Goal: Task Accomplishment & Management: Use online tool/utility

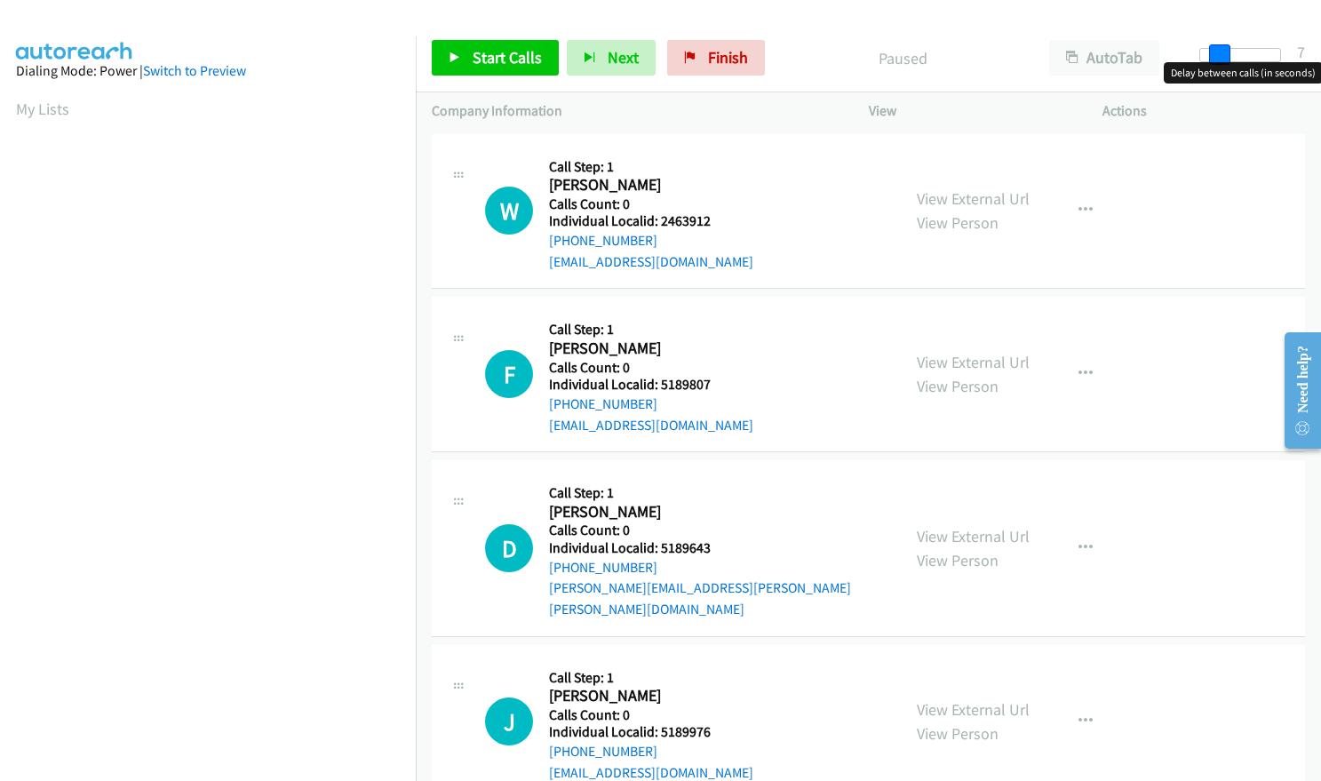
drag, startPoint x: 1200, startPoint y: 55, endPoint x: 1217, endPoint y: 53, distance: 17.0
click at [1217, 53] on span at bounding box center [1219, 54] width 21 height 21
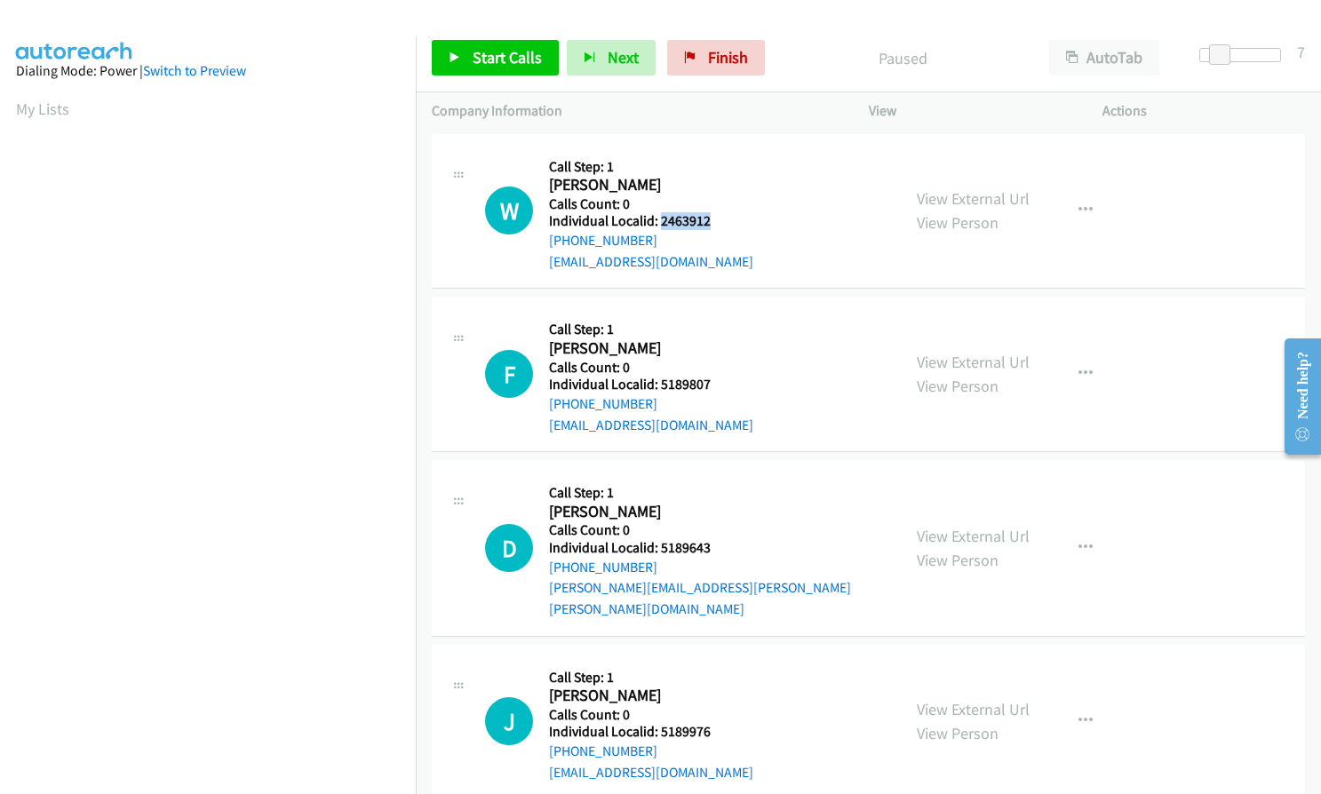
drag, startPoint x: 660, startPoint y: 219, endPoint x: 719, endPoint y: 223, distance: 58.8
click at [719, 223] on h5 "Individual Localid: 2463912" at bounding box center [651, 221] width 204 height 18
copy h5 "2463912"
drag, startPoint x: 664, startPoint y: 386, endPoint x: 703, endPoint y: 386, distance: 39.1
click at [722, 378] on h5 "Individual Localid: 5189807" at bounding box center [651, 385] width 204 height 18
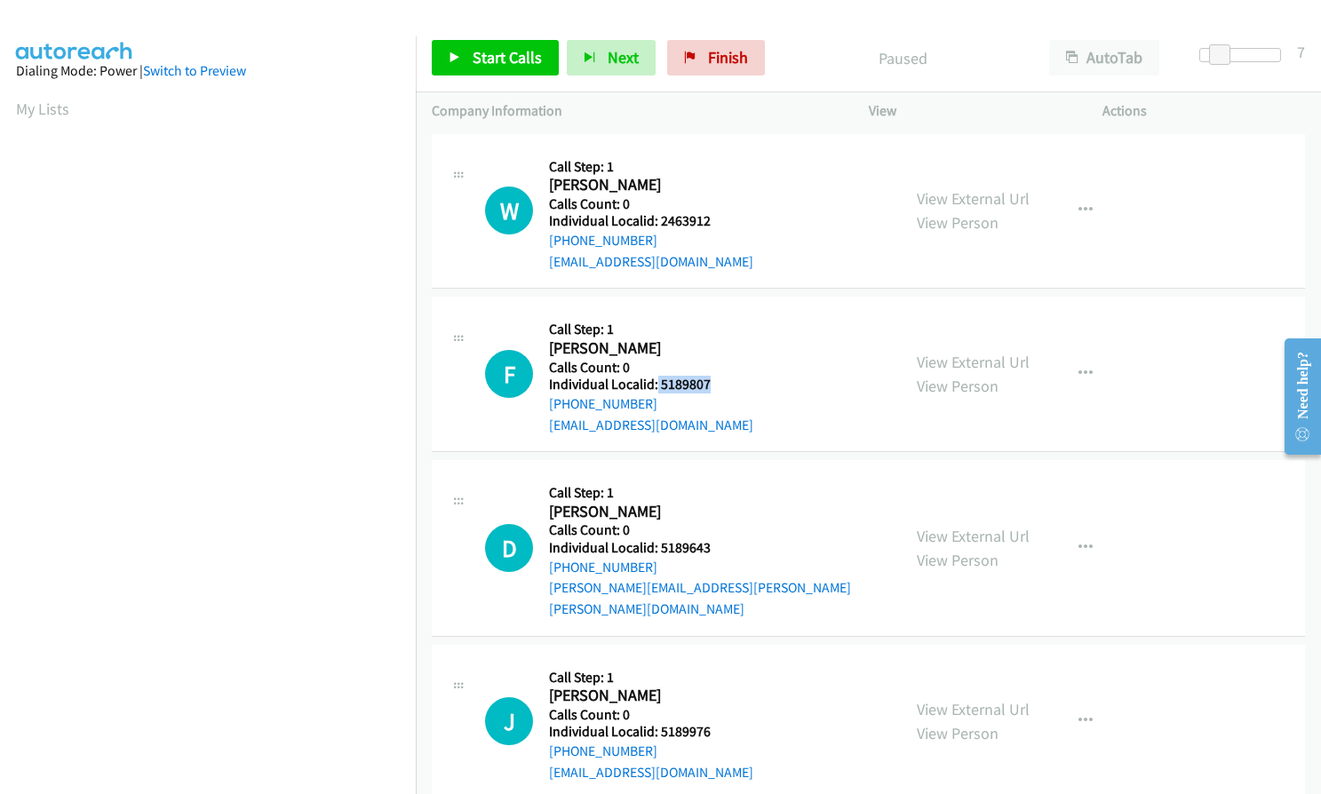
copy h5 "5189807"
drag, startPoint x: 659, startPoint y: 546, endPoint x: 708, endPoint y: 543, distance: 49.0
click at [708, 543] on h5 "Individual Localid: 5189643" at bounding box center [717, 548] width 336 height 18
copy h5 "5189643"
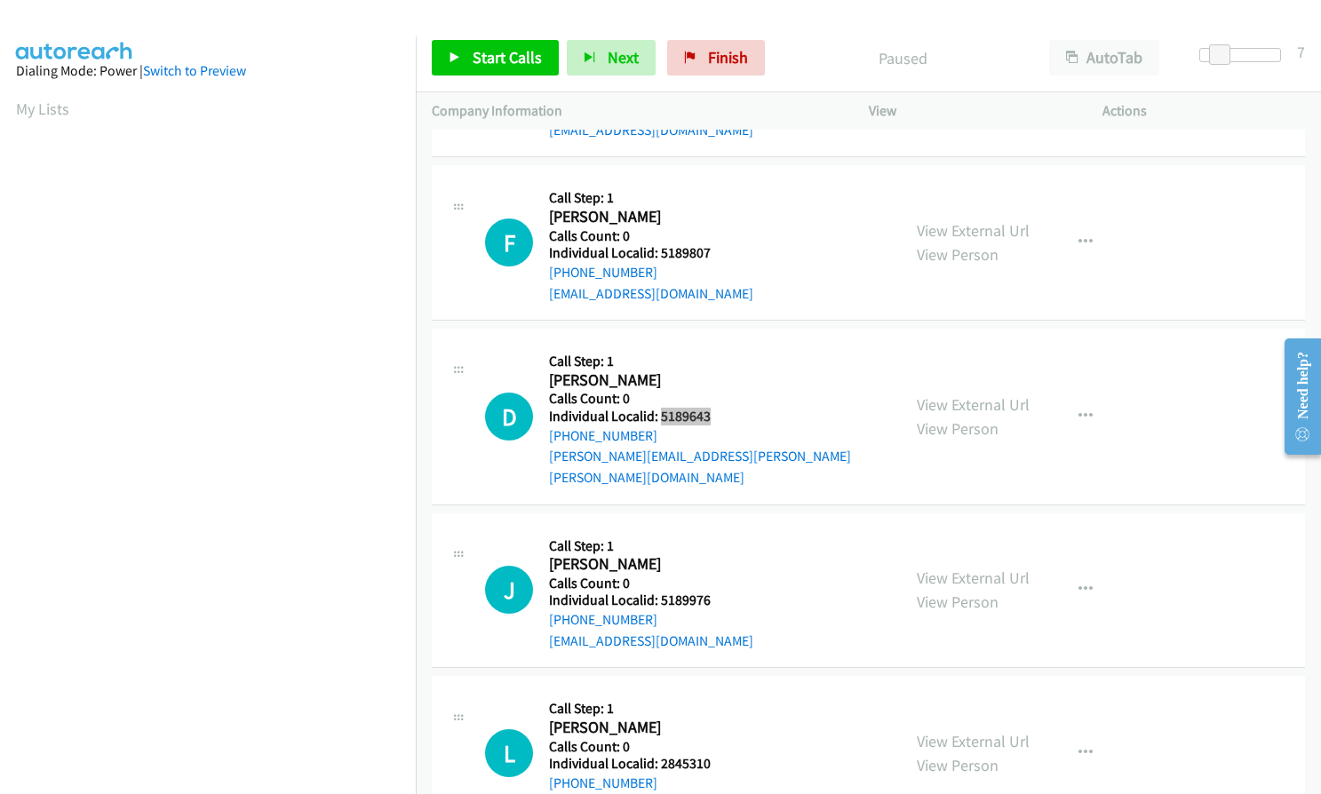
scroll to position [155, 0]
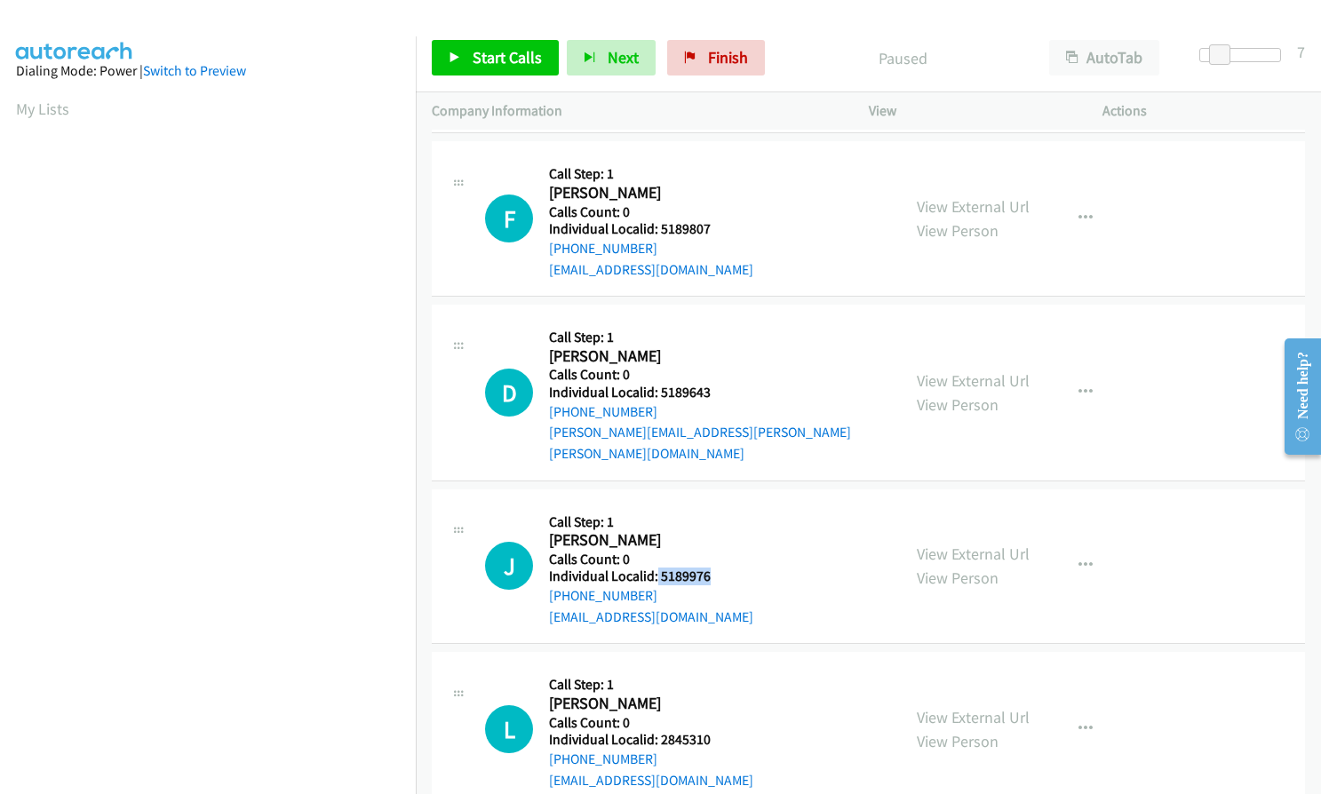
drag, startPoint x: 658, startPoint y: 556, endPoint x: 714, endPoint y: 554, distance: 56.0
click at [714, 568] on h5 "Individual Localid: 5189976" at bounding box center [651, 577] width 204 height 18
copy h5 "5189976"
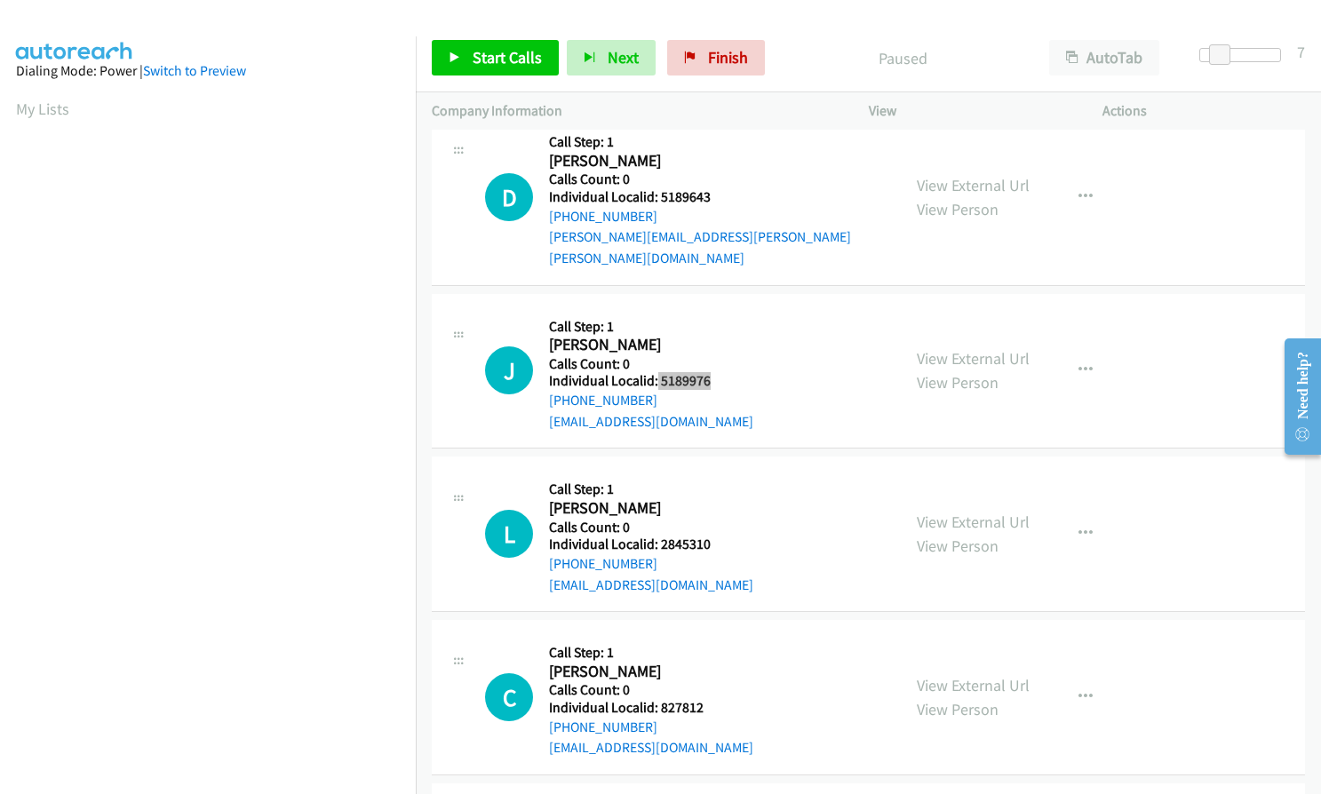
scroll to position [400, 0]
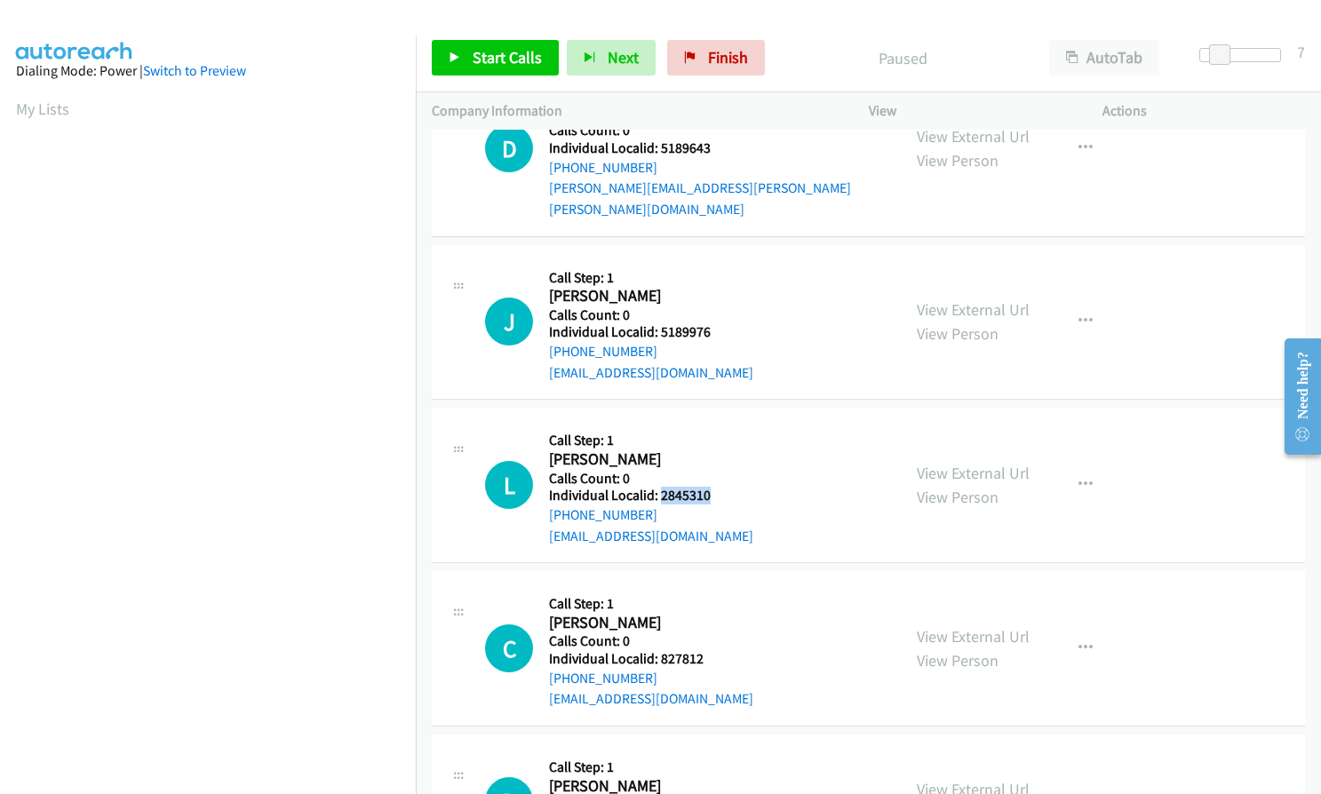
drag, startPoint x: 666, startPoint y: 469, endPoint x: 711, endPoint y: 469, distance: 44.4
click at [716, 487] on h5 "Individual Localid: 2845310" at bounding box center [651, 496] width 204 height 18
copy h5 "2845310"
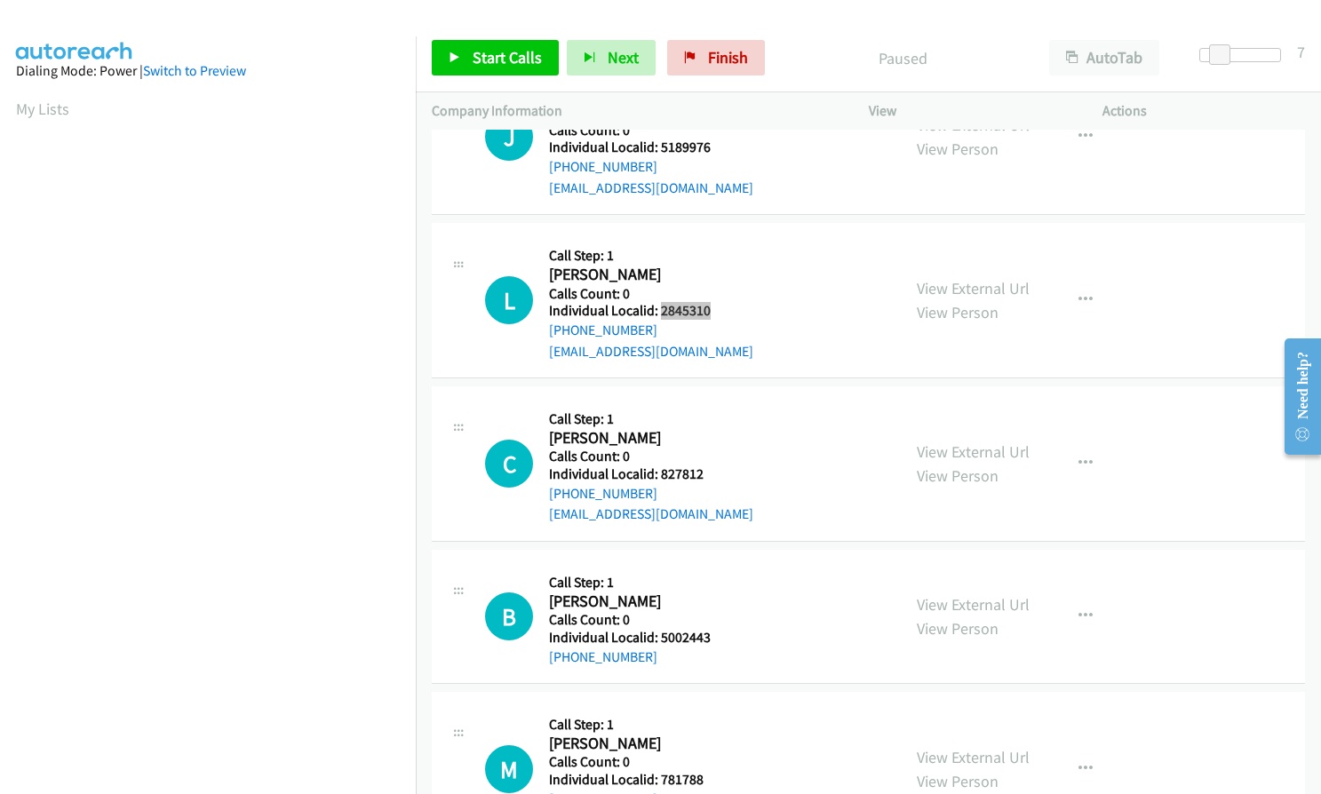
scroll to position [600, 0]
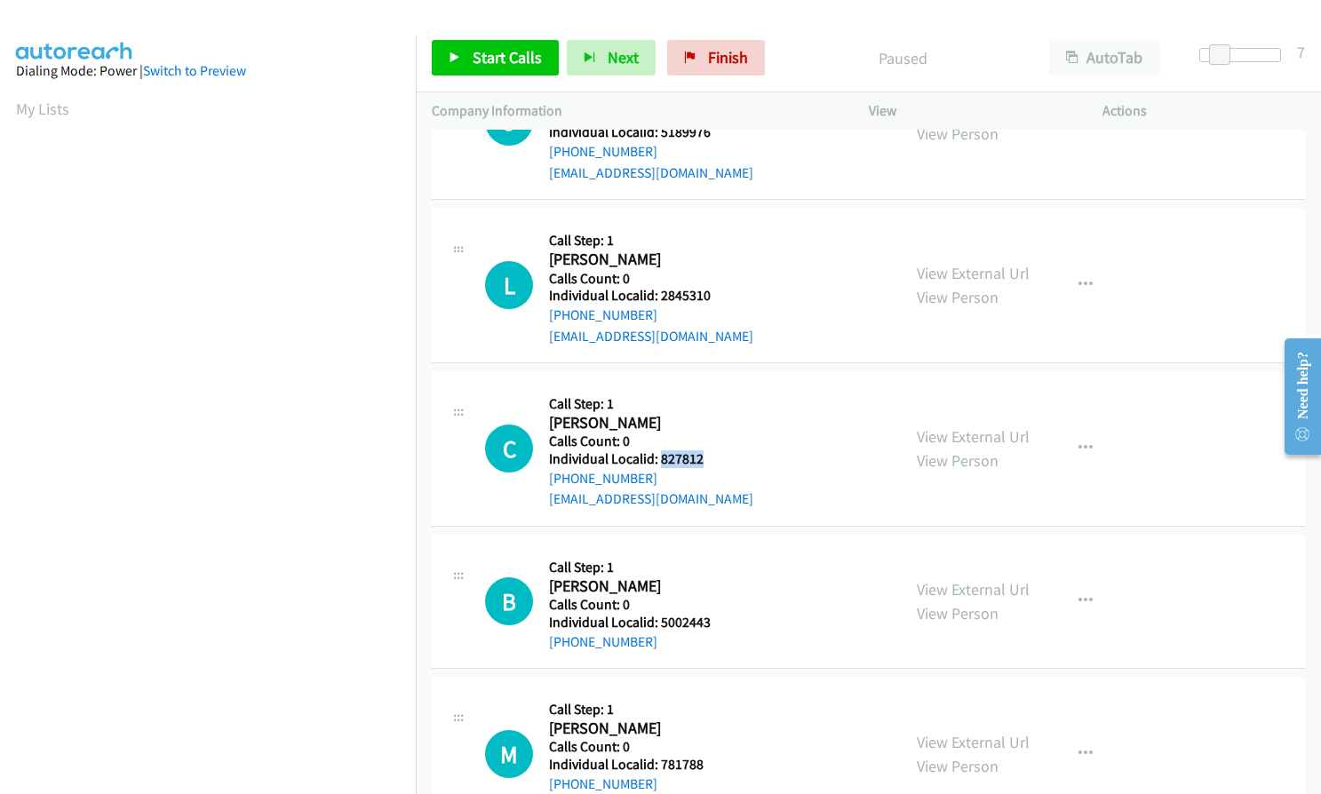
drag, startPoint x: 657, startPoint y: 438, endPoint x: 704, endPoint y: 438, distance: 47.1
click at [704, 450] on h5 "Individual Localid: 827812" at bounding box center [651, 459] width 204 height 18
copy h5 "827812"
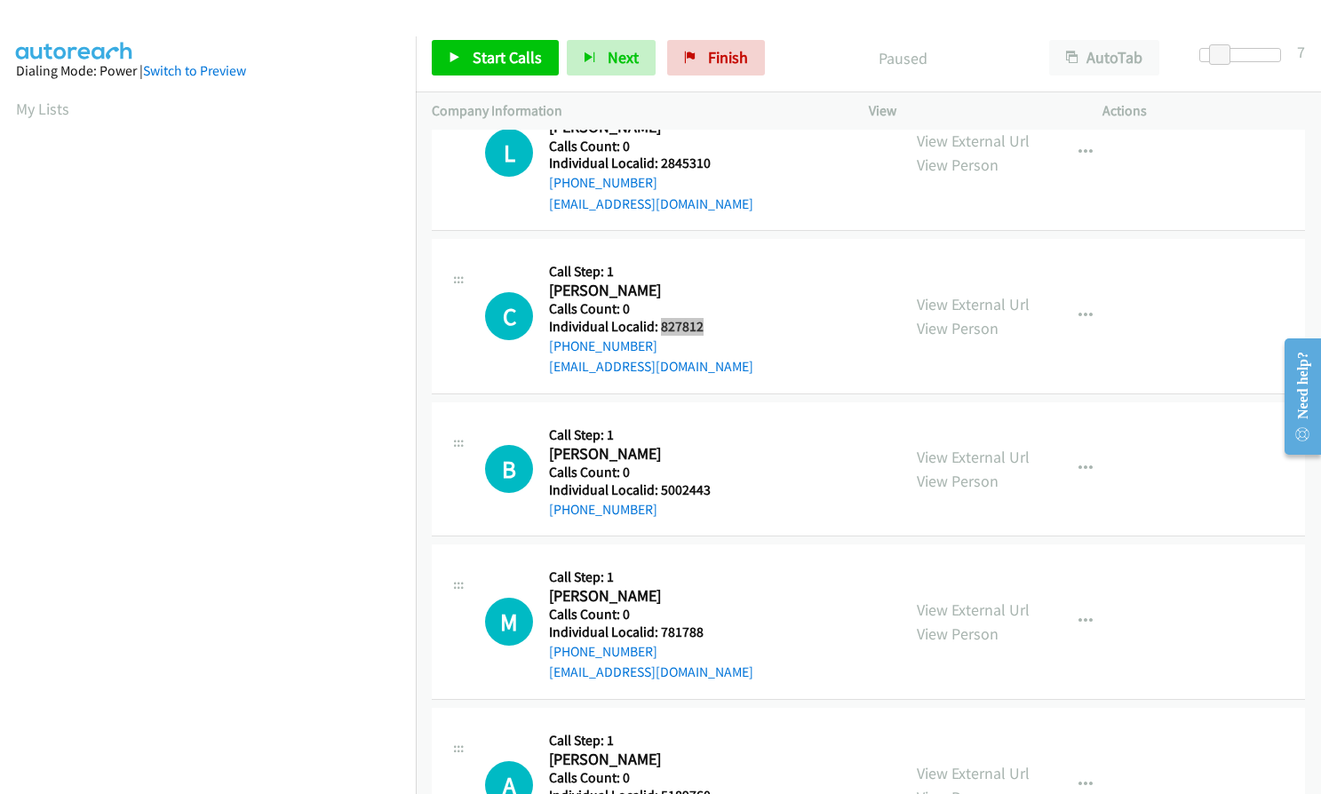
scroll to position [755, 0]
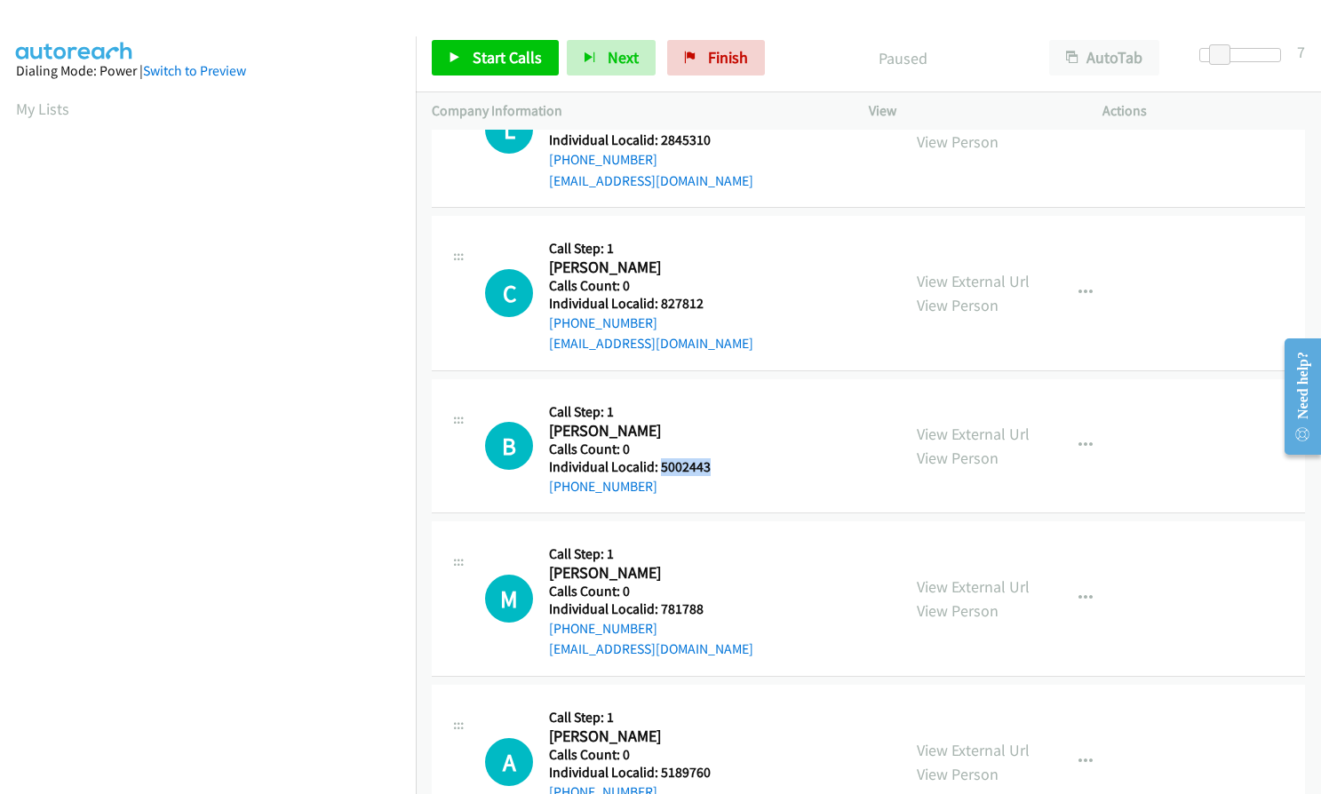
drag, startPoint x: 669, startPoint y: 442, endPoint x: 713, endPoint y: 442, distance: 44.4
click at [713, 458] on h5 "Individual Localid: 5002443" at bounding box center [650, 467] width 202 height 18
copy h5 "5002443"
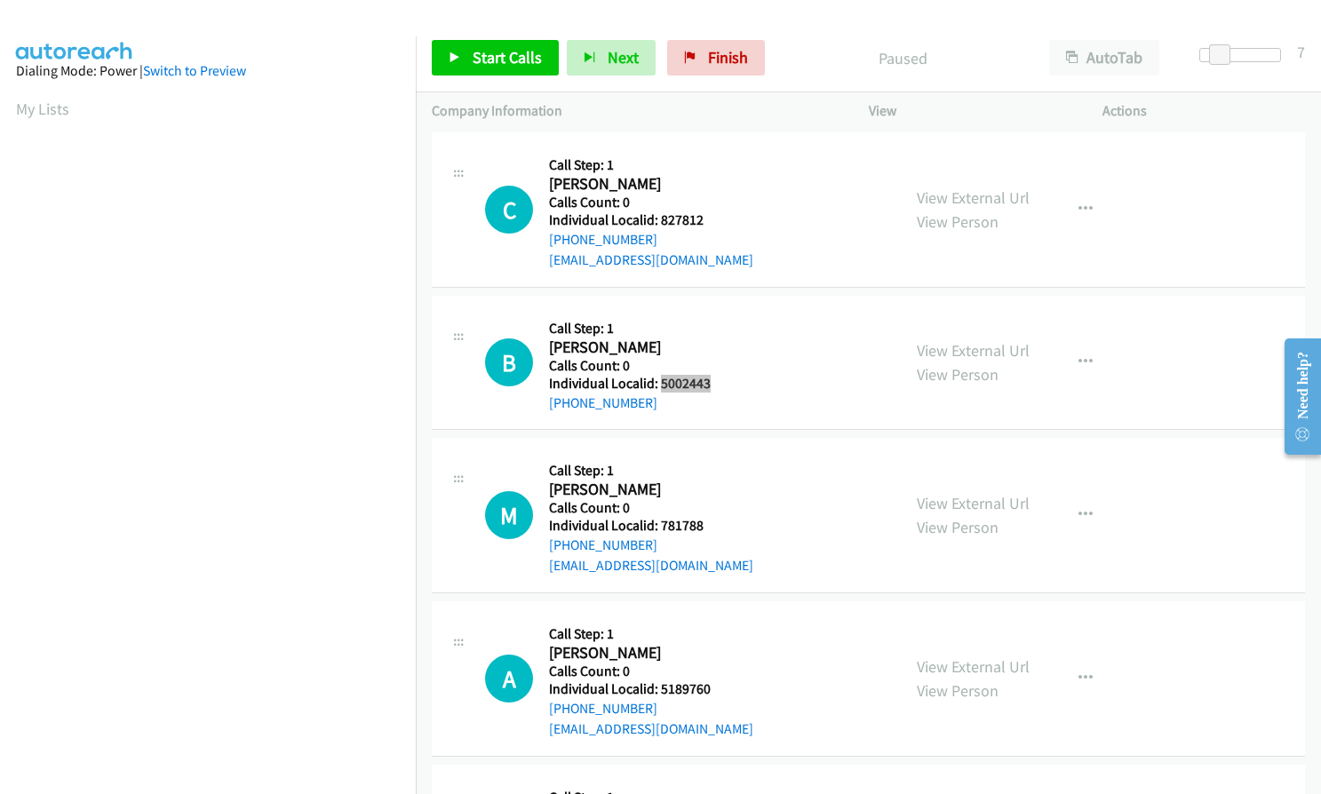
scroll to position [844, 0]
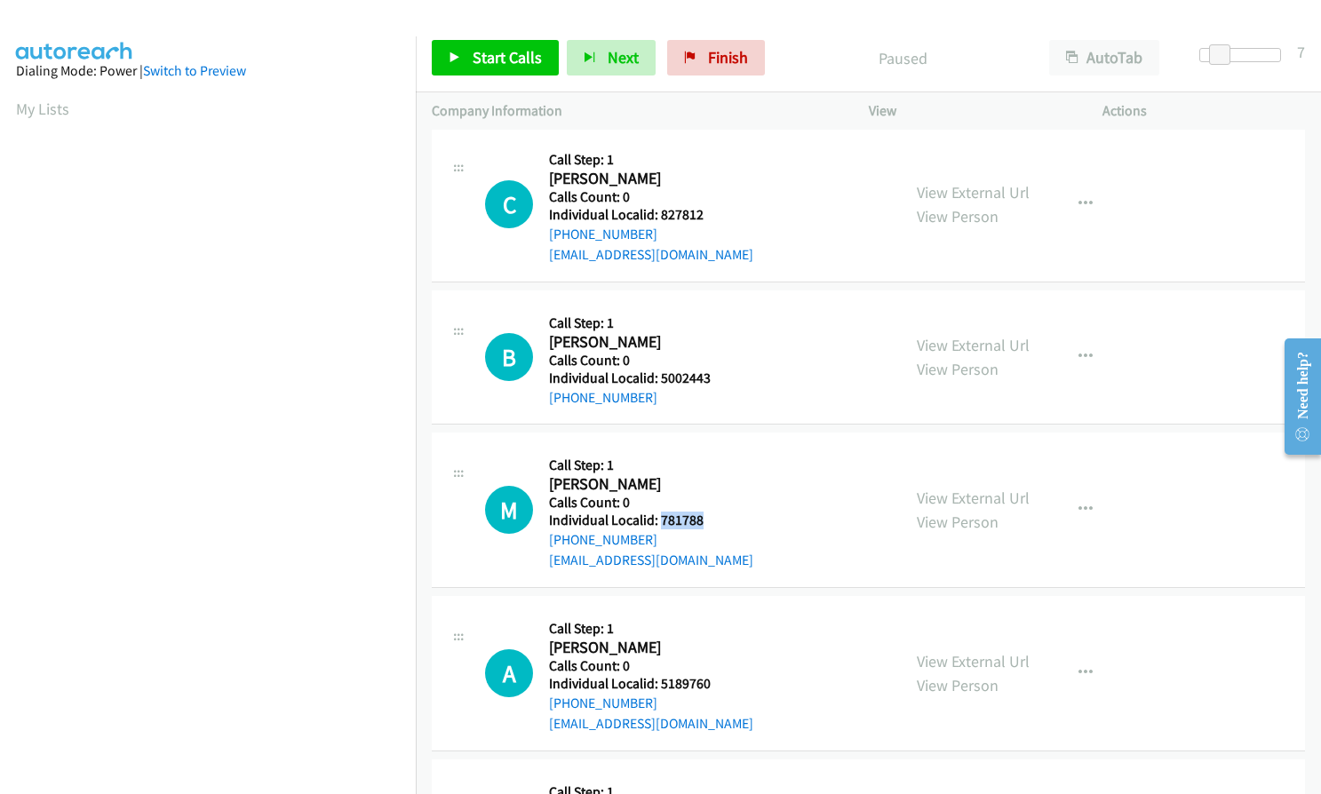
drag, startPoint x: 661, startPoint y: 497, endPoint x: 711, endPoint y: 496, distance: 49.8
click at [711, 512] on h5 "Individual Localid: 781788" at bounding box center [651, 521] width 204 height 18
copy h5 "781788"
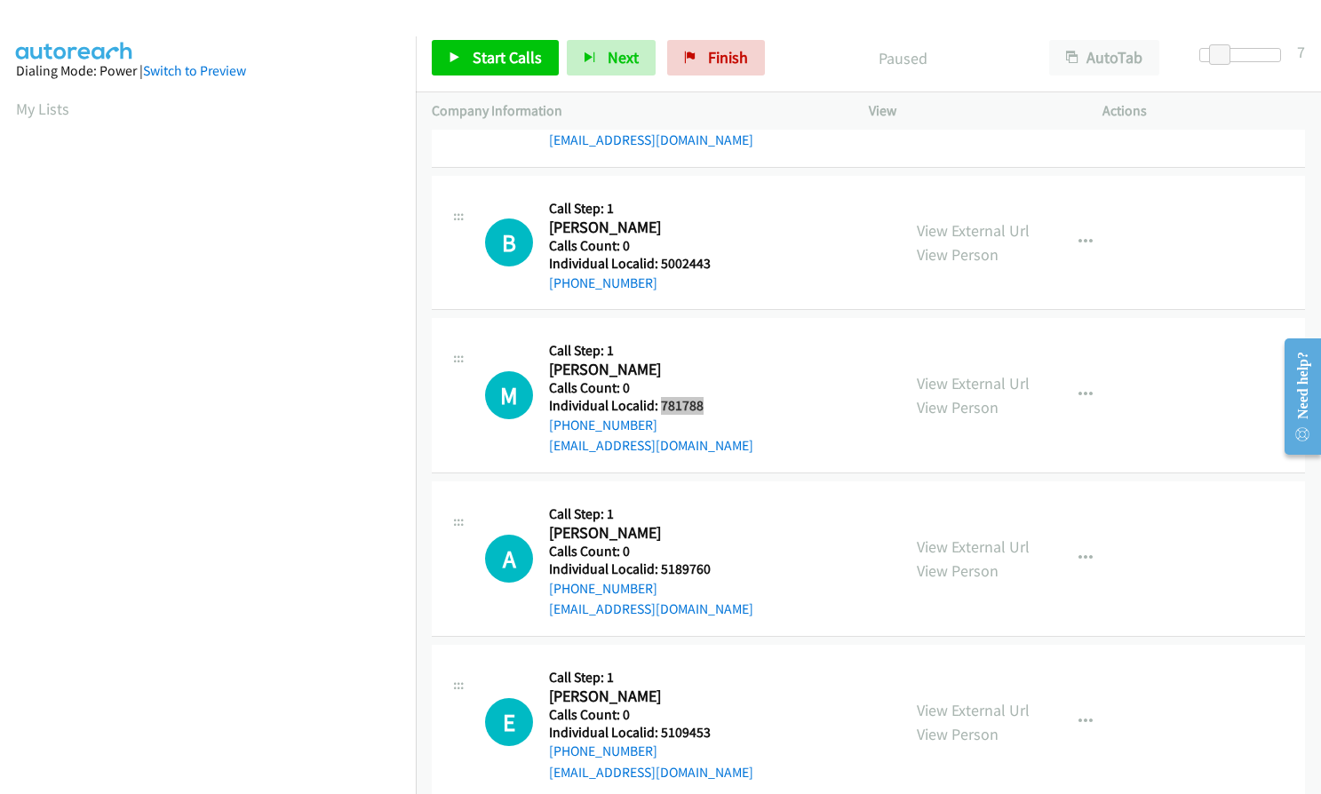
scroll to position [999, 0]
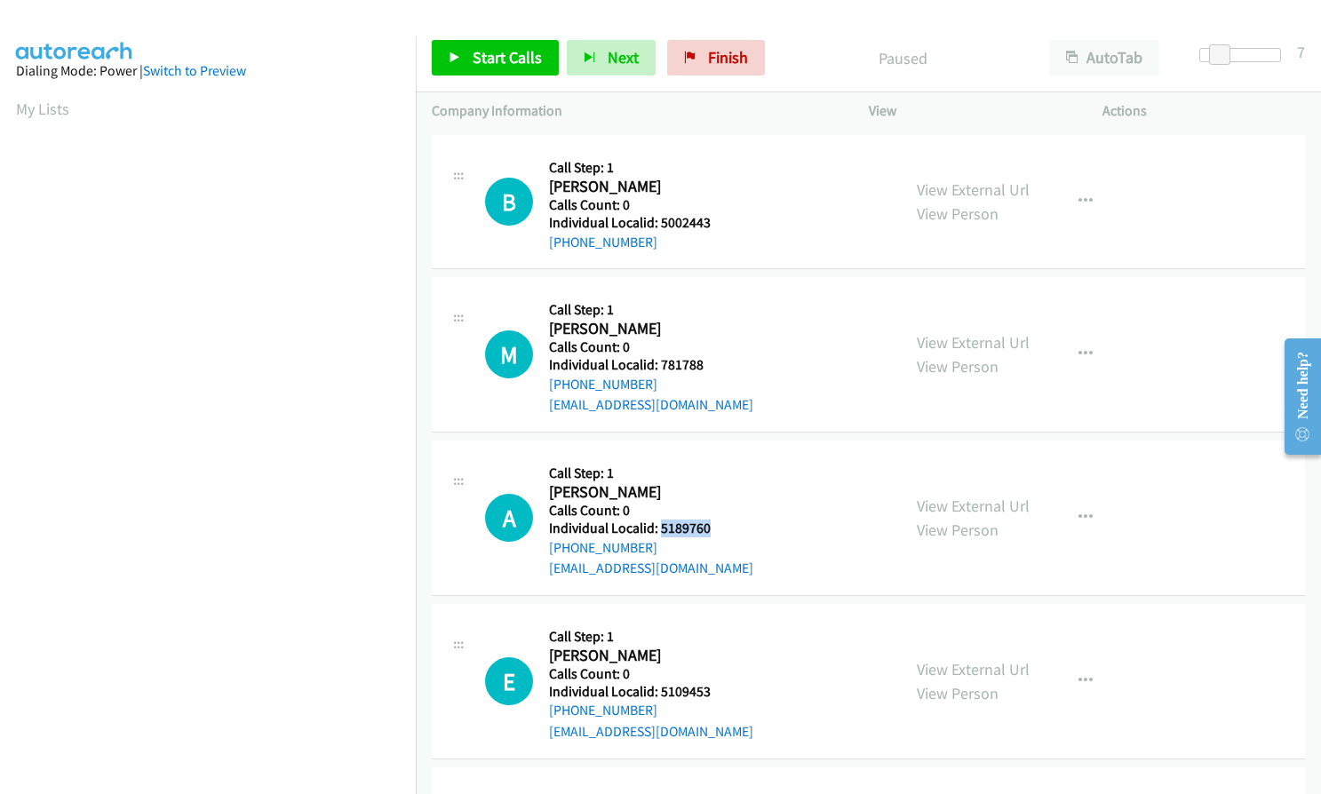
drag, startPoint x: 659, startPoint y: 508, endPoint x: 715, endPoint y: 507, distance: 56.0
click at [715, 520] on h5 "Individual Localid: 5189760" at bounding box center [651, 529] width 204 height 18
copy h5 "5189760"
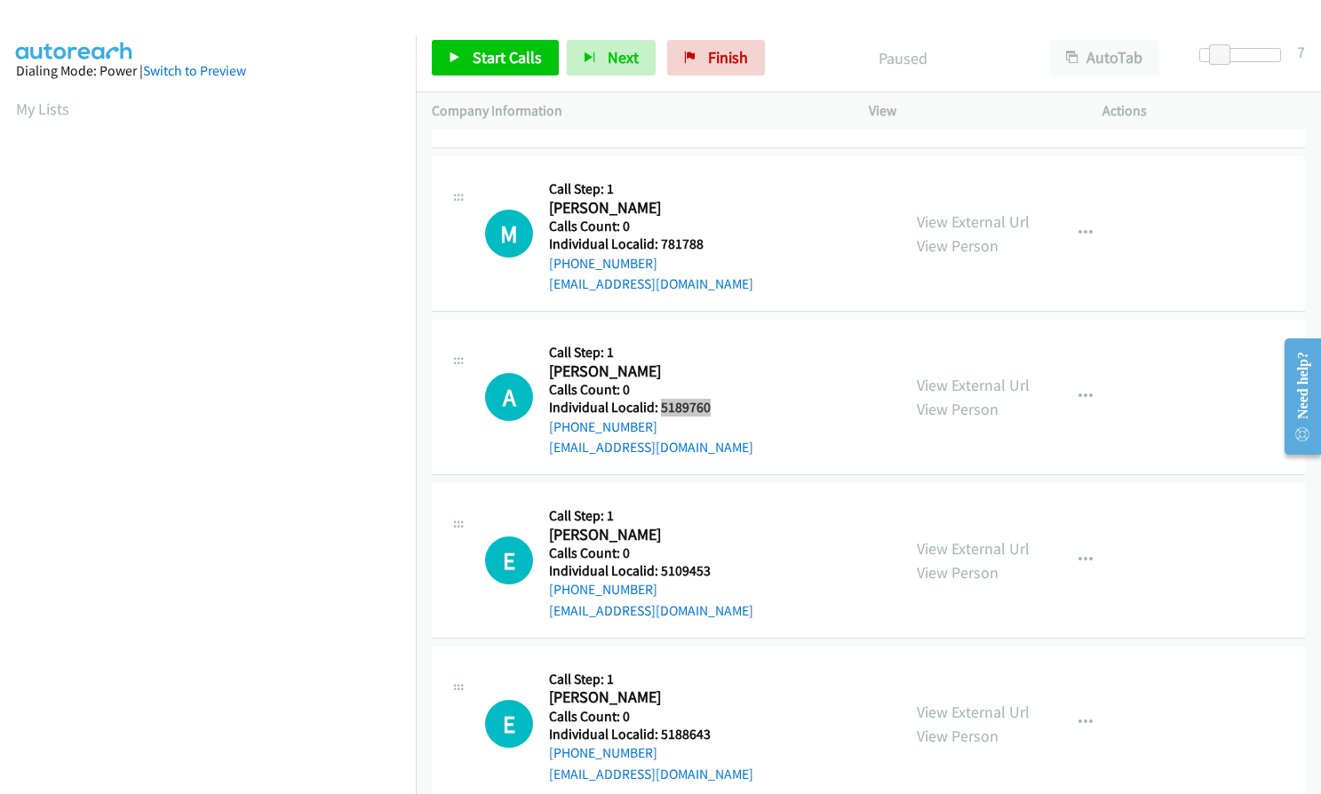
scroll to position [1133, 0]
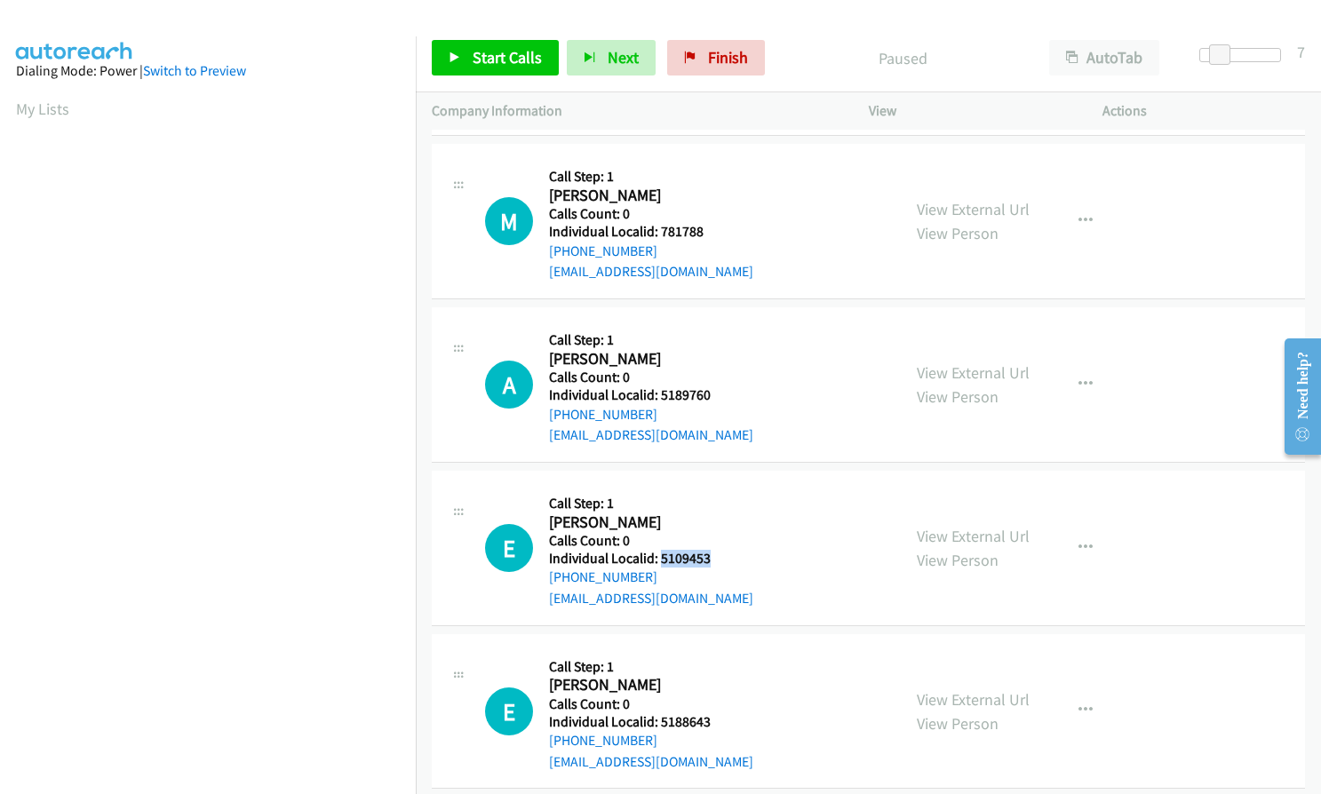
drag, startPoint x: 658, startPoint y: 537, endPoint x: 714, endPoint y: 536, distance: 56.0
click at [714, 550] on h5 "Individual Localid: 5109453" at bounding box center [651, 559] width 204 height 18
copy h5 "5109453"
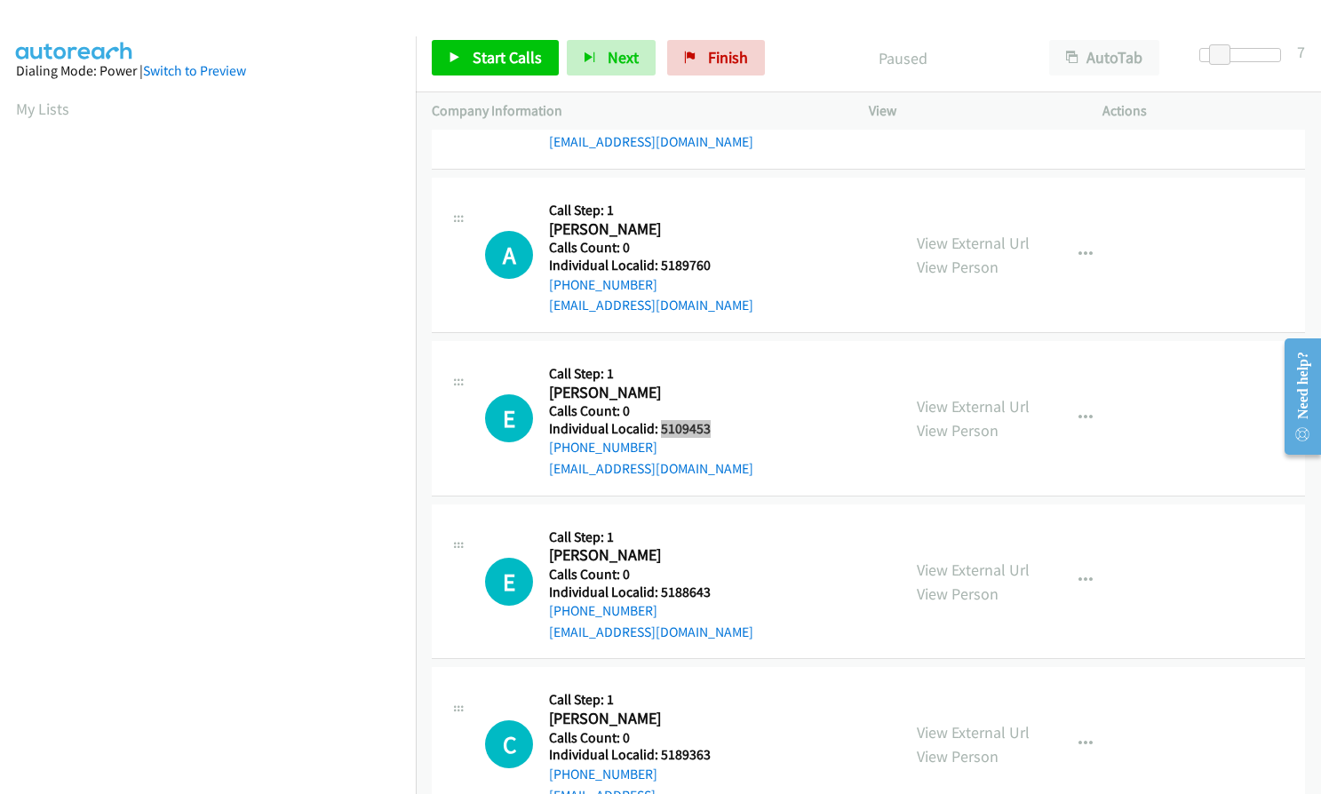
scroll to position [1266, 0]
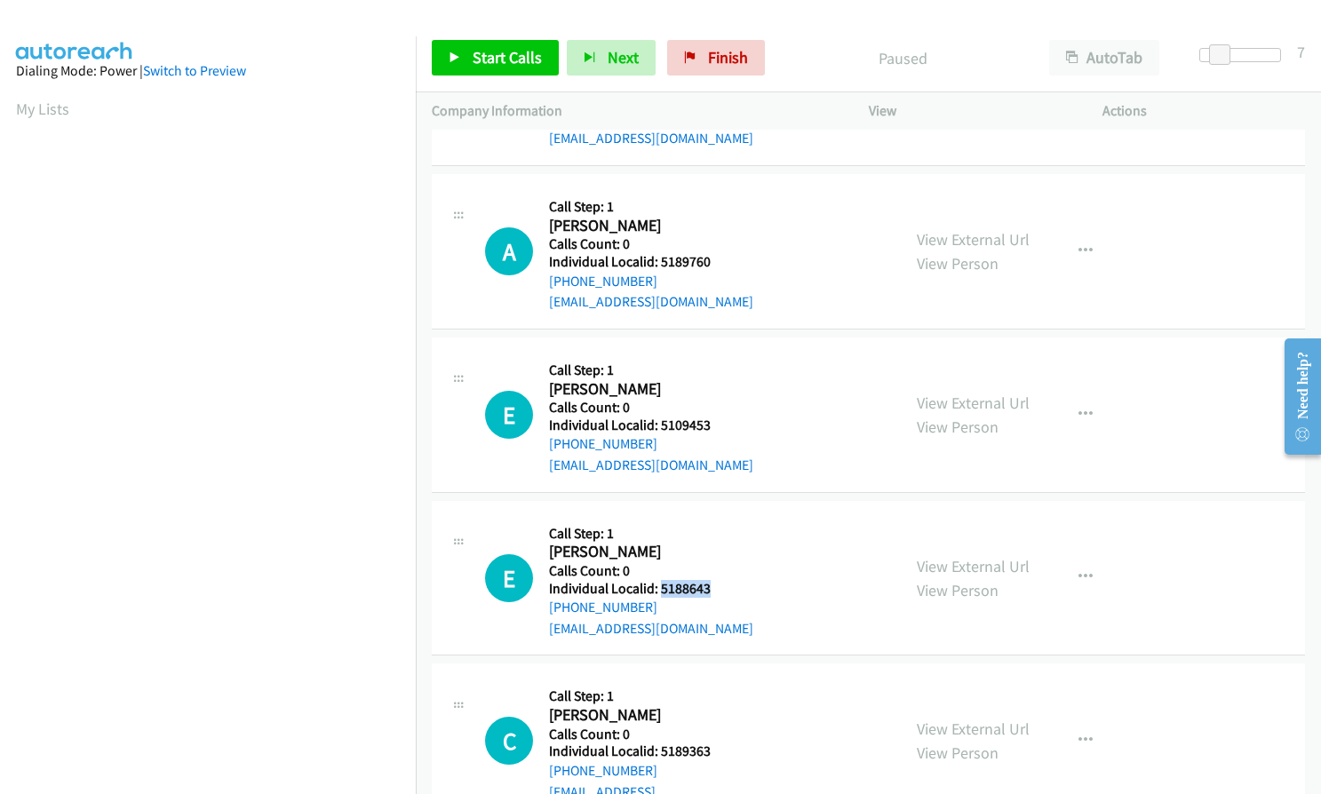
drag, startPoint x: 669, startPoint y: 565, endPoint x: 716, endPoint y: 566, distance: 47.1
click at [716, 580] on h5 "Individual Localid: 5188643" at bounding box center [651, 589] width 204 height 18
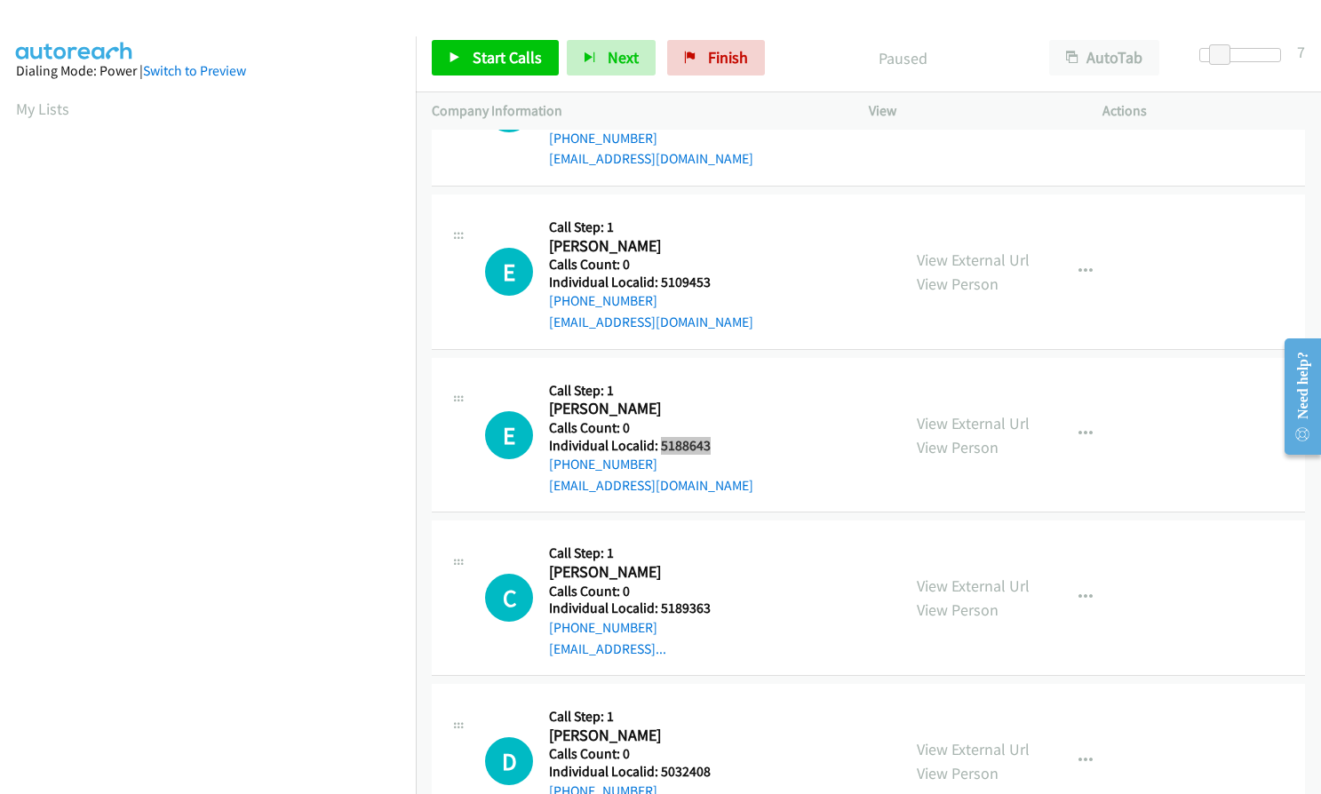
scroll to position [1443, 0]
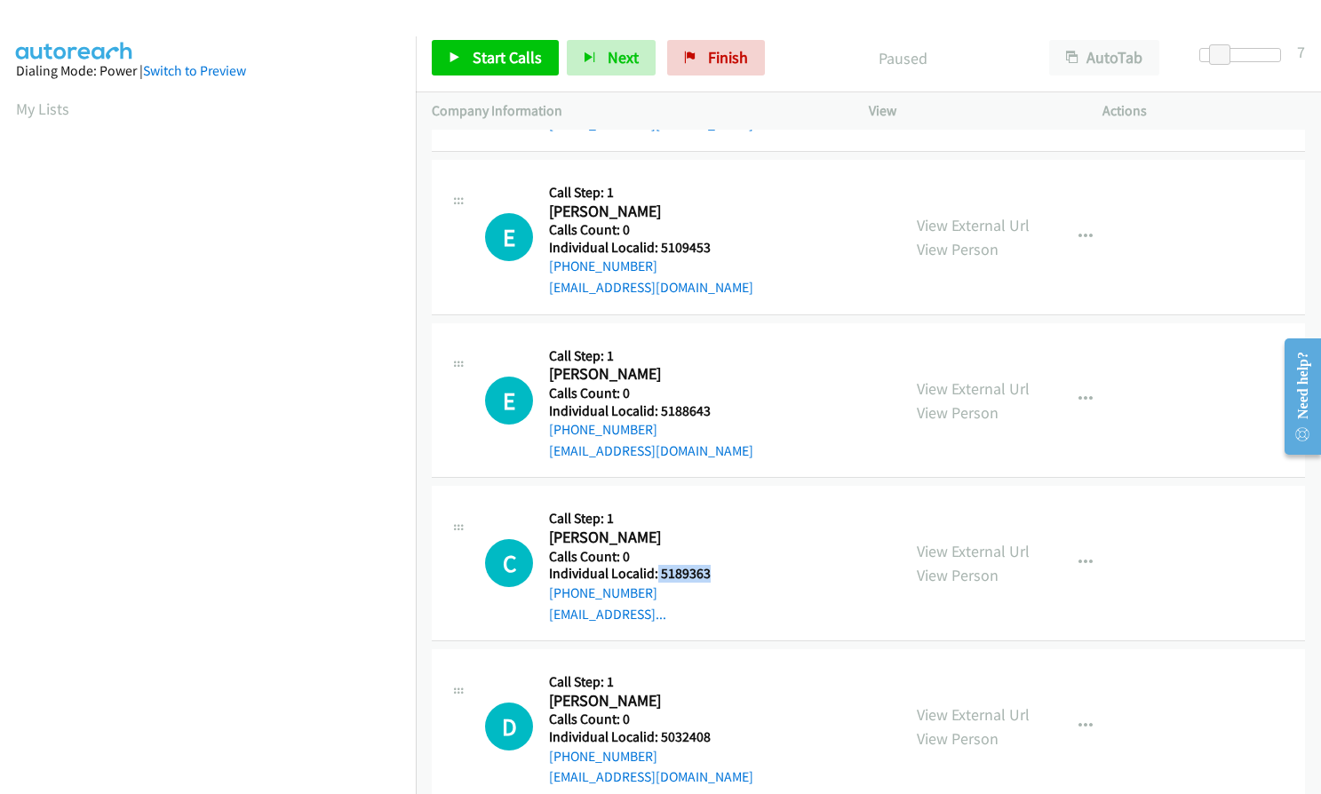
drag, startPoint x: 656, startPoint y: 552, endPoint x: 718, endPoint y: 553, distance: 61.3
click at [718, 565] on h5 "Individual Localid: 5189363" at bounding box center [650, 574] width 202 height 18
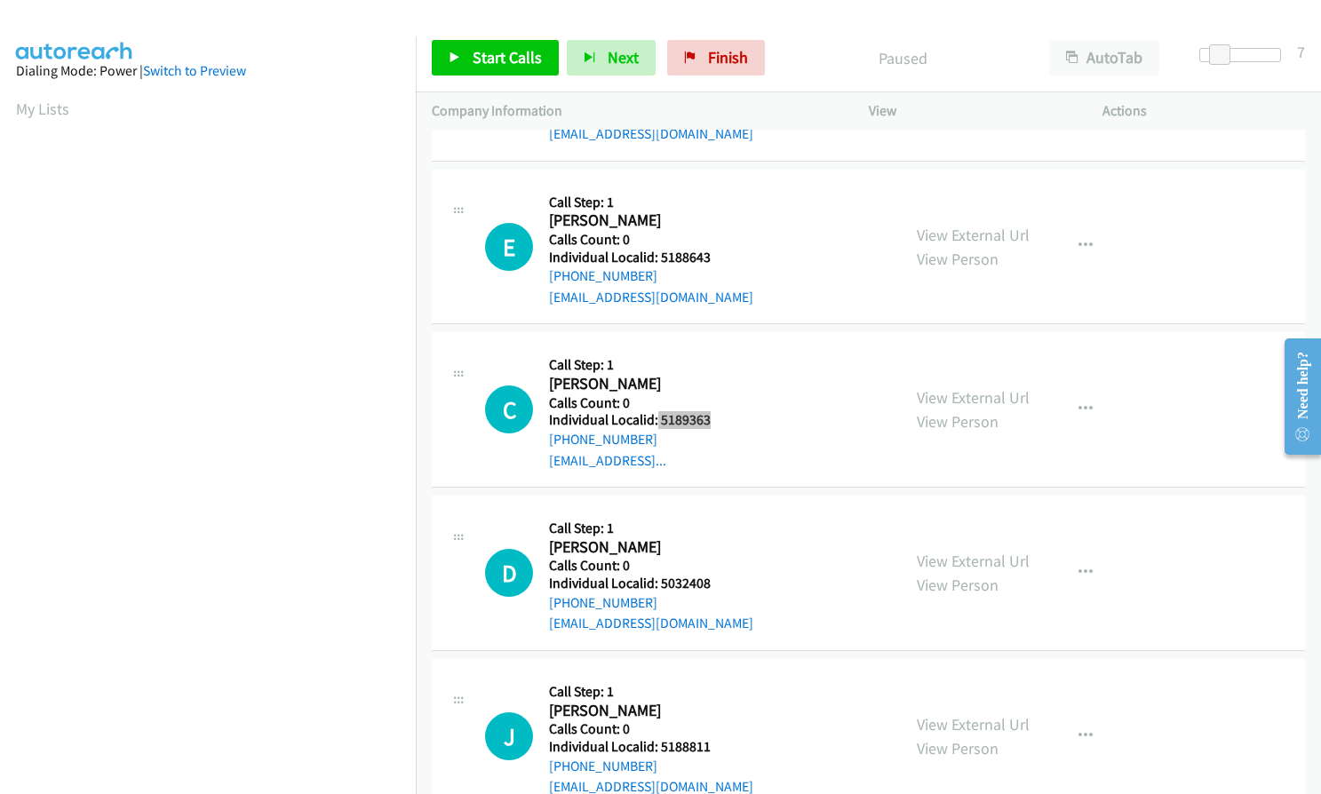
scroll to position [1621, 0]
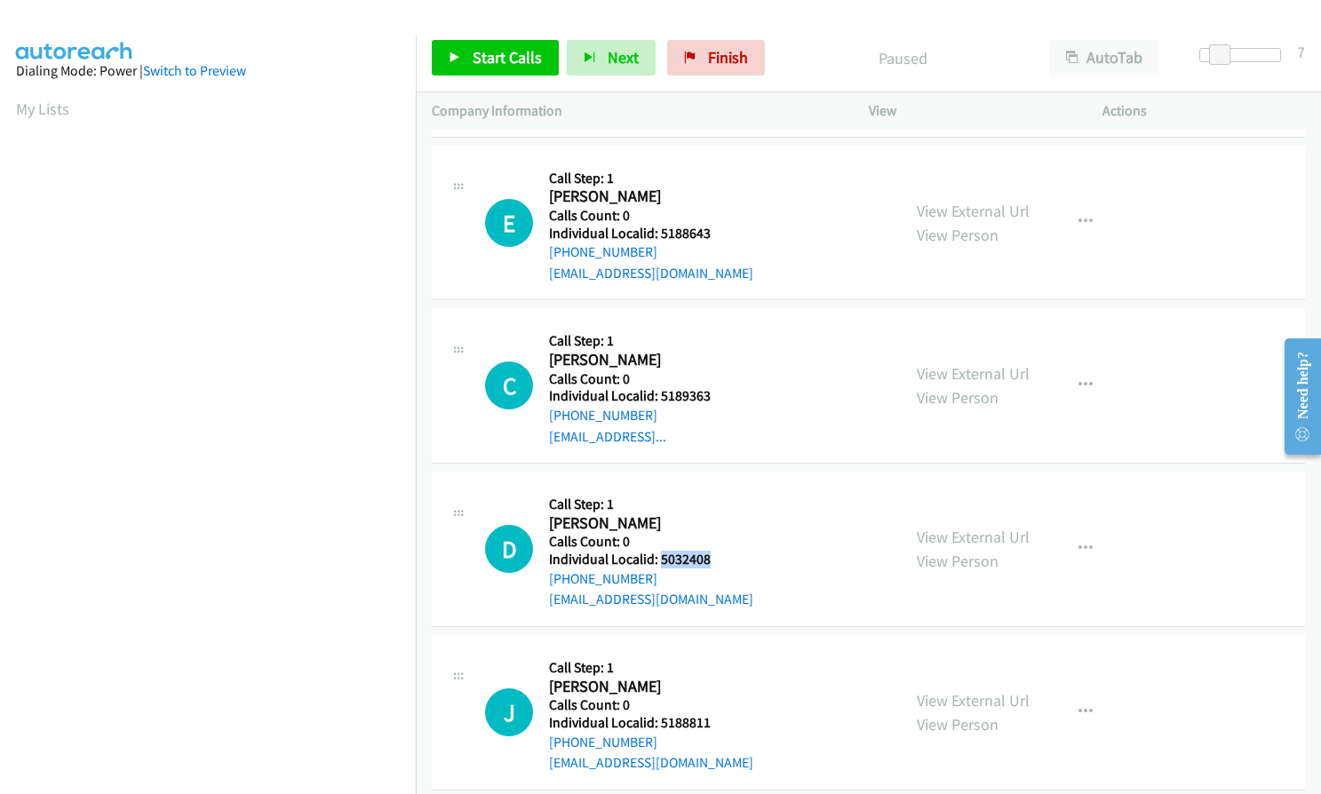
drag, startPoint x: 672, startPoint y: 540, endPoint x: 716, endPoint y: 539, distance: 44.4
click at [716, 551] on h5 "Individual Localid: 5032408" at bounding box center [651, 560] width 204 height 18
drag, startPoint x: 653, startPoint y: 698, endPoint x: 712, endPoint y: 704, distance: 58.9
click at [712, 714] on h5 "Individual Localid: 5188811" at bounding box center [651, 723] width 204 height 18
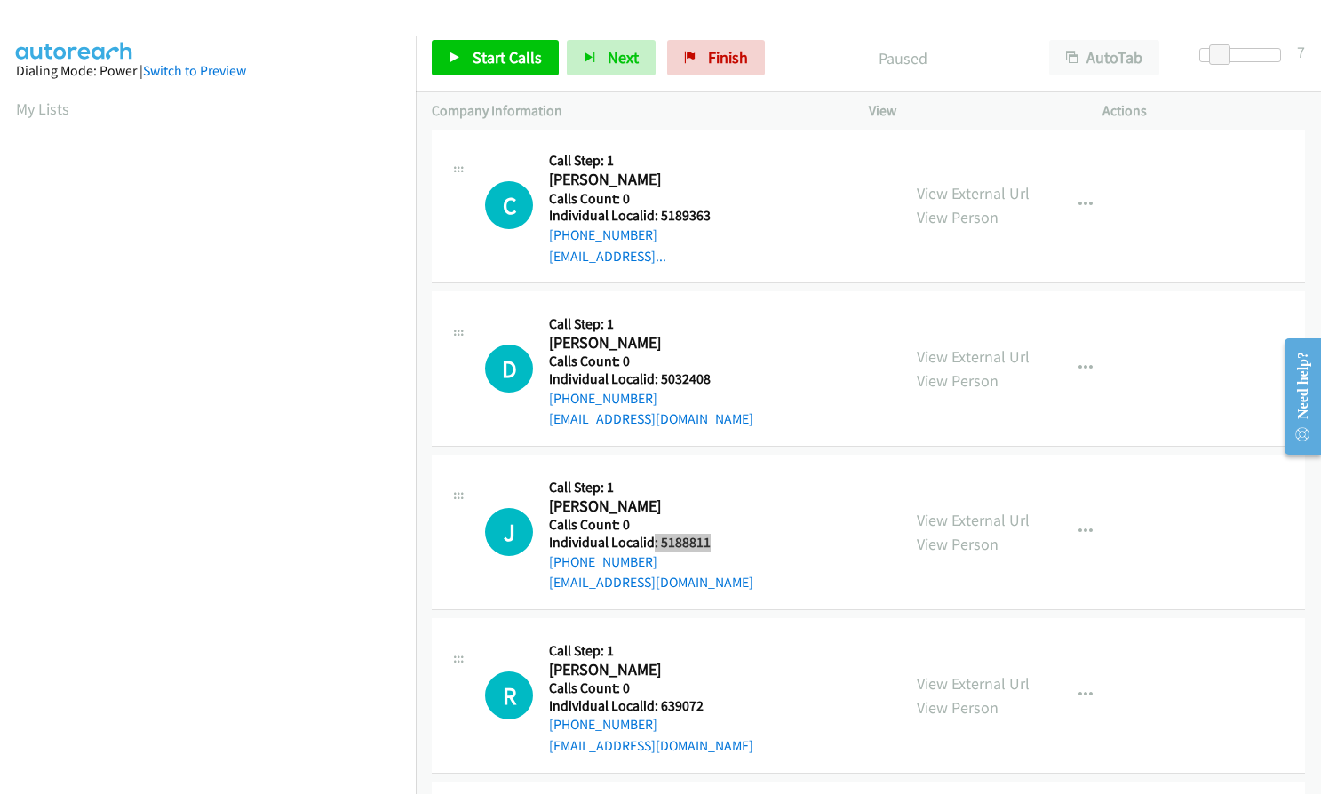
scroll to position [1843, 0]
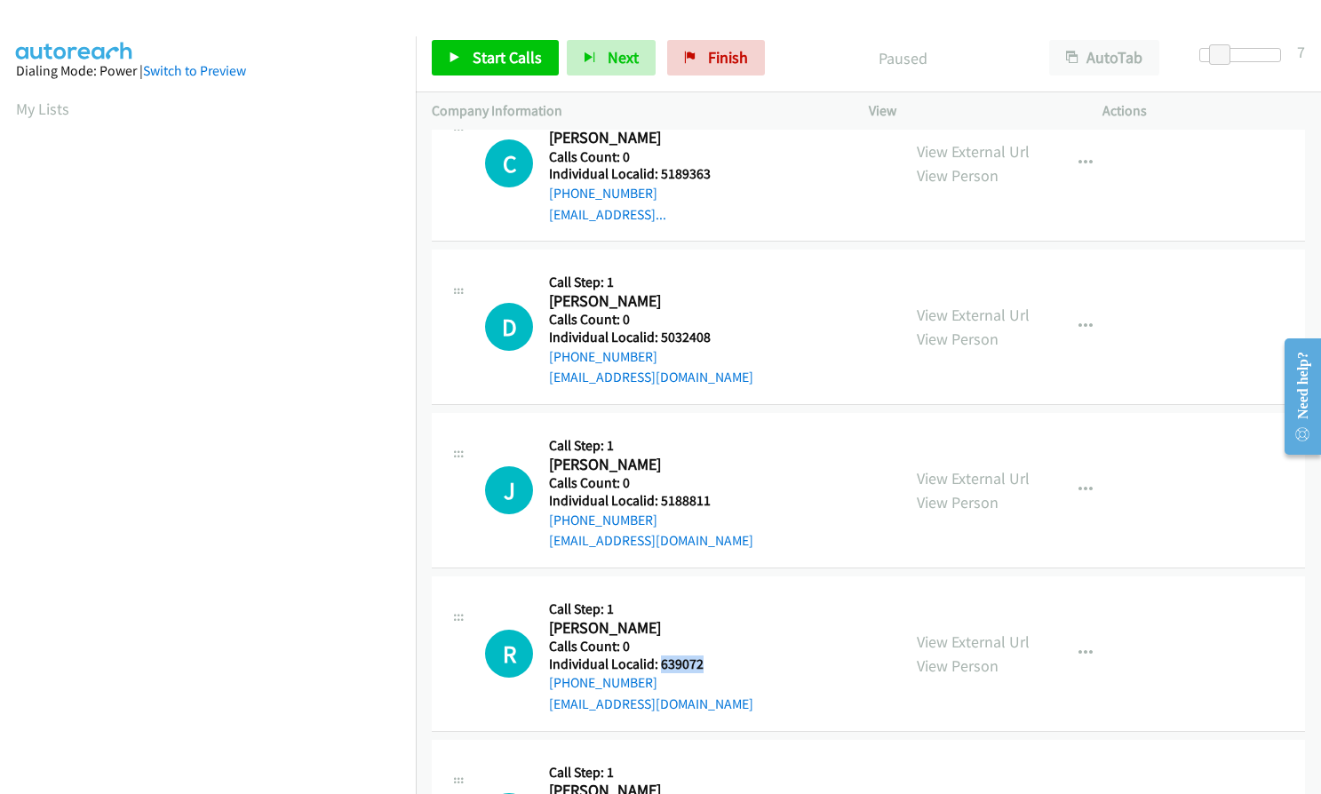
drag, startPoint x: 658, startPoint y: 638, endPoint x: 724, endPoint y: 635, distance: 65.8
click at [724, 656] on h5 "Individual Localid: 639072" at bounding box center [651, 665] width 204 height 18
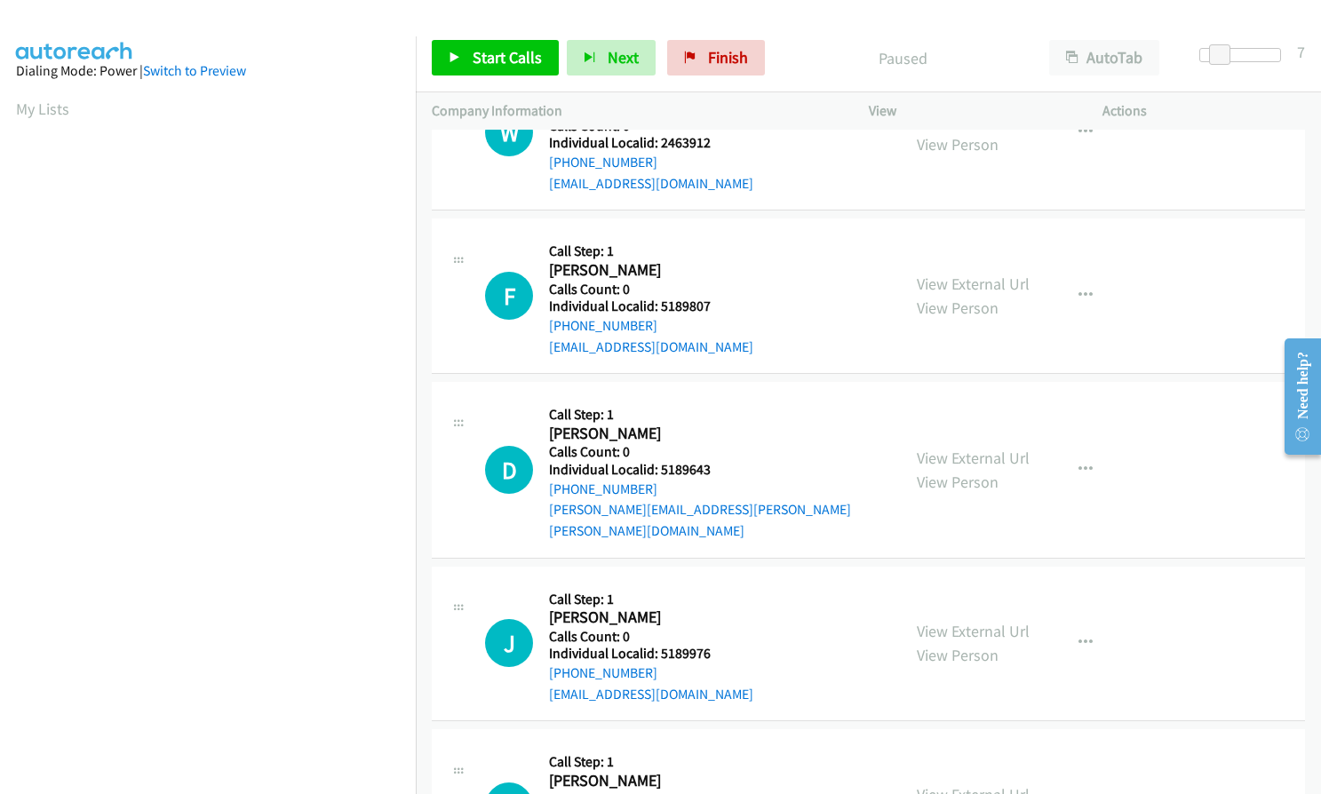
scroll to position [0, 0]
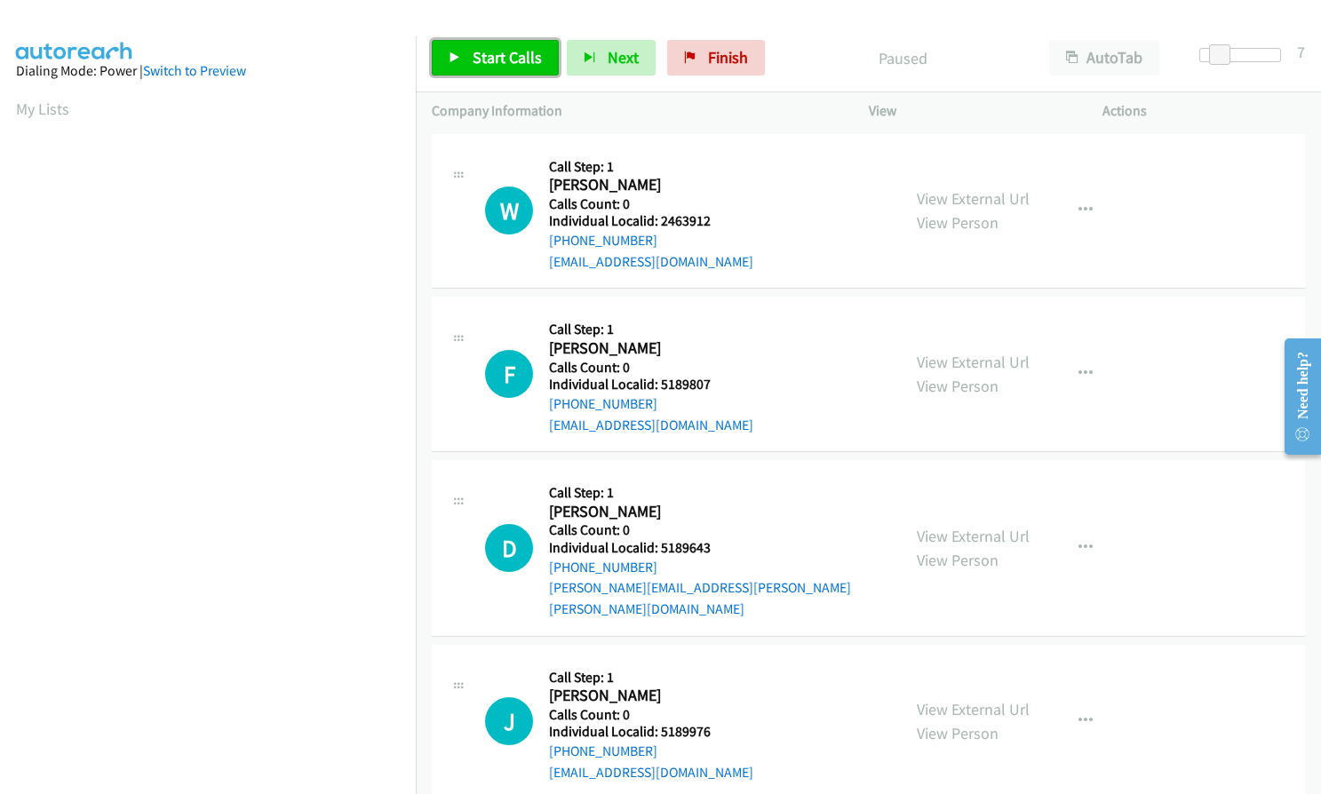
click at [481, 66] on span "Start Calls" at bounding box center [507, 57] width 69 height 20
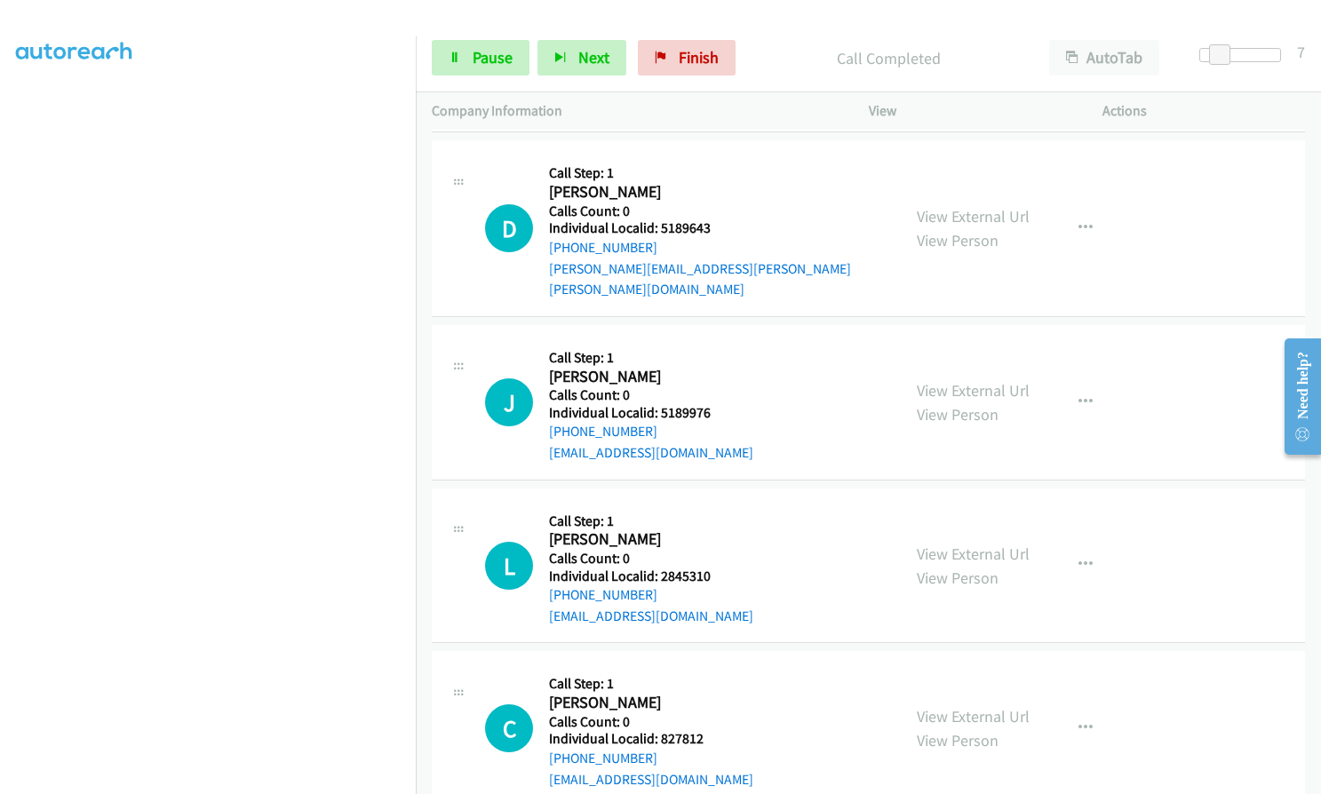
scroll to position [400, 0]
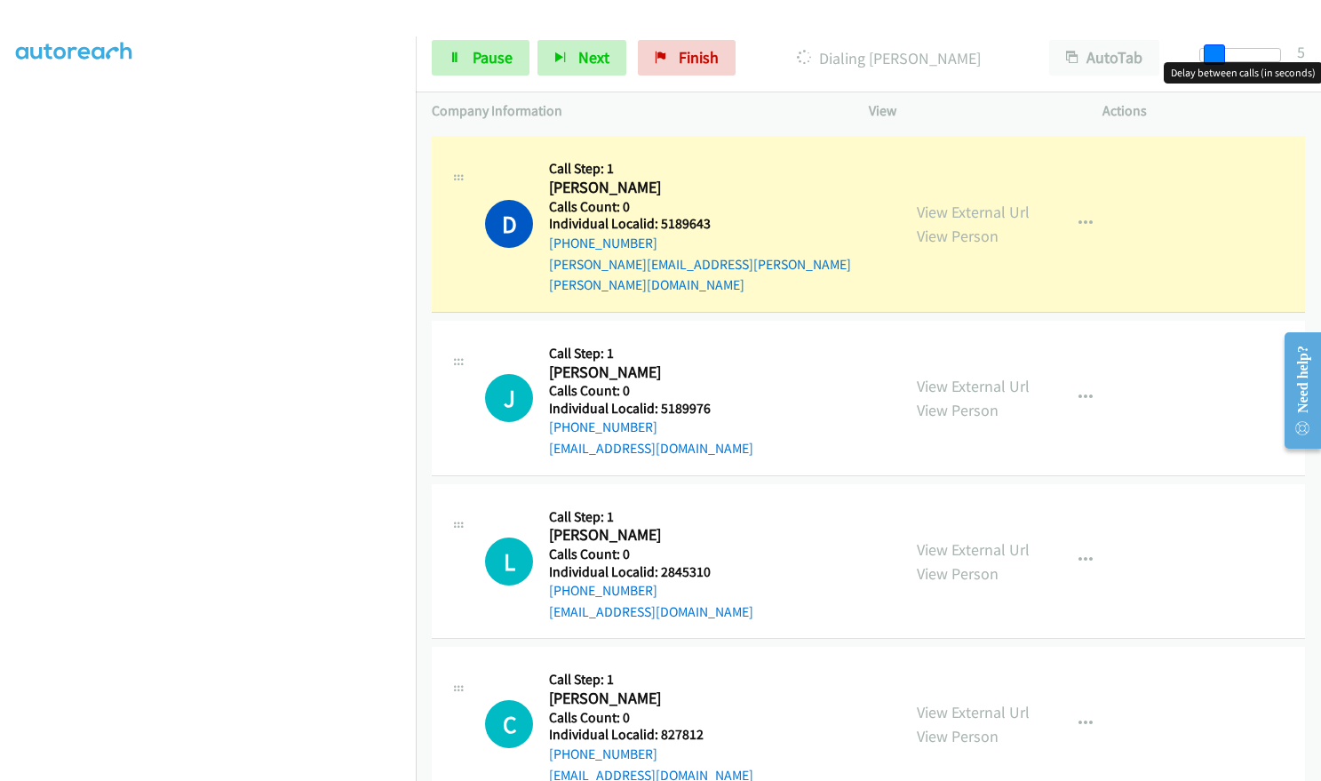
click at [1217, 58] on span at bounding box center [1214, 54] width 21 height 21
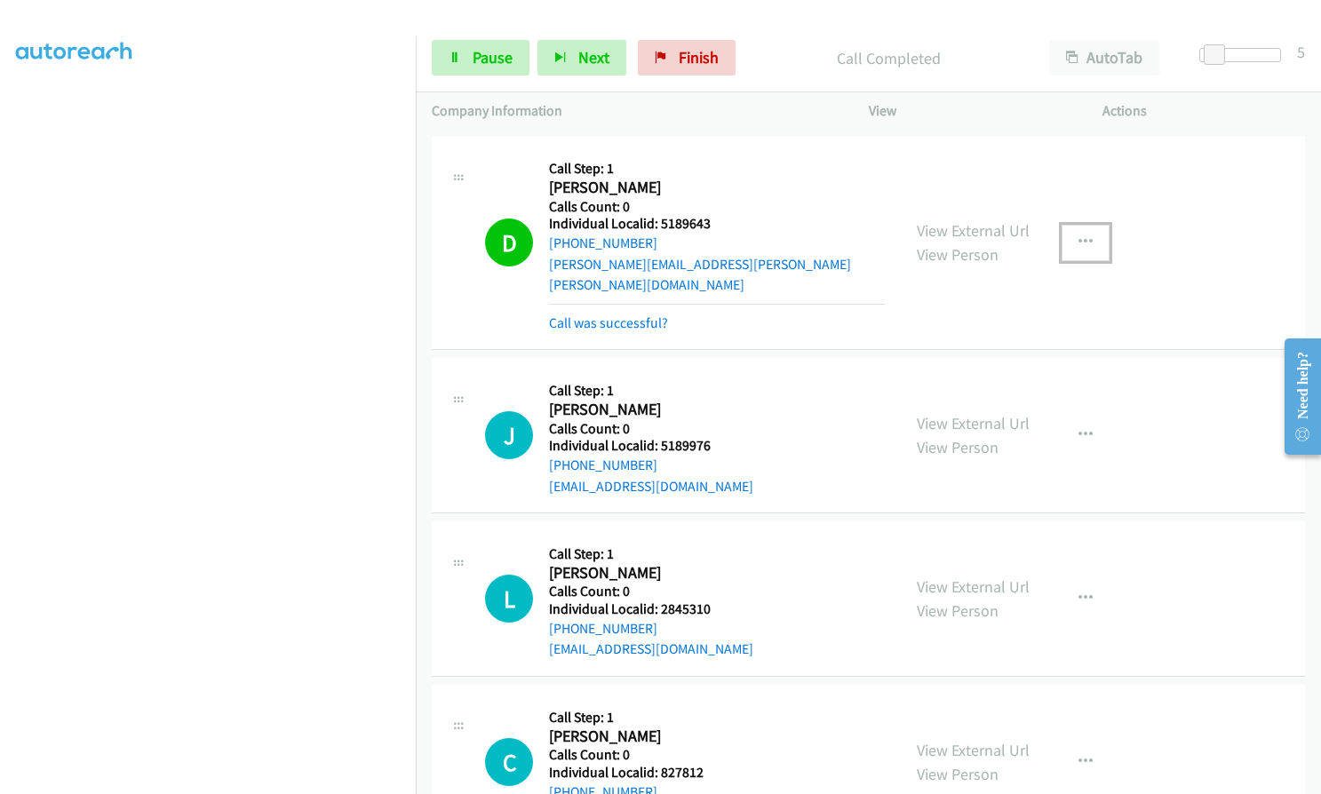
click at [1081, 235] on icon "button" at bounding box center [1085, 242] width 14 height 14
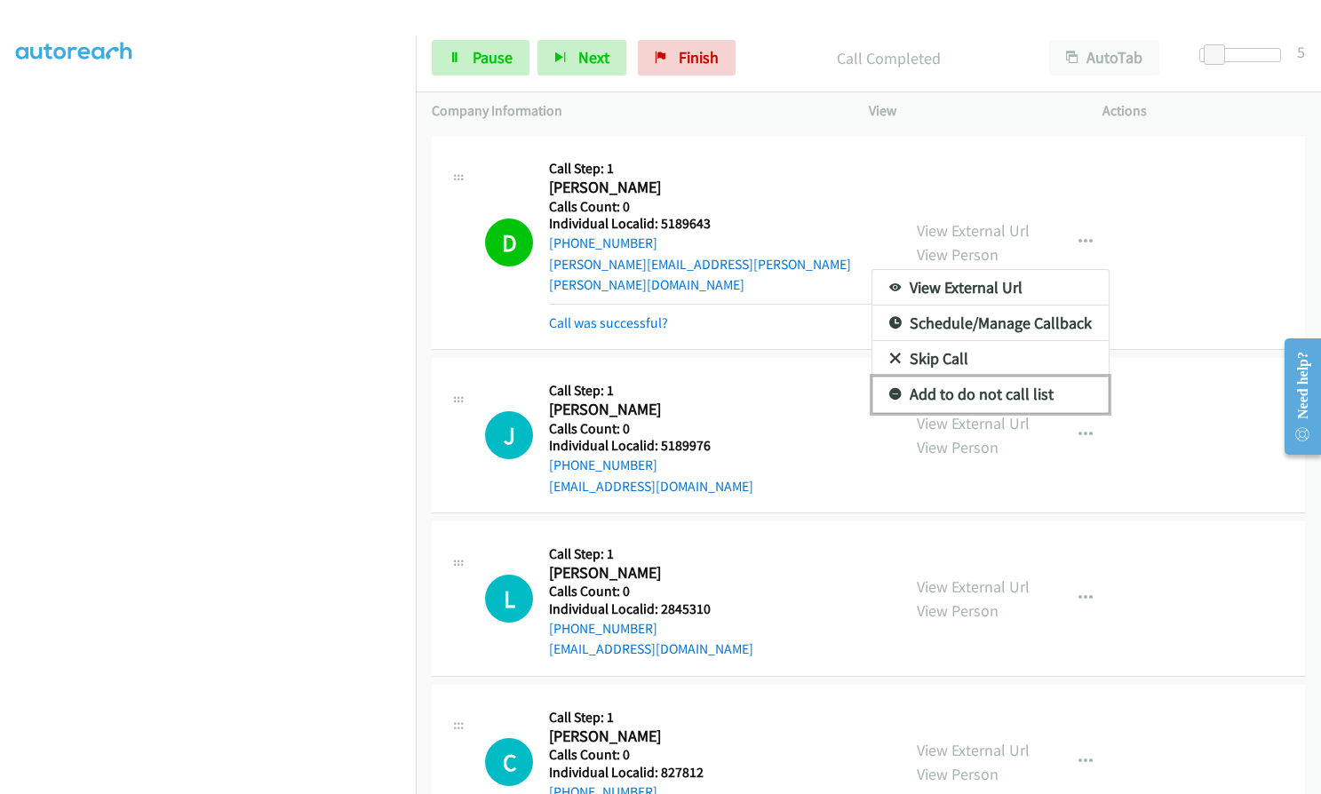
click at [889, 389] on icon at bounding box center [895, 395] width 12 height 12
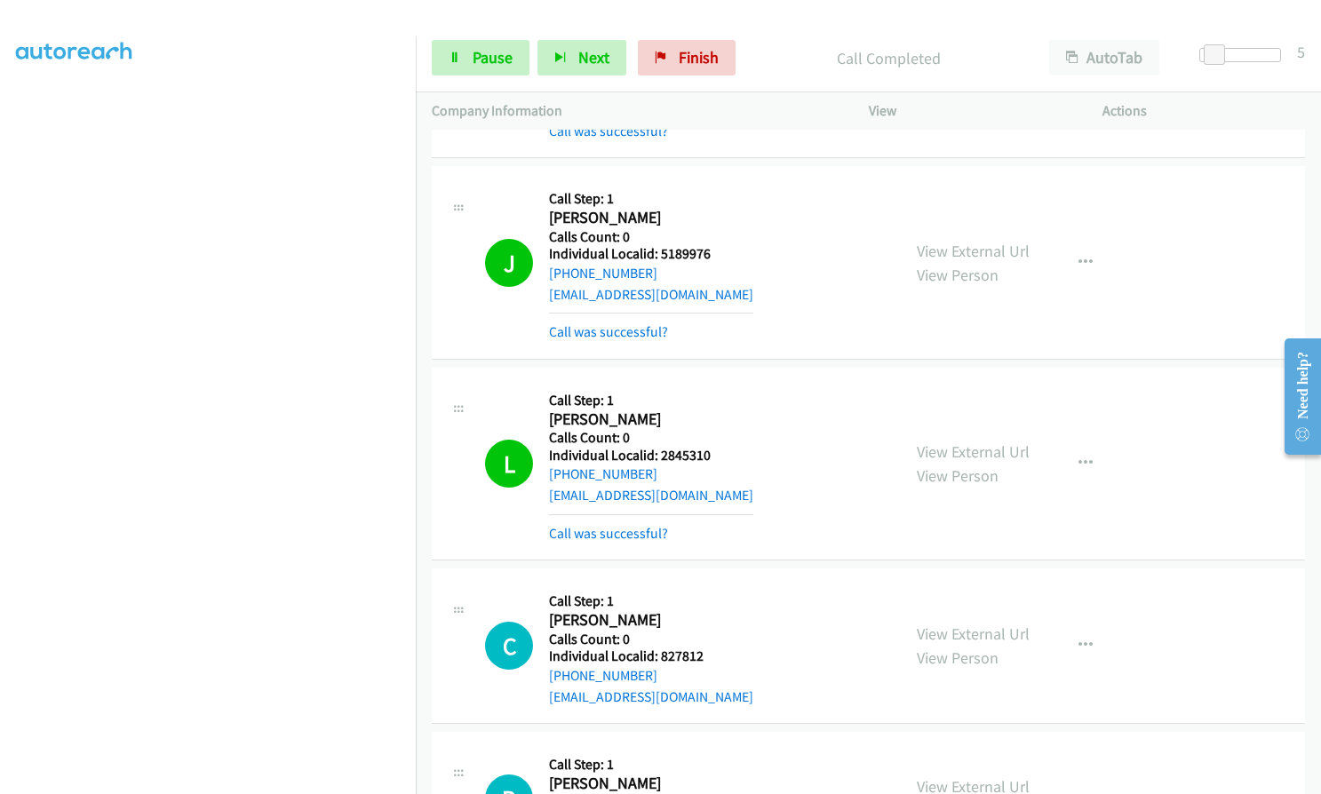
scroll to position [644, 0]
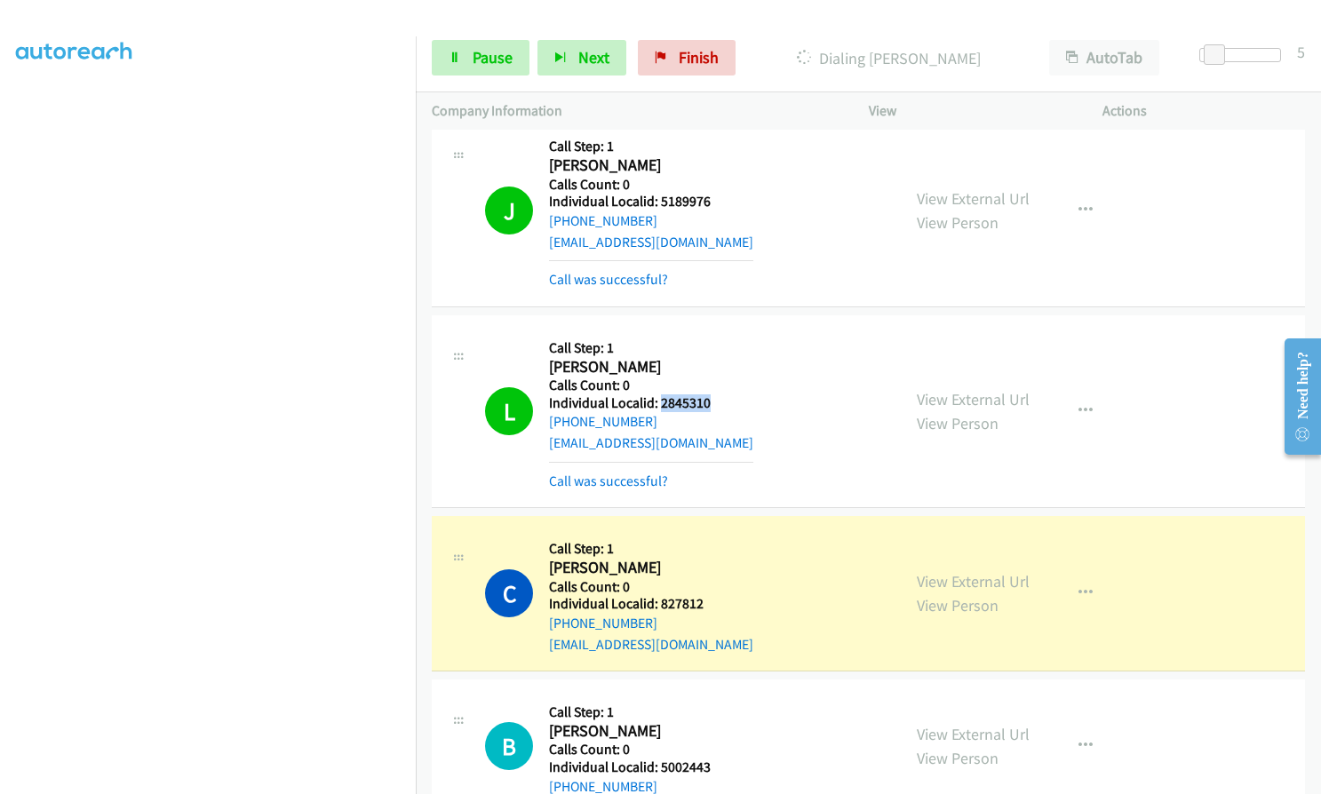
drag, startPoint x: 660, startPoint y: 382, endPoint x: 713, endPoint y: 380, distance: 53.3
click at [713, 394] on h5 "Individual Localid: 2845310" at bounding box center [651, 403] width 204 height 18
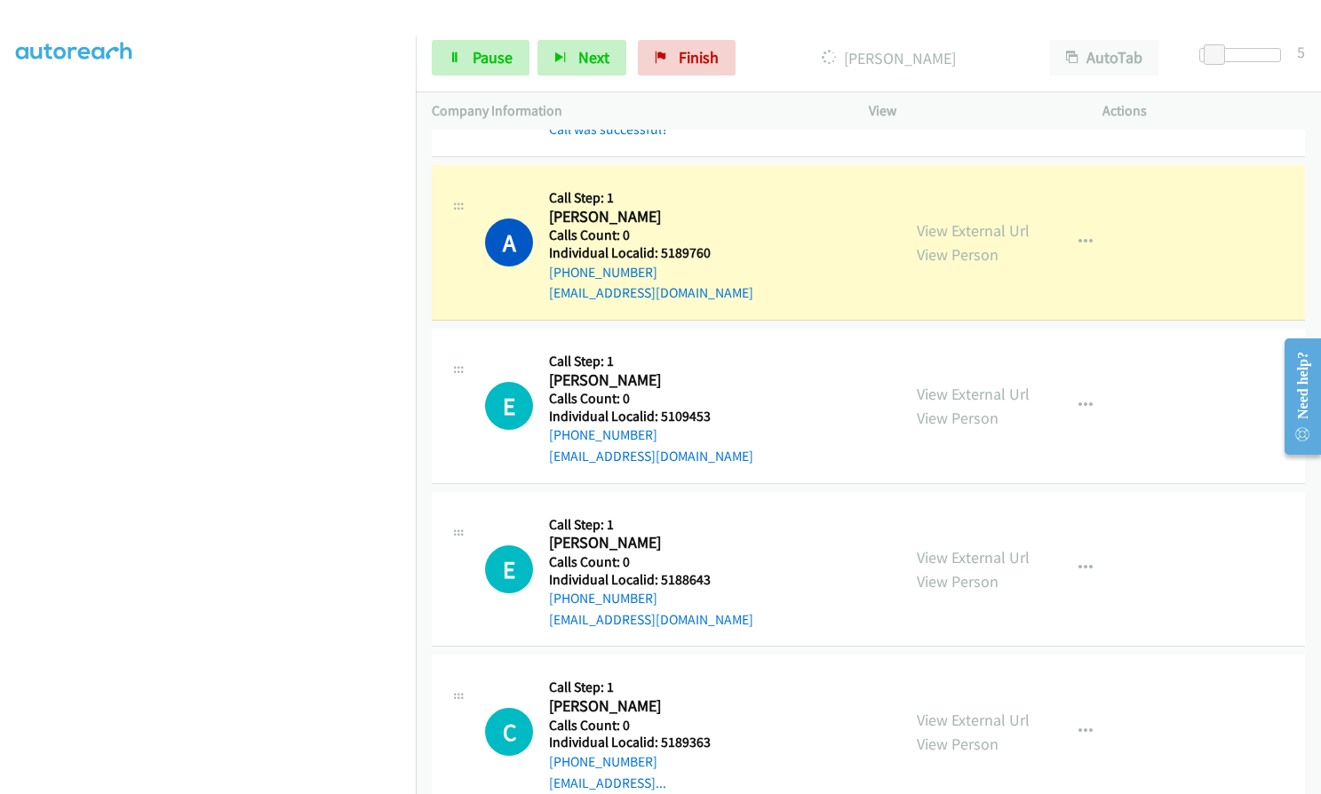
scroll to position [1577, 0]
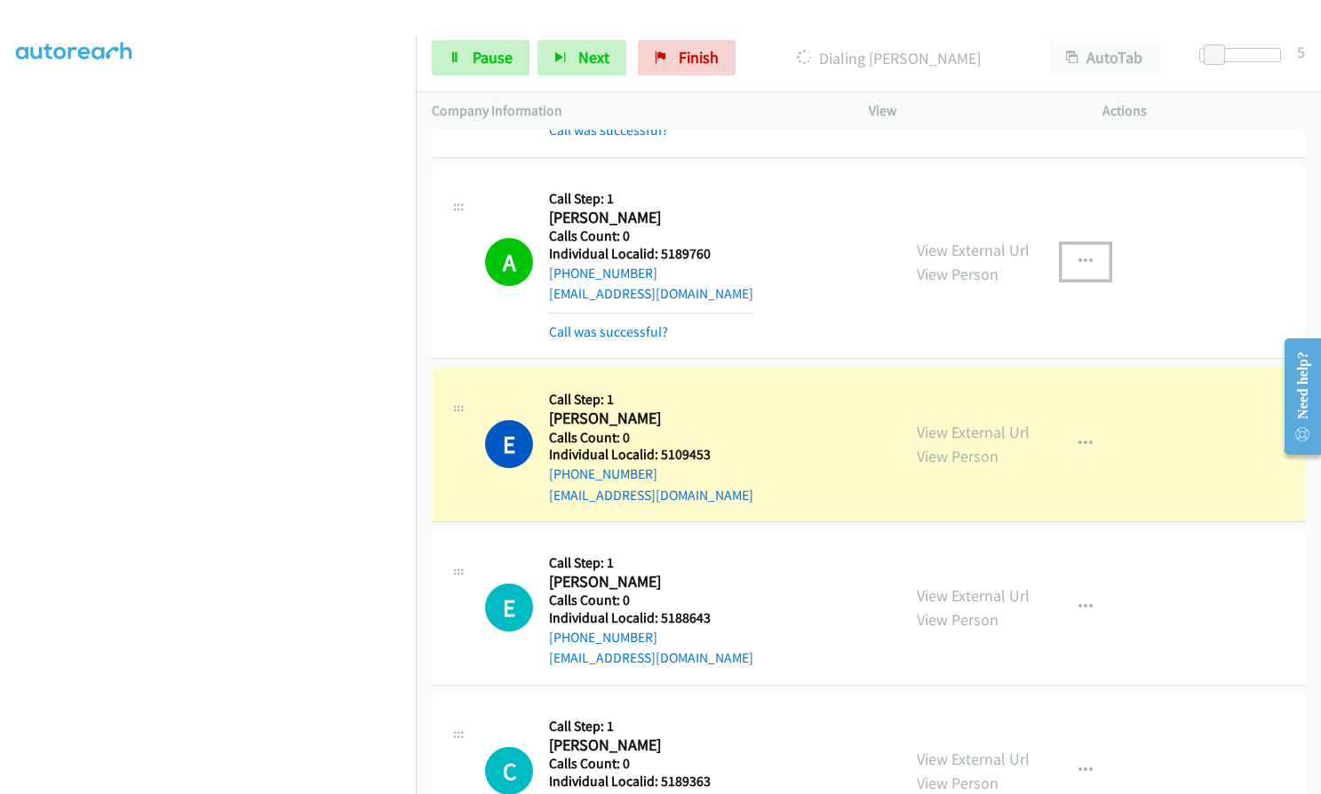
click at [1080, 255] on icon "button" at bounding box center [1085, 262] width 14 height 14
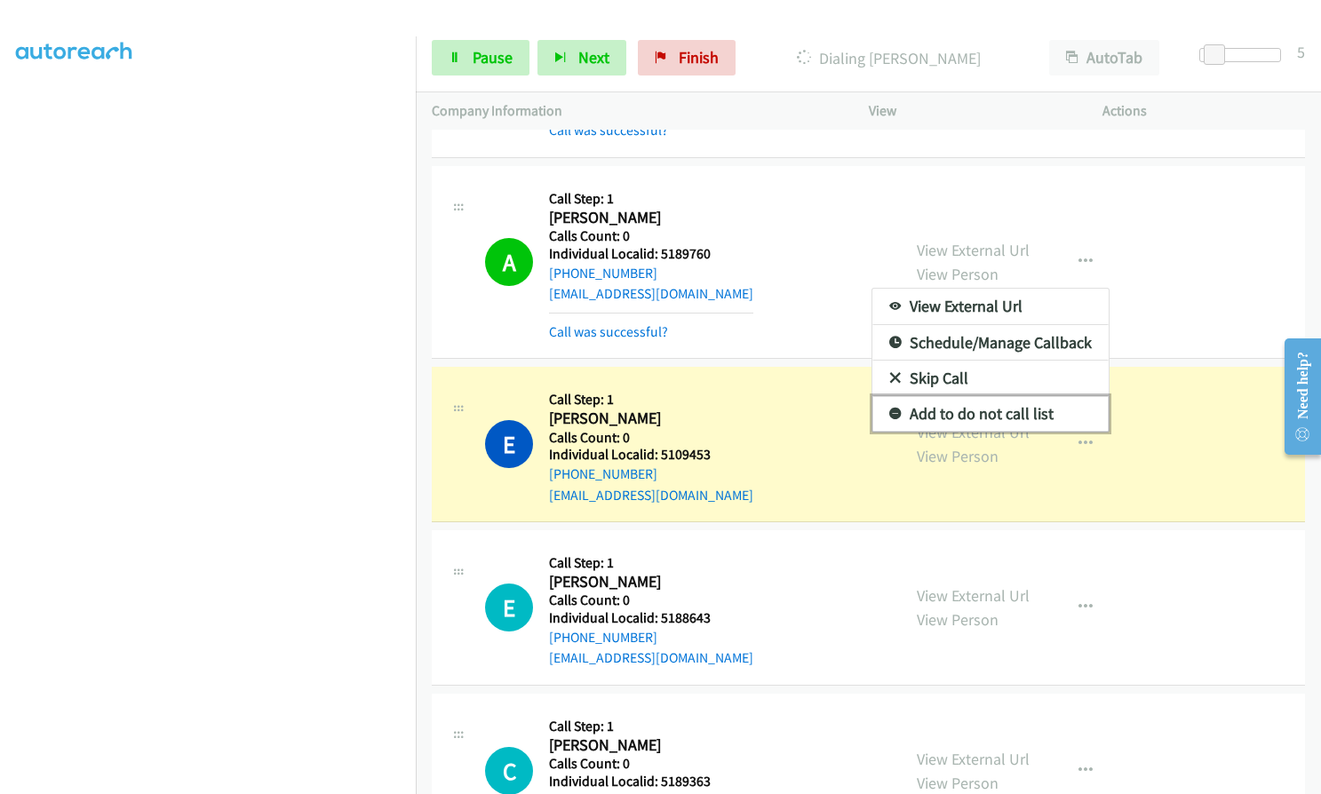
click at [889, 409] on icon at bounding box center [895, 415] width 12 height 12
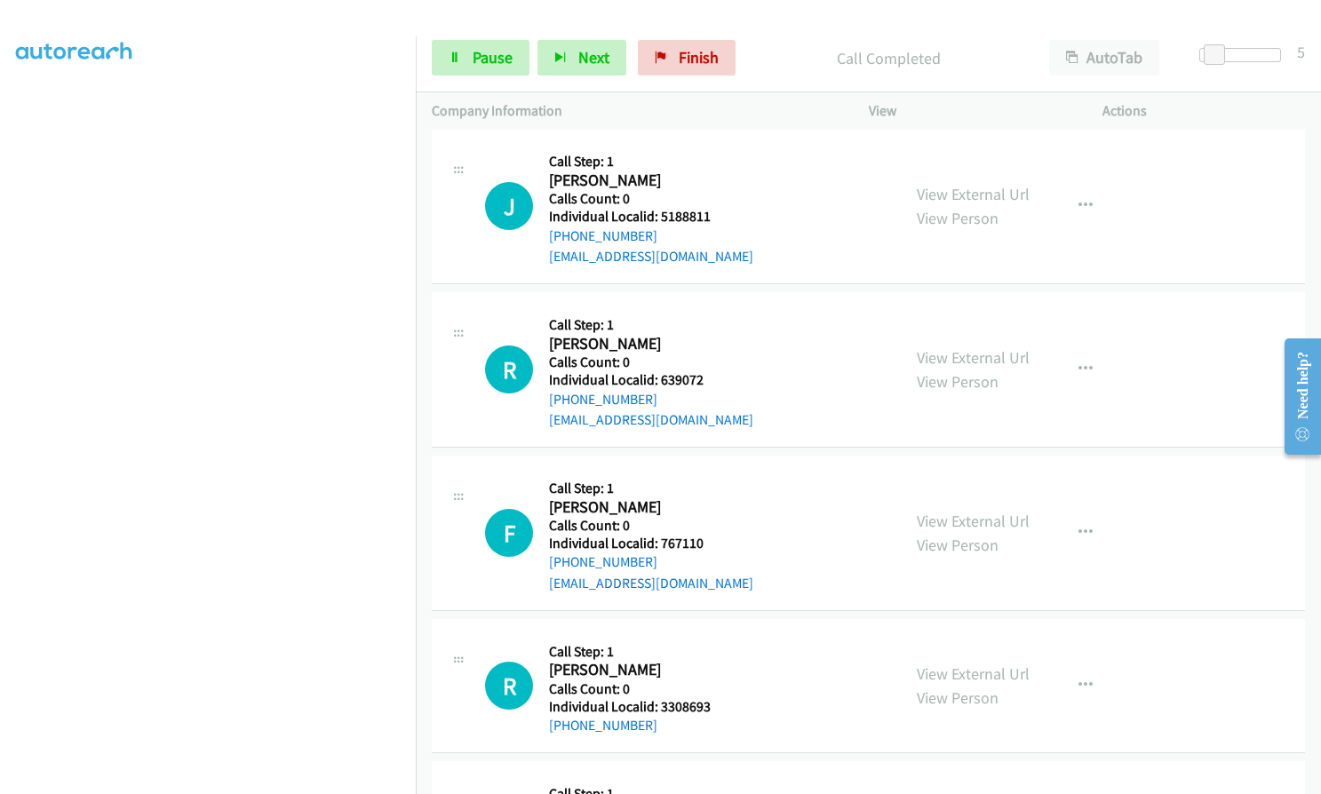
scroll to position [2620, 0]
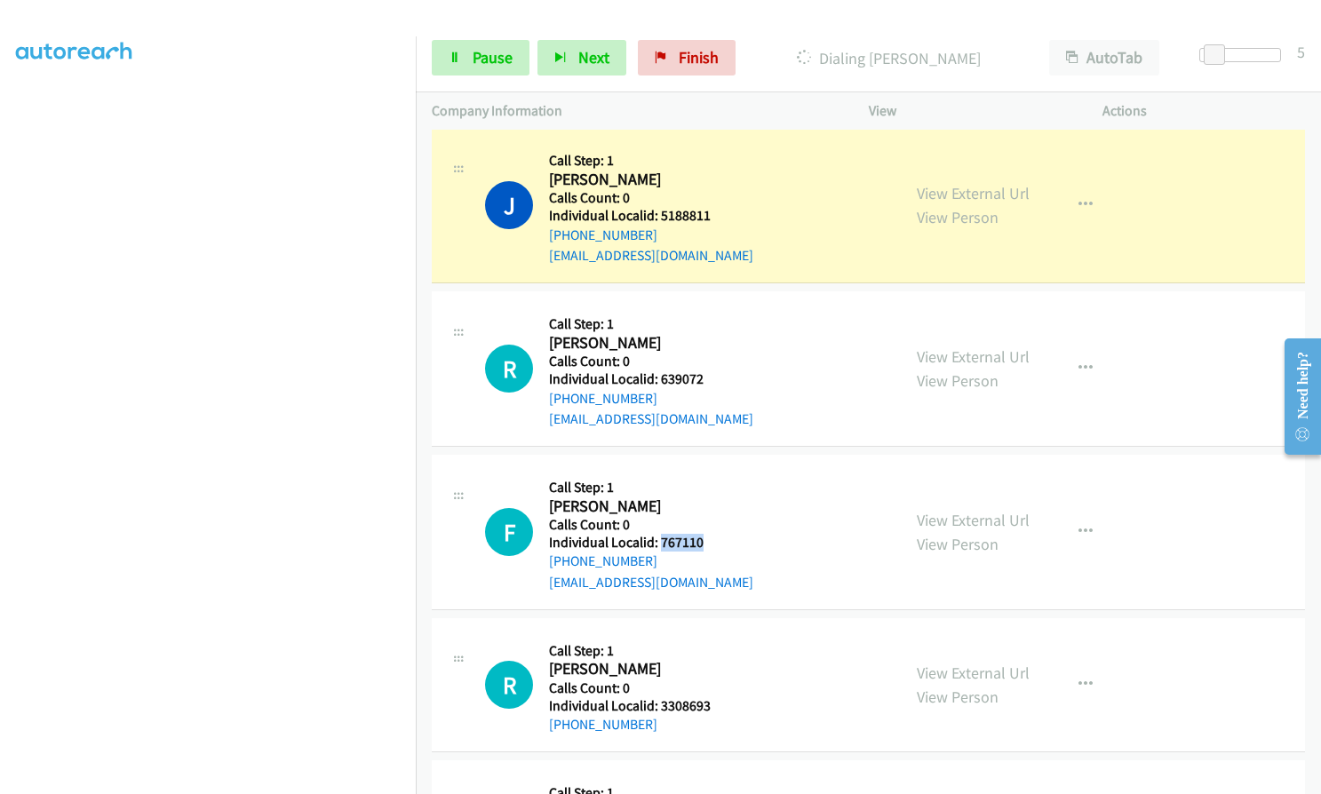
drag, startPoint x: 661, startPoint y: 526, endPoint x: 691, endPoint y: 524, distance: 30.3
click at [710, 534] on h5 "Individual Localid: 767110" at bounding box center [651, 543] width 204 height 18
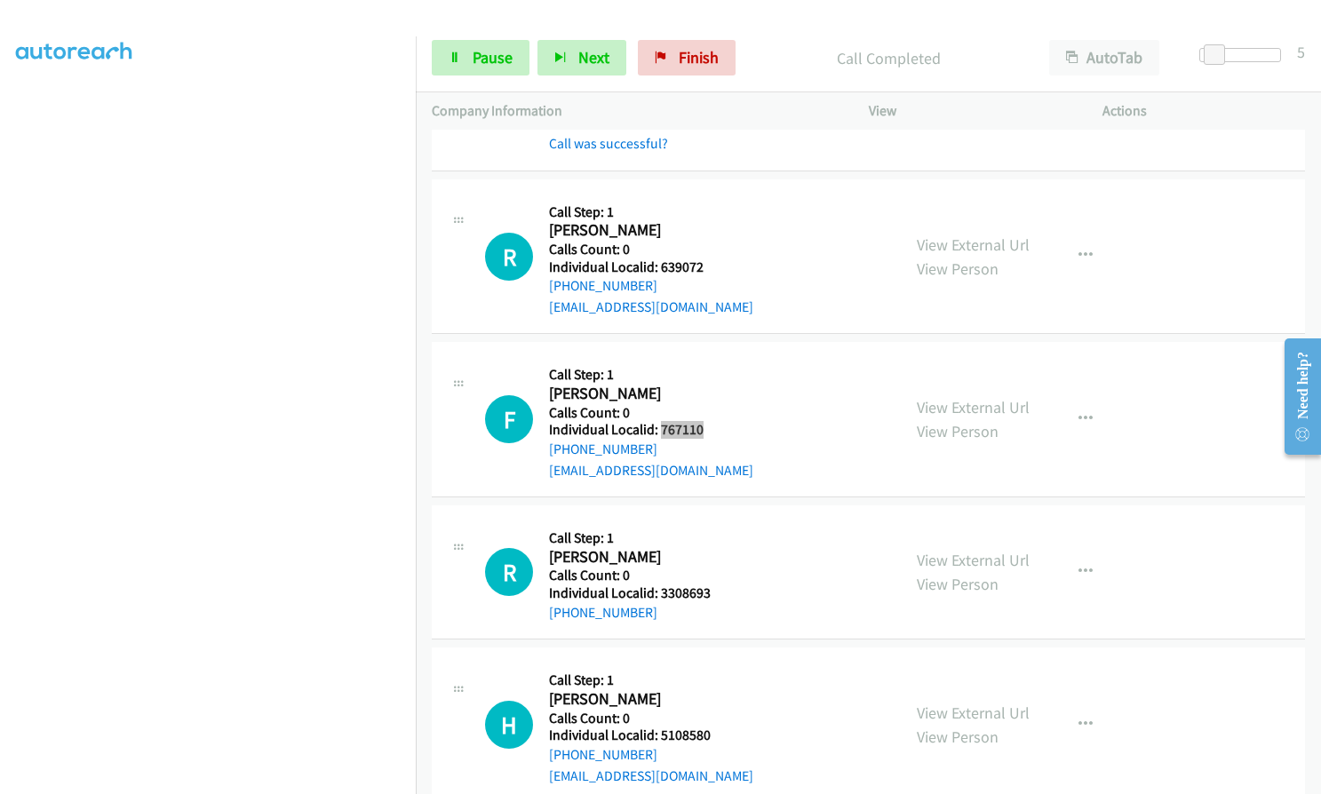
scroll to position [2865, 0]
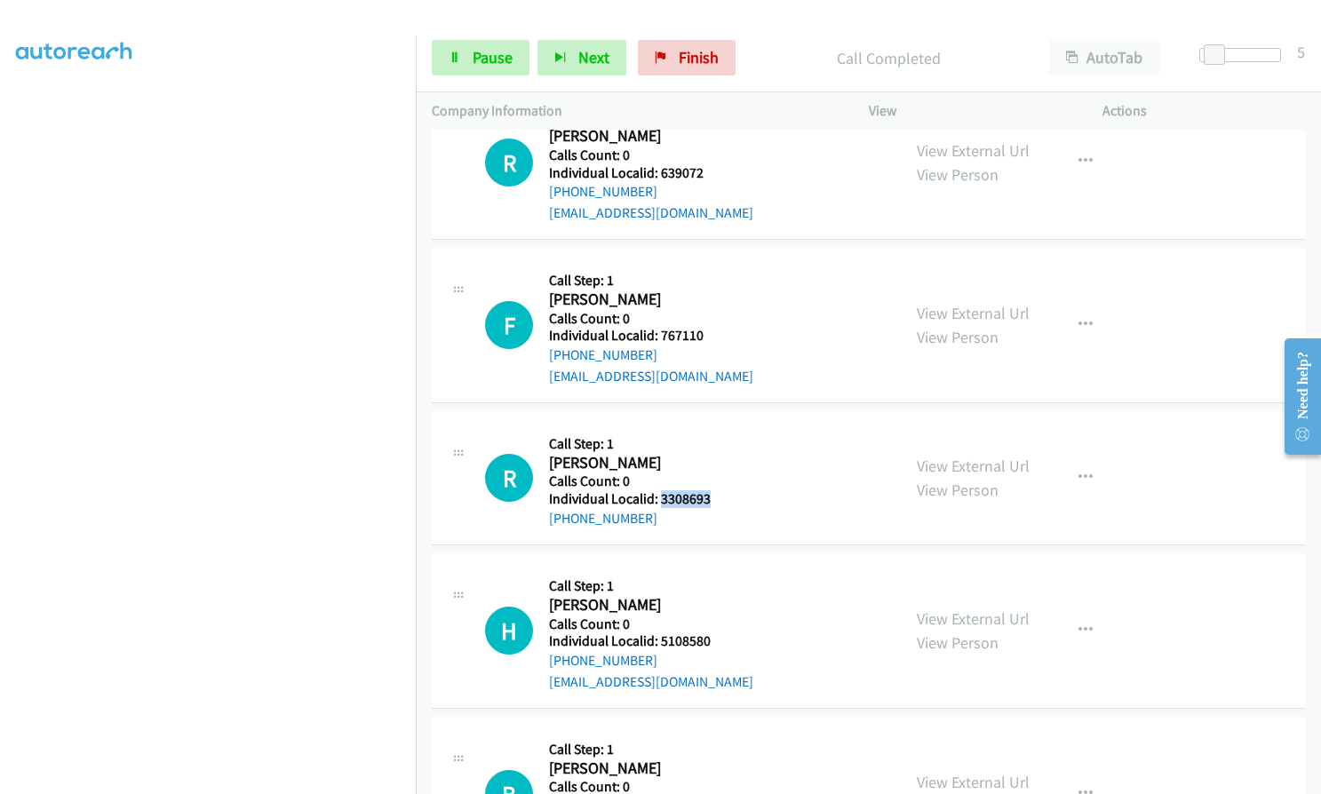
drag, startPoint x: 657, startPoint y: 477, endPoint x: 715, endPoint y: 477, distance: 57.7
click at [715, 490] on h5 "Individual Localid: 3308693" at bounding box center [650, 499] width 202 height 18
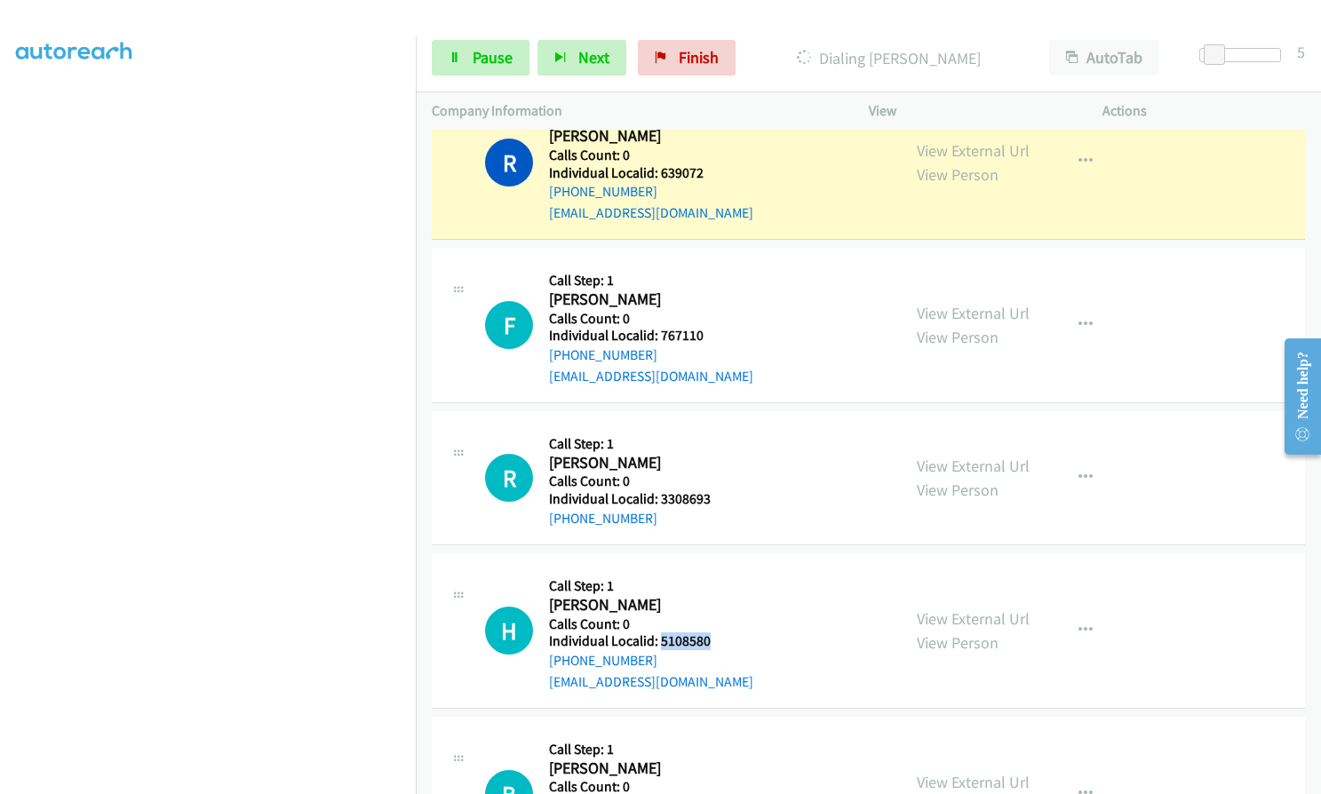
drag, startPoint x: 661, startPoint y: 621, endPoint x: 712, endPoint y: 615, distance: 51.0
click at [712, 632] on h5 "Individual Localid: 5108580" at bounding box center [651, 641] width 204 height 18
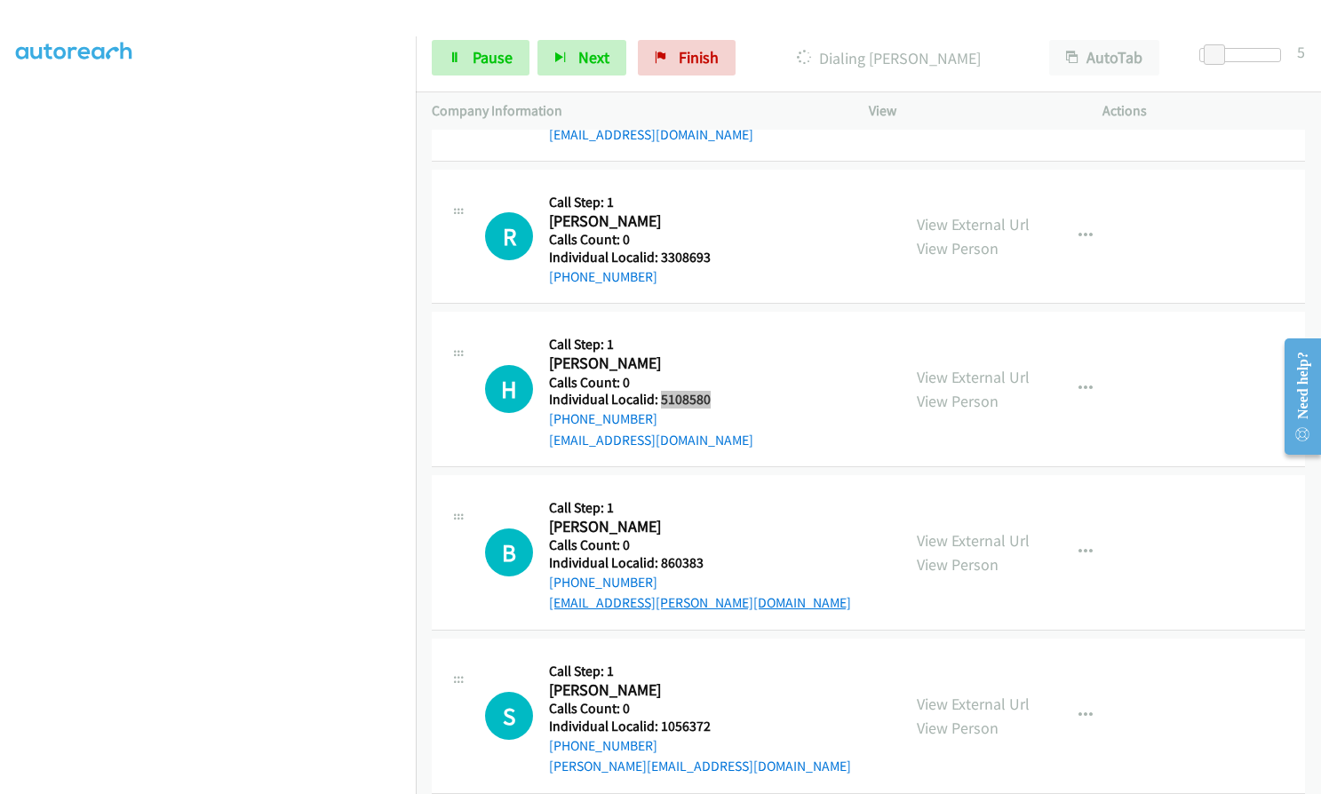
scroll to position [3109, 0]
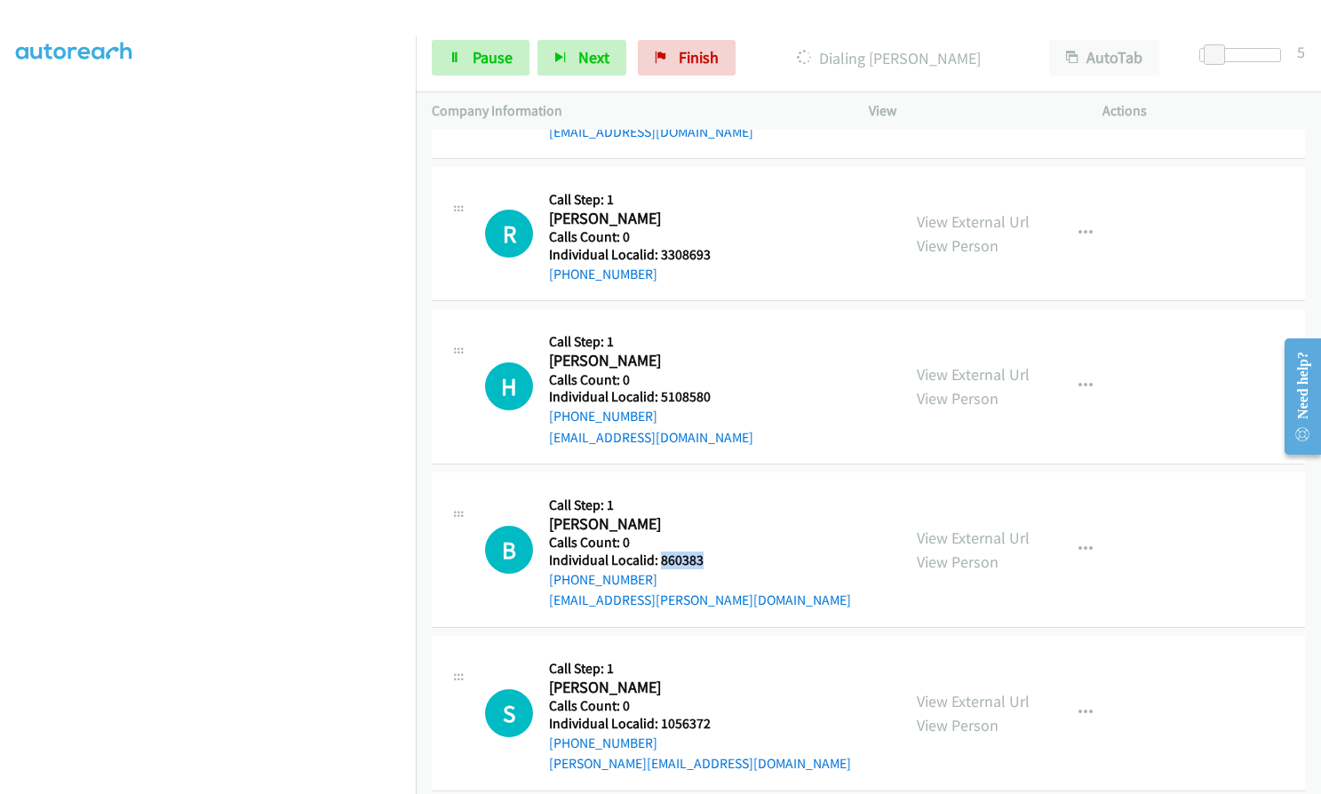
drag, startPoint x: 658, startPoint y: 543, endPoint x: 715, endPoint y: 538, distance: 57.0
click at [715, 552] on h5 "Individual Localid: 860383" at bounding box center [700, 561] width 302 height 18
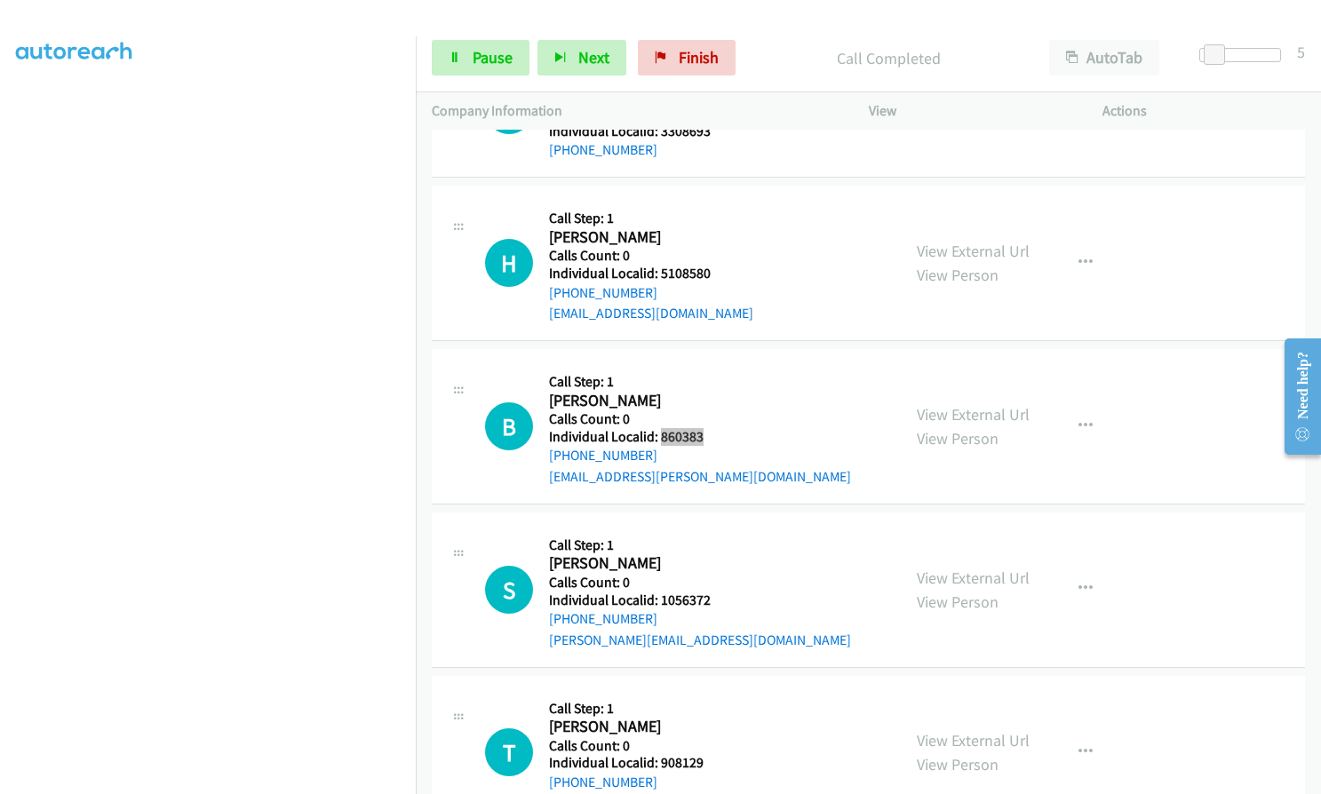
scroll to position [3280, 0]
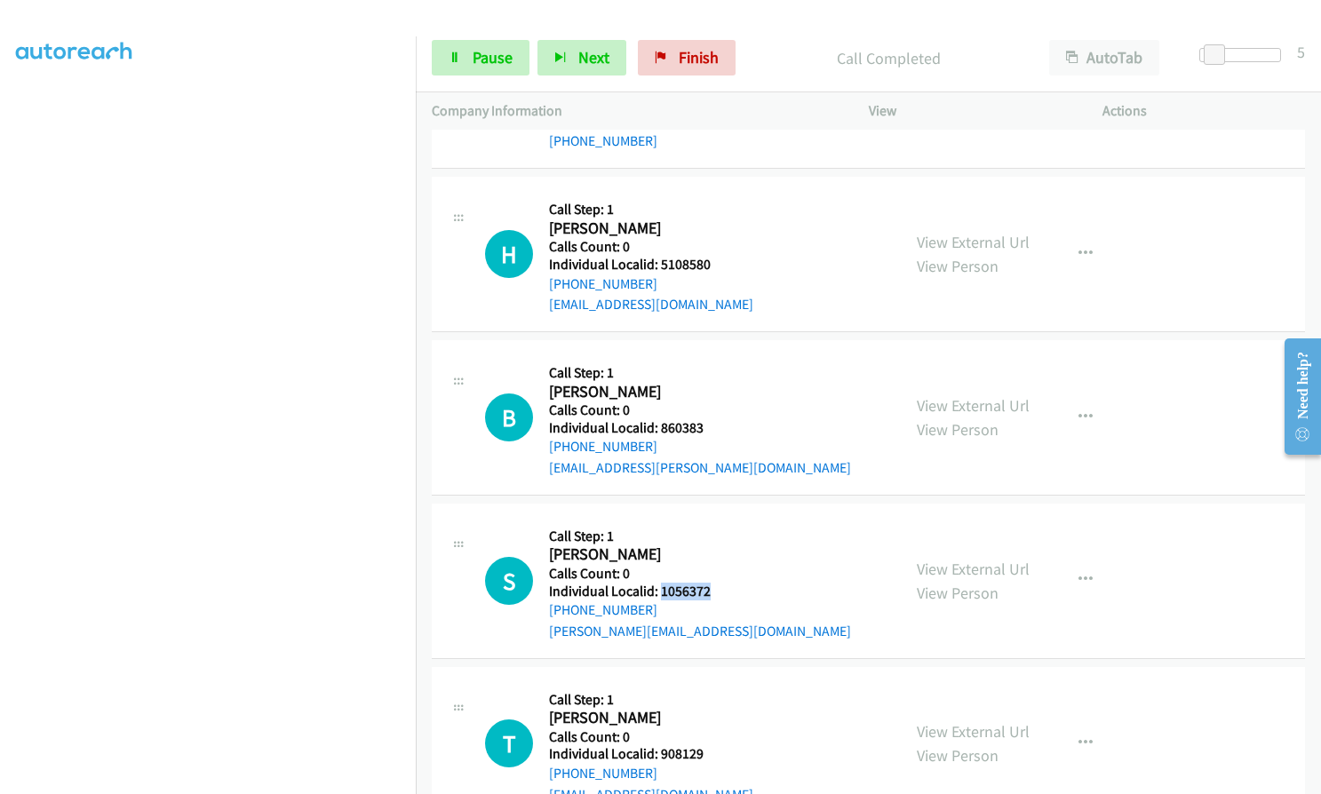
drag, startPoint x: 657, startPoint y: 569, endPoint x: 711, endPoint y: 569, distance: 53.3
click at [711, 583] on h5 "Individual Localid: 1056372" at bounding box center [700, 592] width 302 height 18
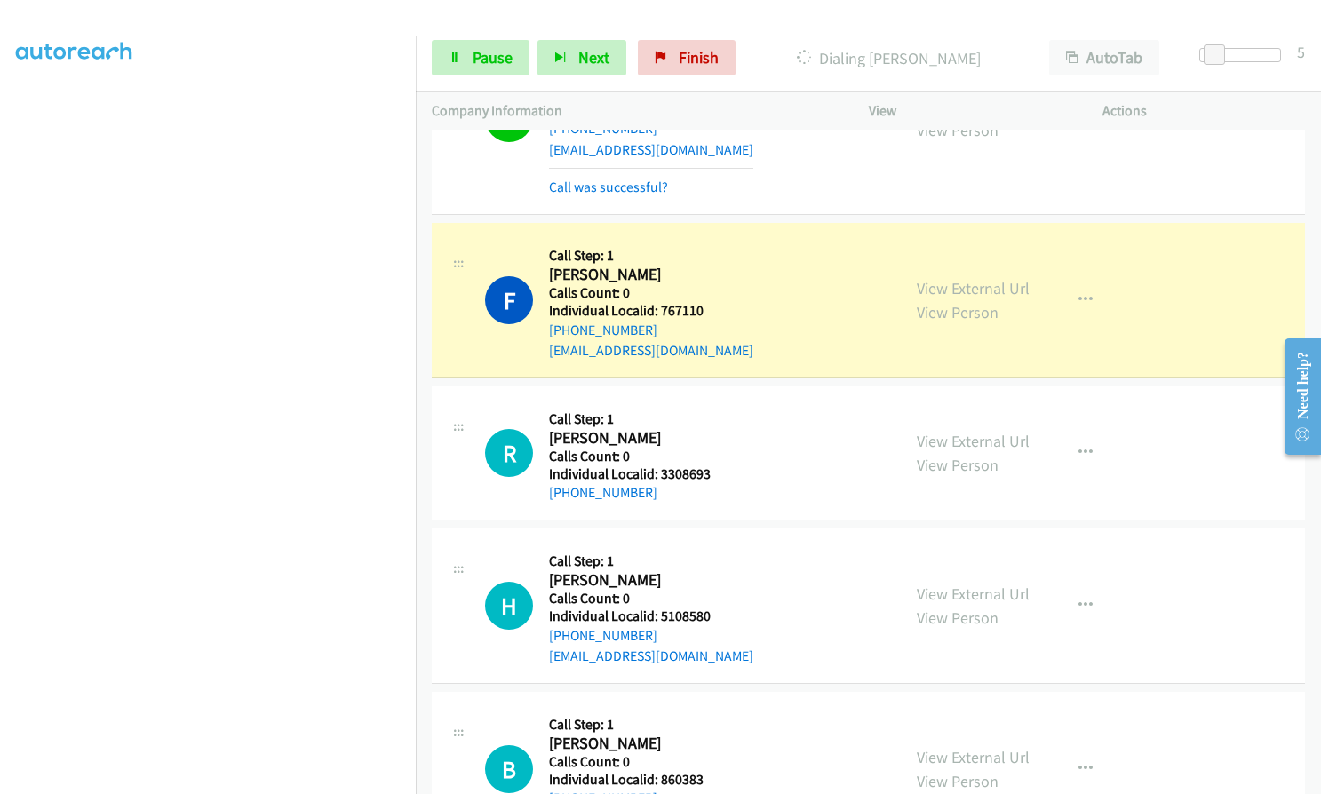
scroll to position [2924, 0]
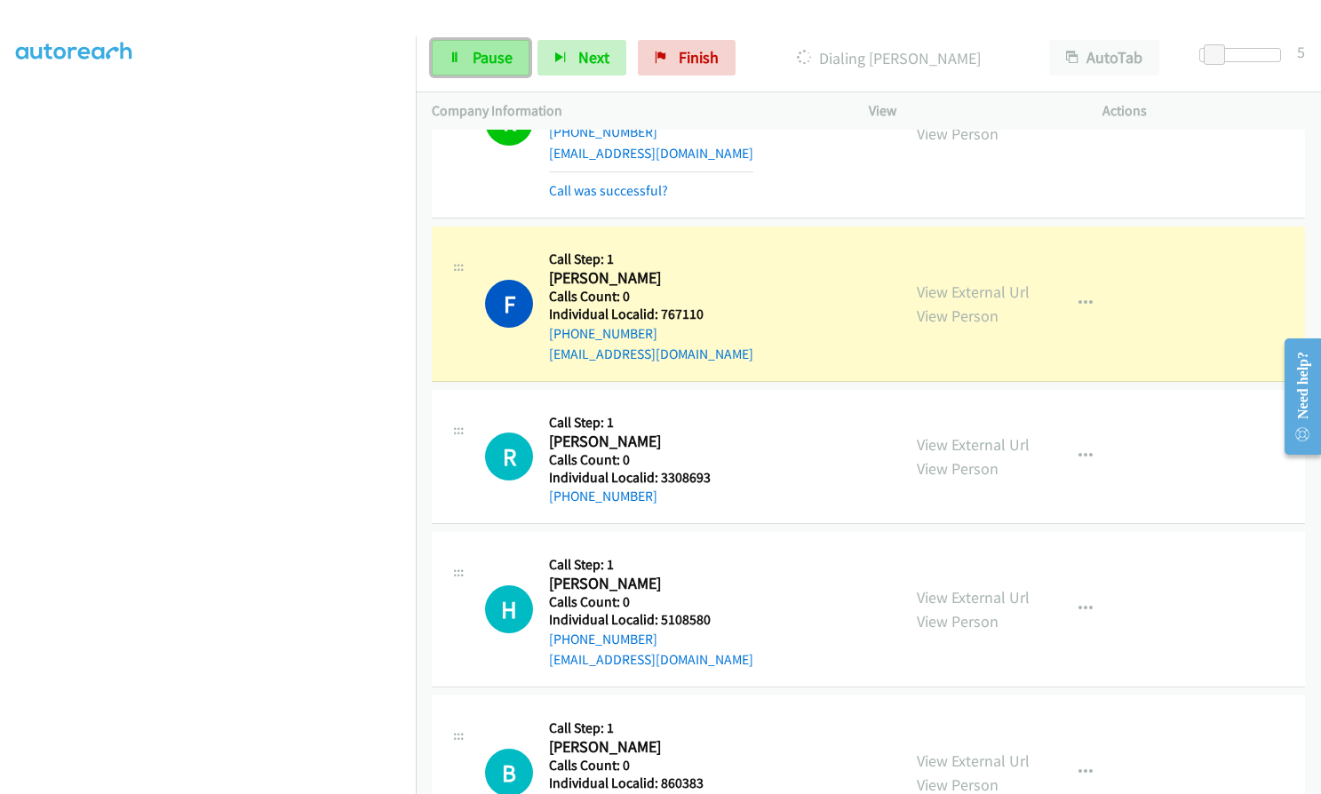
click at [482, 52] on span "Pause" at bounding box center [493, 57] width 40 height 20
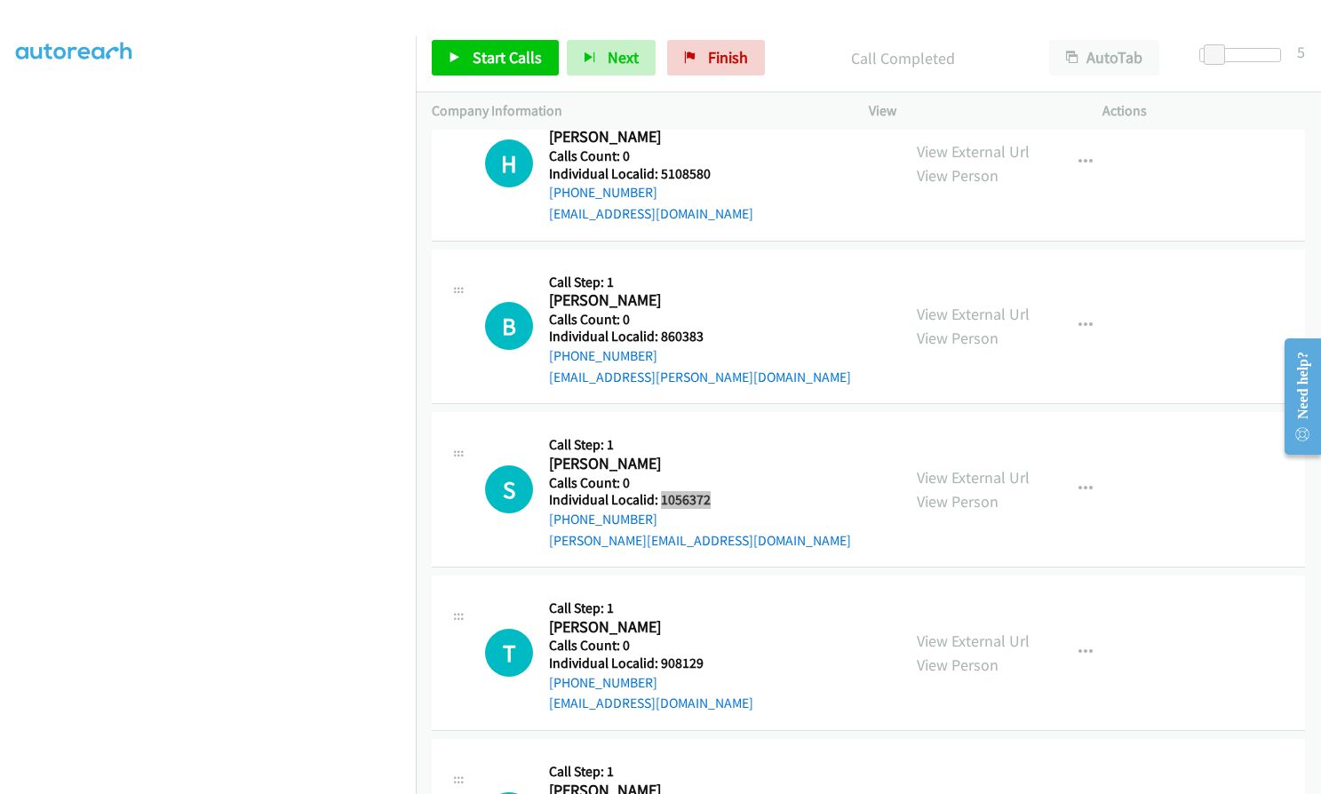
scroll to position [3629, 0]
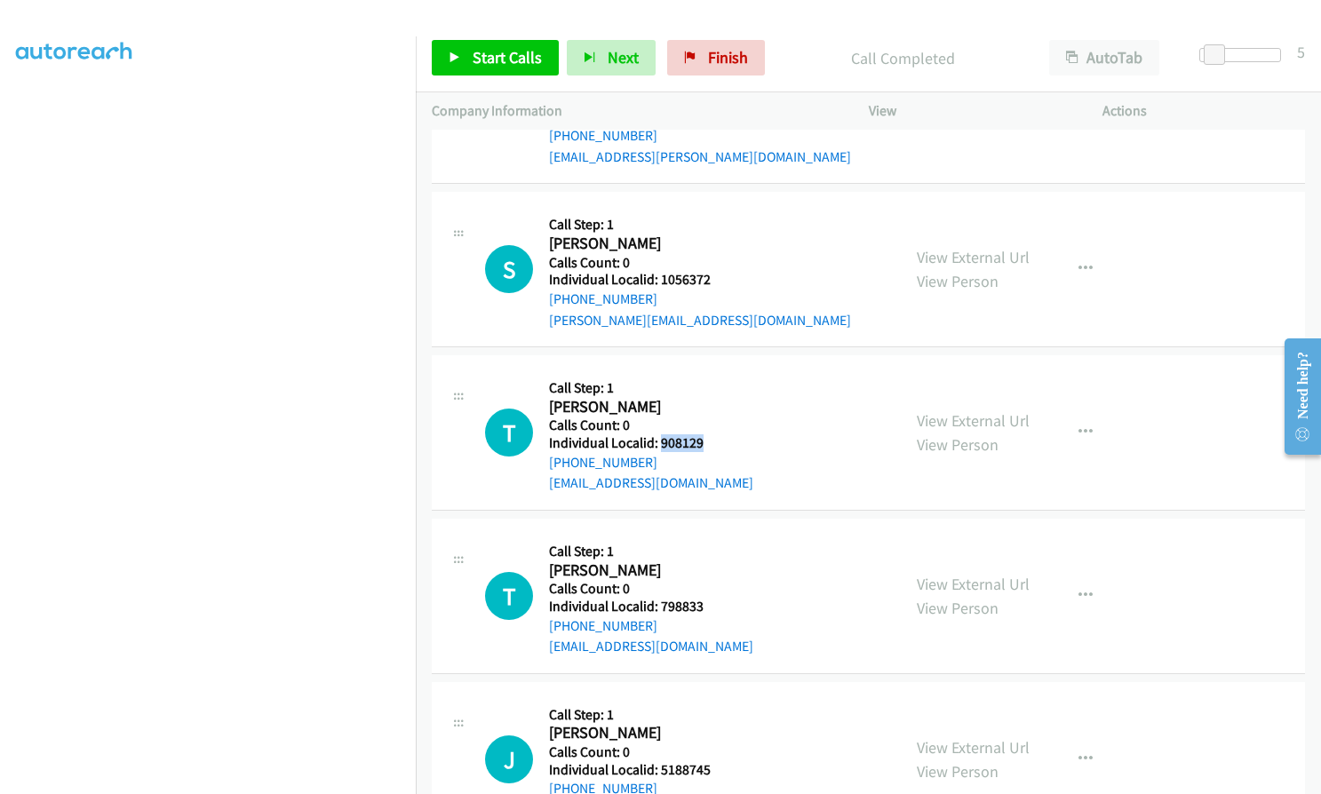
drag, startPoint x: 658, startPoint y: 417, endPoint x: 700, endPoint y: 420, distance: 41.9
click at [712, 434] on h5 "Individual Localid: 908129" at bounding box center [651, 443] width 204 height 18
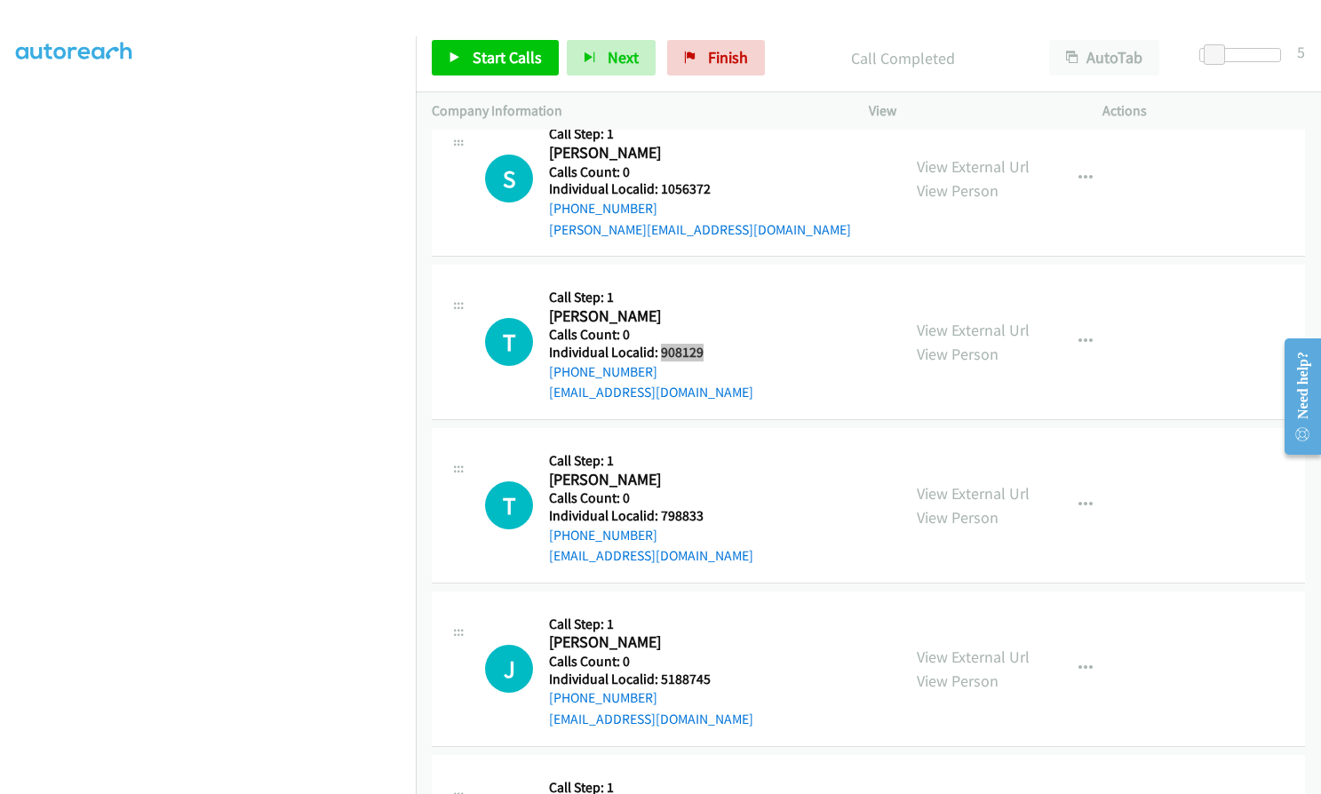
scroll to position [3740, 0]
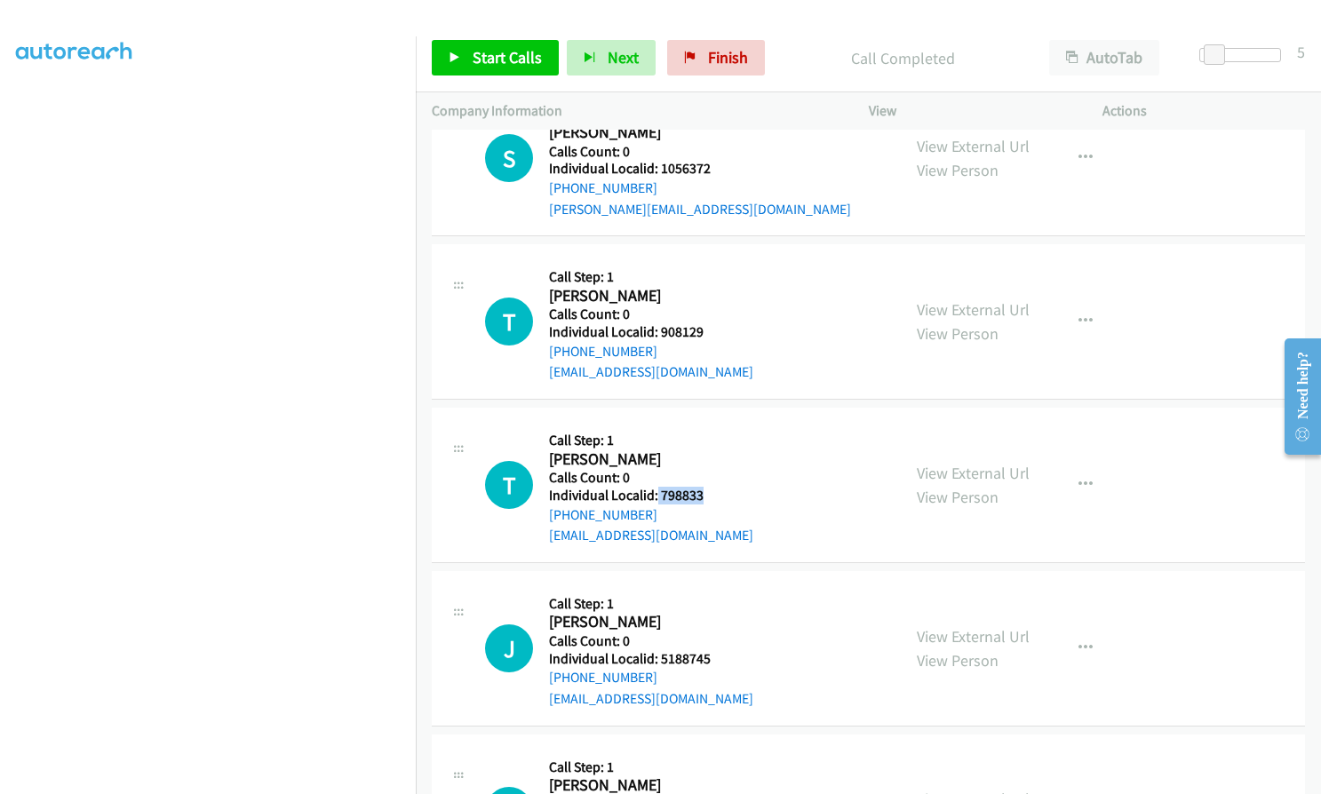
drag, startPoint x: 655, startPoint y: 467, endPoint x: 709, endPoint y: 467, distance: 54.2
click at [709, 487] on h5 "Individual Localid: 798833" at bounding box center [651, 496] width 204 height 18
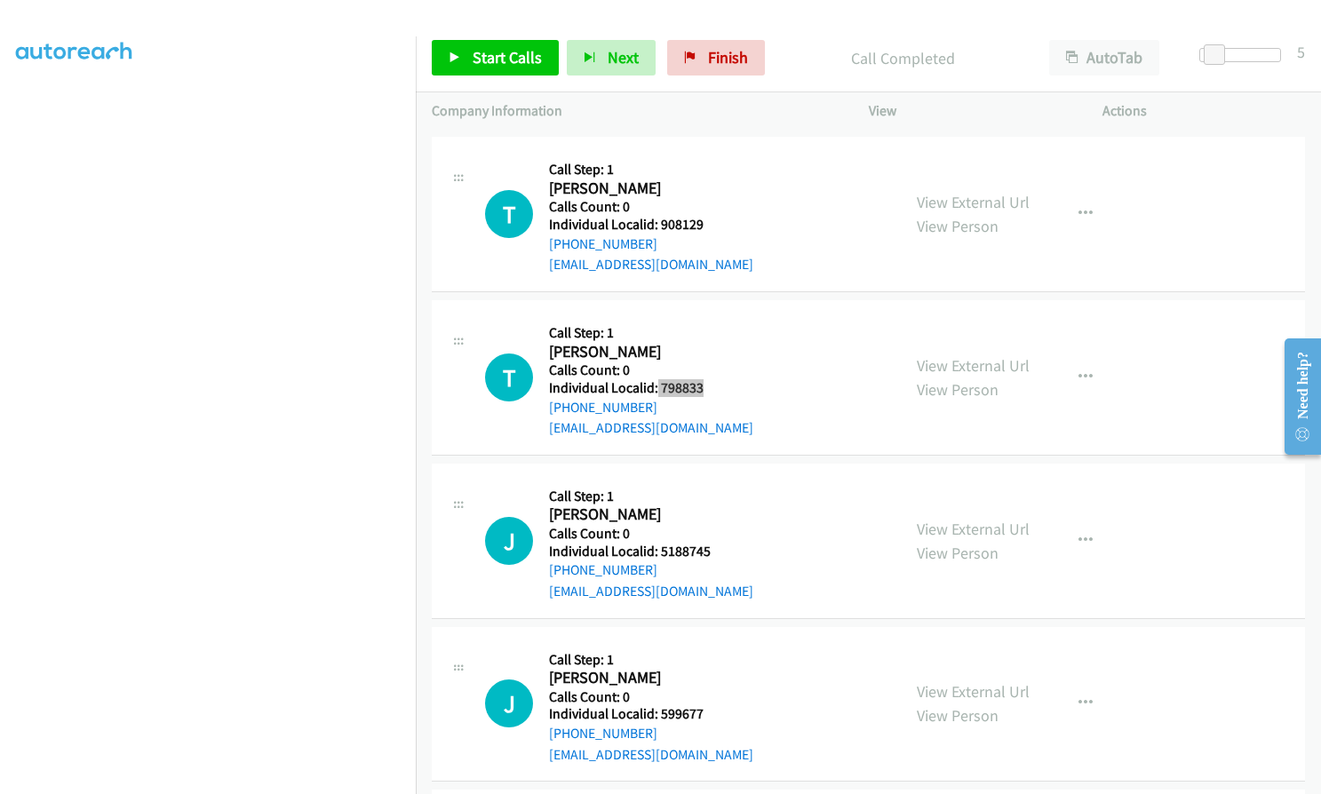
scroll to position [3873, 0]
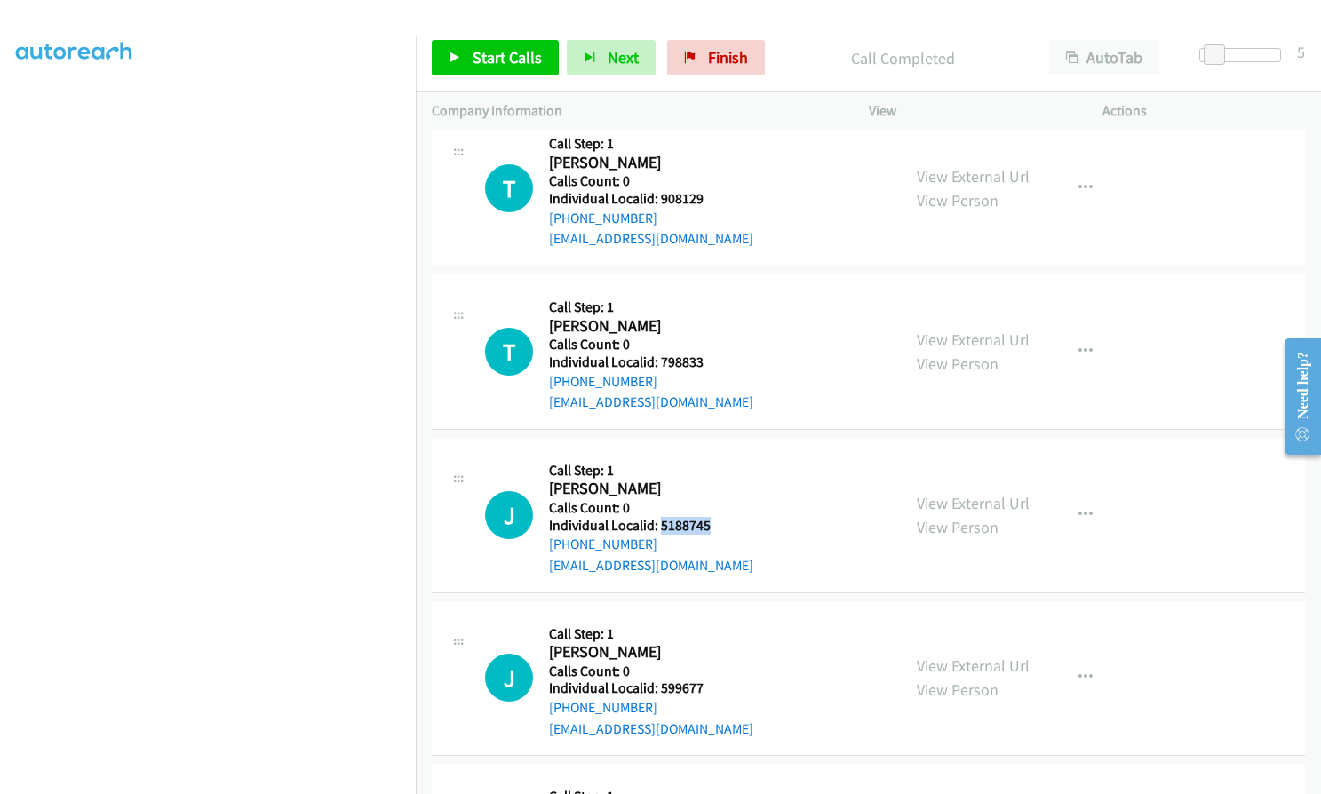
drag, startPoint x: 659, startPoint y: 500, endPoint x: 711, endPoint y: 502, distance: 51.6
click at [711, 517] on h5 "Individual Localid: 5188745" at bounding box center [651, 526] width 204 height 18
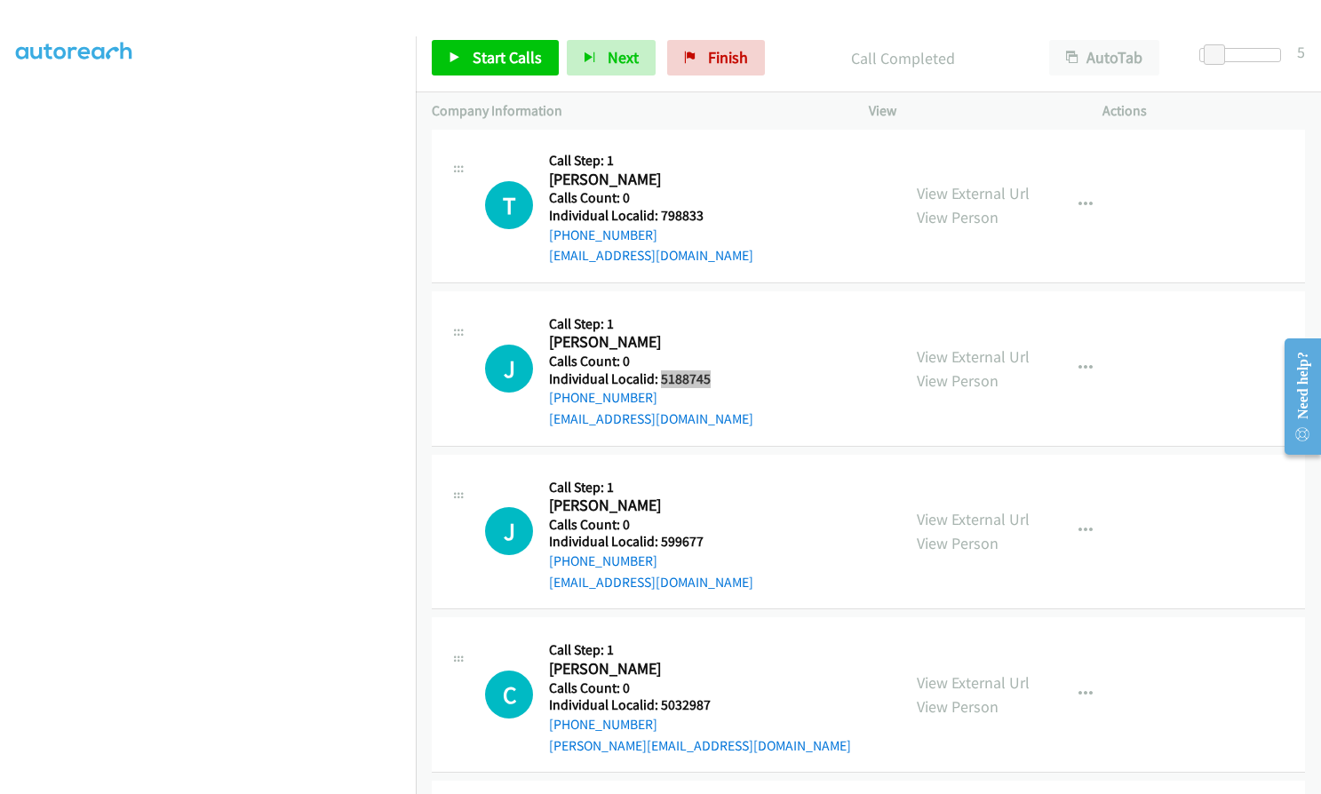
scroll to position [4028, 0]
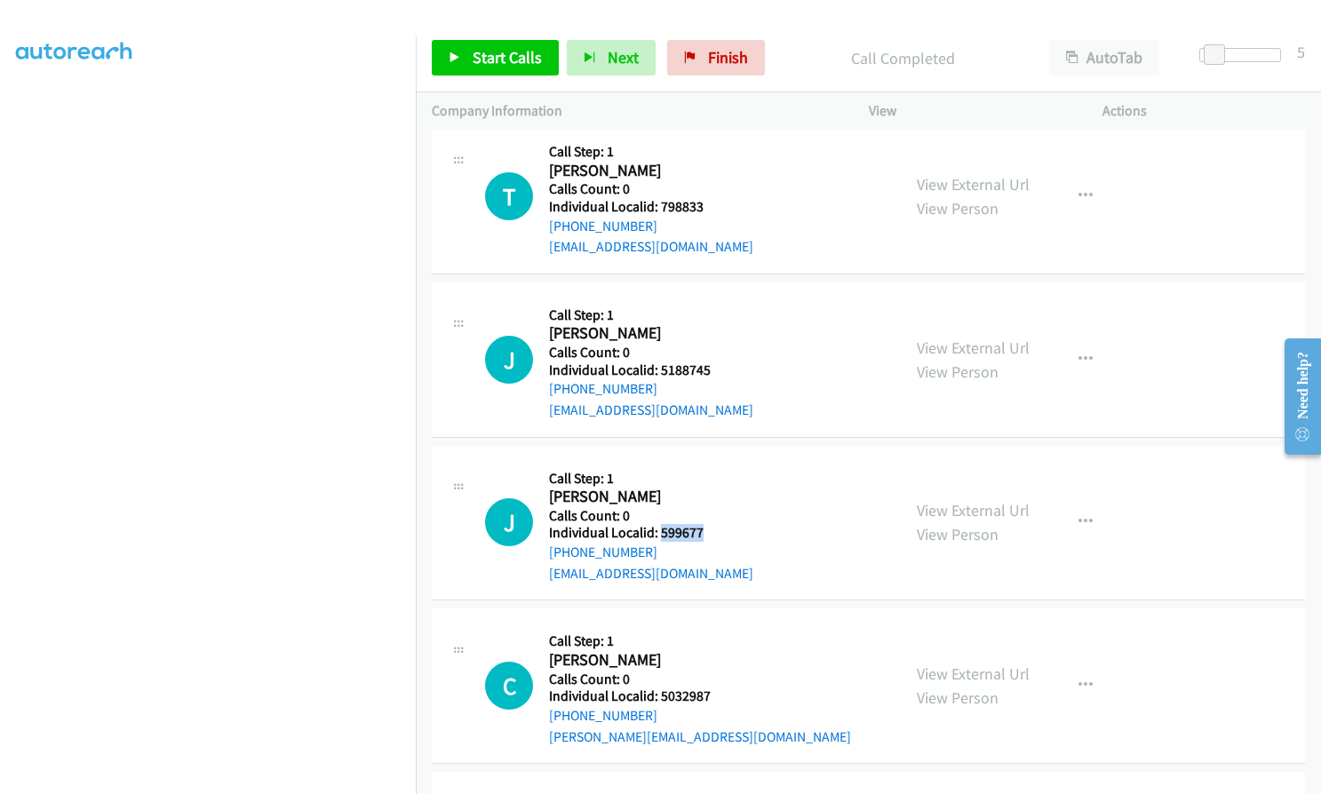
drag, startPoint x: 657, startPoint y: 513, endPoint x: 714, endPoint y: 511, distance: 56.9
click at [714, 524] on h5 "Individual Localid: 599677" at bounding box center [651, 533] width 204 height 18
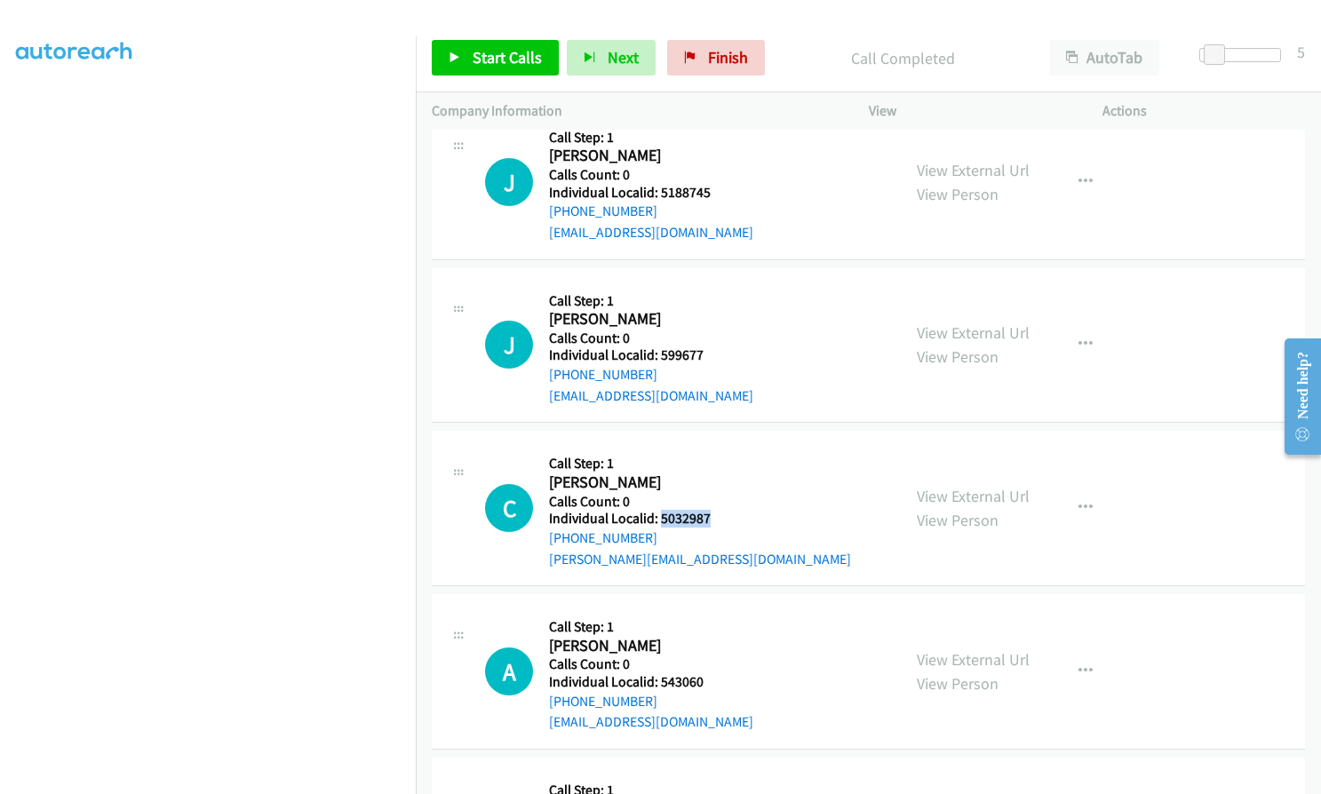
drag, startPoint x: 682, startPoint y: 496, endPoint x: 717, endPoint y: 495, distance: 34.7
click at [717, 510] on h5 "Individual Localid: 5032987" at bounding box center [700, 519] width 302 height 18
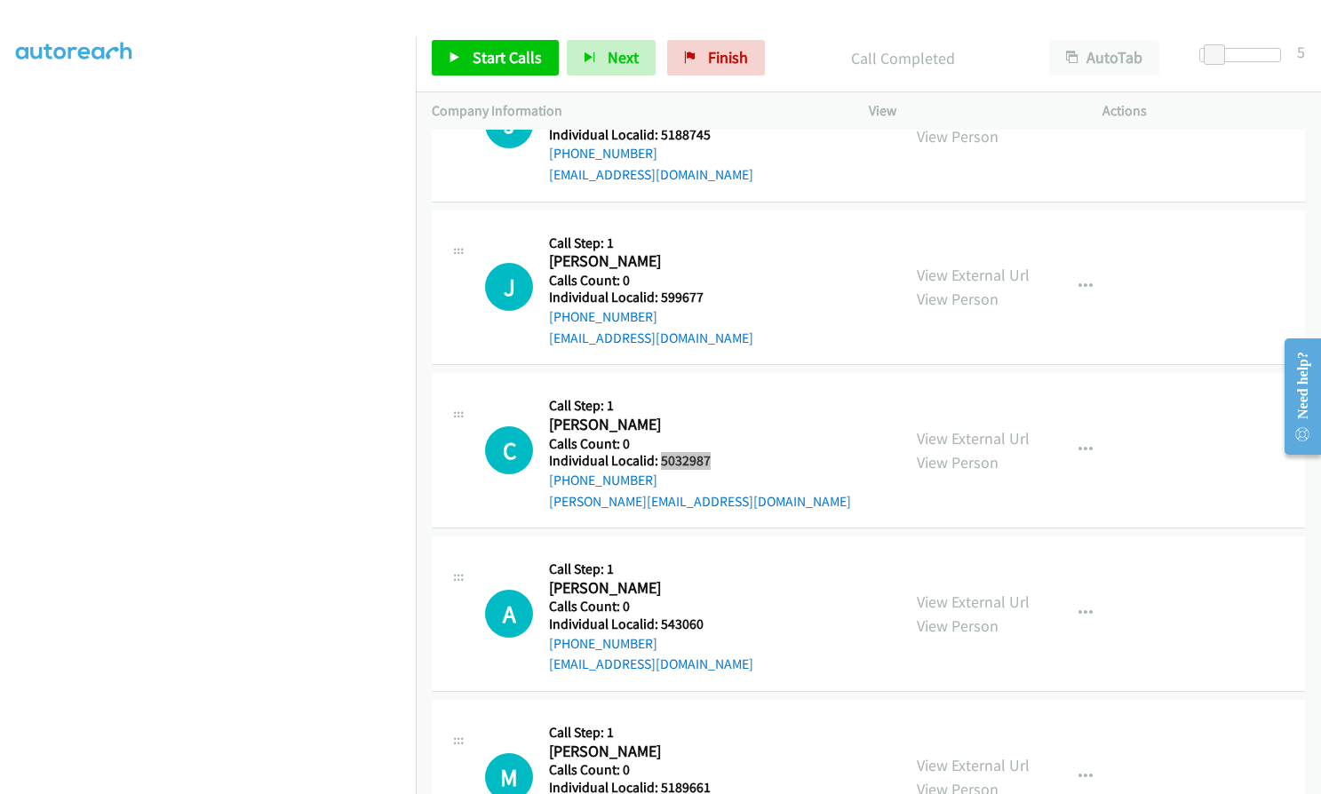
scroll to position [4273, 0]
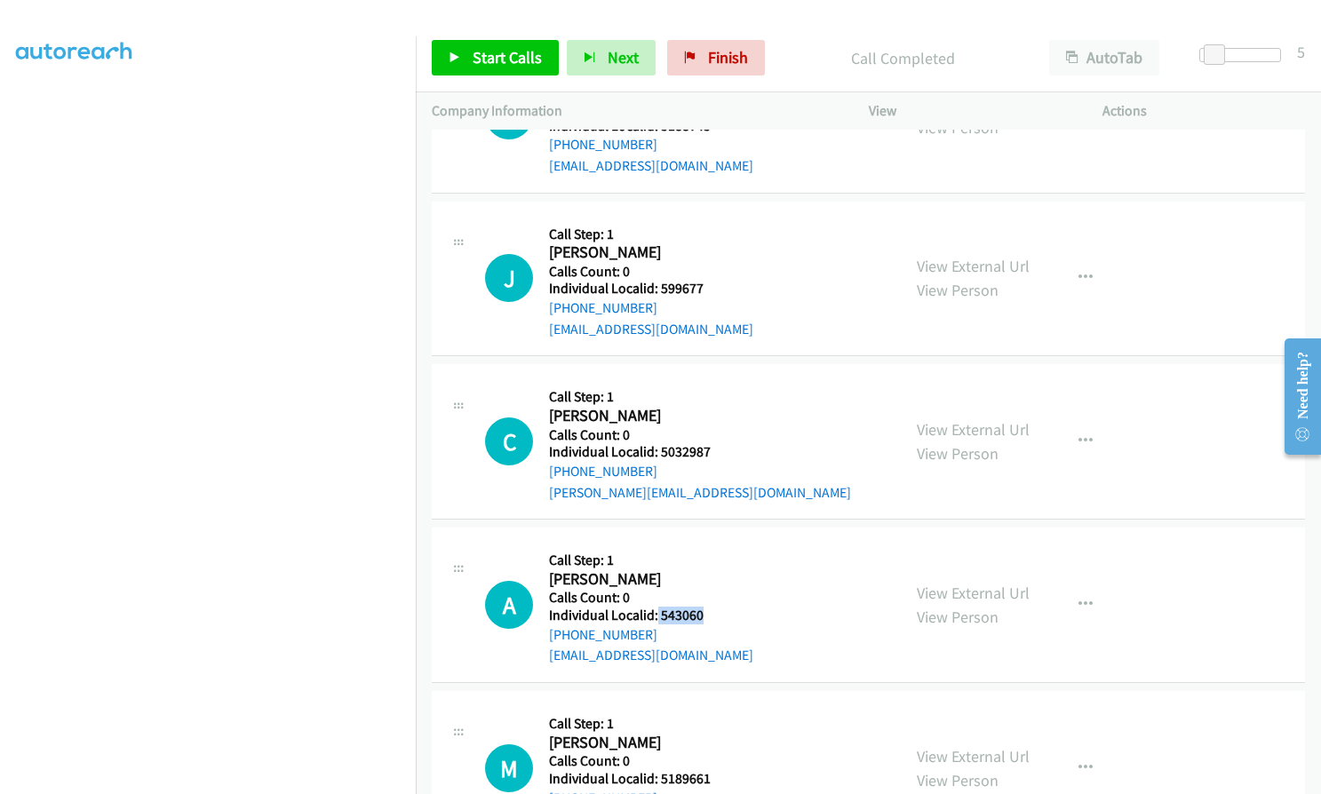
drag, startPoint x: 656, startPoint y: 592, endPoint x: 718, endPoint y: 595, distance: 61.4
click at [718, 607] on h5 "Individual Localid: 543060" at bounding box center [651, 616] width 204 height 18
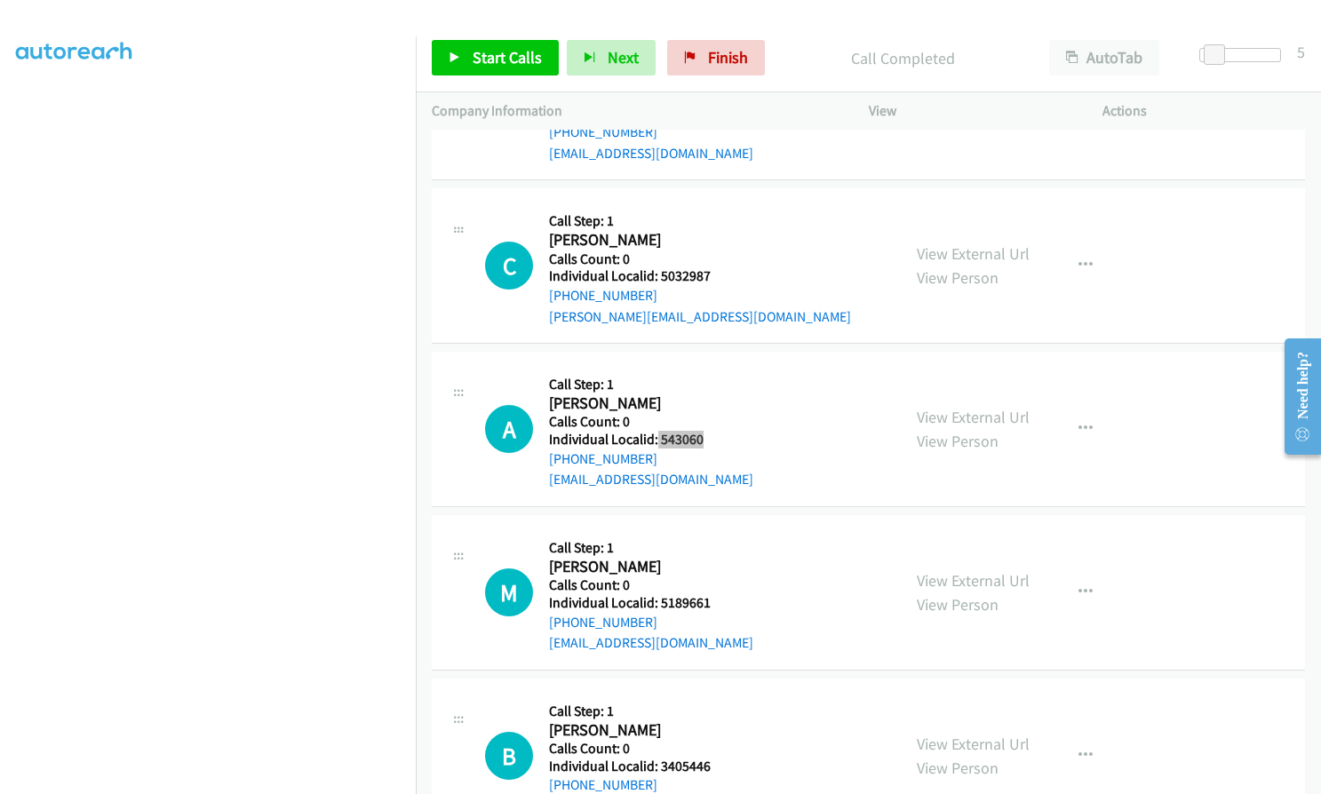
scroll to position [4450, 0]
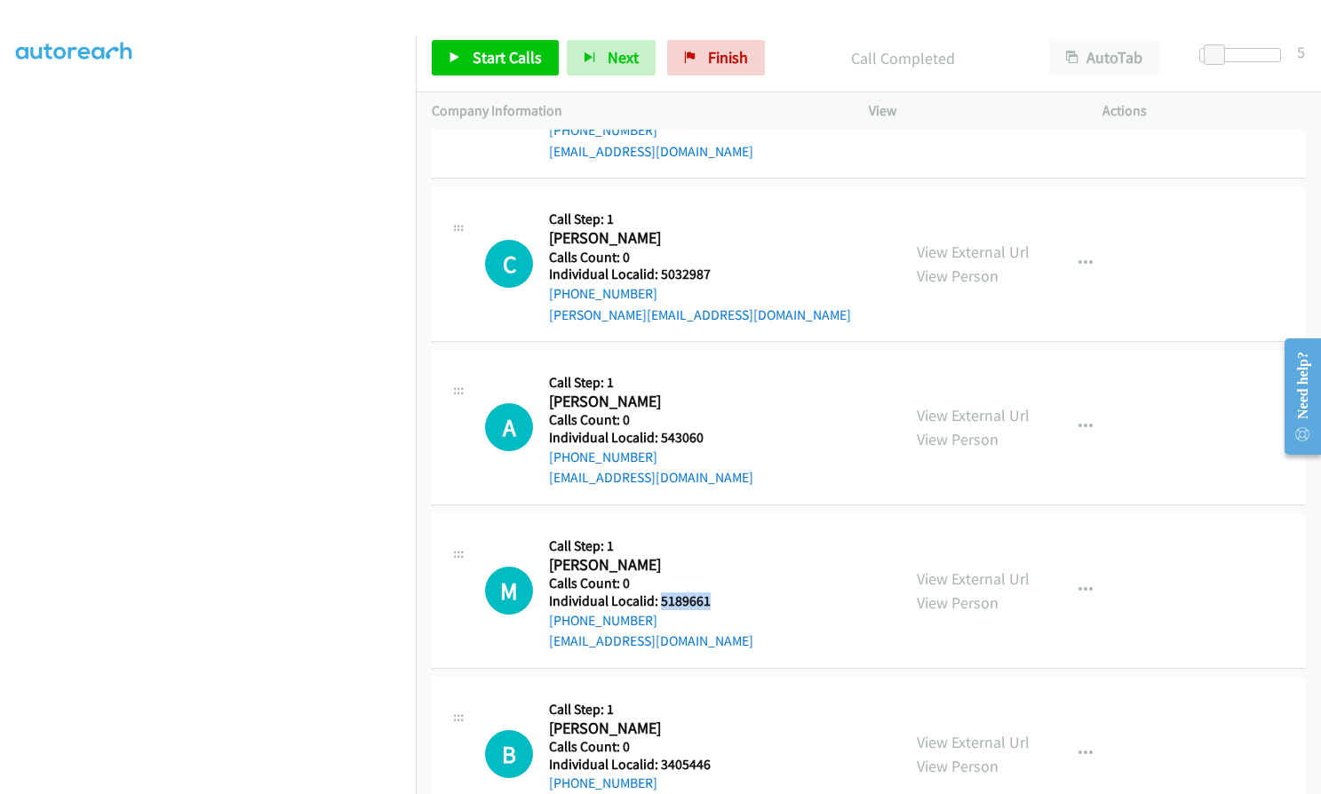
drag, startPoint x: 659, startPoint y: 577, endPoint x: 709, endPoint y: 575, distance: 49.8
click at [709, 592] on h5 "Individual Localid: 5189661" at bounding box center [651, 601] width 204 height 18
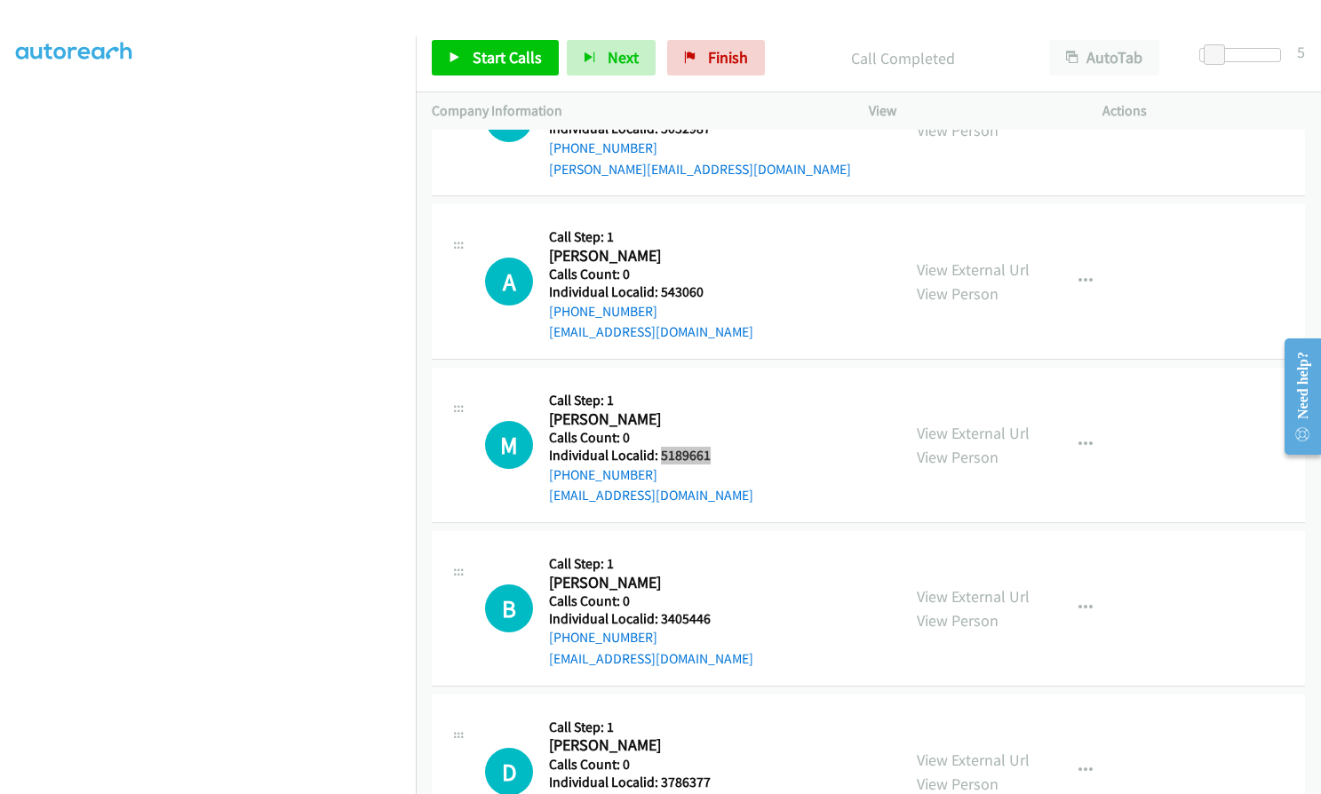
scroll to position [4628, 0]
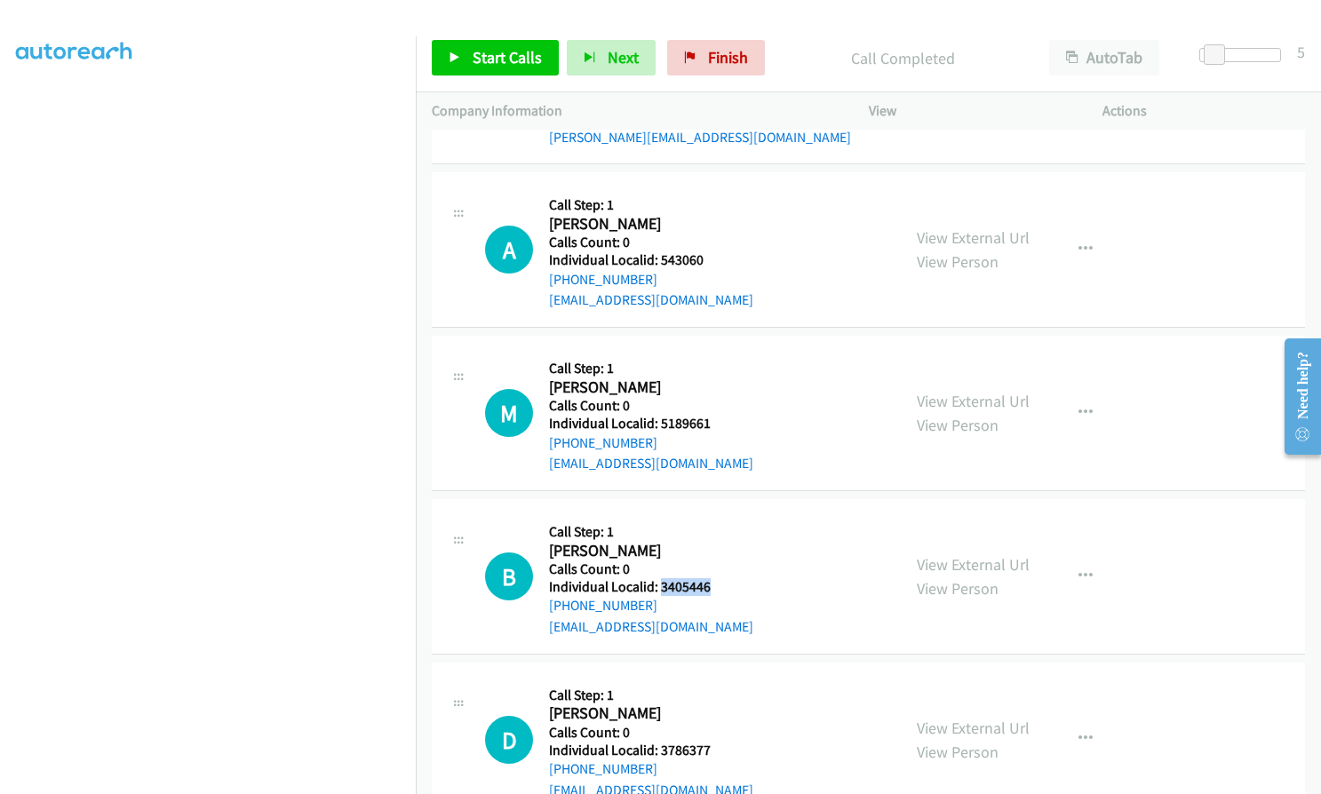
drag, startPoint x: 661, startPoint y: 565, endPoint x: 715, endPoint y: 562, distance: 54.3
click at [715, 578] on h5 "Individual Localid: 3405446" at bounding box center [651, 587] width 204 height 18
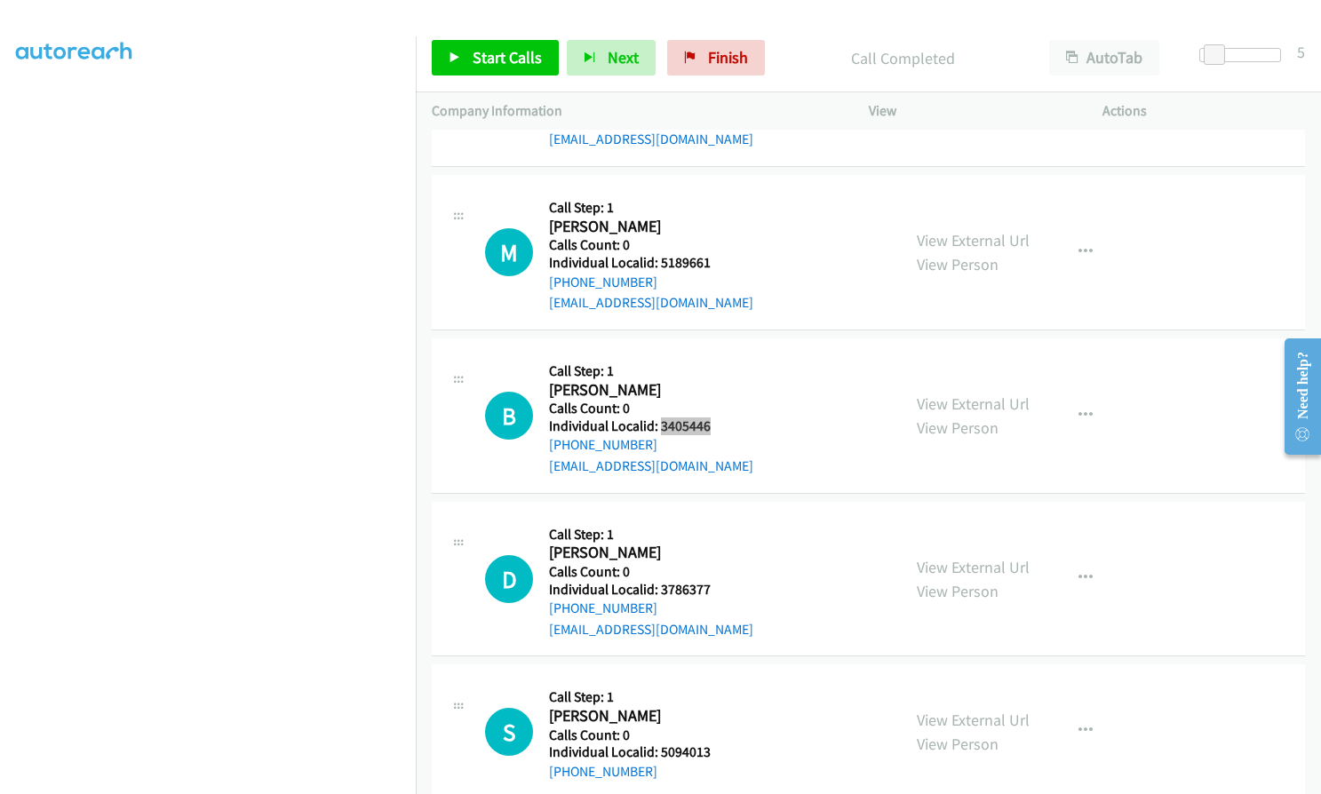
scroll to position [4806, 0]
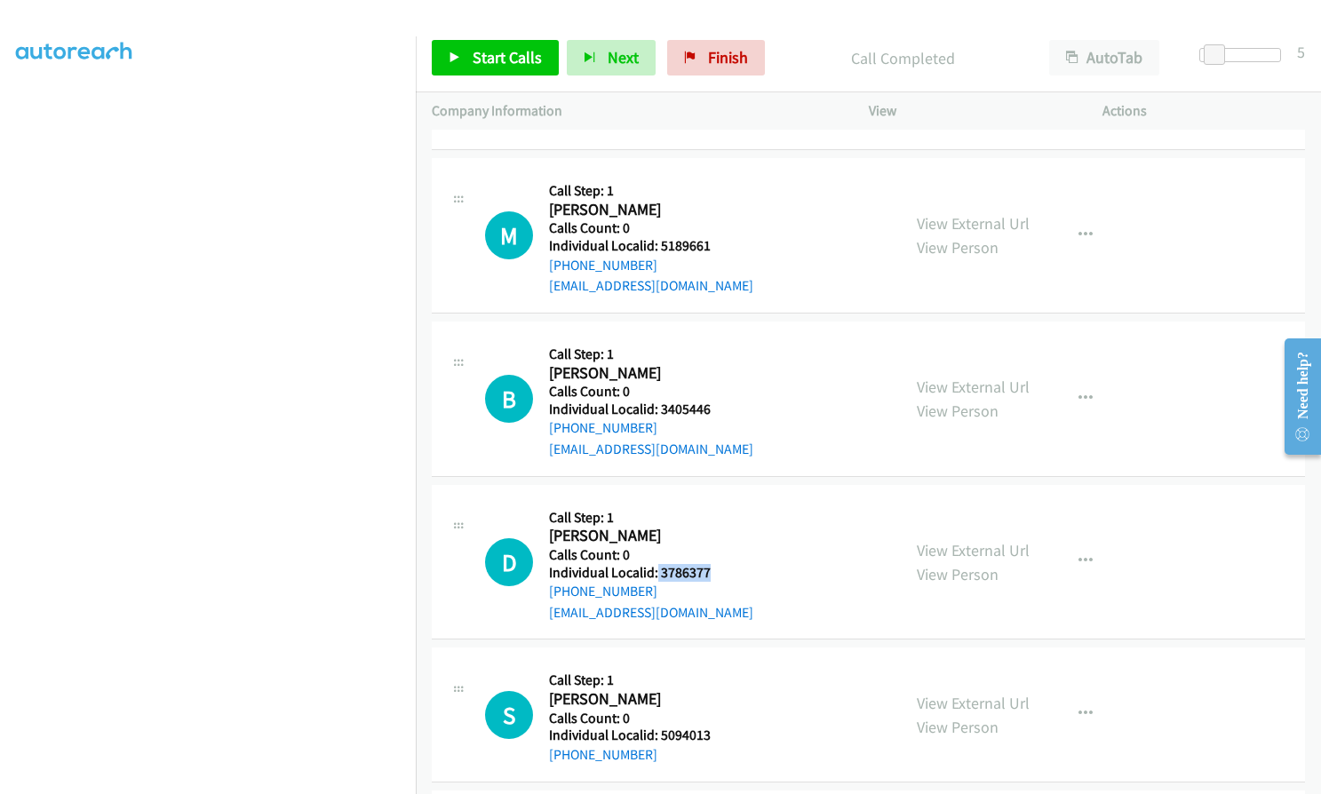
drag, startPoint x: 656, startPoint y: 546, endPoint x: 708, endPoint y: 547, distance: 51.5
click at [708, 564] on h5 "Individual Localid: 3786377" at bounding box center [651, 573] width 204 height 18
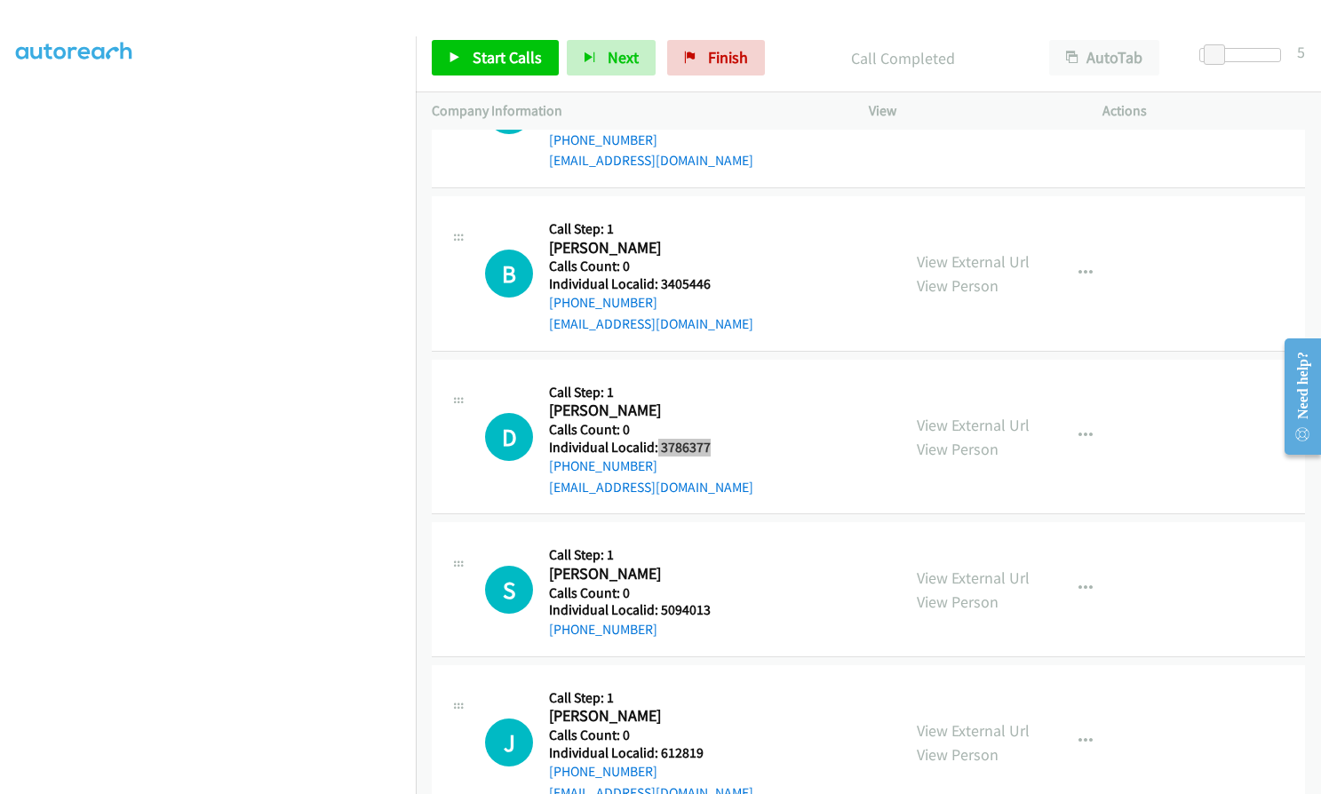
scroll to position [5028, 0]
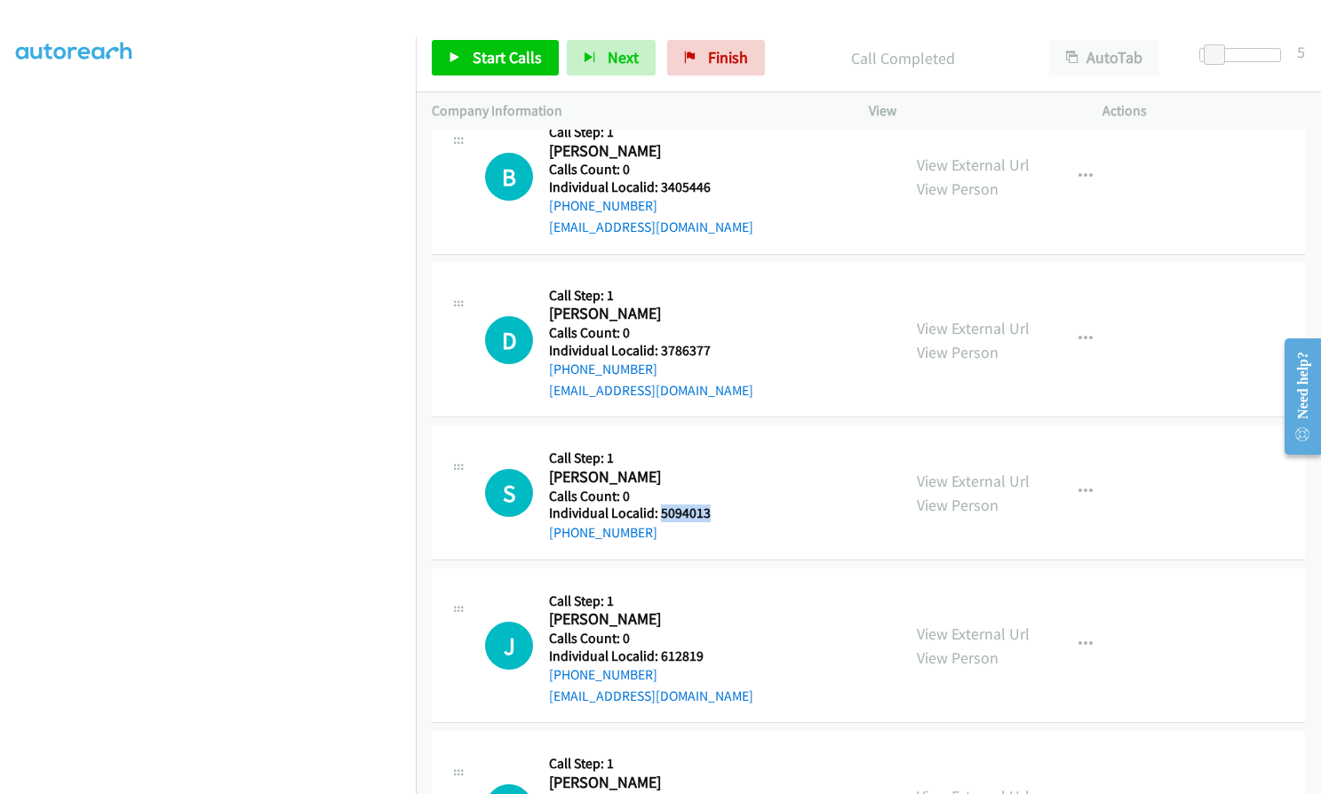
drag, startPoint x: 660, startPoint y: 484, endPoint x: 713, endPoint y: 489, distance: 53.6
click at [713, 505] on h5 "Individual Localid: 5094013" at bounding box center [650, 514] width 202 height 18
drag, startPoint x: 681, startPoint y: 502, endPoint x: 665, endPoint y: 419, distance: 84.1
click at [665, 425] on div "S Callback Scheduled Call Step: 1 Samuel Gonzalez America/New_York Calls Count:…" at bounding box center [868, 492] width 873 height 134
drag, startPoint x: 657, startPoint y: 489, endPoint x: 711, endPoint y: 489, distance: 53.3
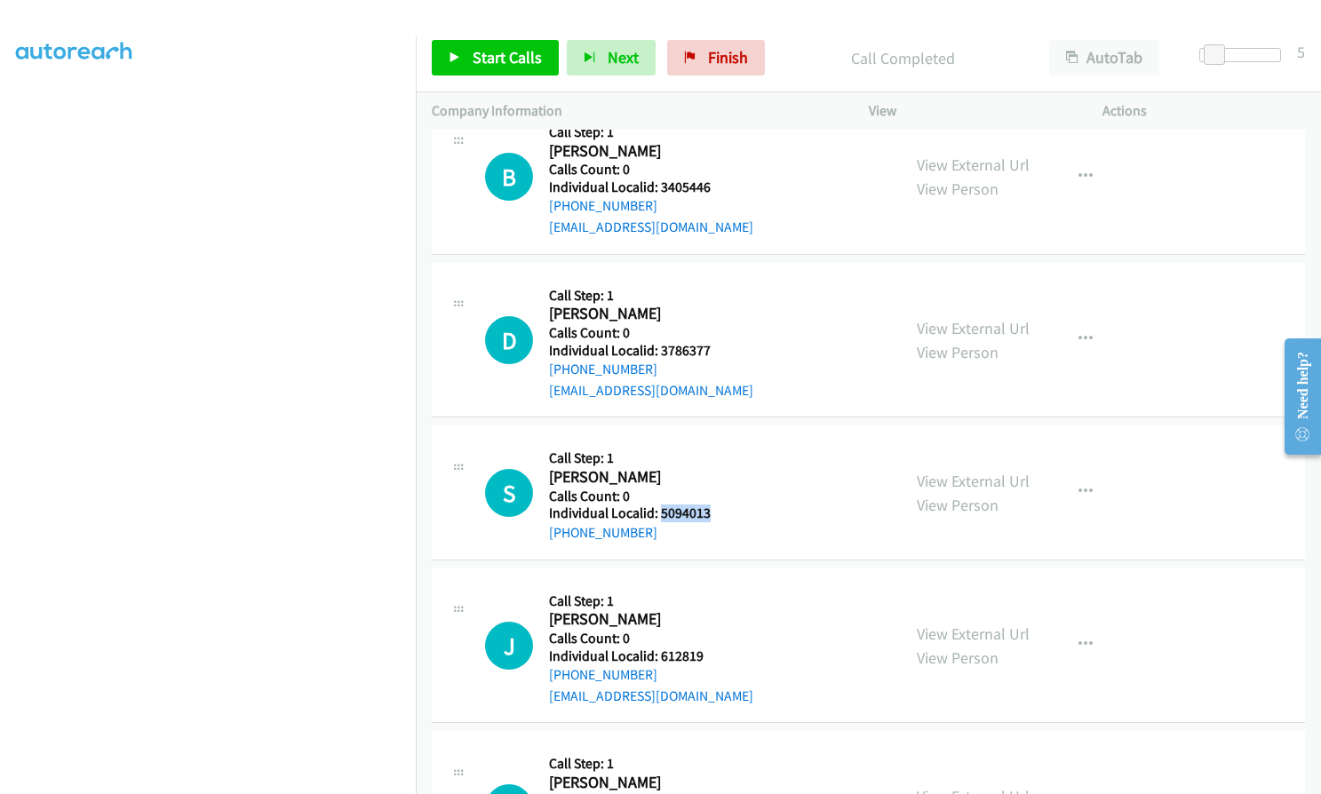
click at [711, 505] on h5 "Individual Localid: 5094013" at bounding box center [650, 514] width 202 height 18
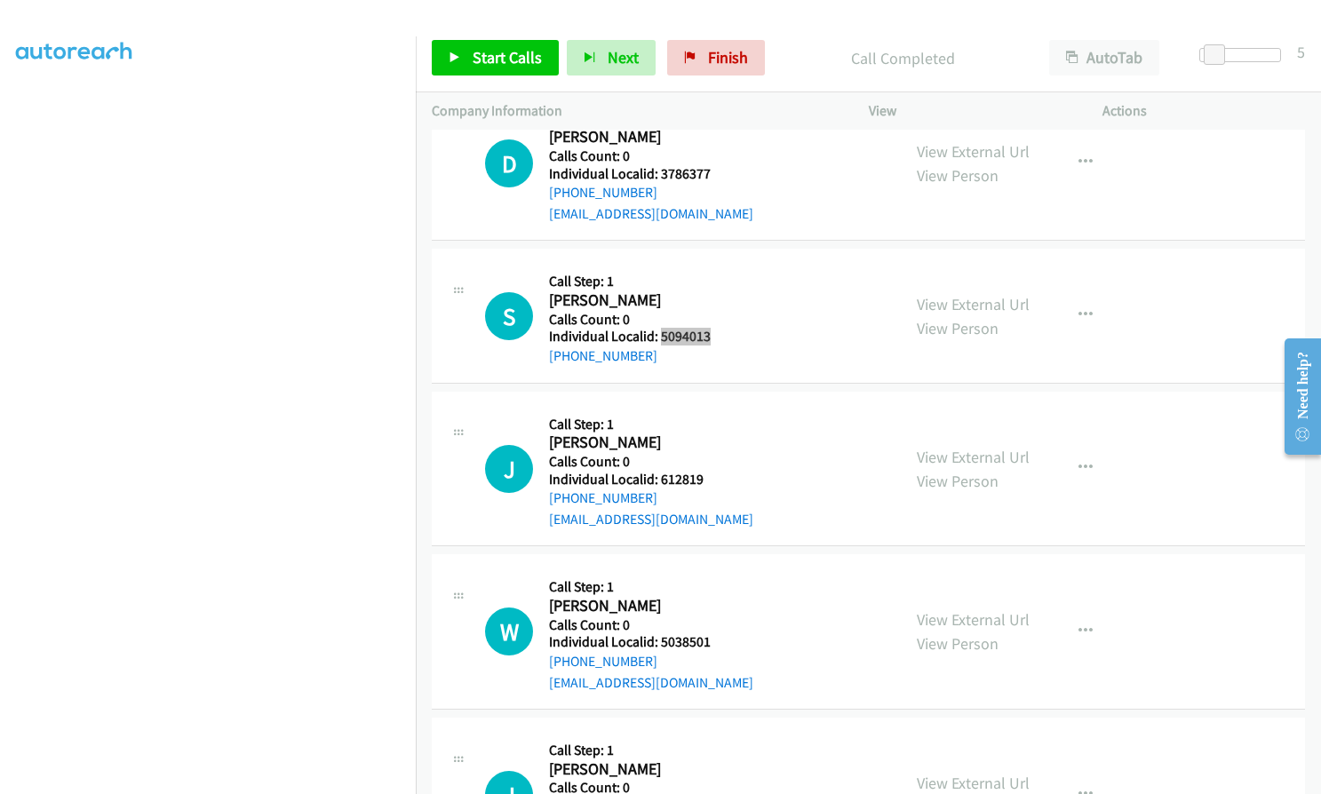
scroll to position [5205, 0]
drag, startPoint x: 658, startPoint y: 456, endPoint x: 707, endPoint y: 453, distance: 48.9
click at [714, 452] on div "J Callback Scheduled Call Step: 1 John Stunkard America/New_York Calls Count: 0…" at bounding box center [685, 468] width 400 height 123
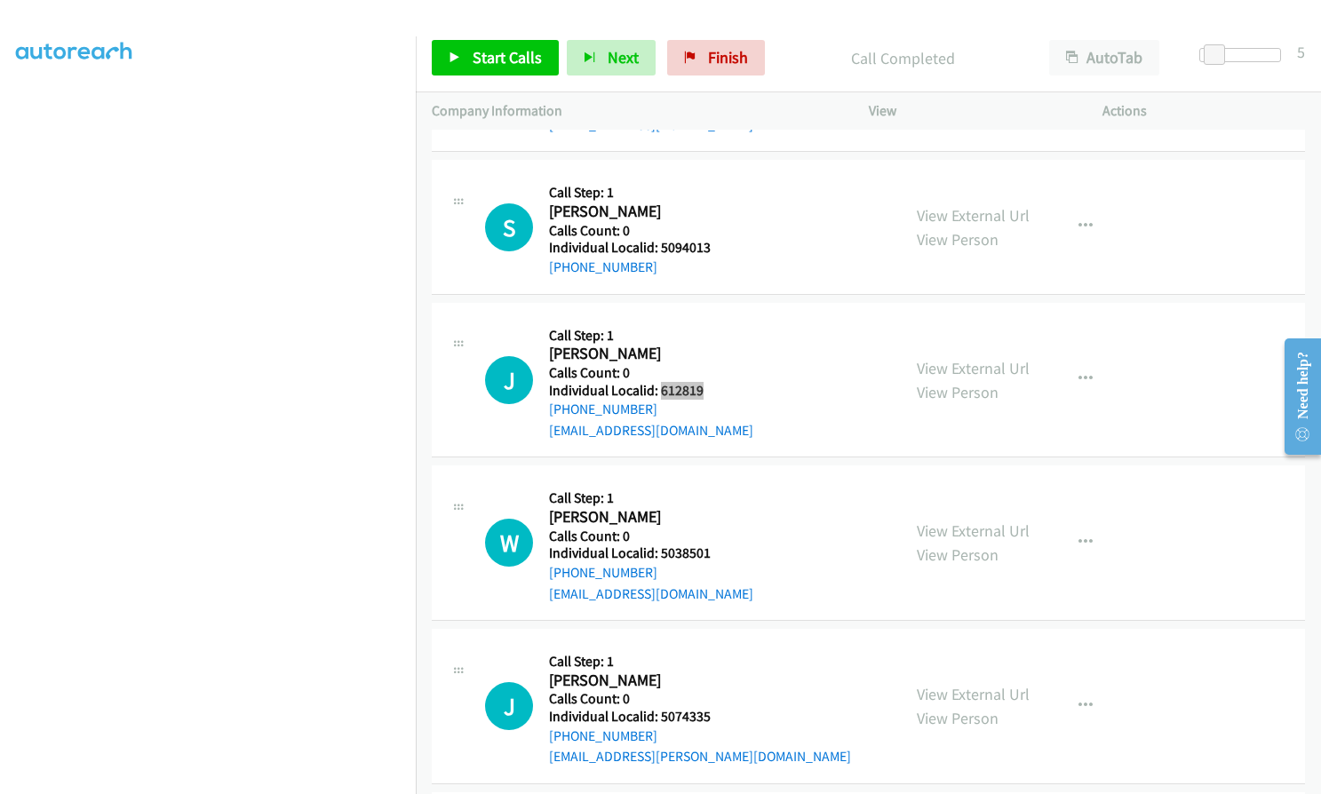
scroll to position [5294, 0]
drag, startPoint x: 655, startPoint y: 530, endPoint x: 720, endPoint y: 527, distance: 65.8
click at [720, 527] on div "W Callback Scheduled Call Step: 1 Wade Doering America/New_York Calls Count: 0 …" at bounding box center [685, 542] width 400 height 123
click at [521, 55] on span "Start Calls" at bounding box center [507, 57] width 69 height 20
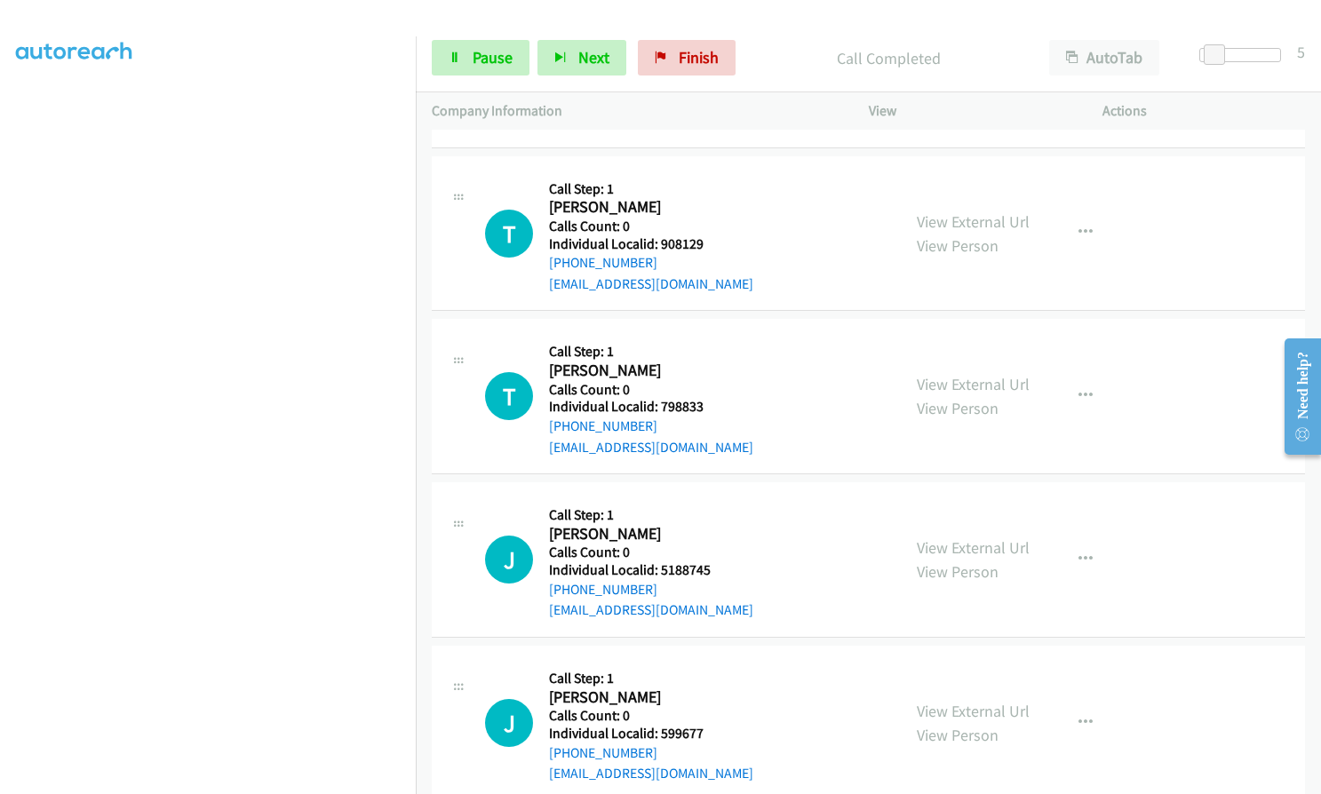
scroll to position [3984, 0]
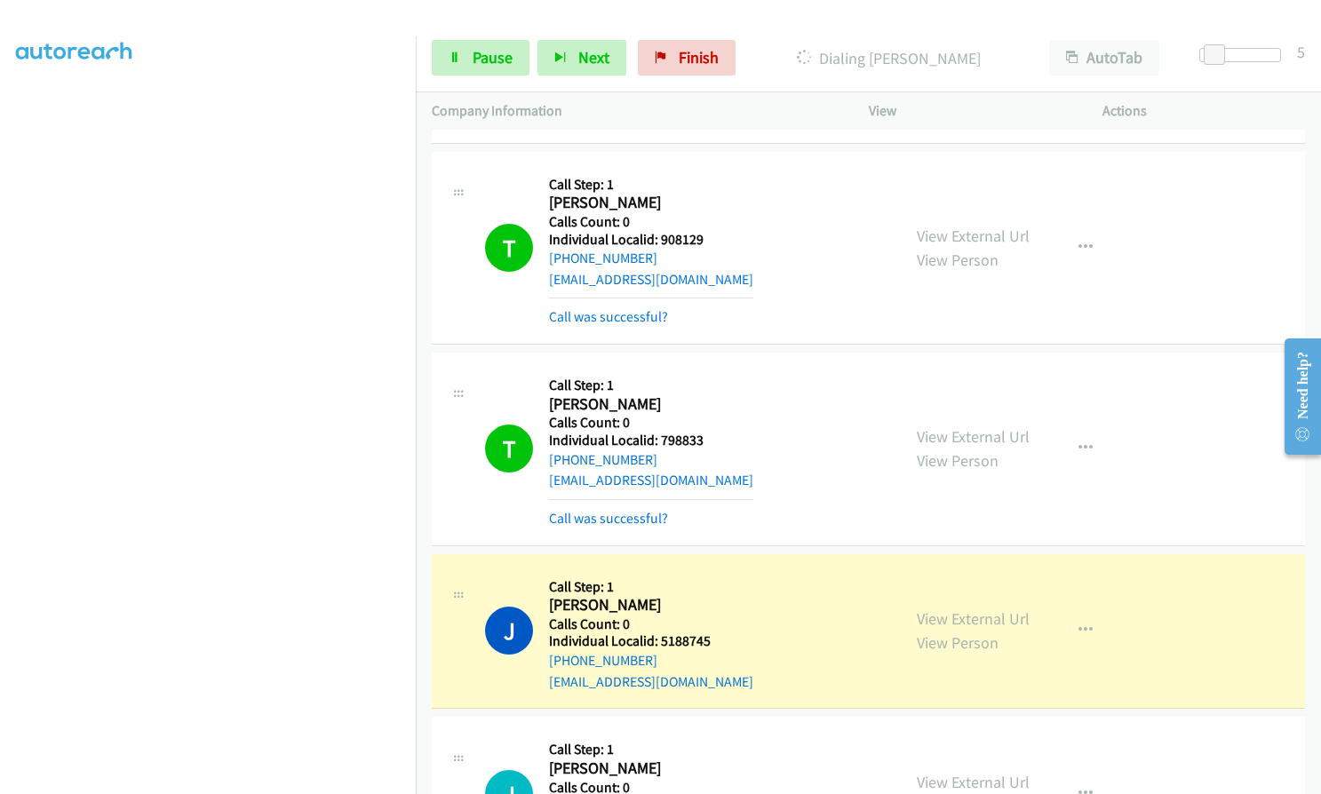
drag, startPoint x: 25, startPoint y: 507, endPoint x: 10, endPoint y: 475, distance: 35.4
click at [10, 475] on aside "Dialing Mode: Power | Switch to Preview My Lists" at bounding box center [208, 363] width 416 height 983
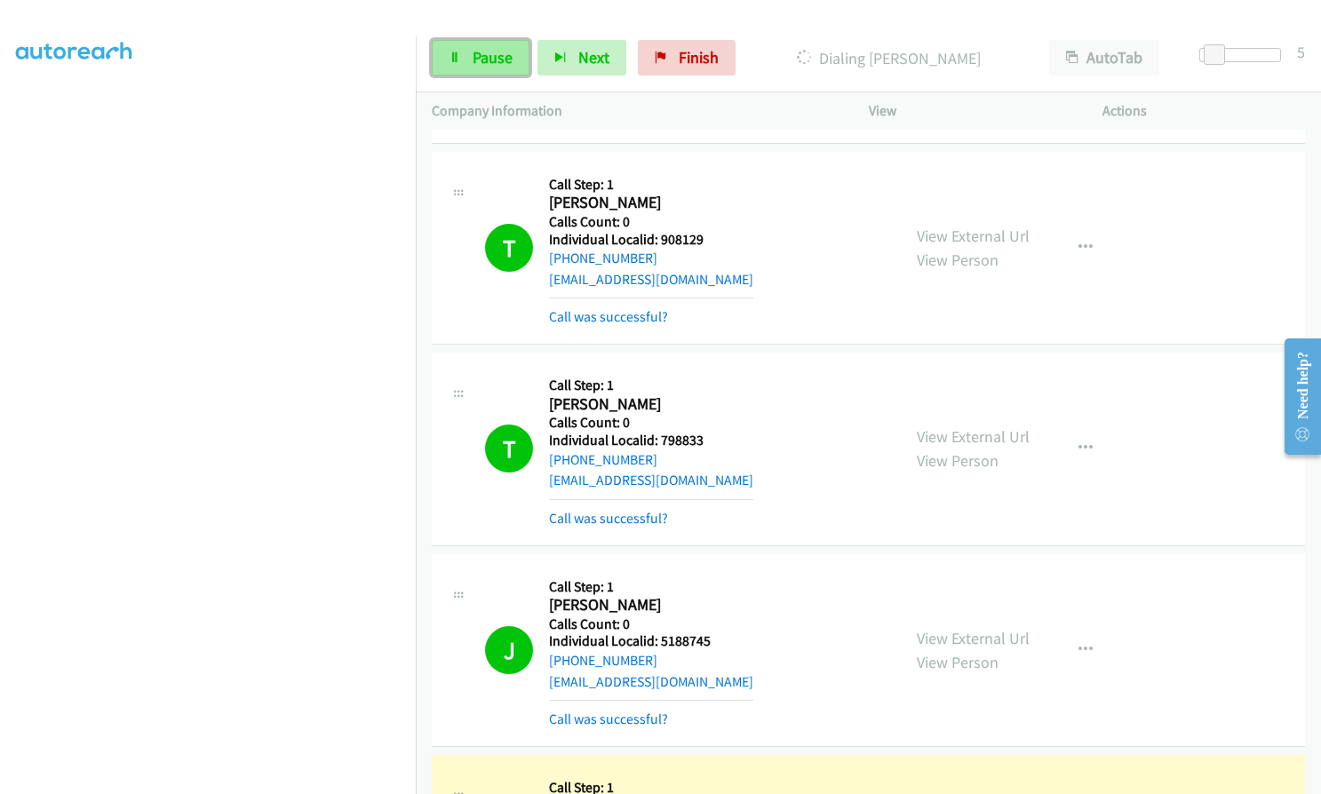
click at [474, 60] on span "Pause" at bounding box center [493, 57] width 40 height 20
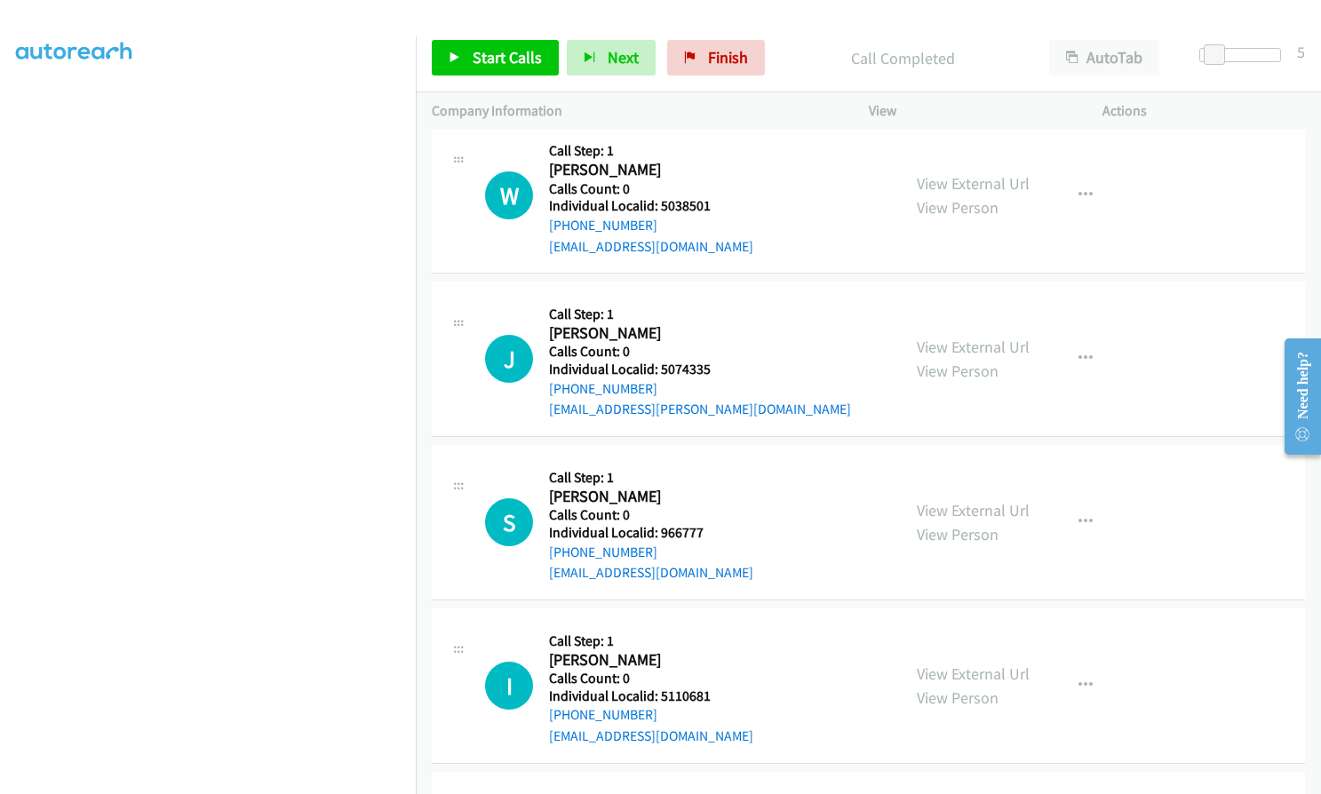
scroll to position [5938, 0]
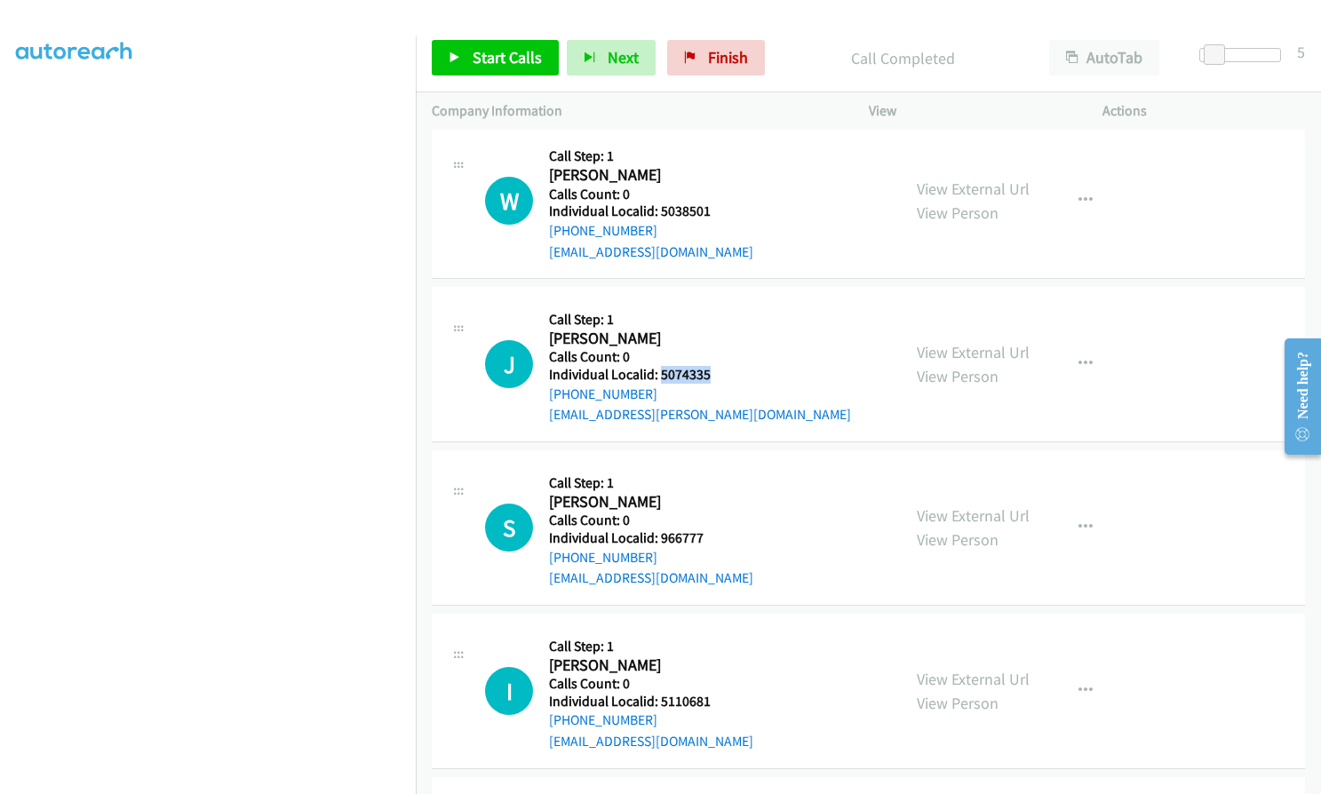
drag, startPoint x: 657, startPoint y: 351, endPoint x: 712, endPoint y: 351, distance: 54.2
click at [712, 366] on h5 "Individual Localid: 5074335" at bounding box center [700, 375] width 302 height 18
drag, startPoint x: 656, startPoint y: 517, endPoint x: 704, endPoint y: 515, distance: 48.0
click at [704, 515] on div "S Callback Scheduled Call Step: 1 Scott Polachek America/New_York Calls Count: …" at bounding box center [685, 527] width 400 height 123
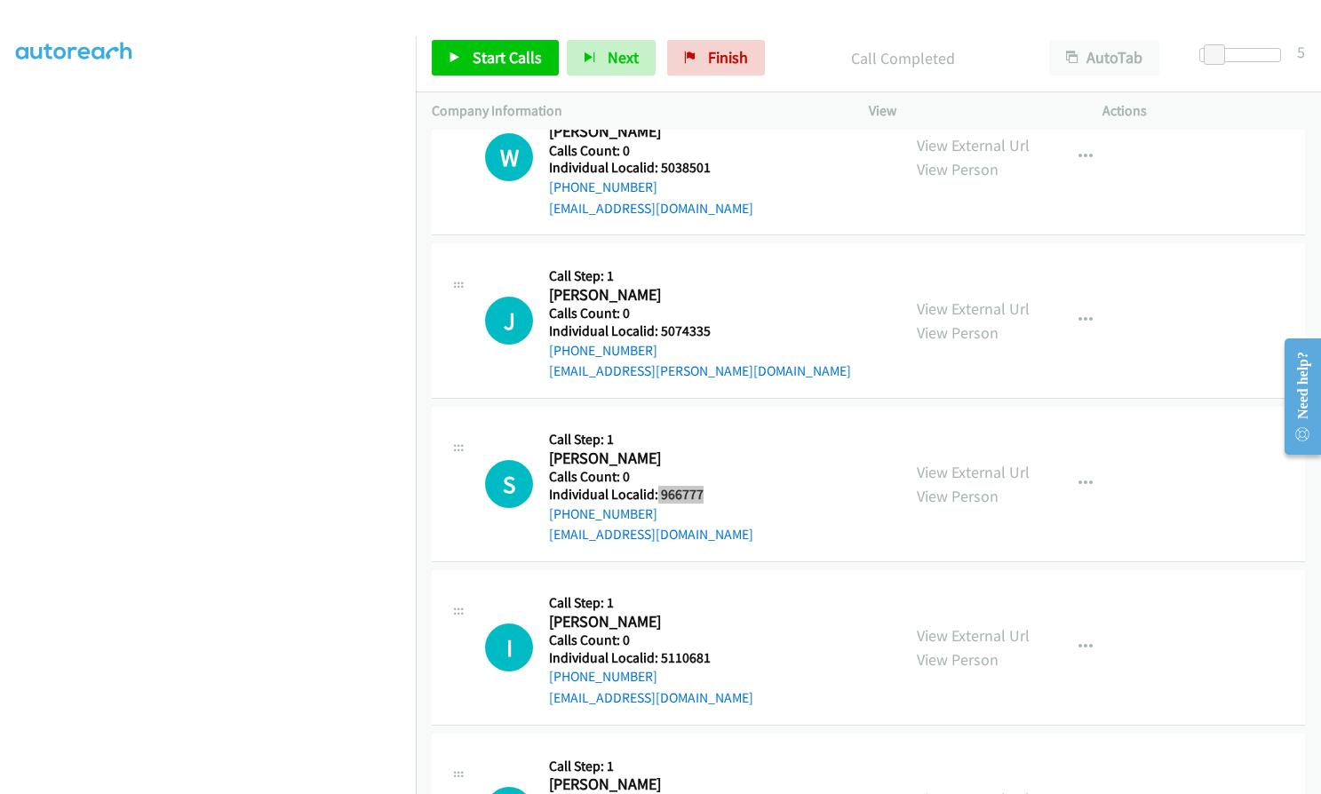
scroll to position [6116, 0]
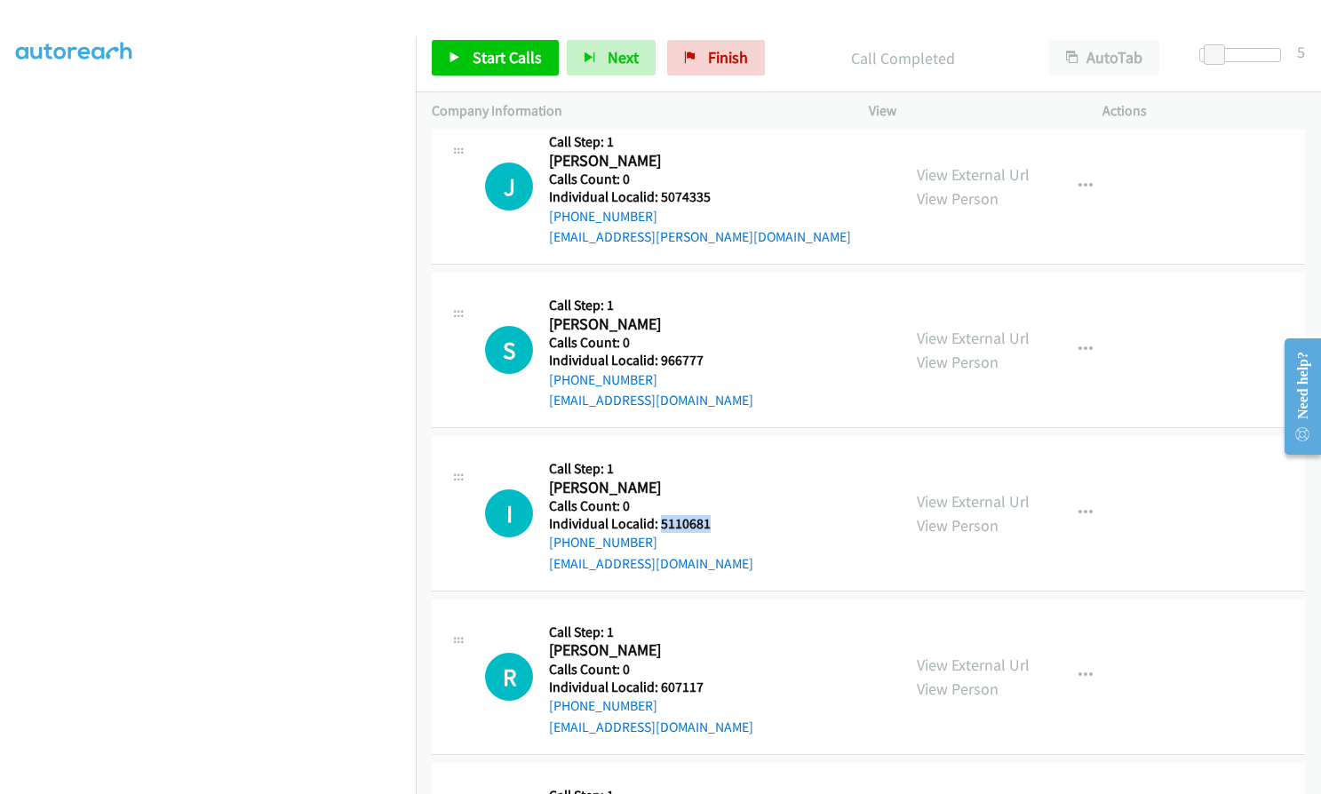
drag, startPoint x: 659, startPoint y: 500, endPoint x: 708, endPoint y: 499, distance: 48.9
click at [708, 515] on h5 "Individual Localid: 5110681" at bounding box center [651, 524] width 204 height 18
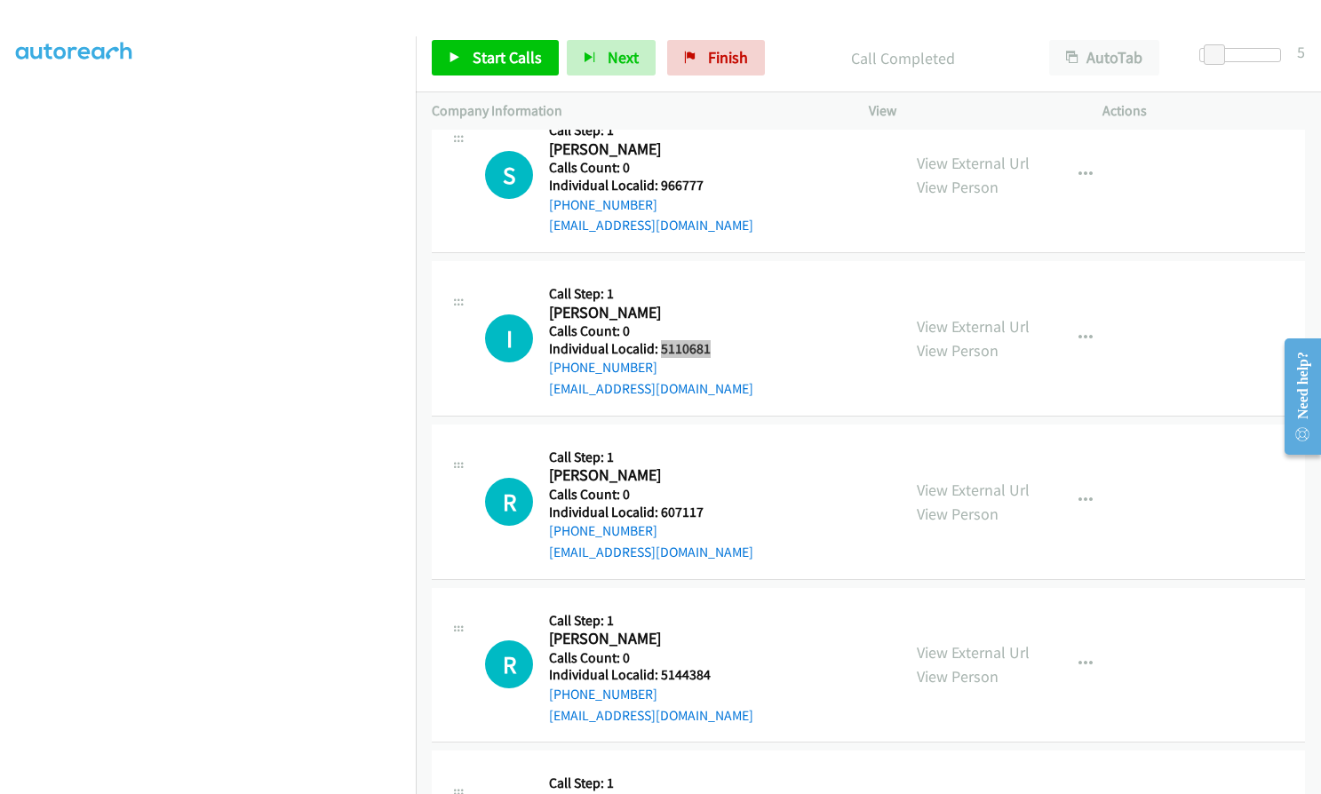
scroll to position [6294, 0]
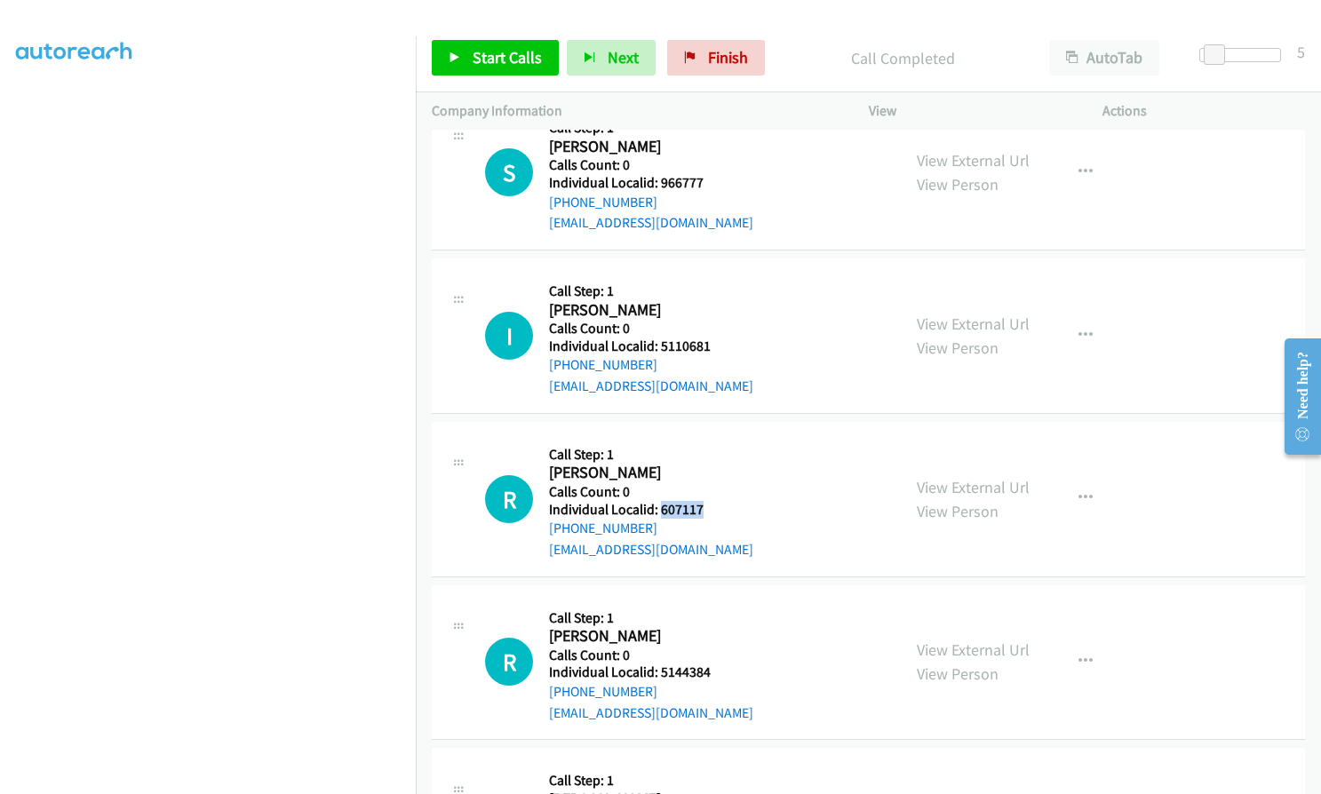
drag, startPoint x: 659, startPoint y: 489, endPoint x: 707, endPoint y: 488, distance: 48.0
click at [707, 488] on div "R Callback Scheduled Call Step: 1 Robert Pao America/New_York Calls Count: 0 In…" at bounding box center [685, 499] width 400 height 123
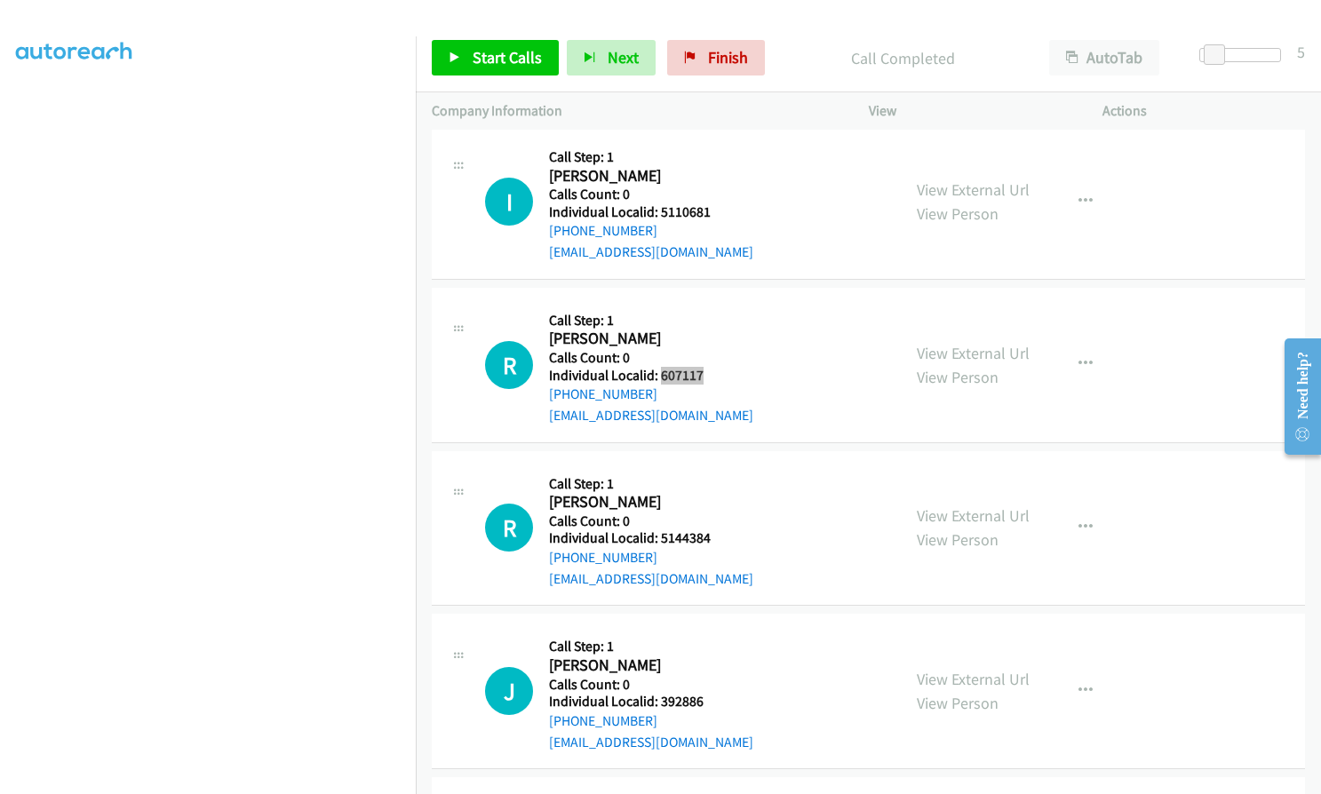
scroll to position [6449, 0]
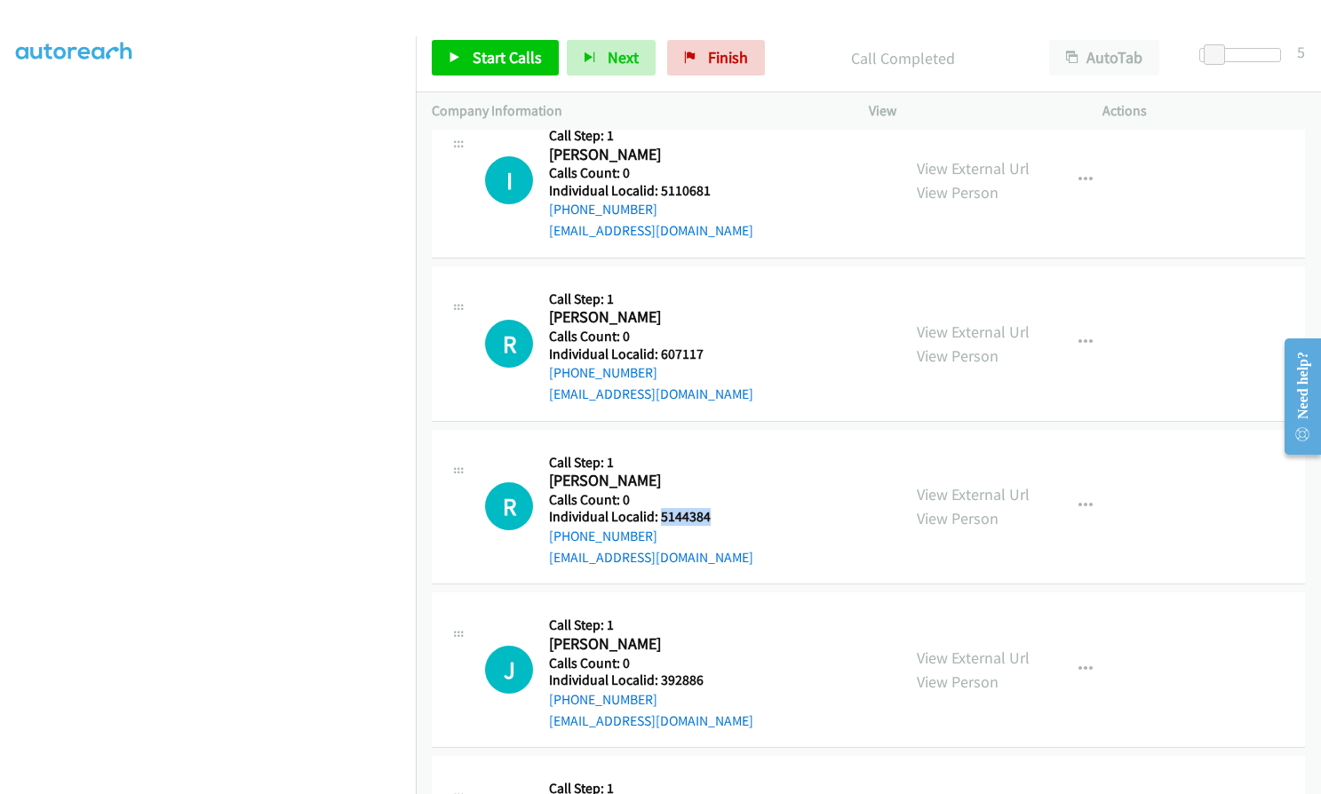
drag, startPoint x: 660, startPoint y: 500, endPoint x: 711, endPoint y: 498, distance: 50.7
click at [711, 498] on div "R Callback Scheduled Call Step: 1 Ryan Payne America/New_York Calls Count: 0 In…" at bounding box center [685, 507] width 400 height 123
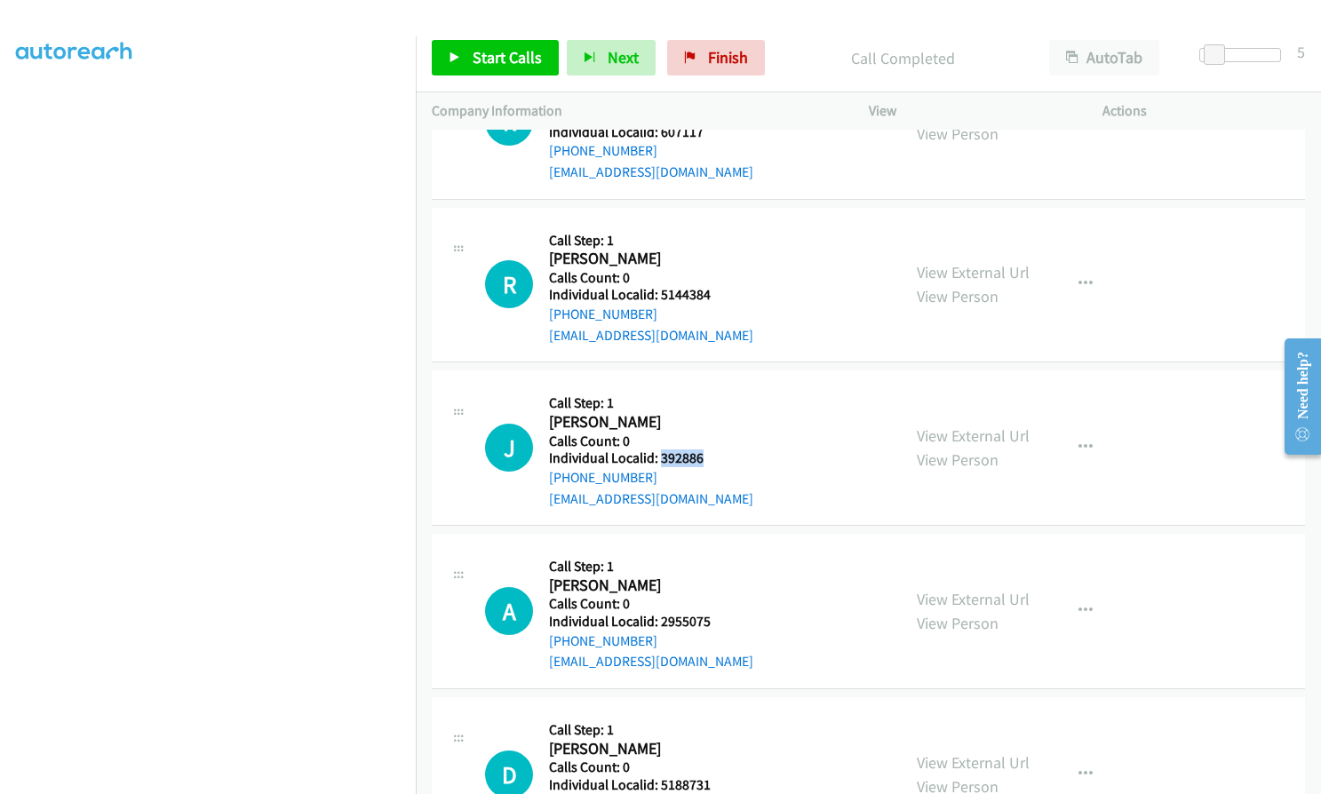
drag, startPoint x: 658, startPoint y: 439, endPoint x: 700, endPoint y: 436, distance: 41.8
click at [700, 449] on h5 "Individual Localid: 392886" at bounding box center [651, 458] width 204 height 18
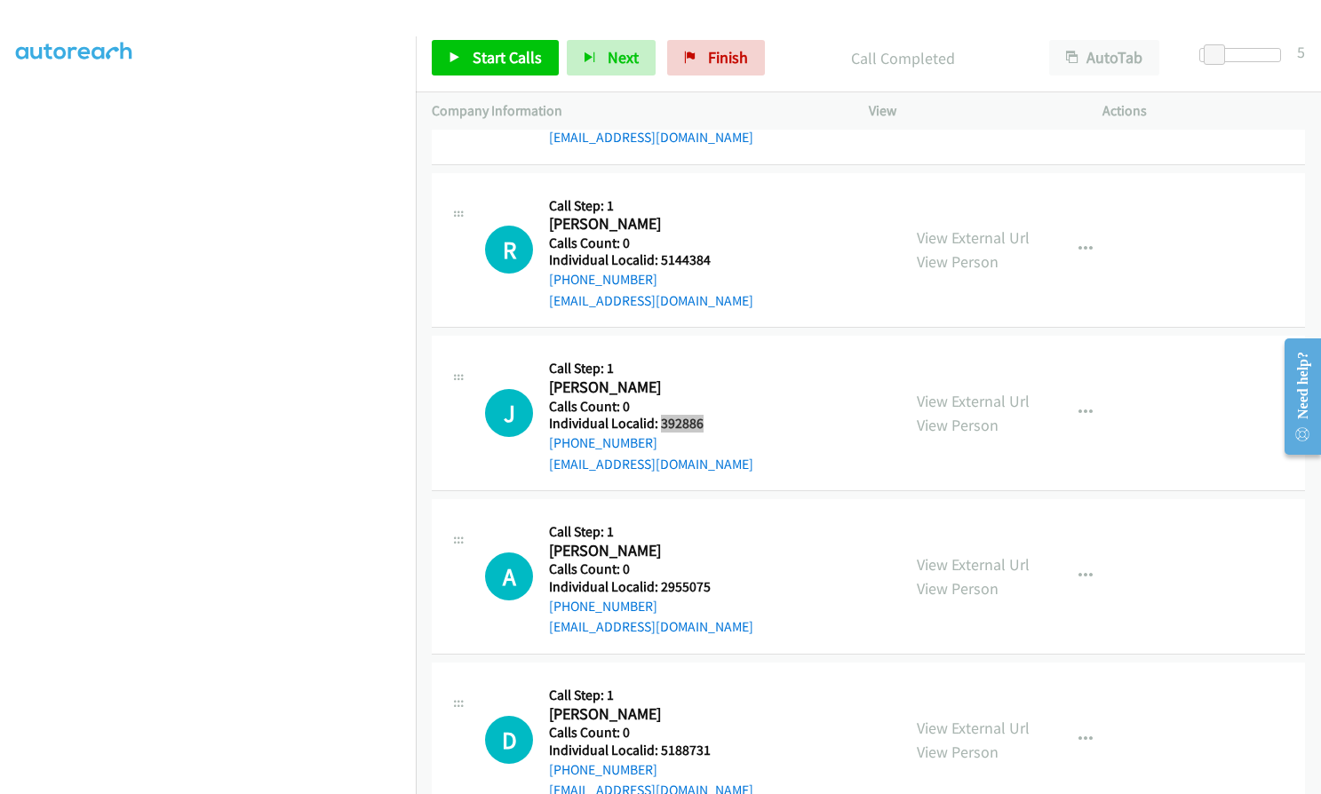
scroll to position [6804, 0]
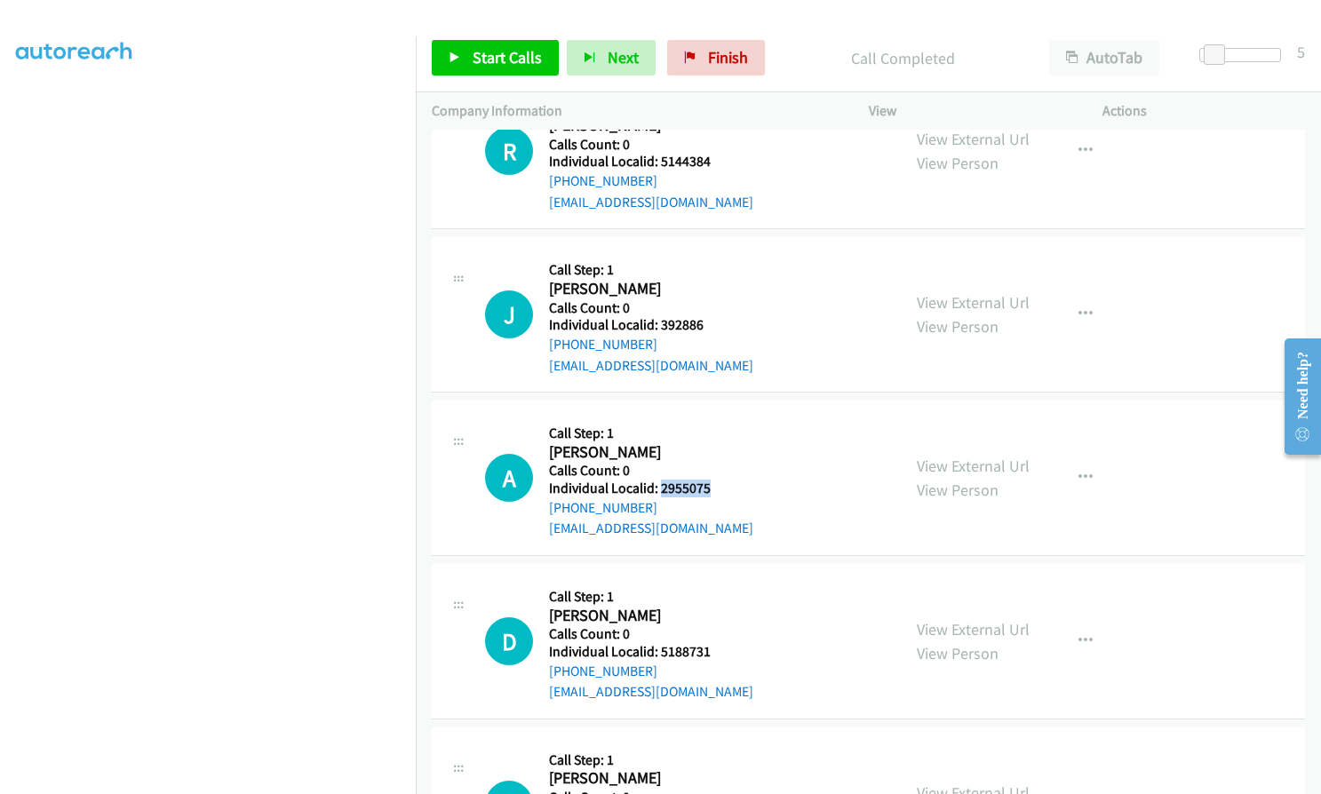
drag, startPoint x: 678, startPoint y: 465, endPoint x: 710, endPoint y: 464, distance: 32.0
click at [710, 464] on div "A Callback Scheduled Call Step: 1 Ashley Rives America/New_York Calls Count: 0 …" at bounding box center [685, 478] width 400 height 123
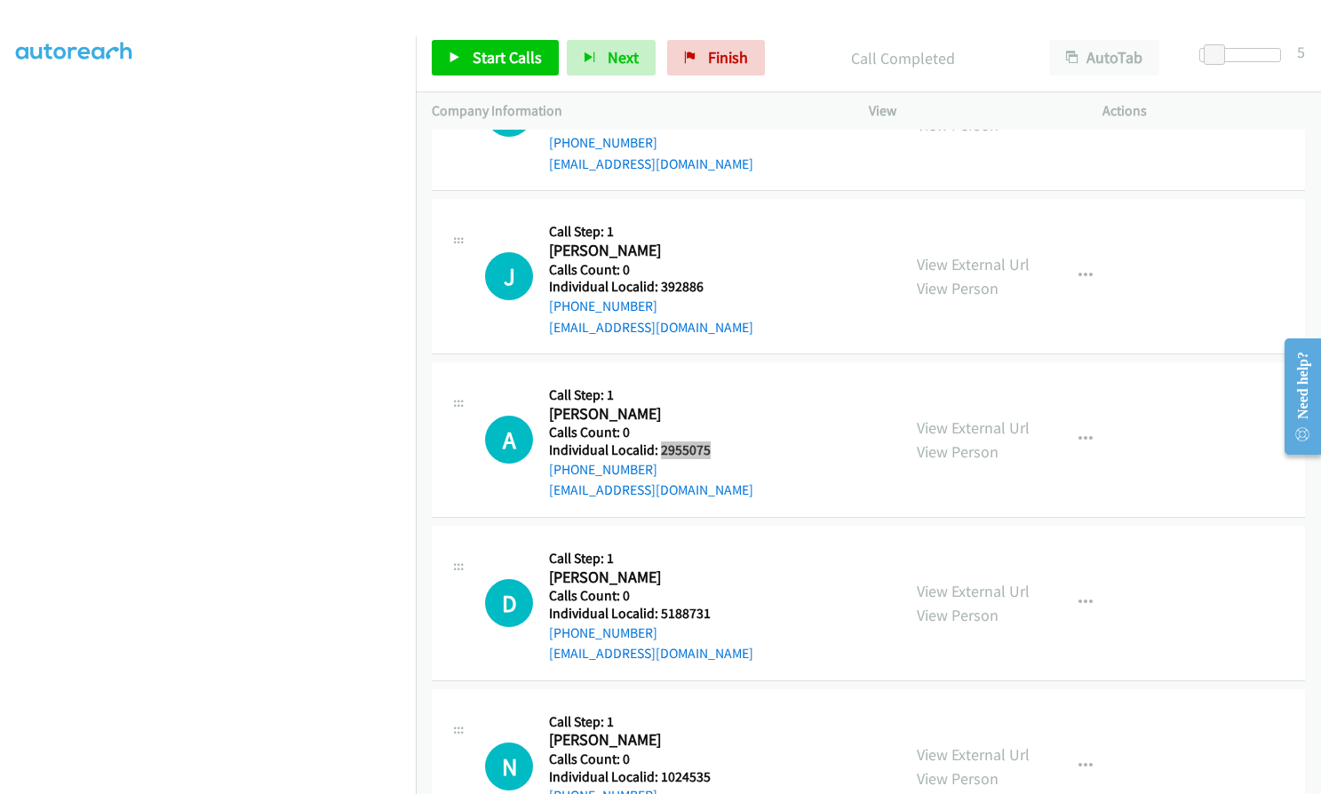
scroll to position [6915, 0]
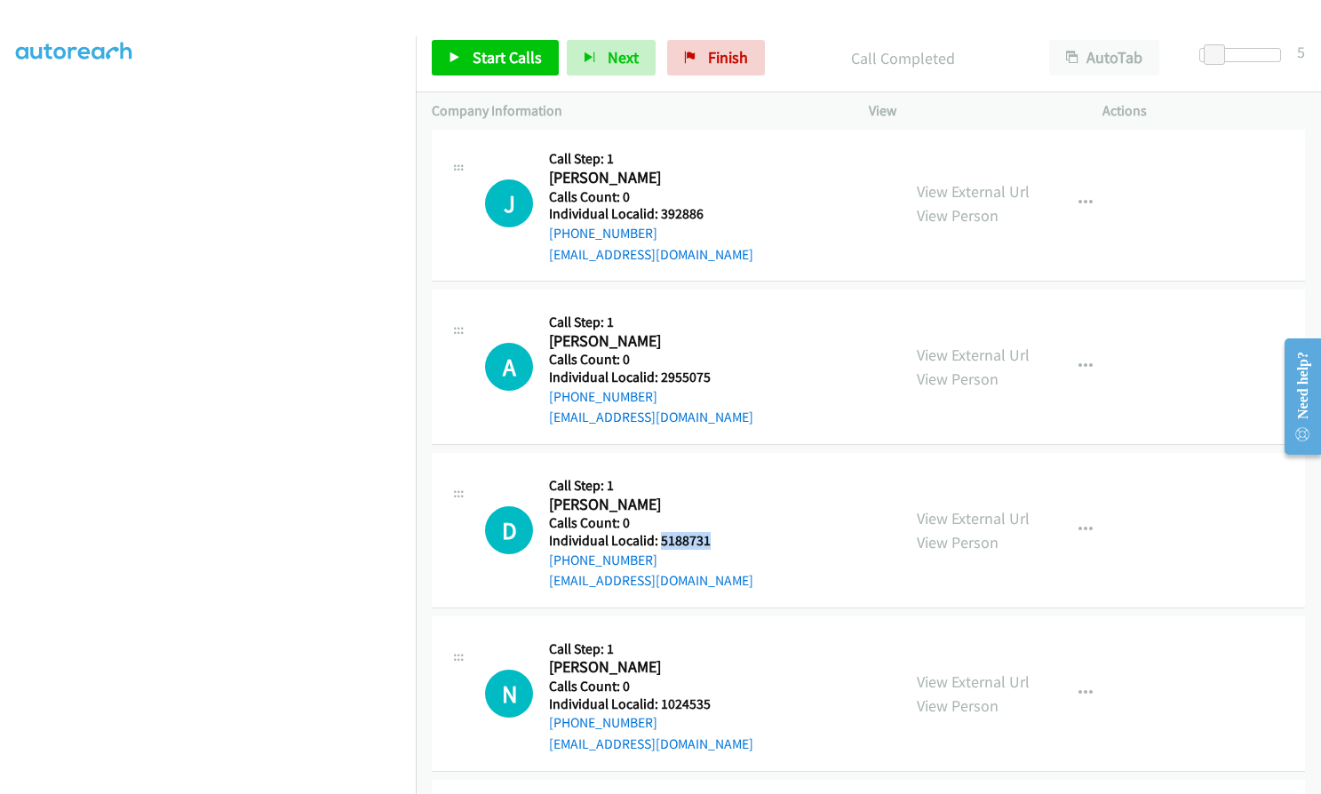
drag, startPoint x: 660, startPoint y: 516, endPoint x: 717, endPoint y: 515, distance: 56.9
click at [717, 515] on div "D Callback Scheduled Call Step: 1 Donald Hulin America/New_York Calls Count: 0 …" at bounding box center [685, 530] width 400 height 123
click at [494, 57] on span "Start Calls" at bounding box center [507, 57] width 69 height 20
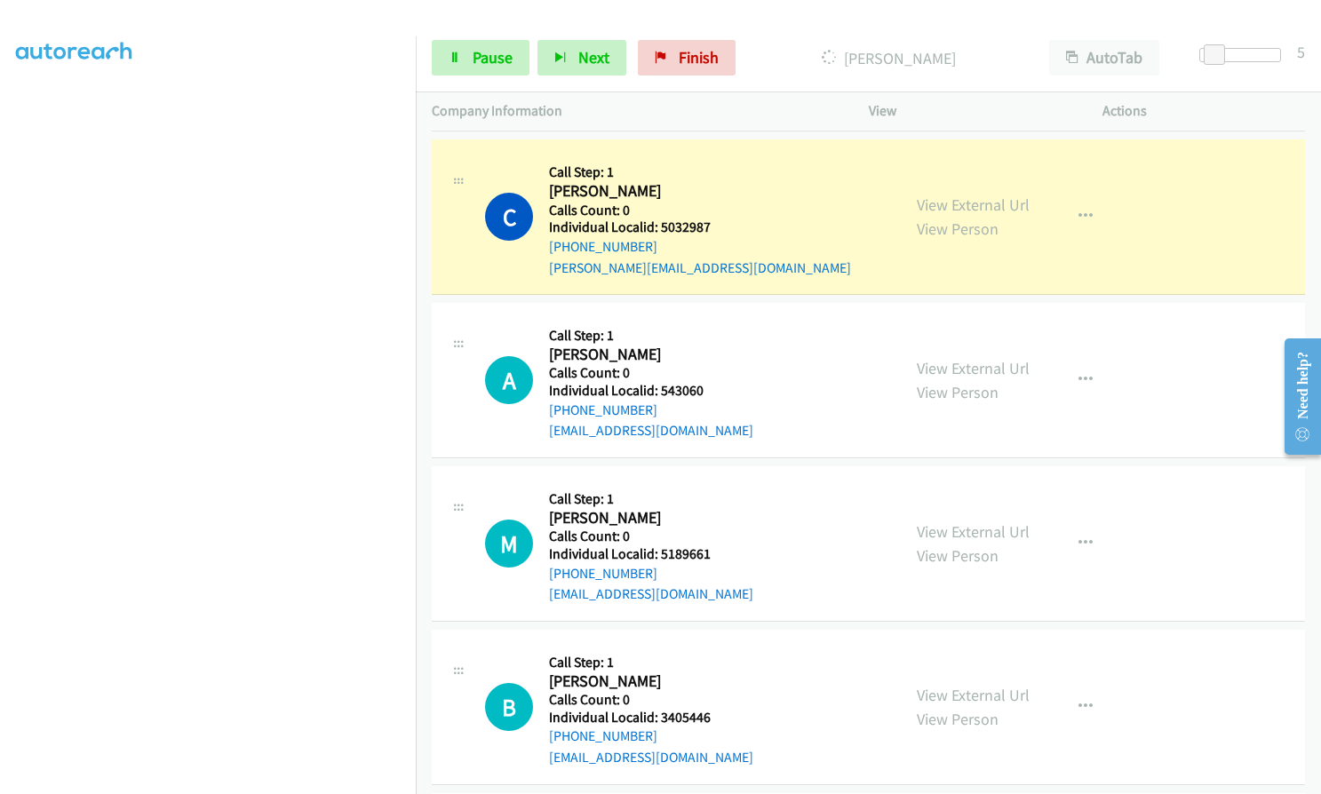
scroll to position [4806, 0]
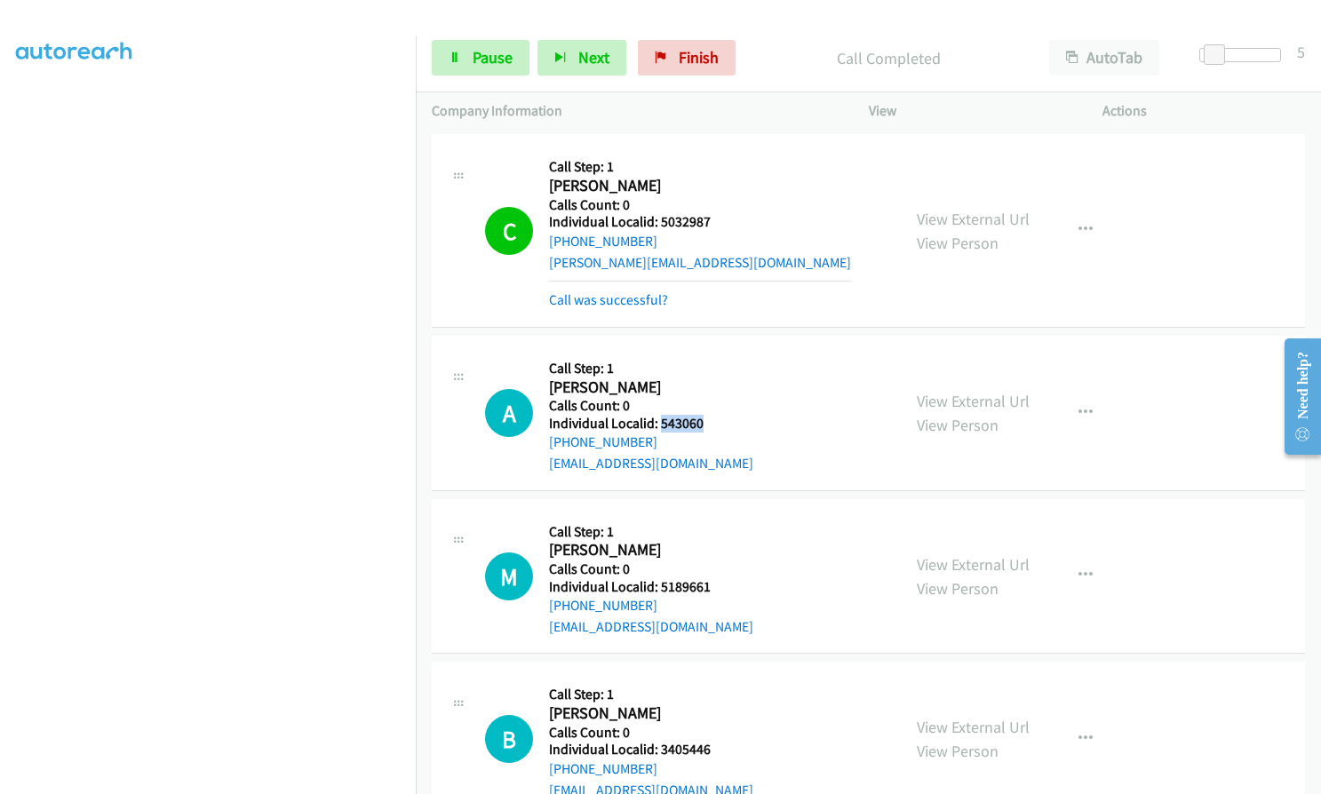
drag, startPoint x: 658, startPoint y: 399, endPoint x: 719, endPoint y: 399, distance: 60.4
click at [719, 415] on h5 "Individual Localid: 543060" at bounding box center [651, 424] width 204 height 18
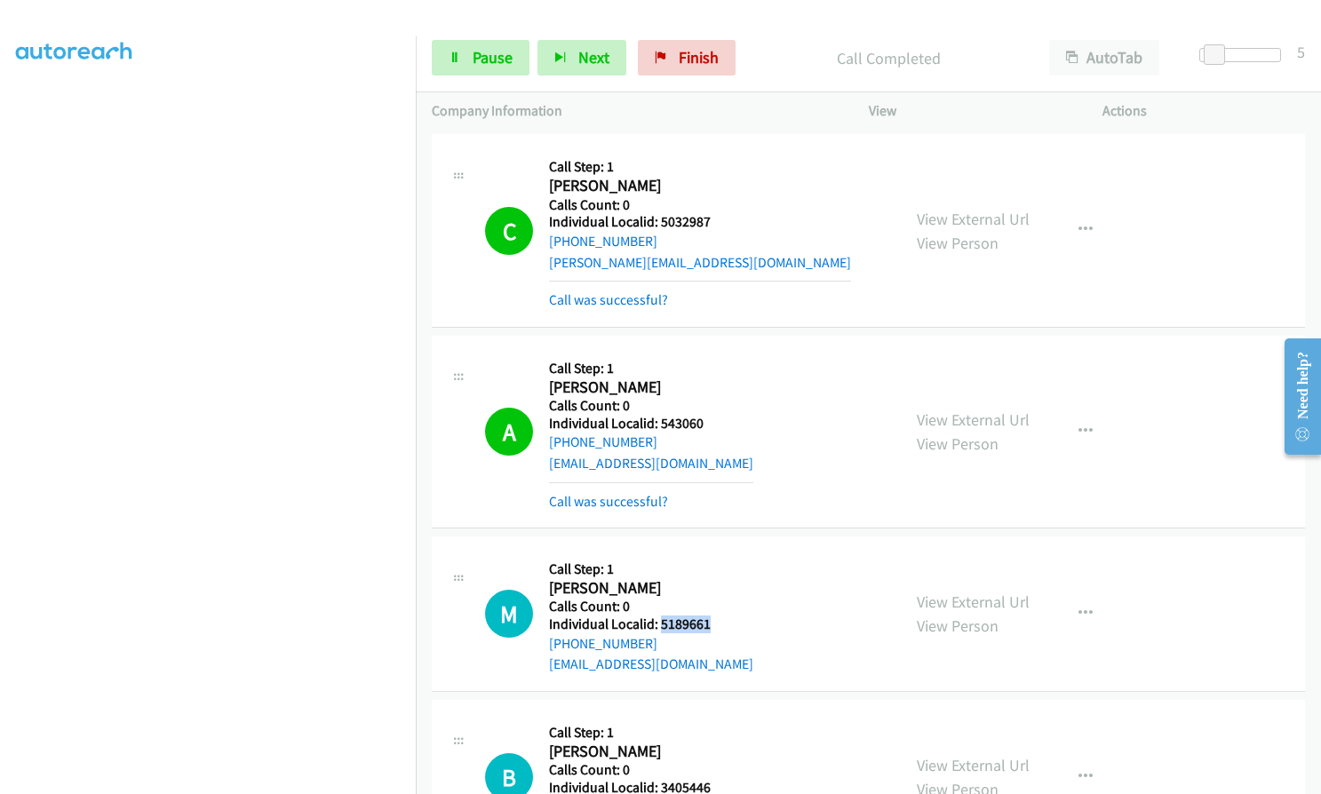
drag, startPoint x: 661, startPoint y: 602, endPoint x: 712, endPoint y: 602, distance: 50.6
click at [712, 616] on h5 "Individual Localid: 5189661" at bounding box center [651, 625] width 204 height 18
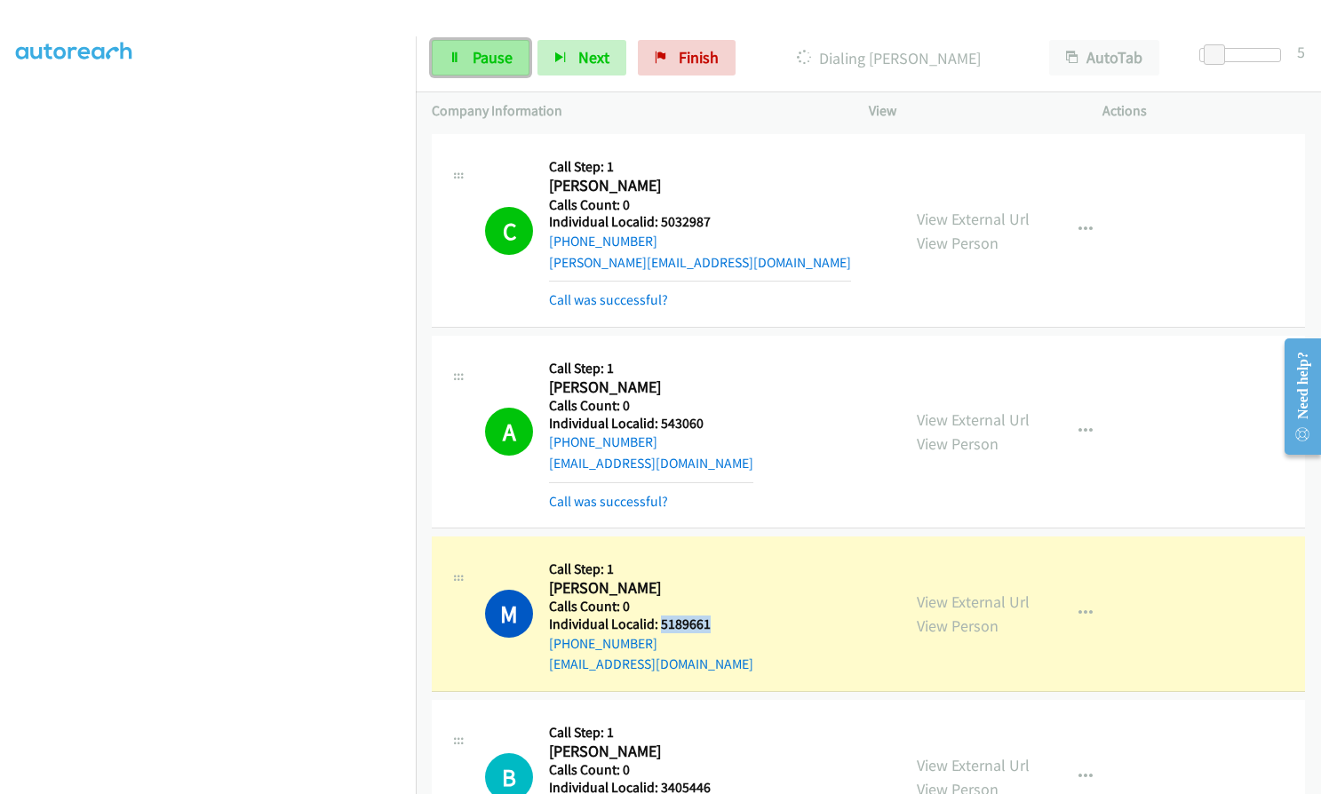
click at [465, 53] on link "Pause" at bounding box center [481, 58] width 98 height 36
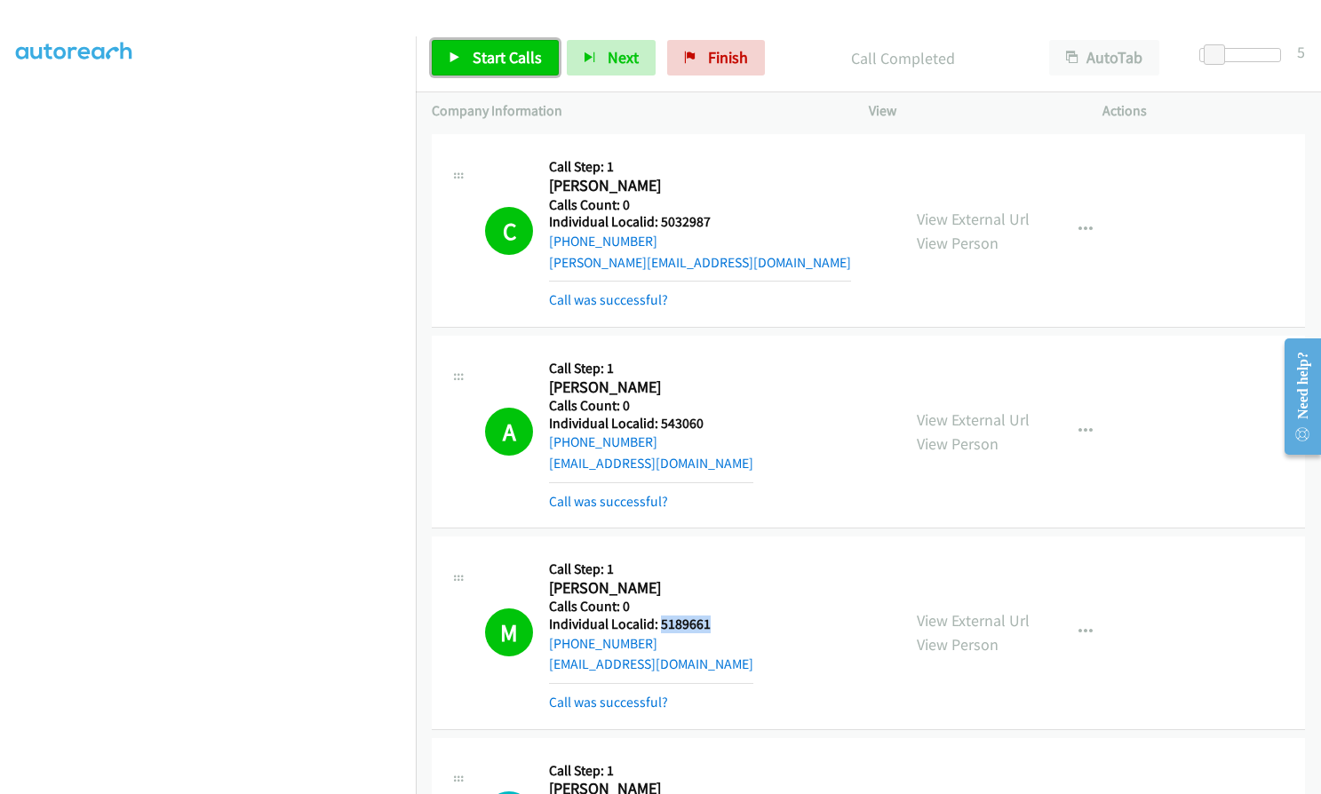
click at [513, 52] on span "Start Calls" at bounding box center [507, 57] width 69 height 20
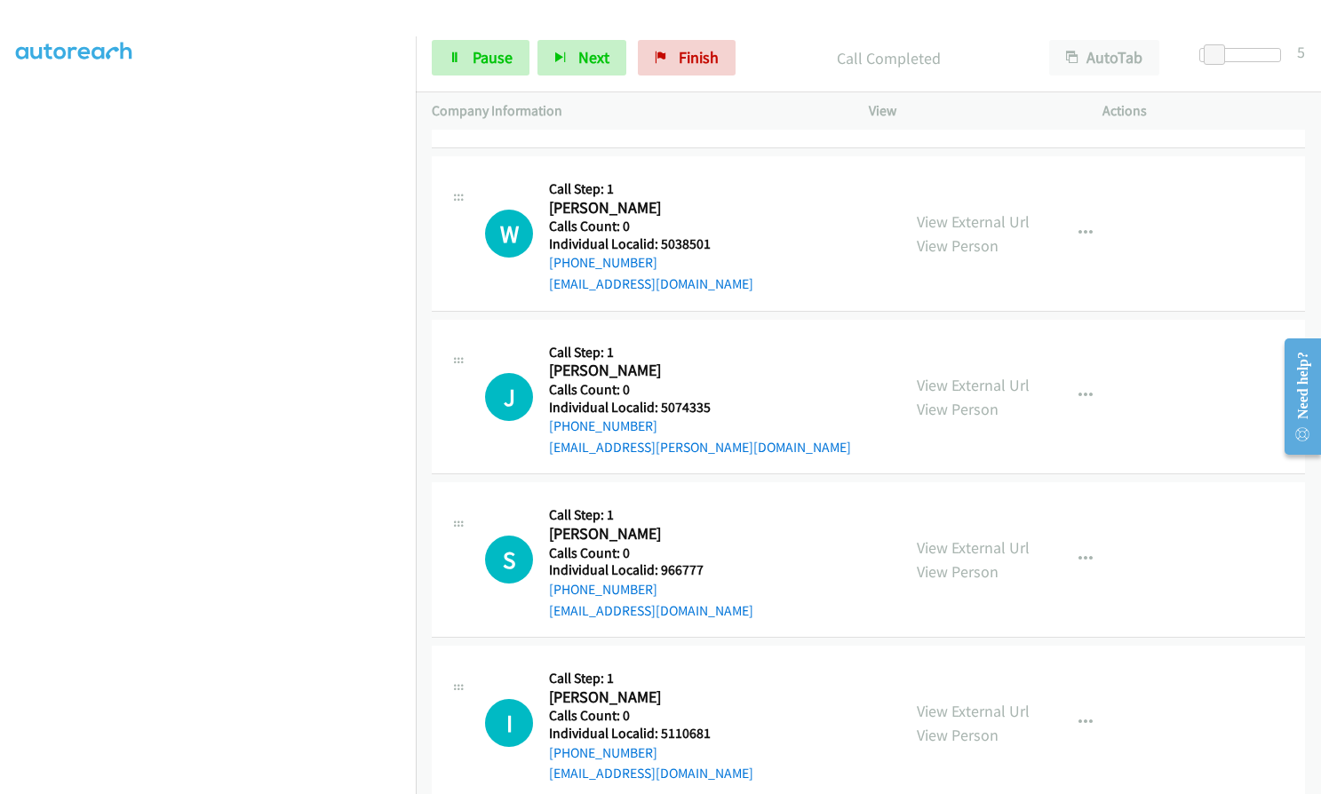
scroll to position [6176, 0]
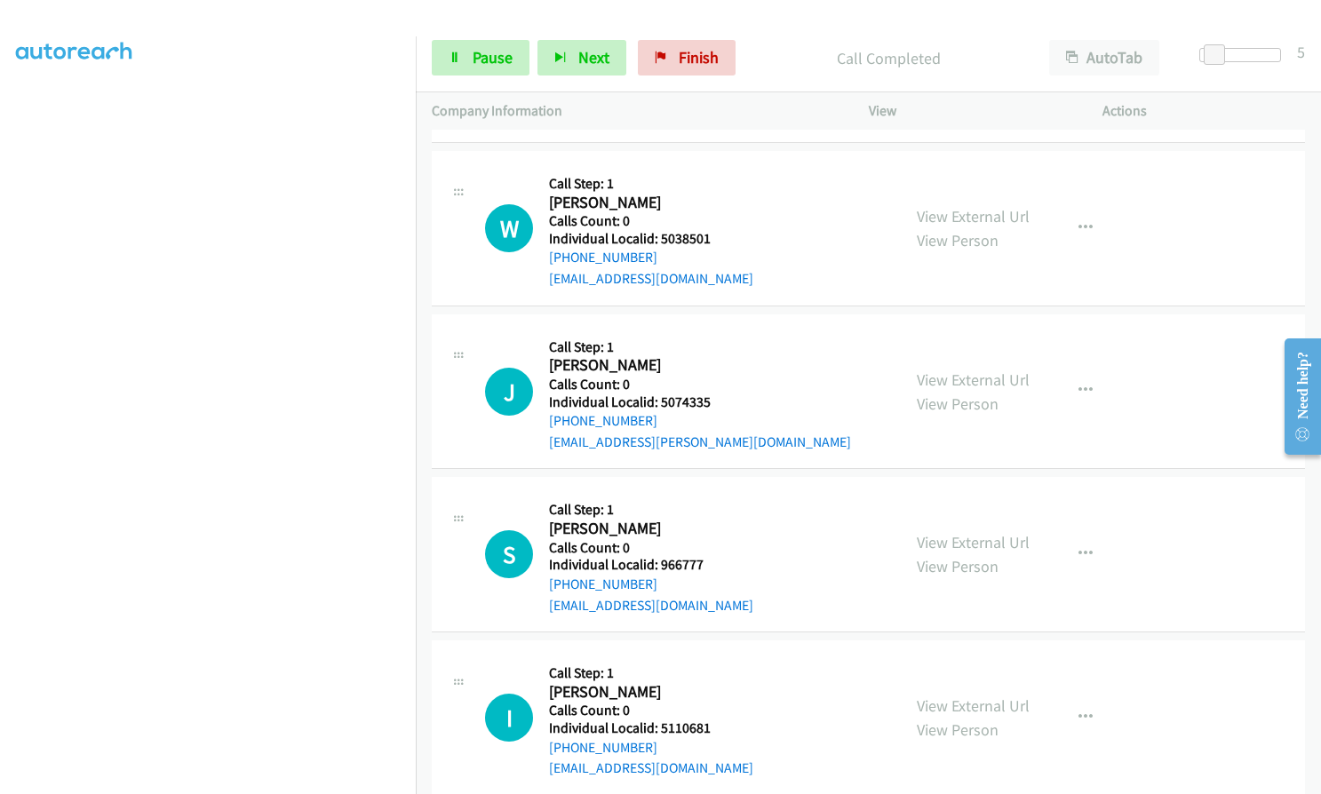
click at [741, 342] on div "J Callback Scheduled Call Step: 1 Jacob Mason America/New_York Calls Count: 0 I…" at bounding box center [685, 391] width 400 height 123
click at [459, 62] on icon at bounding box center [455, 58] width 12 height 12
click at [465, 61] on link "Start Calls" at bounding box center [495, 58] width 127 height 36
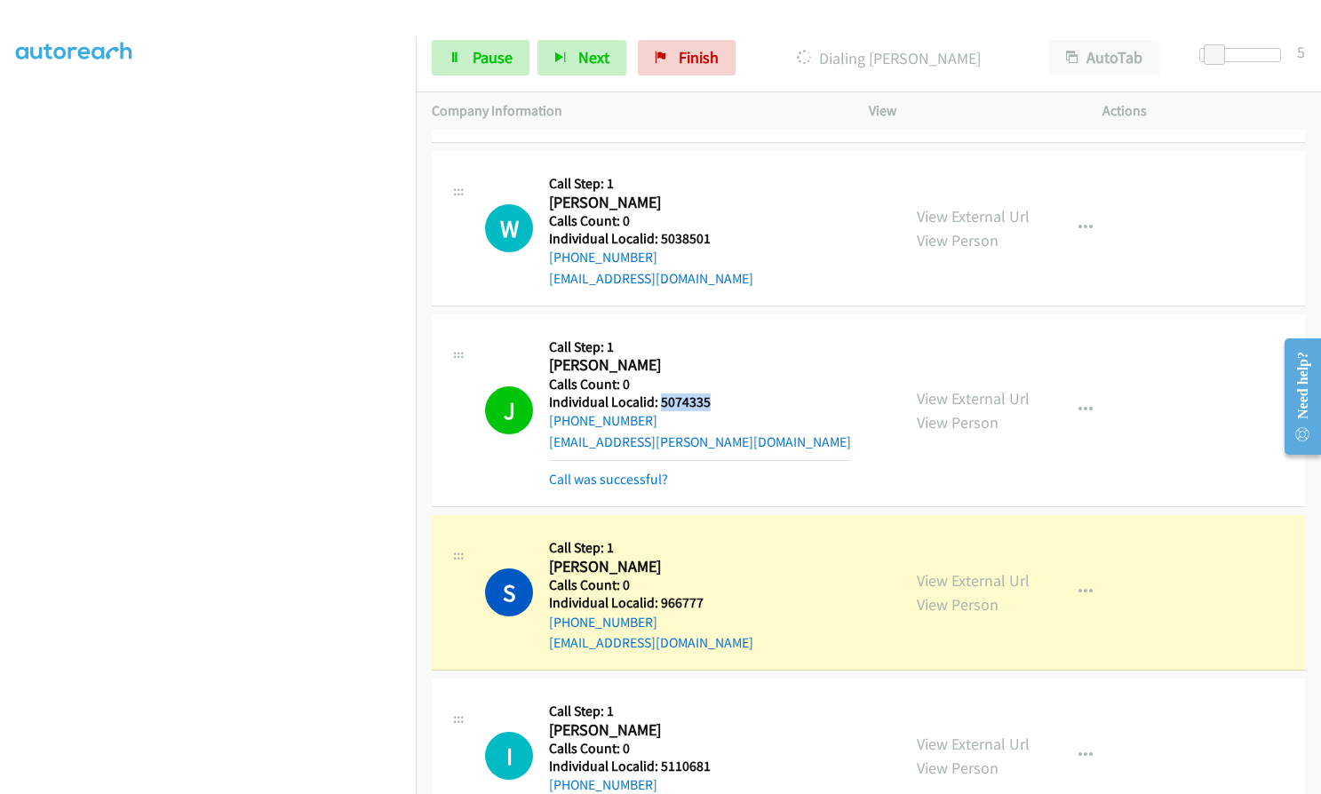
drag, startPoint x: 660, startPoint y: 381, endPoint x: 718, endPoint y: 379, distance: 57.8
click at [718, 394] on h5 "Individual Localid: 5074335" at bounding box center [700, 403] width 302 height 18
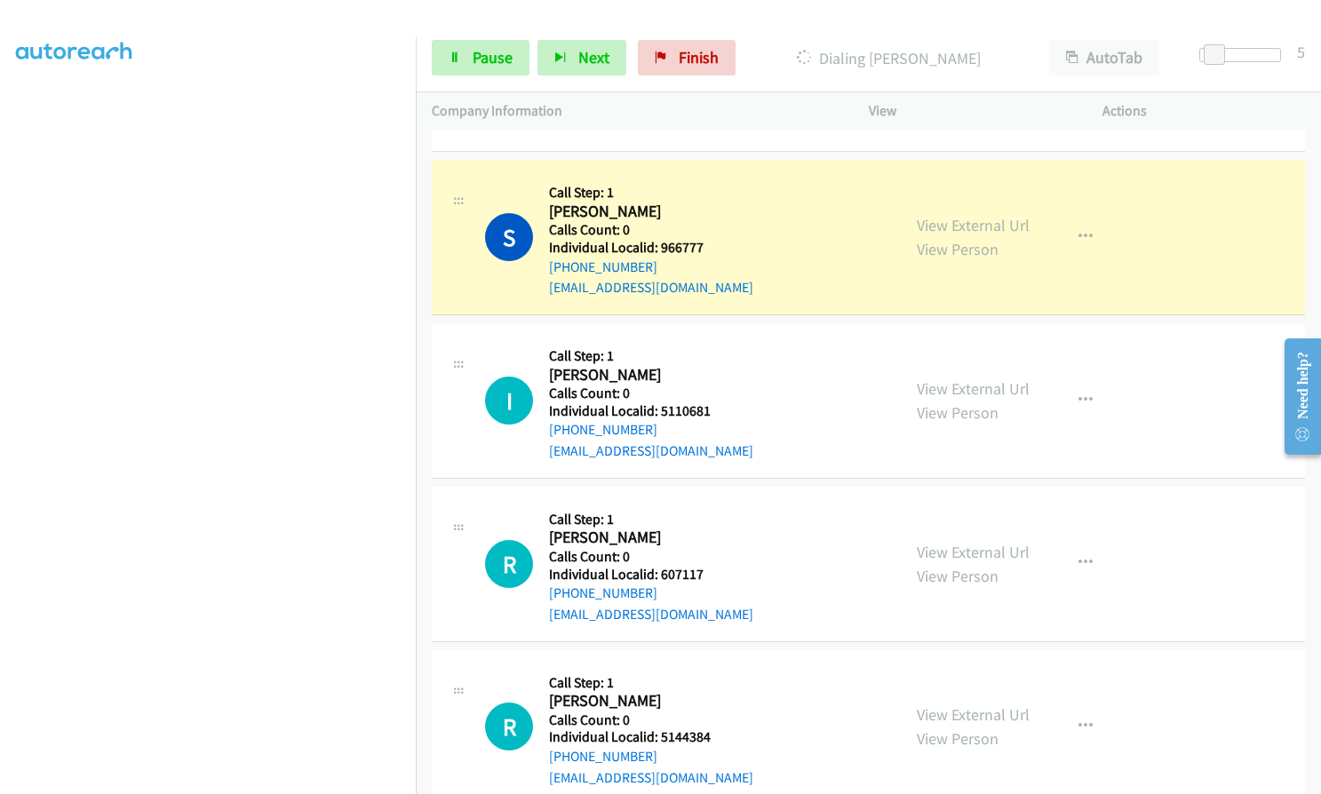
scroll to position [6554, 0]
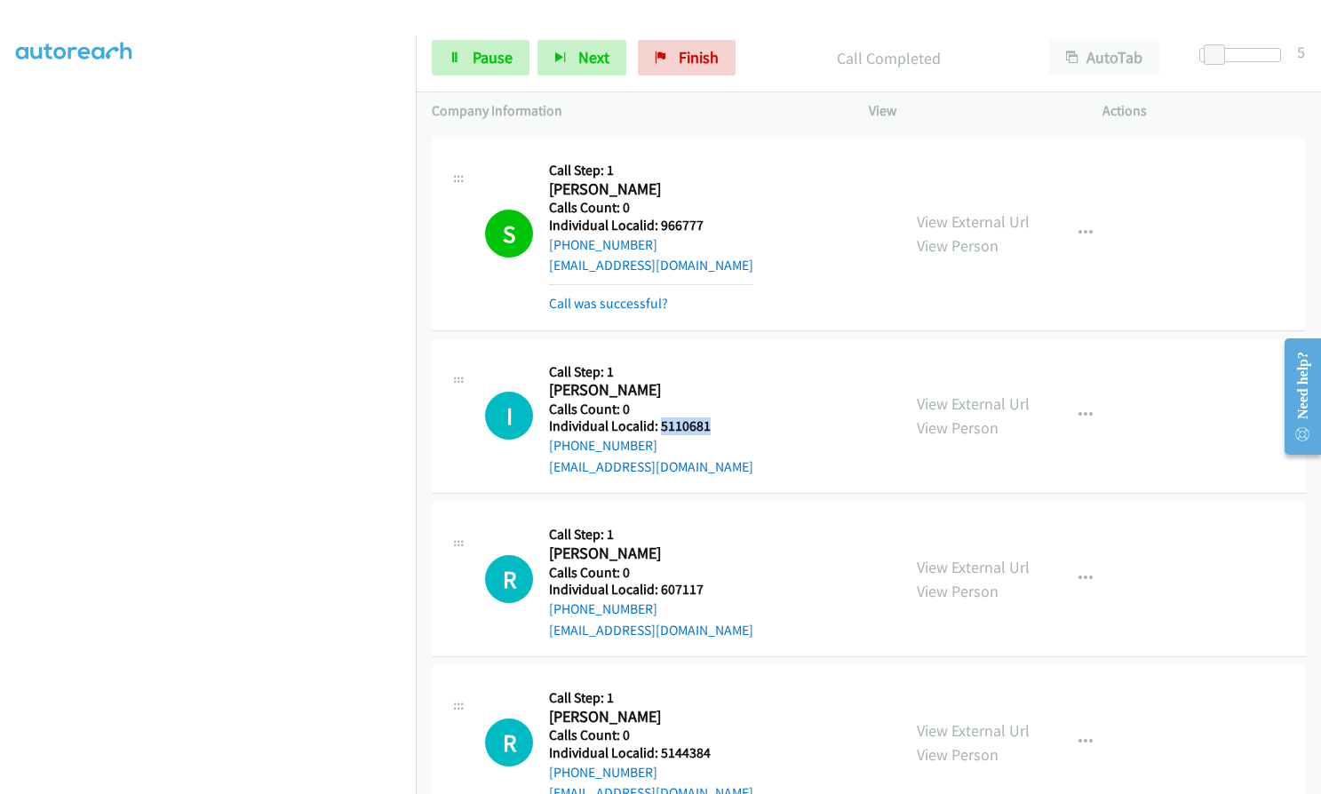
drag, startPoint x: 657, startPoint y: 406, endPoint x: 710, endPoint y: 404, distance: 52.4
click at [710, 417] on h5 "Individual Localid: 5110681" at bounding box center [651, 426] width 204 height 18
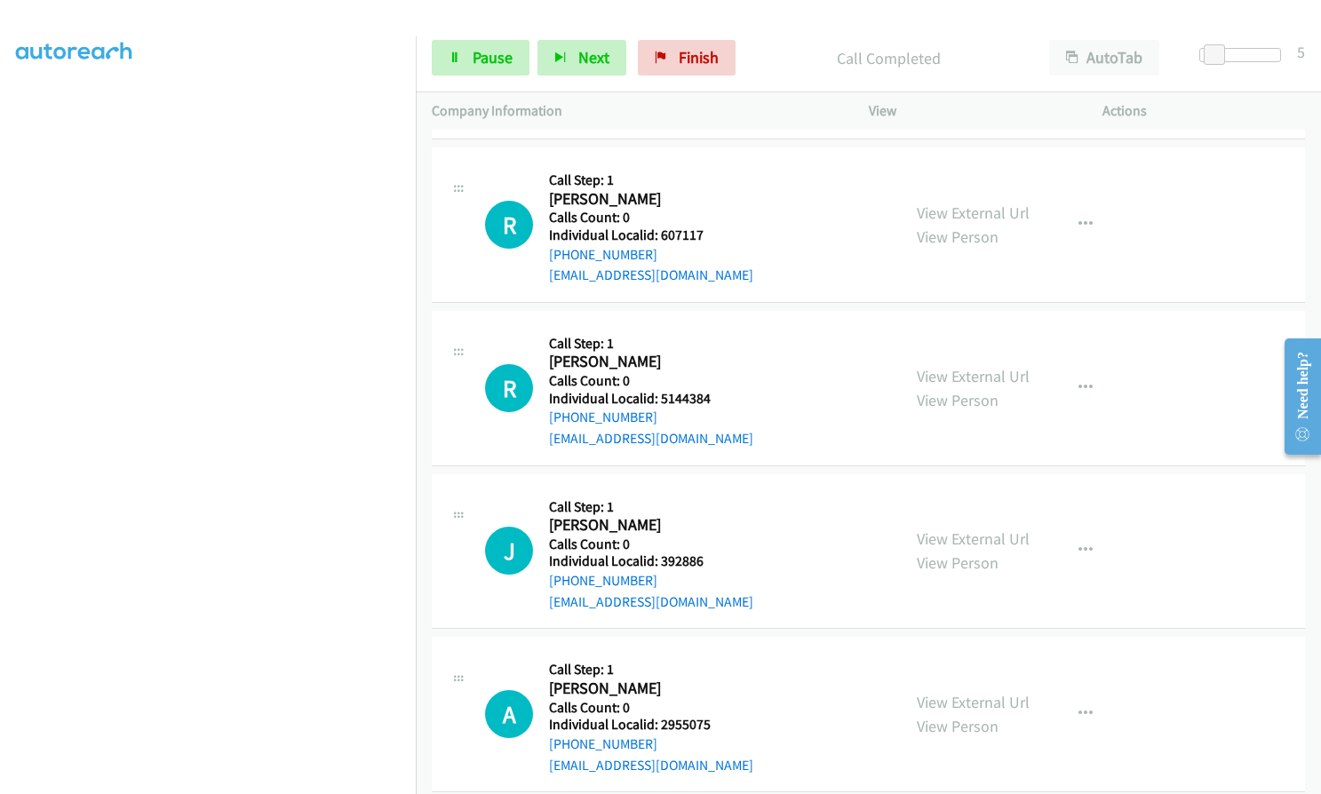
scroll to position [6954, 0]
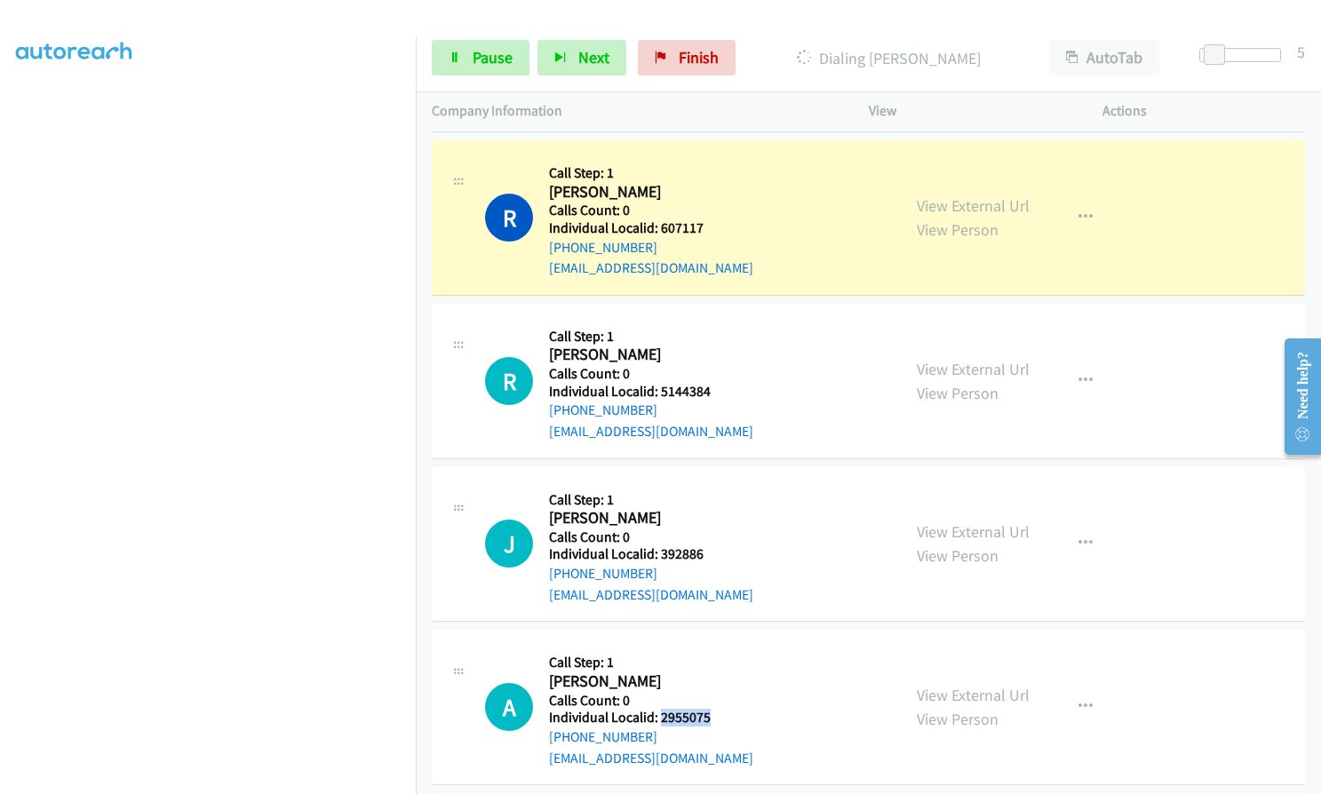
drag, startPoint x: 657, startPoint y: 700, endPoint x: 720, endPoint y: 696, distance: 63.2
click at [720, 696] on div "A Callback Scheduled Call Step: 1 Ashley Rives America/New_York Calls Count: 0 …" at bounding box center [685, 707] width 400 height 123
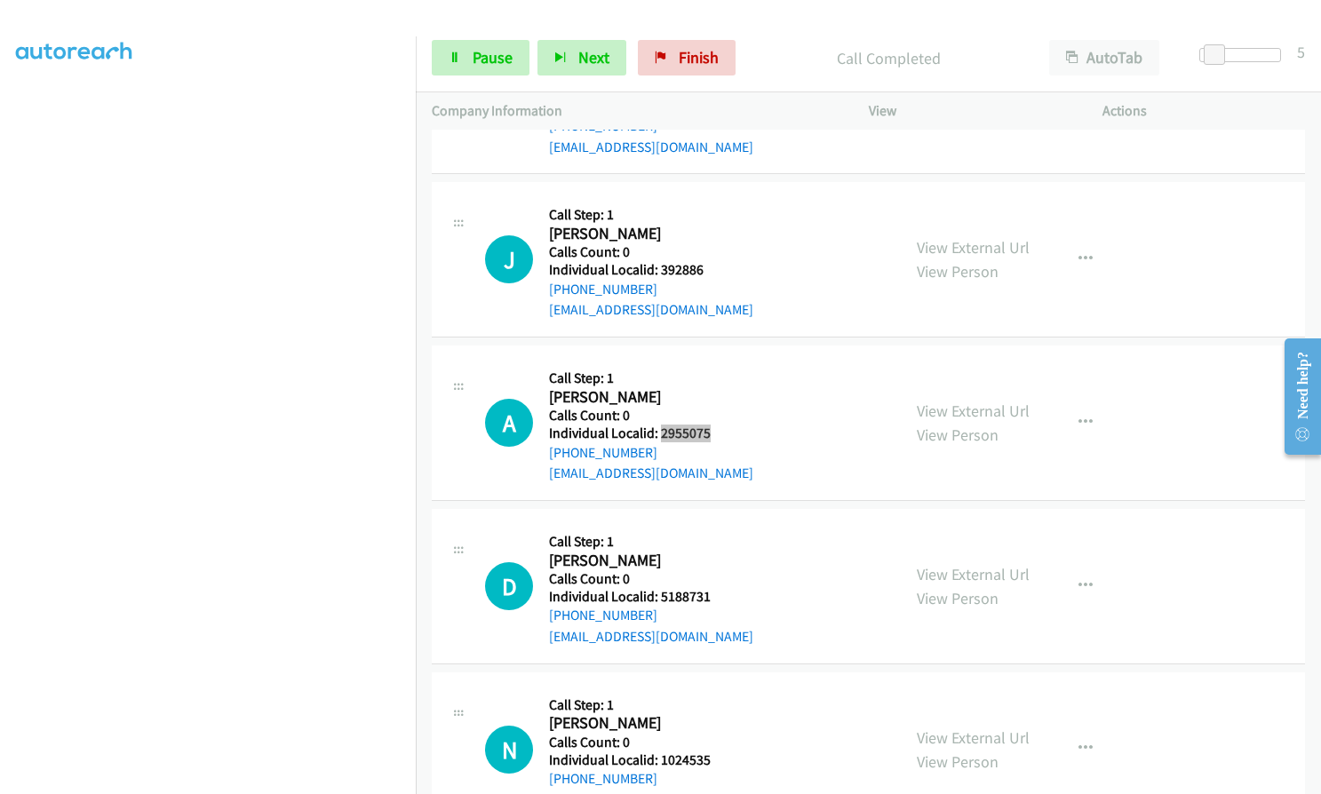
scroll to position [7325, 0]
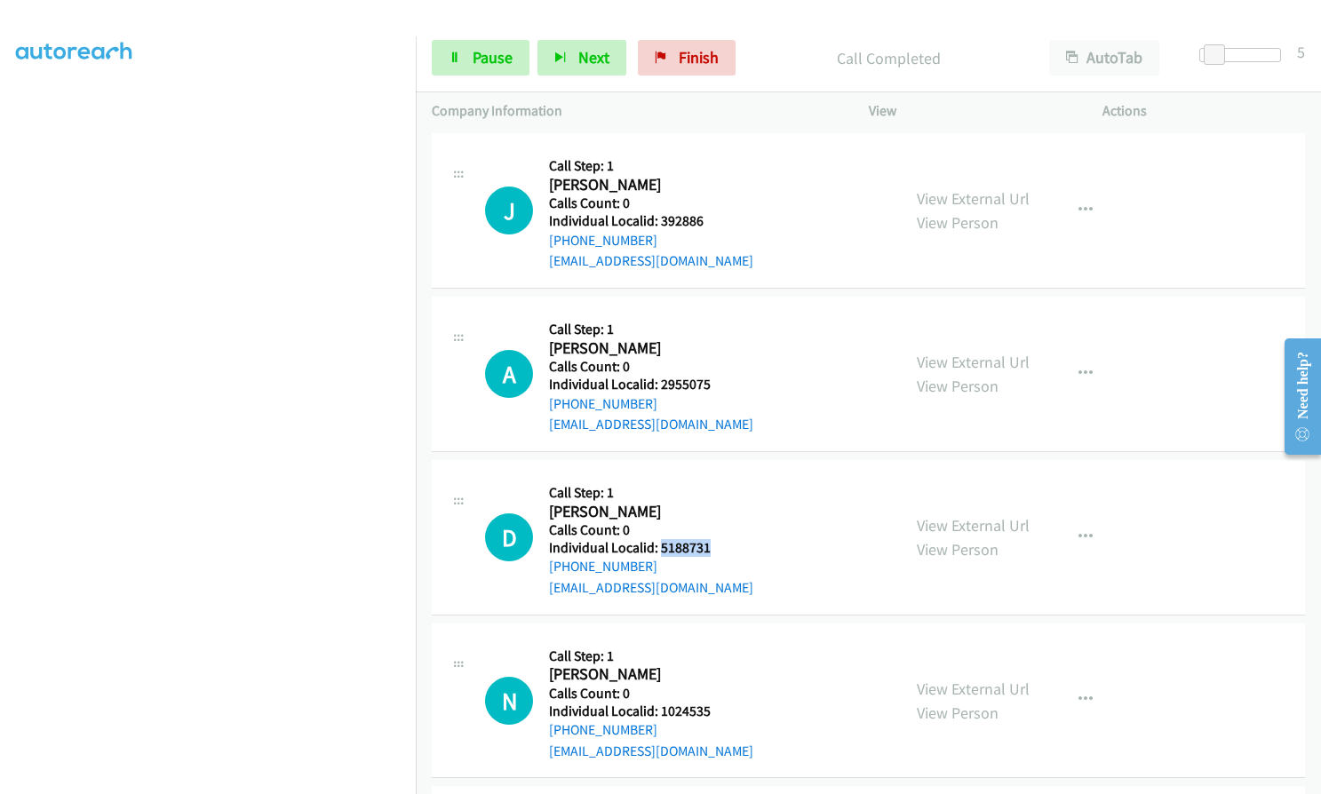
drag, startPoint x: 658, startPoint y: 527, endPoint x: 714, endPoint y: 524, distance: 56.0
click at [714, 524] on div "D Callback Scheduled Call Step: 1 Donald Hulin America/New_York Calls Count: 0 …" at bounding box center [685, 537] width 400 height 123
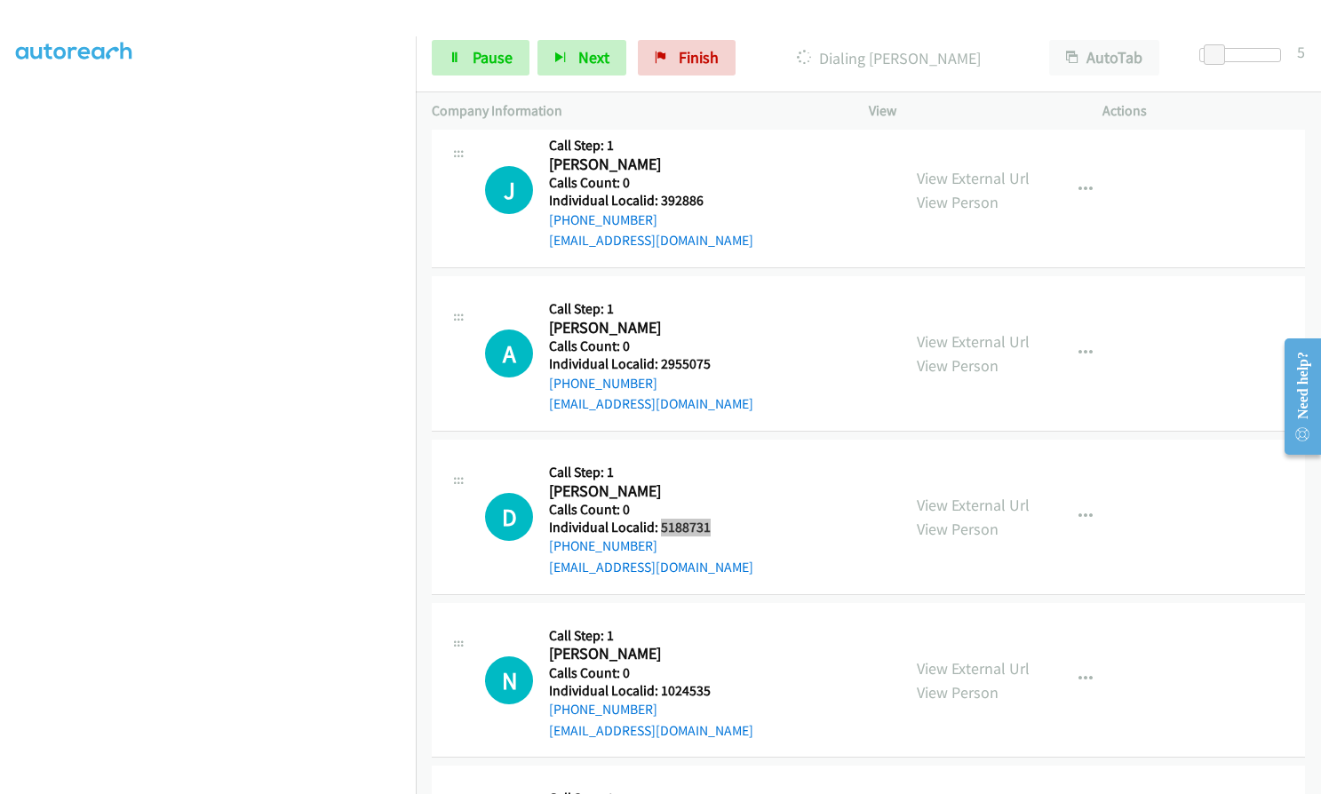
scroll to position [7369, 0]
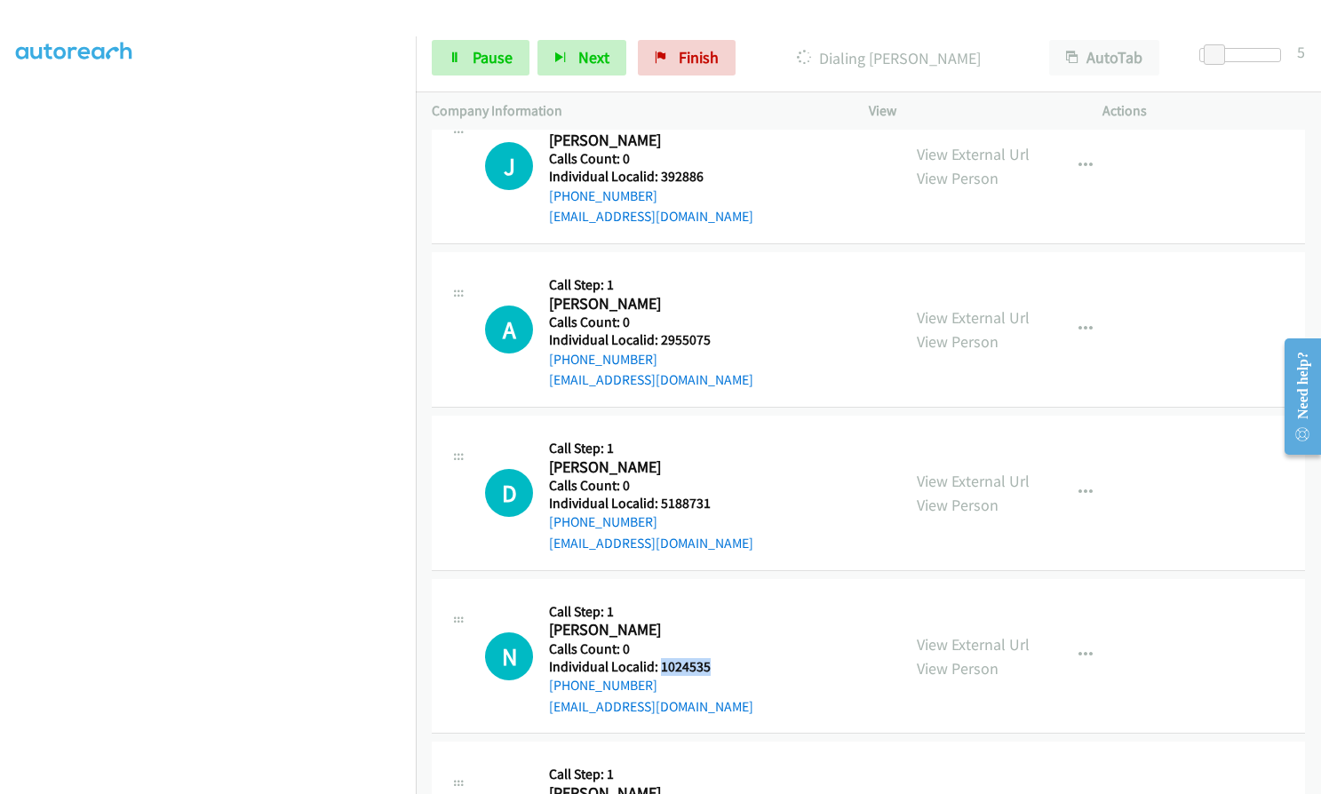
drag, startPoint x: 663, startPoint y: 645, endPoint x: 718, endPoint y: 643, distance: 55.1
click at [718, 643] on div "N Callback Scheduled Call Step: 1 Nathan Leach America/New_York Calls Count: 0 …" at bounding box center [685, 656] width 400 height 123
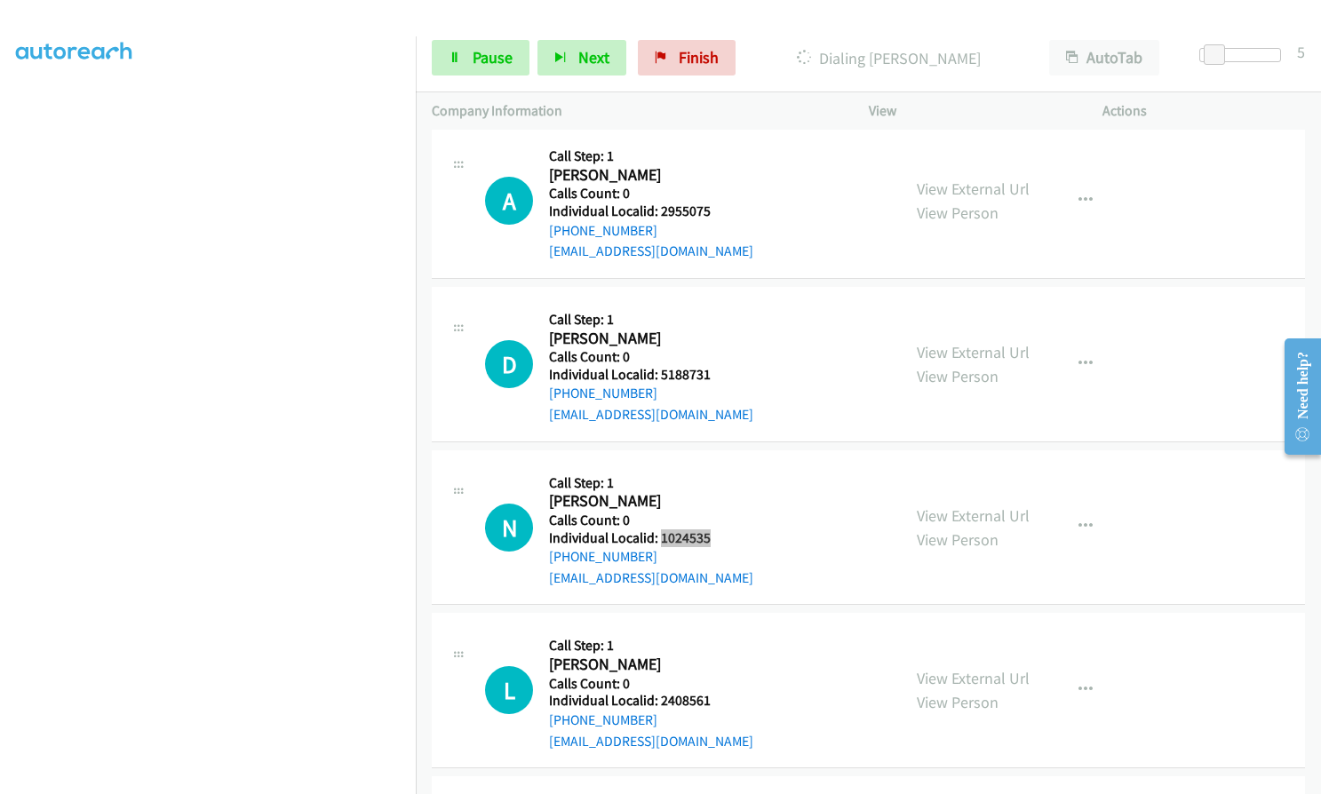
scroll to position [7547, 0]
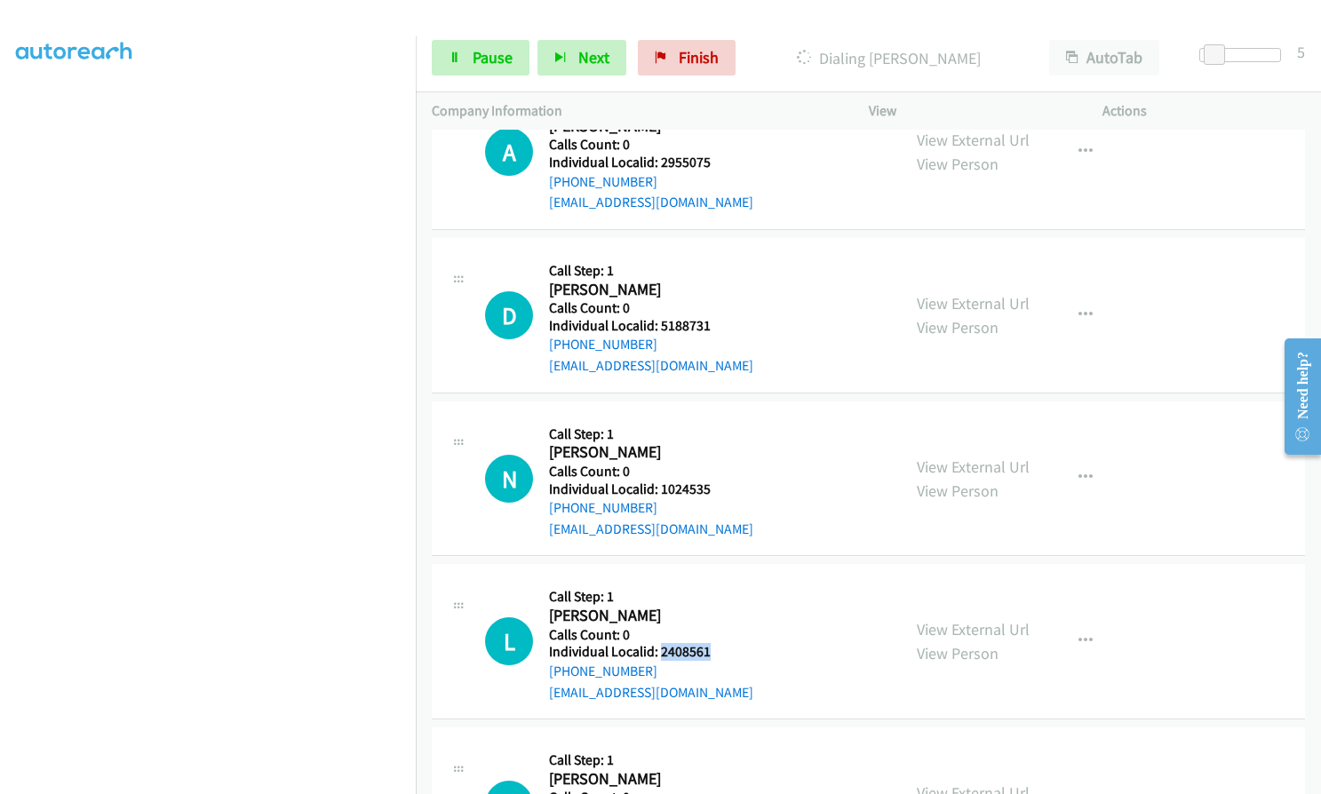
drag, startPoint x: 675, startPoint y: 629, endPoint x: 721, endPoint y: 628, distance: 46.2
click at [721, 643] on h5 "Individual Localid: 2408561" at bounding box center [651, 652] width 204 height 18
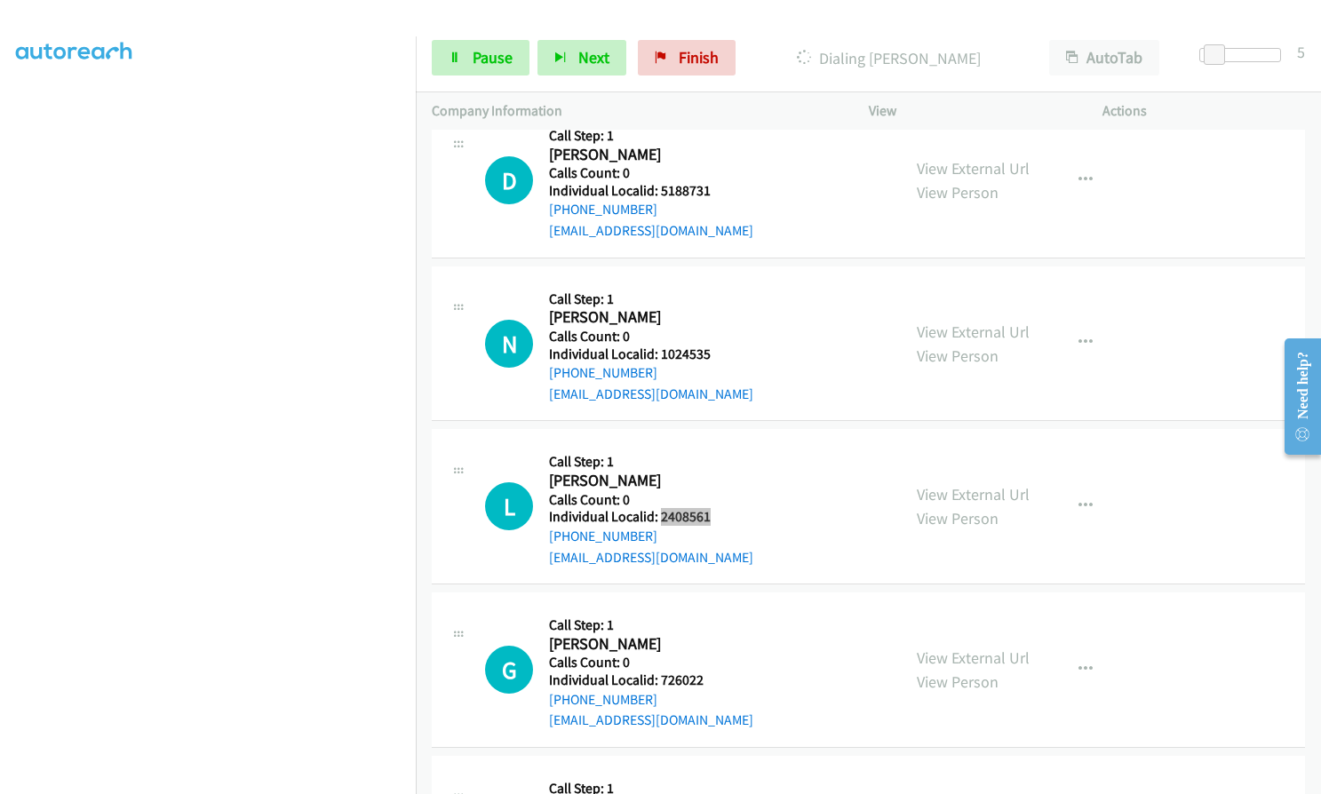
scroll to position [7702, 0]
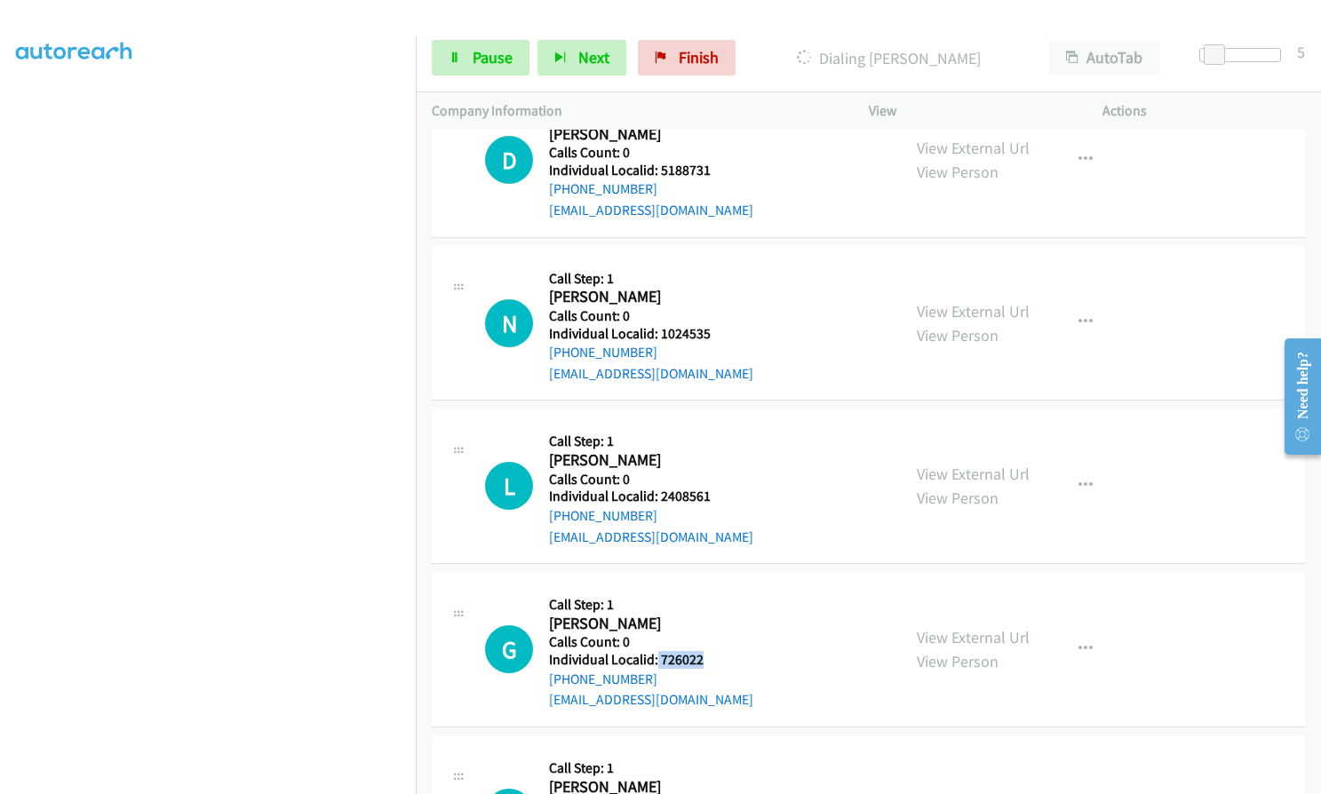
drag, startPoint x: 671, startPoint y: 634, endPoint x: 710, endPoint y: 634, distance: 39.1
click at [710, 634] on div "G Callback Scheduled Call Step: 1 Ginnie Jamison America/New_York Calls Count: …" at bounding box center [685, 649] width 400 height 123
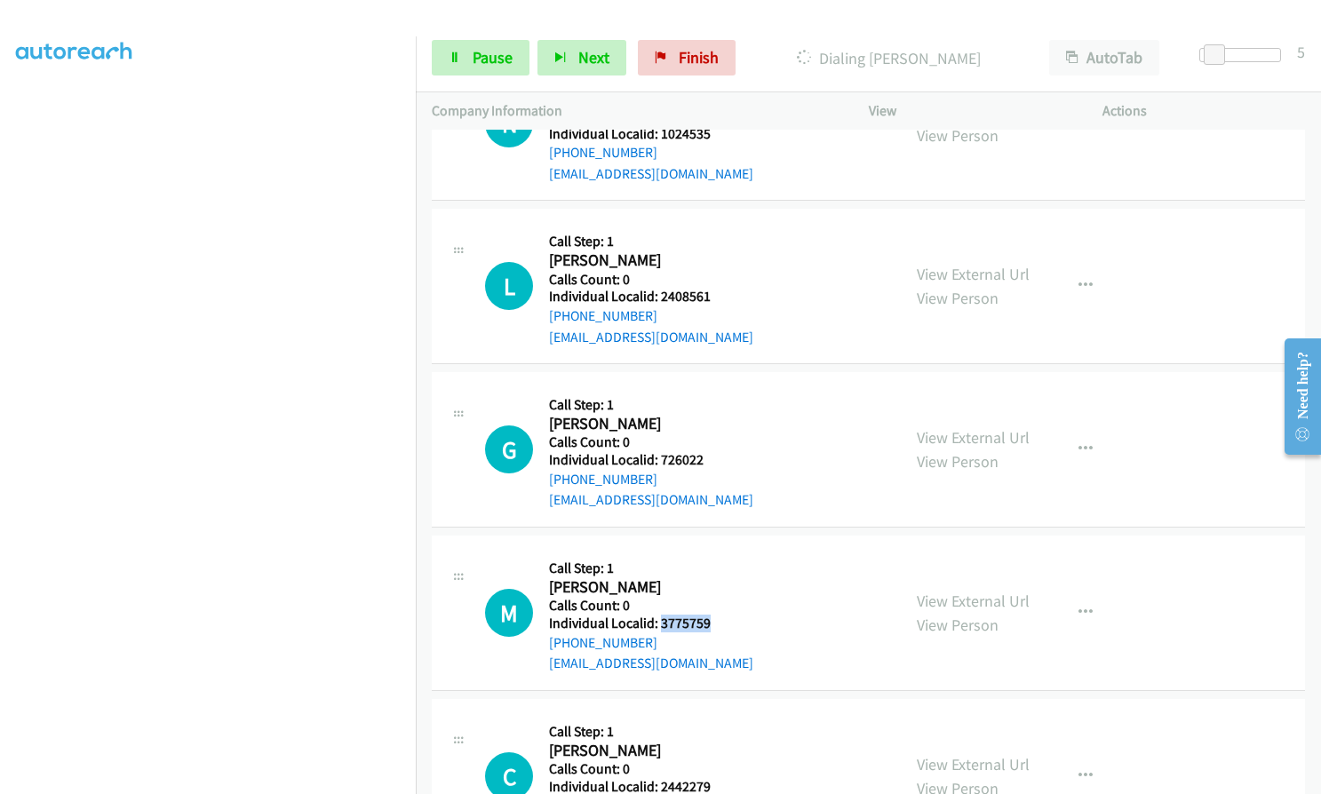
drag, startPoint x: 673, startPoint y: 599, endPoint x: 715, endPoint y: 599, distance: 41.7
click at [715, 599] on div "M Callback Scheduled Call Step: 1 Mika Lonsdale America/New_York Calls Count: 0…" at bounding box center [685, 613] width 400 height 123
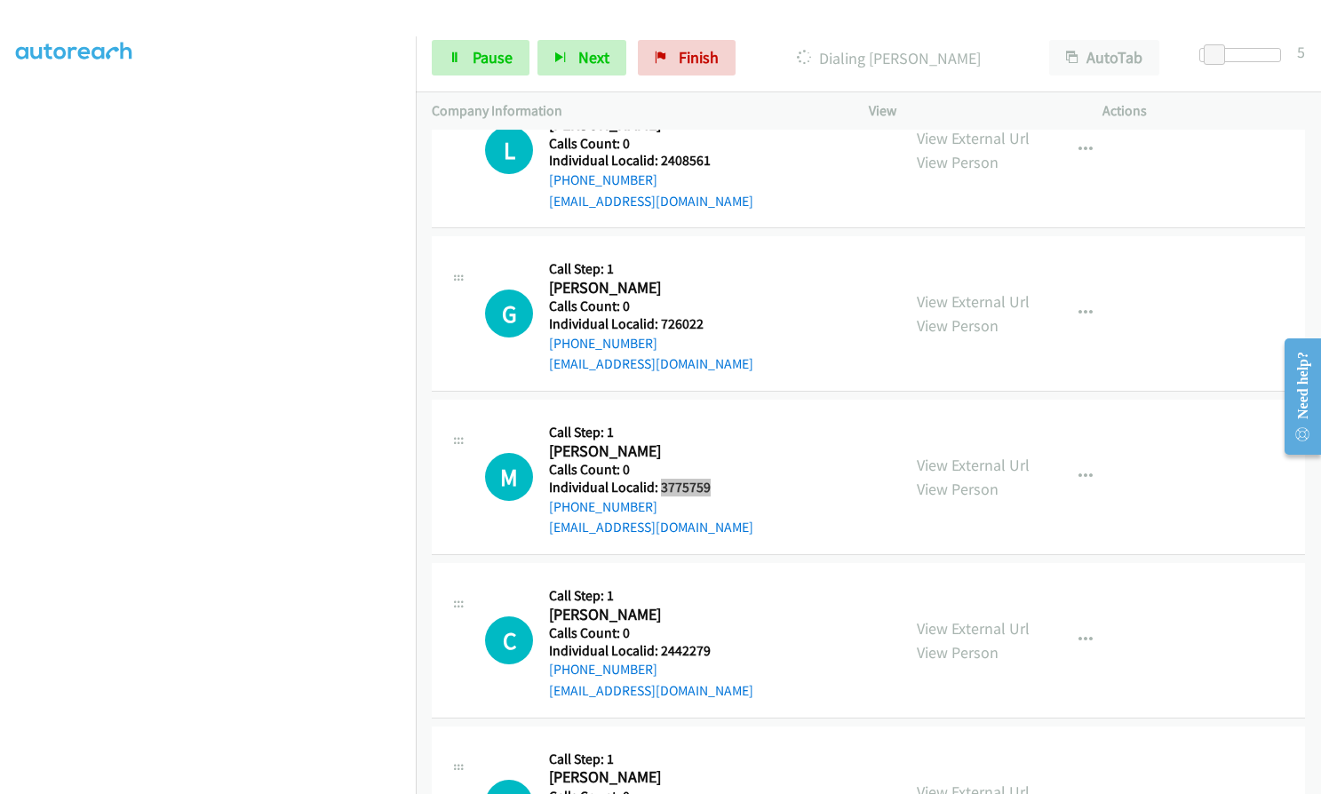
scroll to position [8058, 0]
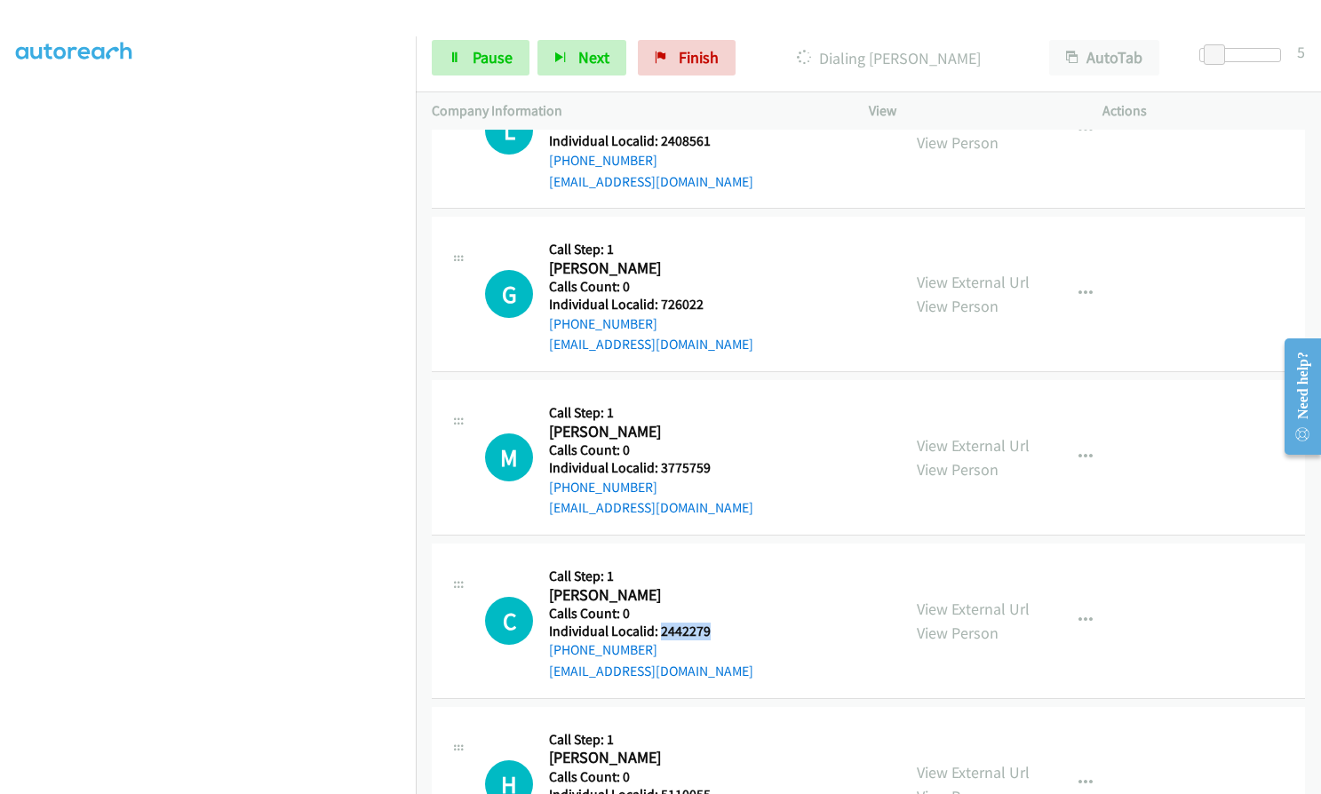
drag, startPoint x: 660, startPoint y: 609, endPoint x: 719, endPoint y: 608, distance: 58.6
click at [719, 608] on div "C Callback Scheduled Call Step: 1 Christopher Mortin America/New_York Calls Cou…" at bounding box center [685, 621] width 400 height 123
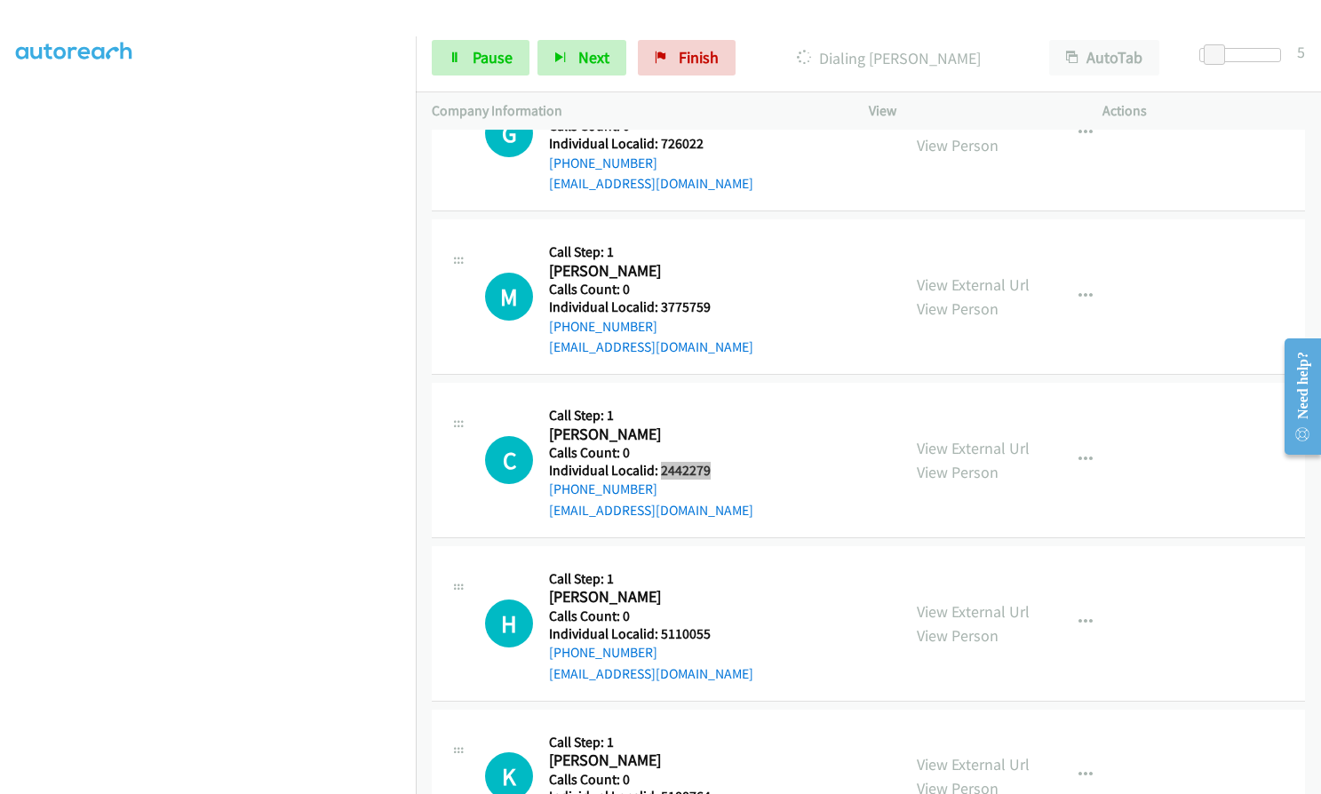
scroll to position [8235, 0]
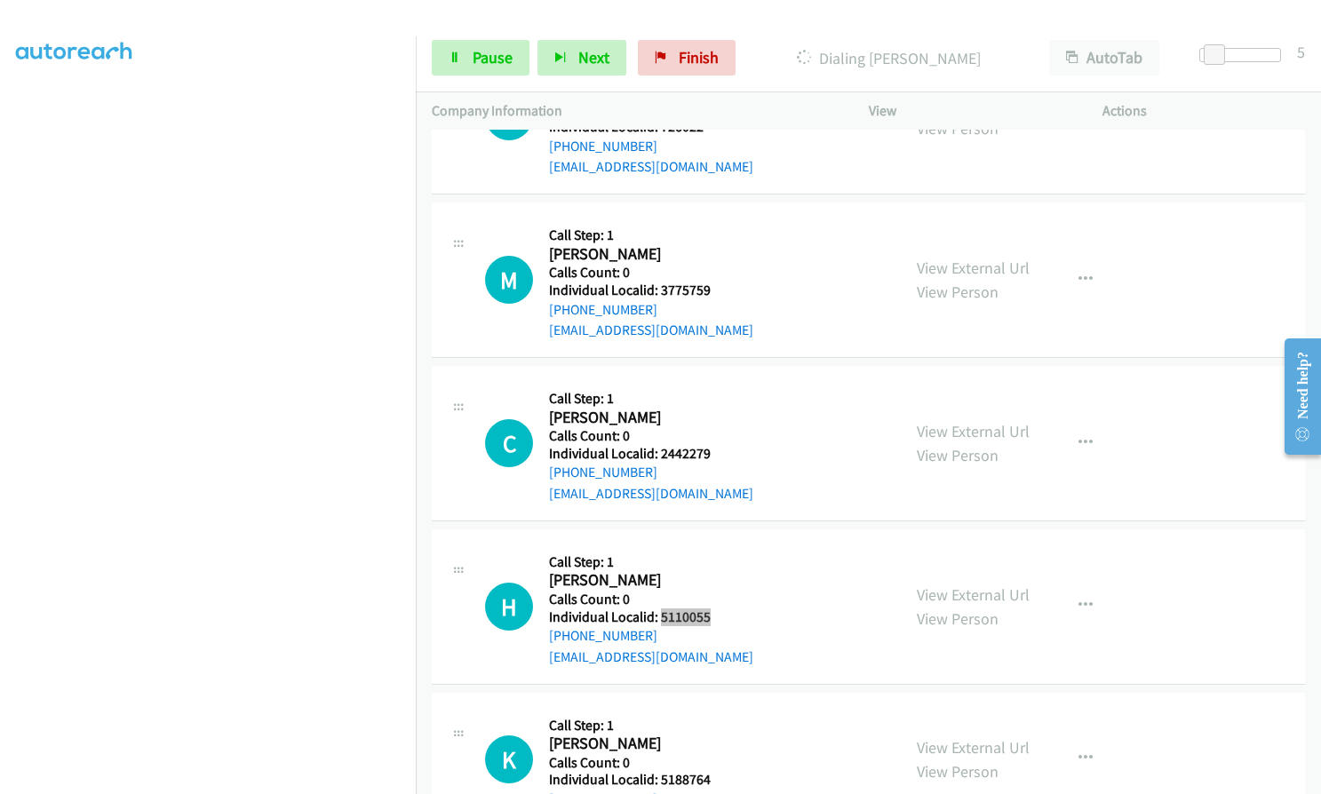
drag, startPoint x: 658, startPoint y: 599, endPoint x: 707, endPoint y: 590, distance: 49.7
click at [707, 608] on h5 "Individual Localid: 5110055" at bounding box center [651, 617] width 204 height 18
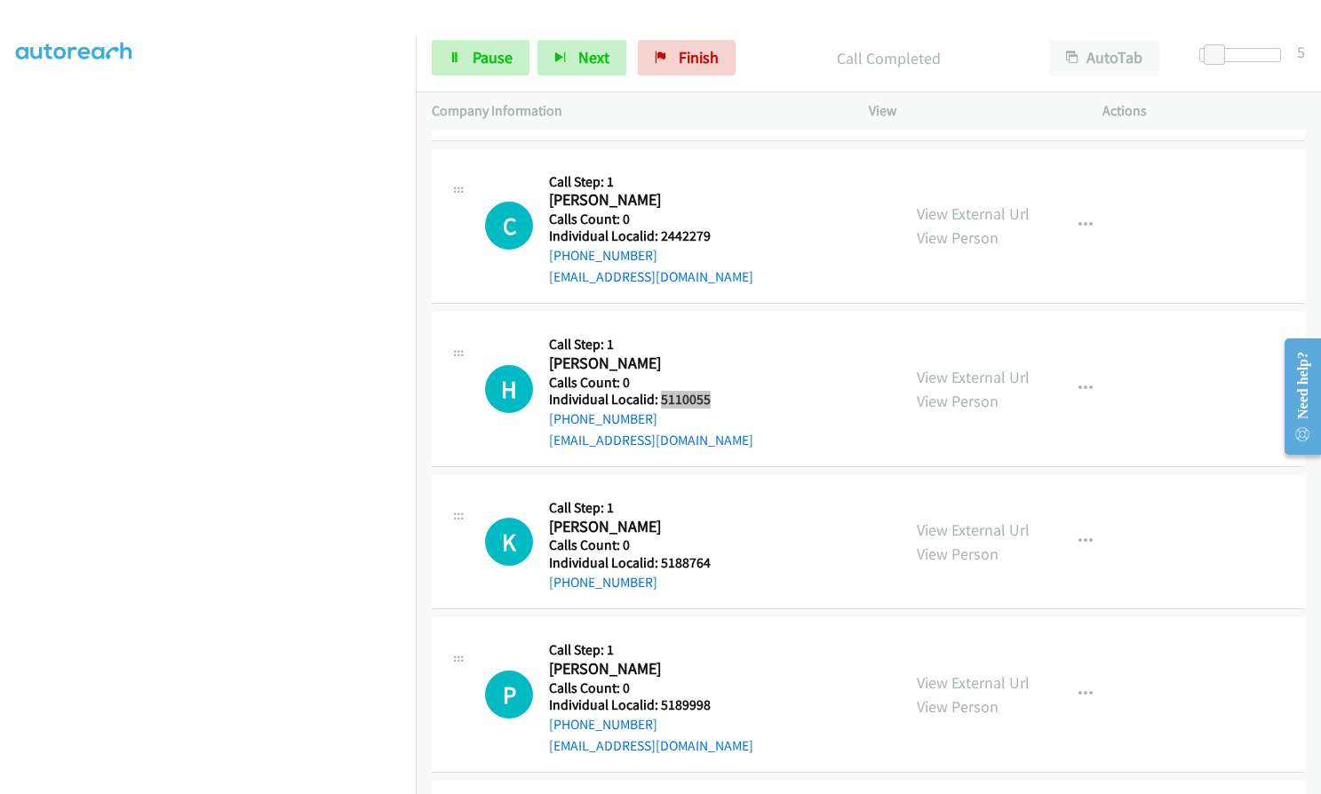
scroll to position [8496, 0]
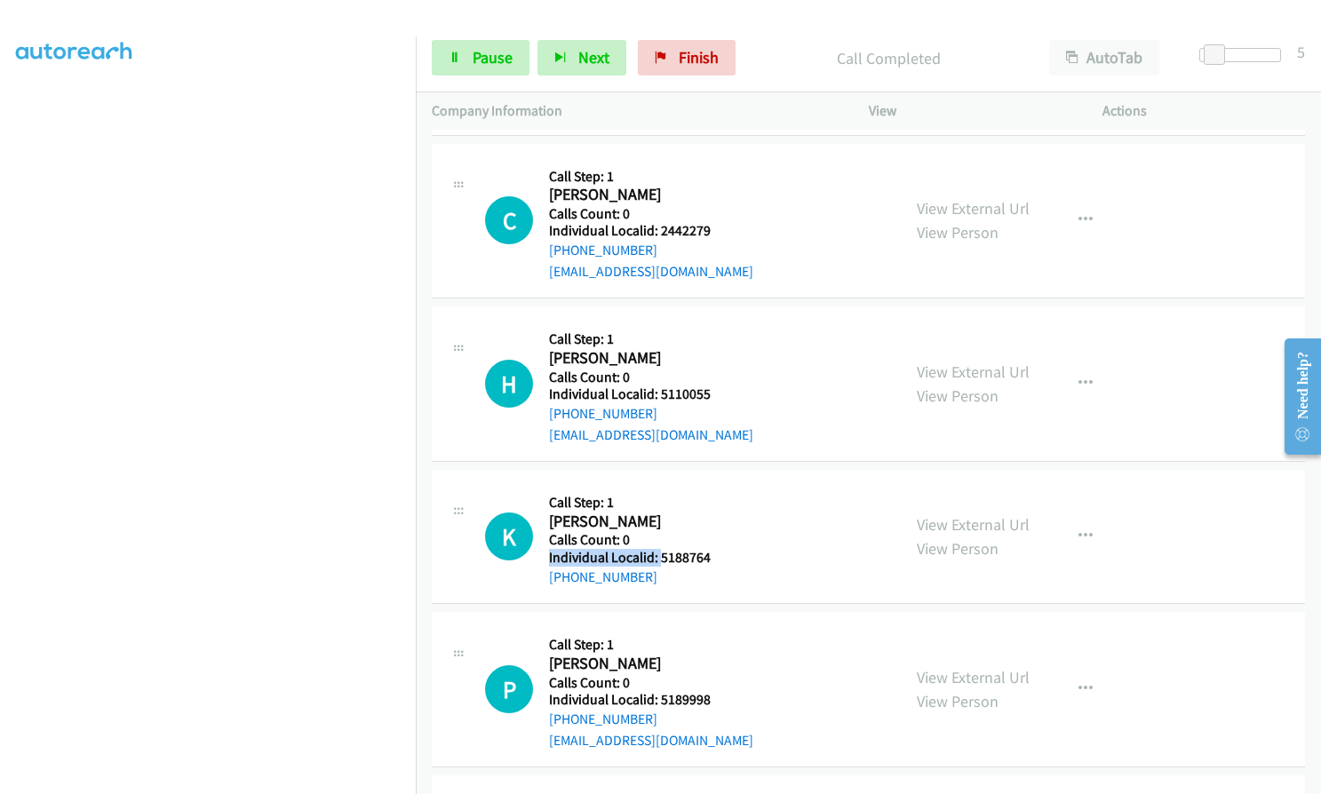
drag, startPoint x: 661, startPoint y: 537, endPoint x: 716, endPoint y: 528, distance: 55.8
click at [716, 528] on div "K Callback Scheduled Call Step: 1 Kash Galvan America/Chicago Calls Count: 0 In…" at bounding box center [685, 536] width 400 height 101
drag, startPoint x: 707, startPoint y: 513, endPoint x: 670, endPoint y: 545, distance: 48.6
click at [706, 531] on h5 "Calls Count: 0" at bounding box center [630, 540] width 162 height 18
click at [671, 512] on h2 "Kash Galvan" at bounding box center [630, 522] width 162 height 20
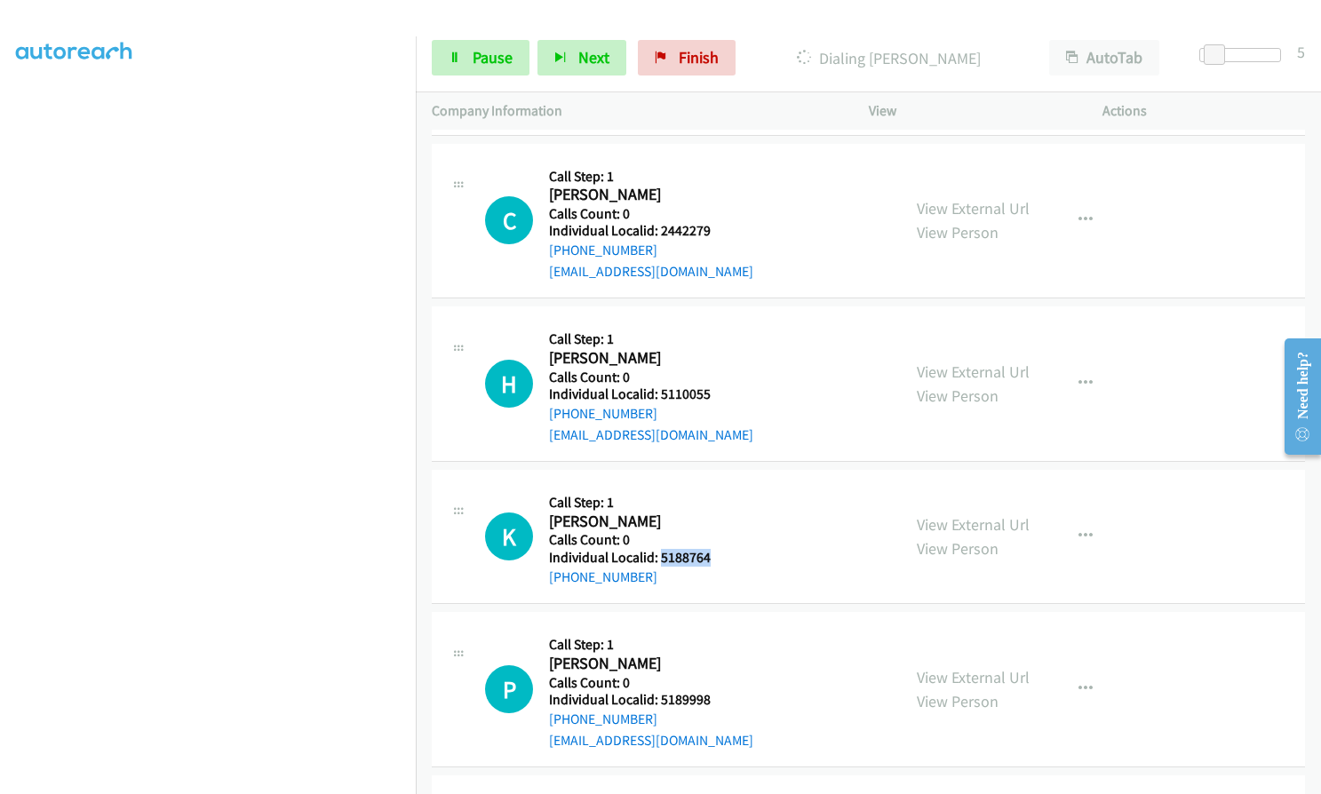
drag, startPoint x: 661, startPoint y: 538, endPoint x: 710, endPoint y: 537, distance: 48.9
click at [710, 537] on div "K Callback Scheduled Call Step: 1 Kash Galvan America/Chicago Calls Count: 0 In…" at bounding box center [685, 536] width 400 height 101
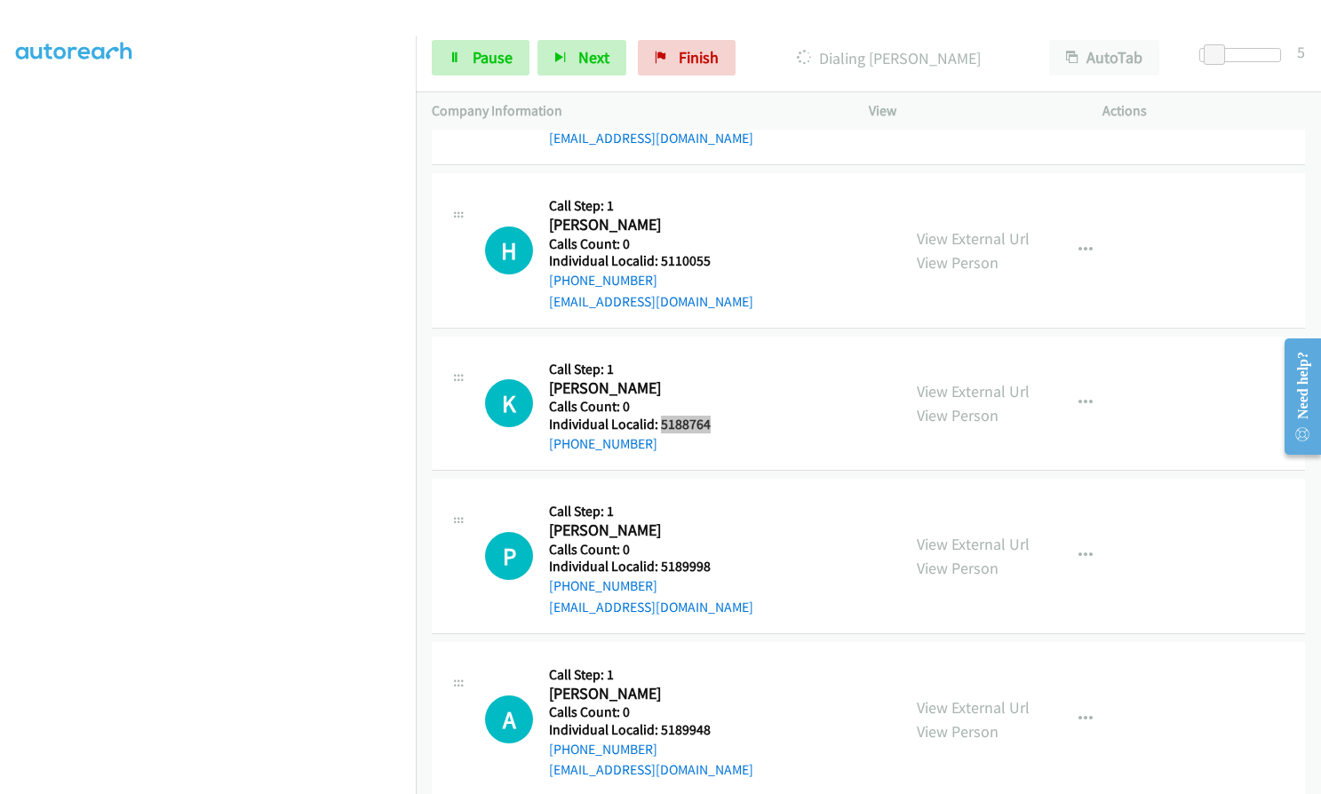
scroll to position [8673, 0]
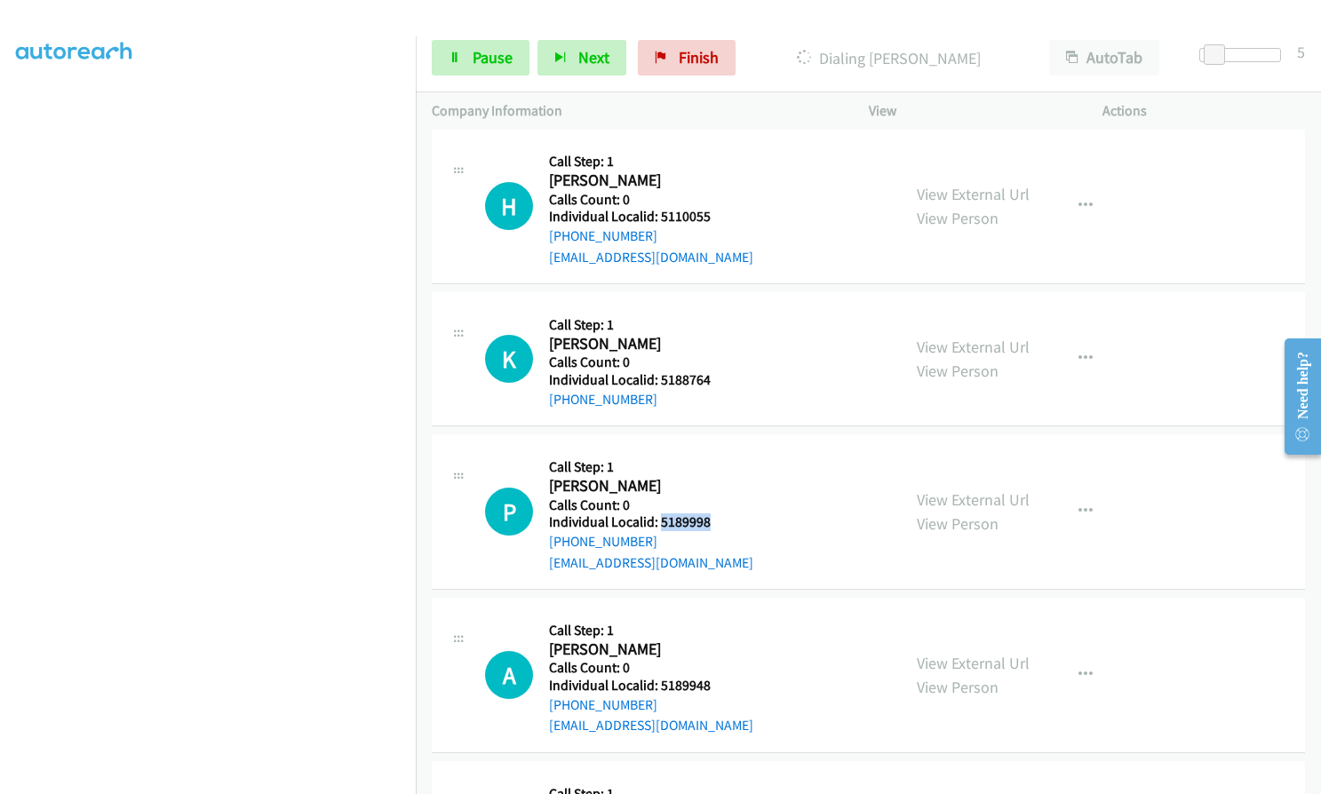
drag, startPoint x: 671, startPoint y: 499, endPoint x: 716, endPoint y: 499, distance: 45.3
click at [716, 499] on div "P Callback Scheduled Call Step: 1 Paul Le Tourneau America/Chicago Calls Count:…" at bounding box center [685, 511] width 400 height 123
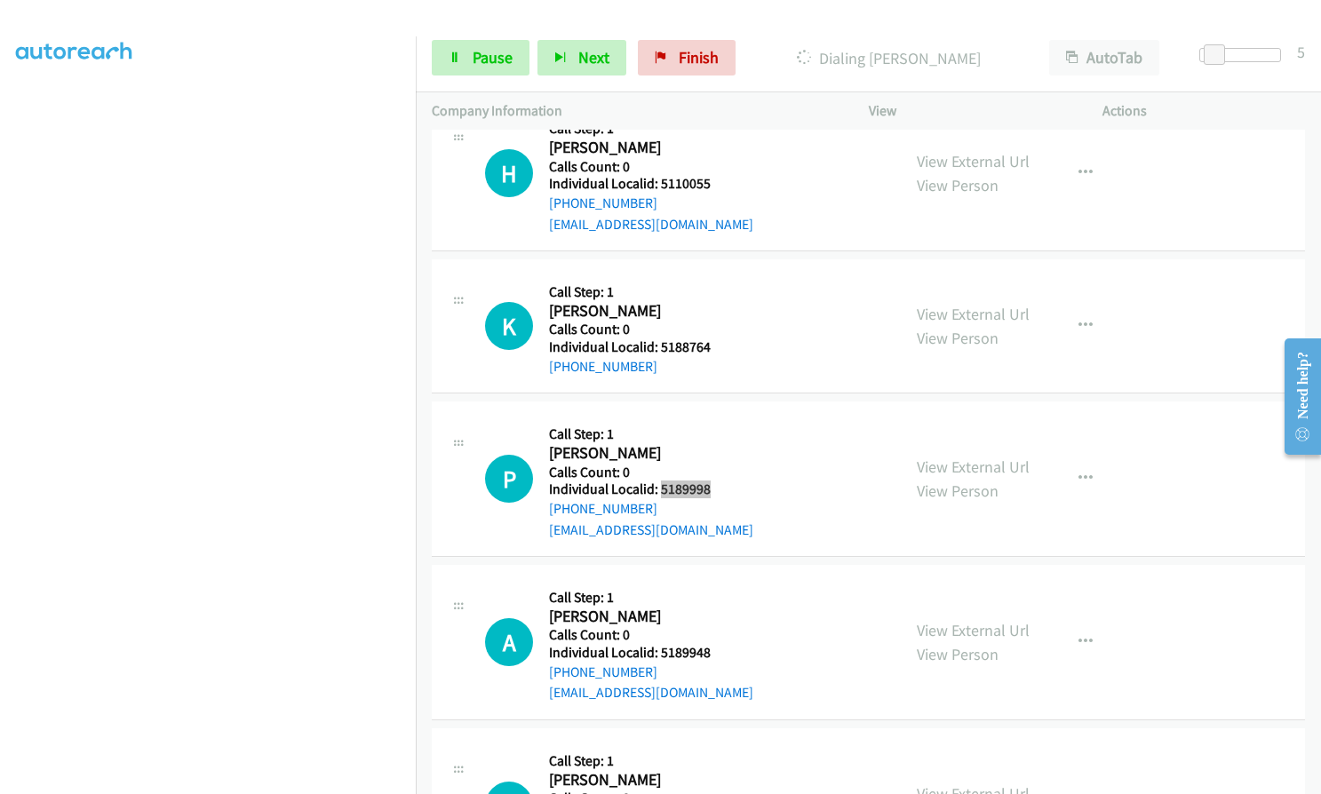
scroll to position [8740, 0]
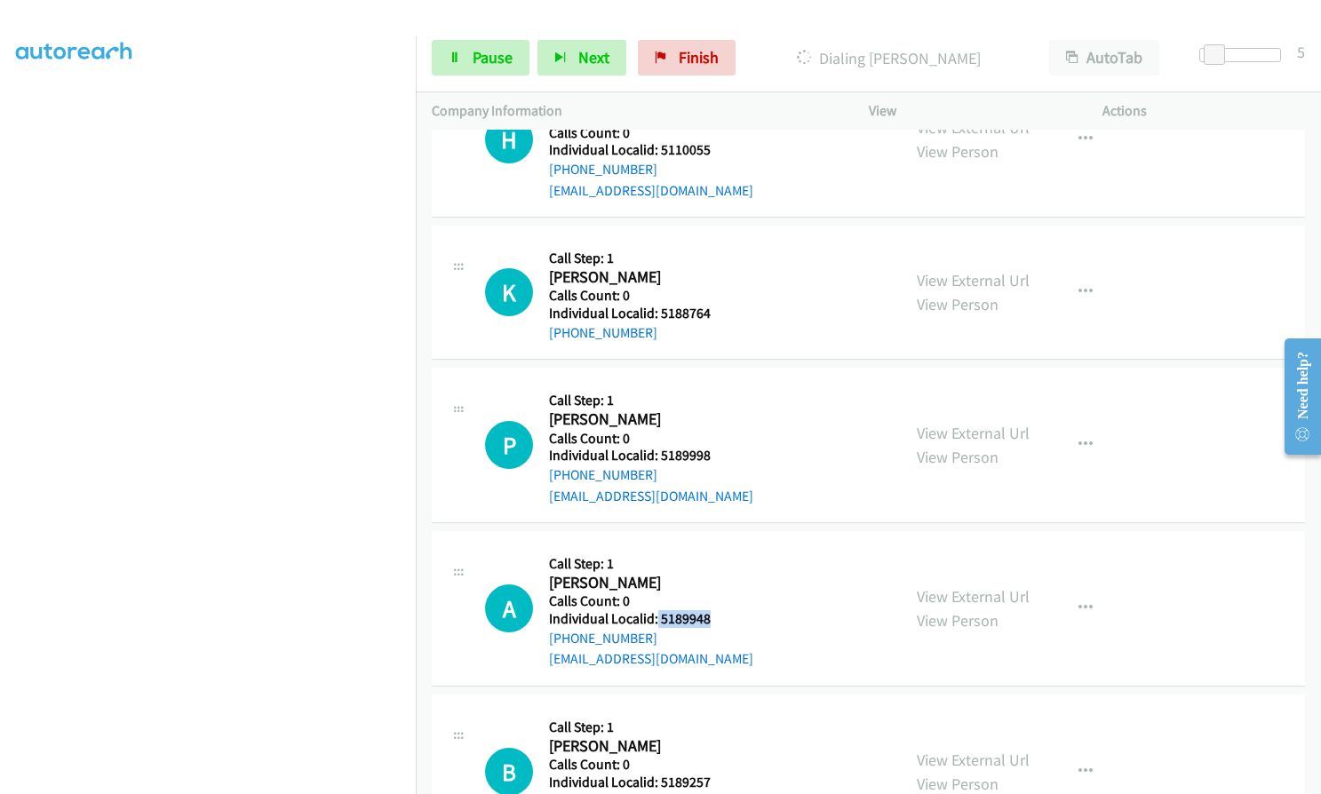
drag, startPoint x: 656, startPoint y: 593, endPoint x: 707, endPoint y: 594, distance: 50.6
click at [707, 610] on h5 "Individual Localid: 5189948" at bounding box center [651, 619] width 204 height 18
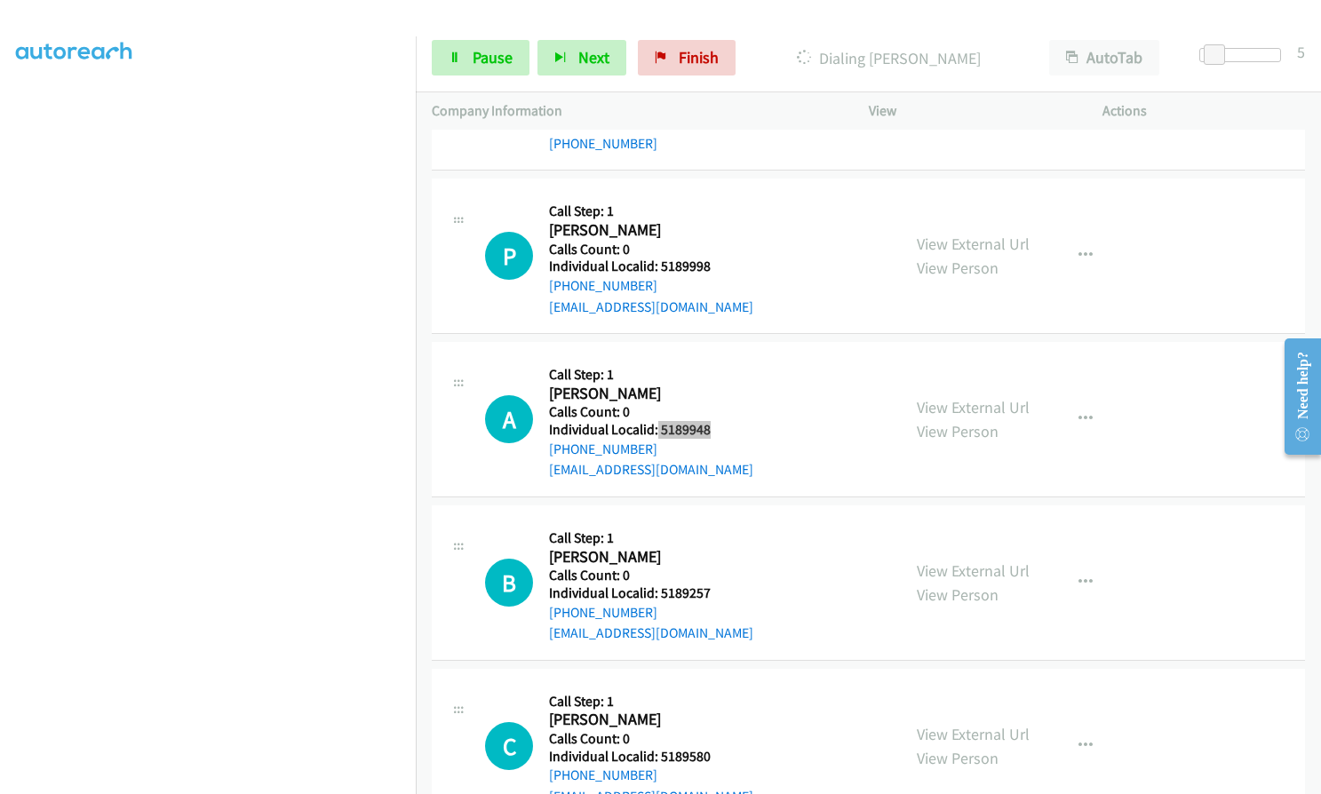
scroll to position [8940, 0]
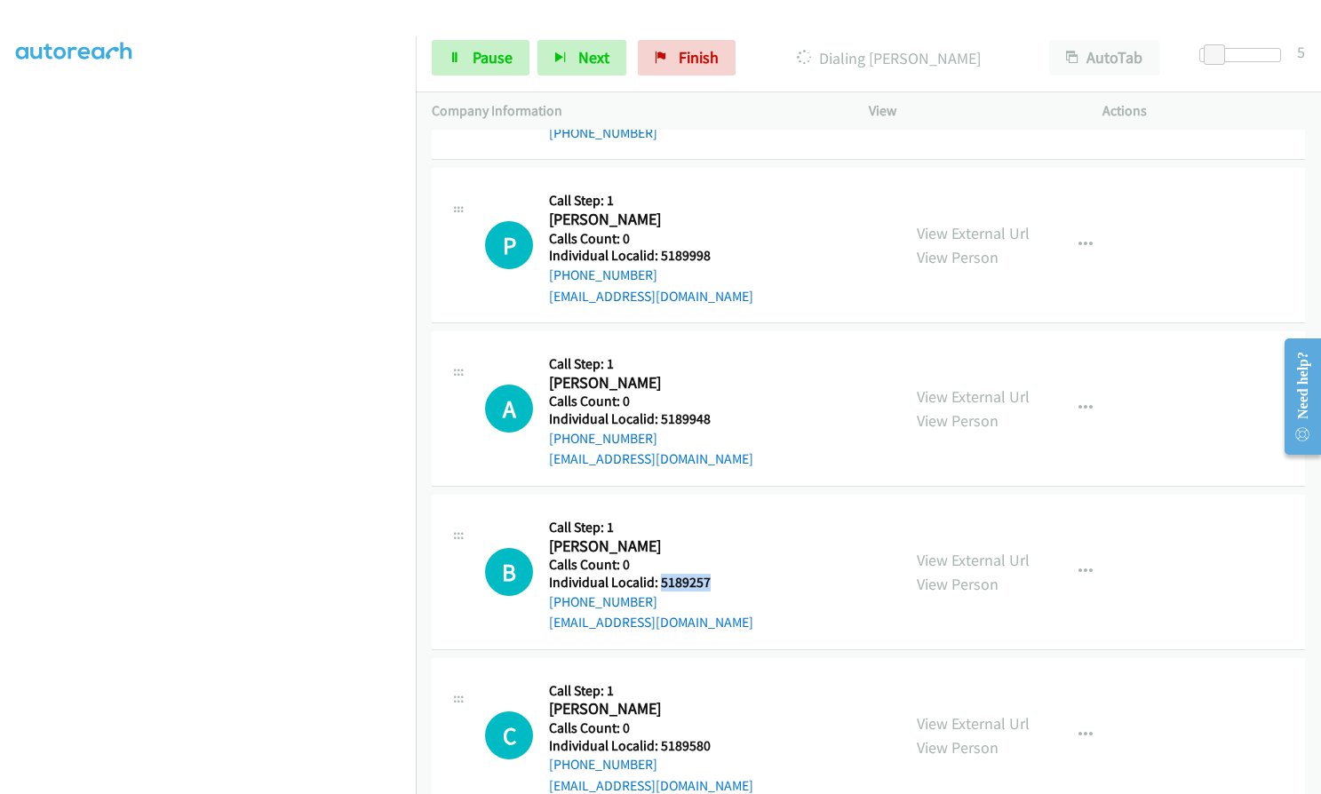
drag, startPoint x: 660, startPoint y: 557, endPoint x: 719, endPoint y: 558, distance: 58.6
click at [719, 558] on div "B Callback Scheduled Call Step: 1 Benjamin Riddle America/Chicago Calls Count: …" at bounding box center [685, 572] width 400 height 123
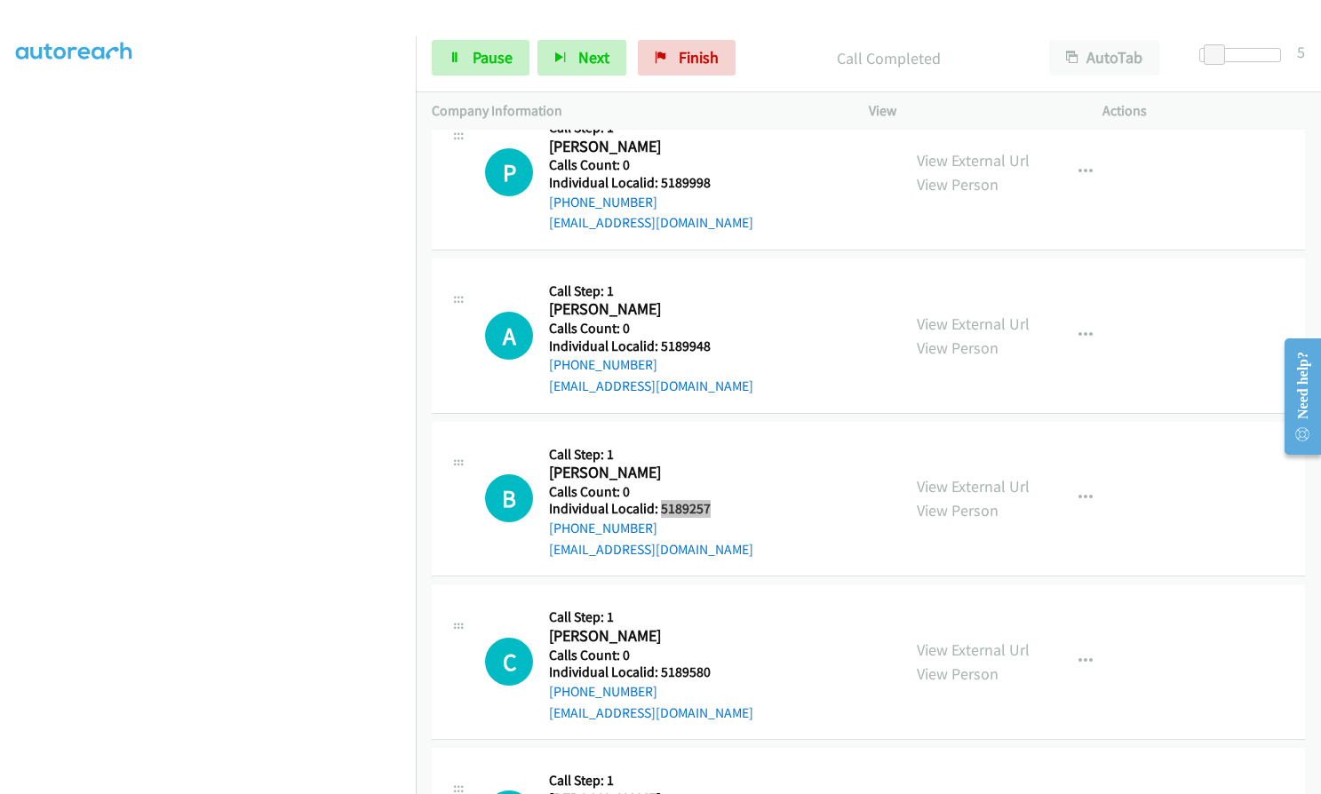
scroll to position [9088, 0]
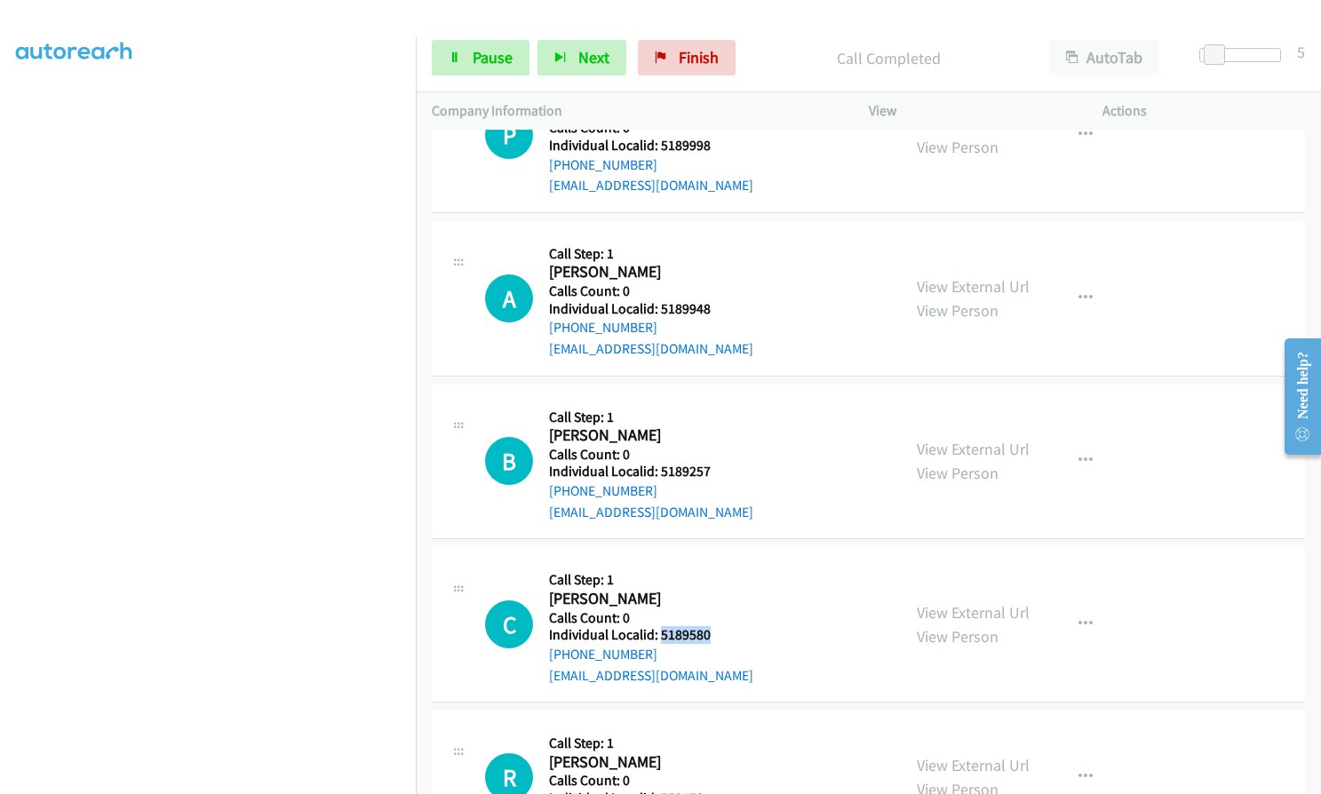
drag, startPoint x: 660, startPoint y: 614, endPoint x: 720, endPoint y: 616, distance: 60.5
click at [720, 616] on div "C Callback Scheduled Call Step: 1 Colten Sartain America/Chicago Calls Count: 0…" at bounding box center [685, 624] width 400 height 123
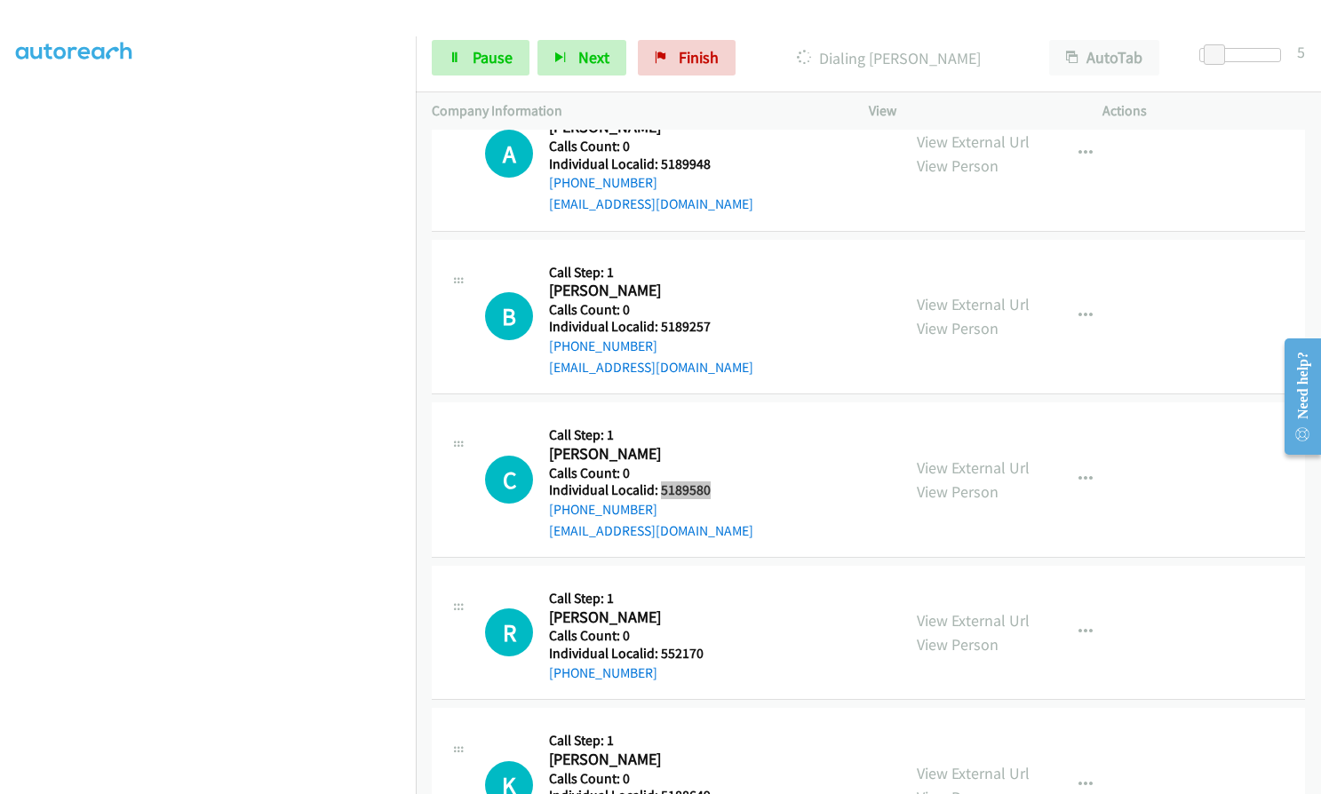
scroll to position [9244, 0]
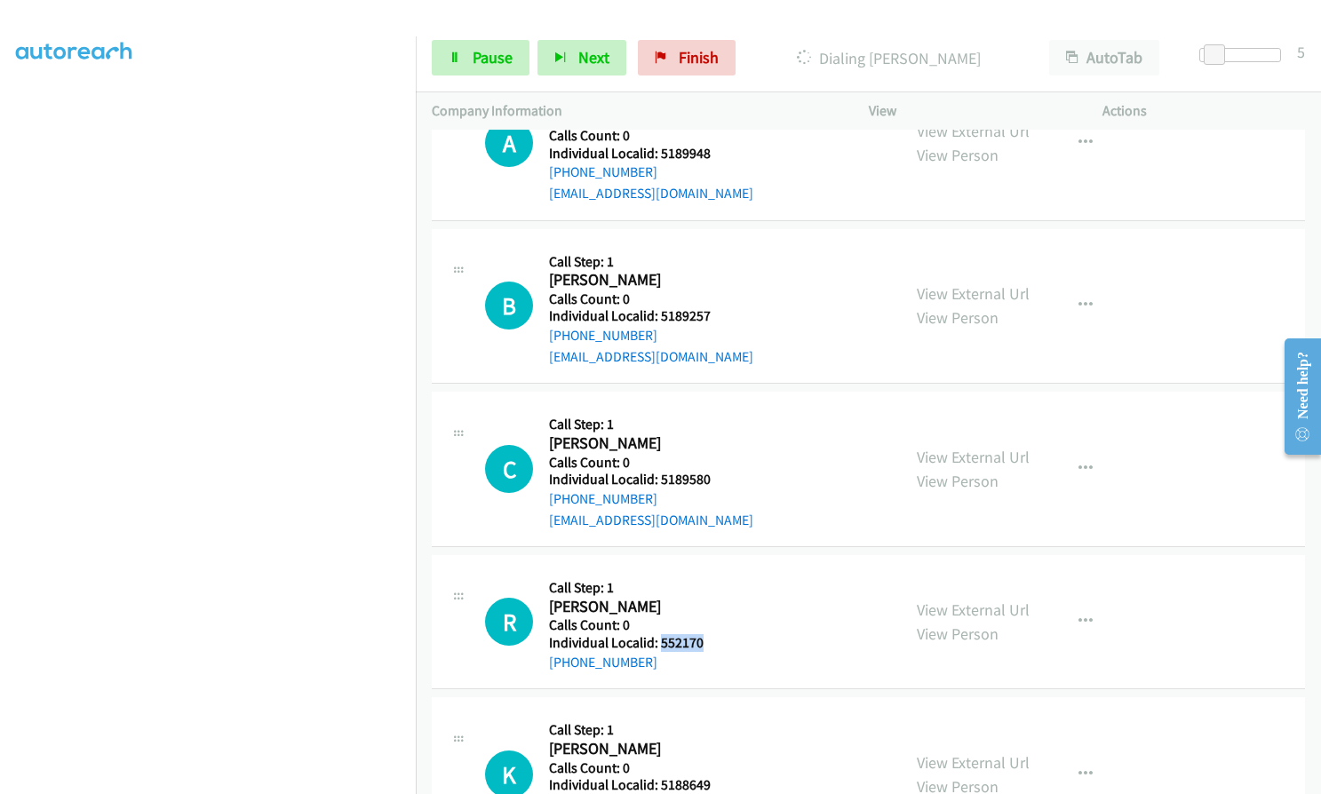
drag, startPoint x: 665, startPoint y: 620, endPoint x: 707, endPoint y: 621, distance: 41.8
click at [707, 621] on div "R Callback Scheduled Call Step: 1 Ronald Hansen America/Chicago Calls Count: 0 …" at bounding box center [685, 621] width 400 height 101
click at [479, 56] on span "Pause" at bounding box center [493, 57] width 40 height 20
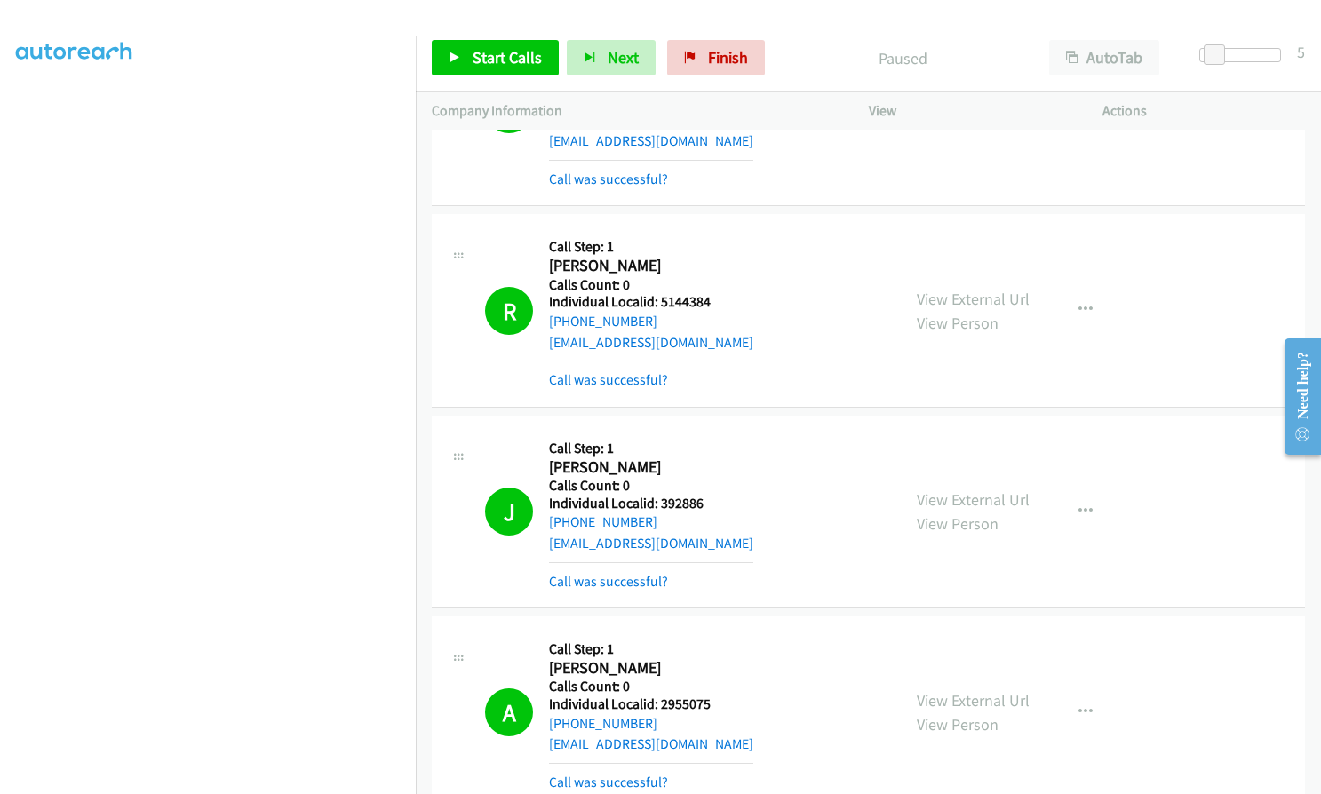
scroll to position [7128, 0]
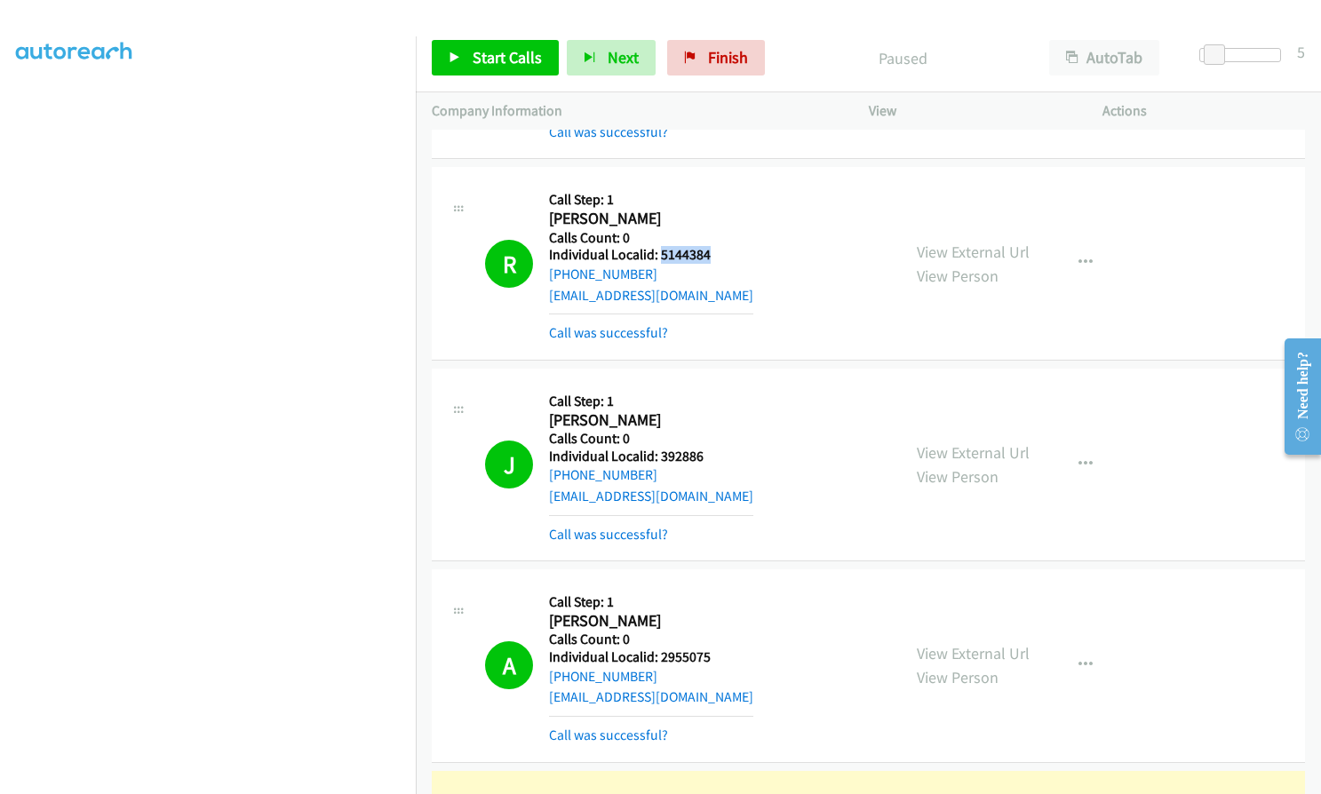
drag, startPoint x: 662, startPoint y: 228, endPoint x: 730, endPoint y: 230, distance: 68.4
click at [730, 230] on div "R Callback Scheduled Call Step: 1 Ryan Payne America/New_York Calls Count: 0 In…" at bounding box center [685, 263] width 400 height 160
drag, startPoint x: 656, startPoint y: 432, endPoint x: 713, endPoint y: 432, distance: 57.7
click at [713, 432] on div "J Callback Scheduled Call Step: 1 Joseph Wathen America/New_York Calls Count: 0…" at bounding box center [685, 465] width 400 height 160
drag, startPoint x: 660, startPoint y: 636, endPoint x: 711, endPoint y: 636, distance: 50.6
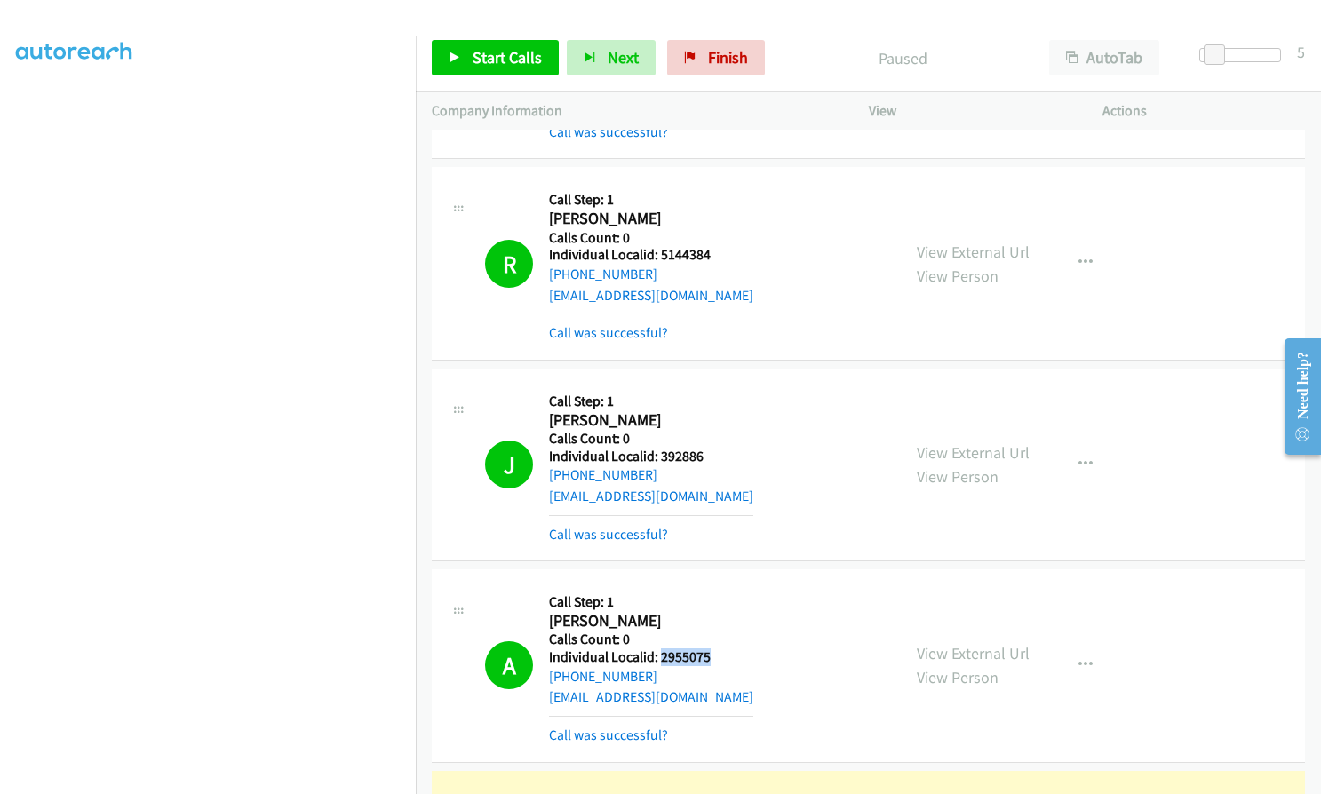
click at [711, 636] on div "A Callback Scheduled Call Step: 1 Ashley Rives America/New_York Calls Count: 0 …" at bounding box center [685, 665] width 400 height 160
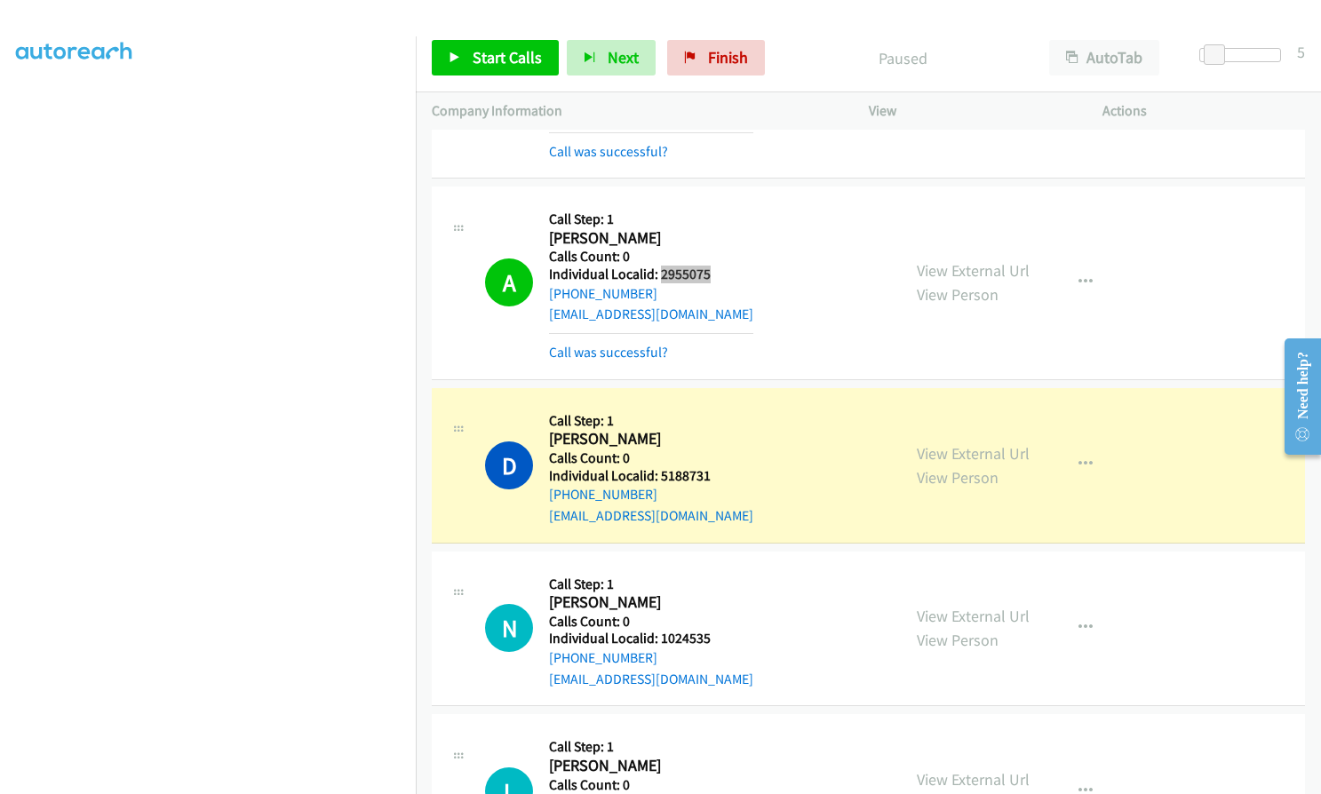
scroll to position [7550, 0]
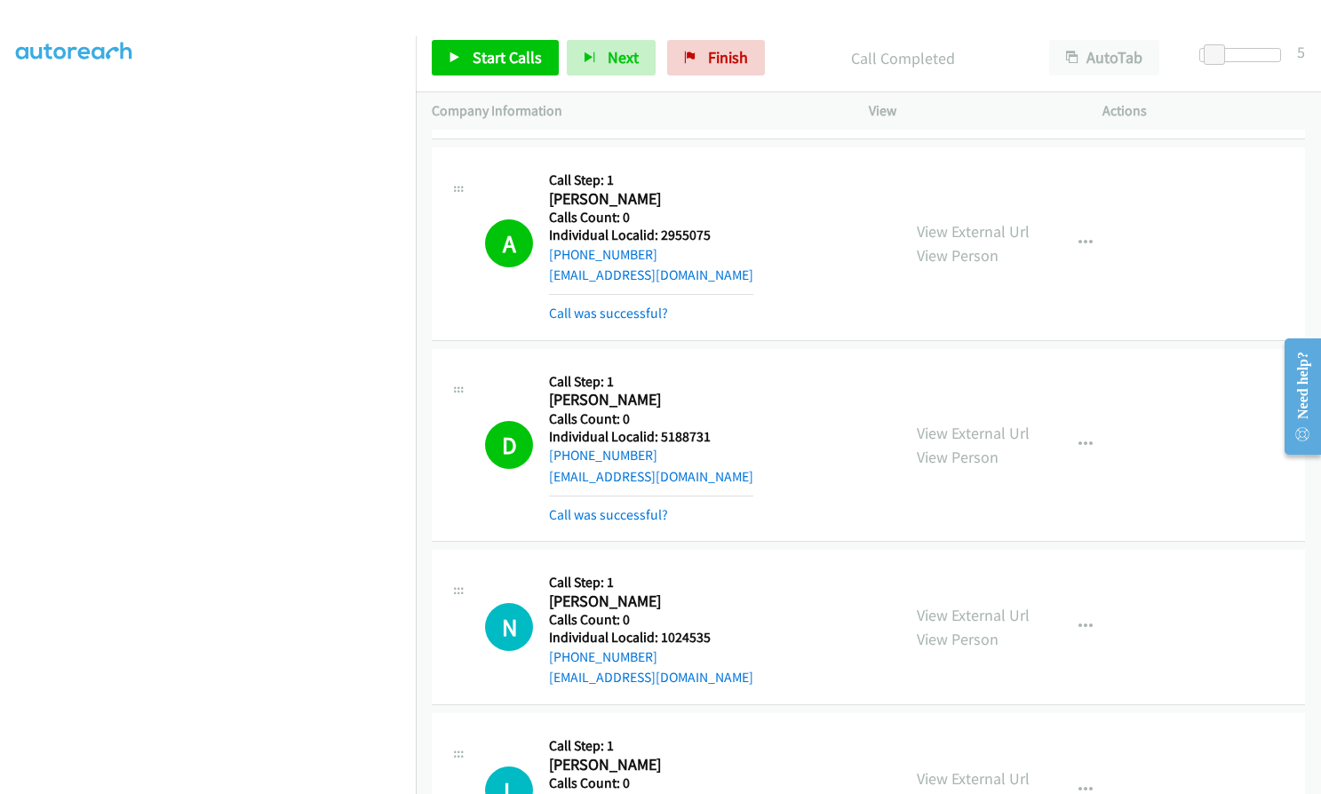
click at [661, 629] on h5 "Individual Localid: 1024535" at bounding box center [651, 638] width 204 height 18
drag, startPoint x: 661, startPoint y: 415, endPoint x: 707, endPoint y: 415, distance: 46.2
click at [711, 415] on div "D Callback Scheduled Call Step: 1 Donald Hulin America/New_York Calls Count: 0 …" at bounding box center [685, 445] width 400 height 160
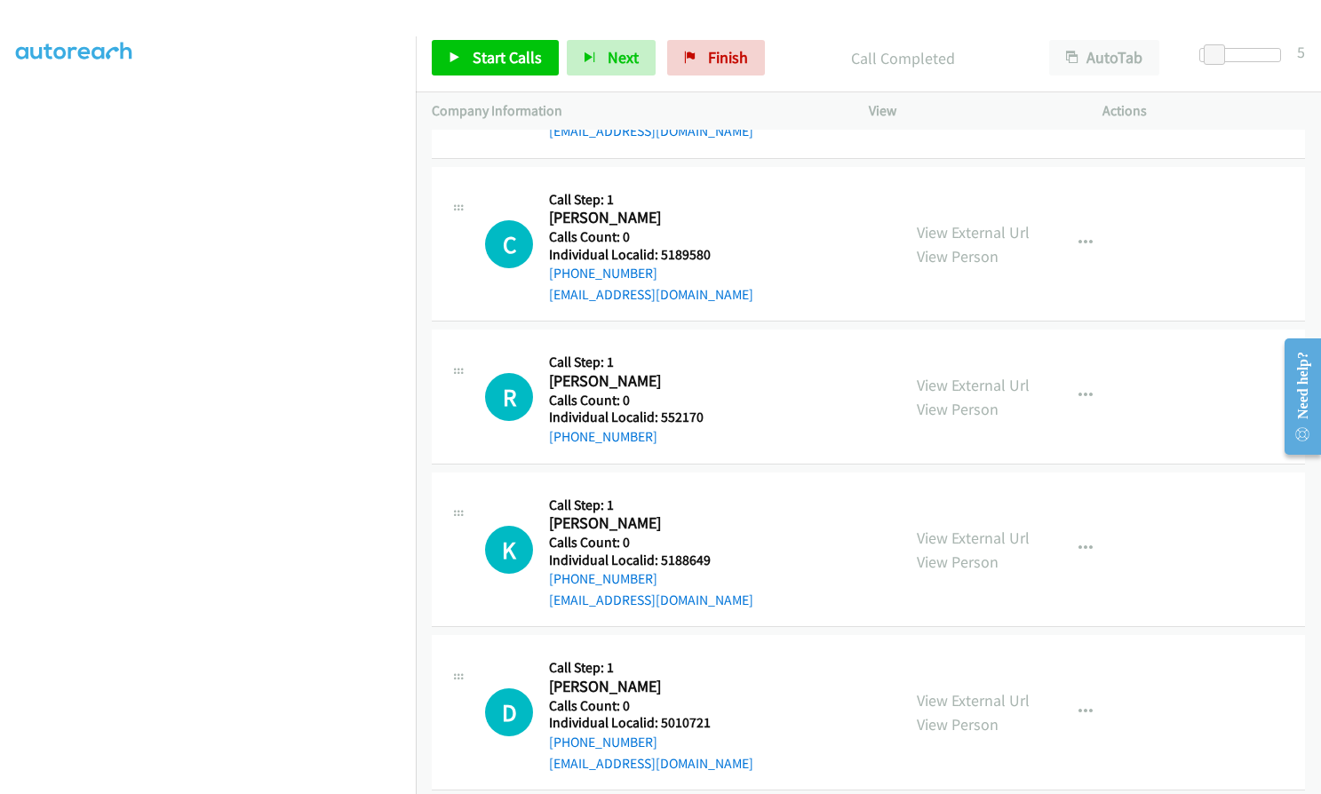
scroll to position [9549, 0]
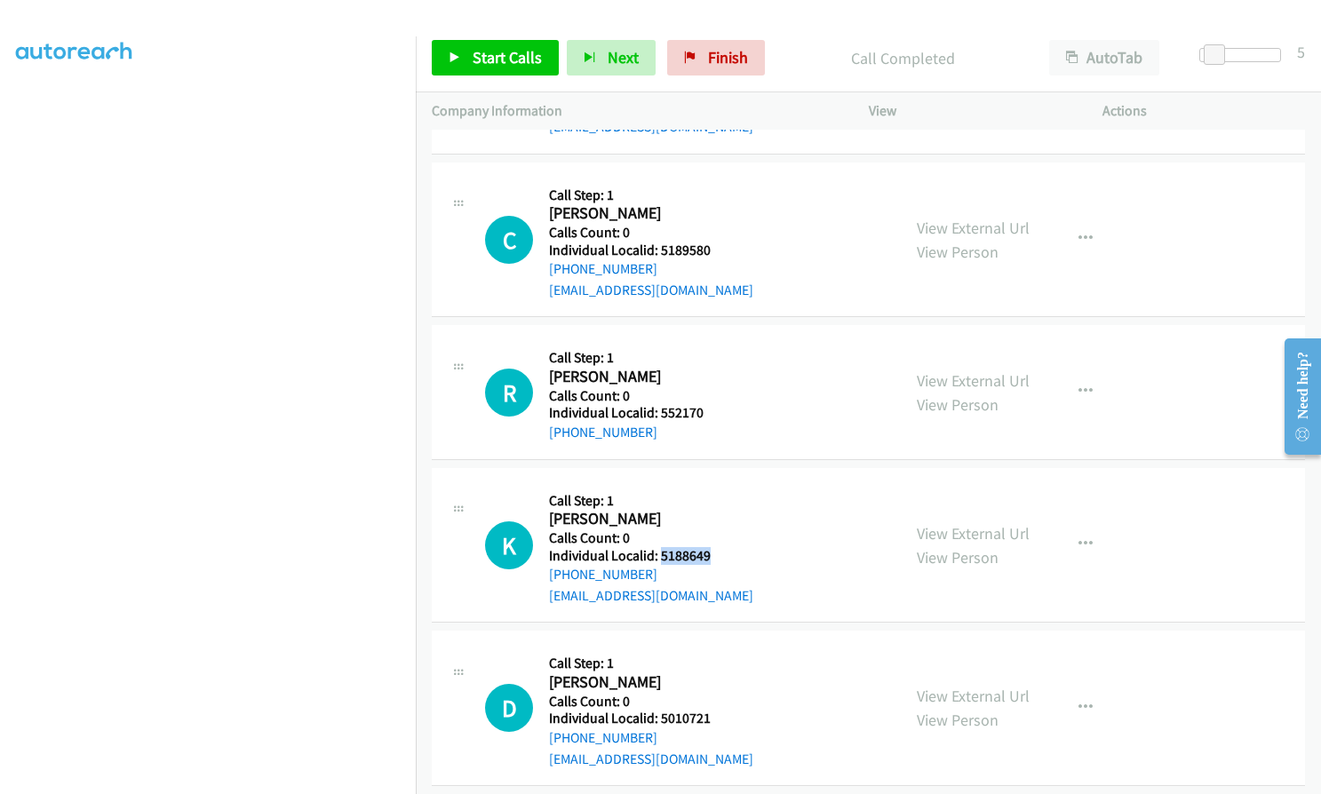
drag, startPoint x: 658, startPoint y: 529, endPoint x: 718, endPoint y: 533, distance: 59.7
click at [718, 547] on h5 "Individual Localid: 5188649" at bounding box center [651, 556] width 204 height 18
drag, startPoint x: 664, startPoint y: 695, endPoint x: 717, endPoint y: 698, distance: 53.4
click at [717, 698] on div "D Callback Scheduled Call Step: 1 David Catchings America/Chicago Calls Count: …" at bounding box center [685, 708] width 400 height 123
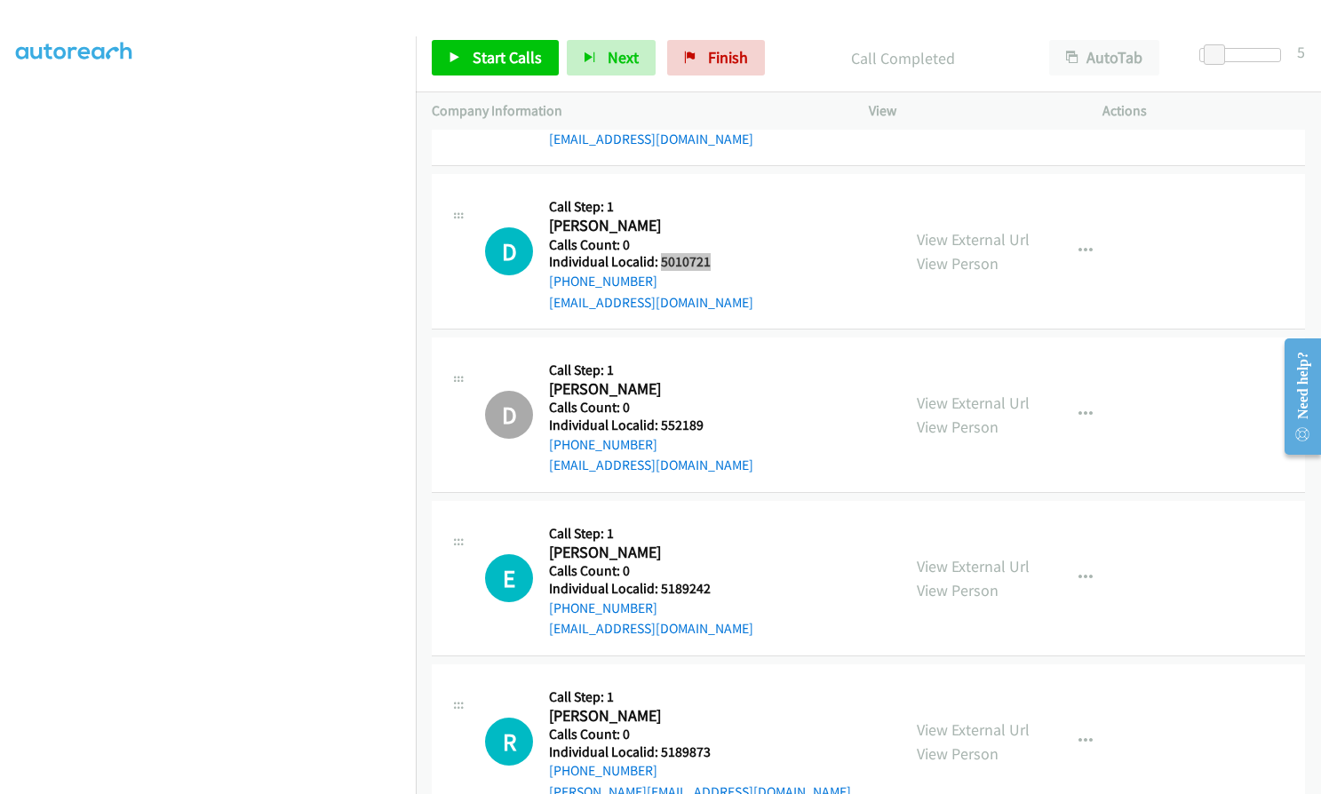
scroll to position [10016, 0]
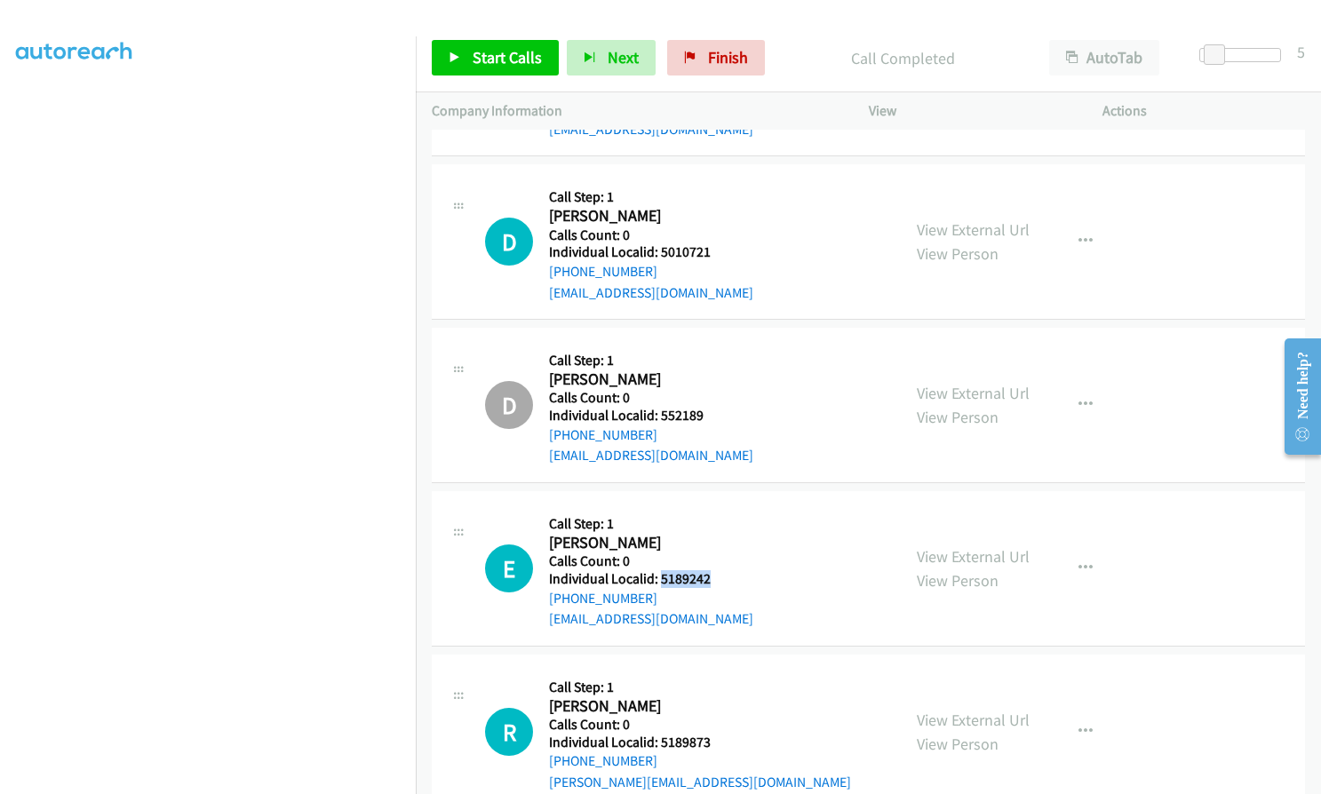
drag, startPoint x: 659, startPoint y: 558, endPoint x: 718, endPoint y: 557, distance: 58.6
click at [718, 557] on div "E Callback Scheduled Call Step: 1 Edward Forehand America/Chicago Calls Count: …" at bounding box center [685, 568] width 400 height 123
drag, startPoint x: 656, startPoint y: 726, endPoint x: 710, endPoint y: 724, distance: 53.3
click at [710, 724] on div "R Callback Scheduled Call Step: 1 River Robertson America/Chicago Calls Count: …" at bounding box center [685, 732] width 400 height 123
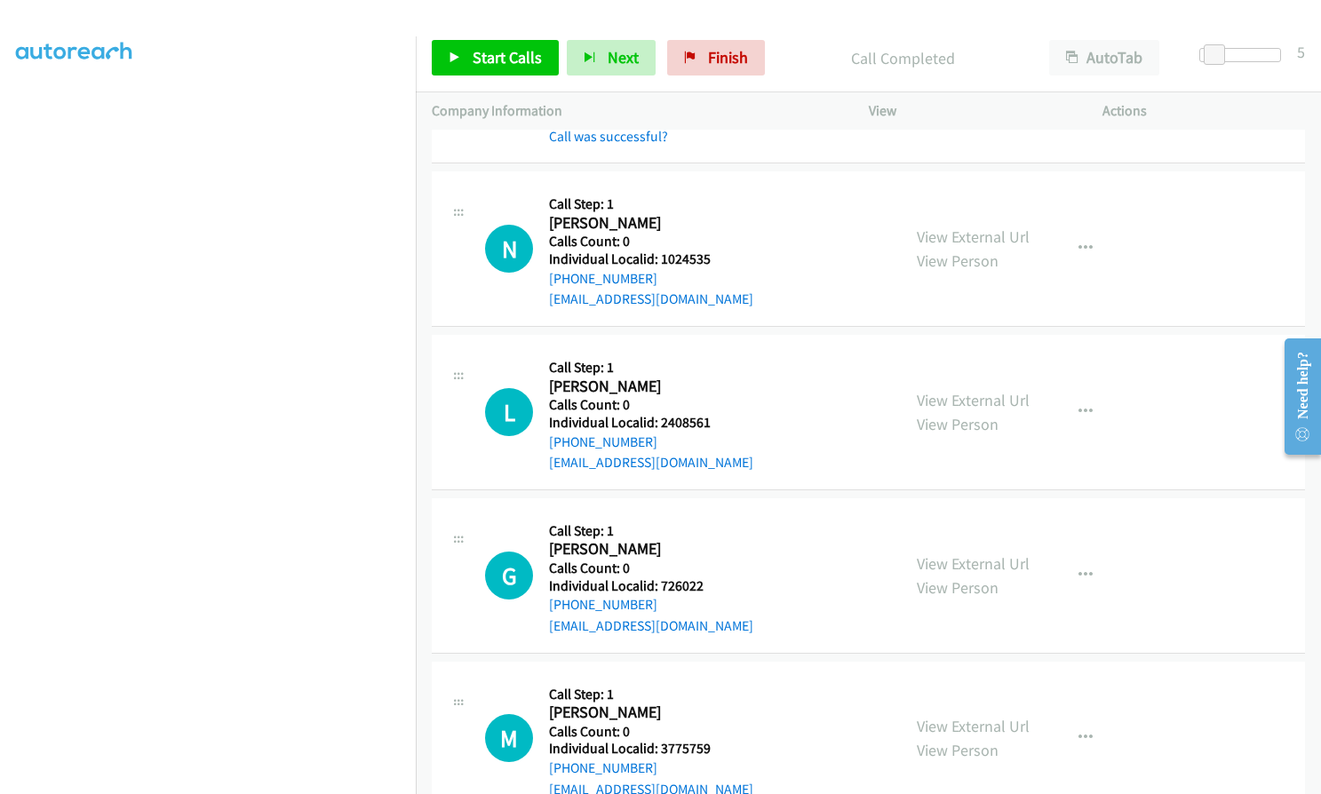
scroll to position [7950, 0]
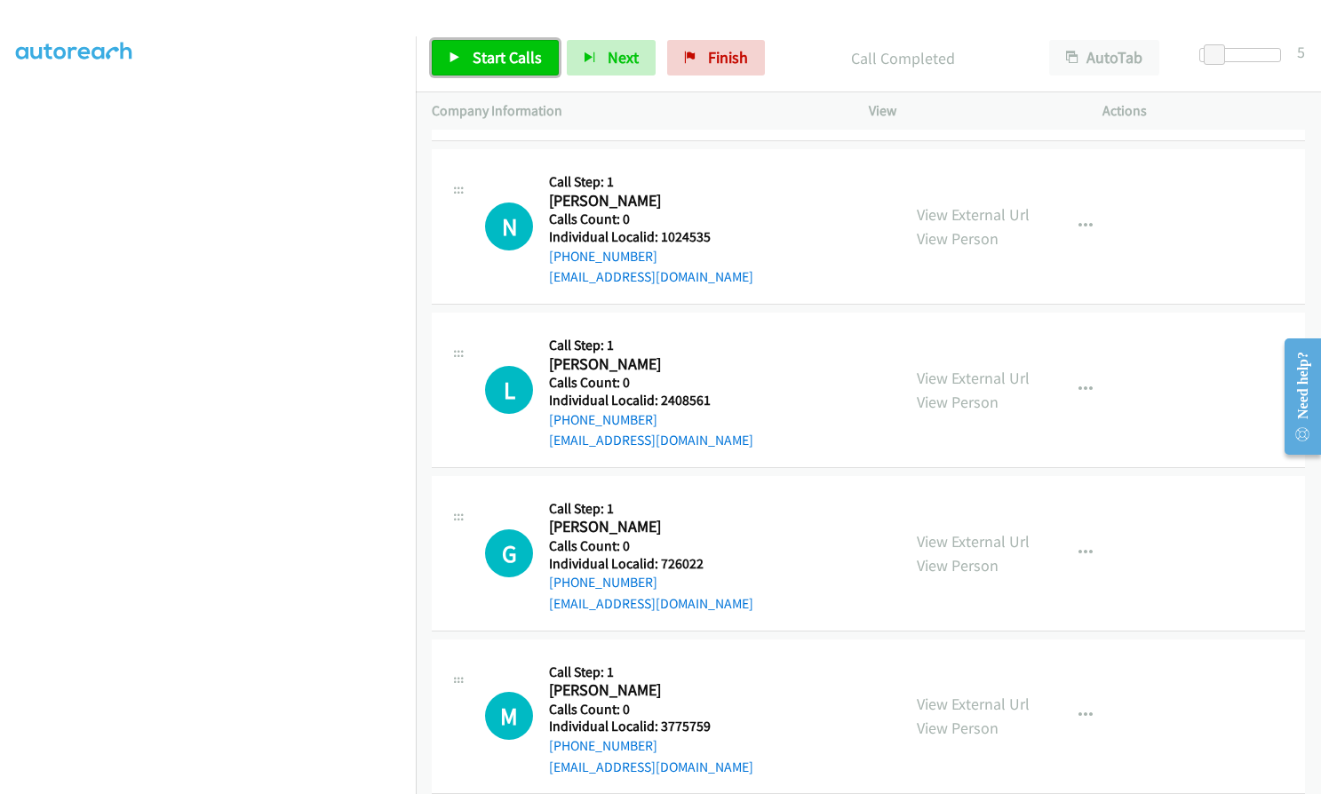
click at [480, 66] on span "Start Calls" at bounding box center [507, 57] width 69 height 20
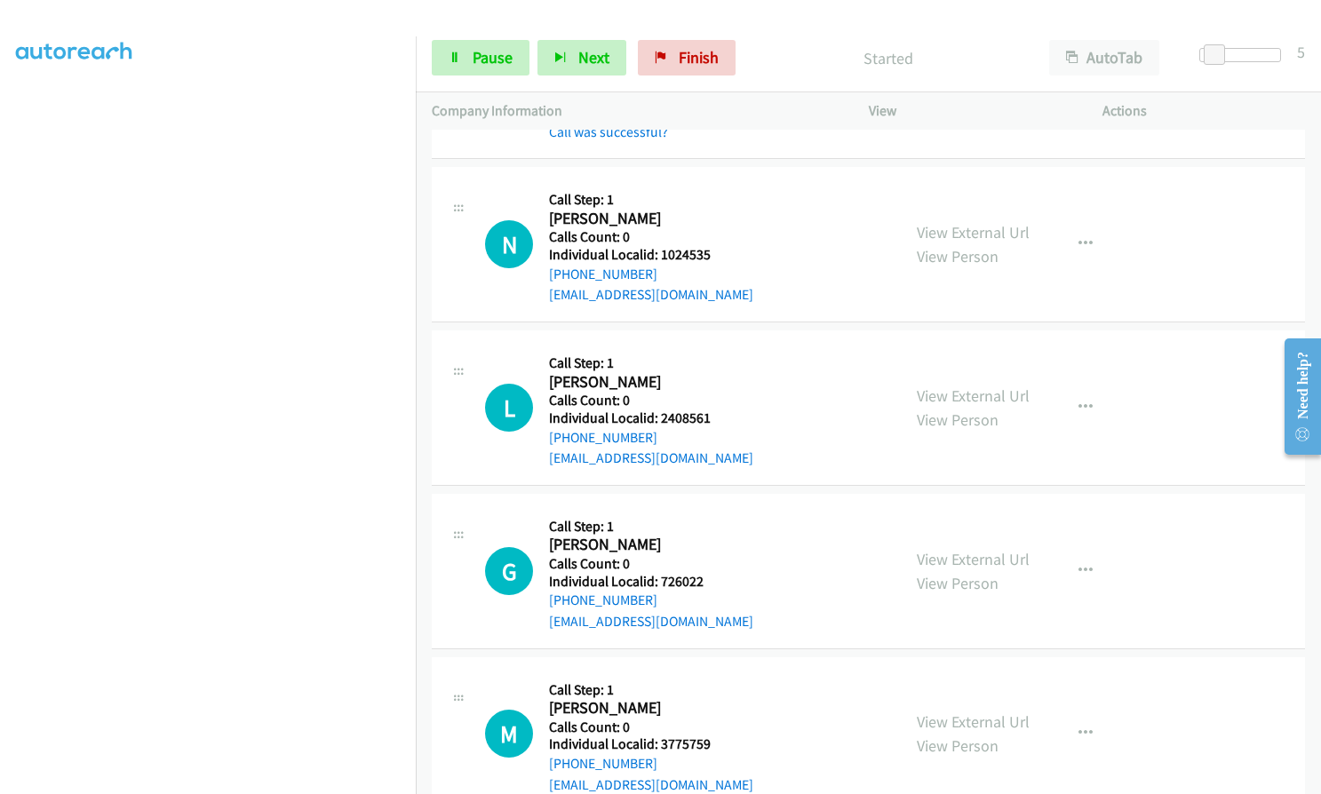
scroll to position [7928, 0]
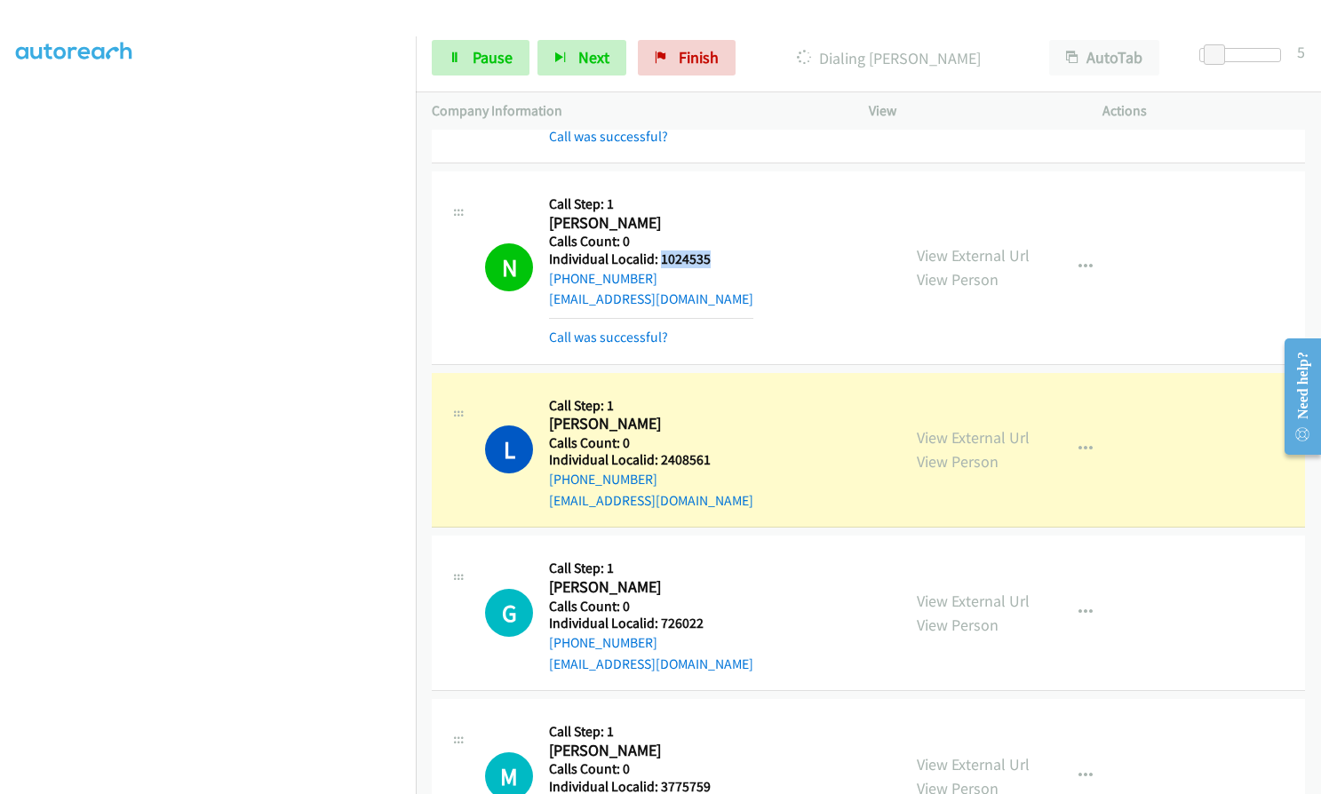
drag, startPoint x: 661, startPoint y: 236, endPoint x: 714, endPoint y: 237, distance: 53.3
click at [720, 235] on div "N Callback Scheduled Call Step: 1 Nathan Leach America/New_York Calls Count: 0 …" at bounding box center [685, 267] width 400 height 160
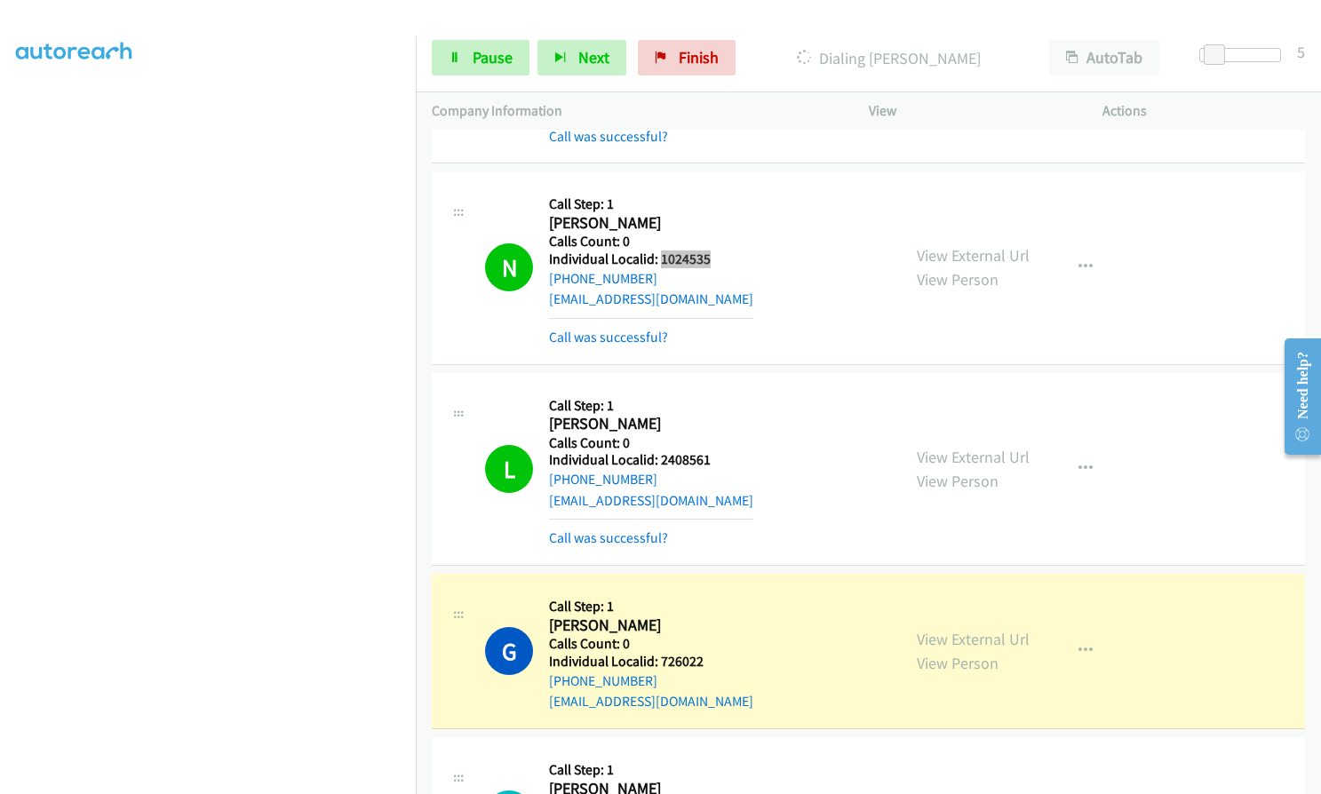
scroll to position [179, 0]
click at [1078, 462] on icon "button" at bounding box center [1085, 469] width 14 height 14
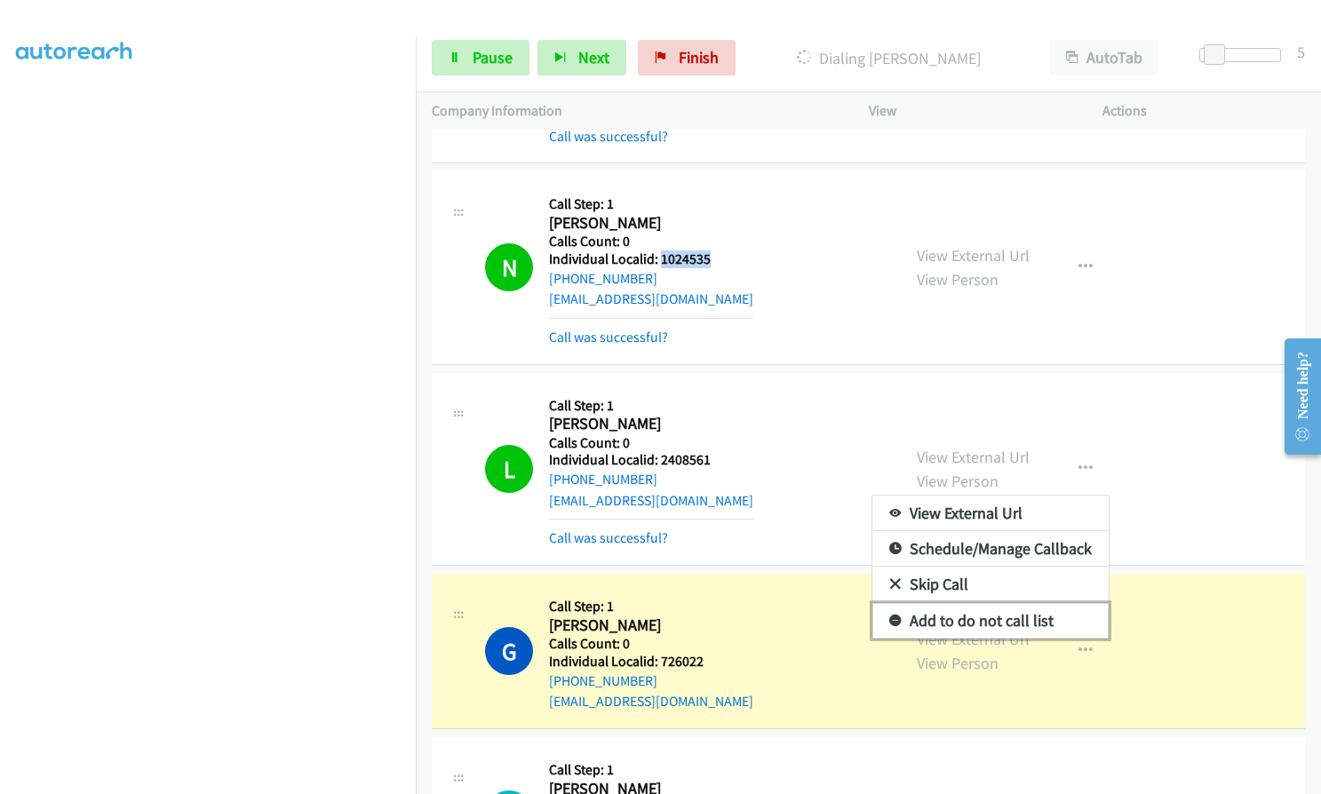
click at [889, 616] on icon at bounding box center [895, 622] width 12 height 12
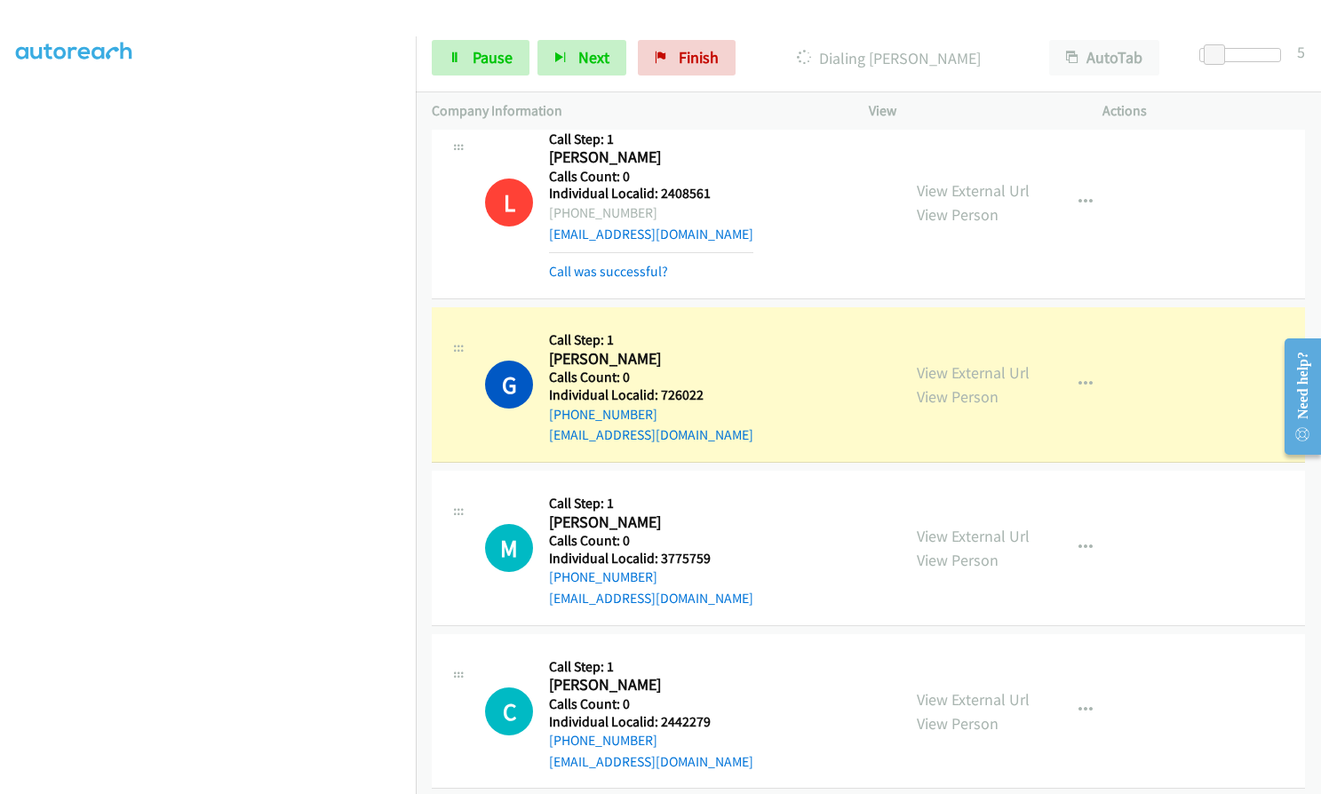
scroll to position [8217, 0]
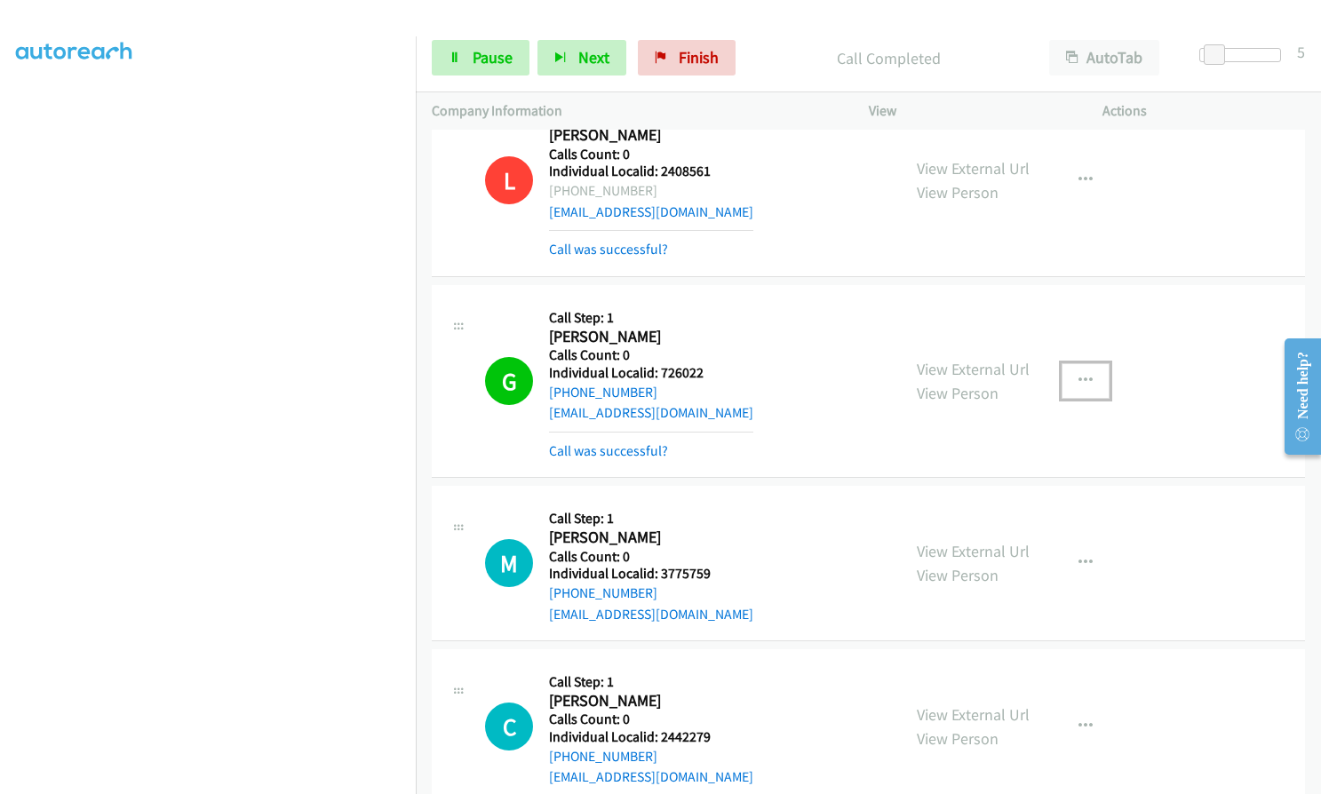
click at [1082, 363] on button "button" at bounding box center [1086, 381] width 48 height 36
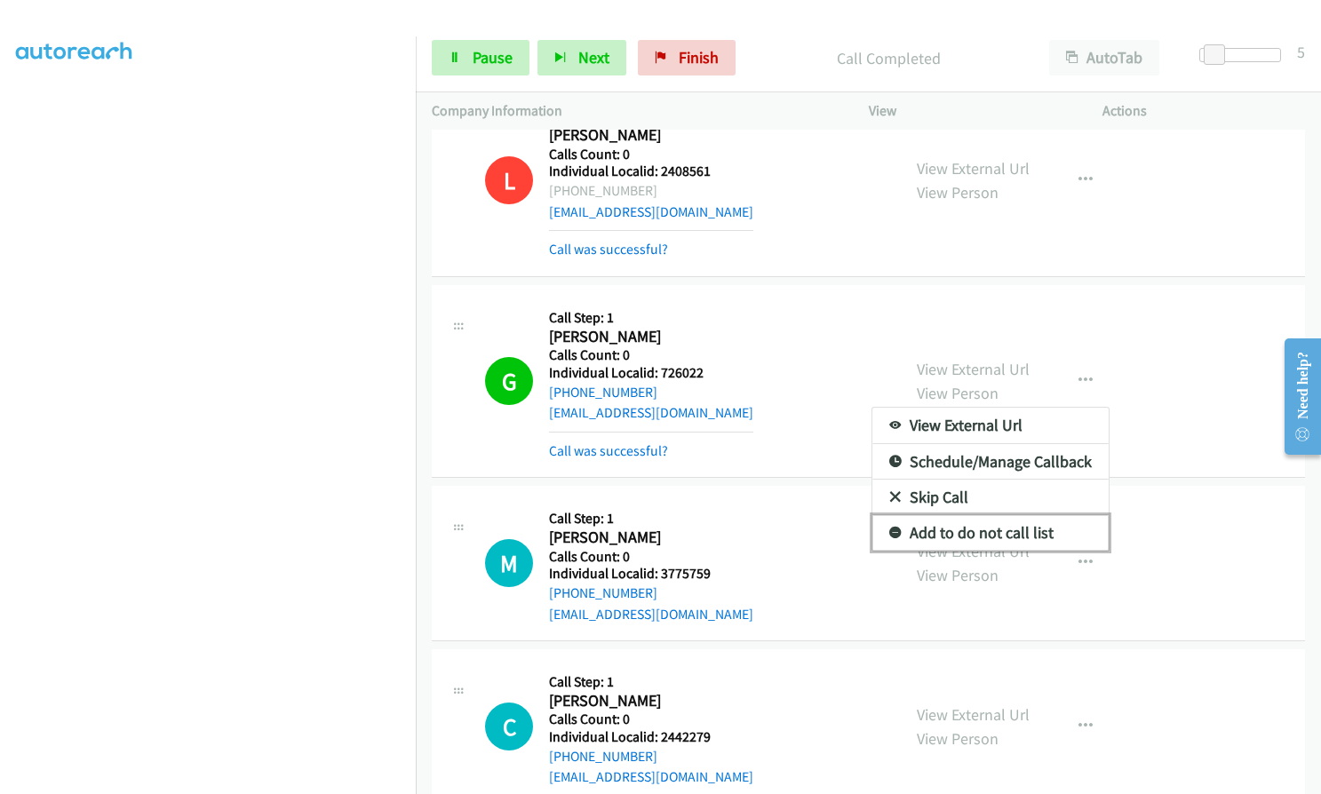
click at [889, 528] on icon at bounding box center [895, 534] width 12 height 12
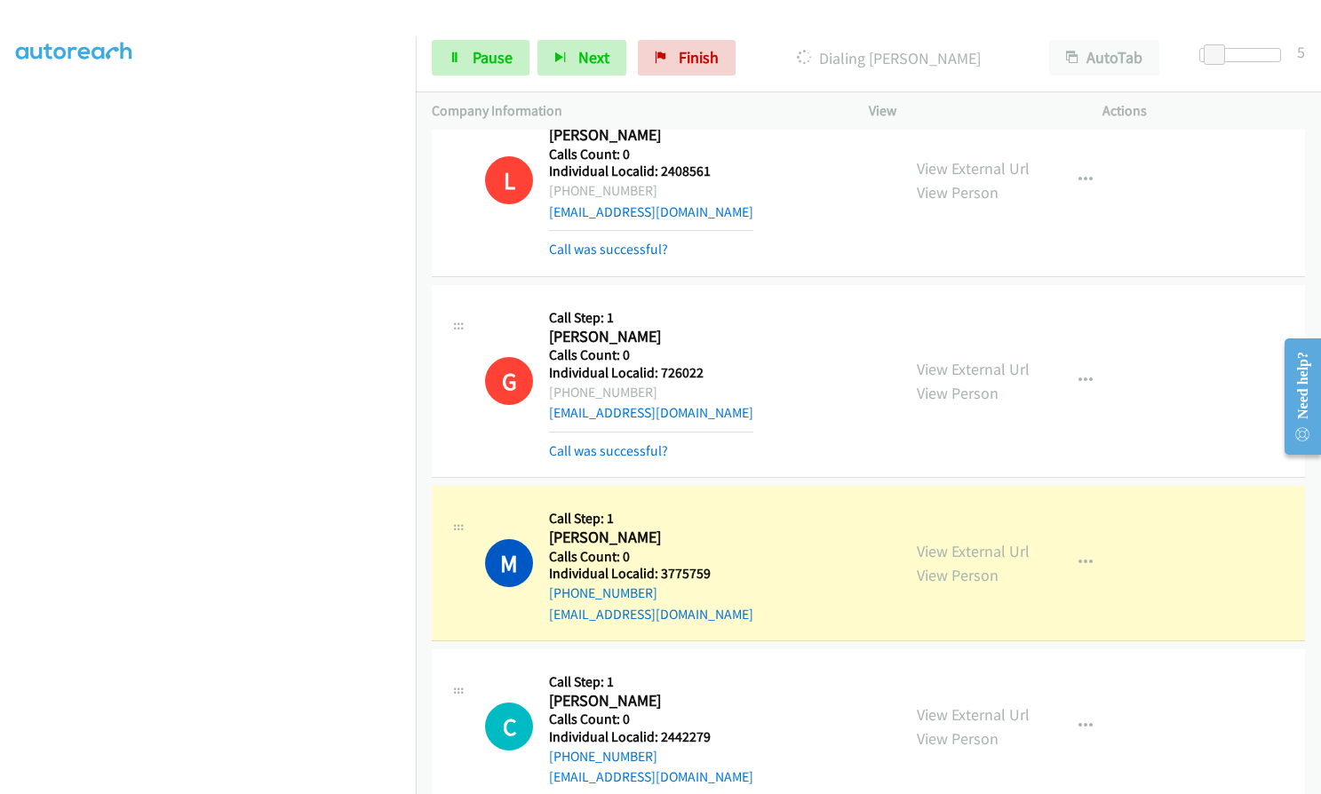
click at [11, 474] on aside "Dialing Mode: Power | Switch to Preview My Lists" at bounding box center [208, 348] width 416 height 983
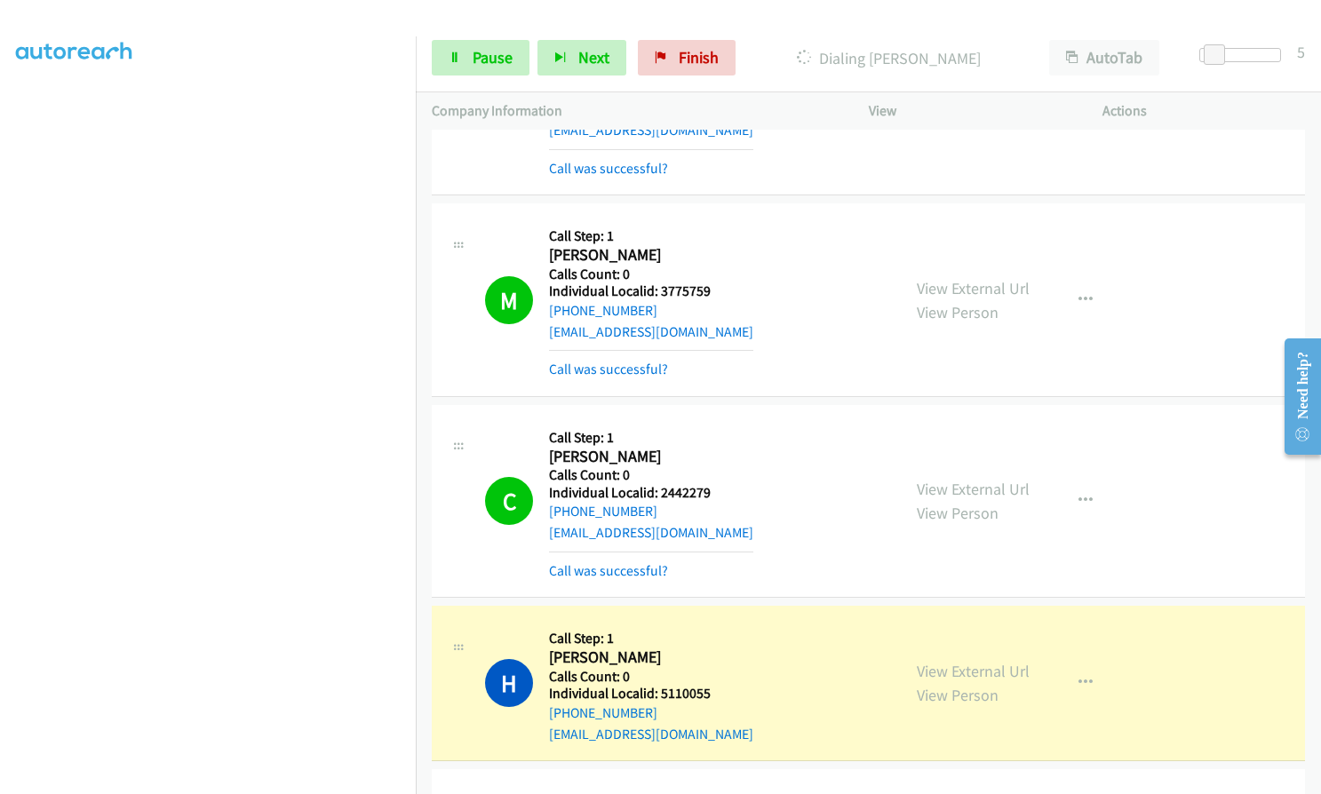
scroll to position [8505, 0]
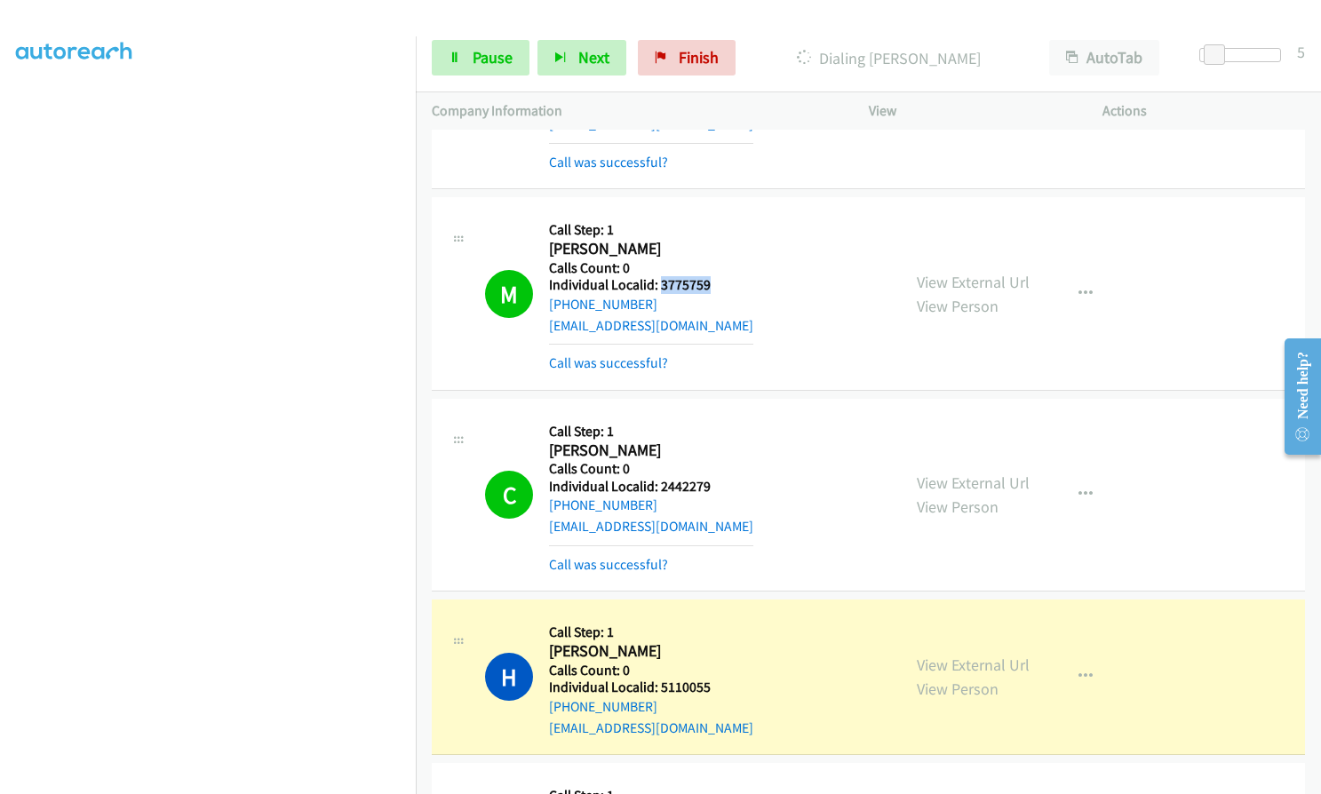
drag, startPoint x: 657, startPoint y: 263, endPoint x: 722, endPoint y: 263, distance: 64.8
click at [722, 263] on div "M Callback Scheduled Call Step: 1 Mika Lonsdale America/New_York Calls Count: 0…" at bounding box center [685, 293] width 400 height 160
drag, startPoint x: 672, startPoint y: 466, endPoint x: 709, endPoint y: 465, distance: 37.4
click at [709, 465] on div "C Callback Scheduled Call Step: 1 Christopher Mortin America/New_York Calls Cou…" at bounding box center [685, 495] width 400 height 160
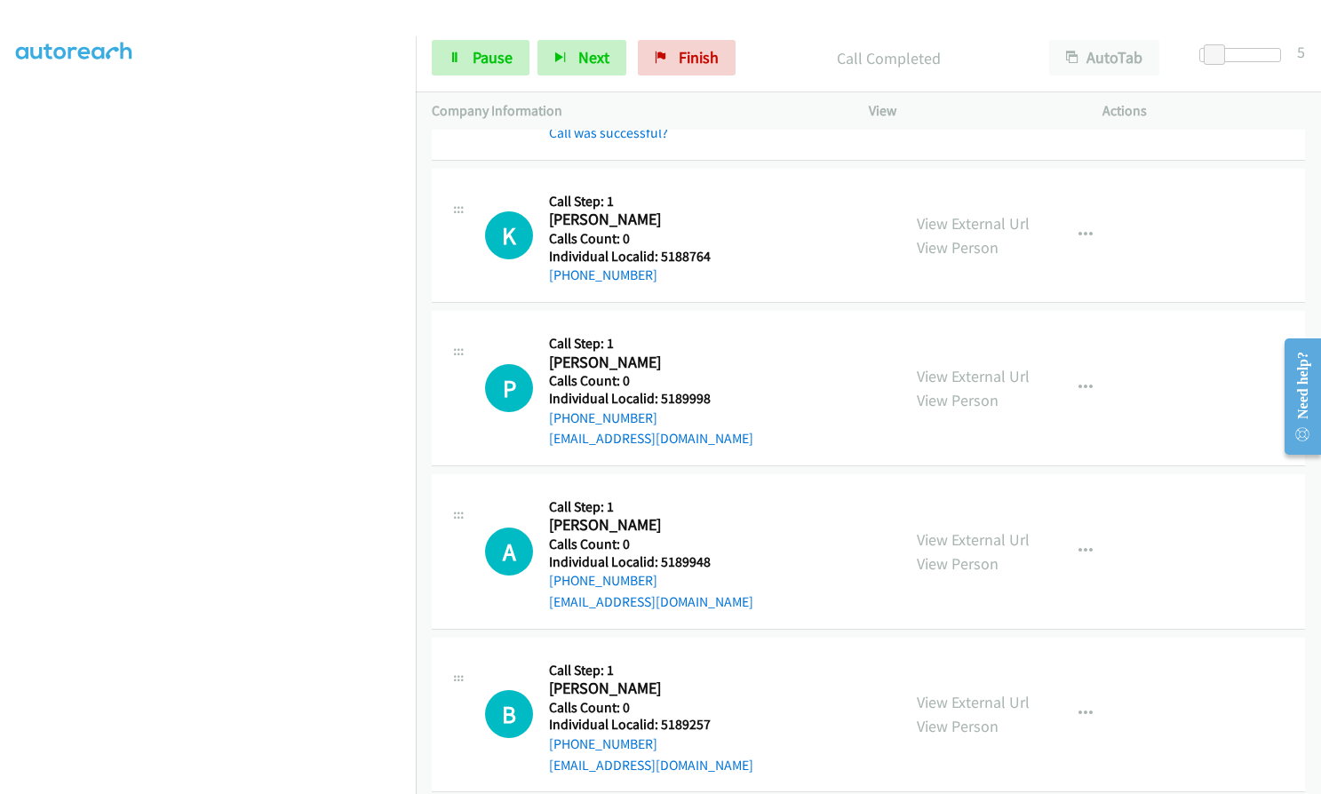
scroll to position [9149, 0]
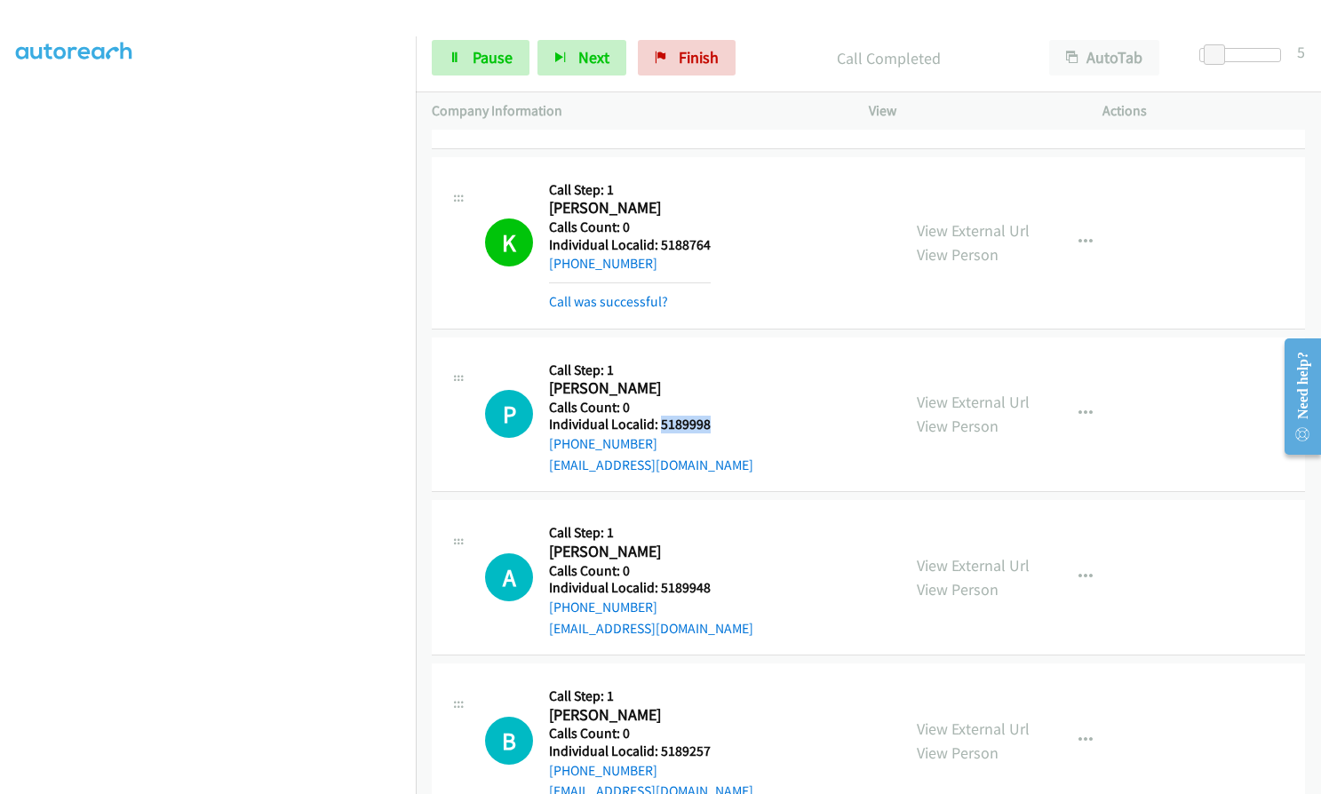
drag, startPoint x: 659, startPoint y: 402, endPoint x: 707, endPoint y: 402, distance: 48.0
click at [707, 416] on h5 "Individual Localid: 5189998" at bounding box center [651, 425] width 204 height 18
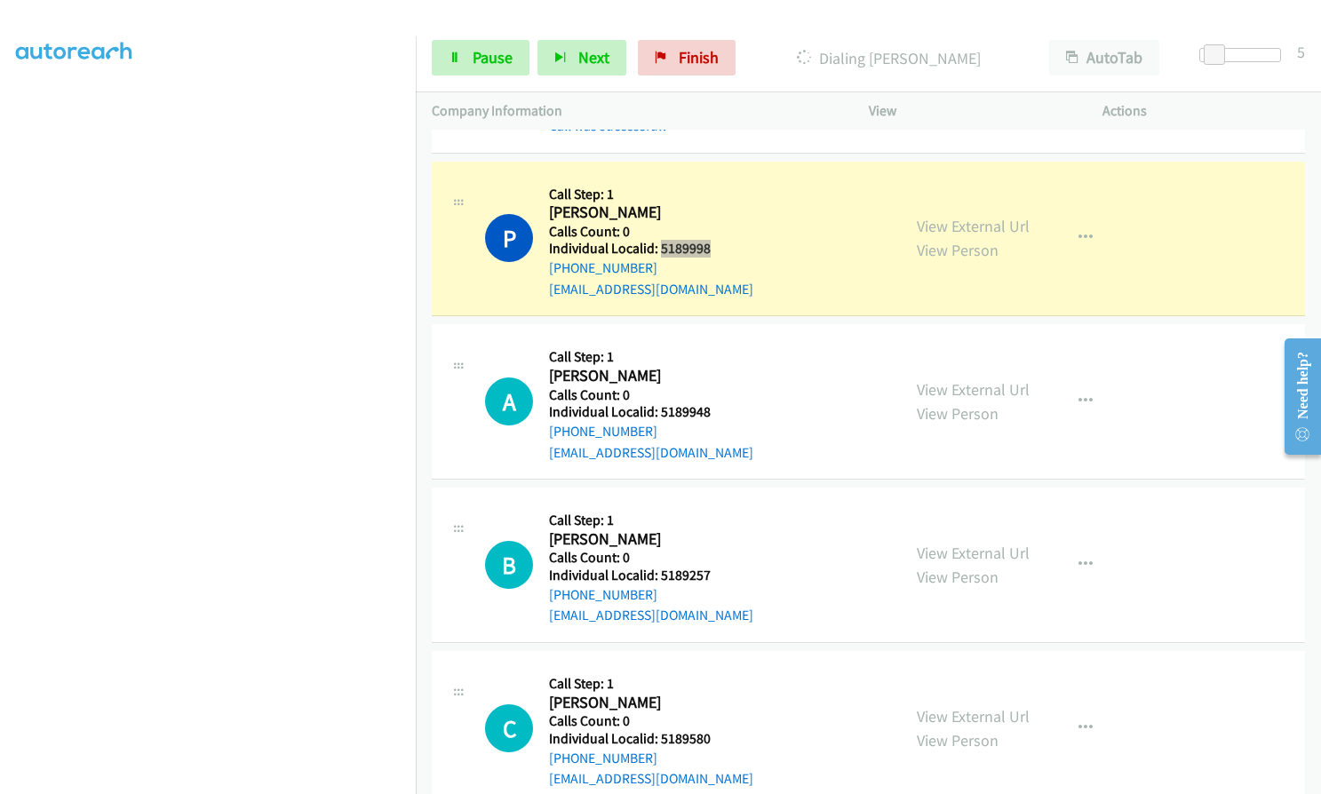
scroll to position [9372, 0]
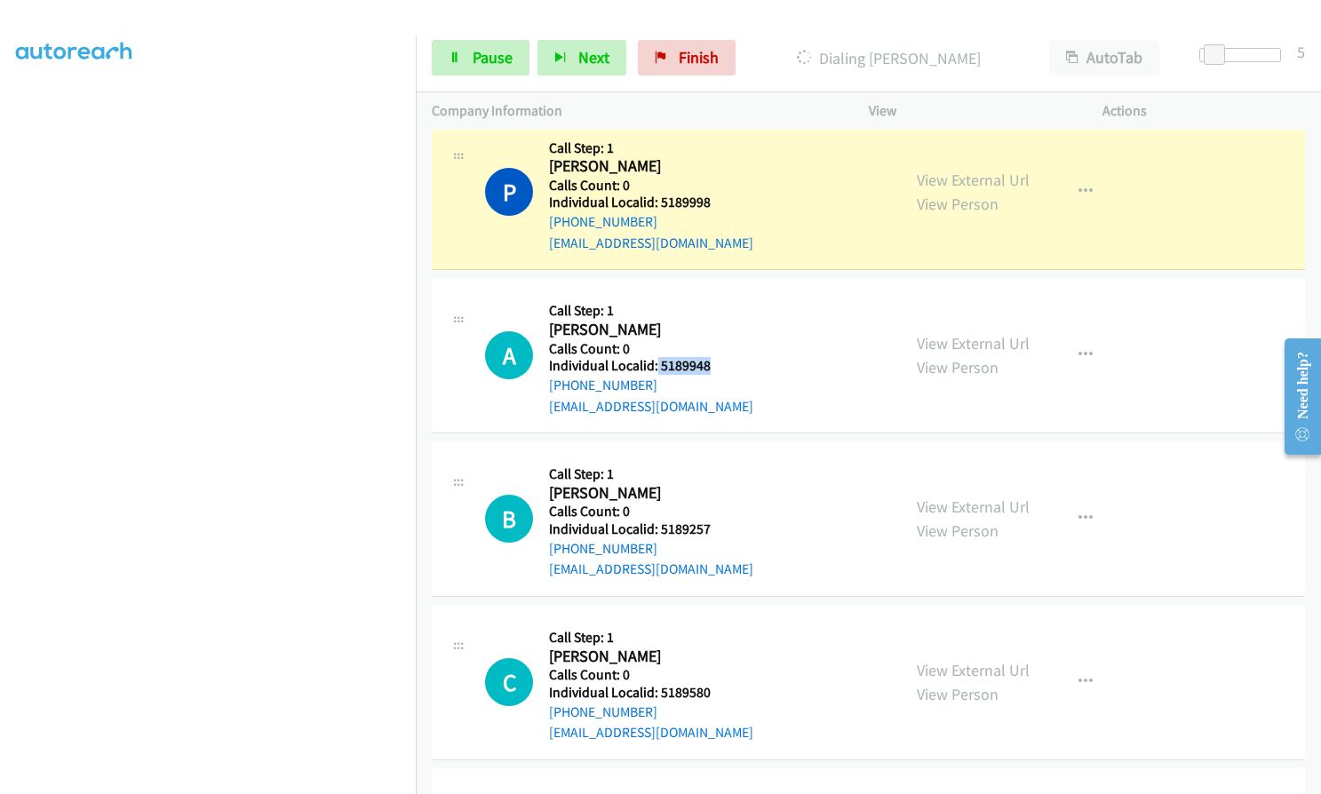
drag, startPoint x: 656, startPoint y: 347, endPoint x: 712, endPoint y: 344, distance: 56.1
click at [712, 344] on div "A Callback Scheduled Call Step: 1 Asa Cliett America/Chicago Calls Count: 0 Ind…" at bounding box center [685, 355] width 400 height 123
drag, startPoint x: 658, startPoint y: 505, endPoint x: 715, endPoint y: 505, distance: 56.9
click at [715, 505] on div "B Callback Scheduled Call Step: 1 Benjamin Riddle America/Chicago Calls Count: …" at bounding box center [685, 518] width 400 height 123
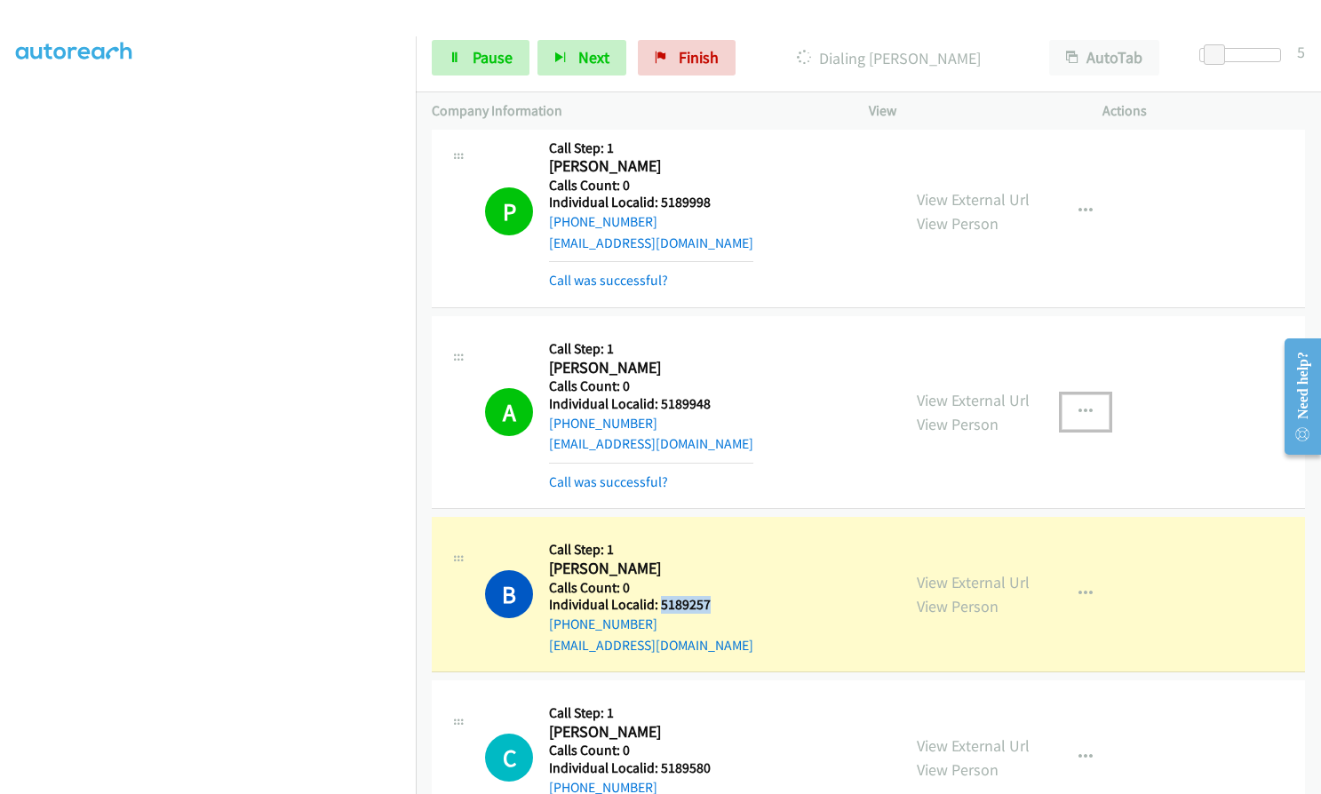
click at [1081, 405] on icon "button" at bounding box center [1085, 412] width 14 height 14
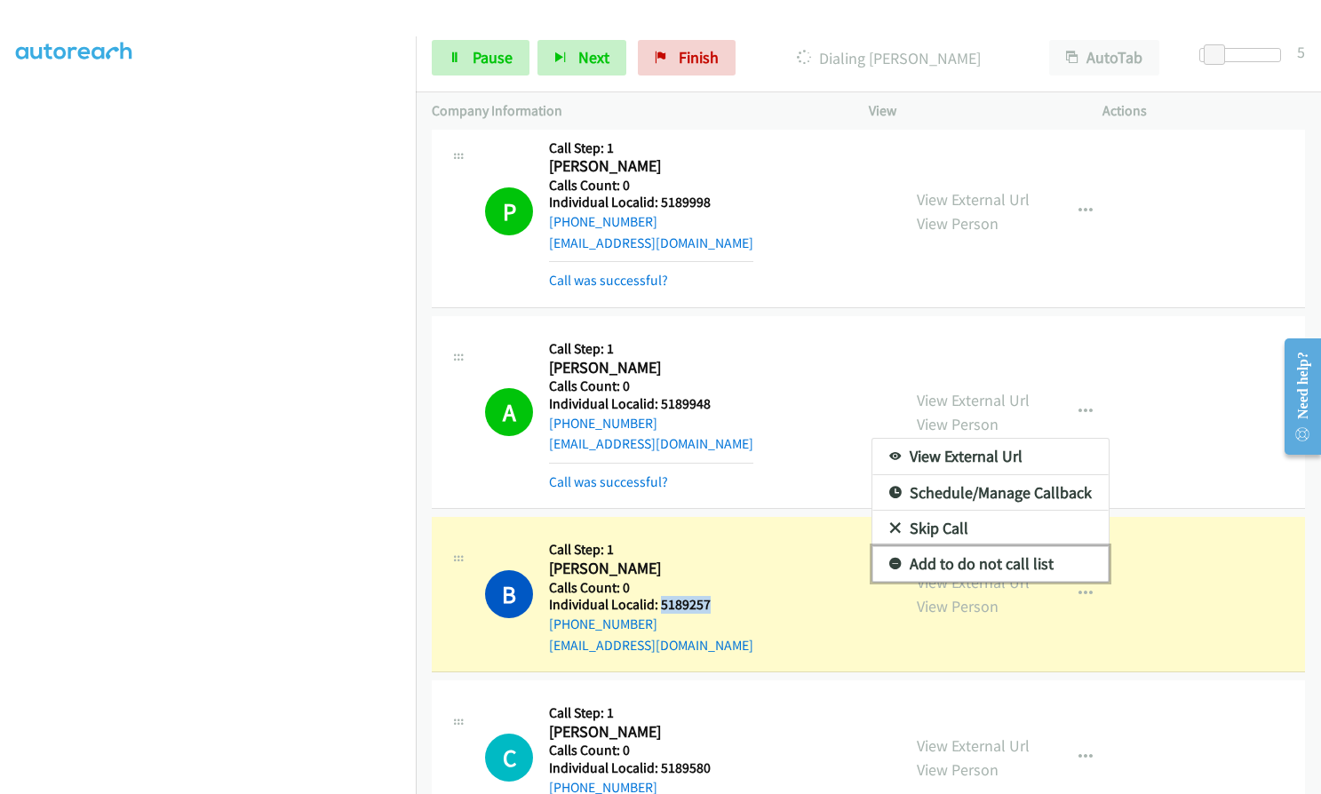
click at [889, 559] on icon at bounding box center [895, 565] width 12 height 12
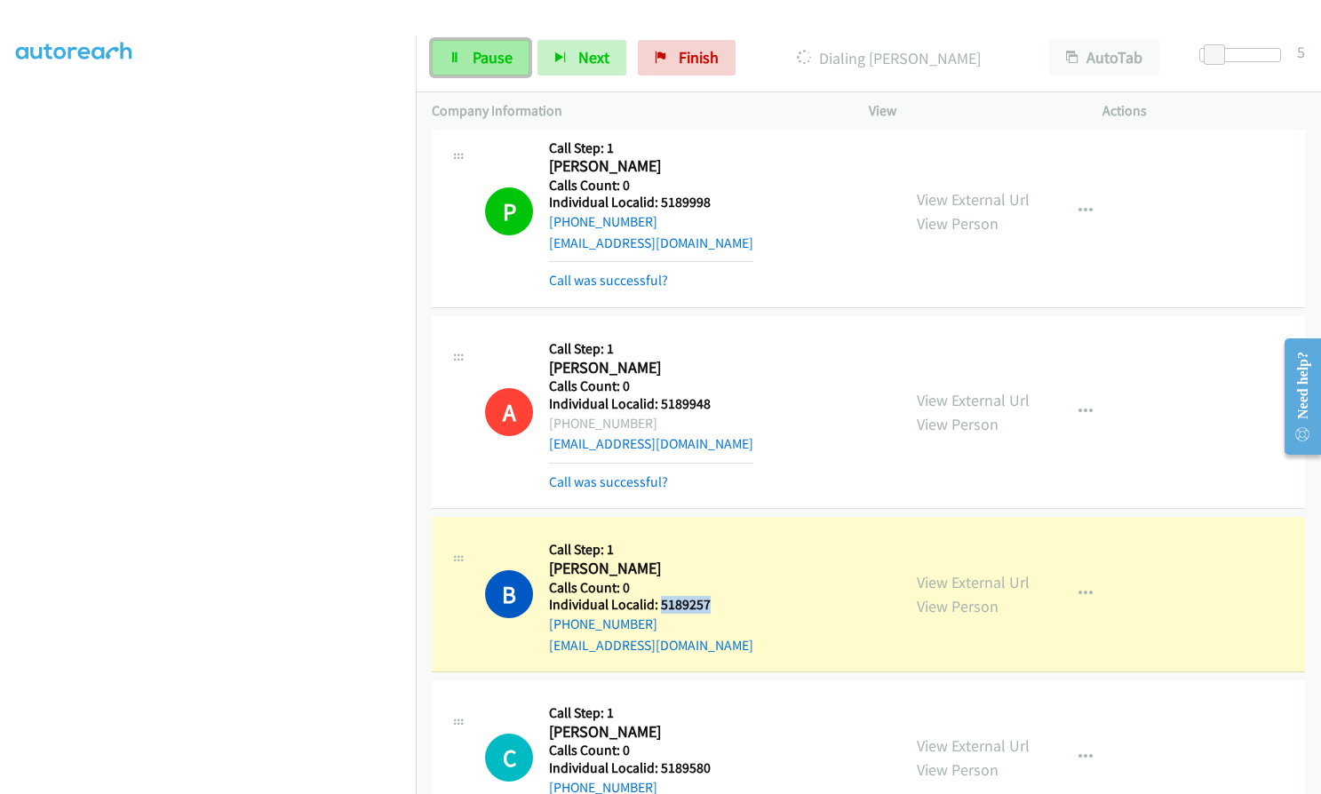
click at [495, 54] on span "Pause" at bounding box center [493, 57] width 40 height 20
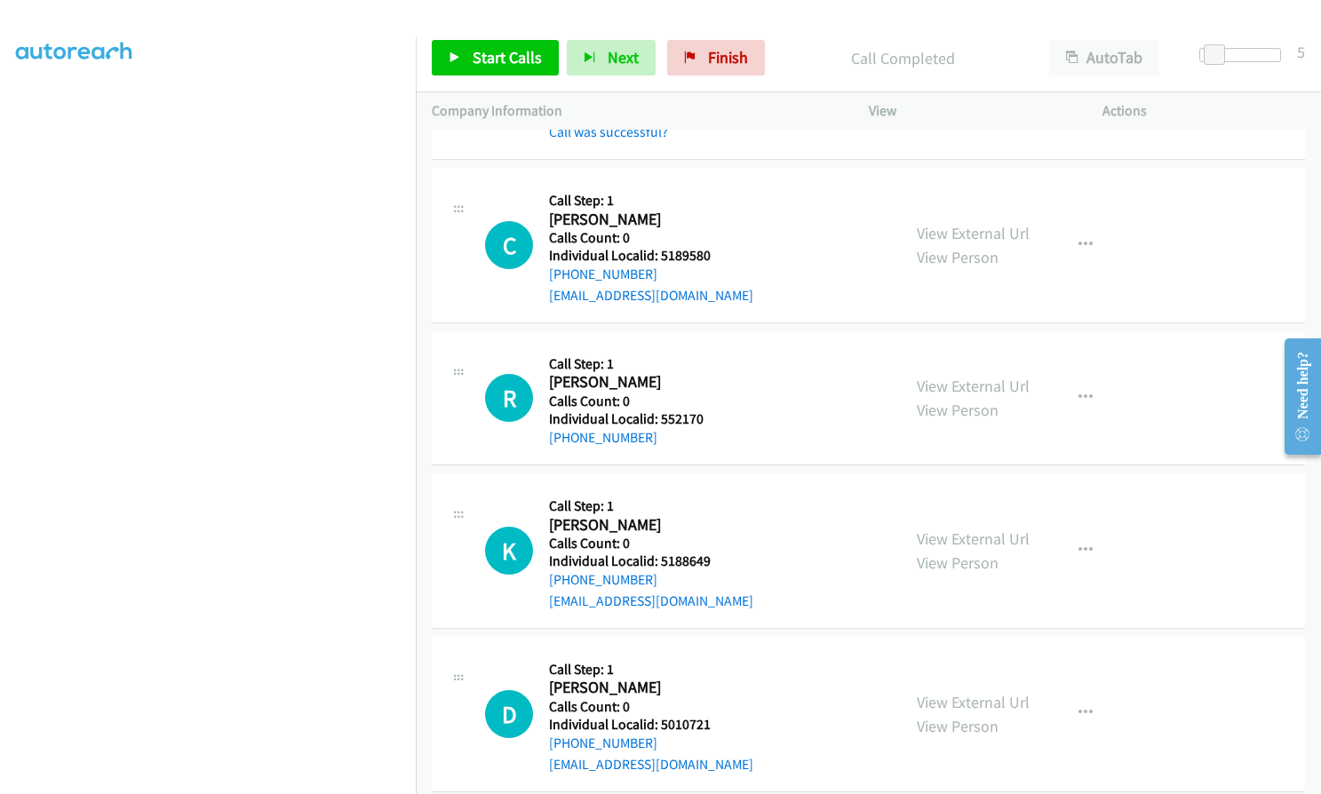
scroll to position [9927, 0]
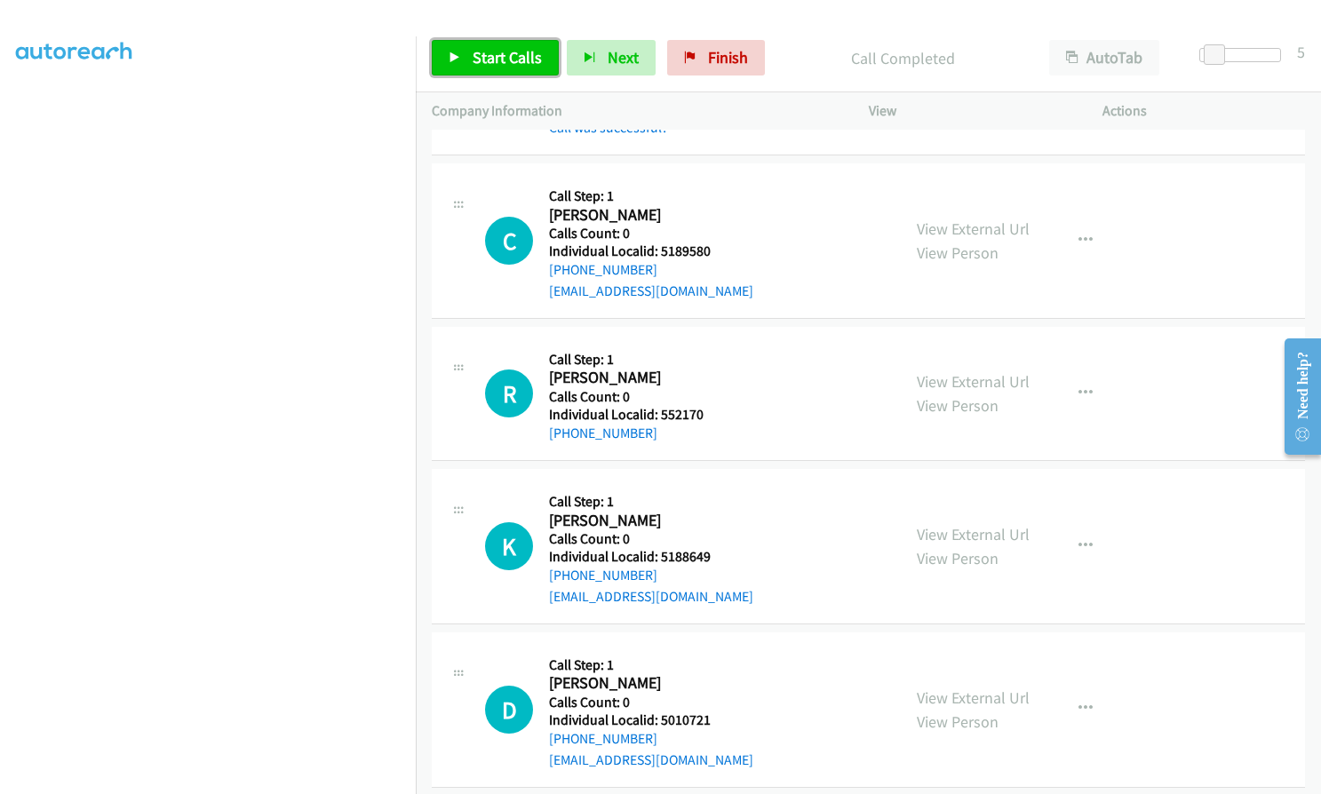
click at [484, 51] on span "Start Calls" at bounding box center [507, 57] width 69 height 20
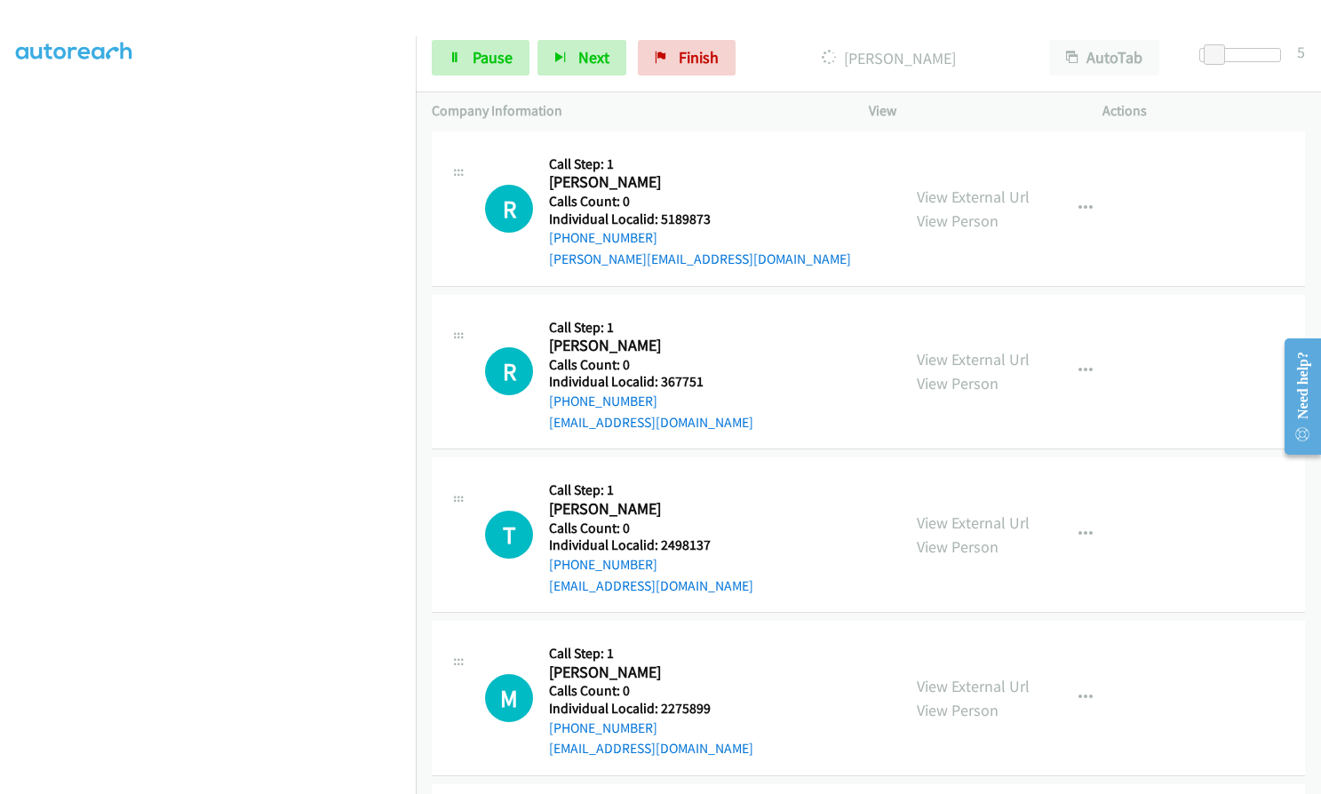
scroll to position [10970, 0]
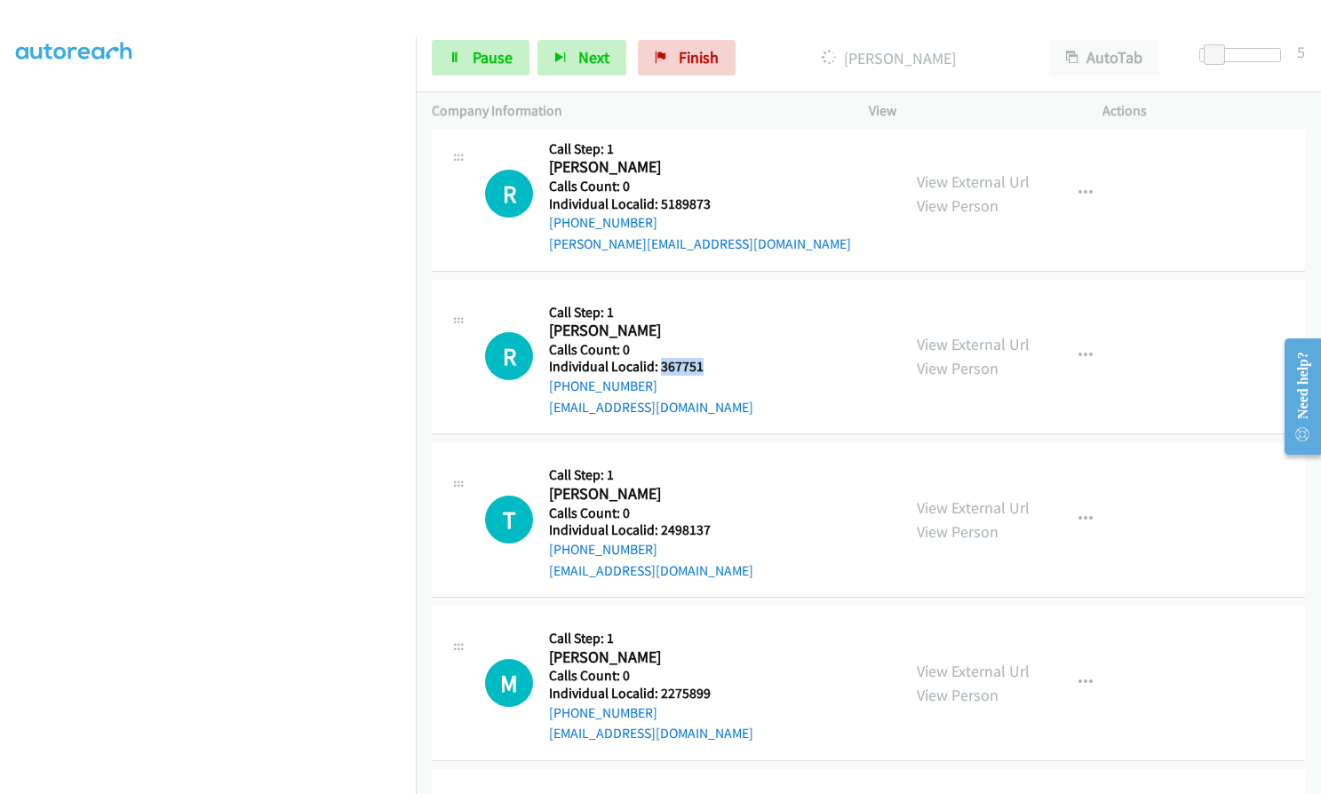
drag, startPoint x: 663, startPoint y: 343, endPoint x: 724, endPoint y: 343, distance: 61.3
click at [725, 343] on div "R Callback Scheduled Call Step: 1 Rick Ivey America/Chicago Calls Count: 0 Indi…" at bounding box center [685, 357] width 400 height 123
drag, startPoint x: 660, startPoint y: 504, endPoint x: 715, endPoint y: 503, distance: 55.1
click at [715, 503] on div "T Callback Scheduled Call Step: 1 Titus Mullins America/Chicago Calls Count: 0 …" at bounding box center [685, 519] width 400 height 123
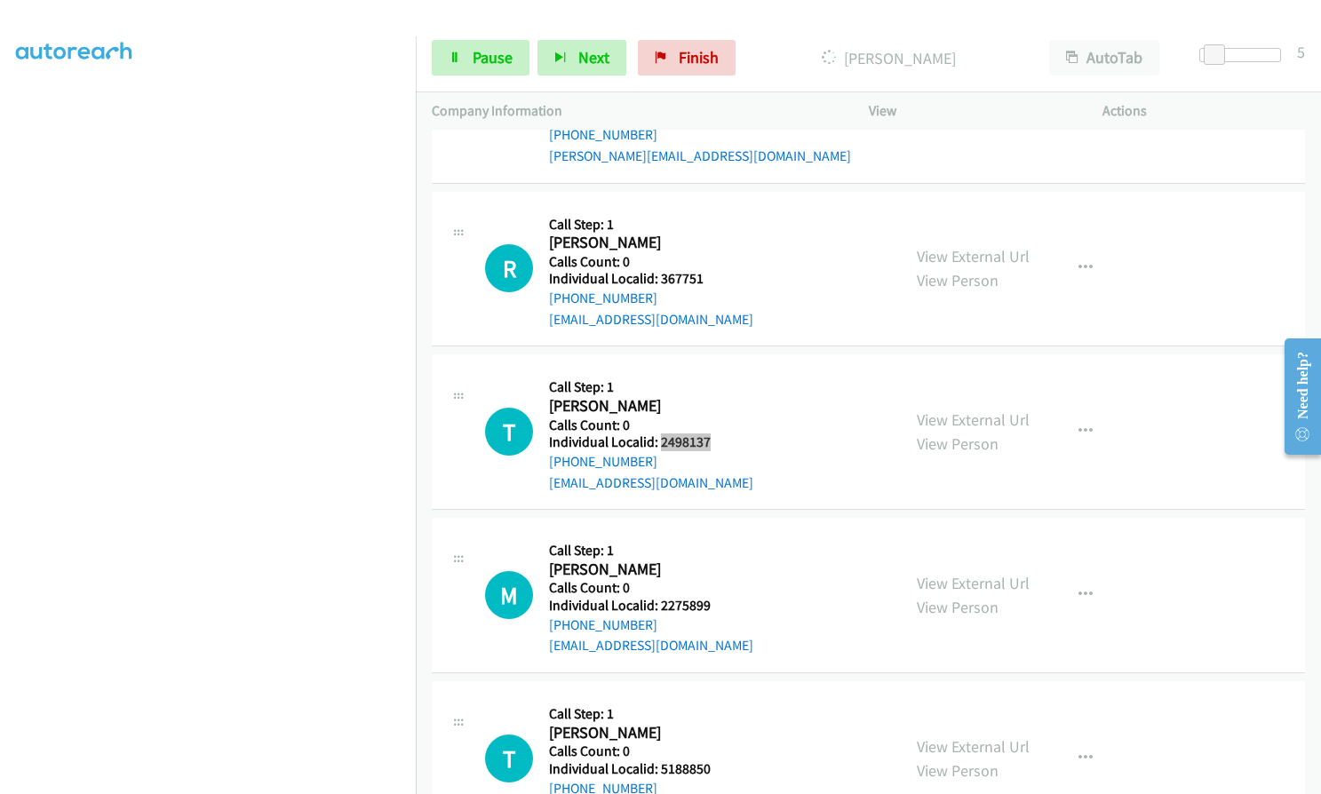
scroll to position [11059, 0]
drag, startPoint x: 656, startPoint y: 579, endPoint x: 719, endPoint y: 579, distance: 63.1
click at [719, 579] on div "M Callback Scheduled Call Step: 1 Milo Maas America/Chicago Calls Count: 0 Indi…" at bounding box center [685, 594] width 400 height 123
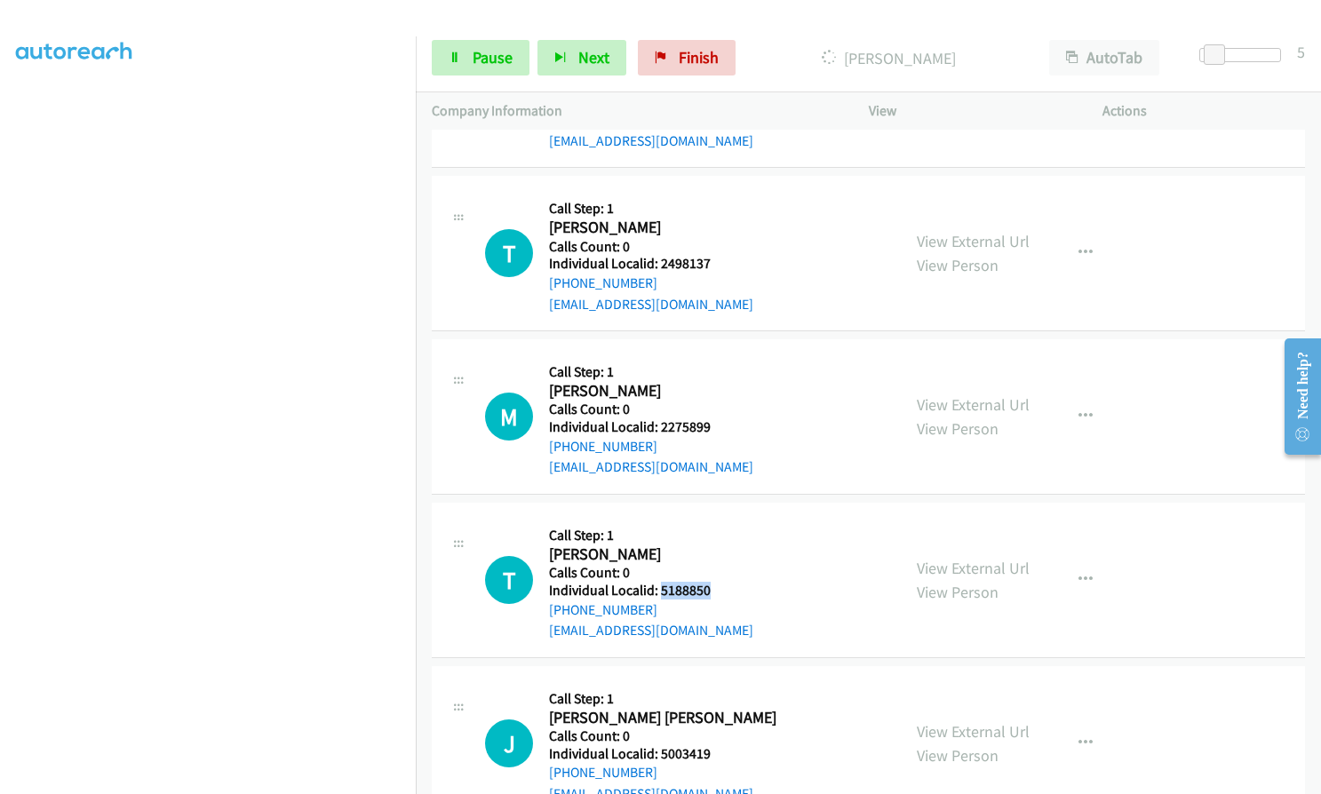
drag, startPoint x: 659, startPoint y: 566, endPoint x: 719, endPoint y: 566, distance: 59.5
click at [719, 566] on div "T Callback Scheduled Call Step: 1 Tyler Hughes America/Chicago Calls Count: 0 I…" at bounding box center [685, 580] width 400 height 123
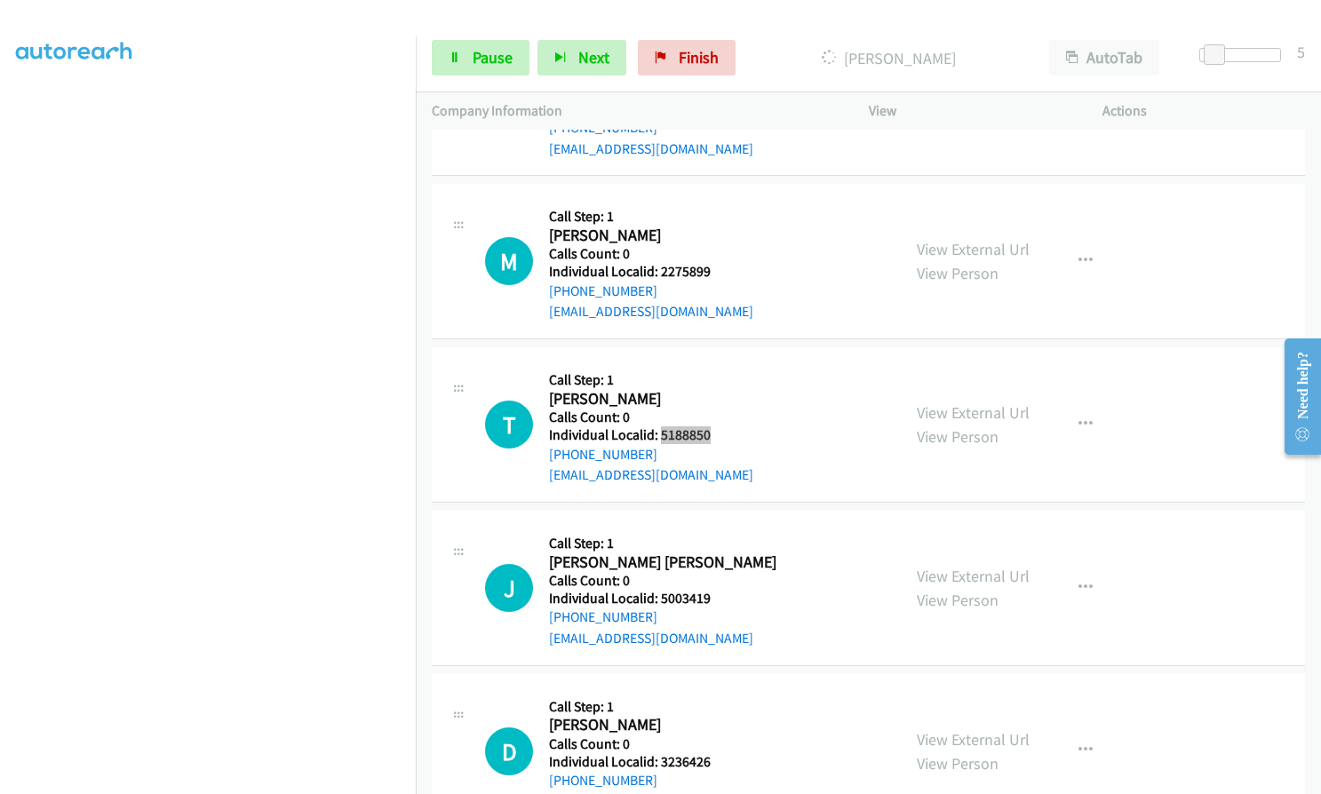
scroll to position [11415, 0]
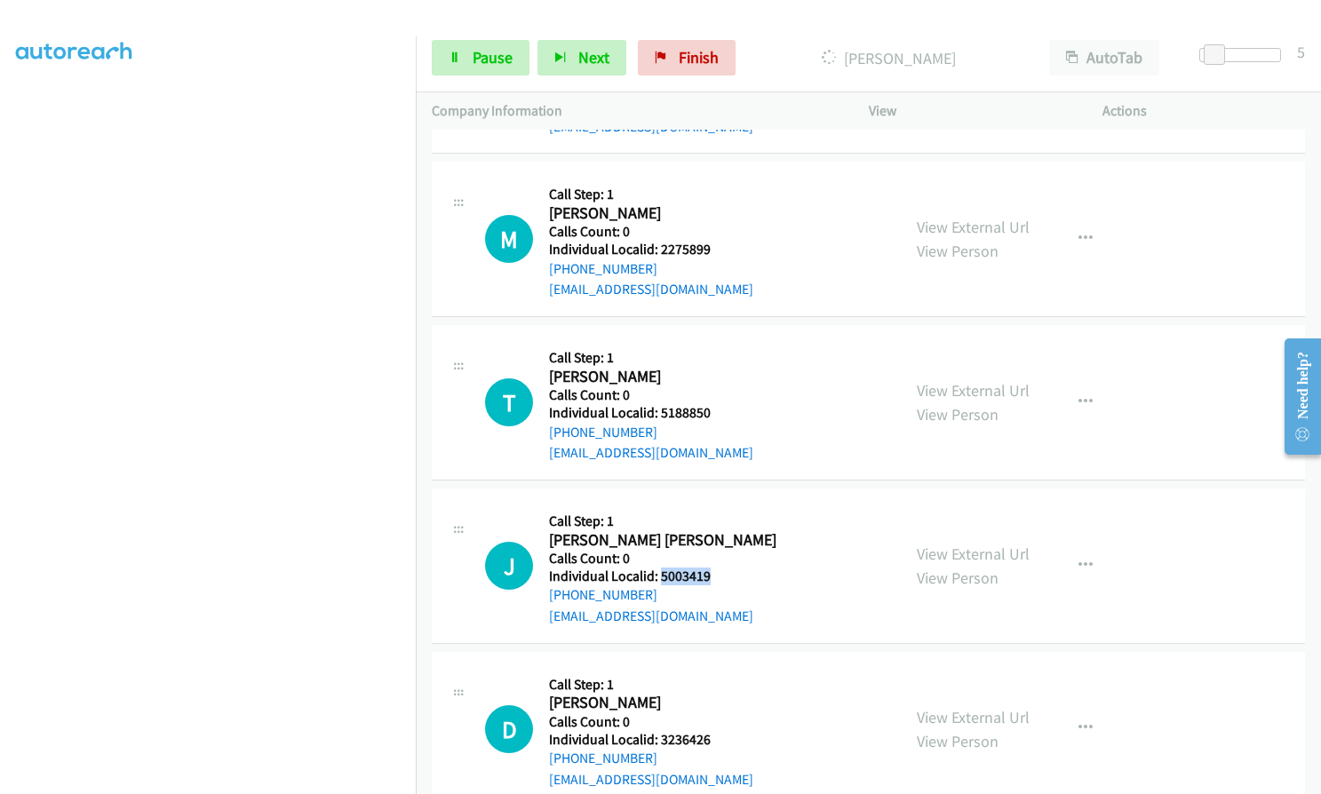
drag, startPoint x: 659, startPoint y: 555, endPoint x: 718, endPoint y: 553, distance: 58.7
click at [718, 553] on div "J Callback Scheduled Call Step: 1 Jackson Ritter America/Chicago Calls Count: 0…" at bounding box center [685, 566] width 400 height 123
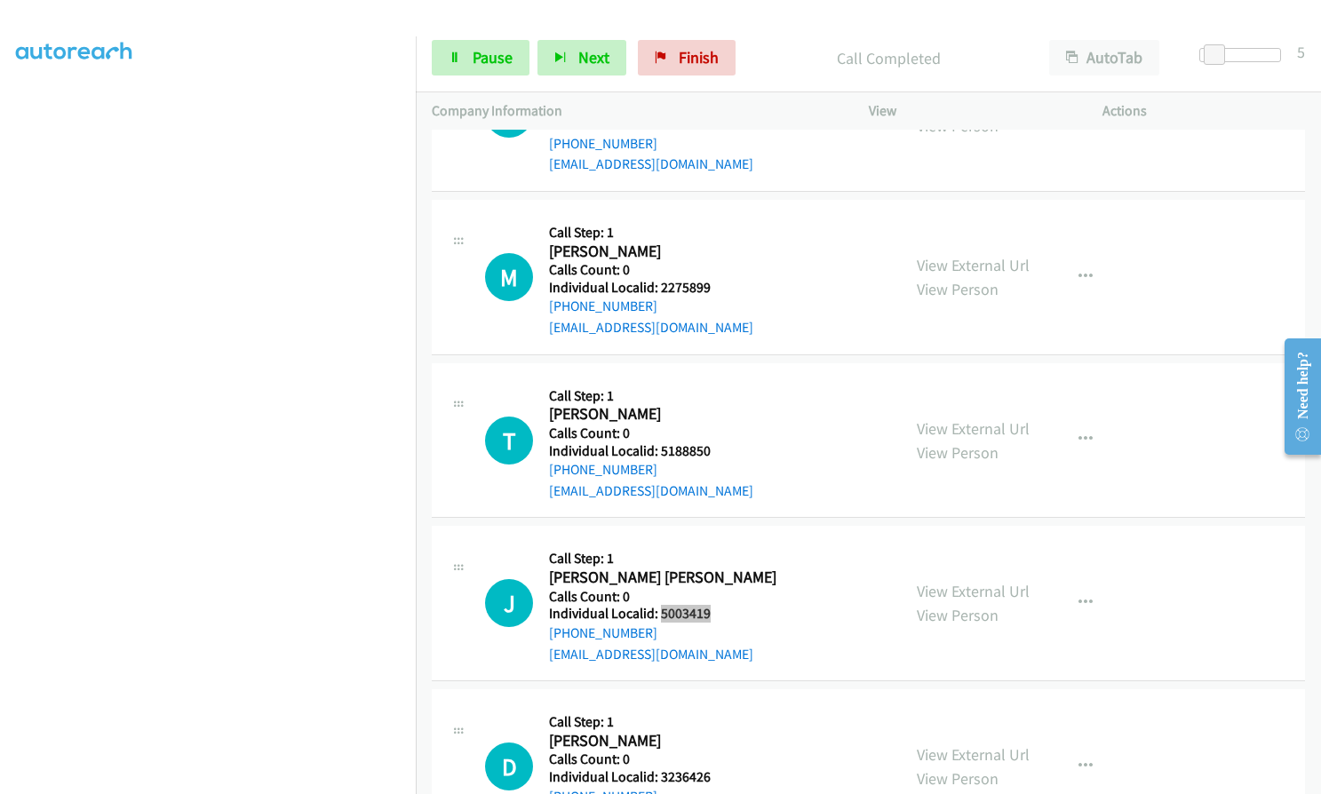
scroll to position [11452, 0]
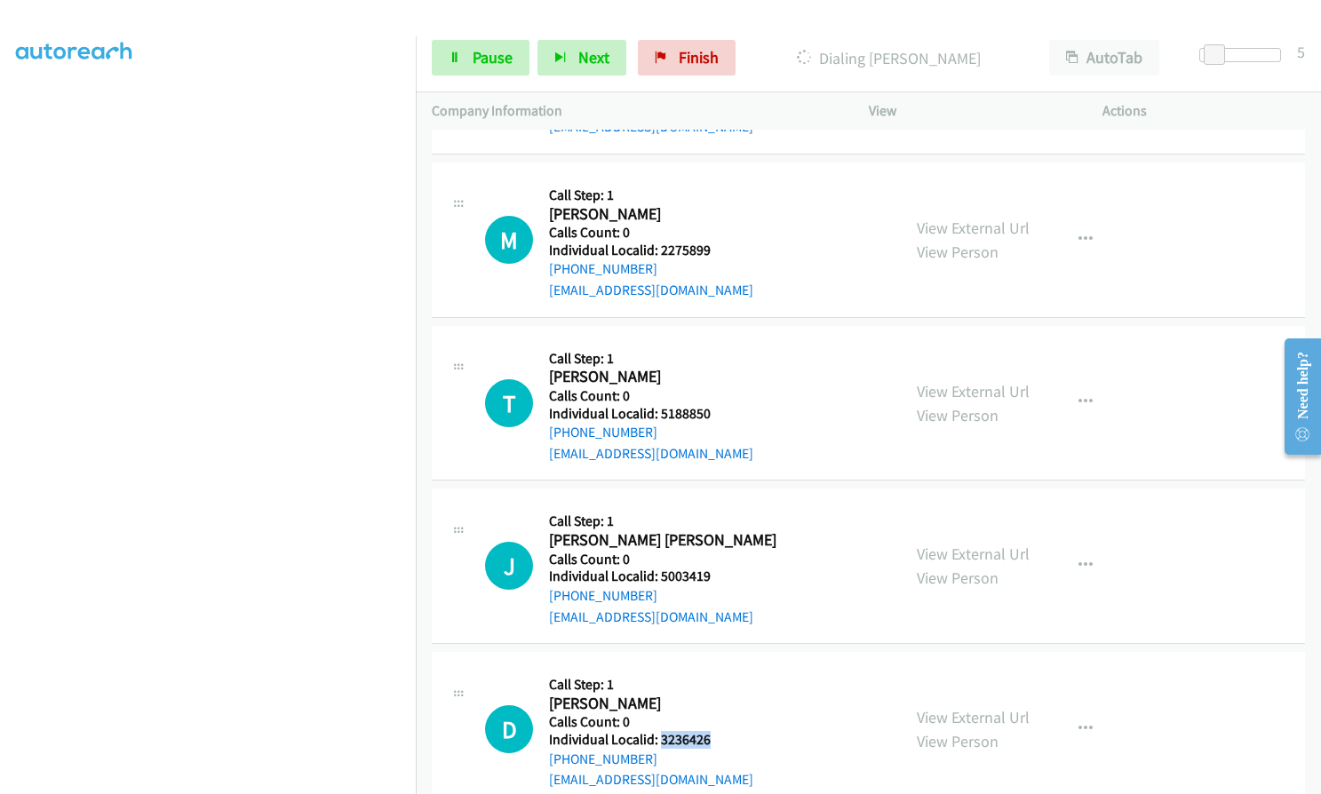
drag, startPoint x: 659, startPoint y: 716, endPoint x: 711, endPoint y: 713, distance: 51.6
click at [711, 713] on div "D Callback Scheduled Call Step: 1 Dan Mac Kenzie America/Chicago Calls Count: 0…" at bounding box center [685, 729] width 400 height 123
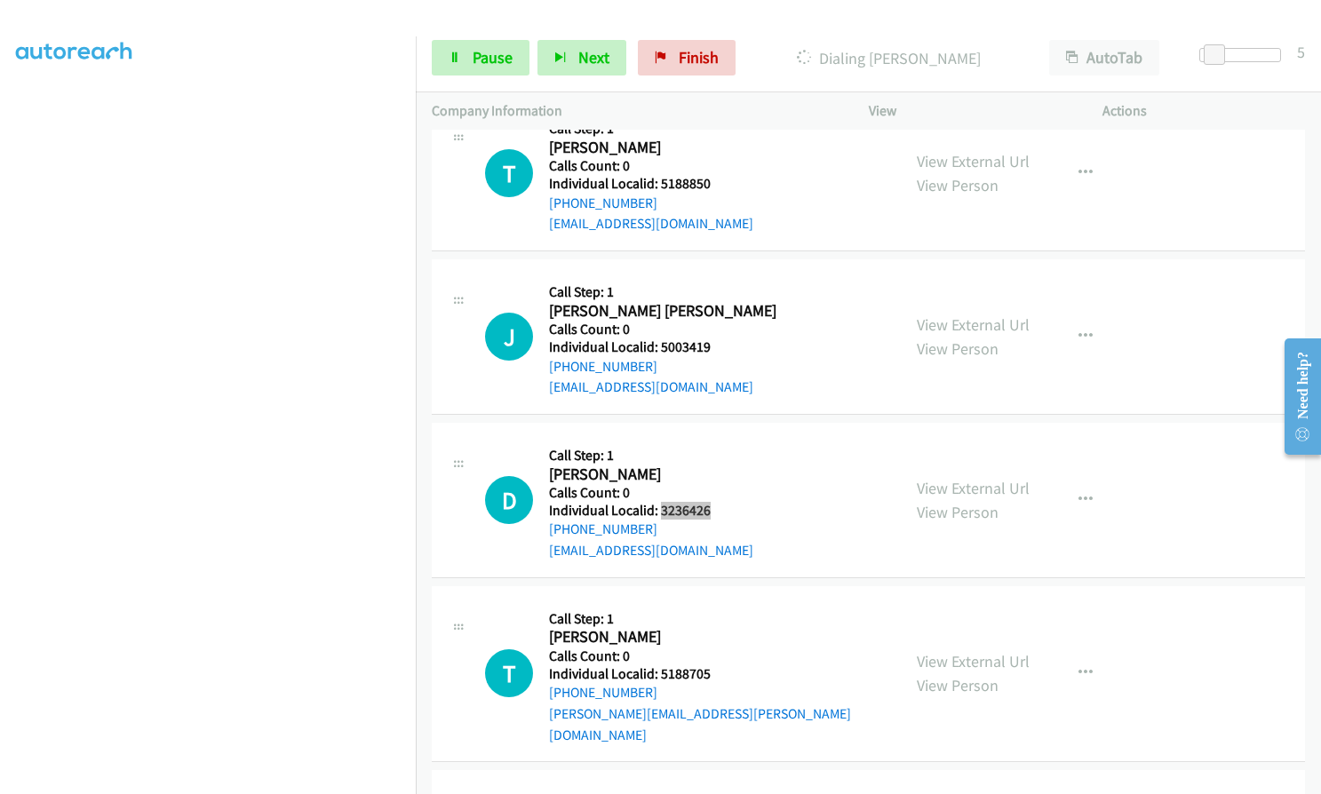
scroll to position [11734, 0]
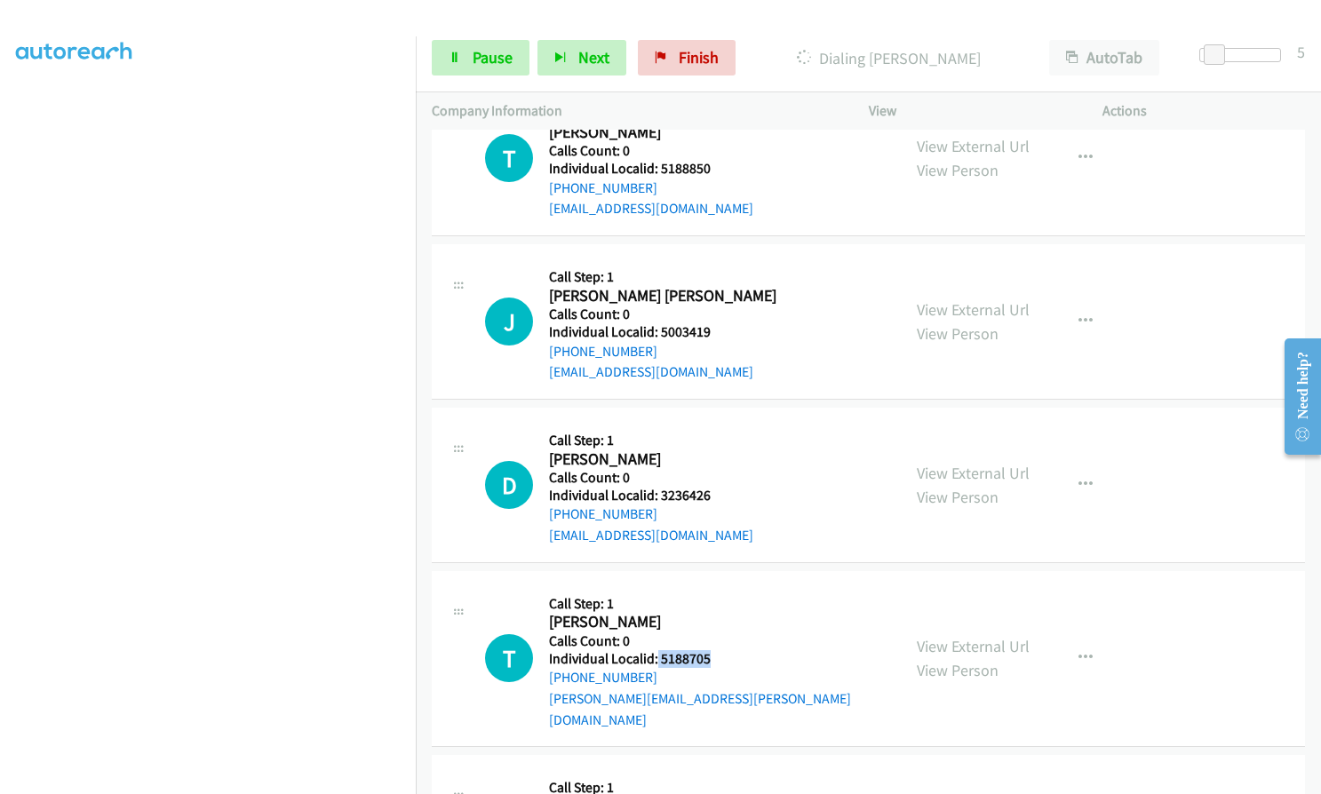
drag, startPoint x: 656, startPoint y: 637, endPoint x: 715, endPoint y: 636, distance: 59.5
click at [715, 650] on h5 "Individual Localid: 5188705" at bounding box center [717, 659] width 336 height 18
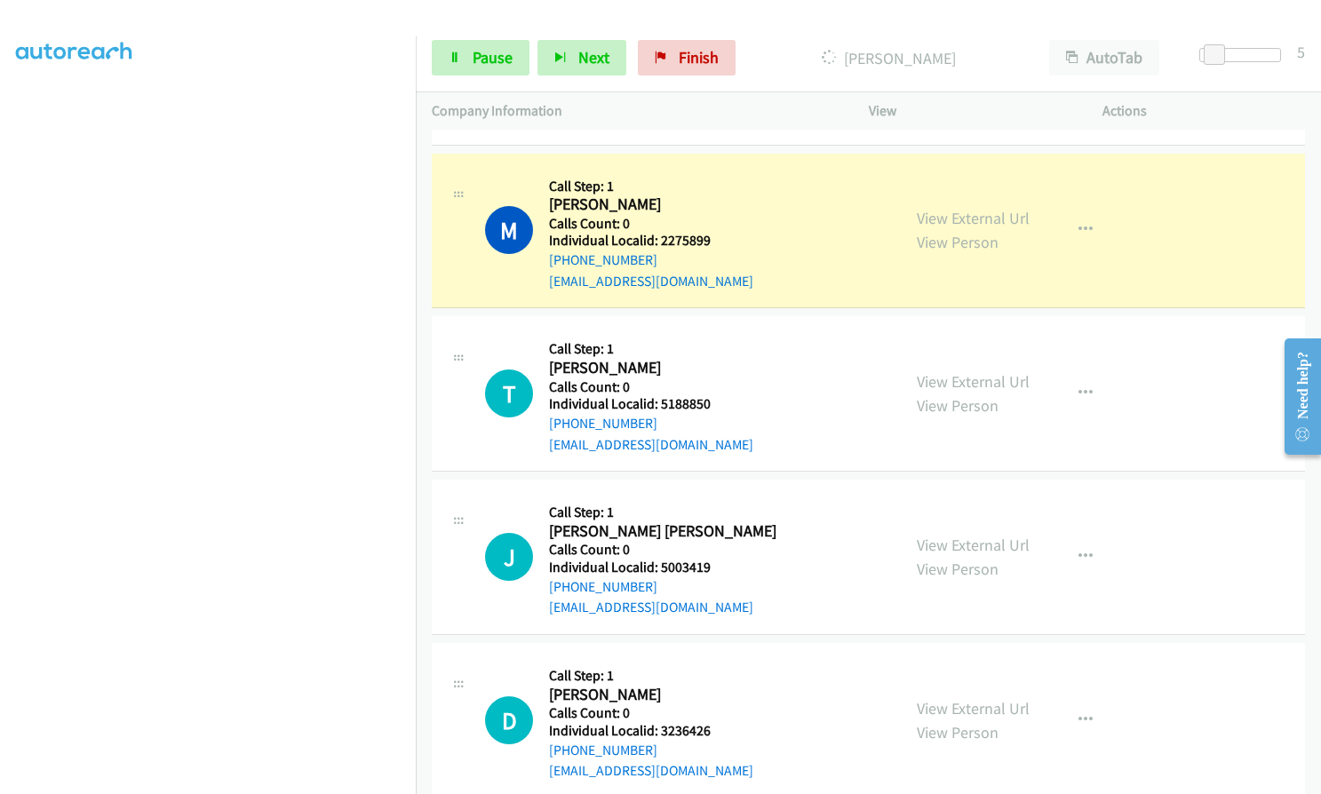
scroll to position [11701, 0]
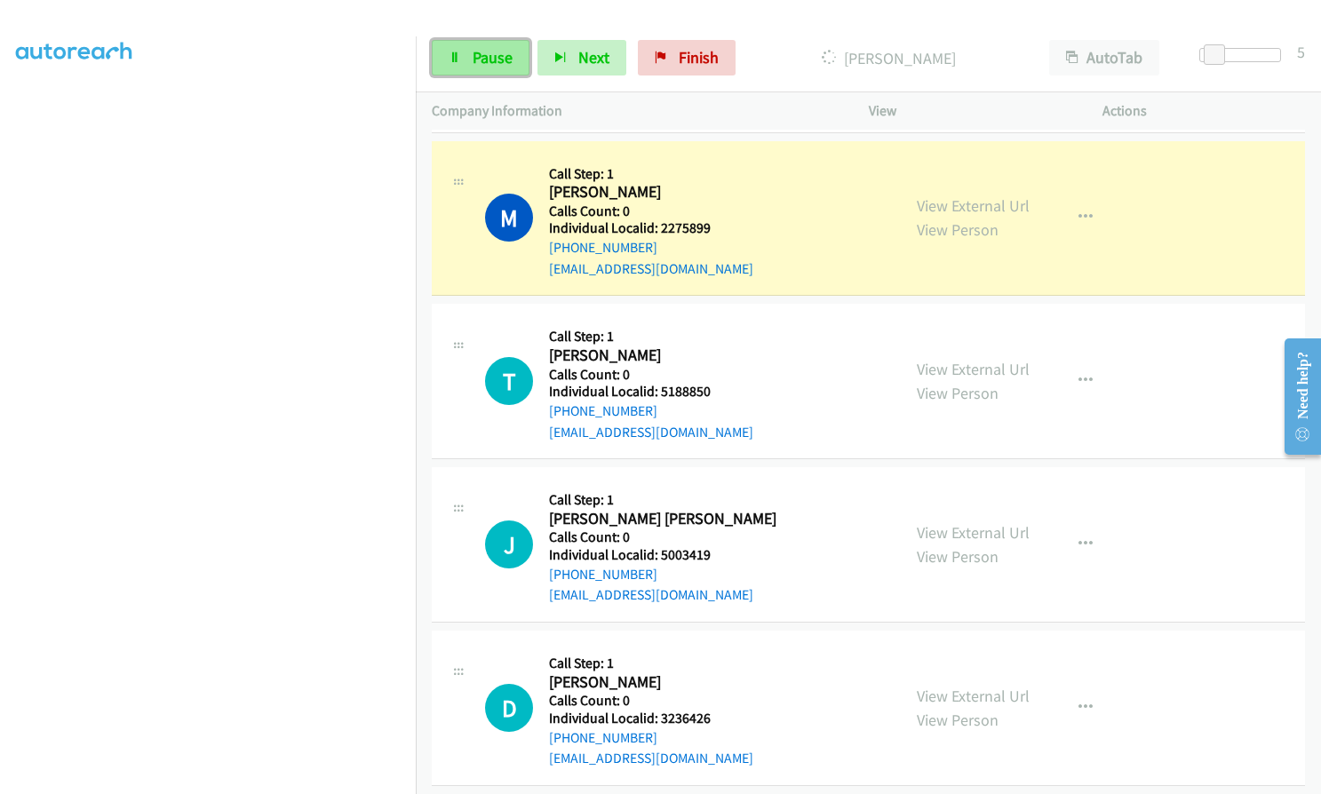
click at [473, 62] on span "Pause" at bounding box center [493, 57] width 40 height 20
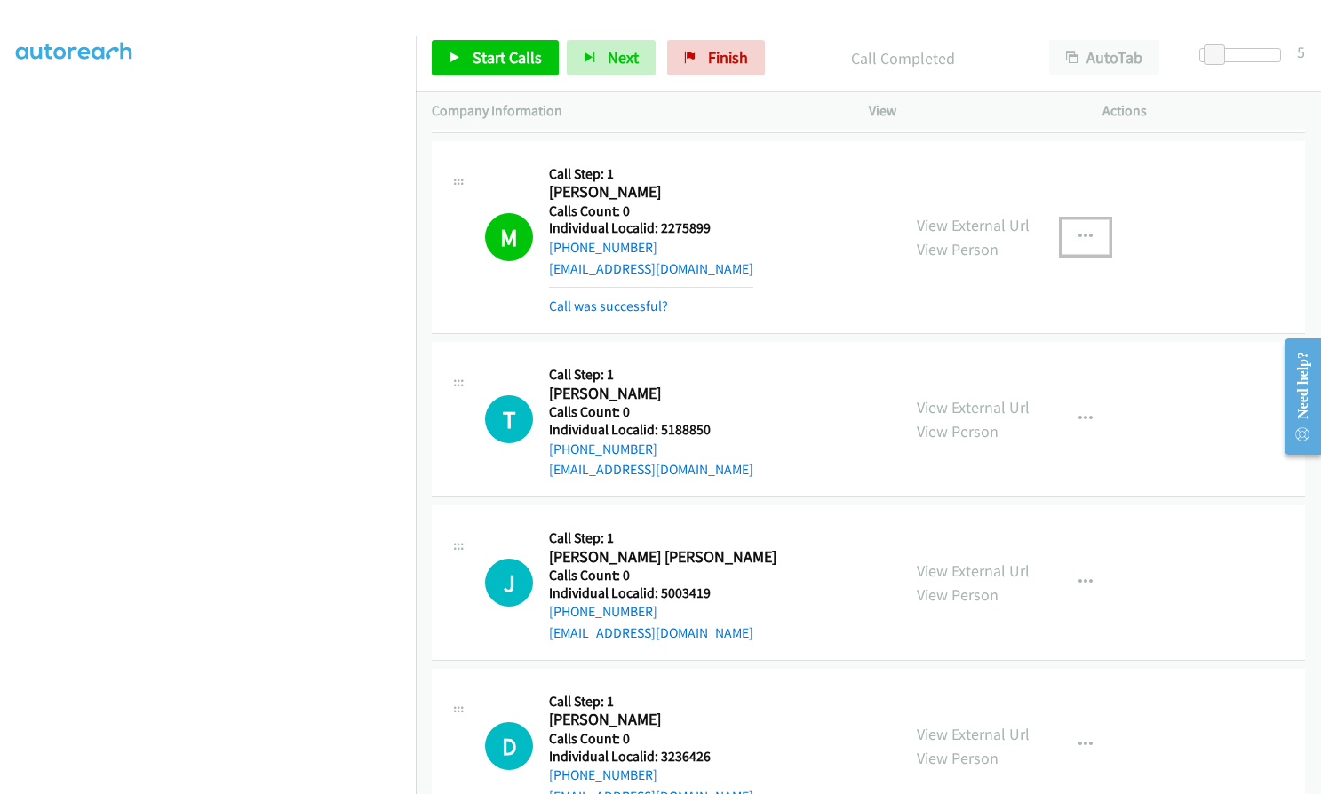
click at [1073, 219] on button "button" at bounding box center [1086, 237] width 48 height 36
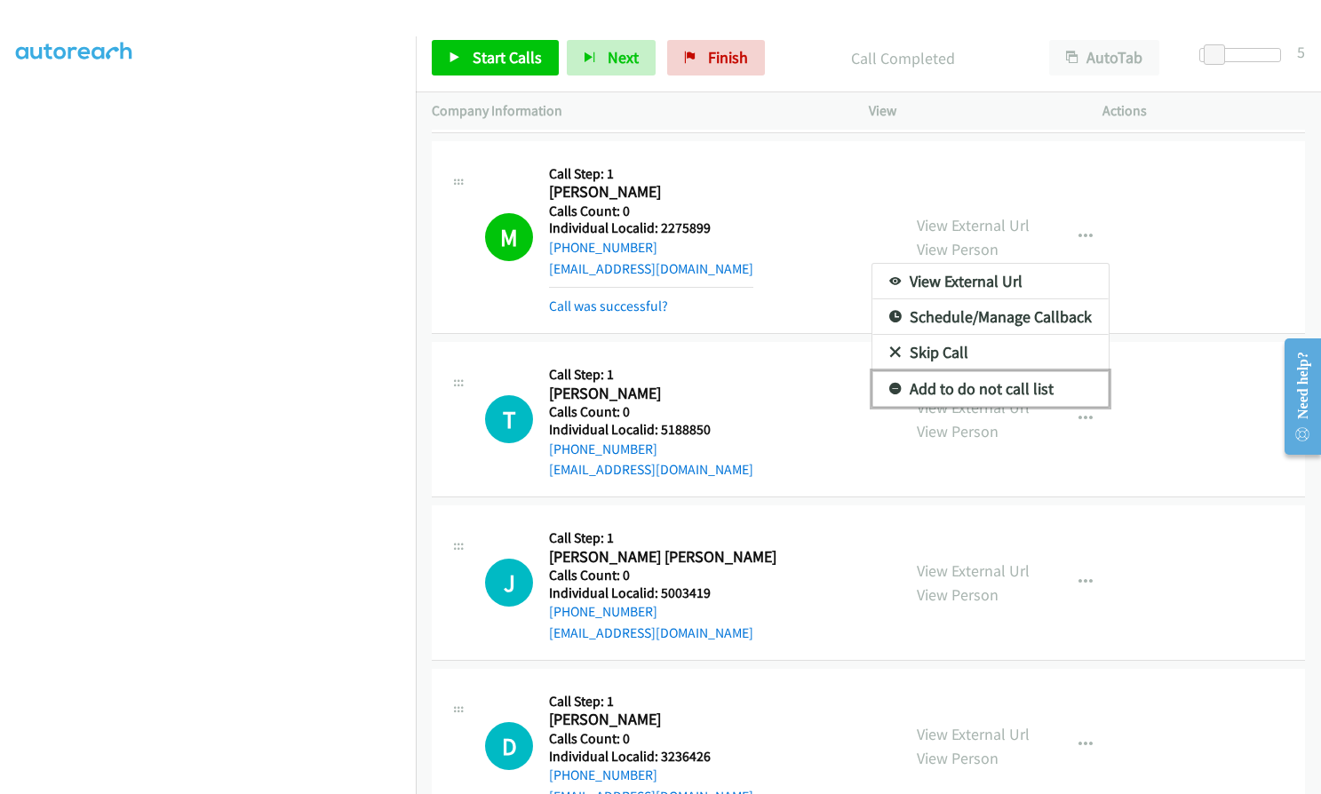
click at [889, 384] on icon at bounding box center [895, 390] width 12 height 12
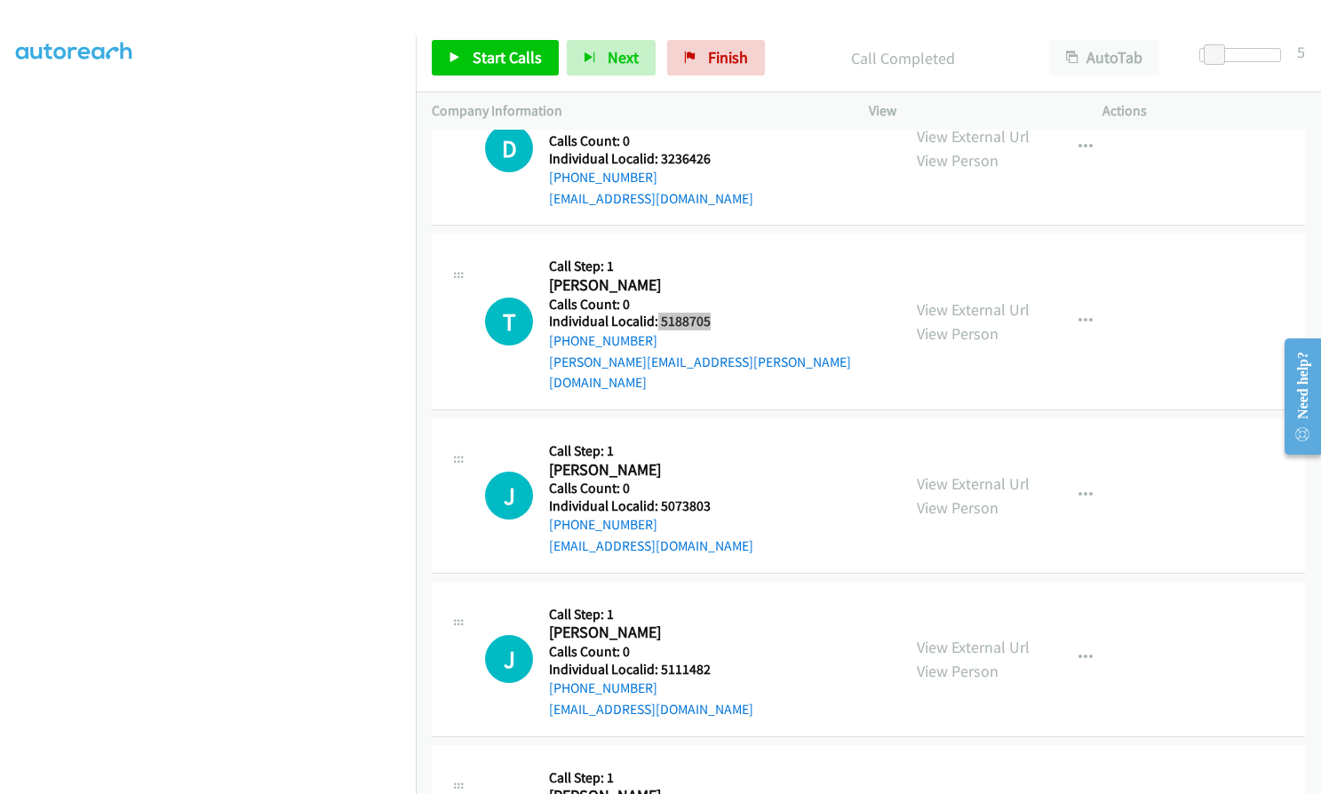
scroll to position [12300, 0]
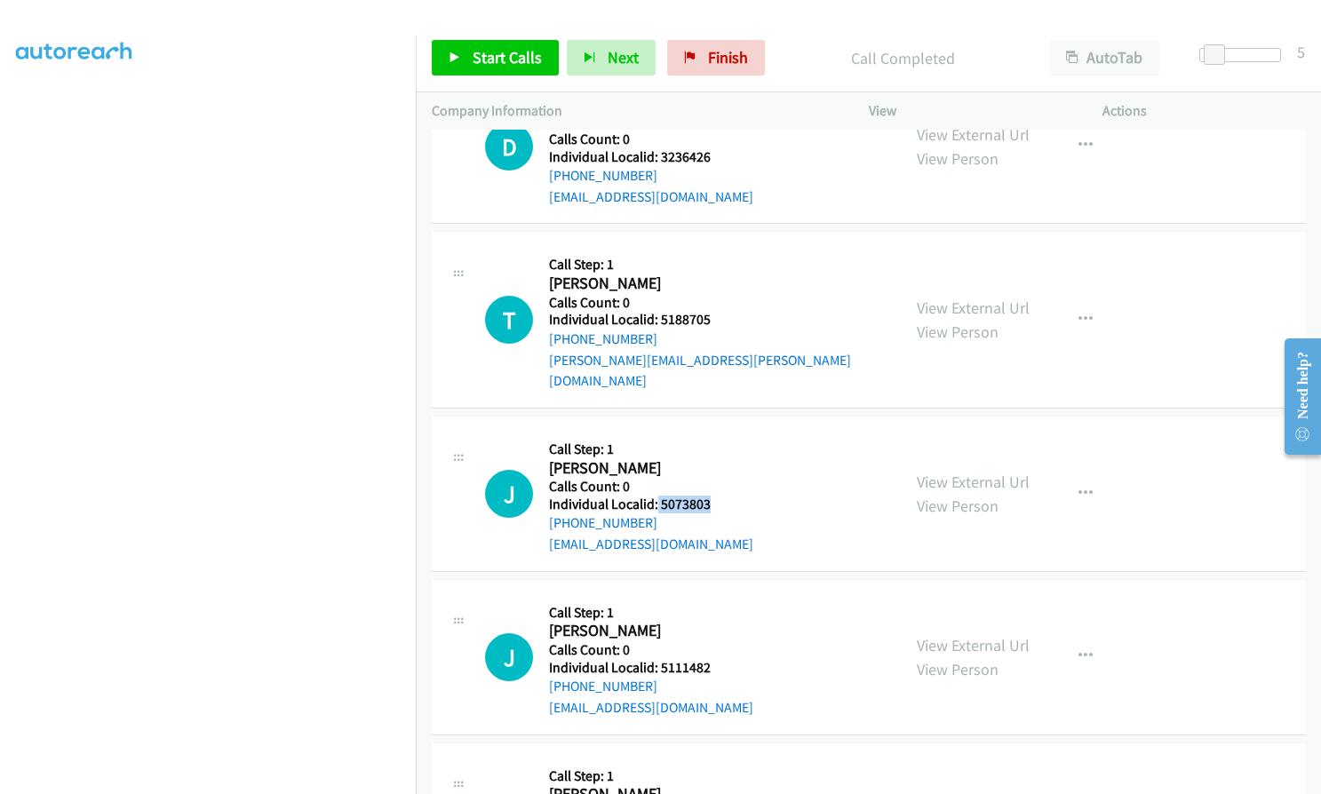
drag, startPoint x: 656, startPoint y: 465, endPoint x: 704, endPoint y: 464, distance: 48.0
click at [720, 464] on div "J Callback Scheduled Call Step: 1 Jeffrey Craig America/Chicago Calls Count: 0 …" at bounding box center [685, 494] width 400 height 123
drag, startPoint x: 659, startPoint y: 627, endPoint x: 731, endPoint y: 624, distance: 72.0
click at [732, 624] on div "J Callback Scheduled Call Step: 1 Jana Randleman America/Chicago Calls Count: 0…" at bounding box center [685, 657] width 400 height 123
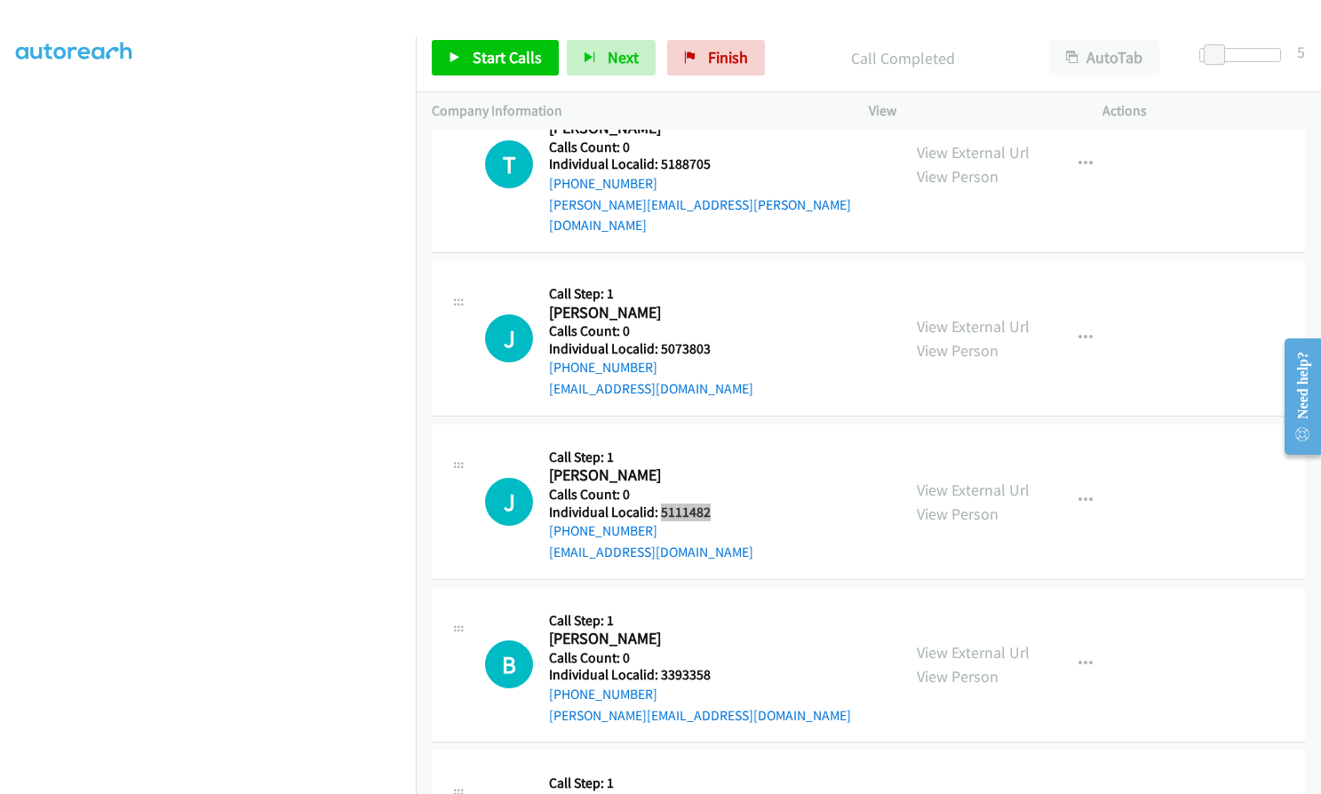
scroll to position [12478, 0]
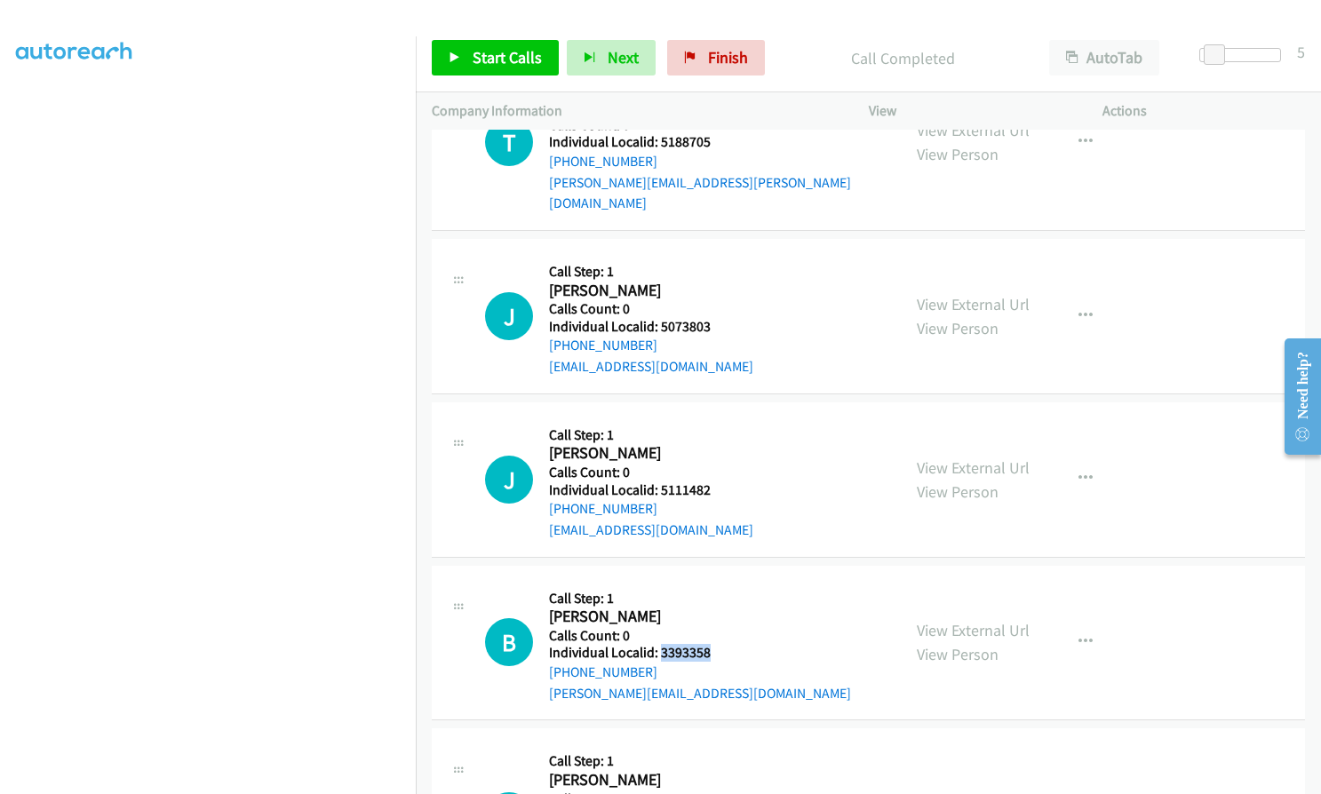
drag, startPoint x: 687, startPoint y: 610, endPoint x: 717, endPoint y: 612, distance: 30.3
click at [717, 644] on h5 "Individual Localid: 3393358" at bounding box center [700, 653] width 302 height 18
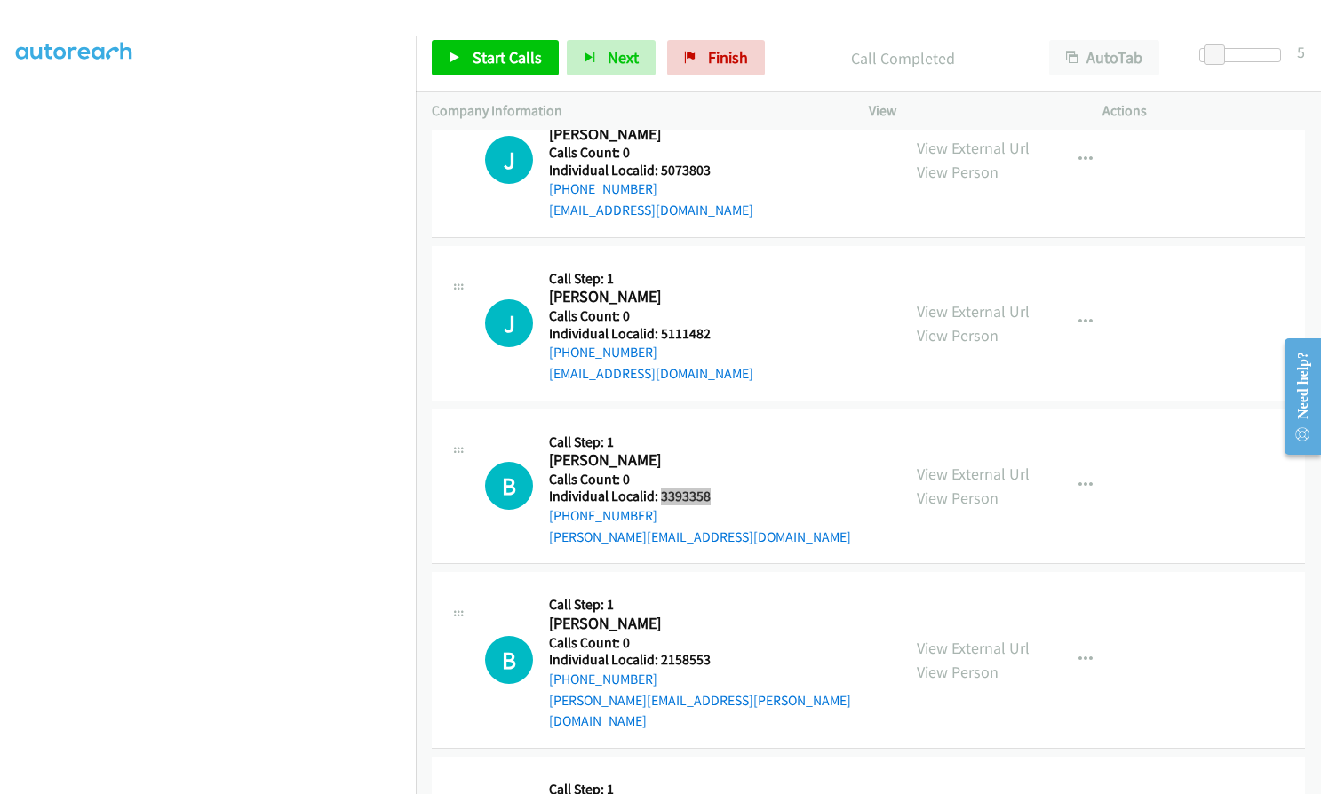
scroll to position [12722, 0]
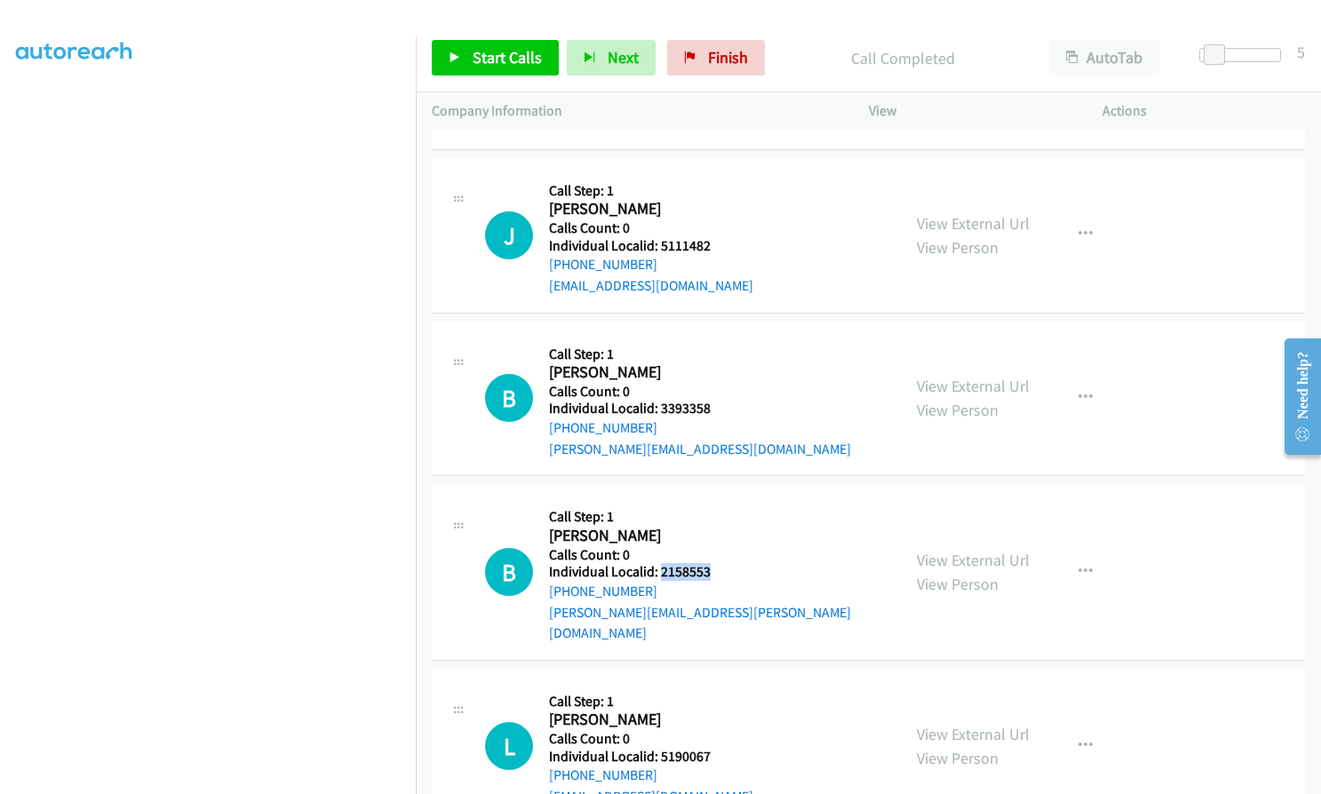
drag, startPoint x: 659, startPoint y: 526, endPoint x: 720, endPoint y: 526, distance: 60.4
click at [720, 526] on div "B Callback Scheduled Call Step: 1 Blake Lund America/Chicago Calls Count: 0 Ind…" at bounding box center [685, 571] width 400 height 143
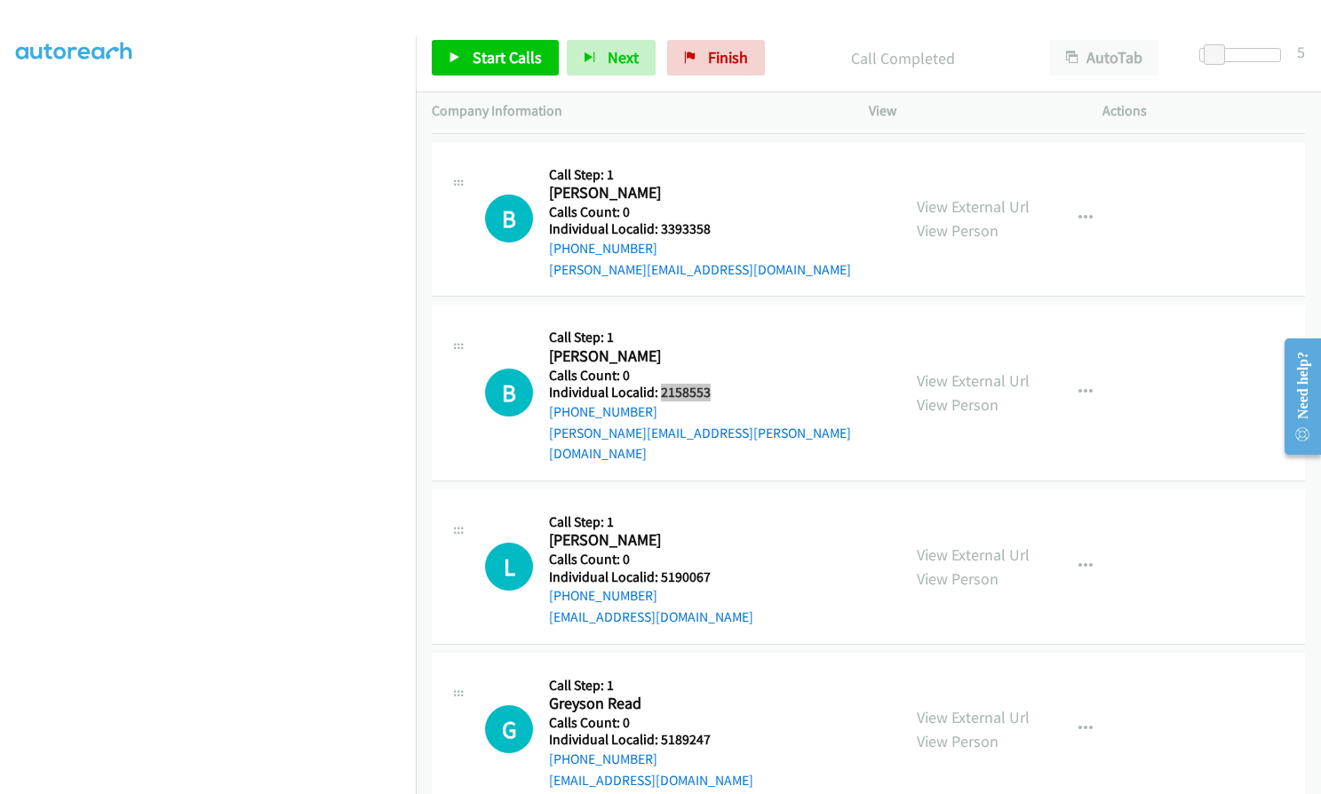
scroll to position [12922, 0]
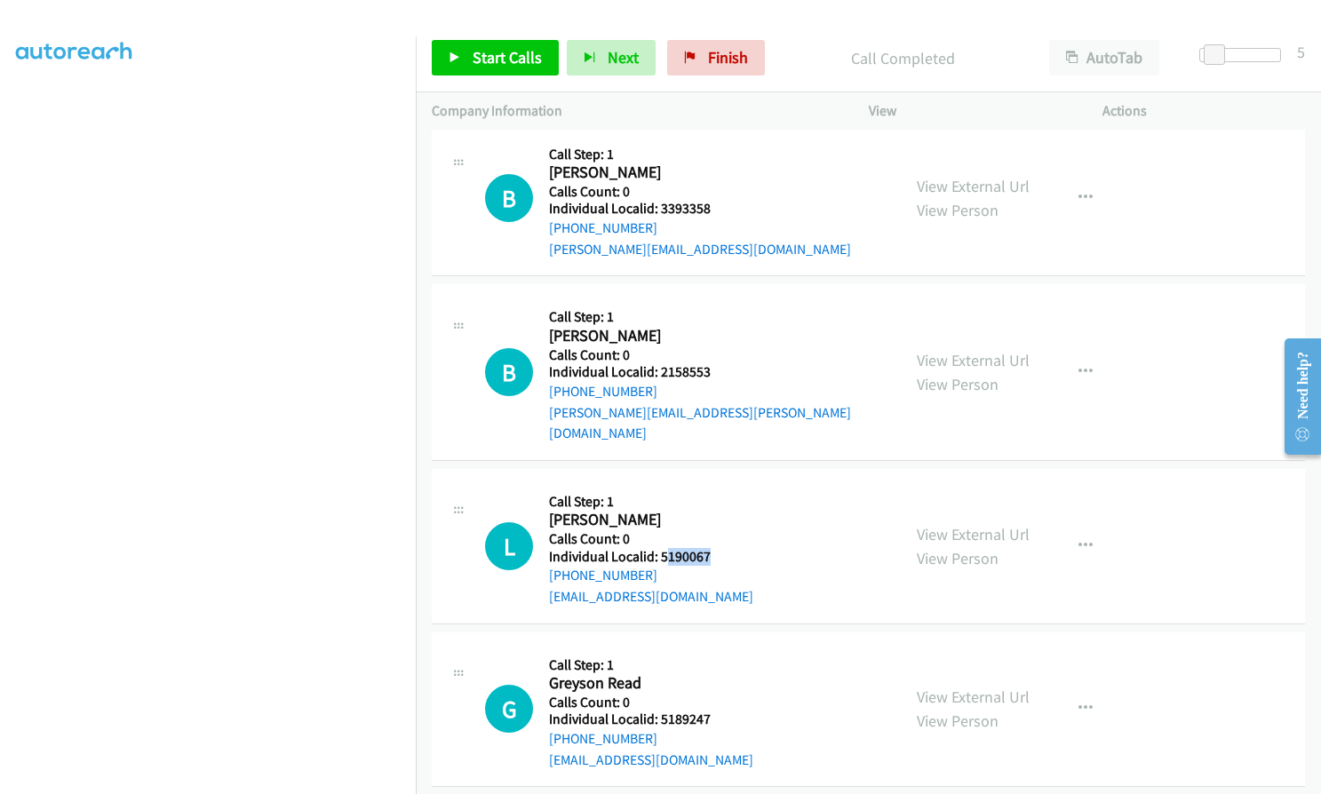
drag, startPoint x: 663, startPoint y: 493, endPoint x: 704, endPoint y: 492, distance: 41.8
click at [704, 548] on h5 "Individual Localid: 5190067" at bounding box center [651, 557] width 204 height 18
click at [678, 510] on h2 "Larry Holmes" at bounding box center [651, 520] width 204 height 20
drag, startPoint x: 662, startPoint y: 494, endPoint x: 700, endPoint y: 494, distance: 38.2
click at [710, 548] on h5 "Individual Localid: 5190067" at bounding box center [651, 557] width 204 height 18
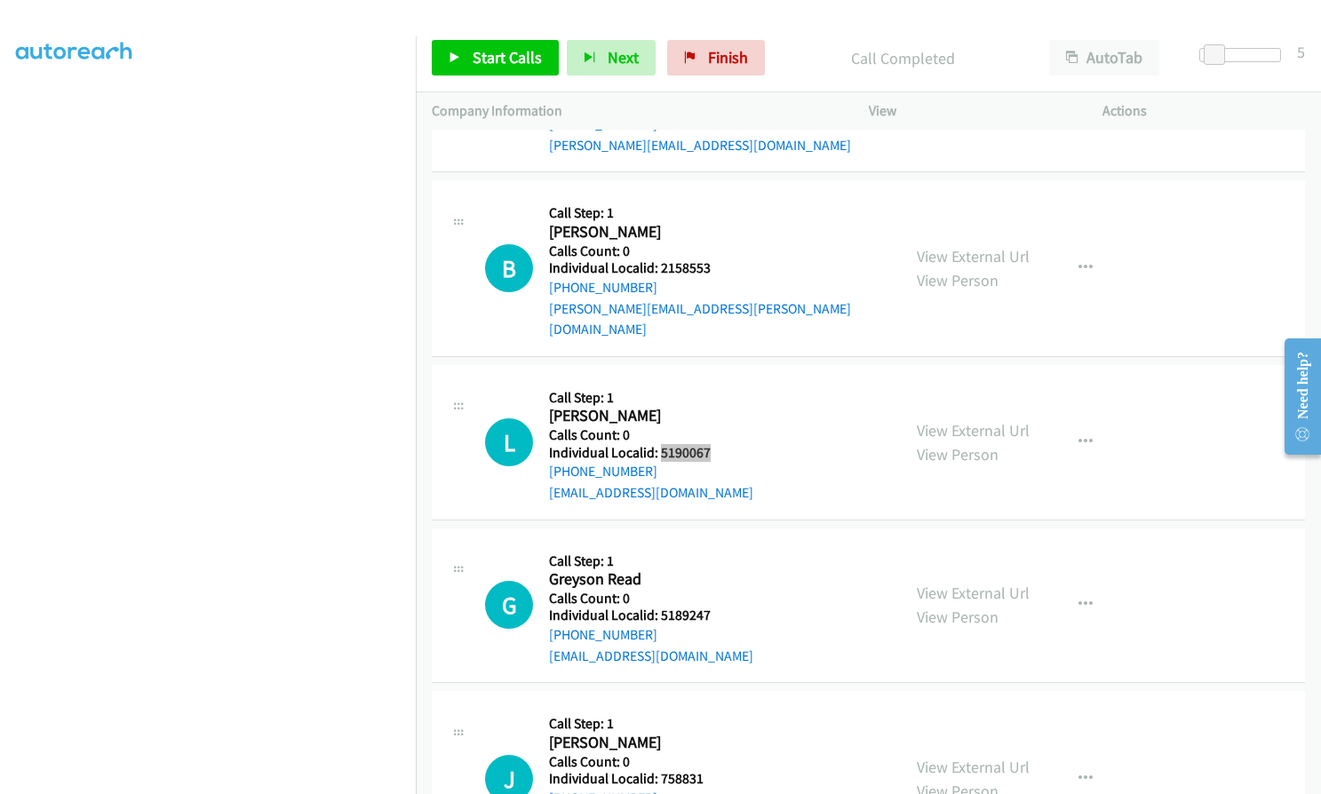
scroll to position [13033, 0]
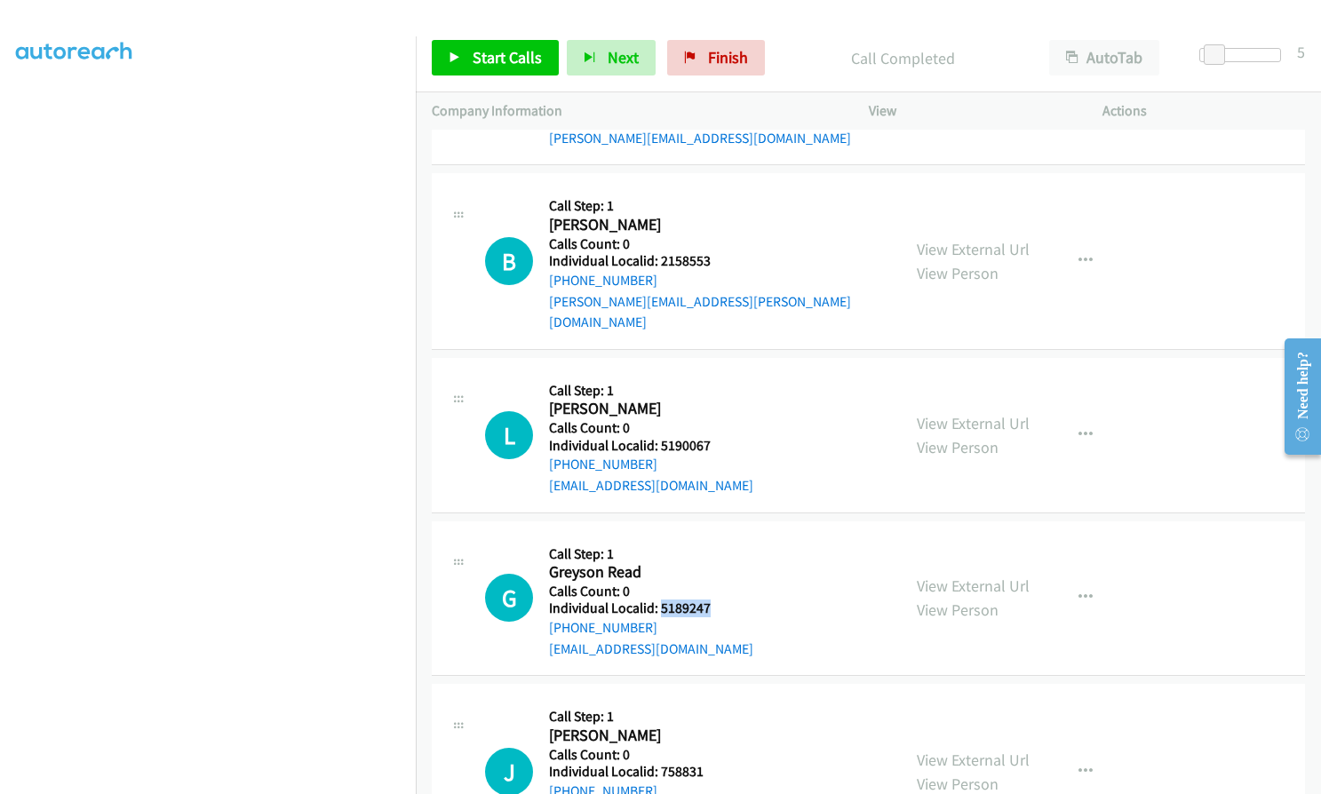
drag, startPoint x: 659, startPoint y: 547, endPoint x: 717, endPoint y: 546, distance: 57.7
click at [717, 600] on h5 "Individual Localid: 5189247" at bounding box center [651, 609] width 204 height 18
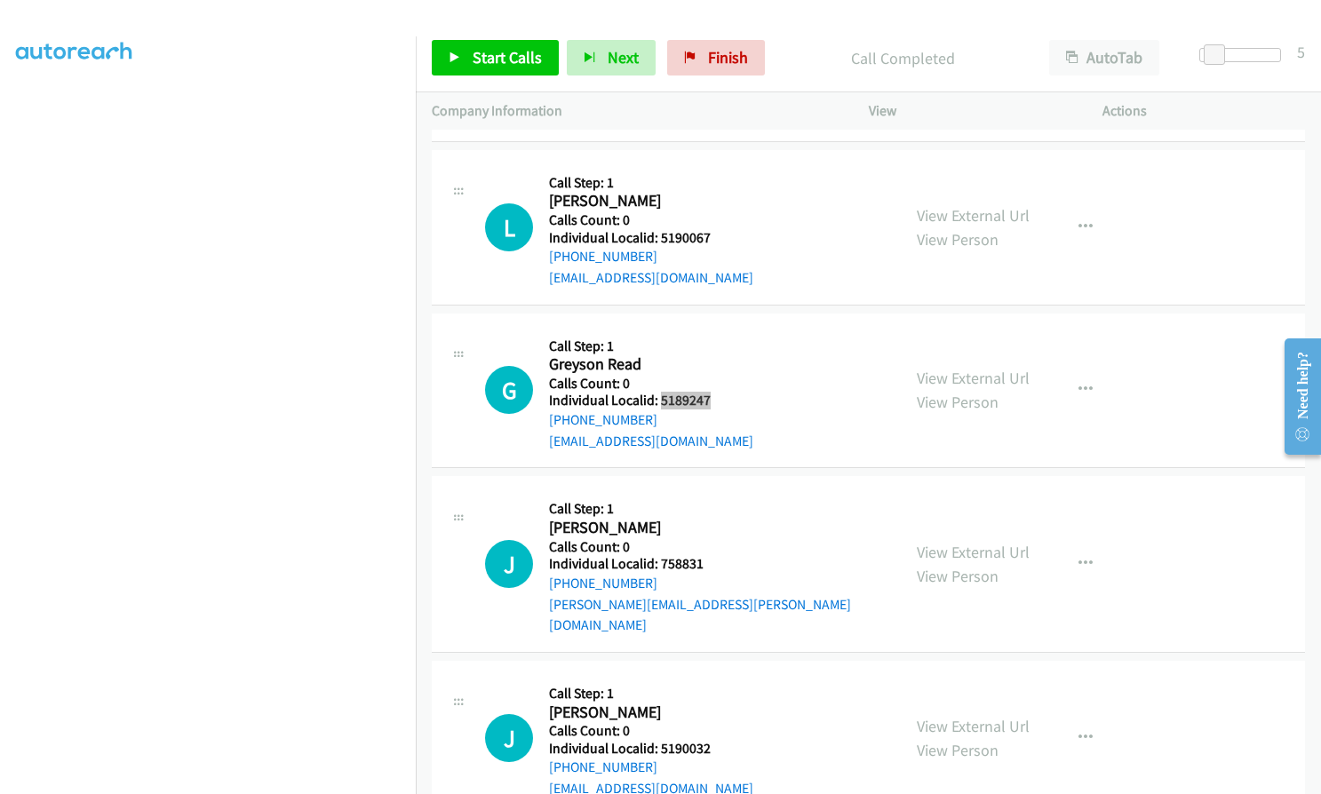
scroll to position [13344, 0]
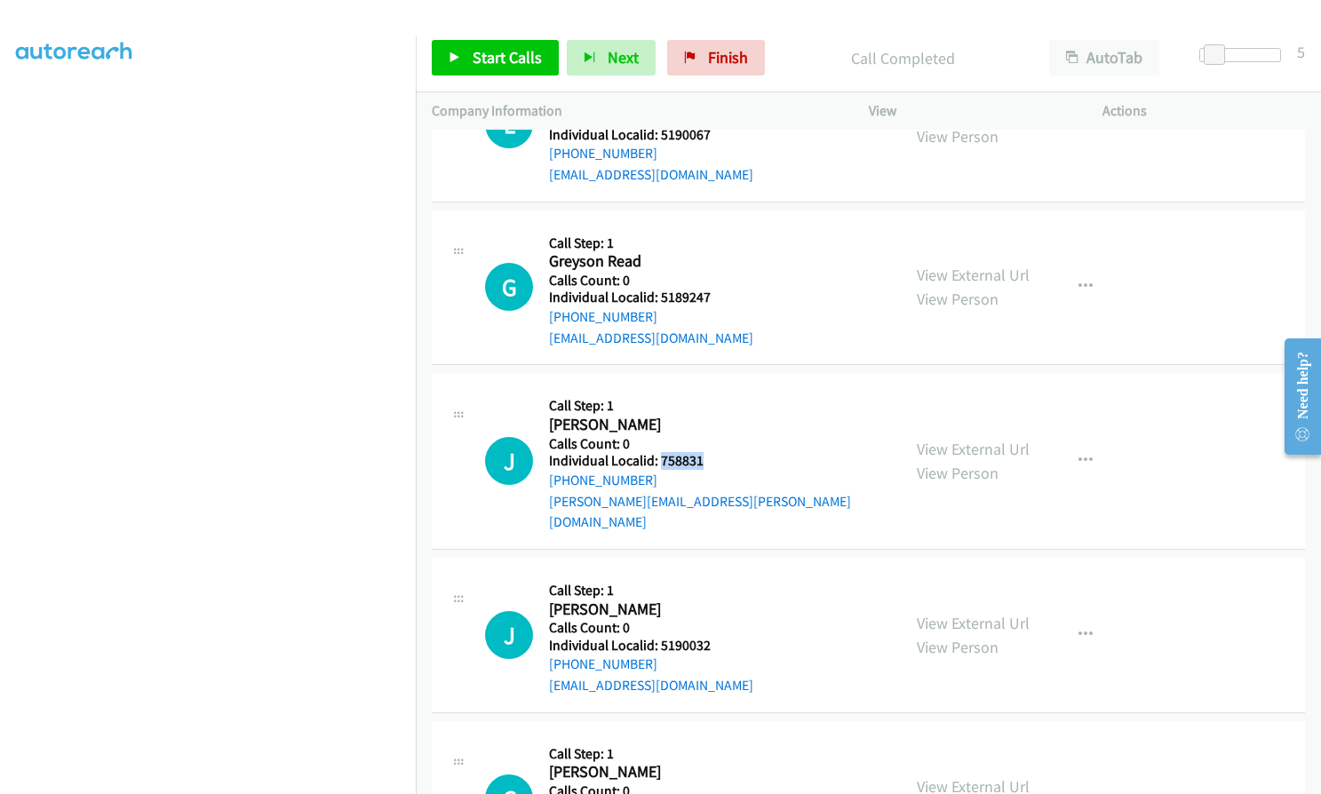
drag, startPoint x: 657, startPoint y: 401, endPoint x: 702, endPoint y: 399, distance: 44.5
click at [705, 399] on div "J Callback Scheduled Call Step: 1 Josh Robinson America/Chicago Calls Count: 0 …" at bounding box center [685, 460] width 400 height 143
drag, startPoint x: 656, startPoint y: 561, endPoint x: 710, endPoint y: 562, distance: 53.3
click at [710, 574] on div "J Callback Scheduled Call Step: 1 Jeff Eaton America/Chicago Calls Count: 0 Ind…" at bounding box center [685, 635] width 400 height 123
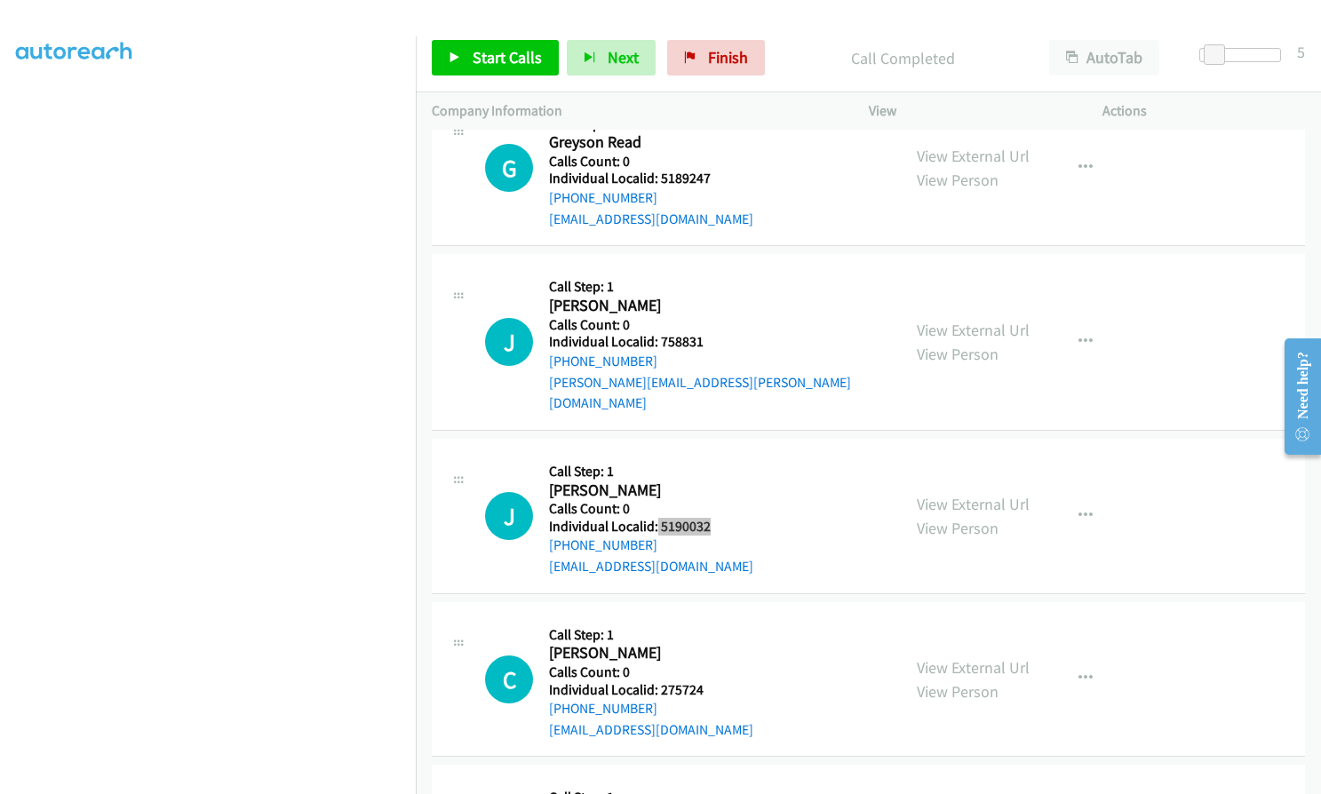
scroll to position [13477, 0]
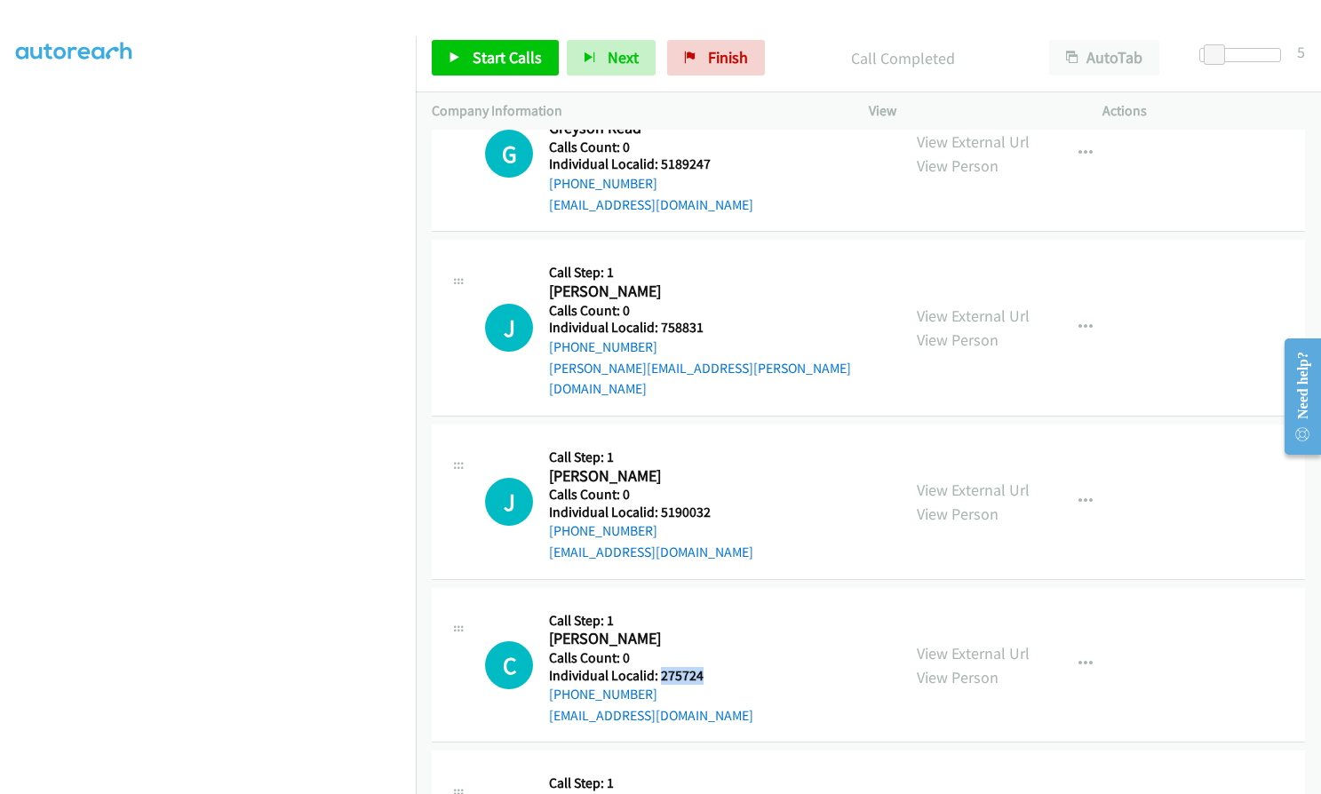
drag, startPoint x: 658, startPoint y: 587, endPoint x: 700, endPoint y: 593, distance: 42.2
click at [709, 604] on div "C Callback Scheduled Call Step: 1 Charles Pedersen America/Chicago Calls Count:…" at bounding box center [685, 665] width 400 height 123
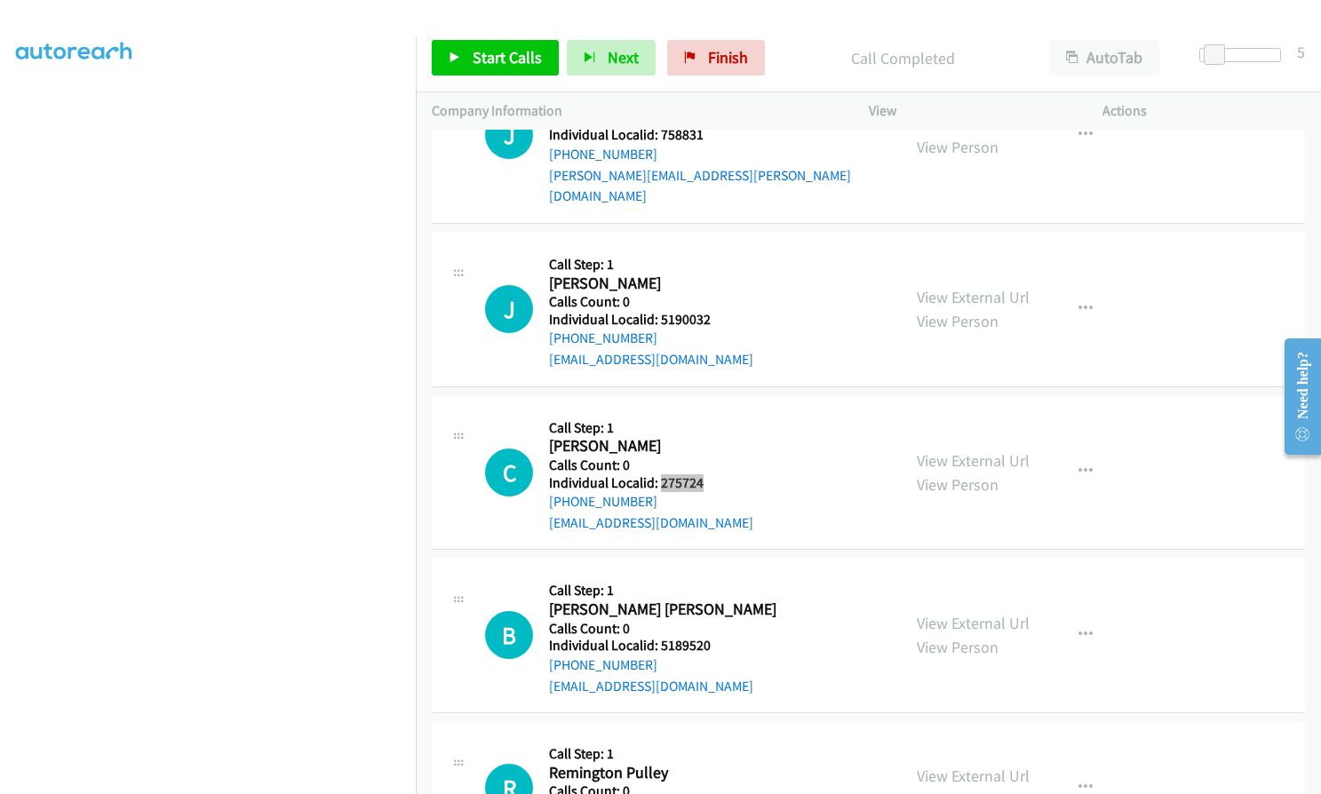
scroll to position [13674, 0]
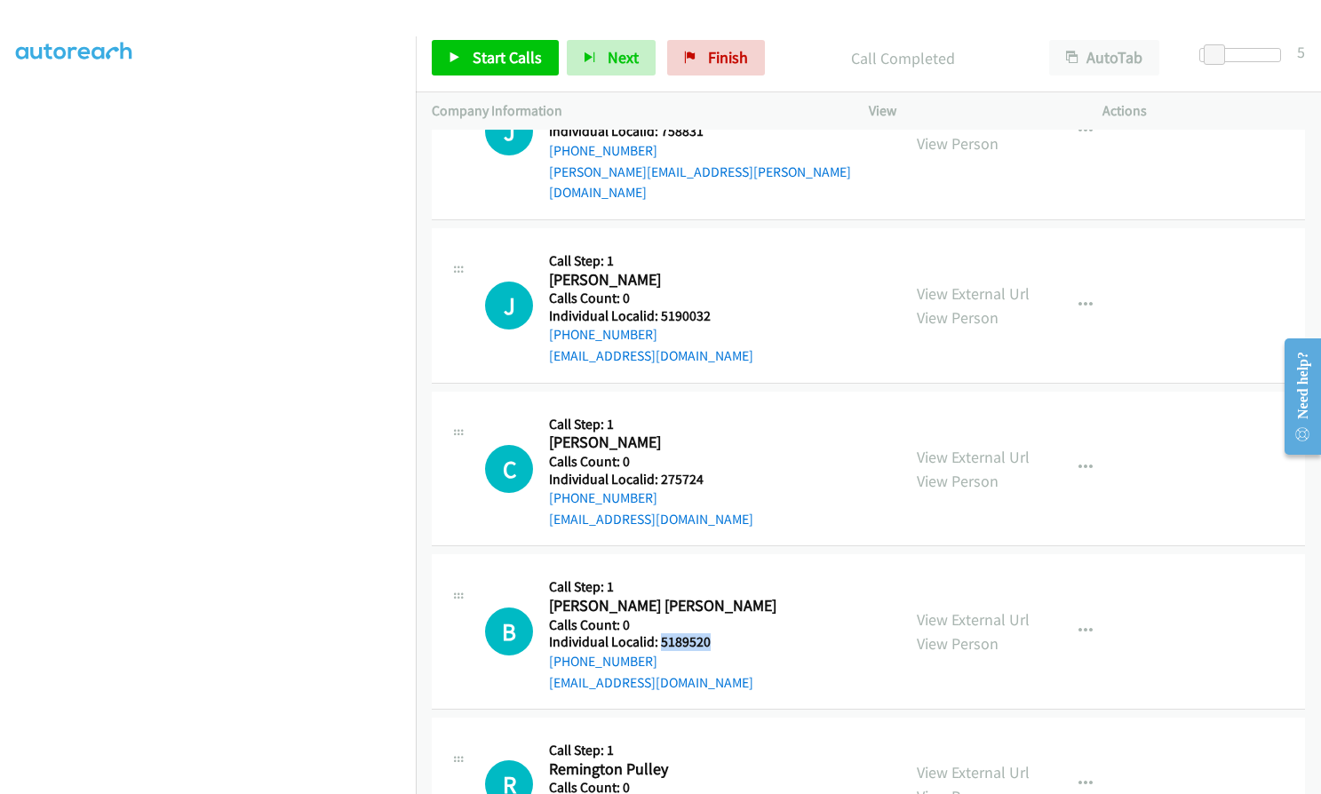
drag, startPoint x: 657, startPoint y: 555, endPoint x: 711, endPoint y: 556, distance: 53.3
click at [716, 570] on div "B Callback Scheduled Call Step: 1 Beckett Berg America/Chicago Calls Count: 0 I…" at bounding box center [685, 631] width 400 height 123
drag, startPoint x: 680, startPoint y: 719, endPoint x: 710, endPoint y: 718, distance: 30.2
click at [710, 734] on div "R Callback Scheduled Call Step: 1 Remington Pulley America/Chicago Calls Count:…" at bounding box center [685, 784] width 400 height 101
click at [492, 67] on span "Start Calls" at bounding box center [507, 57] width 69 height 20
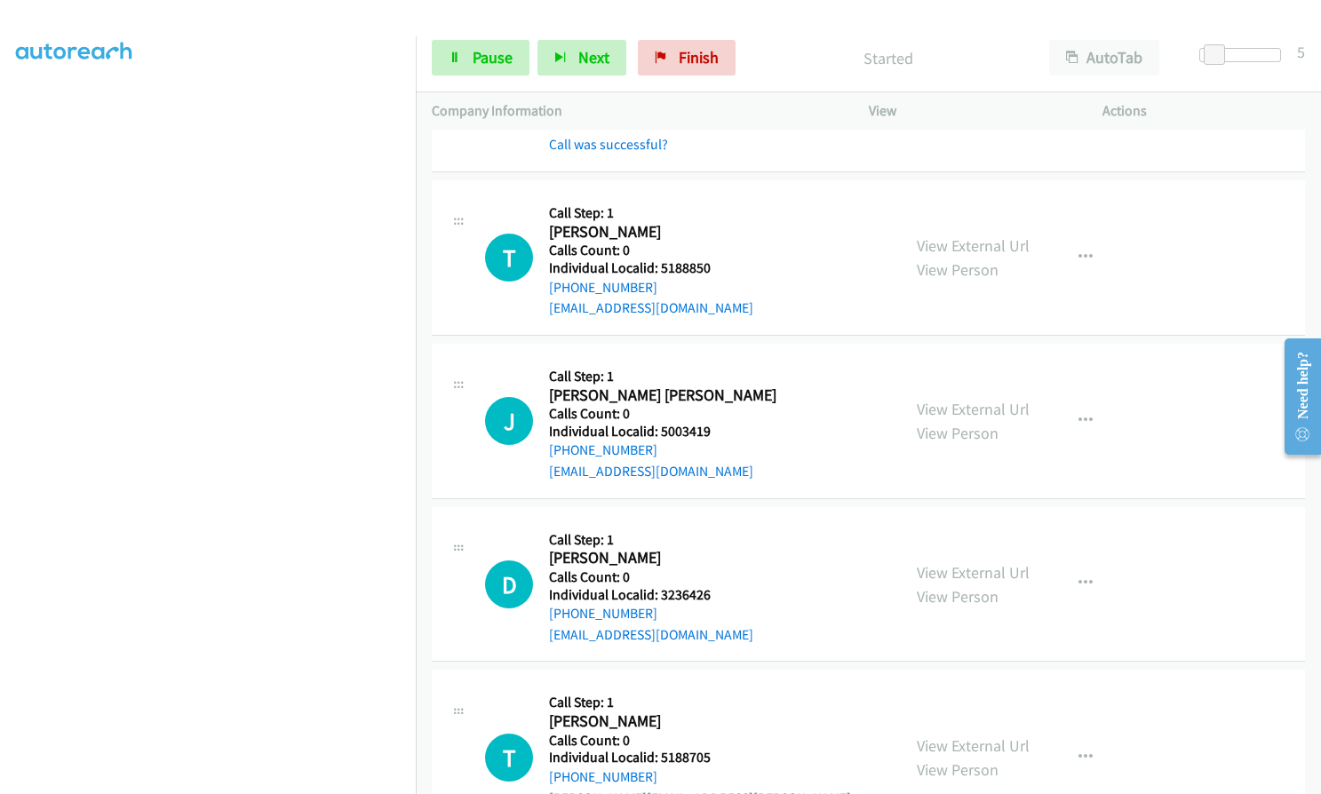
scroll to position [11897, 0]
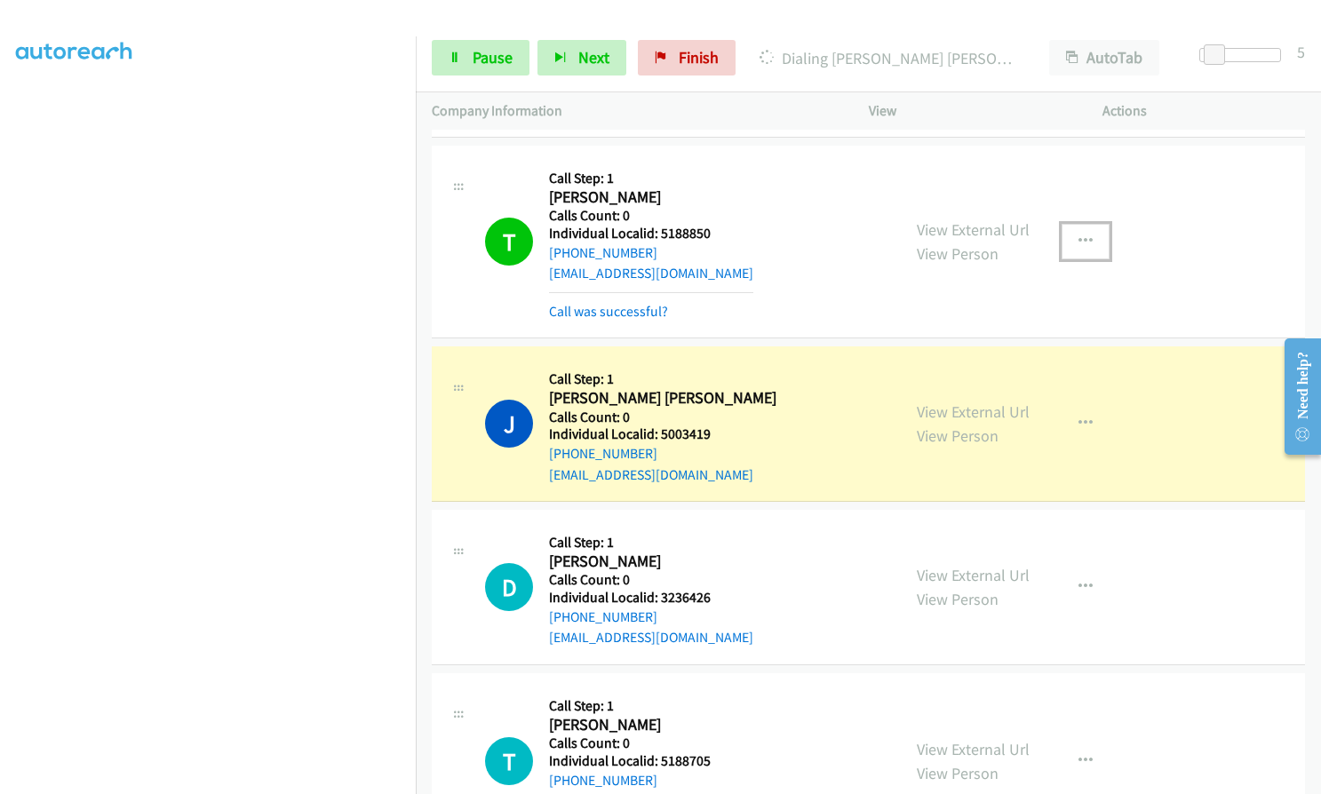
click at [1078, 235] on icon "button" at bounding box center [1085, 242] width 14 height 14
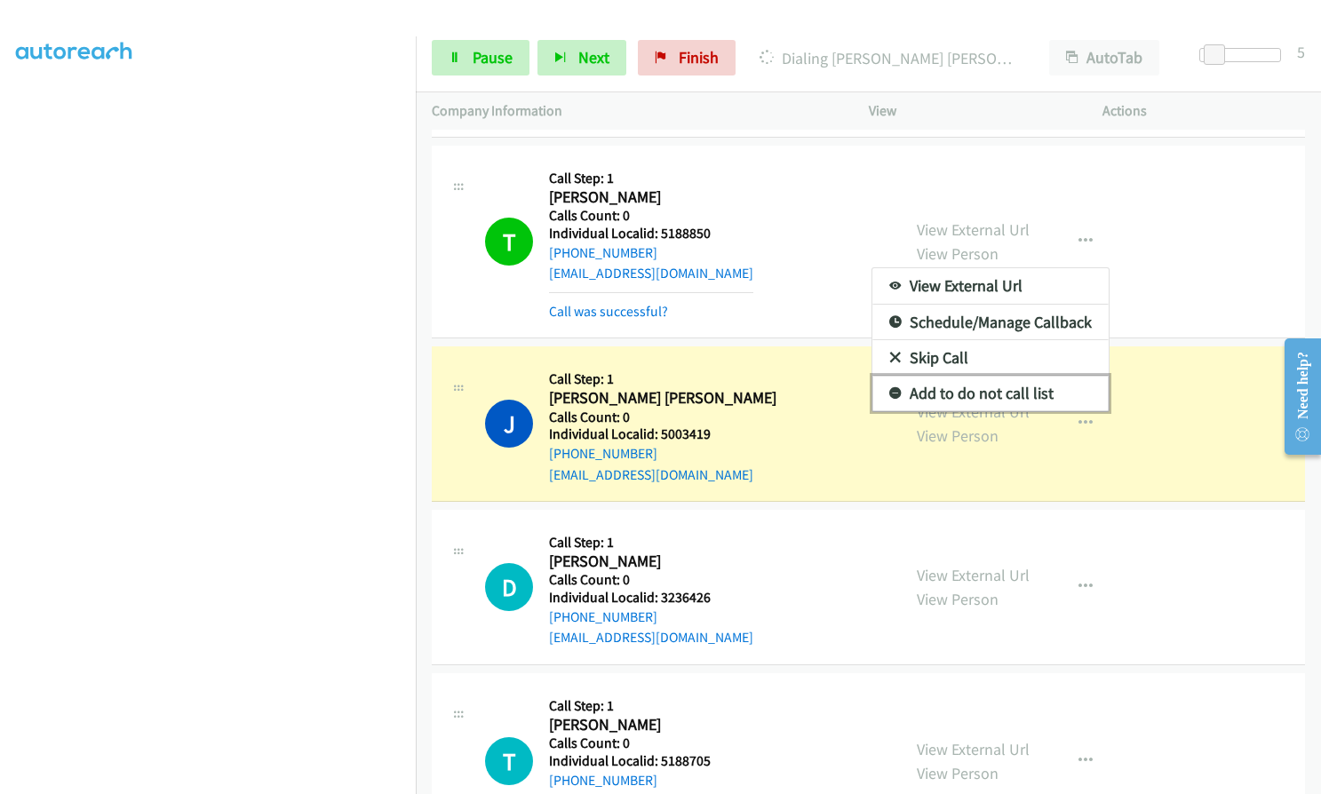
click at [890, 376] on link "Add to do not call list" at bounding box center [990, 394] width 236 height 36
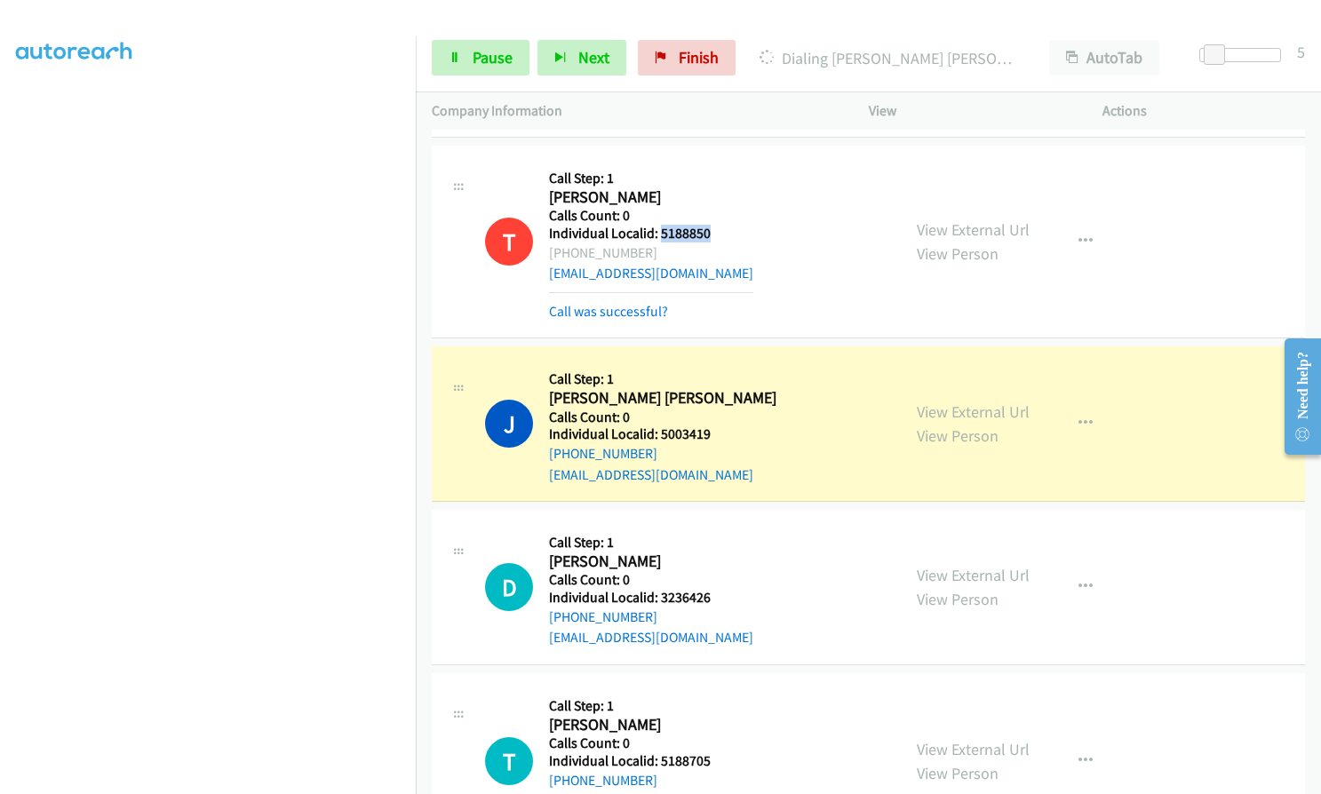
drag, startPoint x: 659, startPoint y: 211, endPoint x: 715, endPoint y: 212, distance: 56.0
click at [715, 211] on div "T Callback Scheduled Call Step: 1 Tyler Hughes America/Chicago Calls Count: 0 I…" at bounding box center [685, 242] width 400 height 160
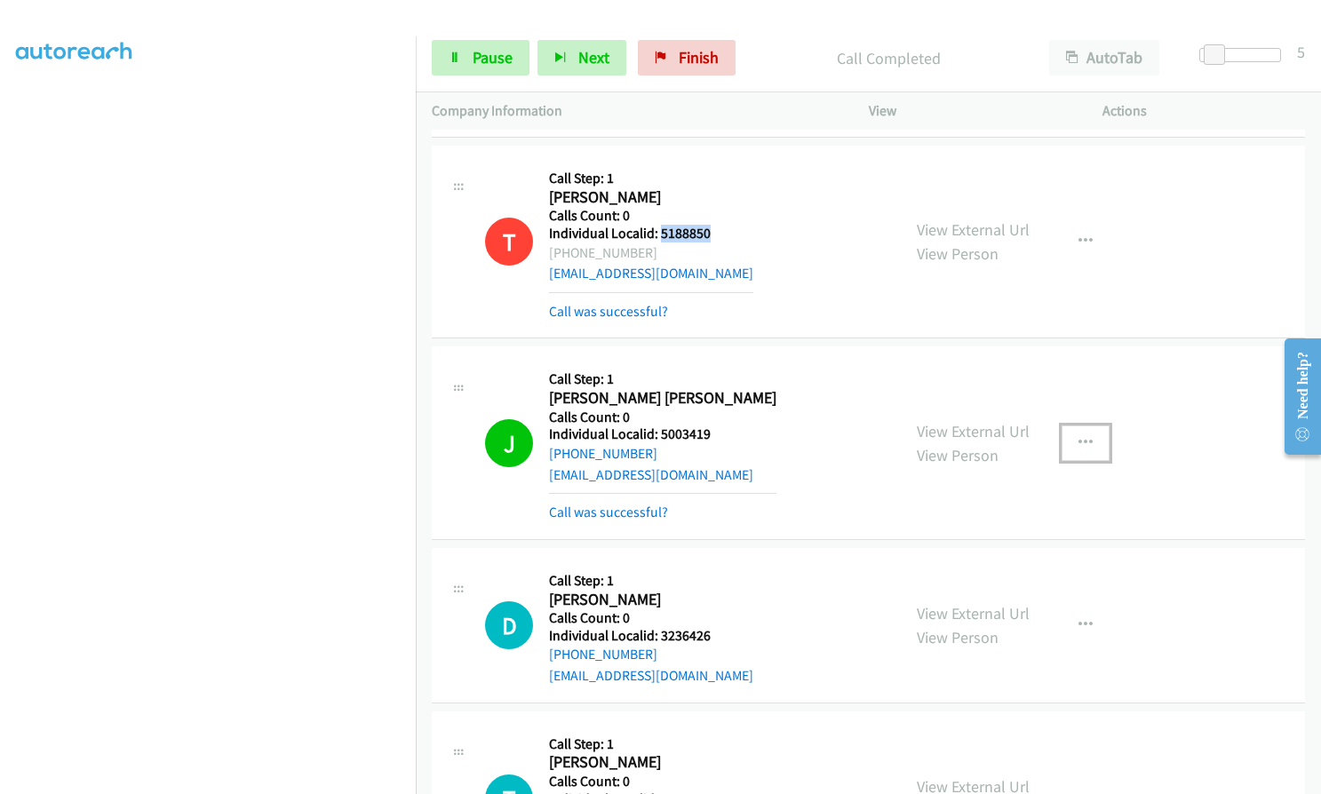
click at [1078, 436] on icon "button" at bounding box center [1085, 443] width 14 height 14
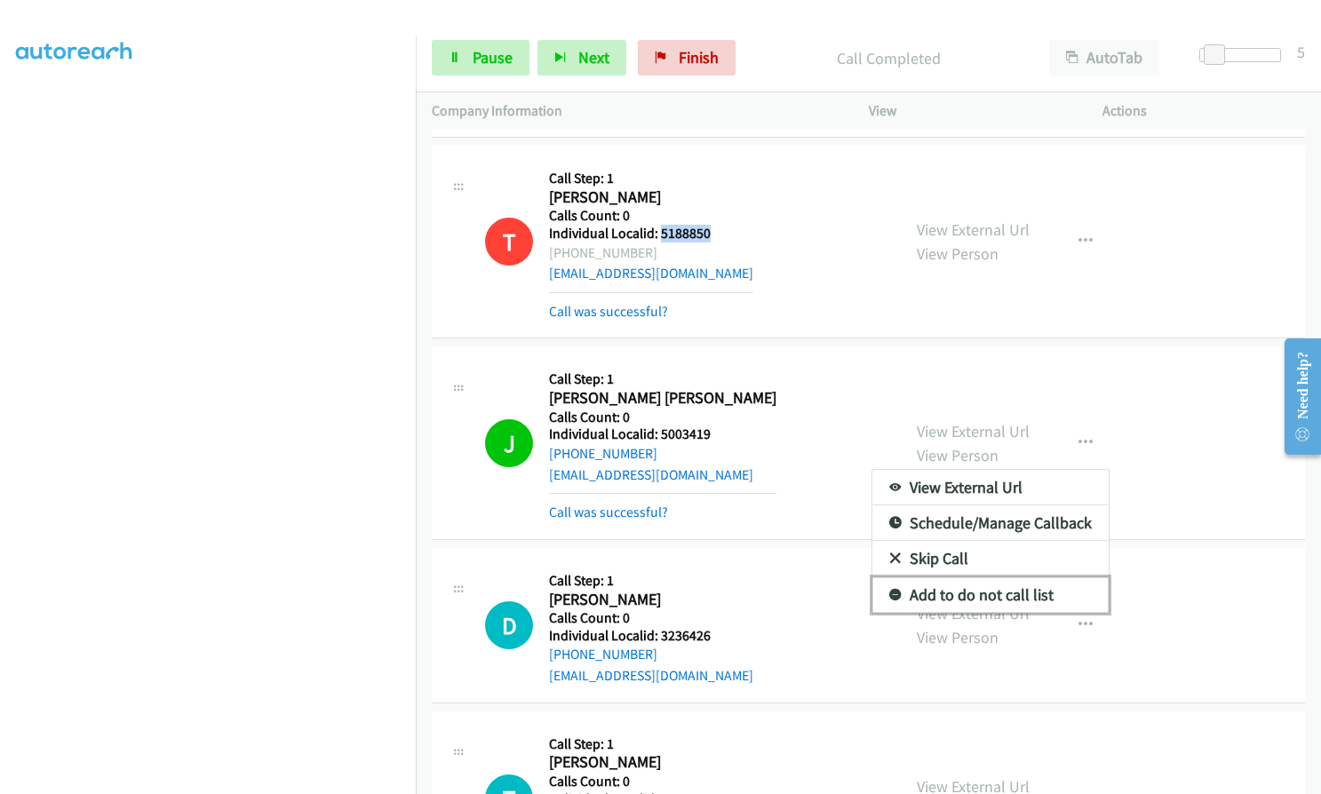
click at [893, 577] on link "Add to do not call list" at bounding box center [990, 595] width 236 height 36
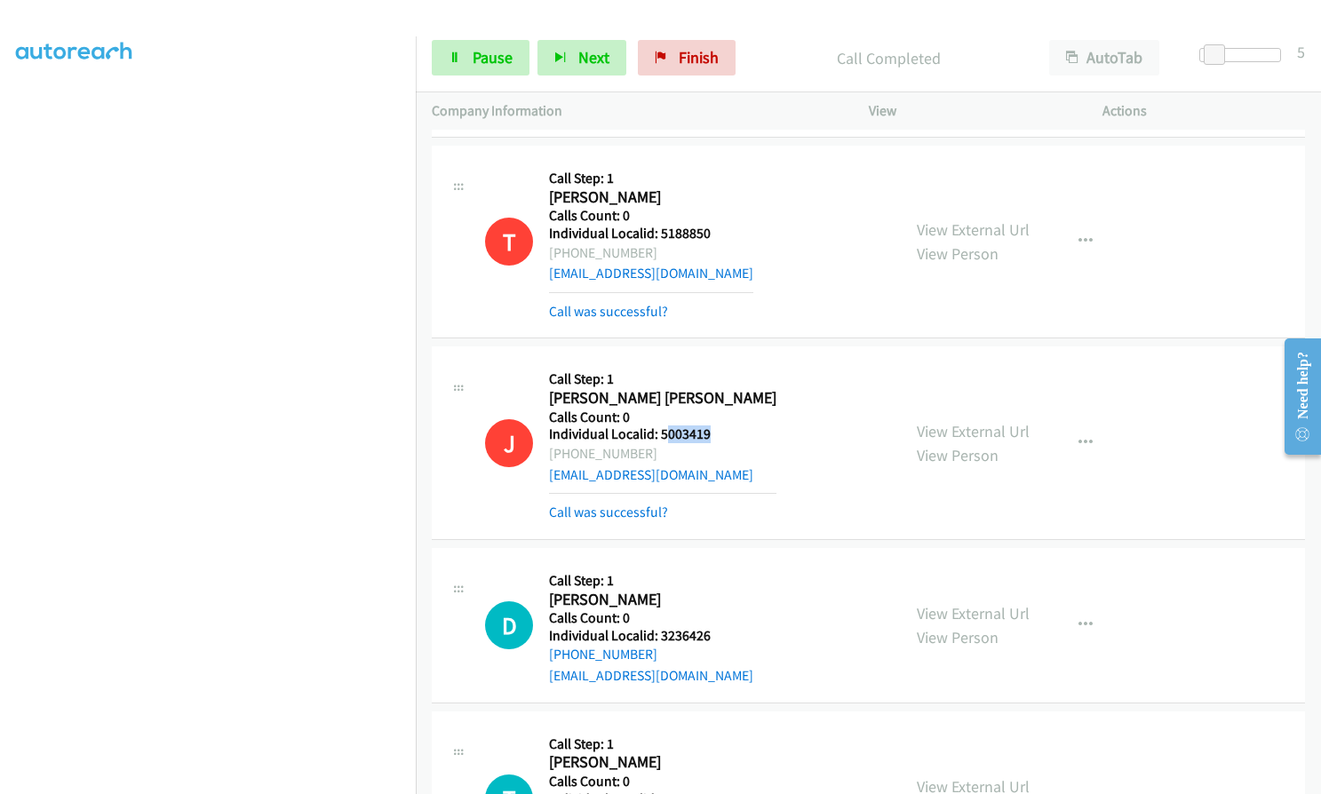
drag, startPoint x: 672, startPoint y: 412, endPoint x: 727, endPoint y: 412, distance: 55.1
click at [727, 412] on div "J Callback Scheduled Call Step: 1 Jackson Ritter America/Chicago Calls Count: 0…" at bounding box center [685, 442] width 400 height 160
click at [693, 388] on h2 "Jackson Ritter" at bounding box center [662, 398] width 227 height 20
drag, startPoint x: 659, startPoint y: 413, endPoint x: 717, endPoint y: 413, distance: 57.7
click at [717, 413] on div "J Callback Scheduled Call Step: 1 Jackson Ritter America/Chicago Calls Count: 0…" at bounding box center [685, 442] width 400 height 160
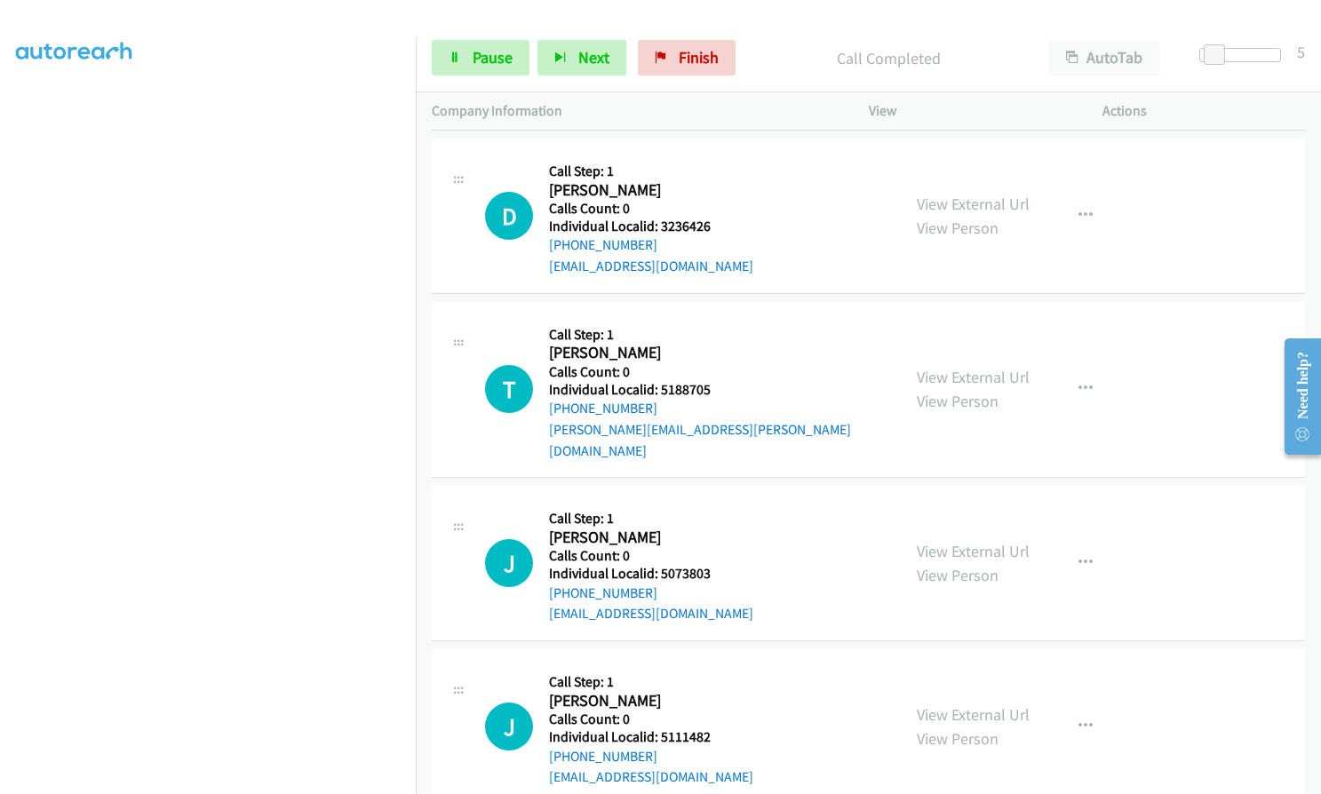
scroll to position [12319, 0]
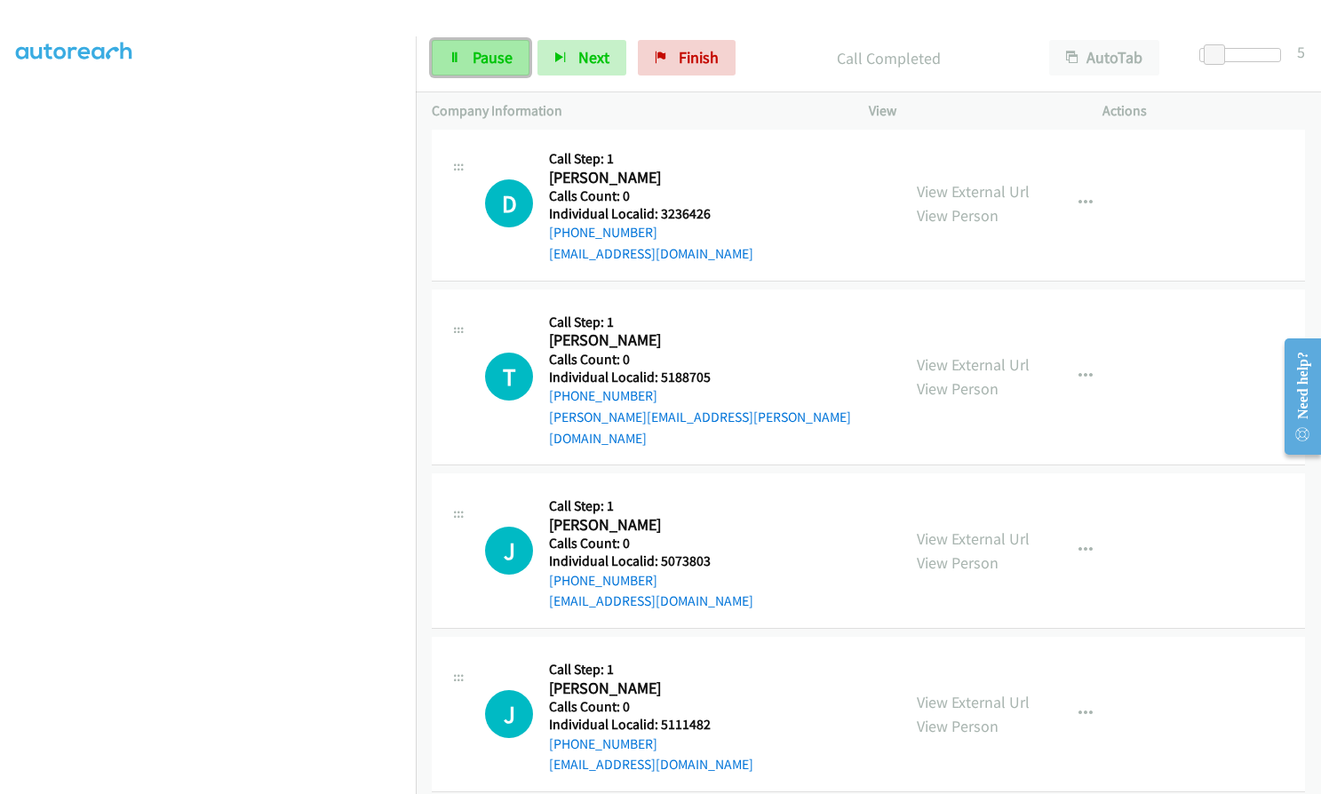
click at [495, 60] on span "Pause" at bounding box center [493, 57] width 40 height 20
click at [497, 60] on span "Start Calls" at bounding box center [507, 57] width 69 height 20
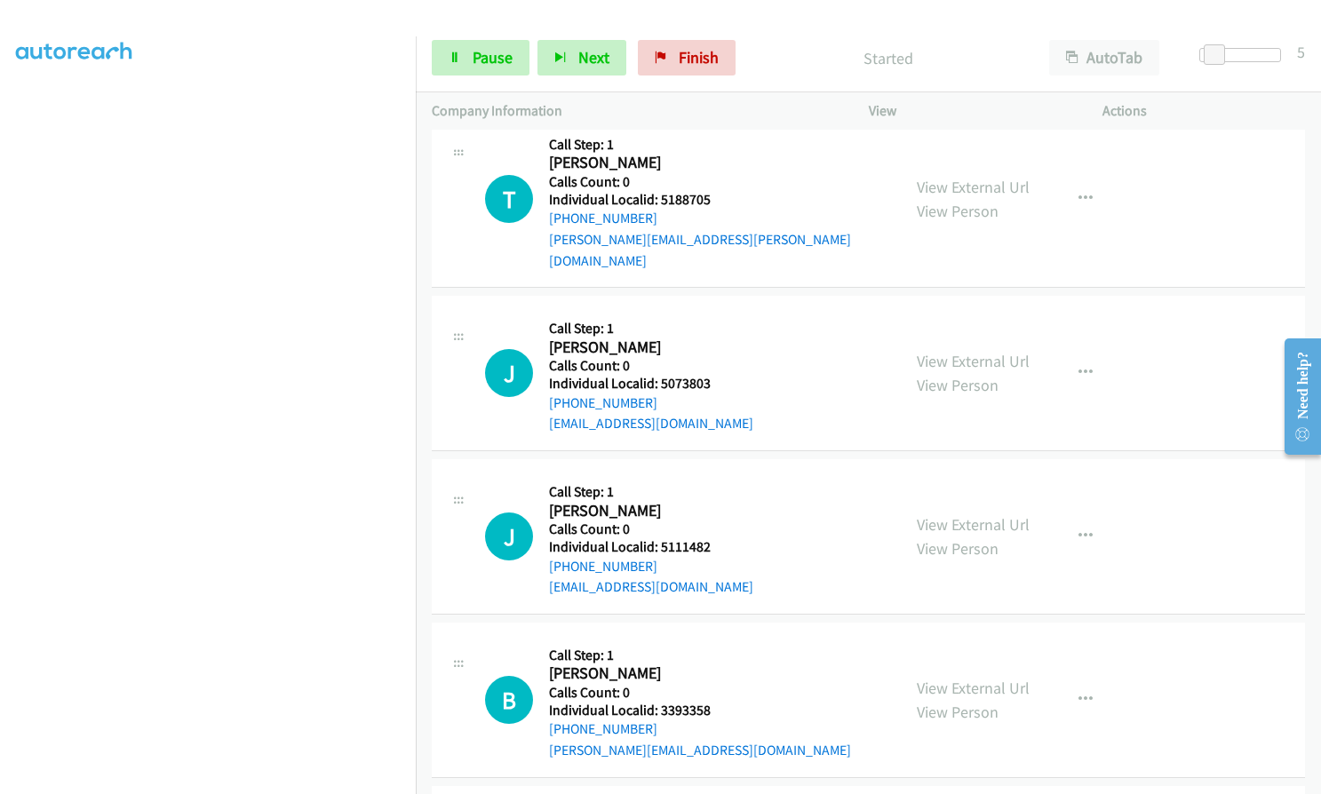
scroll to position [12474, 0]
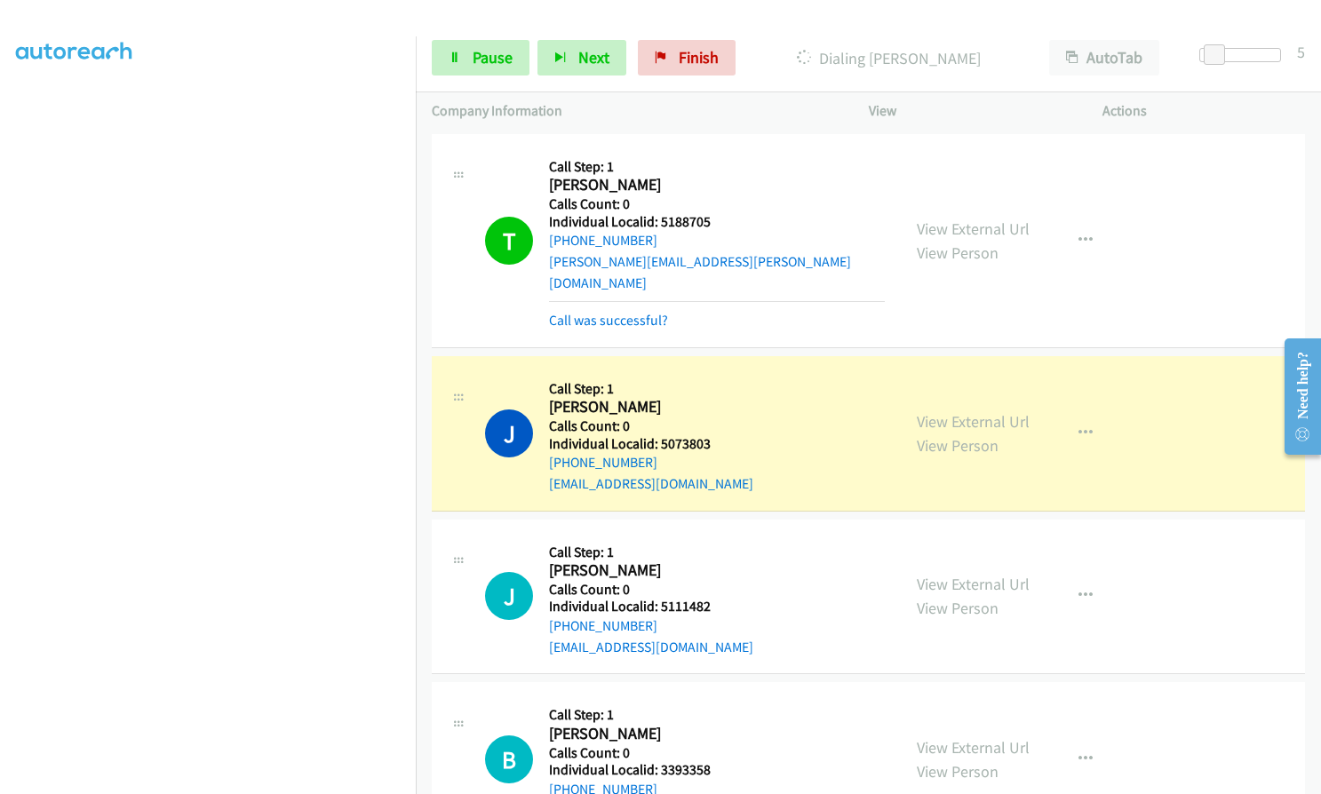
drag, startPoint x: 21, startPoint y: 449, endPoint x: 17, endPoint y: 433, distance: 15.7
click at [13, 433] on aside "Dialing Mode: Power | Switch to Preview My Lists" at bounding box center [208, 338] width 416 height 983
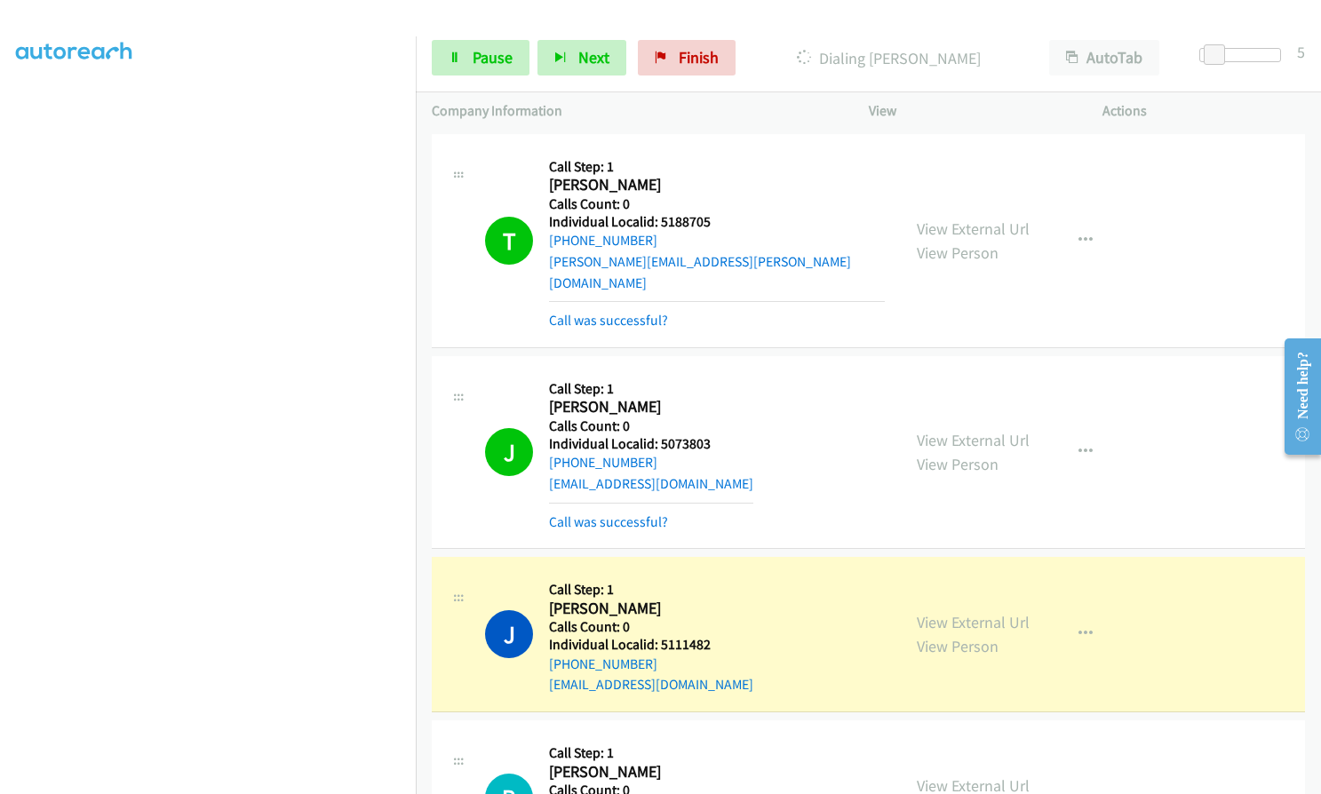
click at [11, 514] on aside "Dialing Mode: Power | Switch to Preview My Lists" at bounding box center [208, 338] width 416 height 983
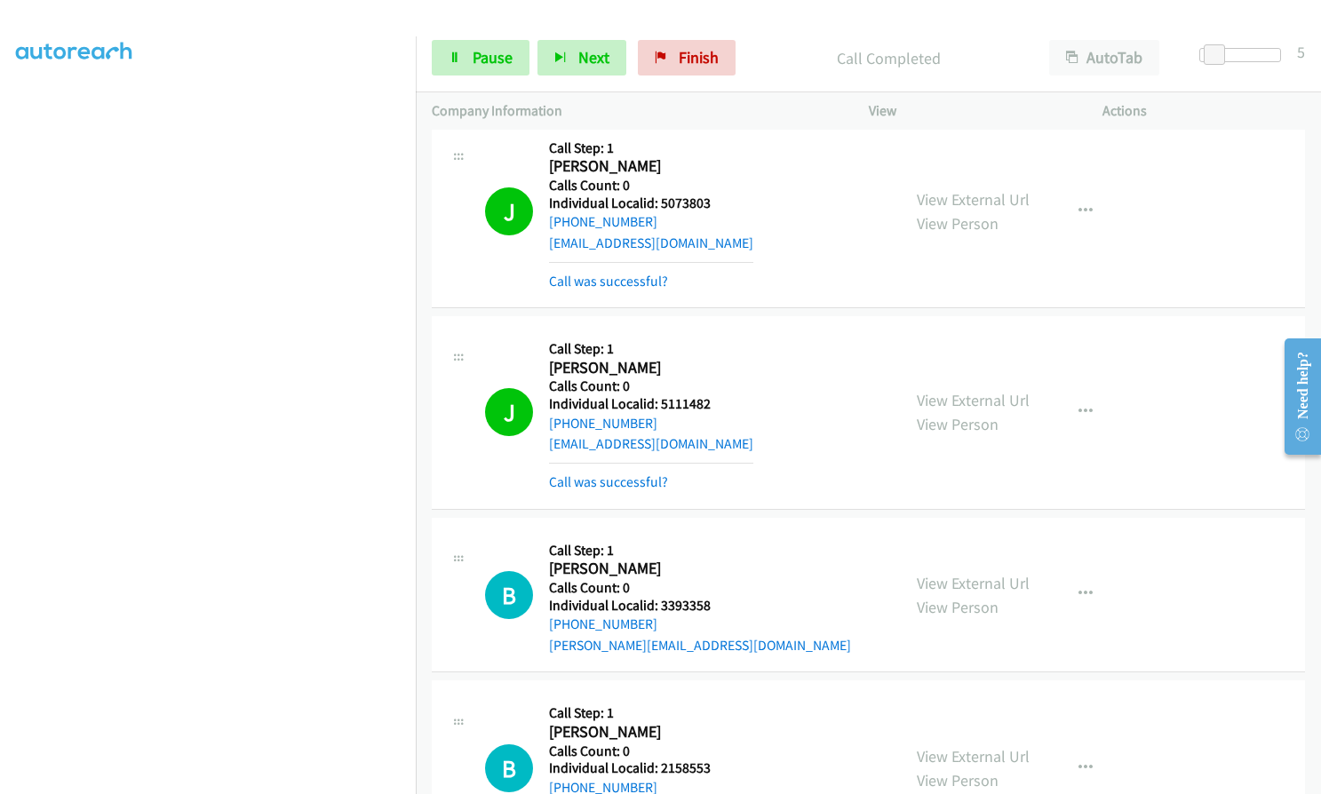
scroll to position [12719, 0]
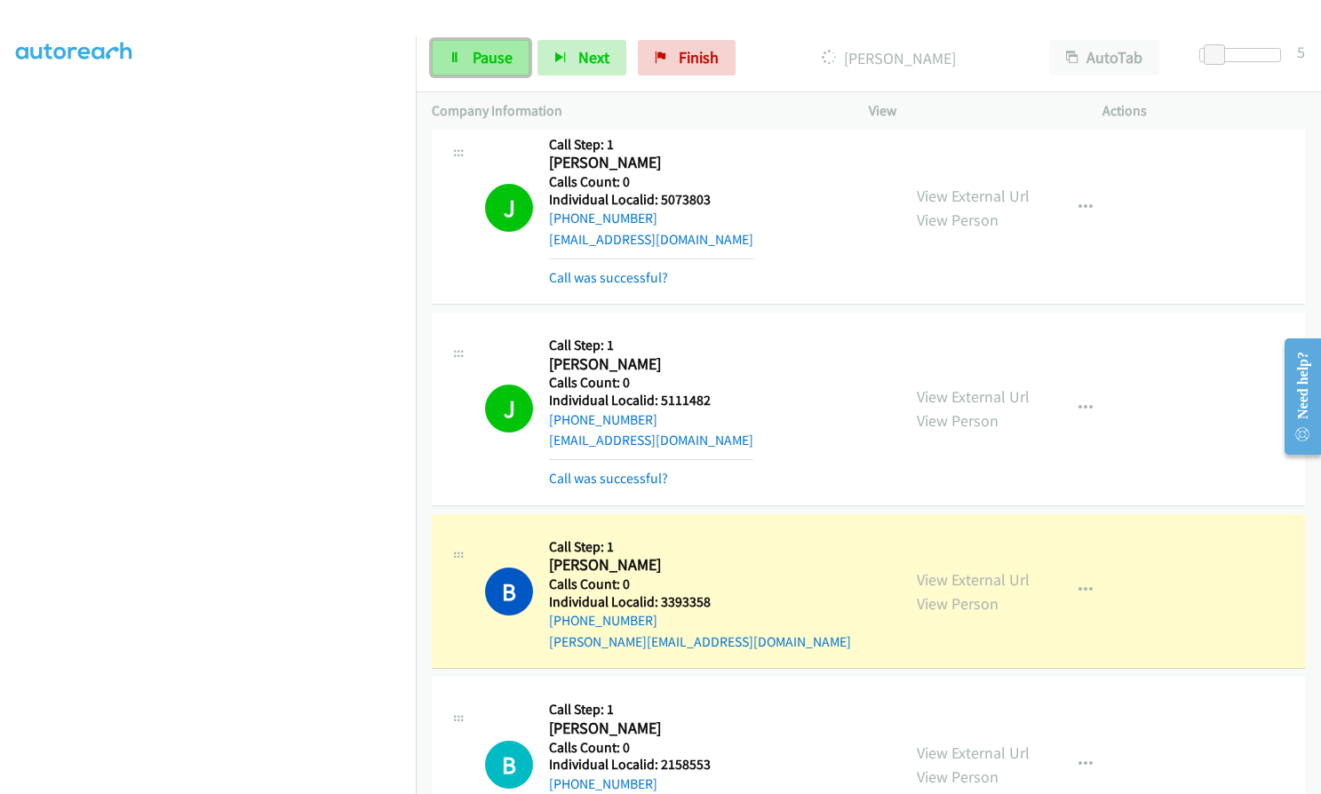
click at [499, 68] on link "Pause" at bounding box center [481, 58] width 98 height 36
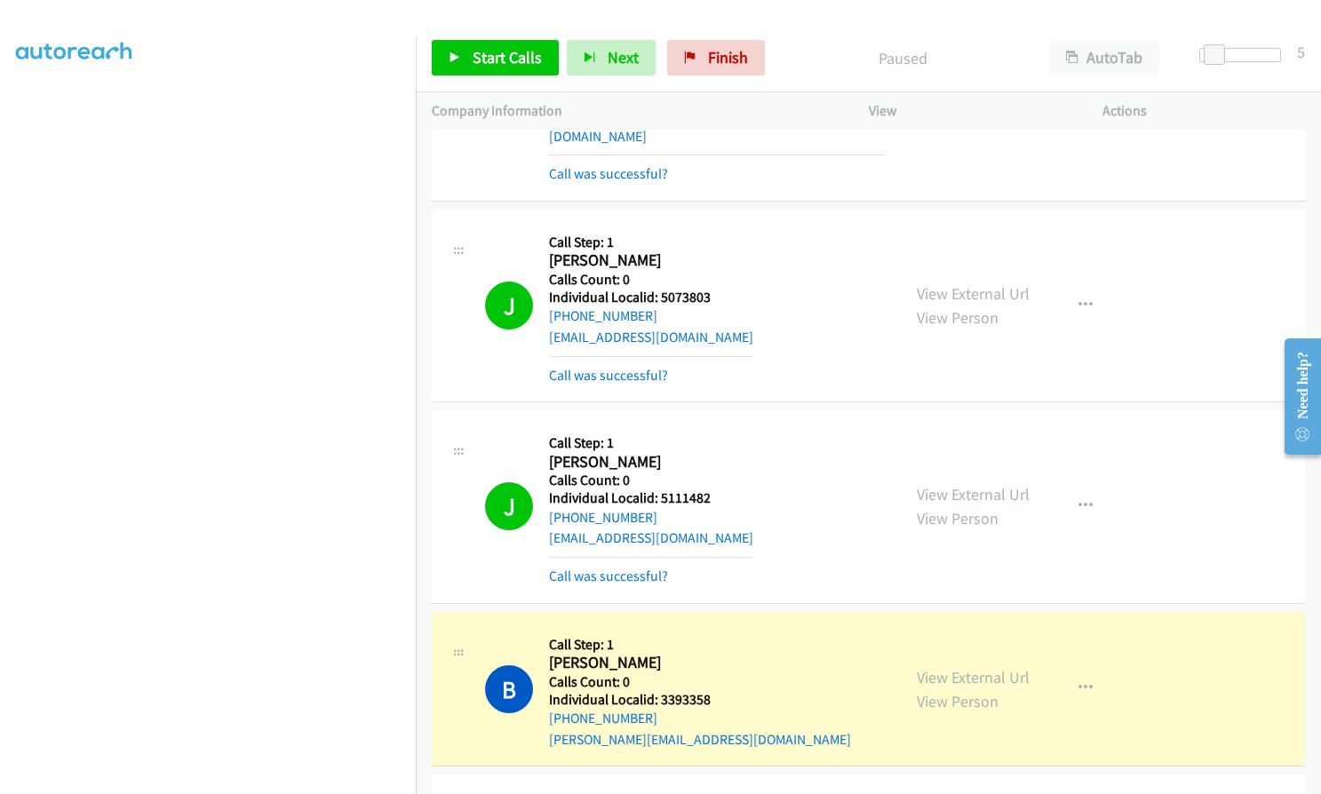
scroll to position [12608, 0]
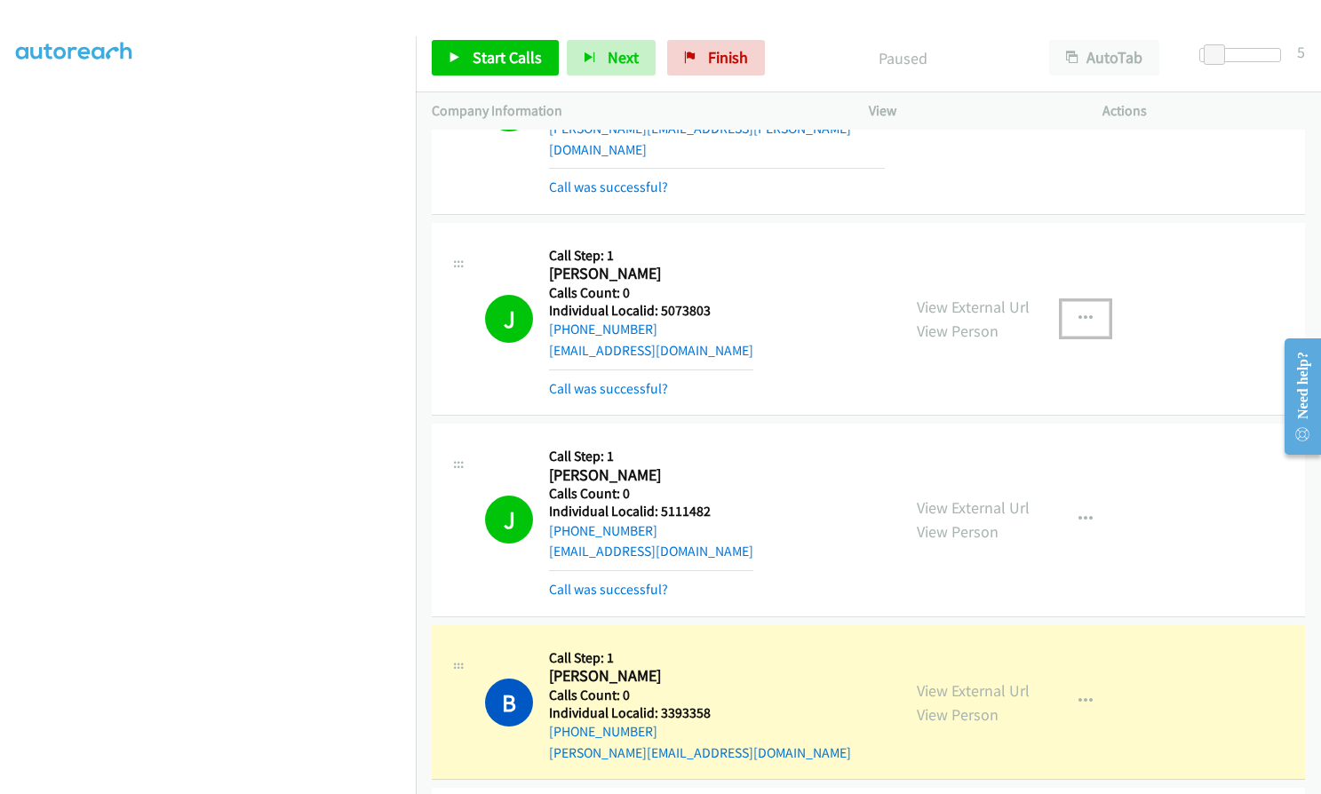
click at [1085, 301] on button "button" at bounding box center [1086, 319] width 48 height 36
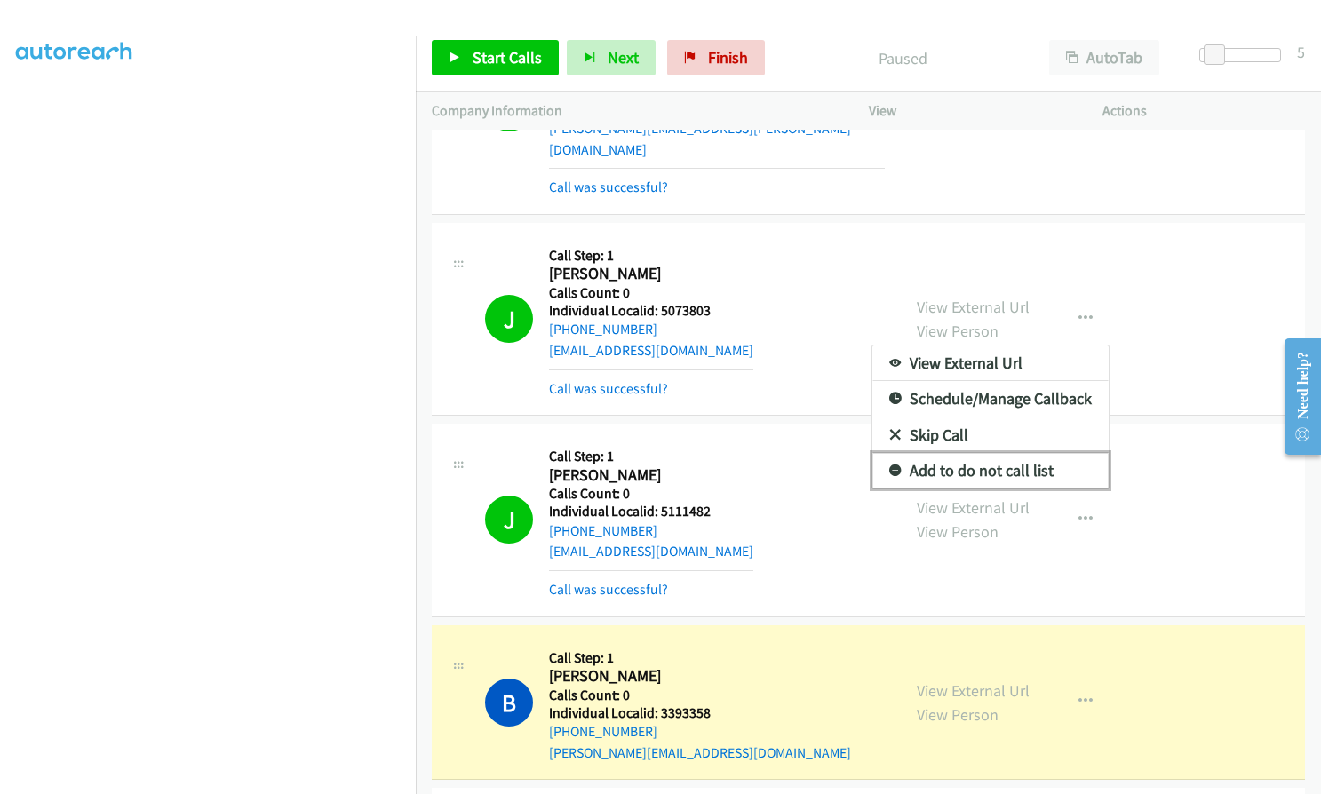
click at [889, 465] on icon at bounding box center [895, 471] width 12 height 12
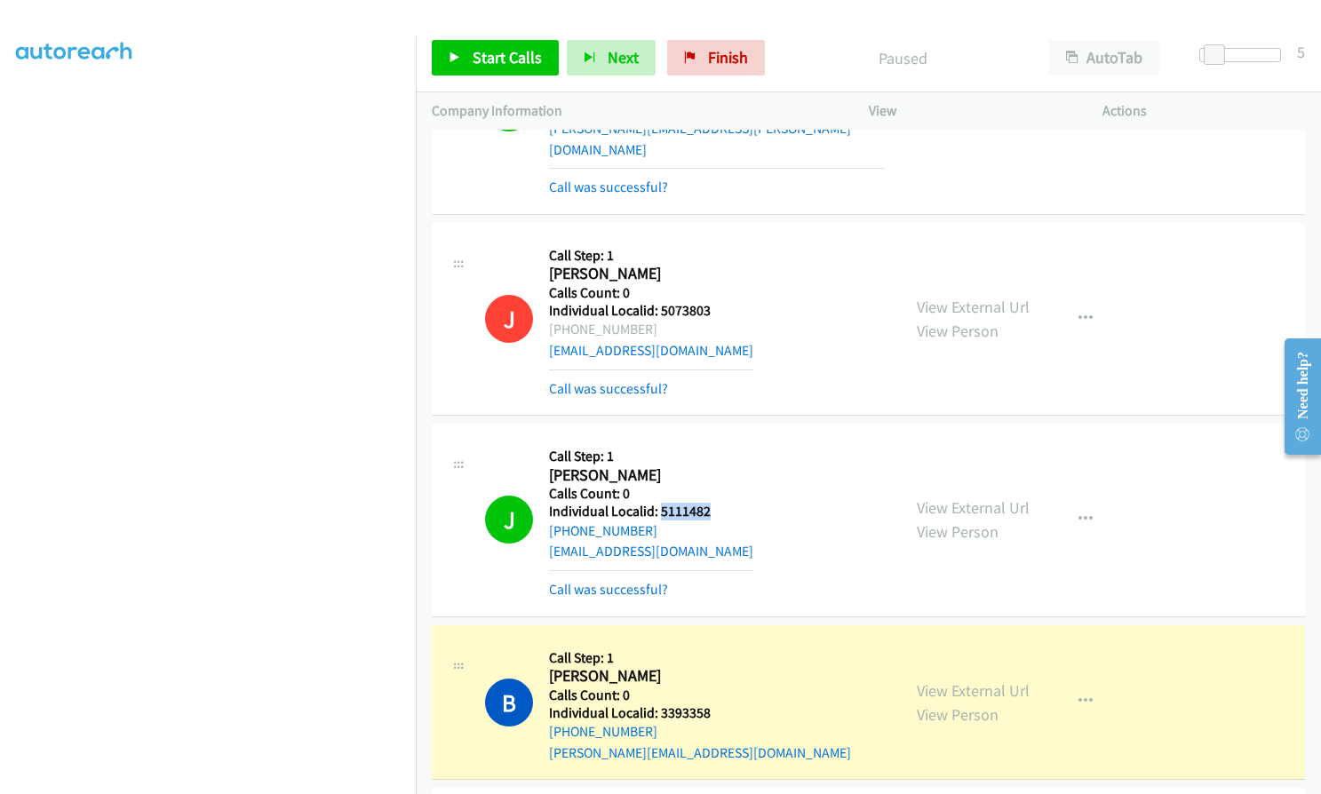
drag, startPoint x: 659, startPoint y: 471, endPoint x: 713, endPoint y: 470, distance: 54.2
click at [713, 503] on h5 "Individual Localid: 5111482" at bounding box center [651, 512] width 204 height 18
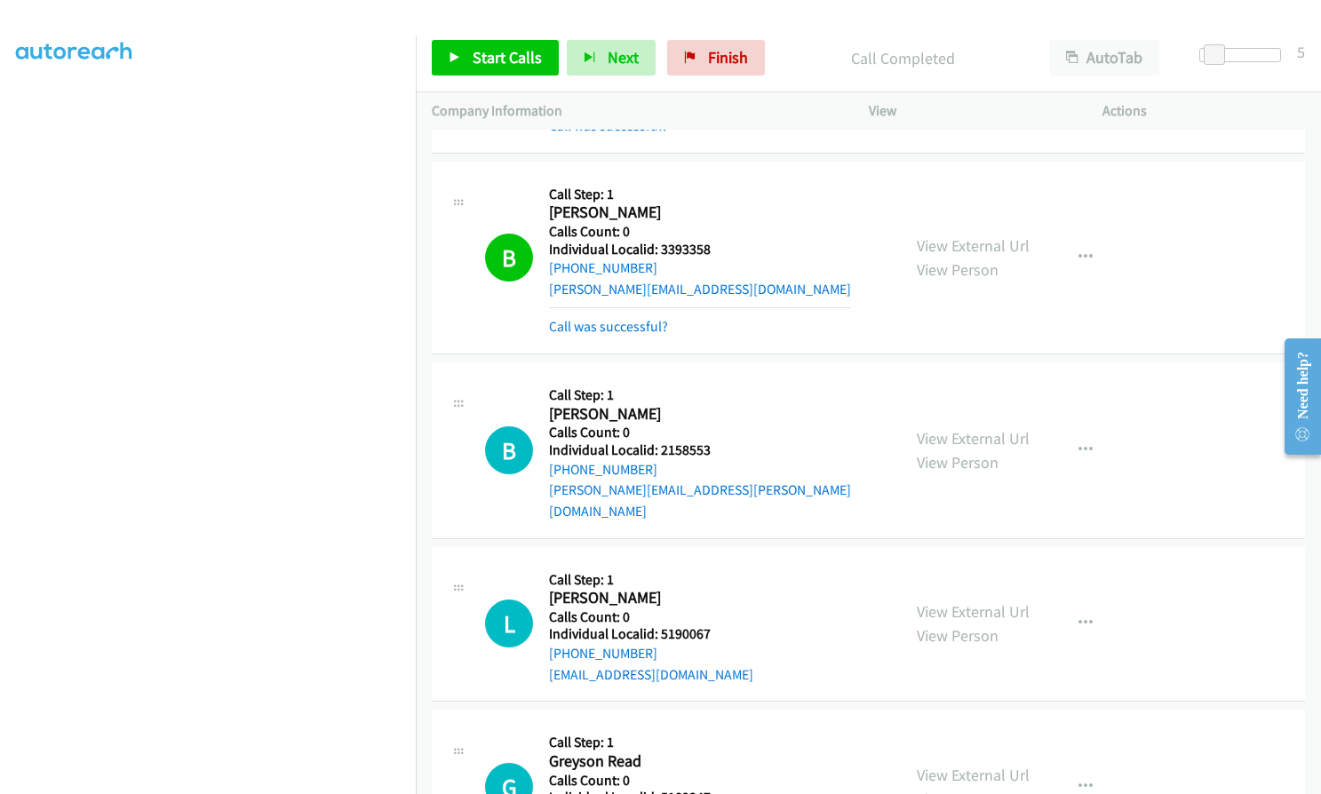
scroll to position [13074, 0]
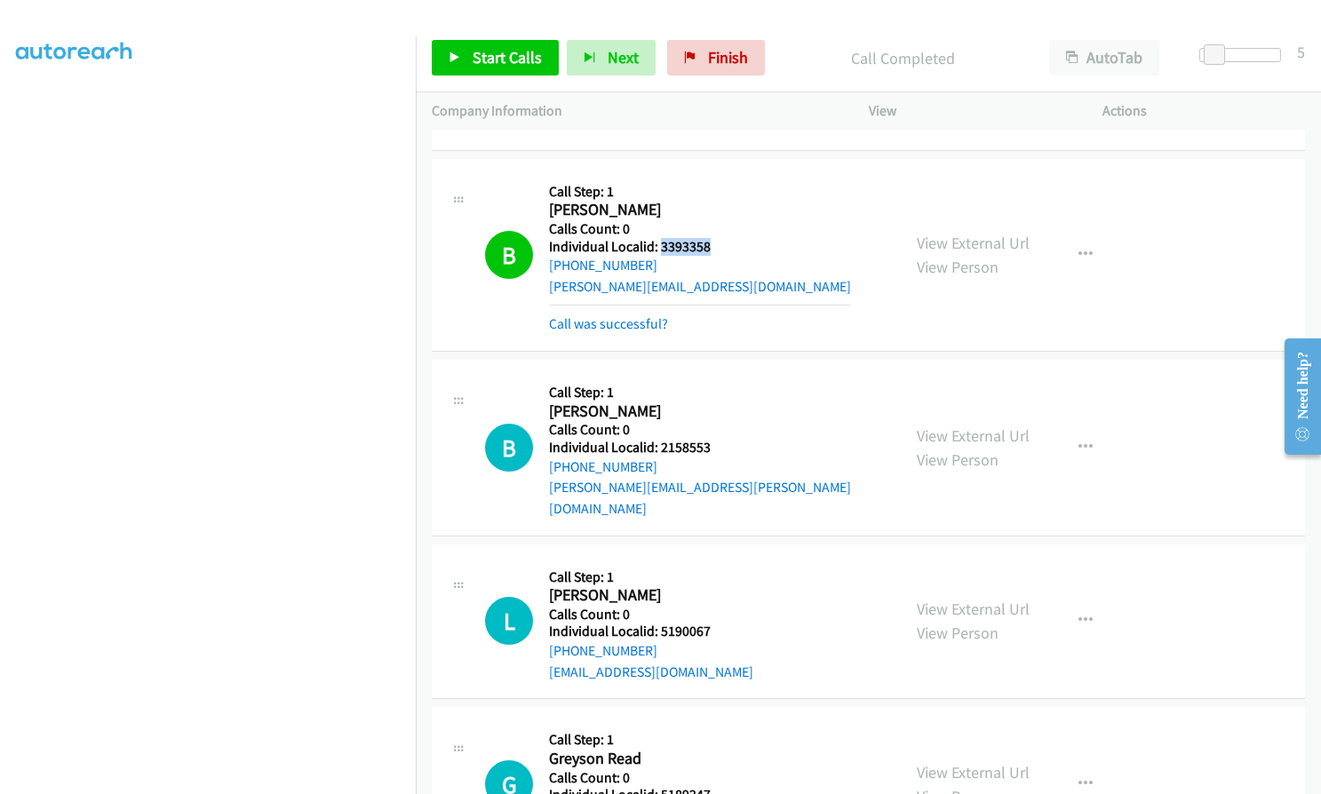
drag, startPoint x: 660, startPoint y: 203, endPoint x: 715, endPoint y: 202, distance: 55.1
click at [715, 238] on h5 "Individual Localid: 3393358" at bounding box center [700, 247] width 302 height 18
click at [478, 53] on span "Start Calls" at bounding box center [507, 57] width 69 height 20
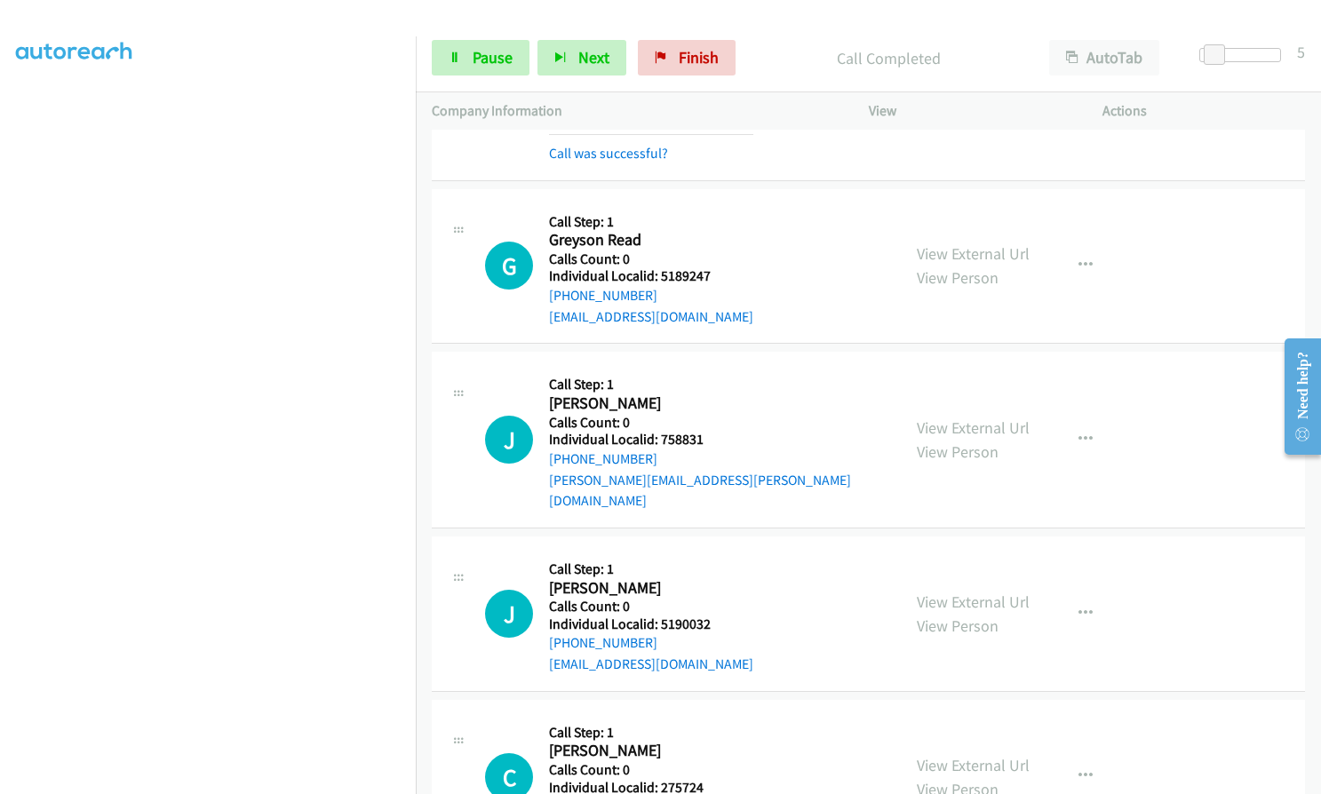
scroll to position [13674, 0]
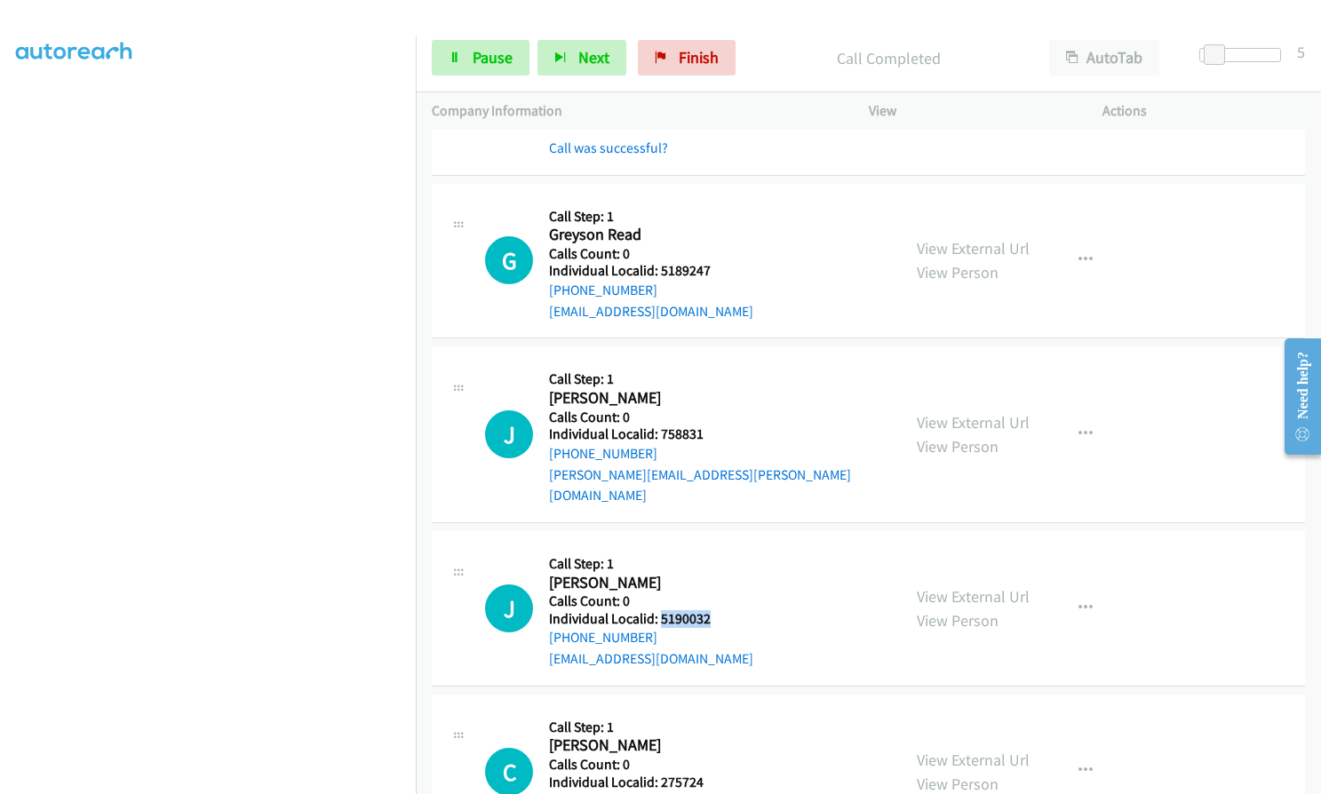
drag, startPoint x: 660, startPoint y: 534, endPoint x: 716, endPoint y: 533, distance: 56.0
click at [716, 547] on div "J Callback Scheduled Call Step: 1 Jeff Eaton America/Chicago Calls Count: 0 Ind…" at bounding box center [685, 608] width 400 height 123
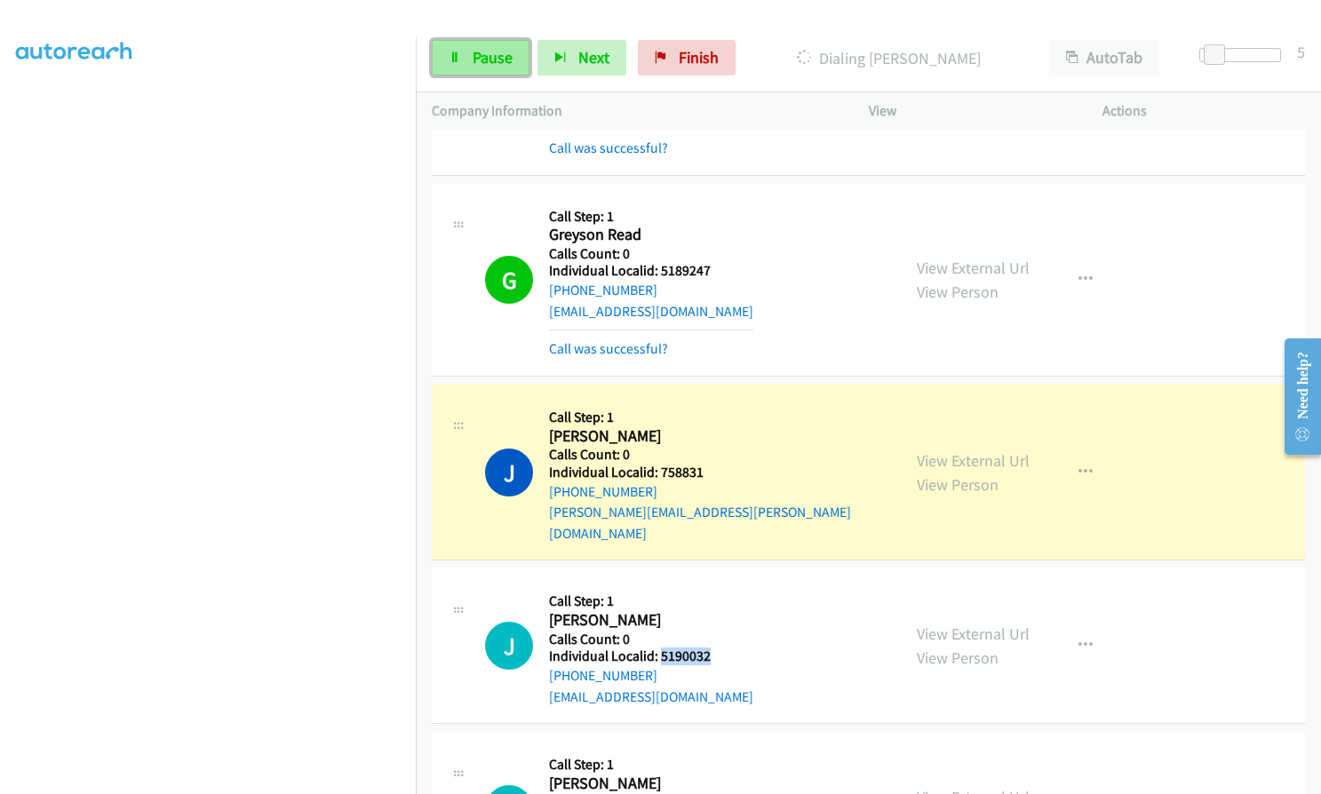
click at [476, 61] on span "Pause" at bounding box center [493, 57] width 40 height 20
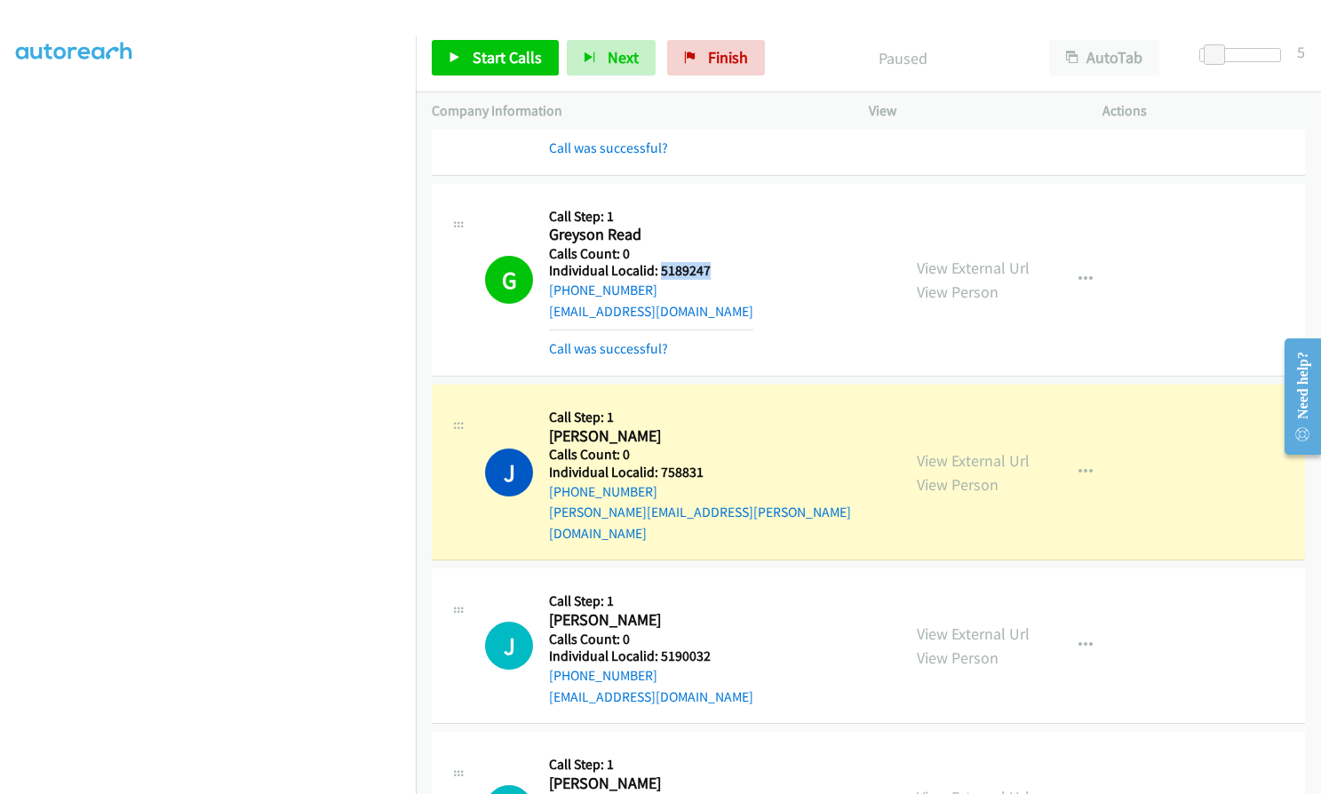
drag, startPoint x: 659, startPoint y: 211, endPoint x: 722, endPoint y: 209, distance: 63.1
click at [722, 262] on h5 "Individual Localid: 5189247" at bounding box center [651, 271] width 204 height 18
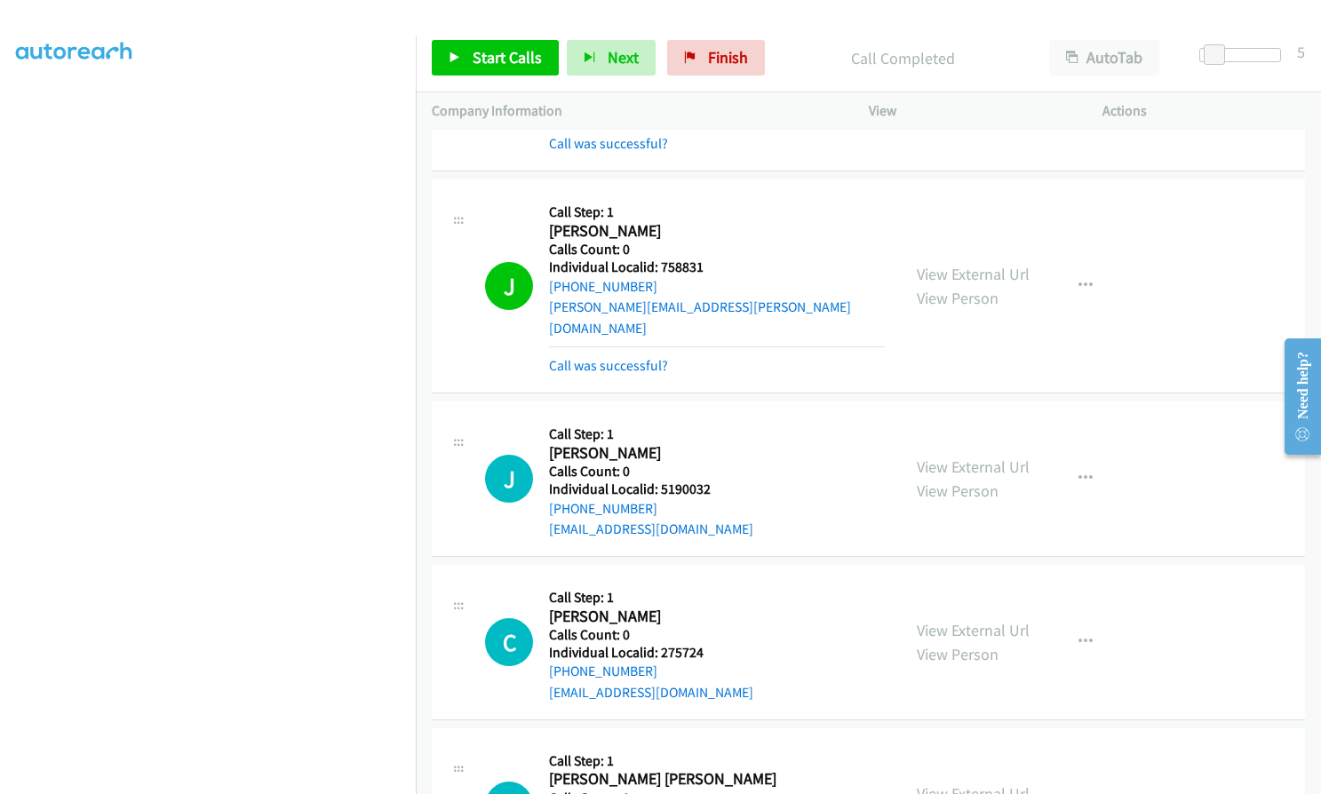
scroll to position [13962, 0]
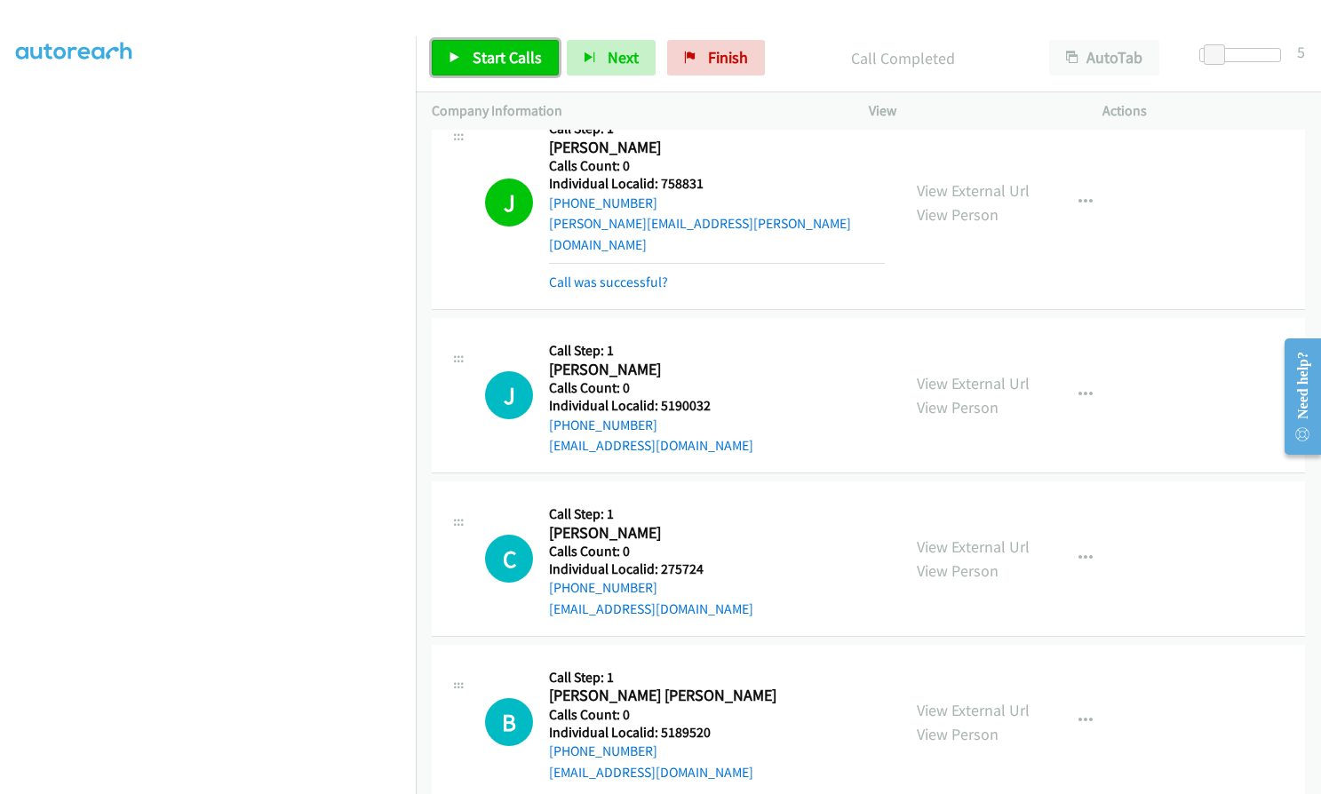
click at [483, 66] on span "Start Calls" at bounding box center [507, 57] width 69 height 20
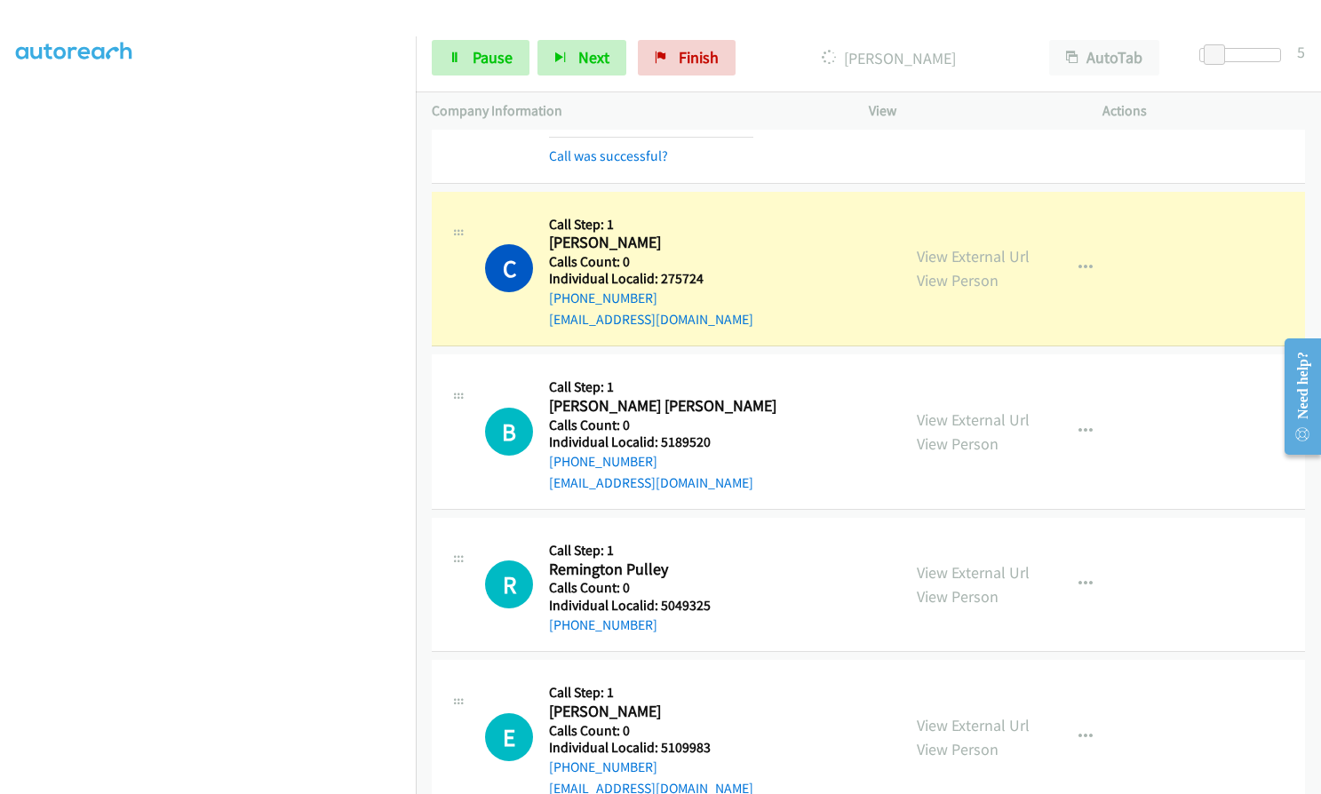
scroll to position [14295, 0]
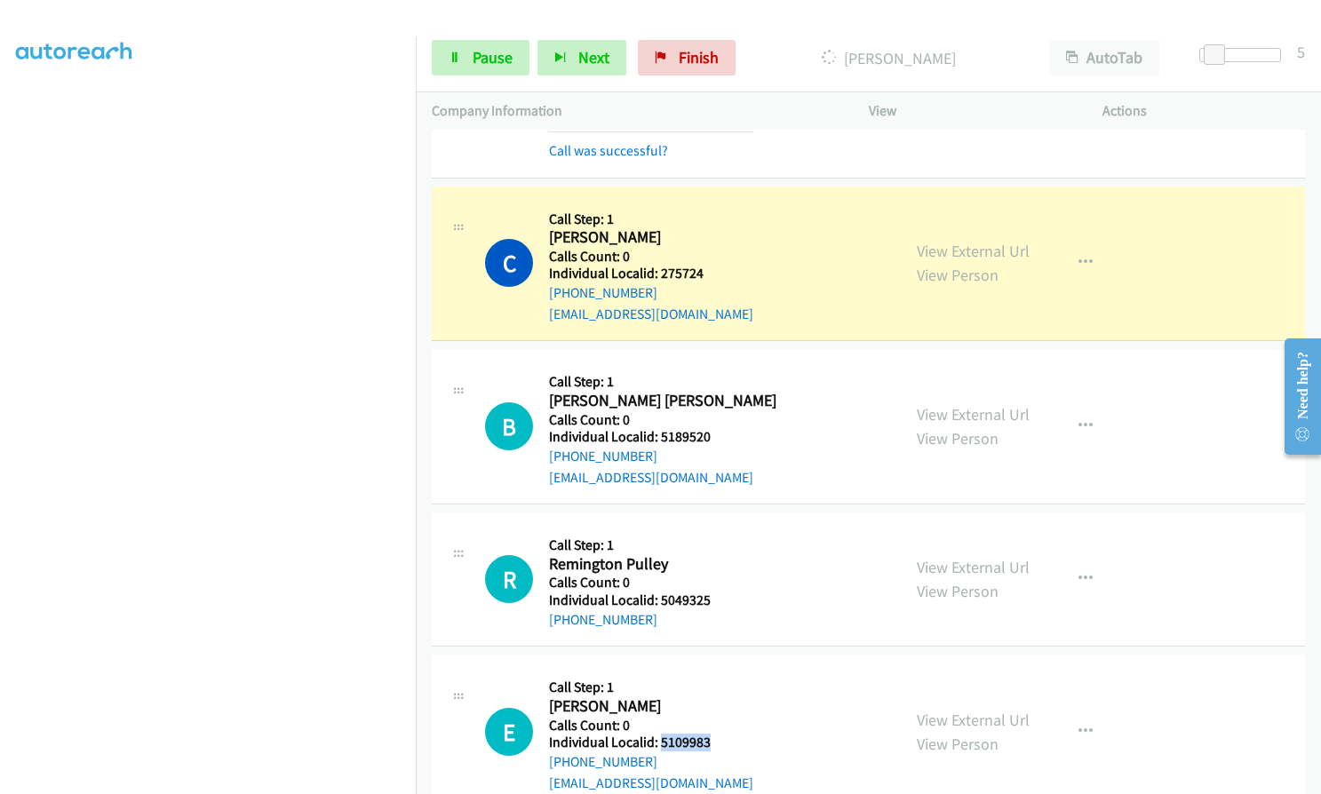
drag, startPoint x: 662, startPoint y: 658, endPoint x: 715, endPoint y: 658, distance: 53.3
click at [720, 671] on div "E Callback Scheduled Call Step: 1 Ed Boardwine America/Chicago Calls Count: 0 I…" at bounding box center [685, 732] width 400 height 123
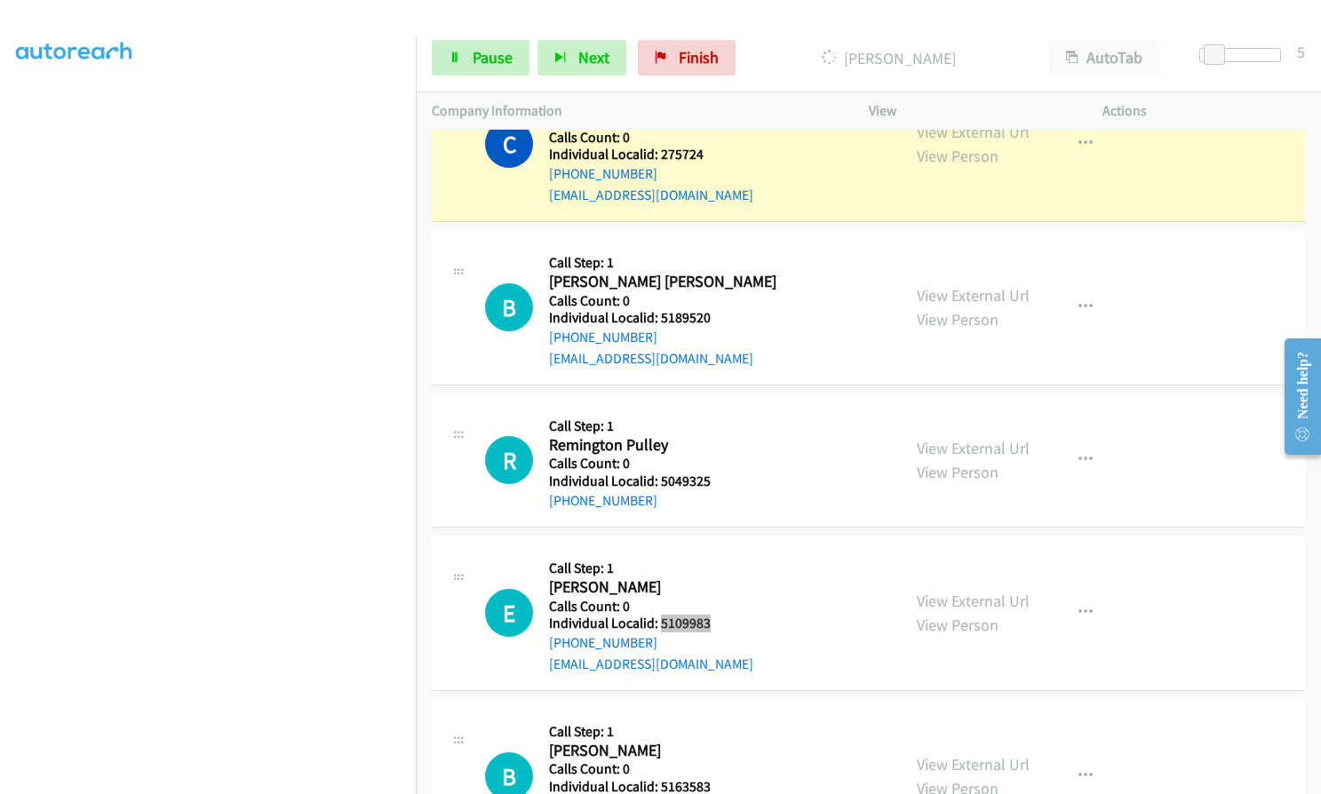
scroll to position [14429, 0]
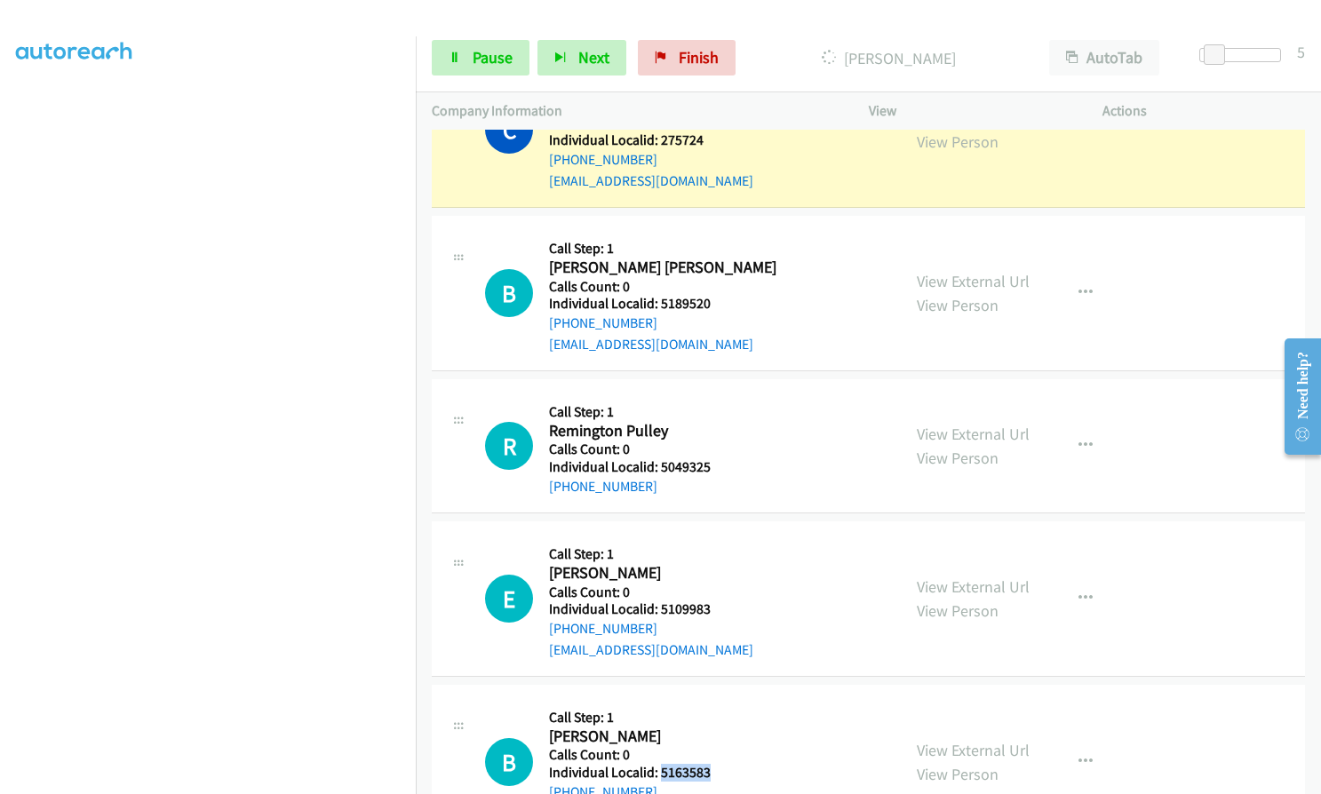
drag, startPoint x: 676, startPoint y: 683, endPoint x: 712, endPoint y: 681, distance: 35.6
click at [712, 701] on div "B Callback Scheduled Call Step: 1 Braven Smith America/New_York Calls Count: 0 …" at bounding box center [685, 762] width 400 height 123
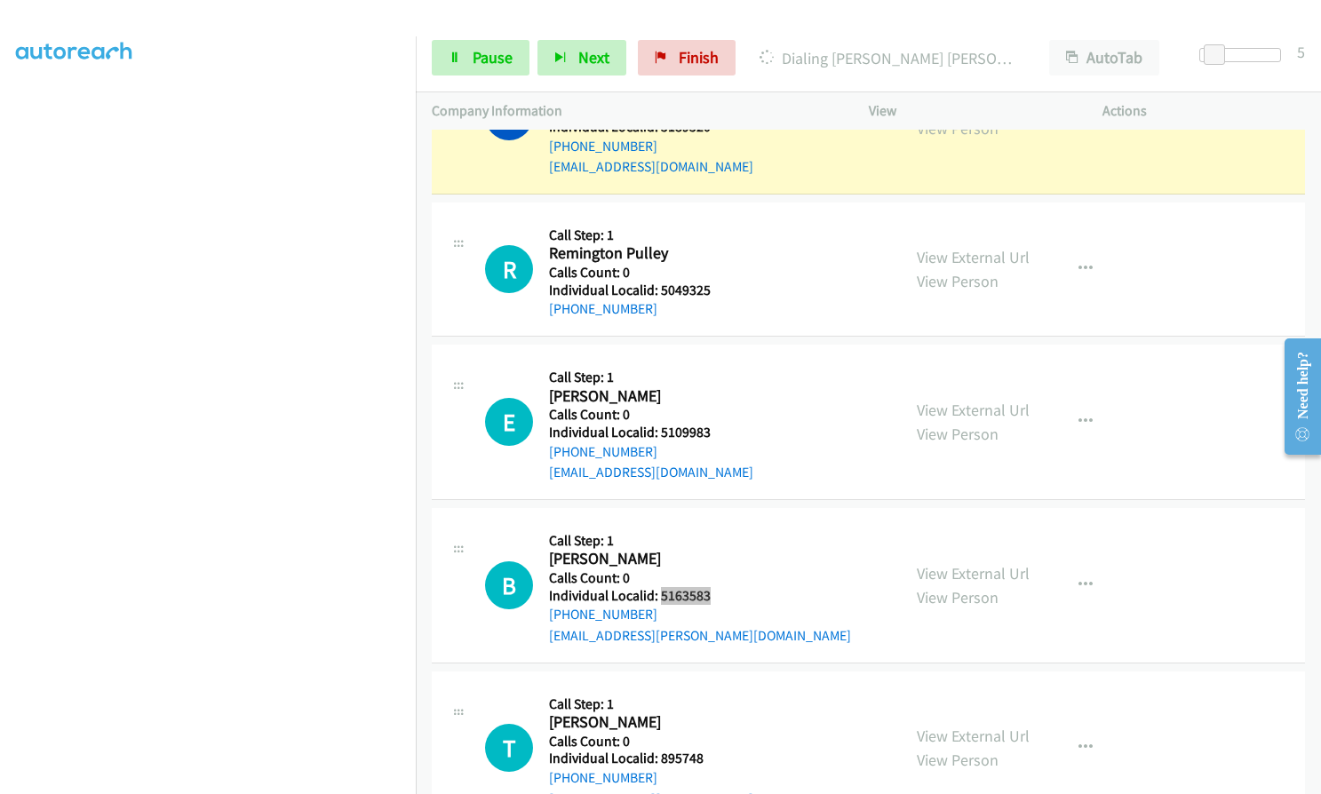
scroll to position [14688, 0]
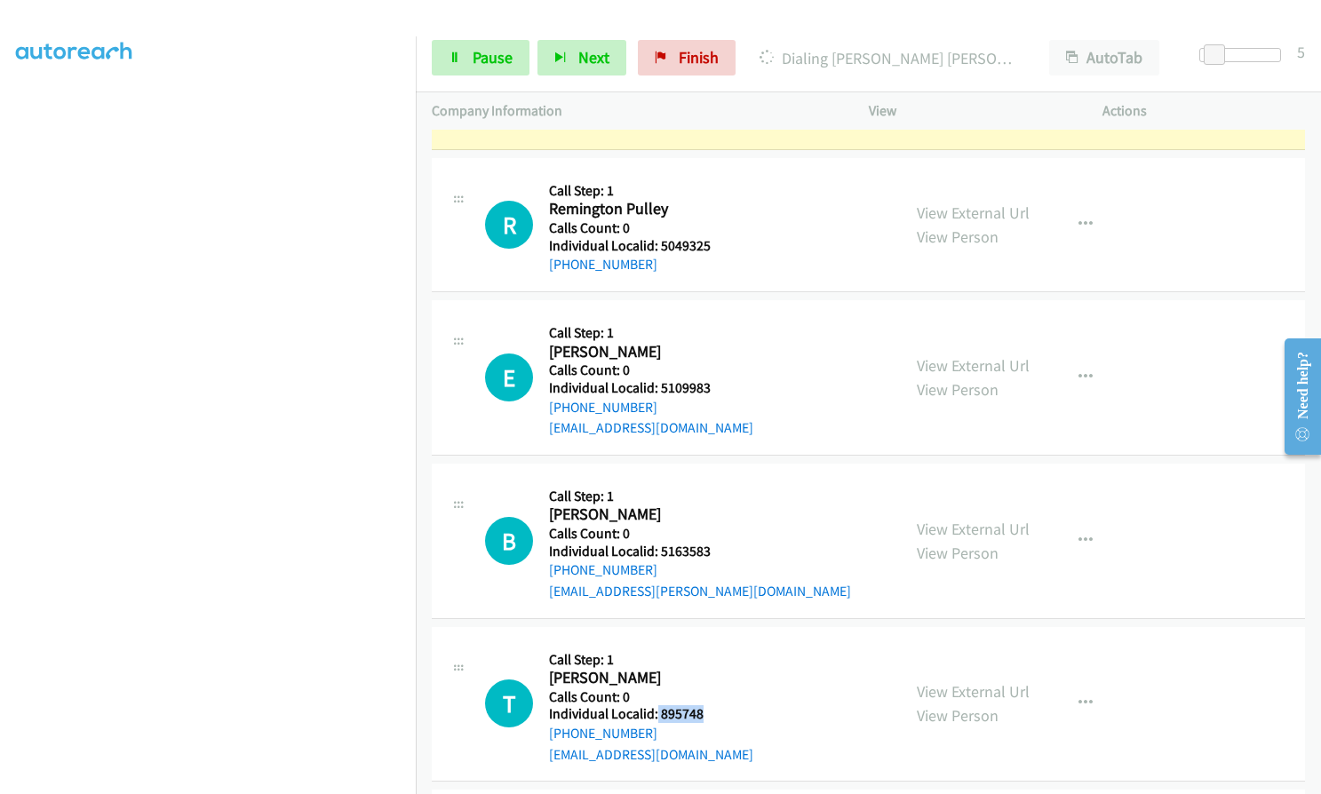
drag, startPoint x: 656, startPoint y: 628, endPoint x: 707, endPoint y: 627, distance: 50.6
click at [707, 705] on h5 "Individual Localid: 895748" at bounding box center [651, 714] width 204 height 18
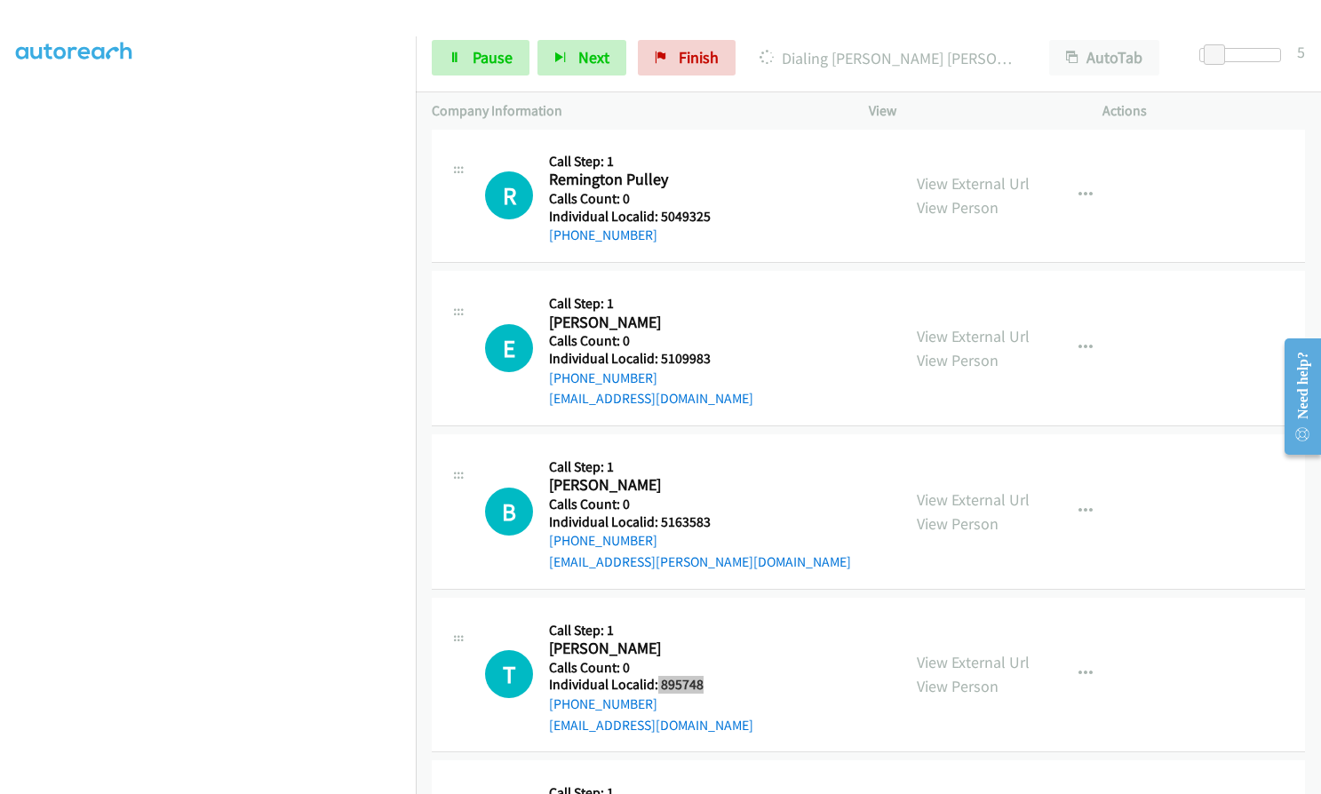
scroll to position [14843, 0]
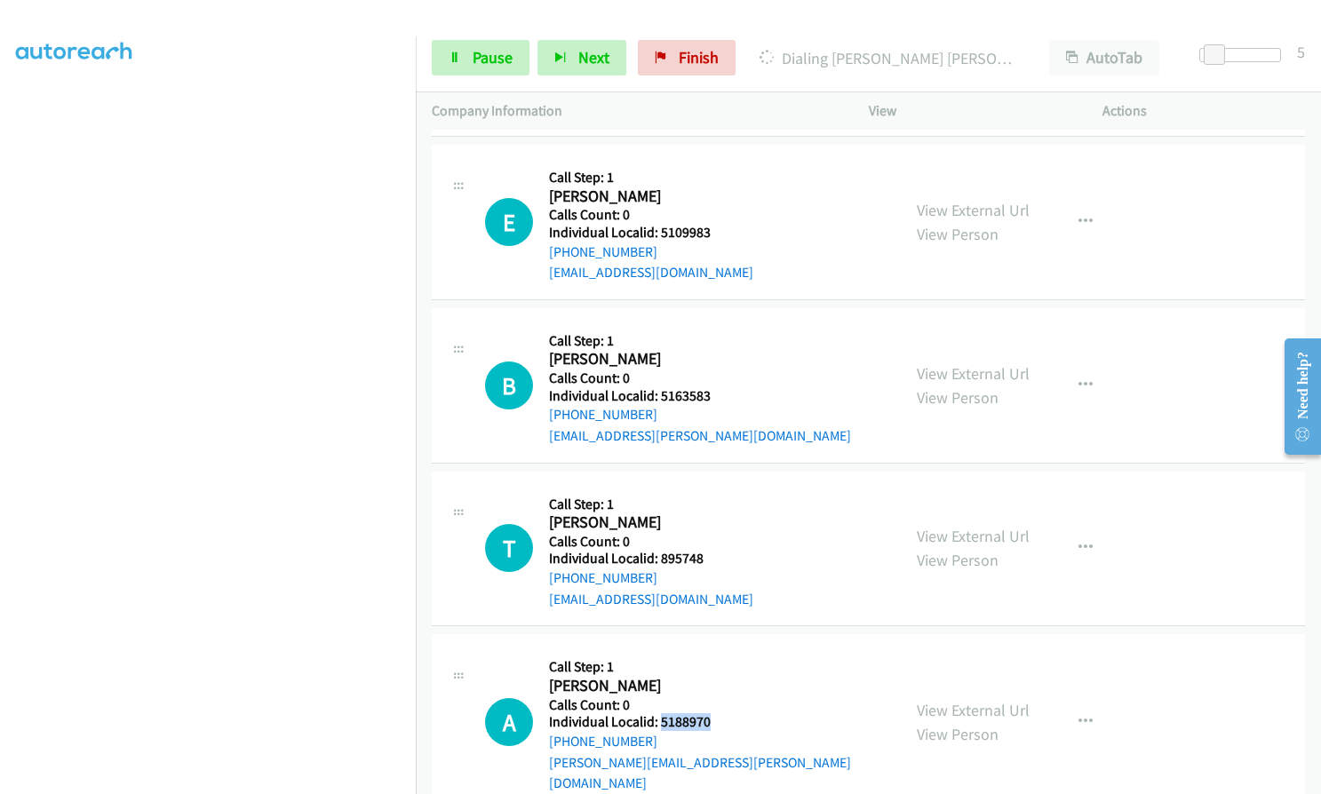
drag, startPoint x: 658, startPoint y: 640, endPoint x: 713, endPoint y: 634, distance: 55.3
click at [718, 650] on div "A Callback Scheduled Call Step: 1 Alexander Voges America/New_York Calls Count:…" at bounding box center [685, 721] width 400 height 143
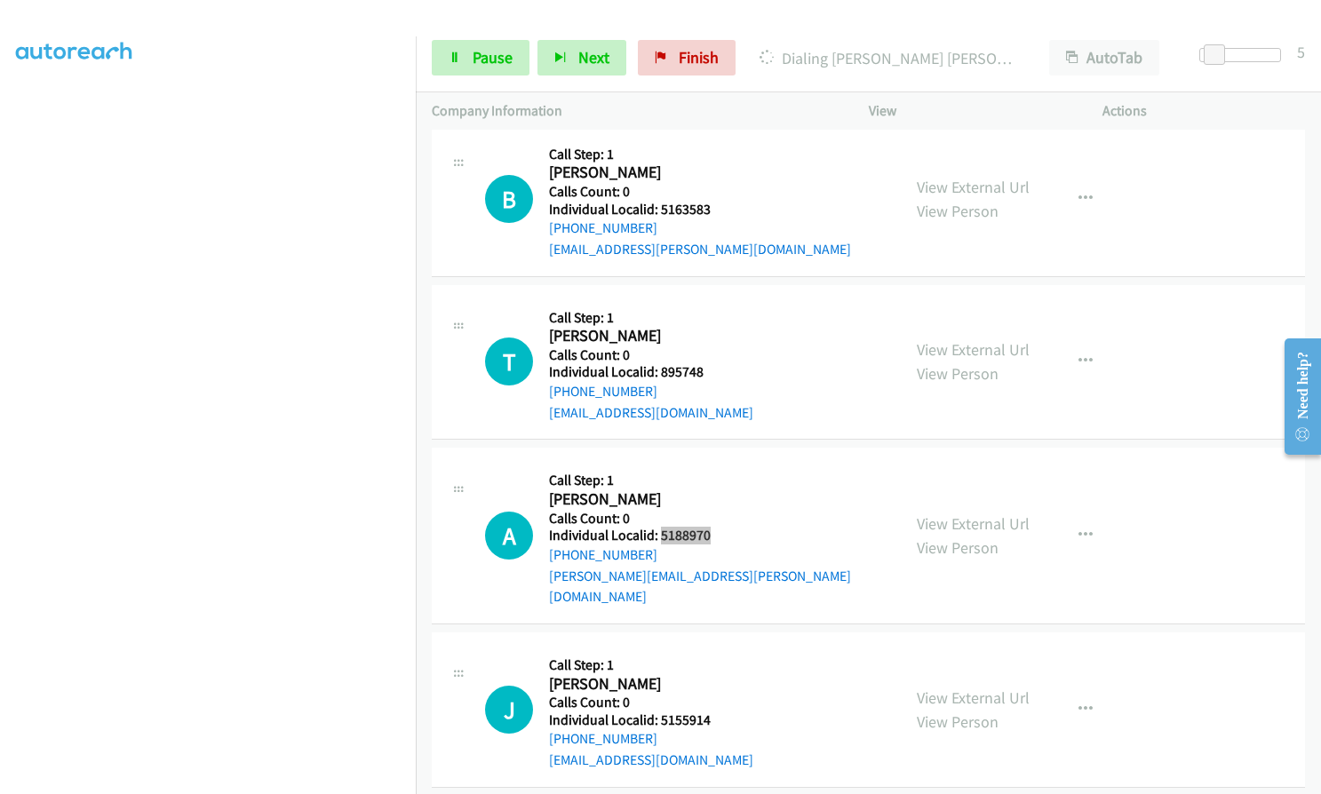
scroll to position [15043, 0]
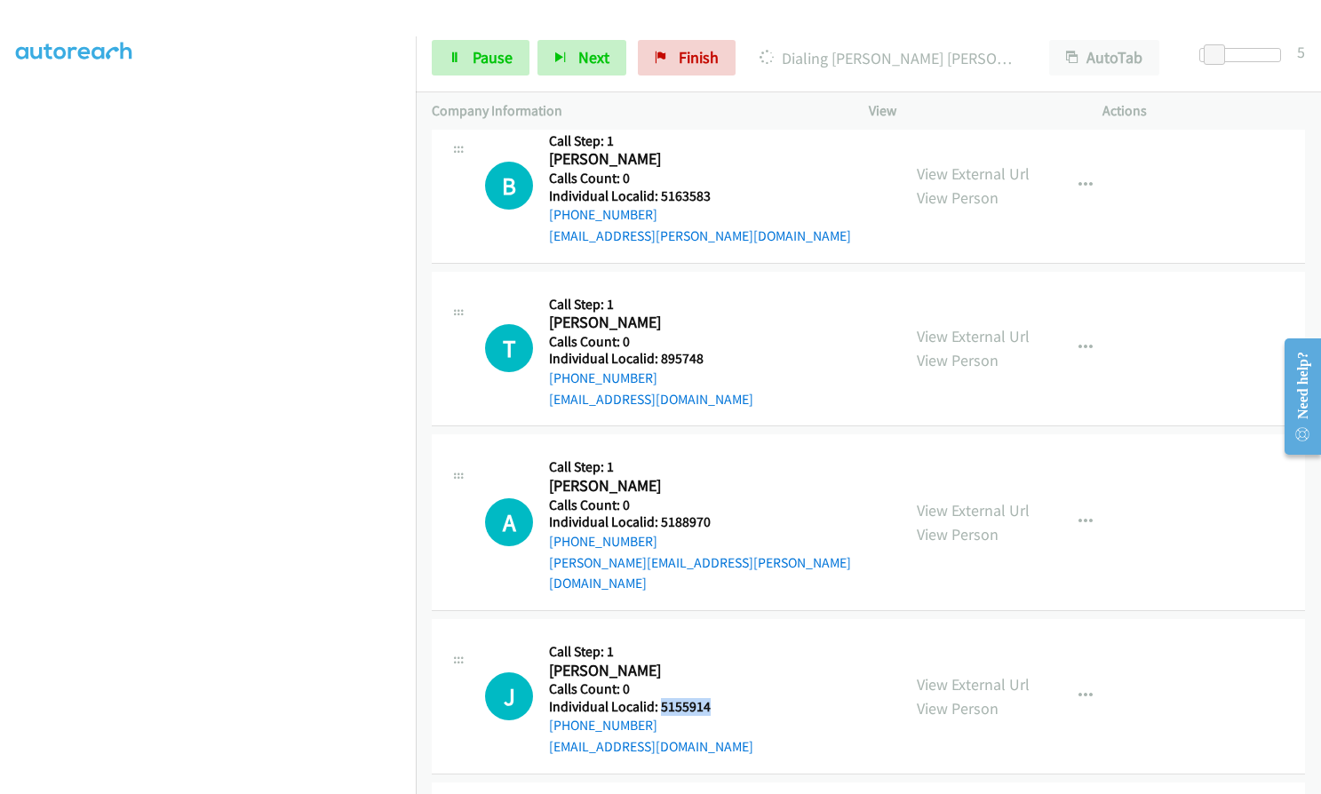
drag, startPoint x: 669, startPoint y: 601, endPoint x: 722, endPoint y: 597, distance: 53.5
click at [722, 635] on div "J Callback Scheduled Call Step: 1 Julian Stoway America/Chicago Calls Count: 0 …" at bounding box center [685, 696] width 400 height 123
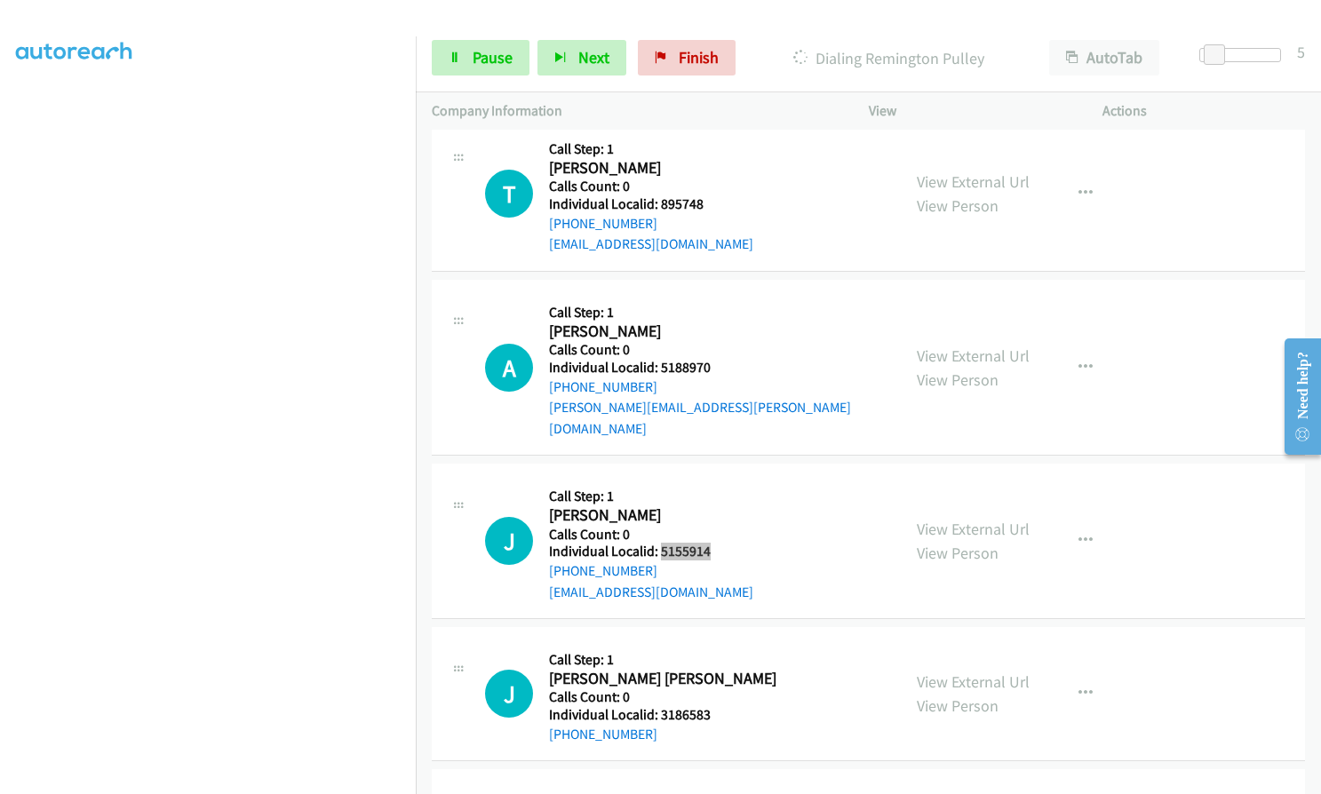
scroll to position [15273, 0]
drag, startPoint x: 658, startPoint y: 609, endPoint x: 713, endPoint y: 607, distance: 55.1
click at [713, 644] on div "J Callback Scheduled Call Step: 1 Jackson Bendgen America/New_York Calls Count:…" at bounding box center [685, 694] width 400 height 101
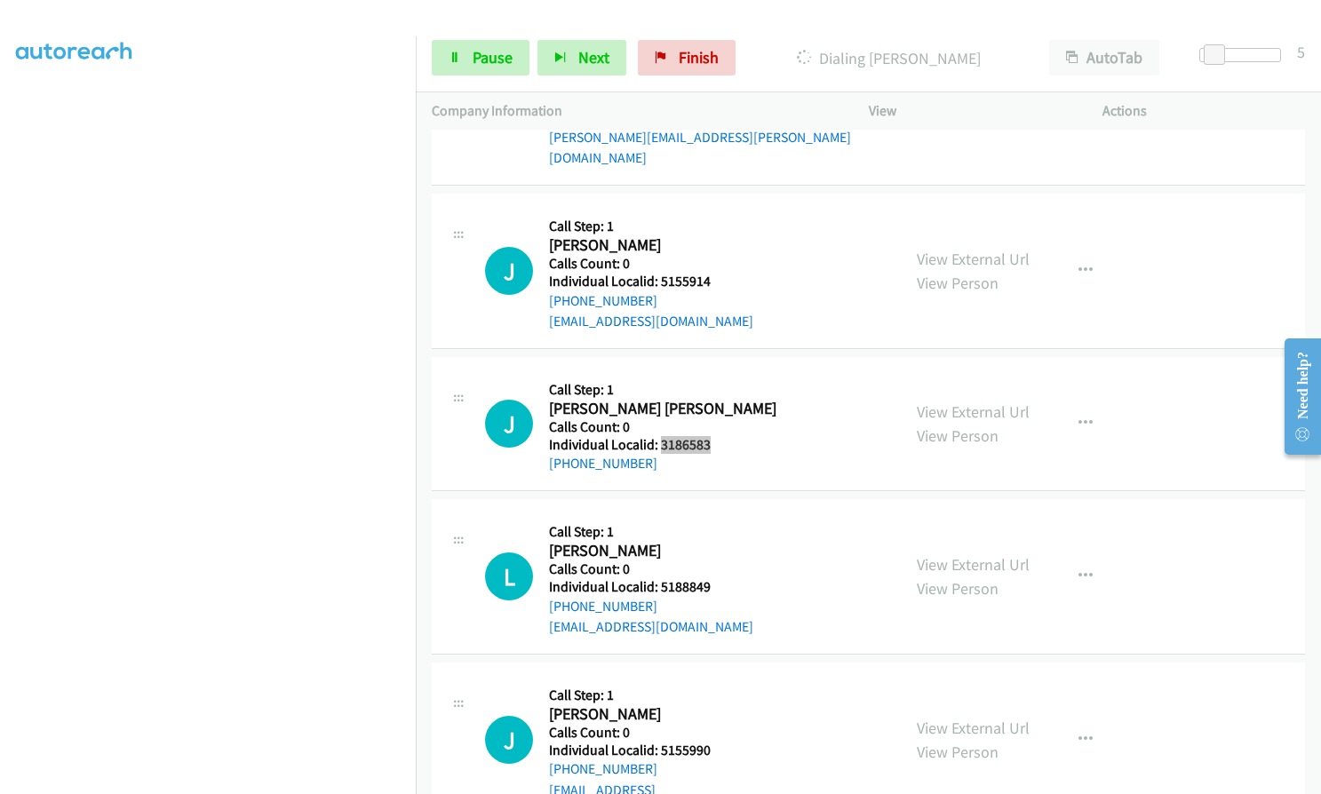
scroll to position [15562, 0]
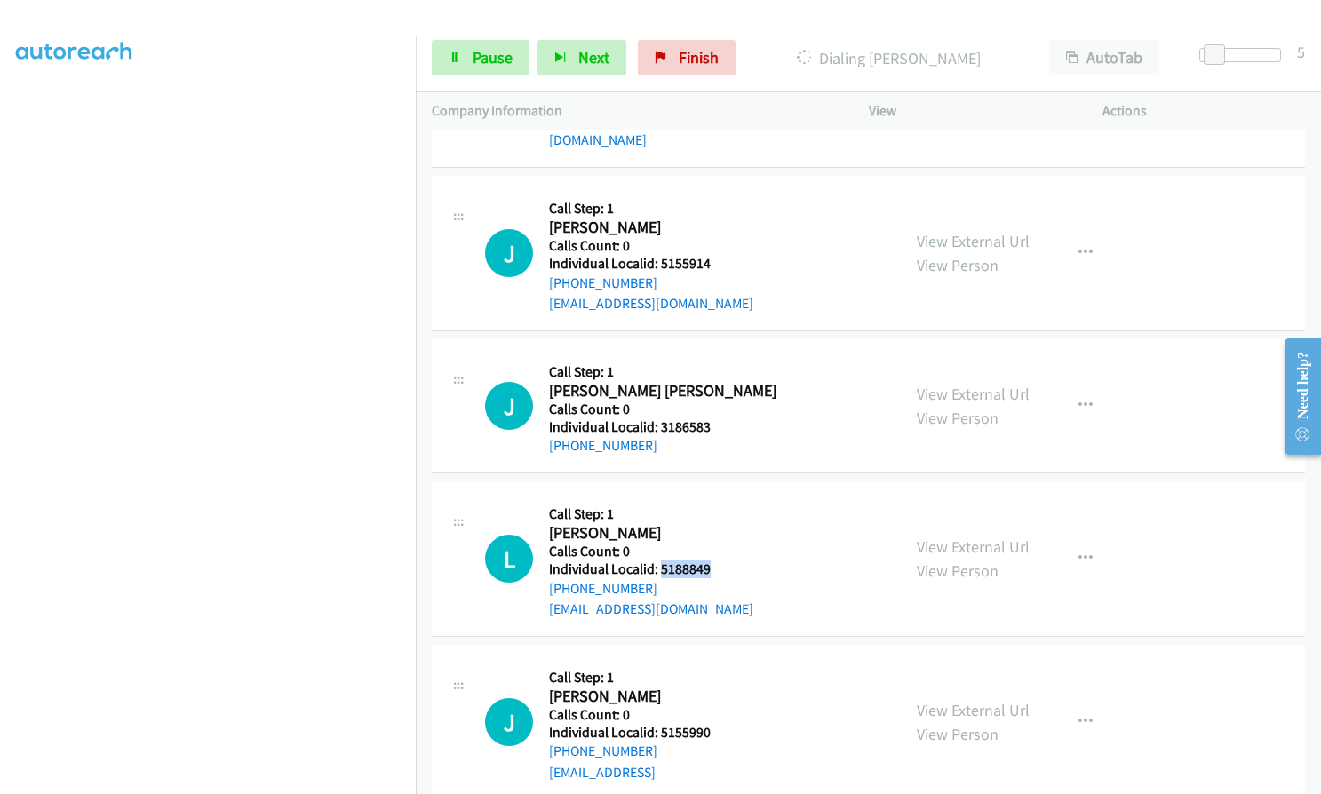
drag, startPoint x: 658, startPoint y: 465, endPoint x: 717, endPoint y: 464, distance: 58.6
click at [717, 497] on div "L Callback Scheduled Call Step: 1 Landen Barnes America/New_York Calls Count: 0…" at bounding box center [685, 558] width 400 height 123
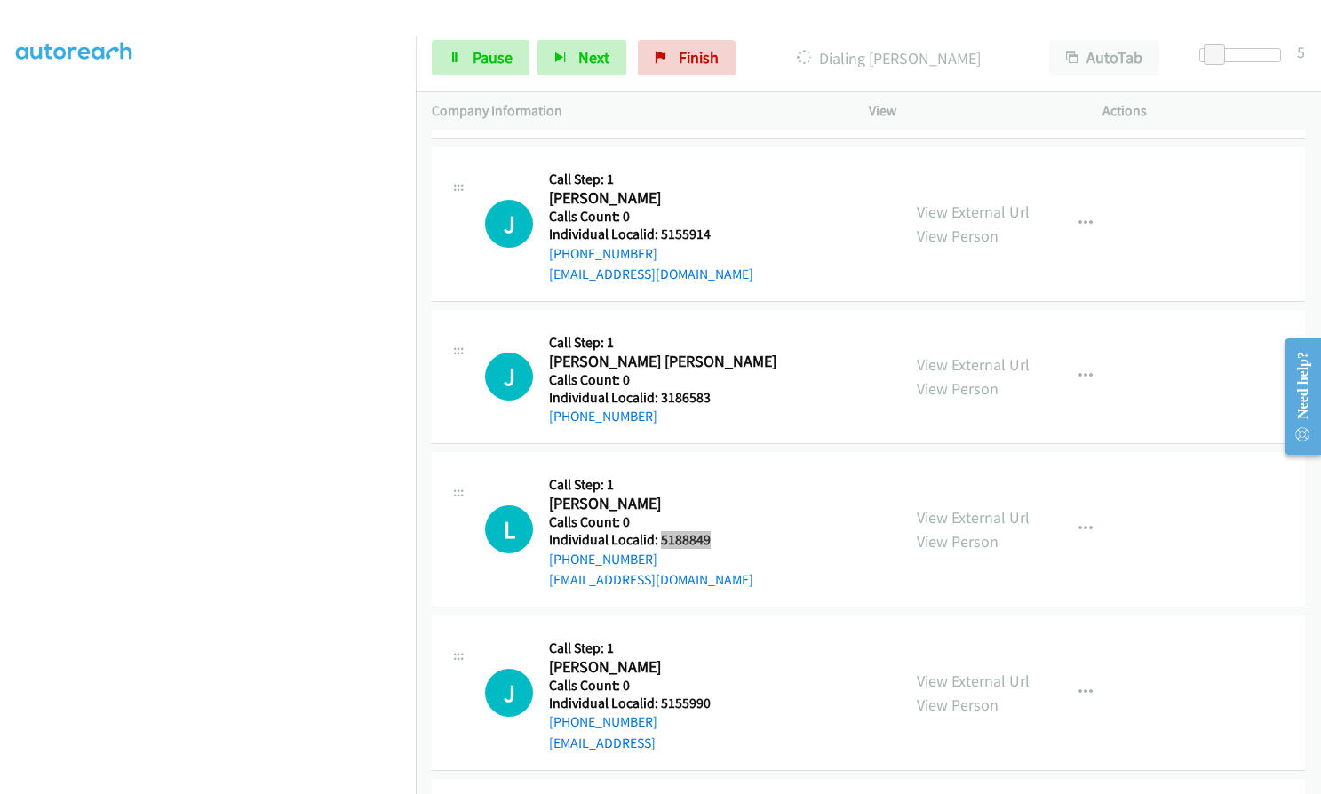
scroll to position [15629, 0]
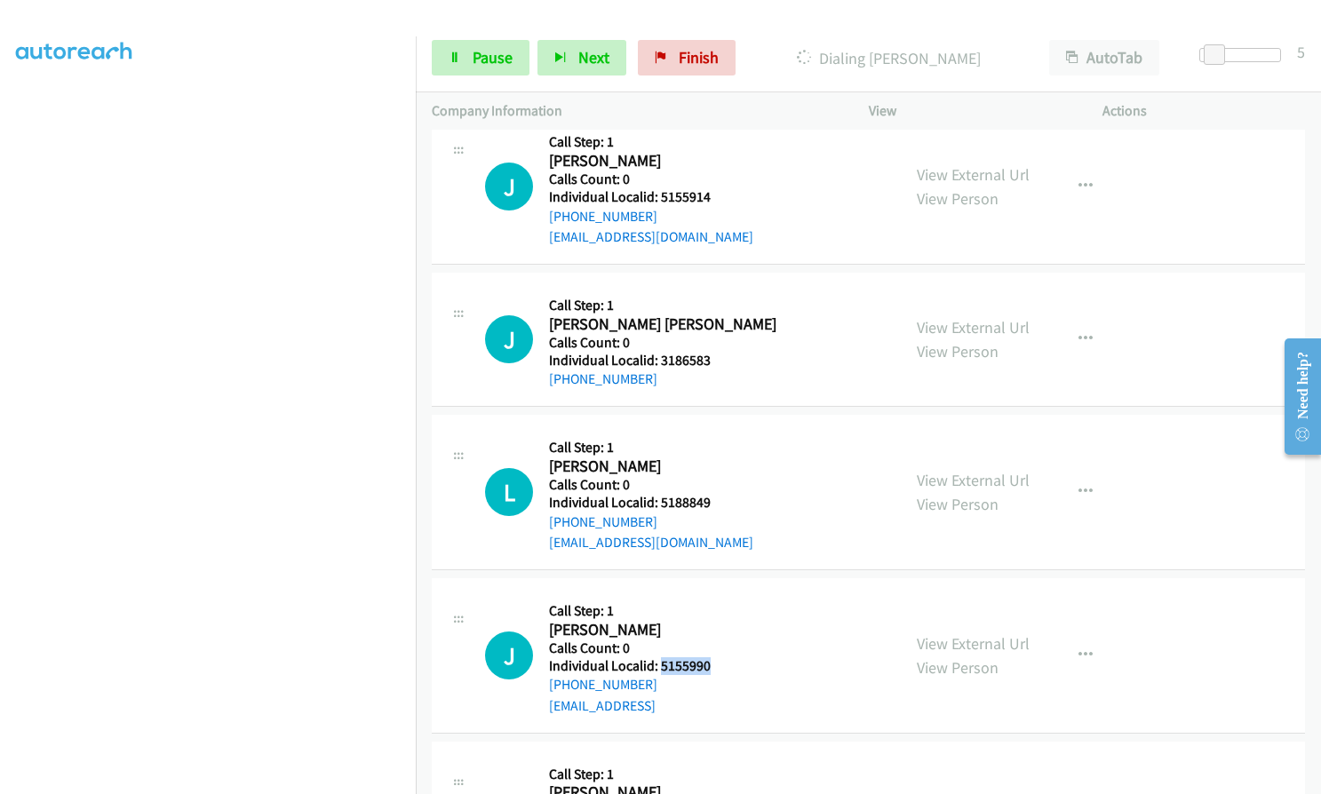
drag, startPoint x: 657, startPoint y: 563, endPoint x: 722, endPoint y: 561, distance: 64.9
click at [711, 657] on h5 "Individual Localid: 5155990" at bounding box center [630, 666] width 162 height 18
drag, startPoint x: 658, startPoint y: 722, endPoint x: 731, endPoint y: 720, distance: 72.9
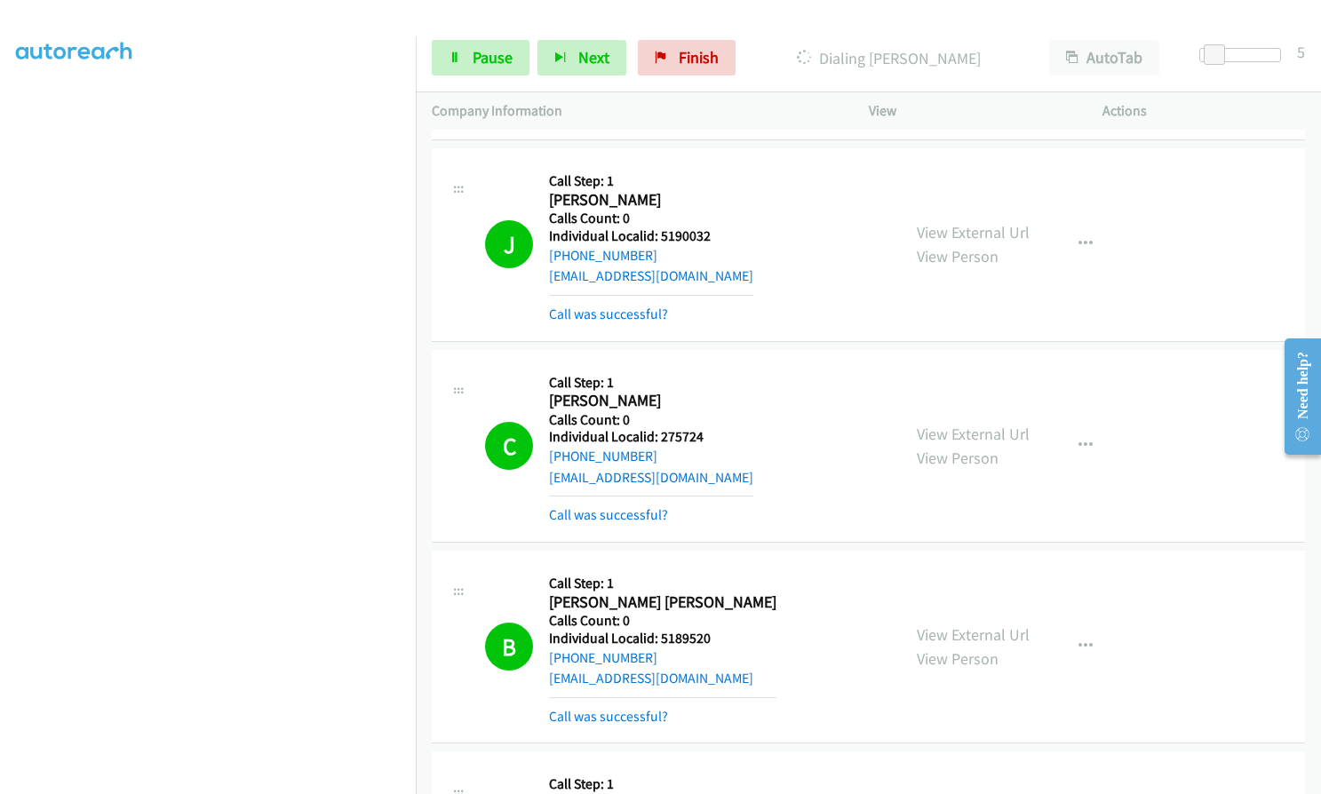
scroll to position [14046, 0]
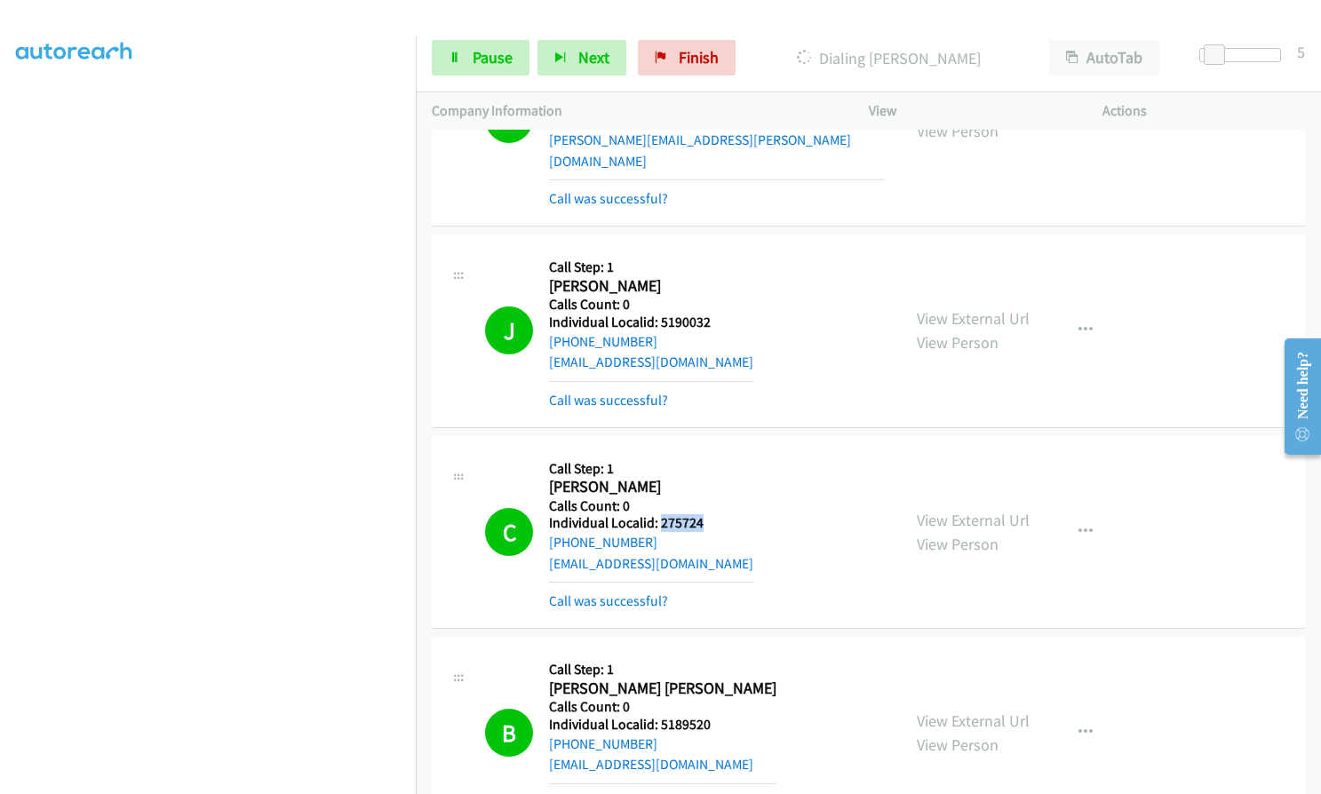
drag, startPoint x: 662, startPoint y: 438, endPoint x: 712, endPoint y: 433, distance: 50.0
click at [712, 452] on div "C Callback Scheduled Call Step: 1 Charles Pedersen America/Chicago Calls Count:…" at bounding box center [685, 532] width 400 height 160
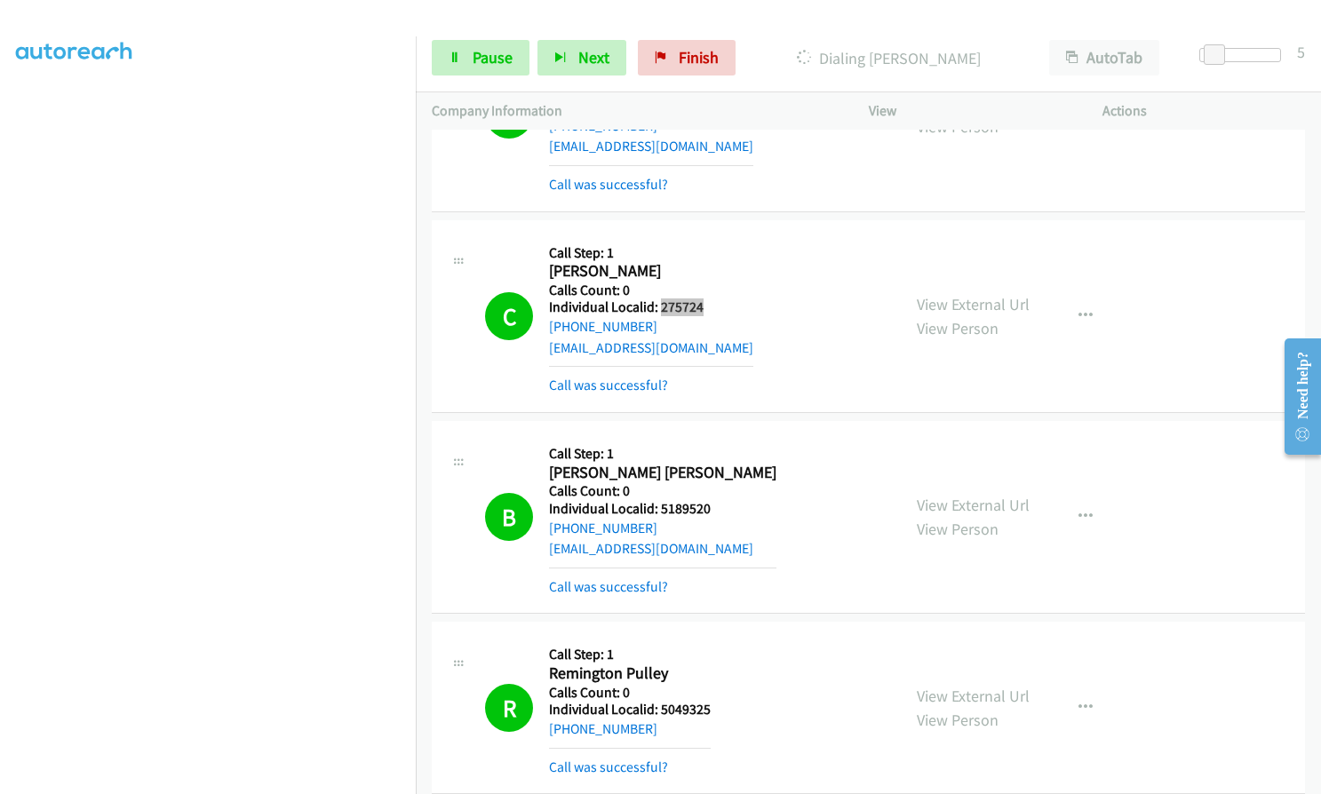
scroll to position [14268, 0]
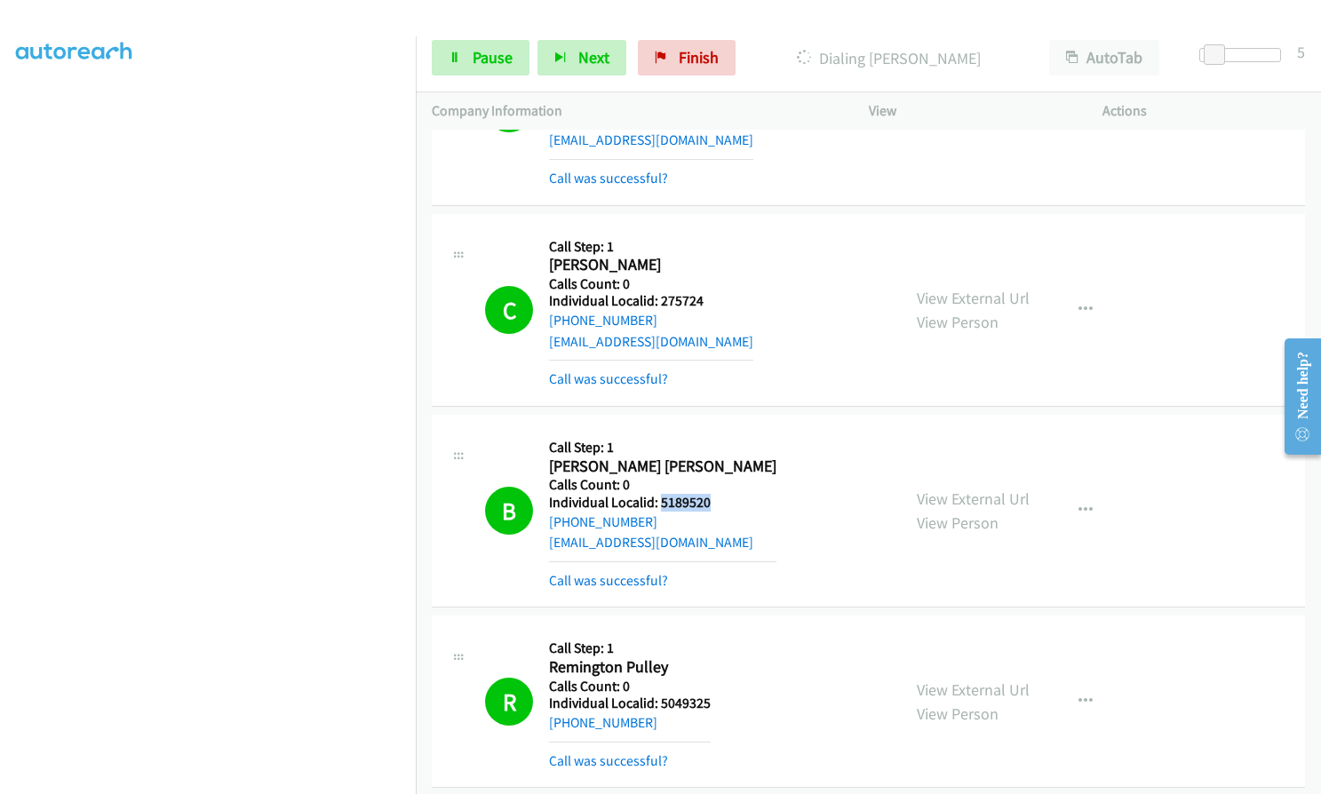
drag, startPoint x: 657, startPoint y: 414, endPoint x: 703, endPoint y: 414, distance: 45.3
click at [710, 431] on div "B Callback Scheduled Call Step: 1 Beckett Berg America/Chicago Calls Count: 0 I…" at bounding box center [685, 511] width 400 height 160
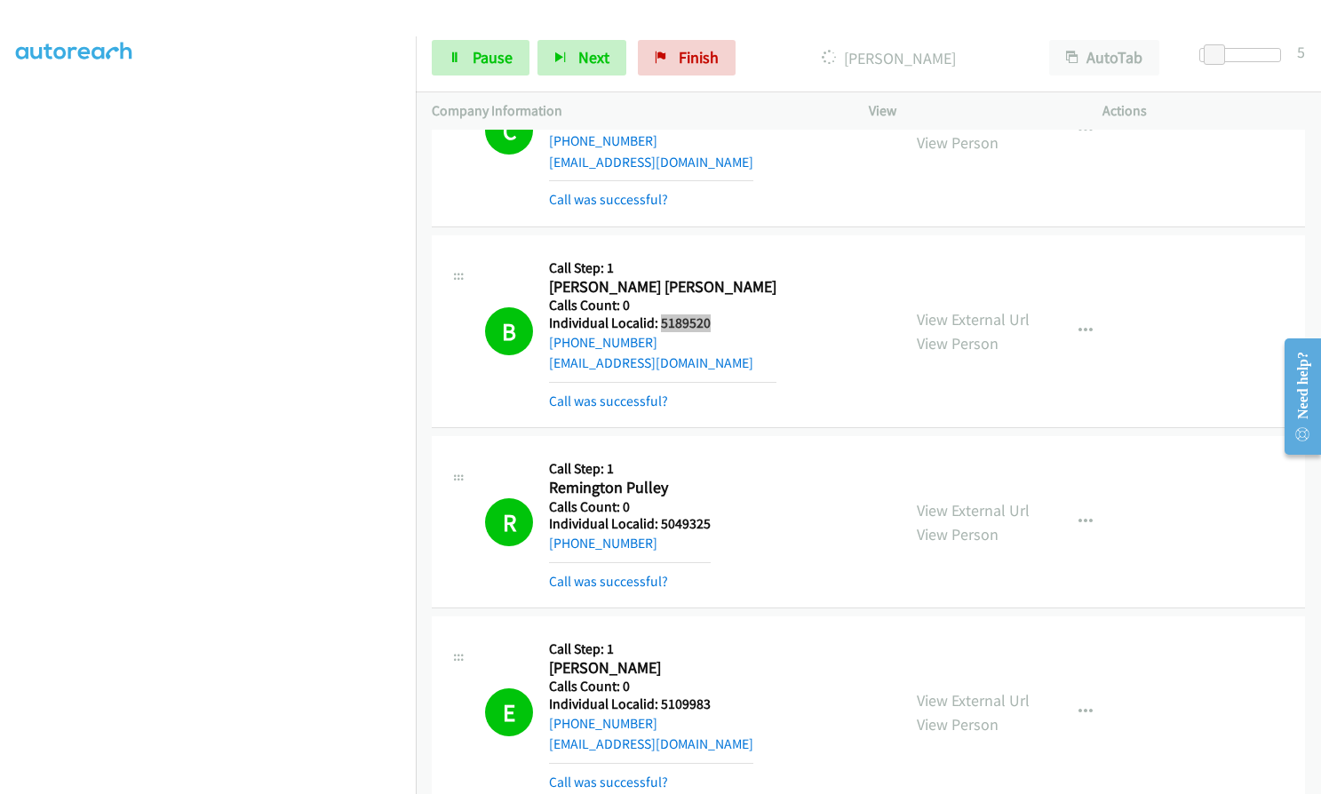
scroll to position [14468, 0]
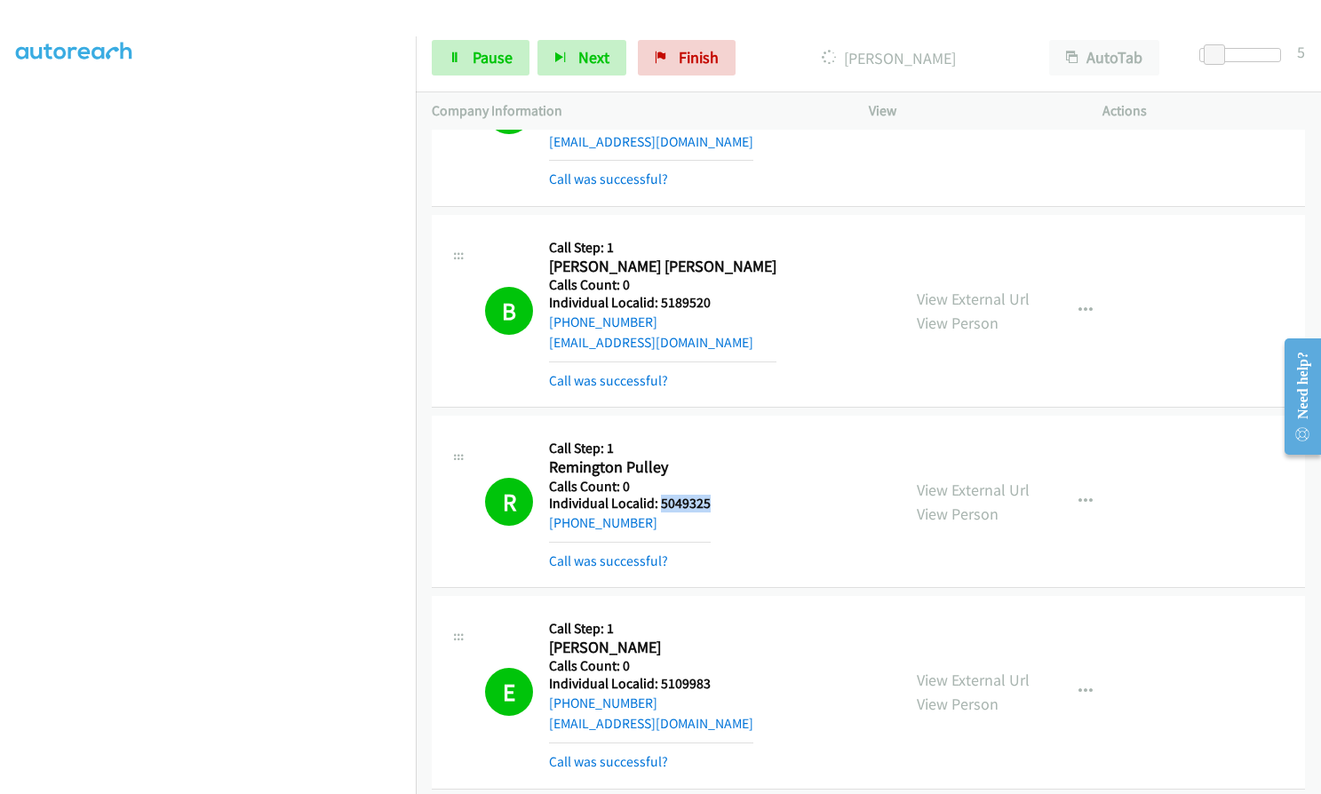
drag, startPoint x: 659, startPoint y: 417, endPoint x: 707, endPoint y: 417, distance: 48.0
click at [707, 495] on h5 "Individual Localid: 5049325" at bounding box center [630, 504] width 162 height 18
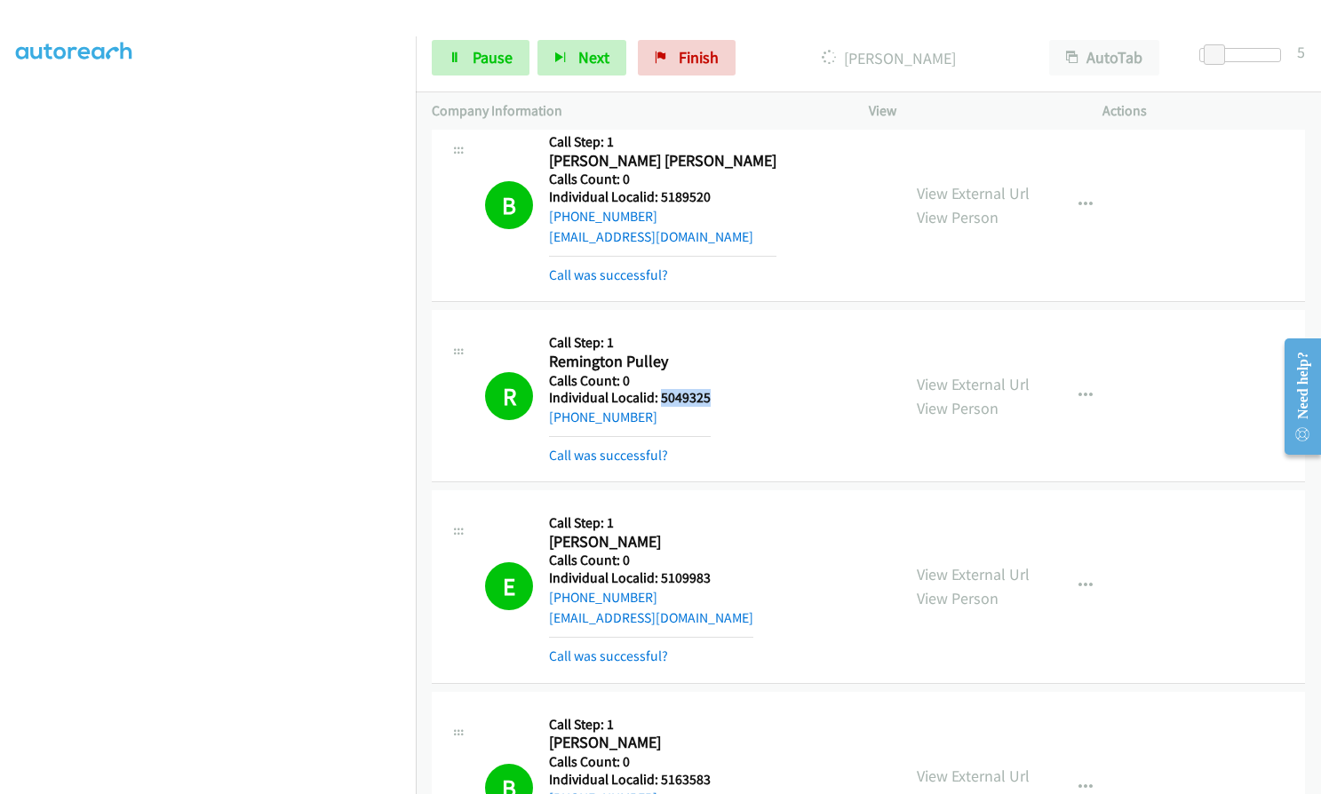
scroll to position [14579, 0]
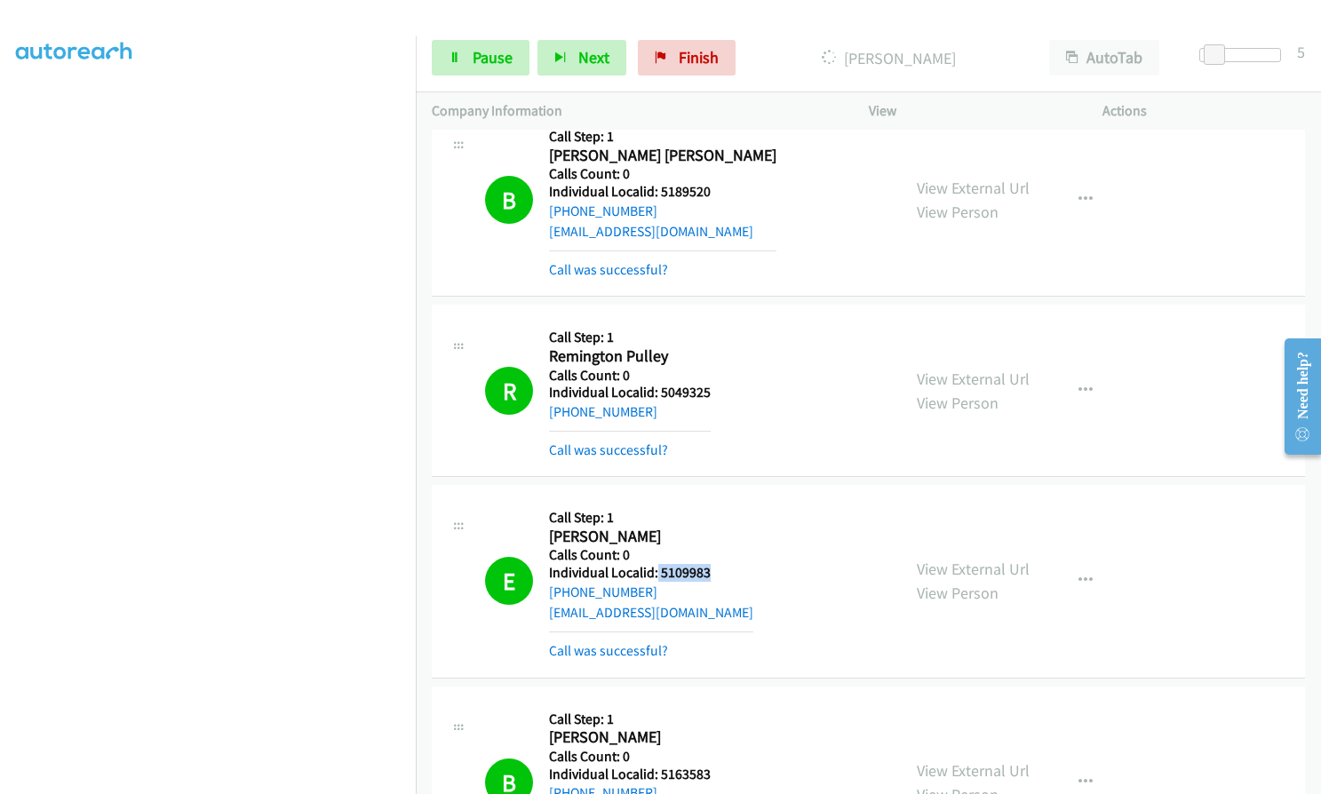
drag, startPoint x: 656, startPoint y: 510, endPoint x: 717, endPoint y: 491, distance: 63.2
click at [717, 501] on div "E Callback Scheduled Call Step: 1 Ed Boardwine America/Chicago Calls Count: 0 I…" at bounding box center [685, 581] width 400 height 160
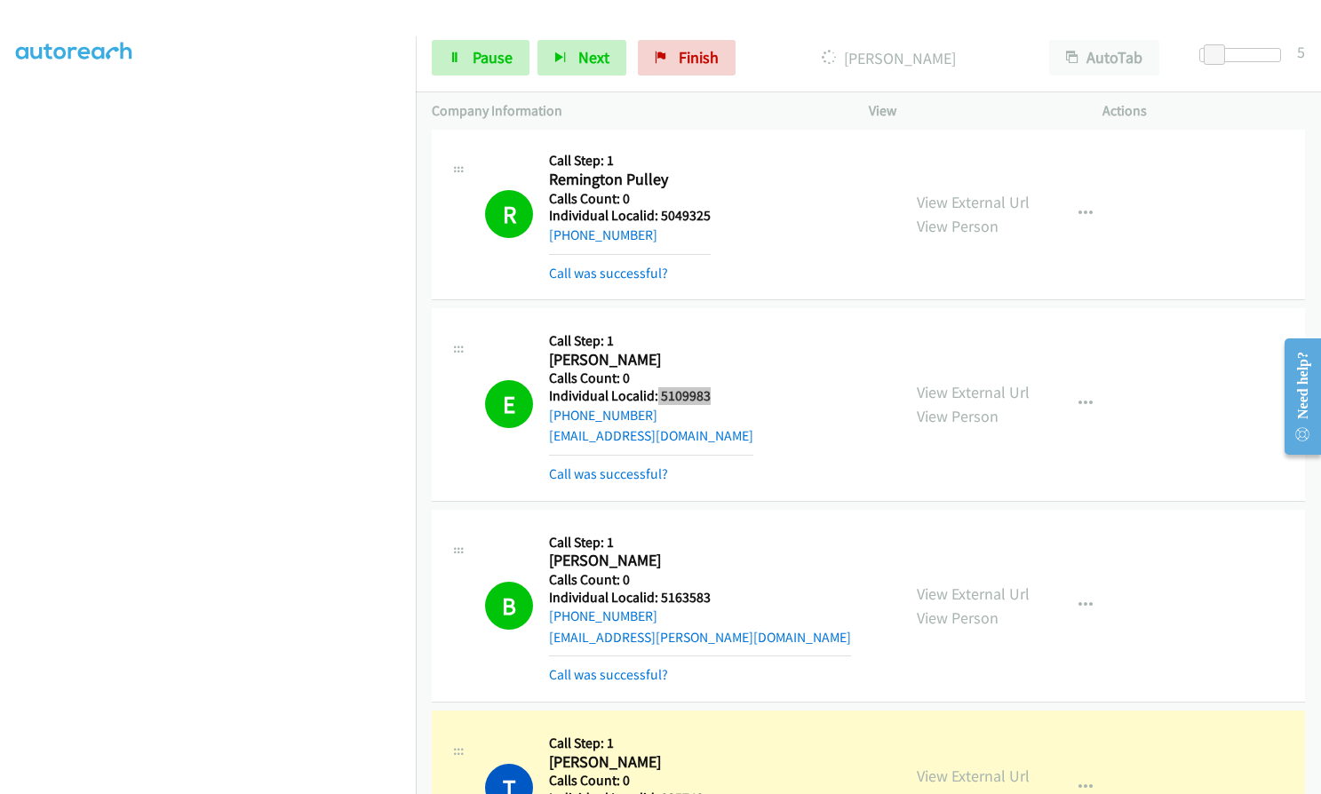
scroll to position [14756, 0]
drag, startPoint x: 657, startPoint y: 512, endPoint x: 712, endPoint y: 511, distance: 54.2
click at [712, 525] on div "B Callback Scheduled Call Step: 1 Braven Smith America/New_York Calls Count: 0 …" at bounding box center [685, 605] width 400 height 160
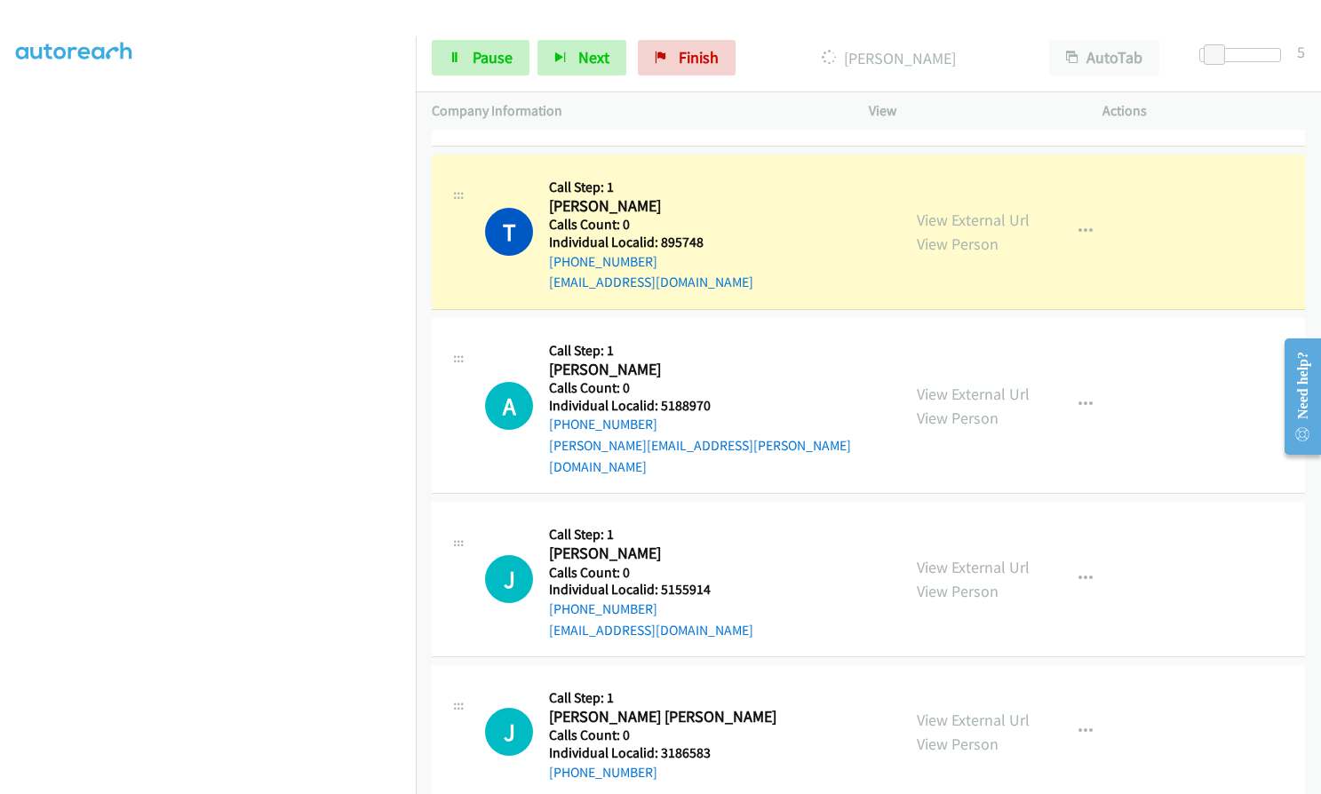
scroll to position [15267, 0]
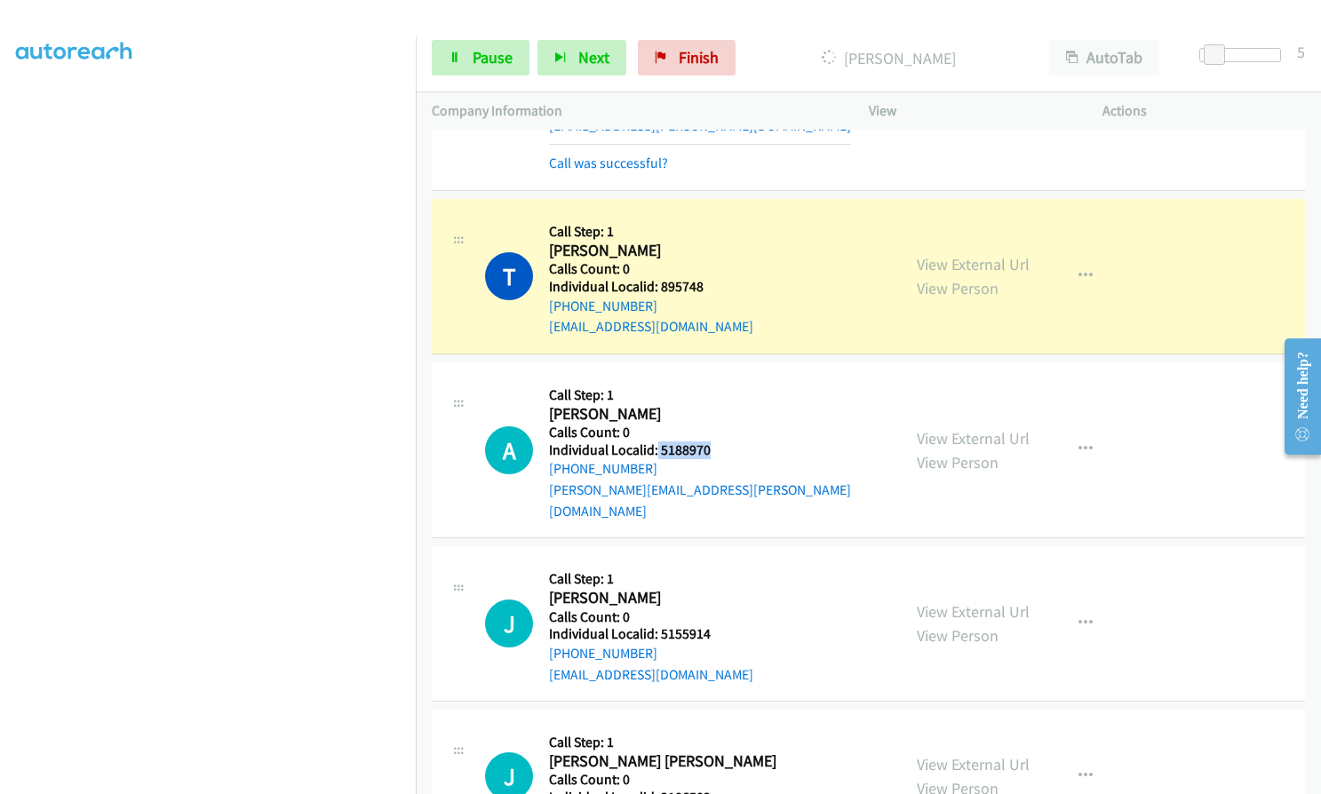
drag, startPoint x: 655, startPoint y: 360, endPoint x: 705, endPoint y: 362, distance: 50.7
click at [712, 378] on div "A Callback Scheduled Call Step: 1 Alexander Voges America/New_York Calls Count:…" at bounding box center [685, 449] width 400 height 143
drag, startPoint x: 659, startPoint y: 527, endPoint x: 713, endPoint y: 524, distance: 54.3
click at [713, 562] on div "J Callback Scheduled Call Step: 1 Julian Stoway America/Chicago Calls Count: 0 …" at bounding box center [685, 623] width 400 height 123
drag, startPoint x: 658, startPoint y: 692, endPoint x: 710, endPoint y: 688, distance: 51.7
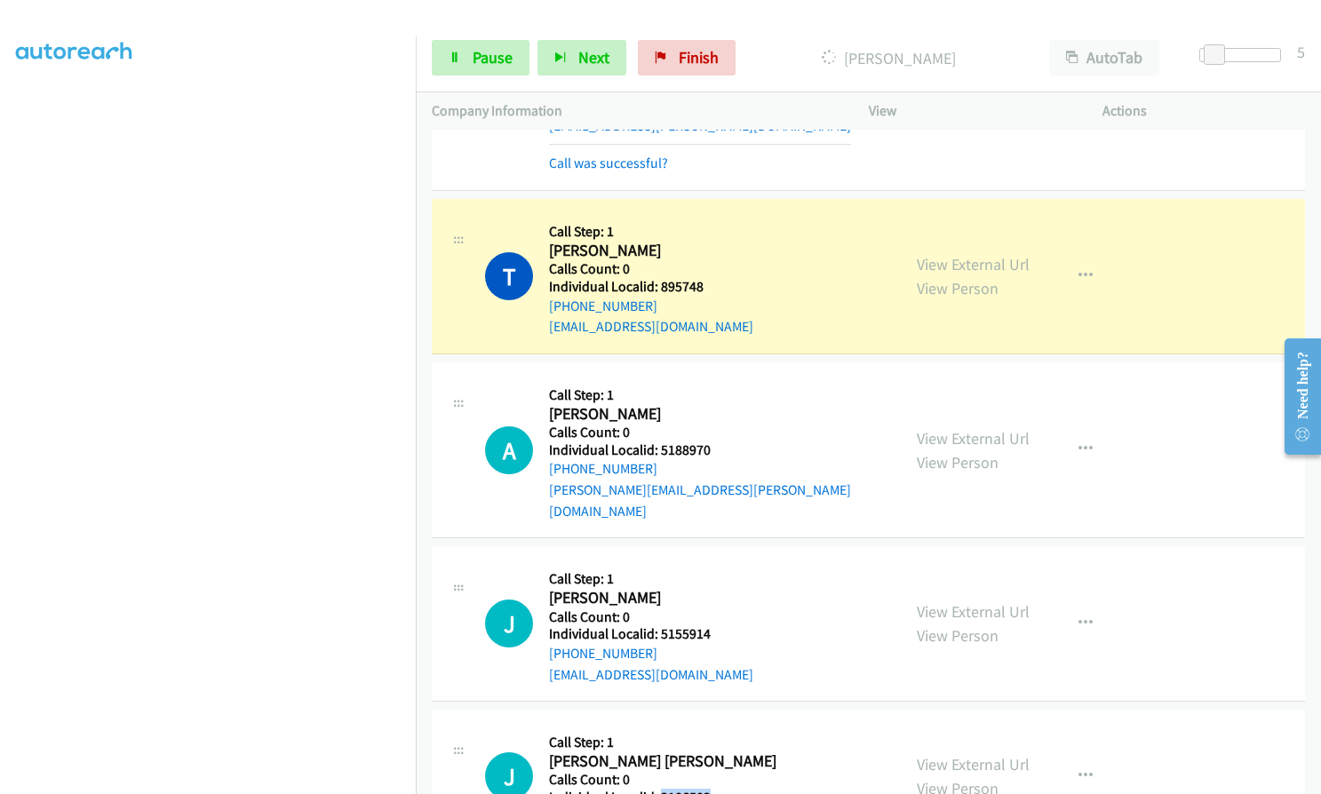
click at [710, 726] on div "J Callback Scheduled Call Step: 1 Jackson Bendgen America/New_York Calls Count:…" at bounding box center [685, 776] width 400 height 101
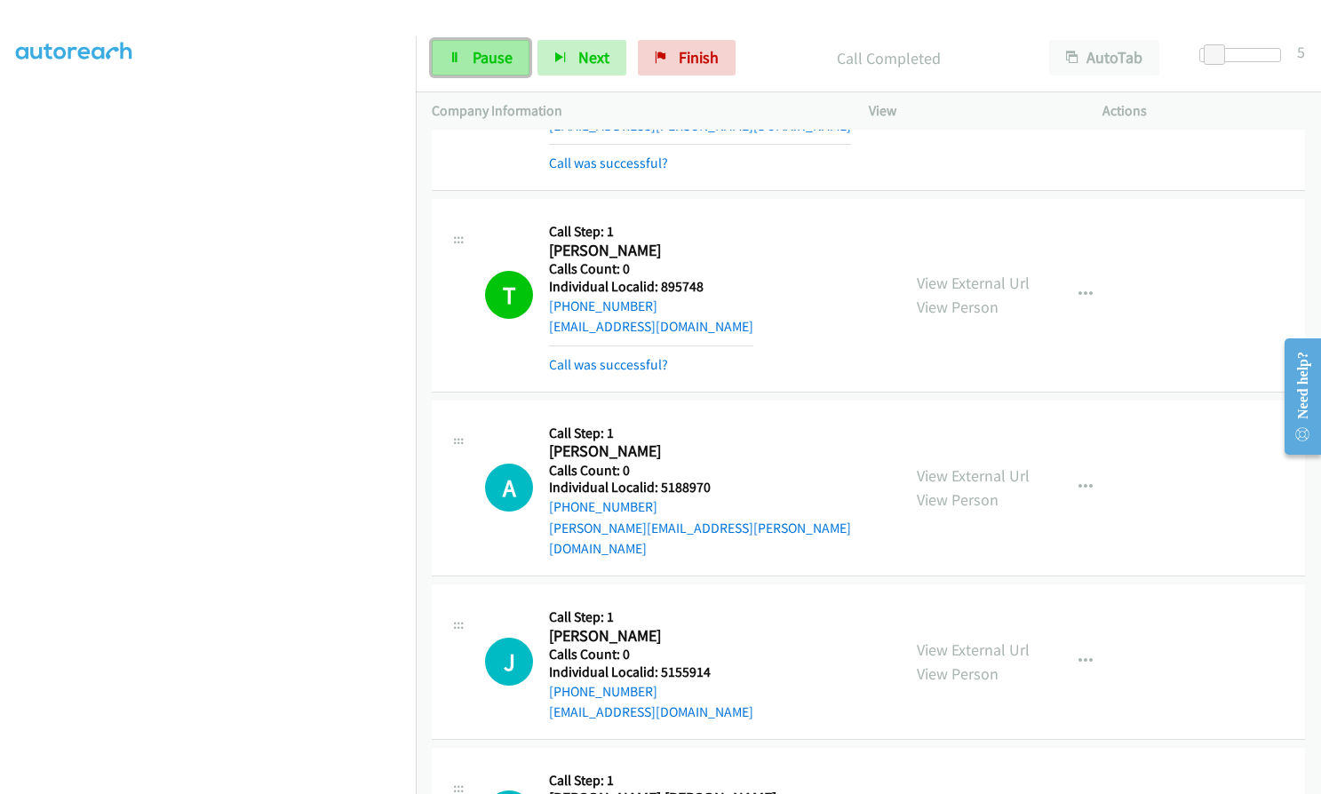
click at [486, 61] on span "Pause" at bounding box center [493, 57] width 40 height 20
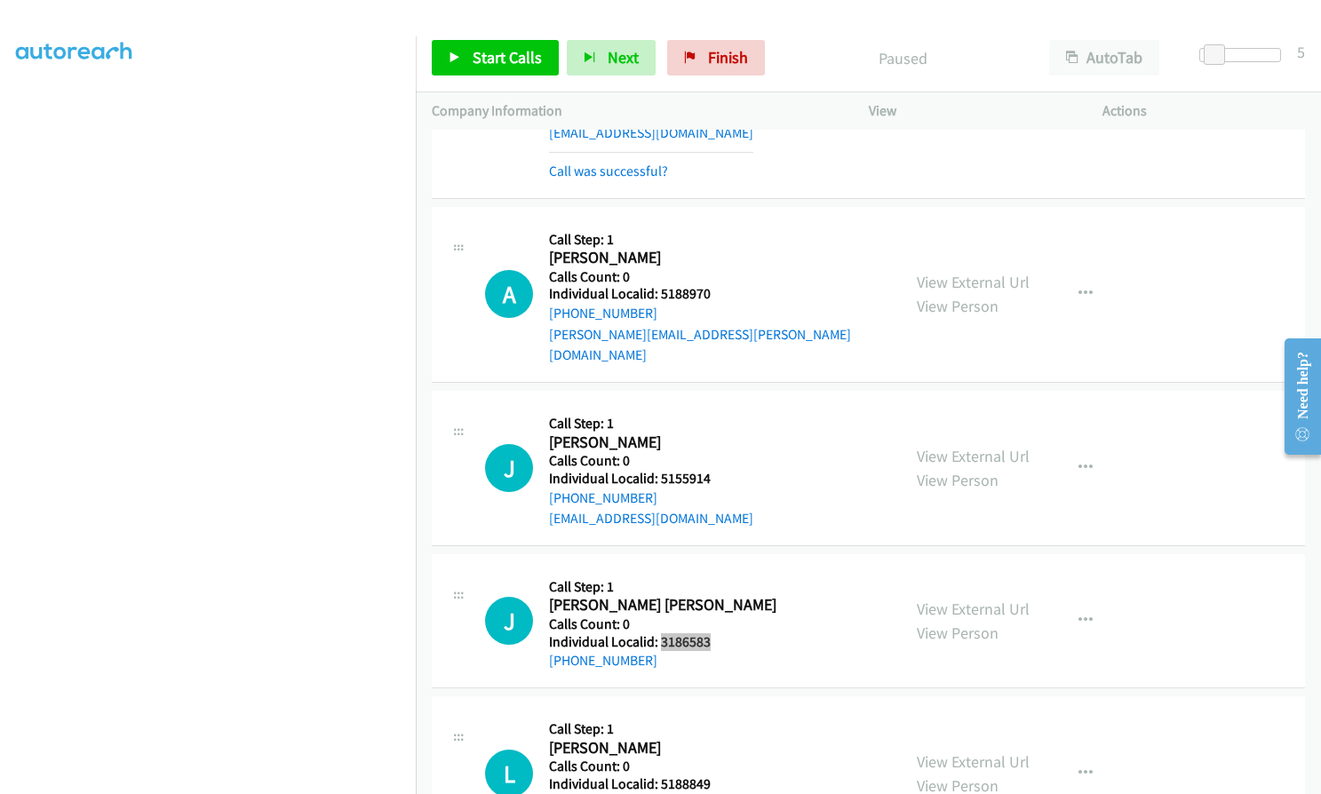
scroll to position [15467, 0]
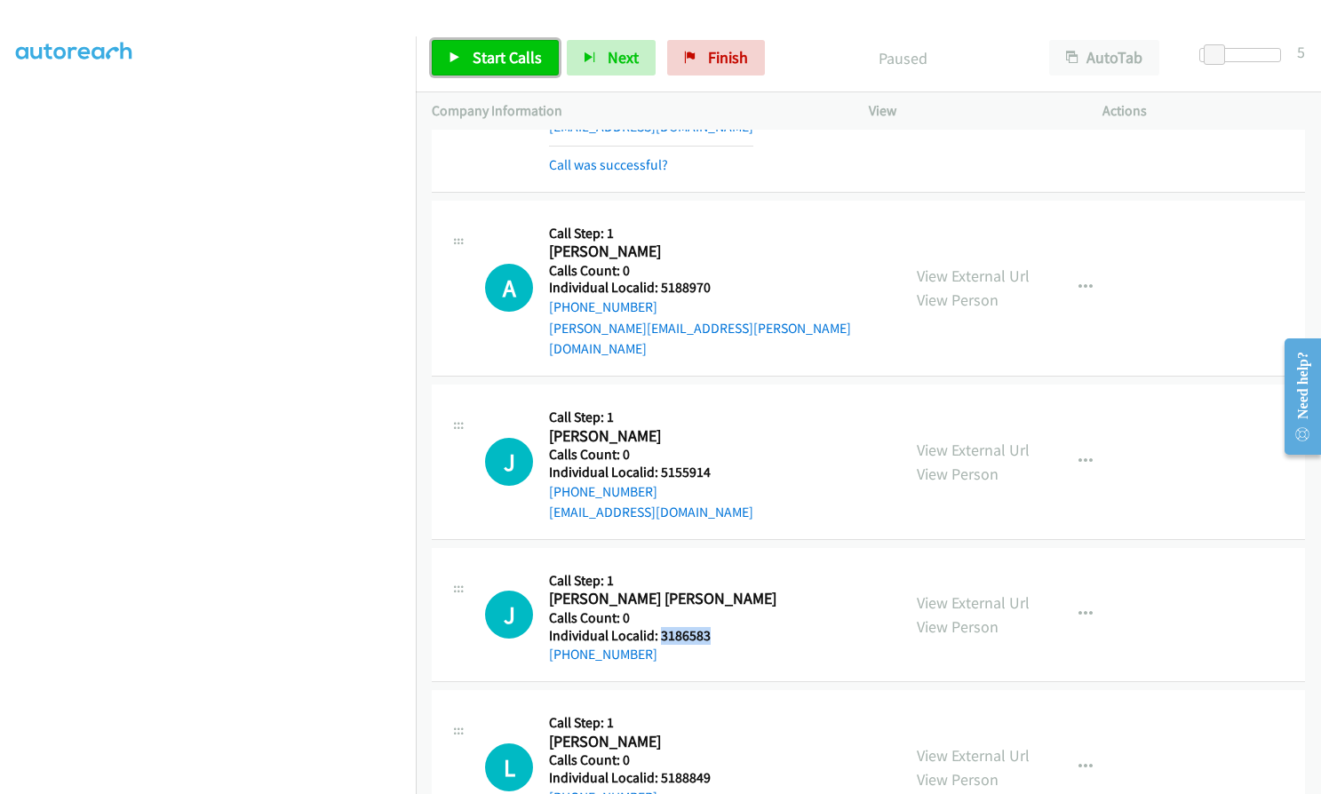
click at [499, 51] on span "Start Calls" at bounding box center [507, 57] width 69 height 20
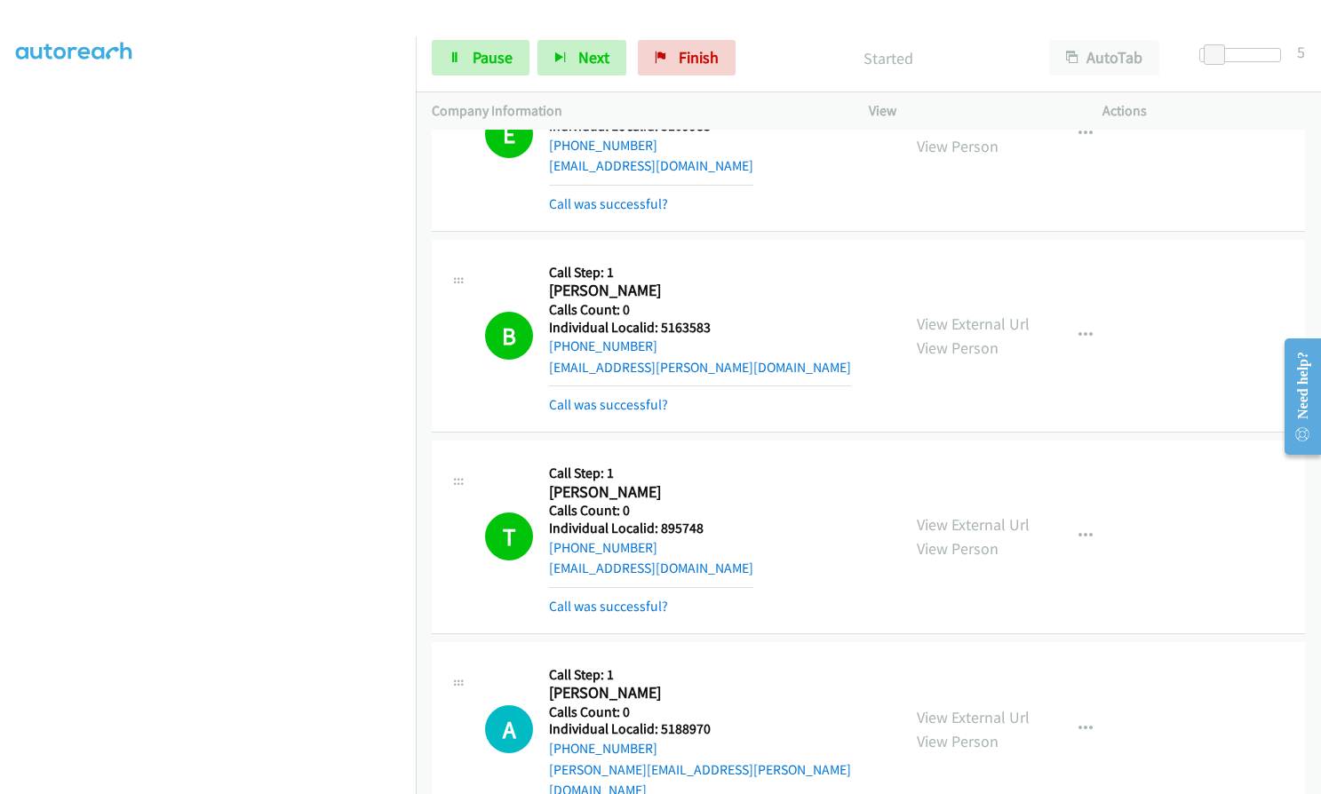
scroll to position [15023, 0]
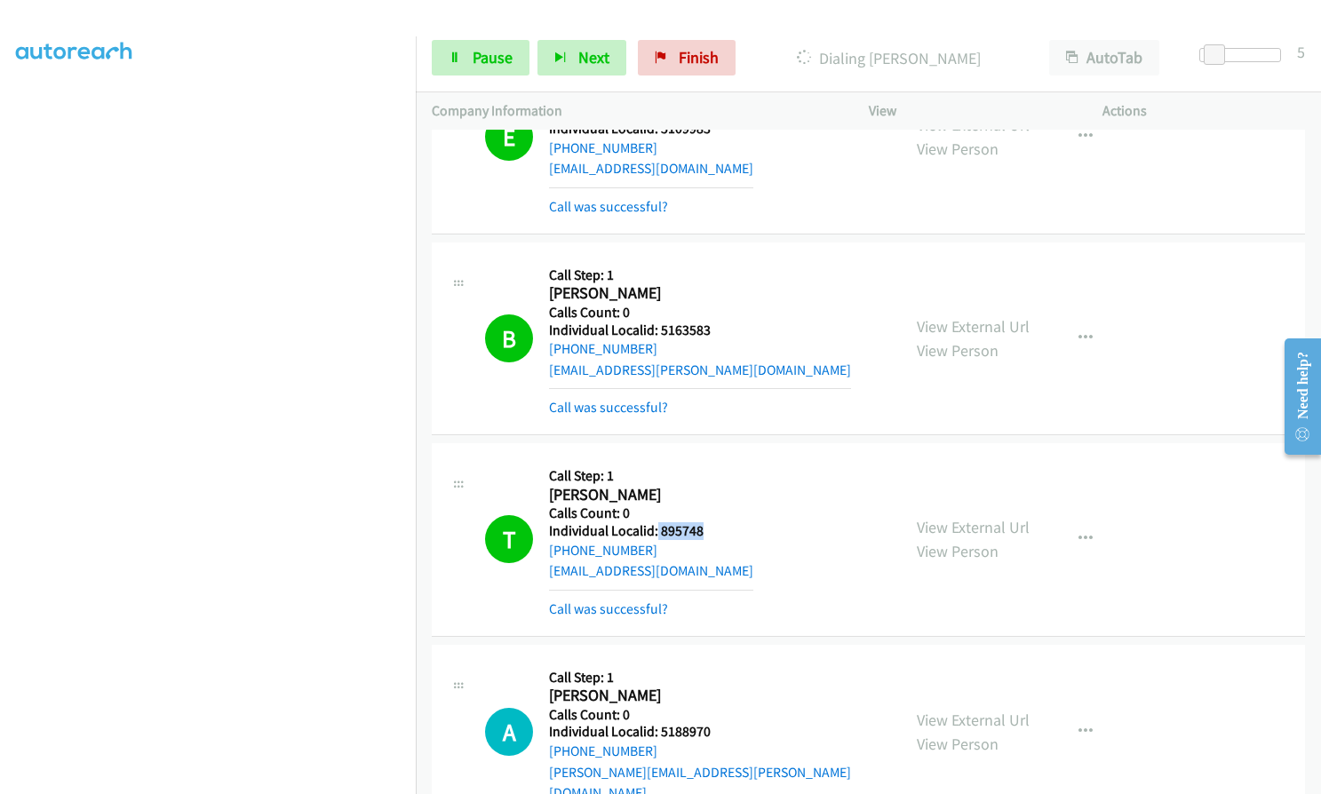
drag, startPoint x: 670, startPoint y: 443, endPoint x: 704, endPoint y: 445, distance: 33.8
click at [704, 522] on h5 "Individual Localid: 895748" at bounding box center [651, 531] width 204 height 18
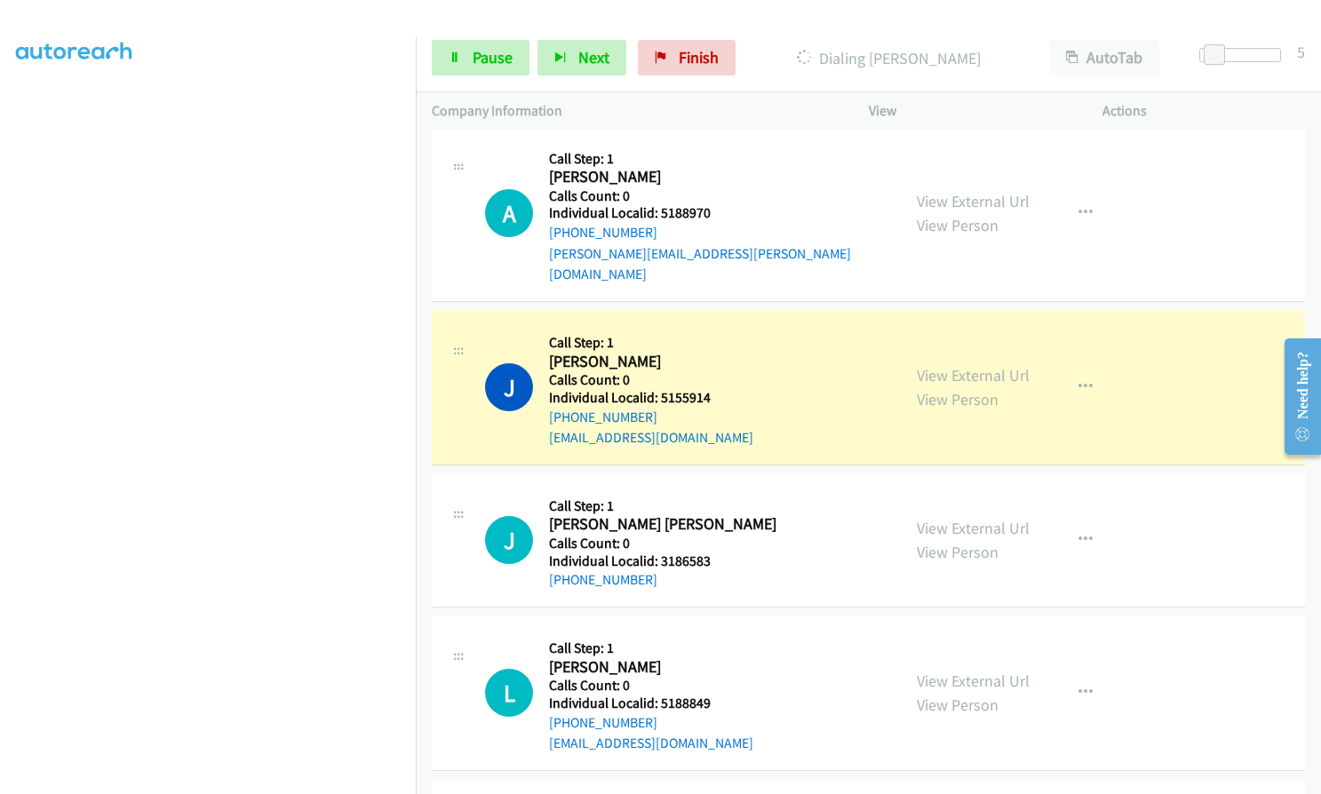
scroll to position [15578, 0]
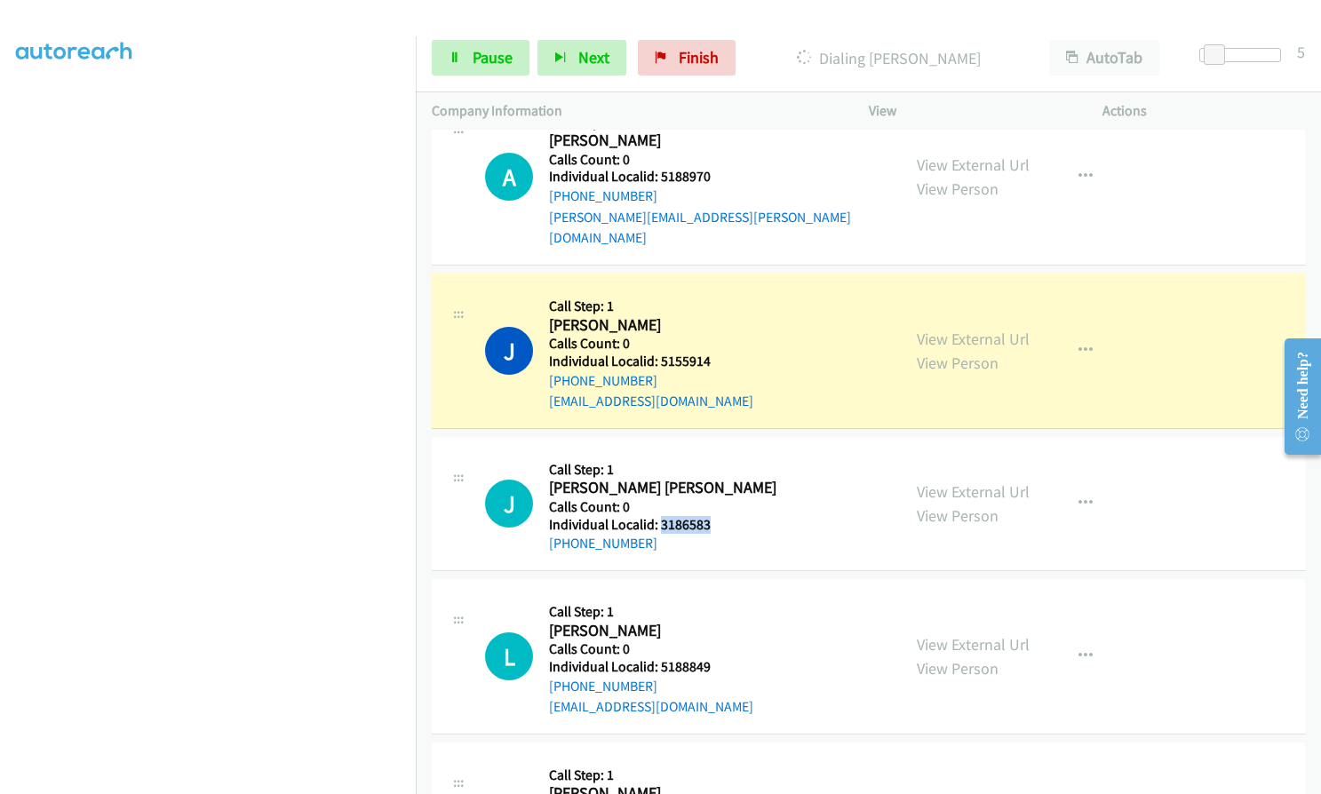
drag, startPoint x: 661, startPoint y: 417, endPoint x: 700, endPoint y: 419, distance: 39.2
click at [720, 453] on div "J Callback Scheduled Call Step: 1 Jackson Bendgen America/New_York Calls Count:…" at bounding box center [685, 503] width 400 height 101
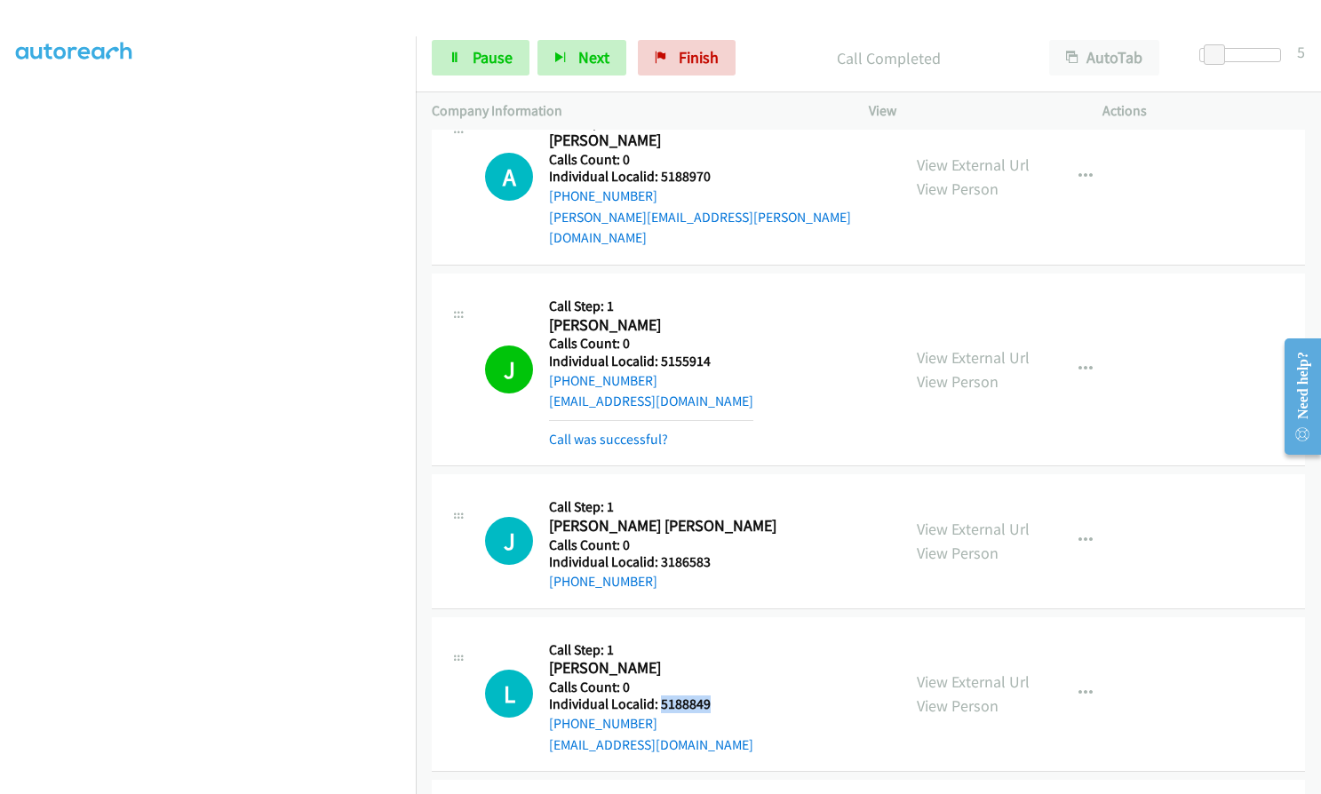
drag, startPoint x: 658, startPoint y: 601, endPoint x: 715, endPoint y: 600, distance: 56.9
click at [715, 633] on div "L Callback Scheduled Call Step: 1 Landen Barnes America/New_York Calls Count: 0…" at bounding box center [685, 694] width 400 height 123
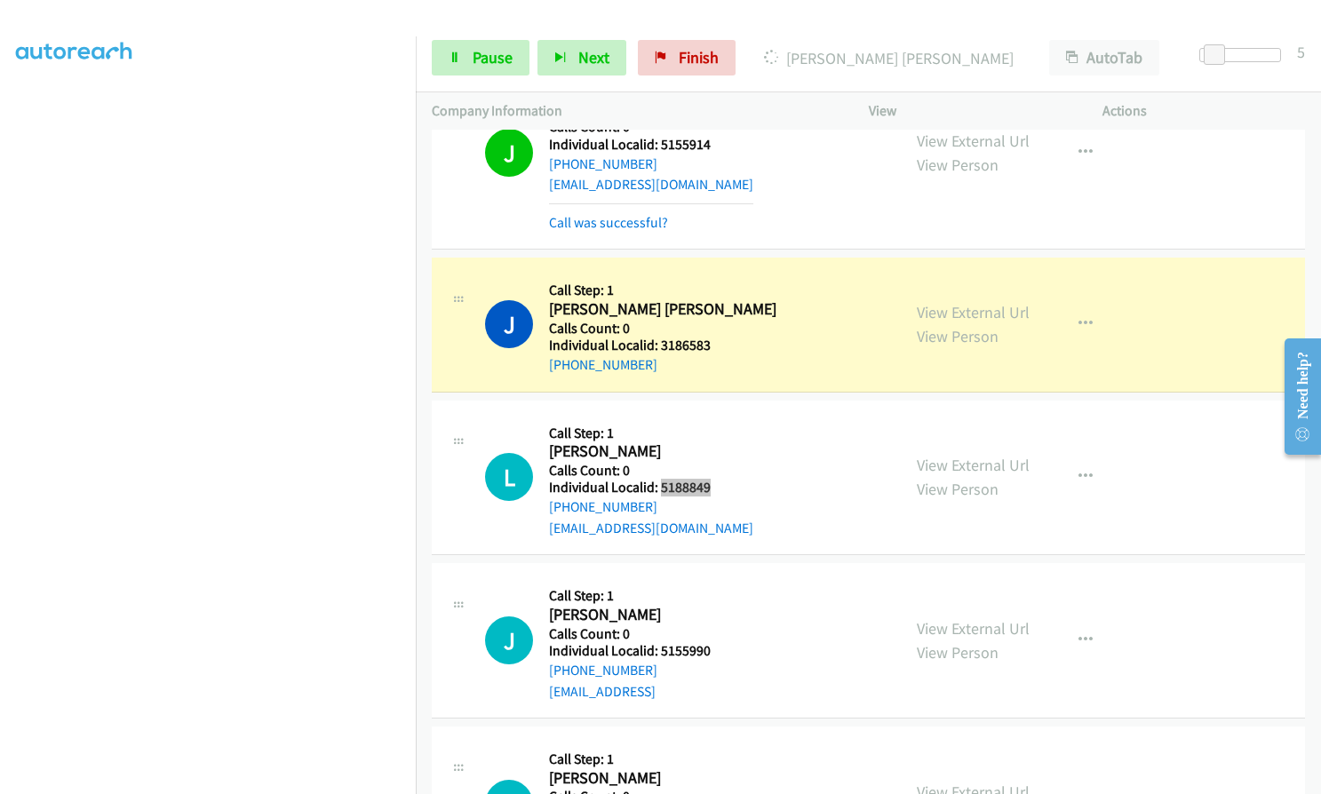
scroll to position [15800, 0]
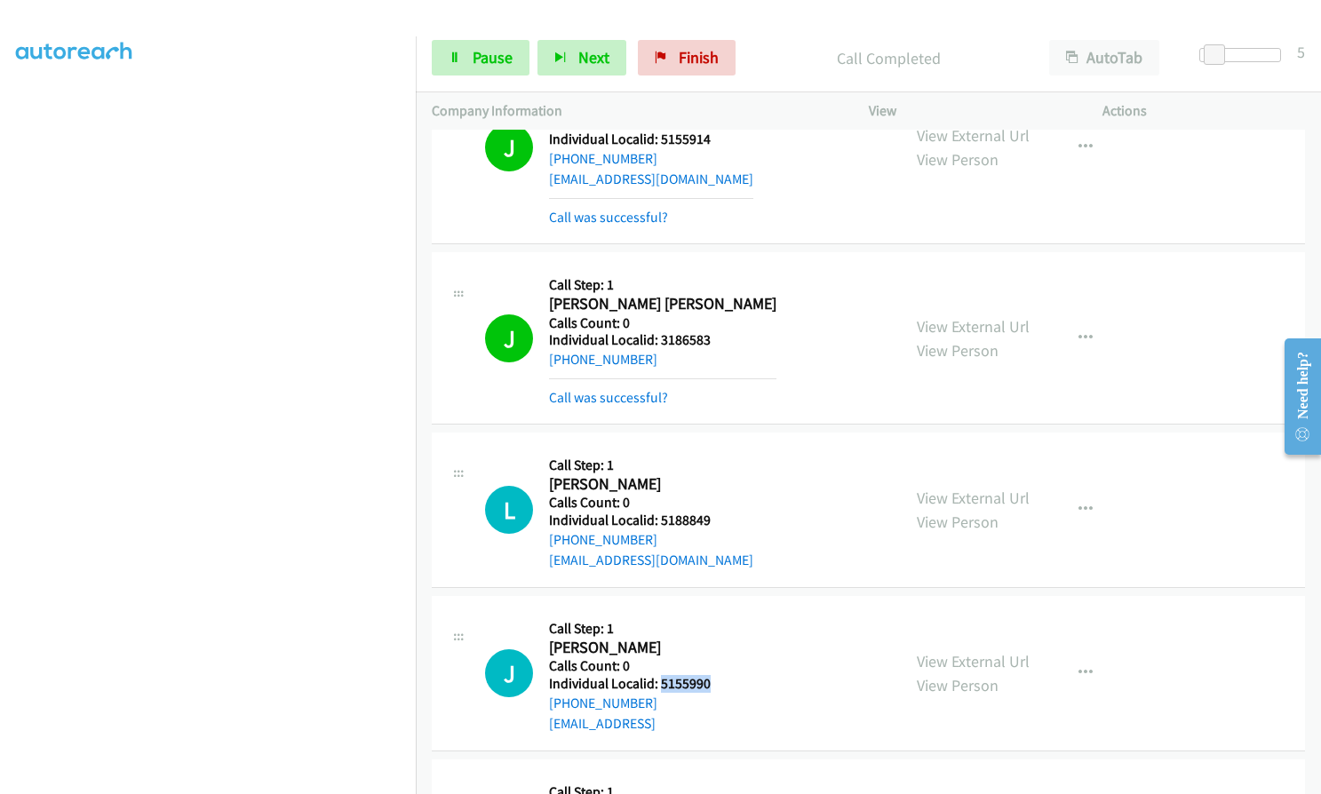
drag, startPoint x: 659, startPoint y: 579, endPoint x: 720, endPoint y: 576, distance: 61.4
click at [711, 675] on h5 "Individual Localid: 5155990" at bounding box center [630, 684] width 162 height 18
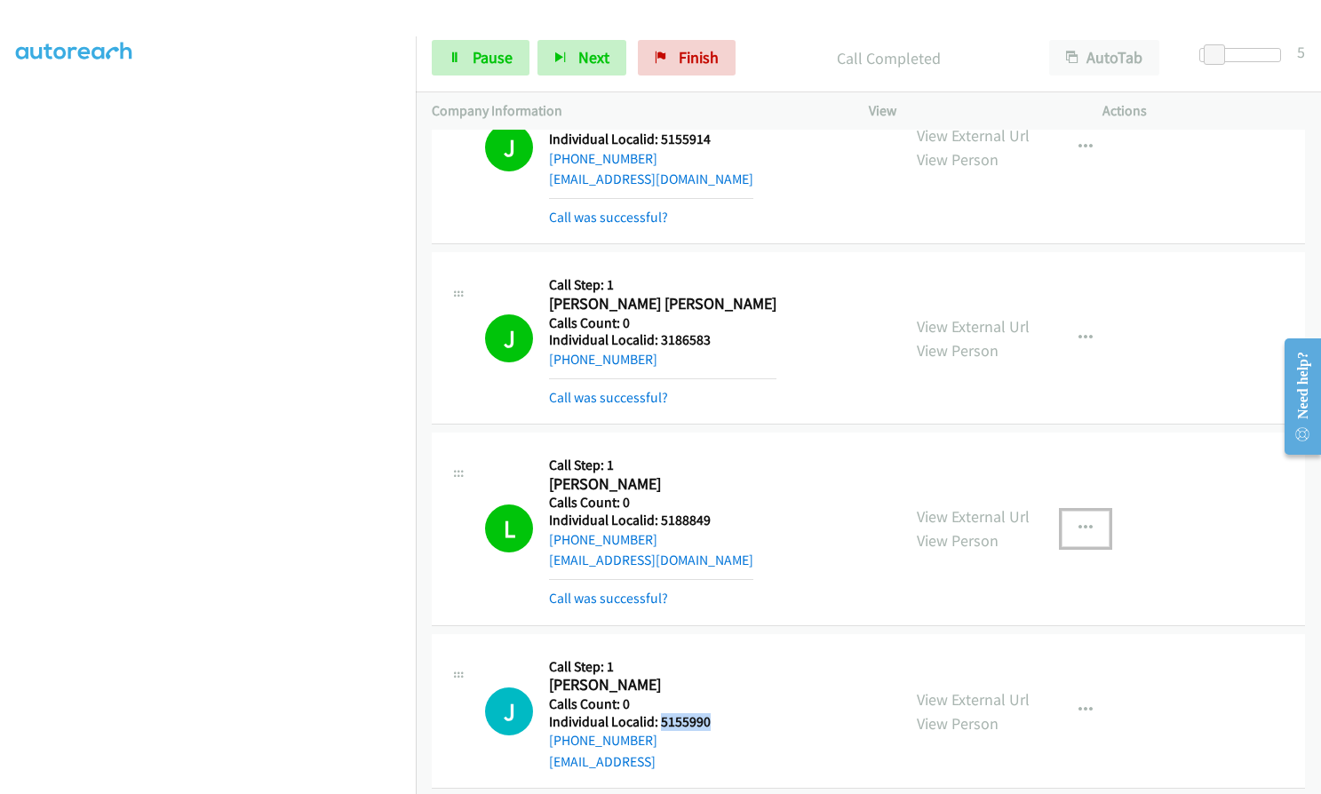
click at [1086, 511] on button "button" at bounding box center [1086, 529] width 48 height 36
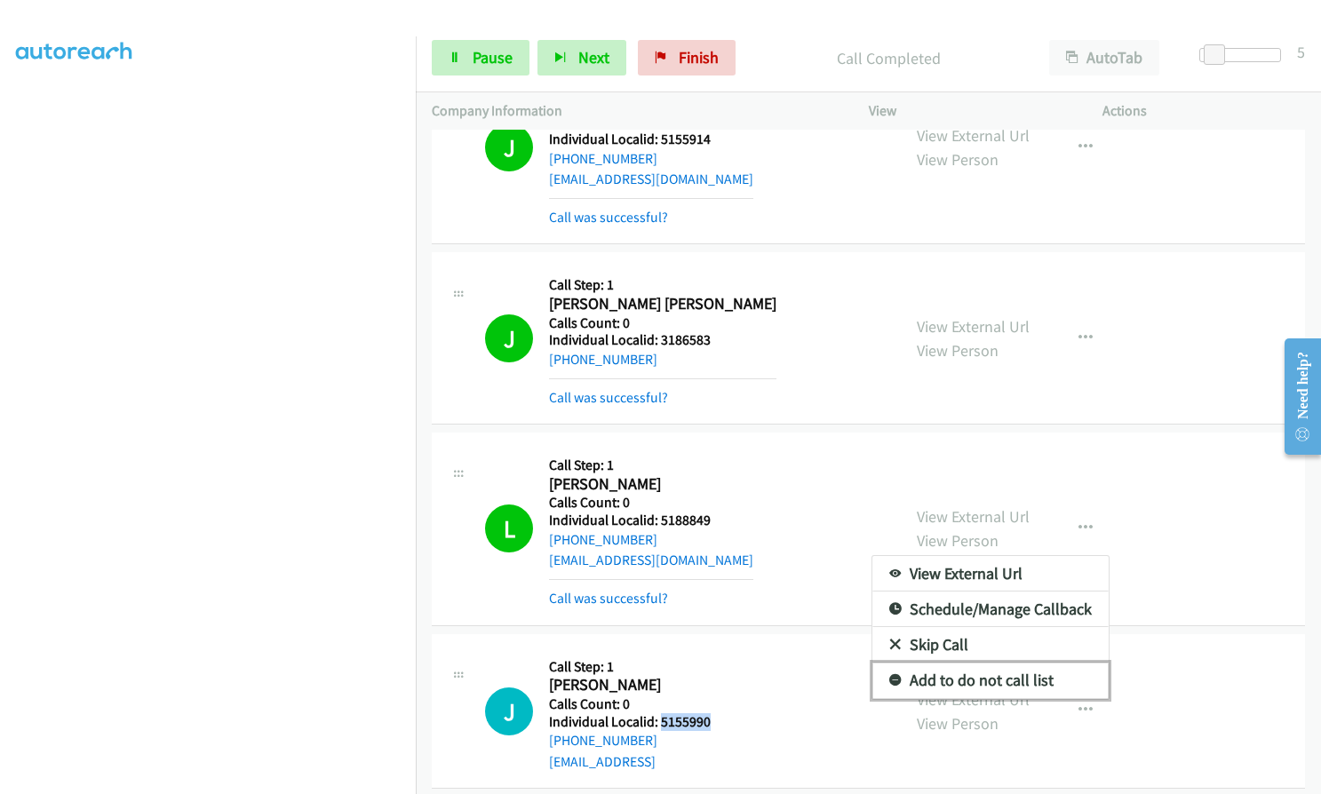
click at [889, 675] on icon at bounding box center [895, 681] width 12 height 12
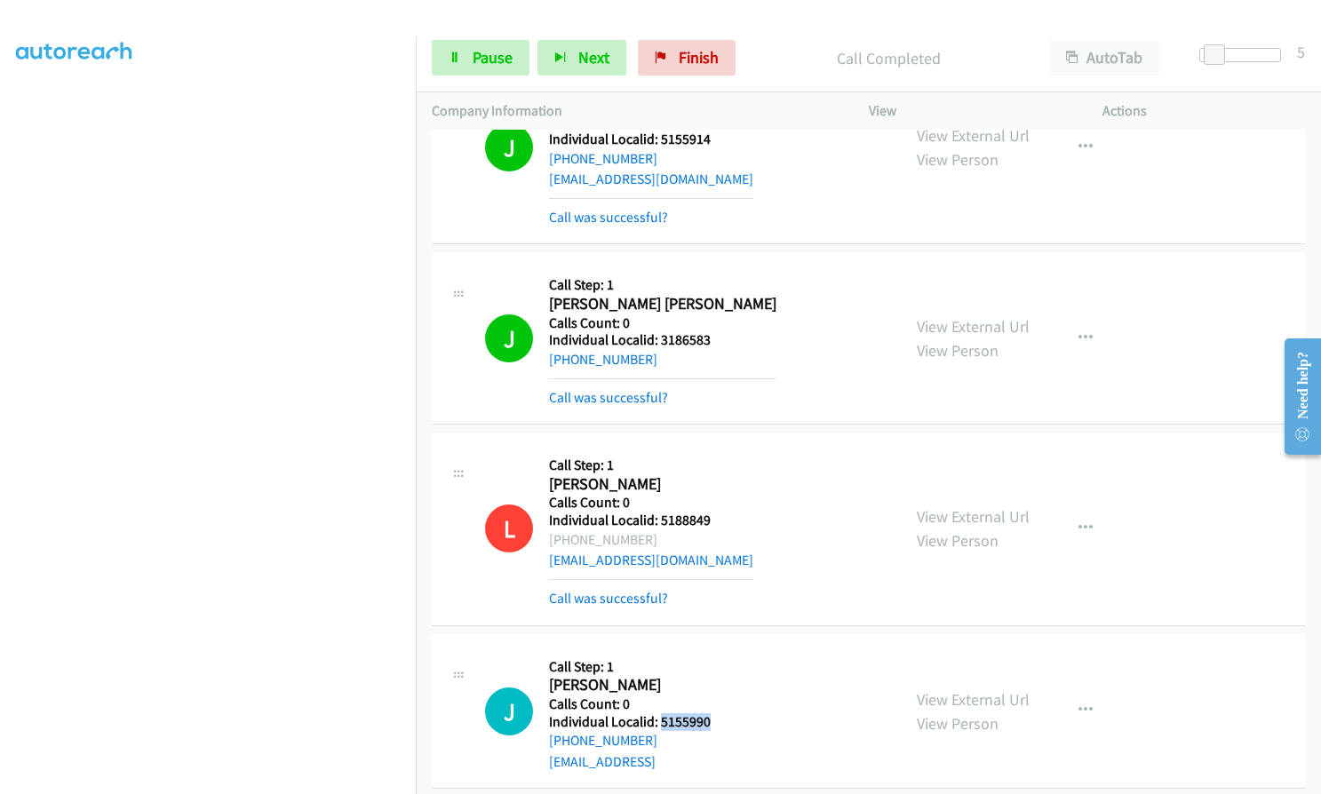
drag, startPoint x: 563, startPoint y: 437, endPoint x: 648, endPoint y: 436, distance: 85.3
click at [648, 529] on div "+1 614-348-7360" at bounding box center [651, 539] width 204 height 21
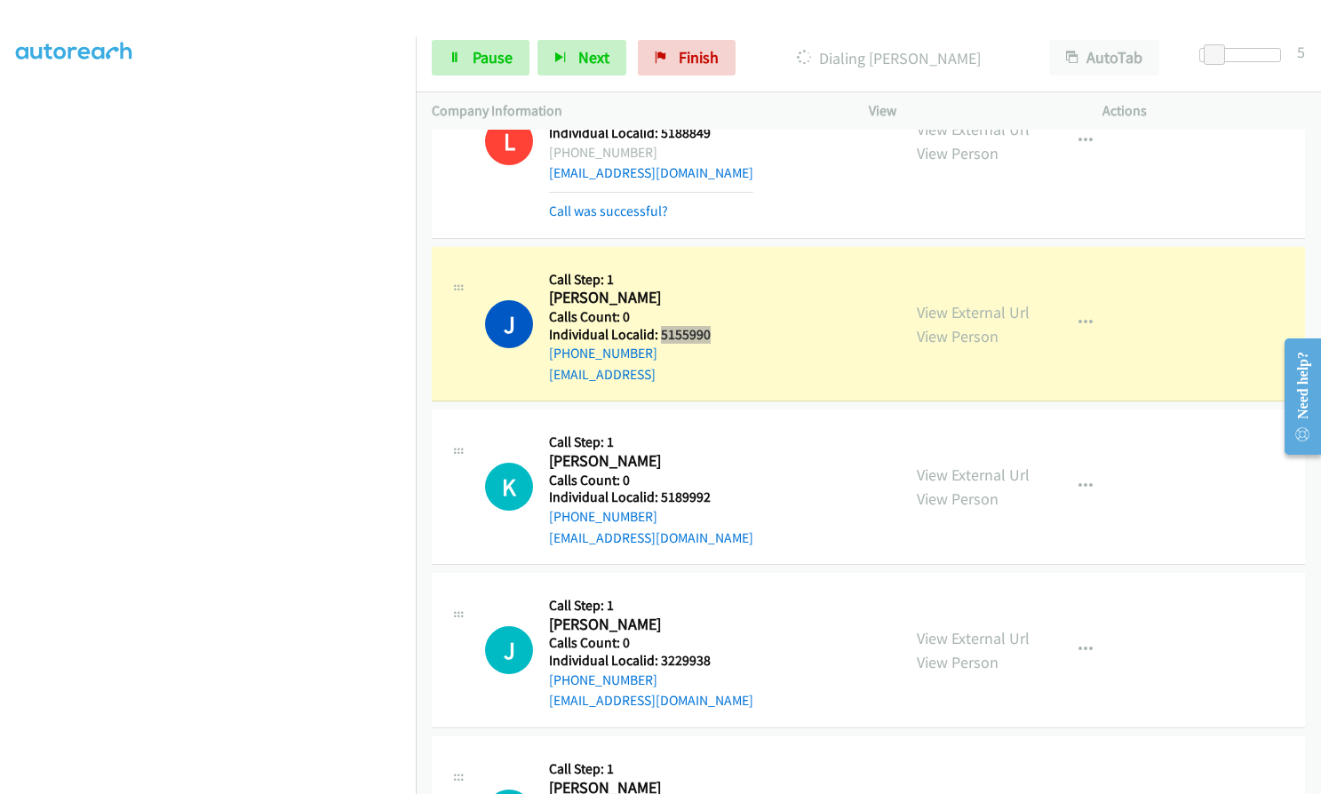
scroll to position [16200, 0]
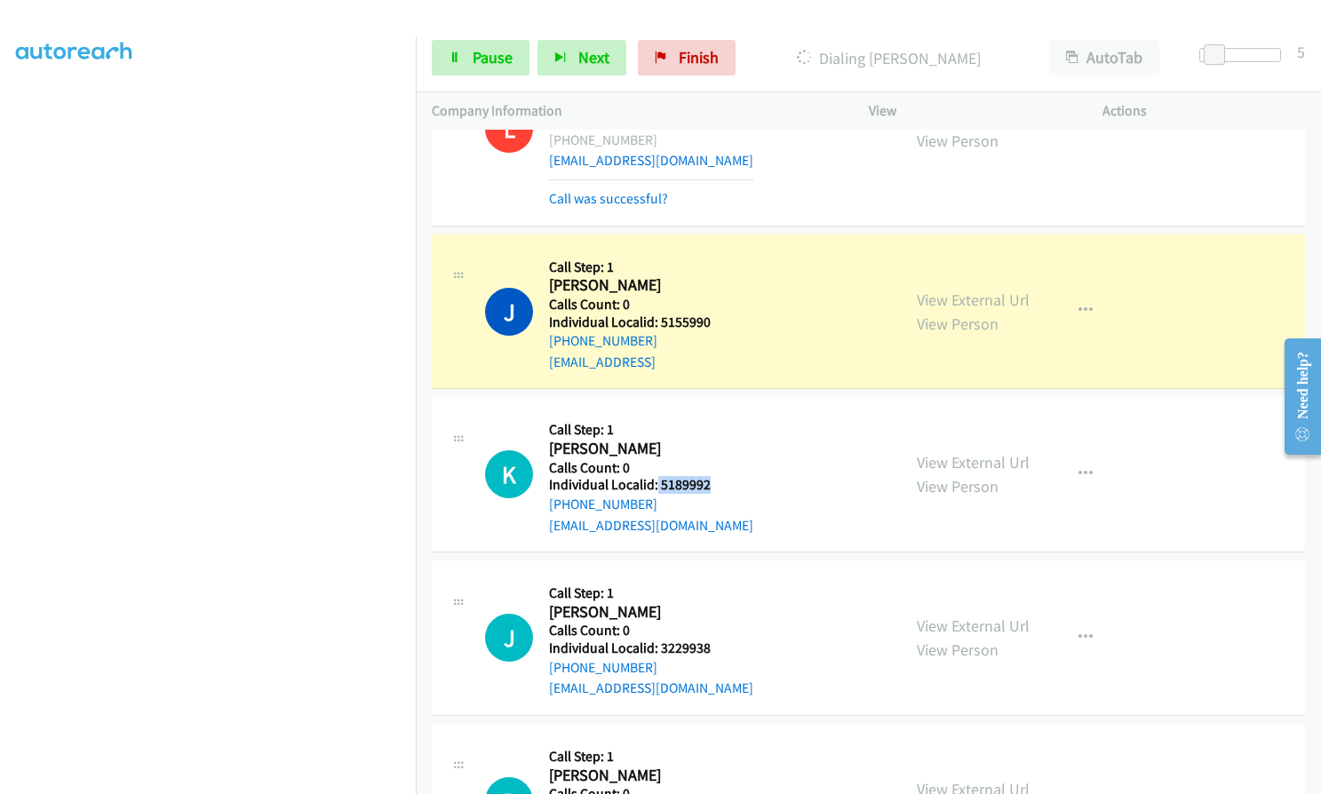
drag, startPoint x: 656, startPoint y: 378, endPoint x: 721, endPoint y: 380, distance: 64.9
click at [721, 413] on div "K Callback Scheduled Call Step: 1 Kip Barr America/Chicago Calls Count: 0 Indiv…" at bounding box center [685, 474] width 400 height 123
drag, startPoint x: 662, startPoint y: 542, endPoint x: 707, endPoint y: 542, distance: 45.3
click at [707, 640] on h5 "Individual Localid: 3229938" at bounding box center [651, 649] width 204 height 18
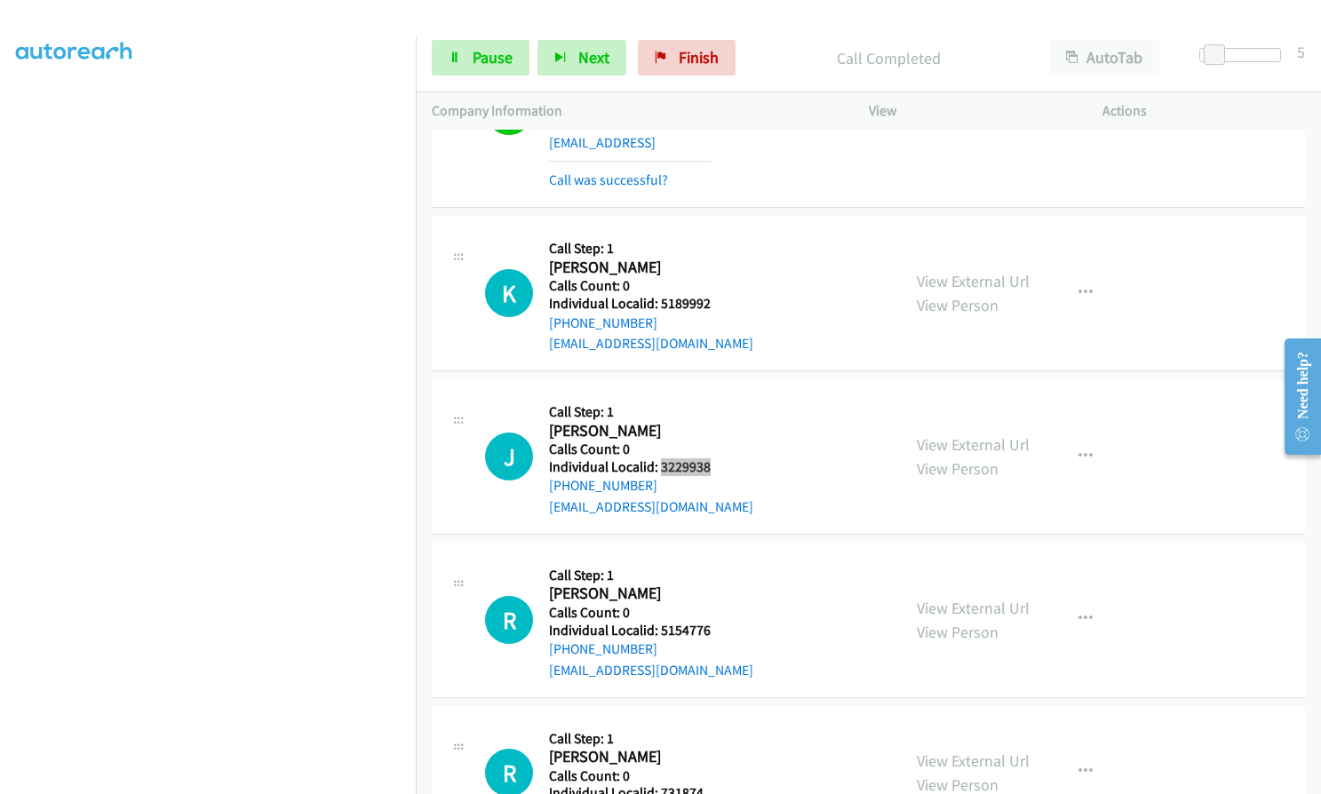
scroll to position [16415, 0]
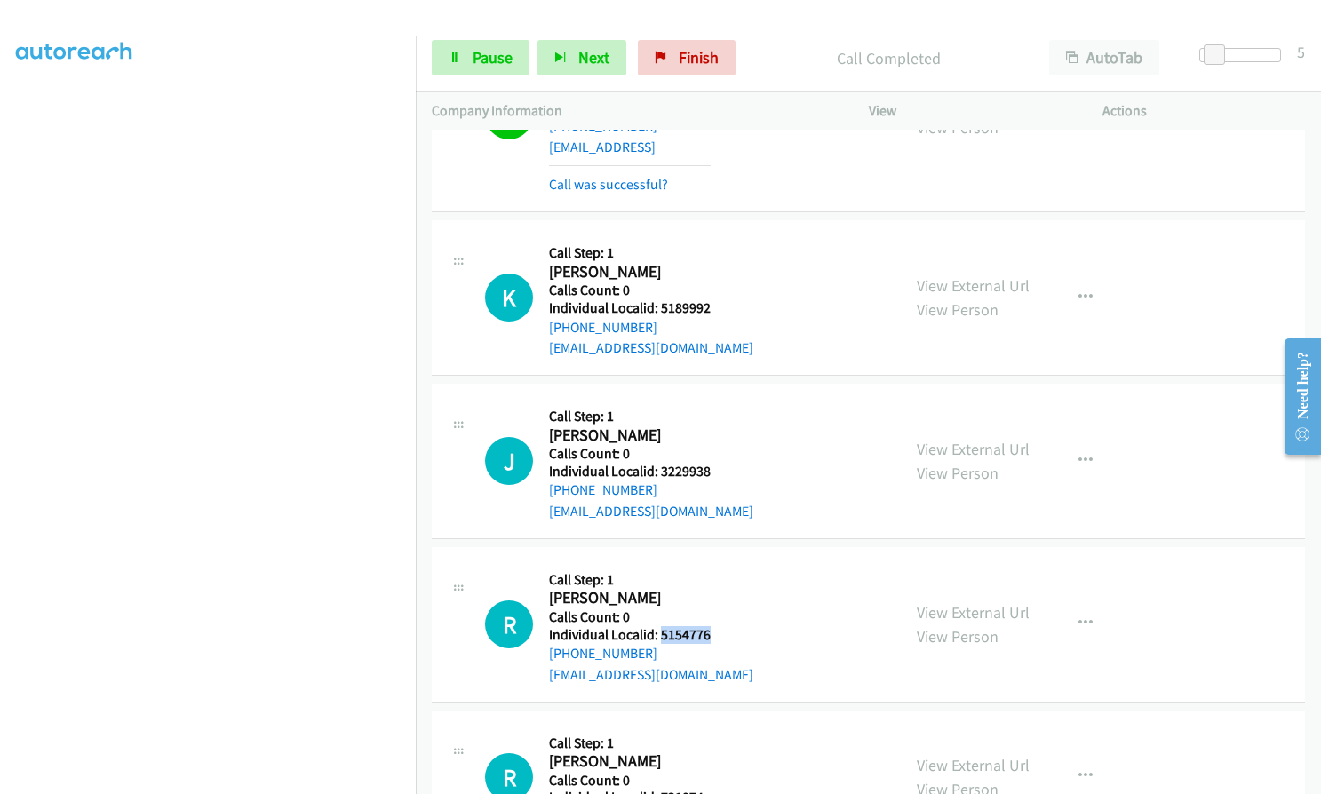
drag, startPoint x: 661, startPoint y: 526, endPoint x: 716, endPoint y: 523, distance: 55.1
click at [716, 563] on div "R Callback Scheduled Call Step: 1 Robert Utz America/New_York Calls Count: 0 In…" at bounding box center [685, 624] width 400 height 123
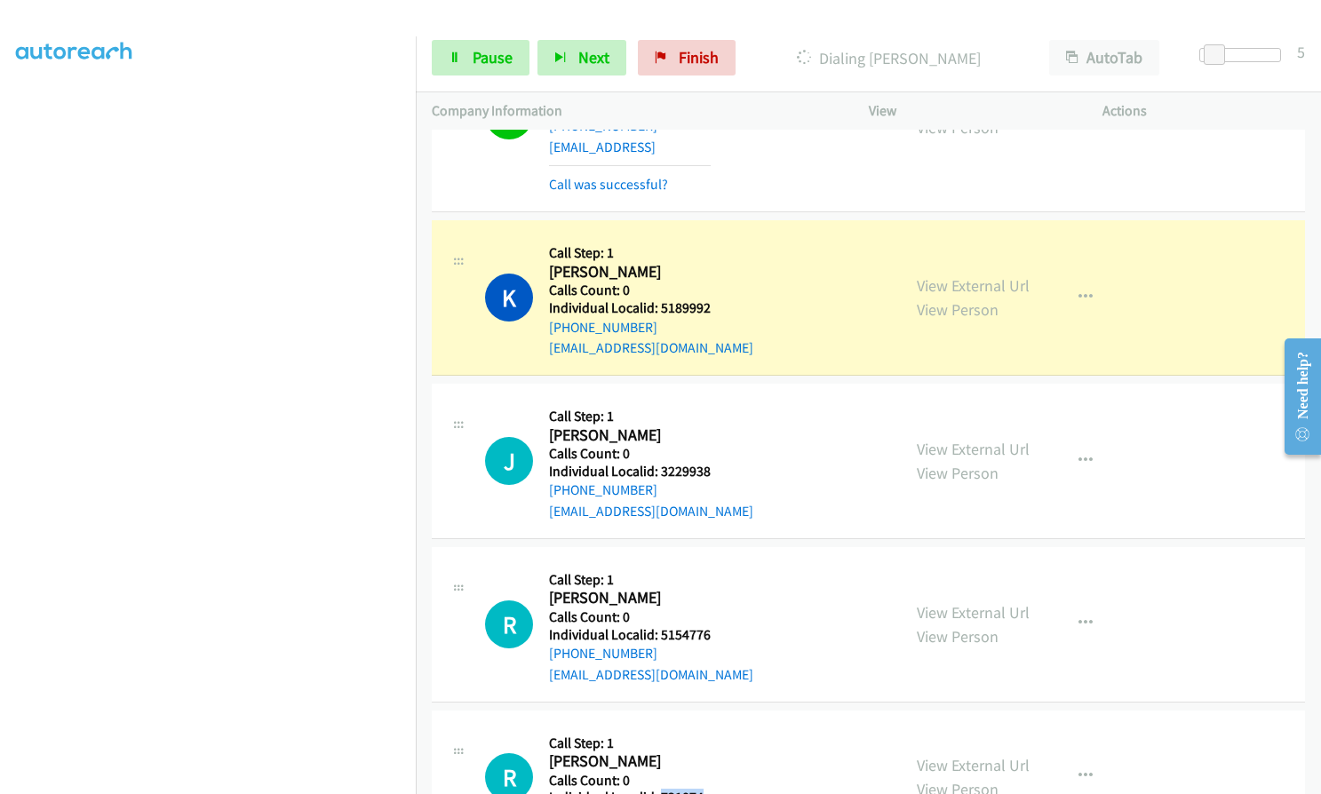
drag, startPoint x: 659, startPoint y: 690, endPoint x: 710, endPoint y: 688, distance: 50.7
click at [710, 727] on div "R Callback Scheduled Call Step: 1 Robert Sthokal America/Chicago Calls Count: 0…" at bounding box center [685, 777] width 400 height 101
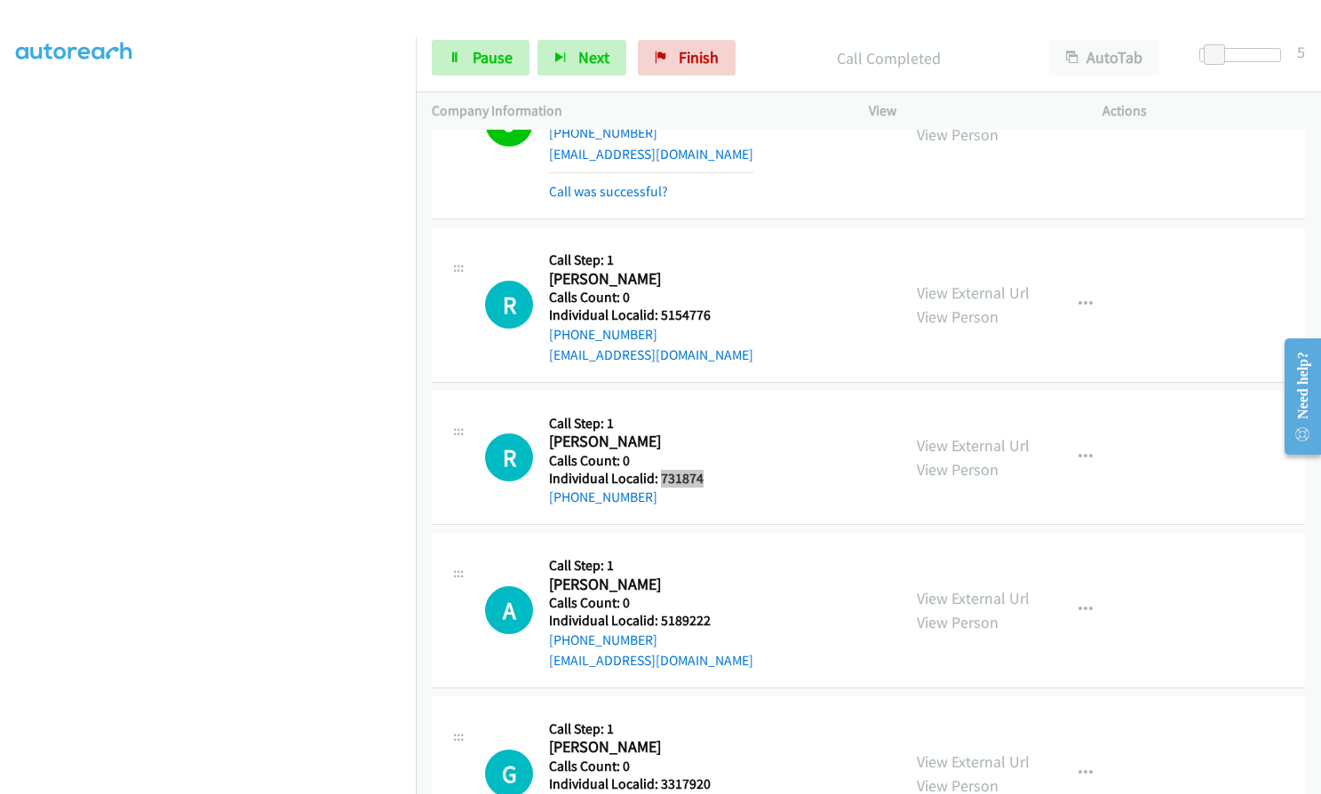
scroll to position [16815, 0]
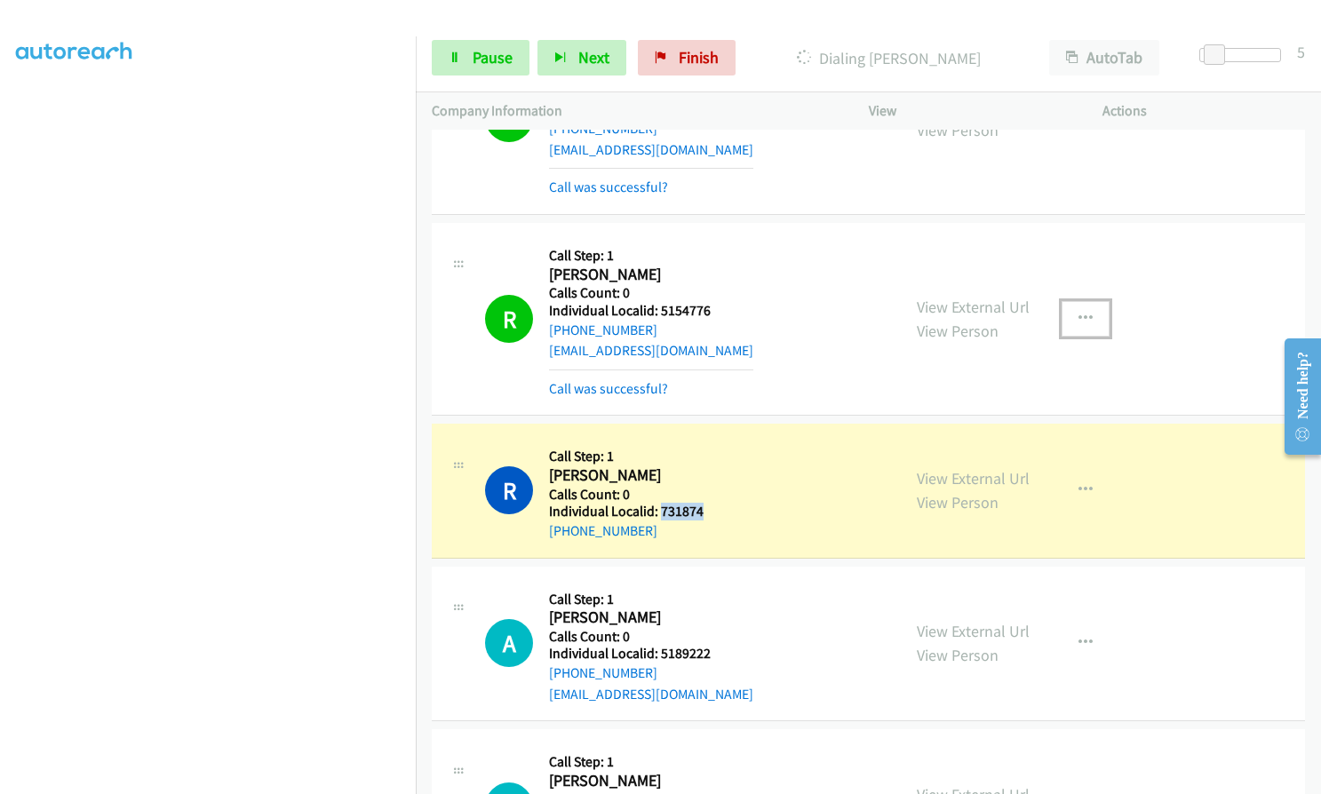
drag, startPoint x: 1077, startPoint y: 203, endPoint x: 1070, endPoint y: 211, distance: 10.8
click at [1076, 301] on button "button" at bounding box center [1086, 319] width 48 height 36
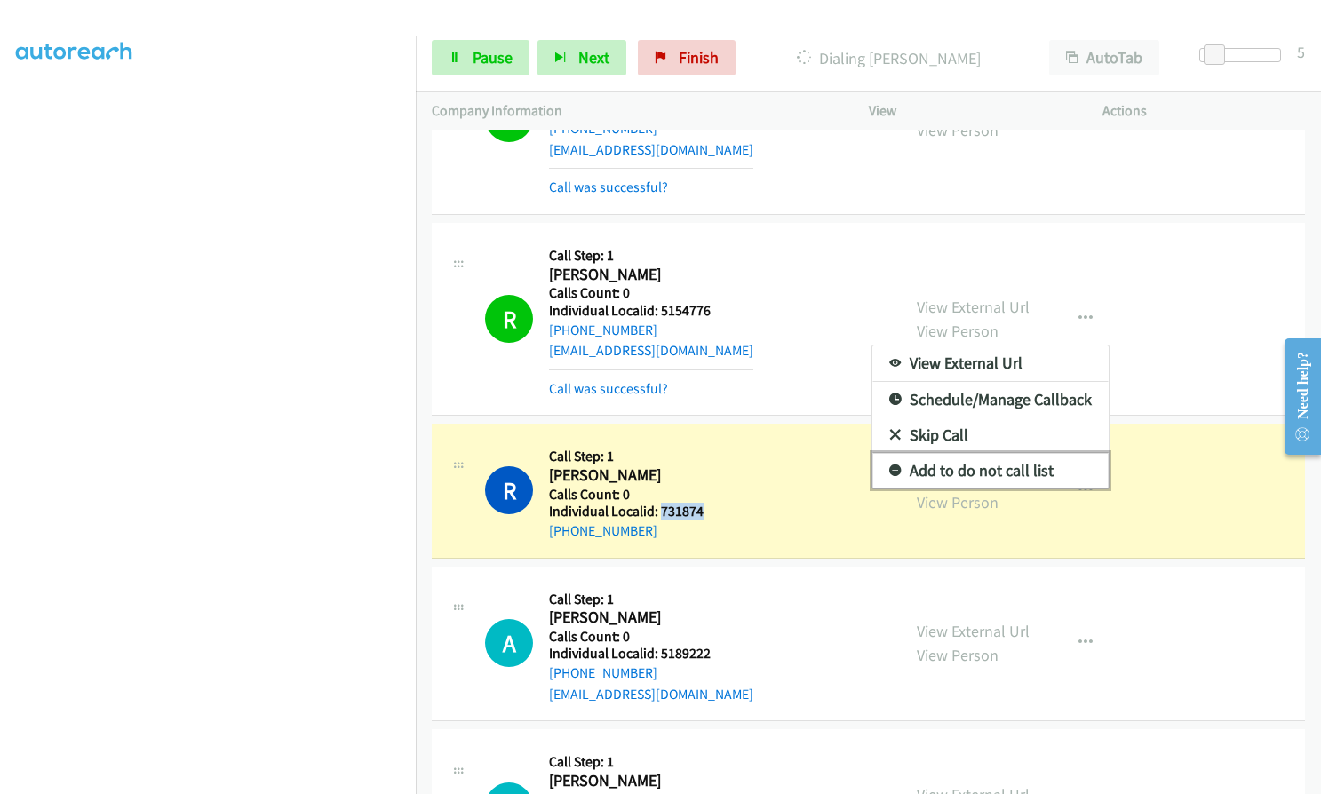
click at [893, 453] on link "Add to do not call list" at bounding box center [990, 471] width 236 height 36
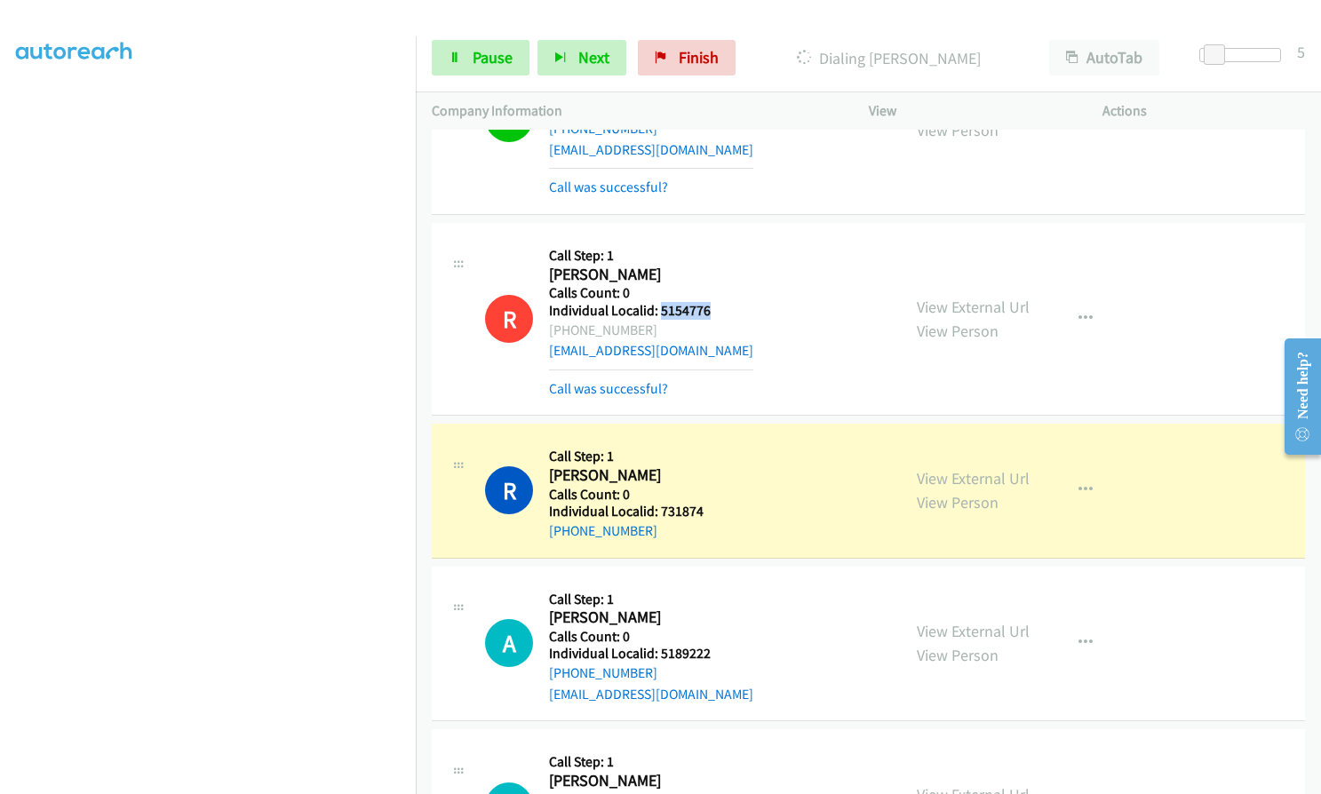
drag, startPoint x: 660, startPoint y: 207, endPoint x: 714, endPoint y: 199, distance: 54.8
click at [714, 239] on div "R Callback Scheduled Call Step: 1 Robert Utz America/New_York Calls Count: 0 In…" at bounding box center [685, 319] width 400 height 160
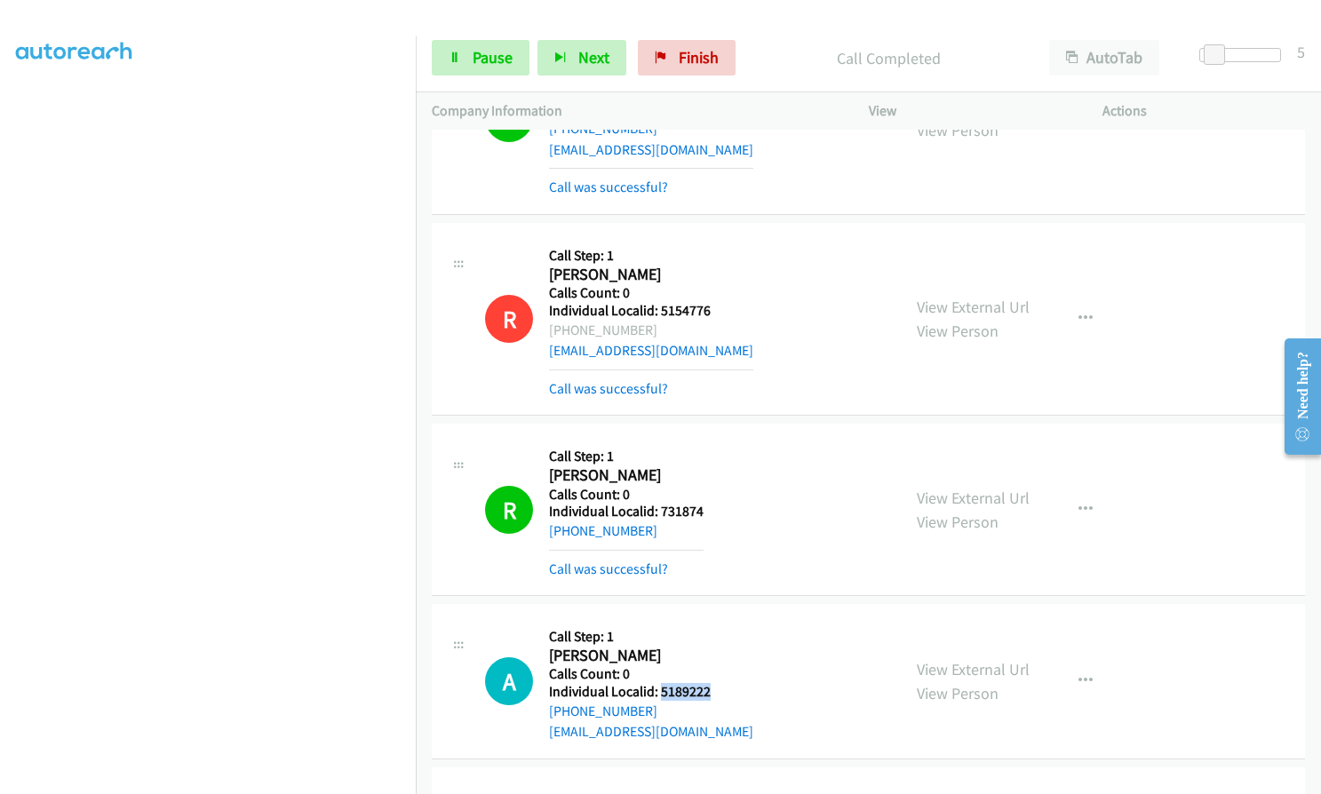
drag, startPoint x: 660, startPoint y: 588, endPoint x: 718, endPoint y: 587, distance: 57.7
click at [718, 620] on div "A Callback Scheduled Call Step: 1 Abbie Bettig America/New_York Calls Count: 0 …" at bounding box center [685, 681] width 400 height 123
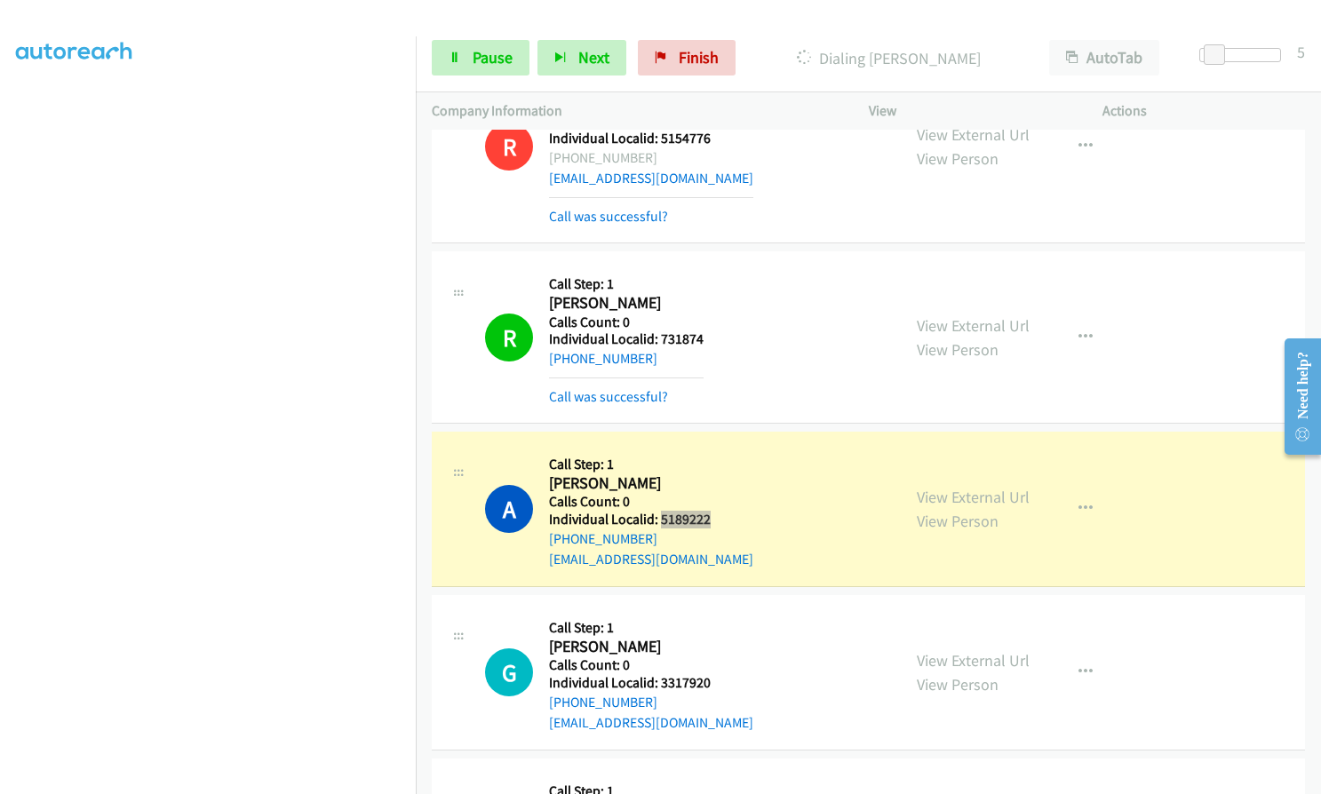
scroll to position [17014, 0]
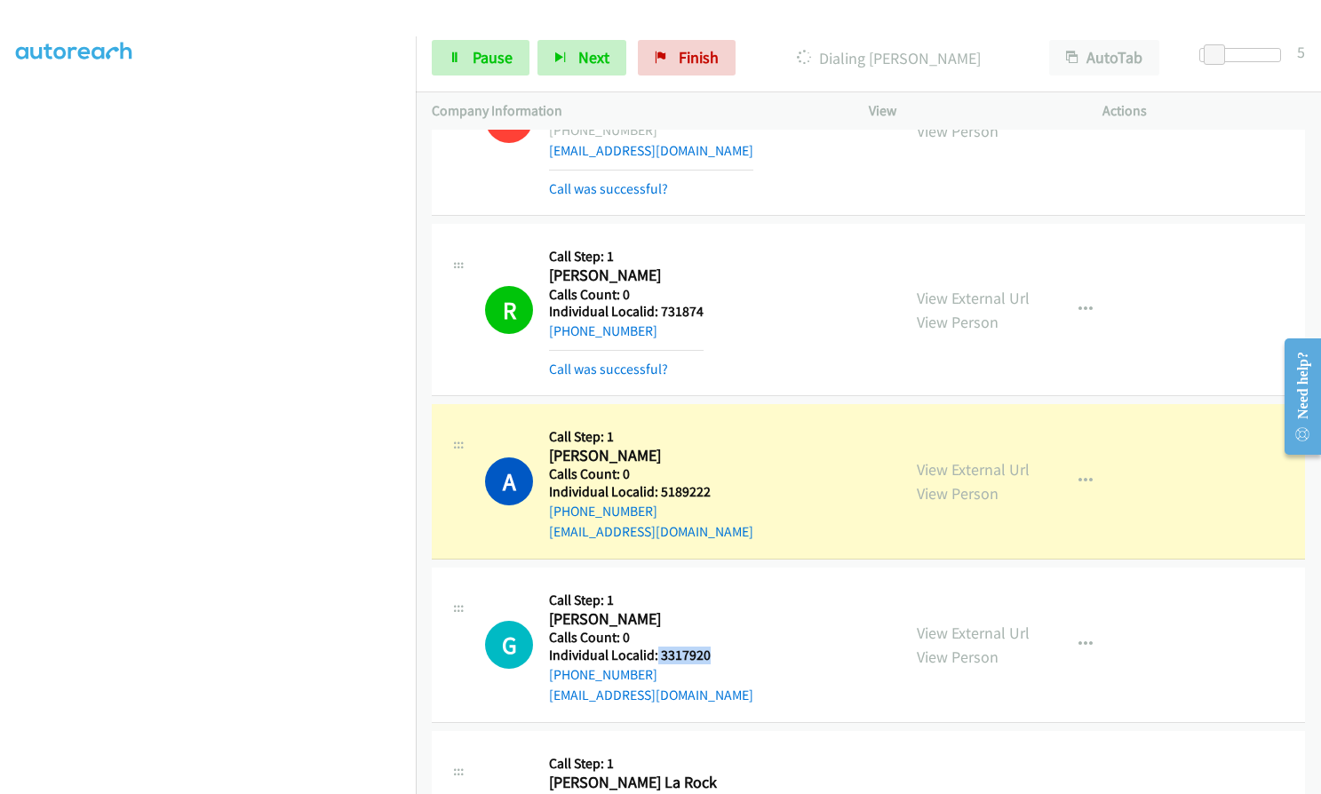
drag, startPoint x: 656, startPoint y: 551, endPoint x: 711, endPoint y: 545, distance: 54.4
click at [711, 584] on div "G Callback Scheduled Call Step: 1 Geoff Greene America/New_York Calls Count: 0 …" at bounding box center [685, 645] width 400 height 123
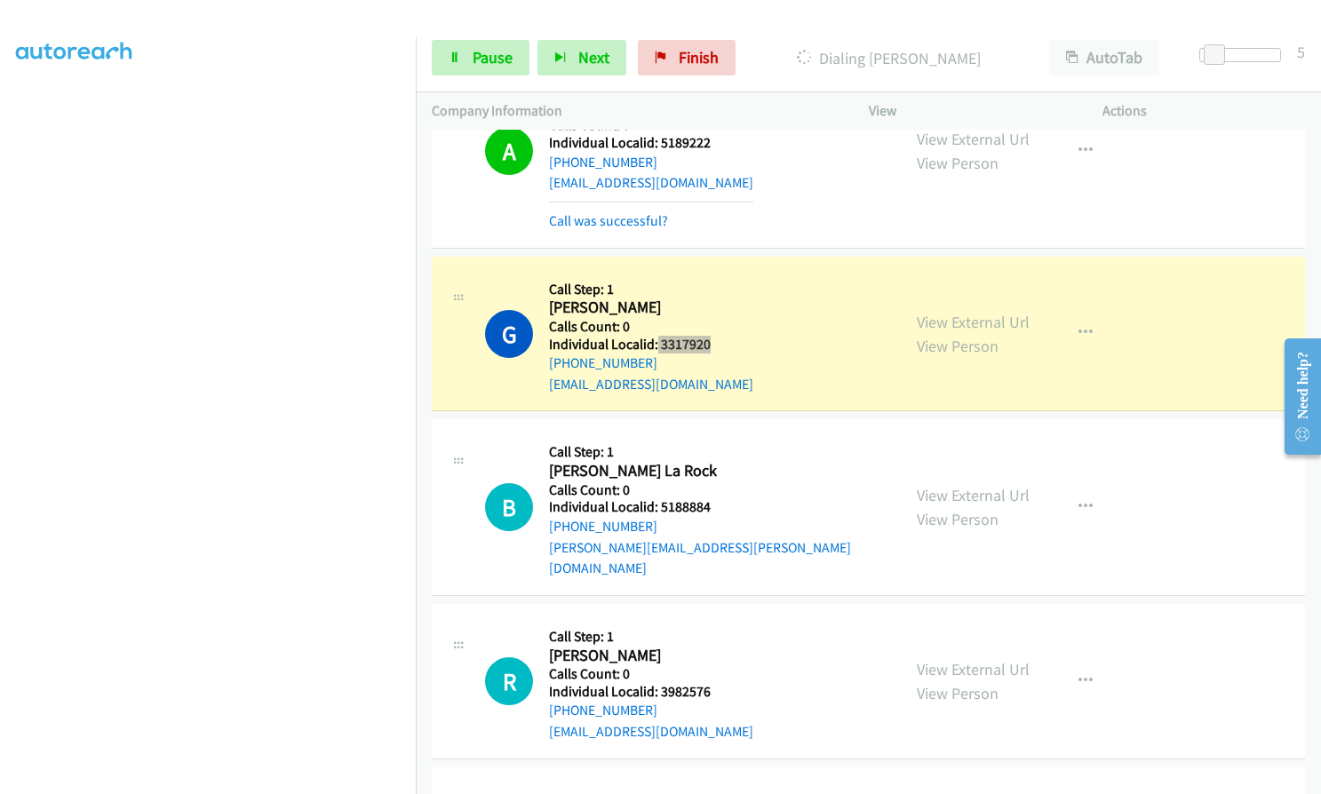
scroll to position [17370, 0]
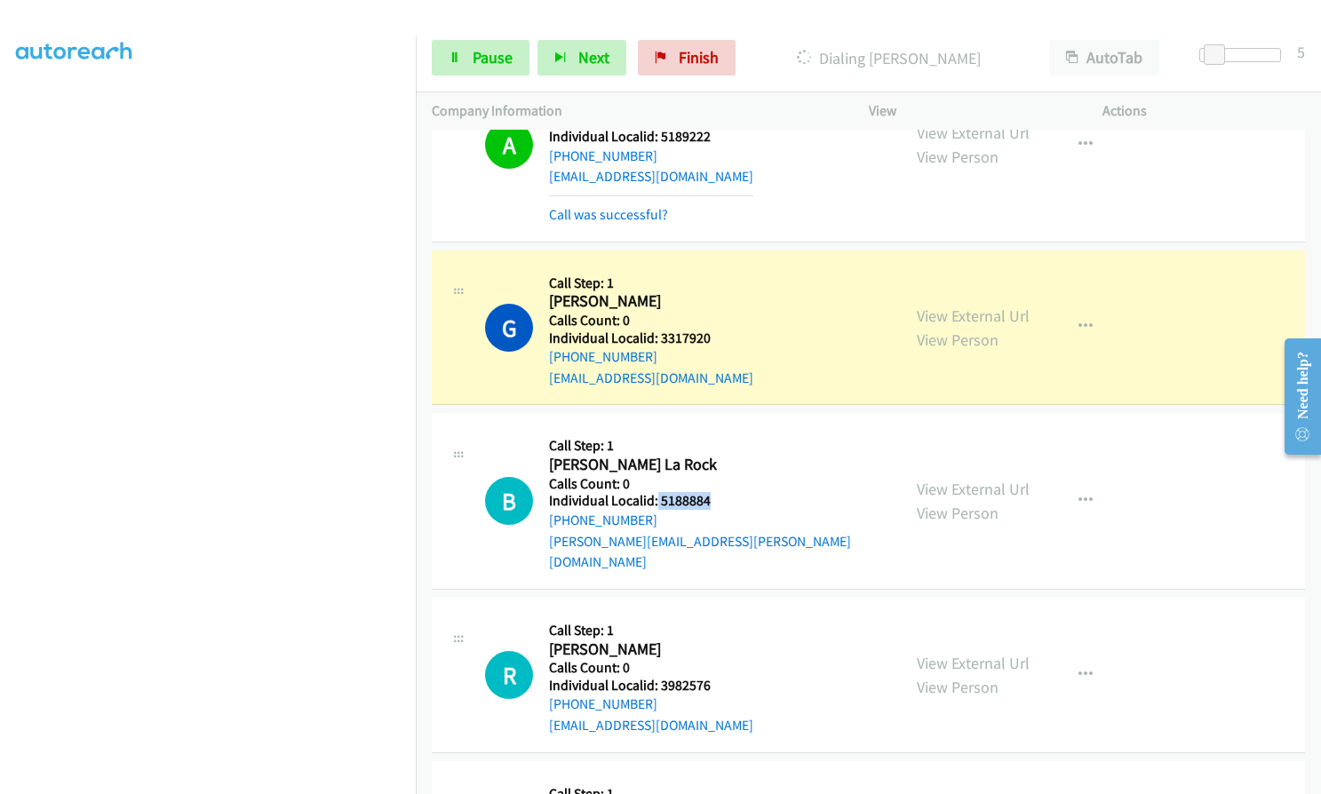
drag, startPoint x: 658, startPoint y: 396, endPoint x: 709, endPoint y: 395, distance: 50.6
click at [709, 492] on h5 "Individual Localid: 5188884" at bounding box center [717, 501] width 336 height 18
drag, startPoint x: 656, startPoint y: 557, endPoint x: 714, endPoint y: 557, distance: 58.6
click at [714, 677] on h5 "Individual Localid: 3982576" at bounding box center [651, 686] width 204 height 18
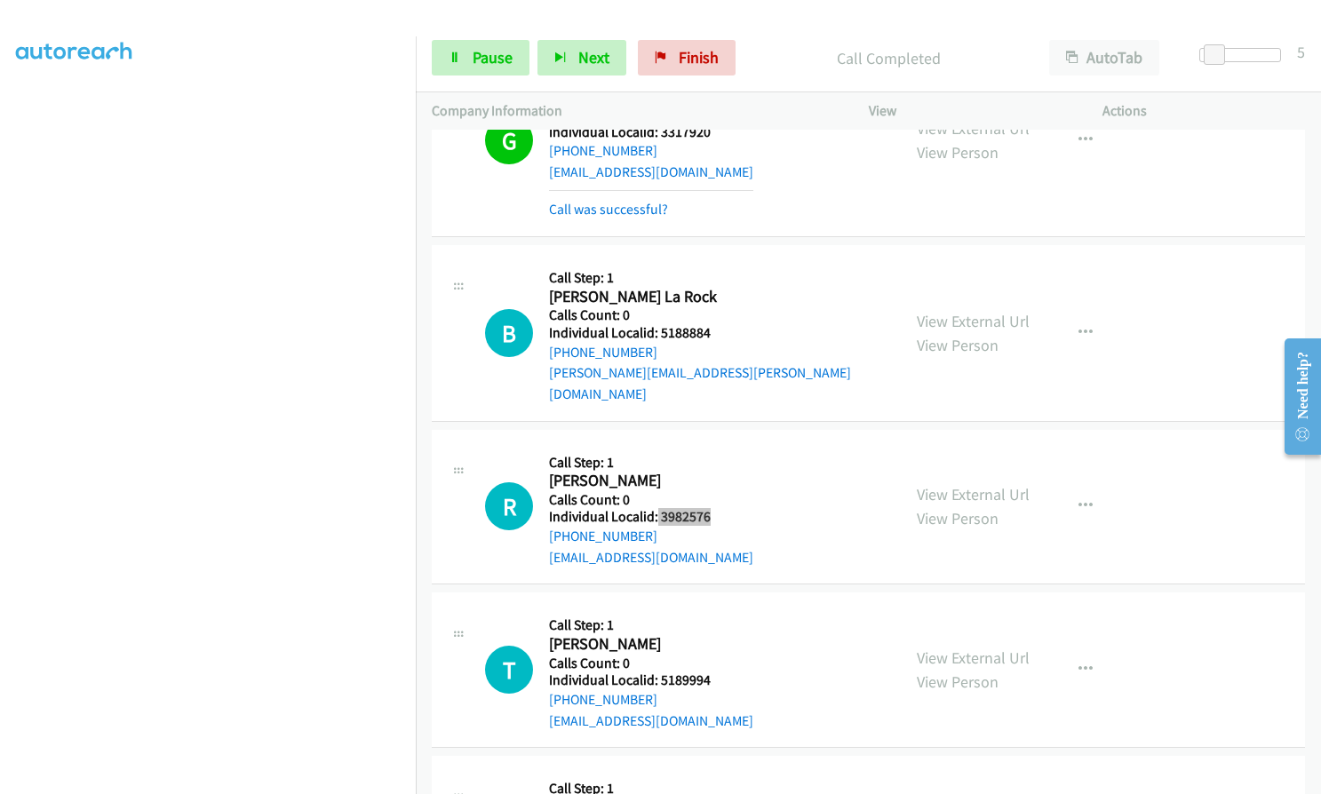
scroll to position [17592, 0]
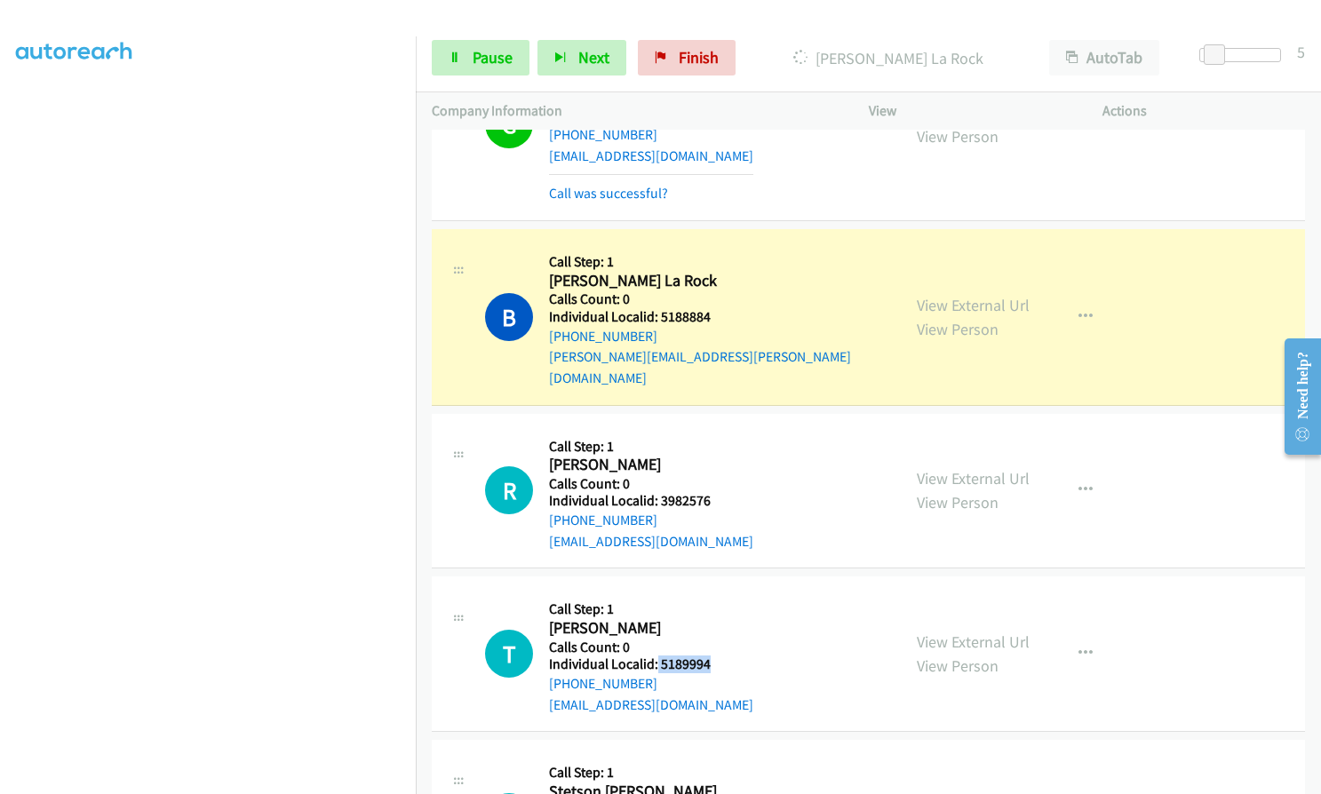
drag, startPoint x: 670, startPoint y: 534, endPoint x: 715, endPoint y: 542, distance: 46.0
click at [715, 592] on div "T Callback Scheduled Call Step: 1 Taylee Williams America/Denver Calls Count: 0…" at bounding box center [685, 653] width 400 height 123
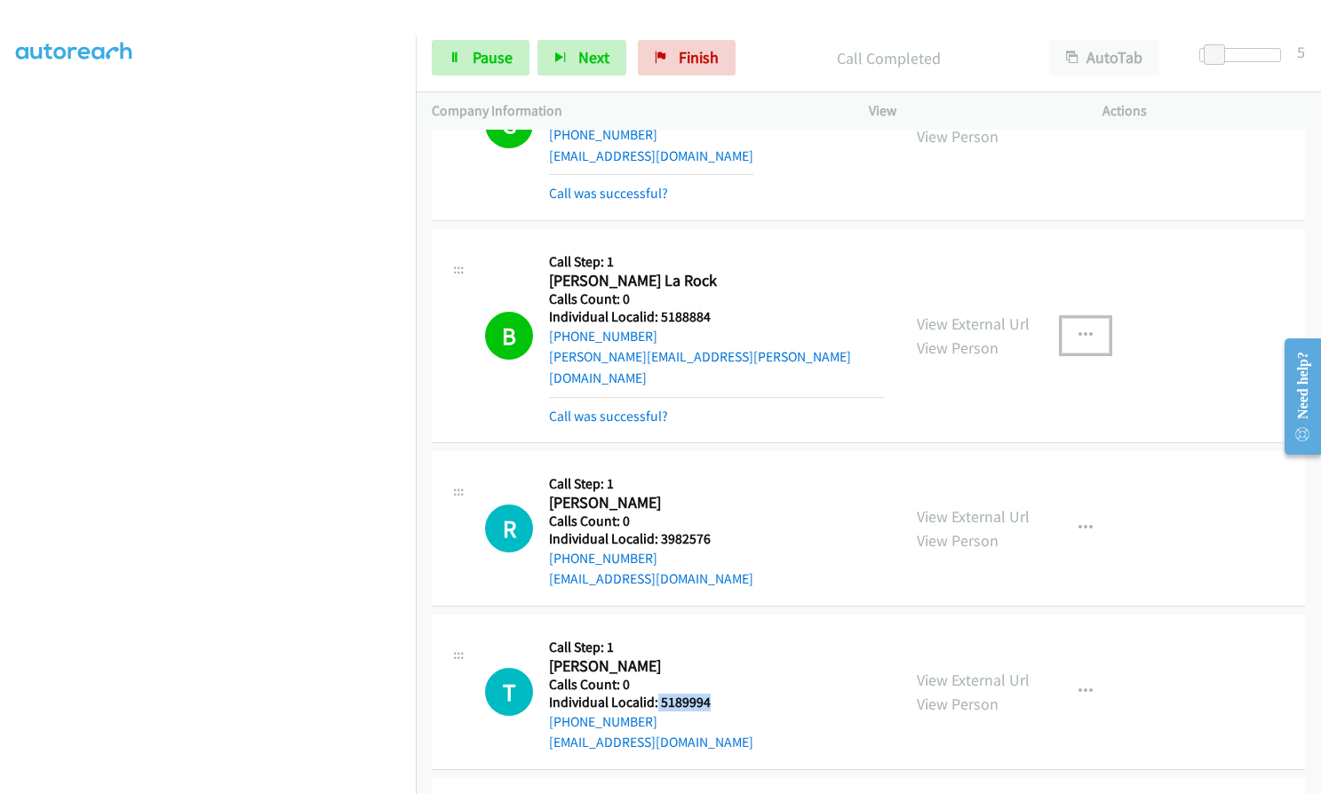
click at [1085, 329] on icon "button" at bounding box center [1085, 336] width 14 height 14
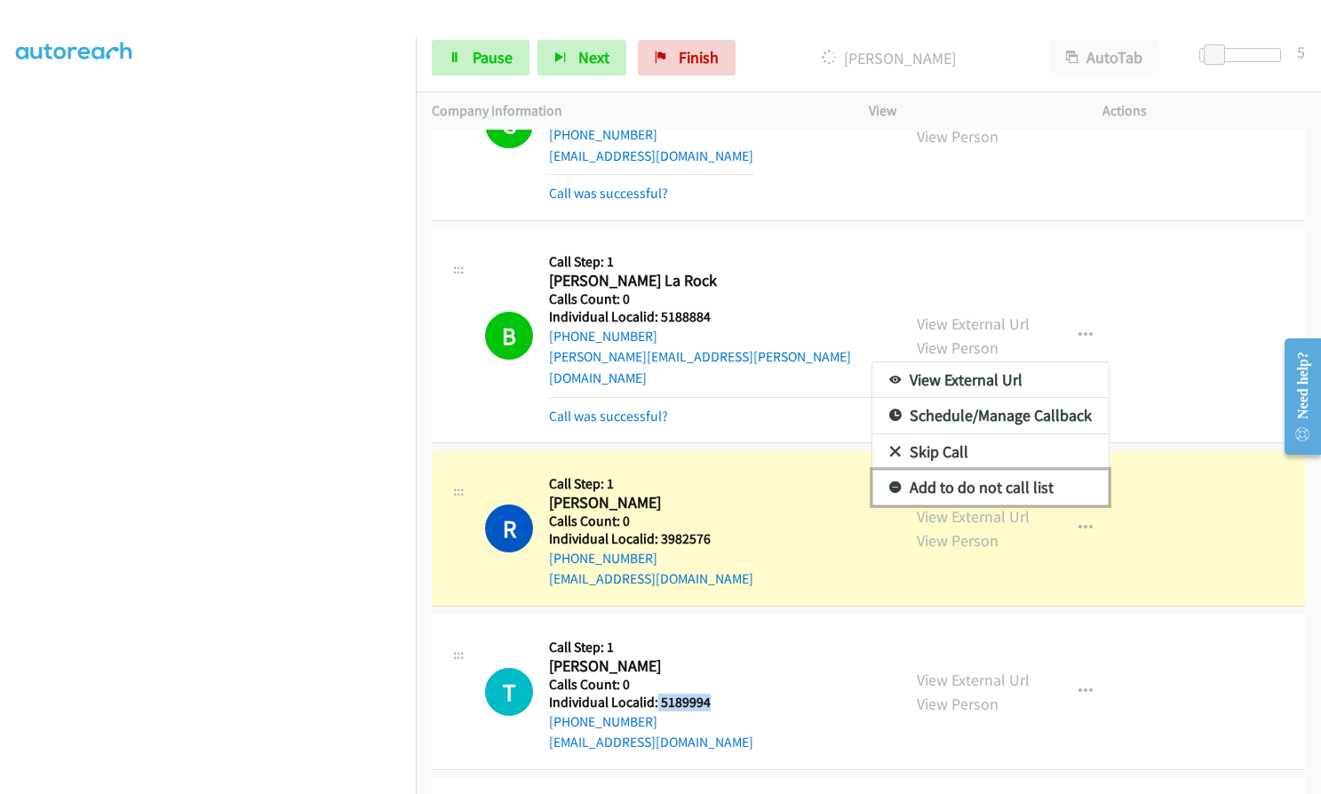
click at [889, 482] on icon at bounding box center [895, 488] width 12 height 12
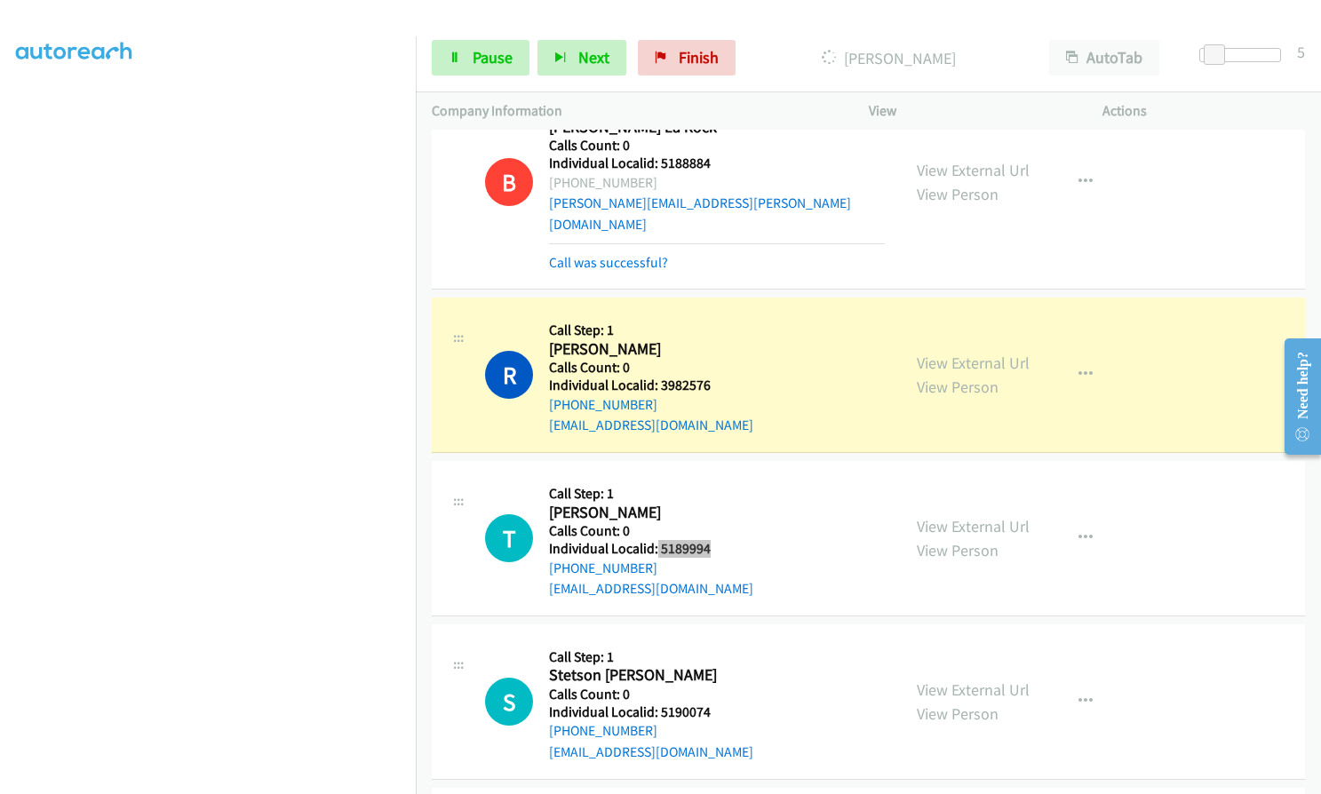
scroll to position [17814, 0]
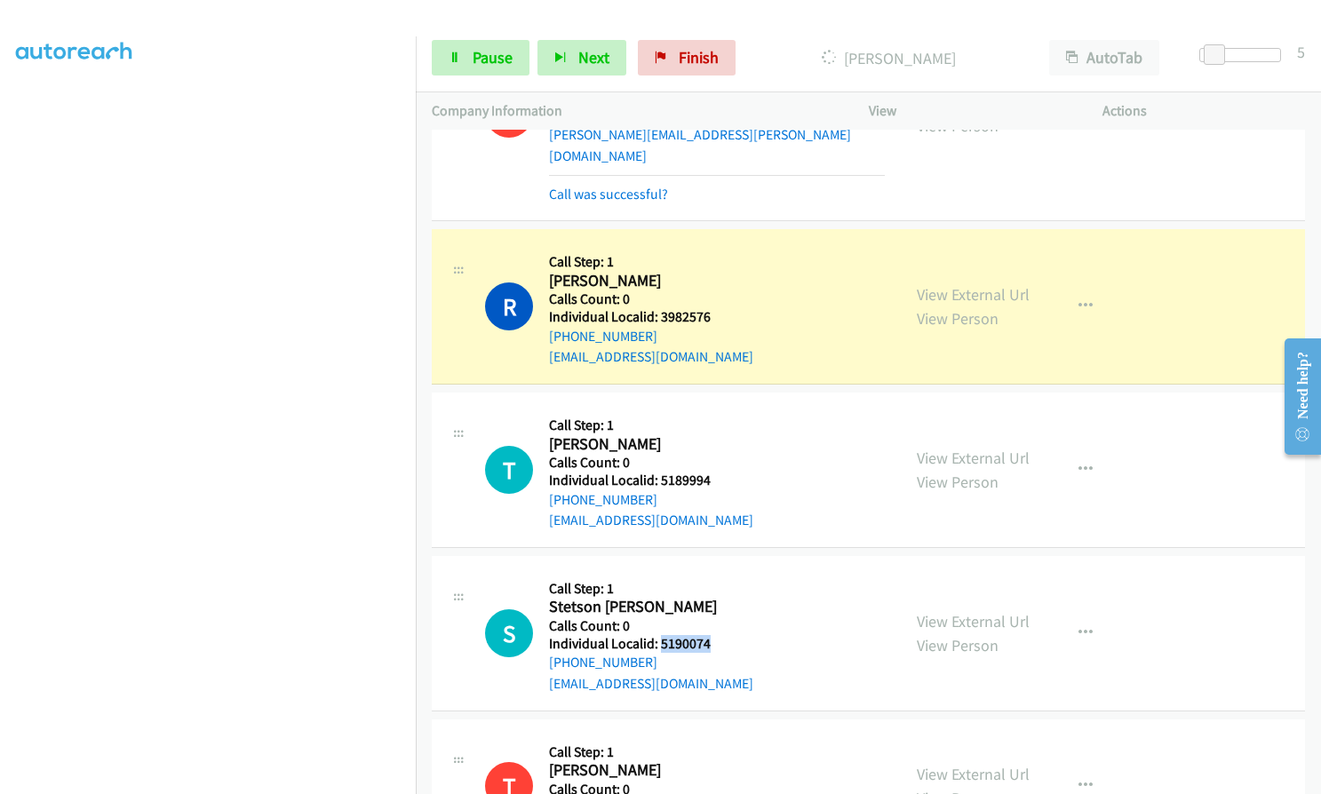
drag, startPoint x: 657, startPoint y: 515, endPoint x: 710, endPoint y: 514, distance: 52.4
click at [710, 635] on h5 "Individual Localid: 5190074" at bounding box center [651, 644] width 204 height 18
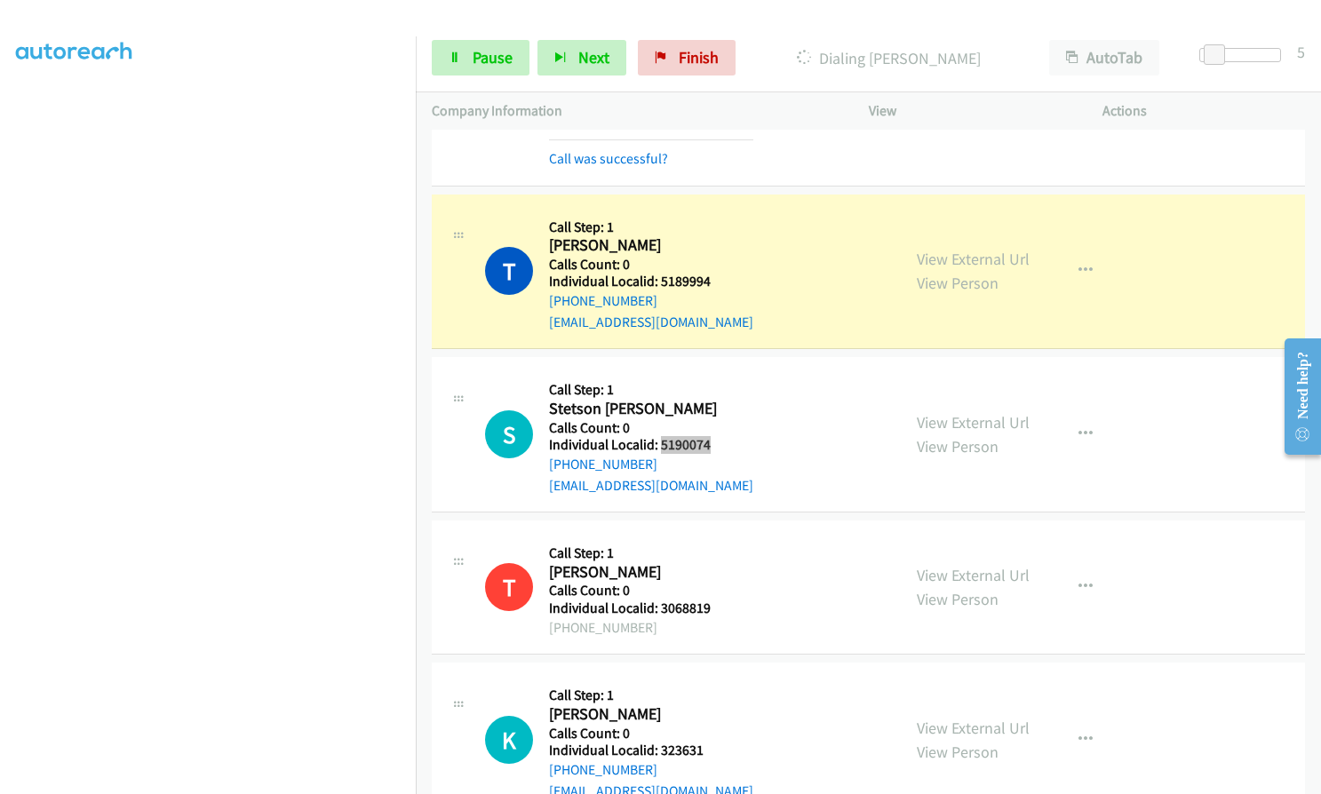
scroll to position [18058, 0]
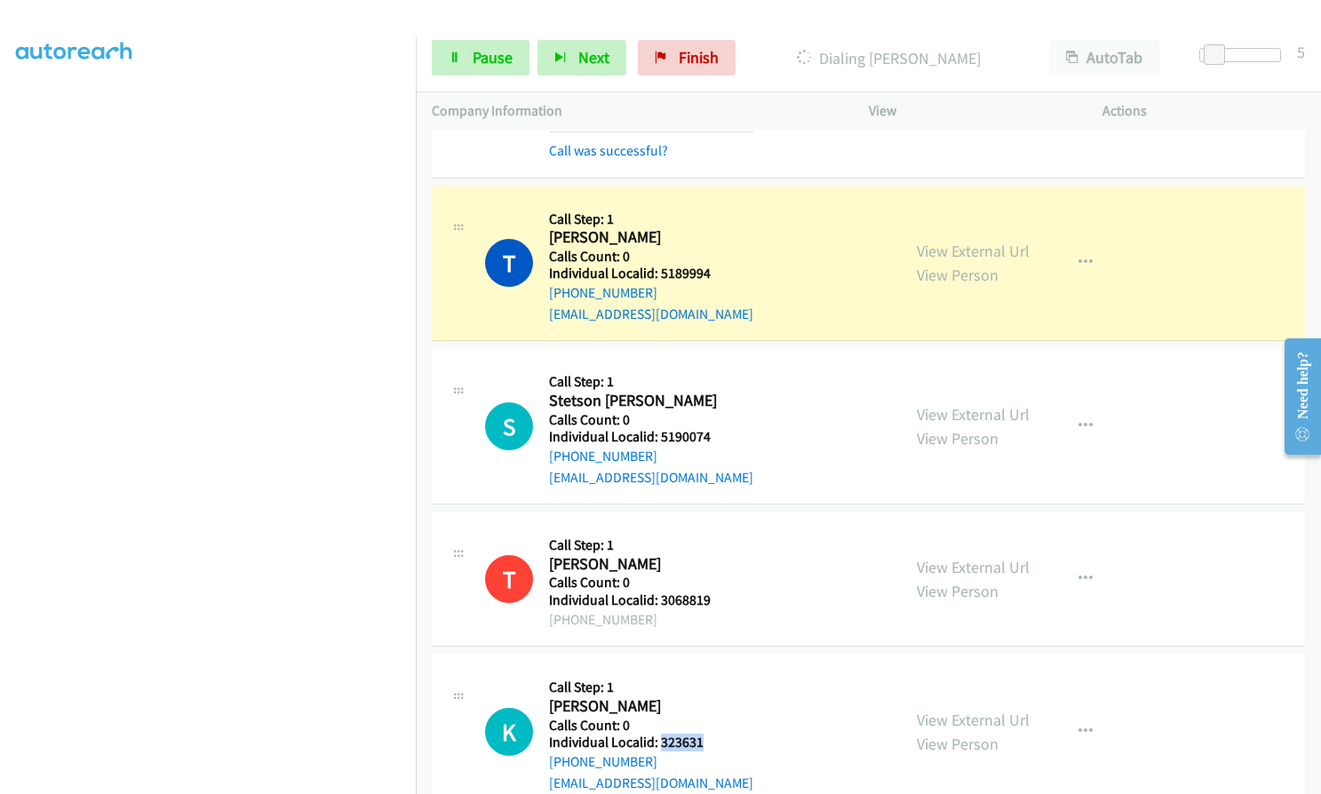
drag, startPoint x: 661, startPoint y: 613, endPoint x: 704, endPoint y: 617, distance: 42.9
click at [704, 671] on div "K Callback Scheduled Call Step: 1 Kenneth Salo America/Denver Calls Count: 0 In…" at bounding box center [685, 732] width 400 height 123
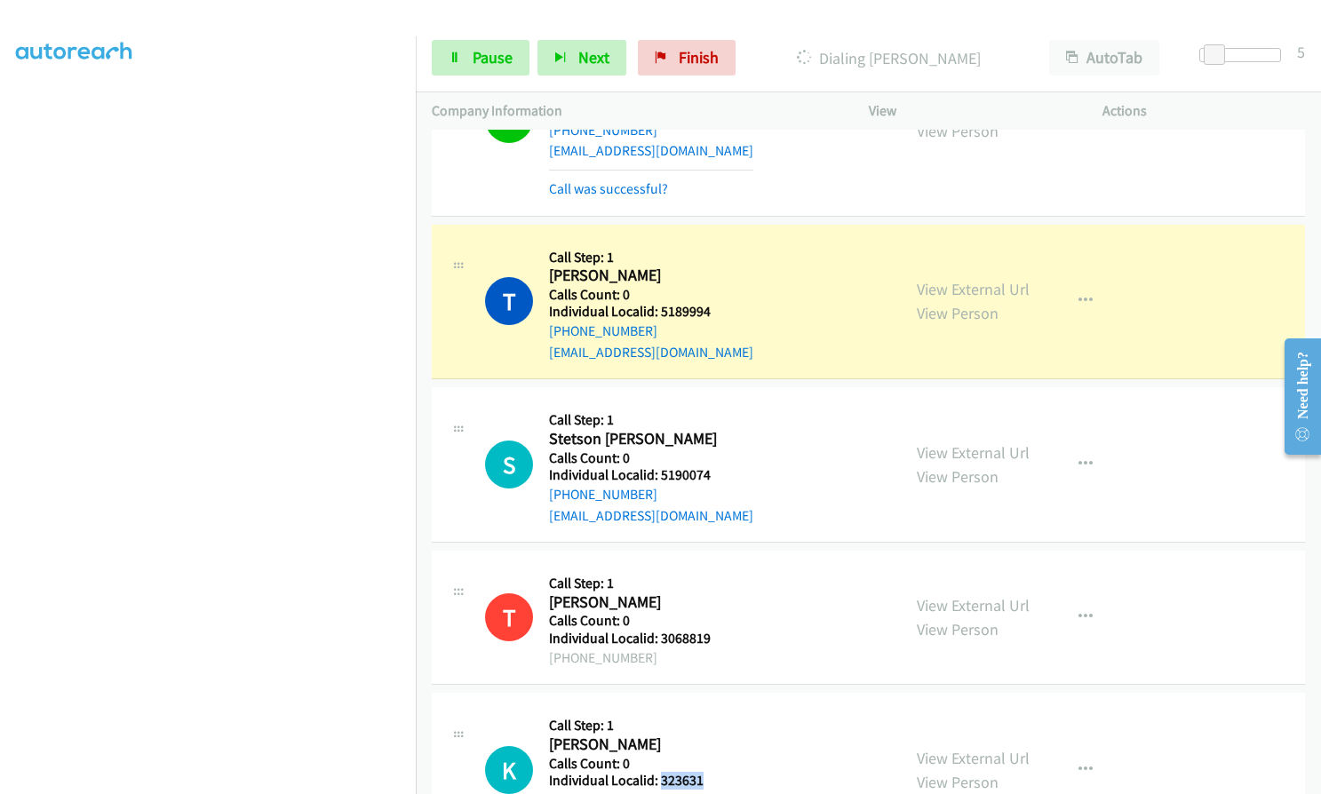
scroll to position [17969, 0]
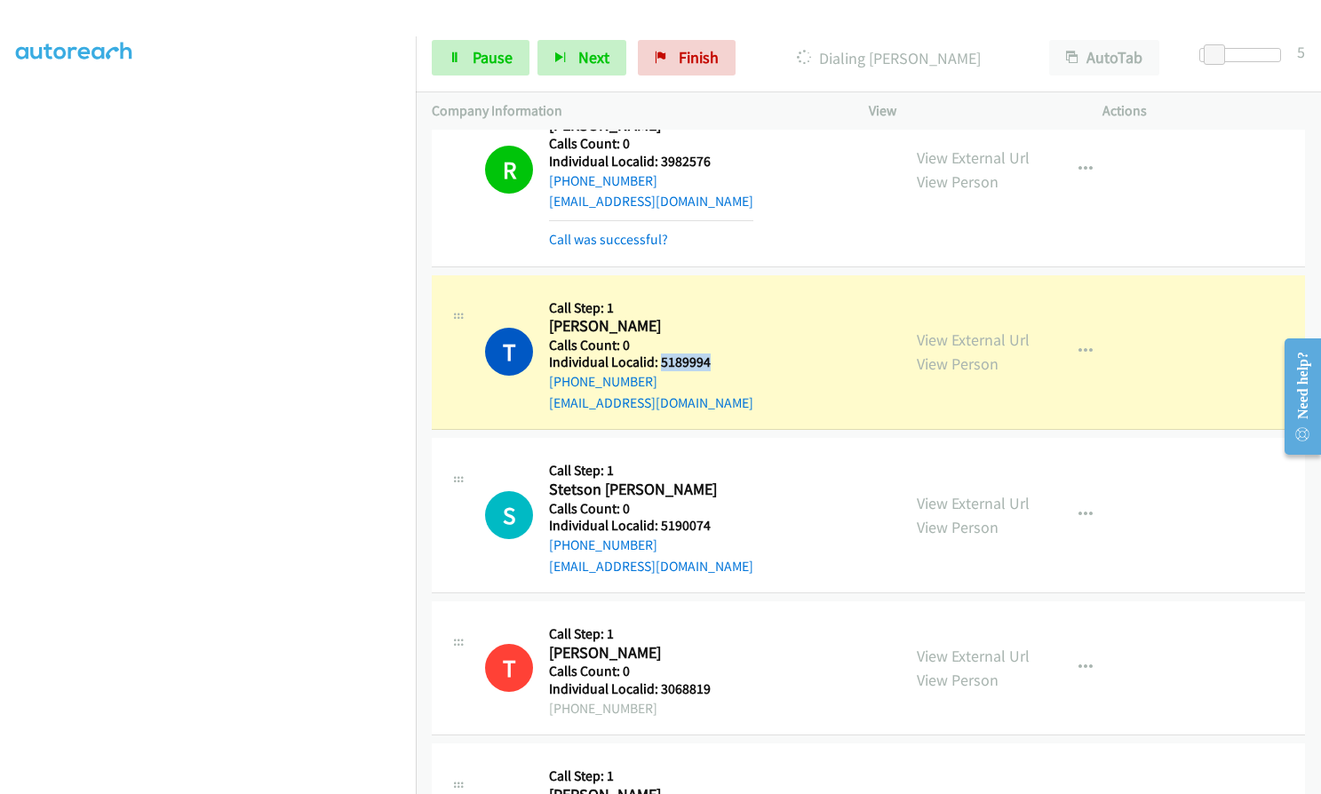
drag, startPoint x: 660, startPoint y: 233, endPoint x: 718, endPoint y: 235, distance: 57.8
click at [718, 291] on div "T Callback Scheduled Call Step: 1 Taylee Williams America/Denver Calls Count: 0…" at bounding box center [685, 352] width 400 height 123
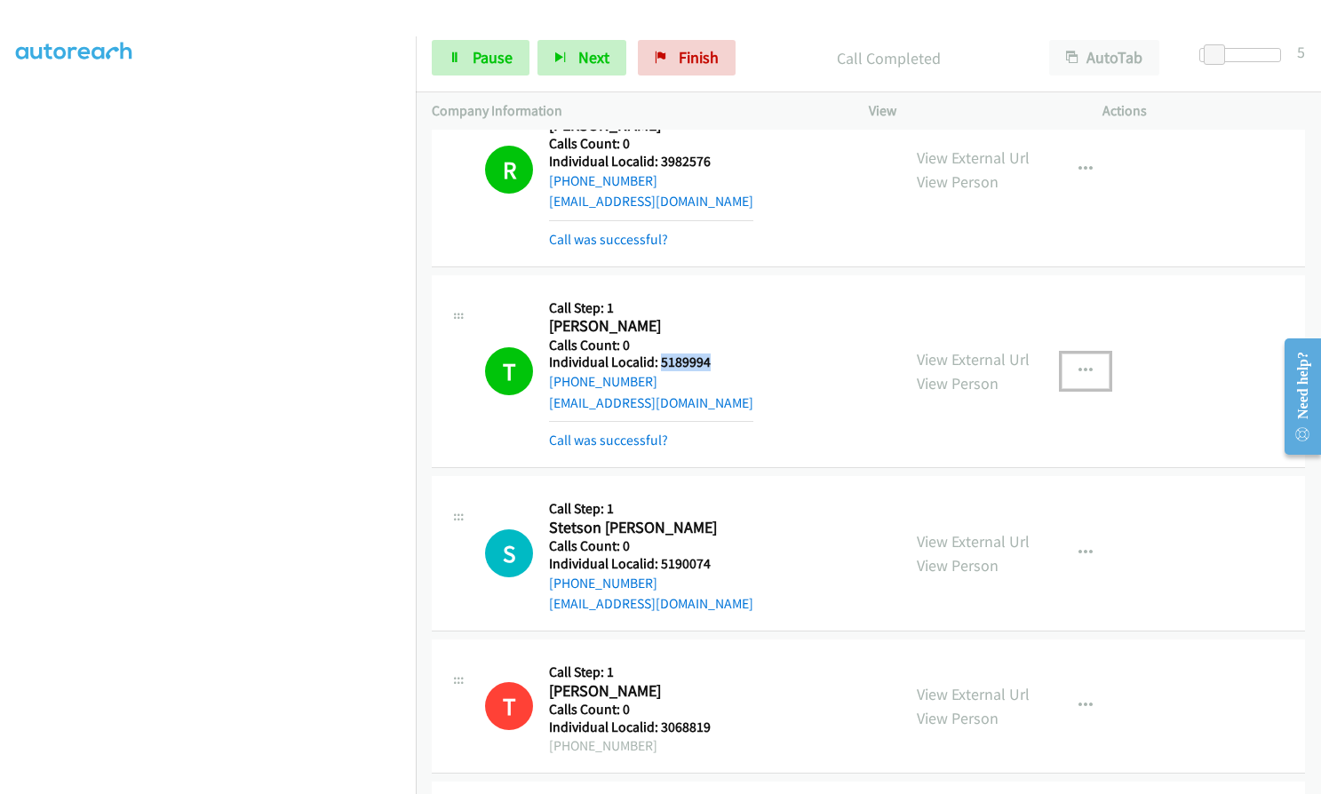
click at [1091, 354] on button "button" at bounding box center [1086, 372] width 48 height 36
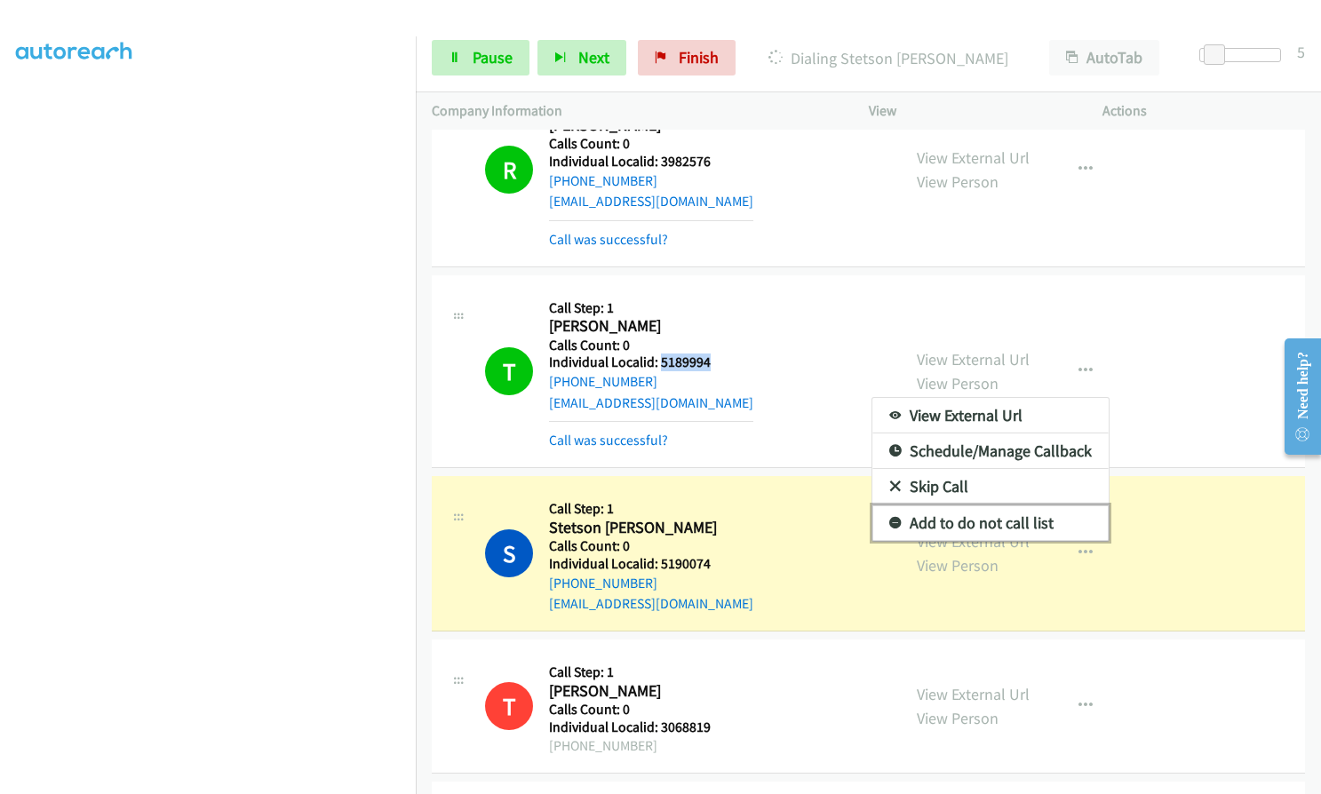
click at [889, 518] on icon at bounding box center [895, 524] width 12 height 12
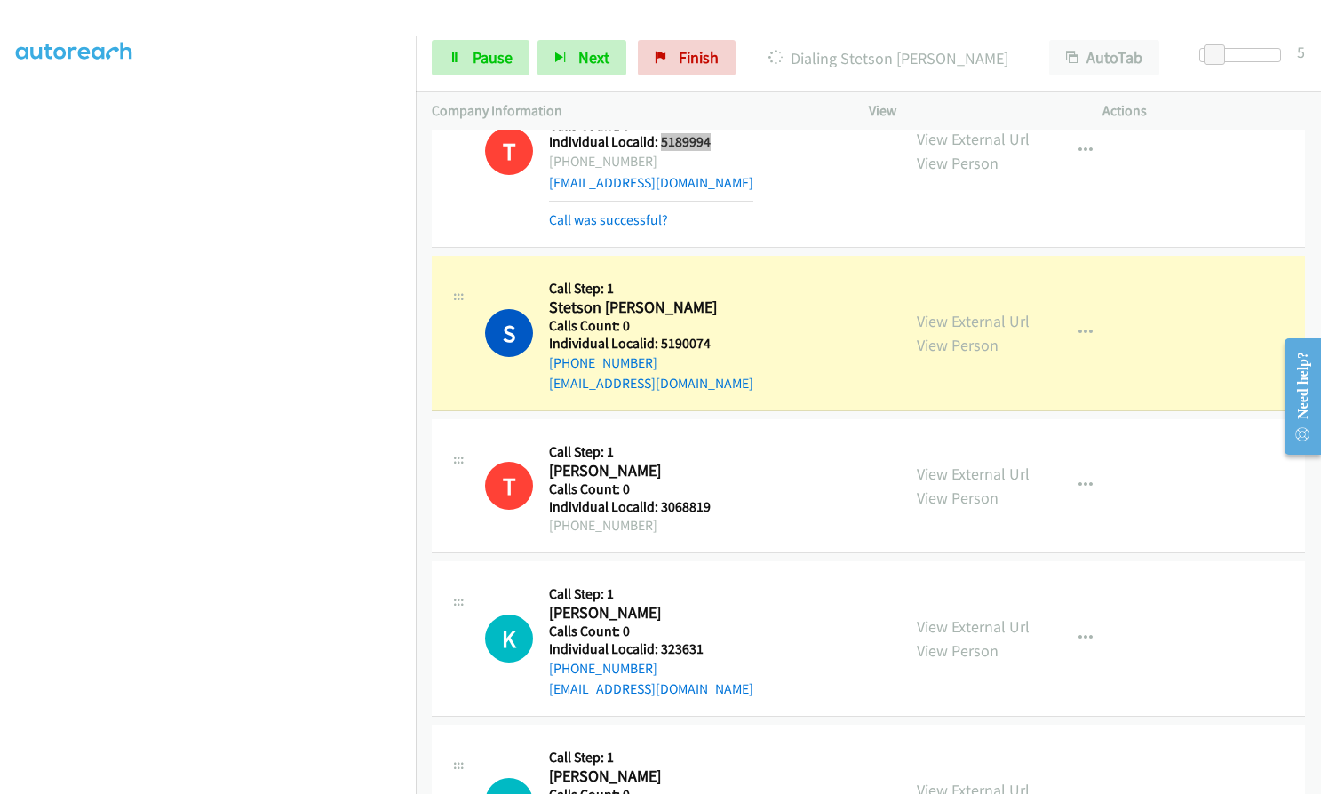
scroll to position [18191, 0]
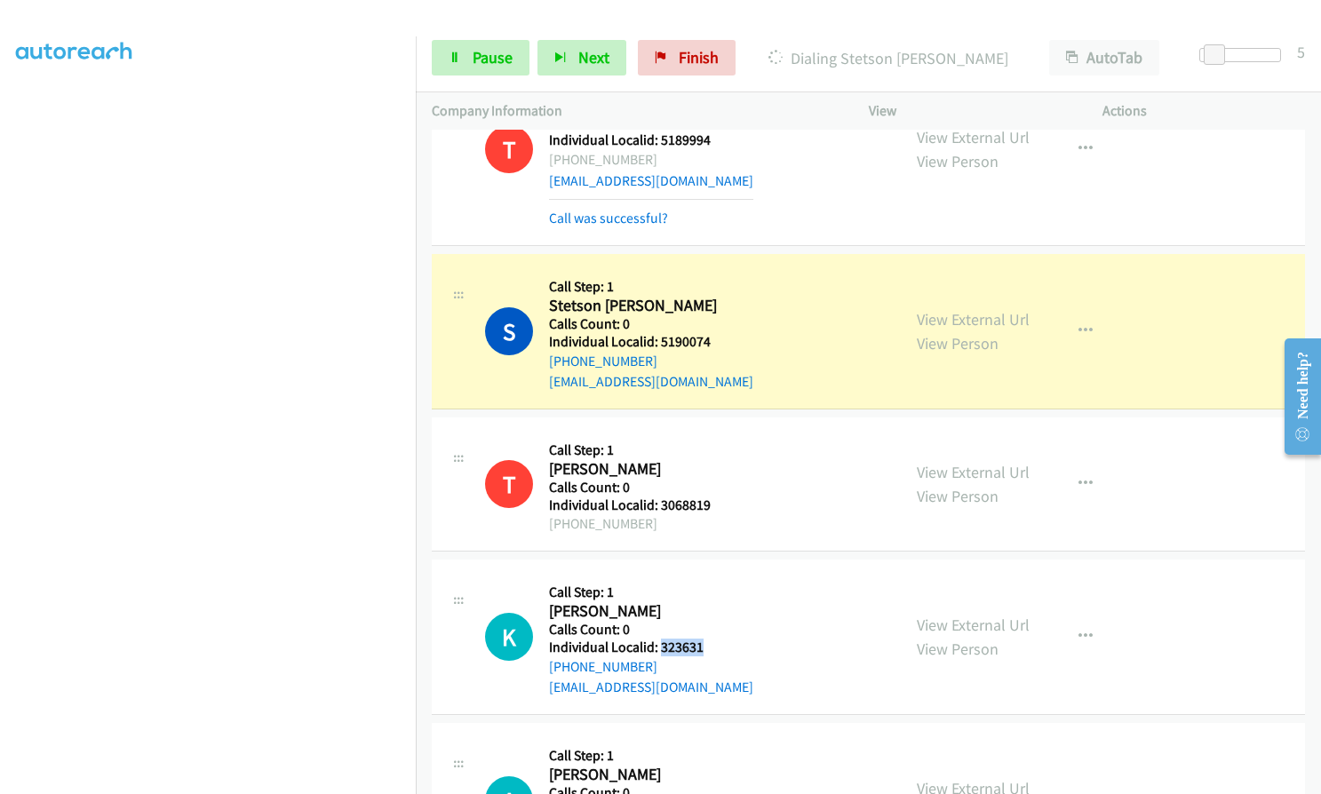
drag, startPoint x: 659, startPoint y: 521, endPoint x: 710, endPoint y: 522, distance: 50.7
click at [710, 576] on div "K Callback Scheduled Call Step: 1 Kenneth Salo America/Denver Calls Count: 0 In…" at bounding box center [685, 637] width 400 height 123
drag, startPoint x: 680, startPoint y: 217, endPoint x: 714, endPoint y: 215, distance: 34.7
click at [714, 270] on div "S Callback Scheduled Call Step: 1 Stetson Barnes America/Denver Calls Count: 0 …" at bounding box center [685, 331] width 400 height 123
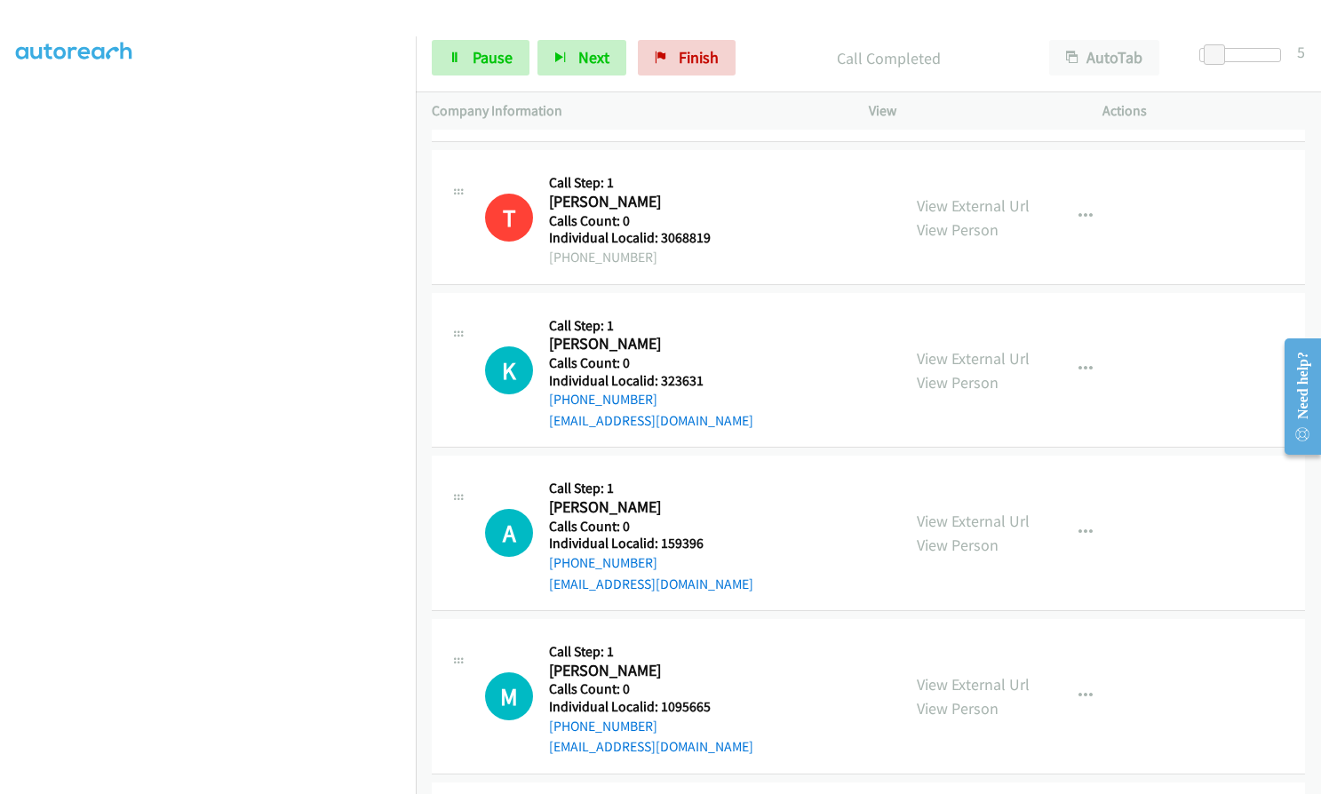
scroll to position [18502, 0]
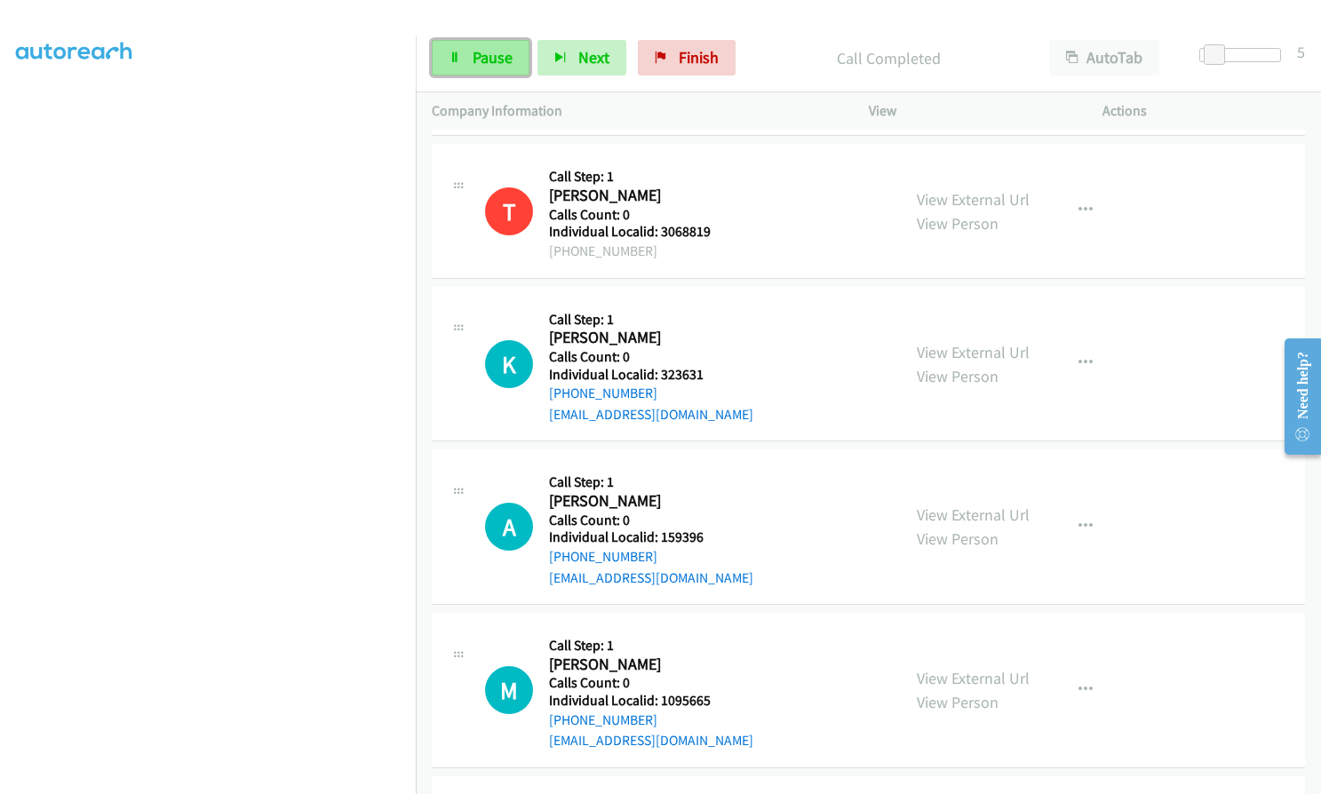
click at [481, 57] on span "Pause" at bounding box center [493, 57] width 40 height 20
click at [481, 57] on span "Start Calls" at bounding box center [507, 57] width 69 height 20
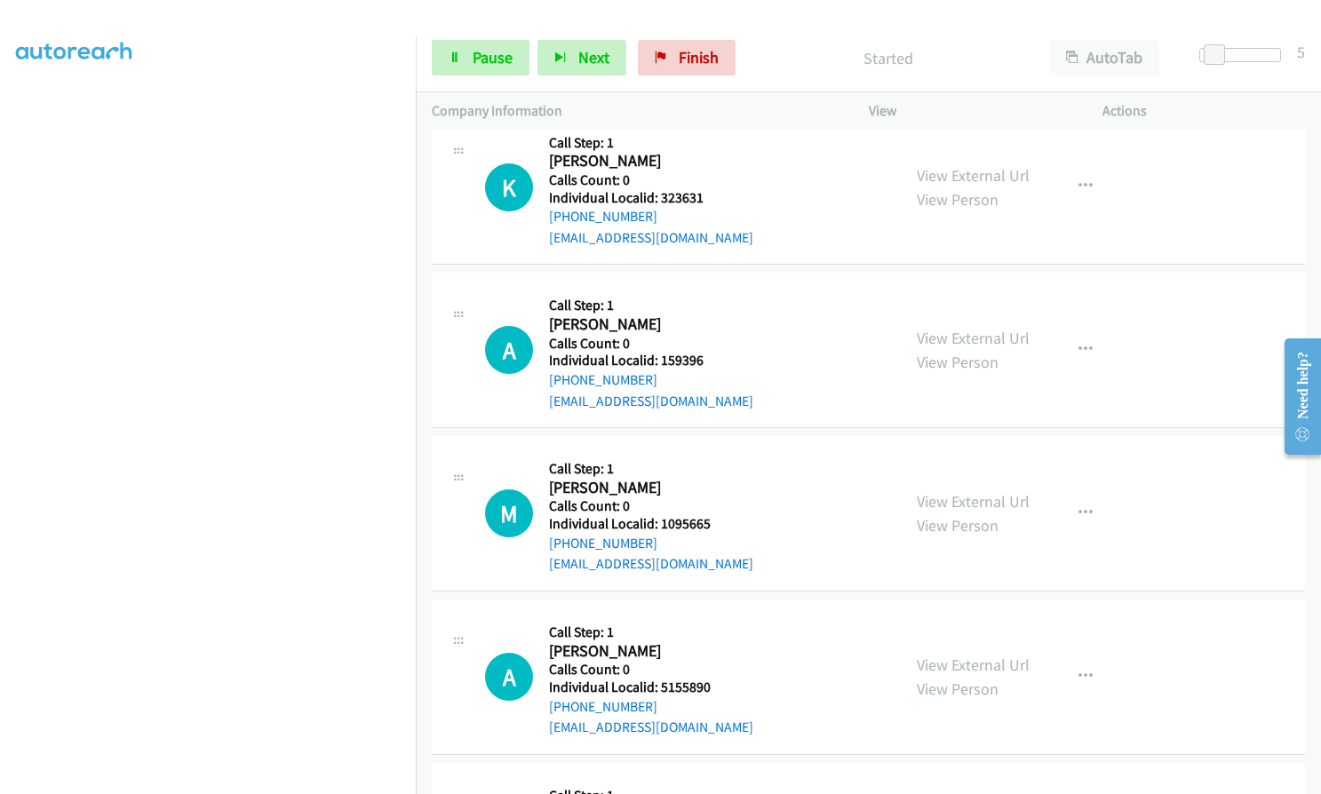
scroll to position [18680, 0]
drag, startPoint x: 668, startPoint y: 235, endPoint x: 708, endPoint y: 235, distance: 40.0
click at [708, 288] on div "A Callback Scheduled Call Step: 1 Allen Christy America/Denver Calls Count: 0 I…" at bounding box center [685, 349] width 400 height 123
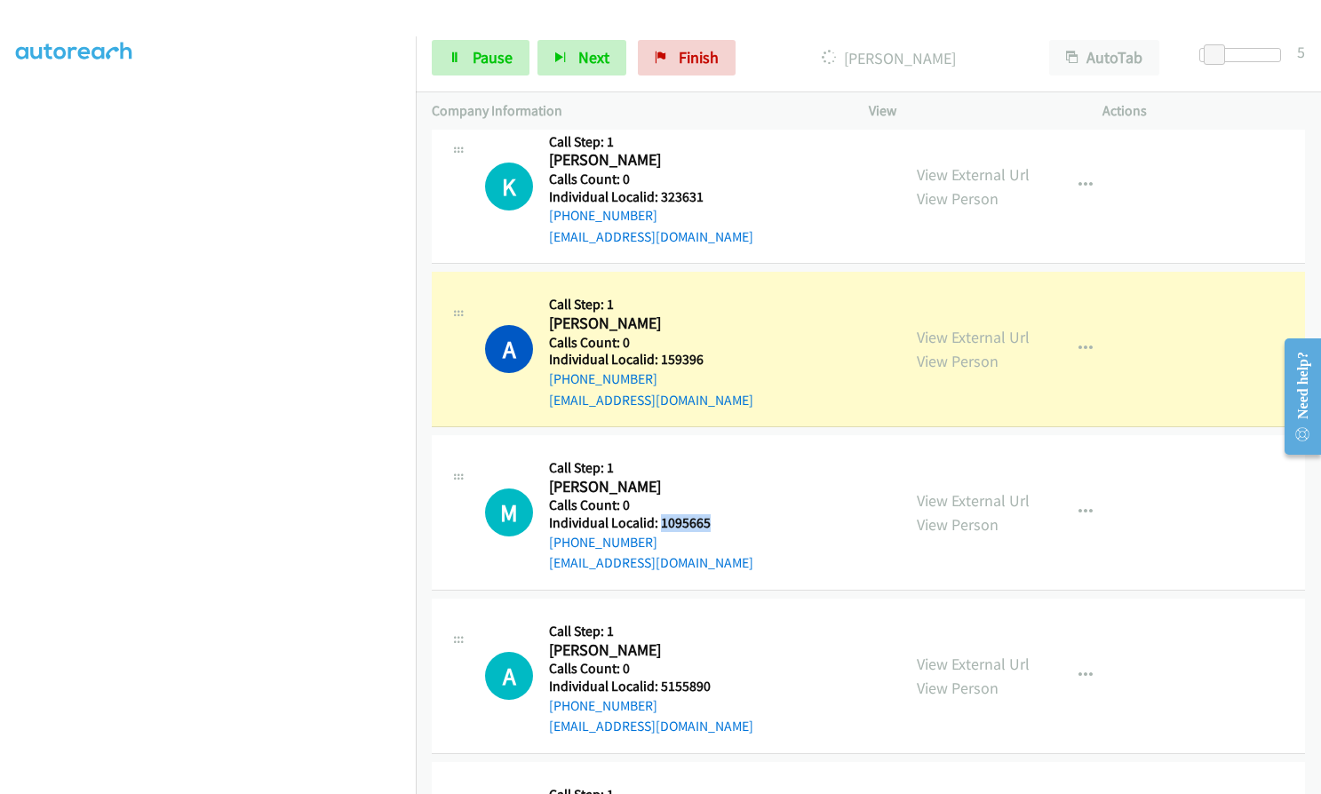
drag, startPoint x: 667, startPoint y: 395, endPoint x: 720, endPoint y: 395, distance: 53.3
click at [720, 451] on div "M Callback Scheduled Call Step: 1 Michael Henao America/Denver Calls Count: 0 I…" at bounding box center [685, 512] width 400 height 123
drag, startPoint x: 660, startPoint y: 561, endPoint x: 709, endPoint y: 557, distance: 49.0
click at [709, 615] on div "A Callback Scheduled Call Step: 1 Anthony Weaver America/Denver Calls Count: 0 …" at bounding box center [685, 676] width 400 height 123
drag, startPoint x: 656, startPoint y: 721, endPoint x: 708, endPoint y: 717, distance: 51.7
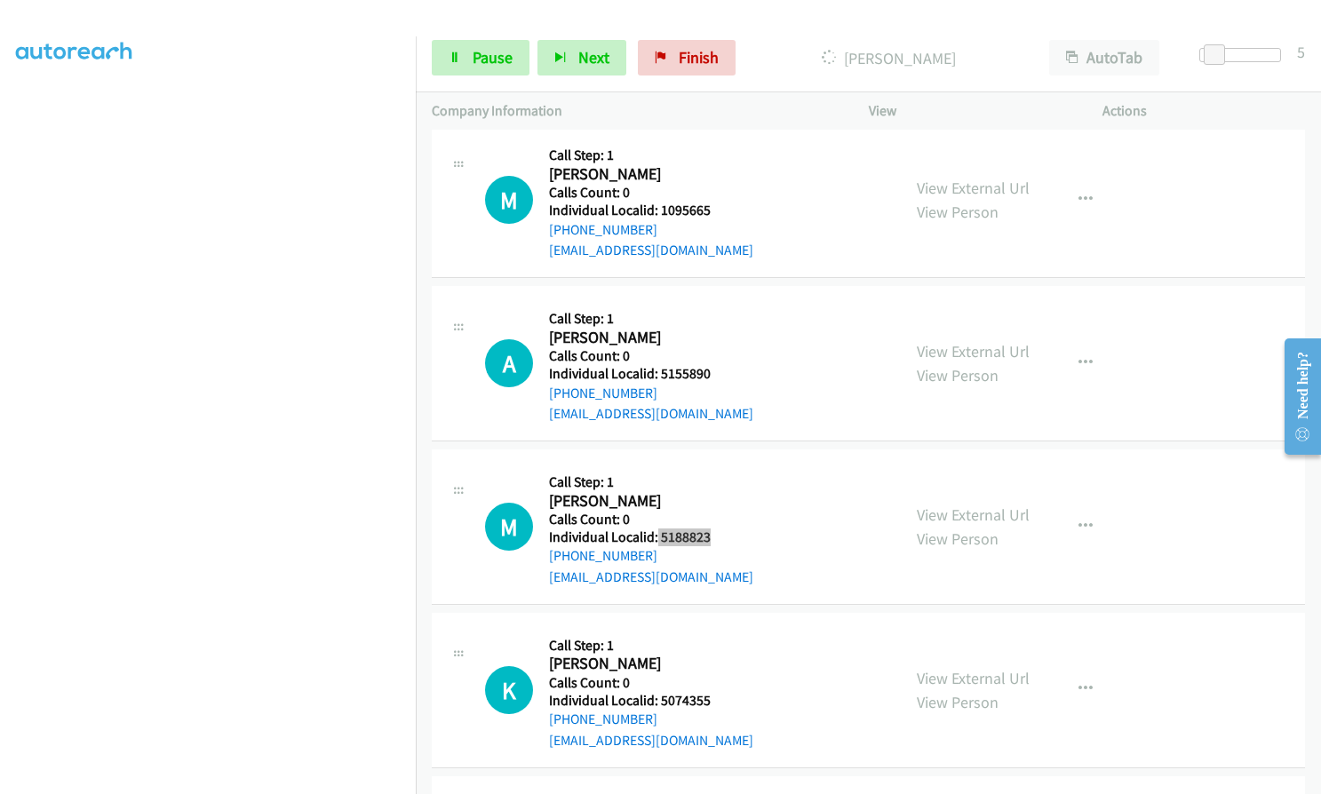
scroll to position [19013, 0]
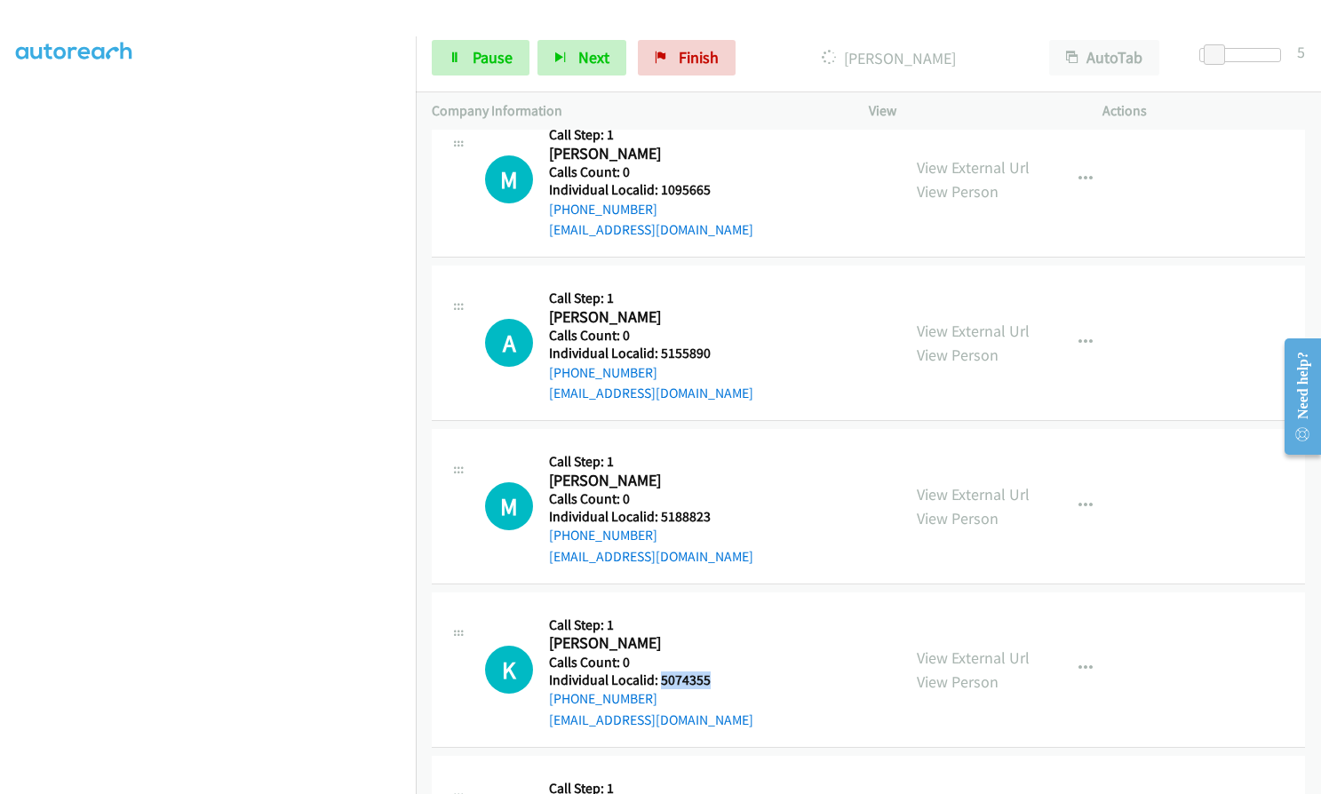
drag, startPoint x: 657, startPoint y: 553, endPoint x: 705, endPoint y: 553, distance: 48.0
click at [705, 672] on h5 "Individual Localid: 5074355" at bounding box center [651, 681] width 204 height 18
drag, startPoint x: 658, startPoint y: 720, endPoint x: 707, endPoint y: 712, distance: 49.4
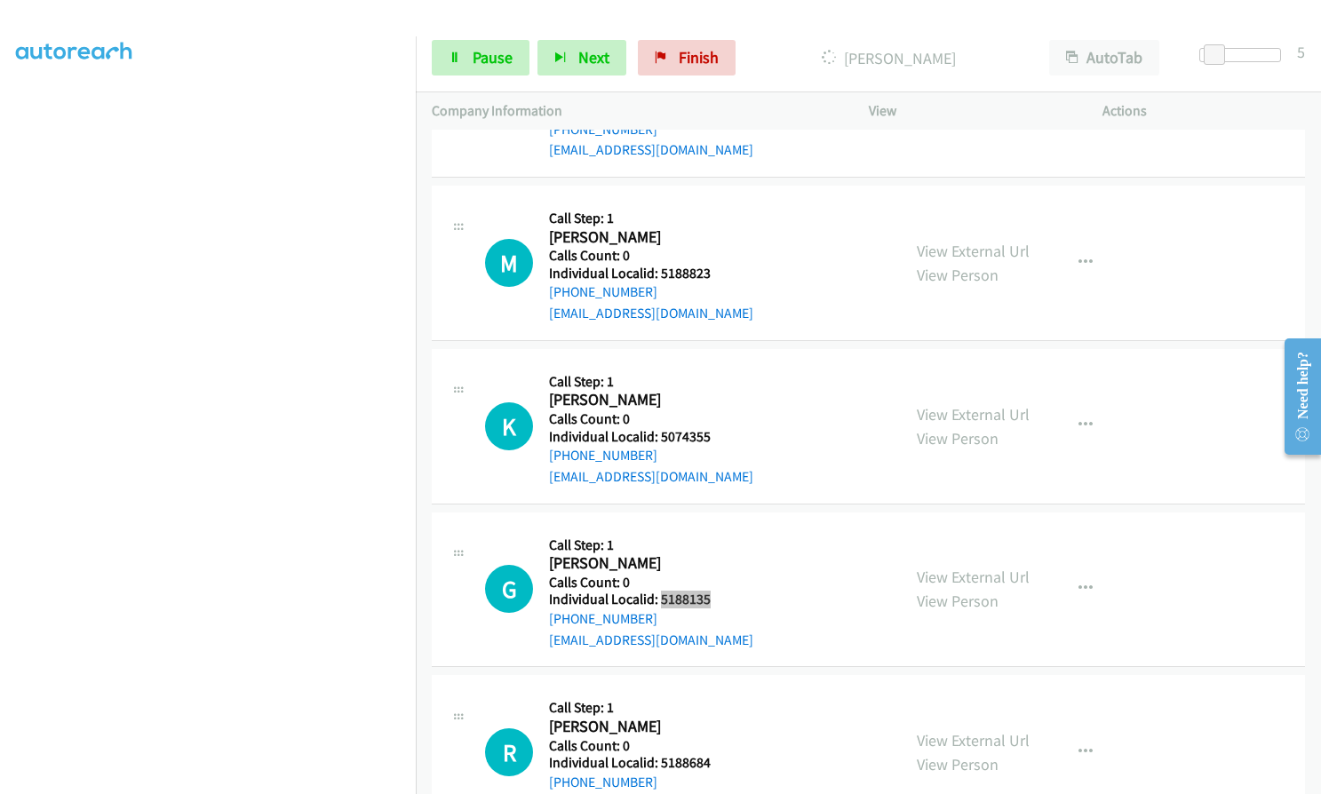
scroll to position [19257, 0]
drag, startPoint x: 670, startPoint y: 635, endPoint x: 713, endPoint y: 633, distance: 43.6
click at [713, 690] on div "R Callback Scheduled Call Step: 1 Robert Cavilla America/New_York Calls Count: …" at bounding box center [685, 751] width 400 height 123
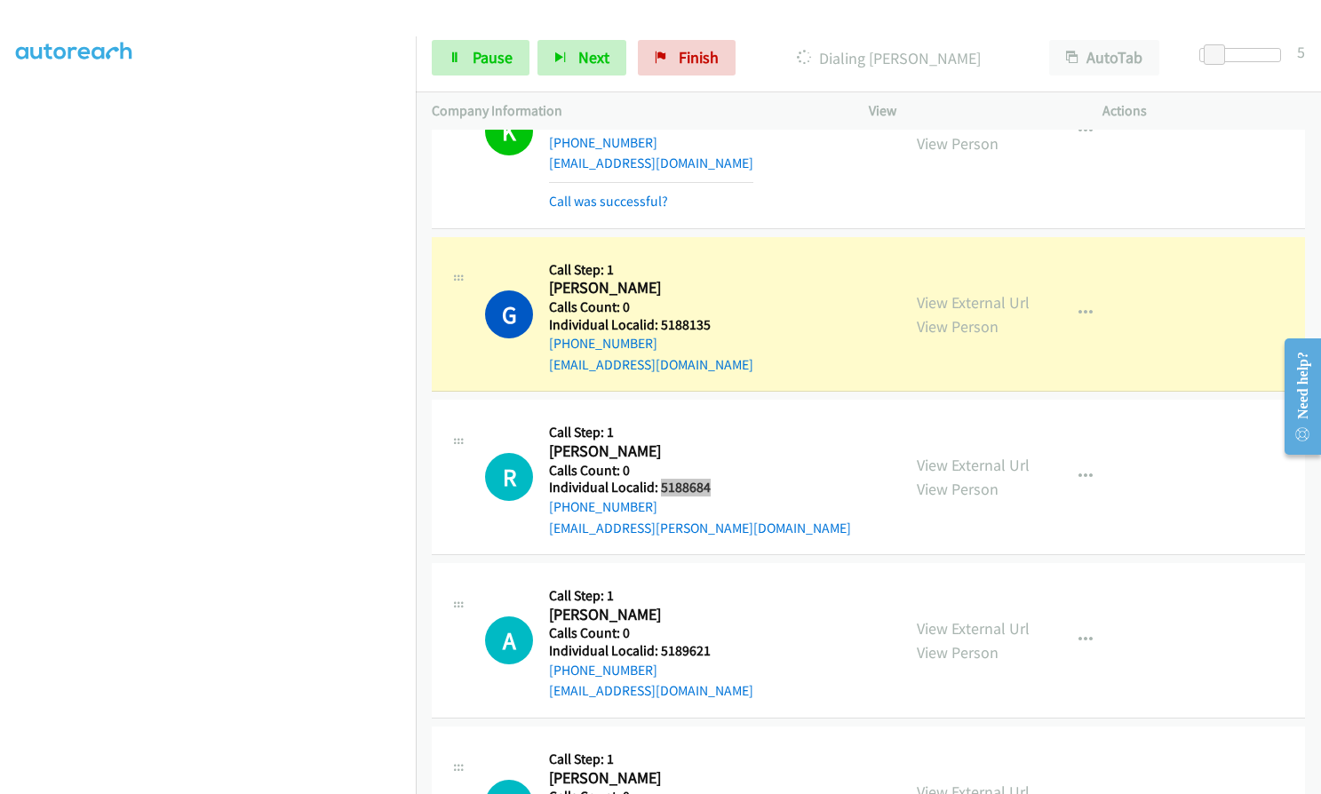
scroll to position [19740, 0]
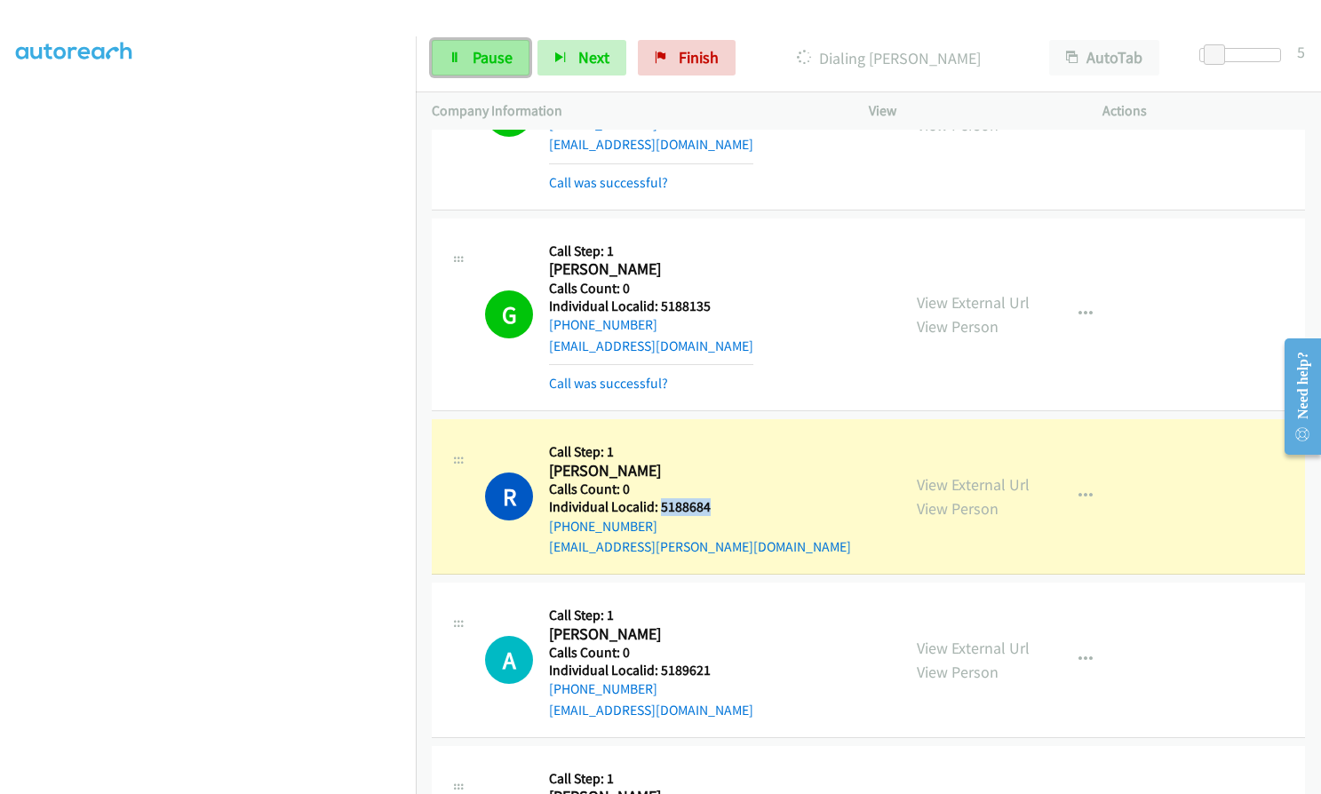
click at [497, 53] on span "Pause" at bounding box center [493, 57] width 40 height 20
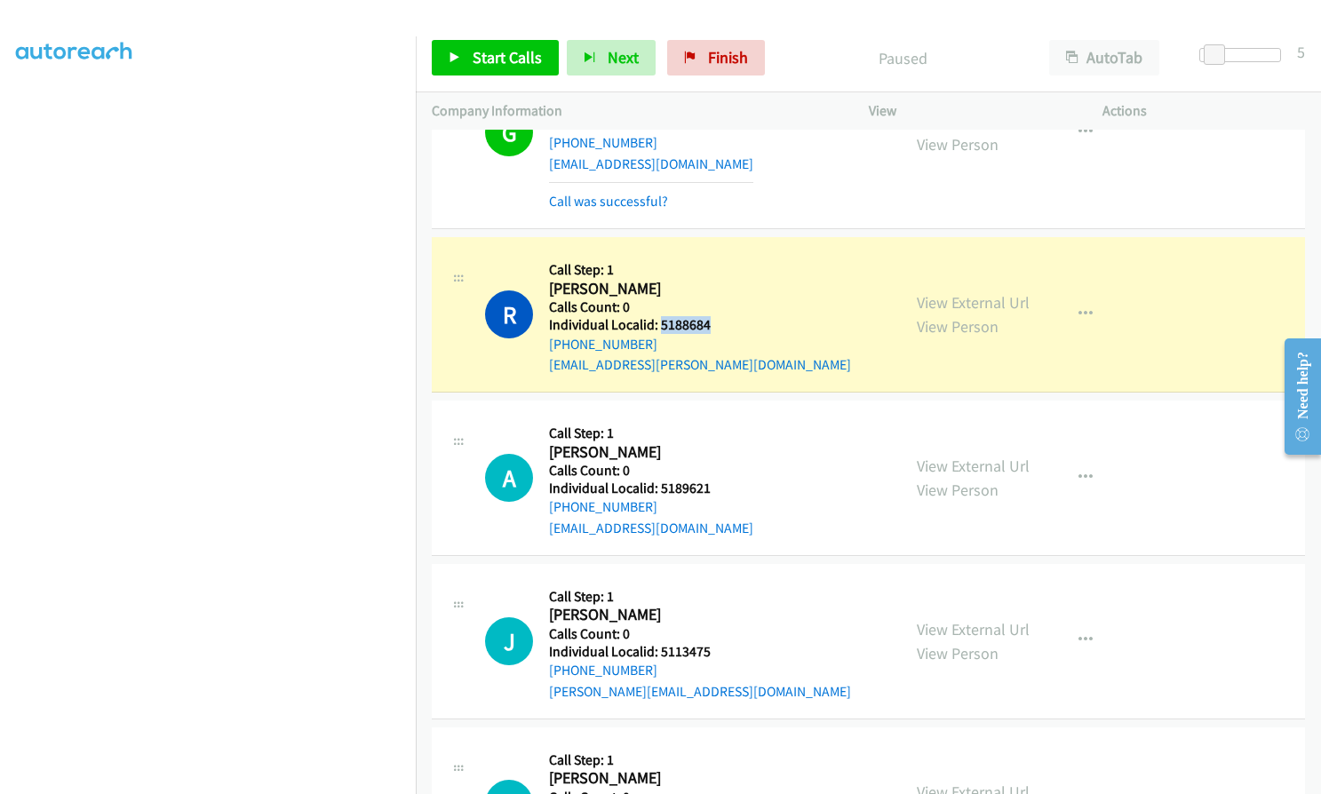
scroll to position [19917, 0]
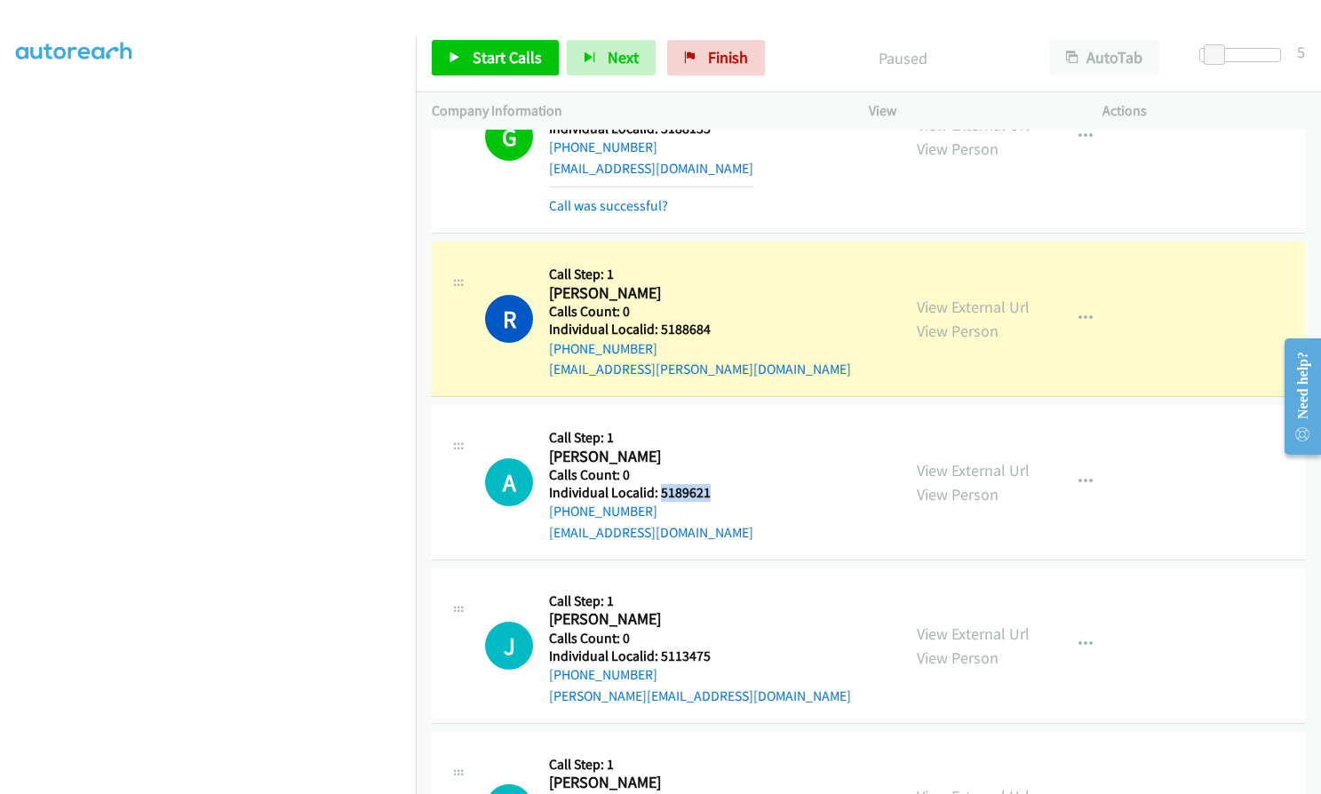
drag, startPoint x: 658, startPoint y: 371, endPoint x: 704, endPoint y: 364, distance: 46.7
click at [704, 484] on h5 "Individual Localid: 5189621" at bounding box center [651, 493] width 204 height 18
drag, startPoint x: 659, startPoint y: 530, endPoint x: 708, endPoint y: 531, distance: 48.9
click at [708, 648] on h5 "Individual Localid: 5113475" at bounding box center [700, 657] width 302 height 18
drag, startPoint x: 659, startPoint y: 692, endPoint x: 702, endPoint y: 688, distance: 42.9
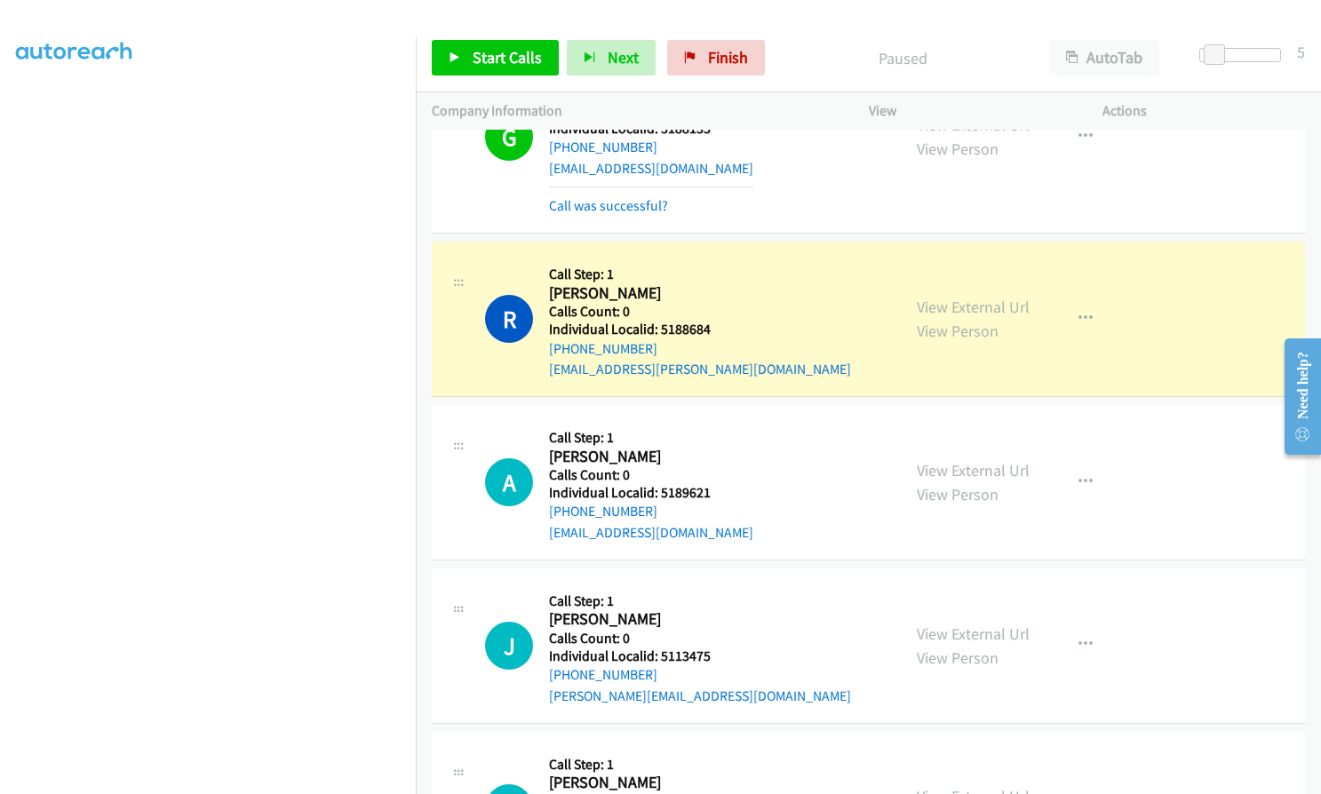
click at [702, 748] on div "R Callback Scheduled Call Step: 1 Rodney Cochran America/New_York Calls Count: …" at bounding box center [685, 809] width 400 height 123
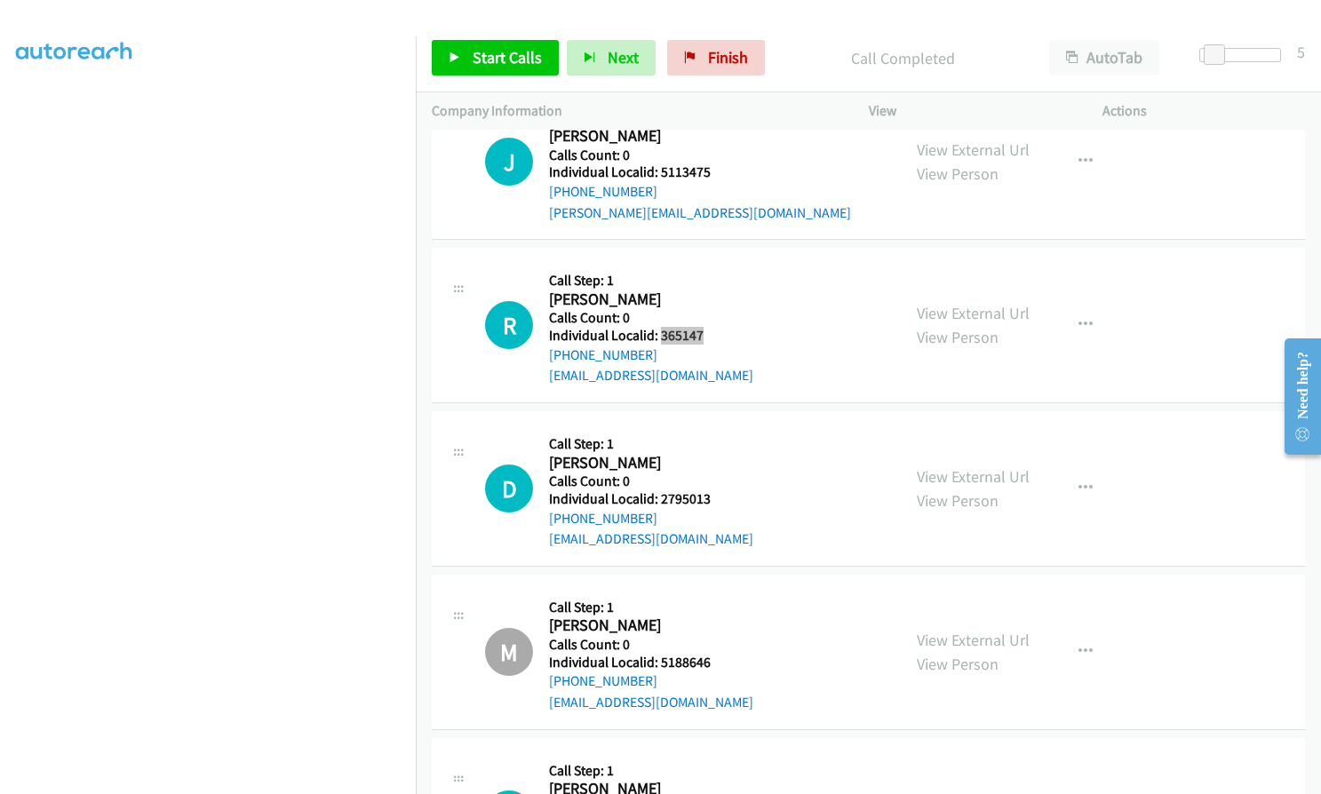
scroll to position [20450, 0]
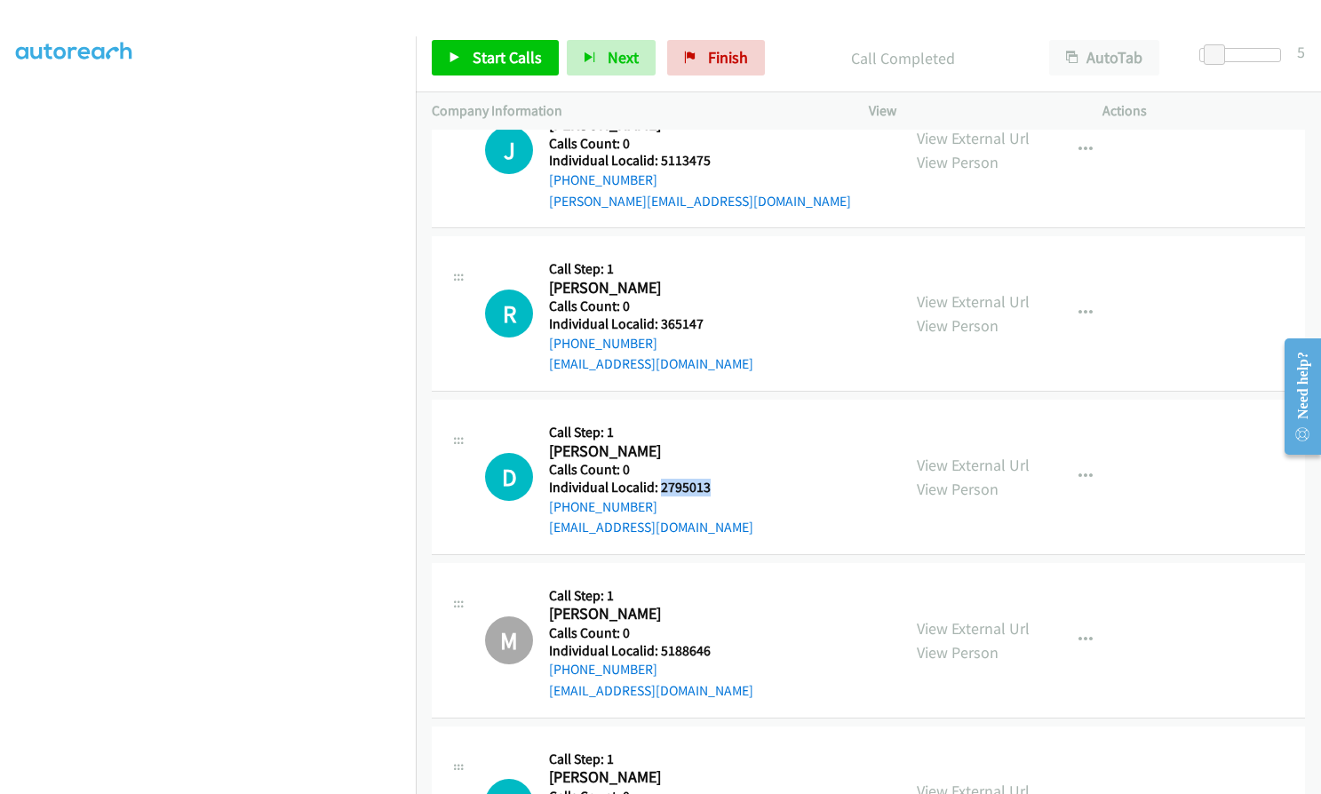
drag, startPoint x: 657, startPoint y: 361, endPoint x: 720, endPoint y: 362, distance: 63.1
click at [720, 416] on div "D Callback Scheduled Call Step: 1 Deb Schuitema America/New_York Calls Count: 0…" at bounding box center [685, 477] width 400 height 123
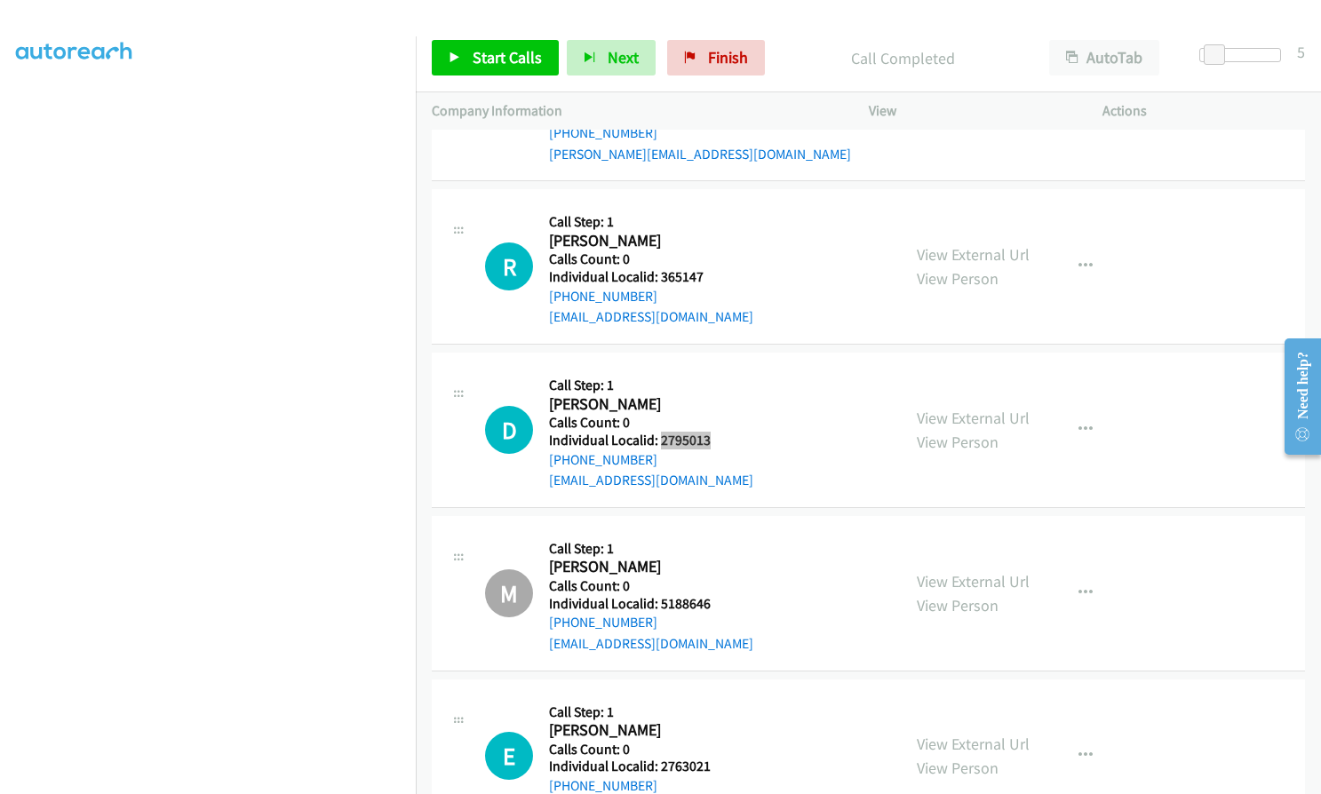
scroll to position [20606, 0]
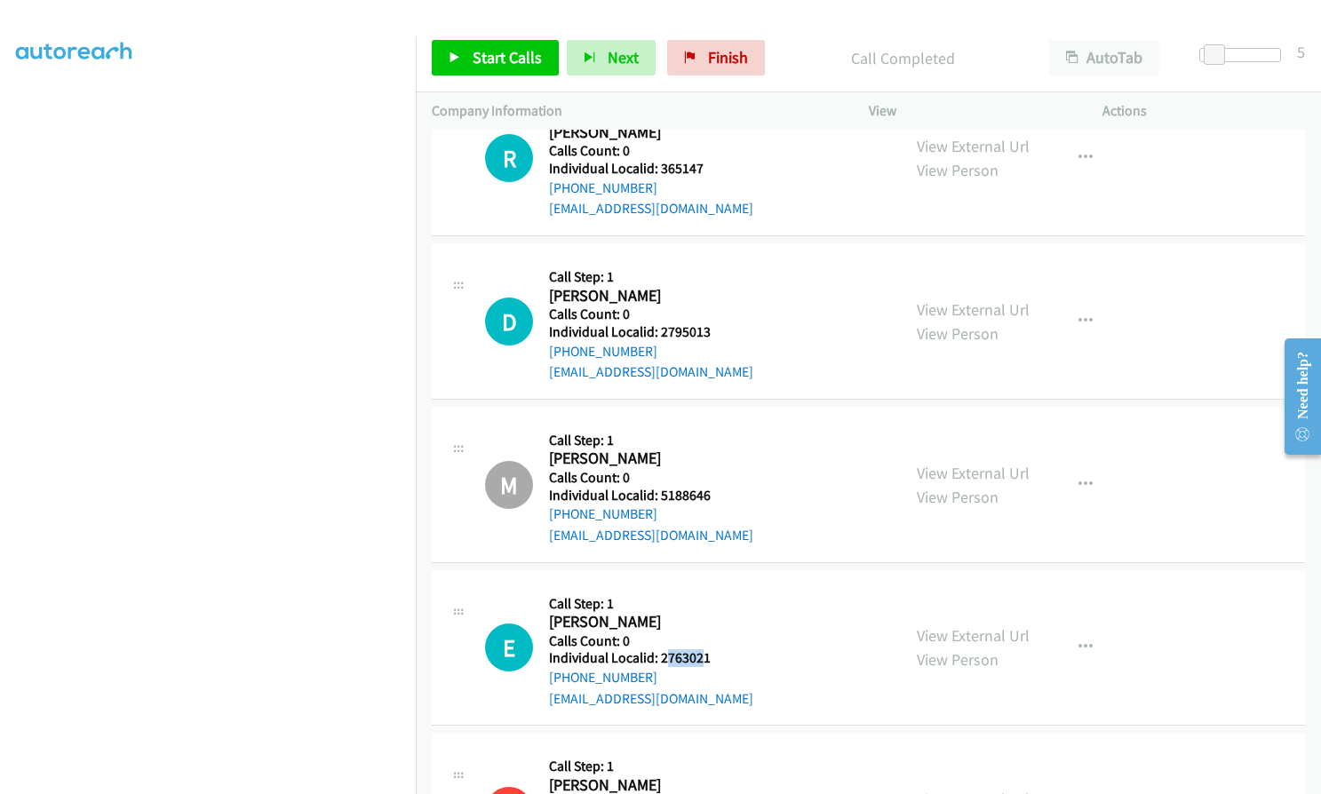
drag, startPoint x: 665, startPoint y: 531, endPoint x: 703, endPoint y: 530, distance: 37.3
click at [703, 649] on h5 "Individual Localid: 2763021" at bounding box center [651, 658] width 204 height 18
click at [641, 612] on h2 "Eric Havel" at bounding box center [651, 622] width 204 height 20
drag, startPoint x: 661, startPoint y: 527, endPoint x: 713, endPoint y: 530, distance: 52.5
click at [713, 649] on h5 "Individual Localid: 2763021" at bounding box center [651, 658] width 204 height 18
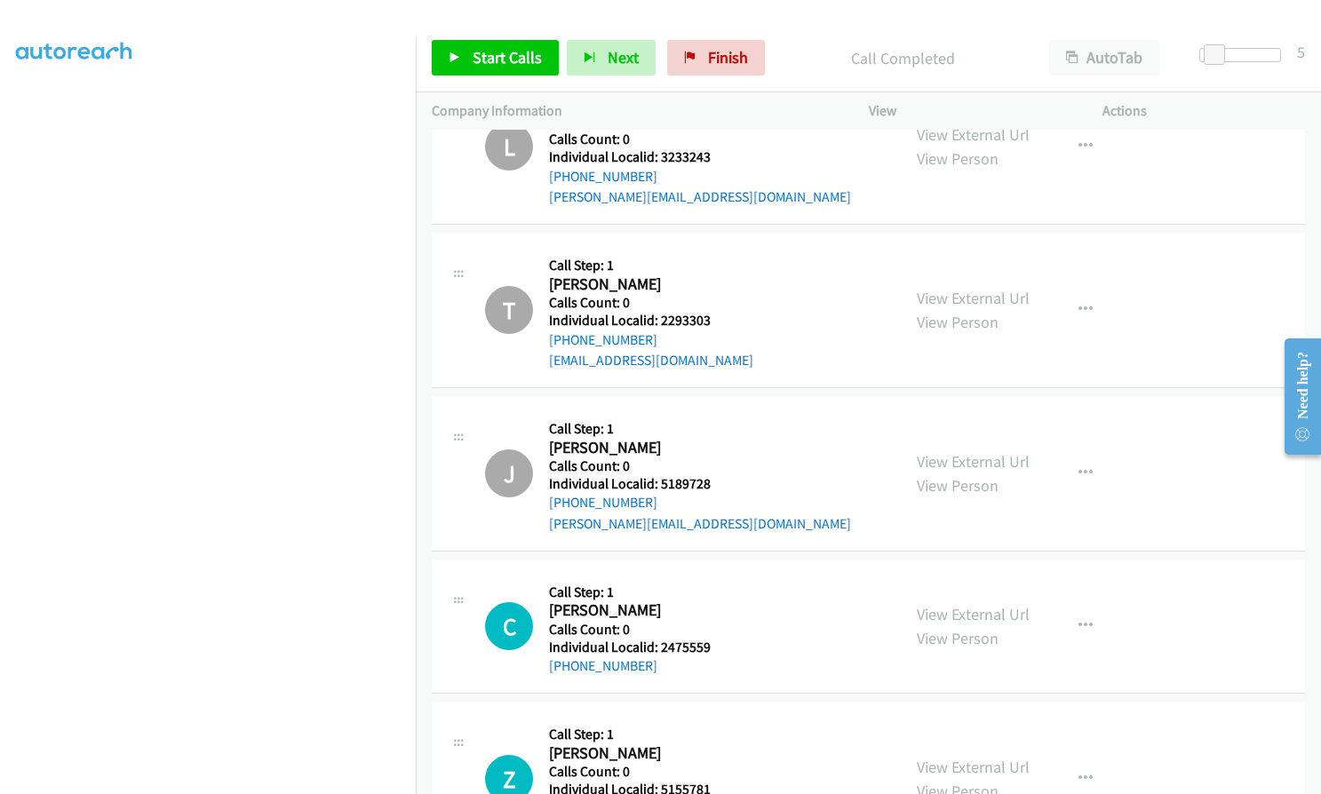
scroll to position [21494, 0]
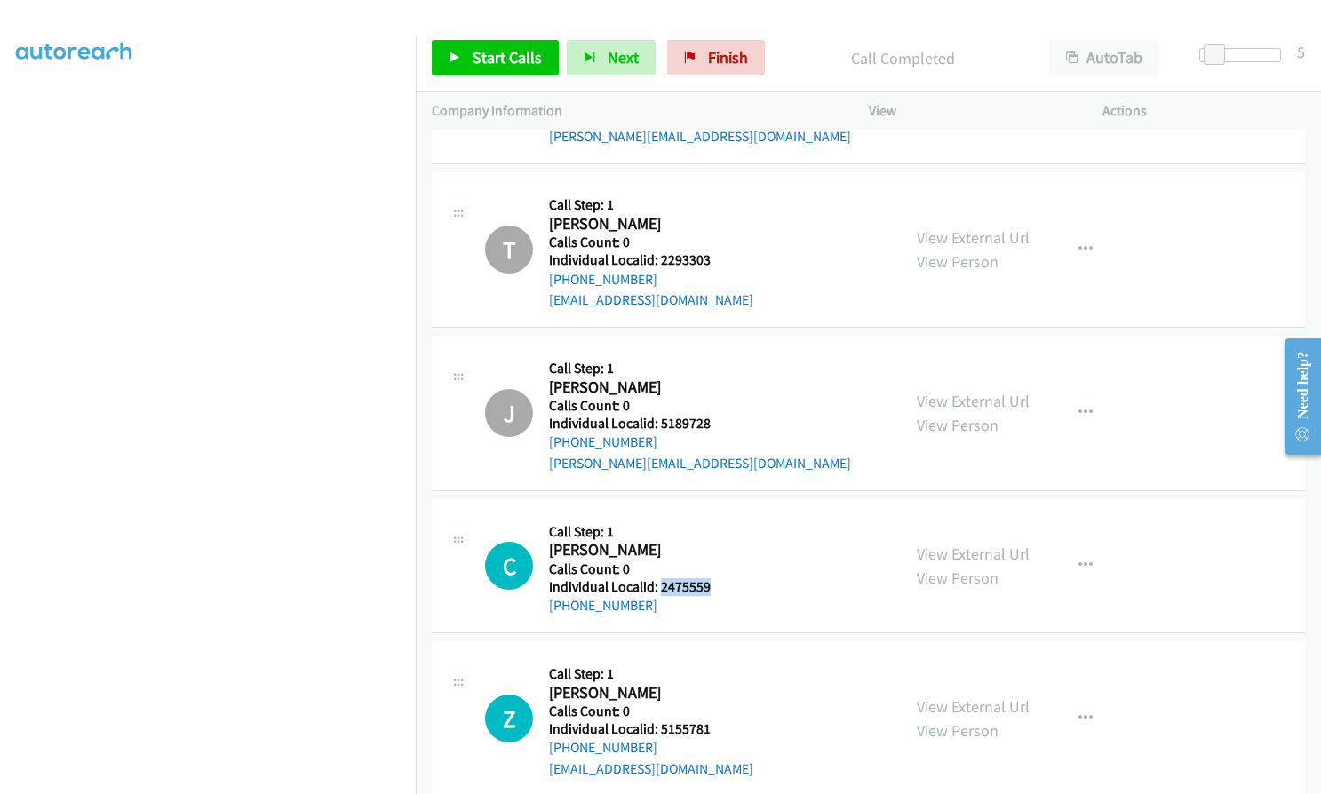
drag, startPoint x: 660, startPoint y: 458, endPoint x: 715, endPoint y: 459, distance: 55.1
click at [715, 515] on div "C Callback Scheduled Call Step: 1 Chet Knobeloch America/Chicago Calls Count: 0…" at bounding box center [685, 565] width 400 height 101
drag, startPoint x: 661, startPoint y: 603, endPoint x: 715, endPoint y: 602, distance: 54.2
click at [715, 720] on h5 "Individual Localid: 5155781" at bounding box center [651, 729] width 204 height 18
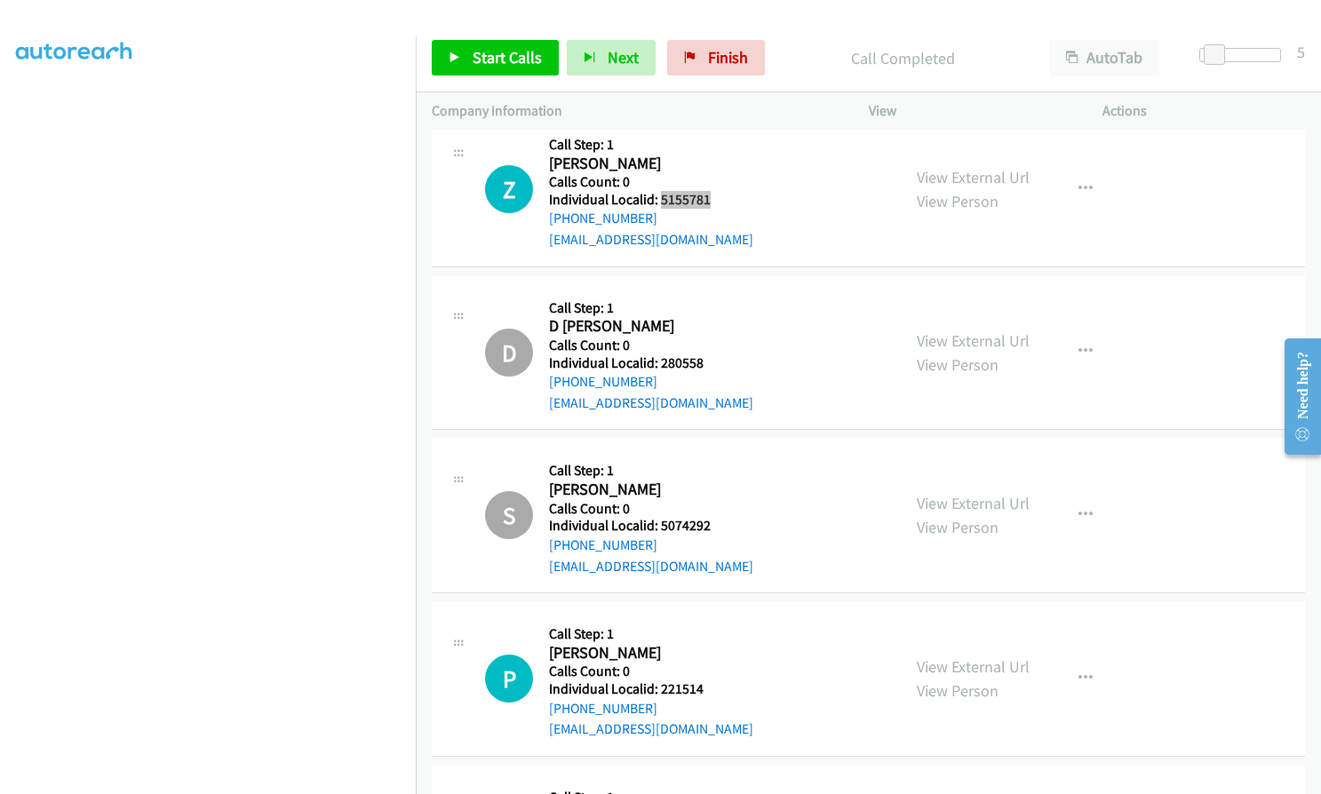
scroll to position [22094, 0]
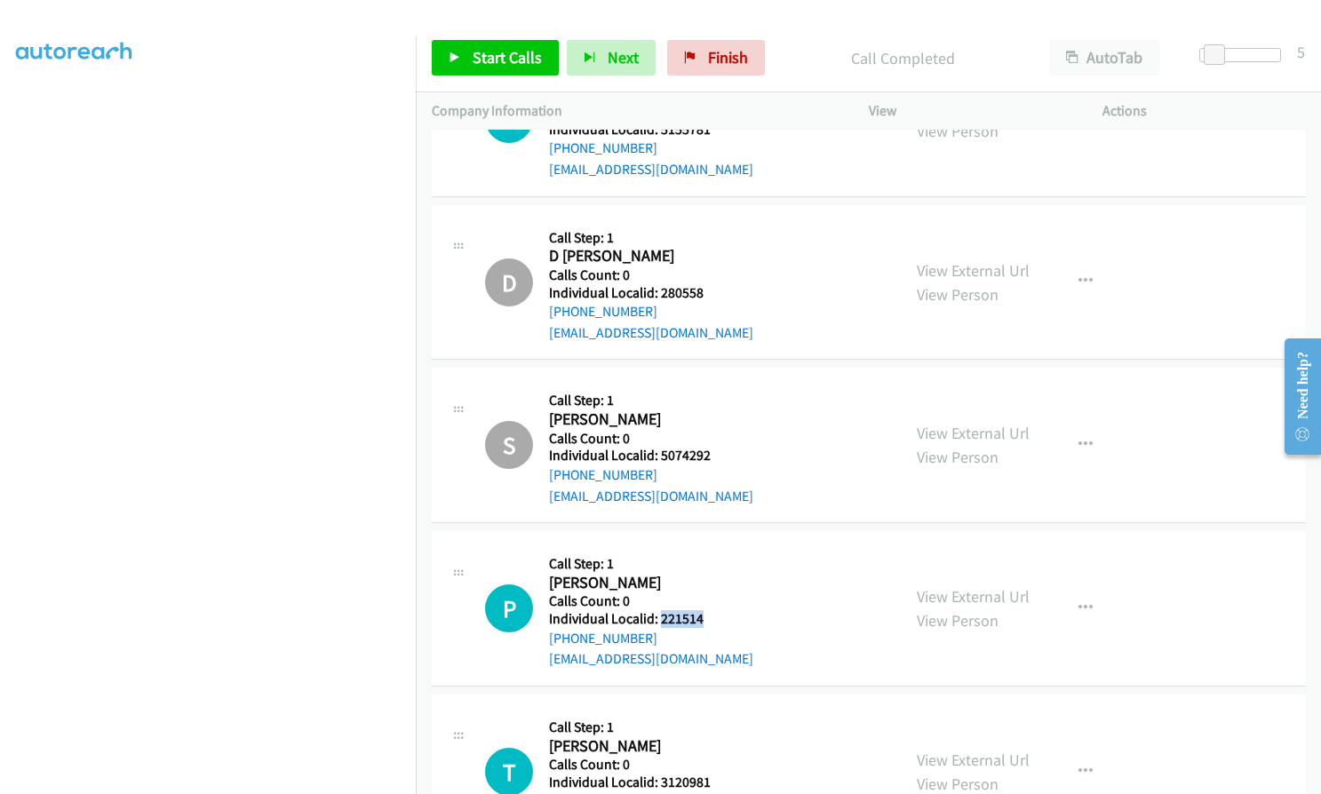
drag, startPoint x: 659, startPoint y: 493, endPoint x: 712, endPoint y: 491, distance: 52.4
click at [712, 547] on div "P Callback Scheduled Call Step: 1 Paul Gusler America/New_York Calls Count: 0 I…" at bounding box center [685, 608] width 400 height 123
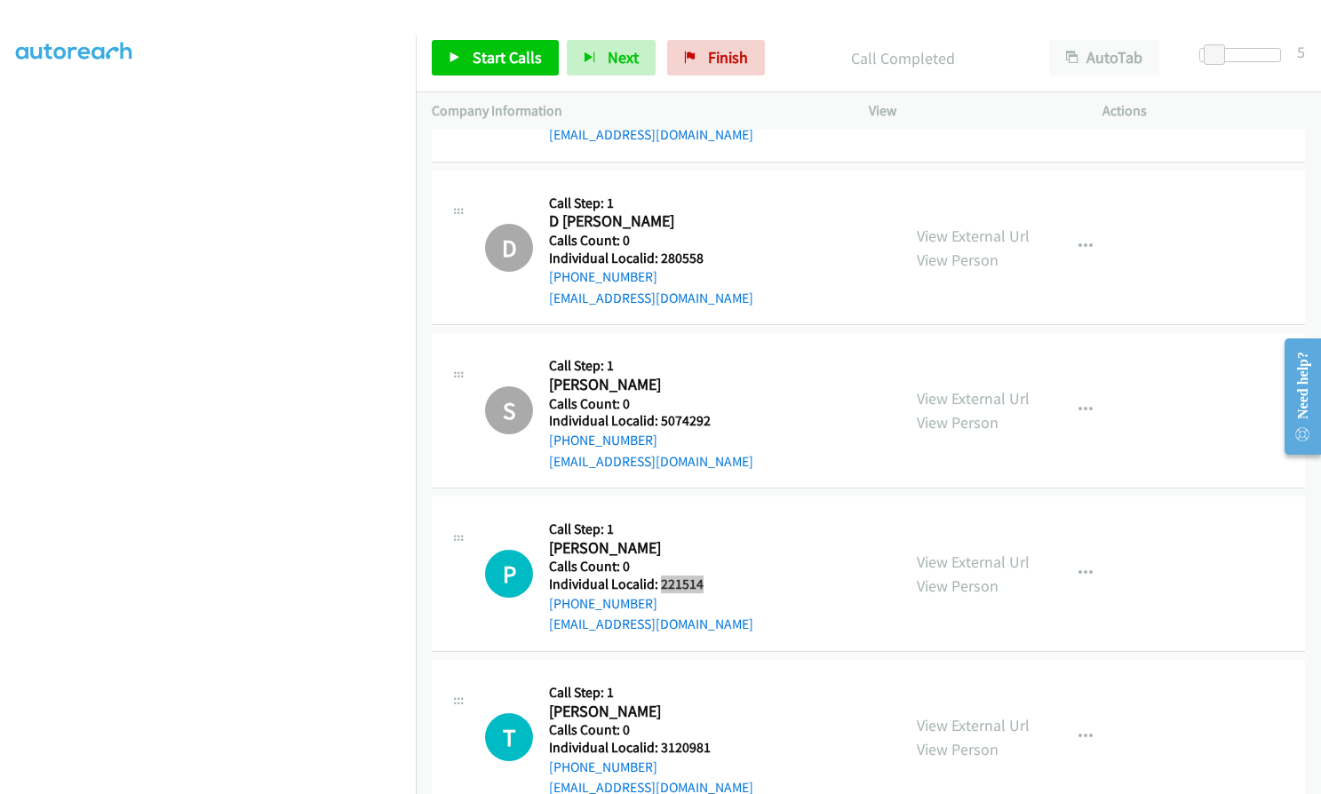
scroll to position [22160, 0]
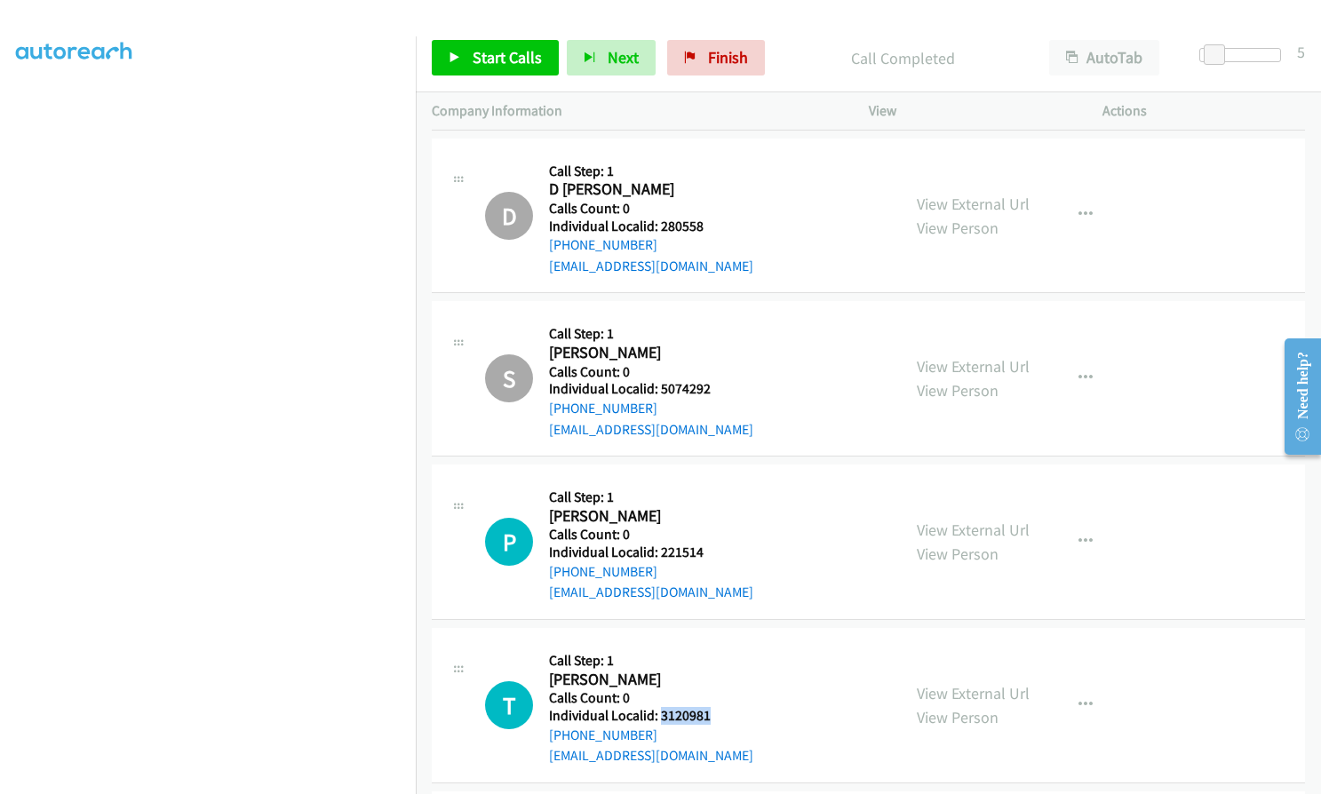
drag, startPoint x: 659, startPoint y: 586, endPoint x: 717, endPoint y: 586, distance: 57.7
click at [717, 644] on div "T Callback Scheduled Call Step: 1 Todd Sipe America/New_York Calls Count: 0 Ind…" at bounding box center [685, 705] width 400 height 123
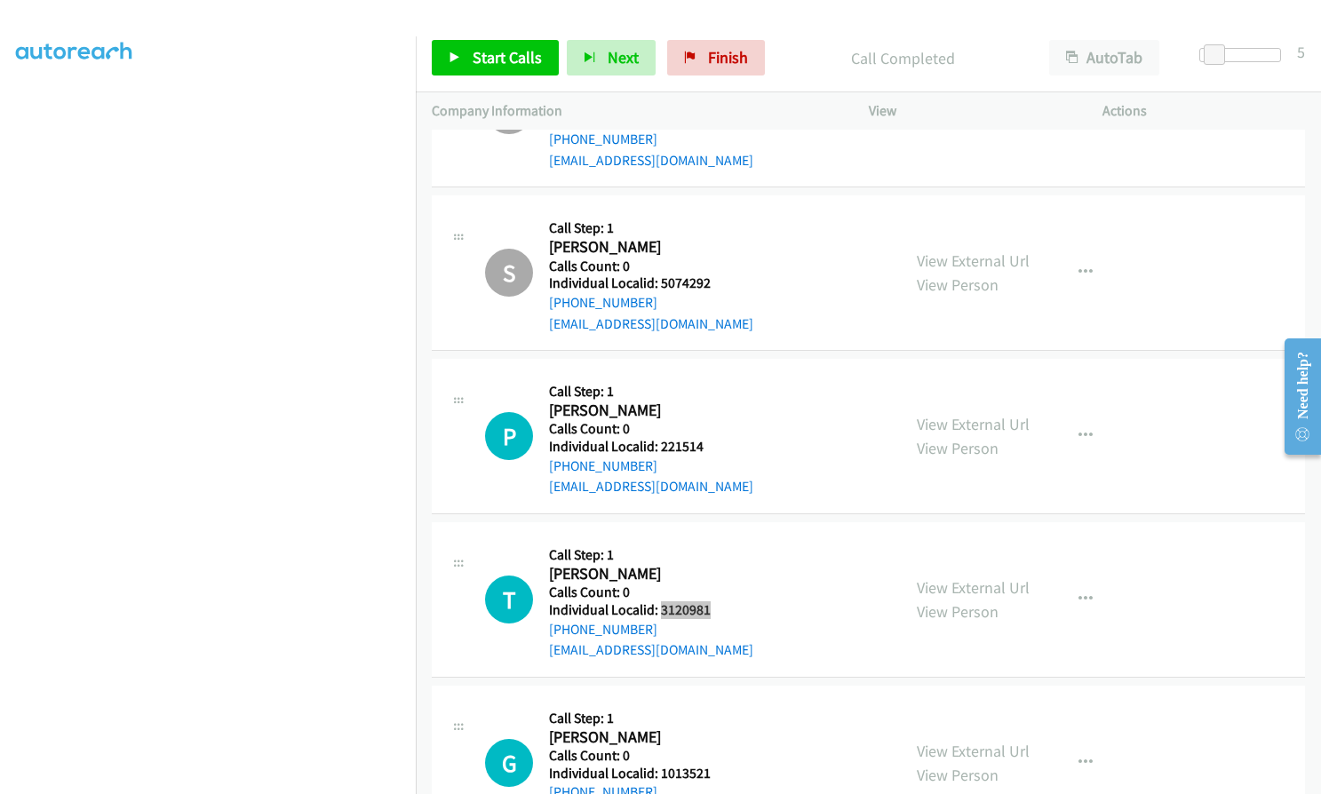
scroll to position [22316, 0]
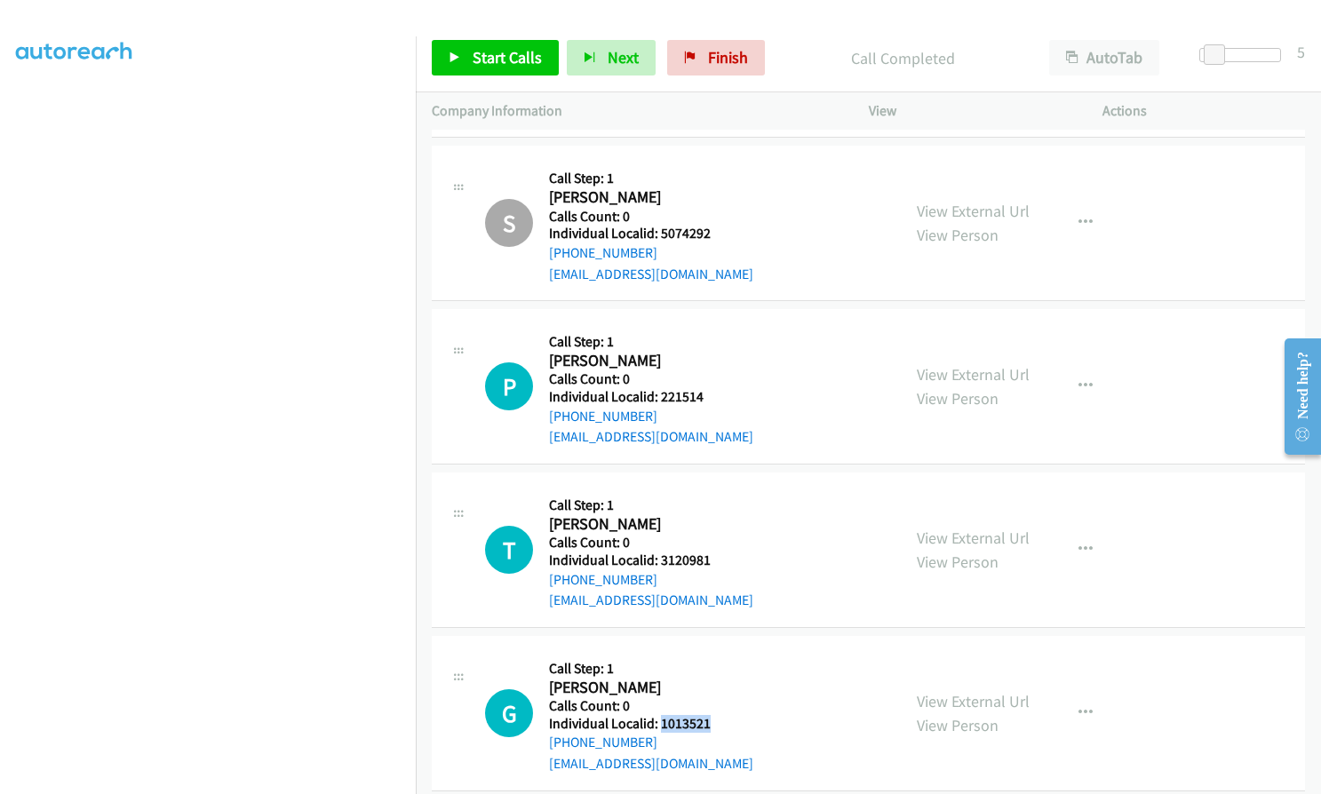
drag, startPoint x: 658, startPoint y: 593, endPoint x: 707, endPoint y: 592, distance: 48.9
click at [711, 715] on h5 "Individual Localid: 1013521" at bounding box center [651, 724] width 204 height 18
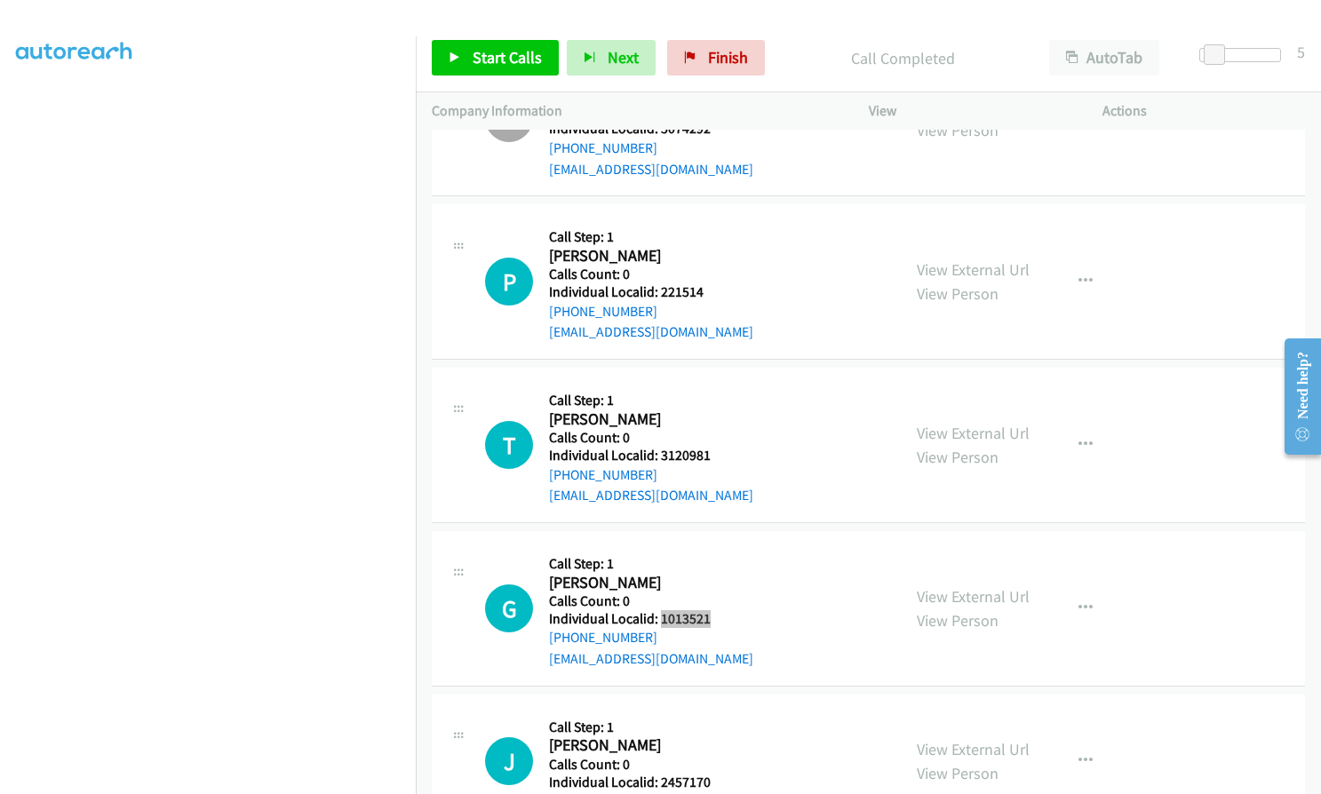
scroll to position [22449, 0]
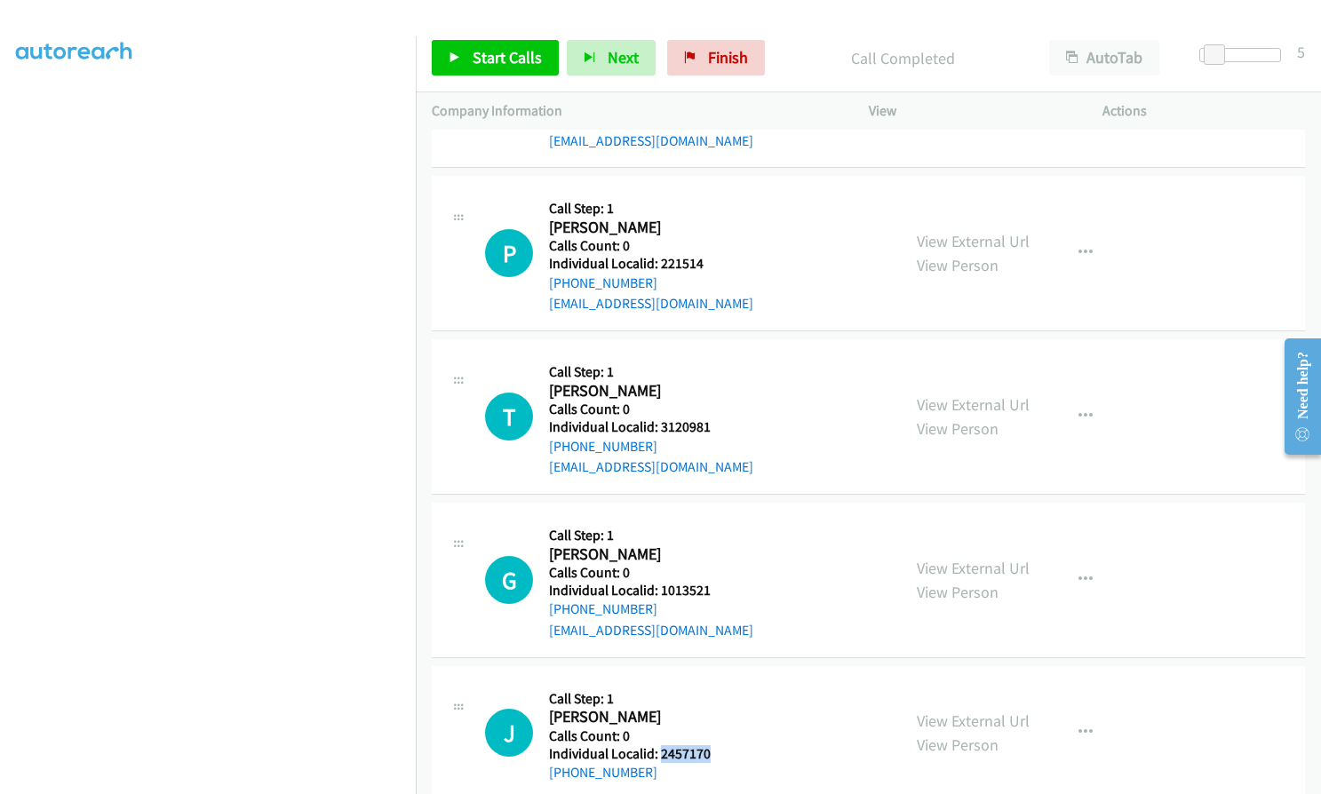
drag, startPoint x: 658, startPoint y: 626, endPoint x: 704, endPoint y: 631, distance: 46.4
click at [704, 745] on h5 "Individual Localid: 2457170" at bounding box center [630, 754] width 162 height 18
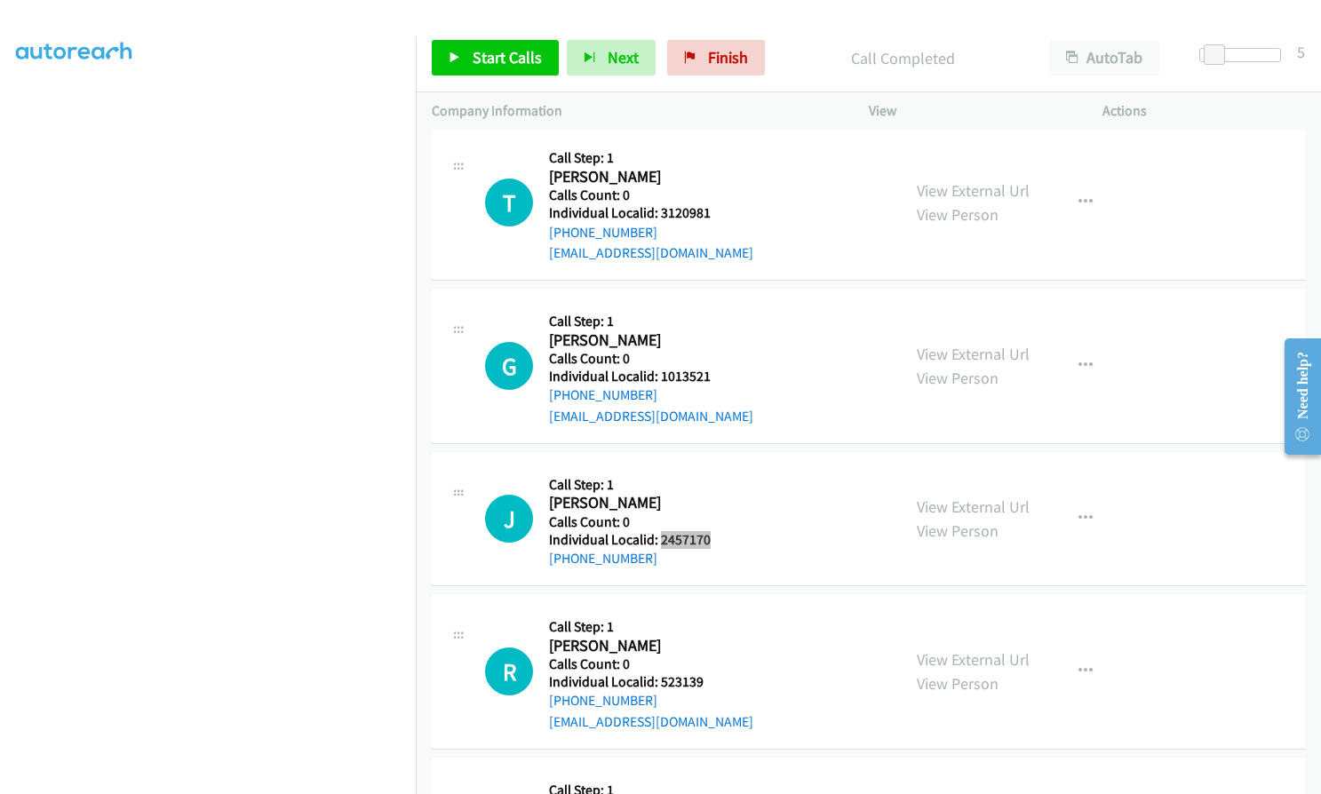
scroll to position [22671, 0]
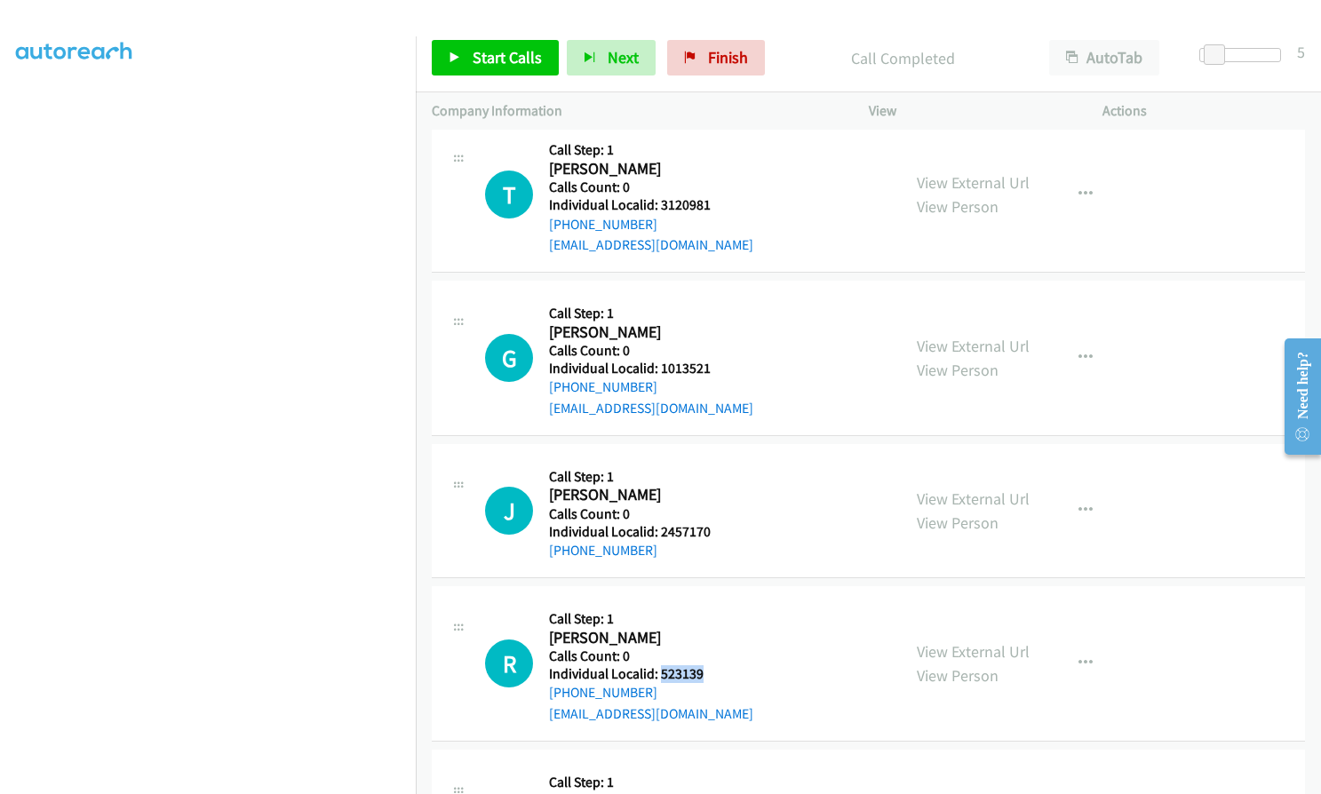
drag, startPoint x: 665, startPoint y: 549, endPoint x: 712, endPoint y: 548, distance: 47.1
click at [712, 602] on div "R Callback Scheduled Call Step: 1 Ricky Mehlhop America/Chicago Calls Count: 0 …" at bounding box center [685, 663] width 400 height 123
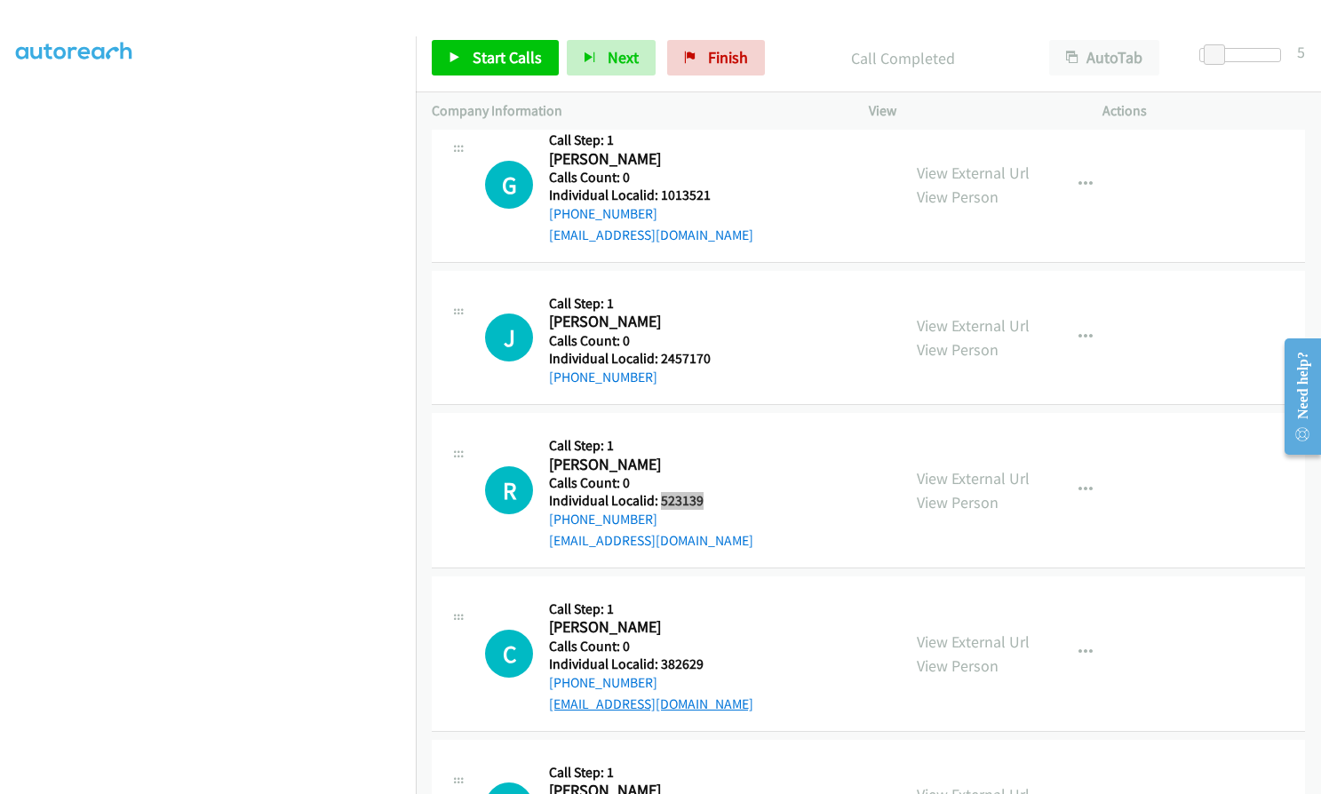
scroll to position [22849, 0]
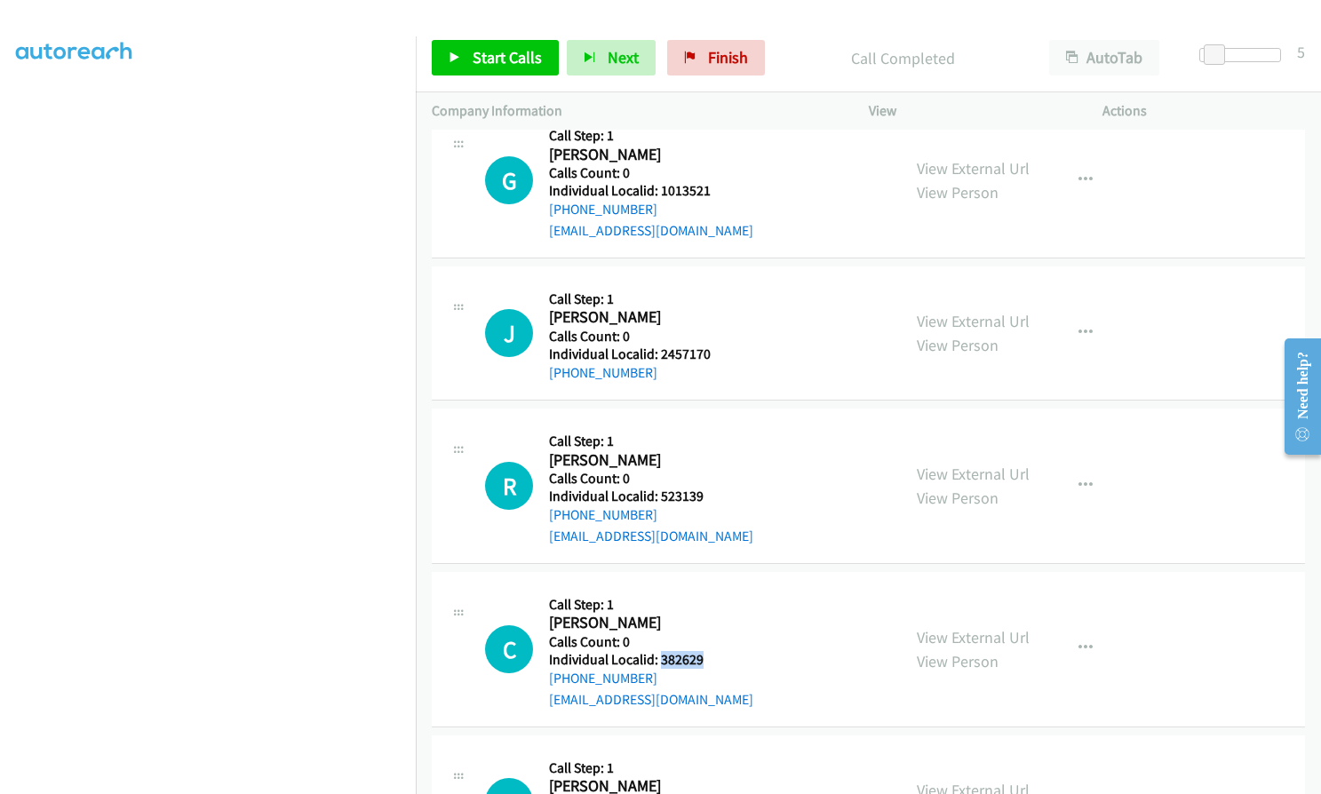
drag, startPoint x: 657, startPoint y: 528, endPoint x: 704, endPoint y: 531, distance: 46.3
click at [704, 588] on div "C Callback Scheduled Call Step: 1 Christopher Roth America/New_York Calls Count…" at bounding box center [685, 649] width 400 height 123
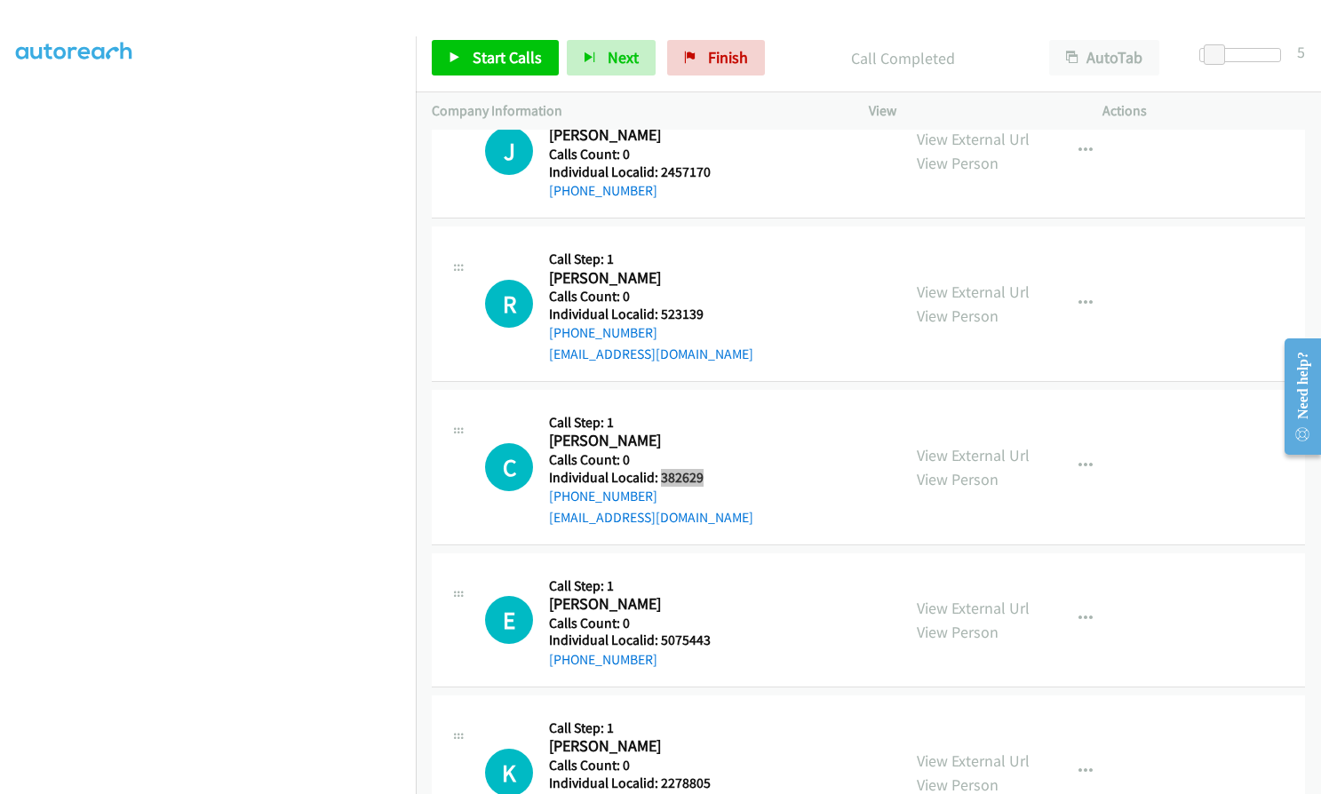
scroll to position [23093, 0]
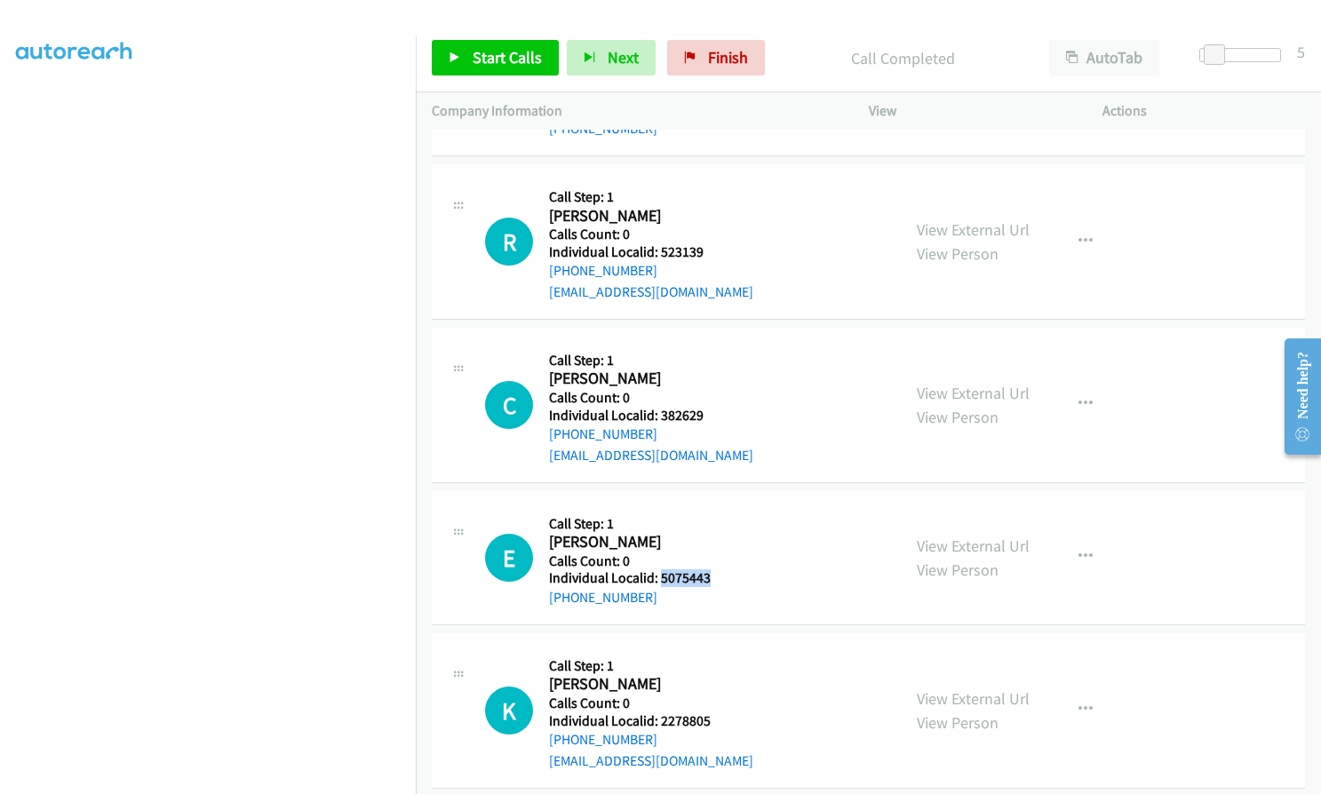
drag, startPoint x: 665, startPoint y: 458, endPoint x: 711, endPoint y: 457, distance: 45.3
click at [711, 507] on div "E Callback Scheduled Call Step: 1 Emily Sachs America/Chicago Calls Count: 0 In…" at bounding box center [685, 557] width 400 height 101
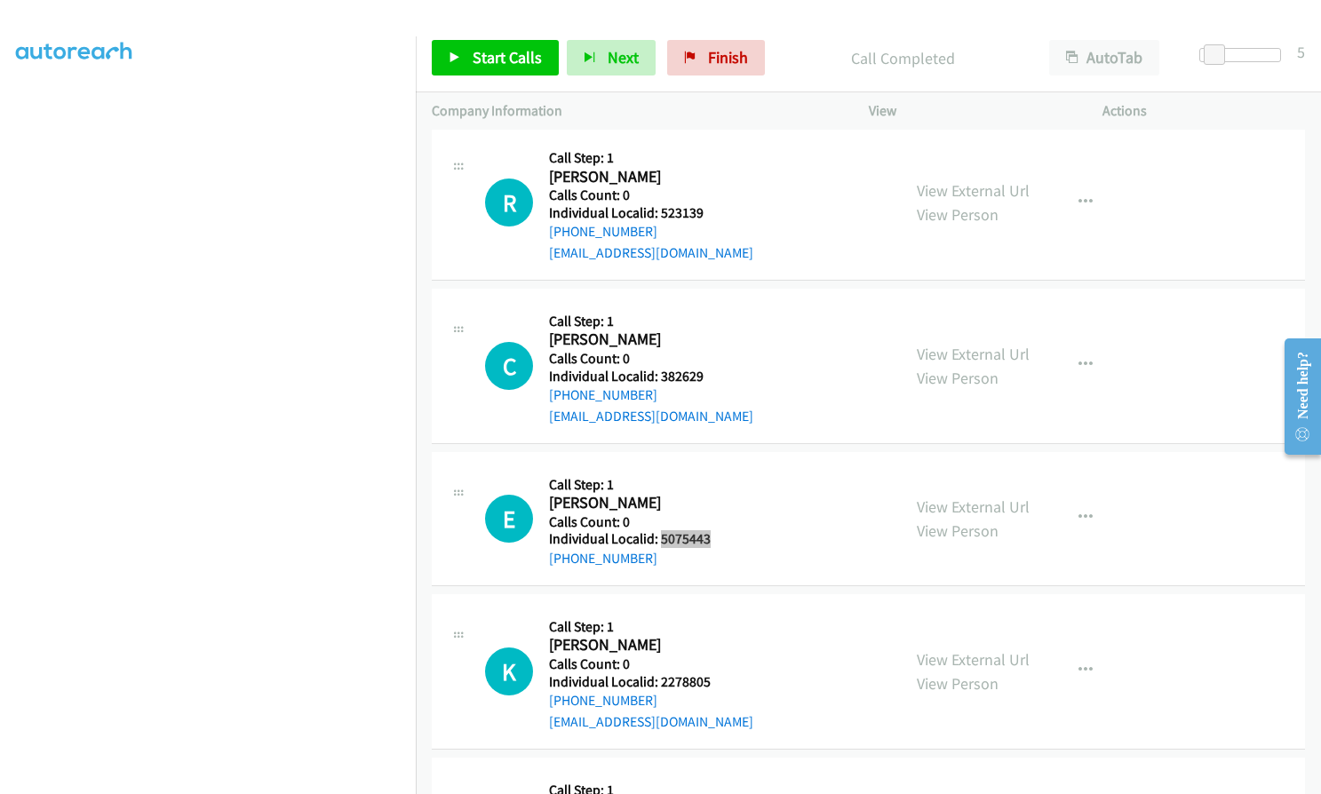
scroll to position [23226, 0]
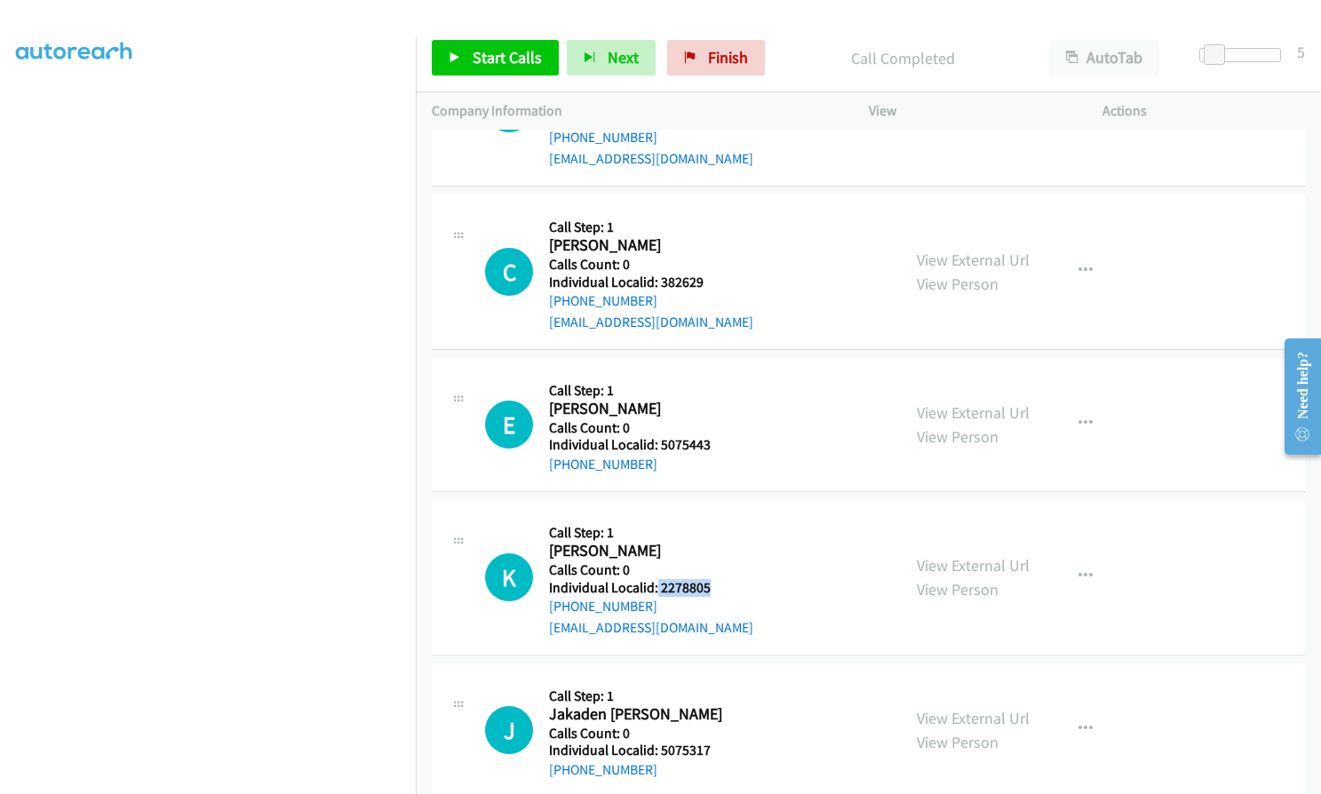
drag, startPoint x: 663, startPoint y: 460, endPoint x: 708, endPoint y: 465, distance: 45.6
click at [708, 516] on div "K Callback Scheduled Call Step: 1 Kyleigh Fridley America/New_York Calls Count:…" at bounding box center [685, 577] width 400 height 123
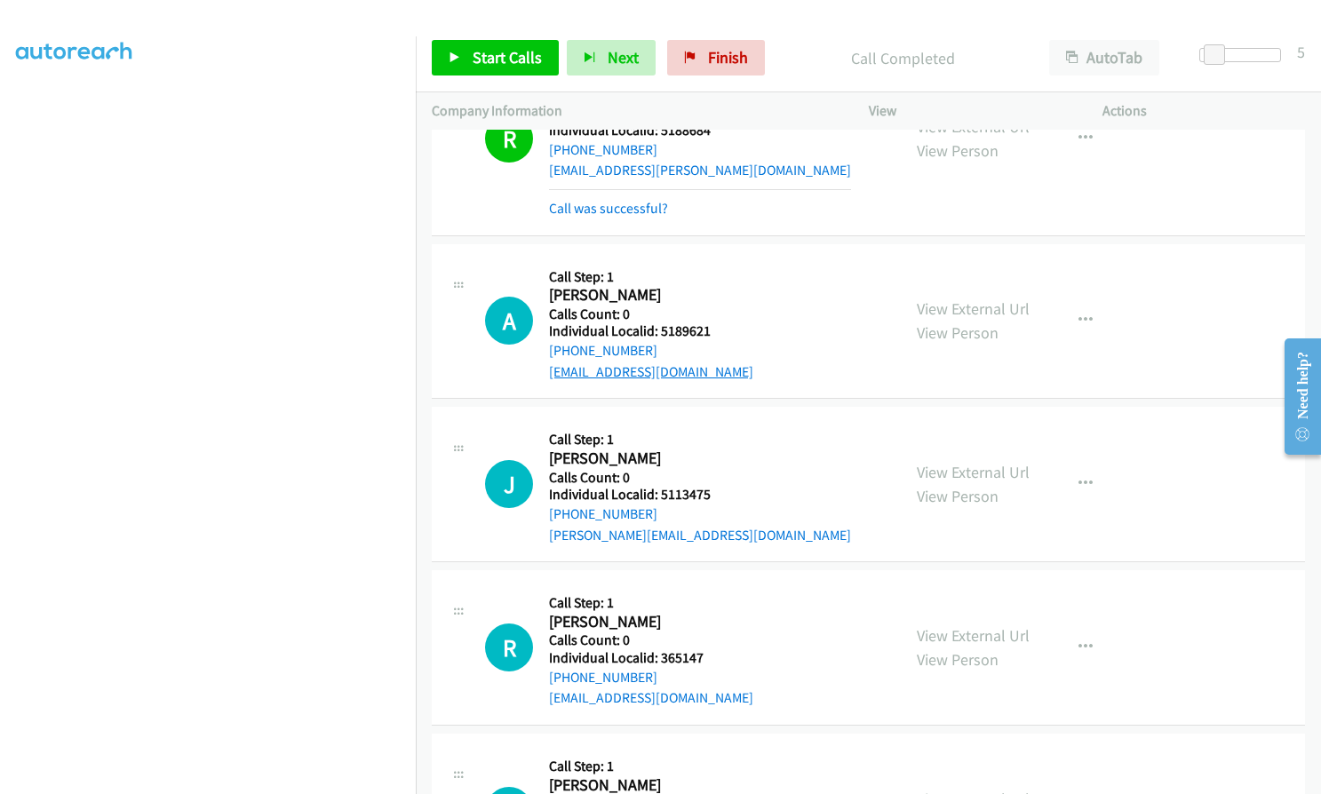
scroll to position [20139, 0]
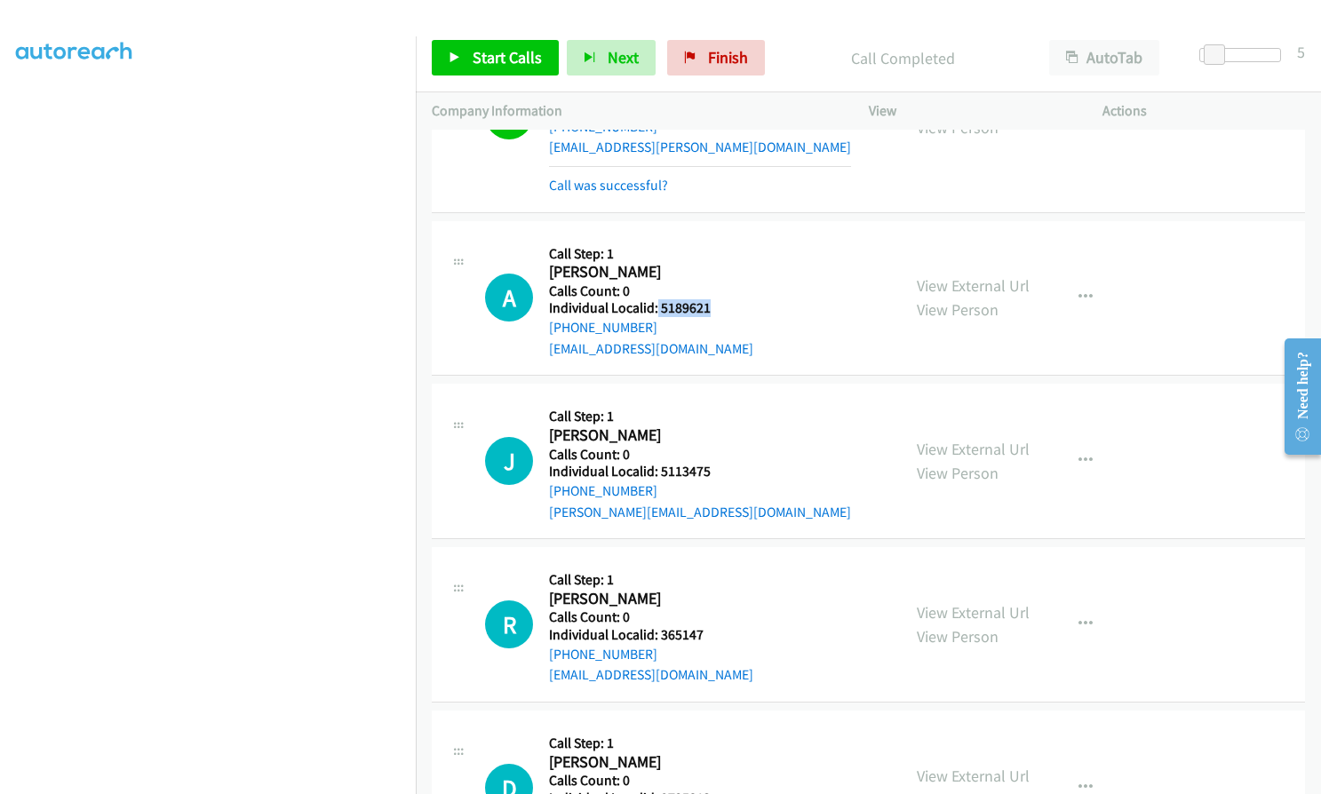
drag, startPoint x: 655, startPoint y: 179, endPoint x: 711, endPoint y: 183, distance: 56.1
click at [711, 237] on div "A Callback Scheduled Call Step: 1 Adam Bachman America/Denver Calls Count: 0 In…" at bounding box center [685, 298] width 400 height 123
drag, startPoint x: 656, startPoint y: 344, endPoint x: 712, endPoint y: 345, distance: 55.1
click at [712, 463] on h5 "Individual Localid: 5113475" at bounding box center [700, 472] width 302 height 18
drag, startPoint x: 655, startPoint y: 505, endPoint x: 705, endPoint y: 513, distance: 51.4
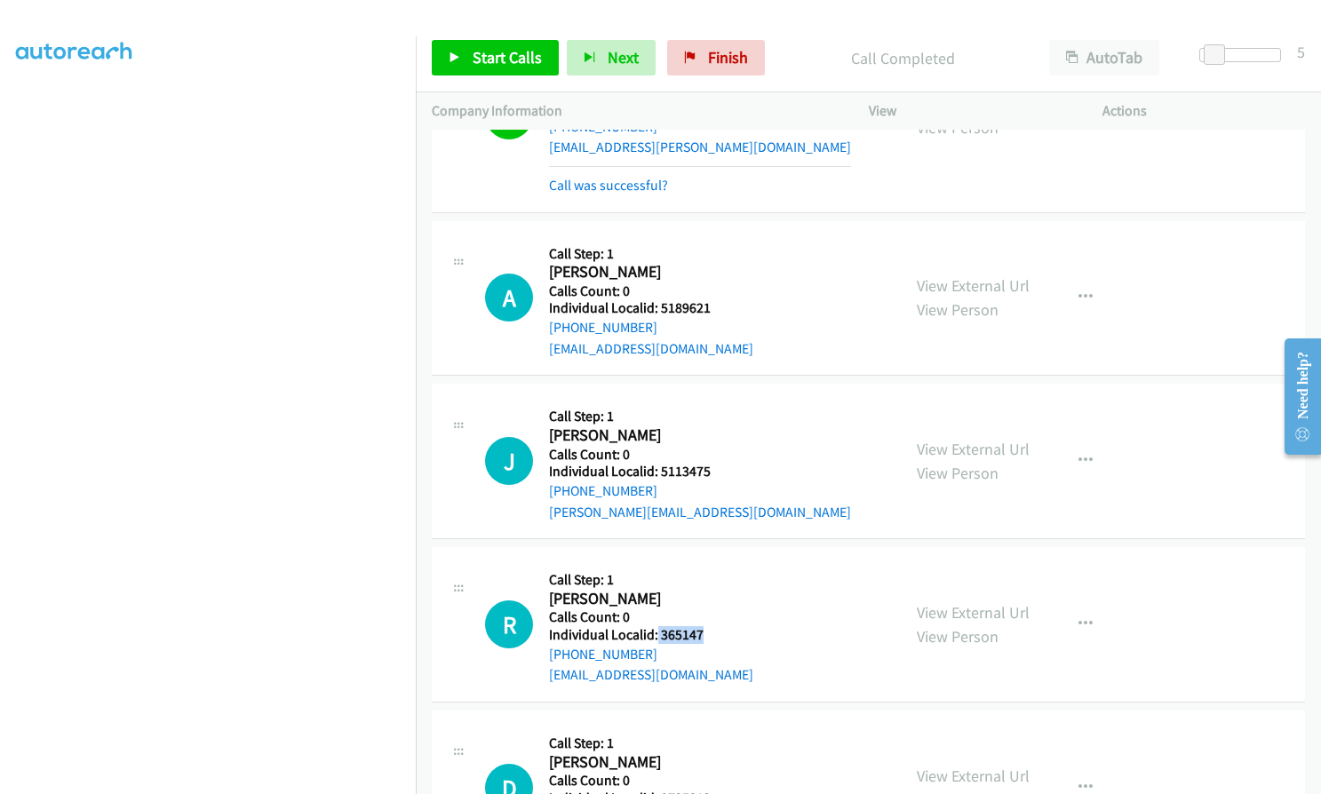
click at [705, 563] on div "R Callback Scheduled Call Step: 1 Rodney Cochran America/New_York Calls Count: …" at bounding box center [685, 624] width 400 height 123
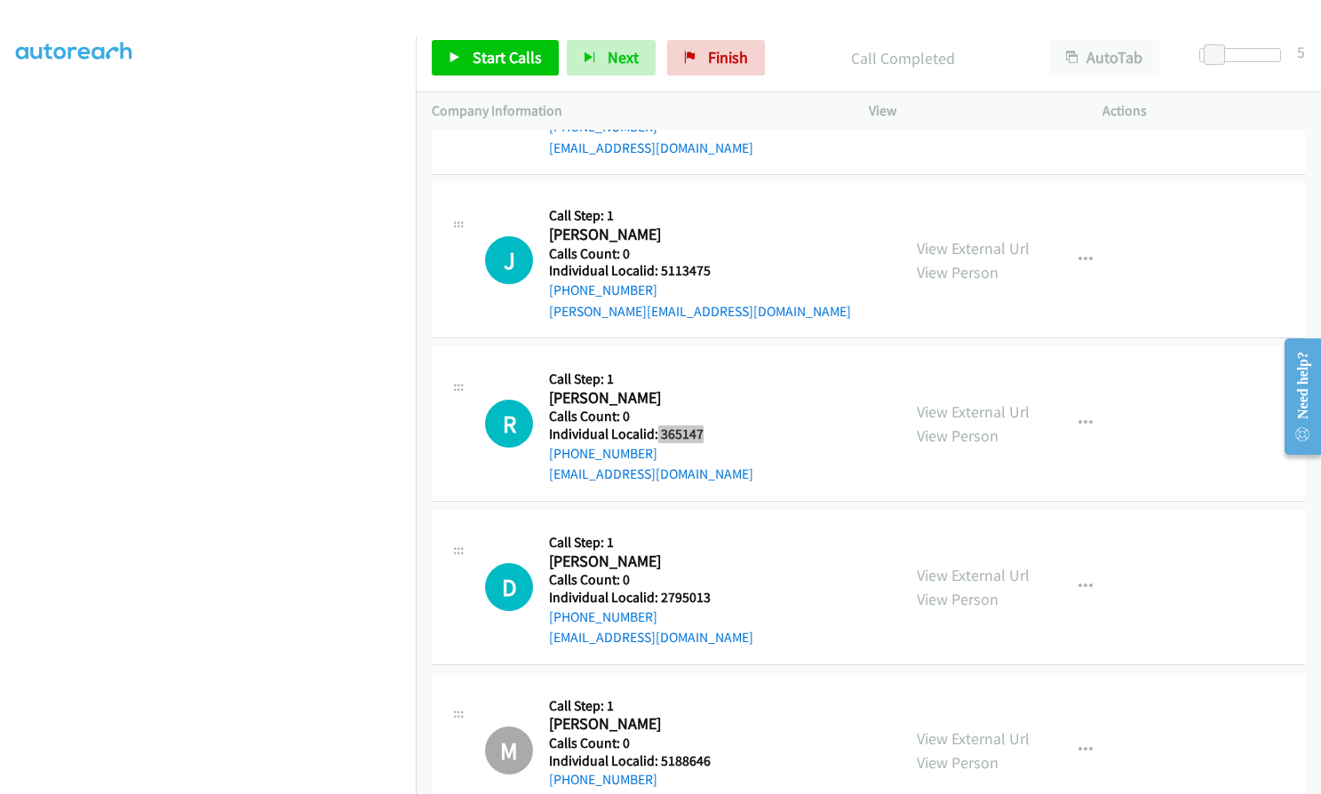
scroll to position [20361, 0]
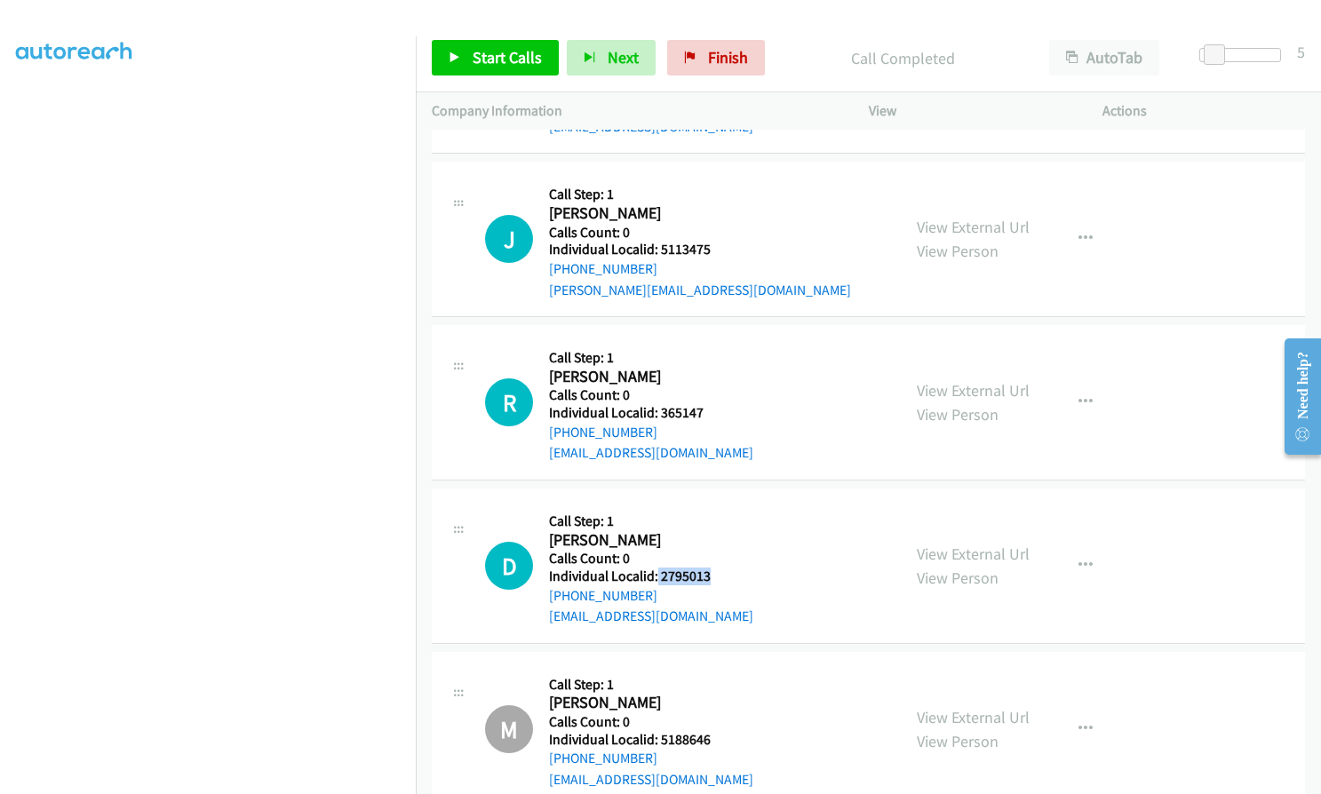
drag, startPoint x: 656, startPoint y: 448, endPoint x: 724, endPoint y: 449, distance: 68.4
click at [724, 505] on div "D Callback Scheduled Call Step: 1 Deb Schuitema America/New_York Calls Count: 0…" at bounding box center [685, 566] width 400 height 123
click at [473, 58] on span "Start Calls" at bounding box center [507, 57] width 69 height 20
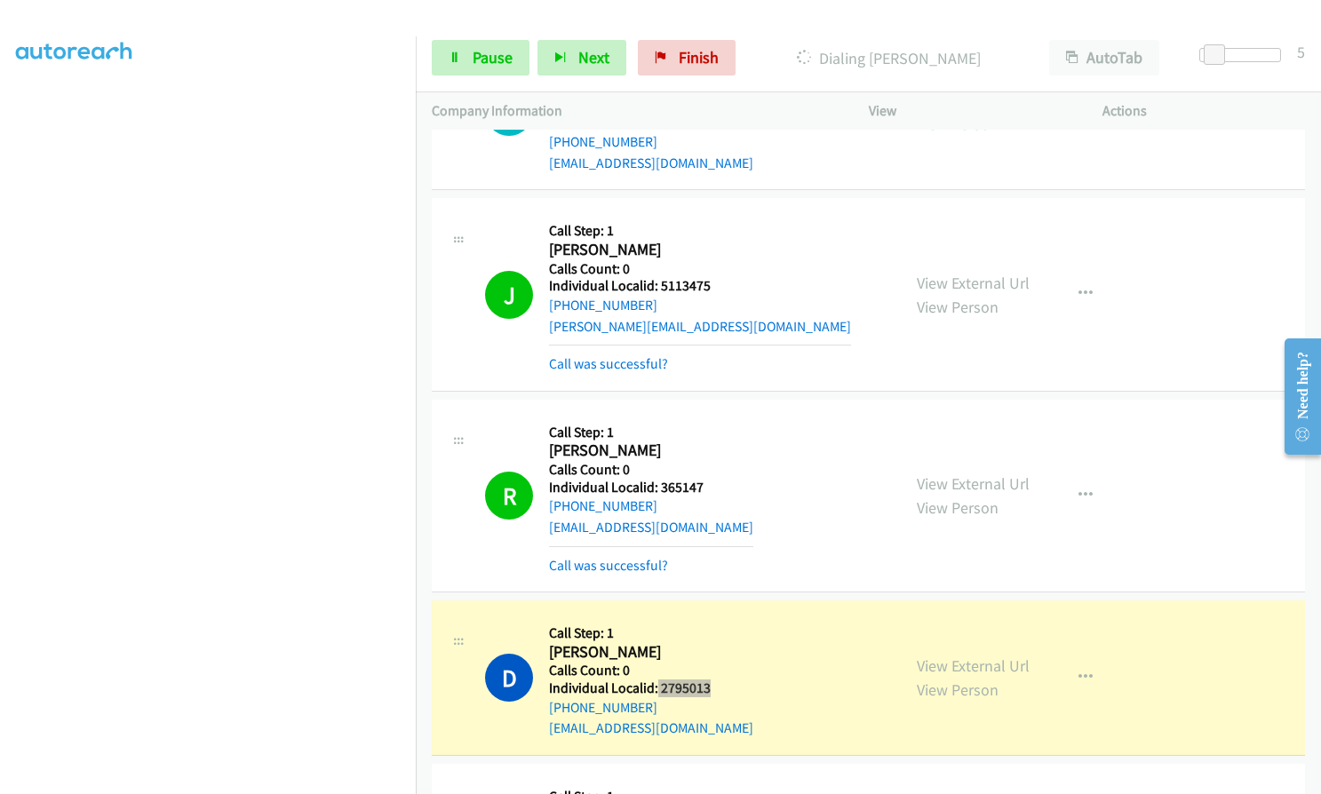
scroll to position [20406, 0]
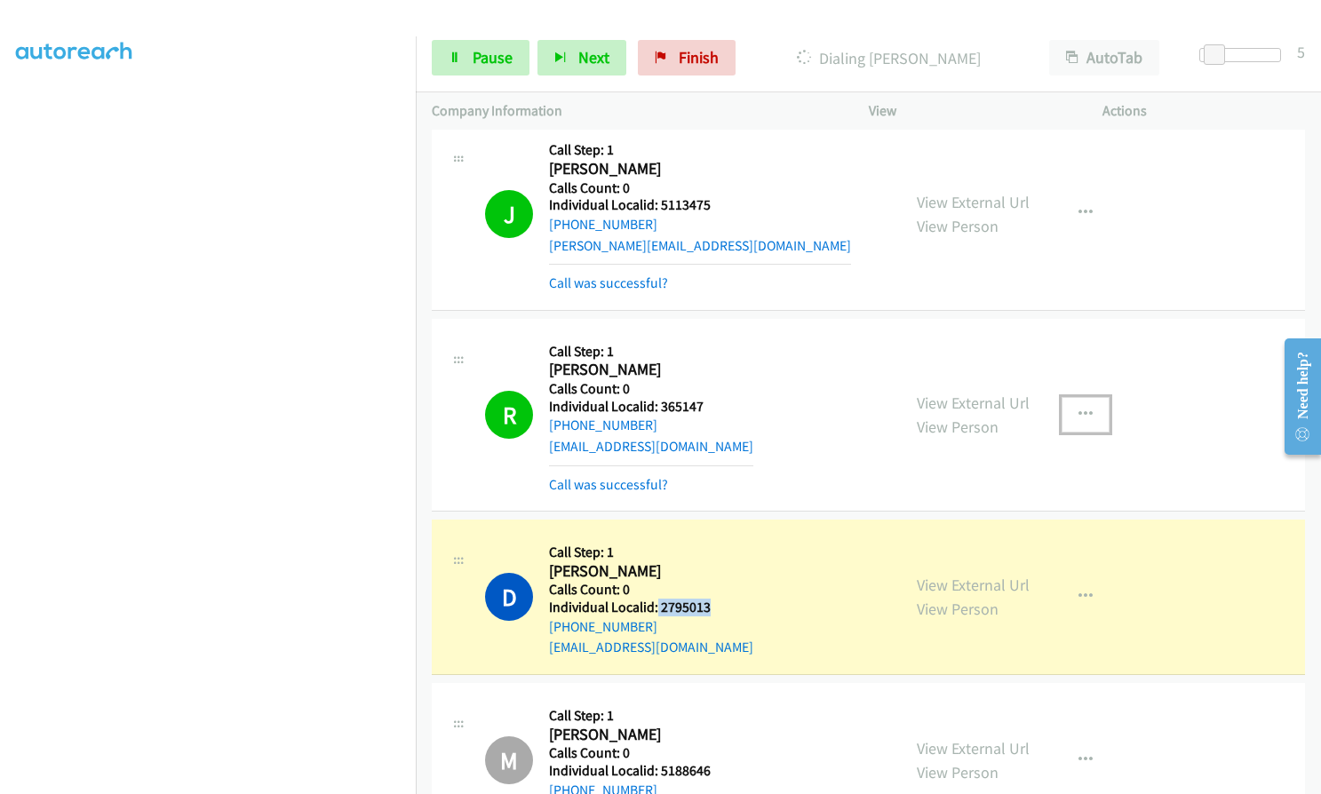
click at [1083, 408] on icon "button" at bounding box center [1085, 415] width 14 height 14
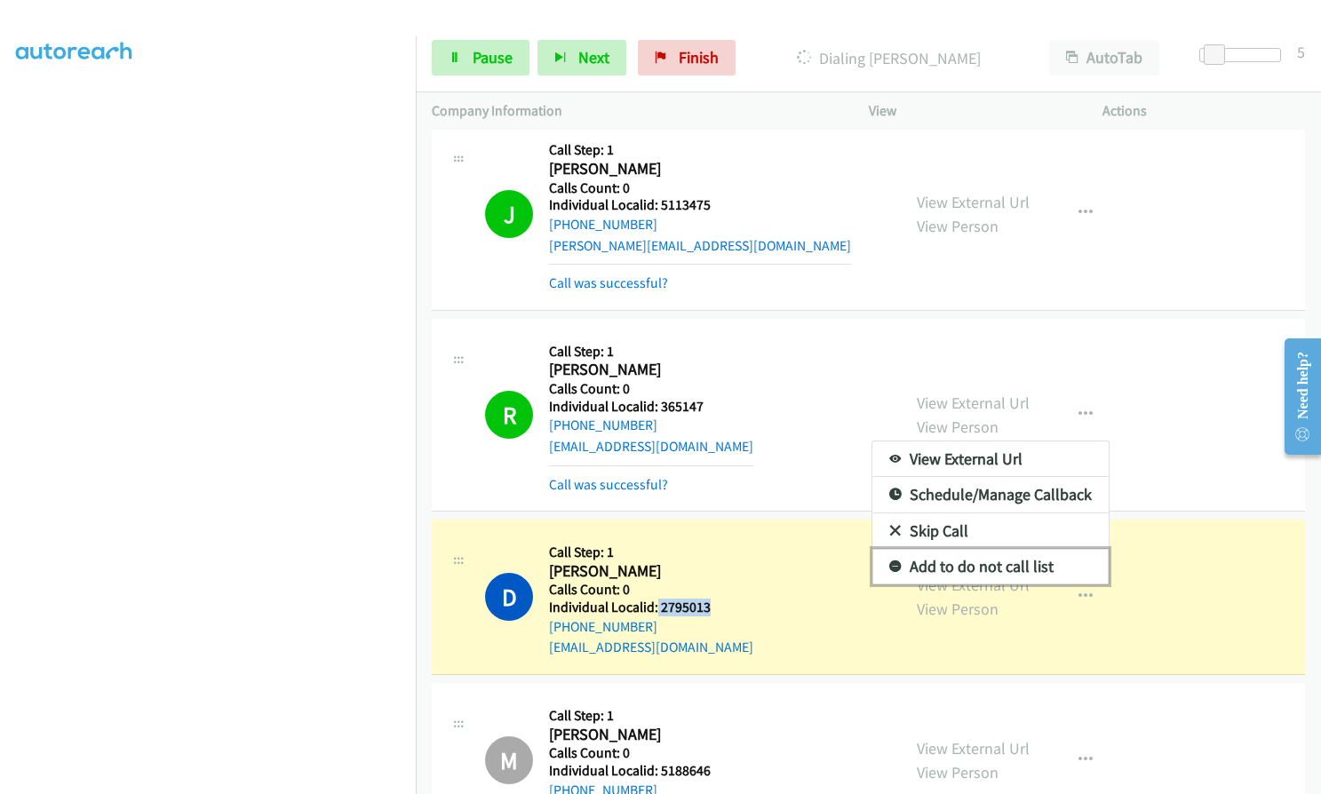
click at [894, 549] on link "Add to do not call list" at bounding box center [990, 567] width 236 height 36
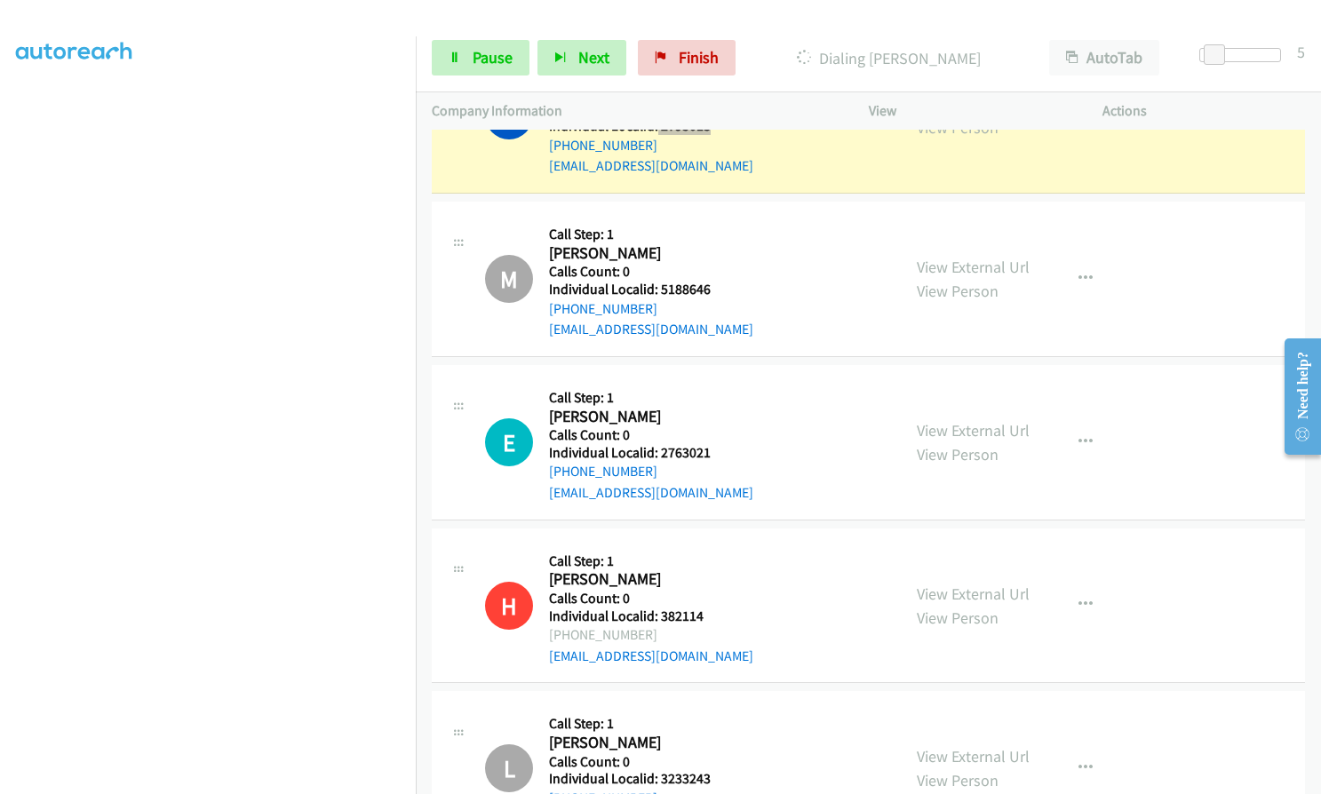
scroll to position [20894, 0]
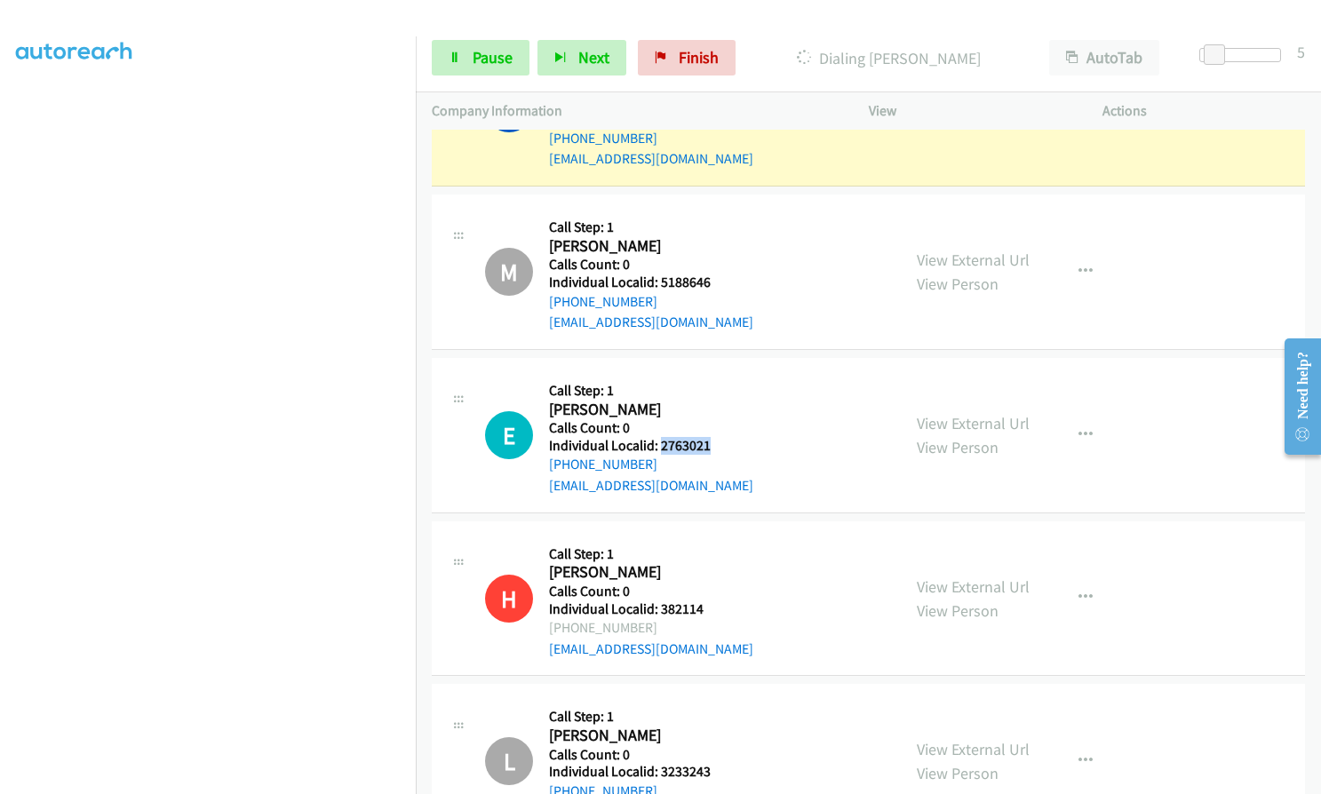
drag, startPoint x: 658, startPoint y: 322, endPoint x: 711, endPoint y: 318, distance: 52.5
click at [711, 437] on h5 "Individual Localid: 2763021" at bounding box center [651, 446] width 204 height 18
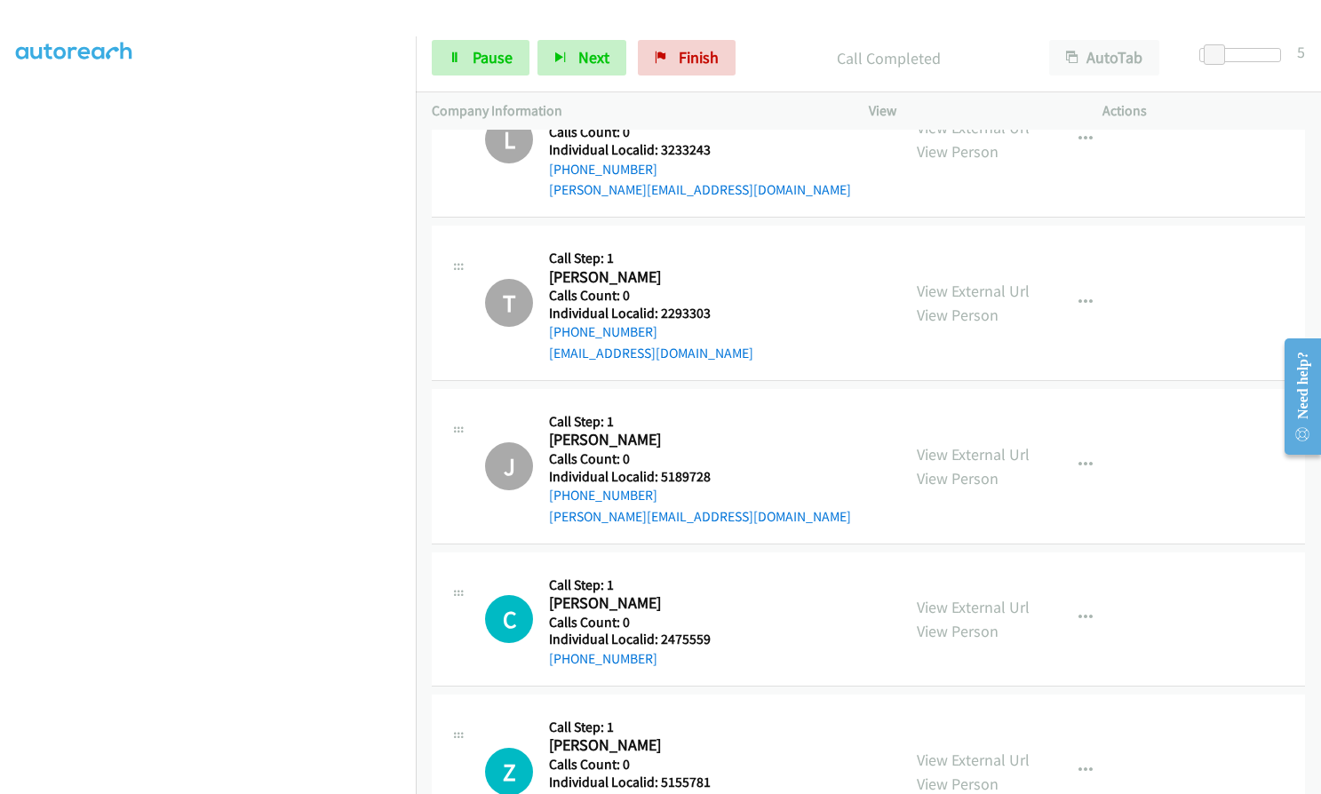
scroll to position [21577, 0]
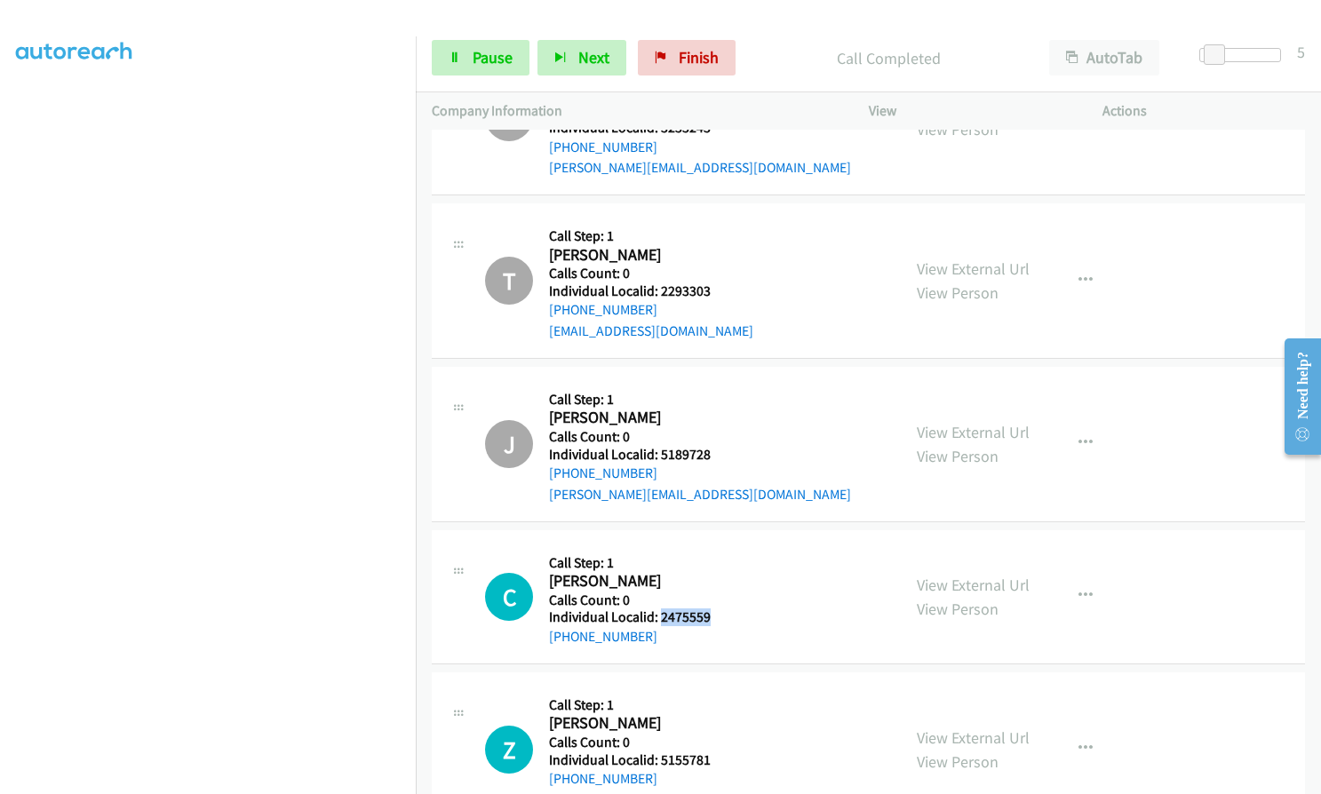
drag, startPoint x: 660, startPoint y: 488, endPoint x: 710, endPoint y: 487, distance: 49.8
click at [710, 546] on div "C Callback Scheduled Call Step: 1 Chet Knobeloch America/Chicago Calls Count: 0…" at bounding box center [685, 596] width 400 height 101
drag, startPoint x: 657, startPoint y: 628, endPoint x: 719, endPoint y: 632, distance: 61.5
click at [719, 751] on h5 "Individual Localid: 5155781" at bounding box center [651, 760] width 204 height 18
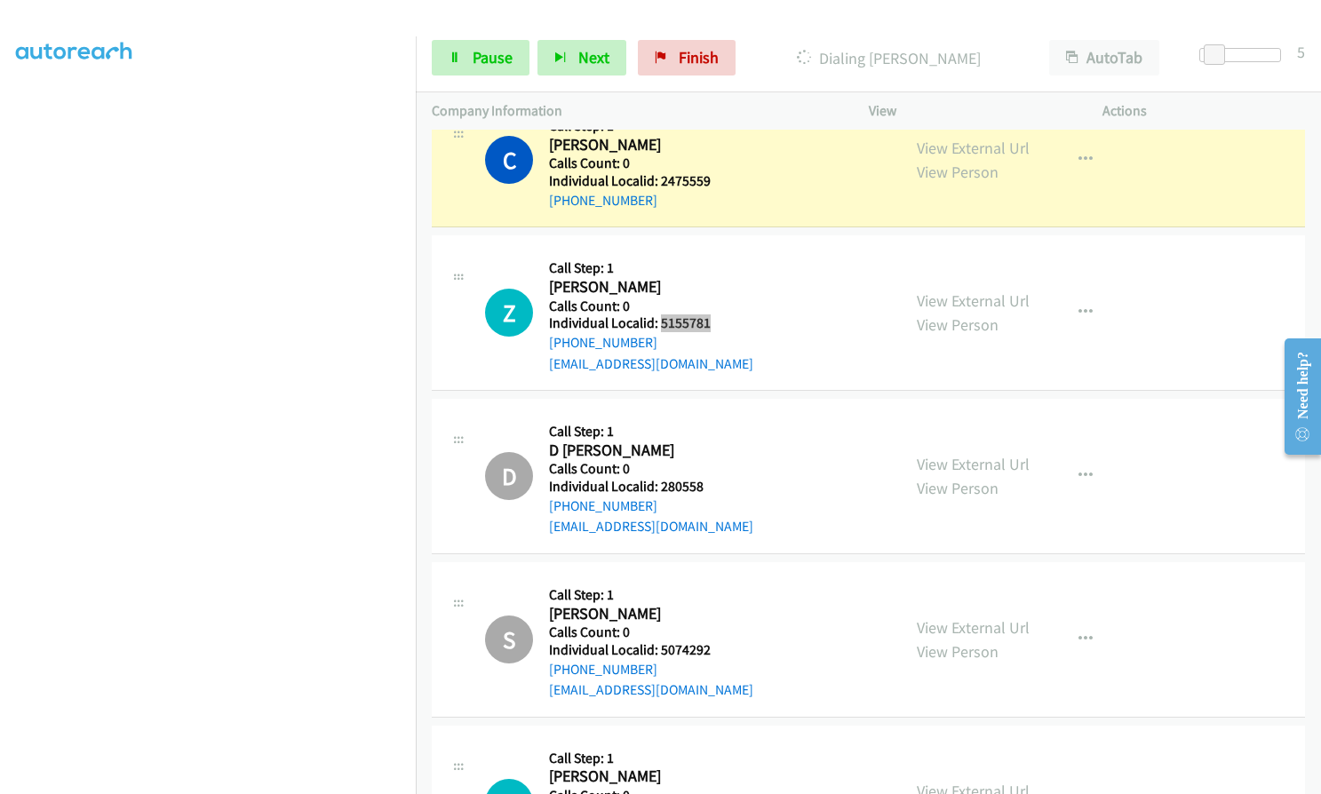
scroll to position [22126, 0]
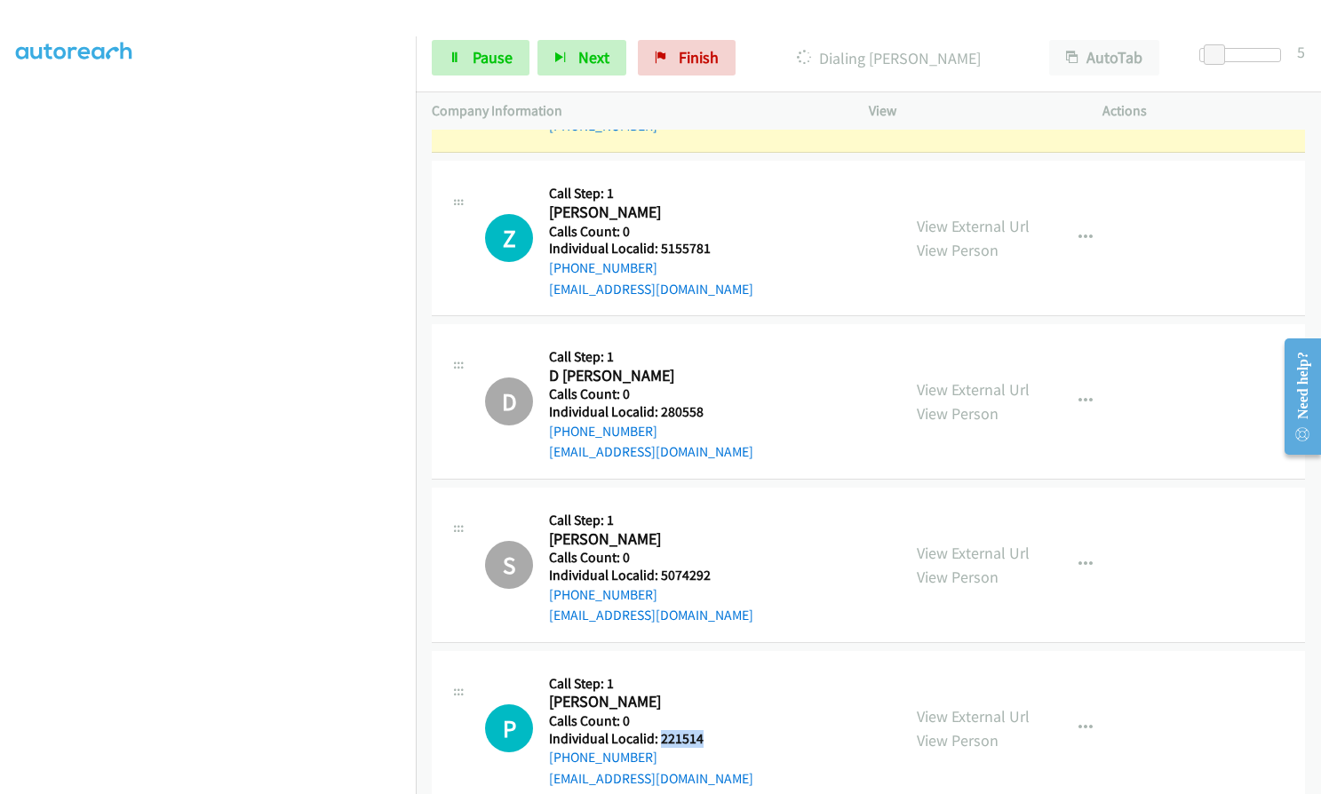
drag, startPoint x: 658, startPoint y: 615, endPoint x: 703, endPoint y: 612, distance: 44.5
click at [703, 667] on div "P Callback Scheduled Call Step: 1 Paul Gusler America/New_York Calls Count: 0 I…" at bounding box center [685, 728] width 400 height 123
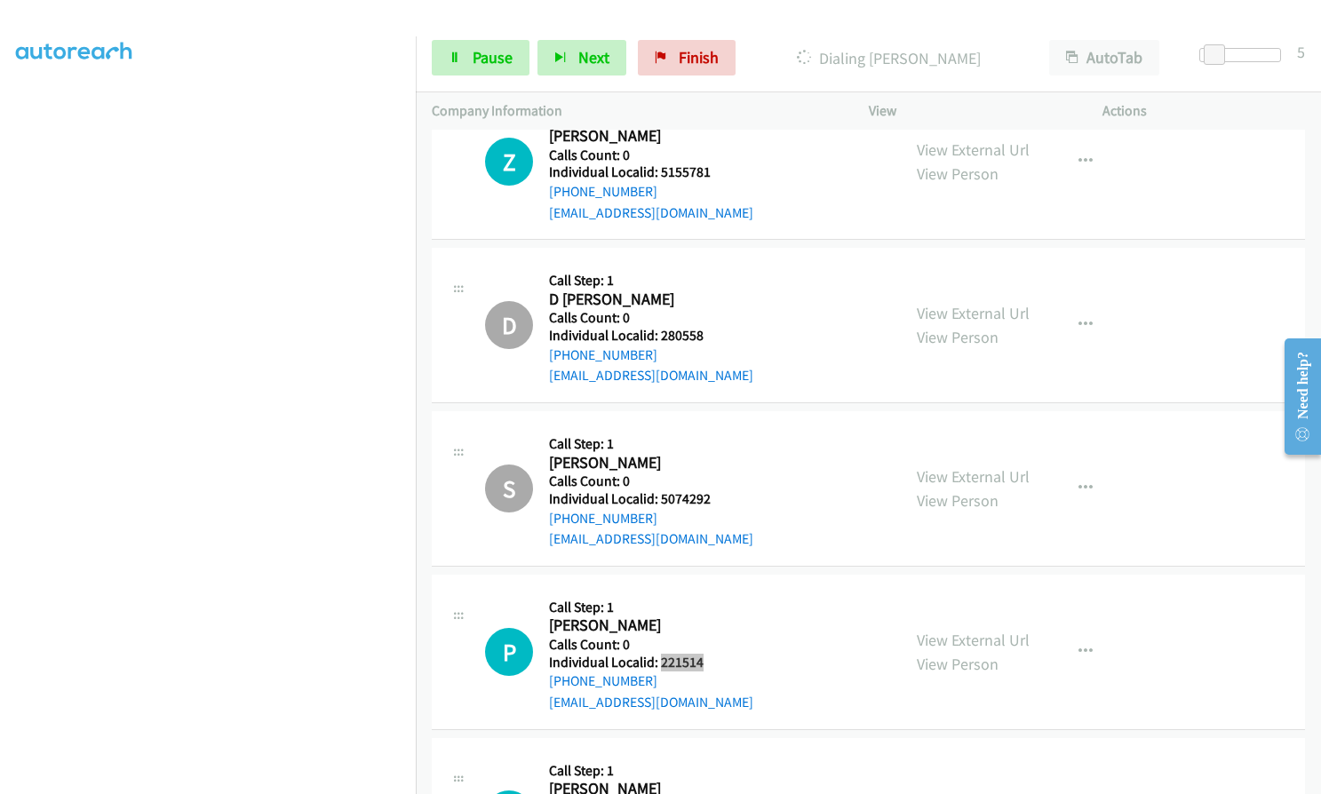
scroll to position [22237, 0]
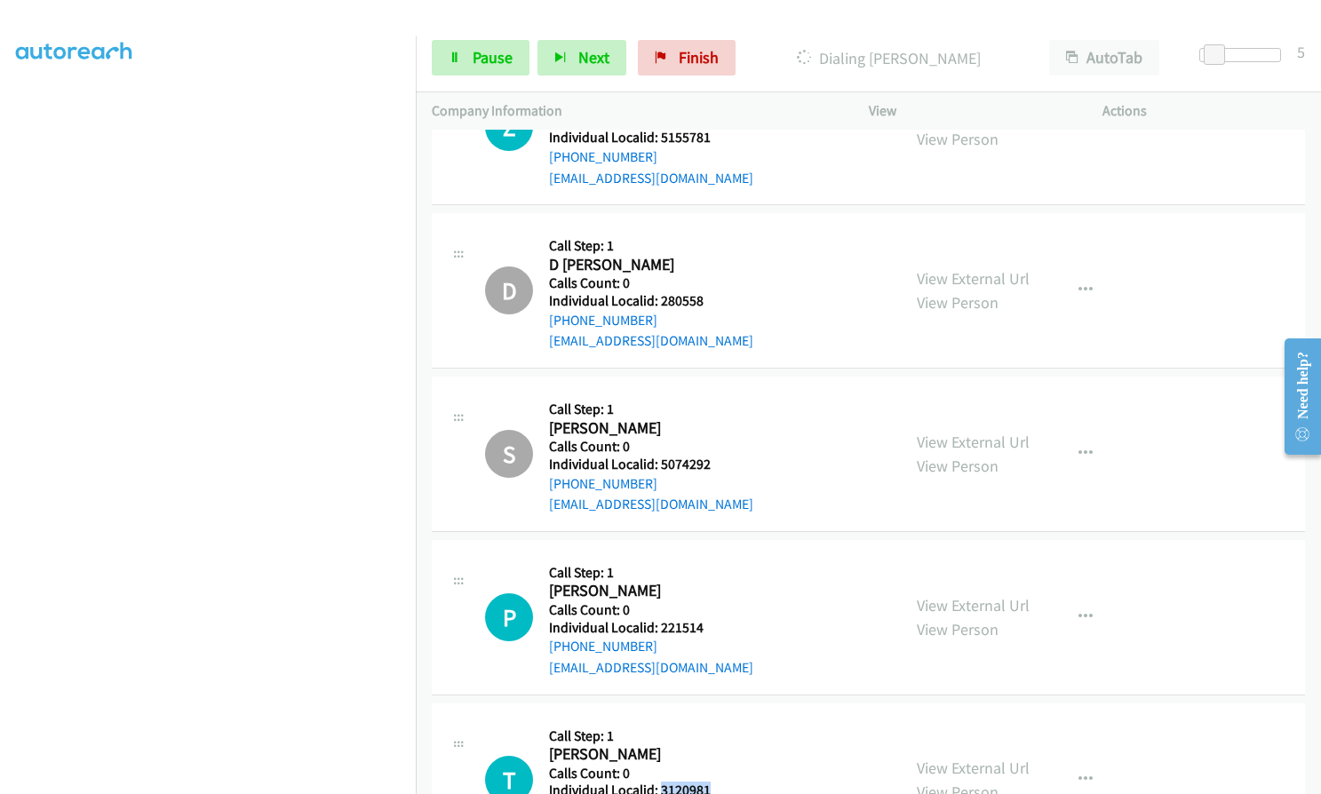
drag, startPoint x: 659, startPoint y: 659, endPoint x: 719, endPoint y: 667, distance: 60.1
click at [719, 720] on div "T Callback Scheduled Call Step: 1 Todd Sipe America/New_York Calls Count: 0 Ind…" at bounding box center [685, 781] width 400 height 123
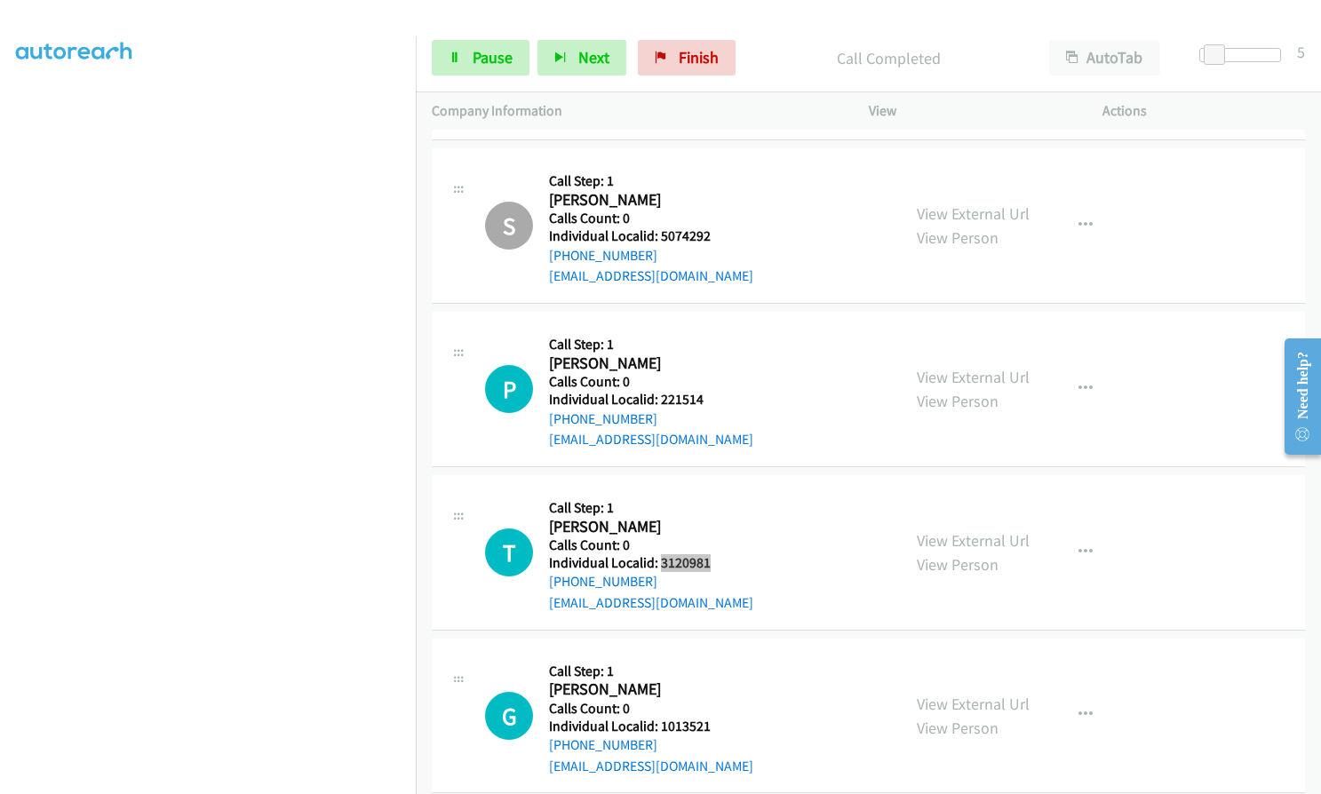
scroll to position [22578, 0]
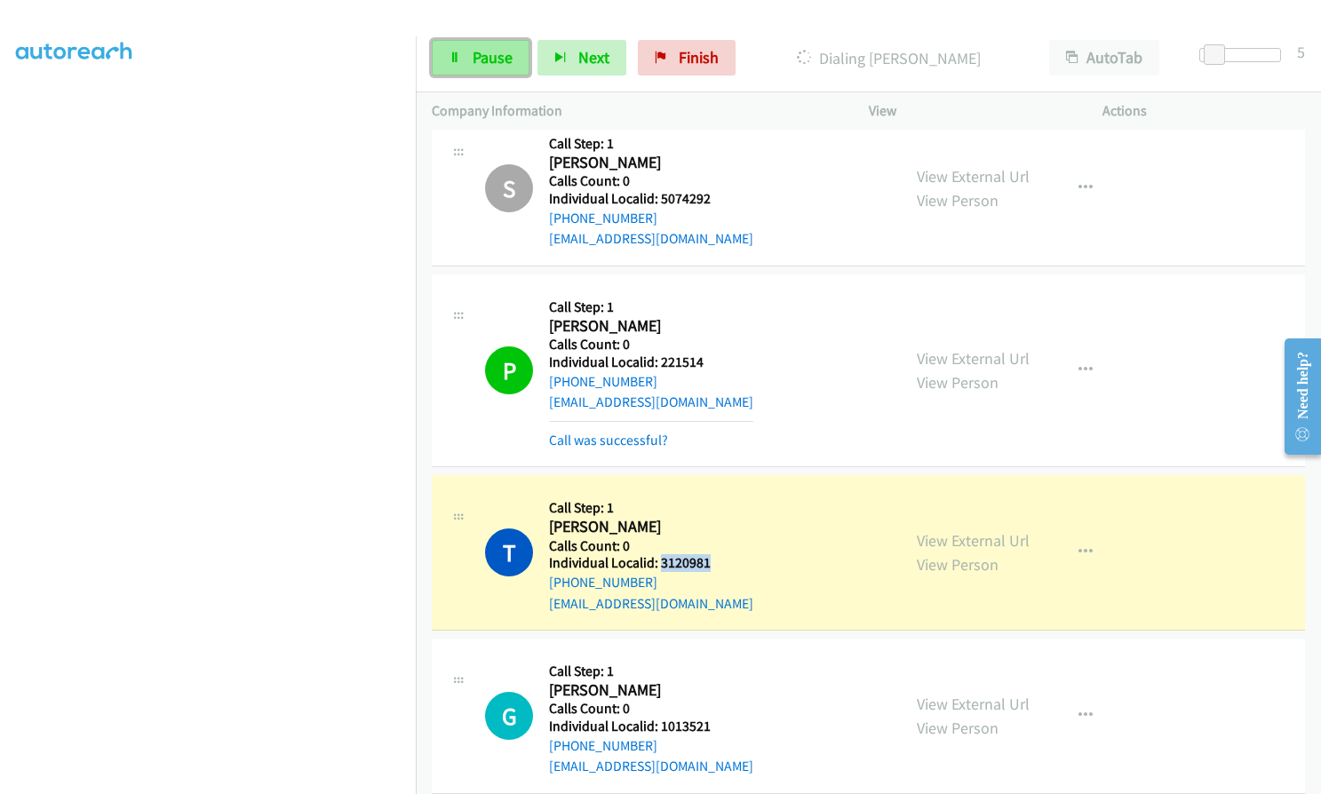
click at [473, 65] on span "Pause" at bounding box center [493, 57] width 40 height 20
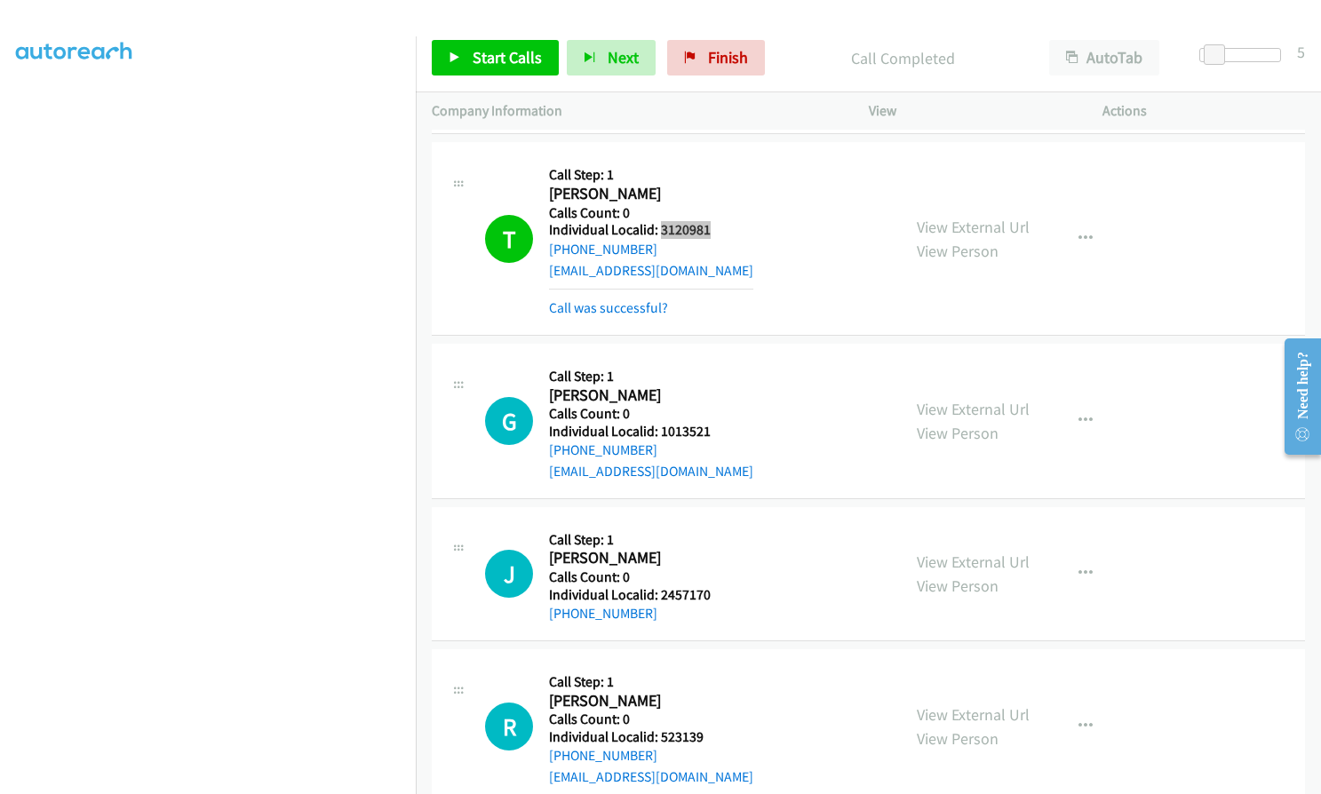
scroll to position [22955, 0]
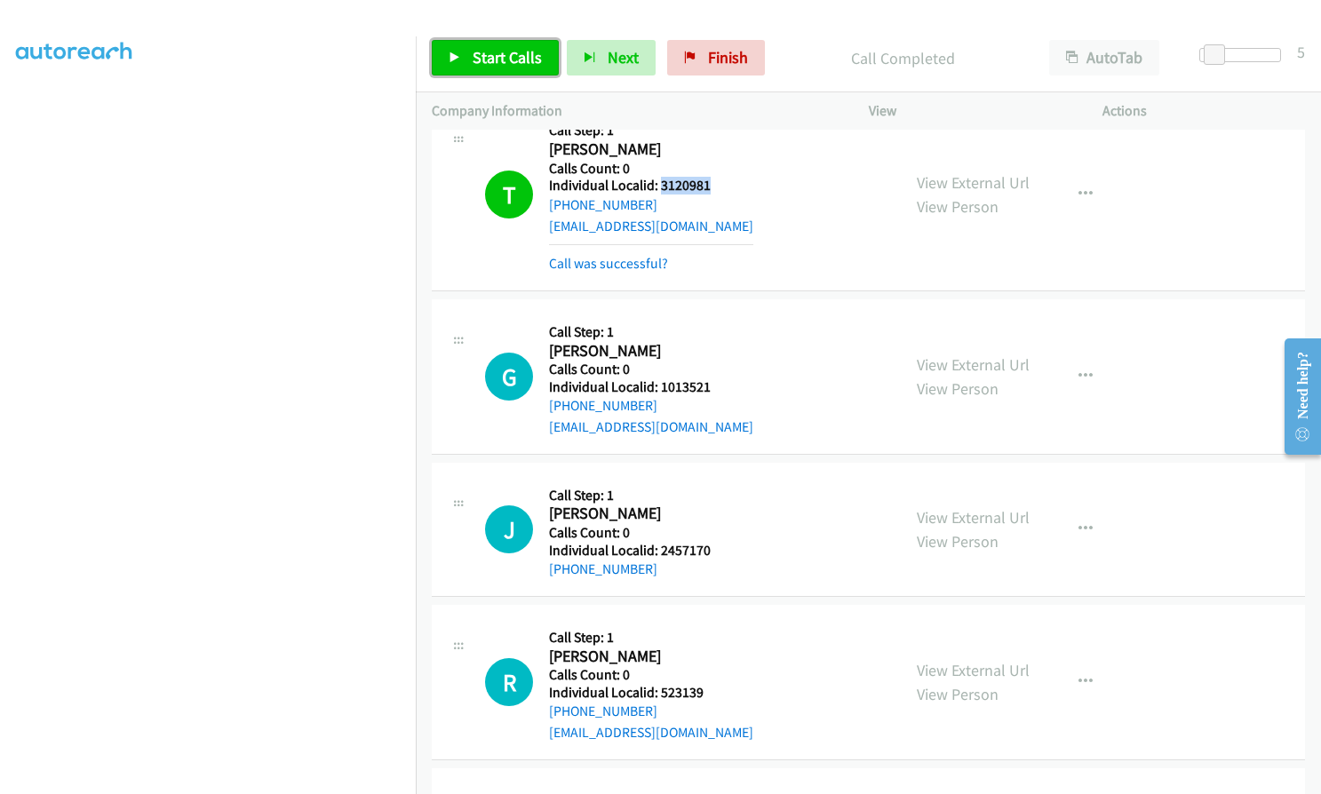
click at [507, 57] on span "Start Calls" at bounding box center [507, 57] width 69 height 20
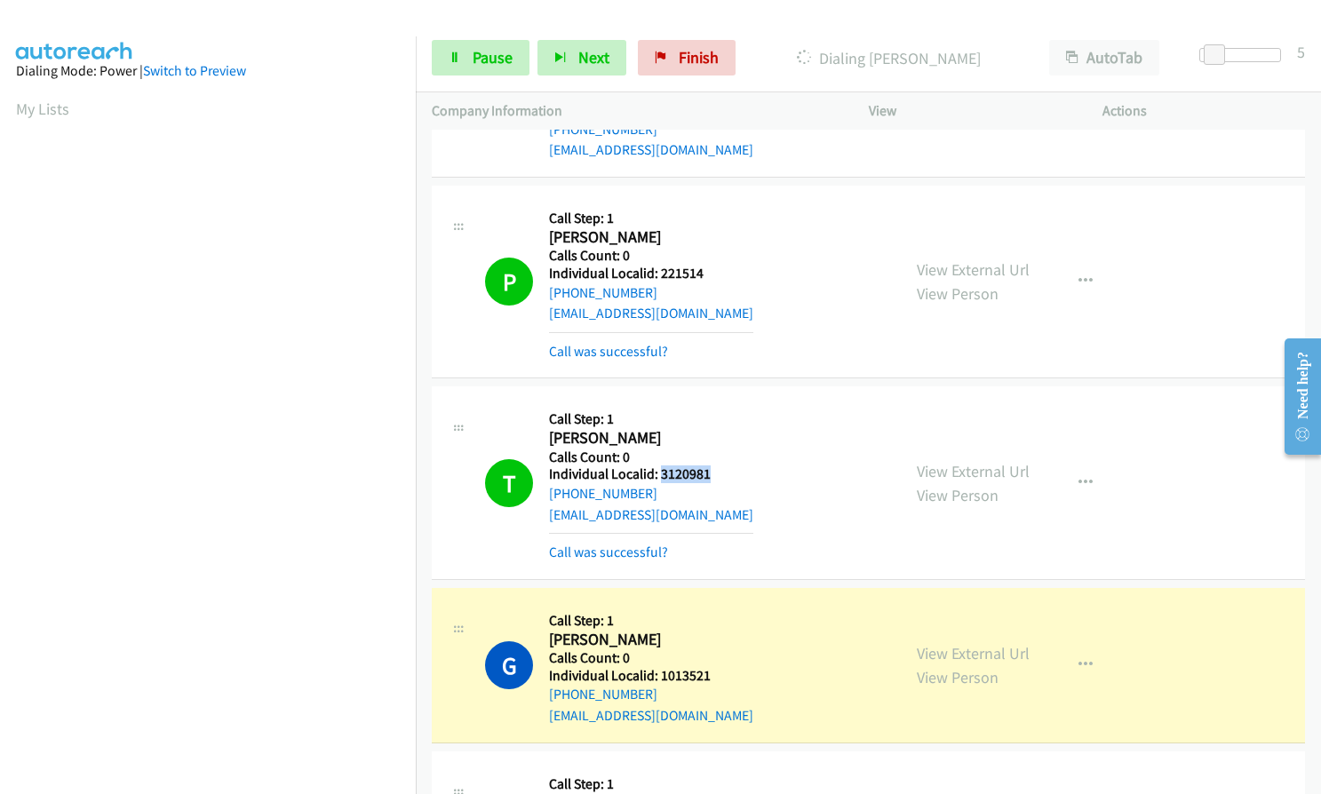
scroll to position [202, 0]
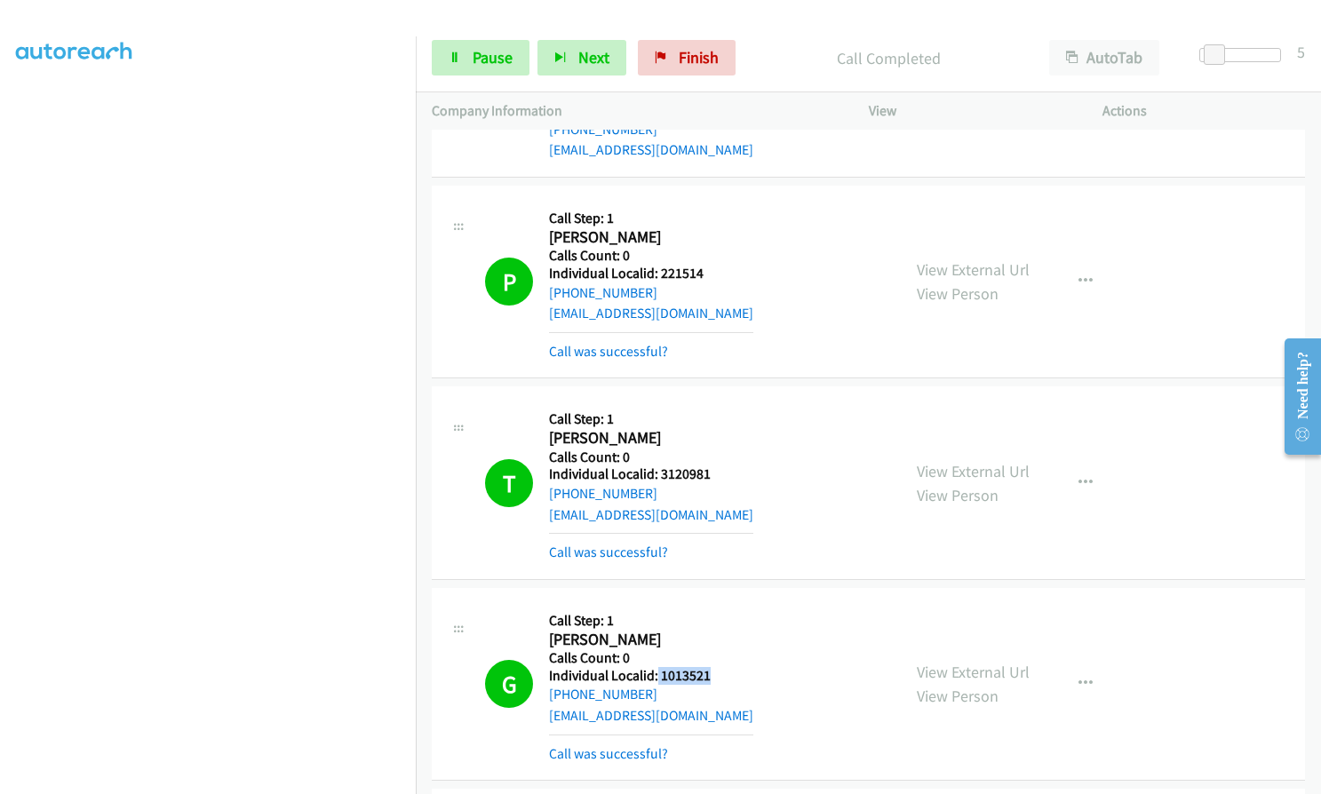
drag, startPoint x: 656, startPoint y: 549, endPoint x: 713, endPoint y: 552, distance: 57.8
click at [713, 667] on h5 "Individual Localid: 1013521" at bounding box center [651, 676] width 204 height 18
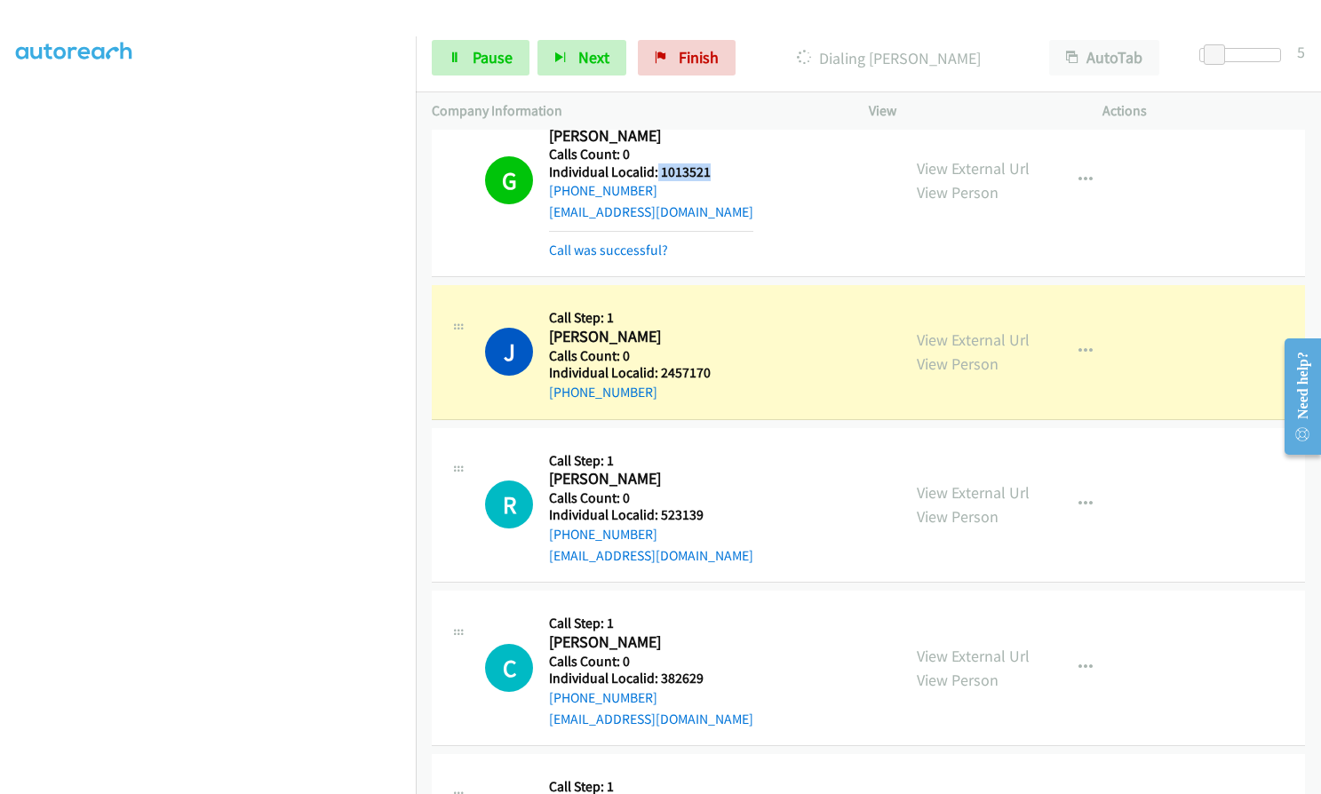
scroll to position [23177, 0]
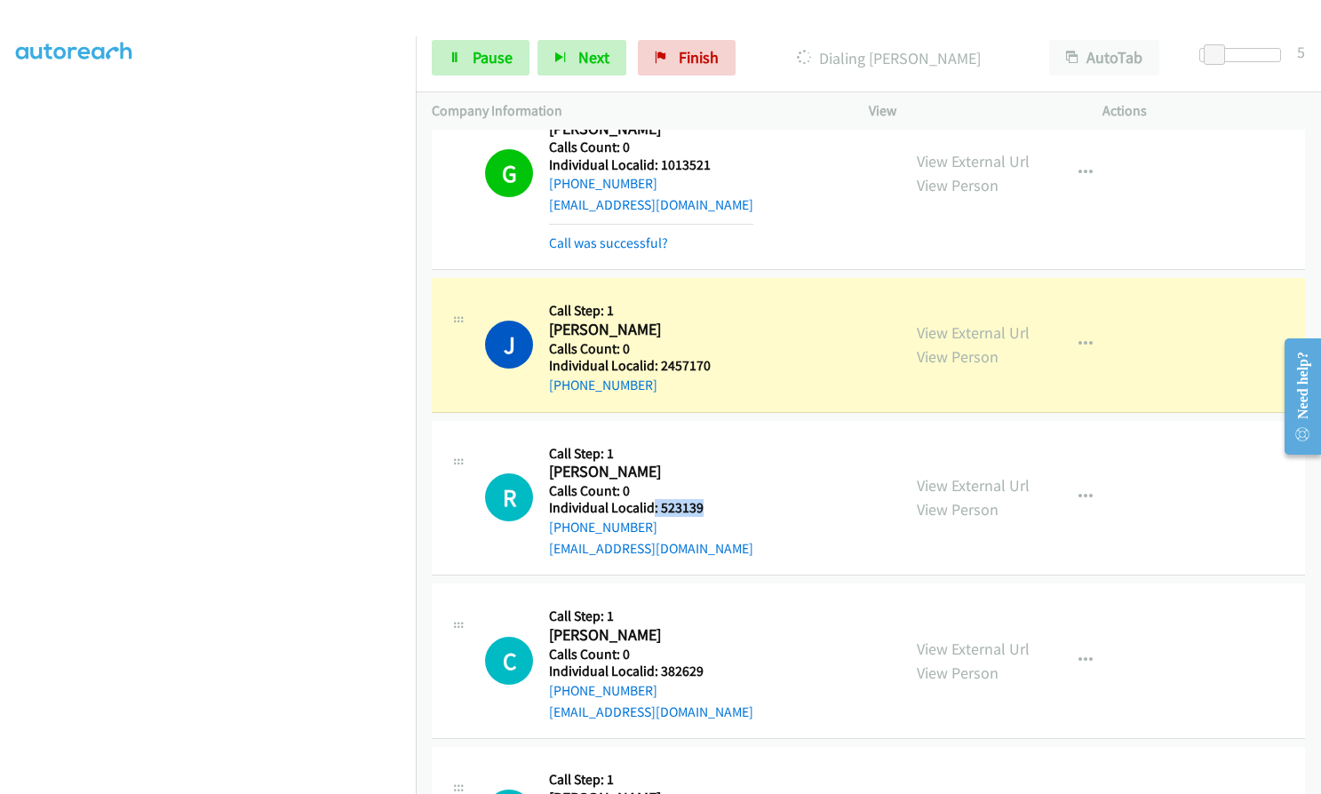
drag, startPoint x: 652, startPoint y: 380, endPoint x: 718, endPoint y: 382, distance: 65.8
click at [718, 437] on div "R Callback Scheduled Call Step: 1 Ricky Mehlhop America/Chicago Calls Count: 0 …" at bounding box center [685, 498] width 400 height 123
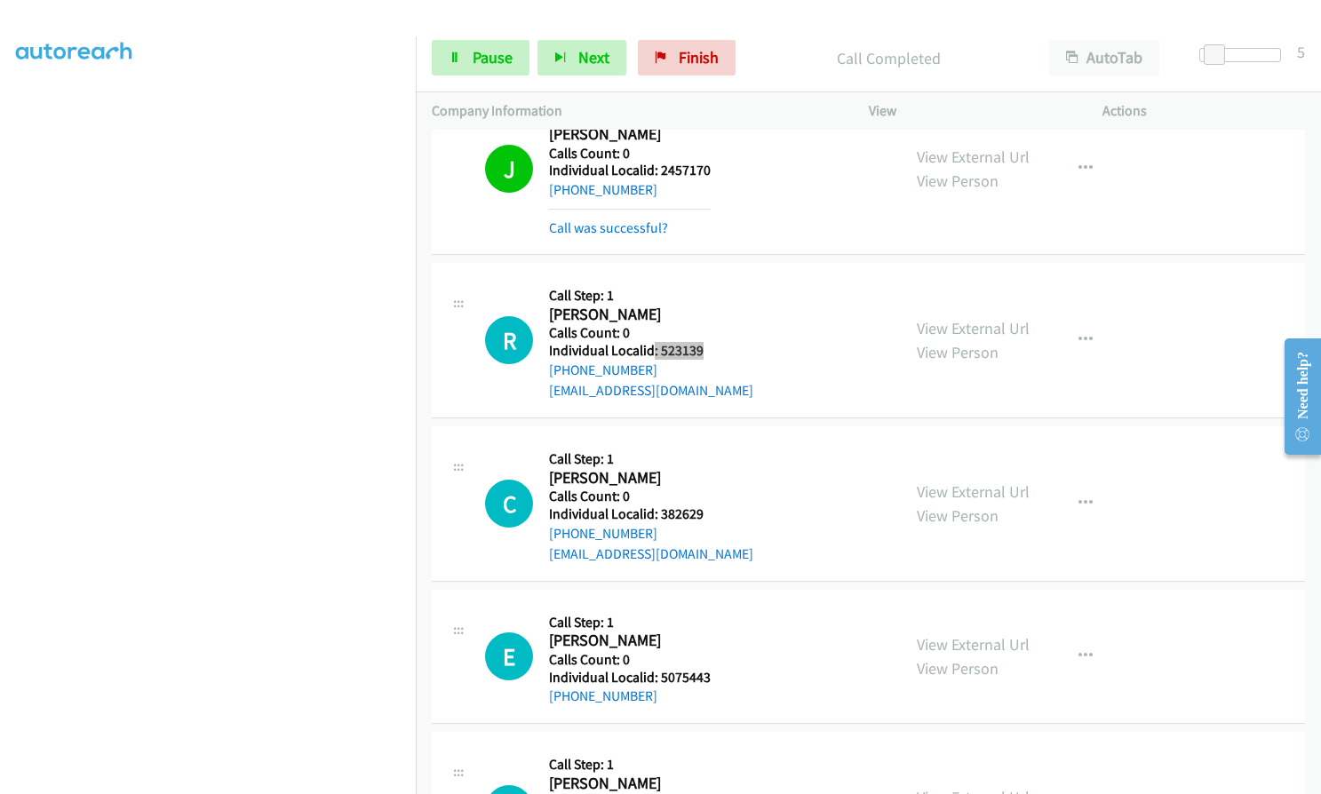
scroll to position [23377, 0]
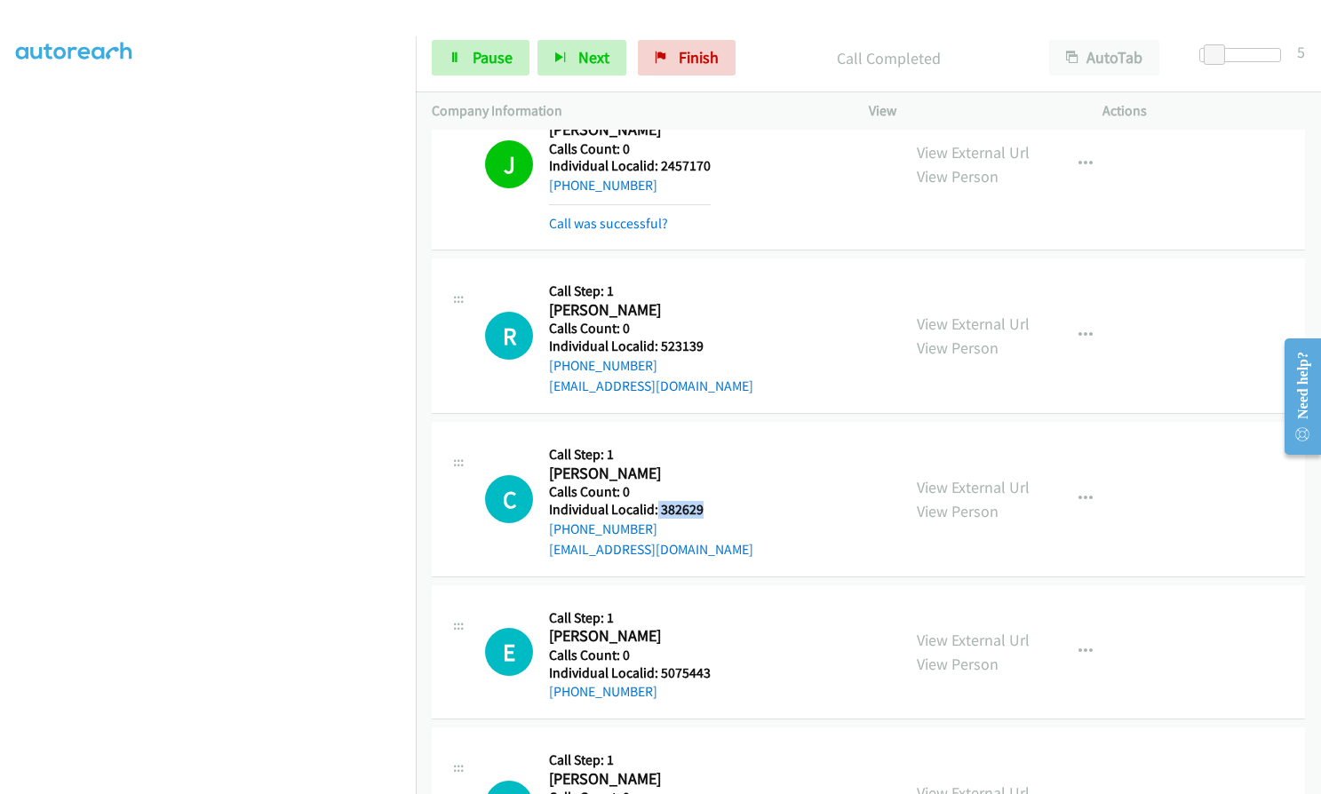
drag, startPoint x: 656, startPoint y: 384, endPoint x: 711, endPoint y: 382, distance: 55.1
click at [711, 438] on div "C Callback Scheduled Call Step: 1 Christopher Roth America/New_York Calls Count…" at bounding box center [685, 499] width 400 height 123
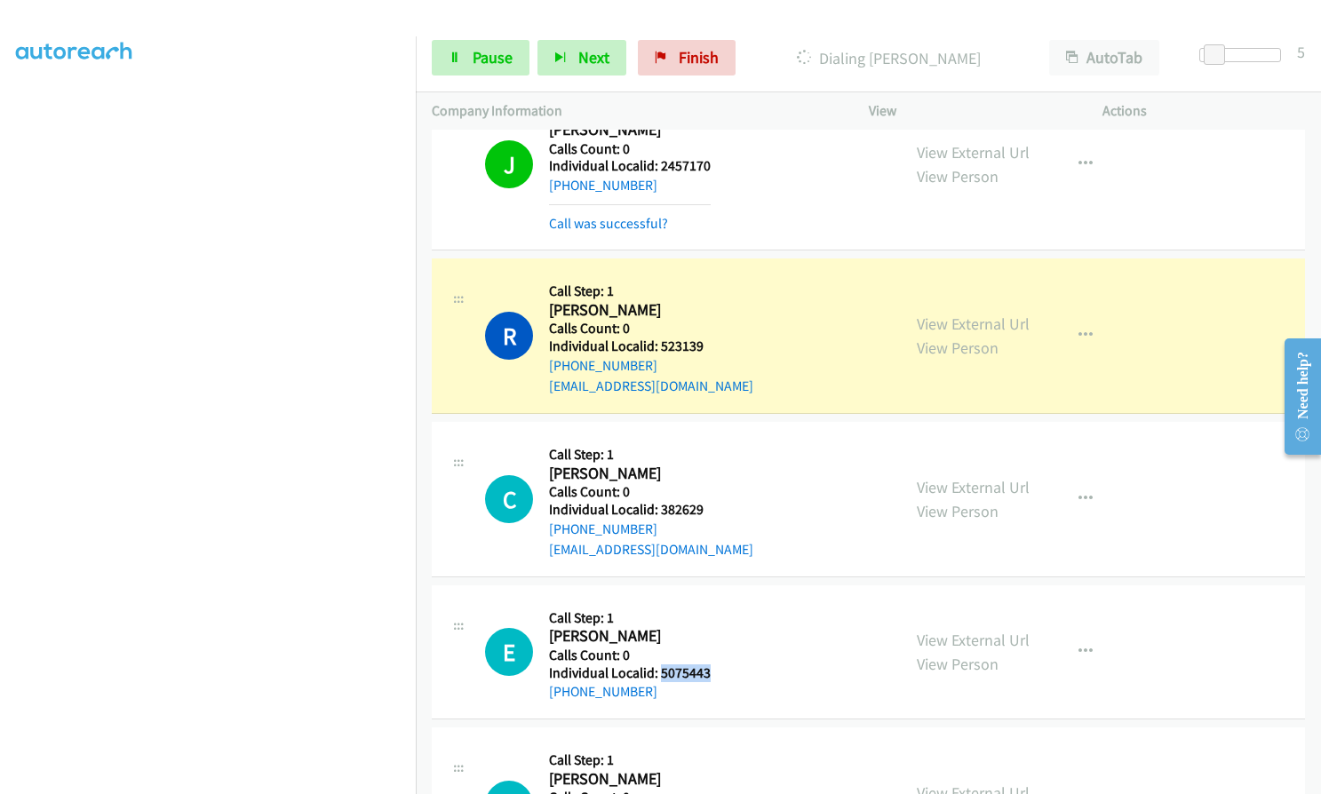
drag, startPoint x: 669, startPoint y: 547, endPoint x: 704, endPoint y: 547, distance: 35.5
click at [720, 601] on div "E Callback Scheduled Call Step: 1 Emily Sachs America/Chicago Calls Count: 0 In…" at bounding box center [685, 651] width 400 height 101
drag, startPoint x: 659, startPoint y: 687, endPoint x: 713, endPoint y: 687, distance: 54.2
click at [713, 744] on div "K Callback Scheduled Call Step: 1 Kyleigh Fridley America/New_York Calls Count:…" at bounding box center [685, 805] width 400 height 123
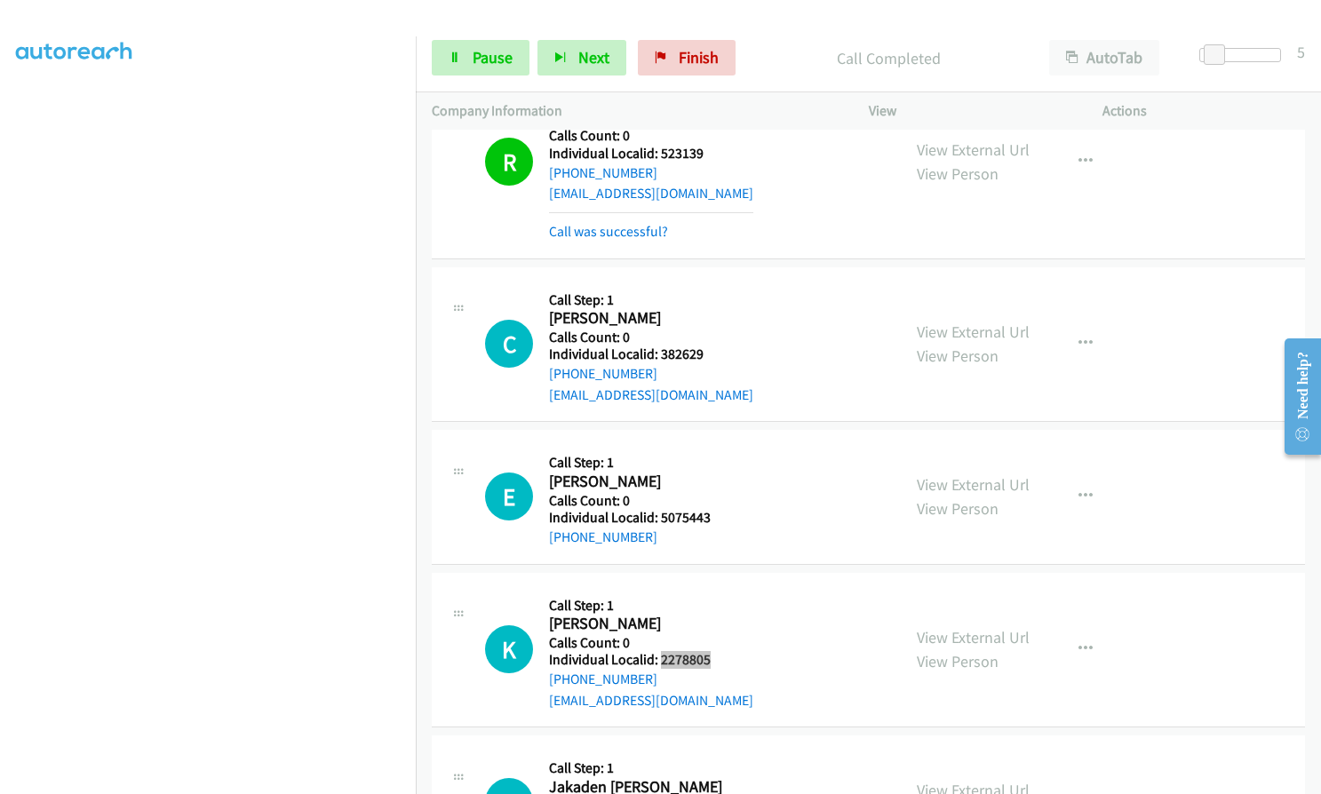
scroll to position [23599, 0]
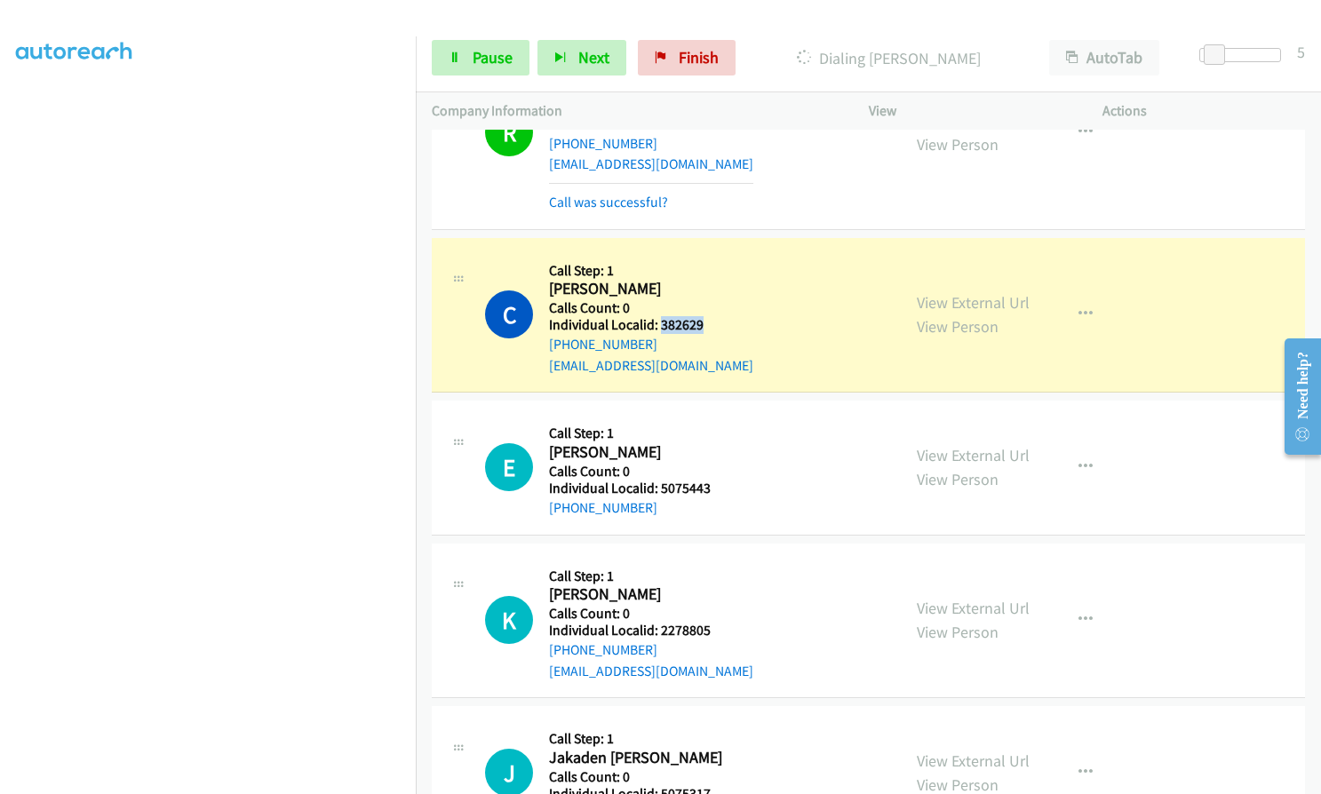
drag, startPoint x: 659, startPoint y: 201, endPoint x: 709, endPoint y: 198, distance: 49.8
click at [709, 254] on div "C Callback Scheduled Call Step: 1 Christopher Roth America/New_York Calls Count…" at bounding box center [685, 315] width 400 height 123
drag, startPoint x: 660, startPoint y: 195, endPoint x: 709, endPoint y: 195, distance: 48.9
click at [709, 254] on div "C Callback Scheduled Call Step: 1 Christopher Roth America/New_York Calls Count…" at bounding box center [685, 315] width 400 height 123
click at [483, 69] on link "Pause" at bounding box center [481, 58] width 98 height 36
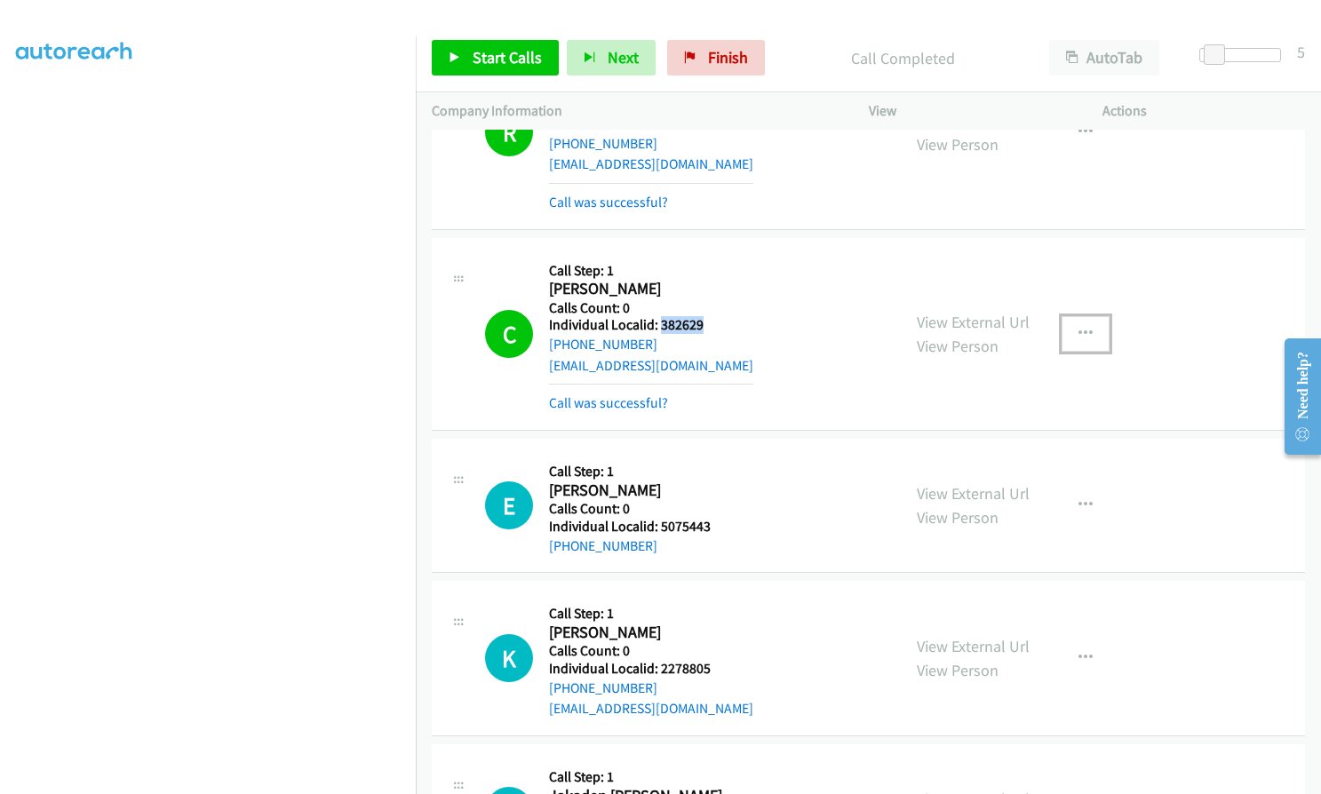
click at [1078, 327] on icon "button" at bounding box center [1085, 334] width 14 height 14
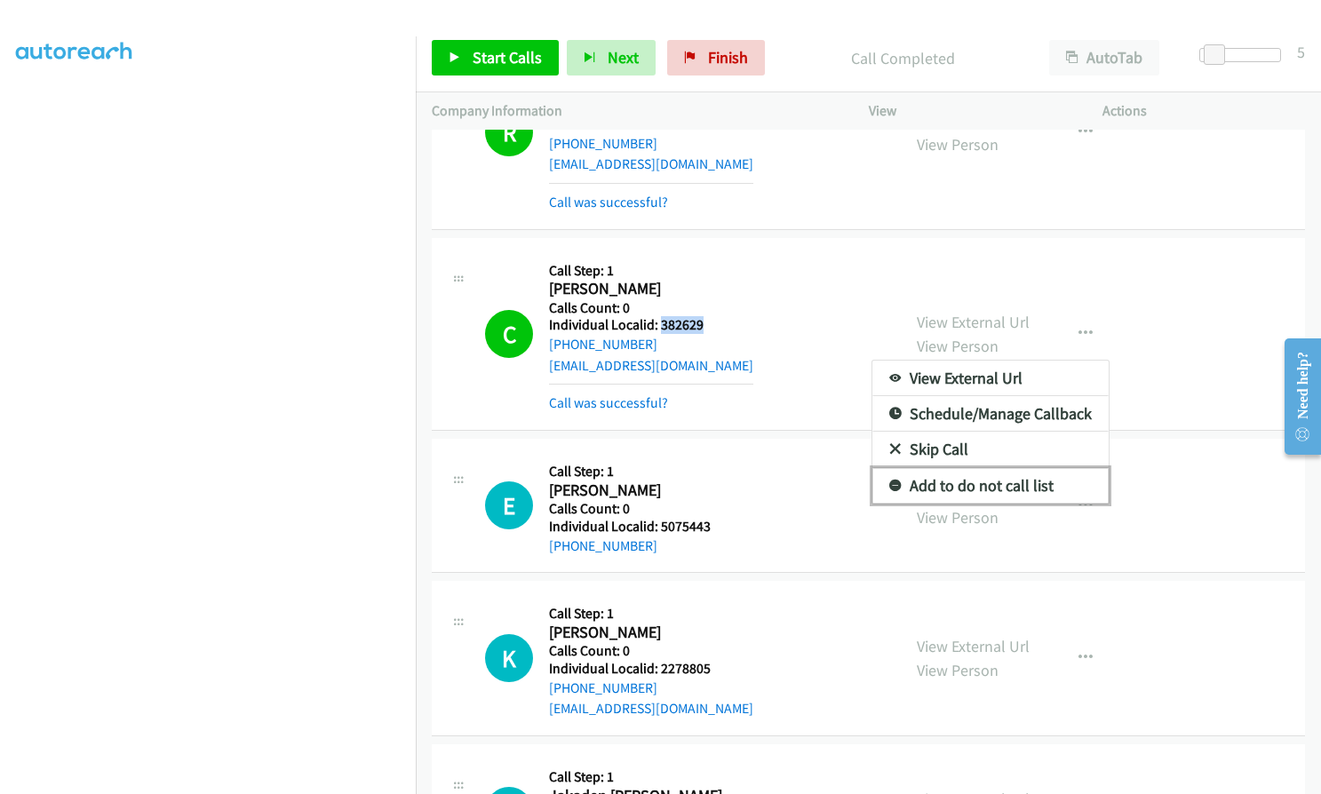
click at [889, 481] on icon at bounding box center [895, 487] width 12 height 12
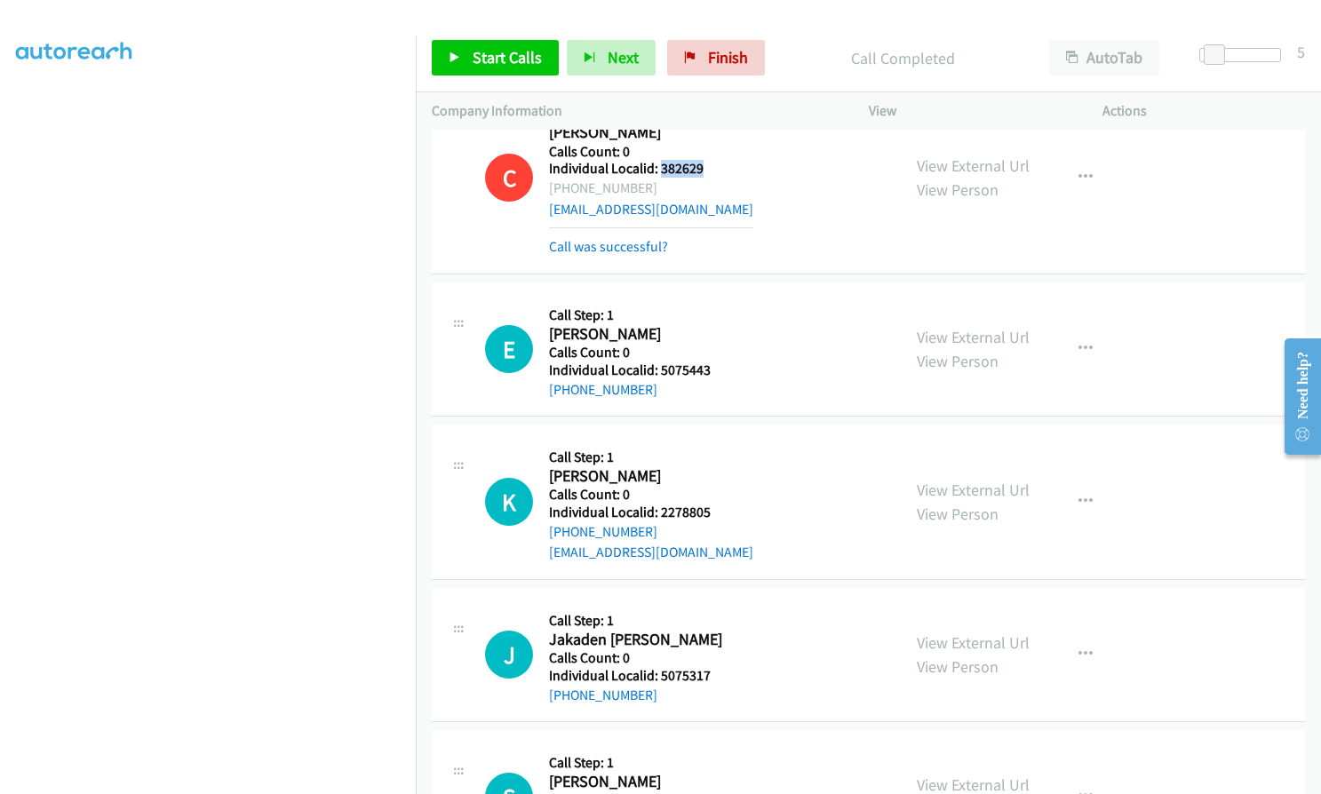
scroll to position [23777, 0]
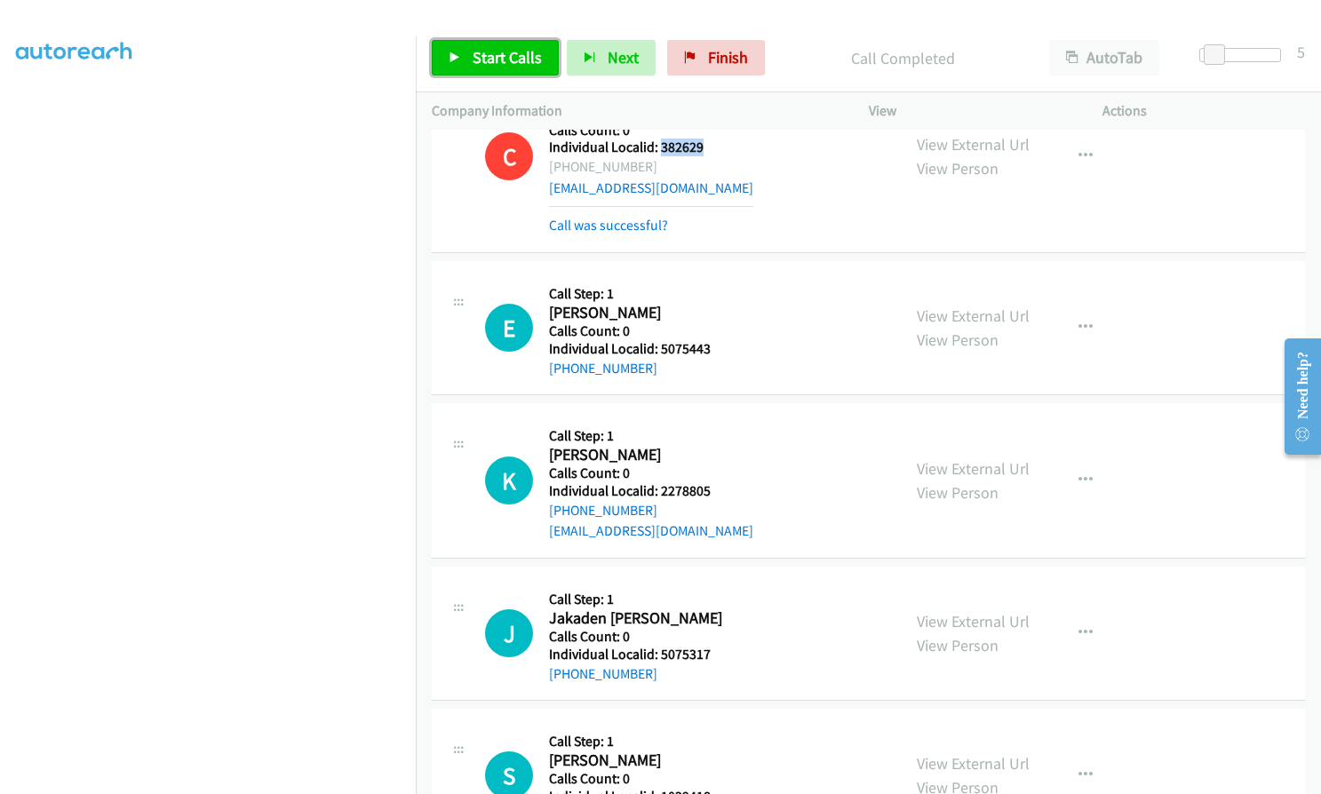
click at [465, 53] on link "Start Calls" at bounding box center [495, 58] width 127 height 36
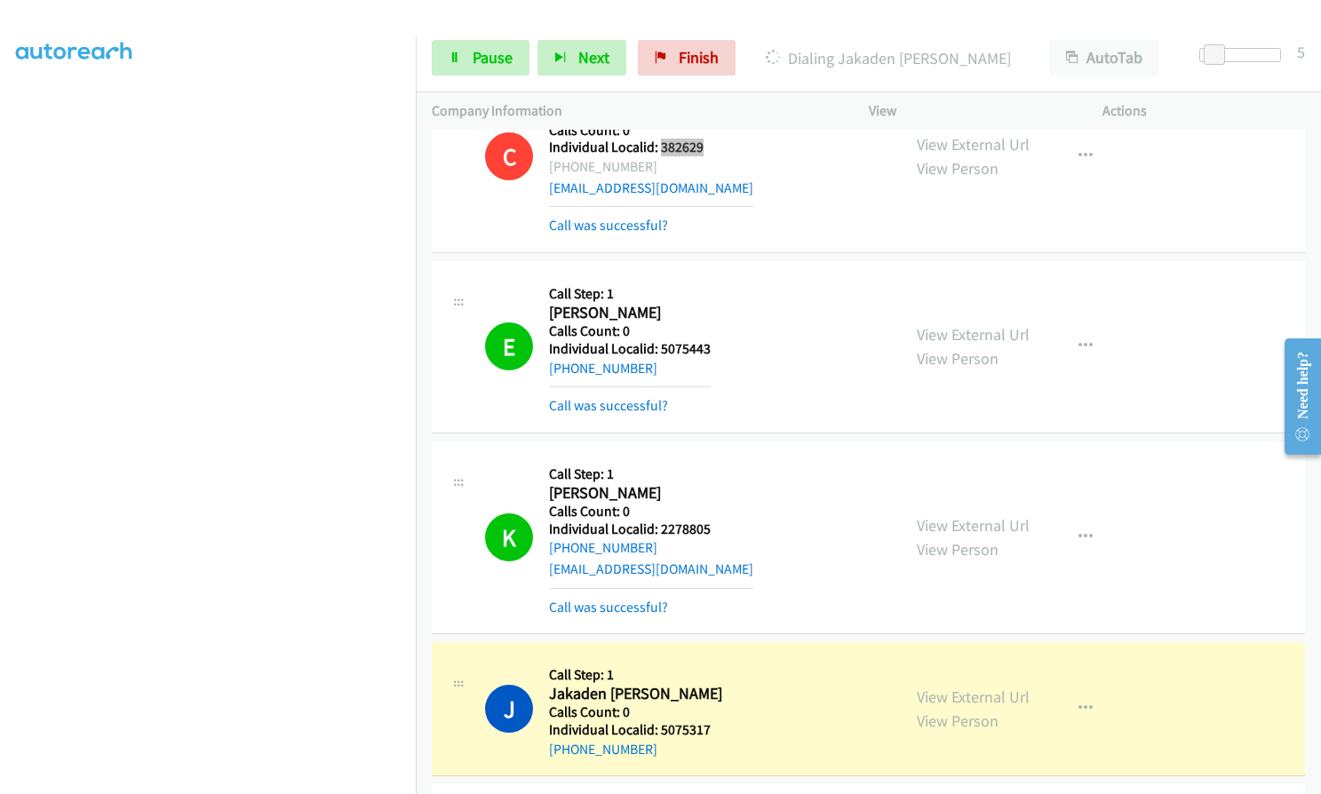
scroll to position [23755, 0]
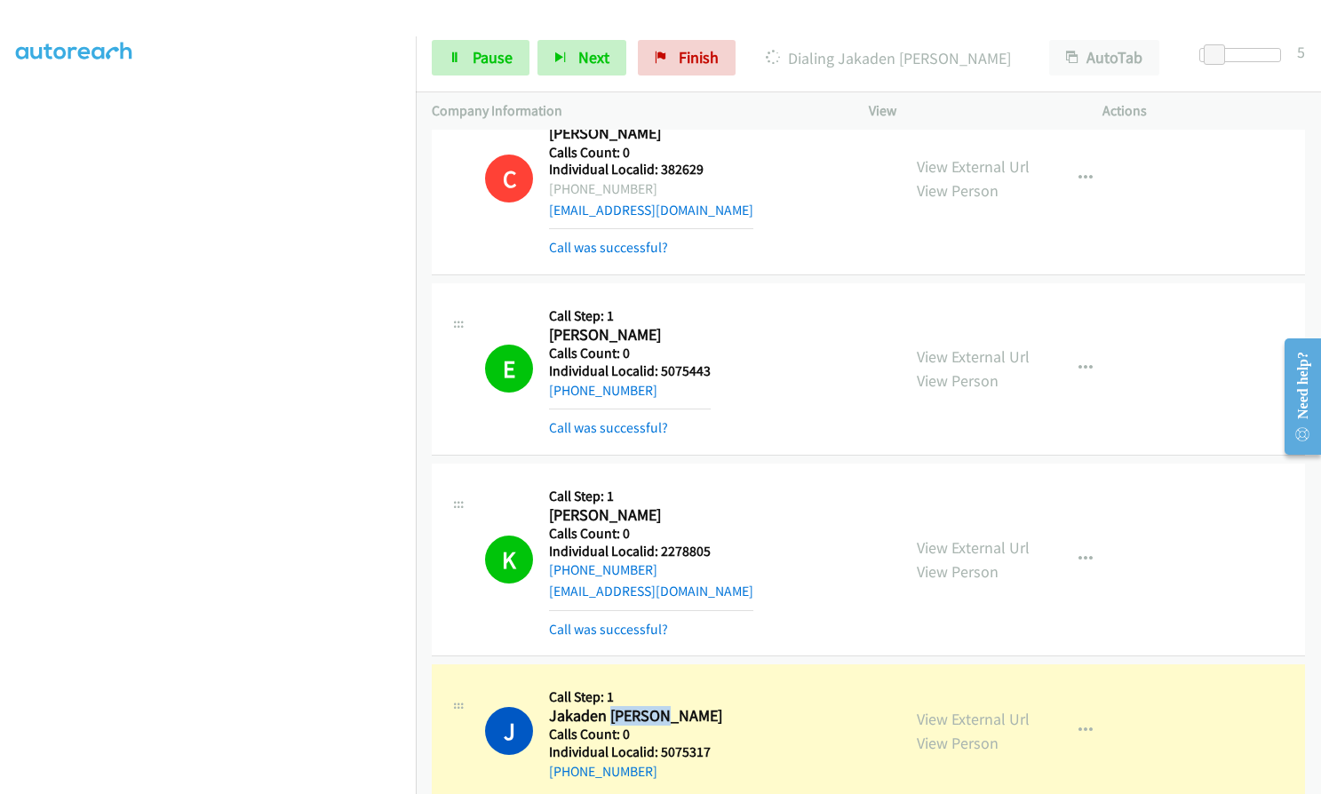
drag, startPoint x: 612, startPoint y: 591, endPoint x: 666, endPoint y: 589, distance: 54.2
click at [666, 706] on h2 "Jakaden Shields" at bounding box center [635, 716] width 173 height 20
click at [718, 680] on div "J Callback Scheduled Call Step: 1 Jakaden Shields America/New_York Calls Count:…" at bounding box center [685, 730] width 400 height 101
drag, startPoint x: 658, startPoint y: 624, endPoint x: 716, endPoint y: 624, distance: 57.7
click at [716, 680] on div "J Callback Scheduled Call Step: 1 Jakaden Shields America/New_York Calls Count:…" at bounding box center [685, 730] width 400 height 101
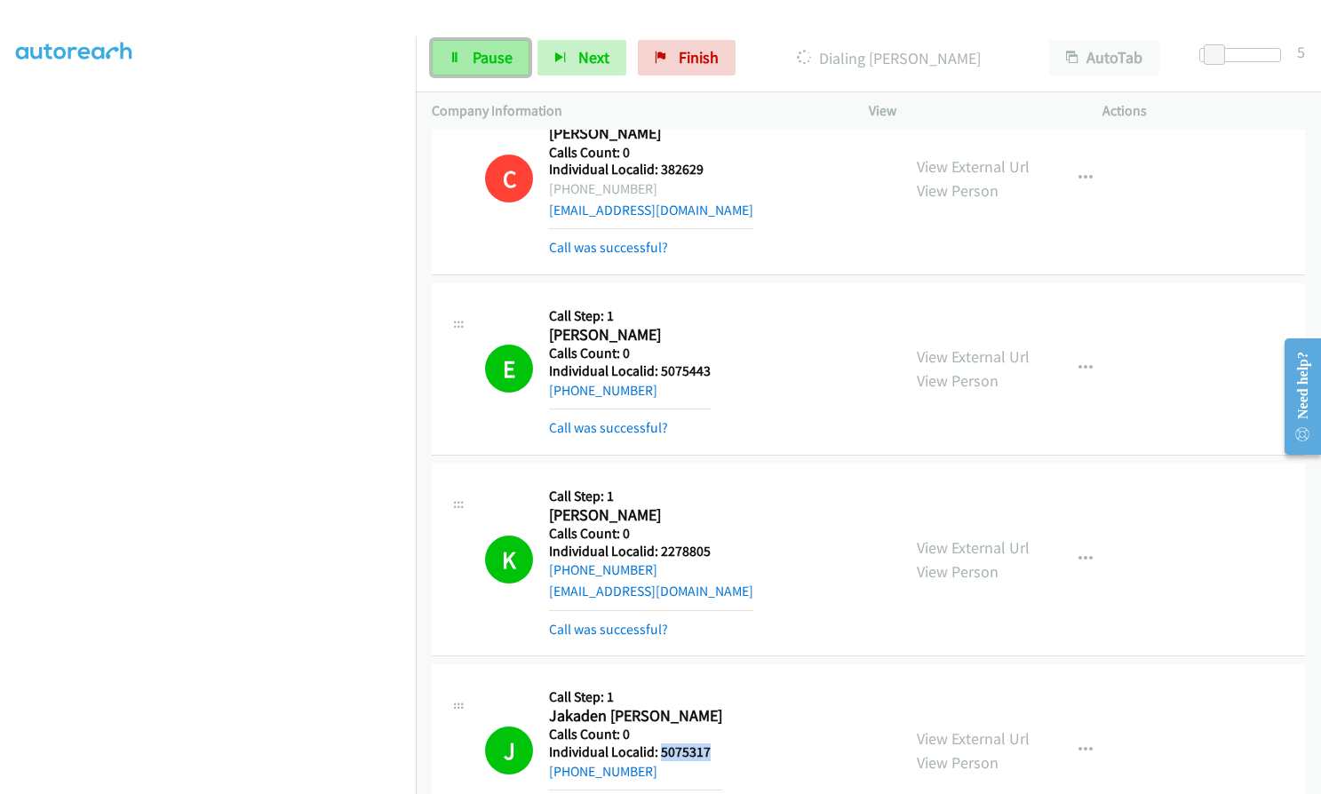
click at [491, 51] on span "Pause" at bounding box center [493, 57] width 40 height 20
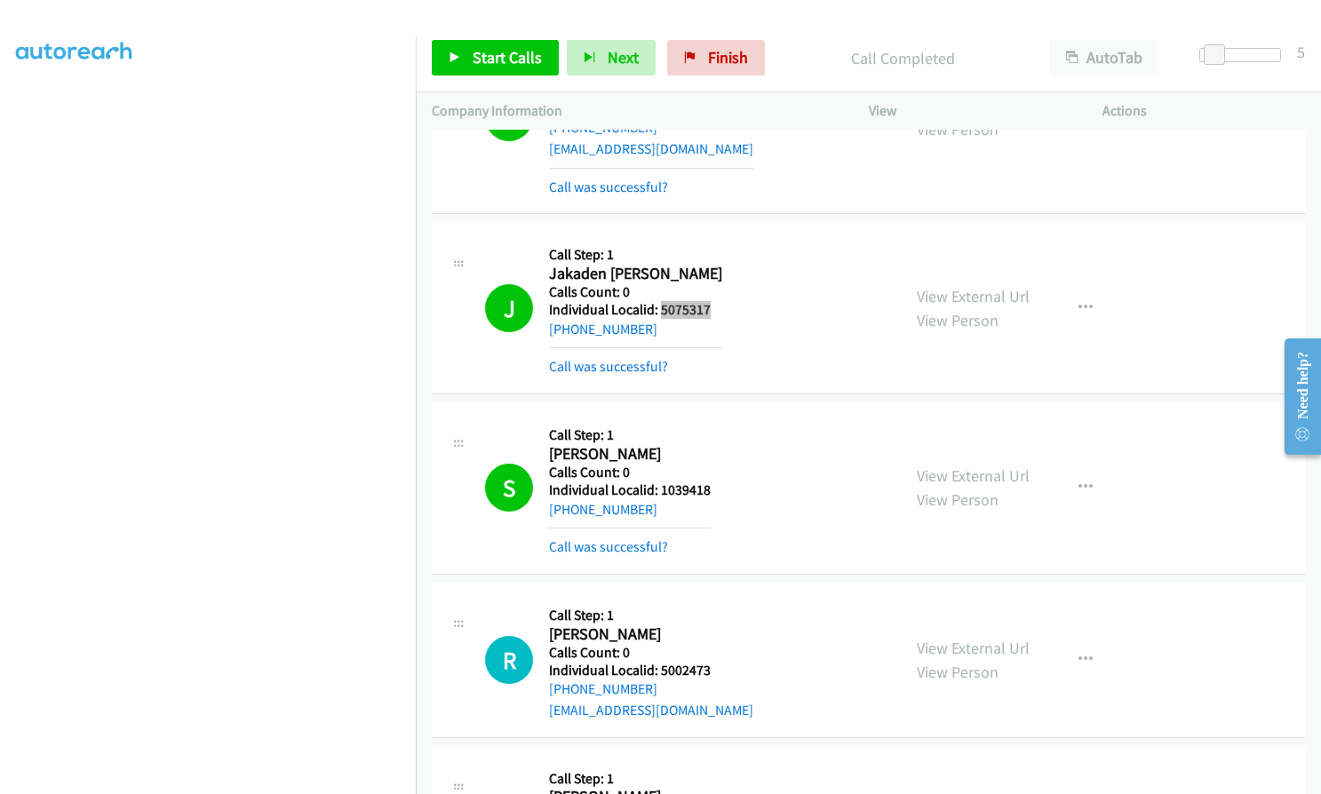
scroll to position [24199, 0]
drag, startPoint x: 657, startPoint y: 361, endPoint x: 709, endPoint y: 361, distance: 51.5
click at [709, 417] on div "S Callback Scheduled Call Step: 1 Samuel Gillispie America/New_York Calls Count…" at bounding box center [685, 486] width 400 height 139
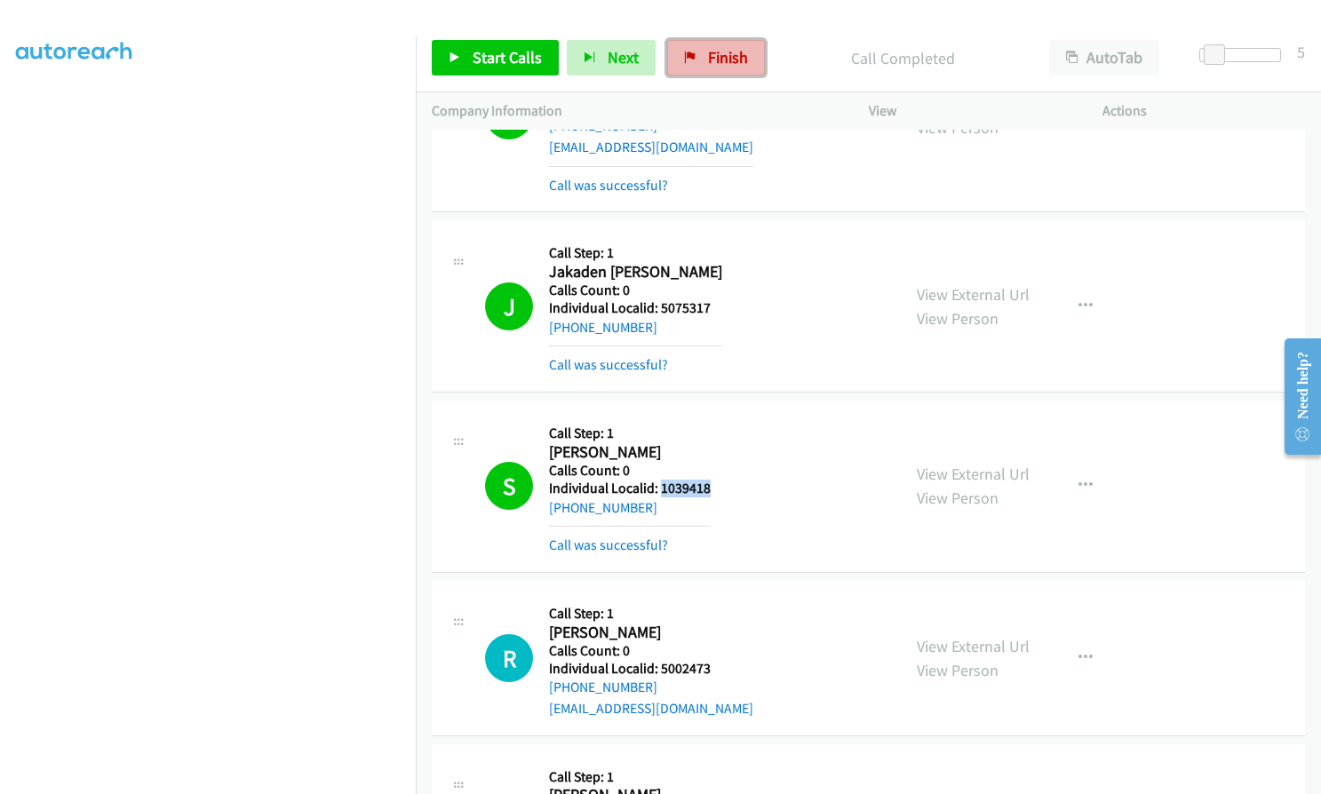
drag, startPoint x: 728, startPoint y: 56, endPoint x: 734, endPoint y: 65, distance: 10.4
click at [728, 56] on span "Finish" at bounding box center [728, 57] width 40 height 20
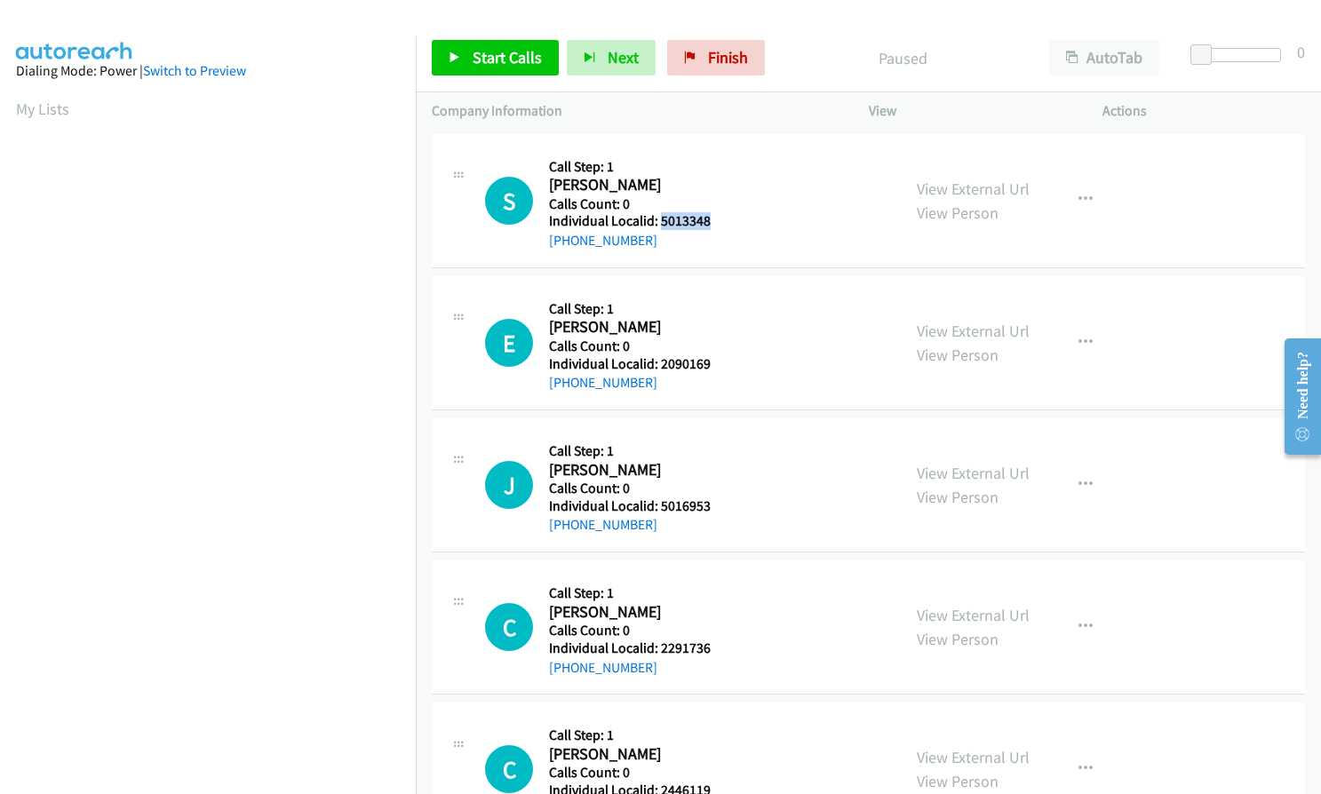
drag, startPoint x: 659, startPoint y: 220, endPoint x: 720, endPoint y: 222, distance: 61.3
click at [720, 222] on div "S Callback Scheduled Call Step: 1 [PERSON_NAME] America/New_York Calls Count: 0…" at bounding box center [685, 200] width 400 height 101
copy h5 "5013348"
drag, startPoint x: 661, startPoint y: 362, endPoint x: 706, endPoint y: 360, distance: 45.3
click at [712, 360] on div "E Callback Scheduled Call Step: 1 [PERSON_NAME] America/New_York Calls Count: 0…" at bounding box center [685, 342] width 400 height 101
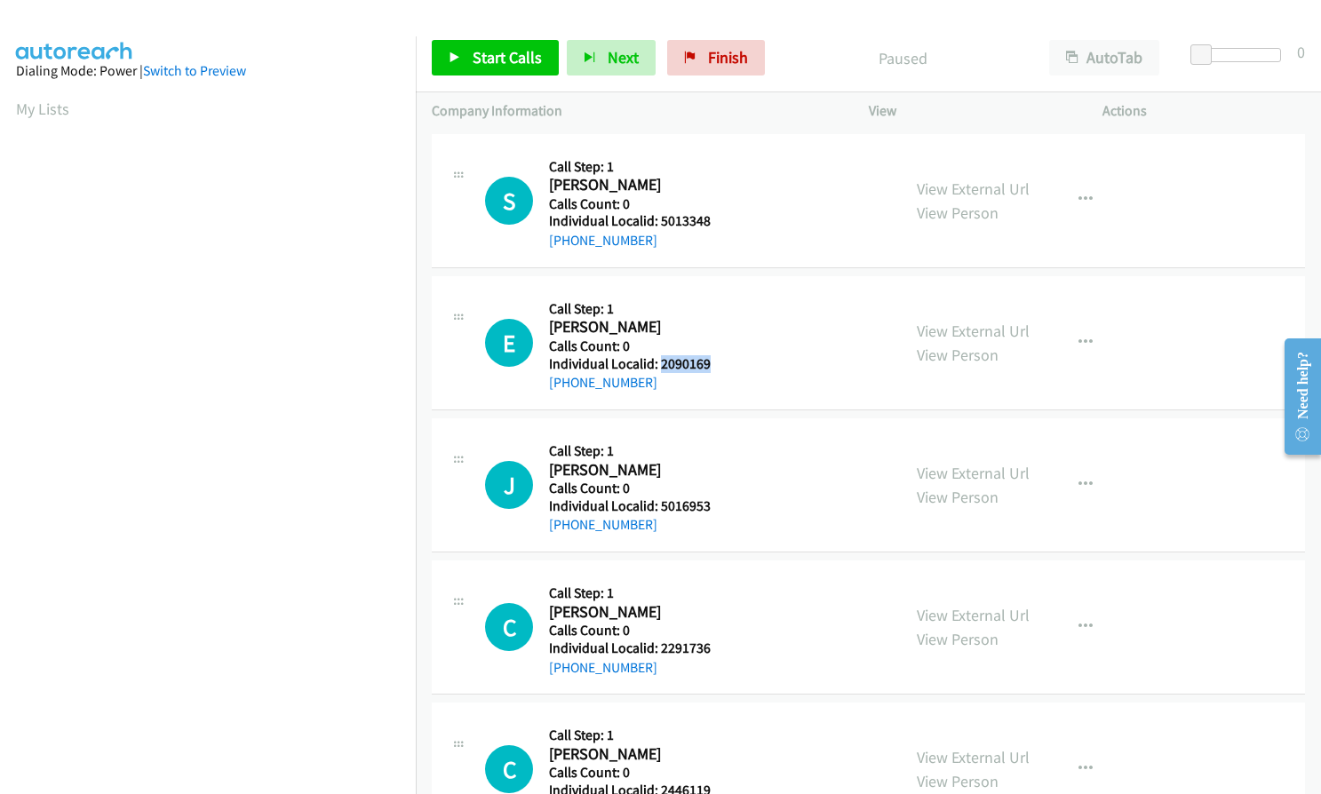
copy h5 "2090169"
drag, startPoint x: 660, startPoint y: 508, endPoint x: 710, endPoint y: 507, distance: 49.8
click at [711, 507] on div "J Callback Scheduled Call Step: 1 [PERSON_NAME] America/New_York Calls Count: 0…" at bounding box center [685, 484] width 400 height 101
copy h5 "5016953"
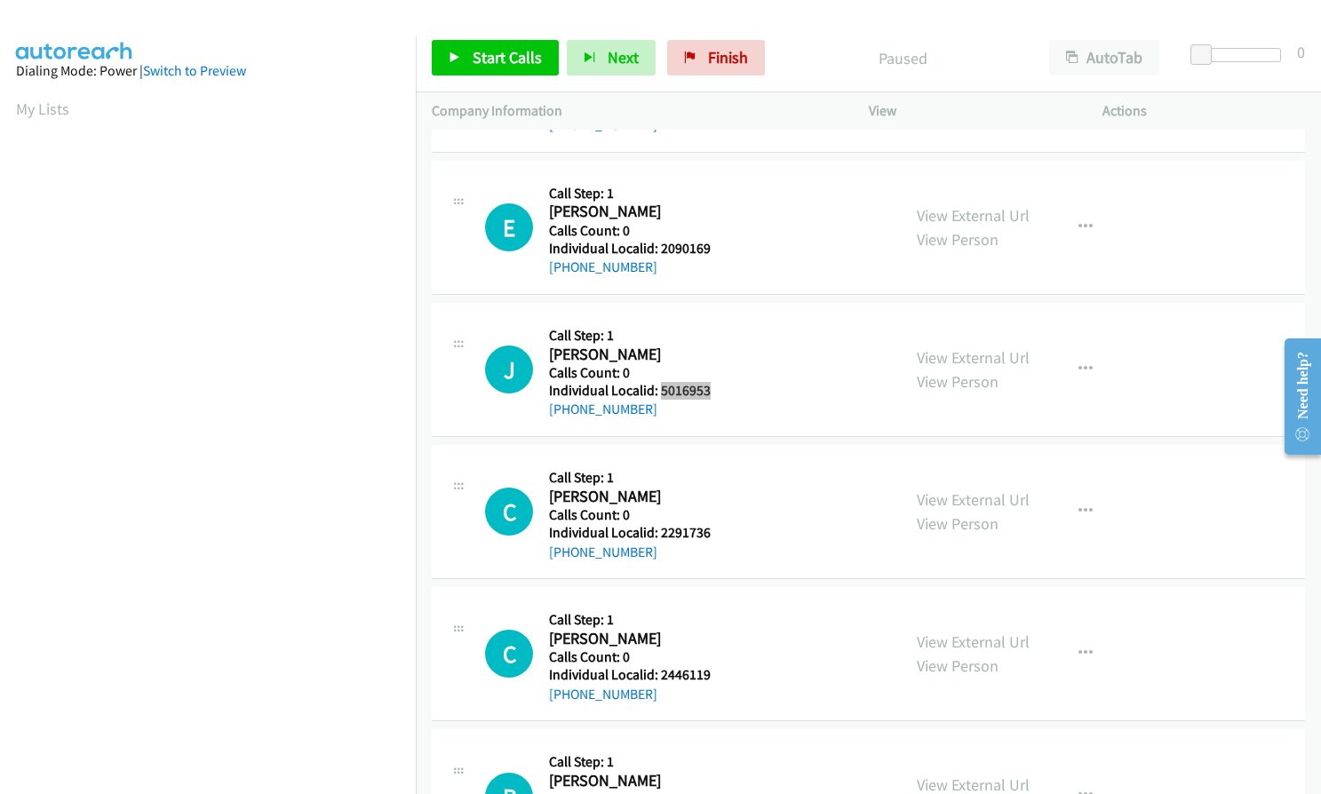
scroll to position [155, 0]
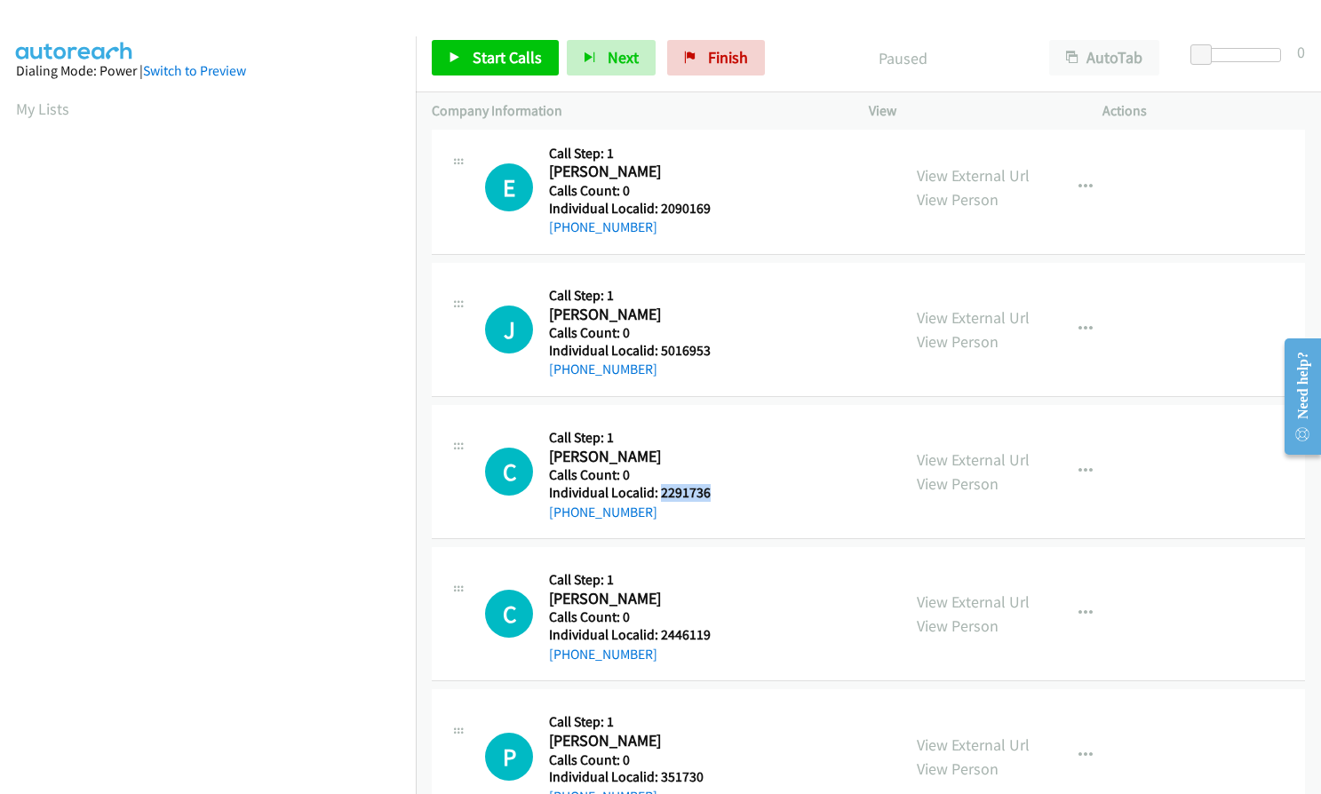
drag, startPoint x: 660, startPoint y: 492, endPoint x: 713, endPoint y: 493, distance: 53.3
click at [713, 493] on div "C Callback Scheduled Call Step: 1 [PERSON_NAME] America/New_York Calls Count: 0…" at bounding box center [685, 471] width 400 height 101
copy h5 "2291736"
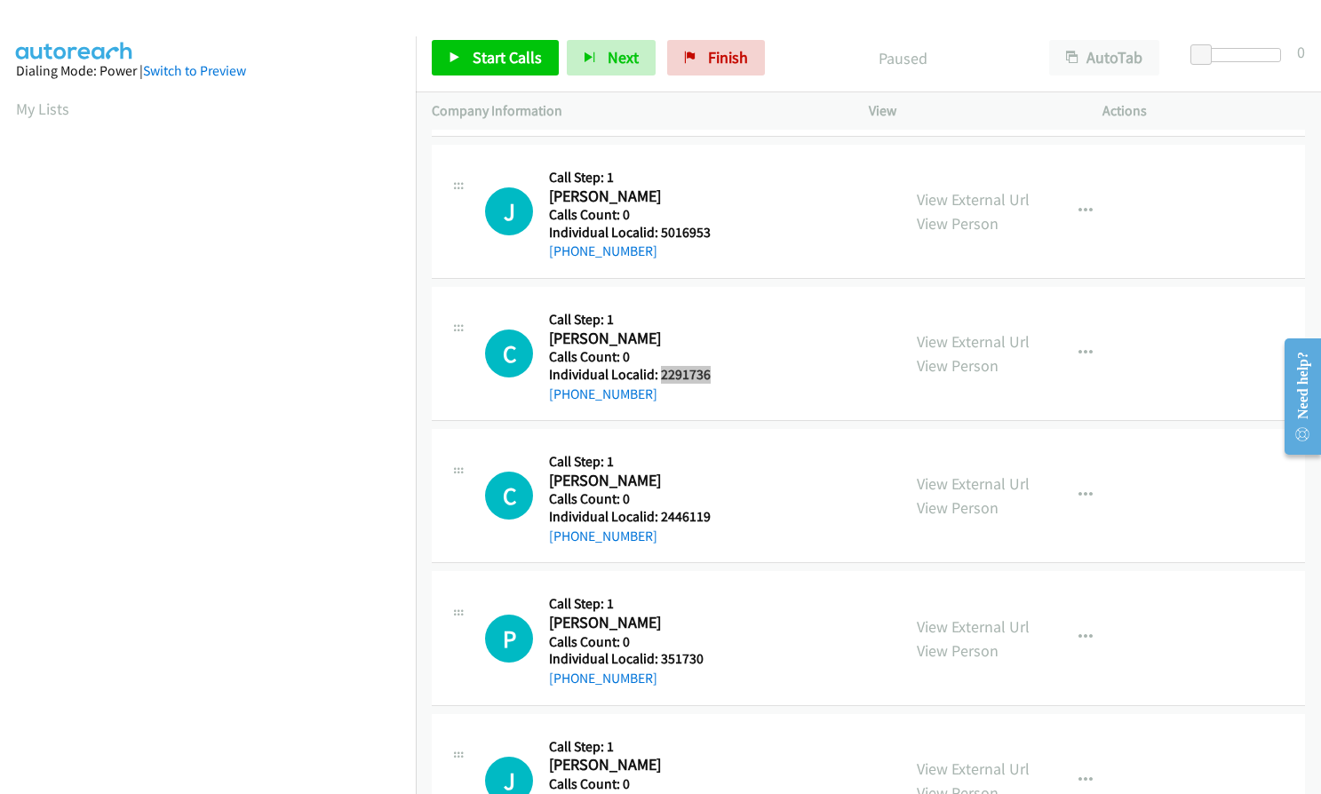
scroll to position [333, 0]
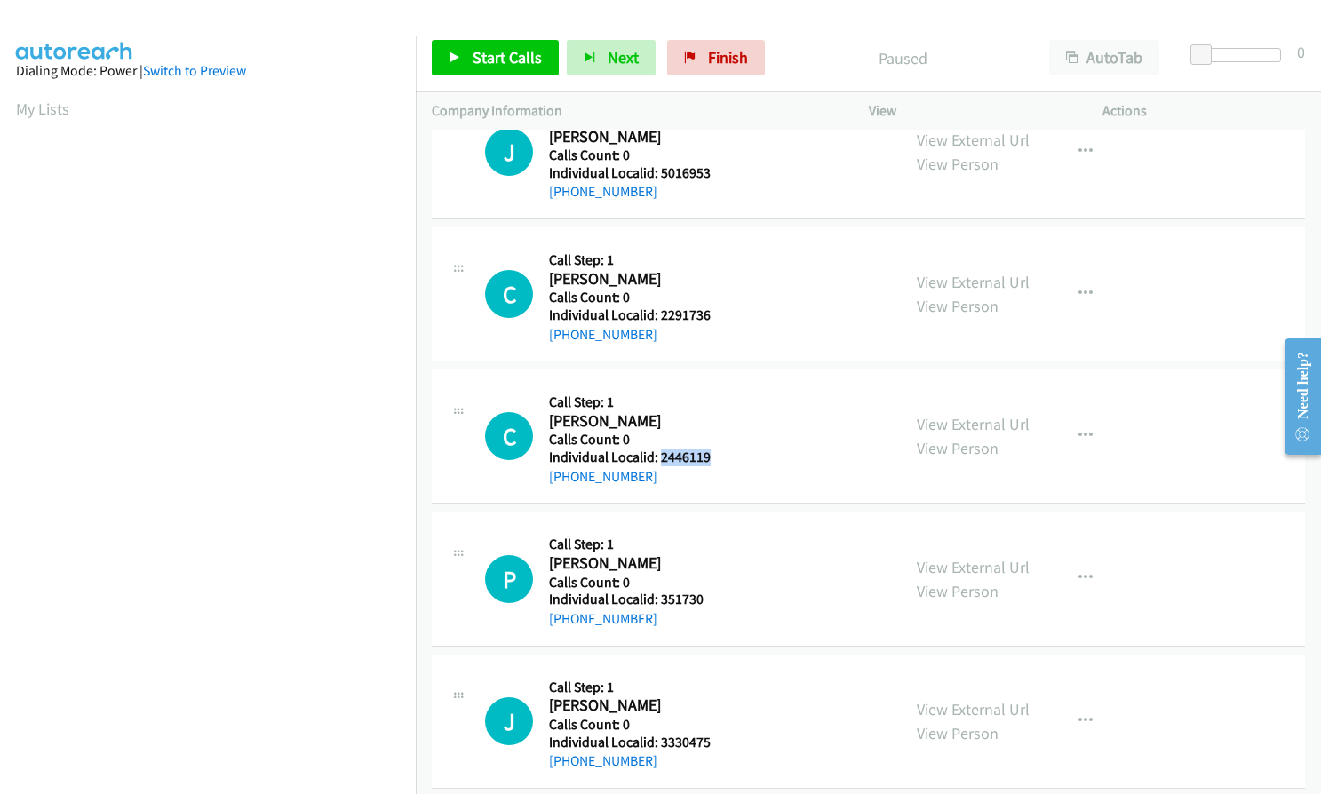
drag, startPoint x: 672, startPoint y: 457, endPoint x: 708, endPoint y: 457, distance: 36.4
click at [708, 457] on div "C Callback Scheduled Call Step: 1 [PERSON_NAME] America/New_York Calls Count: 0…" at bounding box center [685, 436] width 400 height 101
copy h5 "2446119"
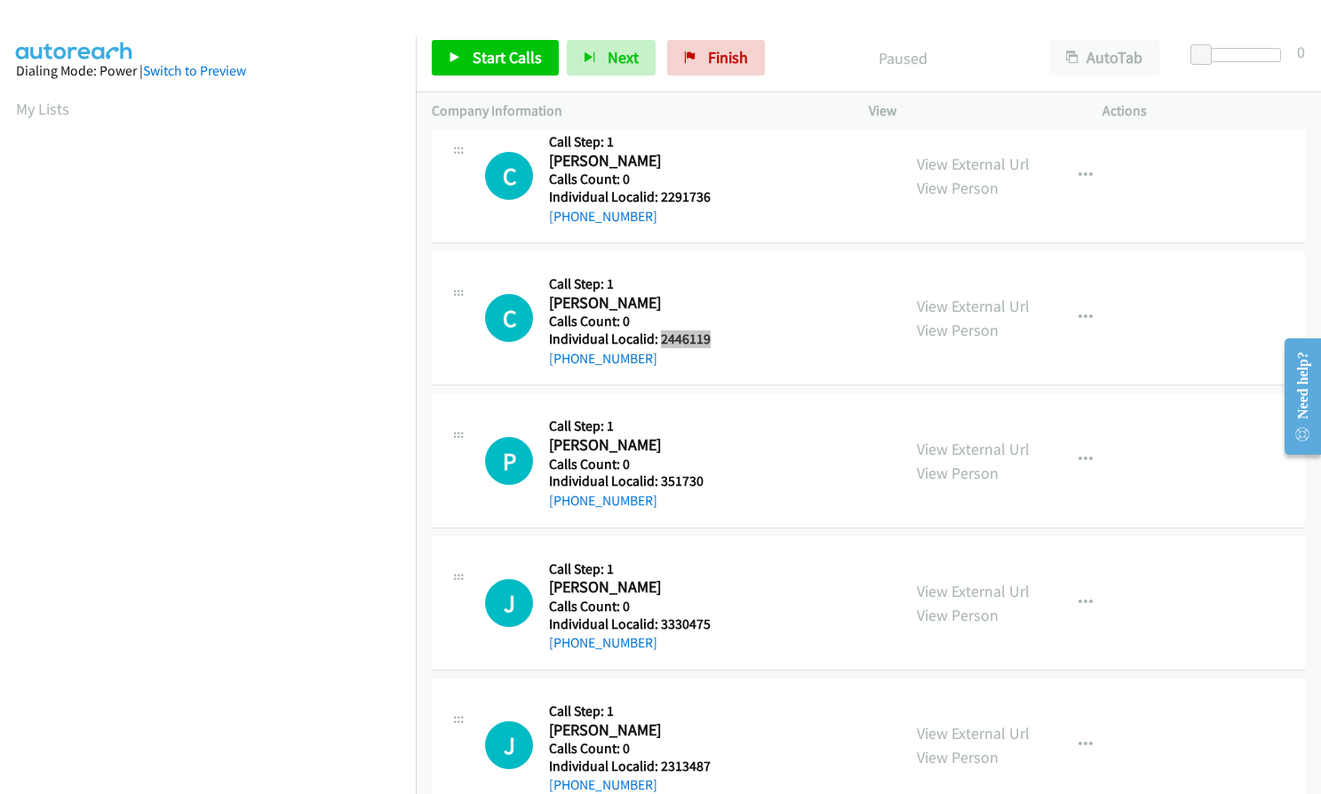
scroll to position [466, 0]
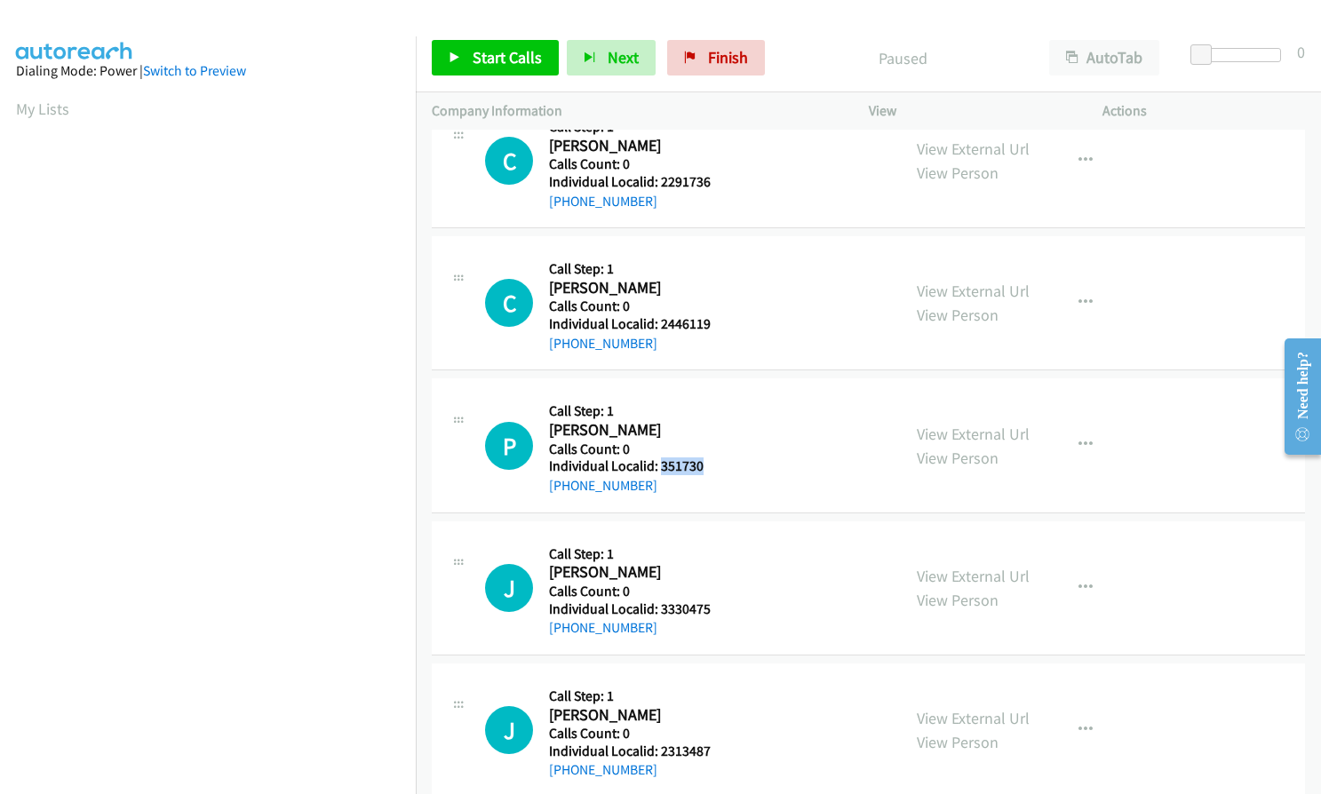
drag, startPoint x: 662, startPoint y: 465, endPoint x: 708, endPoint y: 468, distance: 46.3
click at [708, 468] on div "P Callback Scheduled Call Step: 1 [PERSON_NAME] America/New_York Calls Count: 0…" at bounding box center [685, 444] width 400 height 101
copy h5 "351730"
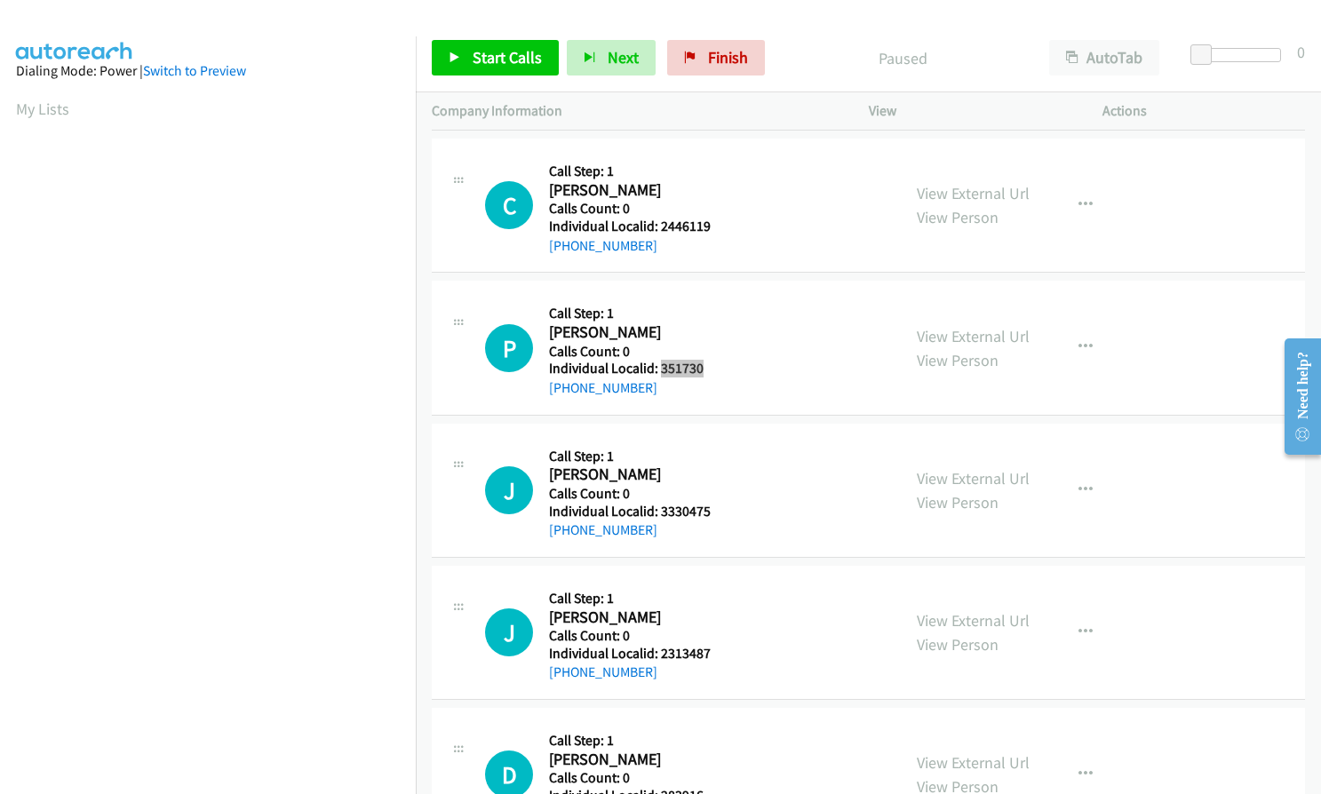
scroll to position [577, 0]
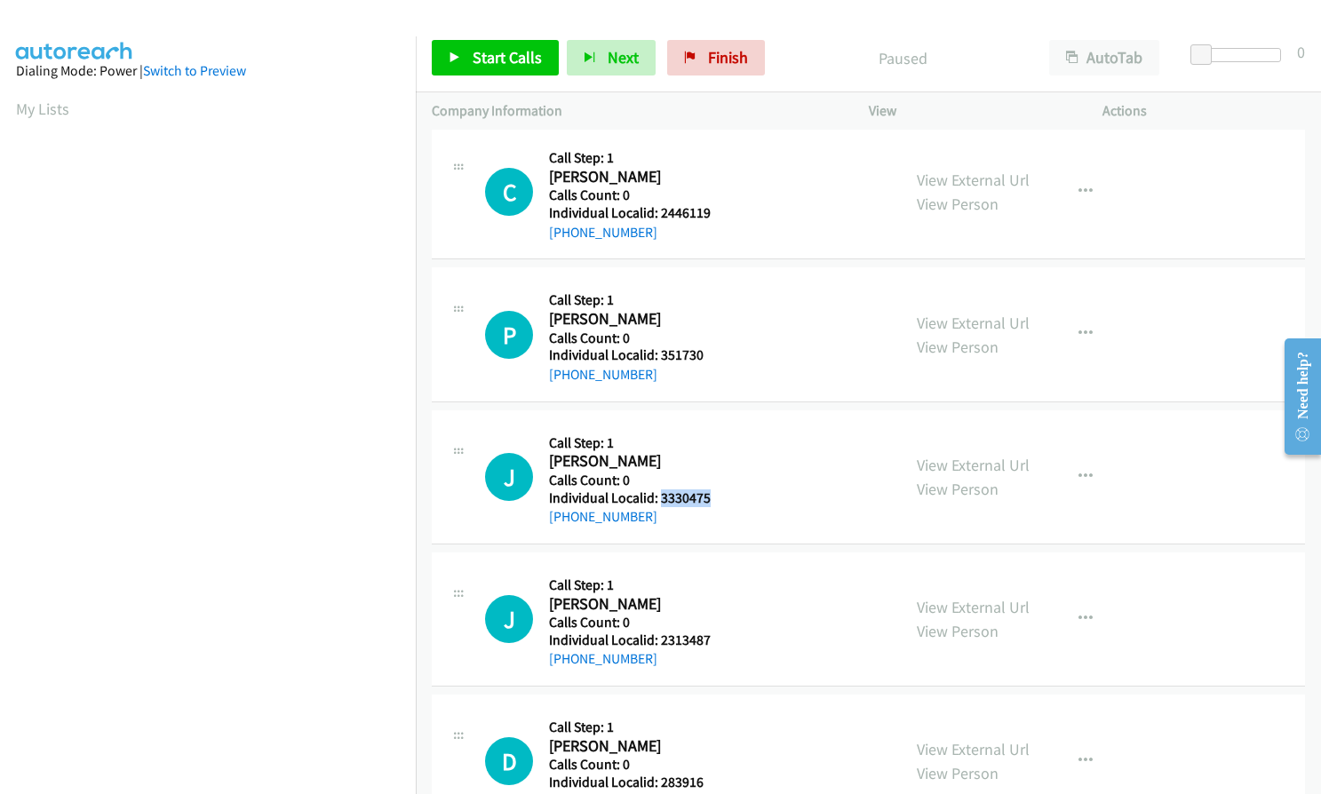
drag, startPoint x: 662, startPoint y: 497, endPoint x: 708, endPoint y: 497, distance: 46.2
click at [708, 497] on div "J Callback Scheduled Call Step: 1 [PERSON_NAME] America/New_York Calls Count: 0…" at bounding box center [685, 476] width 400 height 101
copy h5 "3330475"
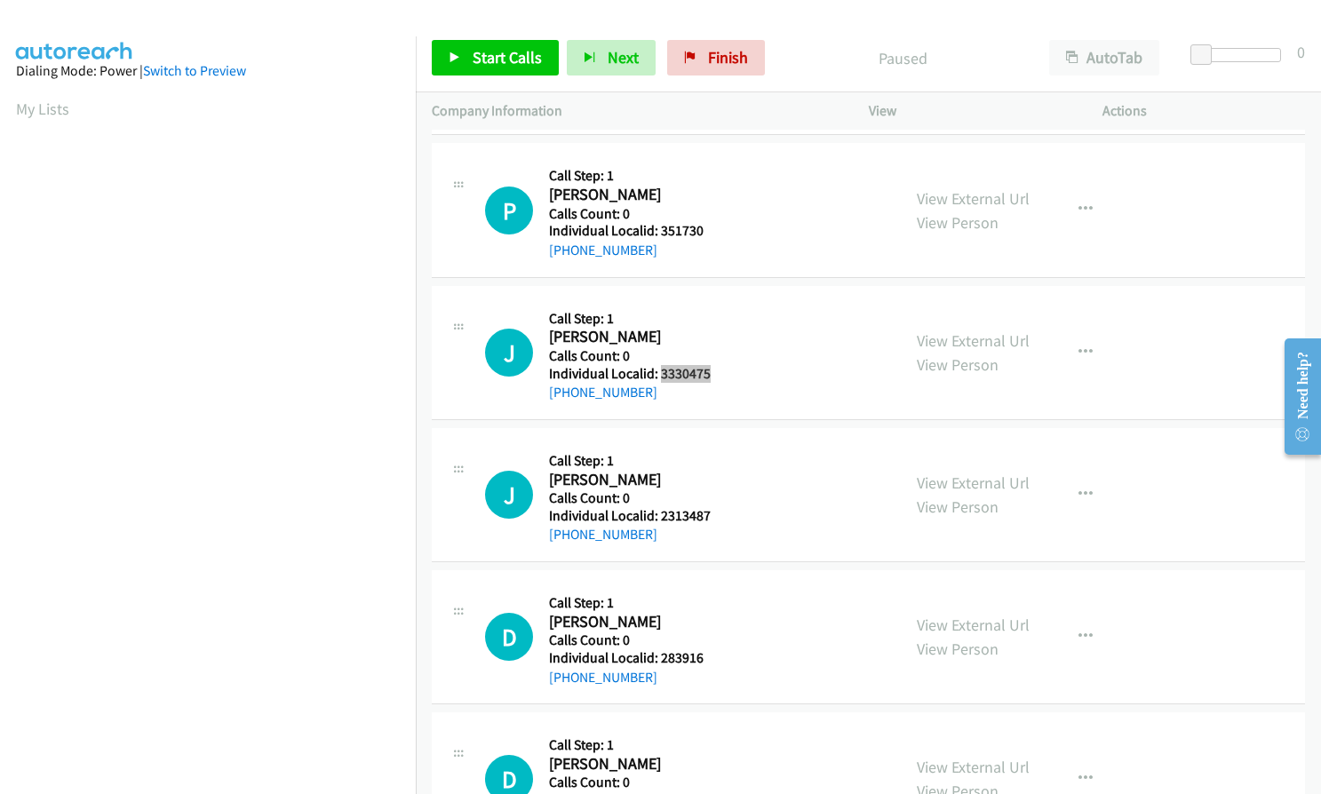
scroll to position [733, 0]
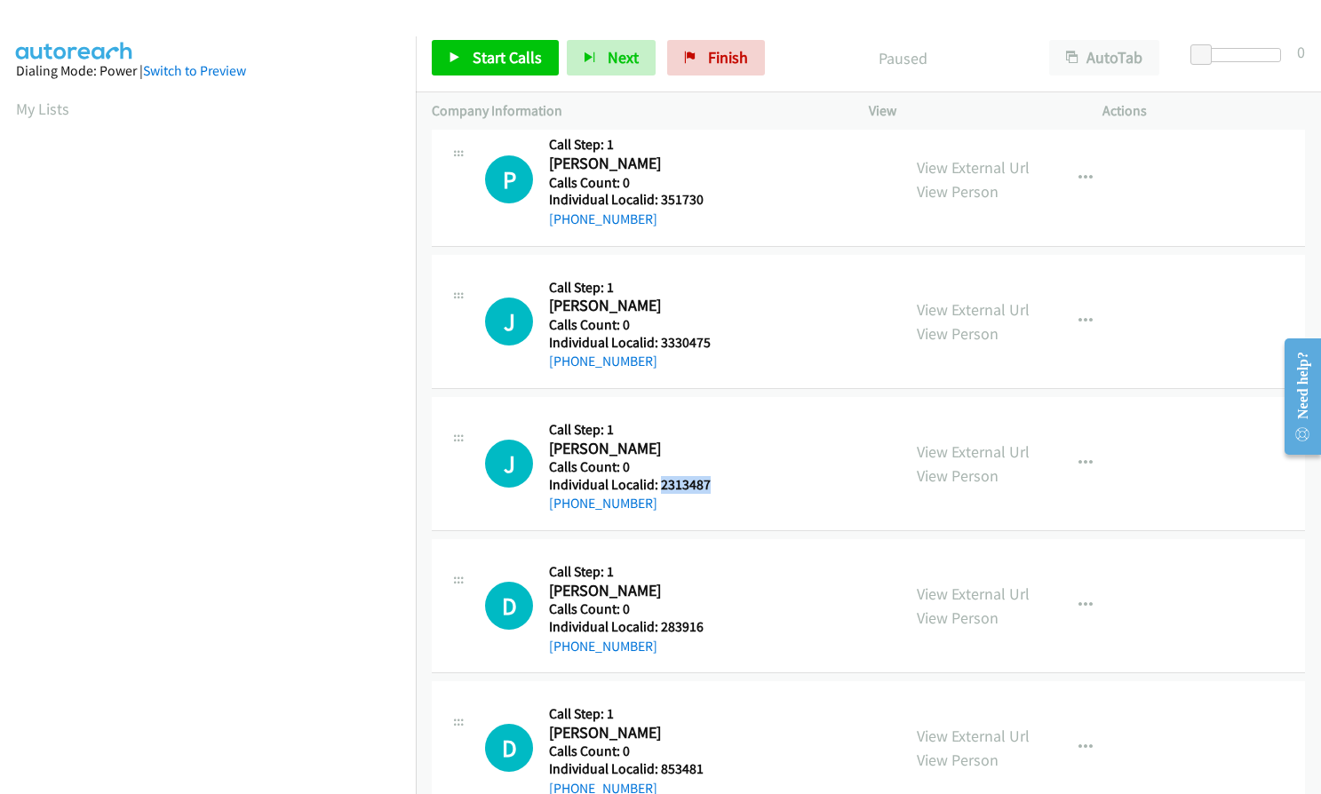
drag, startPoint x: 657, startPoint y: 484, endPoint x: 703, endPoint y: 483, distance: 45.3
click at [709, 483] on div "J Callback Scheduled Call Step: 1 [PERSON_NAME] America/New_York Calls Count: 0…" at bounding box center [685, 463] width 400 height 101
copy h5 "2313487"
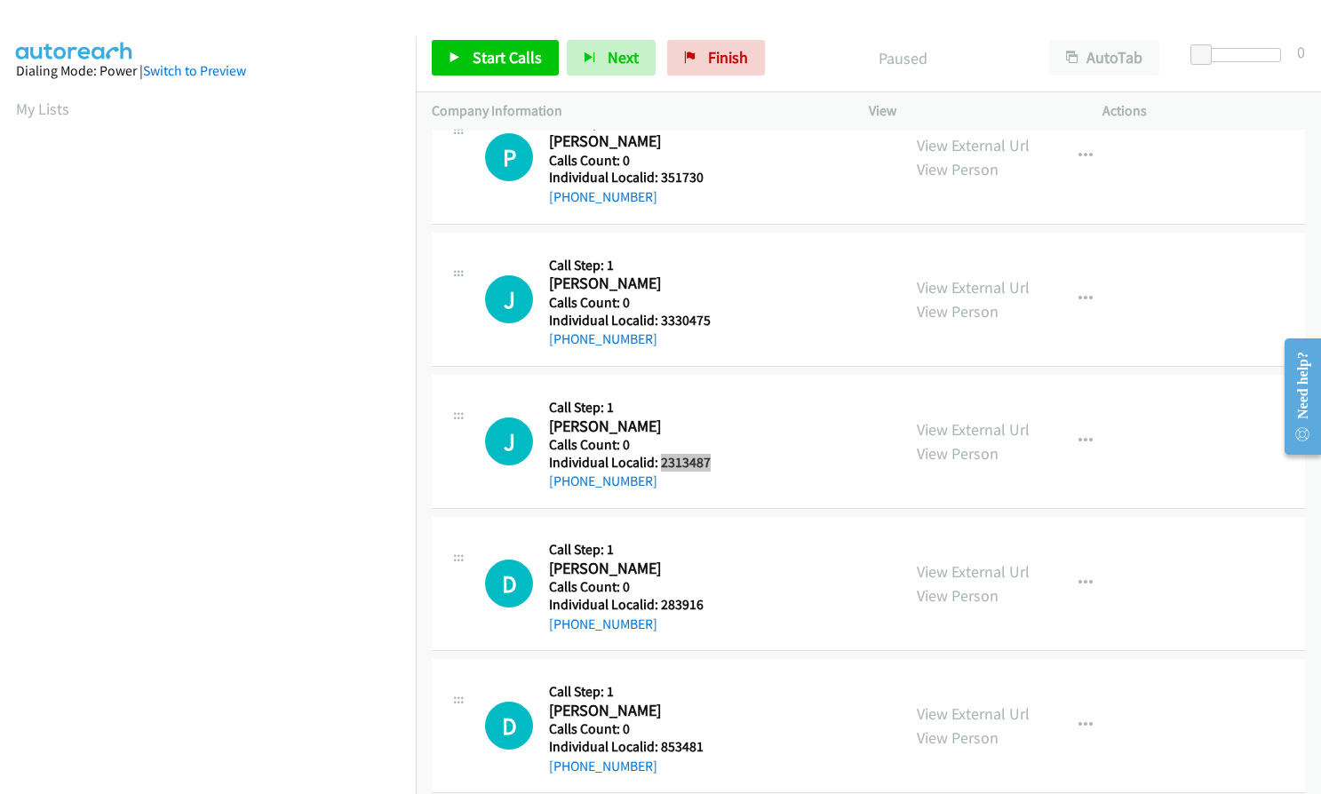
scroll to position [799, 0]
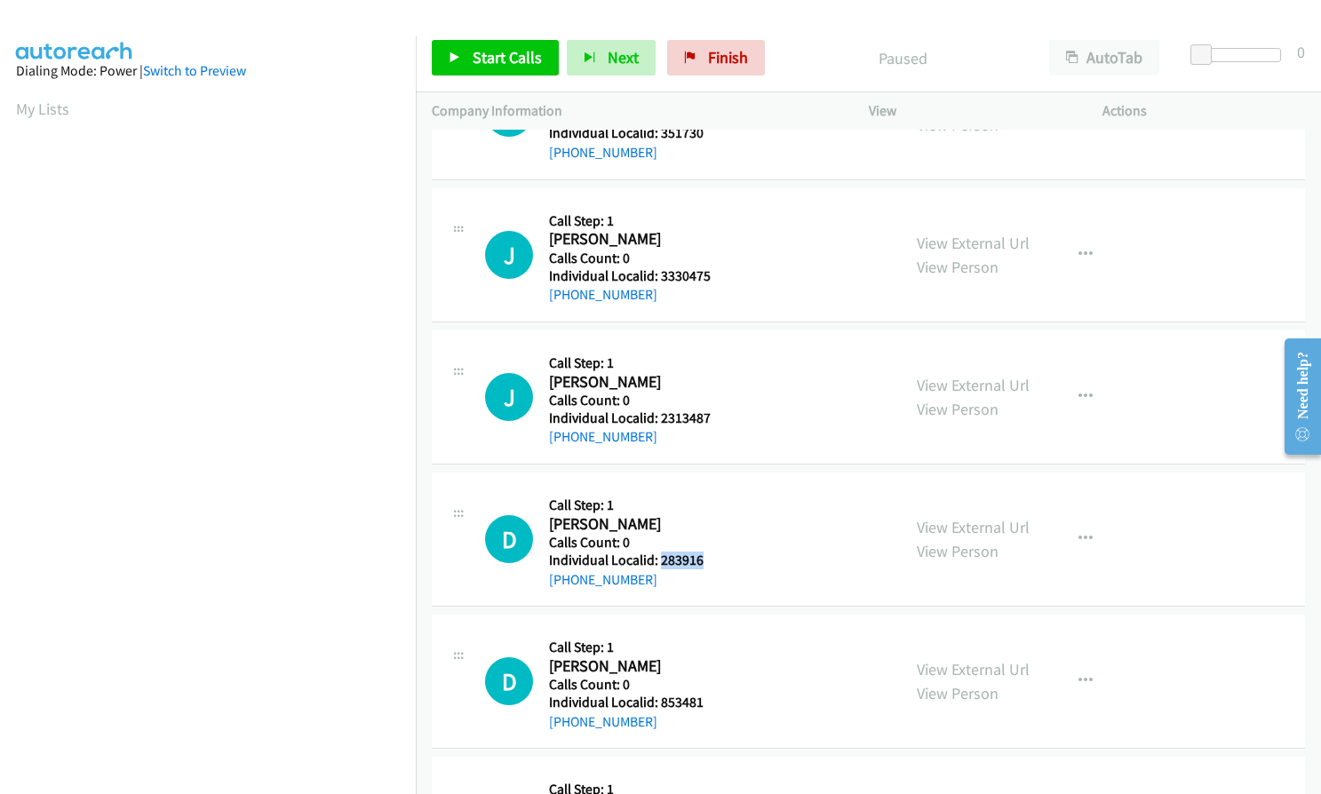
drag, startPoint x: 660, startPoint y: 560, endPoint x: 702, endPoint y: 559, distance: 41.8
click at [702, 559] on h5 "Individual Localid: 283916" at bounding box center [628, 561] width 158 height 18
copy h5 "283916"
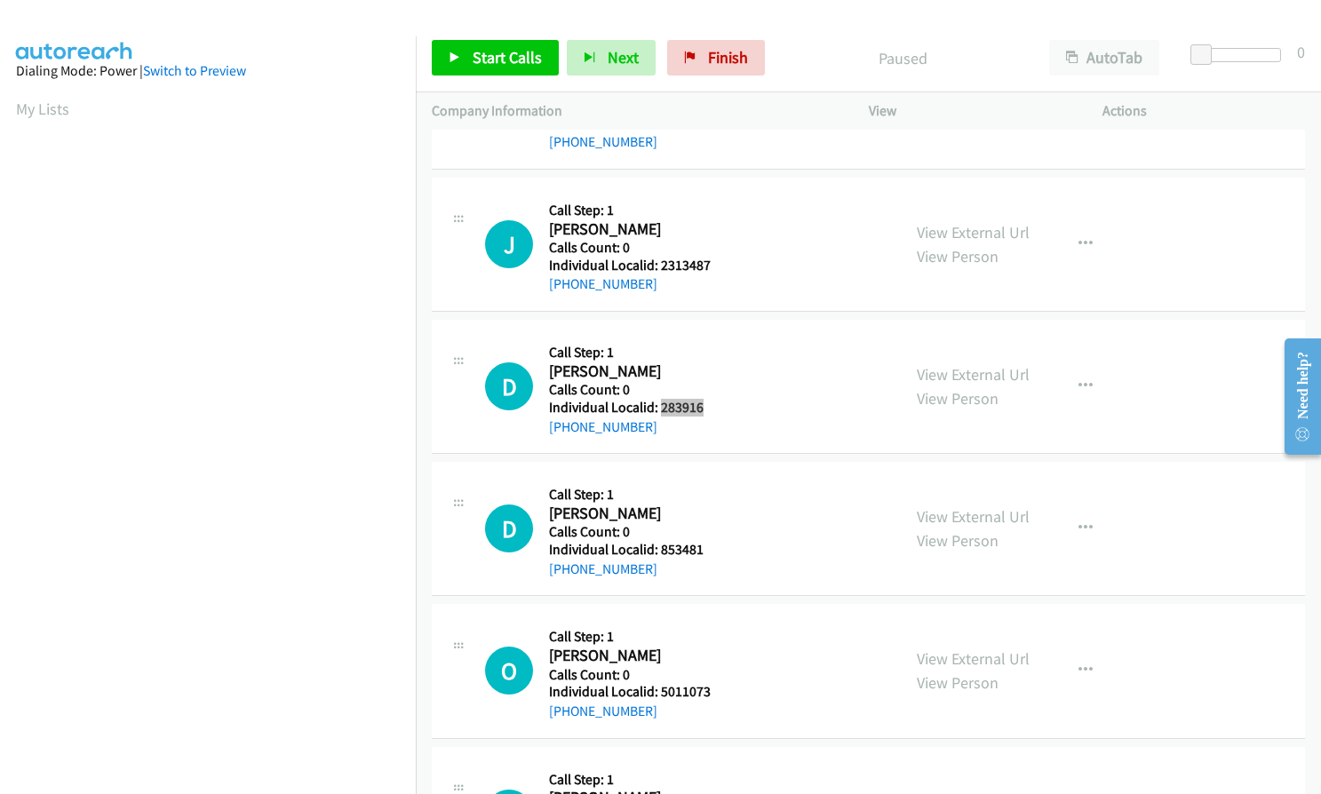
scroll to position [955, 0]
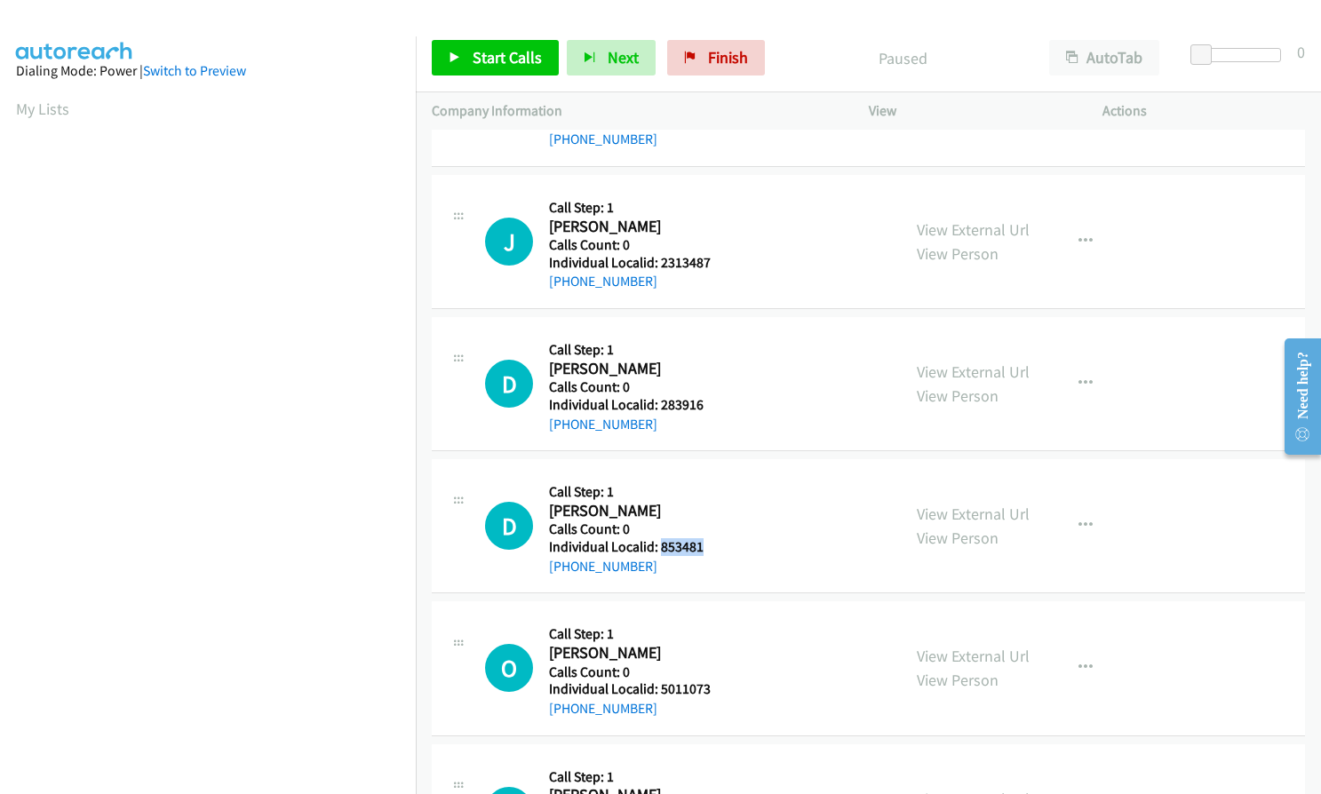
drag, startPoint x: 659, startPoint y: 545, endPoint x: 708, endPoint y: 544, distance: 48.9
click at [708, 544] on div "D Callback Scheduled Call Step: 1 [PERSON_NAME] America/New_York Calls Count: 0…" at bounding box center [685, 525] width 400 height 101
copy h5 "853481"
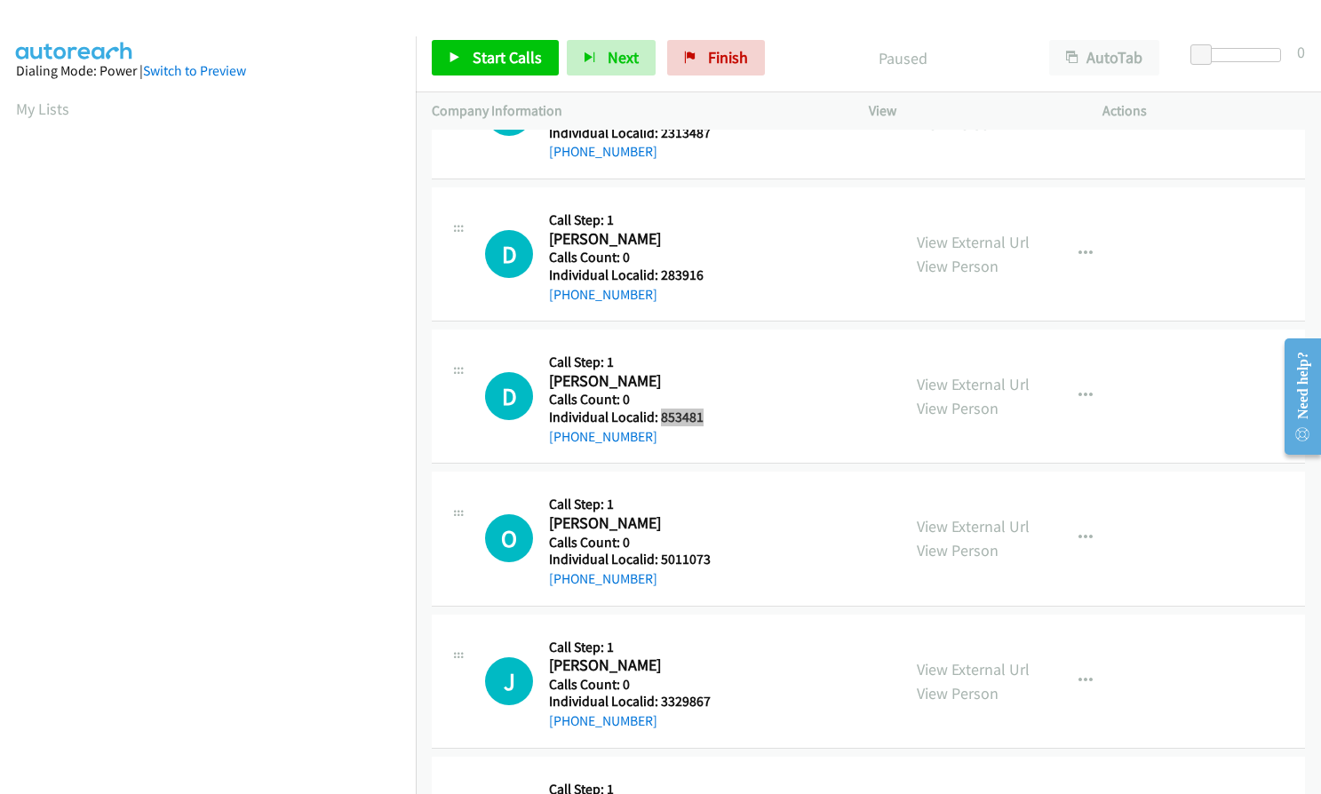
scroll to position [1088, 0]
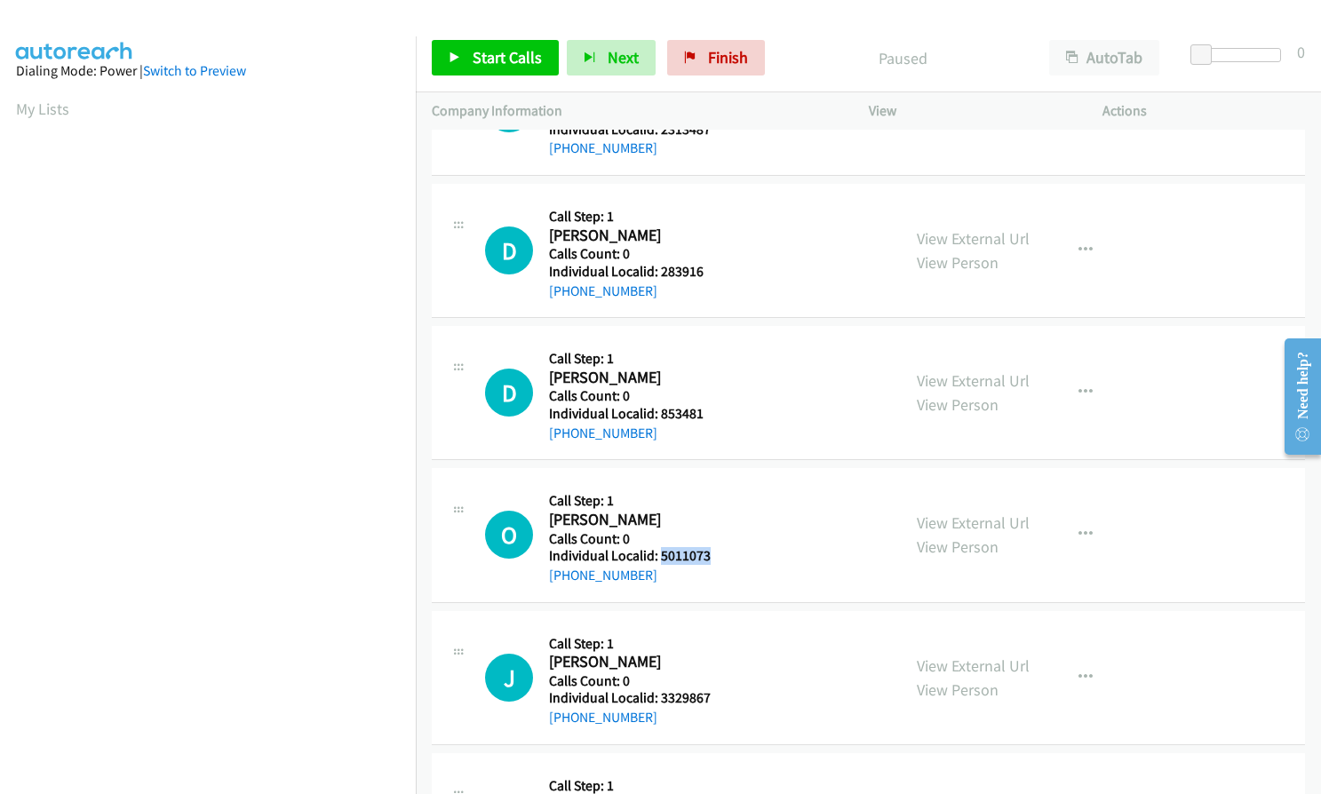
drag, startPoint x: 659, startPoint y: 554, endPoint x: 720, endPoint y: 555, distance: 60.4
click at [720, 555] on div "O Callback Scheduled Call Step: 1 [PERSON_NAME] America/Los_Angeles Calls Count…" at bounding box center [685, 534] width 400 height 101
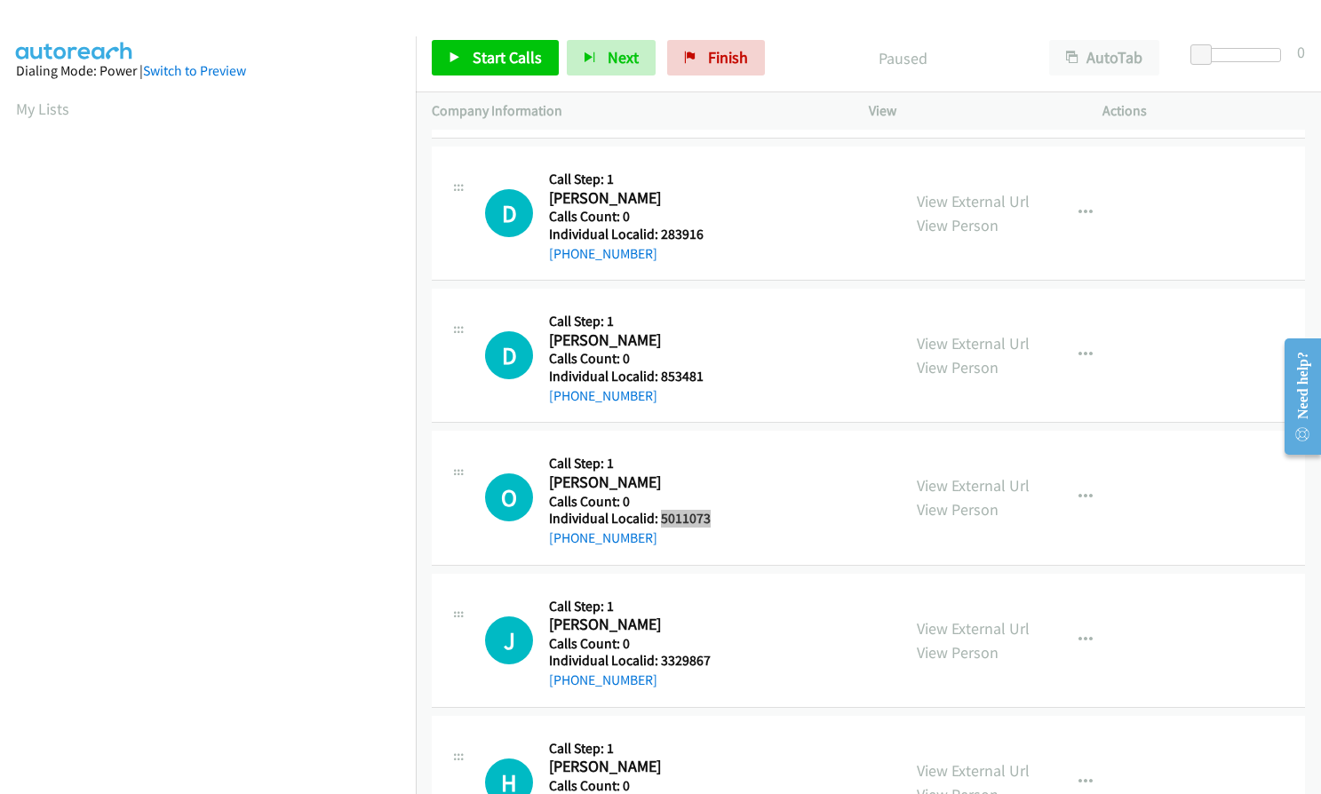
scroll to position [1133, 0]
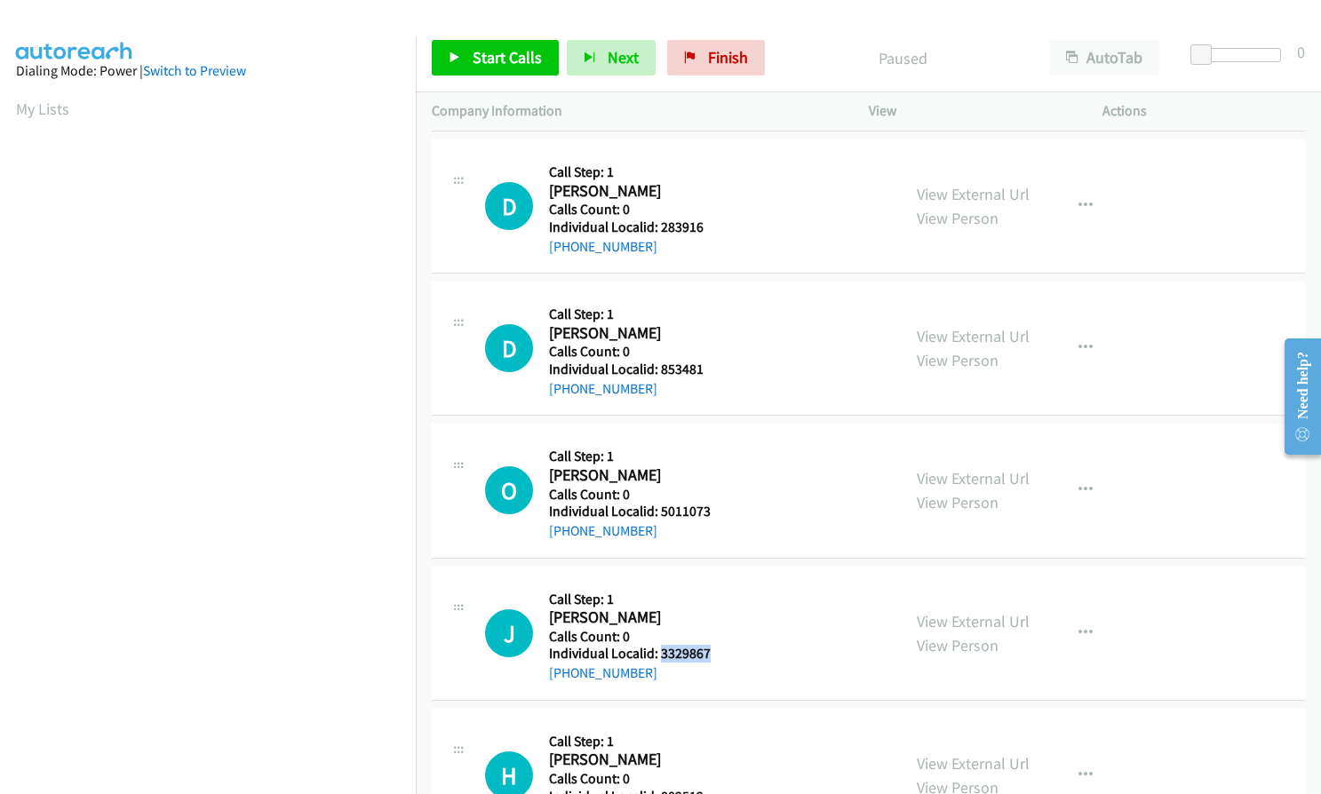
drag, startPoint x: 659, startPoint y: 650, endPoint x: 709, endPoint y: 654, distance: 49.9
click at [709, 654] on div "J Callback Scheduled Call Step: 1 [PERSON_NAME] America/New_York Calls Count: 0…" at bounding box center [685, 633] width 400 height 101
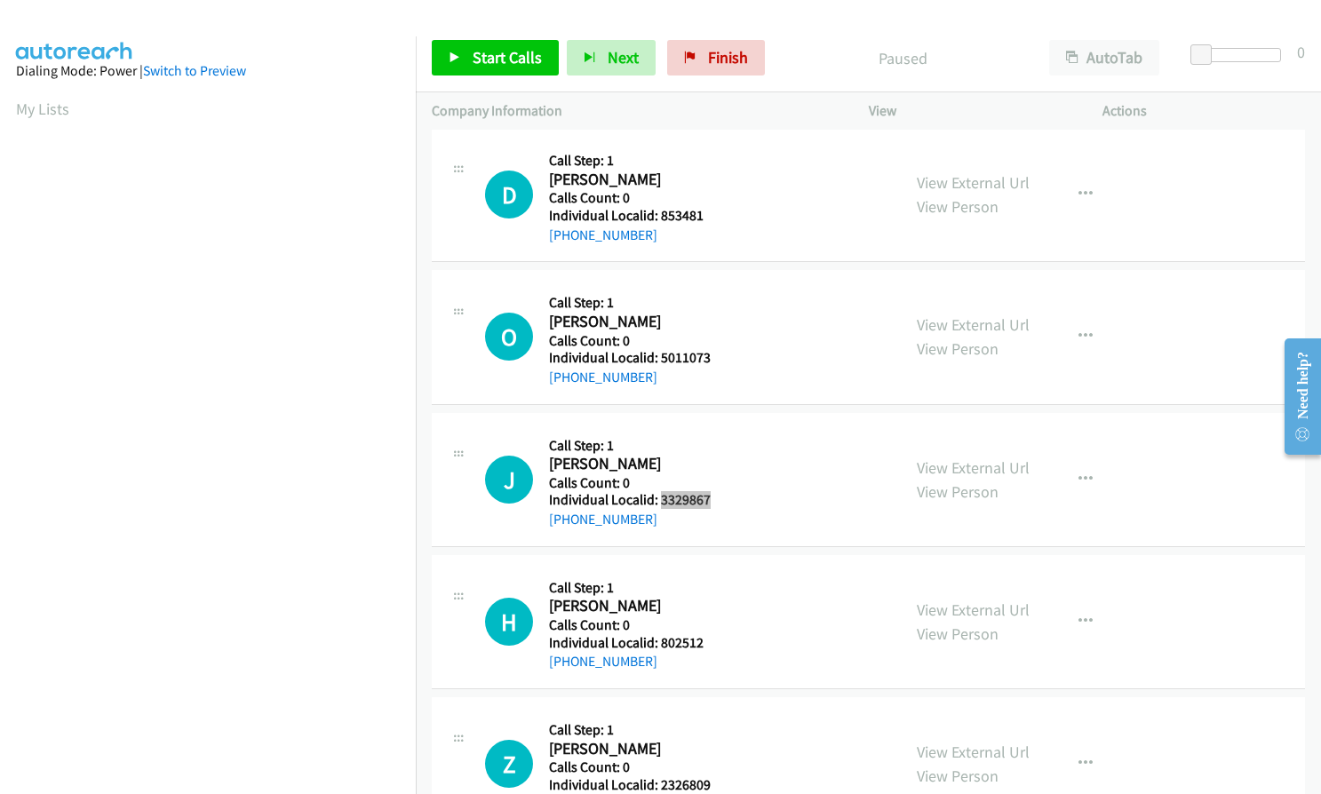
scroll to position [1355, 0]
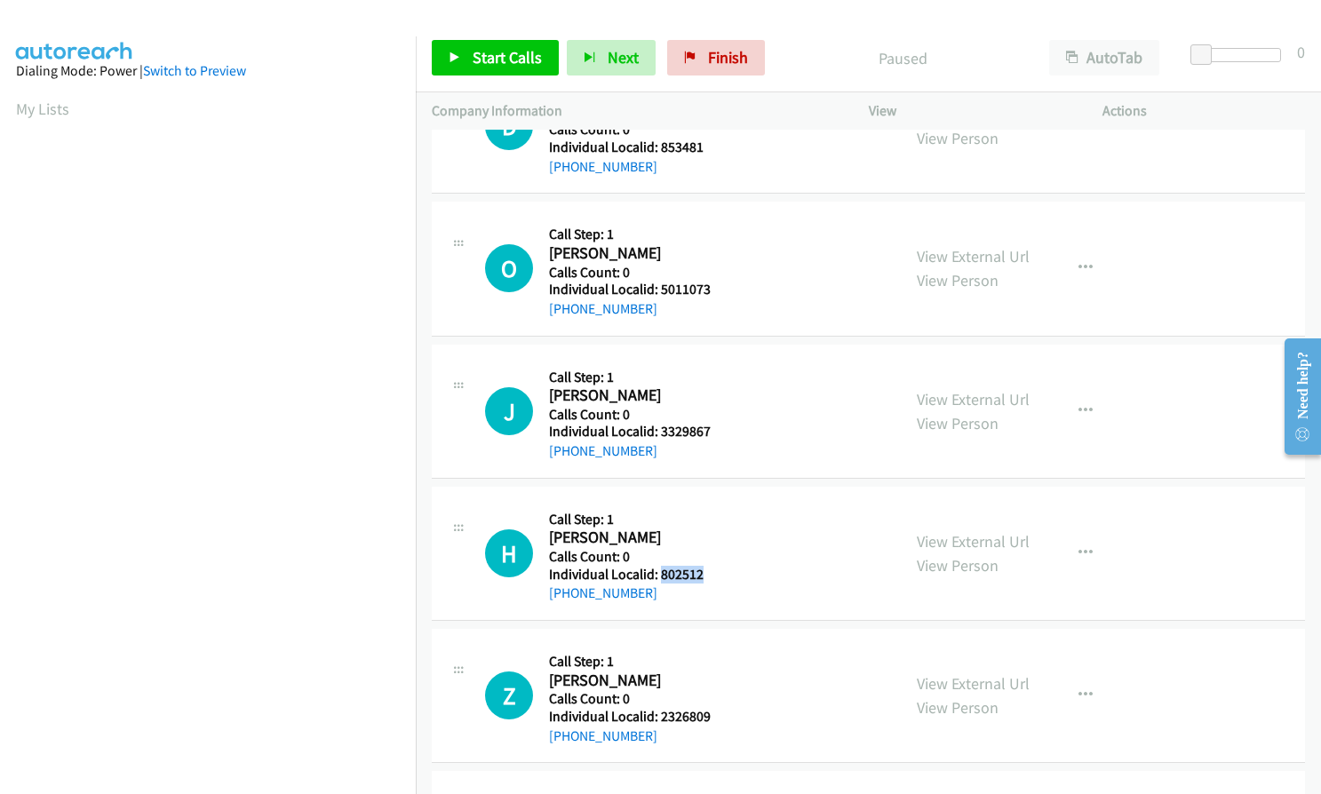
drag, startPoint x: 673, startPoint y: 573, endPoint x: 710, endPoint y: 573, distance: 36.4
click at [710, 573] on div "H Callback Scheduled Call Step: 1 [PERSON_NAME] America/New_York Calls Count: 0…" at bounding box center [685, 553] width 400 height 101
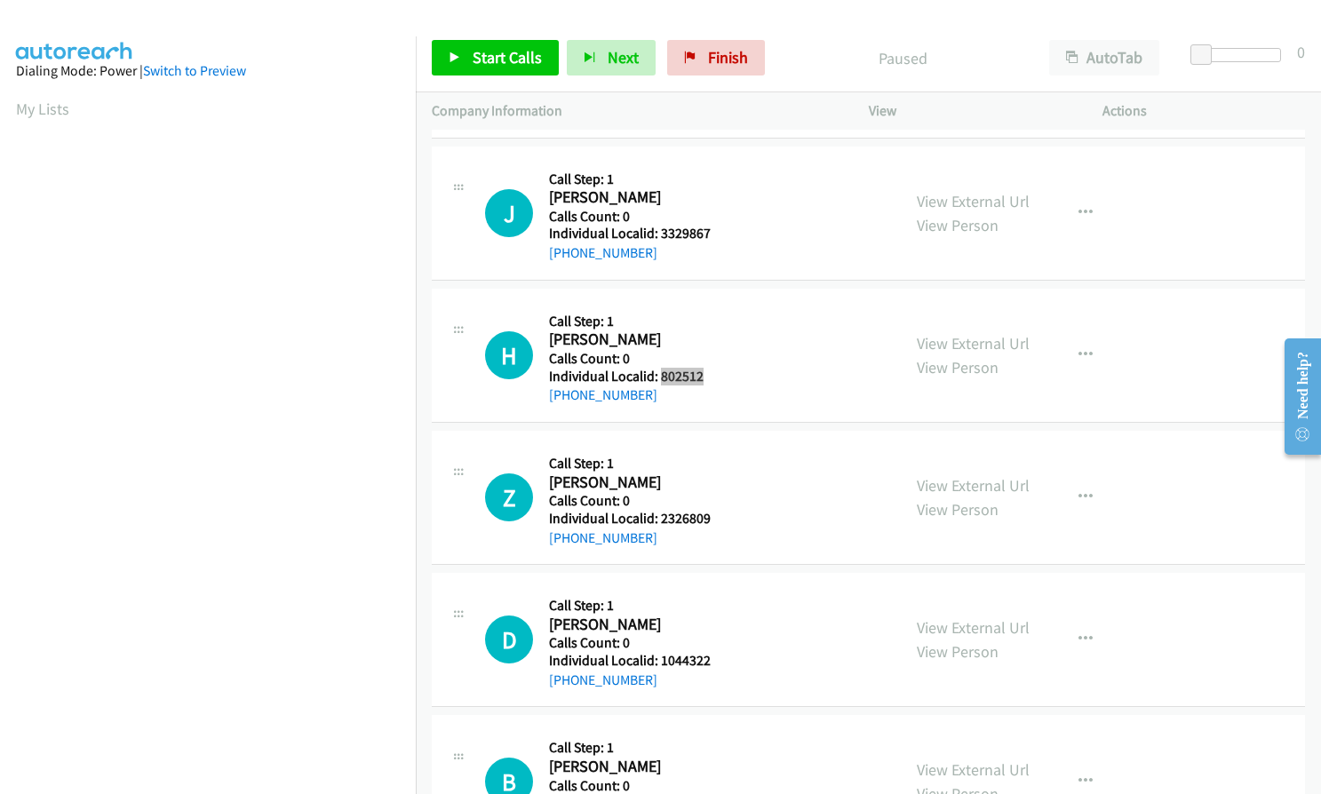
scroll to position [1577, 0]
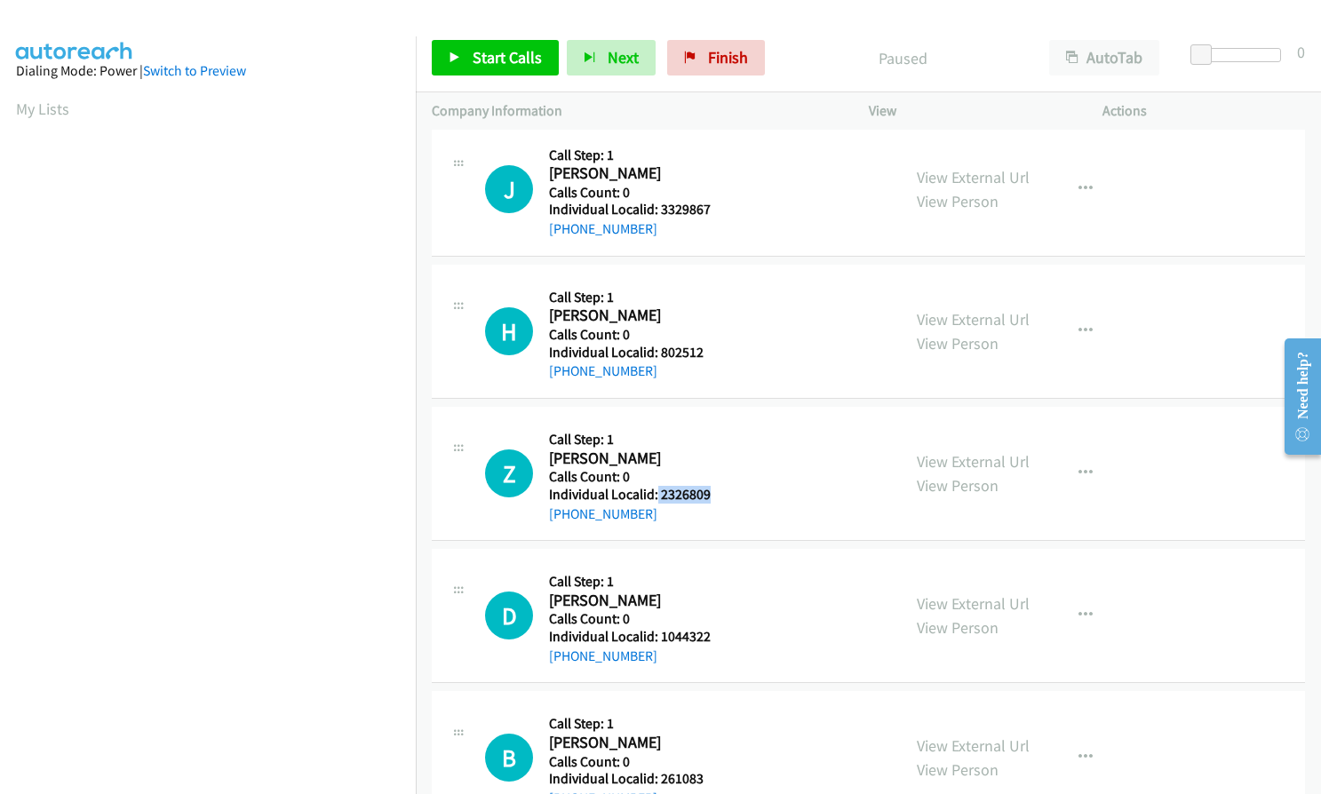
drag, startPoint x: 656, startPoint y: 494, endPoint x: 714, endPoint y: 491, distance: 57.8
click at [714, 491] on div "Z Callback Scheduled Call Step: 1 [PERSON_NAME] America/New_York Calls Count: 0…" at bounding box center [685, 473] width 400 height 101
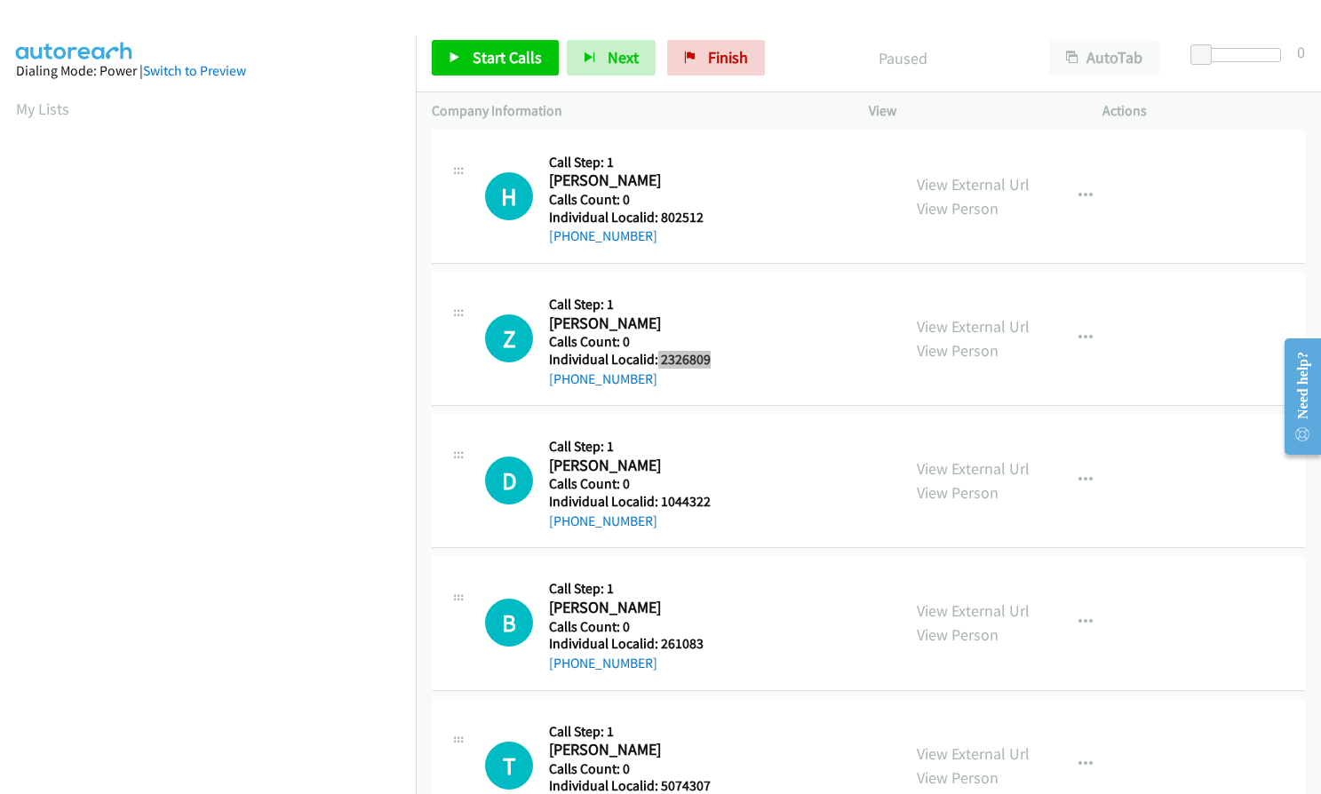
scroll to position [1732, 0]
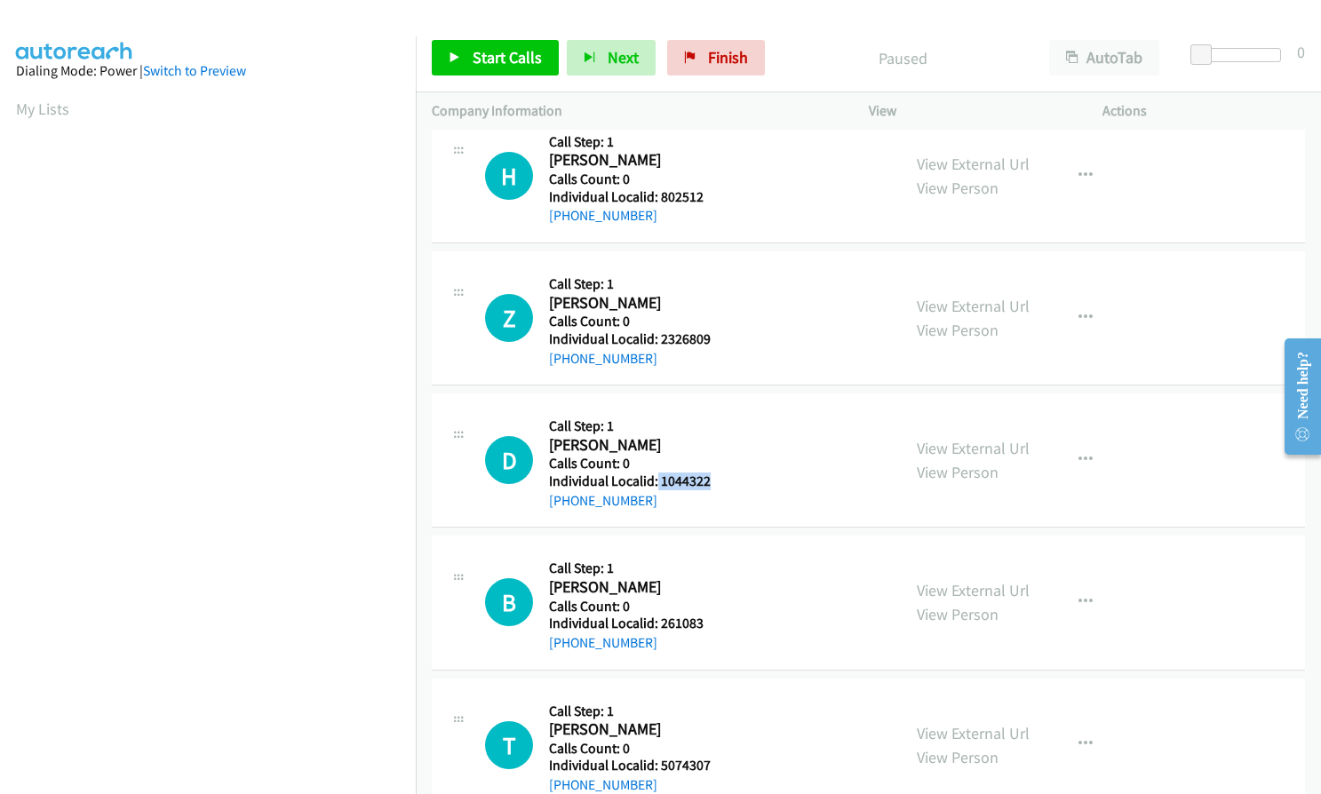
drag, startPoint x: 664, startPoint y: 481, endPoint x: 710, endPoint y: 482, distance: 46.2
click at [710, 482] on div "D Callback Scheduled Call Step: 1 [PERSON_NAME] America/New_York Calls Count: 0…" at bounding box center [685, 460] width 400 height 101
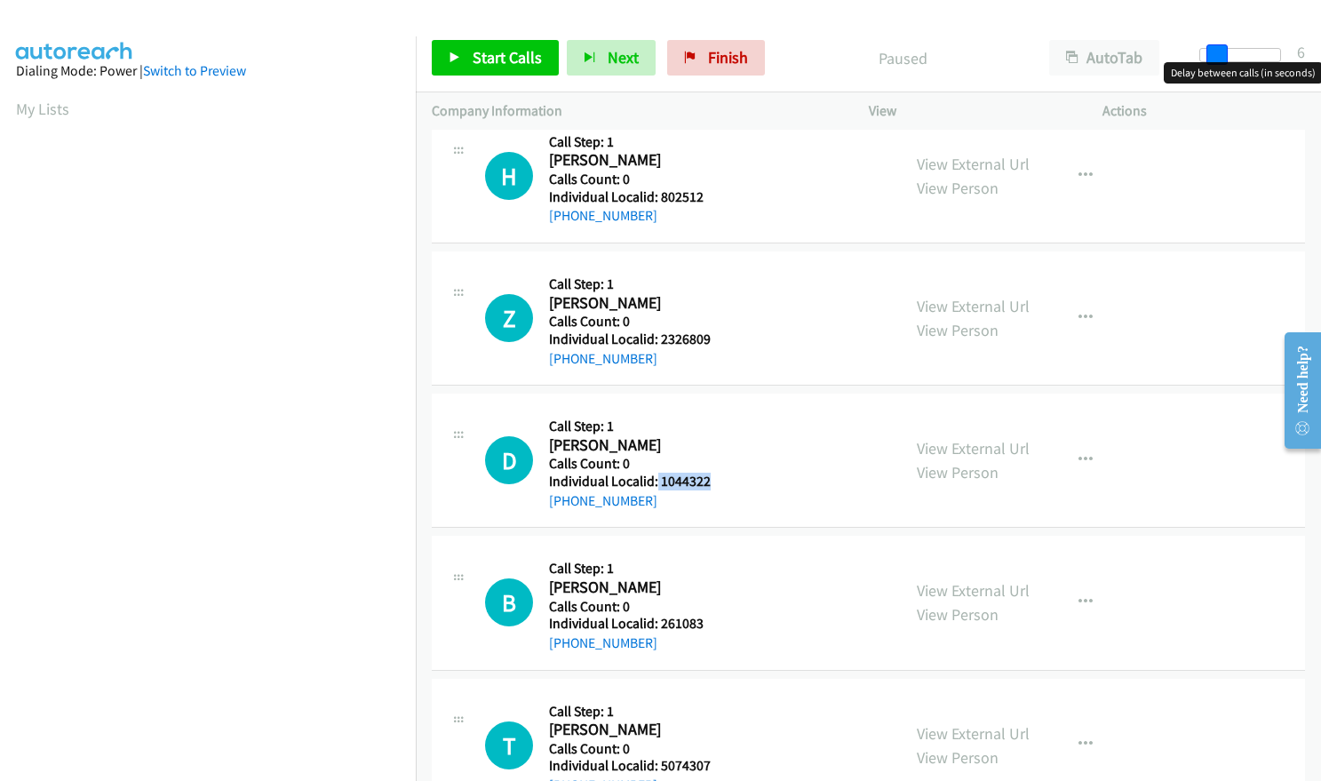
drag, startPoint x: 1199, startPoint y: 54, endPoint x: 1215, endPoint y: 52, distance: 16.2
click at [1215, 52] on span at bounding box center [1216, 54] width 21 height 21
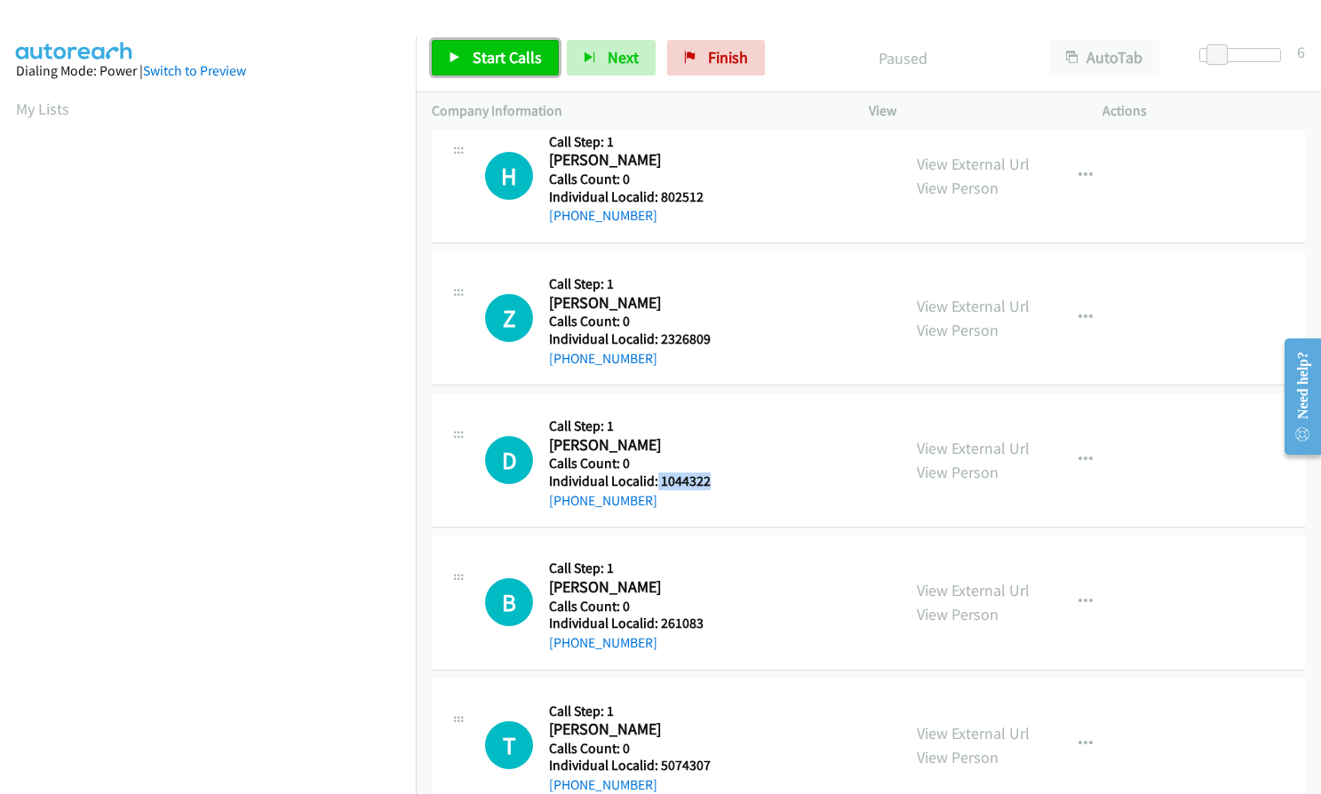
click at [452, 56] on icon at bounding box center [455, 58] width 12 height 12
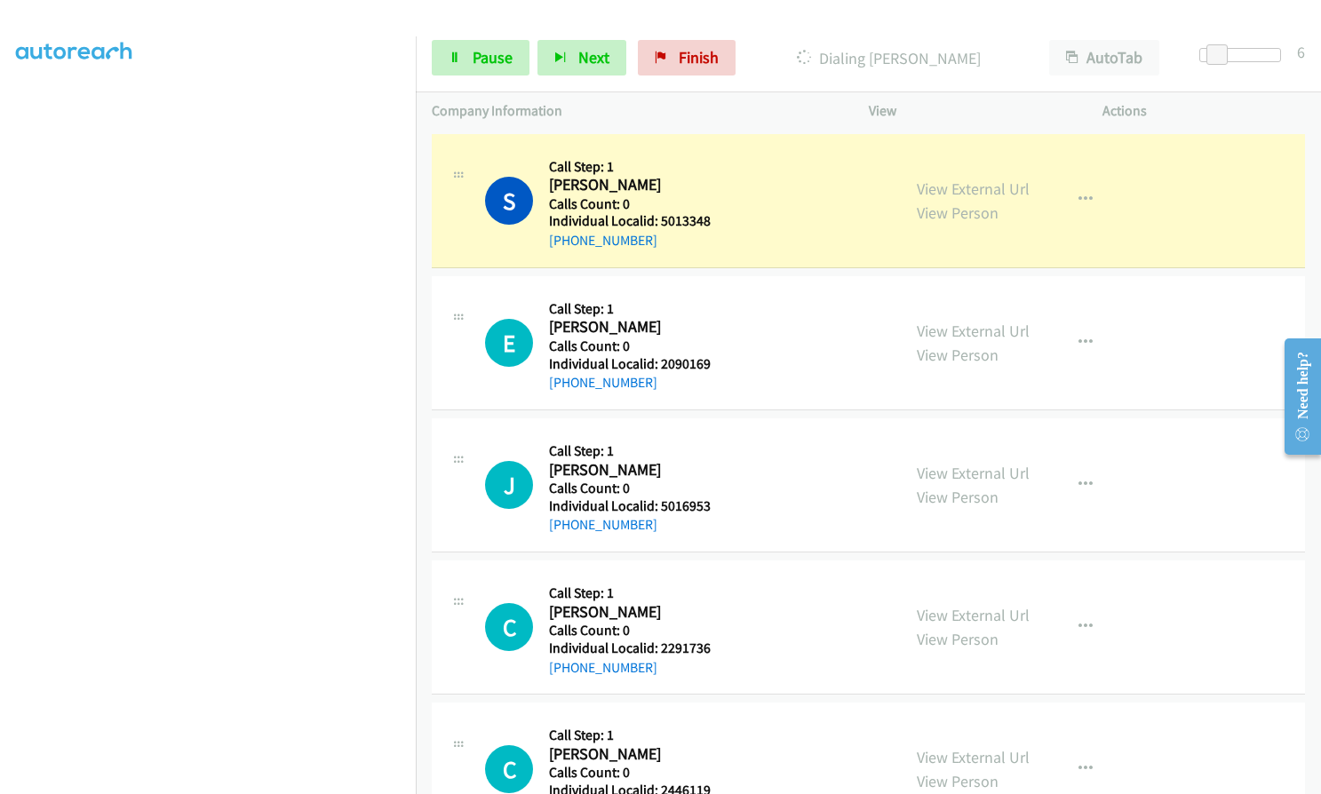
scroll to position [0, 0]
drag, startPoint x: 659, startPoint y: 364, endPoint x: 711, endPoint y: 363, distance: 51.5
click at [711, 363] on div "E Callback Scheduled Call Step: 1 [PERSON_NAME] America/New_York Calls Count: 0…" at bounding box center [685, 342] width 400 height 101
drag, startPoint x: 659, startPoint y: 505, endPoint x: 707, endPoint y: 504, distance: 48.0
click at [712, 504] on div "J Callback Scheduled Call Step: 1 [PERSON_NAME] America/New_York Calls Count: 0…" at bounding box center [685, 484] width 400 height 101
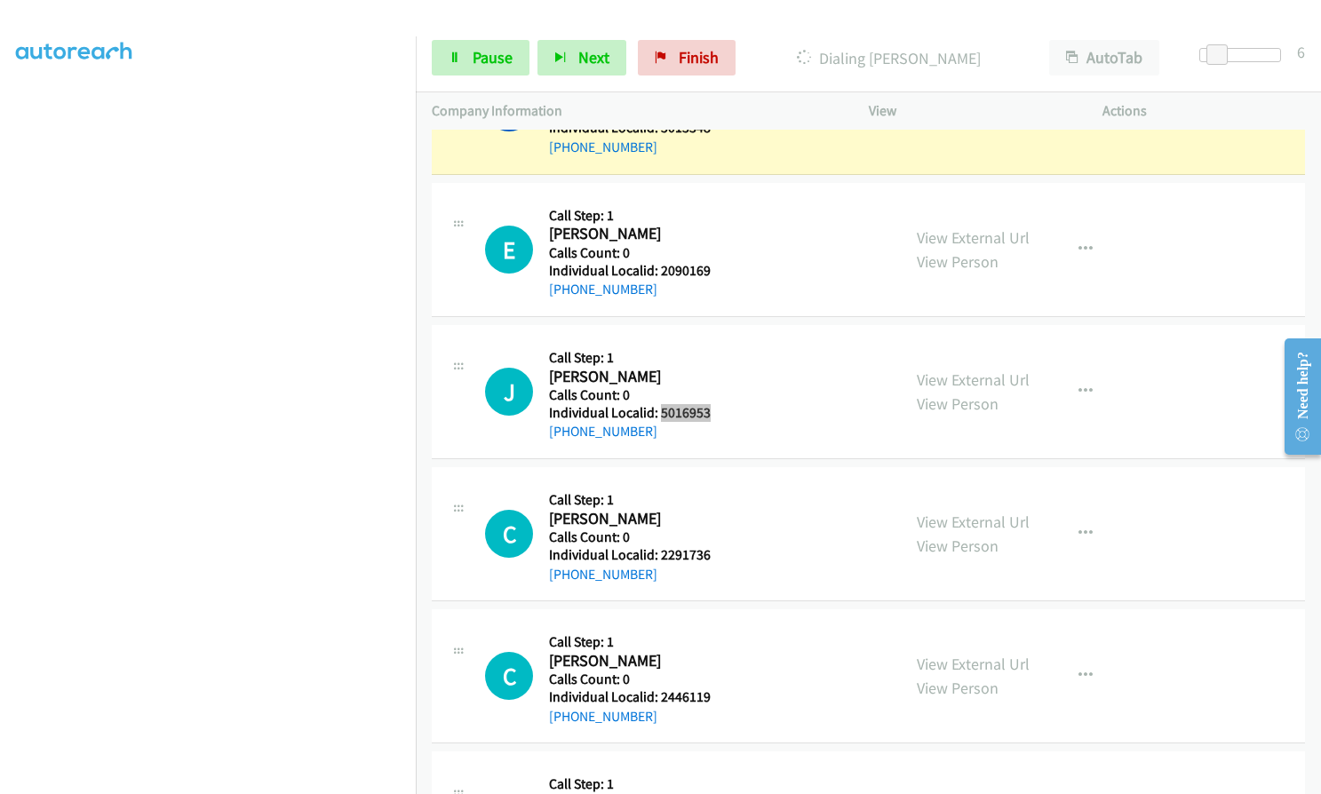
scroll to position [111, 0]
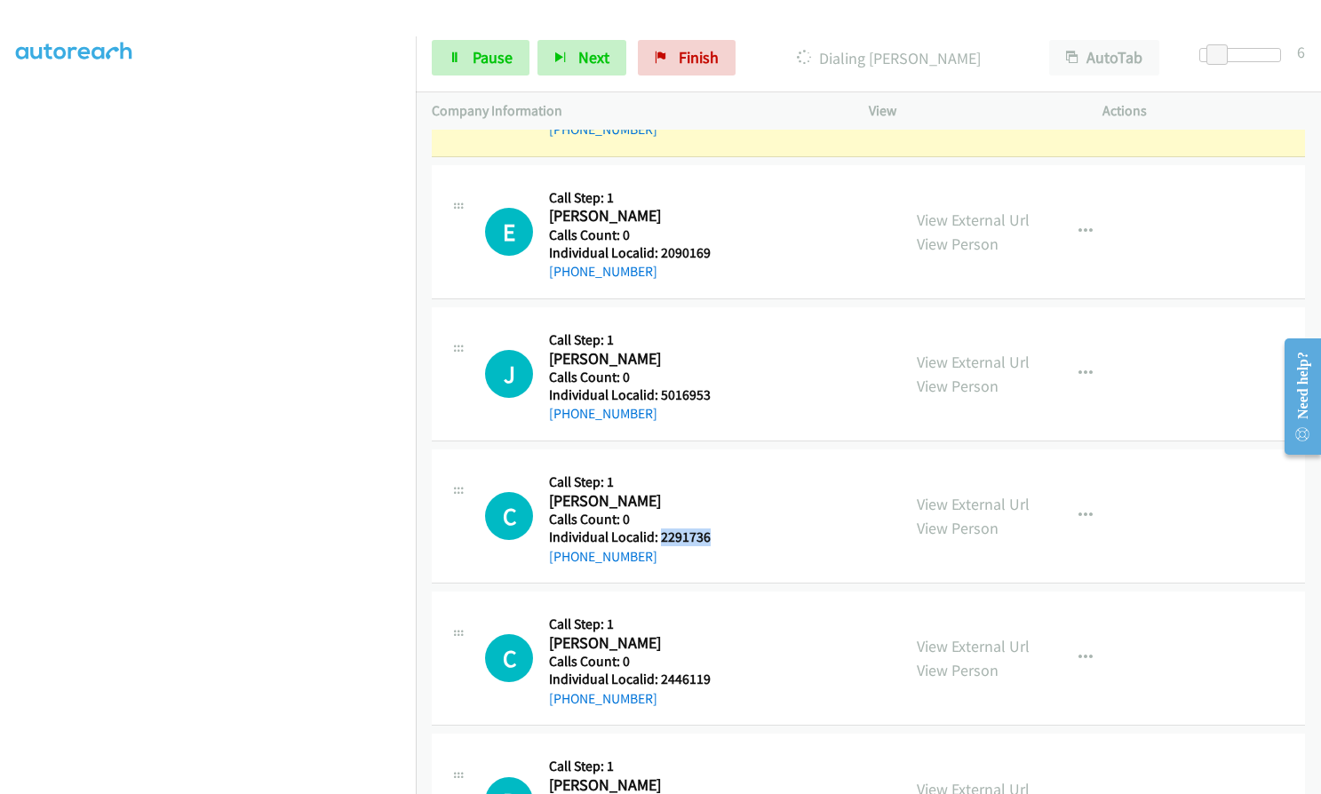
drag, startPoint x: 659, startPoint y: 540, endPoint x: 712, endPoint y: 538, distance: 52.4
click at [712, 538] on div "C Callback Scheduled Call Step: 1 [PERSON_NAME] America/New_York Calls Count: 0…" at bounding box center [685, 515] width 400 height 101
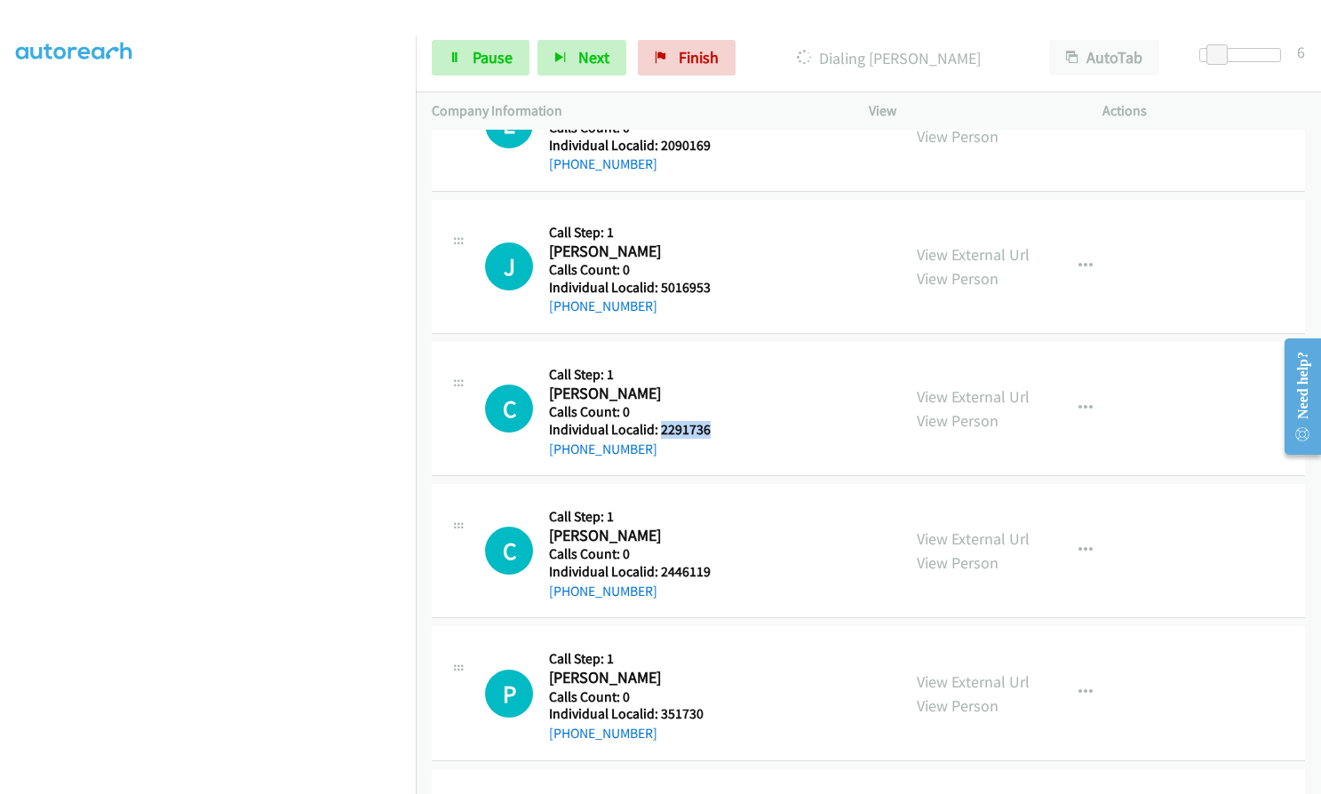
scroll to position [222, 0]
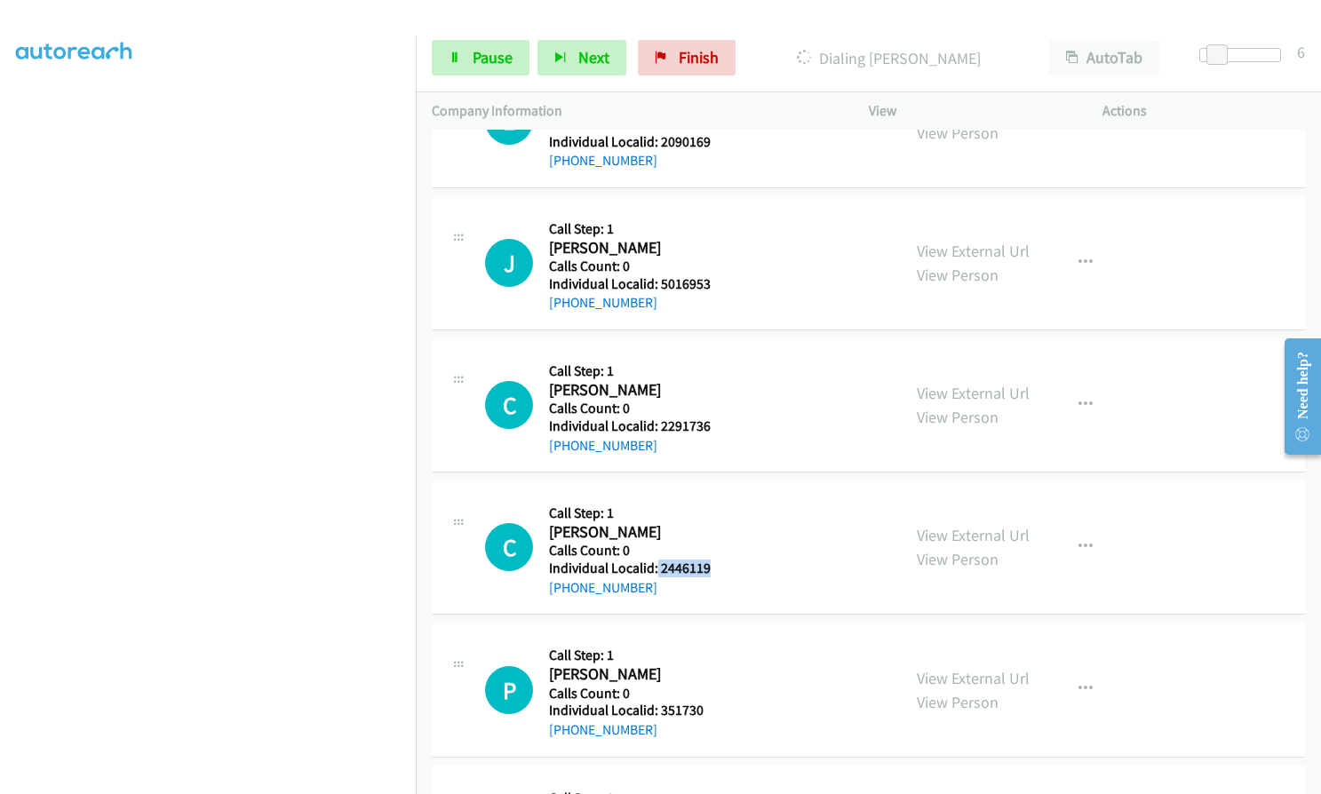
drag, startPoint x: 656, startPoint y: 569, endPoint x: 715, endPoint y: 569, distance: 58.6
click at [715, 569] on div "C Callback Scheduled Call Step: 1 [PERSON_NAME] America/New_York Calls Count: 0…" at bounding box center [685, 547] width 400 height 101
drag, startPoint x: 659, startPoint y: 714, endPoint x: 705, endPoint y: 710, distance: 46.4
click at [705, 710] on h5 "Individual Localid: 351730" at bounding box center [628, 711] width 158 height 18
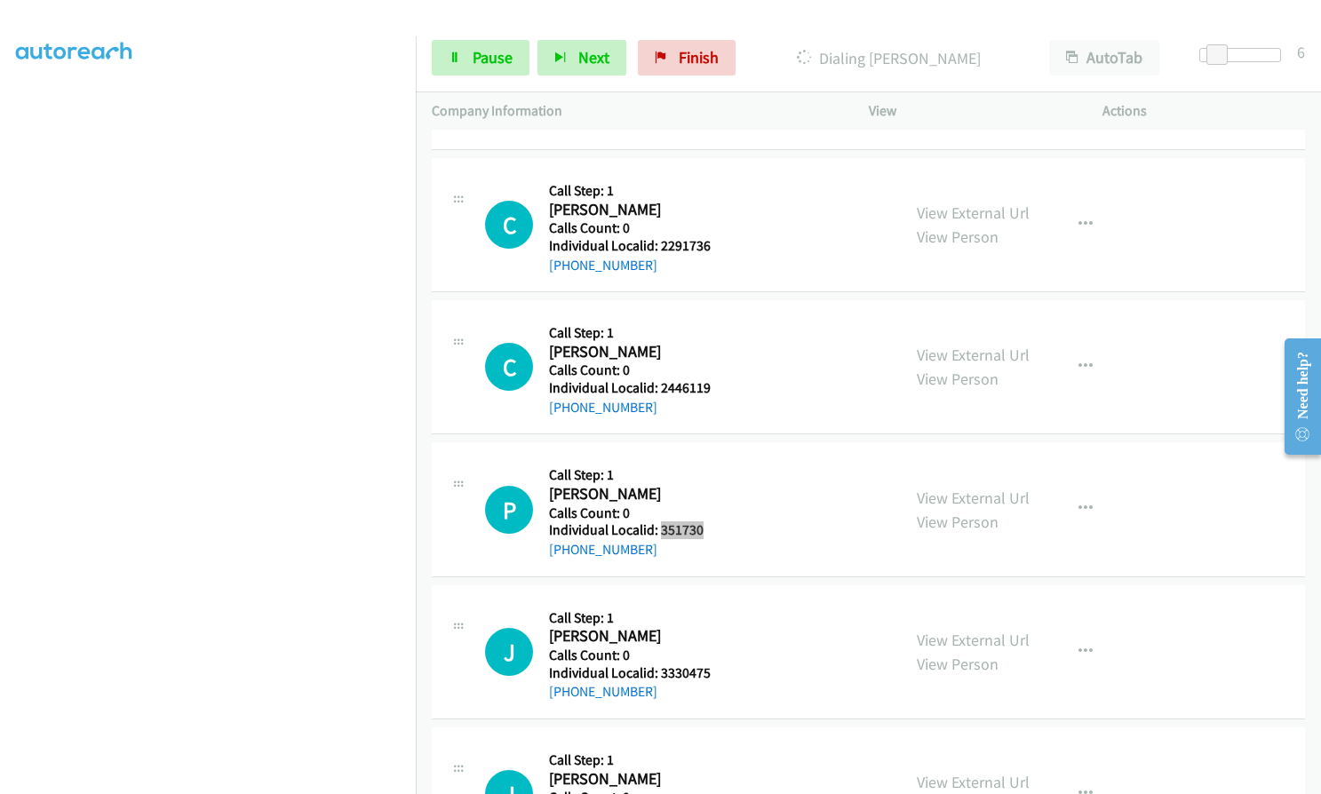
scroll to position [422, 0]
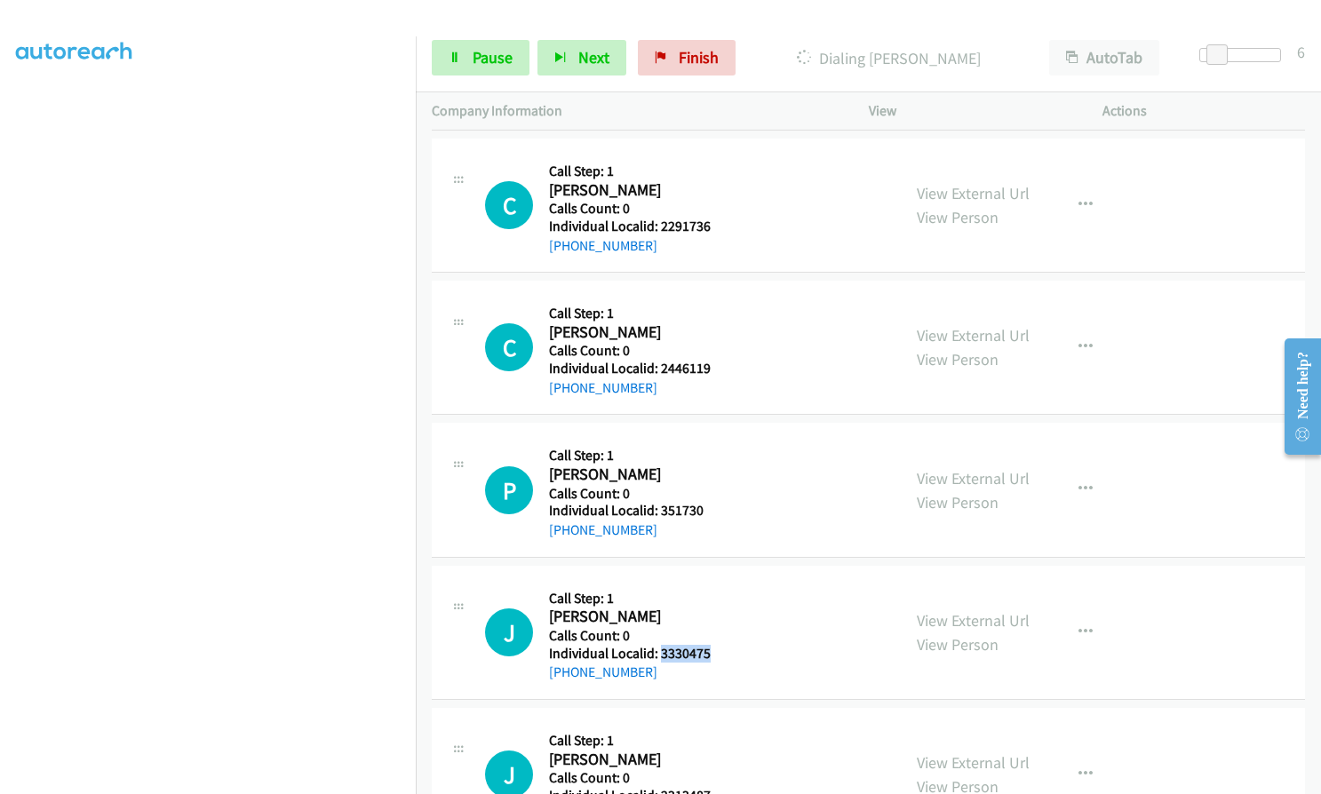
drag, startPoint x: 660, startPoint y: 651, endPoint x: 715, endPoint y: 647, distance: 55.3
click at [715, 647] on div "J Callback Scheduled Call Step: 1 [PERSON_NAME] America/New_York Calls Count: 0…" at bounding box center [685, 632] width 400 height 101
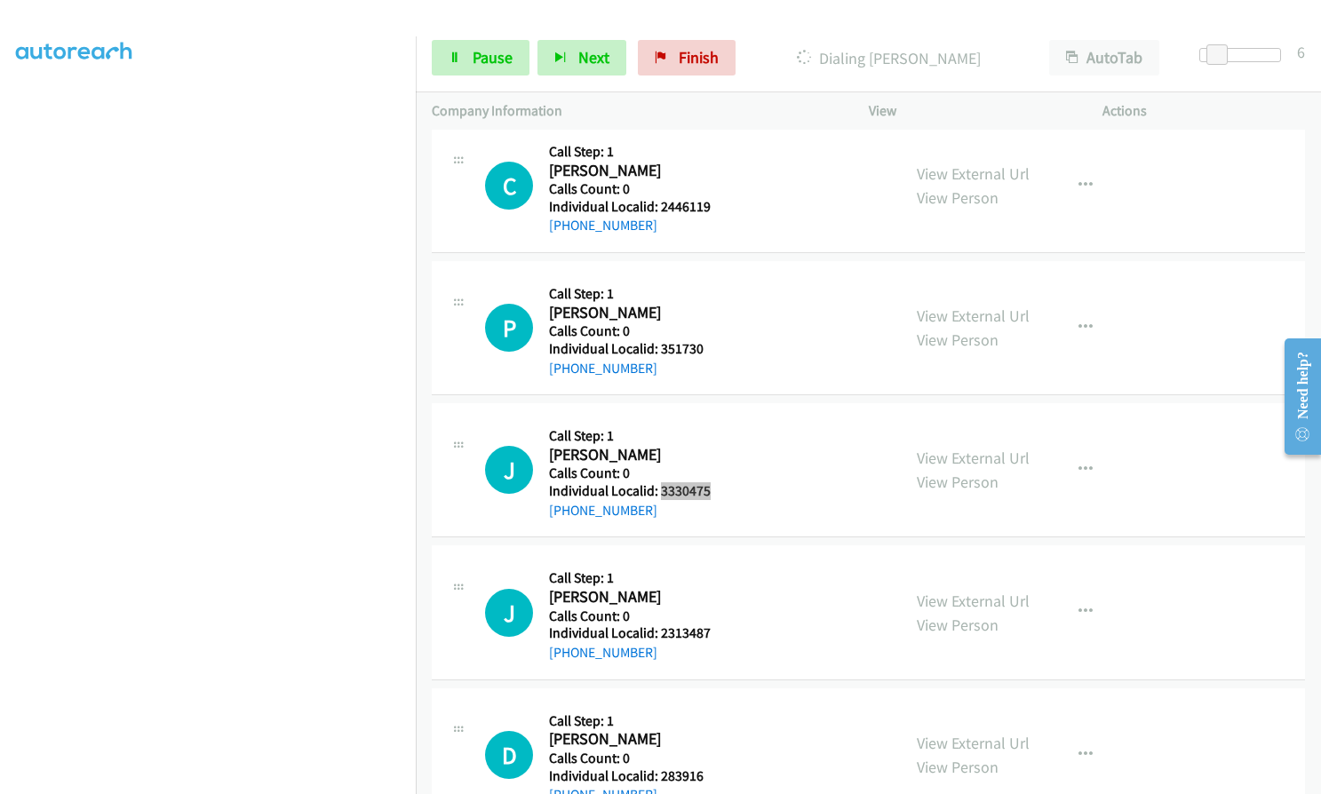
scroll to position [638, 0]
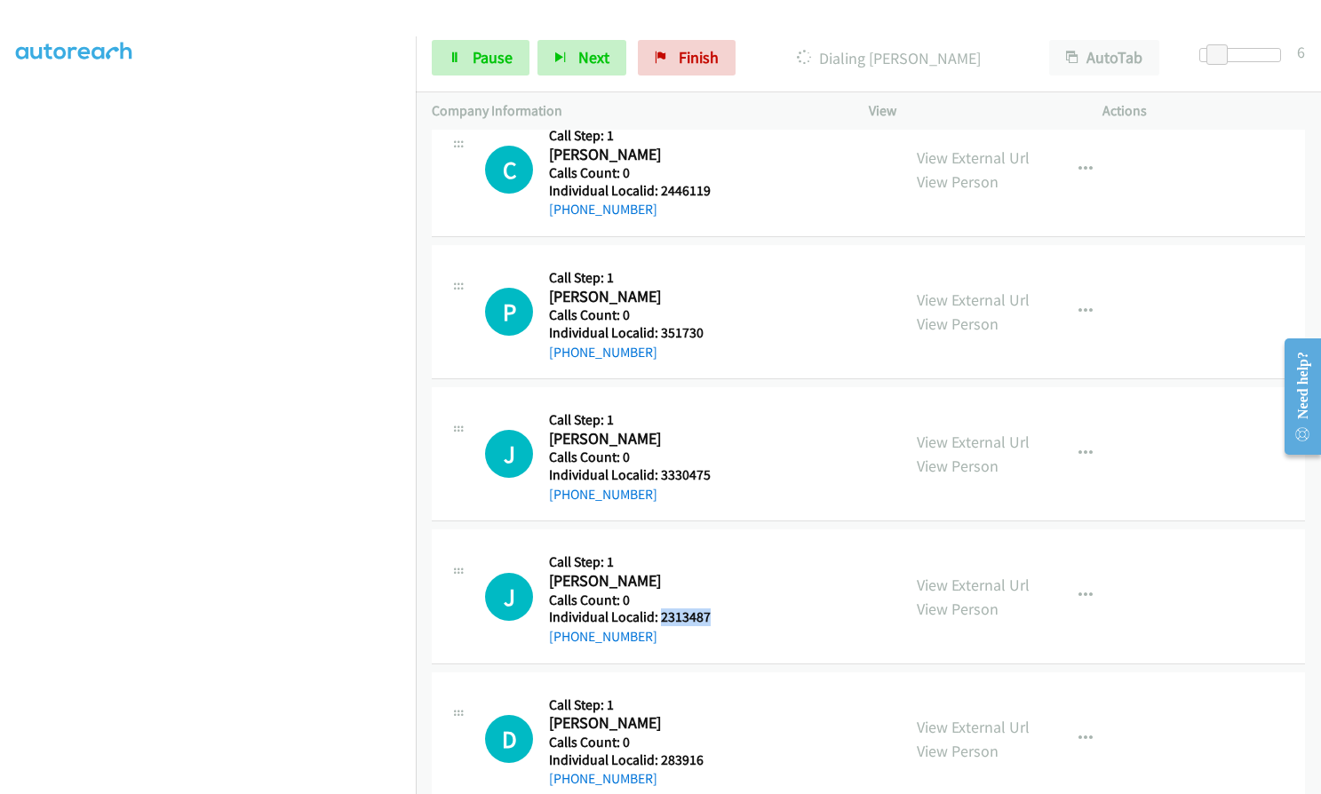
drag, startPoint x: 661, startPoint y: 616, endPoint x: 712, endPoint y: 615, distance: 50.7
click at [712, 615] on div "J Callback Scheduled Call Step: 1 [PERSON_NAME] America/New_York Calls Count: 0…" at bounding box center [685, 595] width 400 height 101
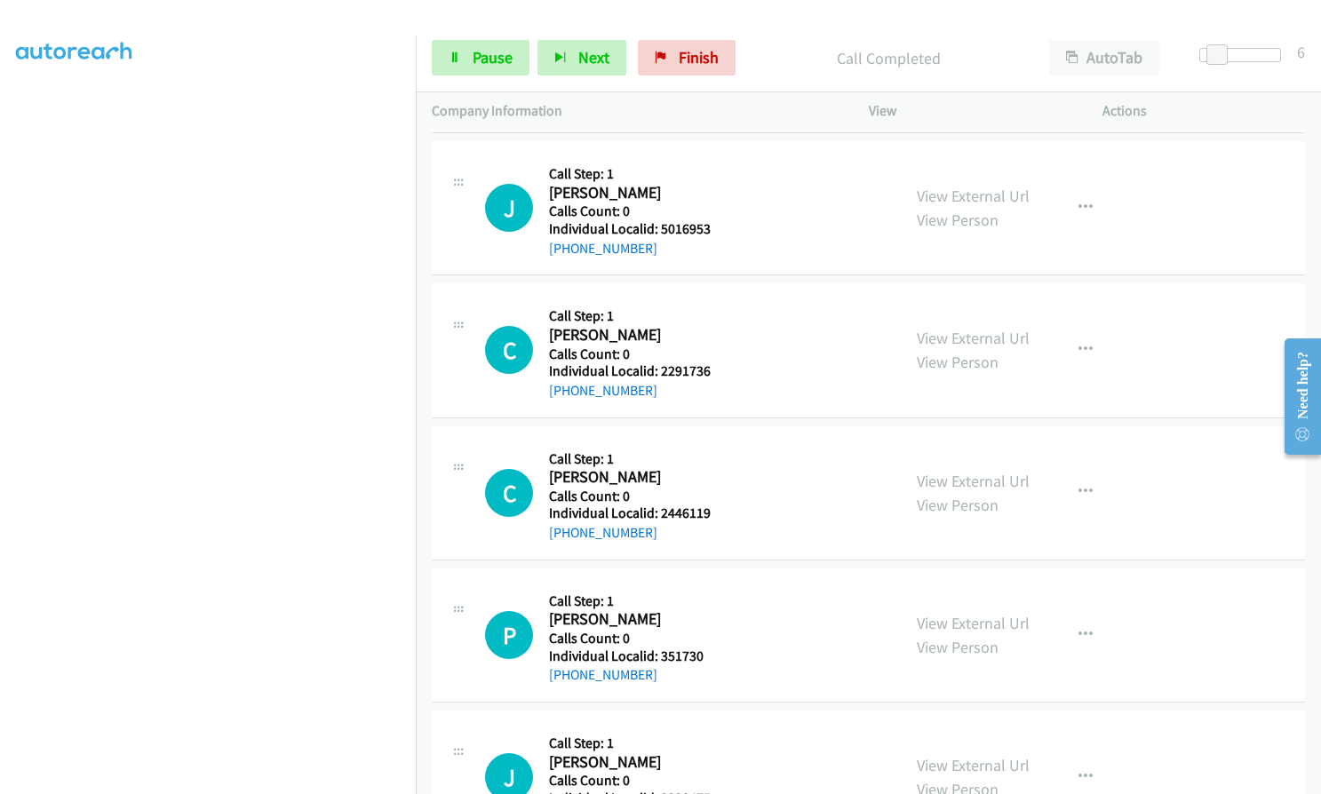
scroll to position [355, 0]
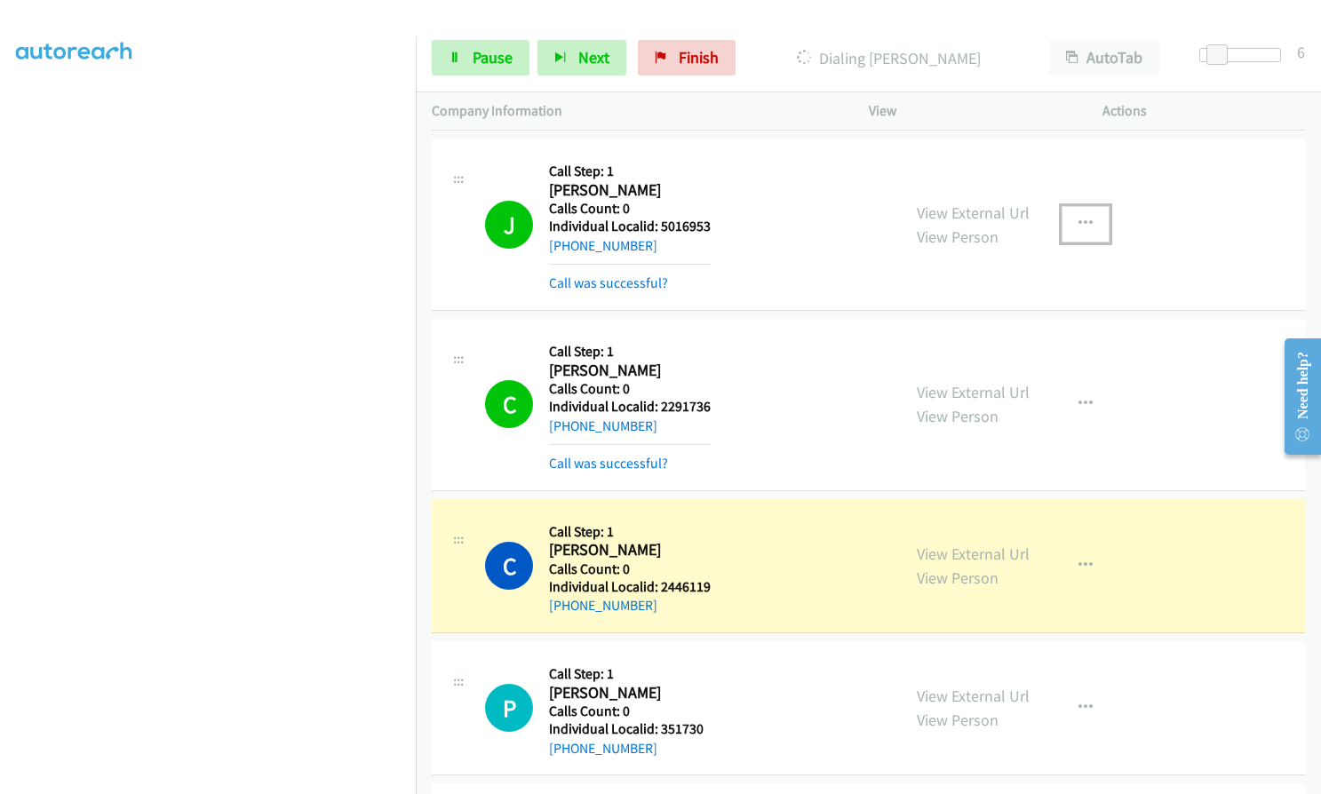
click at [1080, 222] on icon "button" at bounding box center [1085, 224] width 14 height 14
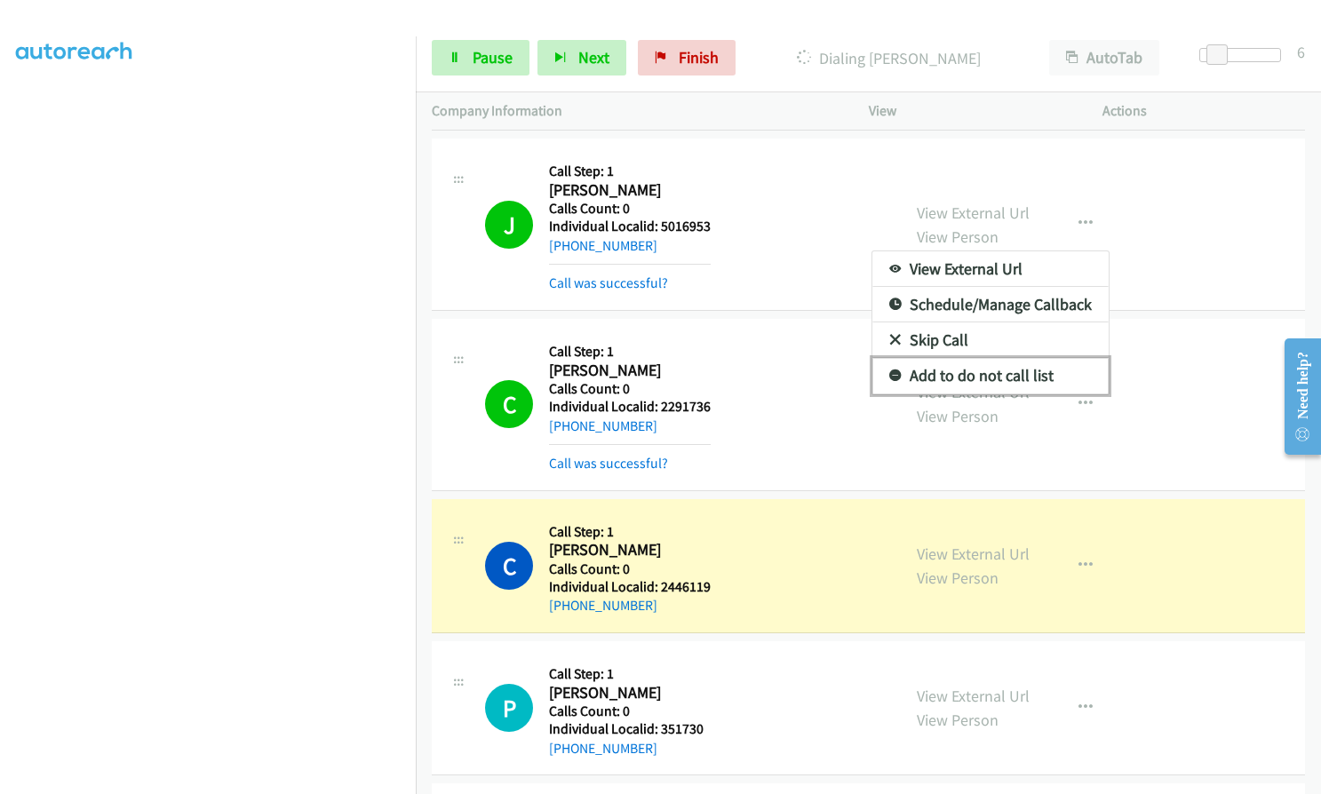
click at [889, 370] on icon at bounding box center [895, 376] width 12 height 12
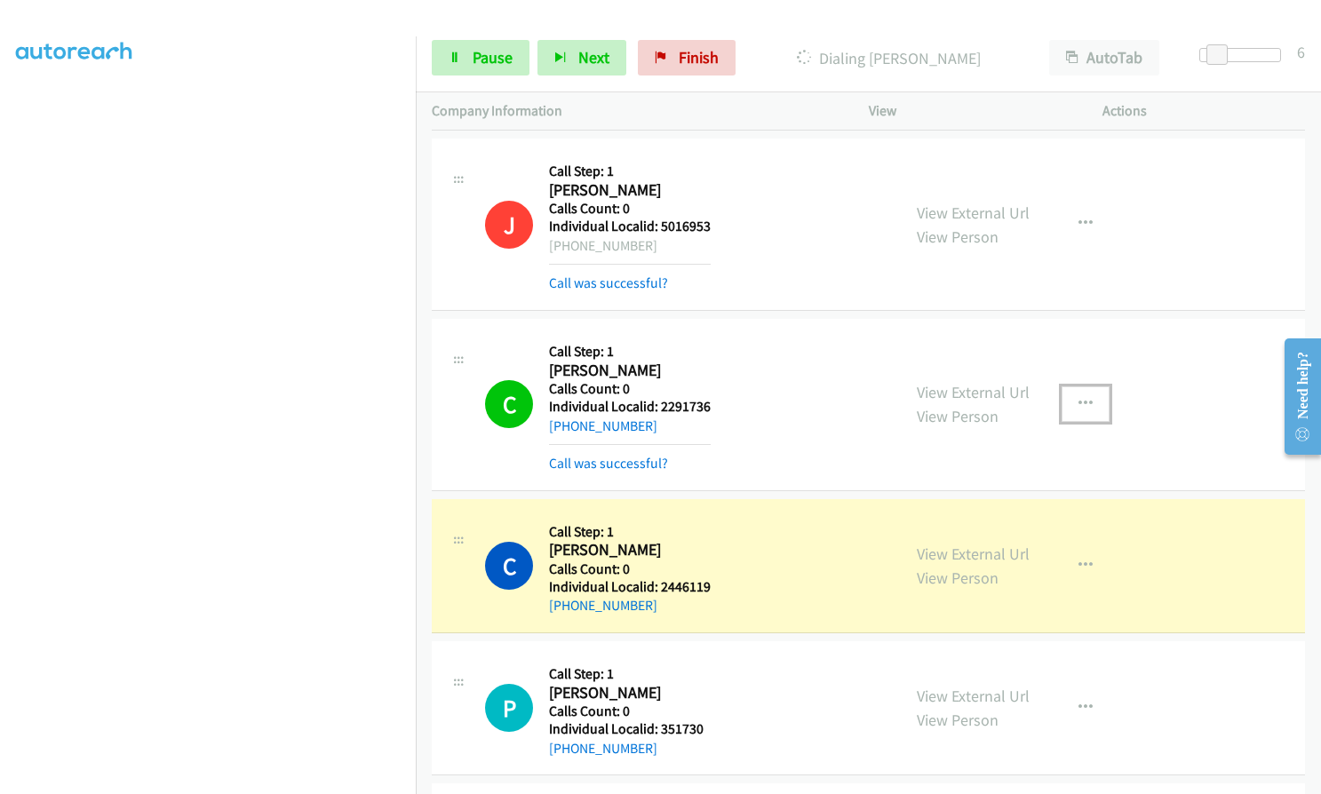
click at [1066, 398] on button "button" at bounding box center [1086, 404] width 48 height 36
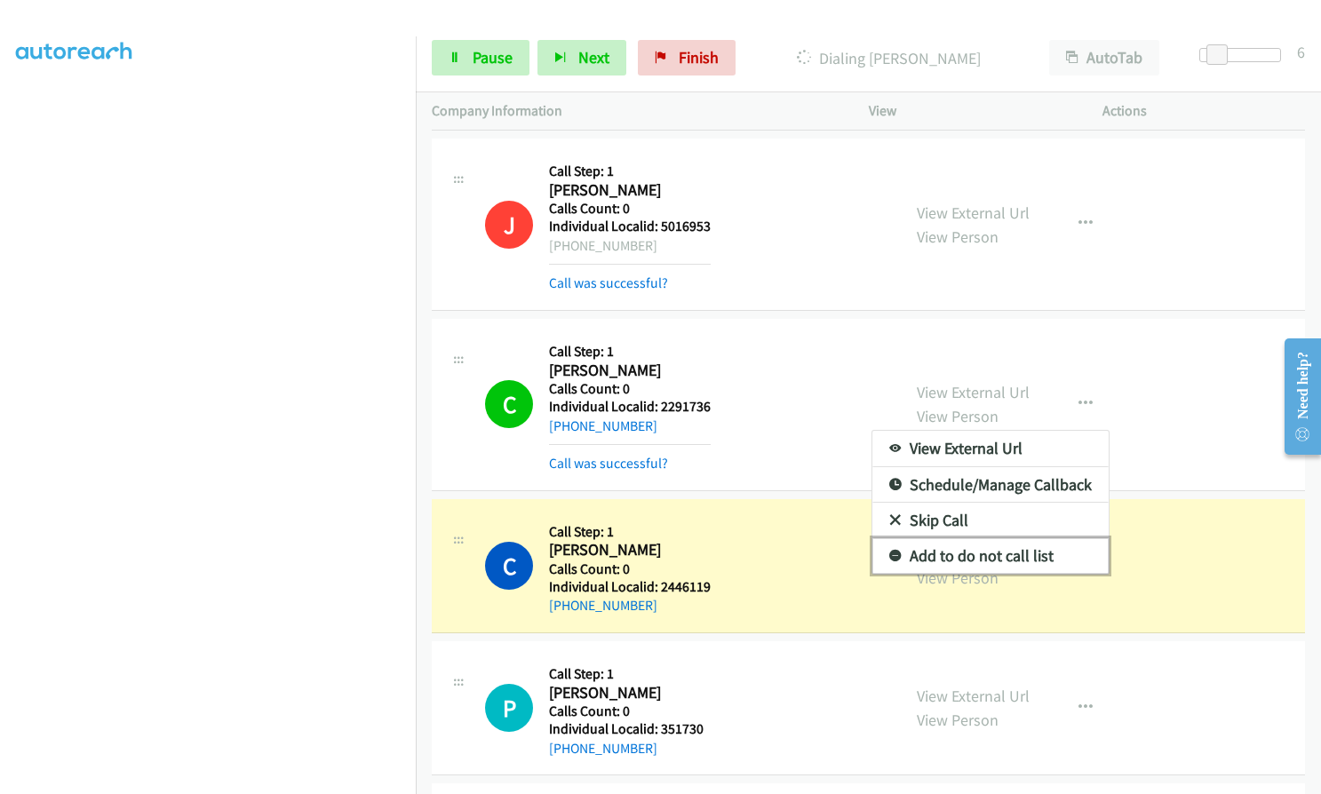
click at [889, 555] on icon at bounding box center [895, 557] width 12 height 12
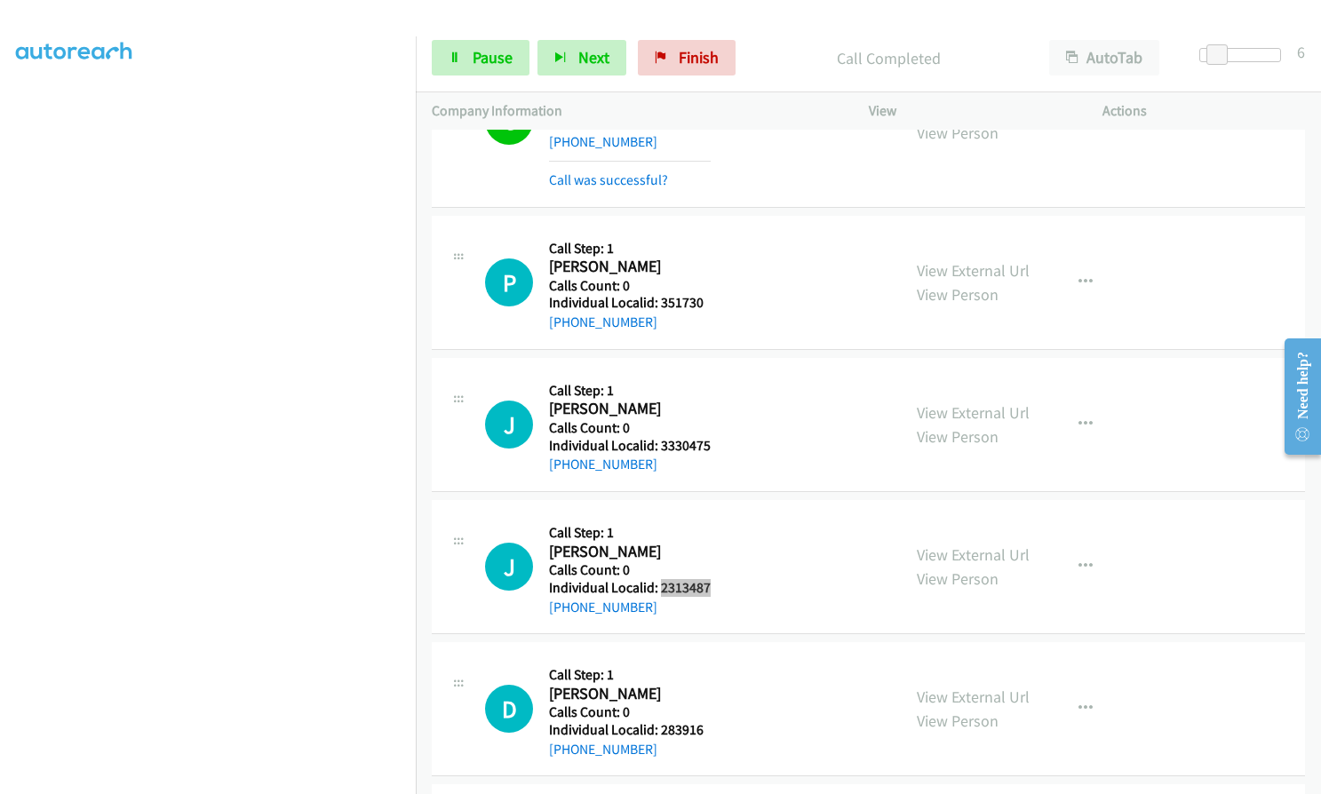
scroll to position [933, 0]
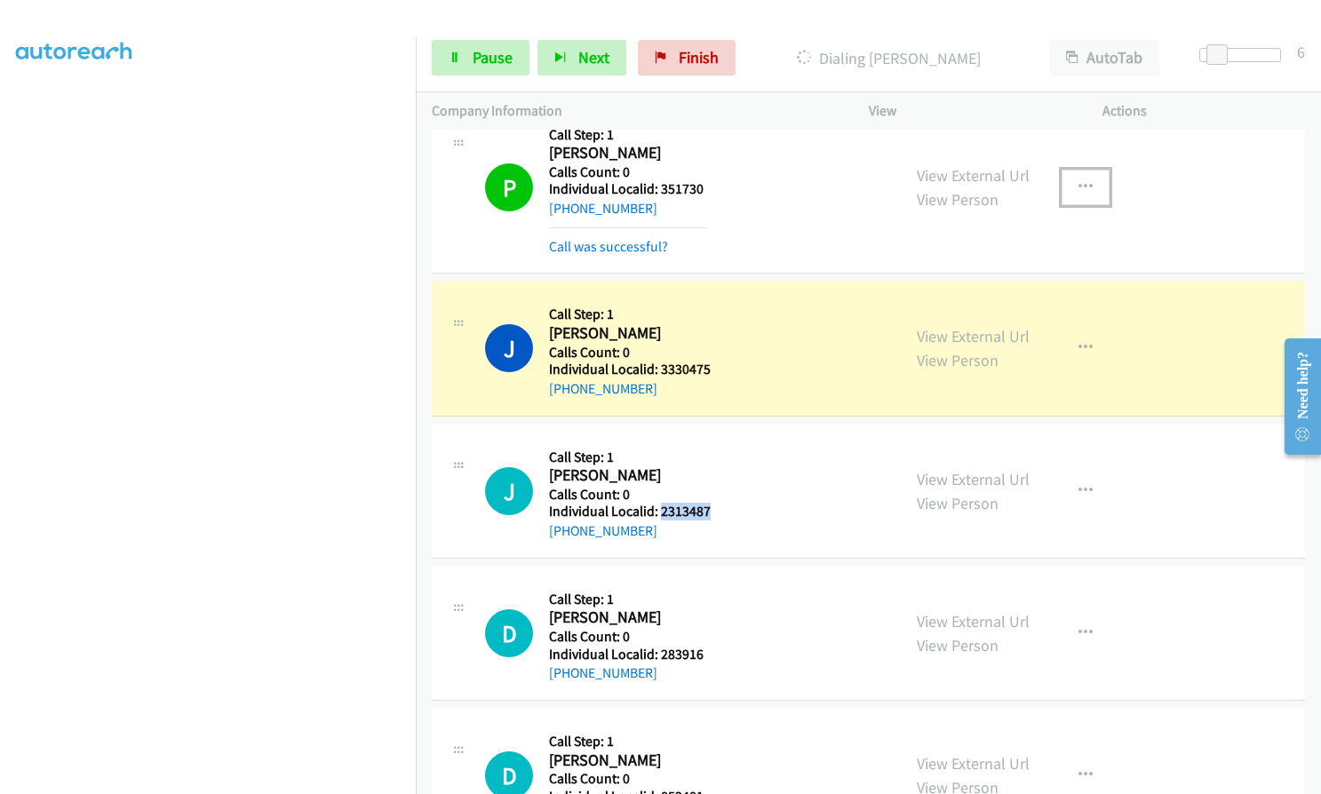
click at [1078, 186] on icon "button" at bounding box center [1085, 187] width 14 height 14
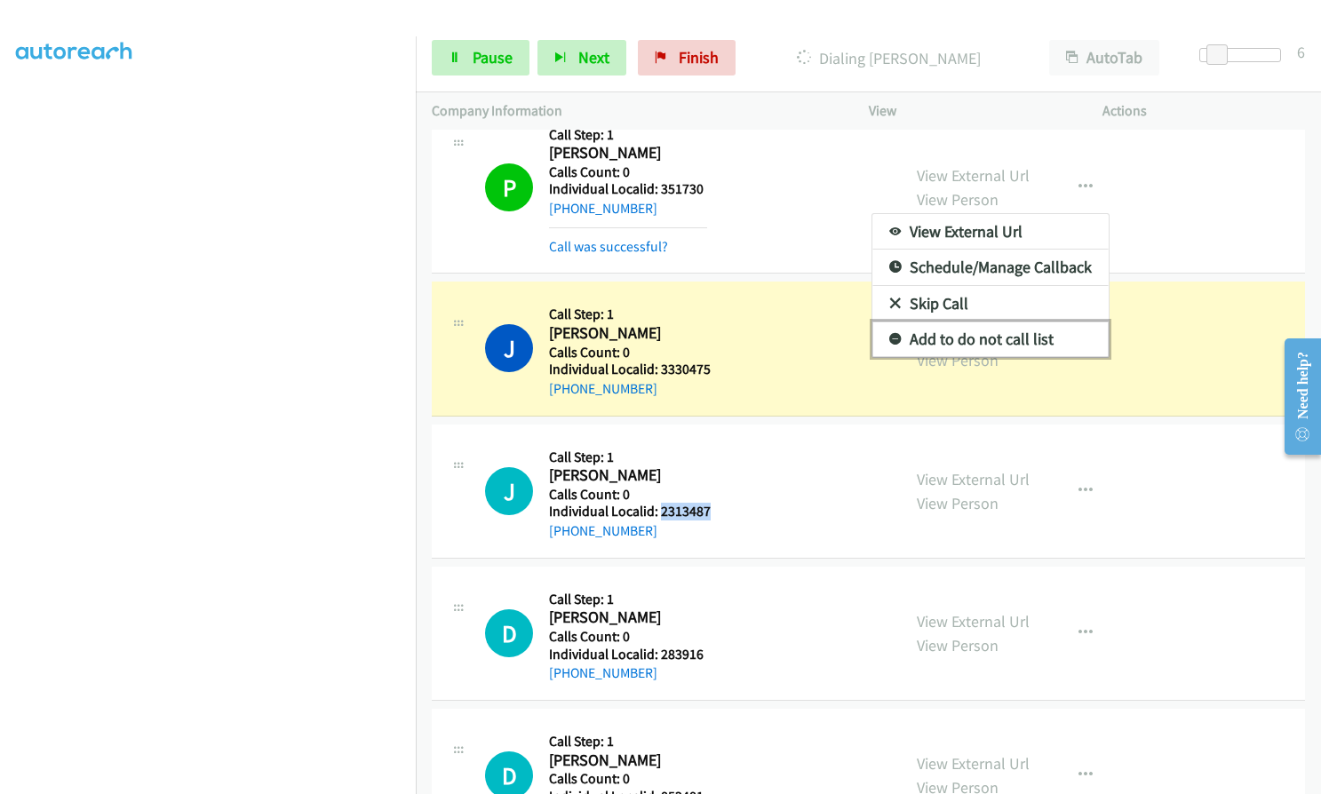
click at [889, 339] on icon at bounding box center [895, 340] width 12 height 12
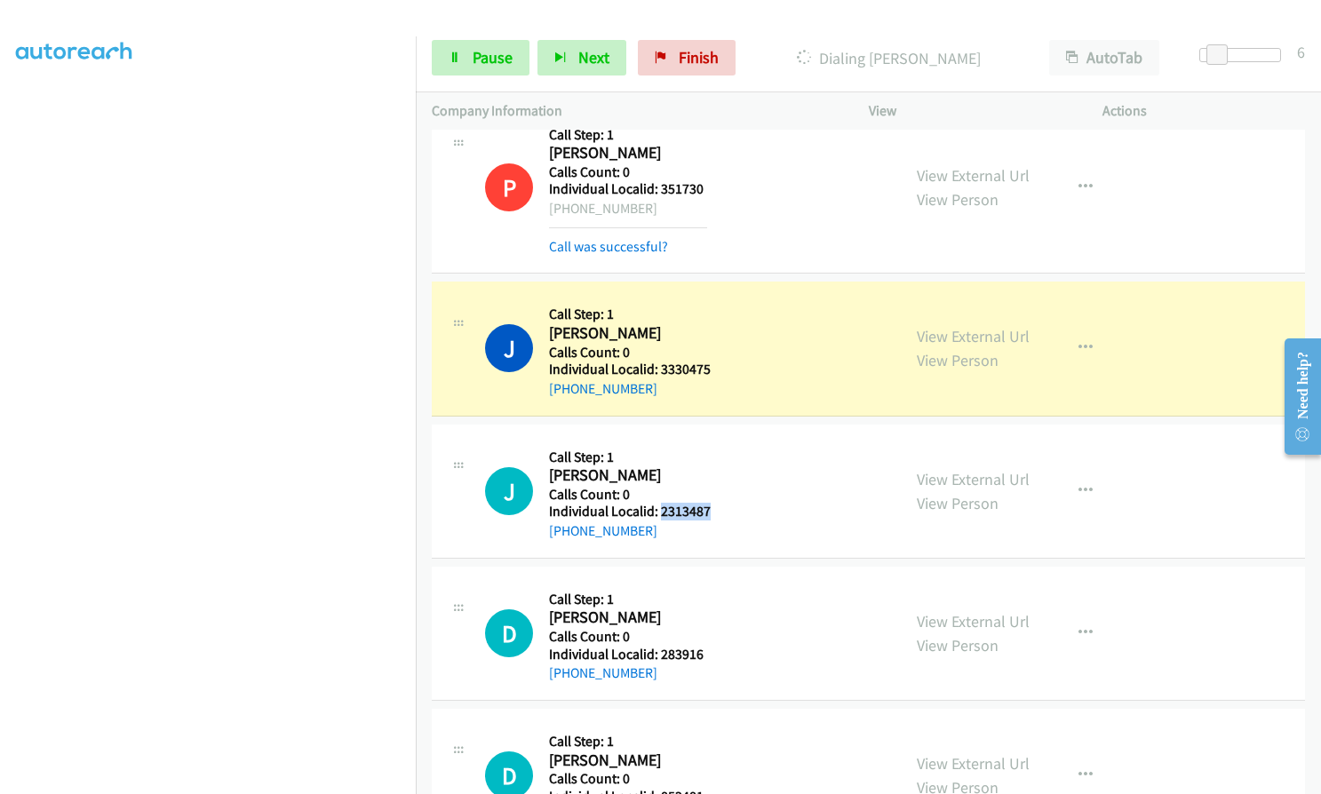
drag, startPoint x: 566, startPoint y: 211, endPoint x: 648, endPoint y: 207, distance: 81.8
click at [648, 207] on div "[PHONE_NUMBER]" at bounding box center [628, 208] width 158 height 21
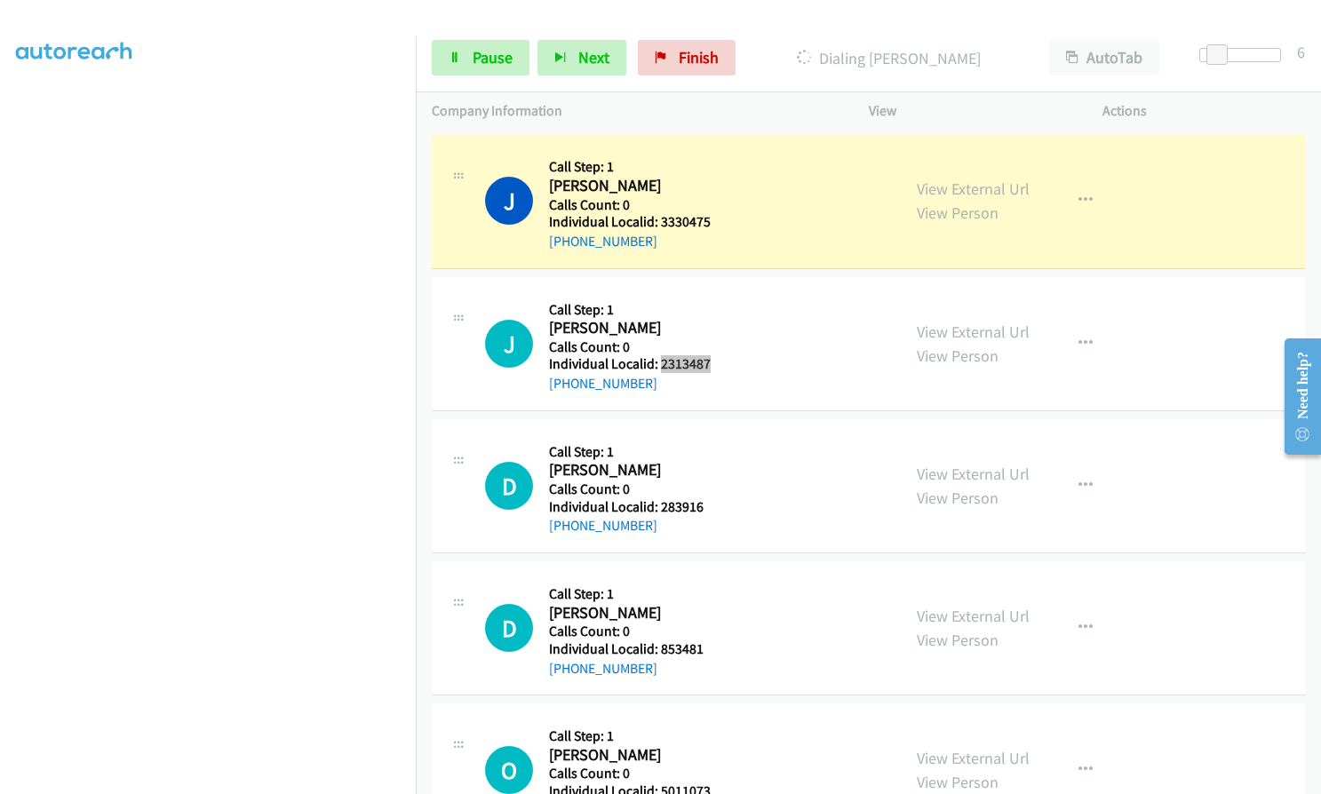
scroll to position [1088, 0]
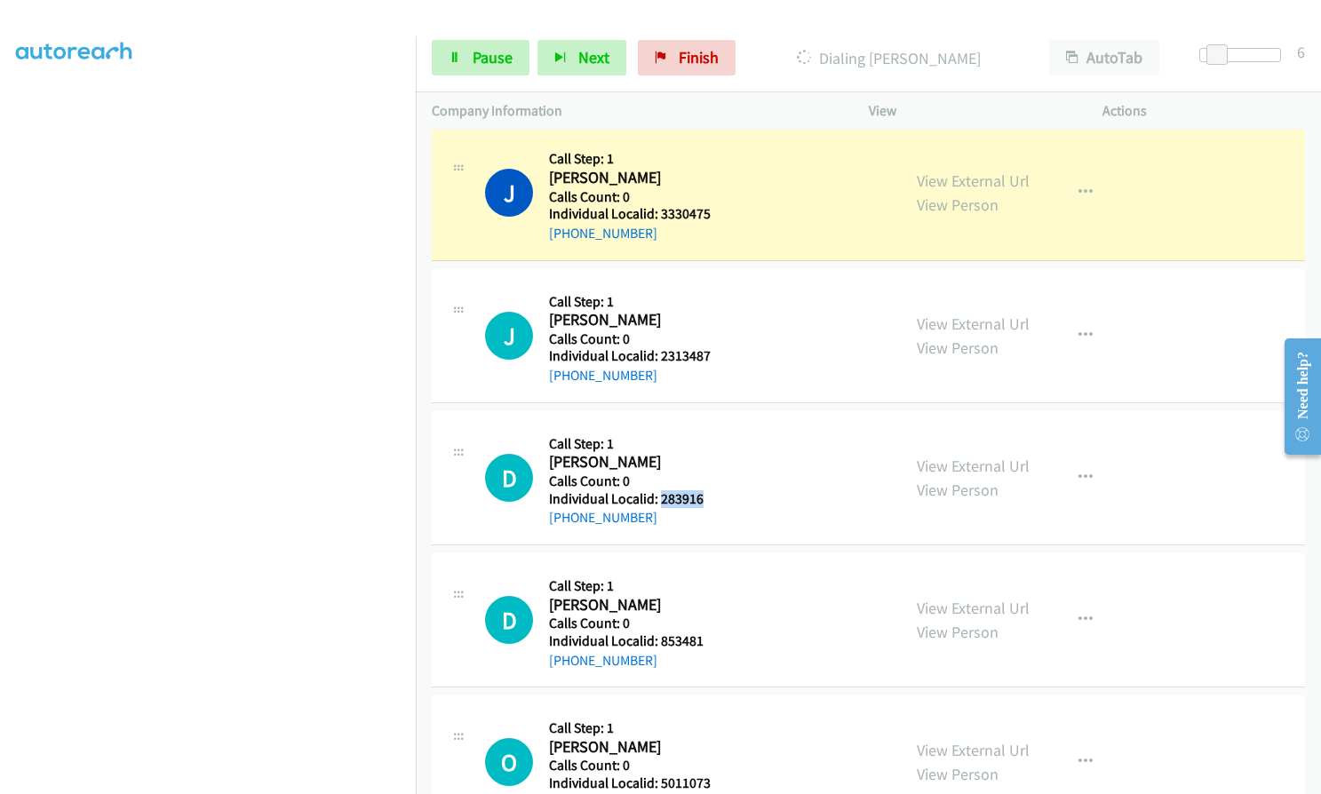
drag, startPoint x: 674, startPoint y: 493, endPoint x: 708, endPoint y: 490, distance: 33.9
click at [708, 490] on div "D Callback Scheduled Call Step: 1 [PERSON_NAME] America/New_York Calls Count: 0…" at bounding box center [685, 477] width 400 height 101
drag, startPoint x: 661, startPoint y: 639, endPoint x: 701, endPoint y: 636, distance: 40.1
click at [701, 636] on h5 "Individual Localid: 853481" at bounding box center [628, 641] width 158 height 18
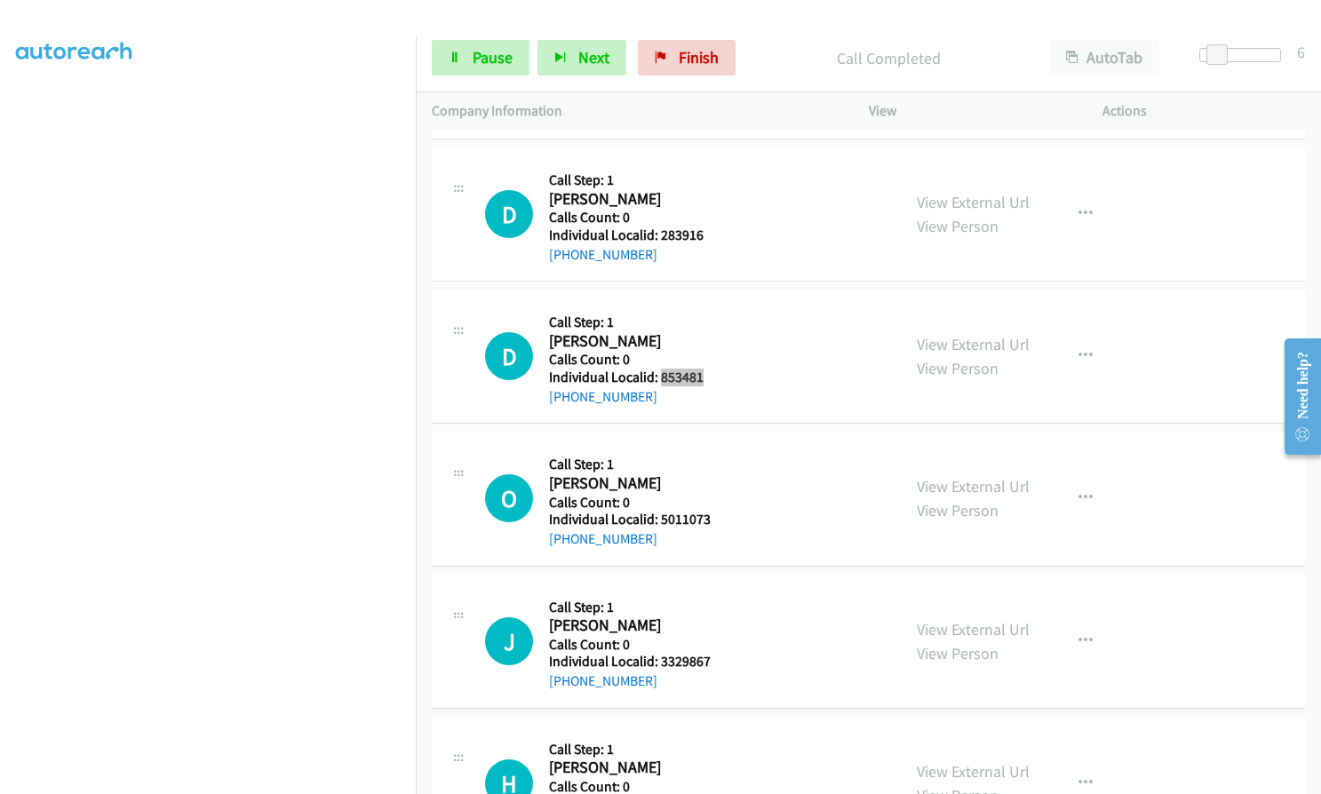
scroll to position [1443, 0]
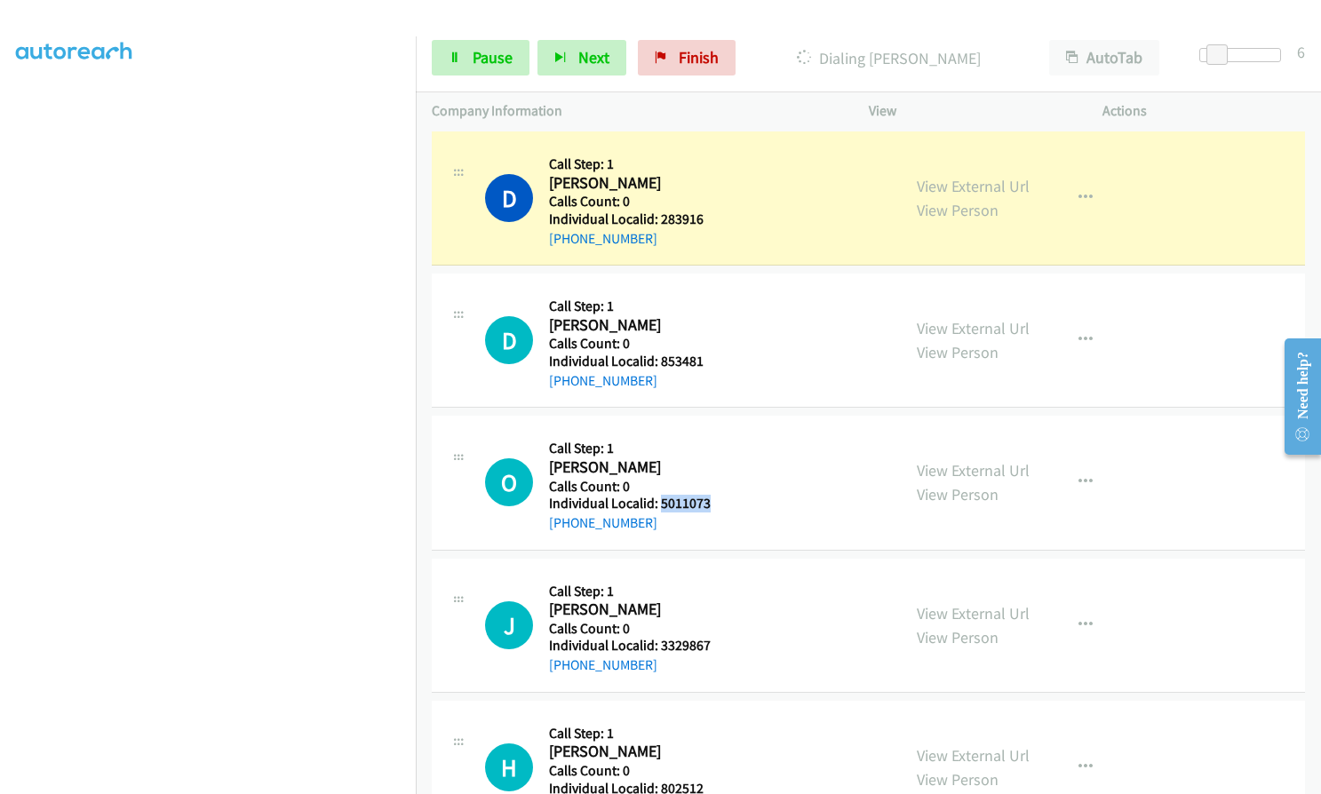
drag, startPoint x: 657, startPoint y: 505, endPoint x: 712, endPoint y: 500, distance: 55.3
click at [712, 500] on div "O Callback Scheduled Call Step: 1 [PERSON_NAME] America/Los_Angeles Calls Count…" at bounding box center [685, 482] width 400 height 101
drag, startPoint x: 657, startPoint y: 644, endPoint x: 704, endPoint y: 643, distance: 47.1
click at [706, 643] on h5 "Individual Localid: 3329867" at bounding box center [630, 646] width 162 height 18
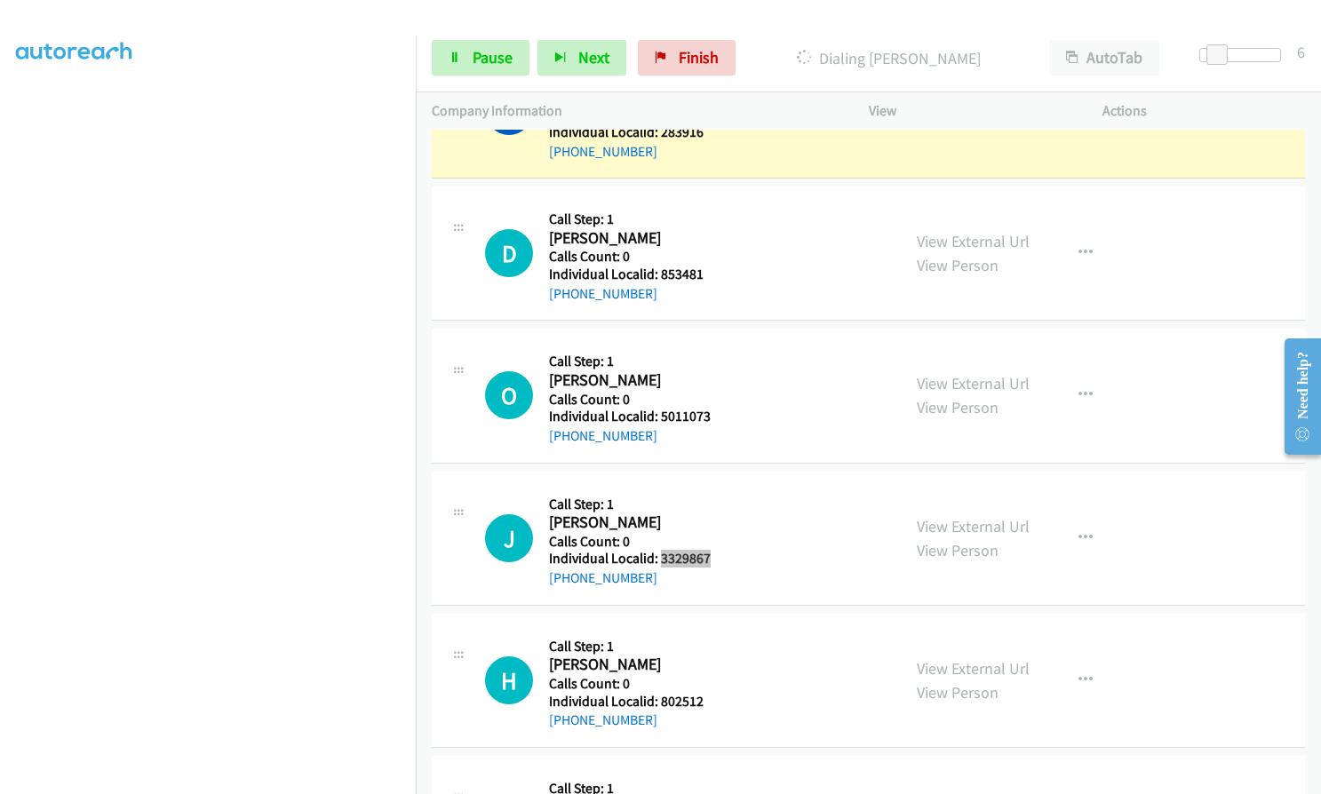
scroll to position [1532, 0]
drag, startPoint x: 656, startPoint y: 697, endPoint x: 710, endPoint y: 696, distance: 54.2
click at [710, 696] on div "H Callback Scheduled Call Step: 1 [PERSON_NAME] America/New_York Calls Count: 0…" at bounding box center [685, 678] width 400 height 101
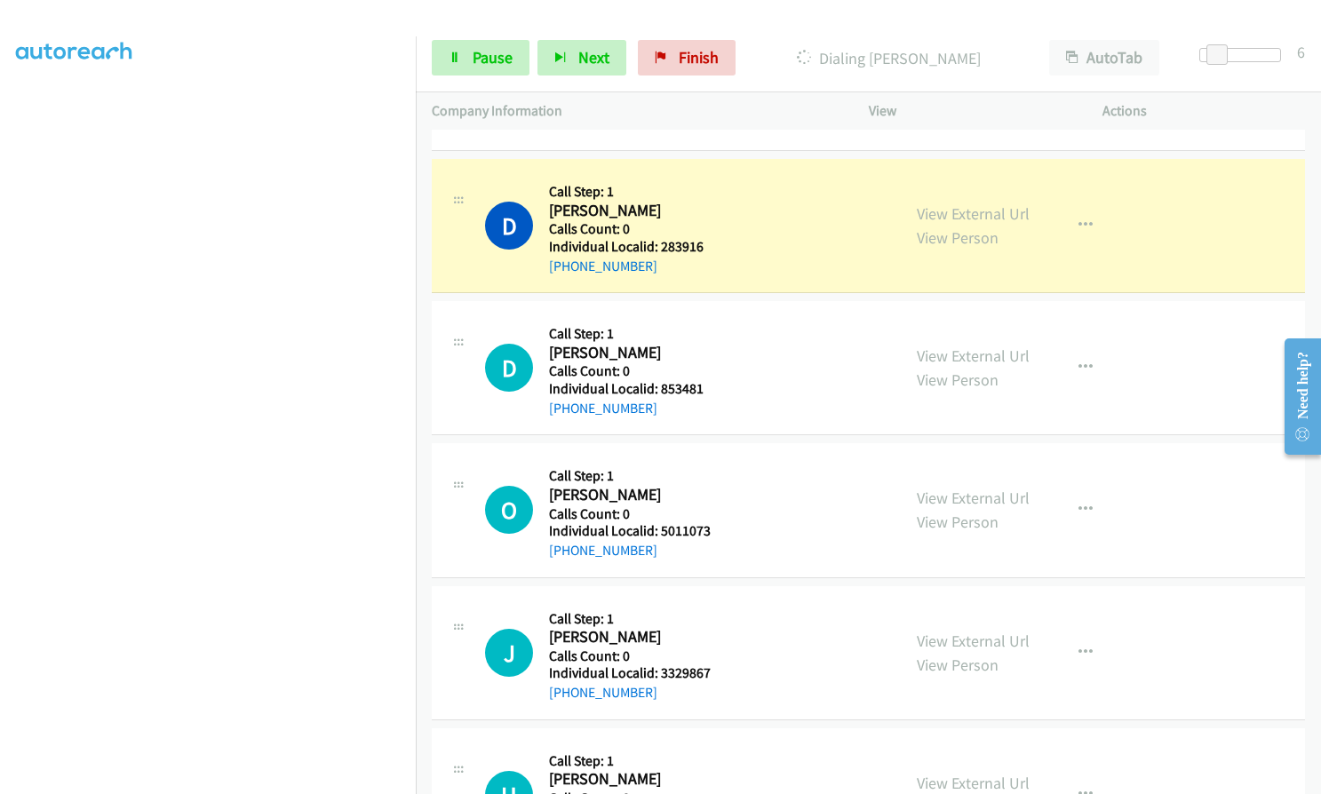
scroll to position [1399, 0]
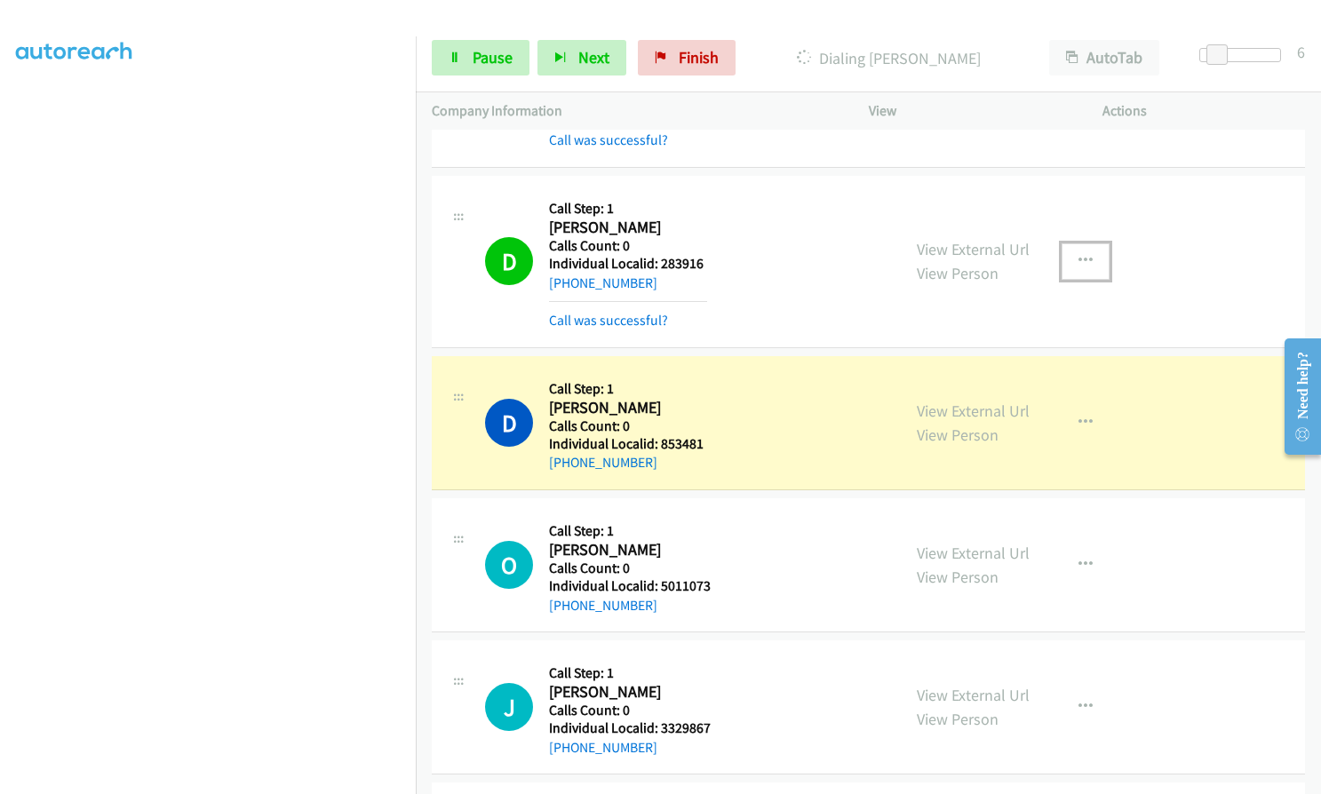
click at [1084, 259] on icon "button" at bounding box center [1085, 261] width 14 height 14
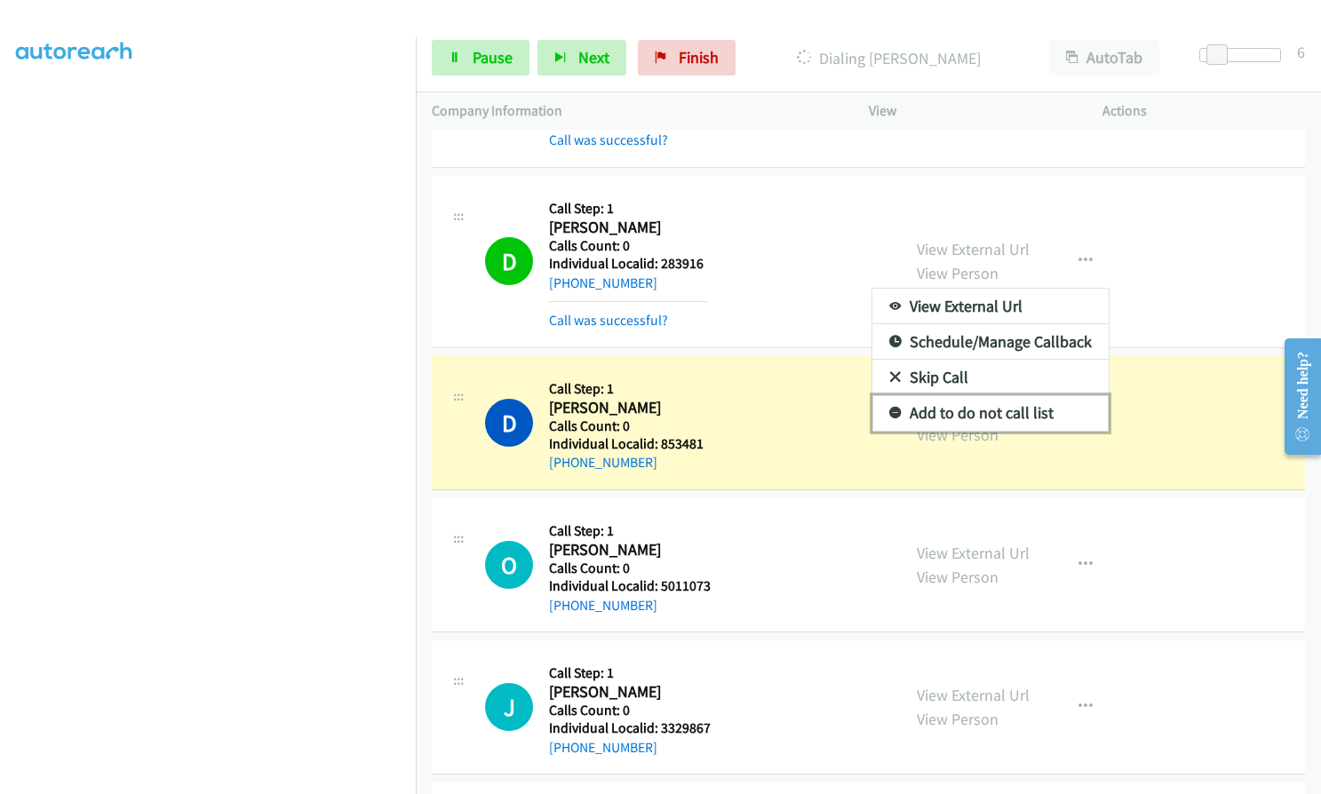
click at [895, 408] on link "Add to do not call list" at bounding box center [990, 413] width 236 height 36
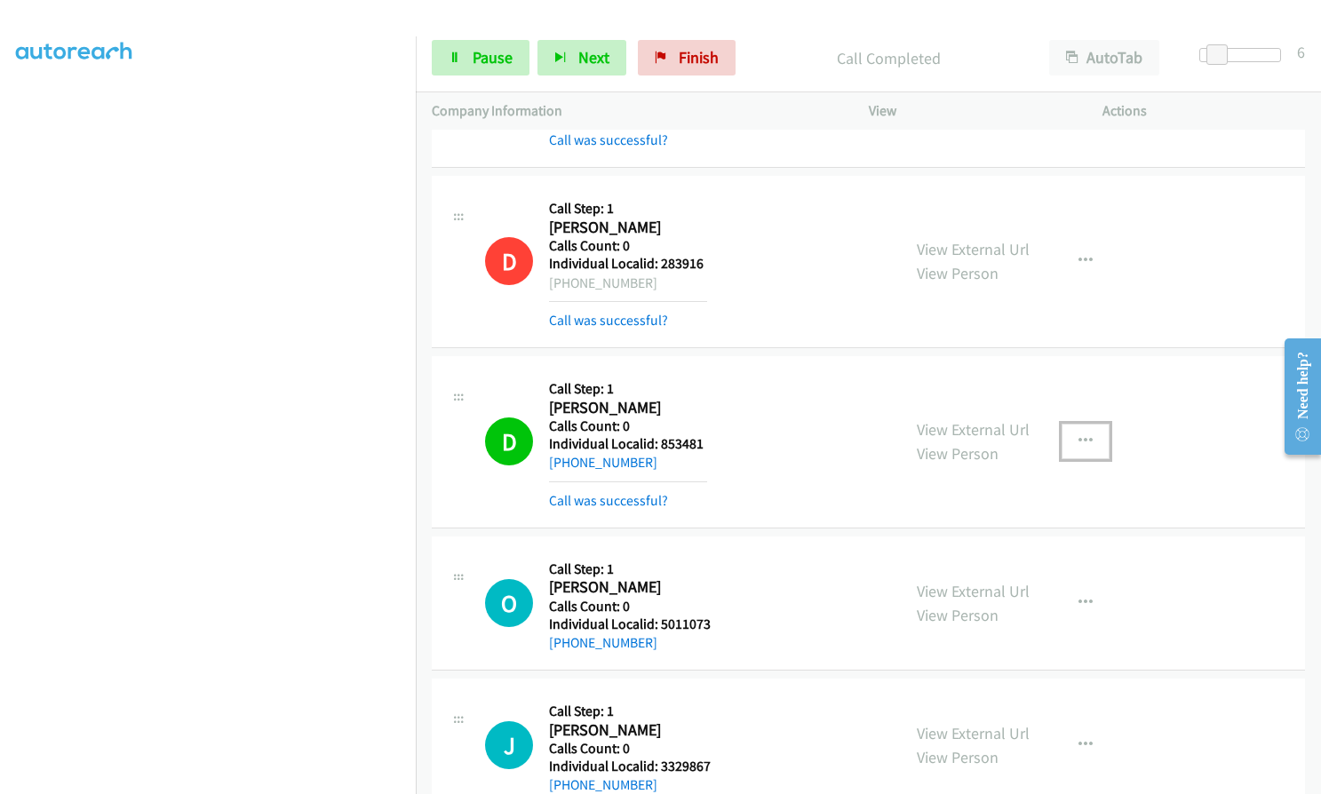
click at [1078, 439] on icon "button" at bounding box center [1085, 441] width 14 height 14
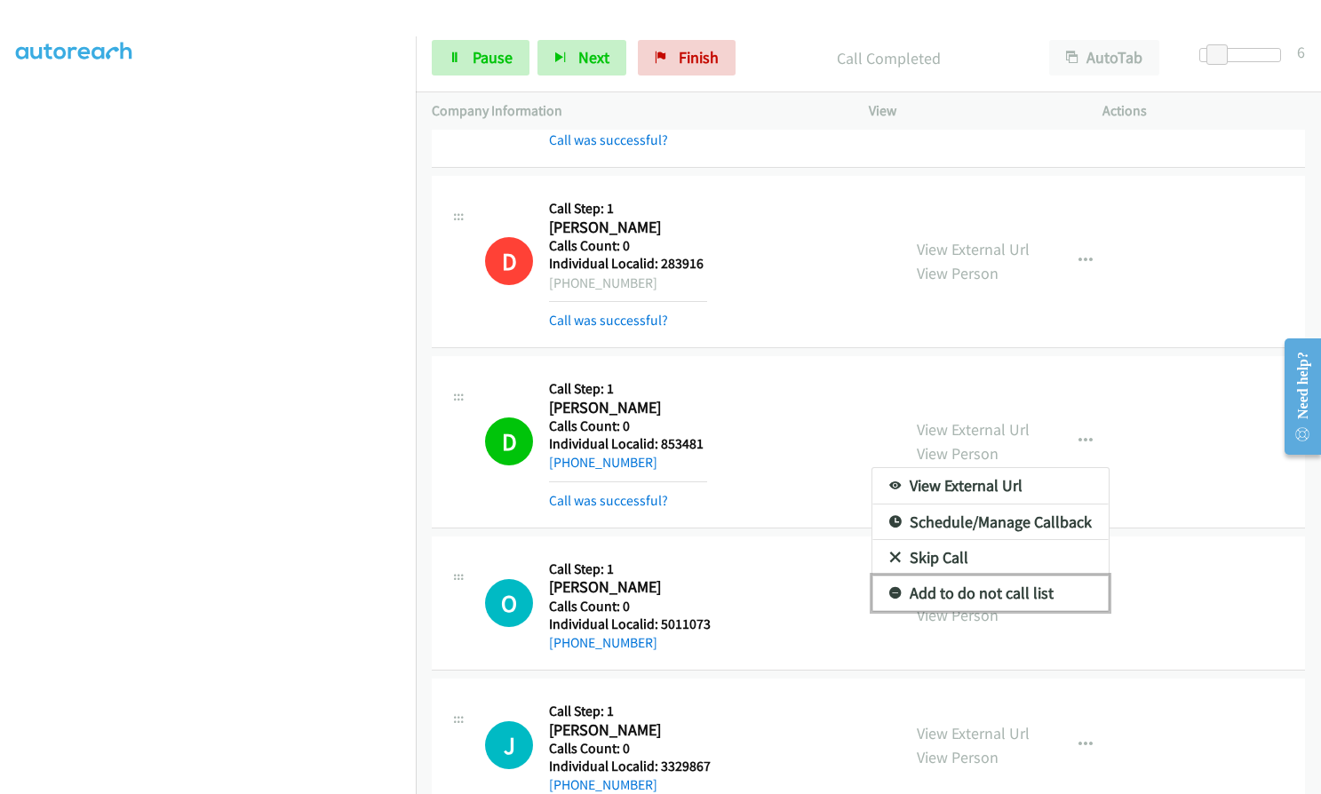
click at [889, 590] on icon at bounding box center [895, 594] width 12 height 12
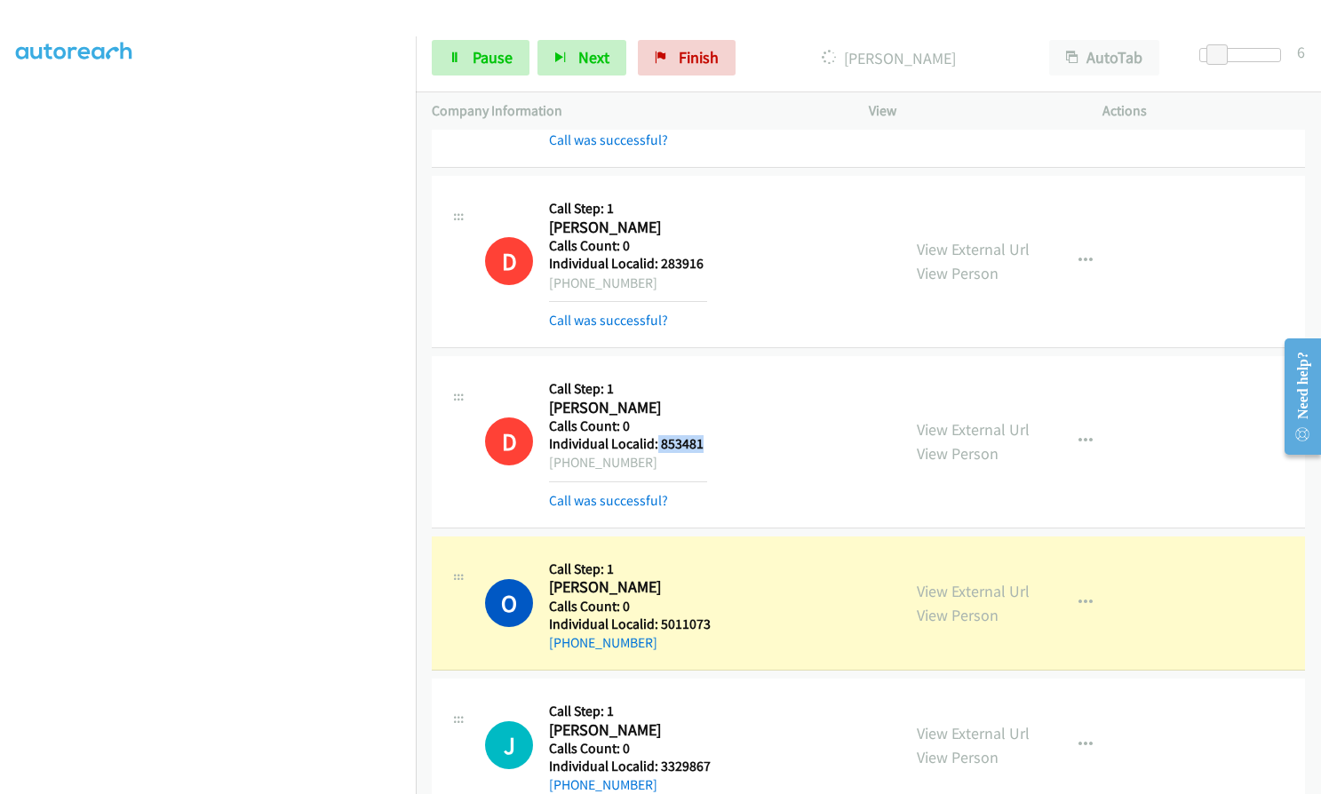
drag, startPoint x: 656, startPoint y: 441, endPoint x: 702, endPoint y: 441, distance: 45.3
click at [702, 441] on h5 "Individual Localid: 853481" at bounding box center [628, 444] width 158 height 18
click at [716, 394] on div "D Callback Scheduled Call Step: 1 [PERSON_NAME] America/New_York Calls Count: 0…" at bounding box center [685, 441] width 400 height 139
drag, startPoint x: 565, startPoint y: 465, endPoint x: 646, endPoint y: 463, distance: 80.9
click at [646, 463] on div "[PHONE_NUMBER]" at bounding box center [628, 462] width 158 height 21
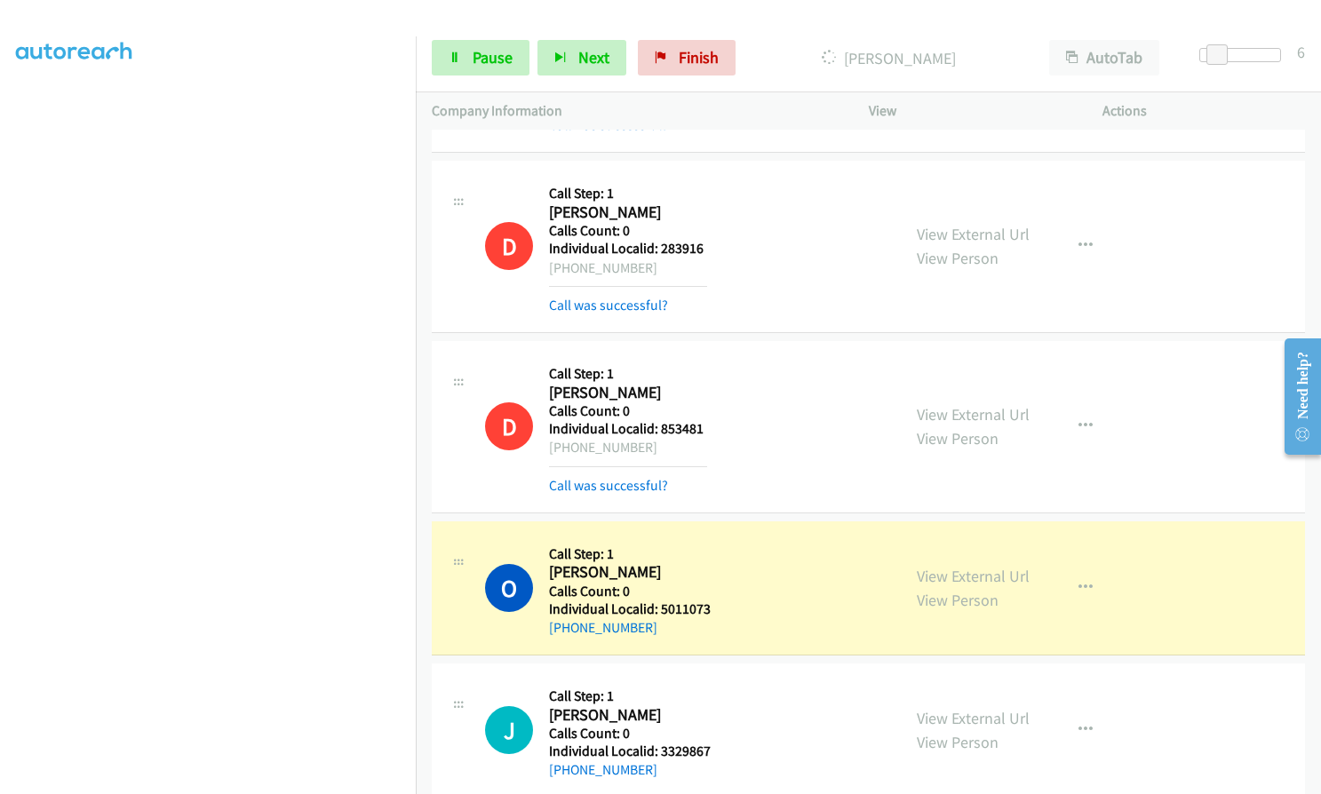
scroll to position [1421, 0]
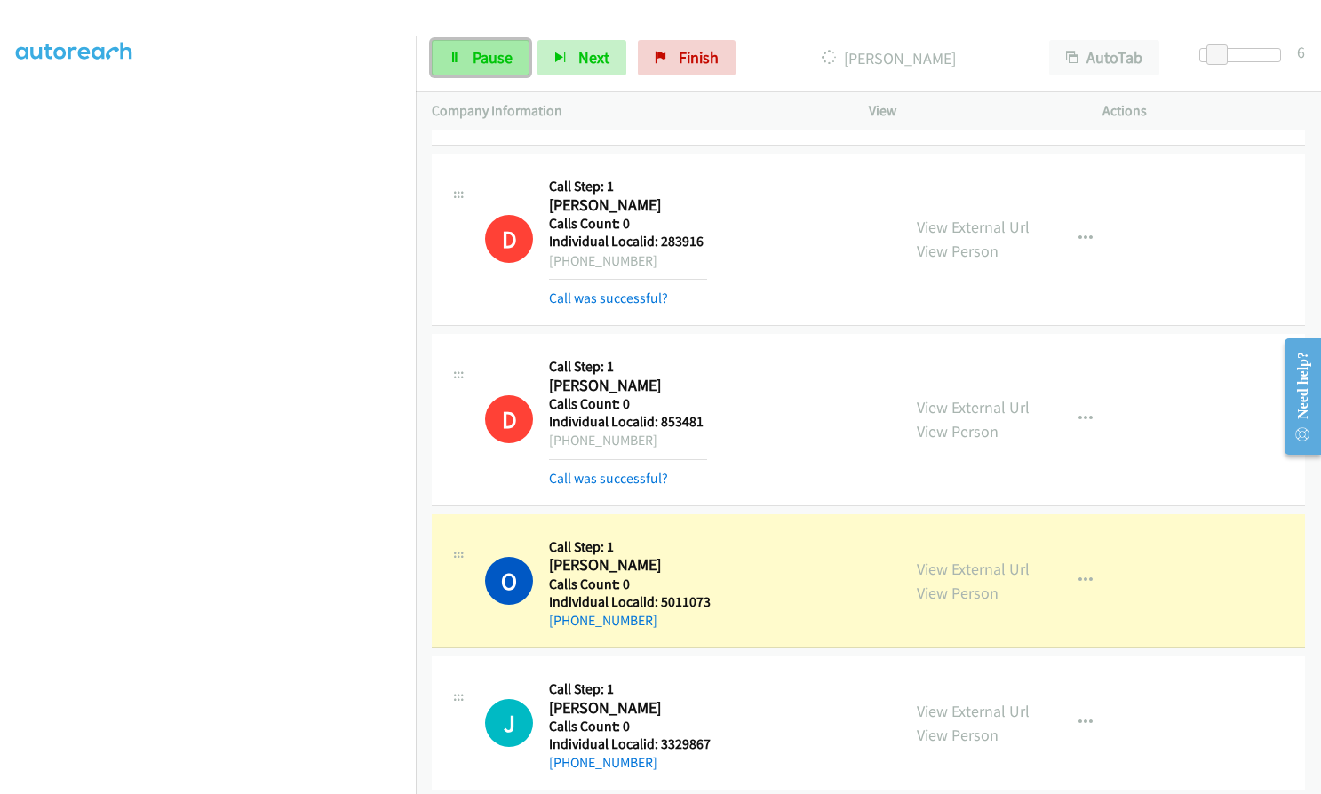
click at [490, 60] on span "Pause" at bounding box center [493, 57] width 40 height 20
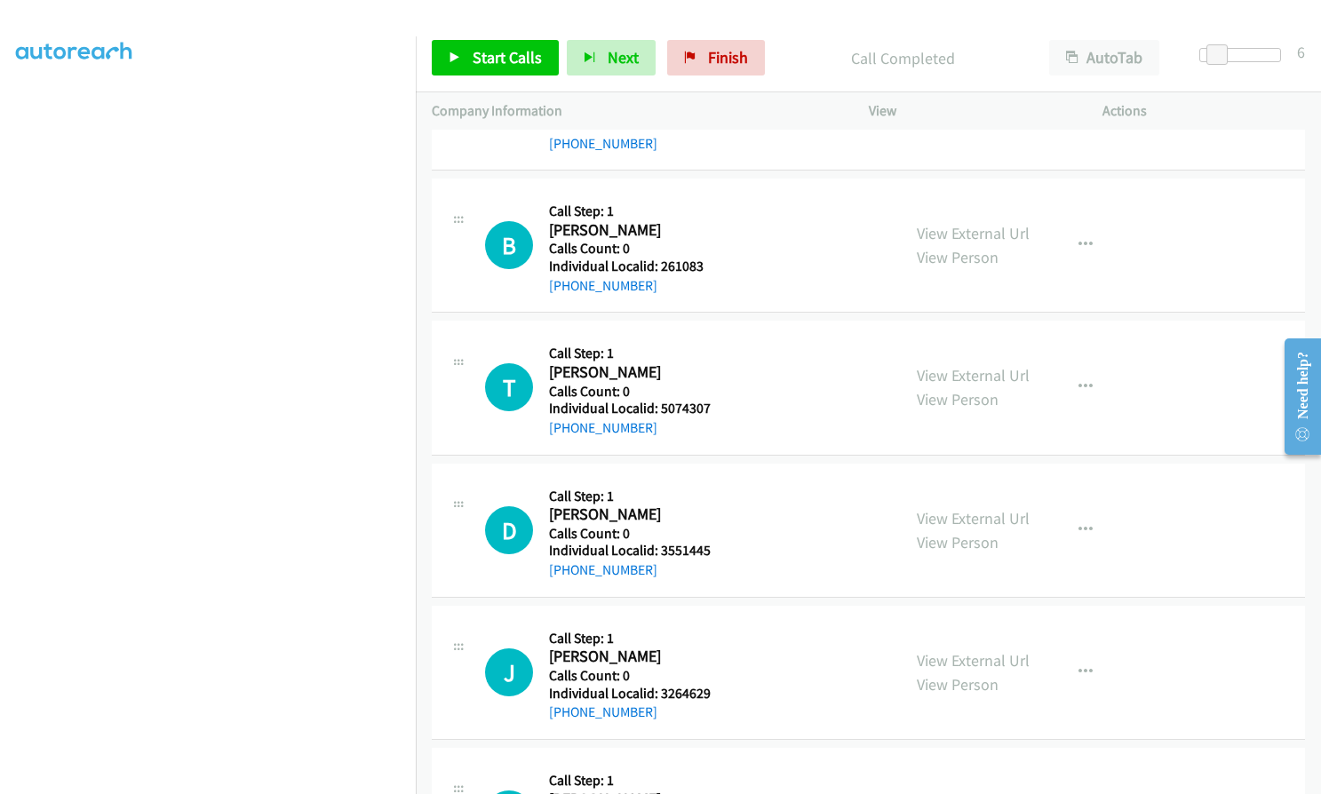
scroll to position [2509, 0]
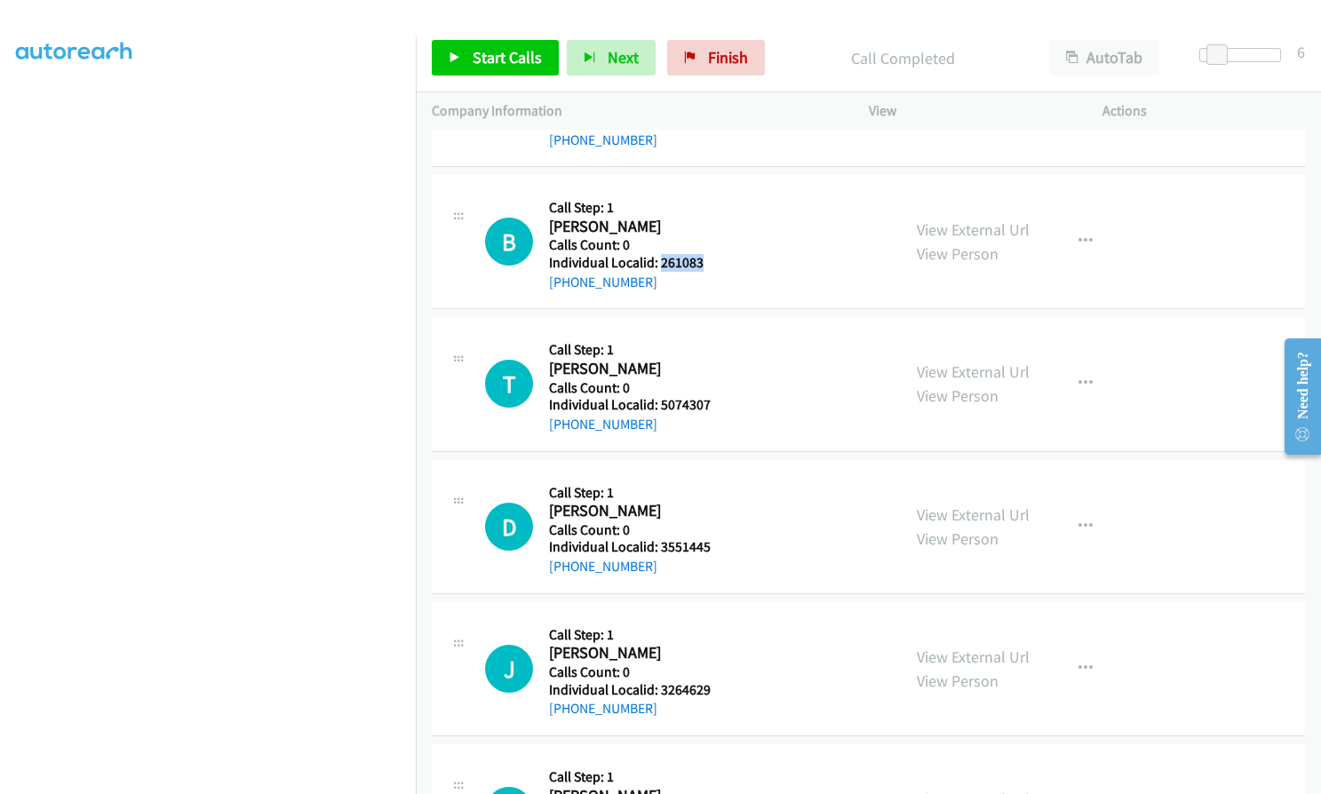
drag, startPoint x: 660, startPoint y: 262, endPoint x: 701, endPoint y: 262, distance: 40.9
click at [701, 262] on h5 "Individual Localid: 261083" at bounding box center [628, 263] width 158 height 18
drag, startPoint x: 658, startPoint y: 407, endPoint x: 716, endPoint y: 402, distance: 57.9
click at [716, 402] on div "T Callback Scheduled Call Step: 1 [PERSON_NAME] America/New_York Calls Count: 0…" at bounding box center [685, 383] width 400 height 101
drag, startPoint x: 659, startPoint y: 545, endPoint x: 720, endPoint y: 545, distance: 61.3
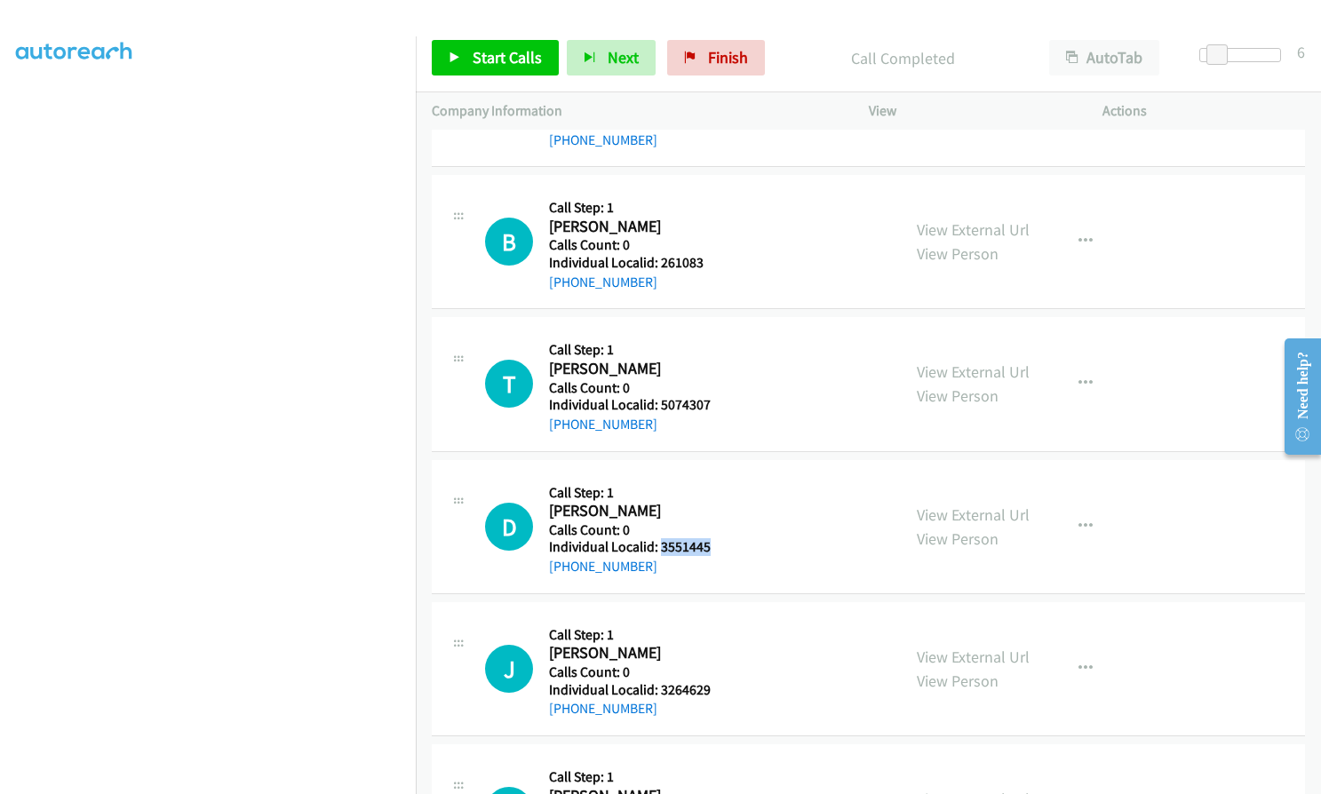
click at [720, 545] on div "D Callback Scheduled Call Step: 1 [PERSON_NAME] America/New_York Calls Count: 0…" at bounding box center [685, 526] width 400 height 101
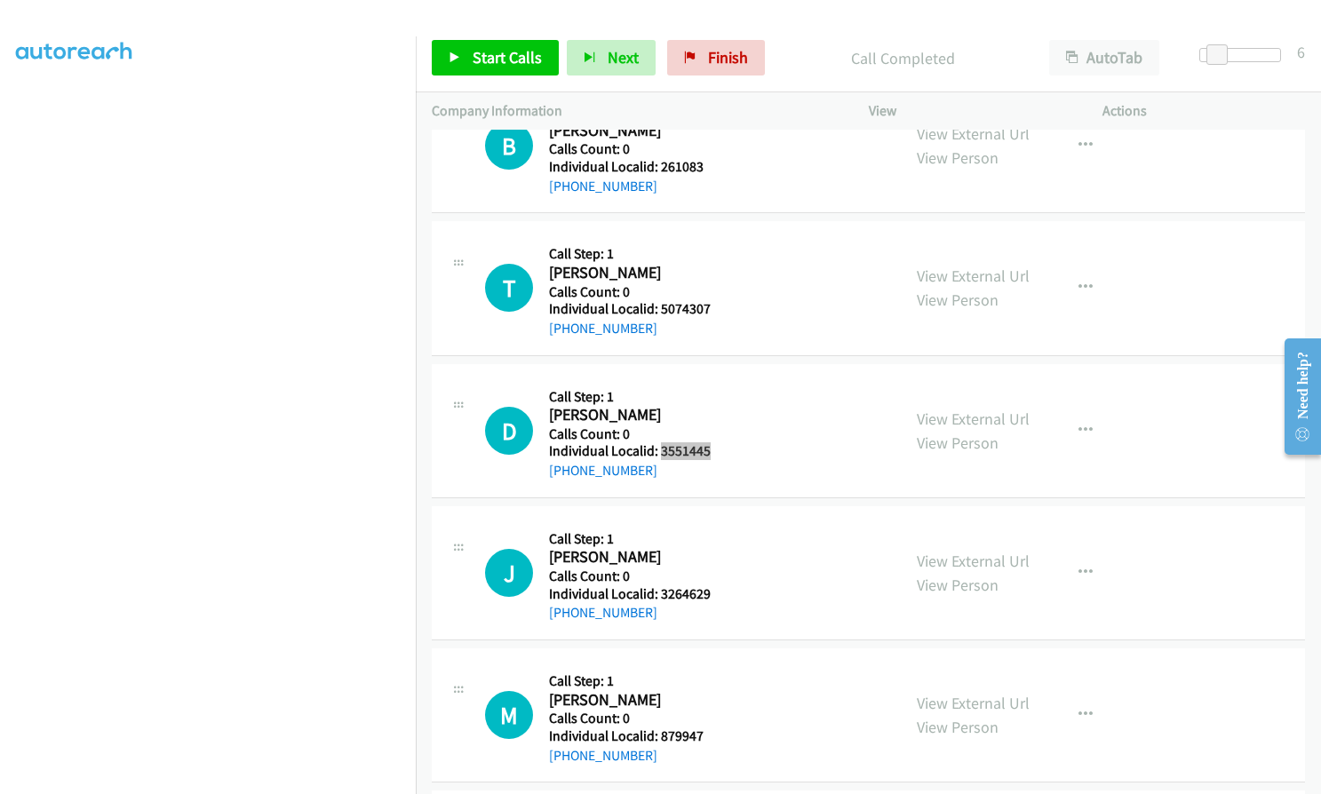
scroll to position [2620, 0]
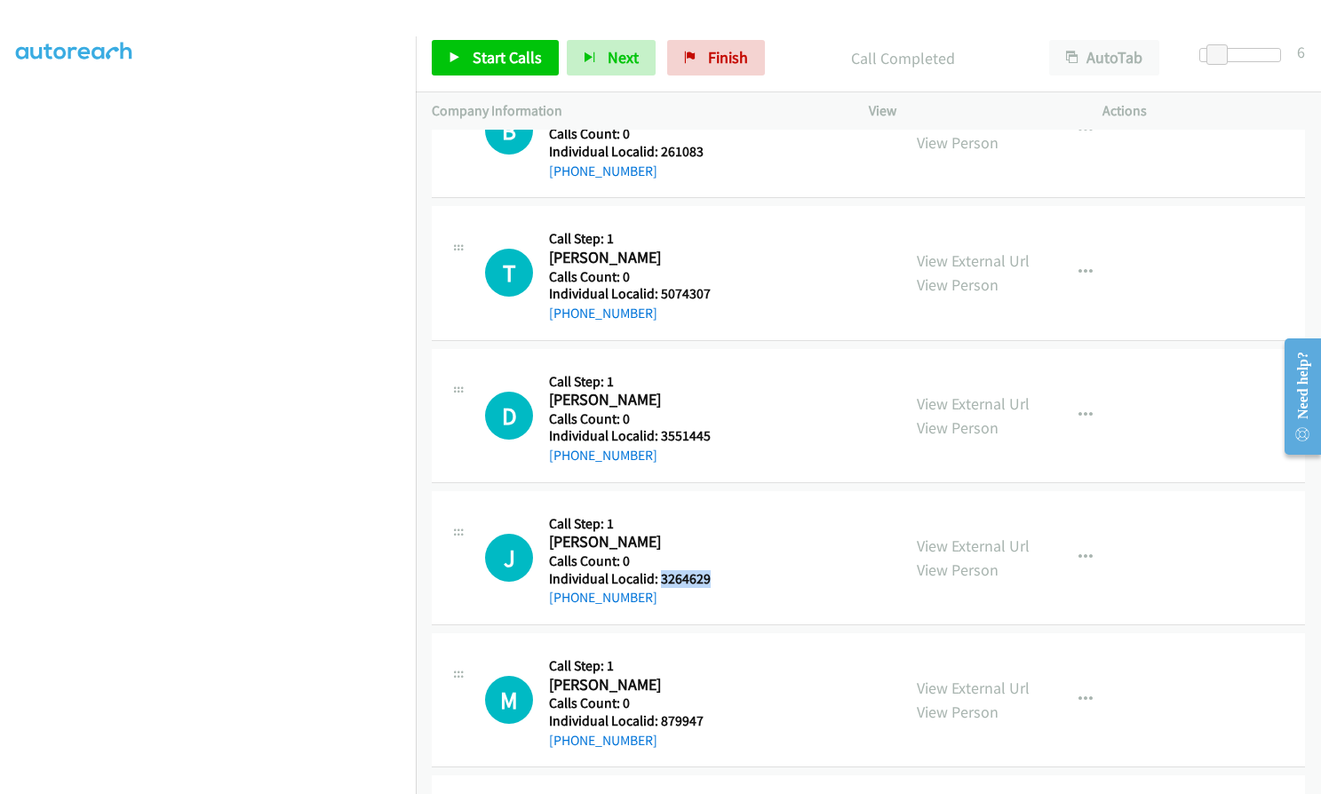
drag, startPoint x: 660, startPoint y: 571, endPoint x: 715, endPoint y: 573, distance: 55.1
click at [715, 573] on div "J Callback Scheduled Call Step: 1 [PERSON_NAME] Story America/New_York Calls Co…" at bounding box center [685, 557] width 400 height 101
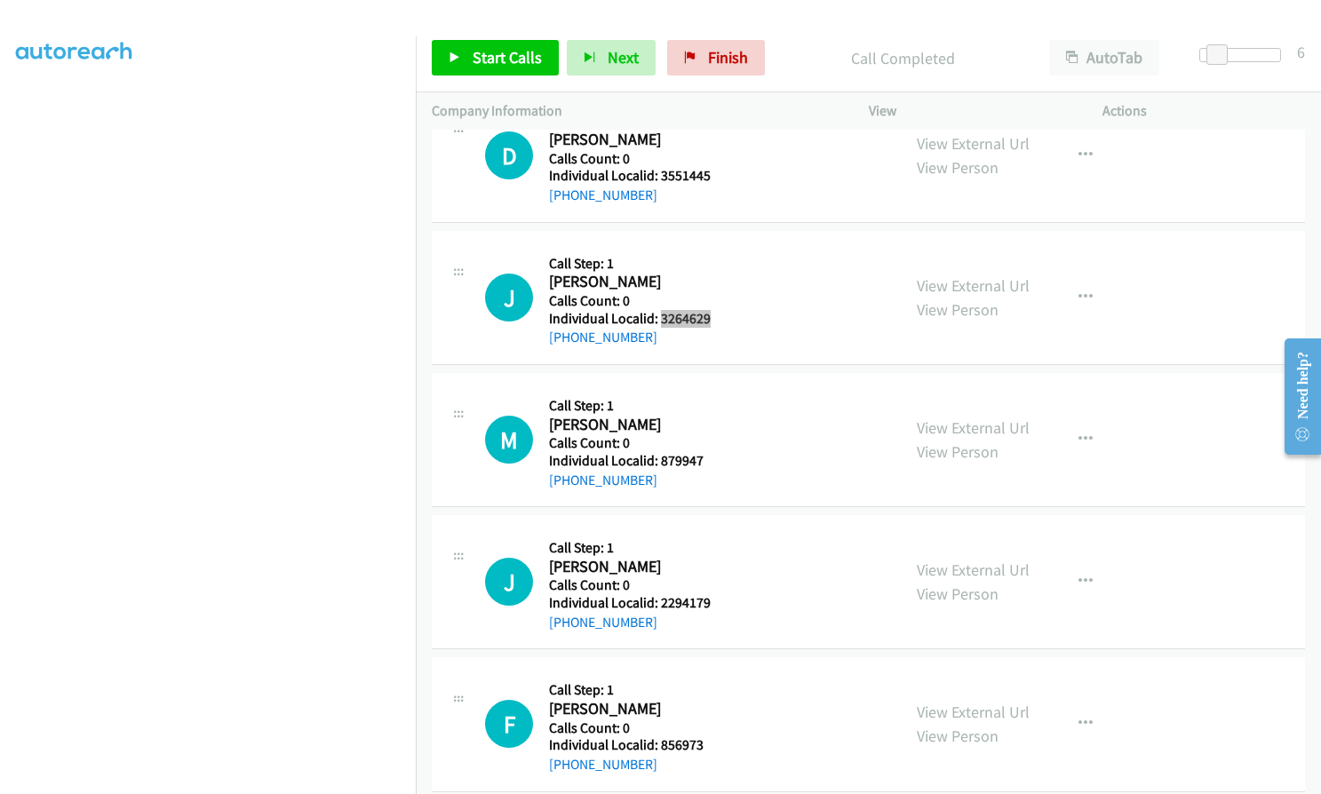
scroll to position [2887, 0]
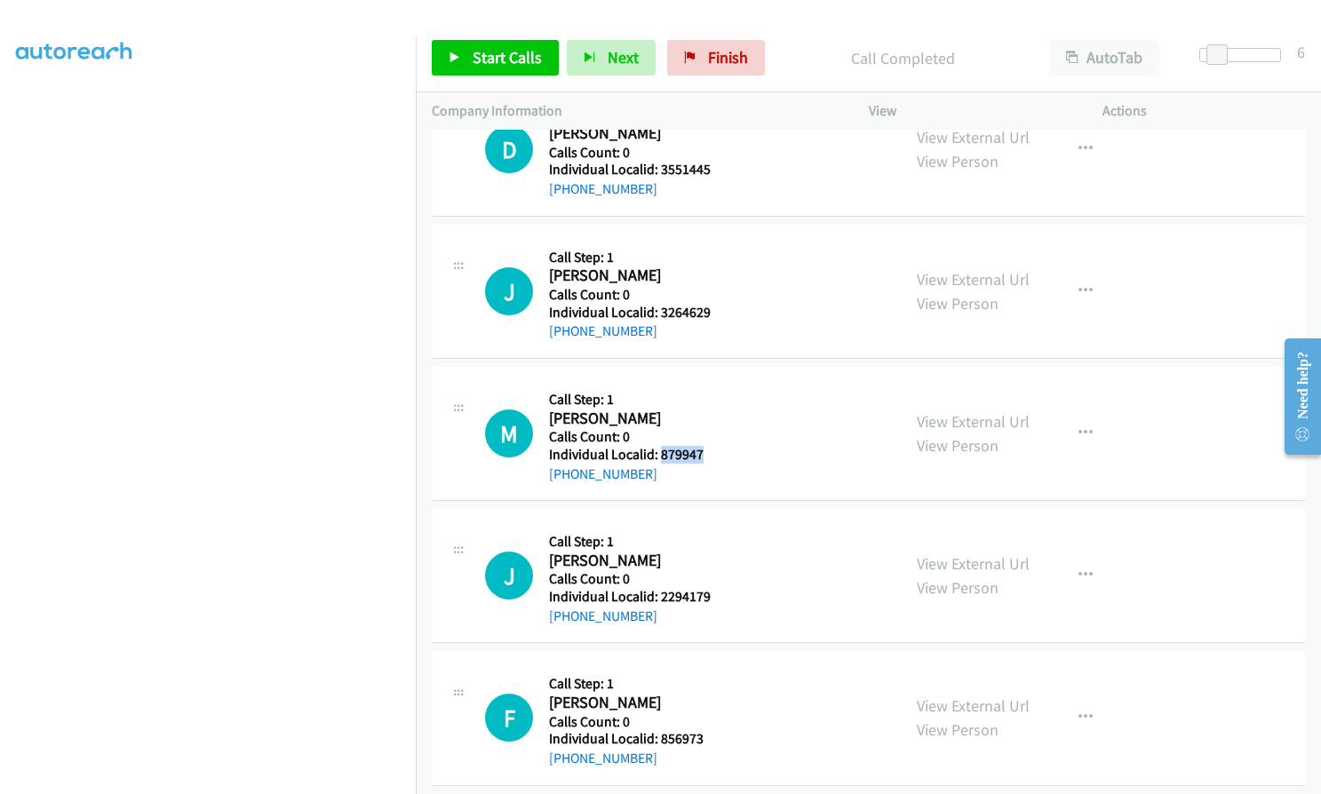
drag, startPoint x: 658, startPoint y: 453, endPoint x: 704, endPoint y: 454, distance: 45.3
click at [704, 454] on h5 "Individual Localid: 879947" at bounding box center [628, 455] width 158 height 18
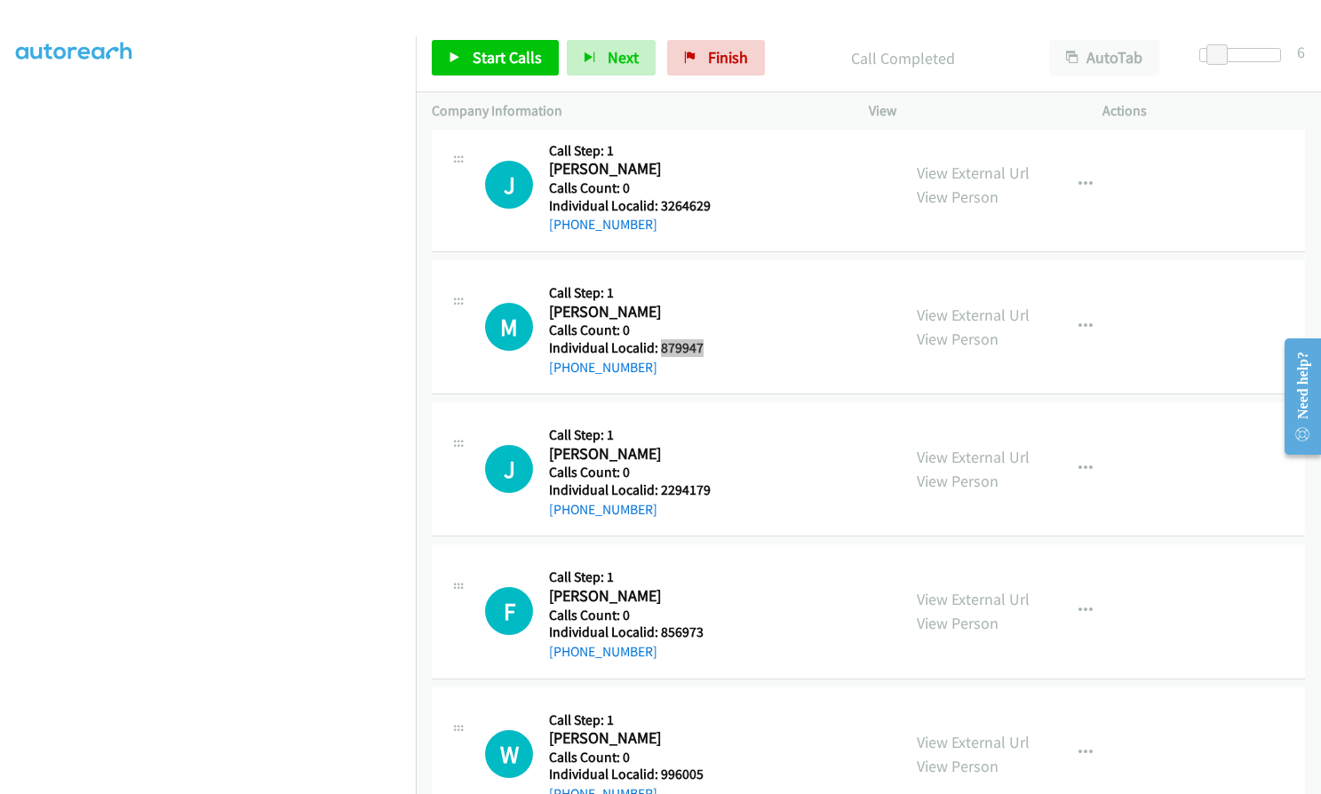
scroll to position [3020, 0]
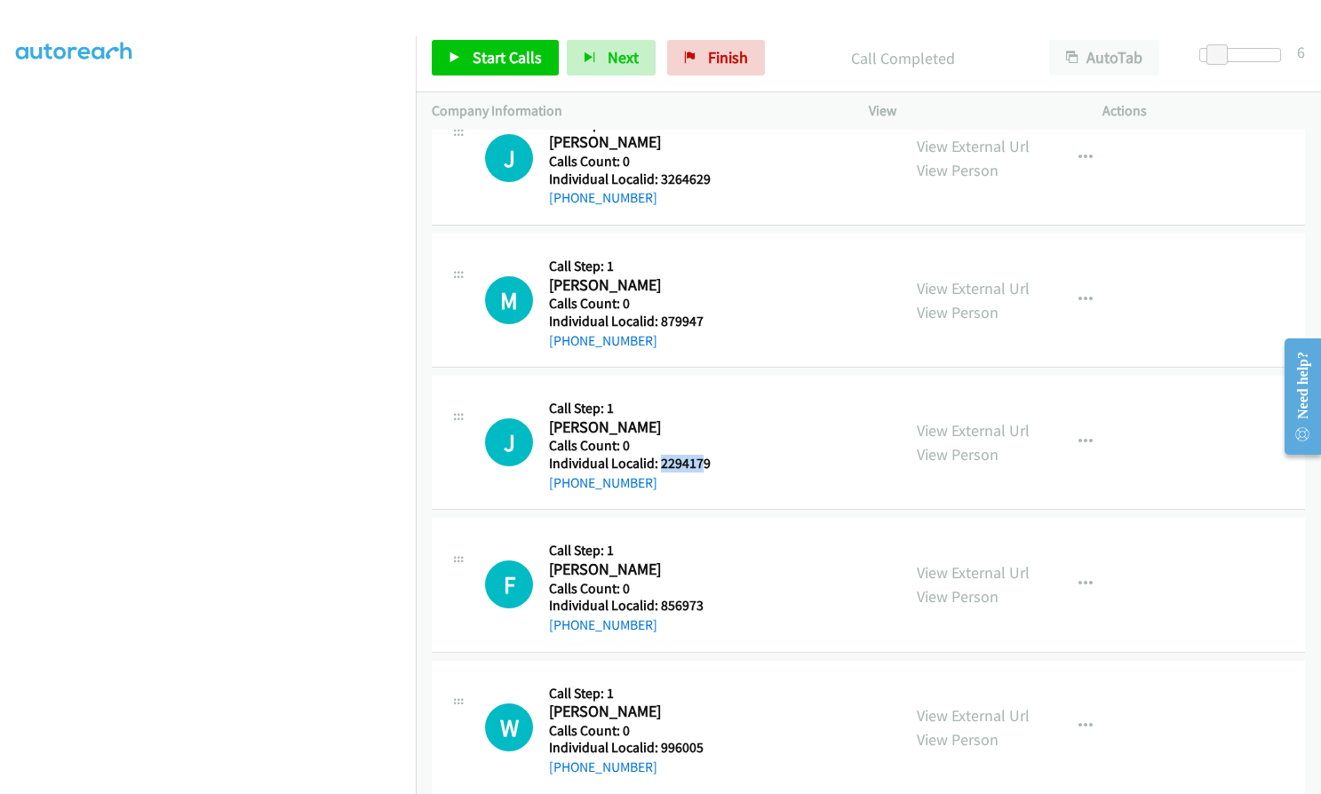
drag, startPoint x: 661, startPoint y: 464, endPoint x: 704, endPoint y: 462, distance: 42.7
click at [704, 462] on h5 "Individual Localid: 2294179" at bounding box center [630, 464] width 162 height 18
click at [708, 430] on div "J Callback Scheduled Call Step: 1 [PERSON_NAME] America/[GEOGRAPHIC_DATA] Calls…" at bounding box center [685, 442] width 400 height 101
drag, startPoint x: 661, startPoint y: 461, endPoint x: 711, endPoint y: 459, distance: 49.8
click at [711, 459] on div "J Callback Scheduled Call Step: 1 [PERSON_NAME] America/[GEOGRAPHIC_DATA] Calls…" at bounding box center [685, 442] width 400 height 101
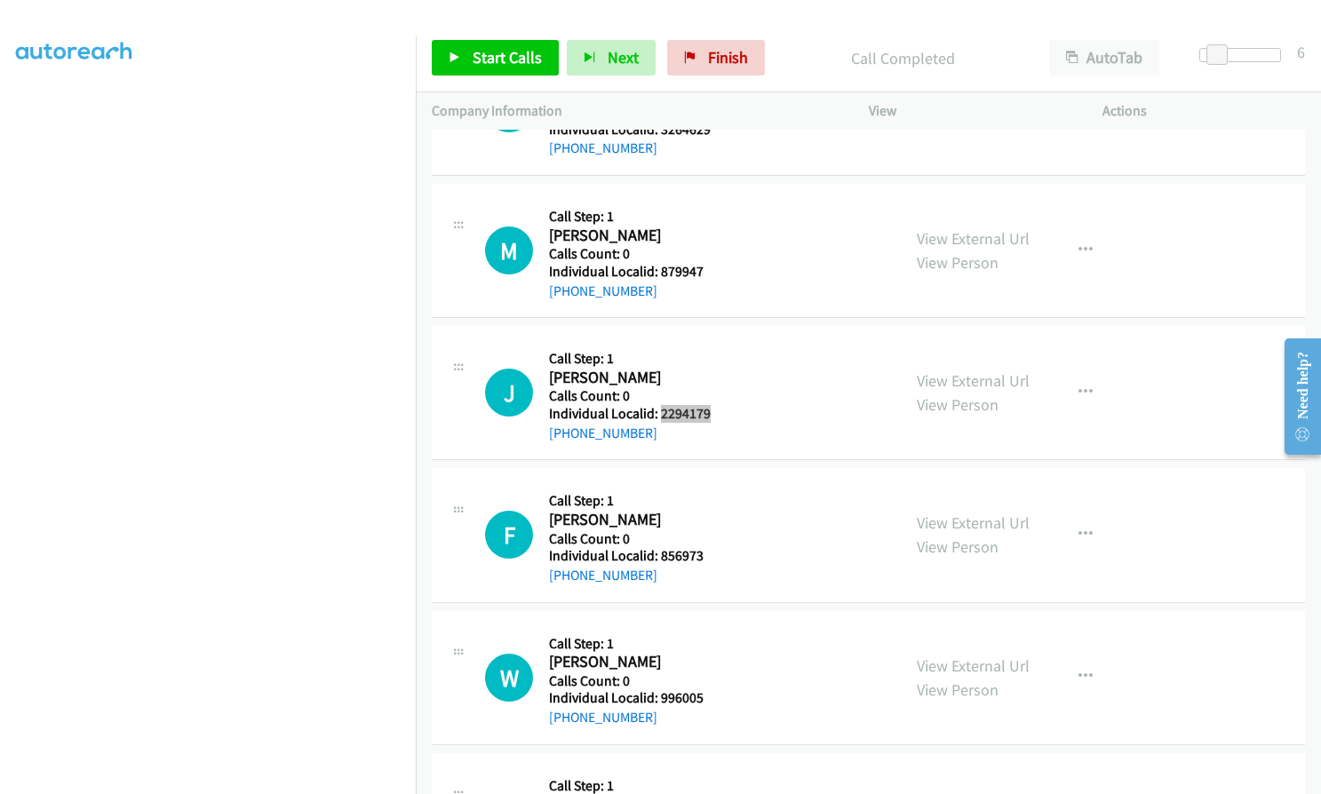
scroll to position [3153, 0]
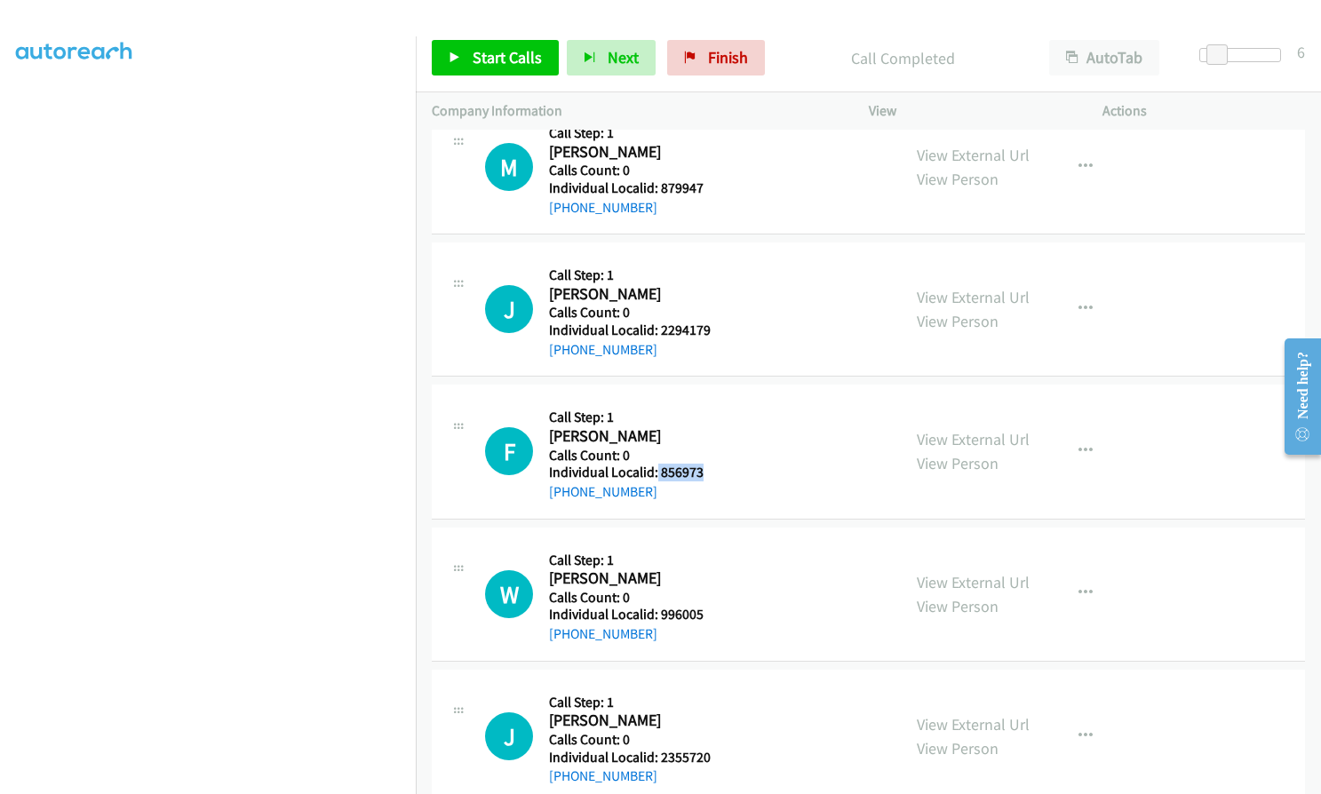
drag, startPoint x: 656, startPoint y: 472, endPoint x: 708, endPoint y: 470, distance: 51.6
click at [708, 470] on div "F Callback Scheduled Call Step: 1 [PERSON_NAME] America/New_York Calls Count: 0…" at bounding box center [685, 451] width 400 height 101
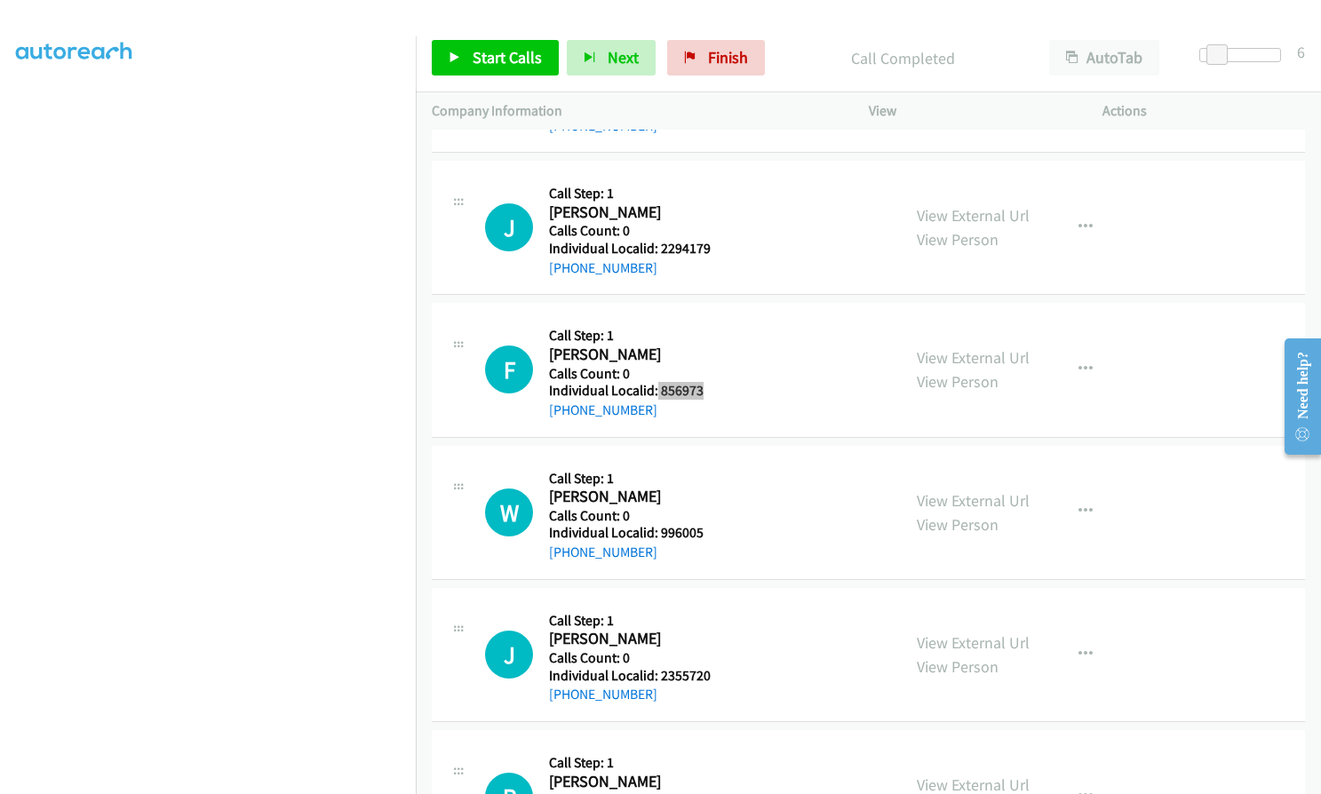
scroll to position [3264, 0]
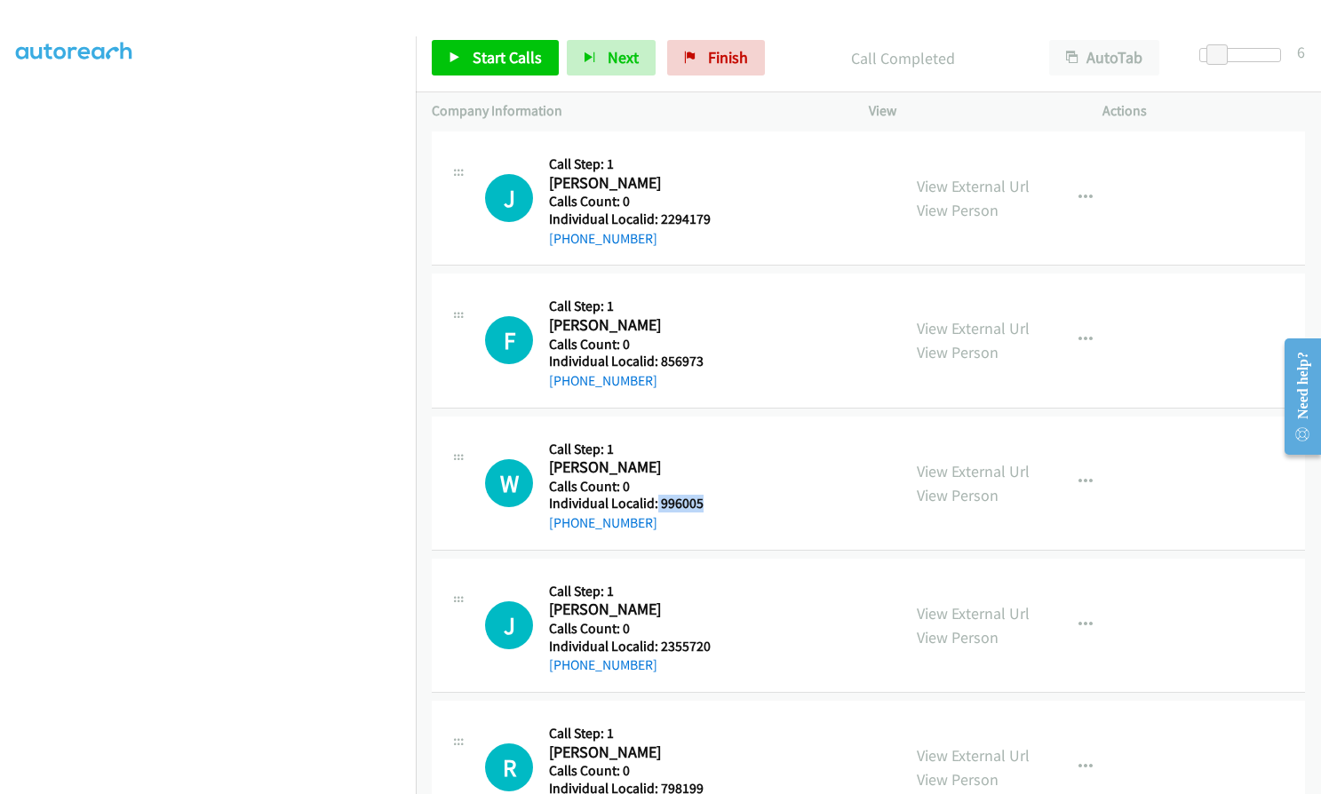
drag, startPoint x: 656, startPoint y: 505, endPoint x: 705, endPoint y: 504, distance: 49.8
click at [705, 504] on h5 "Individual Localid: 996005" at bounding box center [628, 504] width 158 height 18
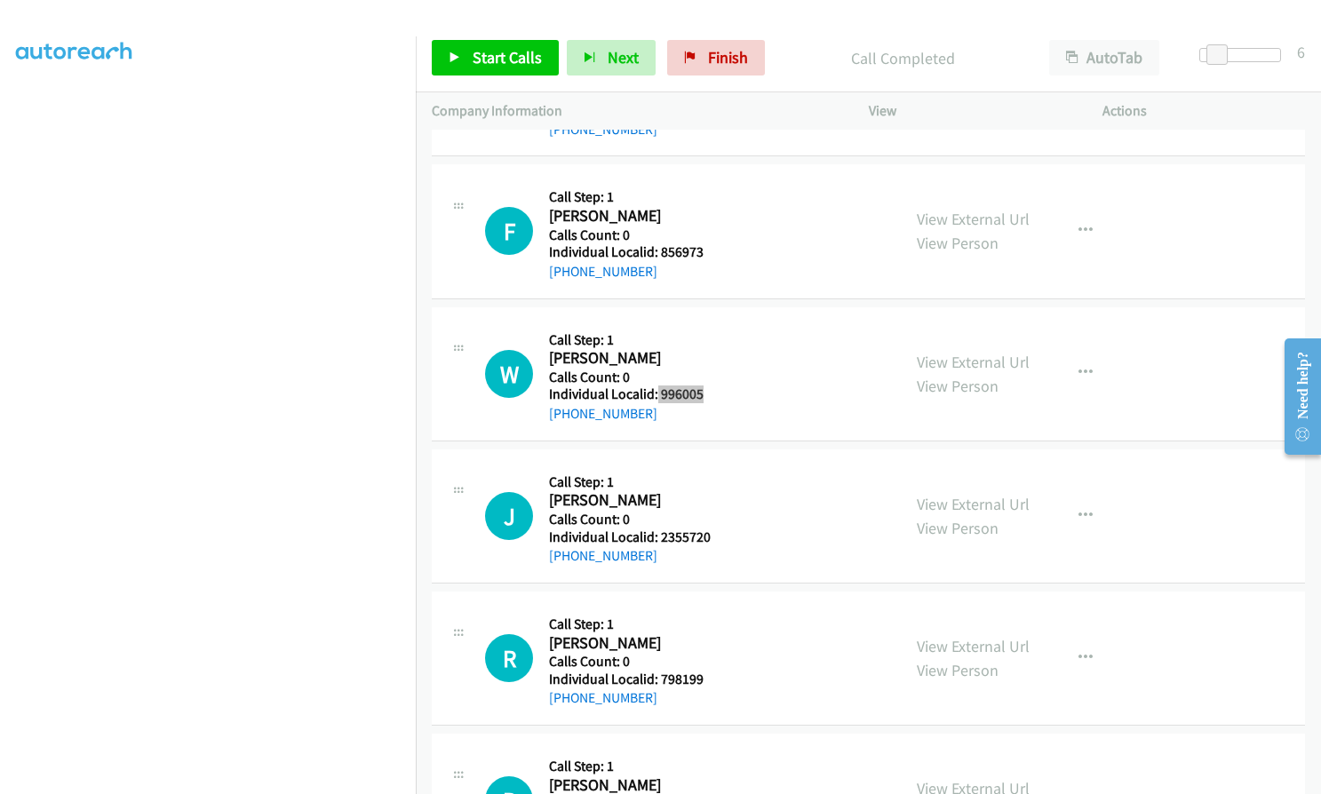
scroll to position [3376, 0]
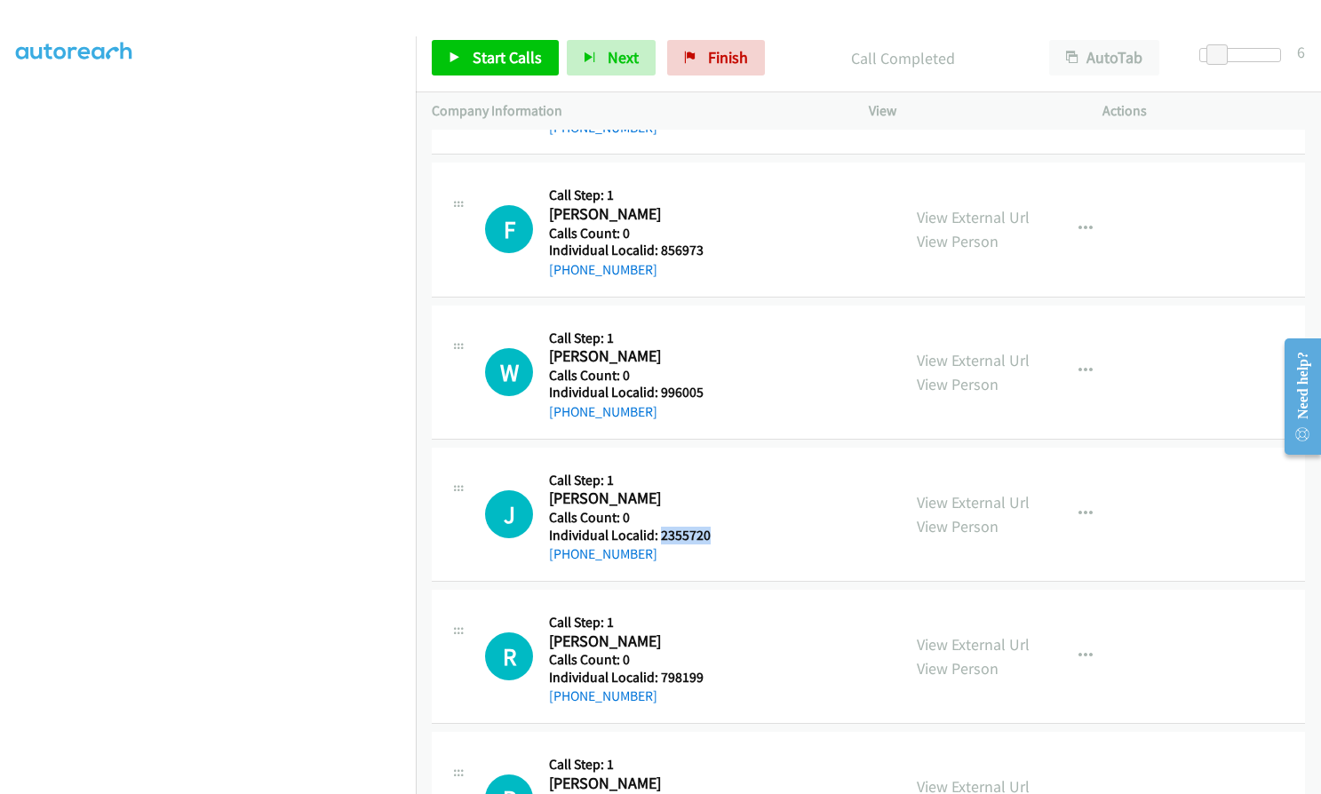
drag, startPoint x: 657, startPoint y: 533, endPoint x: 706, endPoint y: 533, distance: 48.9
click at [706, 533] on h5 "Individual Localid: 2355720" at bounding box center [630, 536] width 162 height 18
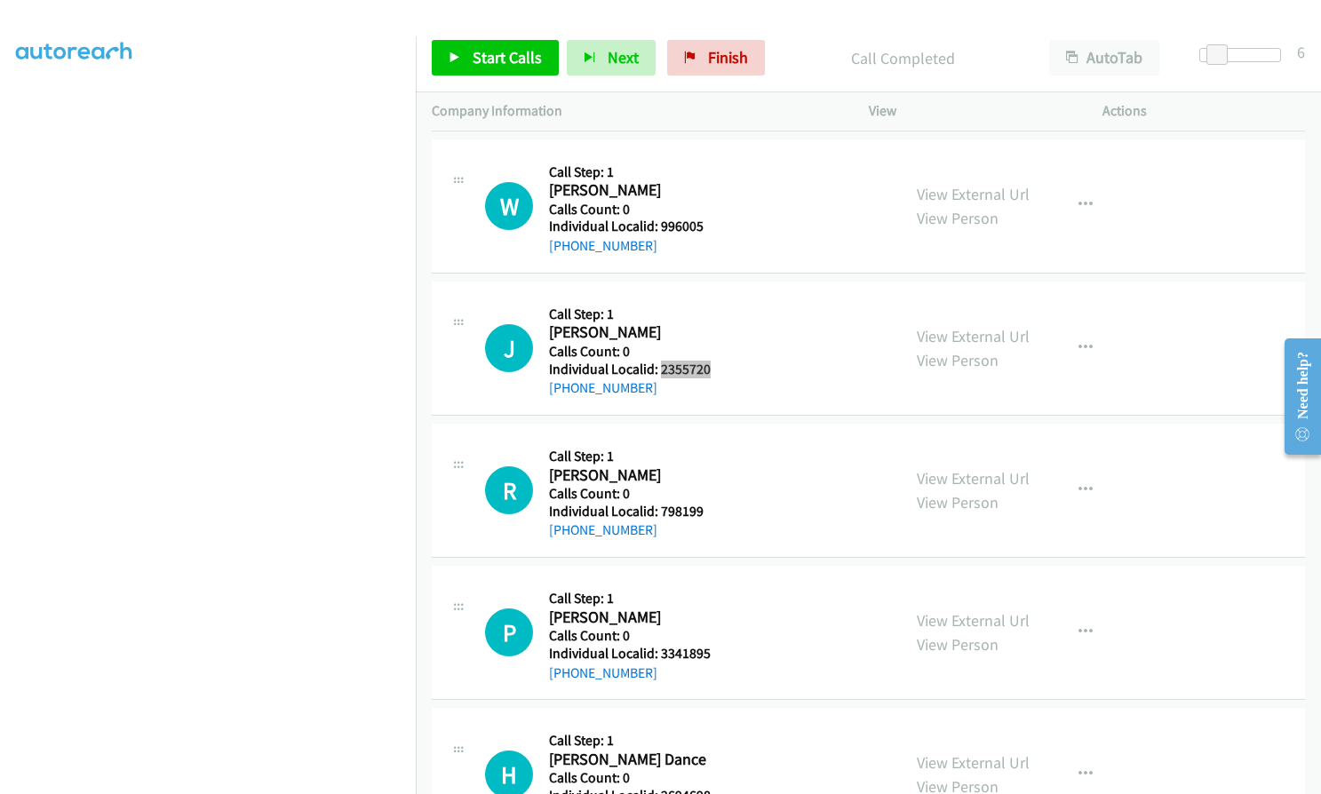
scroll to position [3553, 0]
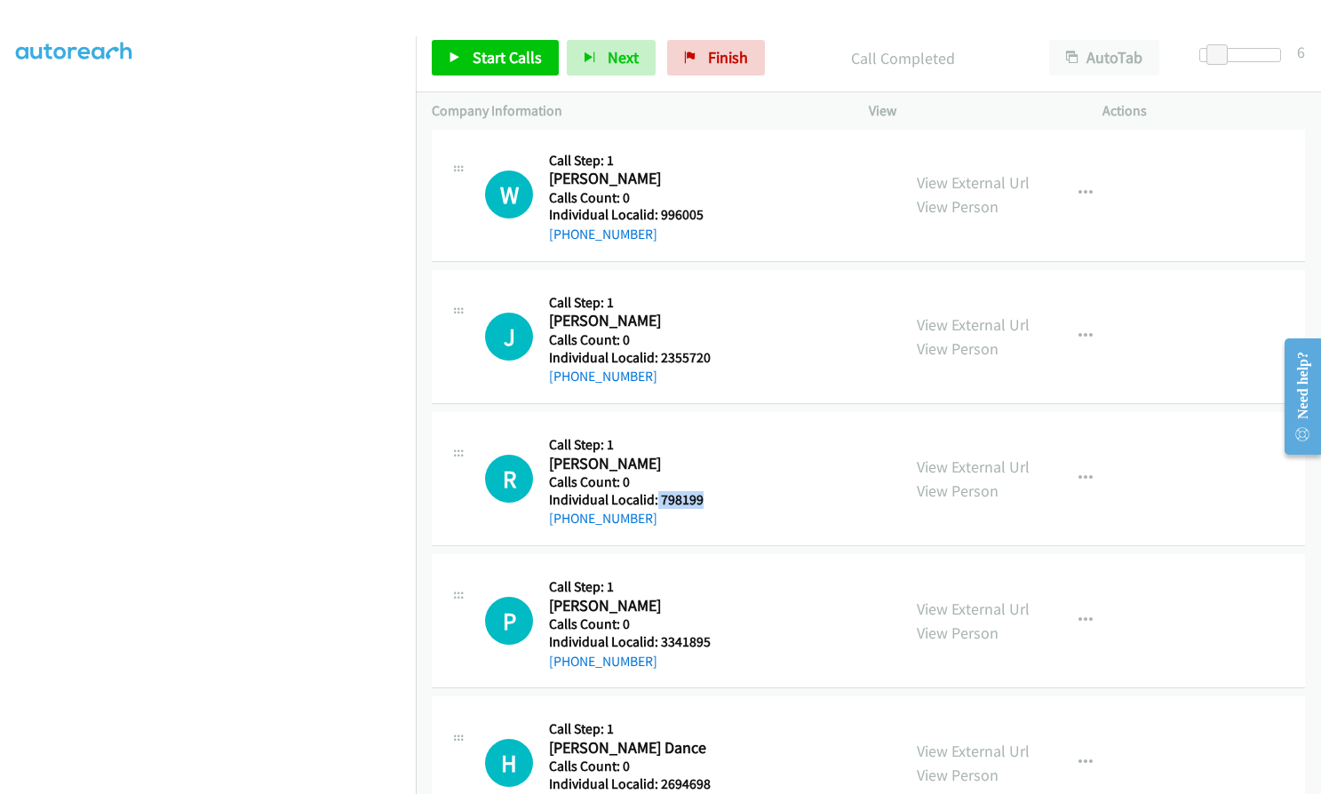
drag, startPoint x: 656, startPoint y: 499, endPoint x: 708, endPoint y: 498, distance: 52.4
click at [708, 498] on div "R Callback Scheduled Call Step: 1 [PERSON_NAME] America/New_York Calls Count: 0…" at bounding box center [685, 478] width 400 height 101
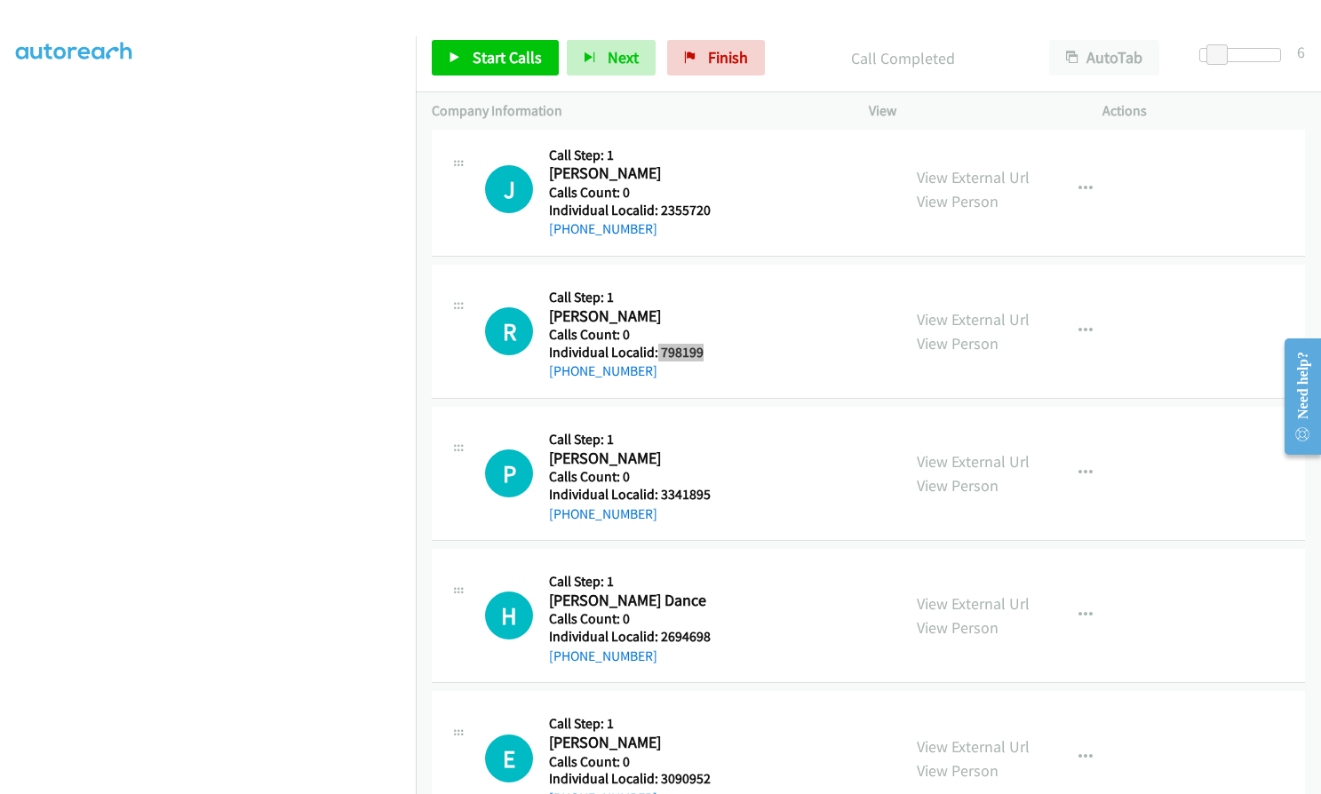
scroll to position [3709, 0]
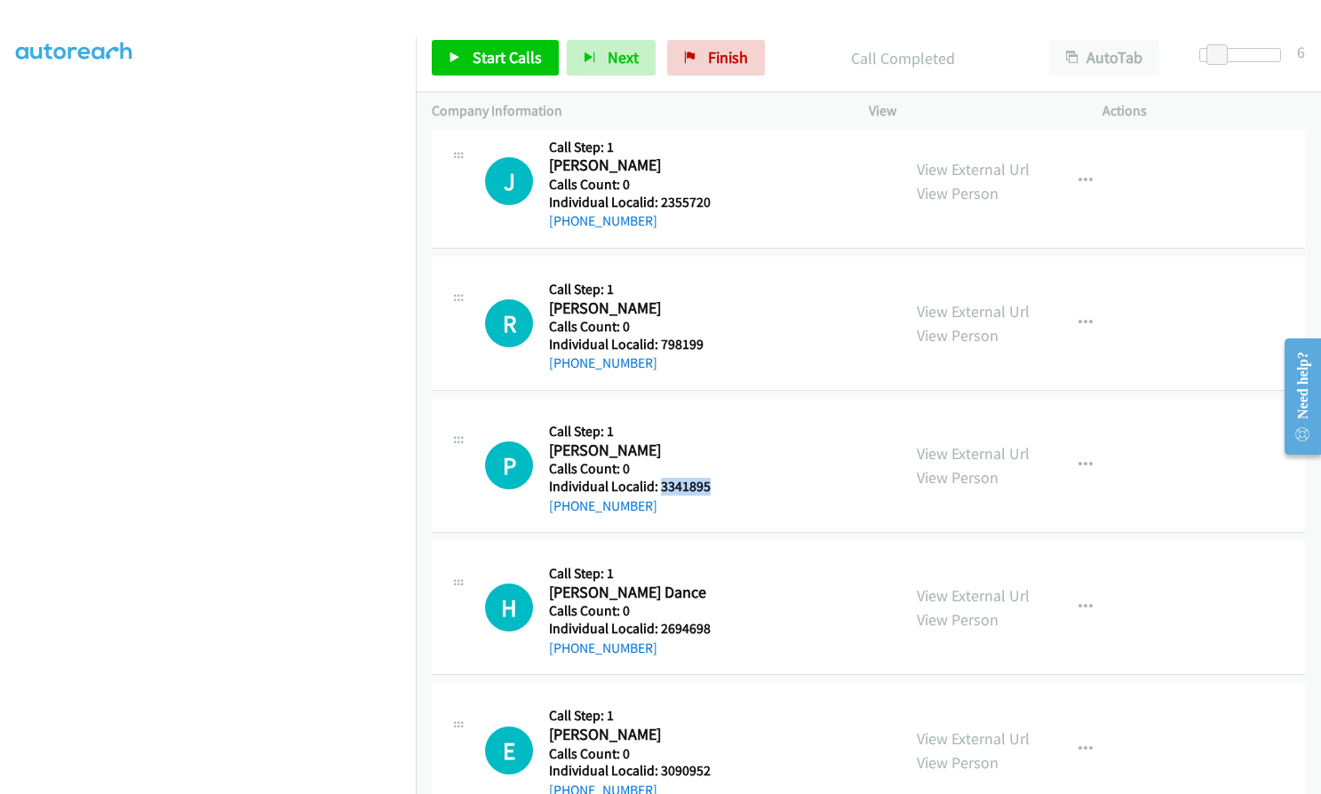
drag, startPoint x: 668, startPoint y: 486, endPoint x: 708, endPoint y: 486, distance: 40.0
click at [708, 486] on div "P Callback Scheduled Call Step: 1 [PERSON_NAME] America/New_York Calls Count: 0…" at bounding box center [685, 465] width 400 height 101
click at [490, 56] on span "Start Calls" at bounding box center [507, 57] width 69 height 20
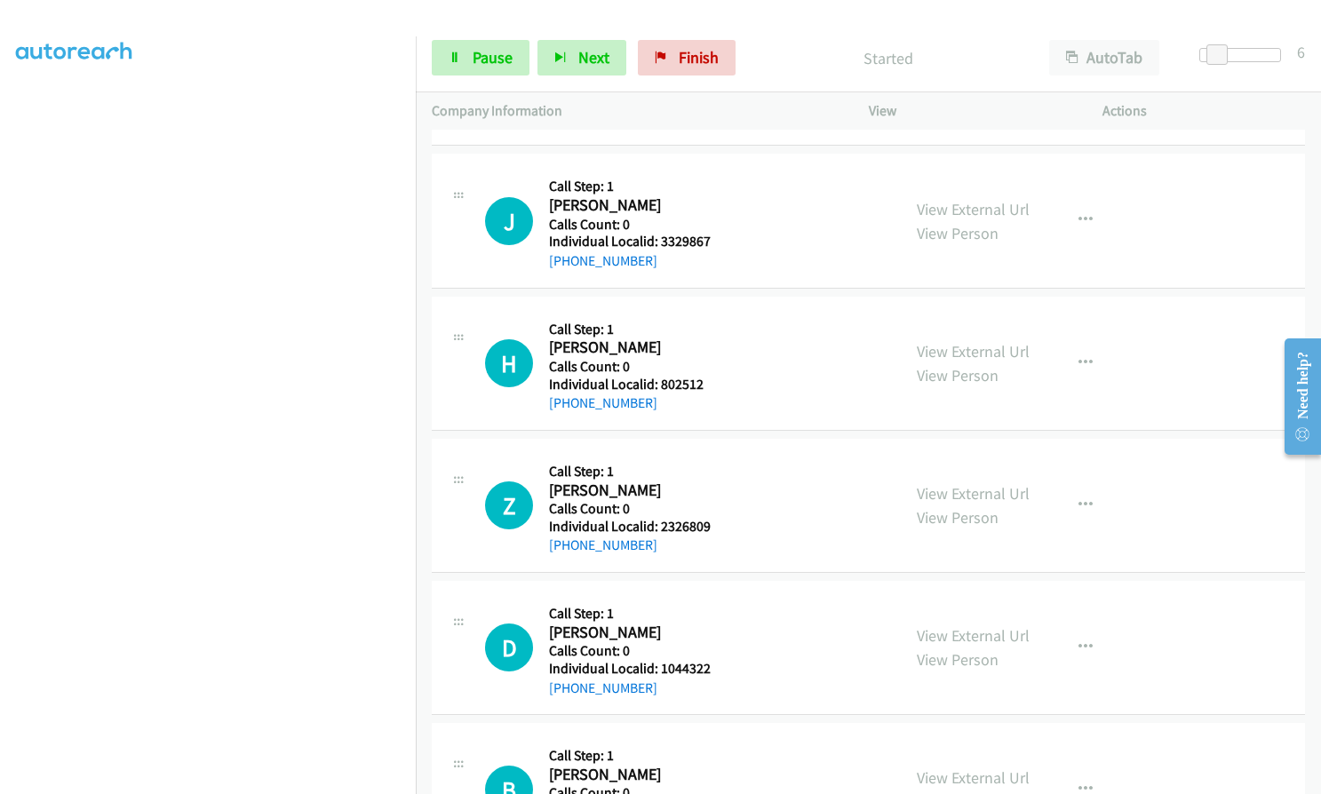
scroll to position [1976, 0]
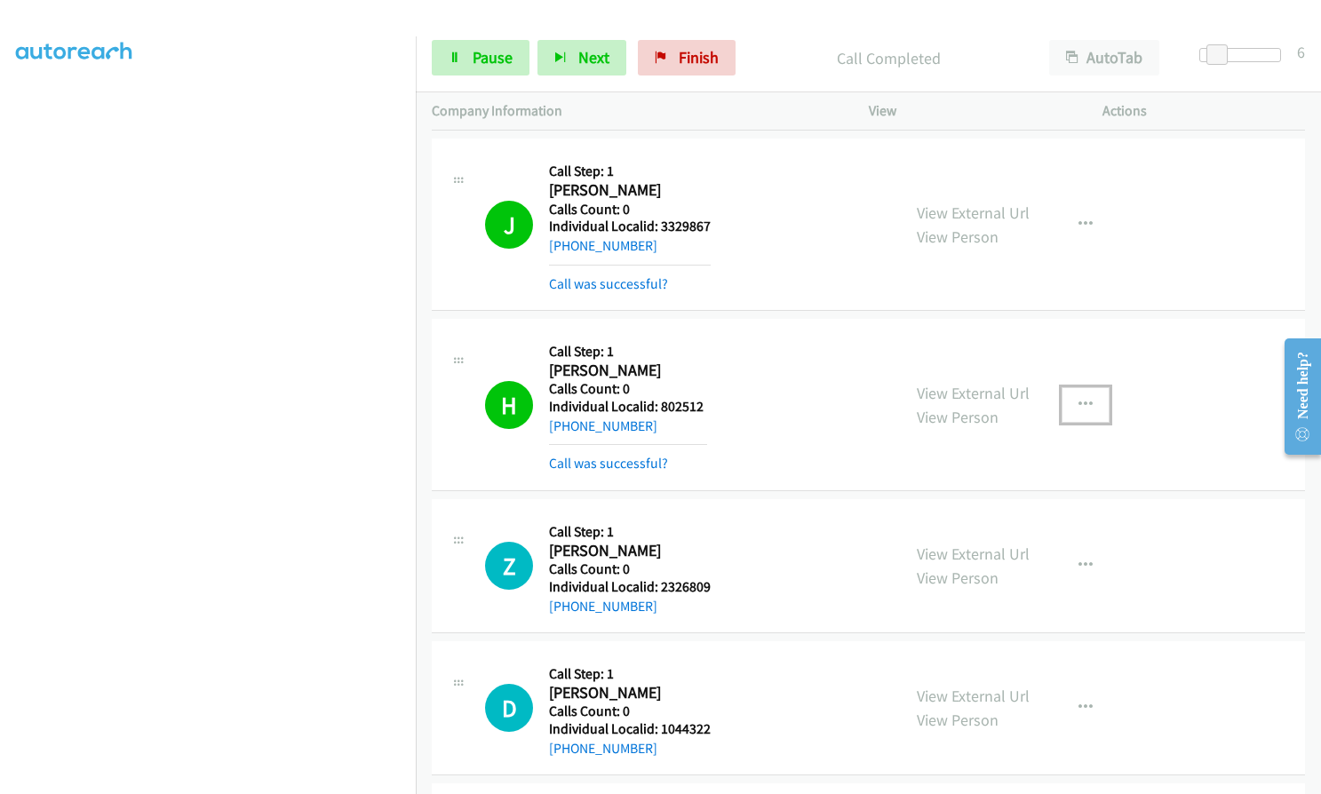
click at [1078, 399] on icon "button" at bounding box center [1085, 405] width 14 height 14
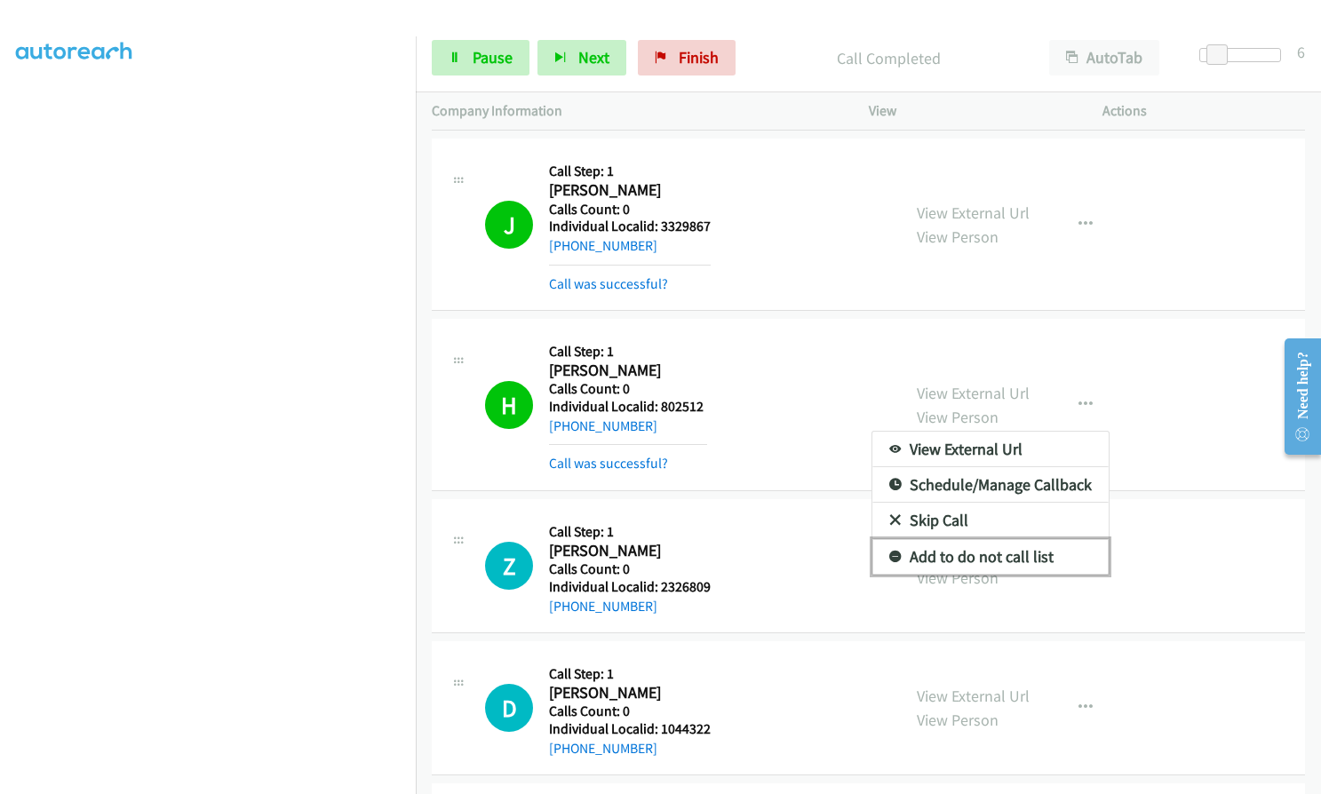
click at [890, 554] on icon at bounding box center [895, 558] width 12 height 12
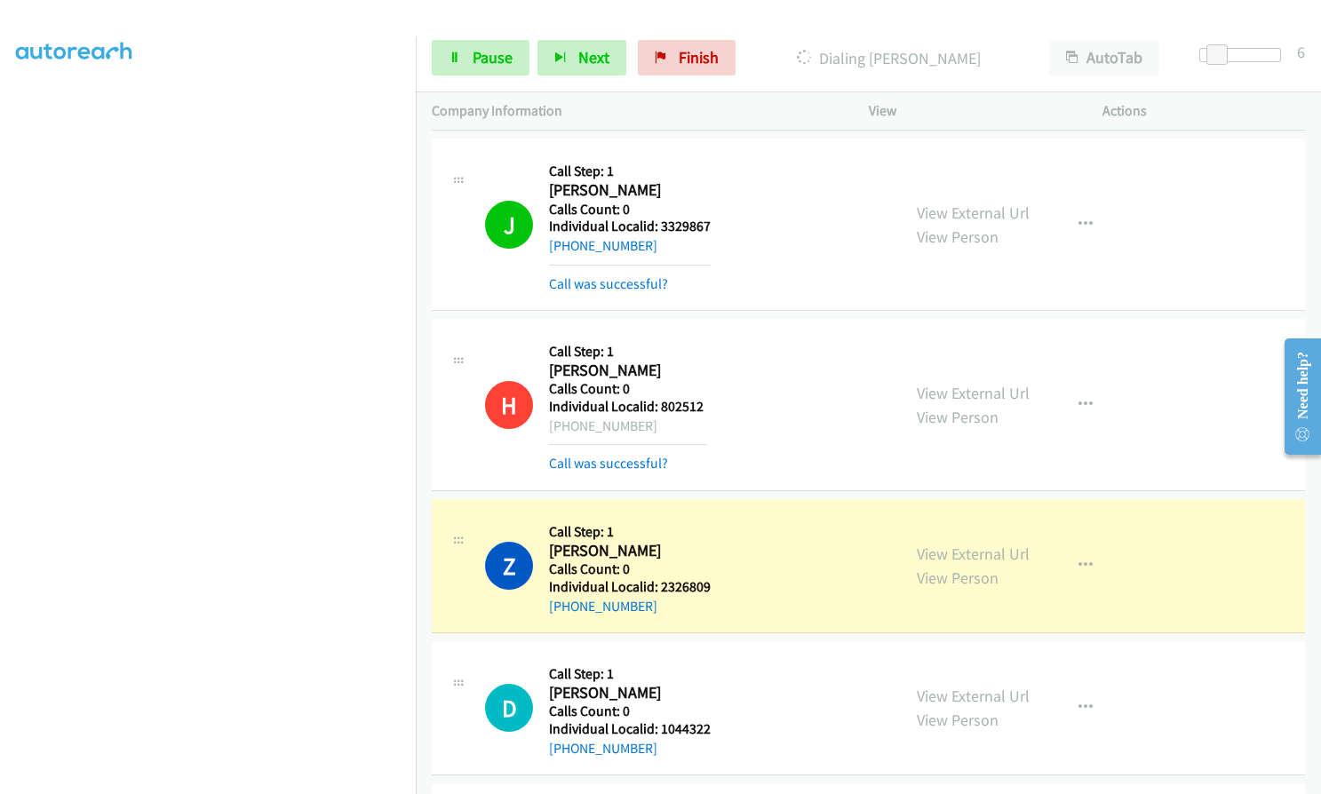
drag, startPoint x: 566, startPoint y: 428, endPoint x: 648, endPoint y: 428, distance: 81.7
click at [648, 428] on div "[PHONE_NUMBER]" at bounding box center [628, 426] width 158 height 21
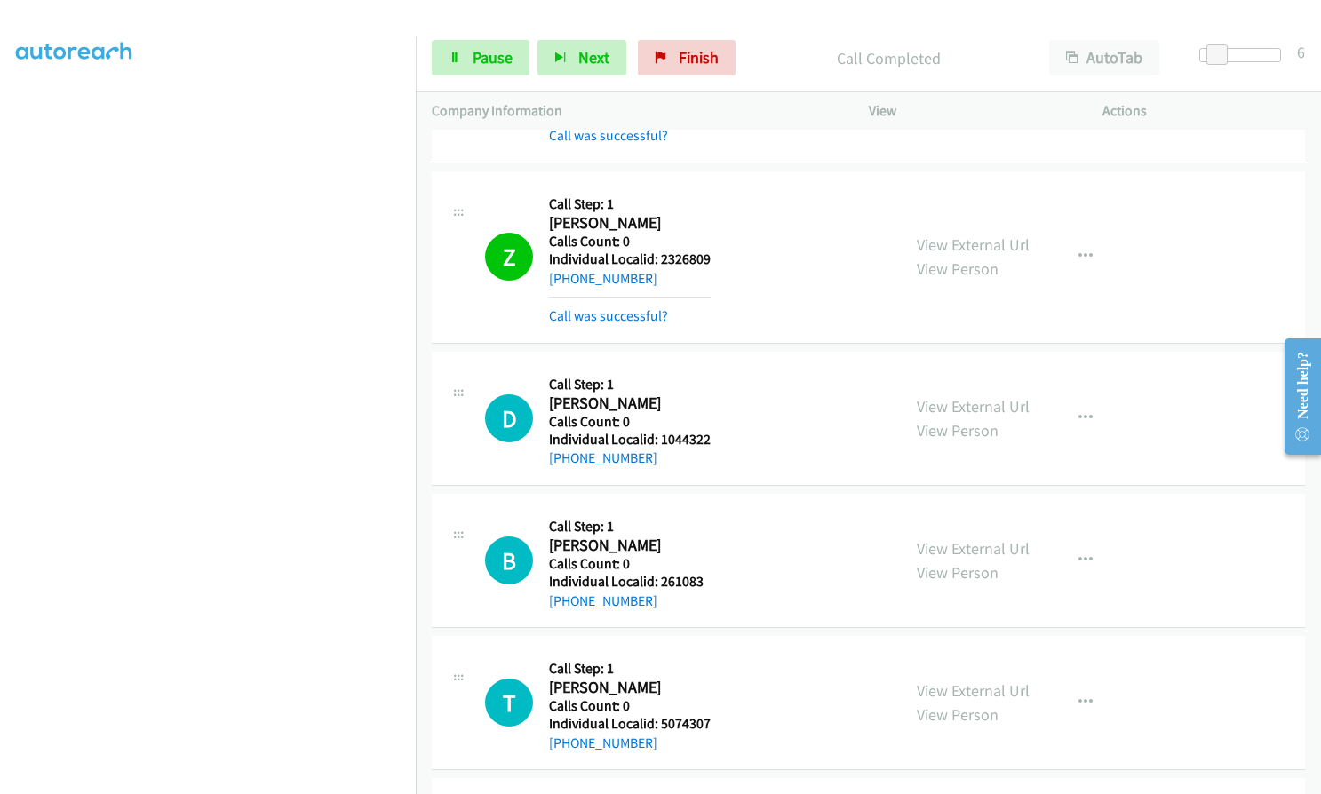
scroll to position [2310, 0]
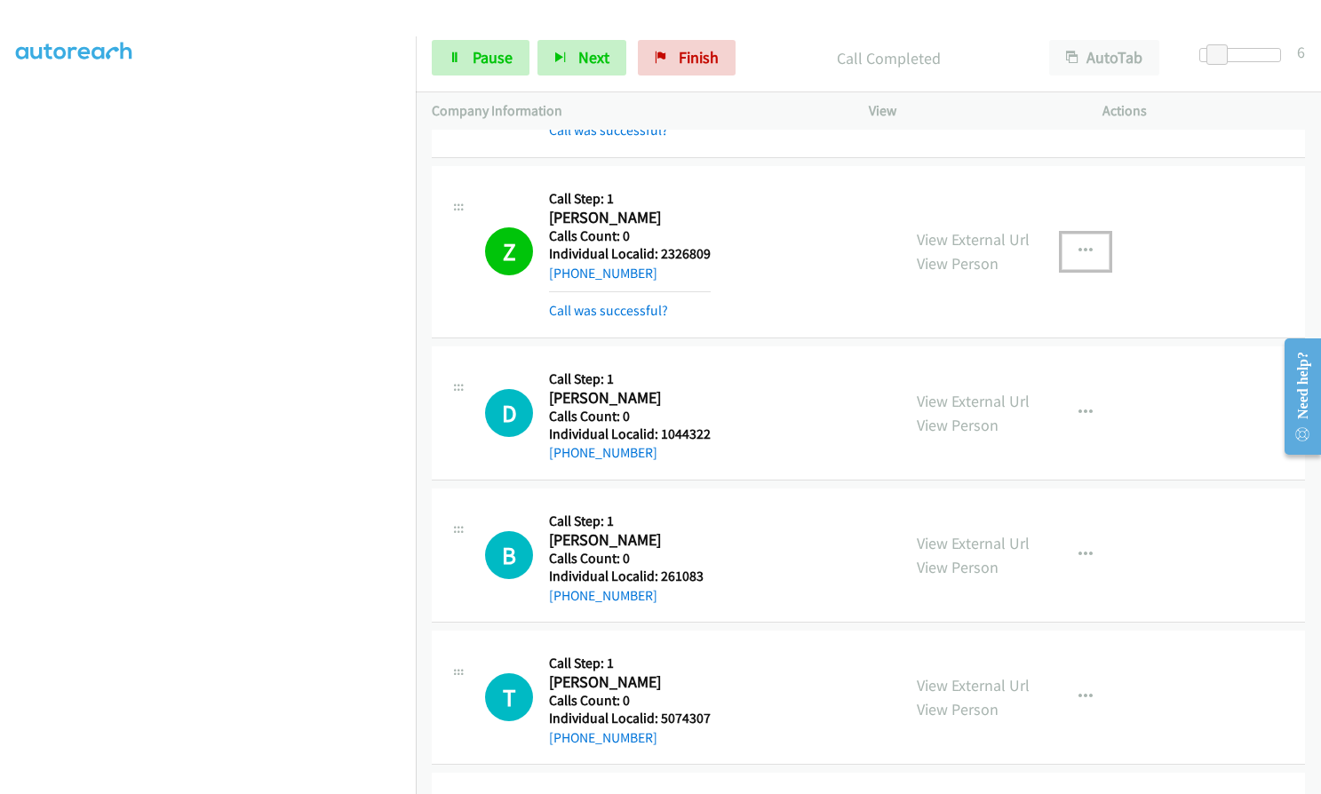
click at [1081, 254] on icon "button" at bounding box center [1085, 251] width 14 height 14
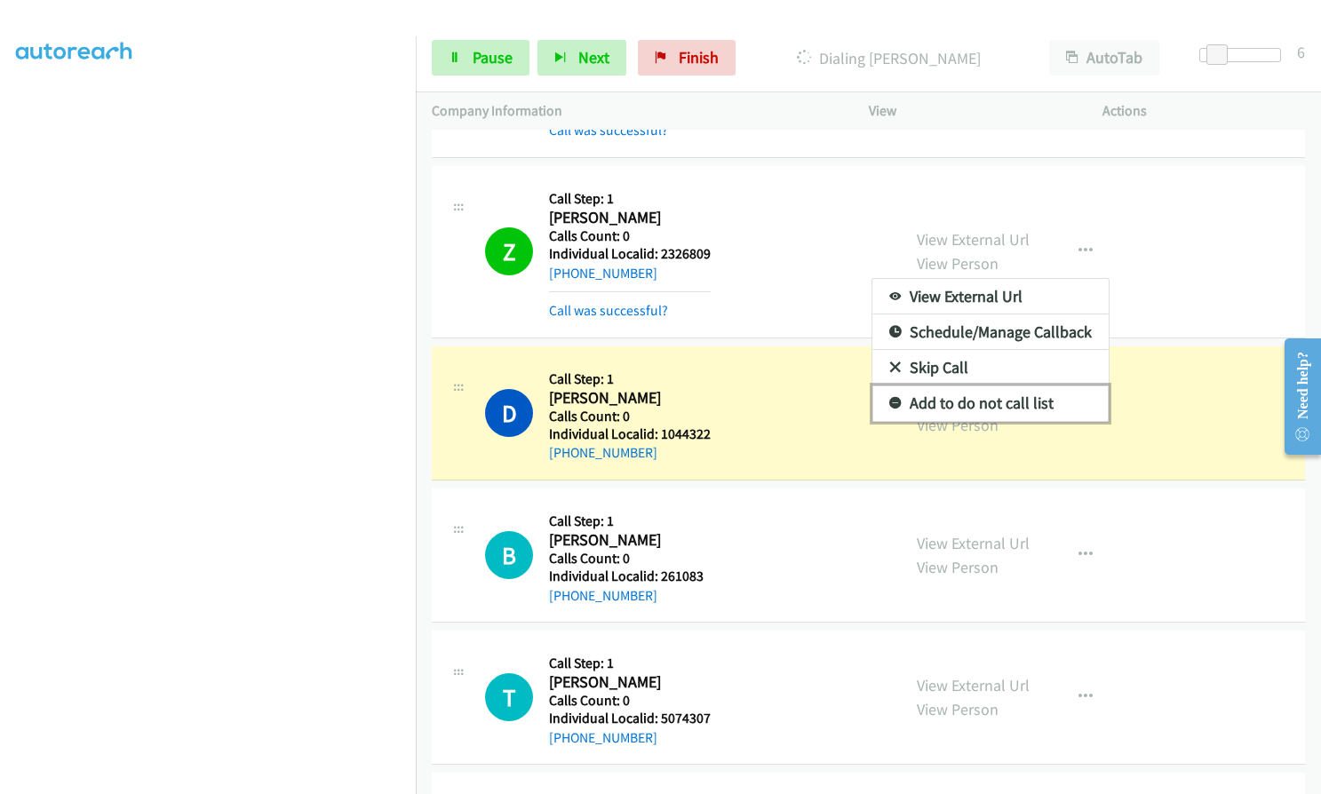
click at [889, 400] on icon at bounding box center [895, 404] width 12 height 12
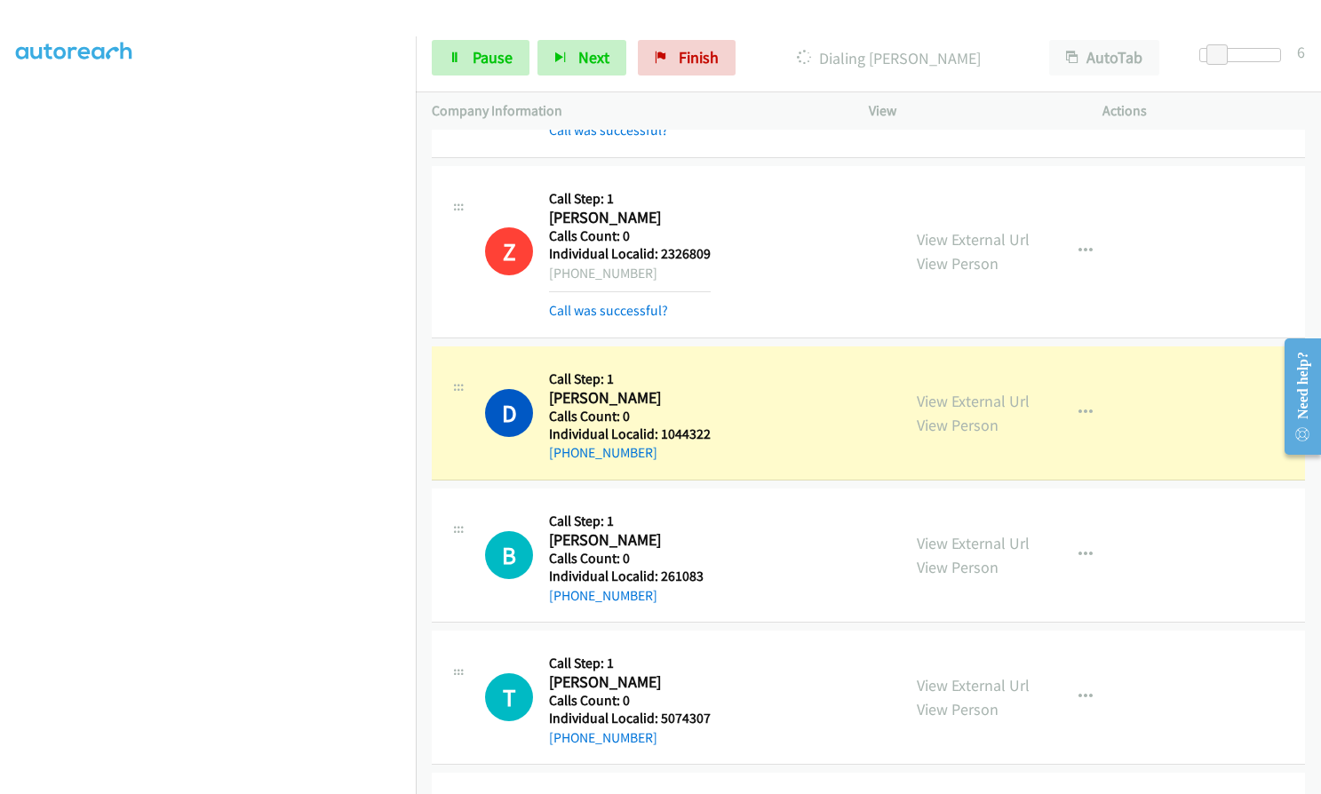
drag, startPoint x: 579, startPoint y: 274, endPoint x: 654, endPoint y: 274, distance: 74.6
click at [654, 274] on div "[PHONE_NUMBER]" at bounding box center [630, 273] width 162 height 21
drag, startPoint x: 656, startPoint y: 574, endPoint x: 710, endPoint y: 574, distance: 53.3
click at [710, 574] on div "B Callback Scheduled Call Step: 1 [PERSON_NAME] America/New_York Calls Count: 0…" at bounding box center [685, 555] width 400 height 101
drag, startPoint x: 656, startPoint y: 716, endPoint x: 704, endPoint y: 714, distance: 48.0
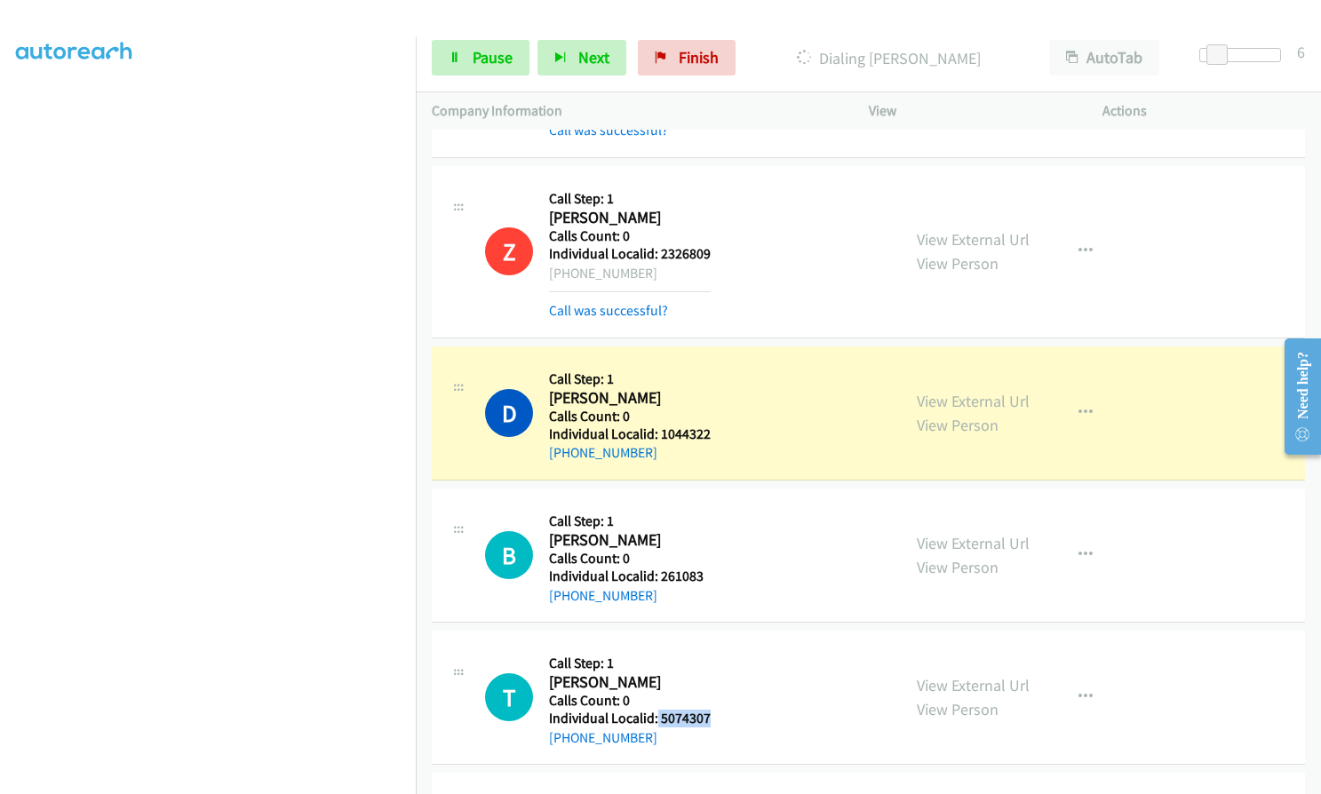
click at [704, 714] on h5 "Individual Localid: 5074307" at bounding box center [630, 719] width 162 height 18
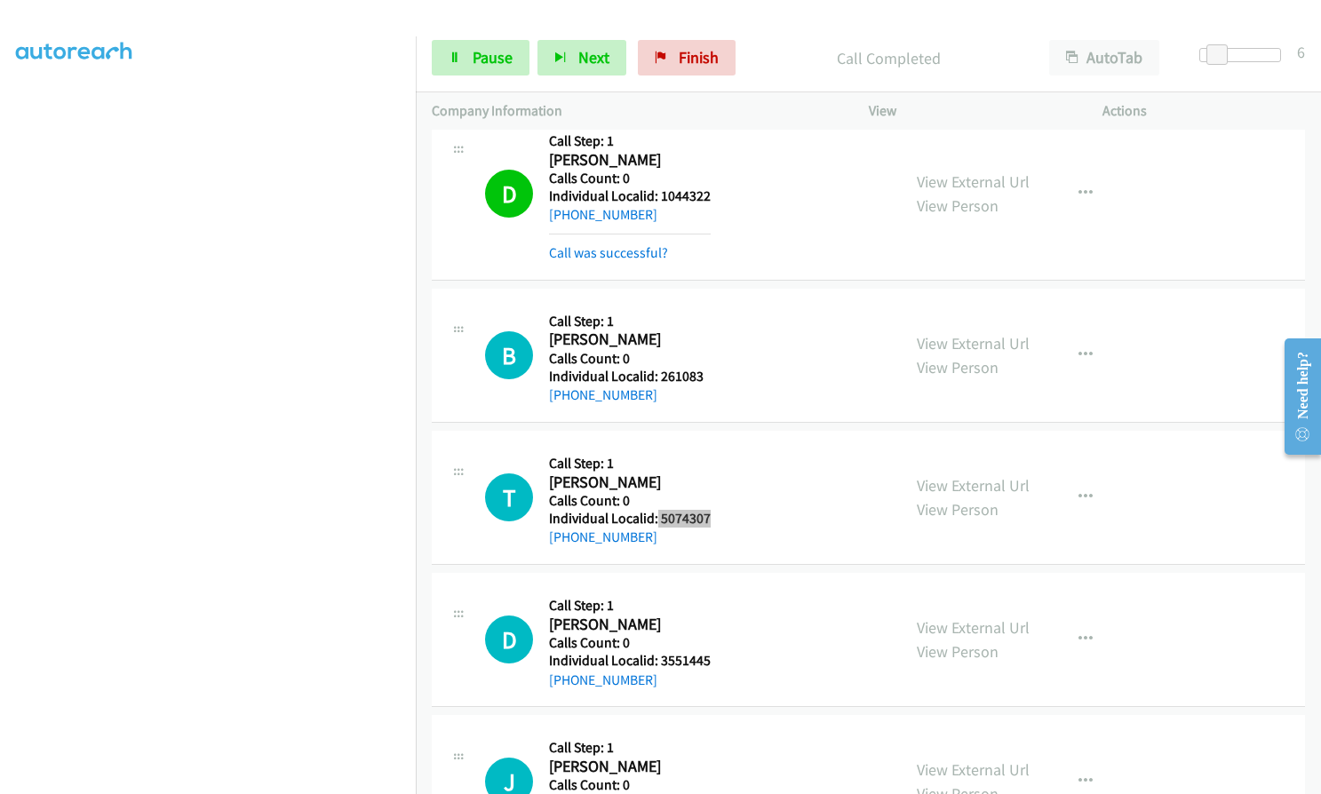
scroll to position [2554, 0]
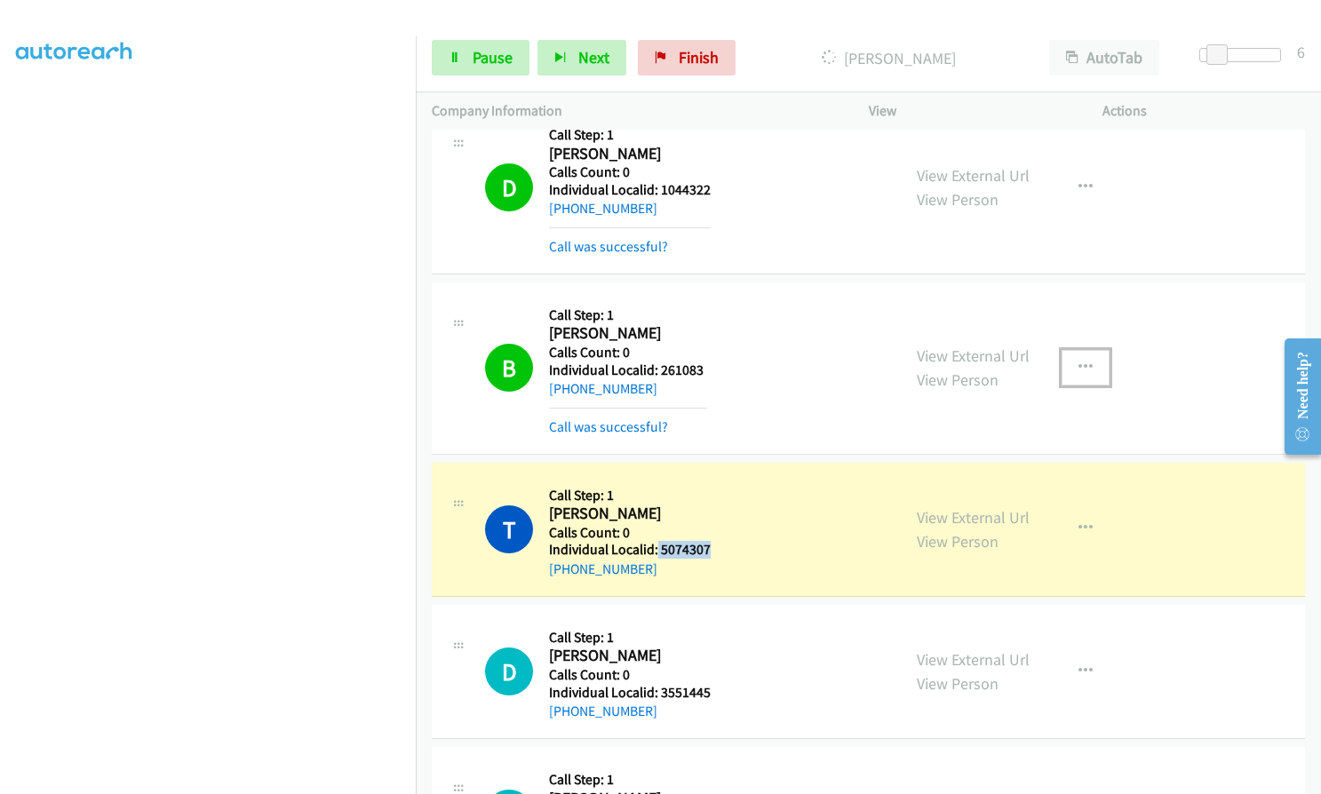
click at [1082, 372] on icon "button" at bounding box center [1085, 368] width 14 height 14
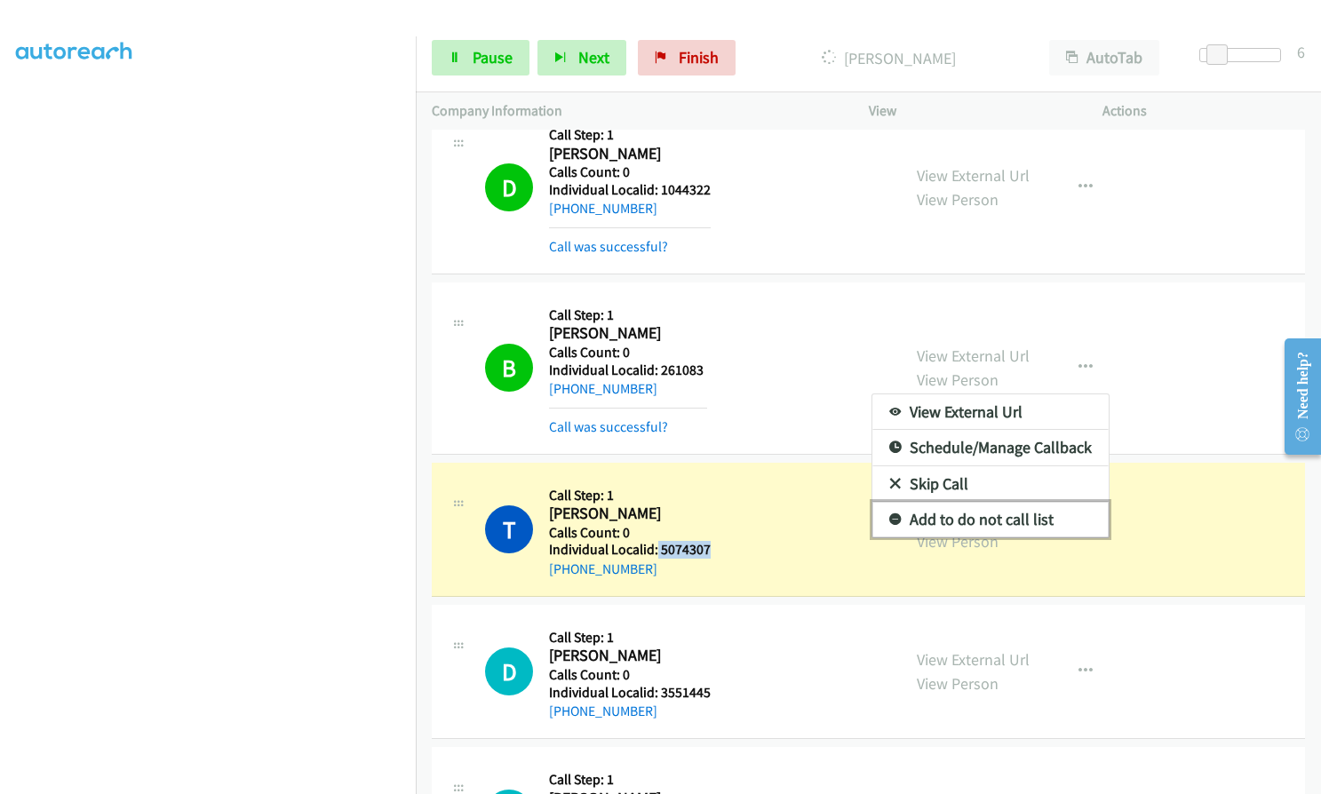
click at [889, 520] on icon at bounding box center [895, 520] width 12 height 12
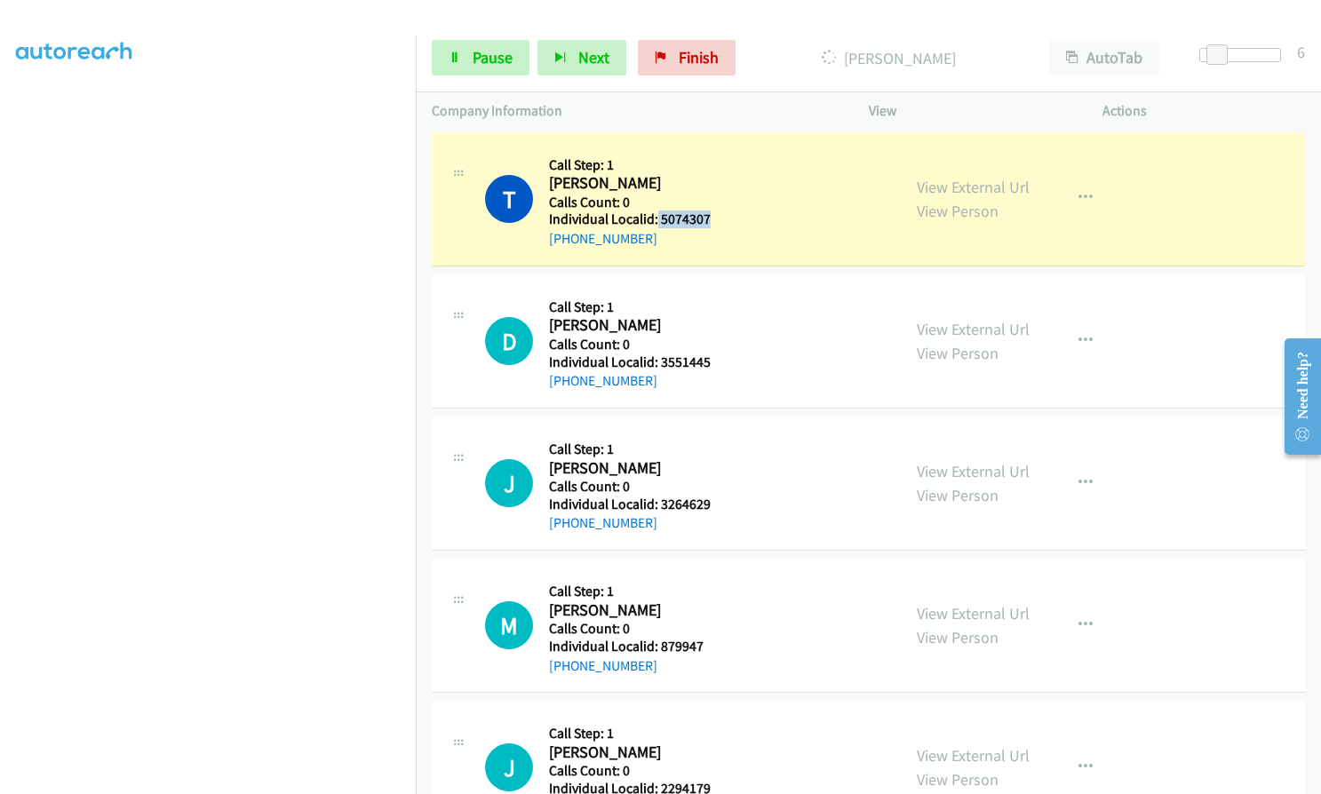
scroll to position [2887, 0]
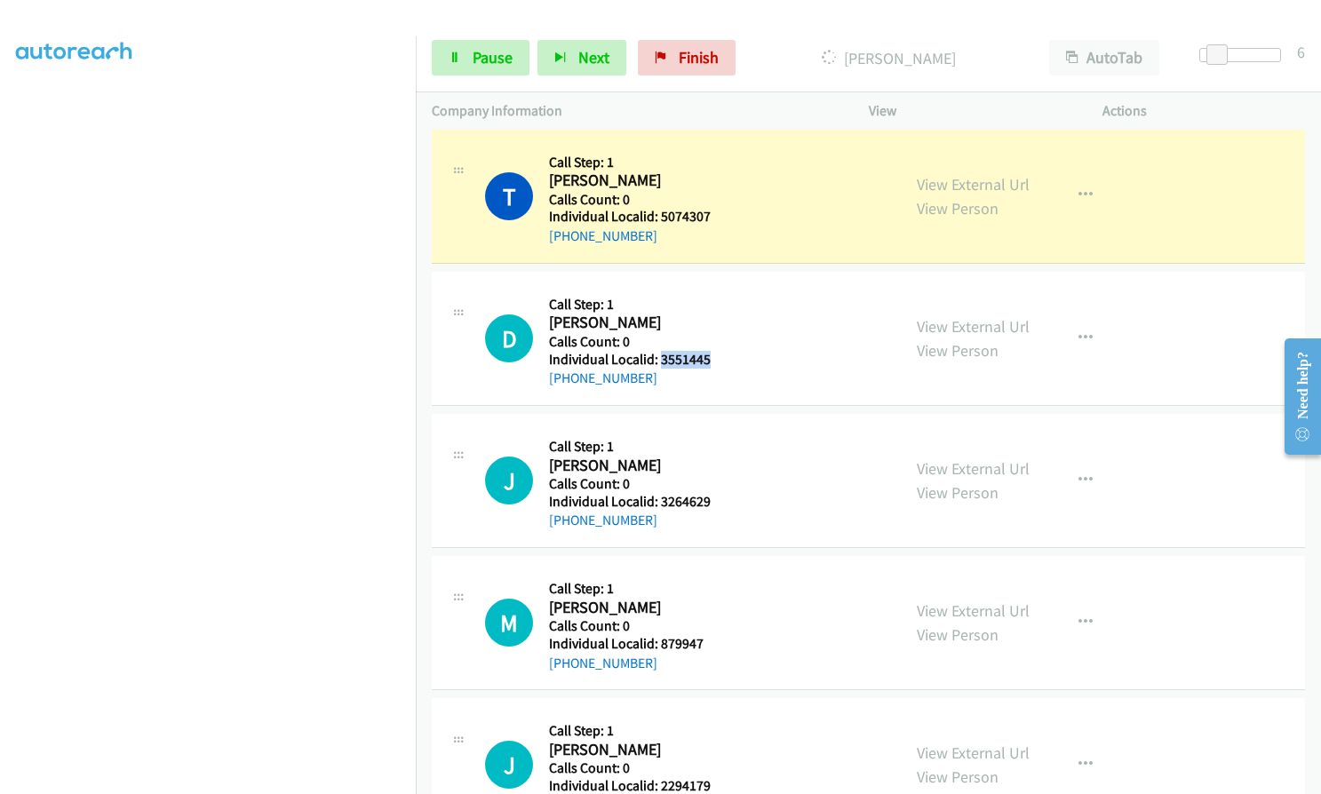
drag, startPoint x: 660, startPoint y: 352, endPoint x: 712, endPoint y: 358, distance: 52.8
click at [712, 358] on div "D Callback Scheduled Call Step: 1 [PERSON_NAME] America/New_York Calls Count: 0…" at bounding box center [685, 338] width 400 height 101
drag, startPoint x: 660, startPoint y: 502, endPoint x: 720, endPoint y: 501, distance: 59.5
click at [720, 501] on div "J Callback Scheduled Call Step: 1 [PERSON_NAME] Story America/New_York Calls Co…" at bounding box center [685, 480] width 400 height 101
drag, startPoint x: 658, startPoint y: 646, endPoint x: 706, endPoint y: 641, distance: 48.2
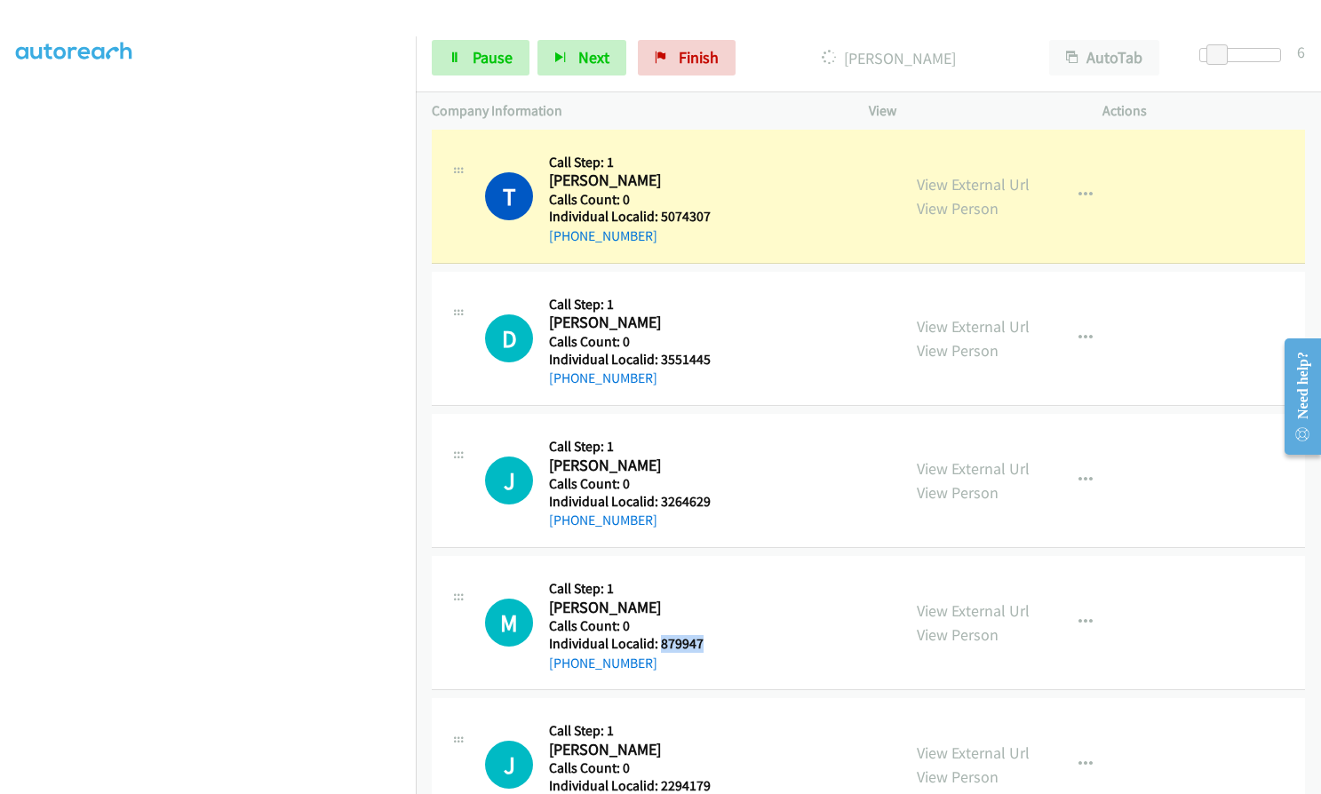
click at [706, 641] on h5 "Individual Localid: 879947" at bounding box center [628, 644] width 158 height 18
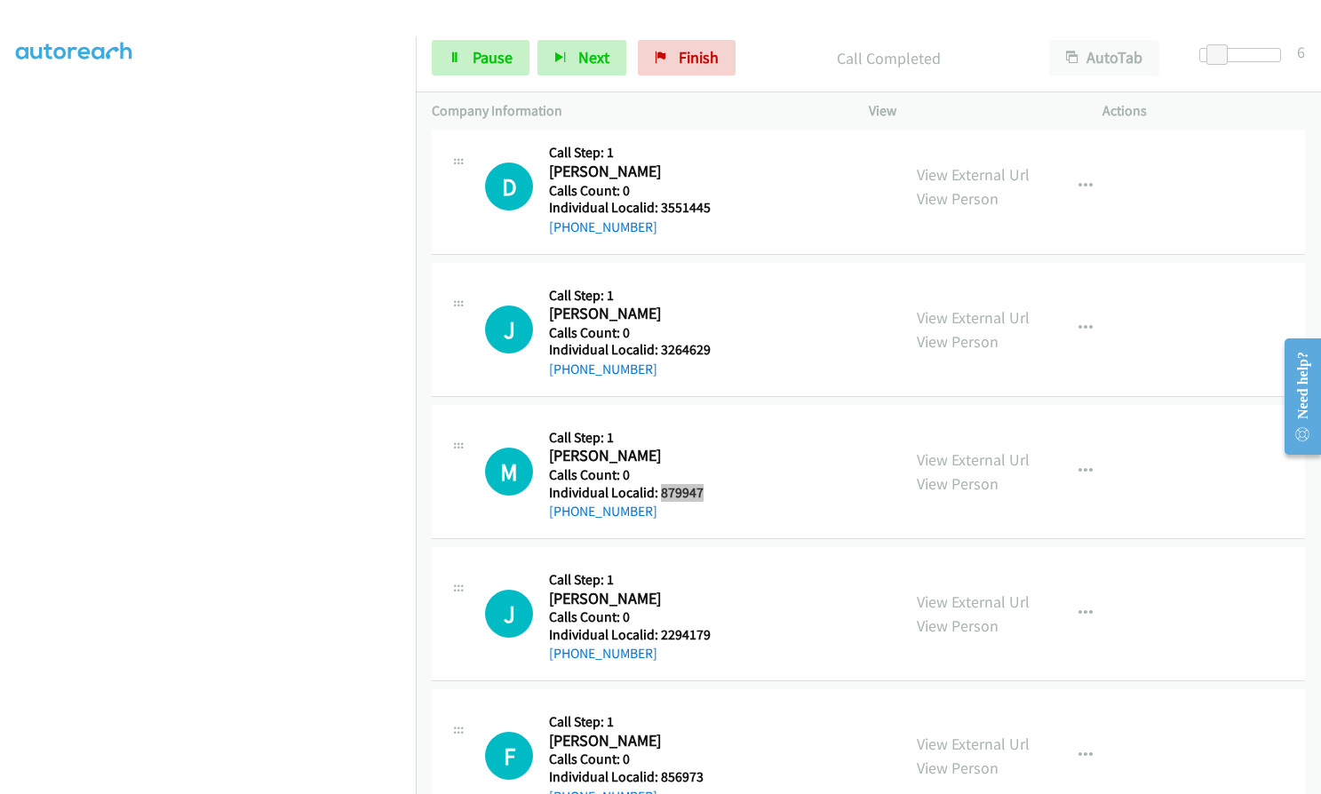
scroll to position [3087, 0]
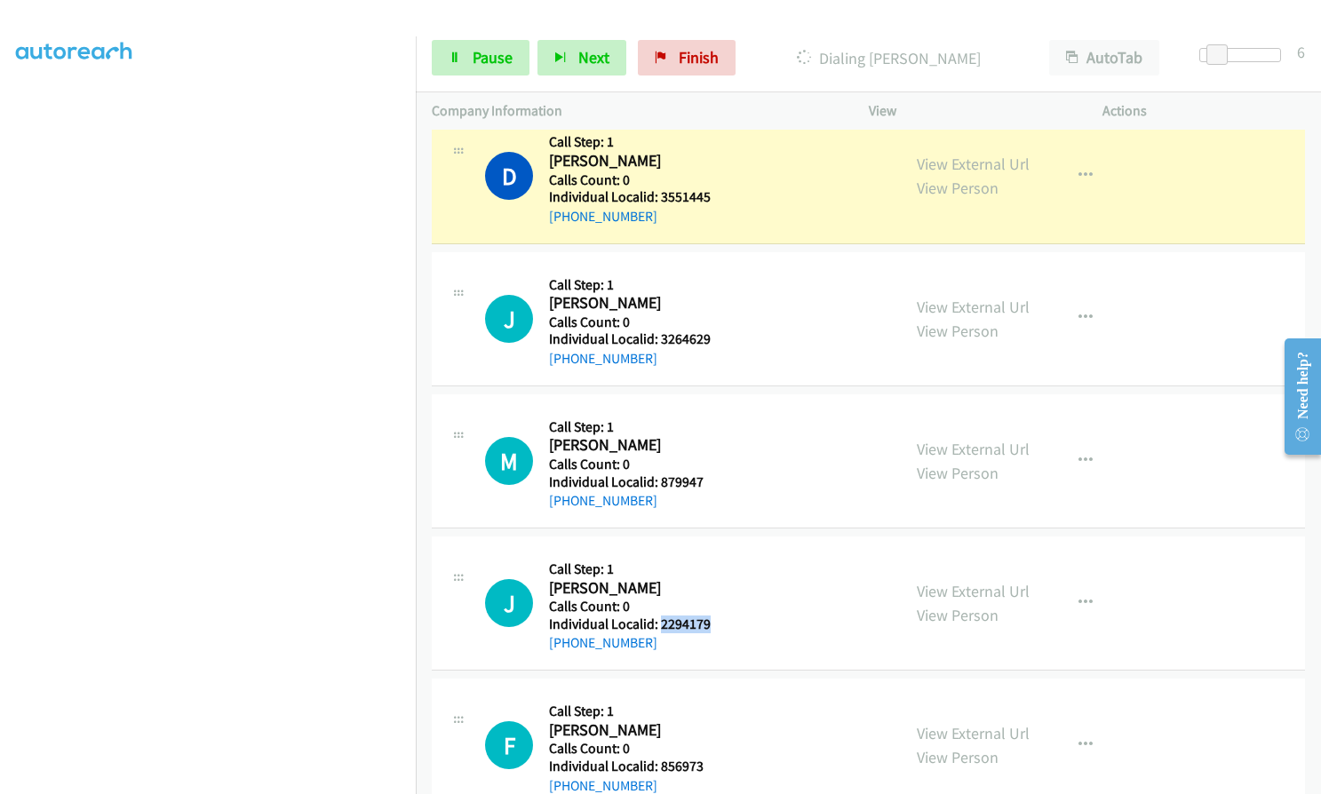
drag, startPoint x: 657, startPoint y: 623, endPoint x: 712, endPoint y: 623, distance: 54.2
click at [712, 623] on div "J Callback Scheduled Call Step: 1 [PERSON_NAME] America/[GEOGRAPHIC_DATA] Calls…" at bounding box center [685, 603] width 400 height 101
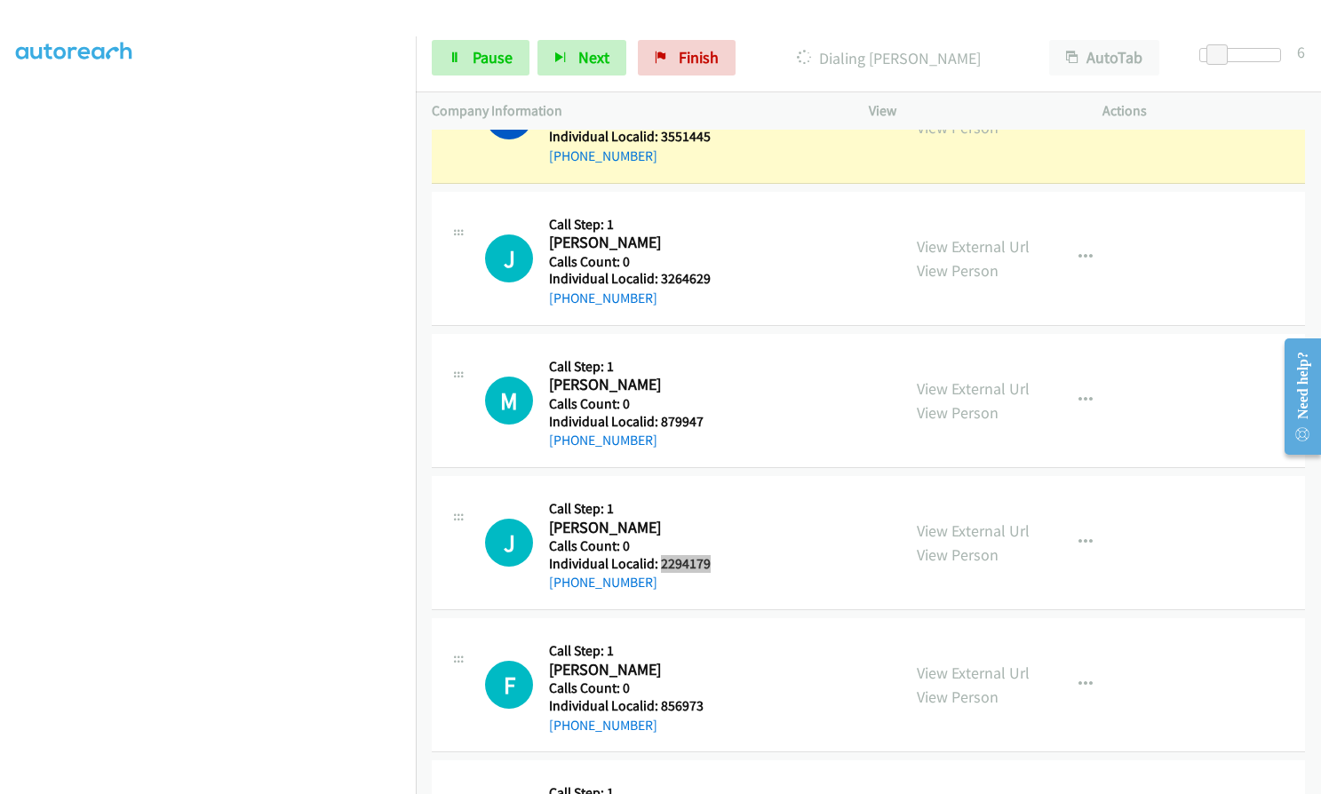
scroll to position [3153, 0]
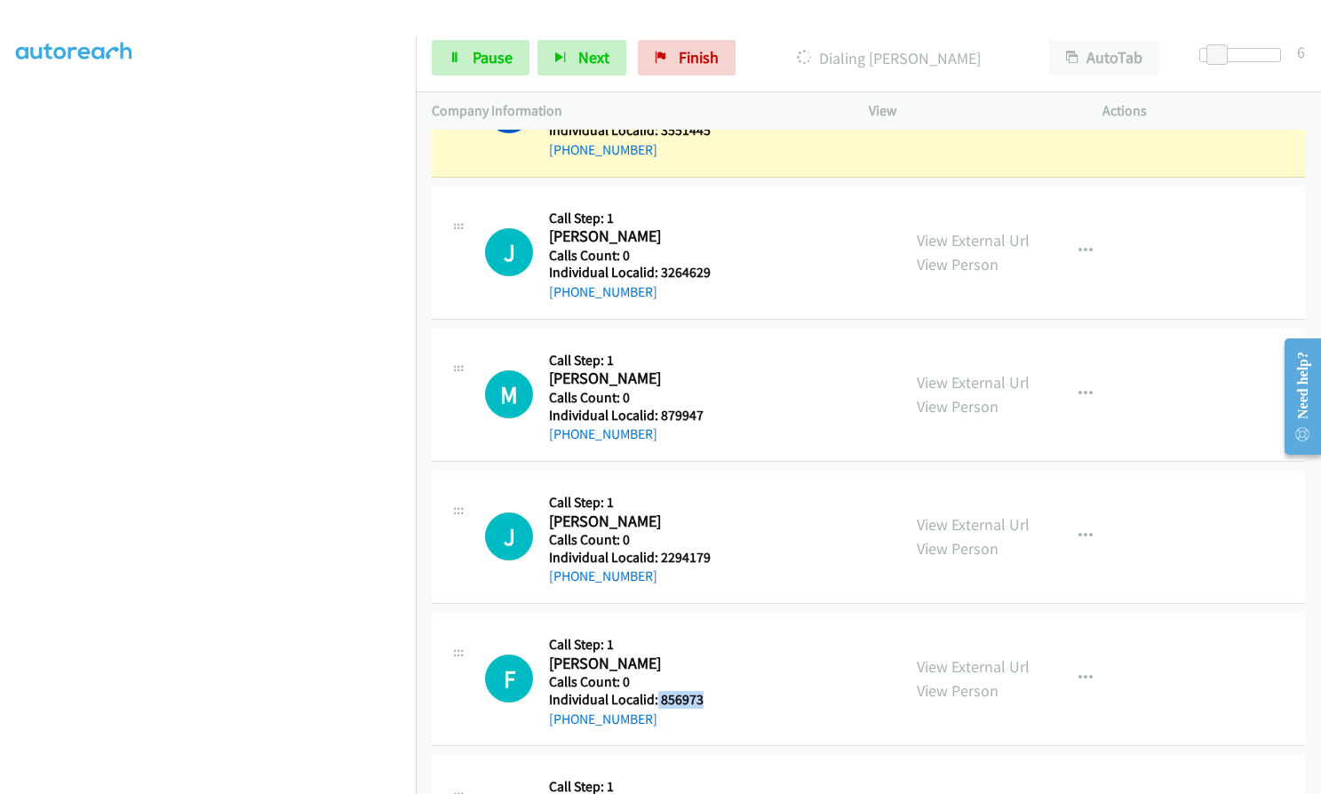
drag, startPoint x: 655, startPoint y: 699, endPoint x: 701, endPoint y: 700, distance: 46.2
click at [712, 699] on div "F Callback Scheduled Call Step: 1 [PERSON_NAME] America/New_York Calls Count: 0…" at bounding box center [685, 678] width 400 height 101
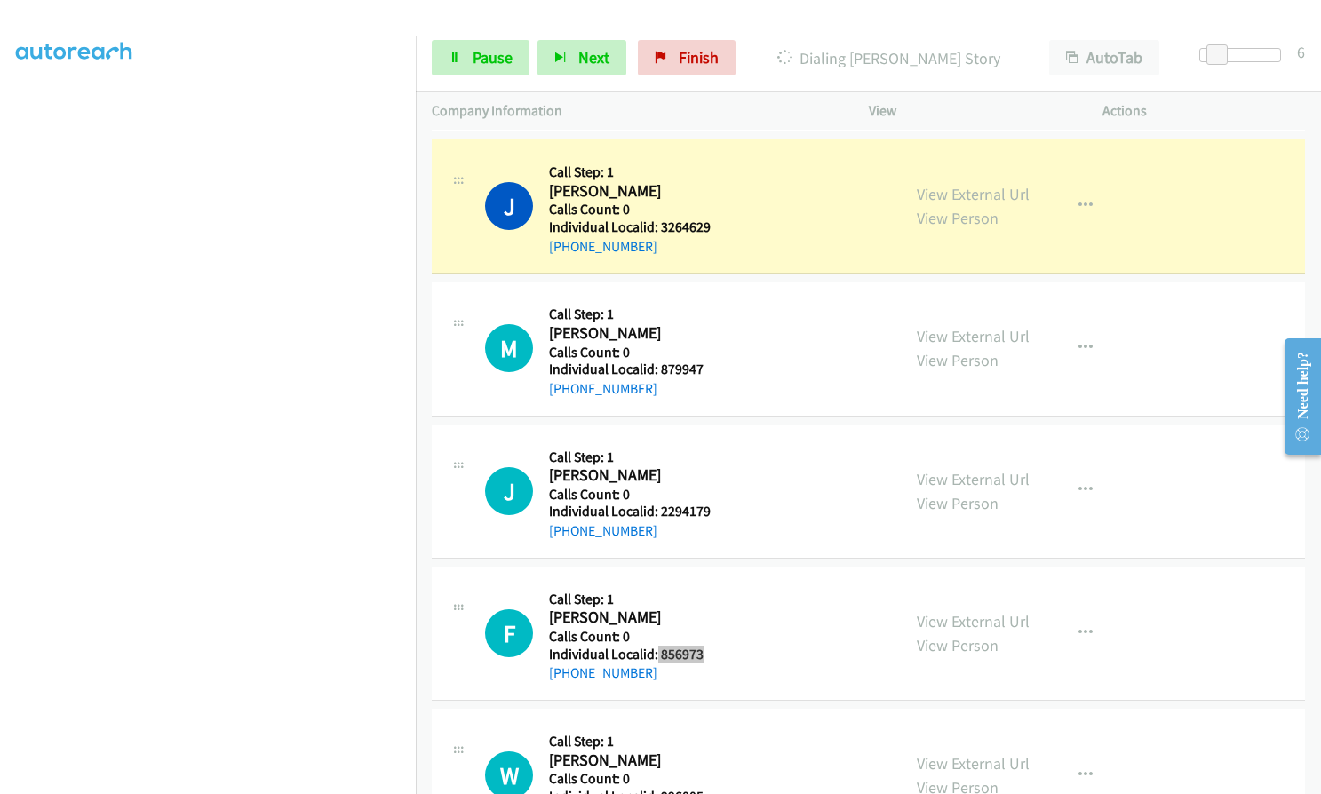
scroll to position [3240, 0]
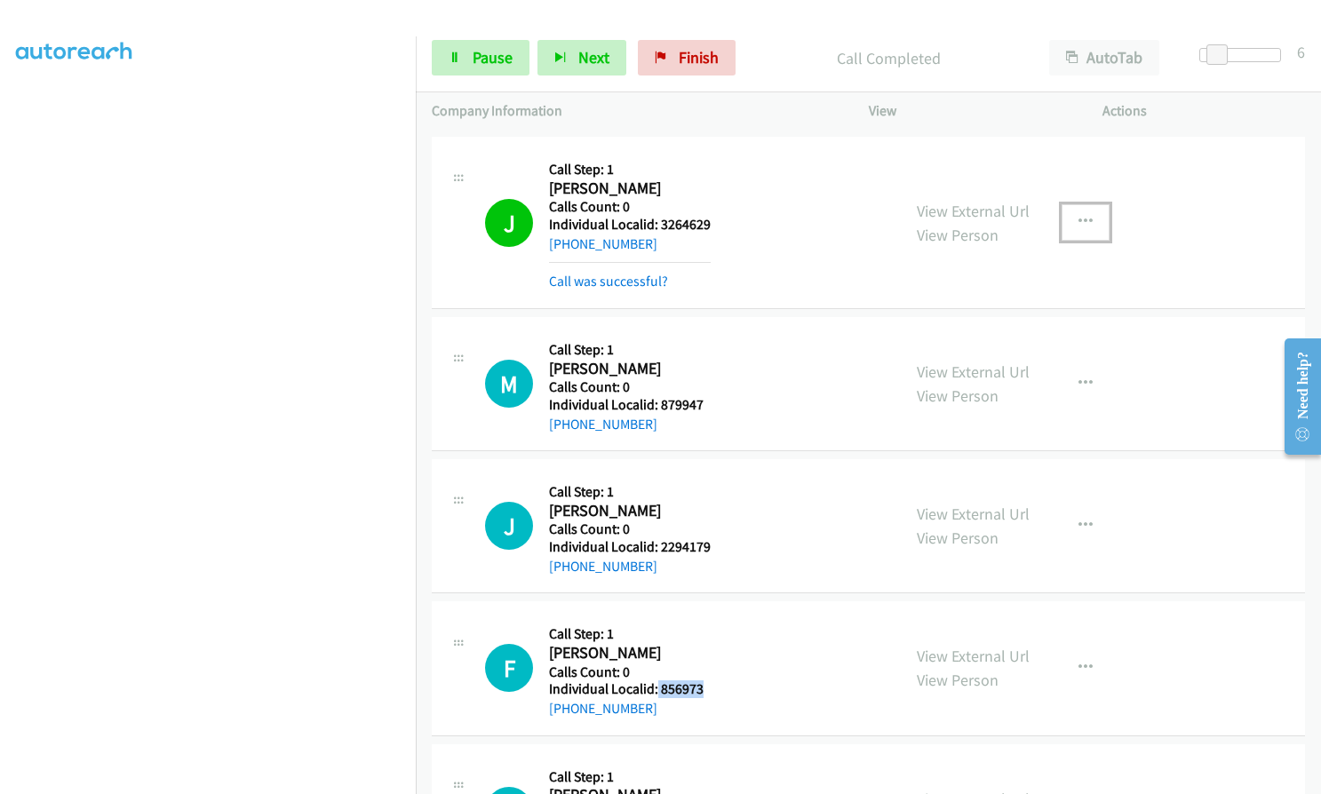
click at [1069, 219] on button "button" at bounding box center [1086, 222] width 48 height 36
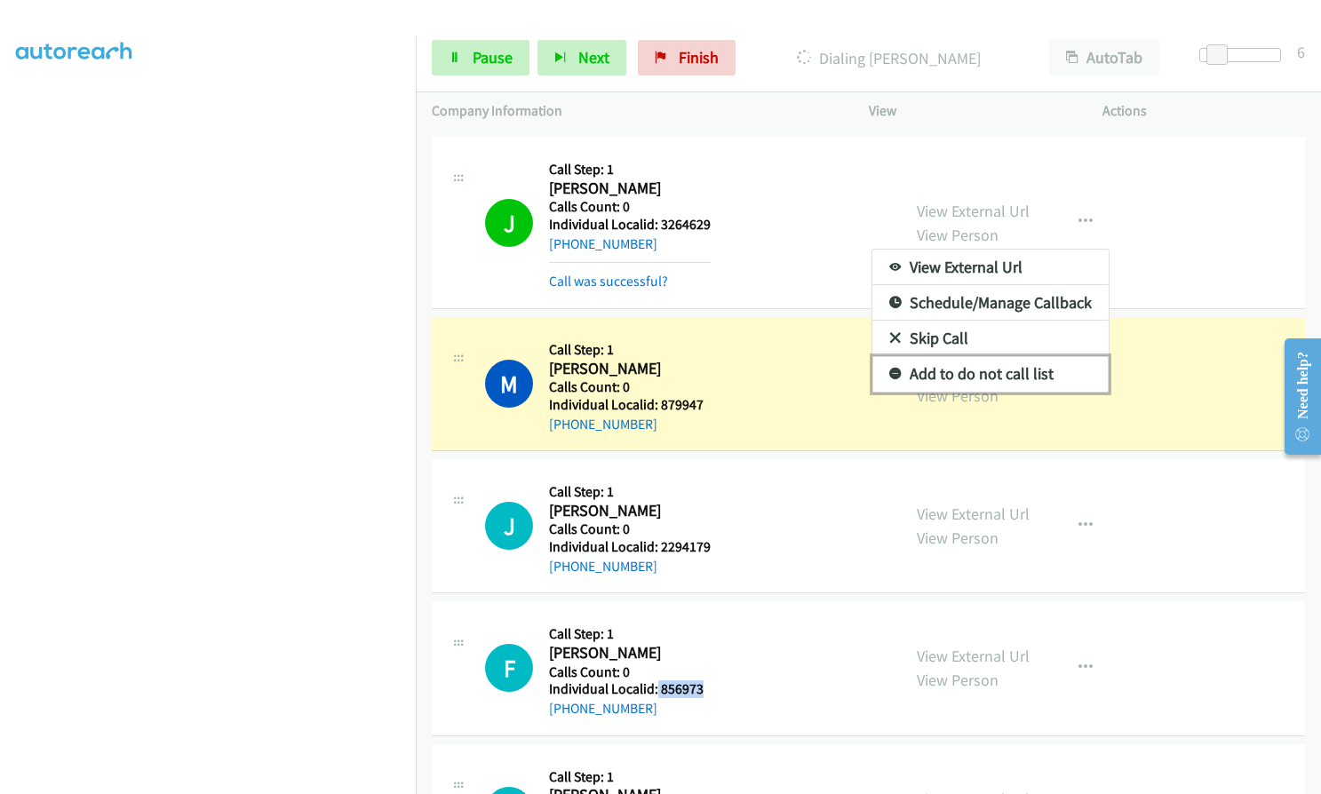
click at [889, 373] on icon at bounding box center [895, 375] width 12 height 12
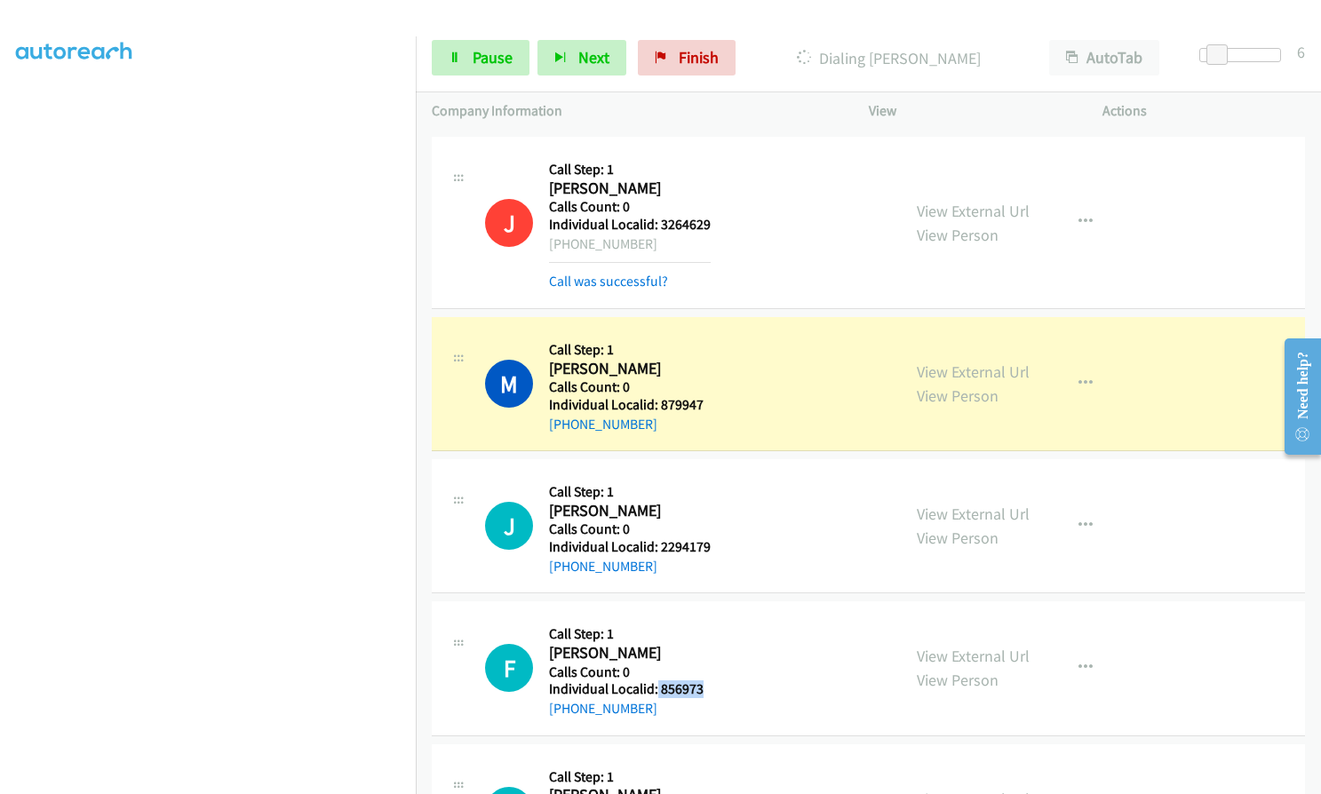
drag, startPoint x: 566, startPoint y: 241, endPoint x: 648, endPoint y: 249, distance: 83.0
click at [648, 249] on div "[PHONE_NUMBER]" at bounding box center [630, 244] width 162 height 21
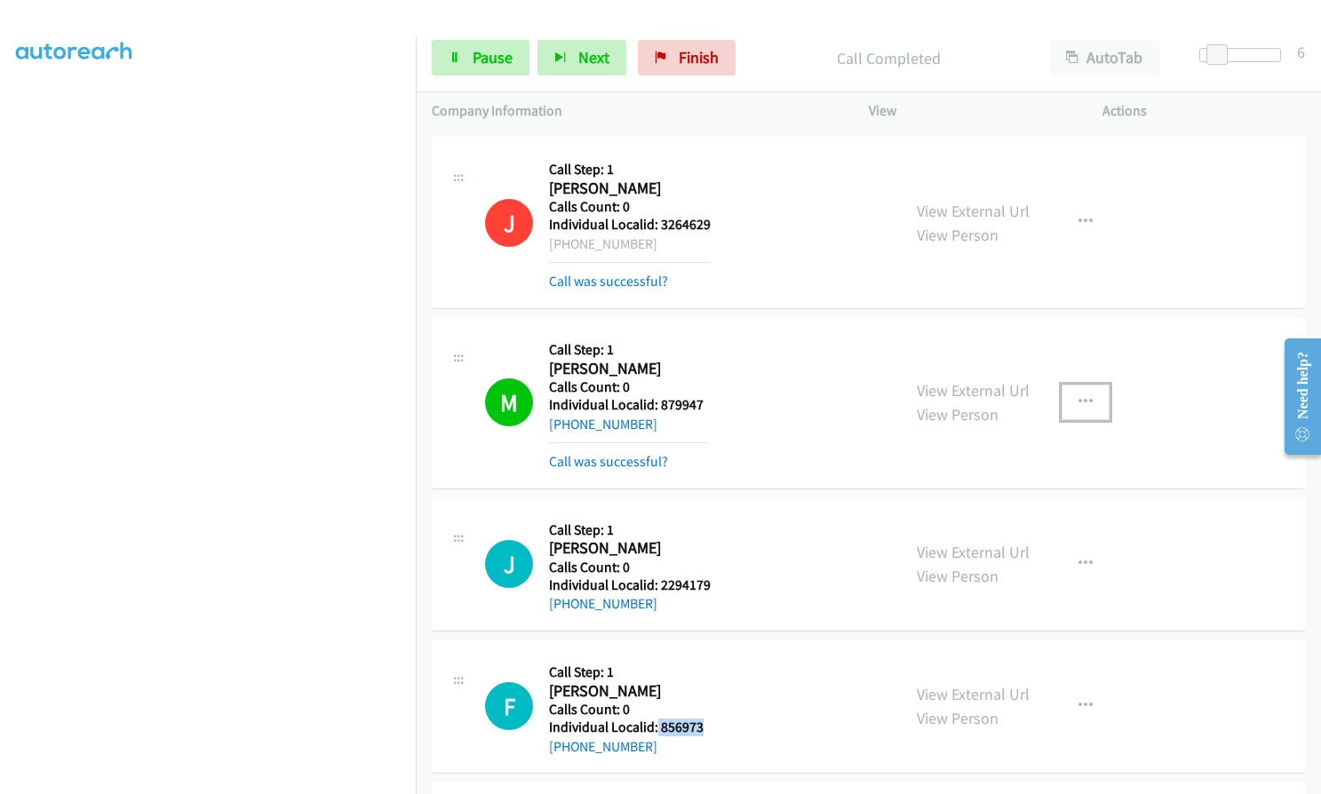
click at [1078, 397] on icon "button" at bounding box center [1085, 402] width 14 height 14
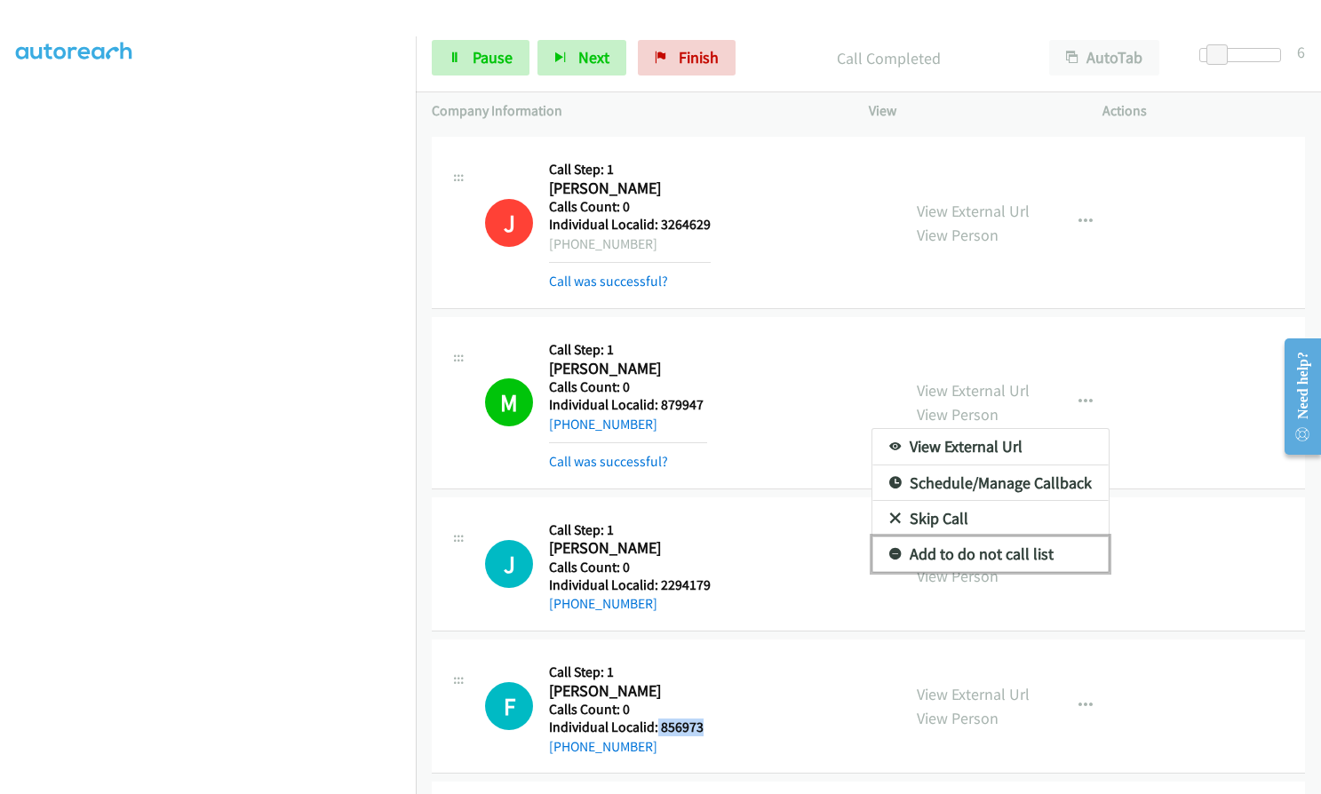
drag, startPoint x: 886, startPoint y: 556, endPoint x: 870, endPoint y: 539, distance: 23.2
click at [889, 555] on icon at bounding box center [895, 555] width 12 height 12
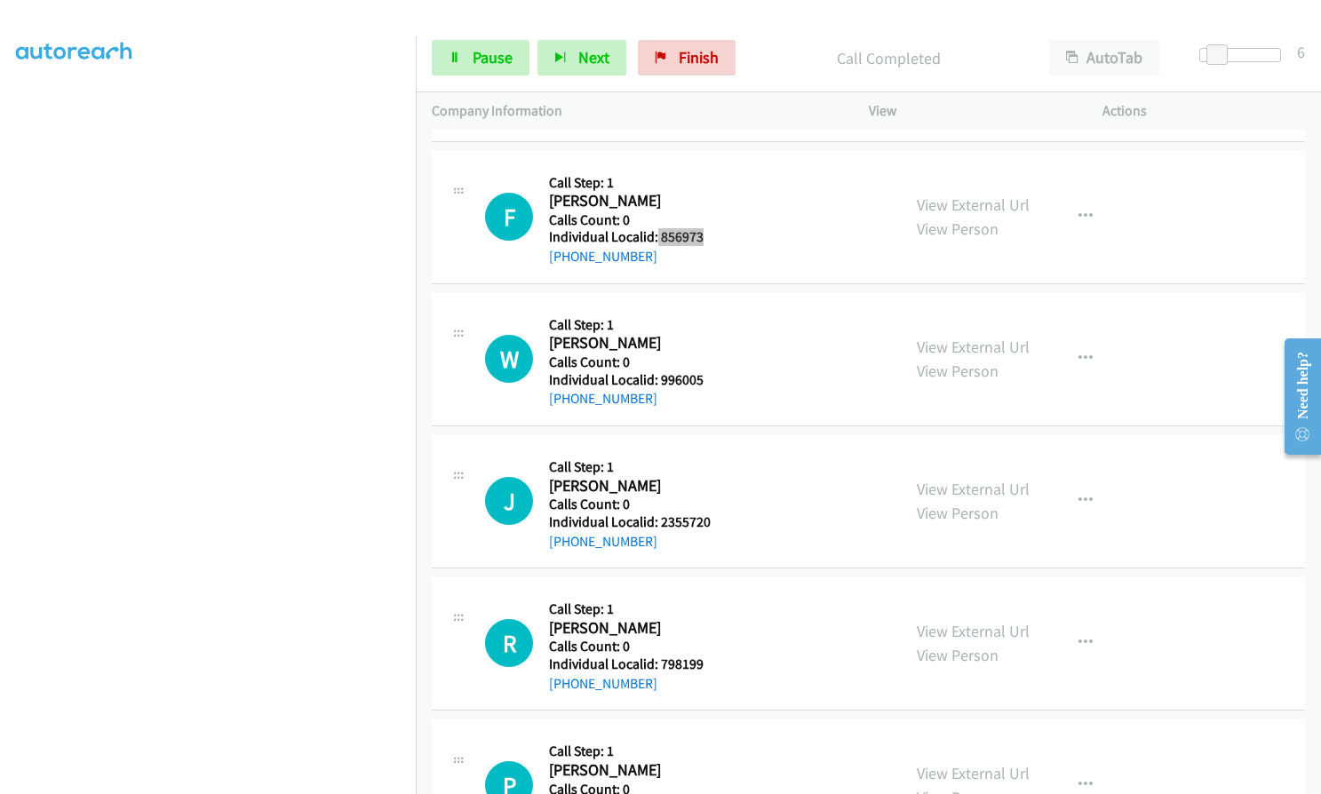
scroll to position [3773, 0]
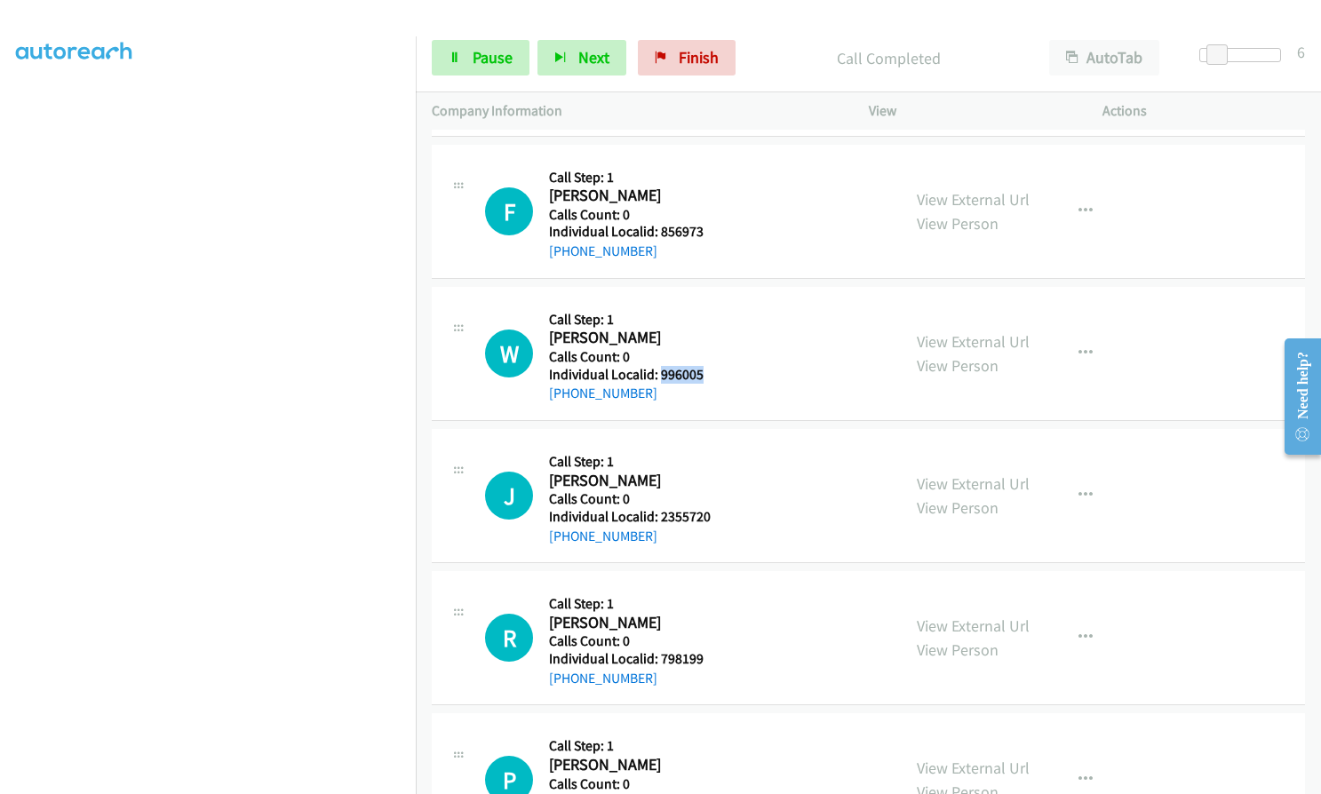
drag, startPoint x: 658, startPoint y: 373, endPoint x: 713, endPoint y: 375, distance: 55.1
click at [713, 374] on div "W Callback Scheduled Call Step: 1 [PERSON_NAME] America/New_York Calls Count: 0…" at bounding box center [685, 353] width 400 height 101
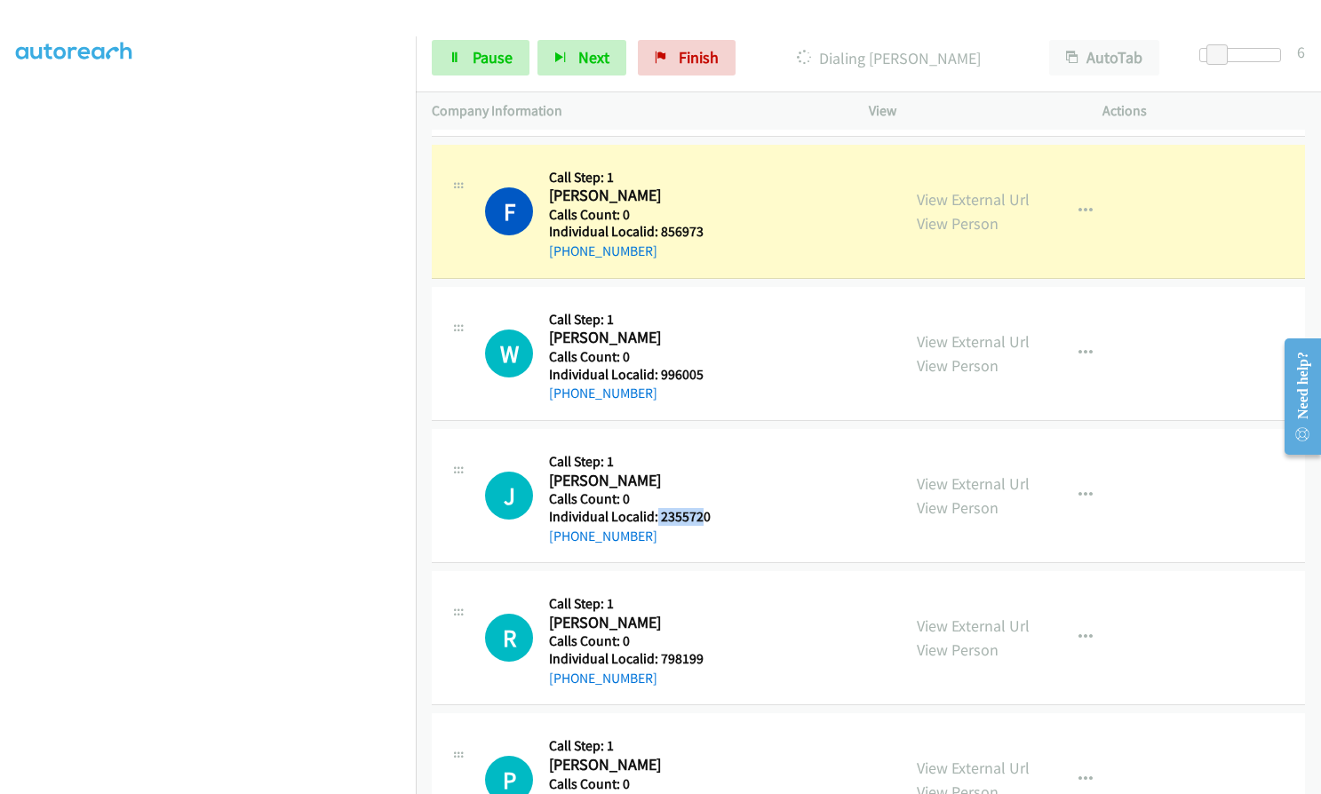
drag, startPoint x: 655, startPoint y: 519, endPoint x: 703, endPoint y: 513, distance: 48.4
click at [703, 513] on h5 "Individual Localid: 2355720" at bounding box center [630, 517] width 162 height 18
click at [672, 481] on h2 "[PERSON_NAME]" at bounding box center [628, 481] width 158 height 20
drag, startPoint x: 657, startPoint y: 521, endPoint x: 710, endPoint y: 519, distance: 52.4
click at [716, 519] on div "J Callback Scheduled Call Step: 1 [PERSON_NAME] America/[GEOGRAPHIC_DATA] Calls…" at bounding box center [685, 495] width 400 height 101
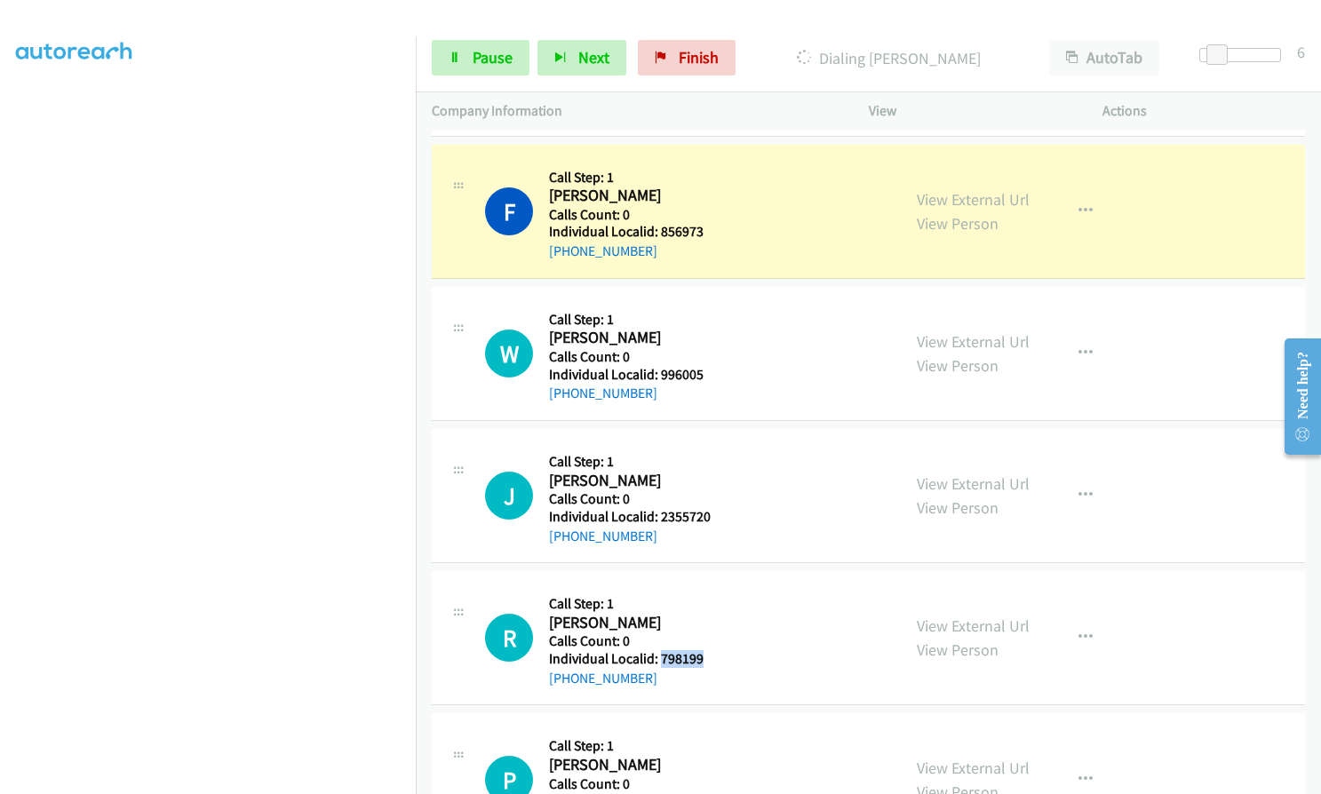
drag, startPoint x: 658, startPoint y: 656, endPoint x: 709, endPoint y: 656, distance: 50.6
click at [709, 656] on div "R Callback Scheduled Call Step: 1 [PERSON_NAME] America/New_York Calls Count: 0…" at bounding box center [685, 637] width 400 height 101
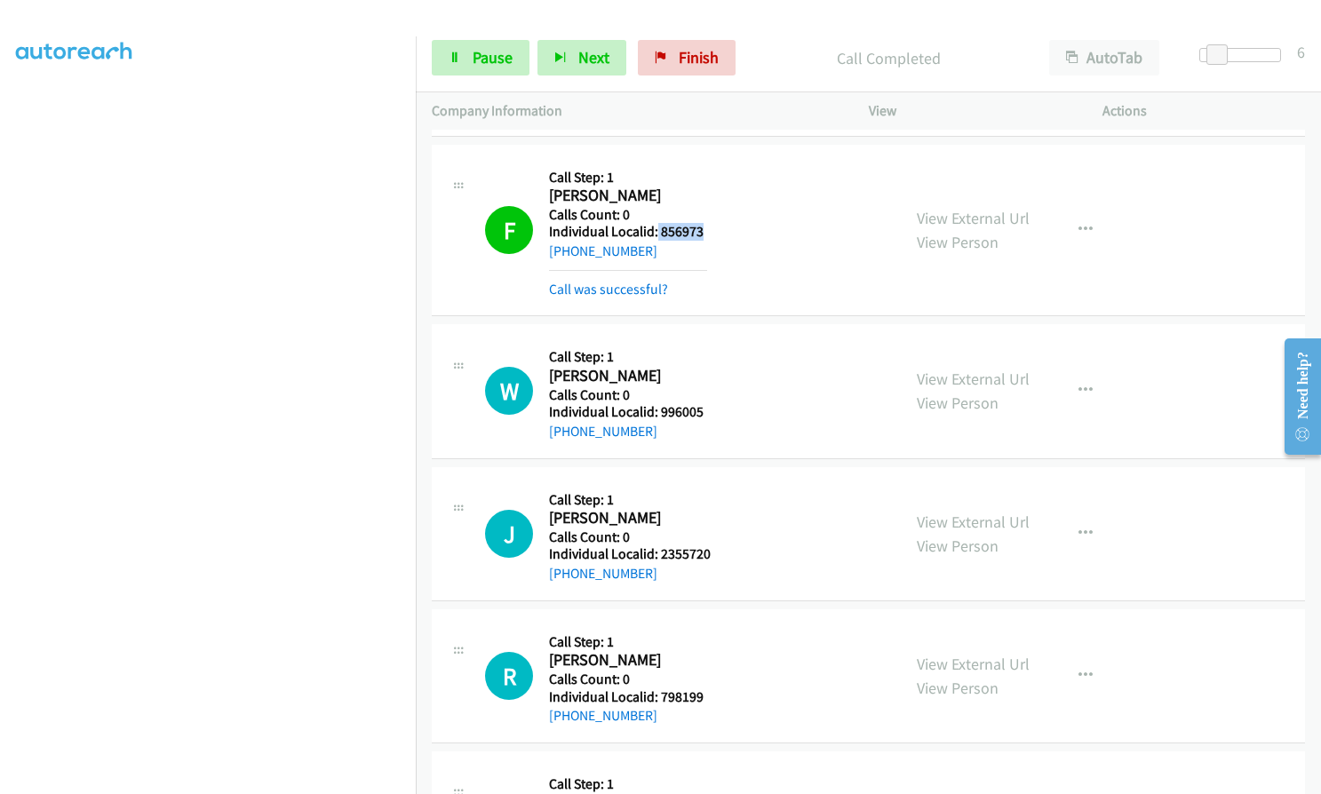
drag, startPoint x: 656, startPoint y: 233, endPoint x: 709, endPoint y: 229, distance: 52.5
click at [709, 229] on div "F Callback Scheduled Call Step: 1 [PERSON_NAME] America/New_York Calls Count: 0…" at bounding box center [685, 230] width 400 height 139
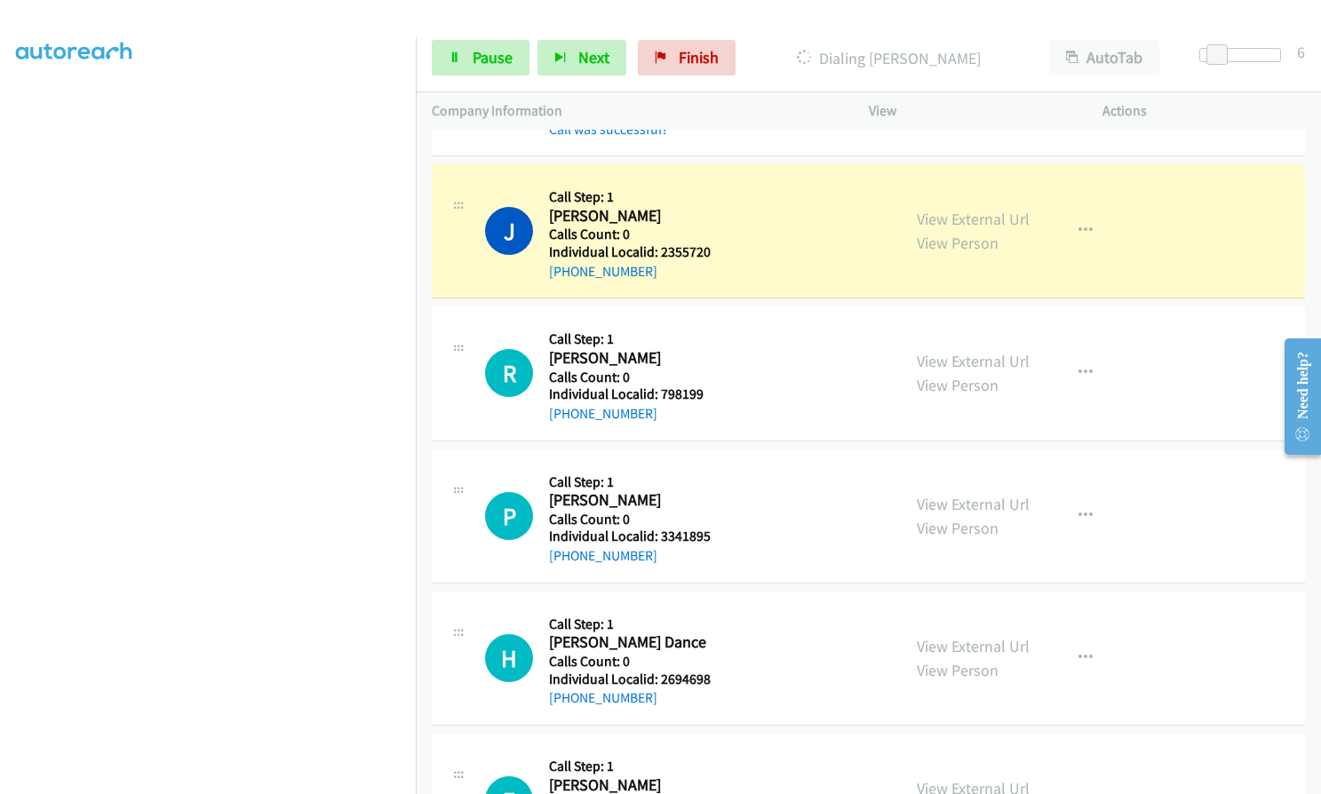
scroll to position [4128, 0]
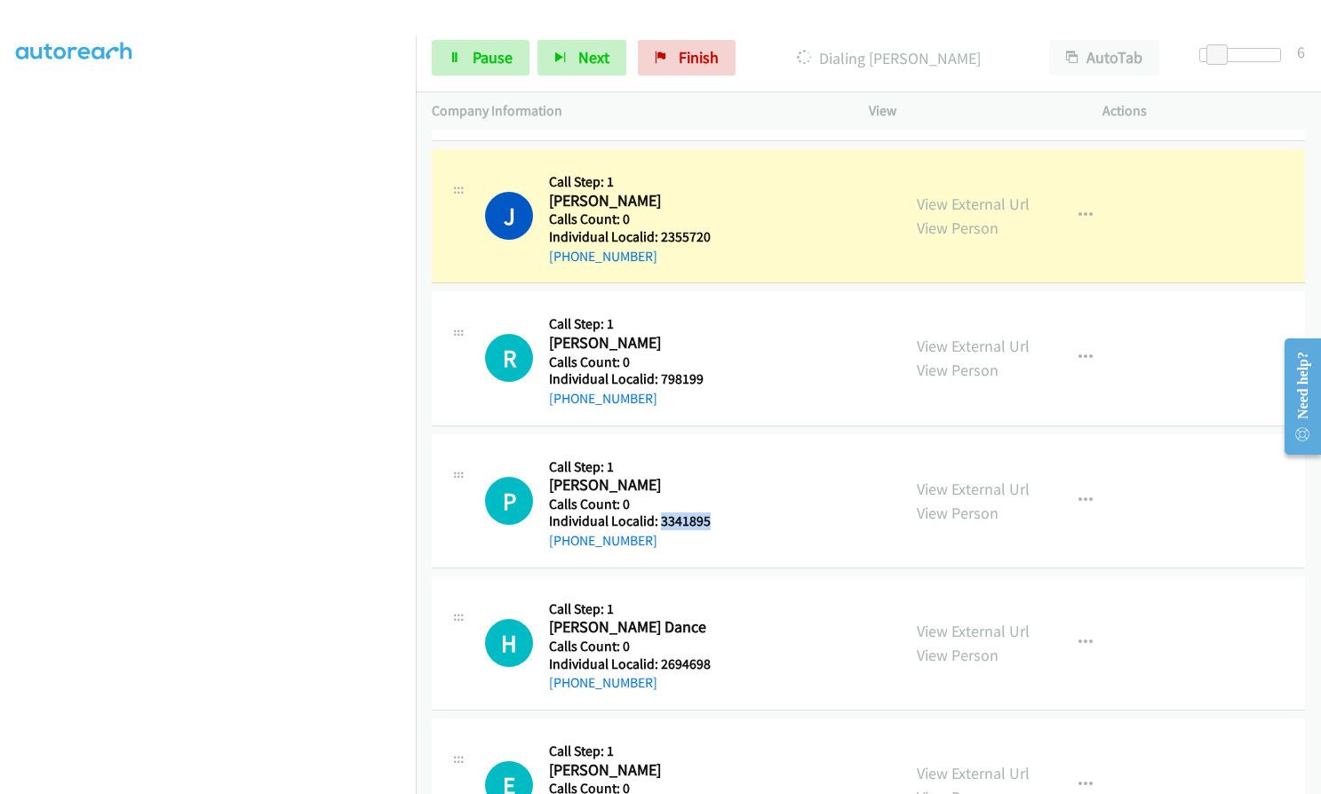
drag, startPoint x: 660, startPoint y: 521, endPoint x: 719, endPoint y: 521, distance: 58.6
click at [719, 521] on div "P Callback Scheduled Call Step: 1 [PERSON_NAME] America/New_York Calls Count: 0…" at bounding box center [685, 500] width 400 height 101
drag, startPoint x: 656, startPoint y: 665, endPoint x: 716, endPoint y: 664, distance: 59.5
click at [716, 664] on div "H Callback Scheduled Call Step: 1 [PERSON_NAME] Dance America/New_York Calls Co…" at bounding box center [685, 642] width 400 height 101
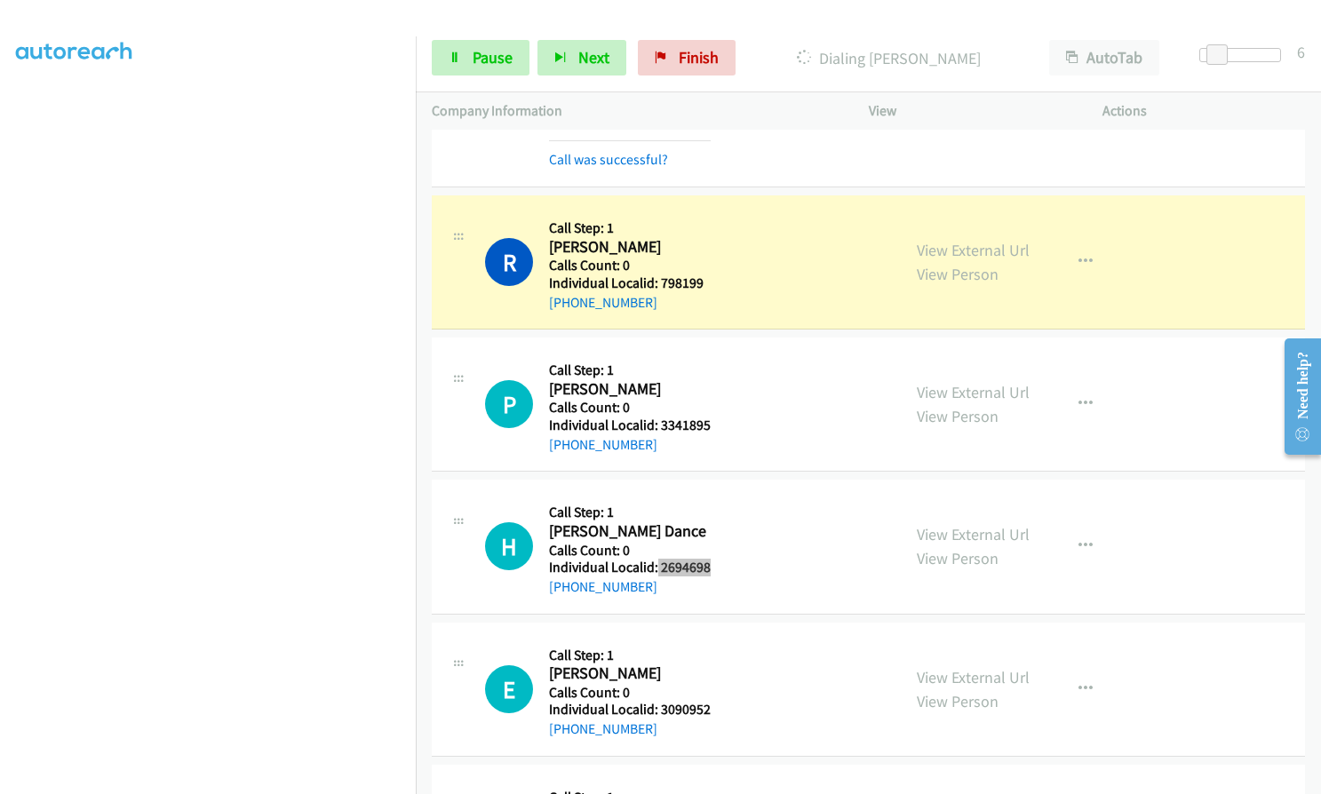
scroll to position [4328, 0]
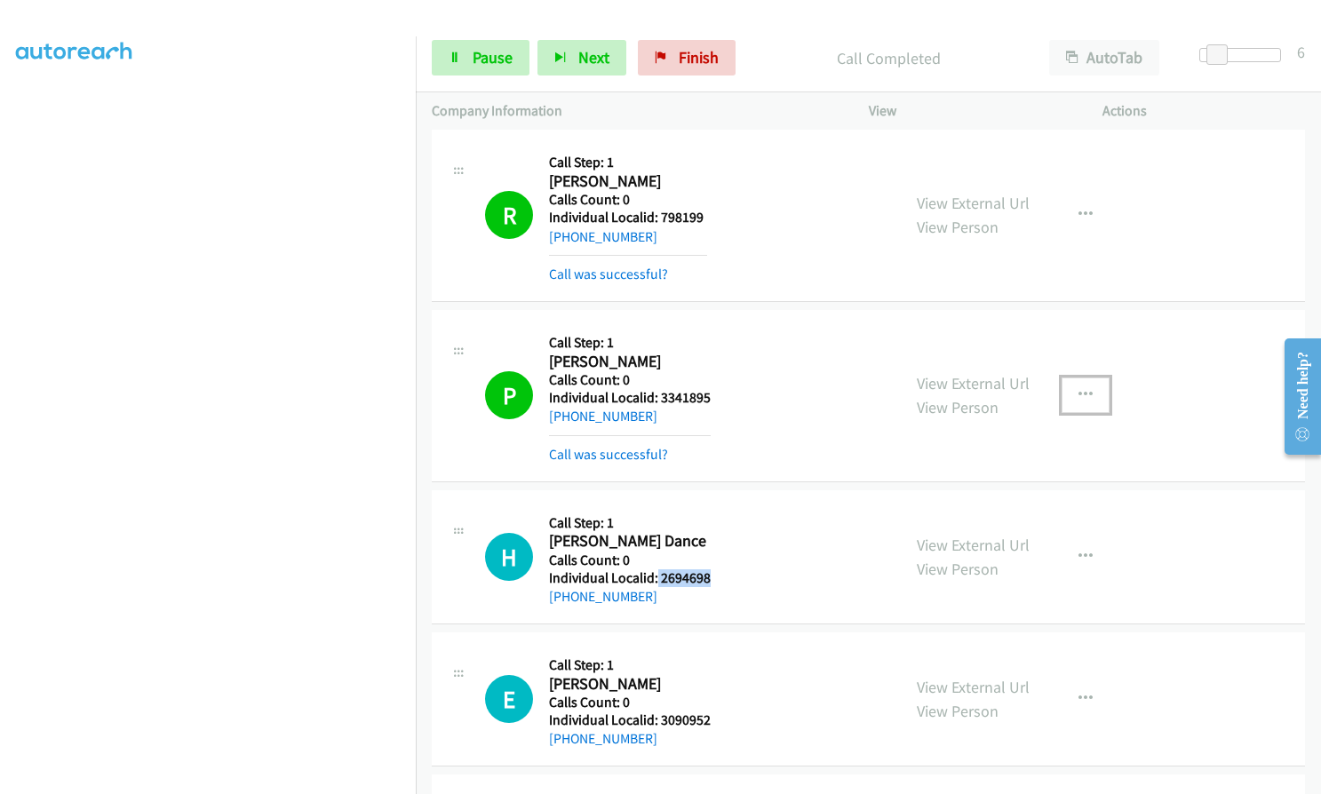
click at [1062, 386] on button "button" at bounding box center [1086, 396] width 48 height 36
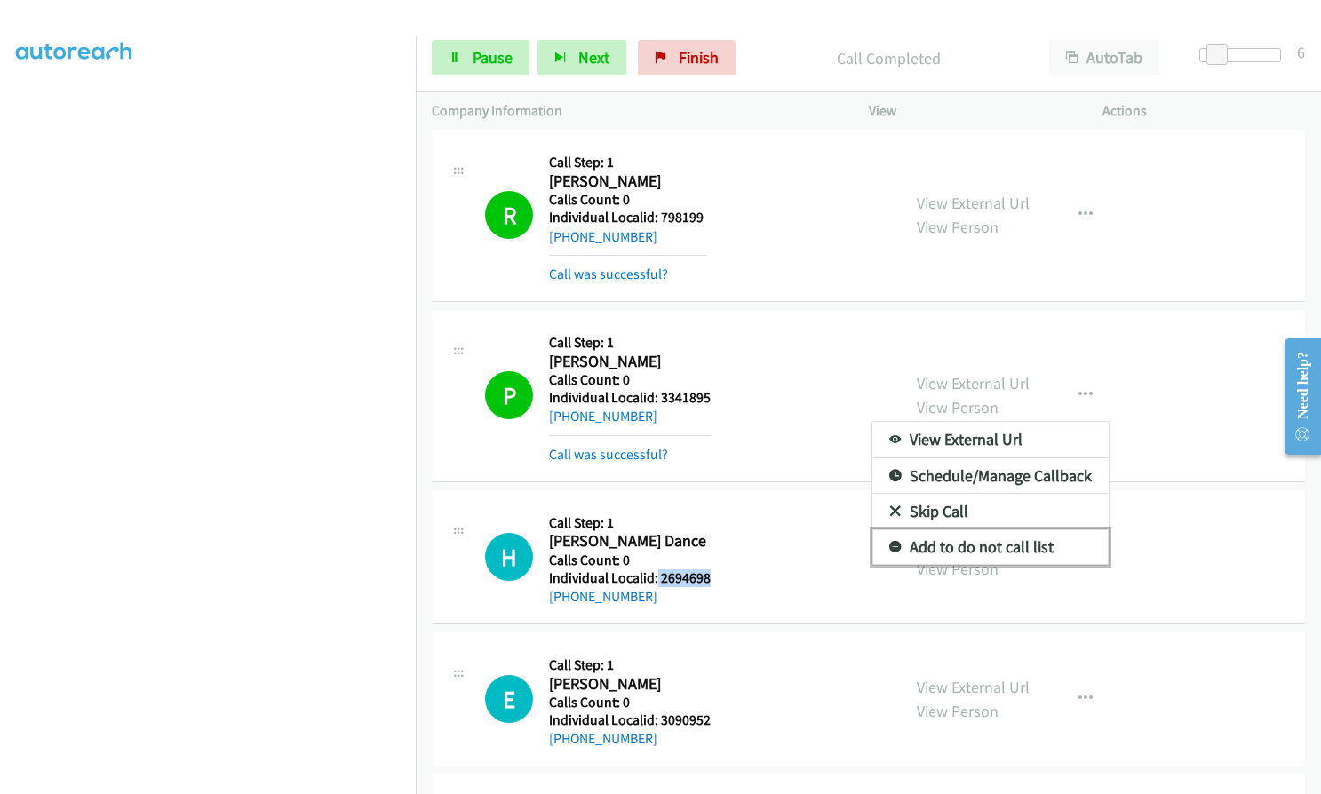
click at [889, 543] on icon at bounding box center [895, 548] width 12 height 12
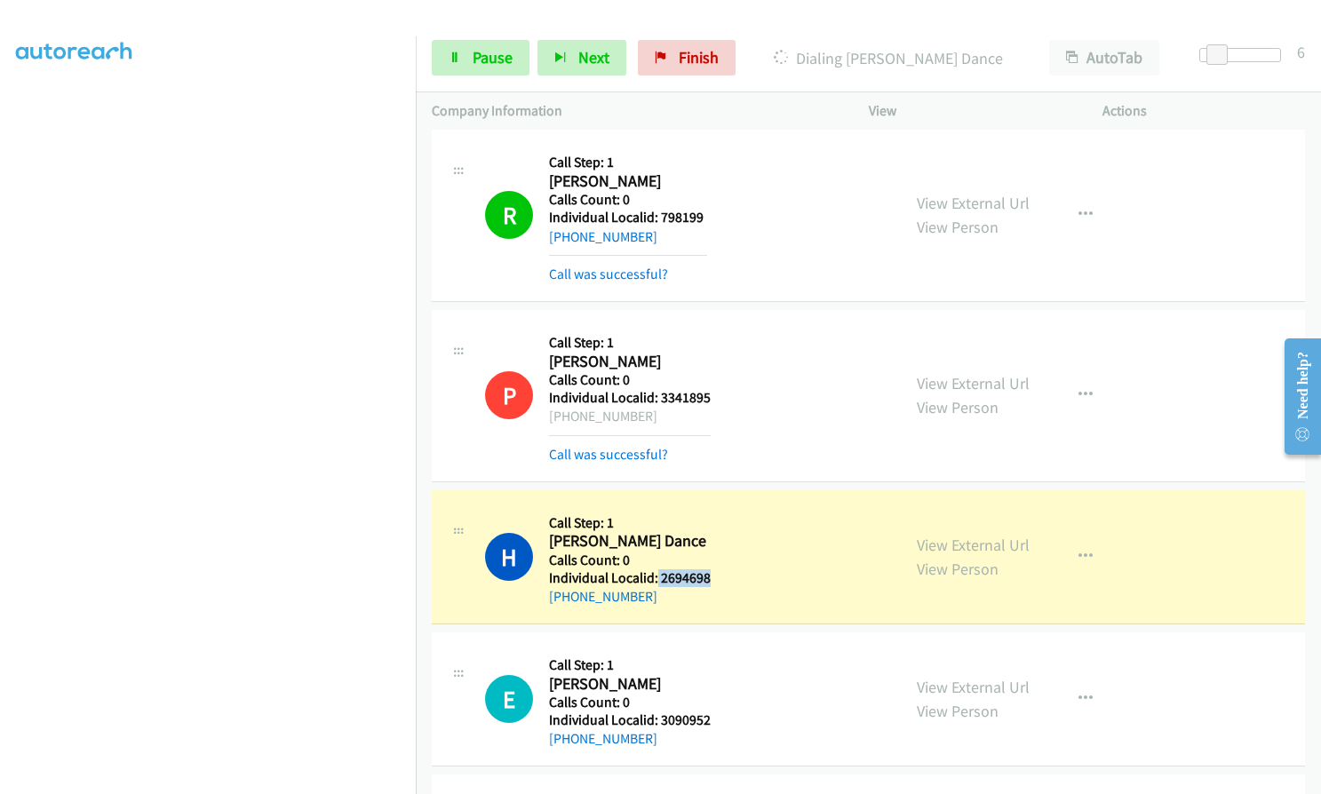
drag, startPoint x: 569, startPoint y: 418, endPoint x: 649, endPoint y: 421, distance: 80.9
click at [649, 421] on div "[PHONE_NUMBER]" at bounding box center [630, 416] width 162 height 21
click at [470, 54] on link "Pause" at bounding box center [481, 58] width 98 height 36
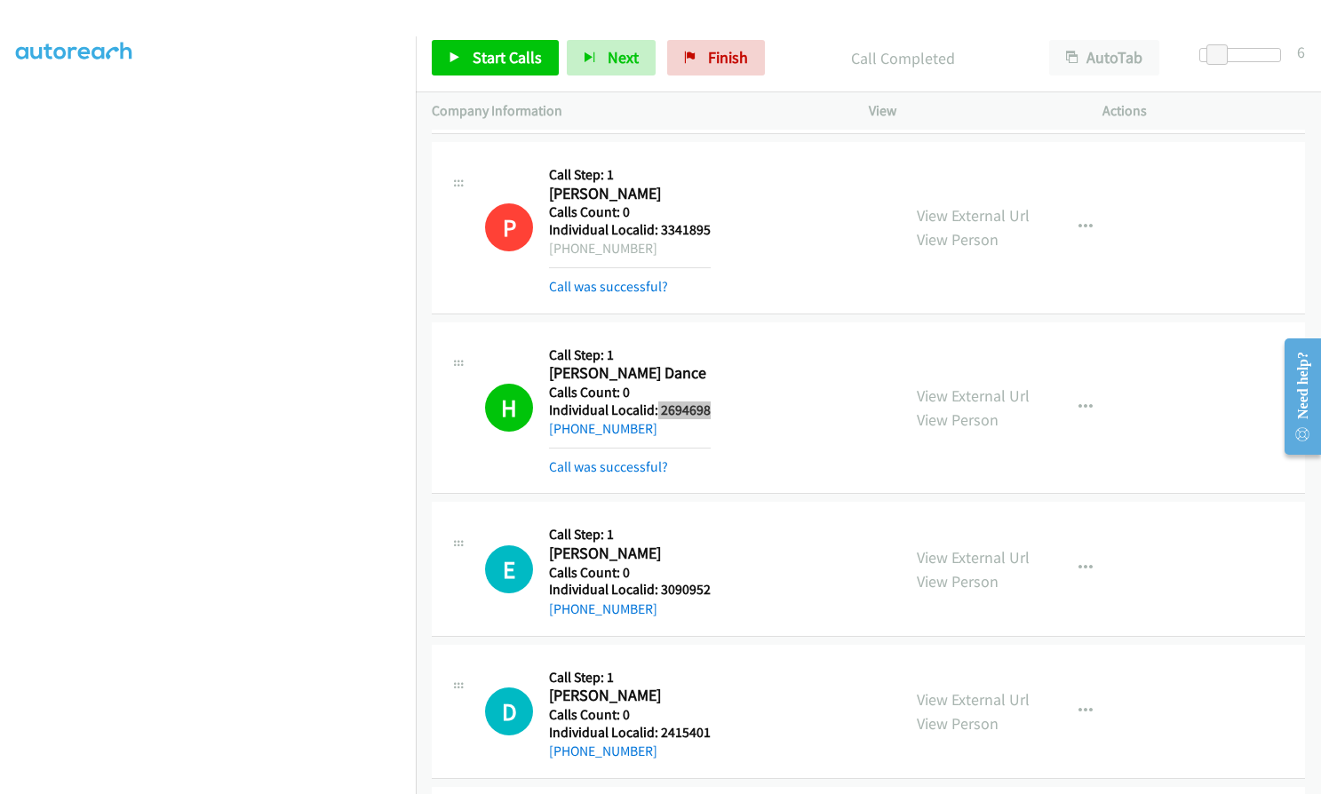
scroll to position [4528, 0]
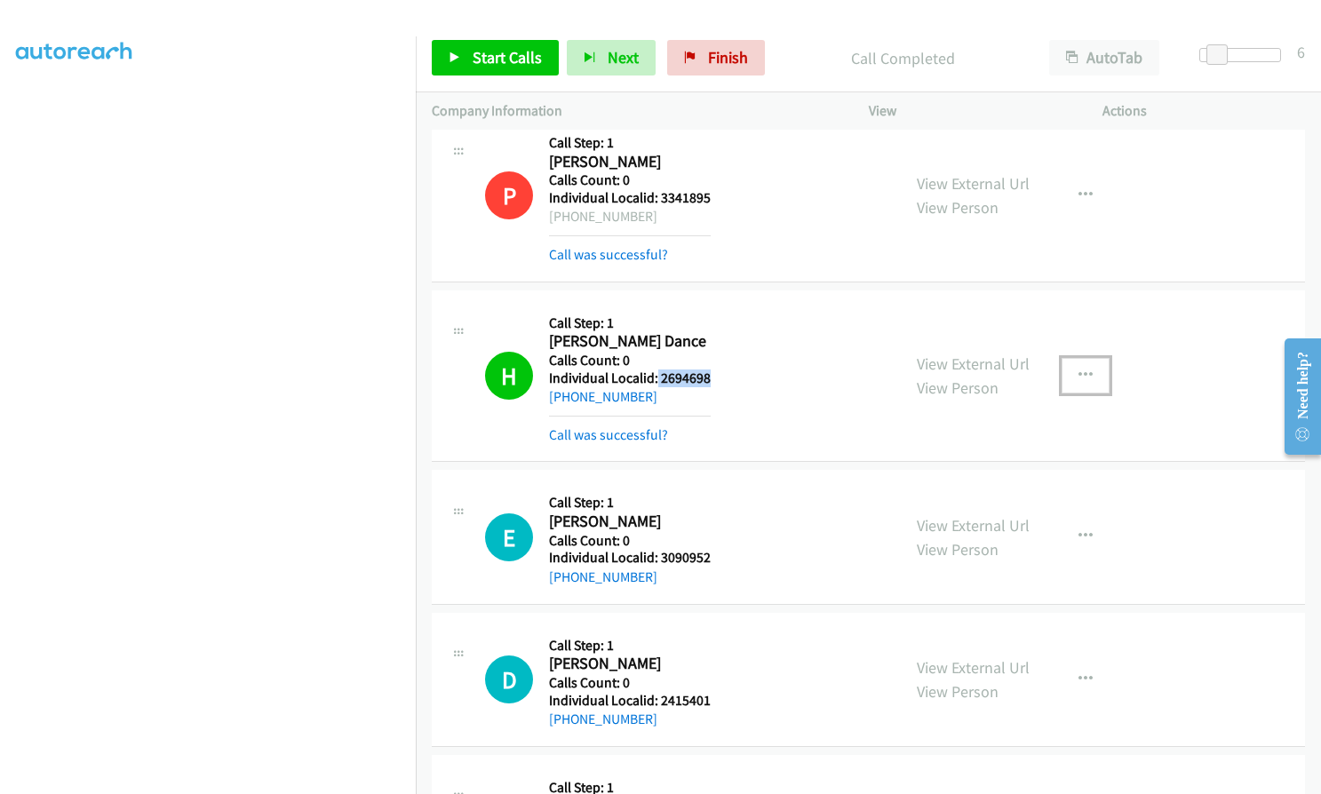
click at [1078, 370] on icon "button" at bounding box center [1085, 376] width 14 height 14
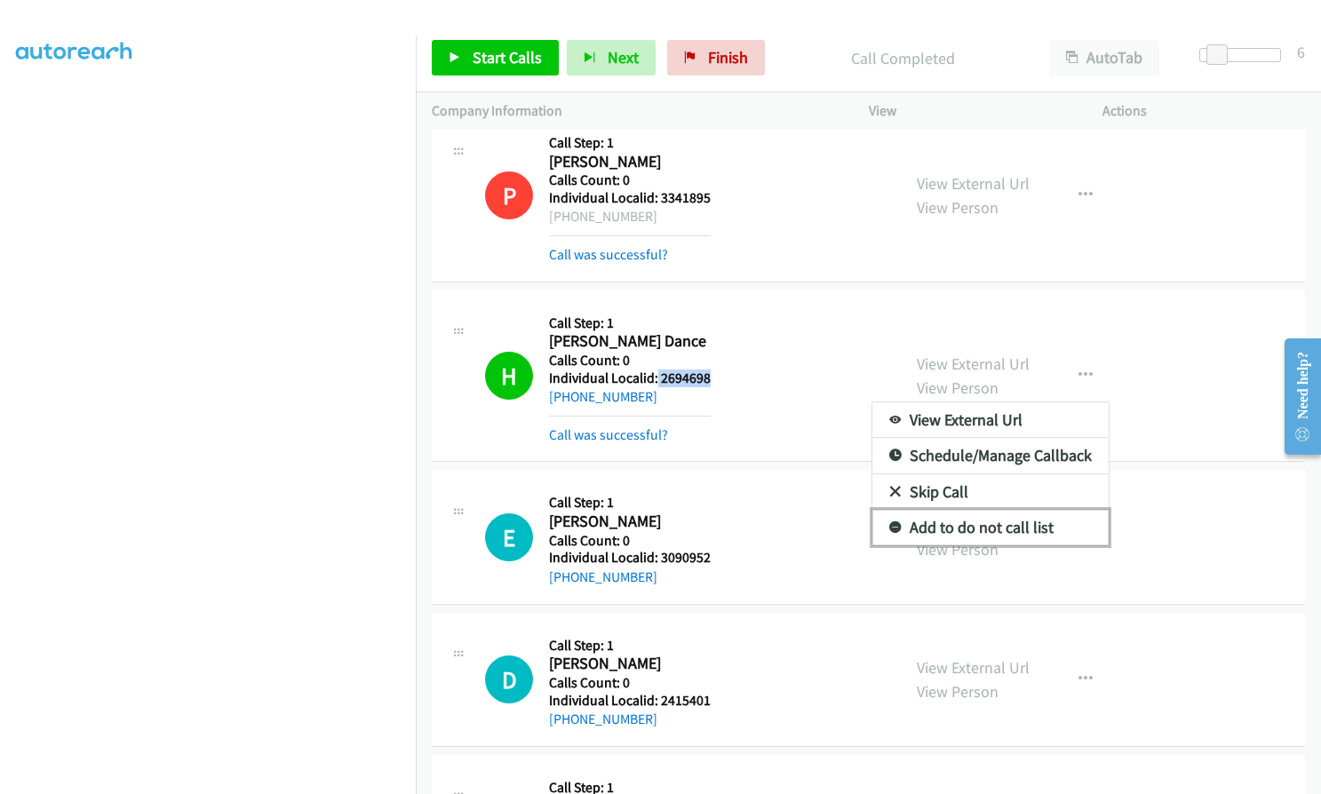
click at [889, 525] on icon at bounding box center [895, 528] width 12 height 12
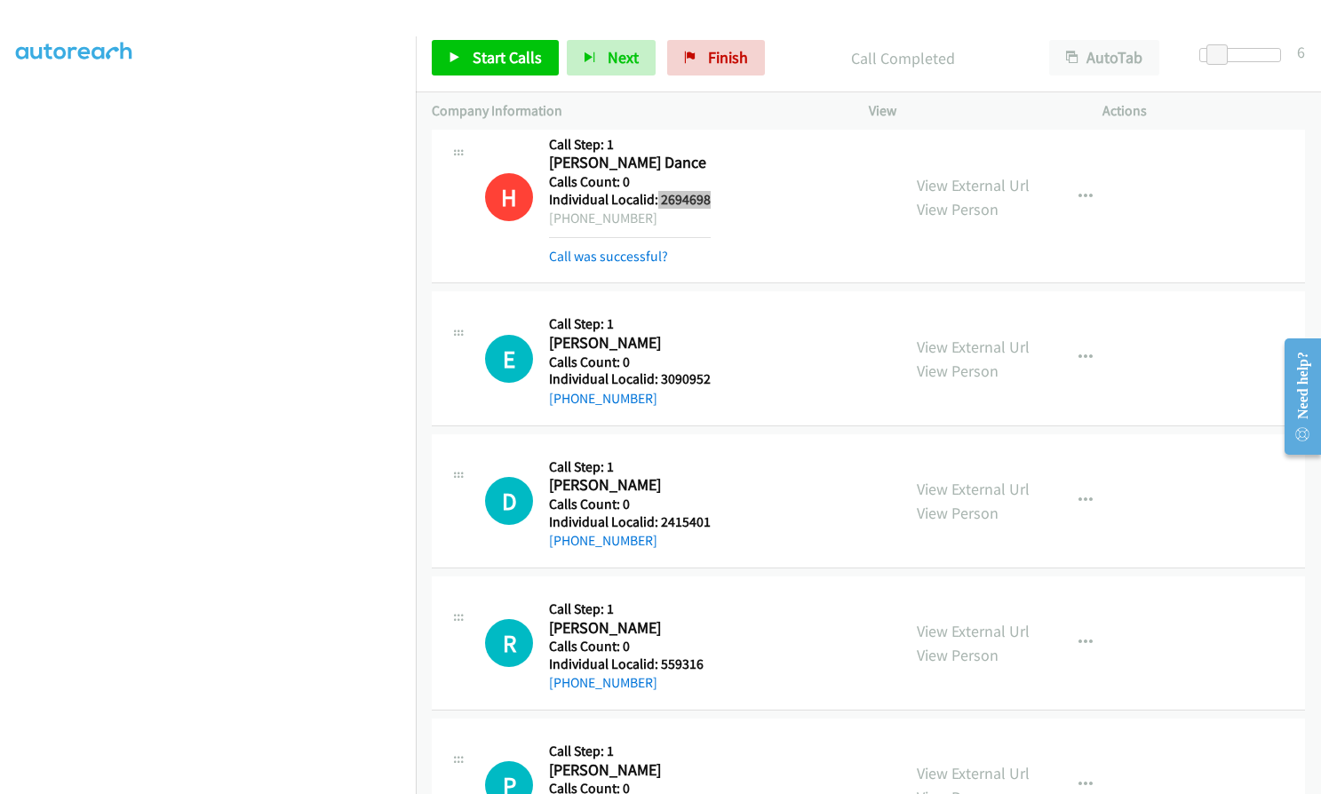
scroll to position [4883, 0]
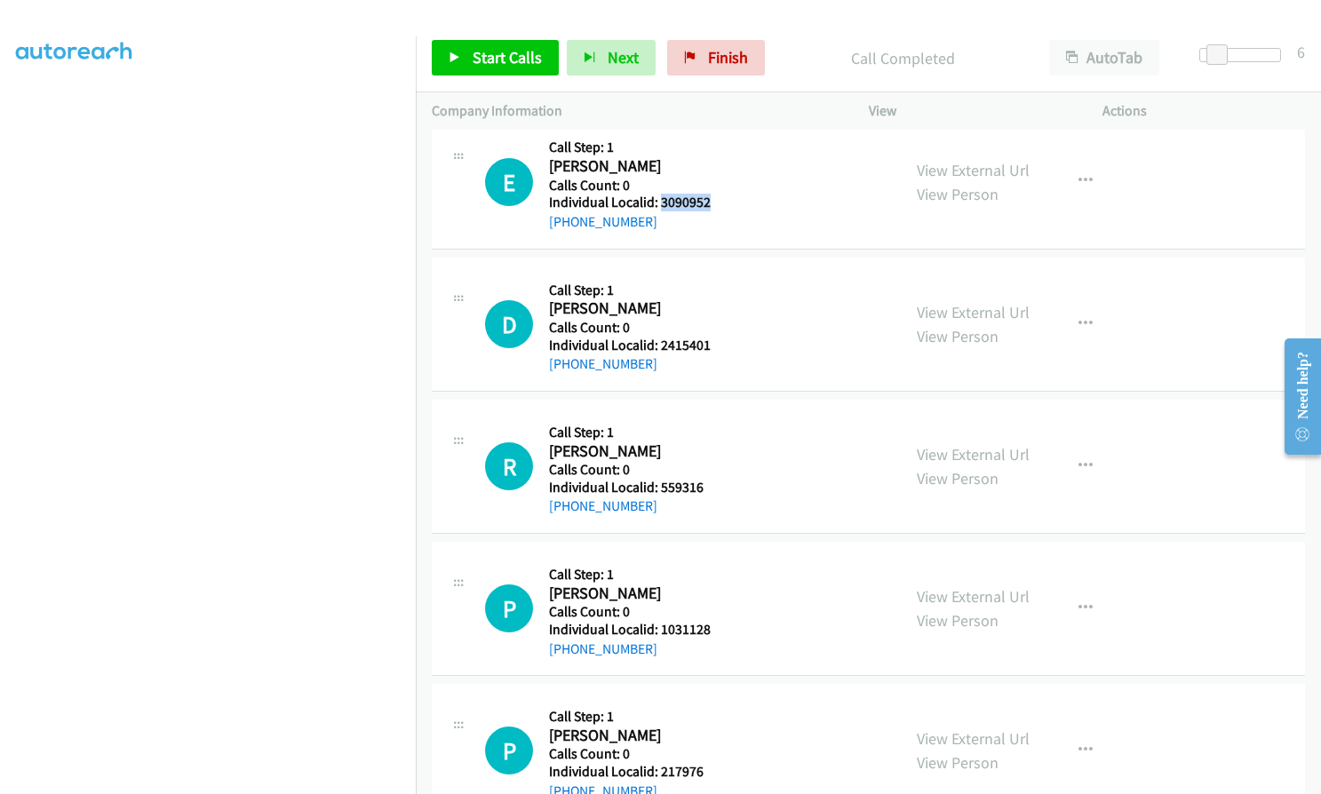
drag, startPoint x: 660, startPoint y: 201, endPoint x: 713, endPoint y: 201, distance: 53.3
click at [713, 201] on div "E Callback Scheduled Call Step: 1 [PERSON_NAME] America/Los_Angeles Calls Count…" at bounding box center [685, 181] width 400 height 101
drag, startPoint x: 657, startPoint y: 341, endPoint x: 711, endPoint y: 340, distance: 53.3
click at [711, 340] on div "D Callback Scheduled Call Step: 1 [PERSON_NAME] America/New_York Calls Count: 0…" at bounding box center [685, 324] width 400 height 101
drag, startPoint x: 656, startPoint y: 480, endPoint x: 709, endPoint y: 481, distance: 52.4
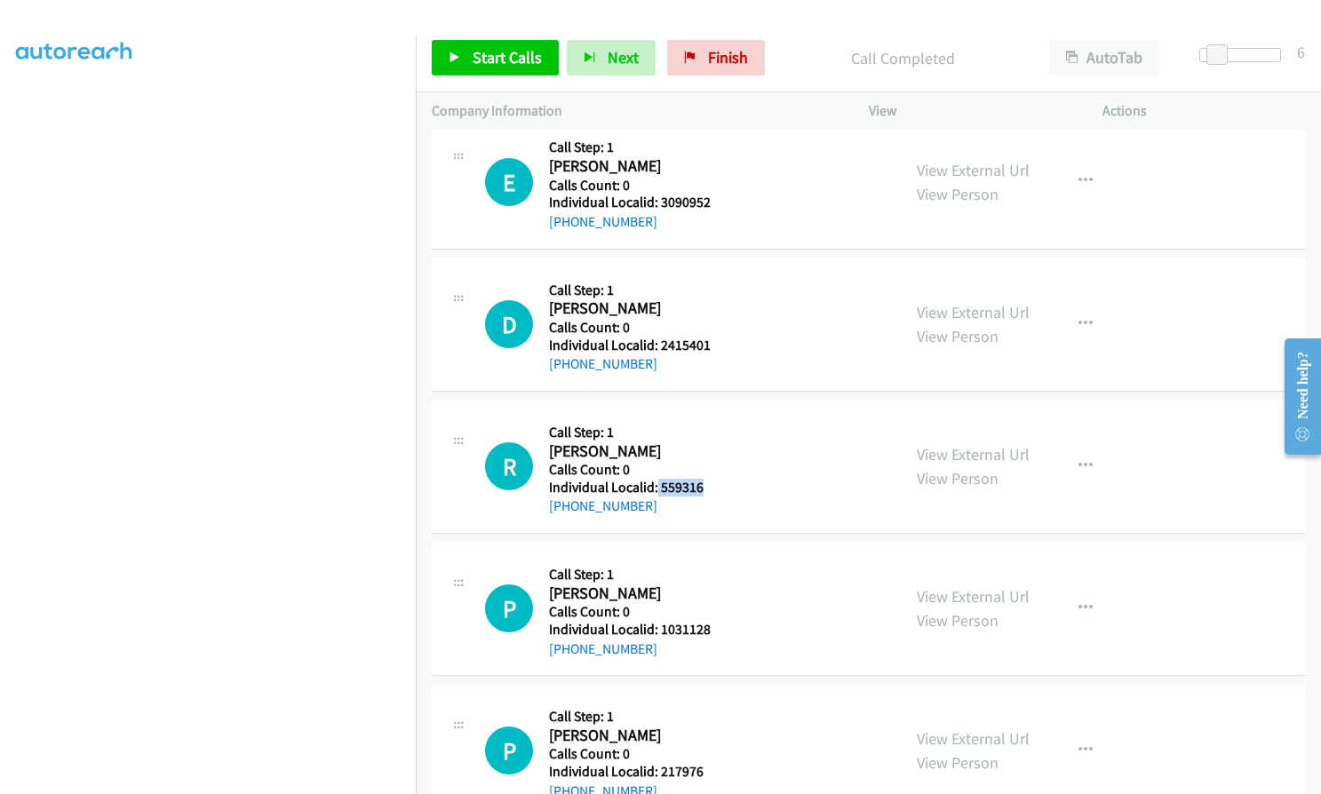
click at [709, 481] on div "R Callback Scheduled Call Step: 1 [PERSON_NAME] America/[GEOGRAPHIC_DATA] Calls…" at bounding box center [685, 466] width 400 height 101
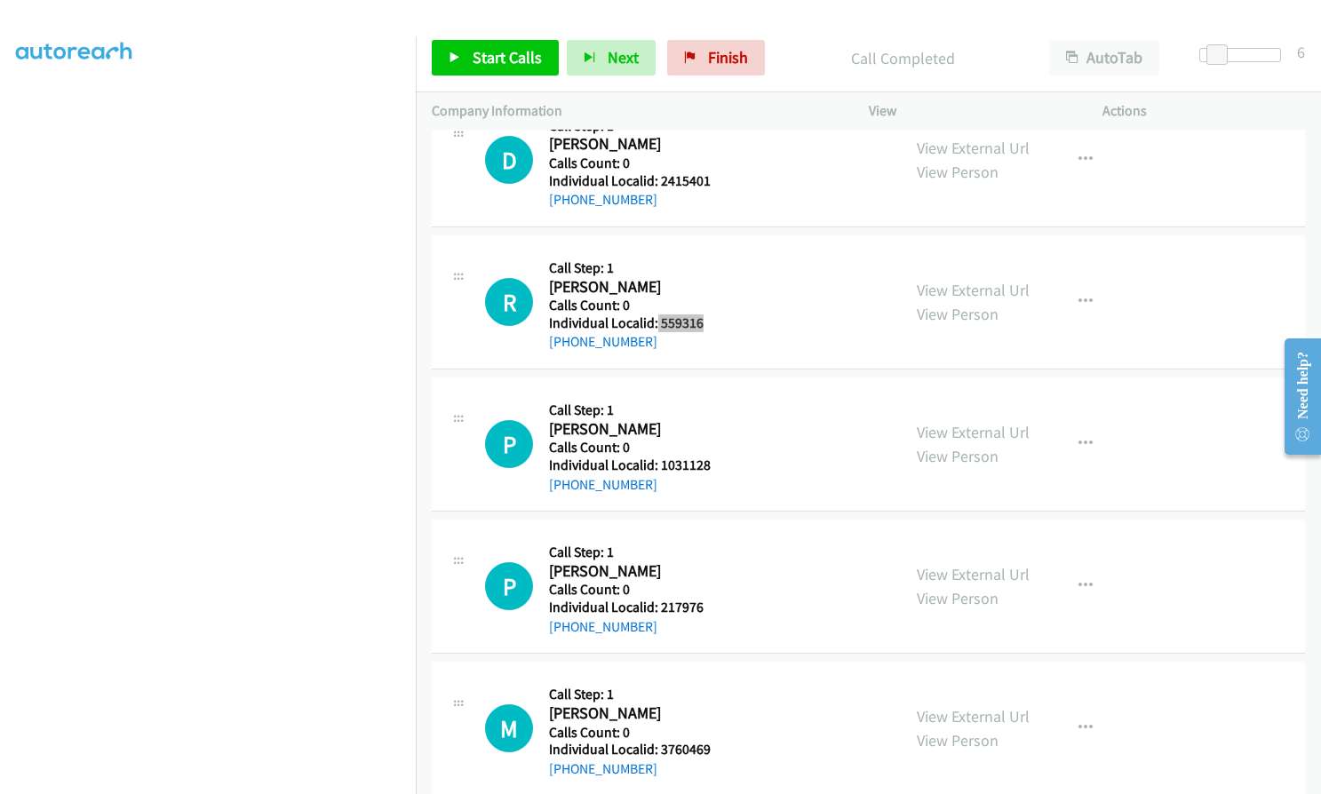
scroll to position [5061, 0]
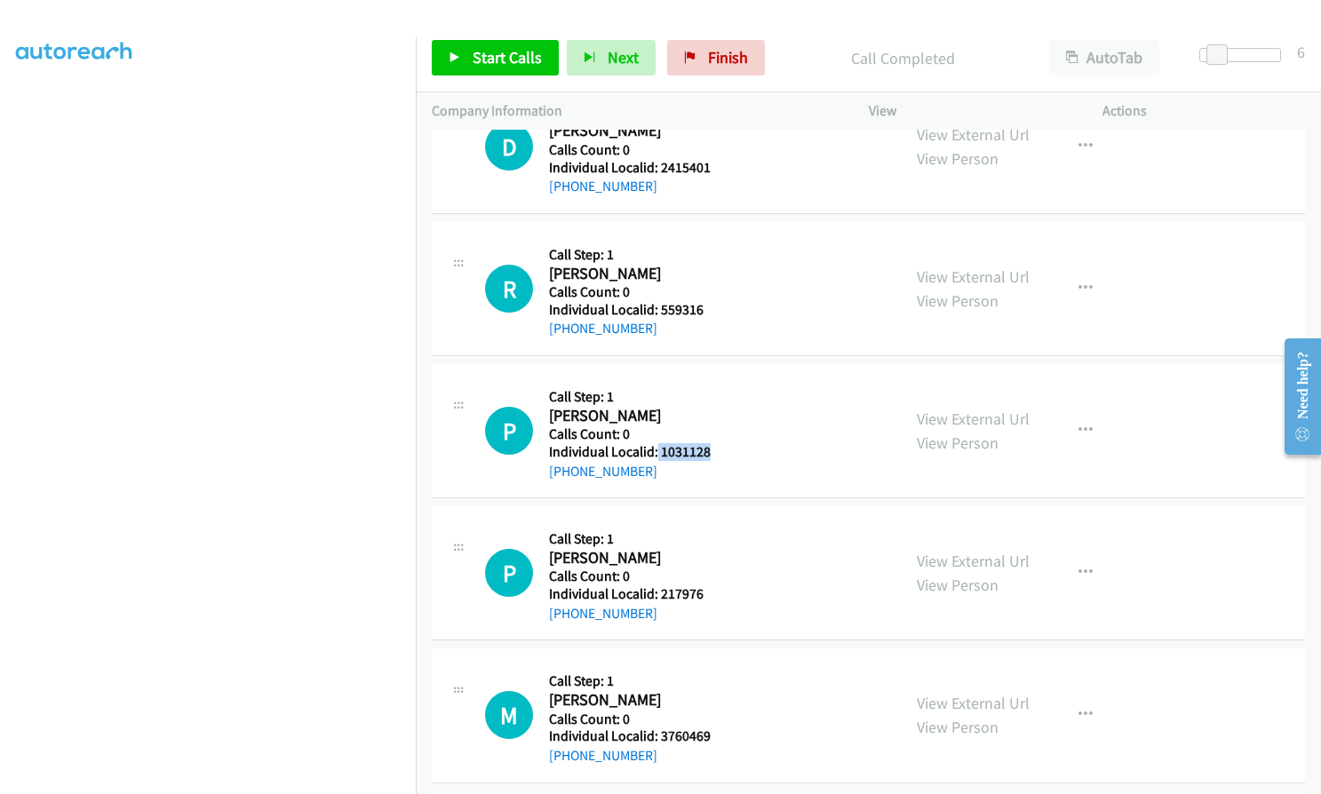
drag, startPoint x: 661, startPoint y: 454, endPoint x: 723, endPoint y: 450, distance: 62.3
click at [723, 450] on div "P Callback Scheduled Call Step: 1 [PERSON_NAME] America/New_York Calls Count: 0…" at bounding box center [685, 430] width 400 height 101
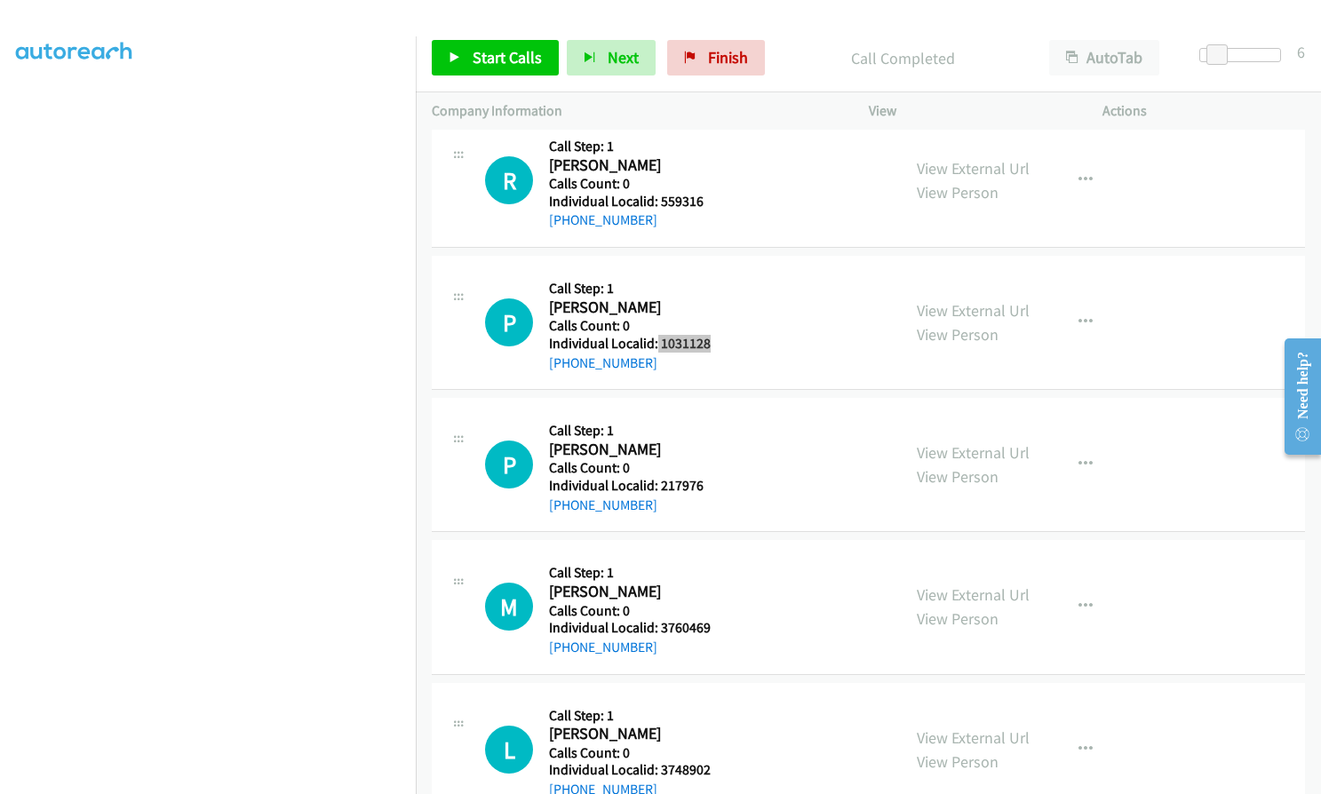
scroll to position [5172, 0]
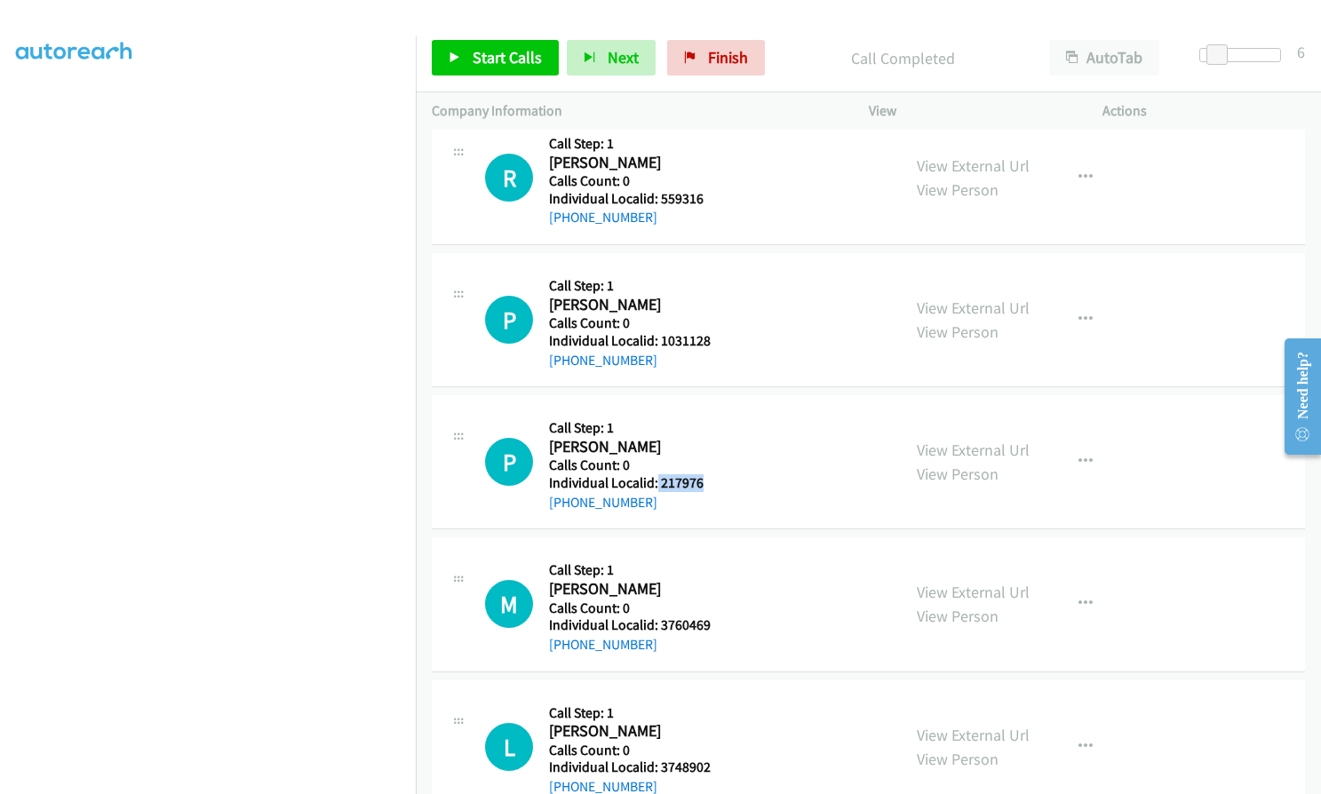
drag, startPoint x: 656, startPoint y: 480, endPoint x: 711, endPoint y: 481, distance: 54.2
click at [711, 481] on div "P Callback Scheduled Call Step: 1 [PERSON_NAME] America/New_York Calls Count: 0…" at bounding box center [685, 461] width 400 height 101
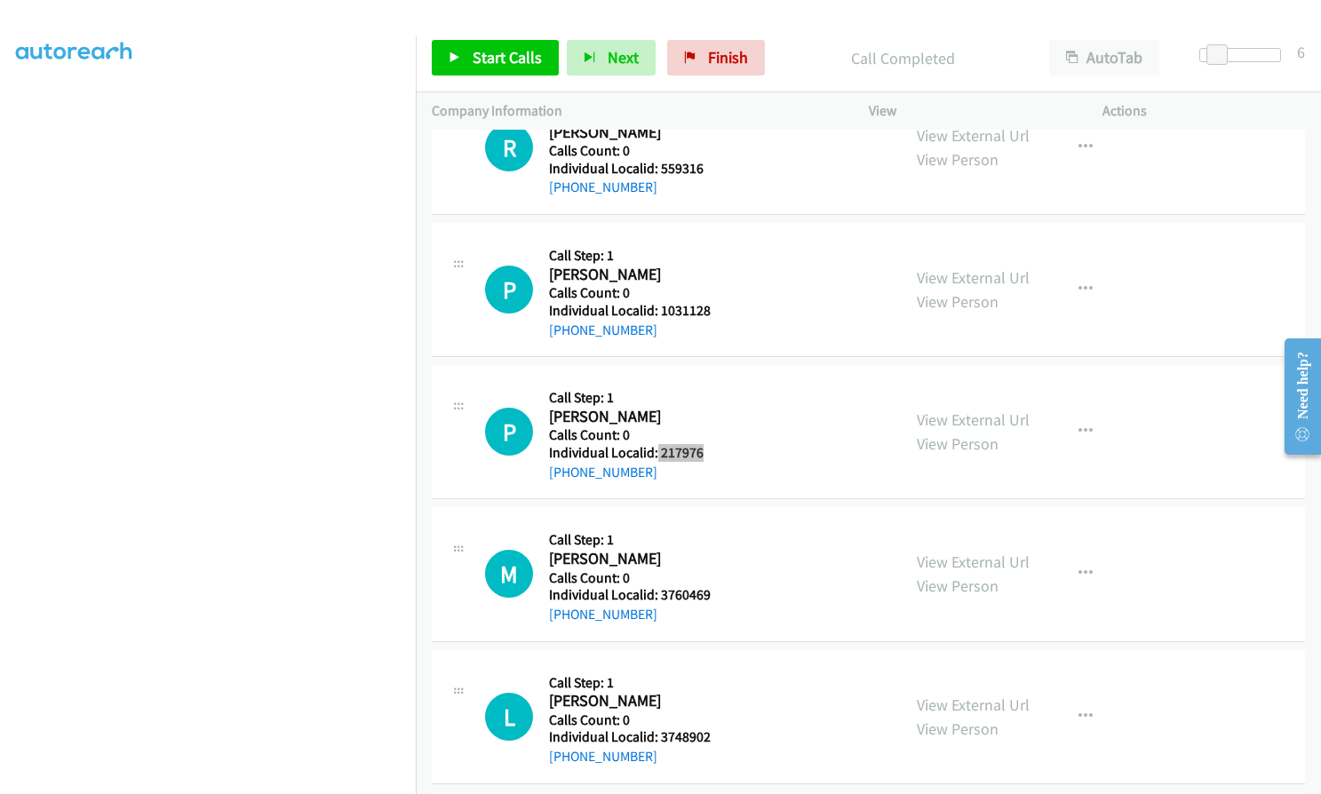
scroll to position [5327, 0]
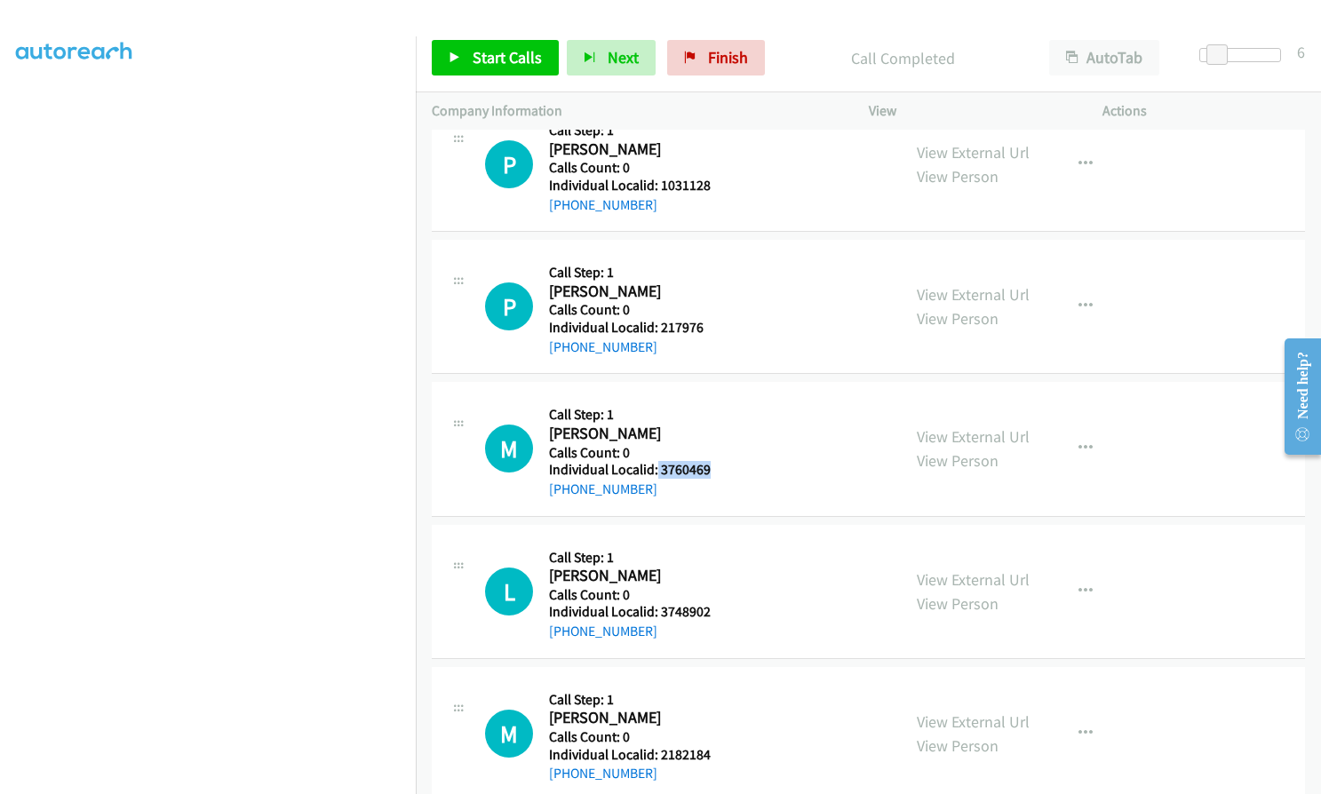
drag, startPoint x: 656, startPoint y: 469, endPoint x: 716, endPoint y: 466, distance: 60.5
click at [716, 466] on div "M Callback Scheduled Call Step: 1 [PERSON_NAME] America/New_York Calls Count: 0…" at bounding box center [685, 448] width 400 height 101
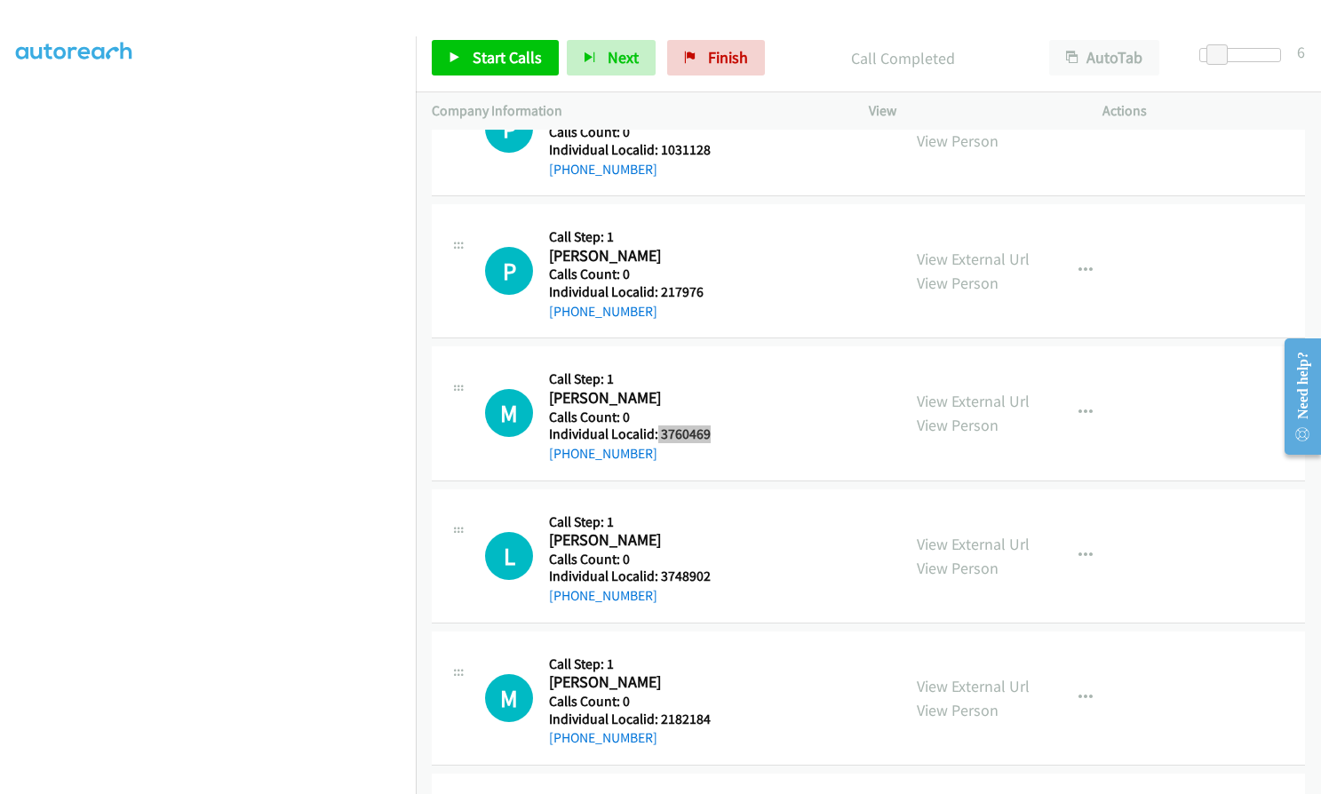
scroll to position [5372, 0]
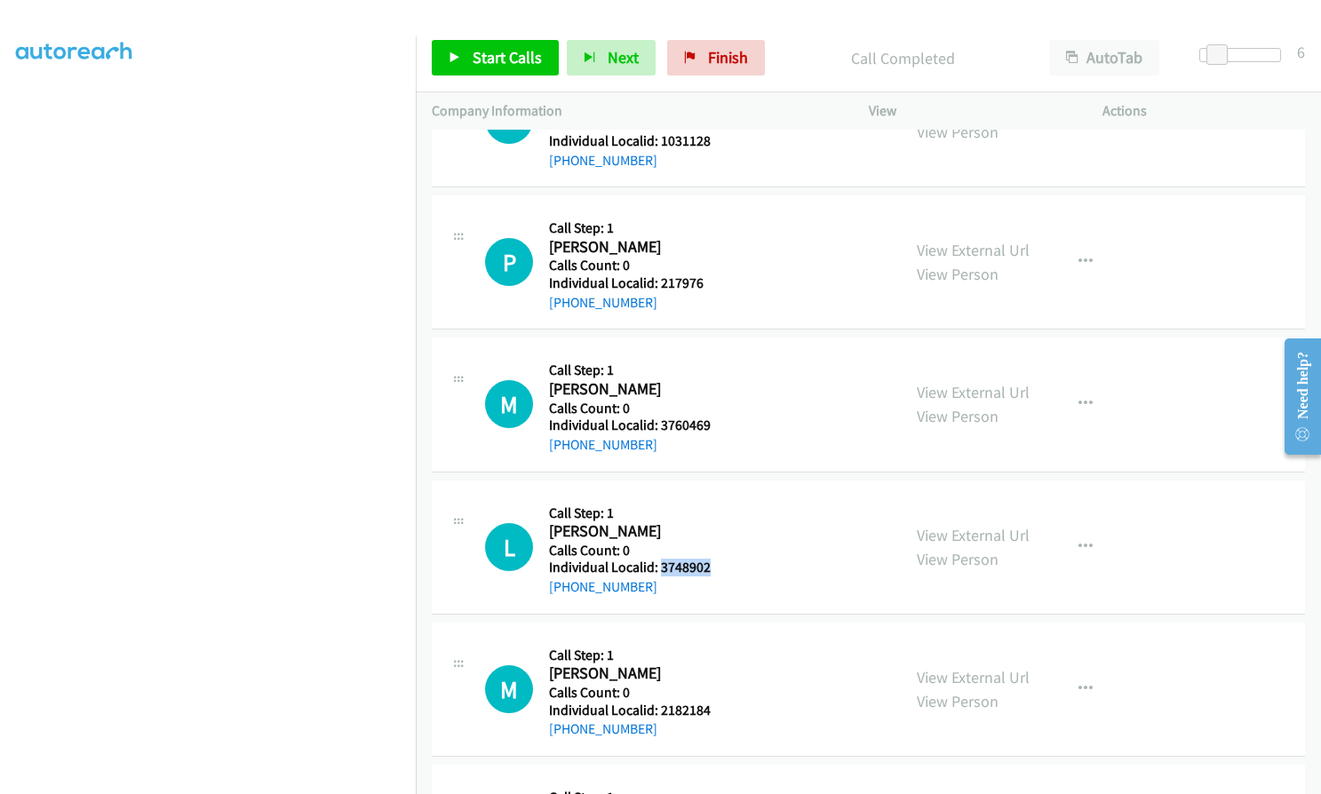
drag, startPoint x: 657, startPoint y: 565, endPoint x: 718, endPoint y: 565, distance: 60.4
click at [718, 565] on div "L Callback Scheduled Call Step: 1 [PERSON_NAME] America/New_York Calls Count: 0…" at bounding box center [685, 547] width 400 height 101
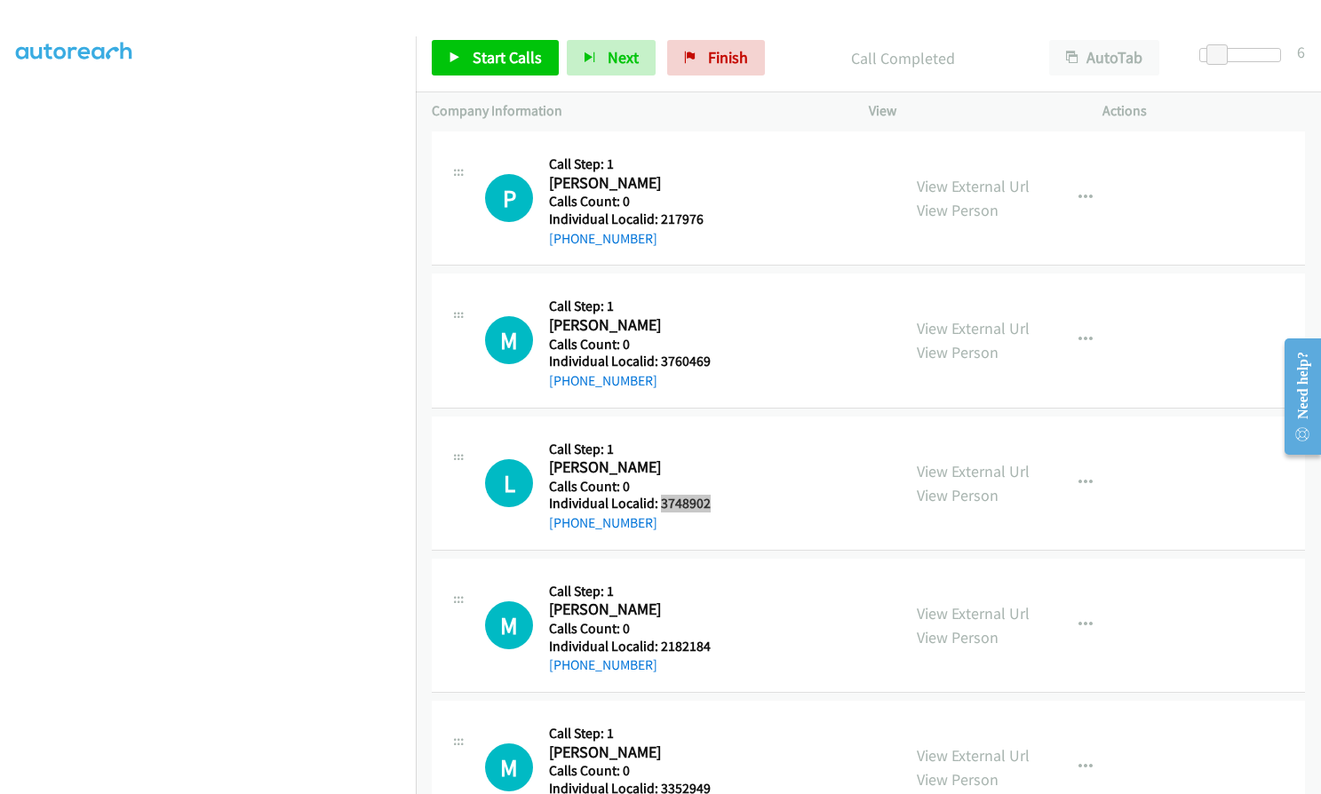
scroll to position [5438, 0]
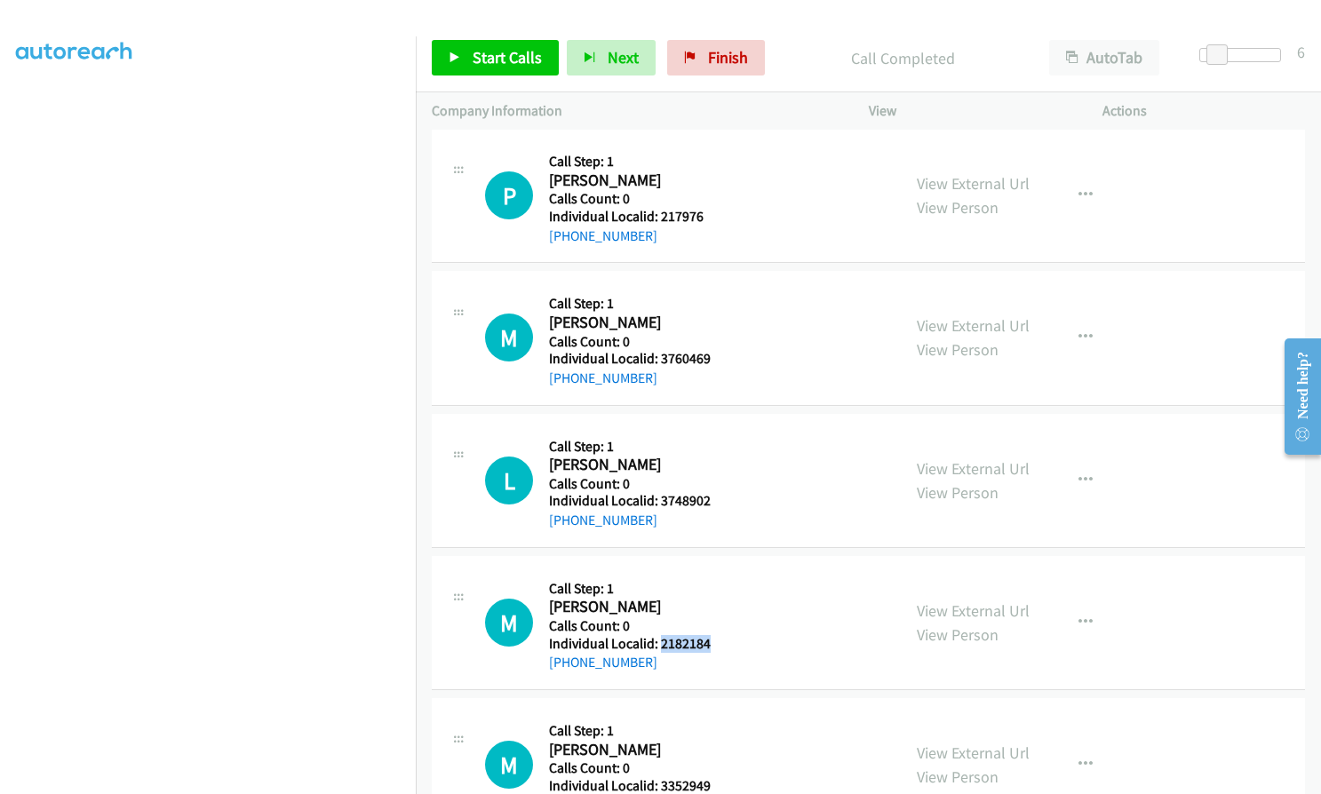
drag, startPoint x: 657, startPoint y: 640, endPoint x: 720, endPoint y: 642, distance: 62.2
click at [720, 642] on div "M Callback Scheduled Call Step: 1 [PERSON_NAME] America/New_York Calls Count: 0…" at bounding box center [685, 622] width 400 height 101
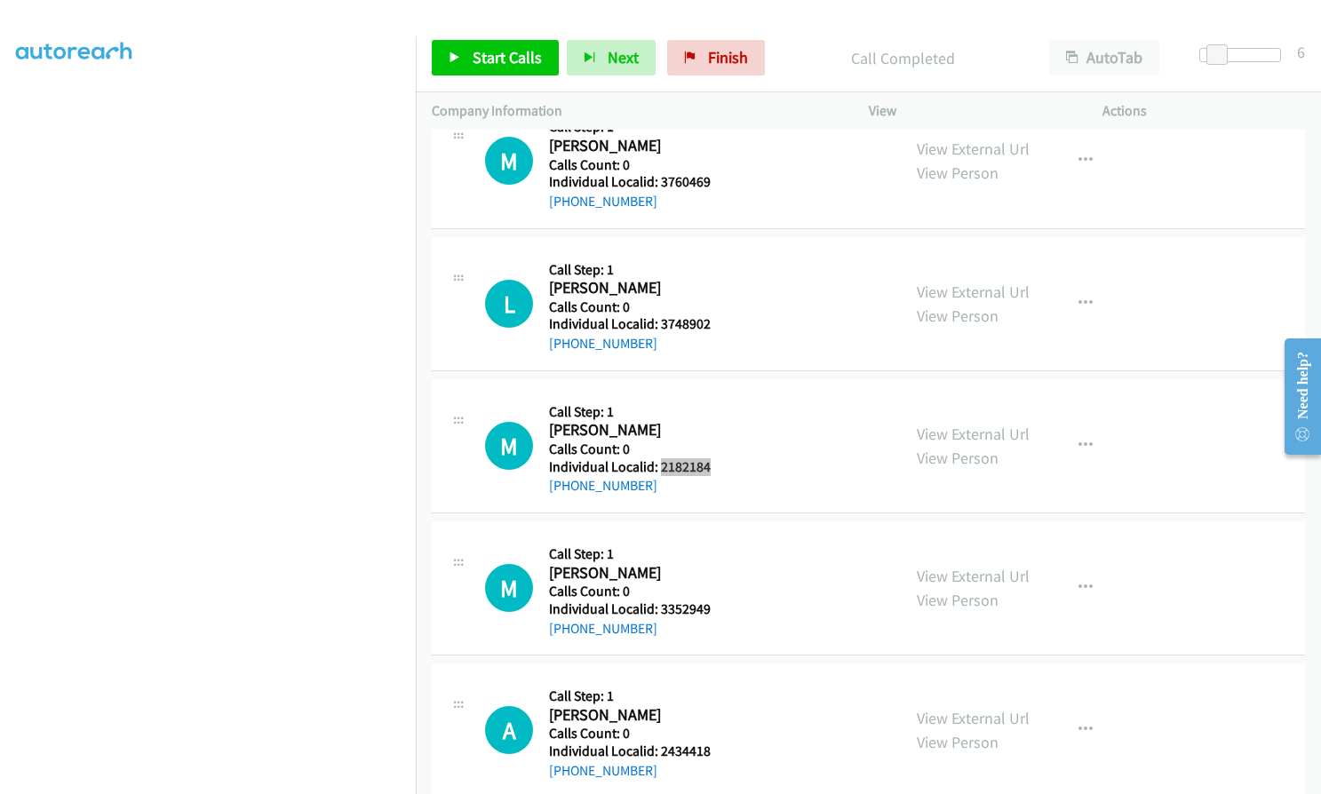
scroll to position [5660, 0]
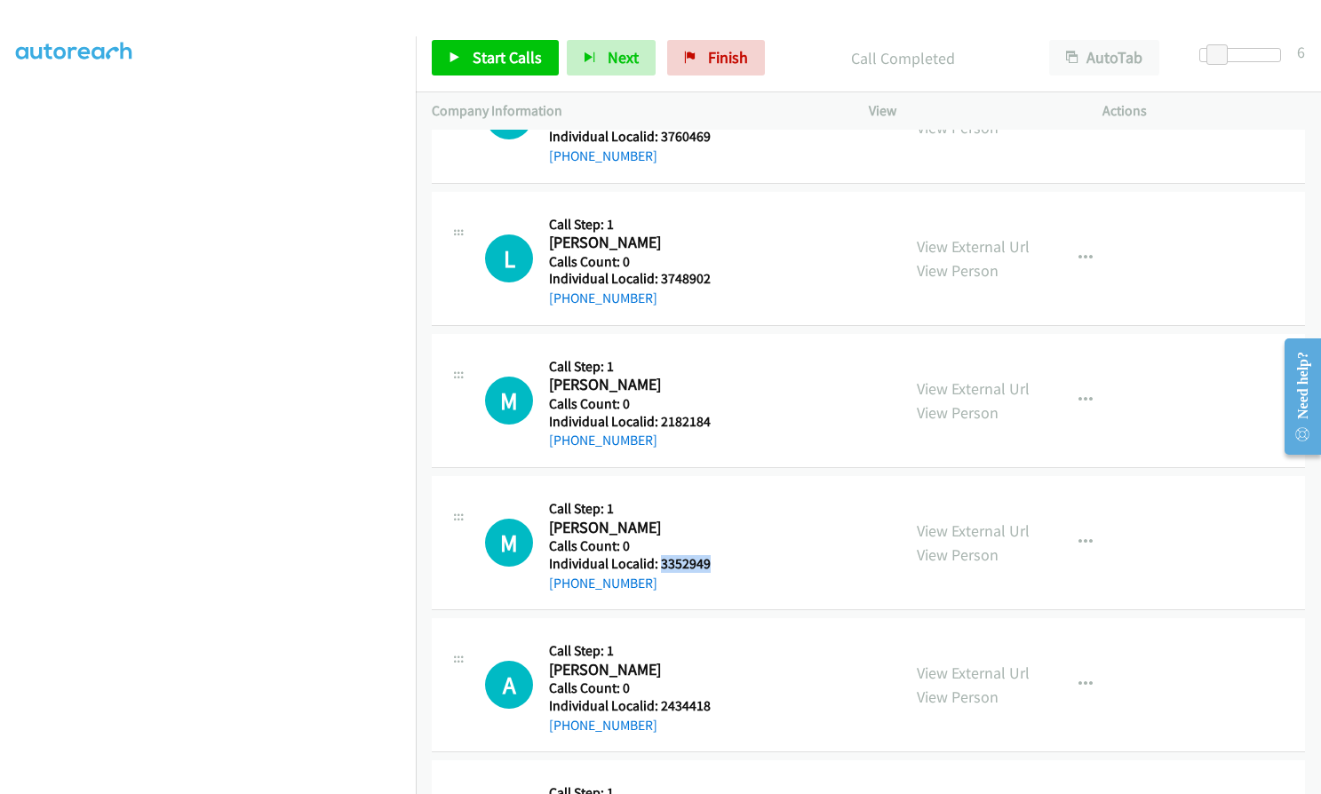
drag, startPoint x: 659, startPoint y: 564, endPoint x: 714, endPoint y: 562, distance: 55.1
click at [714, 562] on div "M Callback Scheduled Call Step: 1 [PERSON_NAME] America/New_York Calls Count: 0…" at bounding box center [685, 542] width 400 height 101
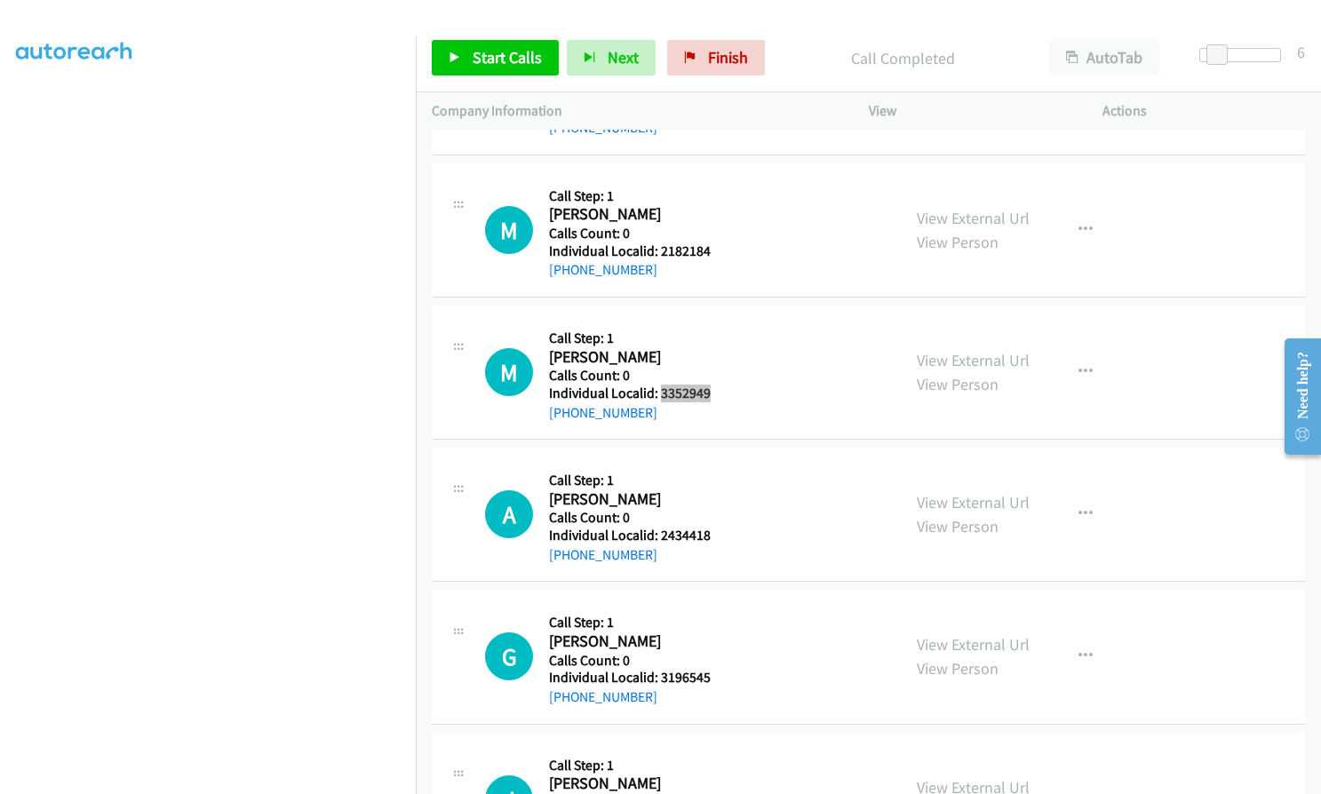
scroll to position [5838, 0]
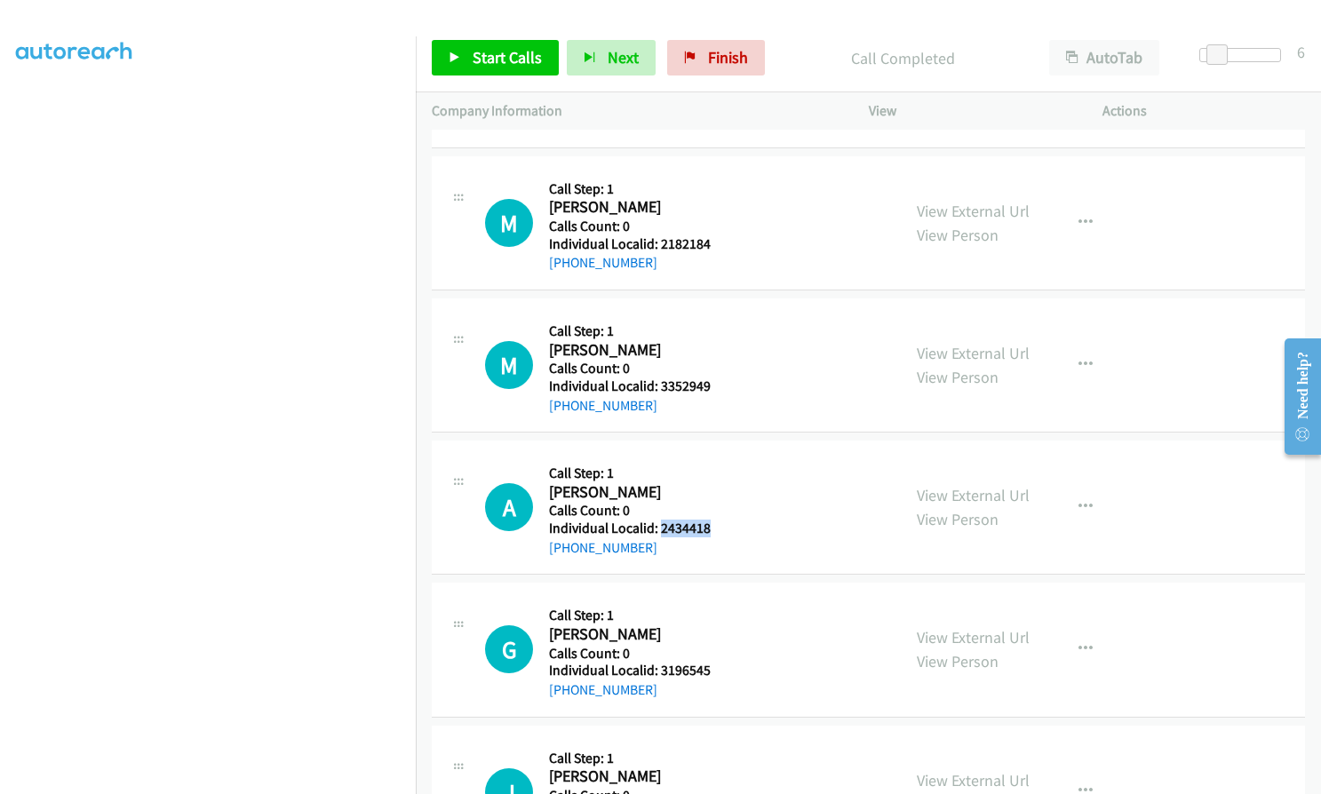
drag, startPoint x: 657, startPoint y: 526, endPoint x: 718, endPoint y: 526, distance: 60.4
click at [718, 526] on div "A Callback Scheduled Call Step: 1 [PERSON_NAME] America/[GEOGRAPHIC_DATA] Calls…" at bounding box center [685, 507] width 400 height 101
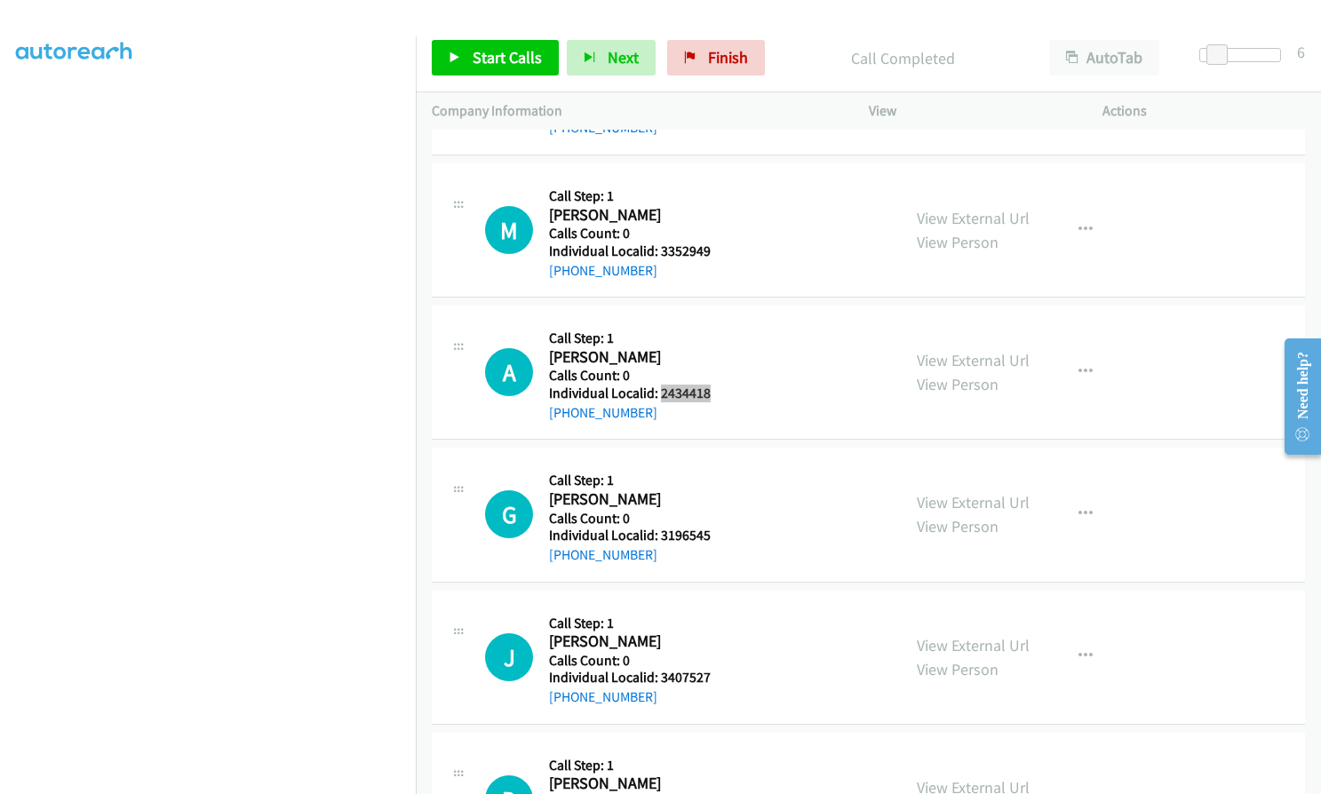
scroll to position [5993, 0]
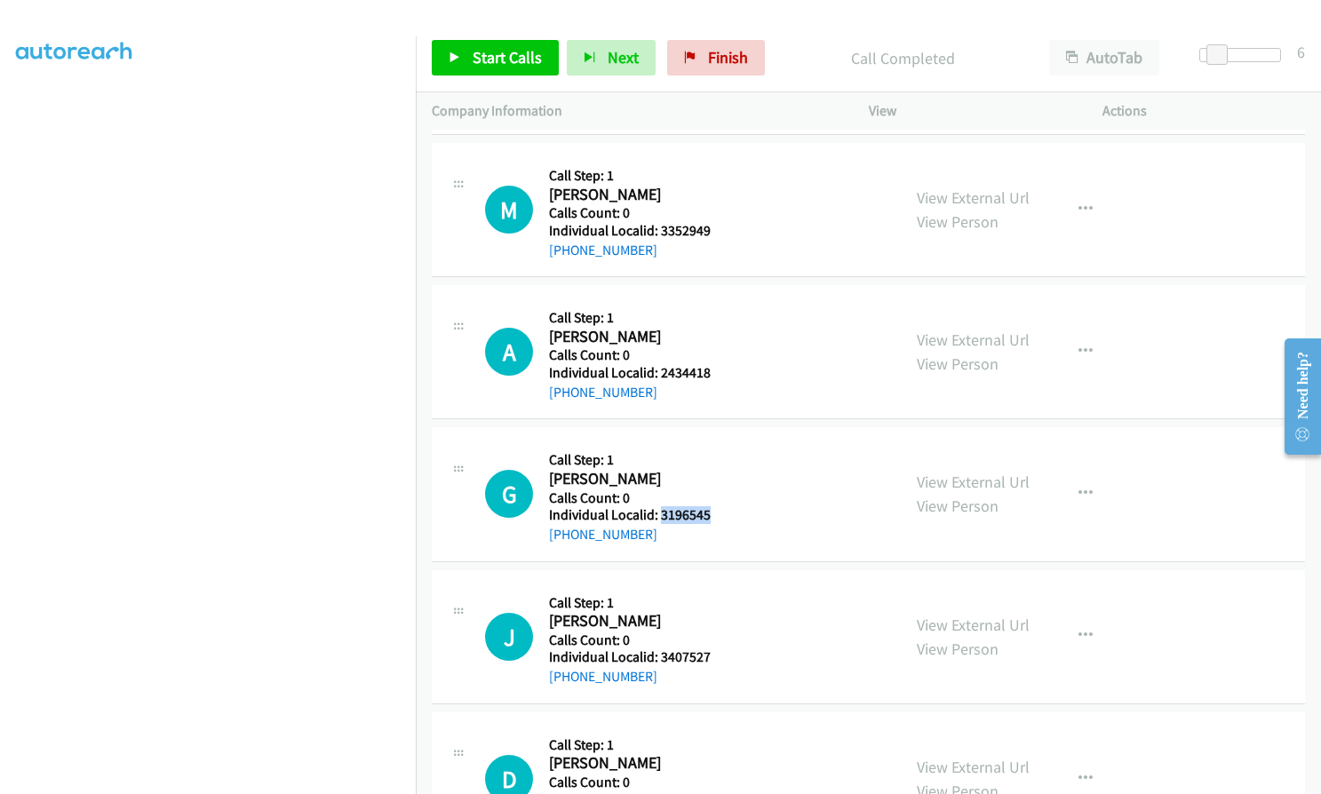
drag, startPoint x: 659, startPoint y: 519, endPoint x: 715, endPoint y: 516, distance: 56.0
click at [715, 516] on div "G Callback Scheduled Call Step: 1 [PERSON_NAME] America/New_York Calls Count: 0…" at bounding box center [685, 493] width 400 height 101
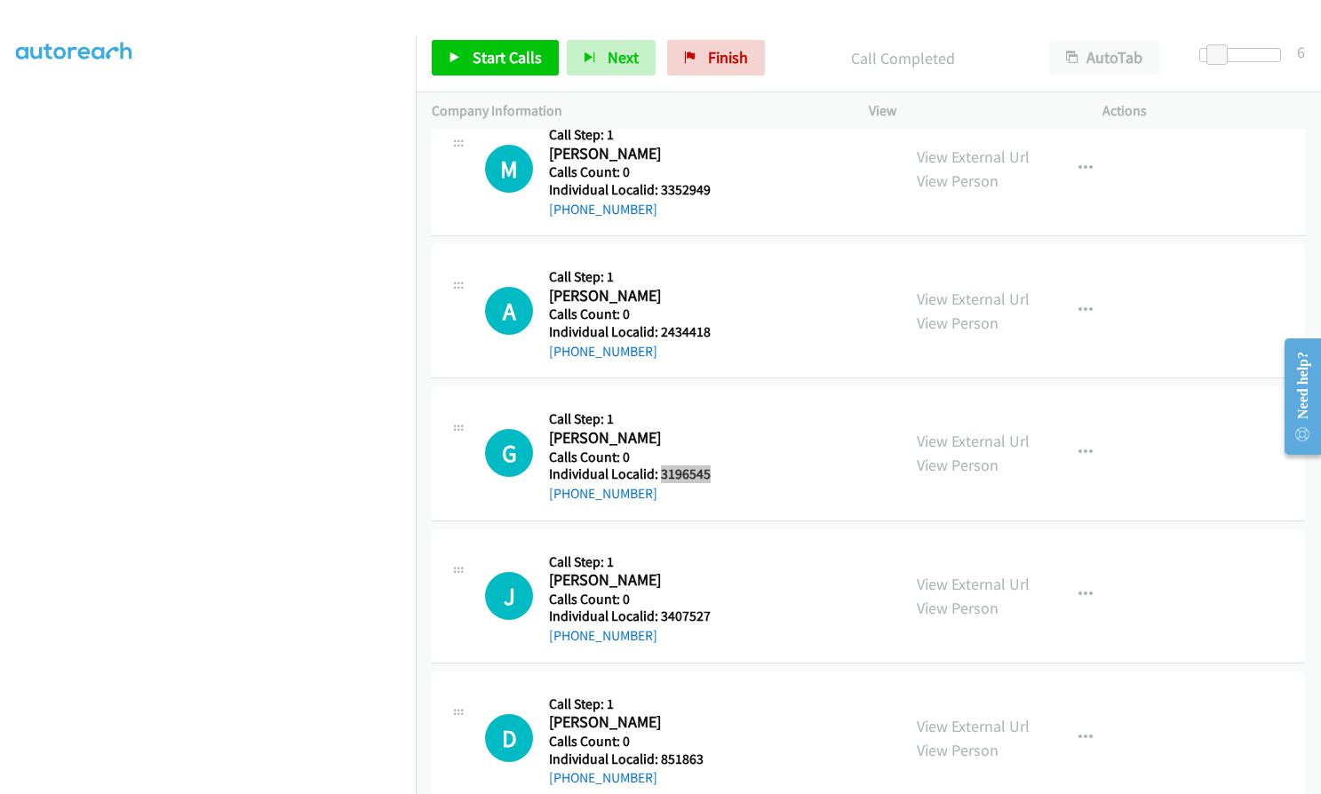
scroll to position [6149, 0]
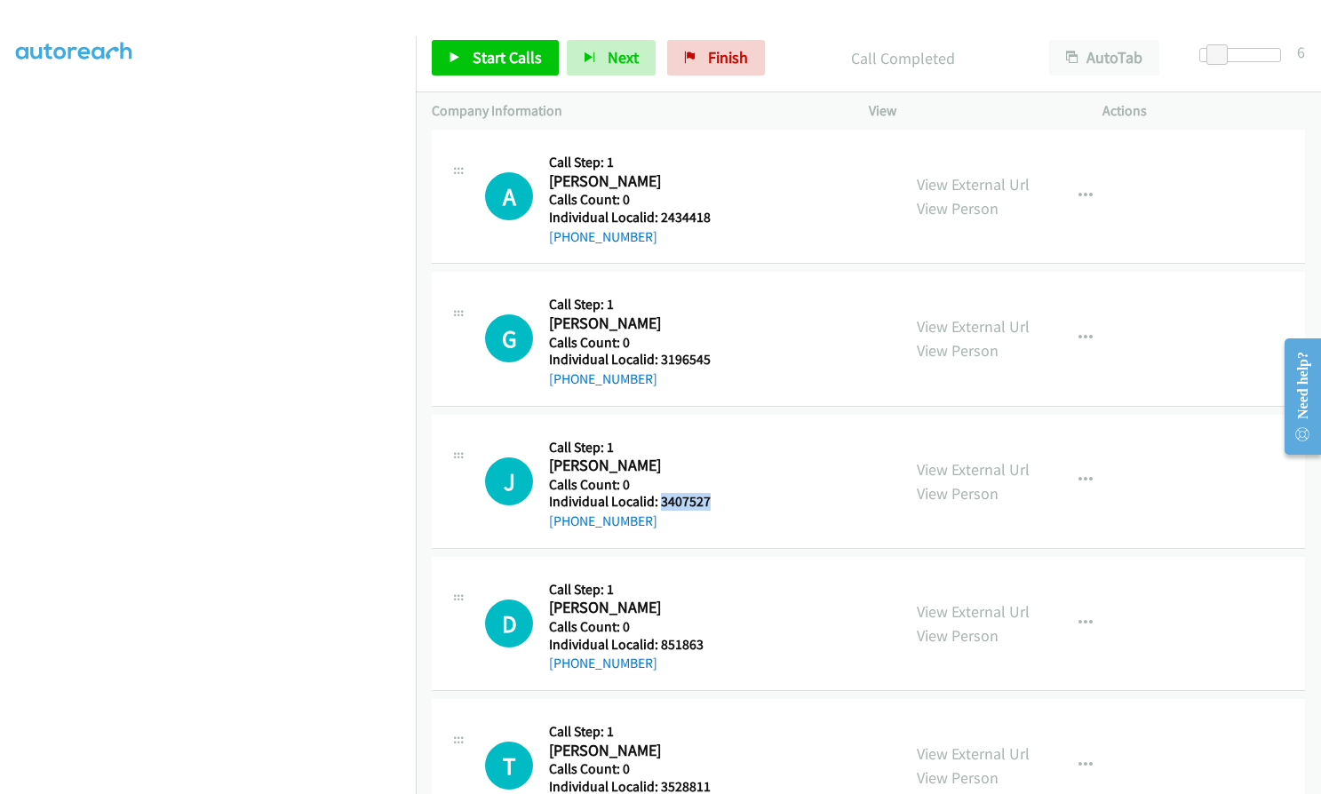
drag, startPoint x: 660, startPoint y: 499, endPoint x: 723, endPoint y: 500, distance: 63.1
click at [723, 500] on div "J Callback Scheduled Call Step: 1 [PERSON_NAME] America/New_York Calls Count: 0…" at bounding box center [685, 481] width 400 height 101
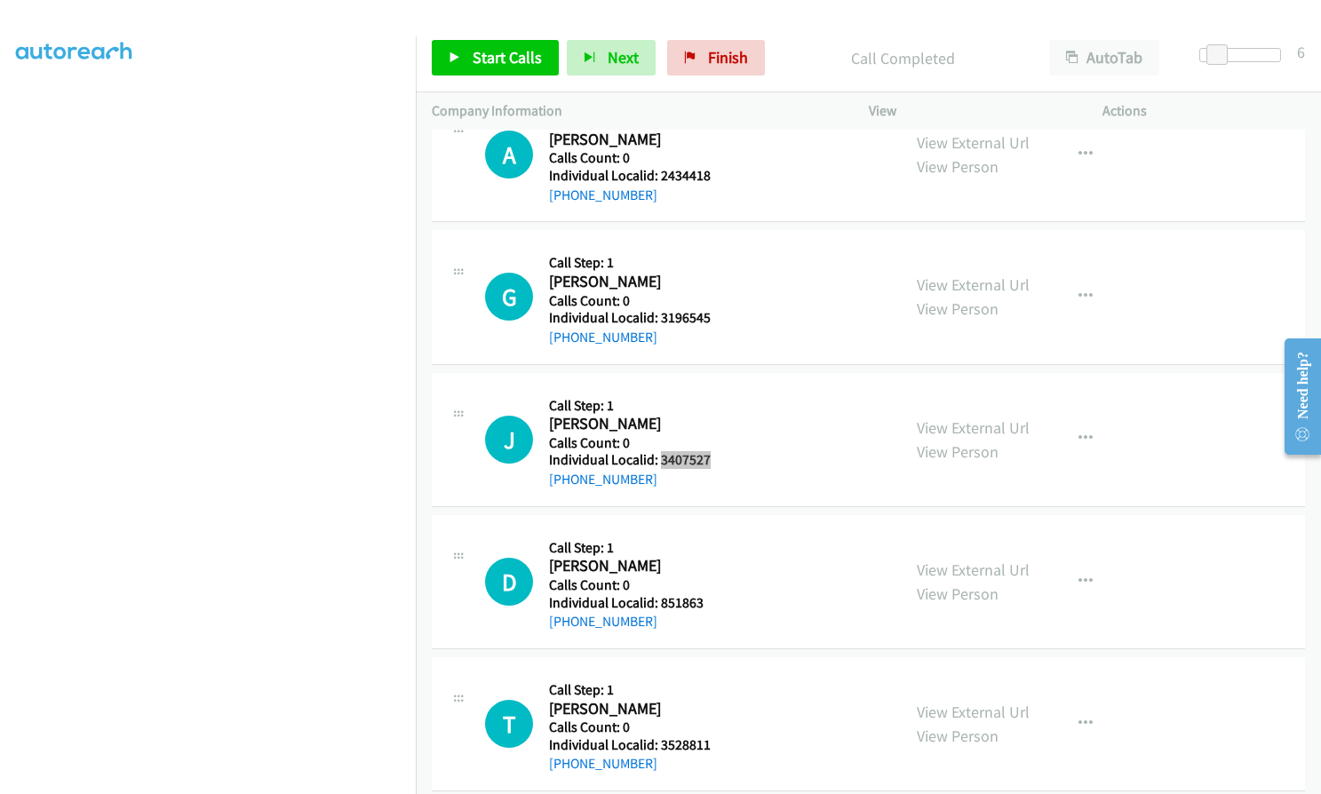
scroll to position [6282, 0]
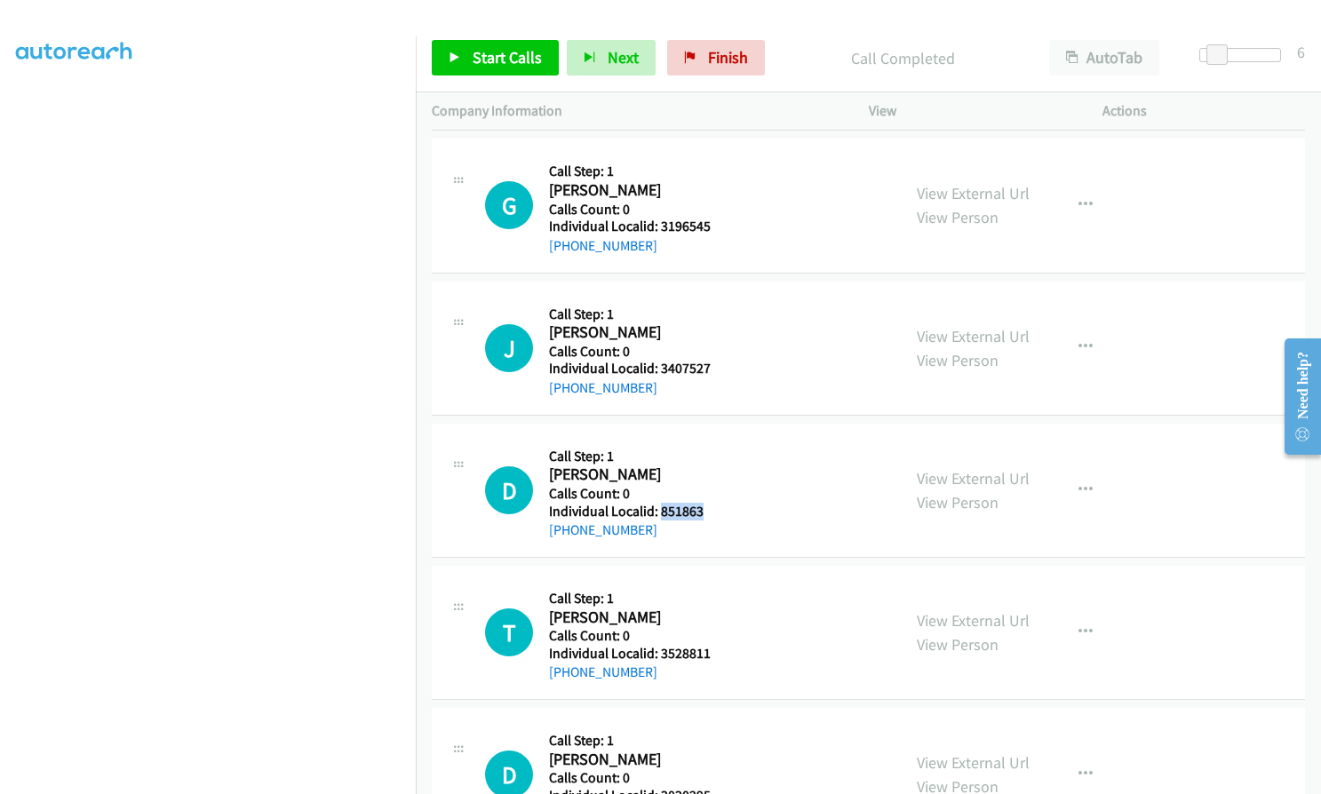
drag, startPoint x: 657, startPoint y: 512, endPoint x: 710, endPoint y: 511, distance: 52.4
click at [710, 511] on div "D Callback Scheduled Call Step: 1 [PERSON_NAME] America/New_York Calls Count: 0…" at bounding box center [685, 490] width 400 height 101
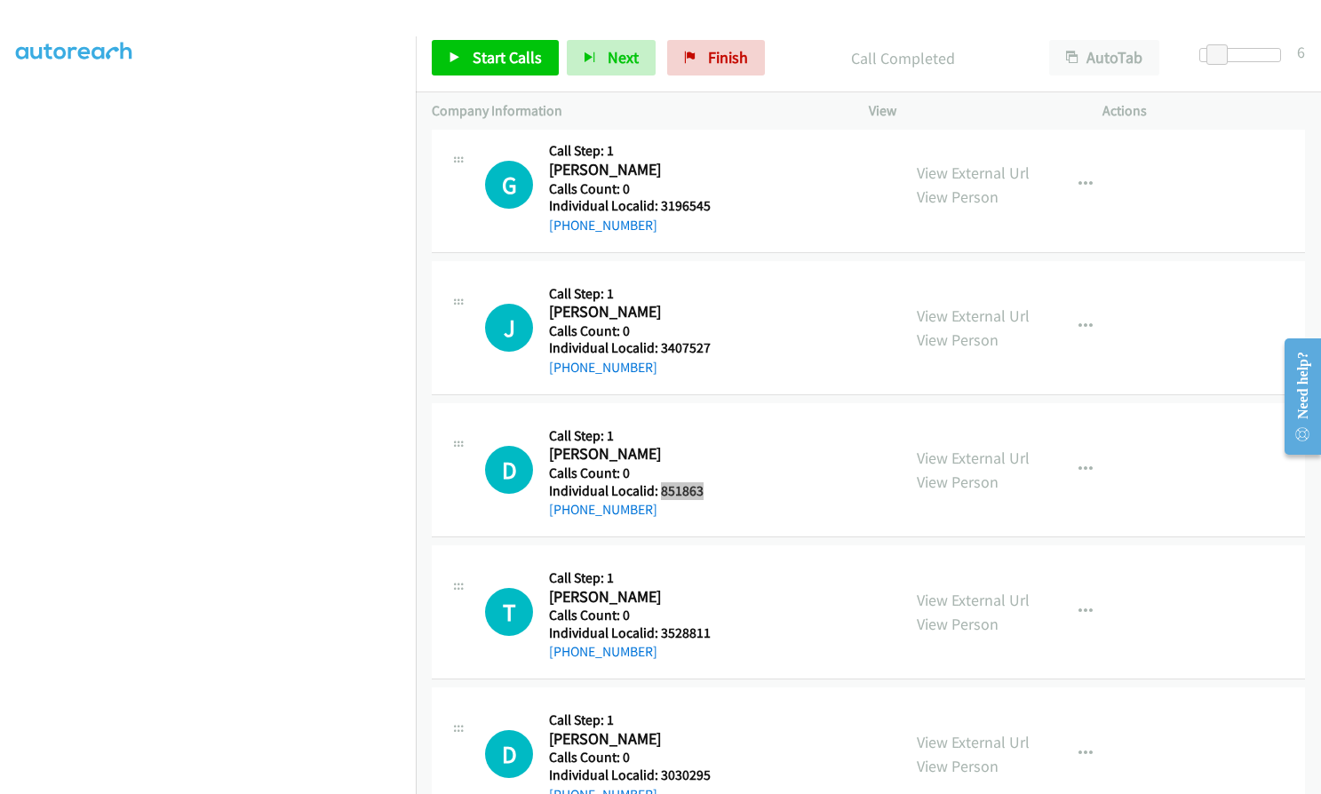
scroll to position [6349, 0]
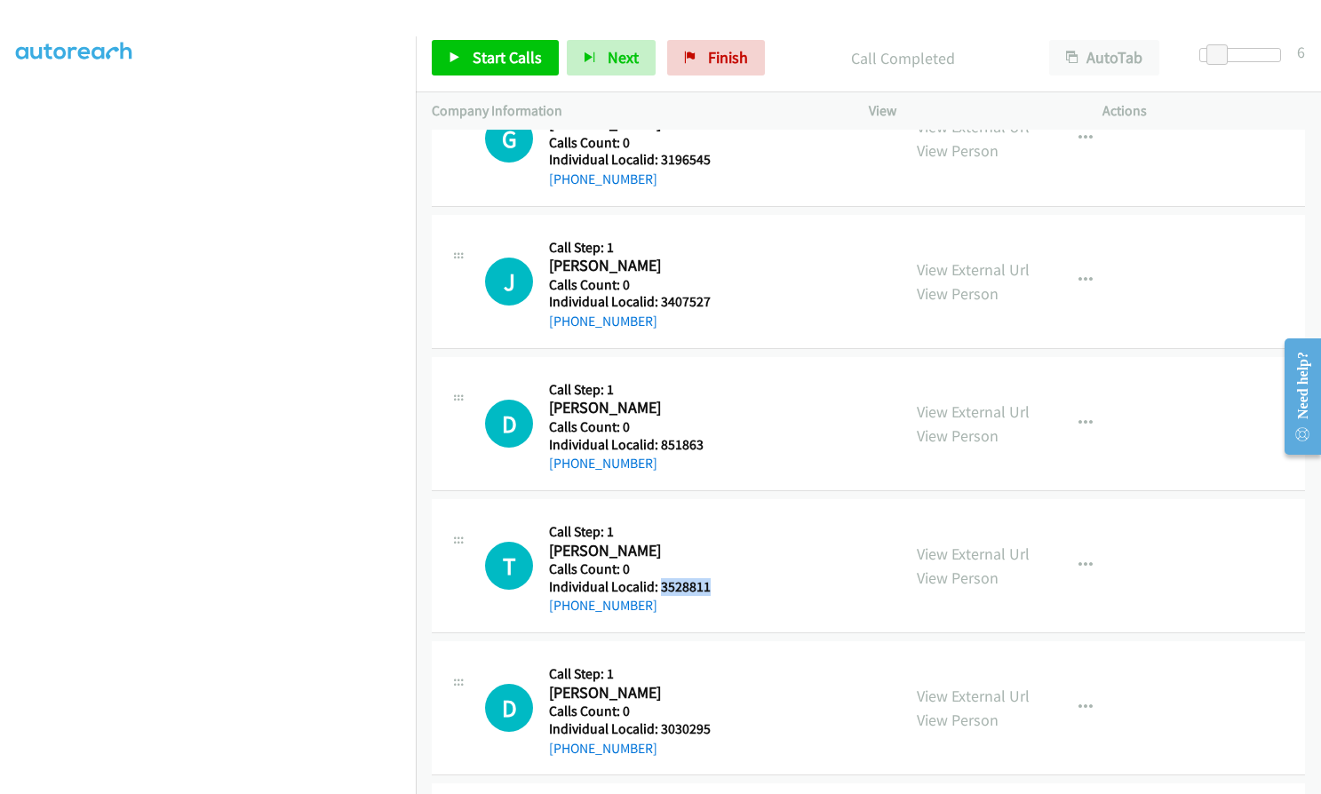
drag, startPoint x: 660, startPoint y: 586, endPoint x: 720, endPoint y: 585, distance: 59.5
click at [720, 585] on div "T Callback Scheduled Call Step: 1 [PERSON_NAME] America/New_York Calls Count: 0…" at bounding box center [685, 565] width 400 height 101
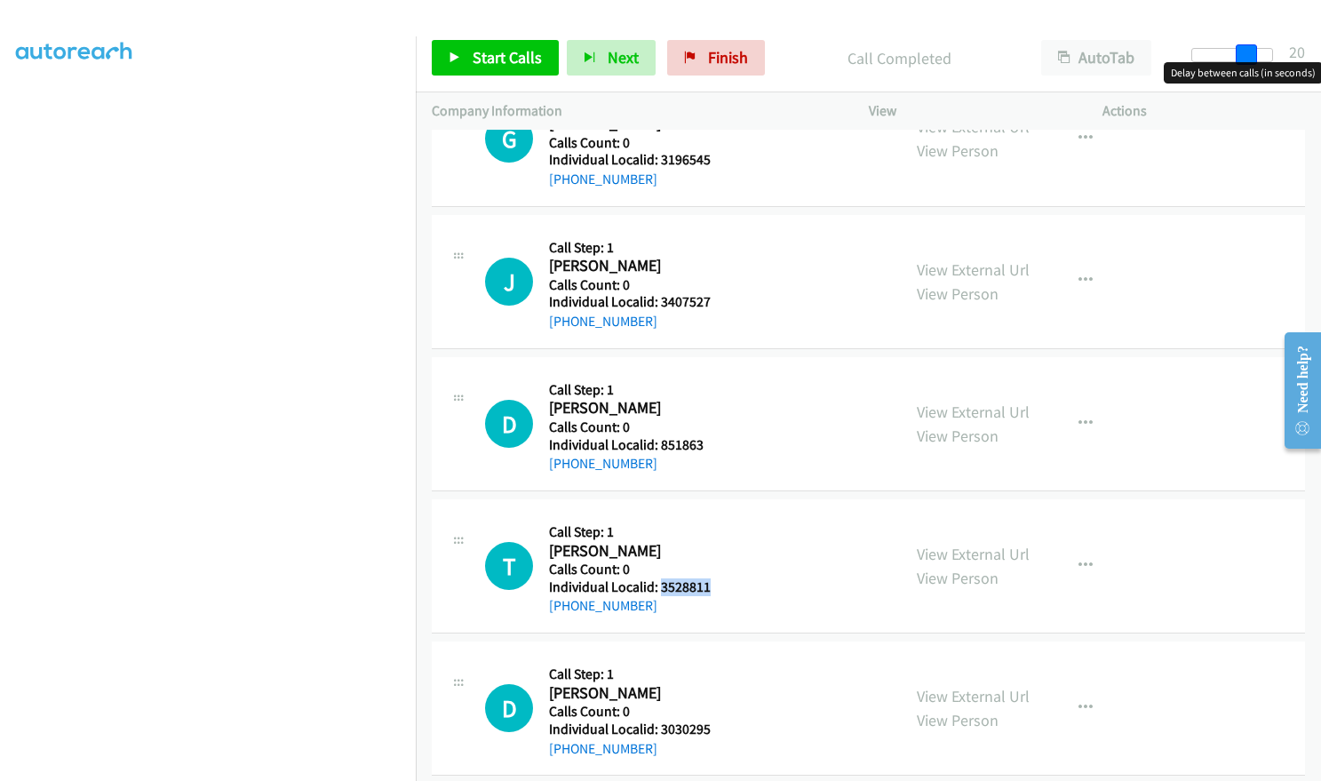
drag, startPoint x: 1212, startPoint y: 53, endPoint x: 1249, endPoint y: 53, distance: 37.3
click at [1249, 53] on span at bounding box center [1246, 54] width 21 height 21
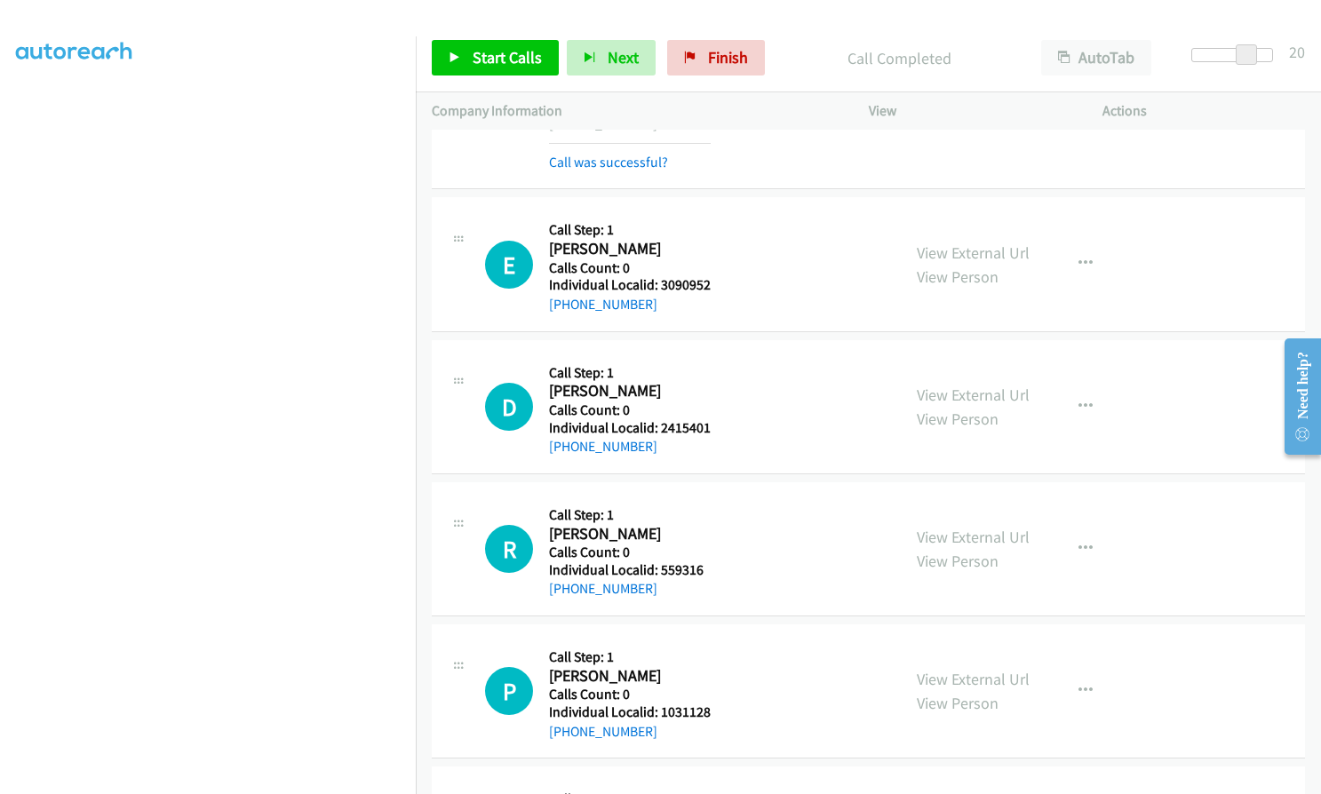
scroll to position [4861, 0]
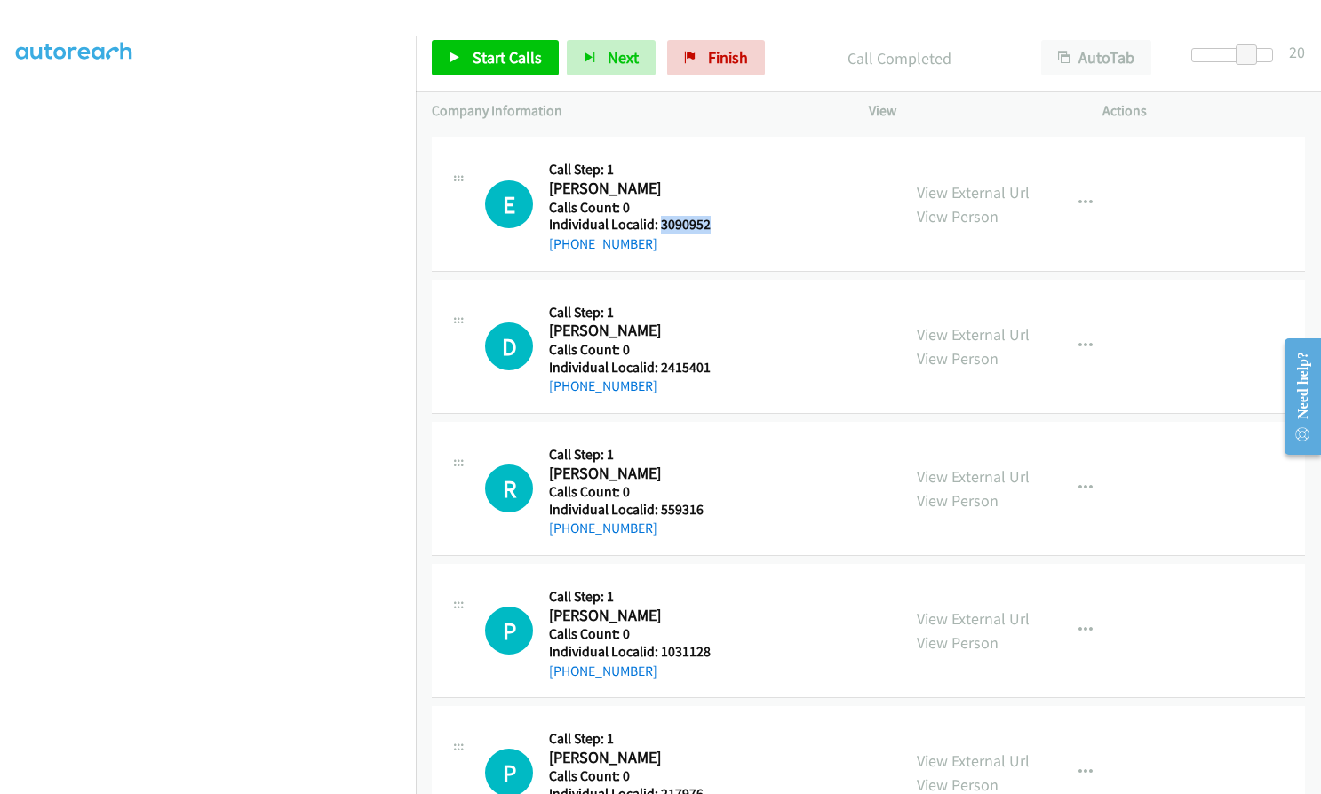
drag, startPoint x: 658, startPoint y: 224, endPoint x: 712, endPoint y: 224, distance: 54.2
click at [712, 224] on div "E Callback Scheduled Call Step: 1 [PERSON_NAME] America/Los_Angeles Calls Count…" at bounding box center [685, 203] width 400 height 101
drag, startPoint x: 662, startPoint y: 367, endPoint x: 721, endPoint y: 367, distance: 59.5
click at [721, 367] on div "D Callback Scheduled Call Step: 1 [PERSON_NAME] America/New_York Calls Count: 0…" at bounding box center [685, 346] width 400 height 101
drag, startPoint x: 656, startPoint y: 512, endPoint x: 705, endPoint y: 510, distance: 49.8
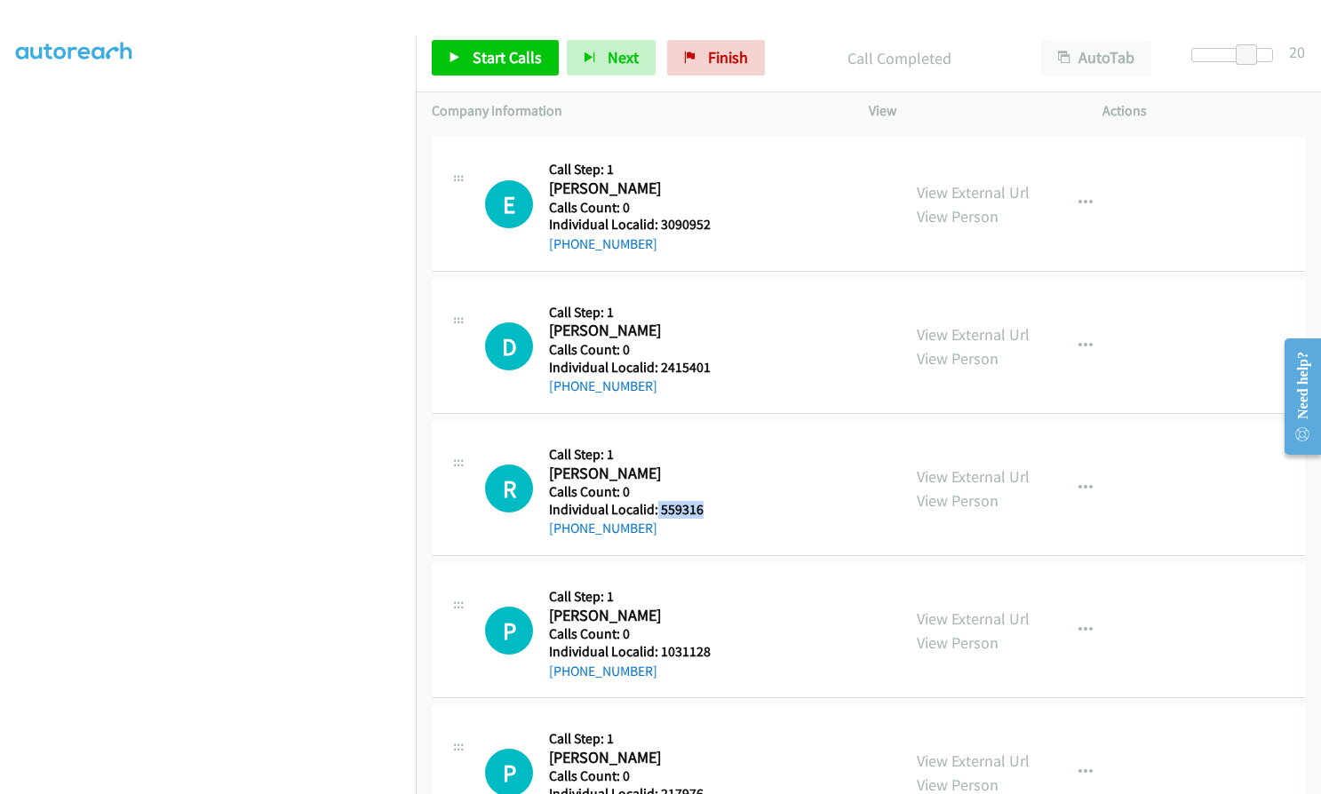
click at [705, 510] on h5 "Individual Localid: 559316" at bounding box center [628, 510] width 158 height 18
drag, startPoint x: 657, startPoint y: 647, endPoint x: 711, endPoint y: 647, distance: 53.3
click at [711, 647] on div "P Callback Scheduled Call Step: 1 [PERSON_NAME] America/New_York Calls Count: 0…" at bounding box center [685, 630] width 400 height 101
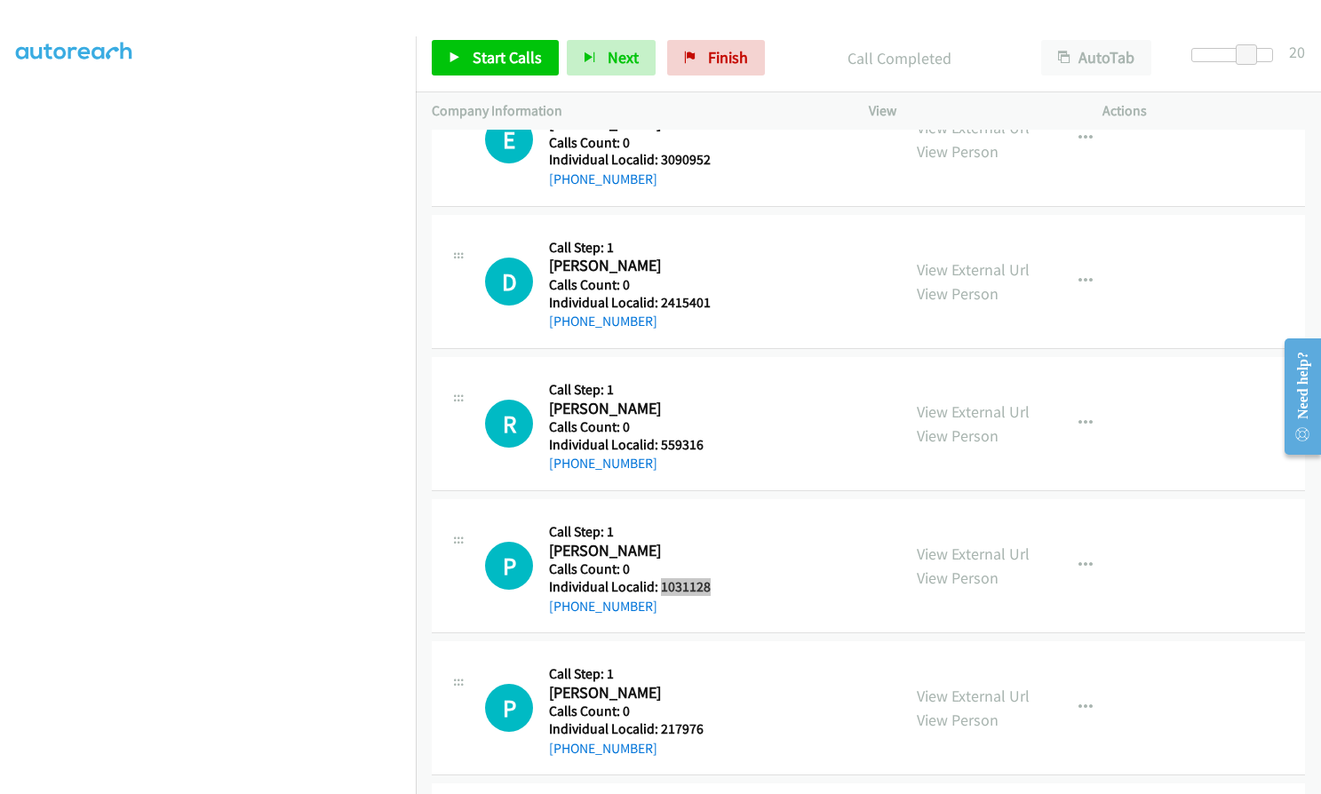
scroll to position [5105, 0]
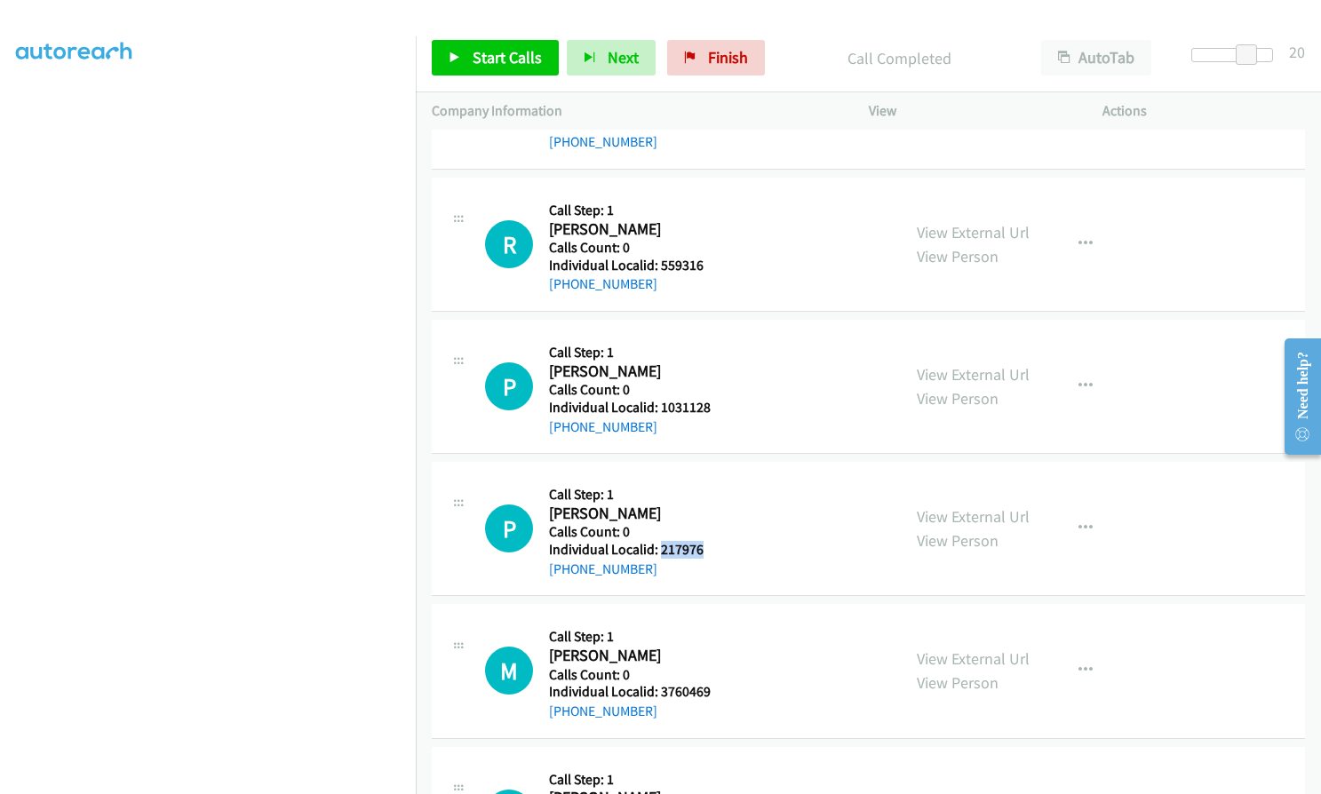
drag, startPoint x: 657, startPoint y: 550, endPoint x: 706, endPoint y: 548, distance: 48.9
click at [706, 548] on div "P Callback Scheduled Call Step: 1 [PERSON_NAME] America/New_York Calls Count: 0…" at bounding box center [685, 528] width 400 height 101
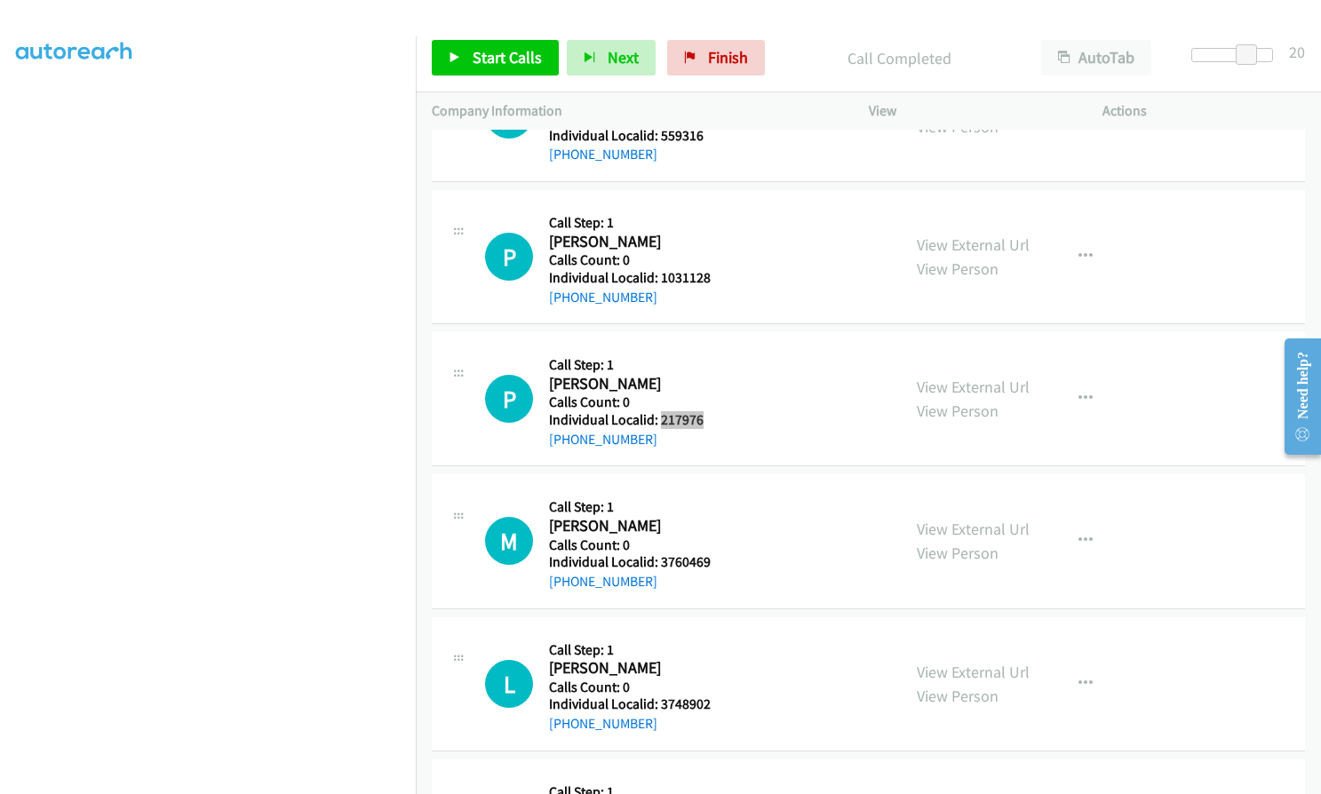
scroll to position [5238, 0]
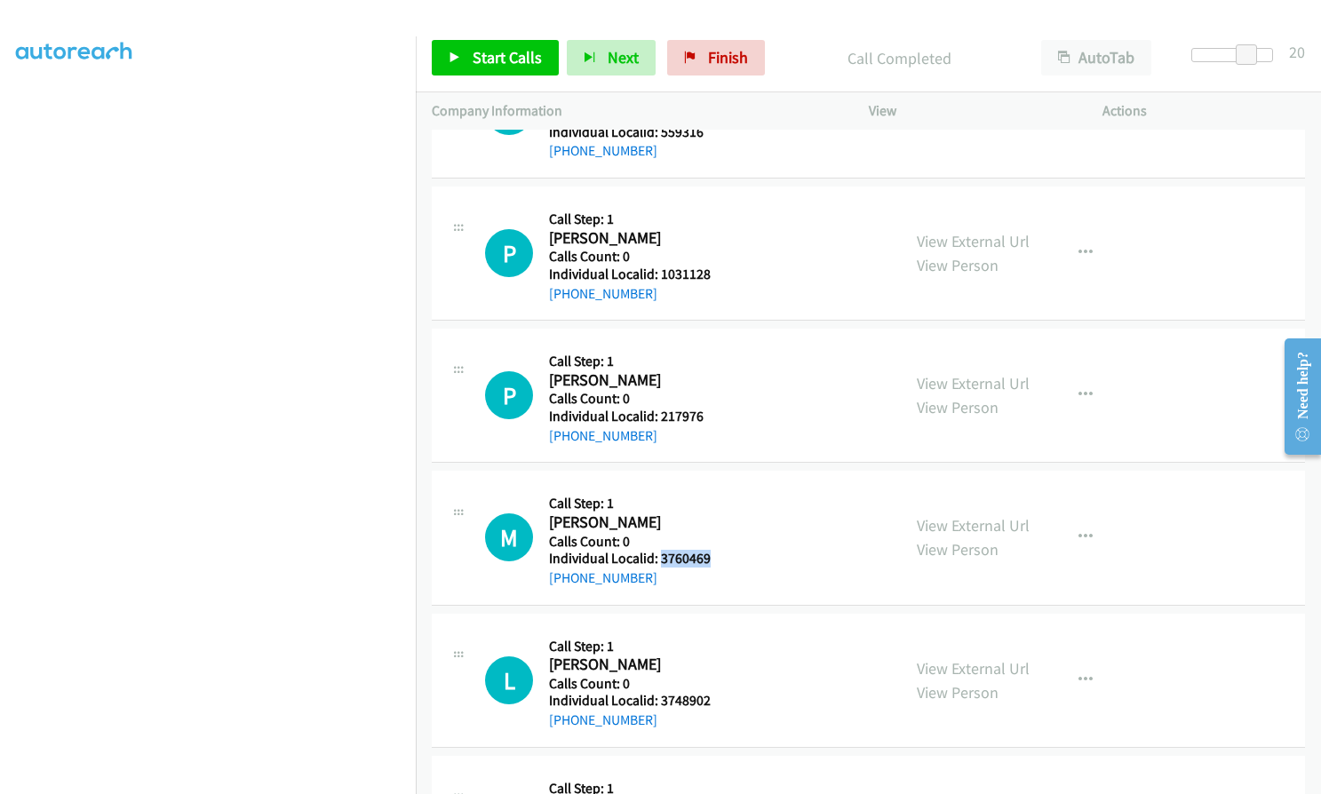
drag, startPoint x: 658, startPoint y: 558, endPoint x: 719, endPoint y: 557, distance: 60.4
click at [719, 557] on div "M Callback Scheduled Call Step: 1 [PERSON_NAME] America/New_York Calls Count: 0…" at bounding box center [685, 537] width 400 height 101
drag, startPoint x: 656, startPoint y: 697, endPoint x: 718, endPoint y: 697, distance: 61.3
click at [718, 697] on div "L Callback Scheduled Call Step: 1 [PERSON_NAME] America/New_York Calls Count: 0…" at bounding box center [685, 680] width 400 height 101
click at [485, 56] on span "Start Calls" at bounding box center [507, 57] width 69 height 20
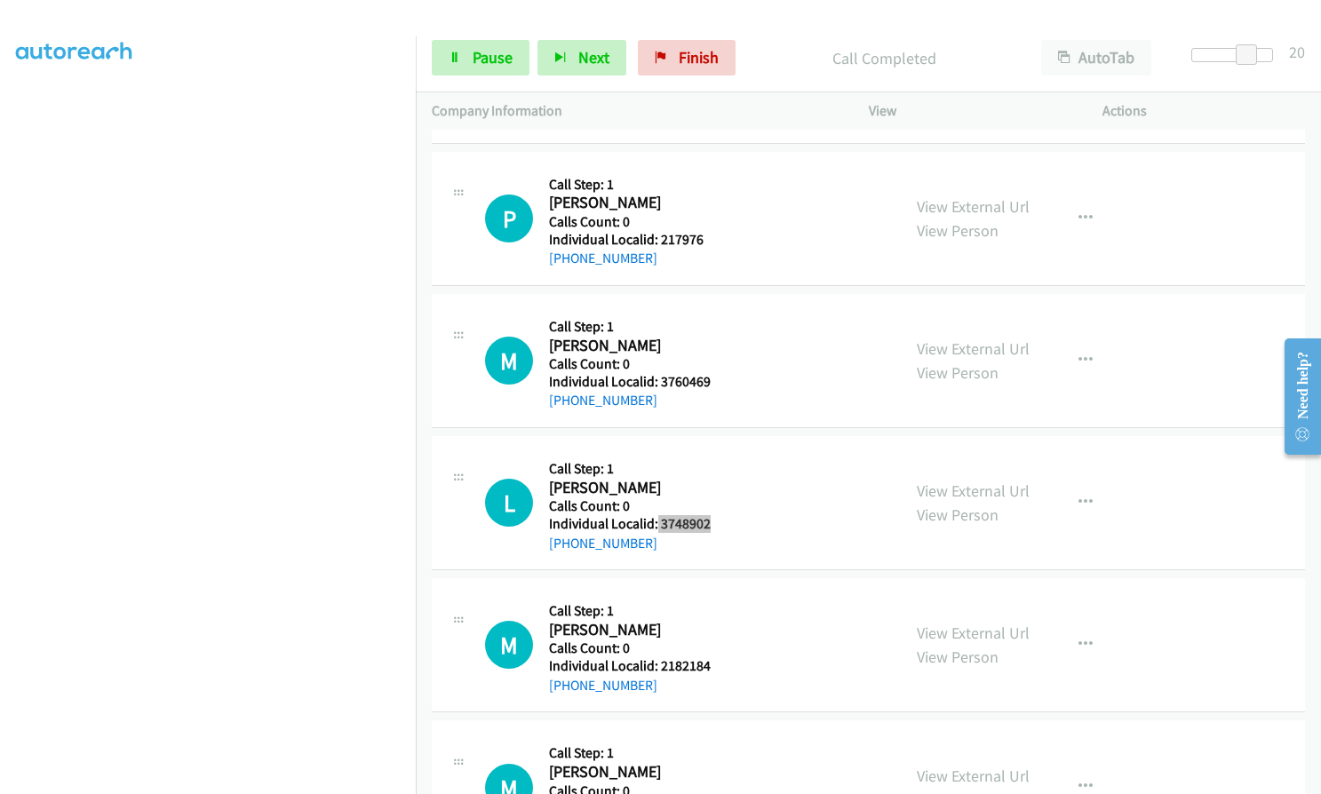
scroll to position [5565, 0]
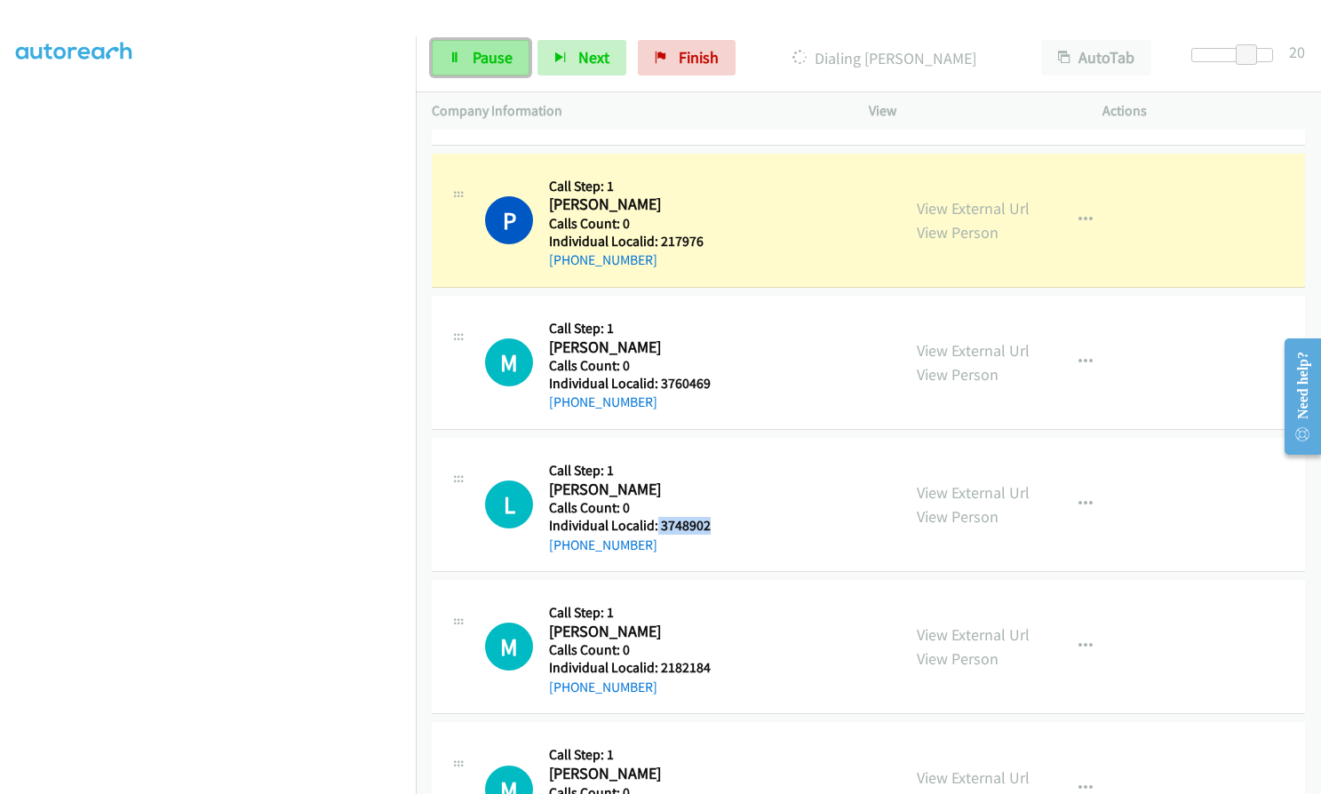
click at [511, 57] on span "Pause" at bounding box center [493, 57] width 40 height 20
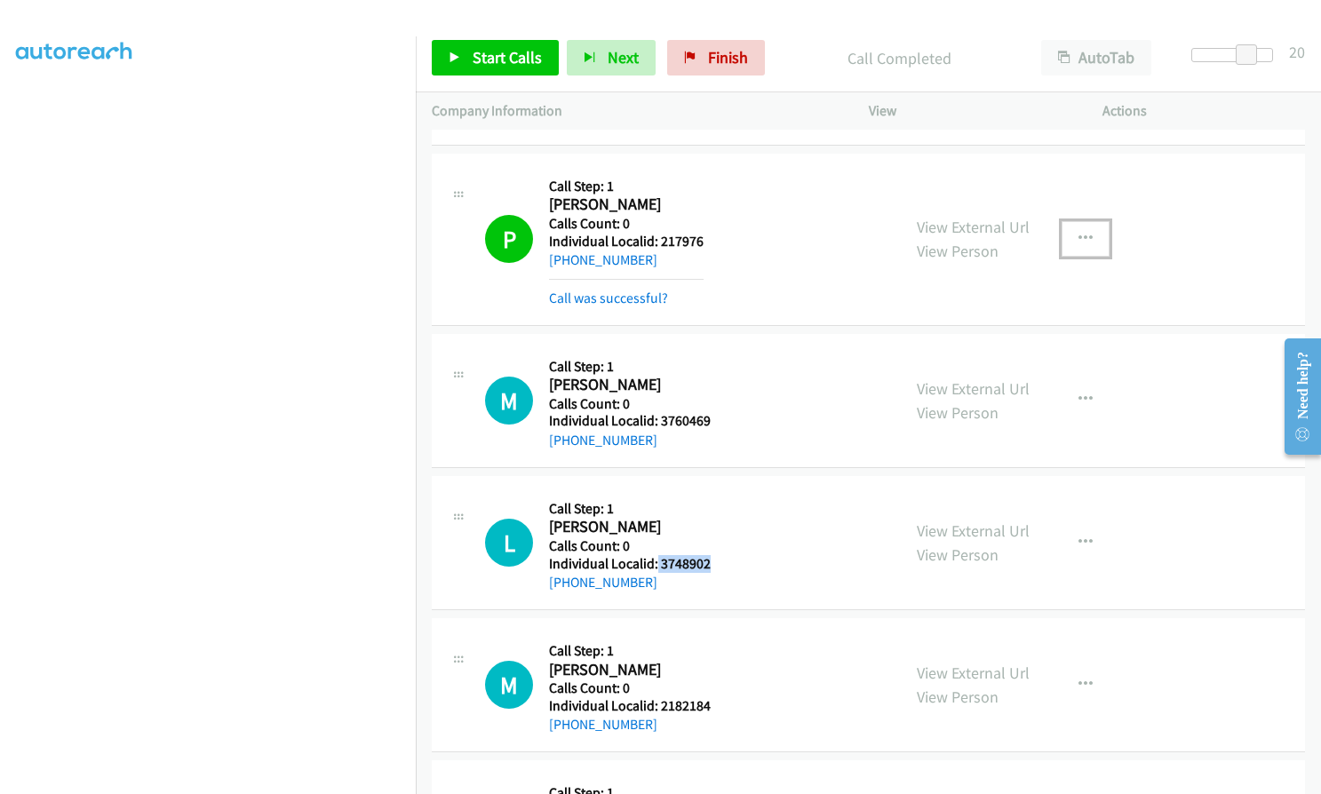
click at [1081, 241] on icon "button" at bounding box center [1085, 239] width 14 height 14
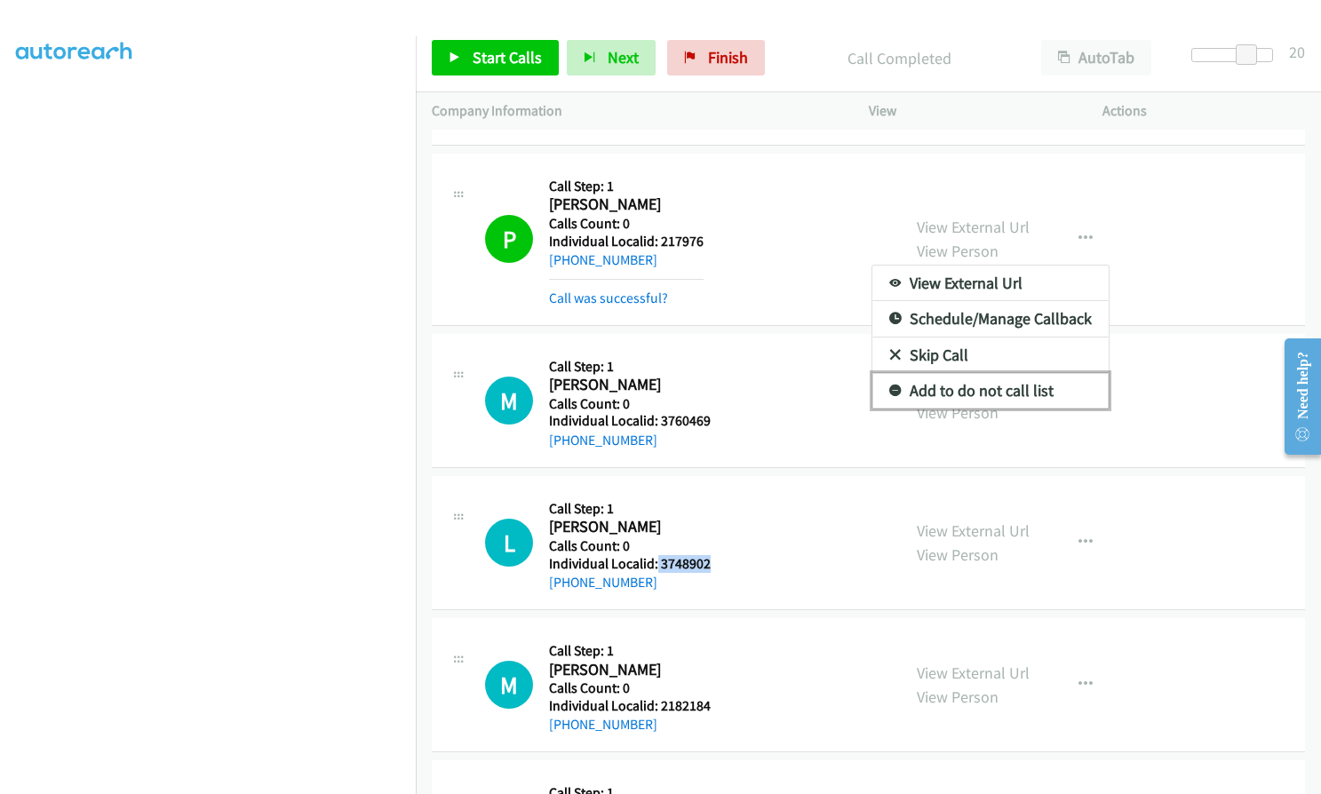
click at [889, 393] on icon at bounding box center [895, 392] width 12 height 12
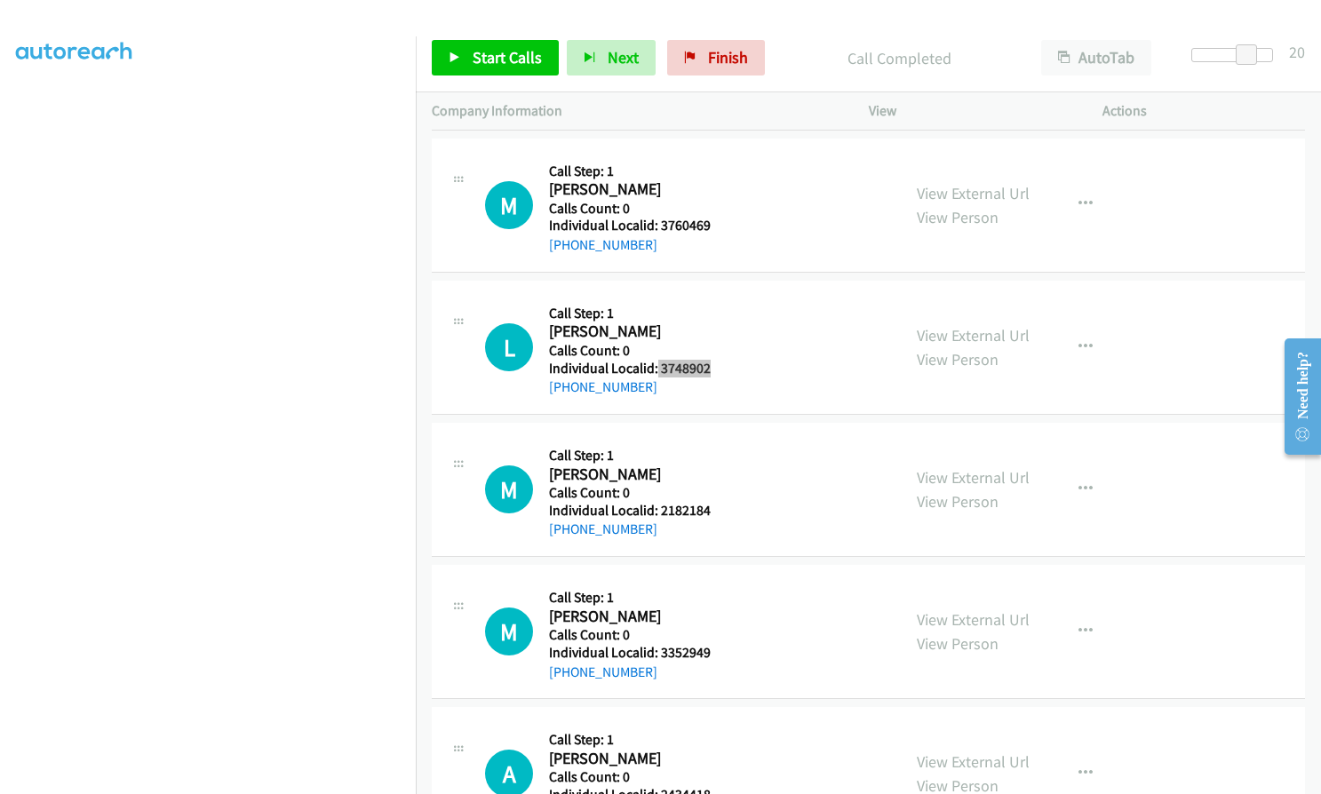
scroll to position [5765, 0]
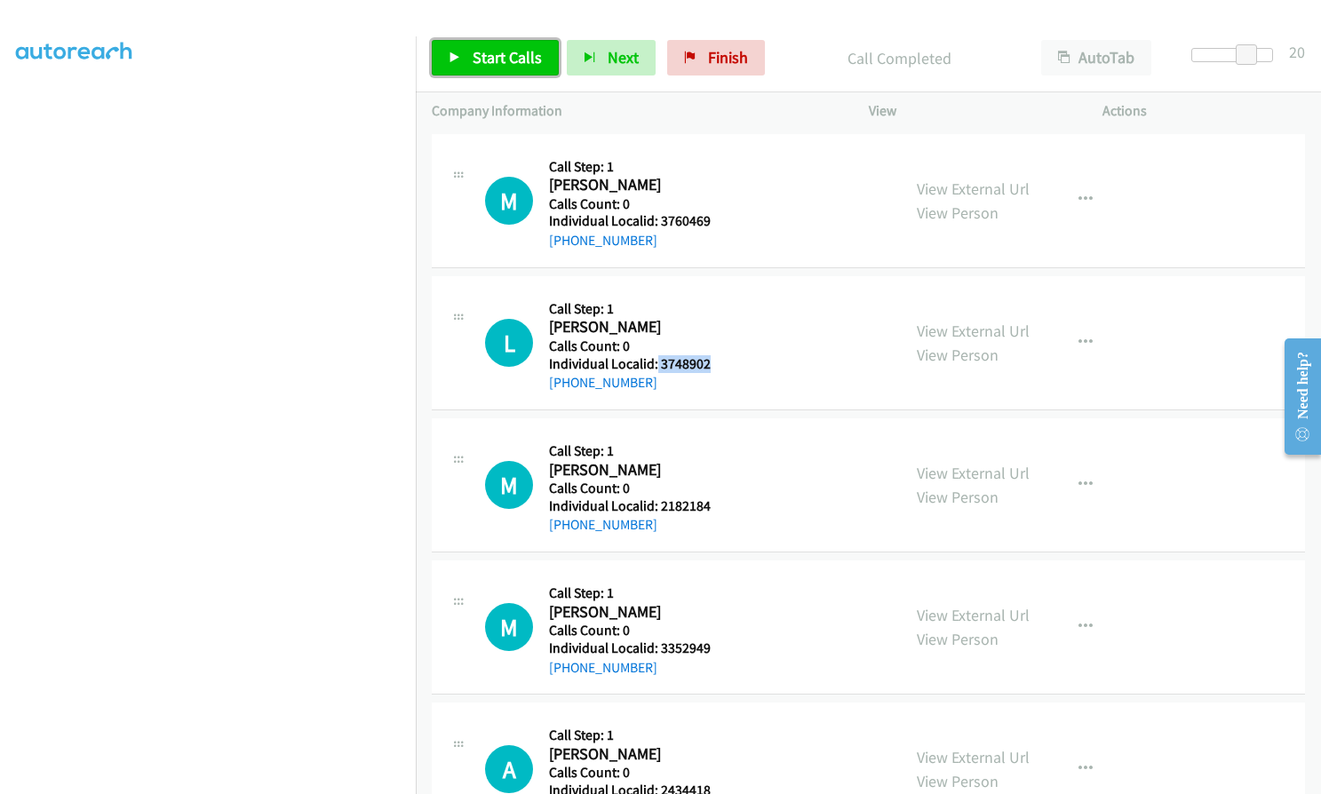
click at [487, 64] on span "Start Calls" at bounding box center [507, 57] width 69 height 20
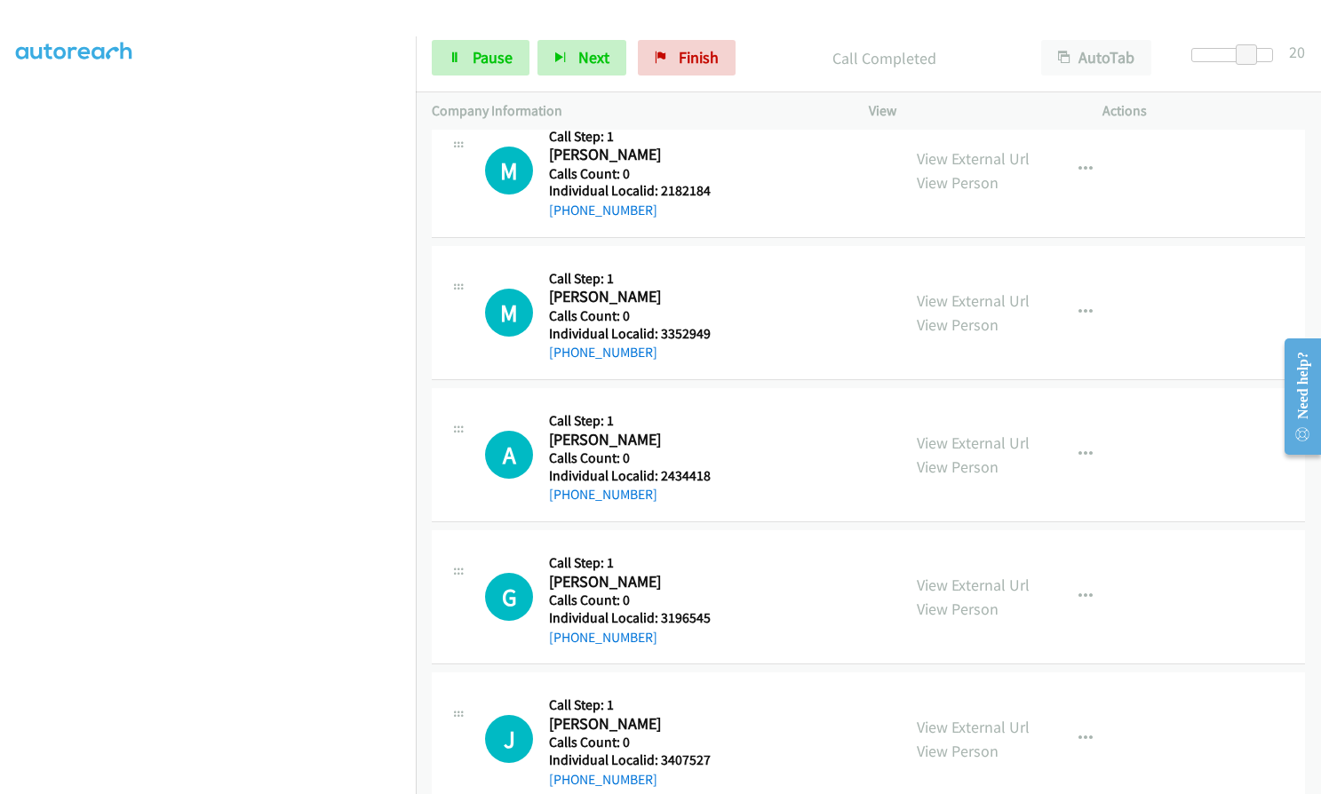
scroll to position [6120, 0]
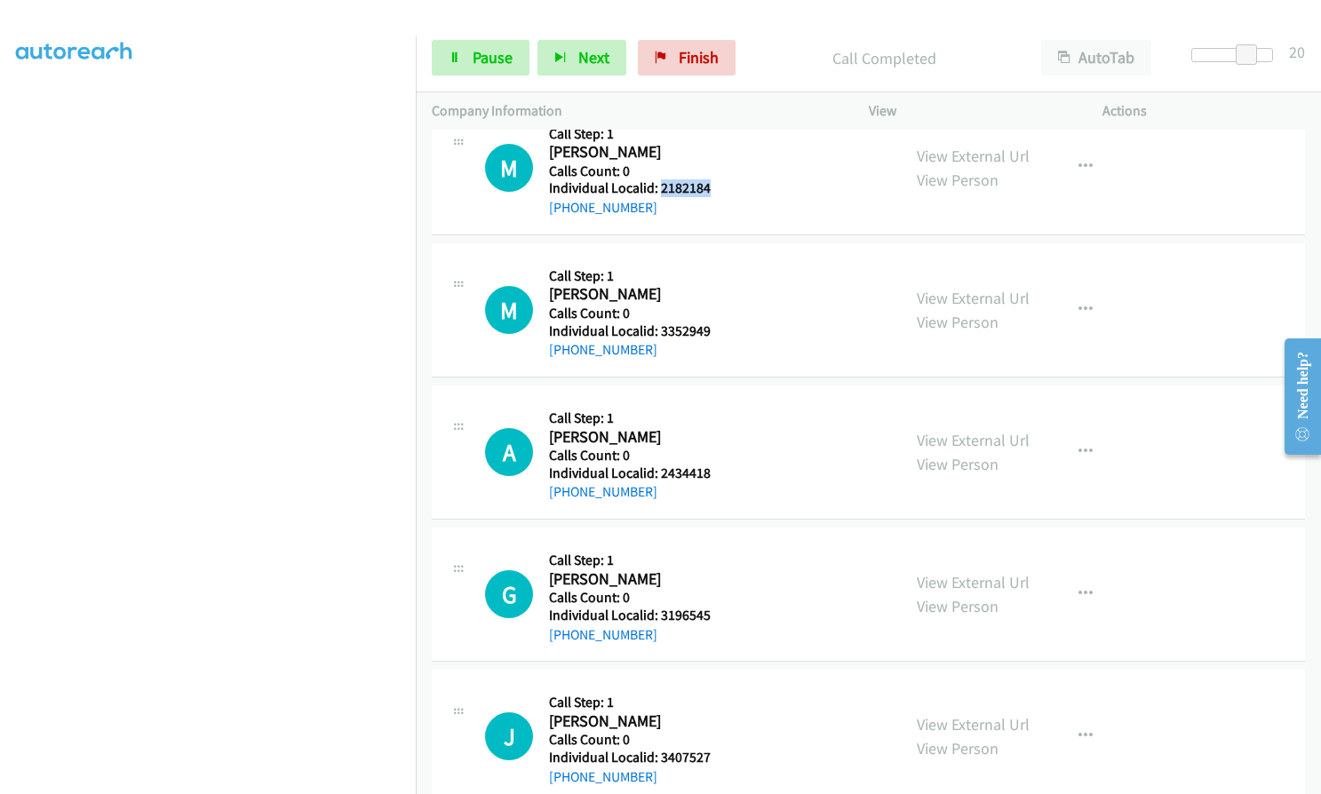
drag, startPoint x: 662, startPoint y: 189, endPoint x: 715, endPoint y: 189, distance: 53.3
click at [715, 189] on div "M Callback Scheduled Call Step: 1 [PERSON_NAME] America/New_York Calls Count: 0…" at bounding box center [685, 167] width 400 height 101
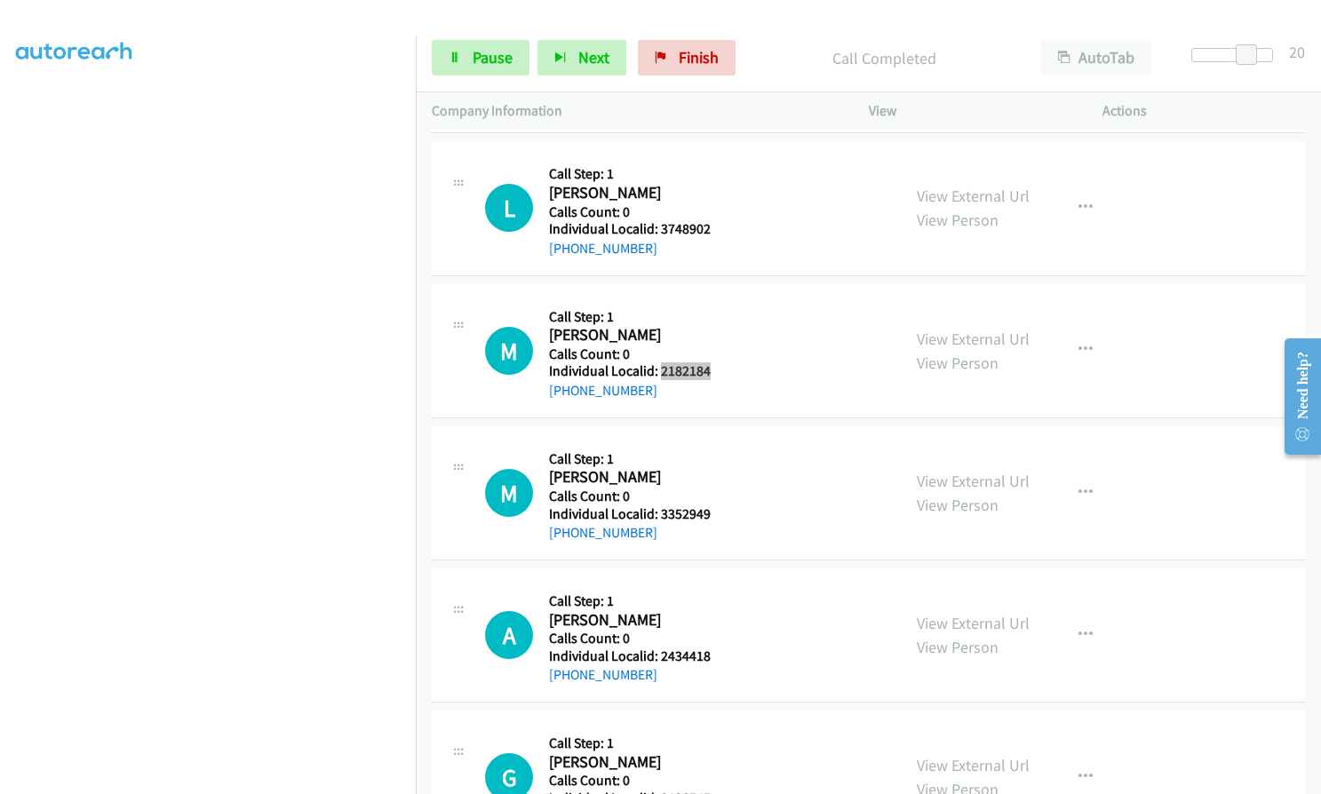
scroll to position [5943, 0]
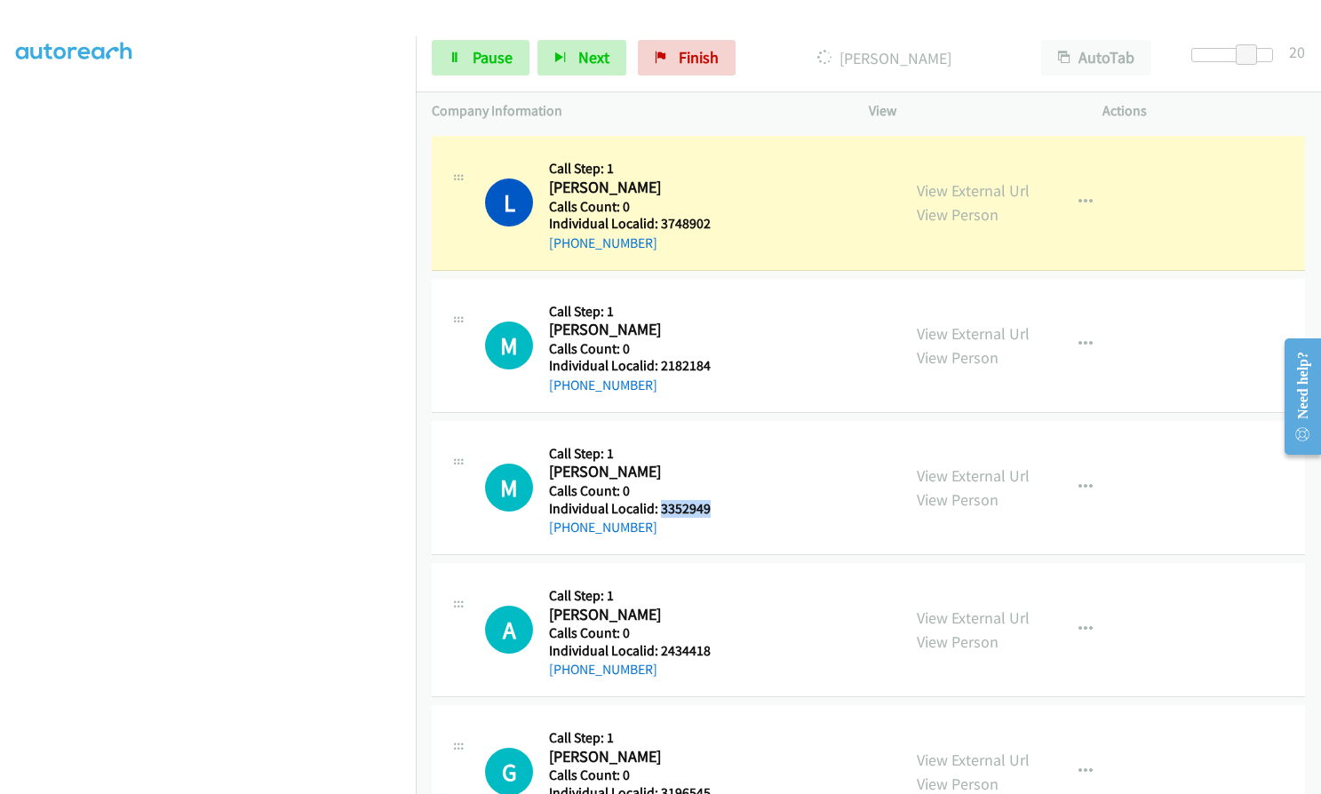
drag, startPoint x: 661, startPoint y: 509, endPoint x: 718, endPoint y: 505, distance: 57.0
click at [718, 505] on div "M Callback Scheduled Call Step: 1 [PERSON_NAME] America/New_York Calls Count: 0…" at bounding box center [685, 487] width 400 height 101
drag, startPoint x: 659, startPoint y: 653, endPoint x: 718, endPoint y: 651, distance: 58.7
click at [718, 651] on div "A Callback Scheduled Call Step: 1 [PERSON_NAME] America/[GEOGRAPHIC_DATA] Calls…" at bounding box center [685, 629] width 400 height 101
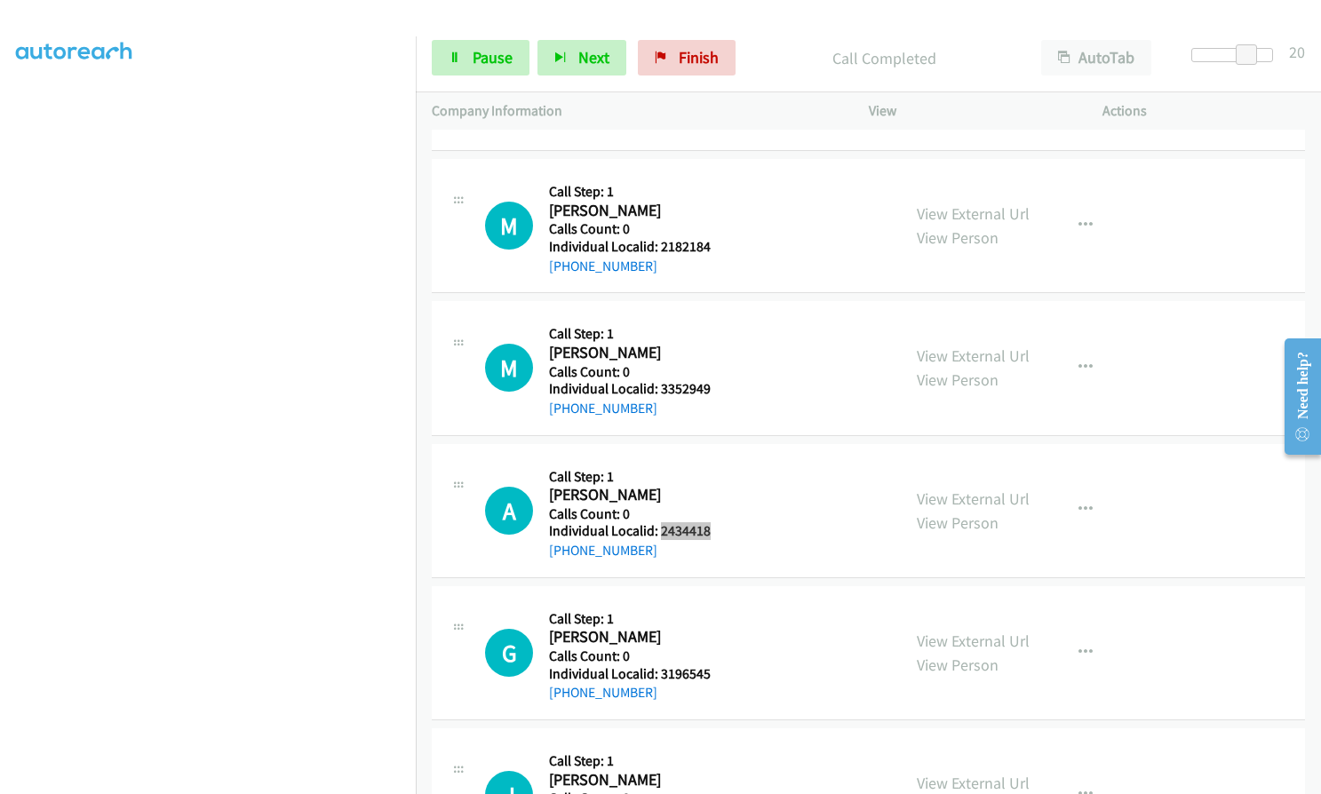
scroll to position [6120, 0]
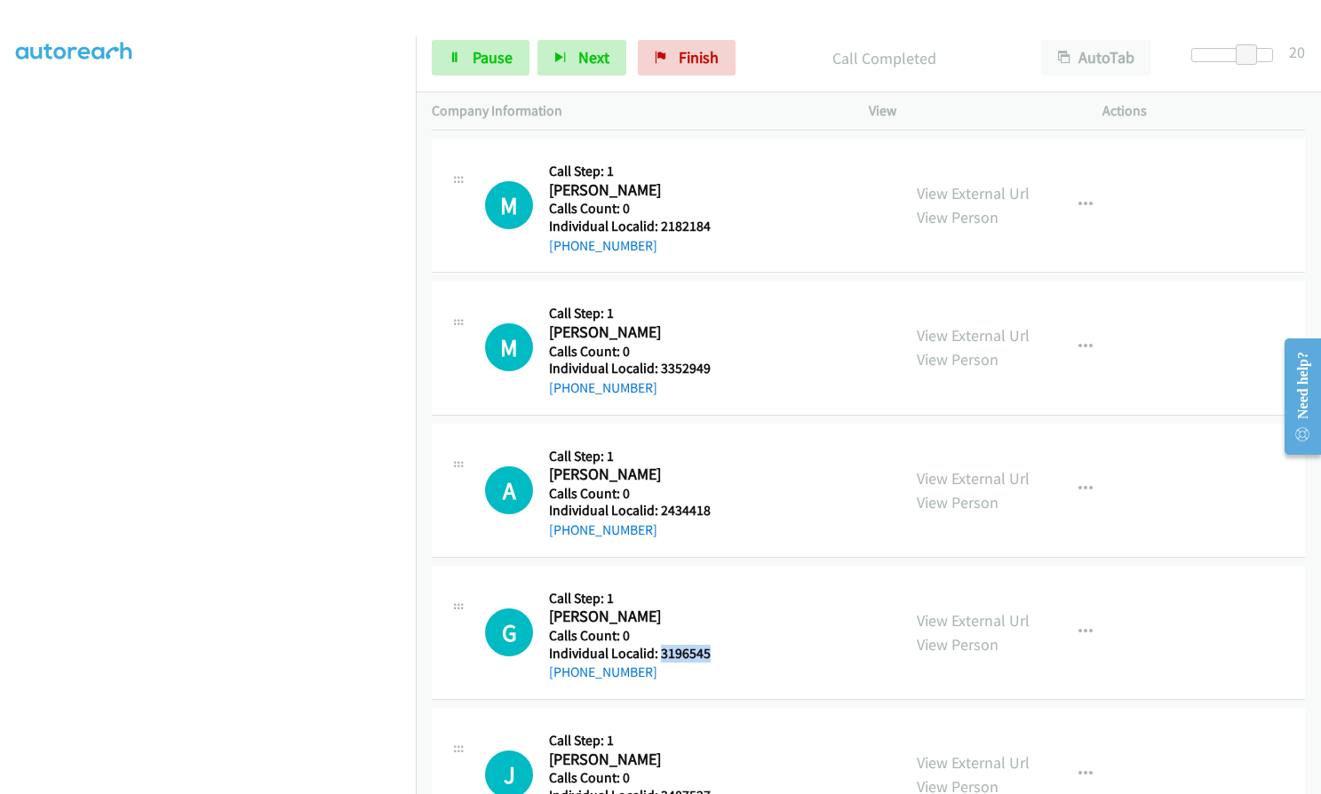
drag, startPoint x: 679, startPoint y: 650, endPoint x: 709, endPoint y: 650, distance: 30.2
click at [709, 650] on div "G Callback Scheduled Call Step: 1 [PERSON_NAME] America/New_York Calls Count: 0…" at bounding box center [685, 632] width 400 height 101
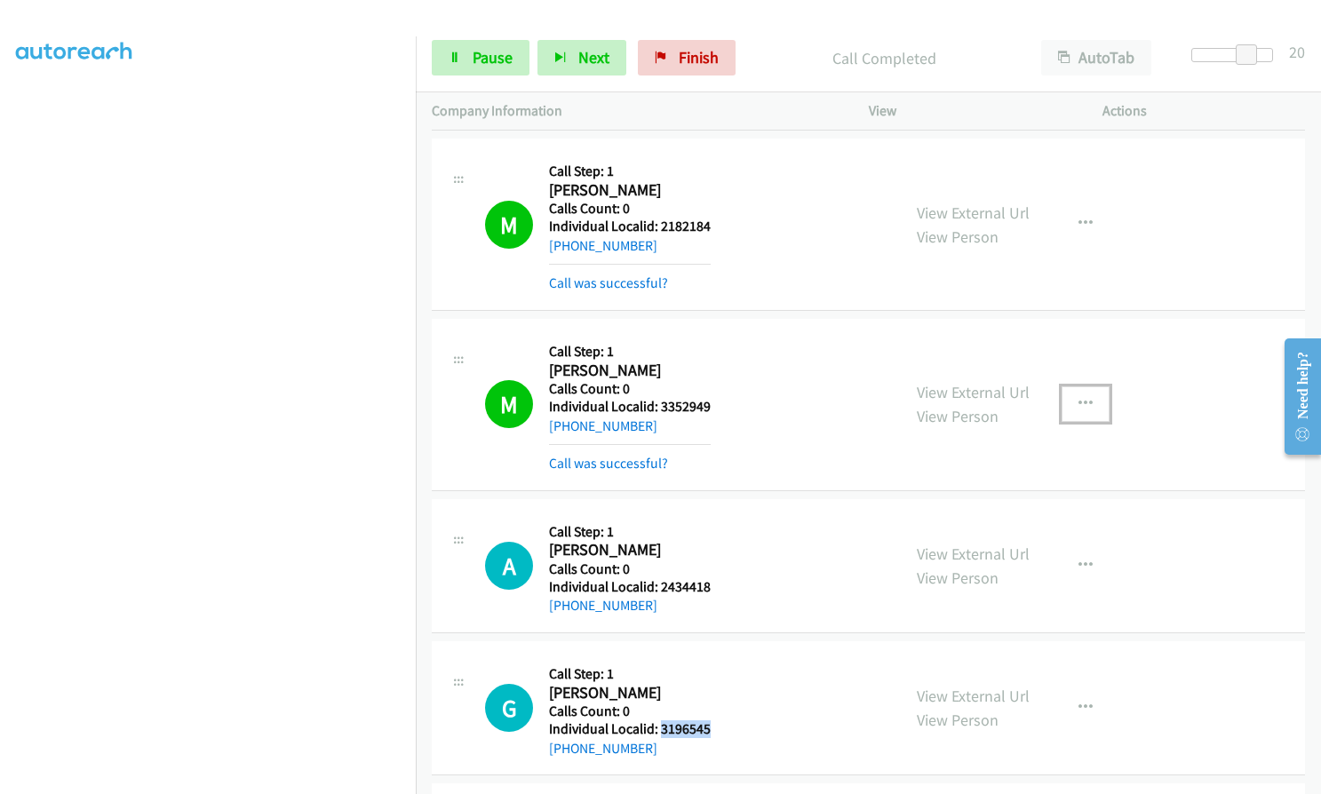
click at [1085, 402] on button "button" at bounding box center [1086, 404] width 48 height 36
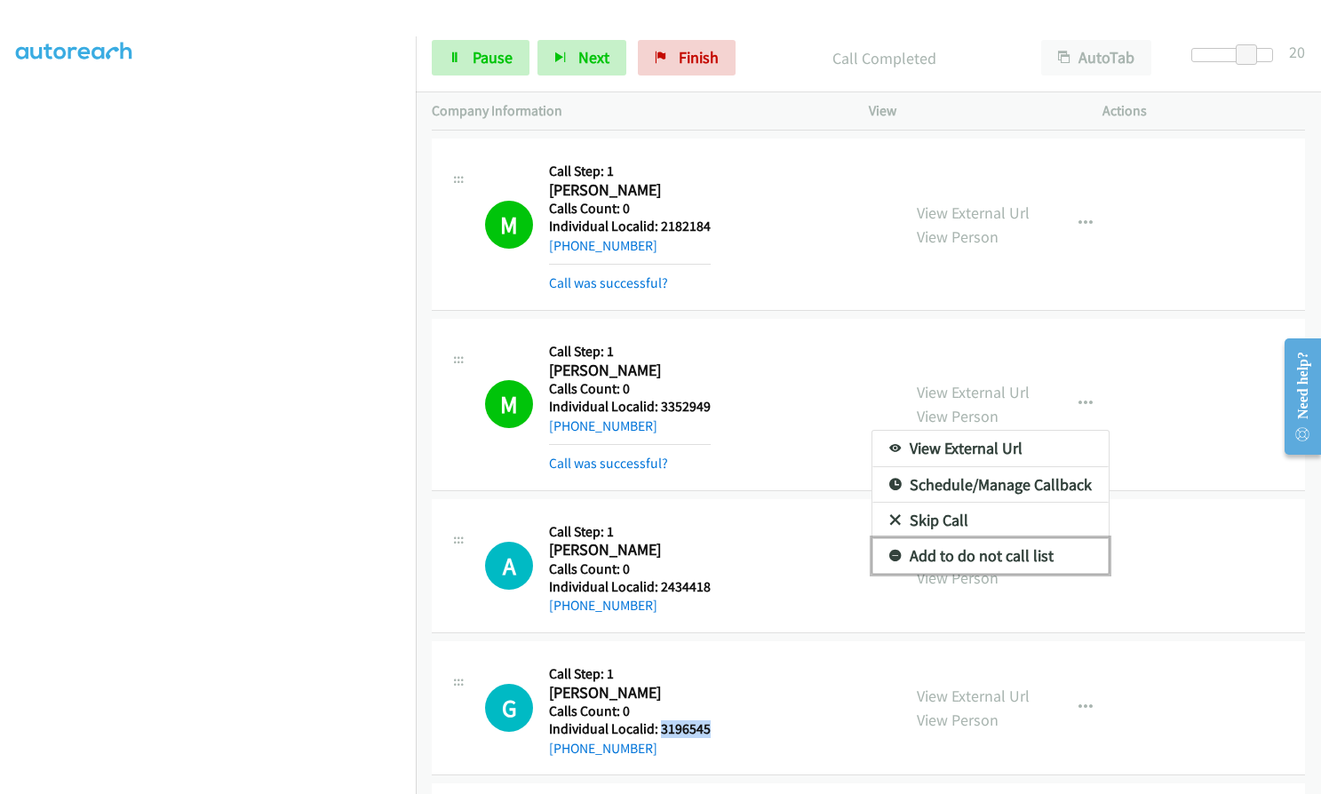
click at [889, 553] on icon at bounding box center [895, 557] width 12 height 12
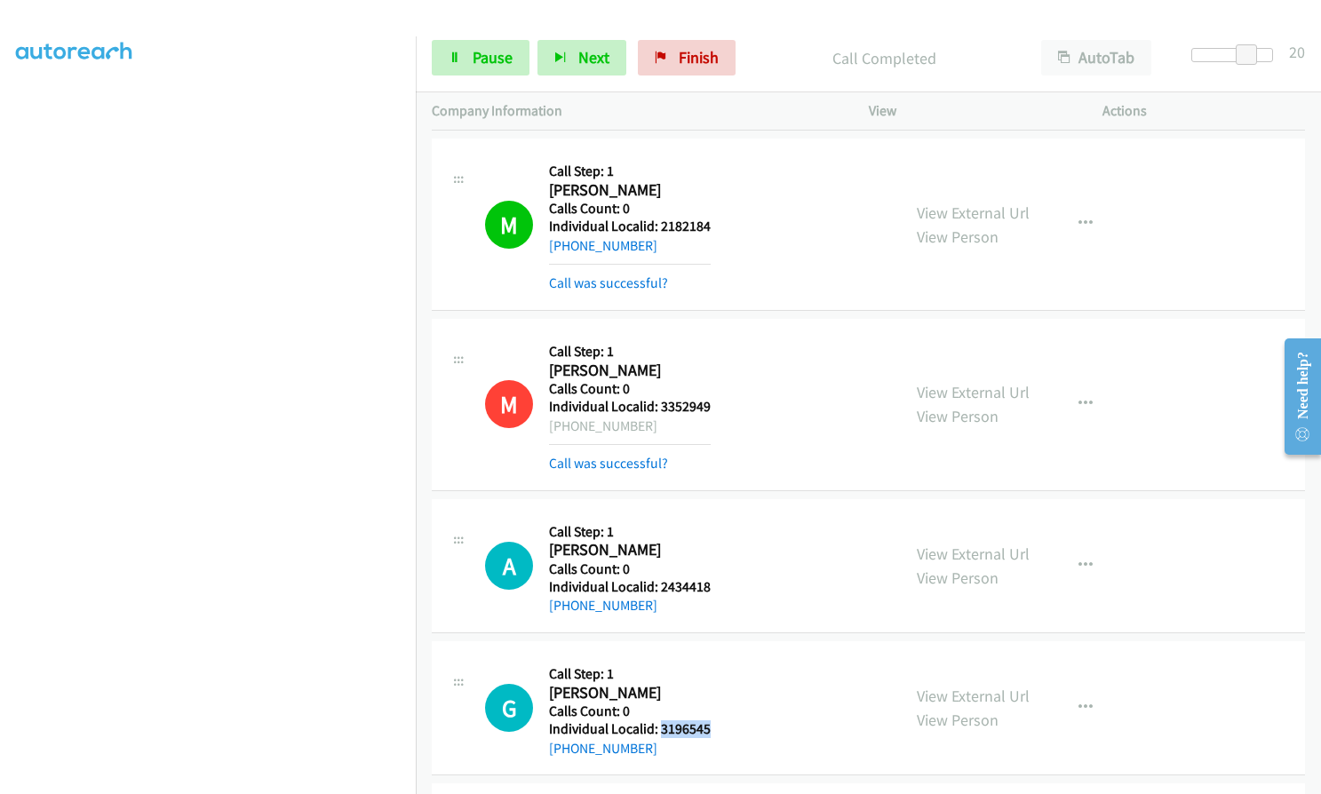
drag, startPoint x: 564, startPoint y: 426, endPoint x: 646, endPoint y: 426, distance: 81.7
click at [646, 426] on div "[PHONE_NUMBER]" at bounding box center [630, 426] width 162 height 21
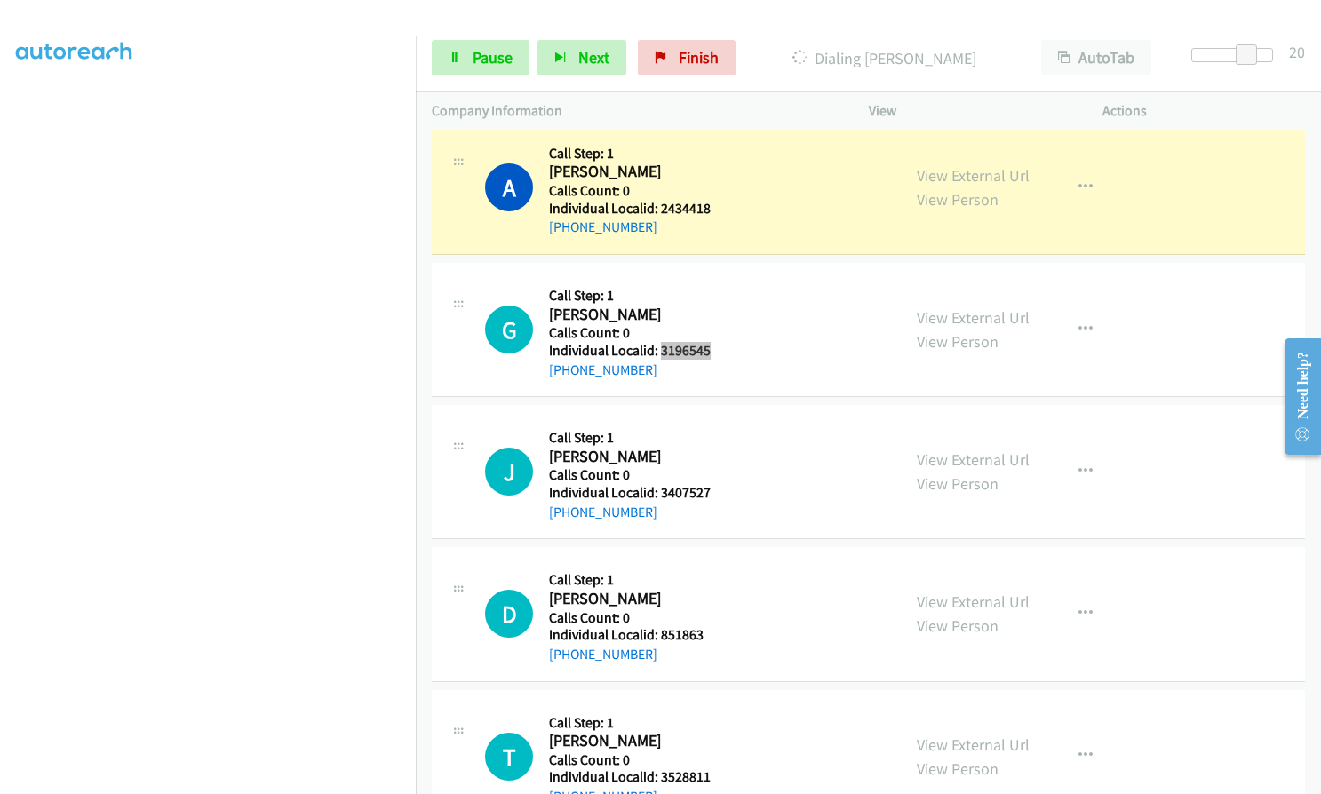
scroll to position [6498, 0]
drag, startPoint x: 656, startPoint y: 492, endPoint x: 712, endPoint y: 489, distance: 56.9
click at [712, 489] on div "J Callback Scheduled Call Step: 1 [PERSON_NAME] America/New_York Calls Count: 0…" at bounding box center [685, 472] width 400 height 101
drag, startPoint x: 656, startPoint y: 634, endPoint x: 708, endPoint y: 632, distance: 51.6
click at [708, 632] on div "D Callback Scheduled Call Step: 1 [PERSON_NAME] America/New_York Calls Count: 0…" at bounding box center [685, 614] width 400 height 101
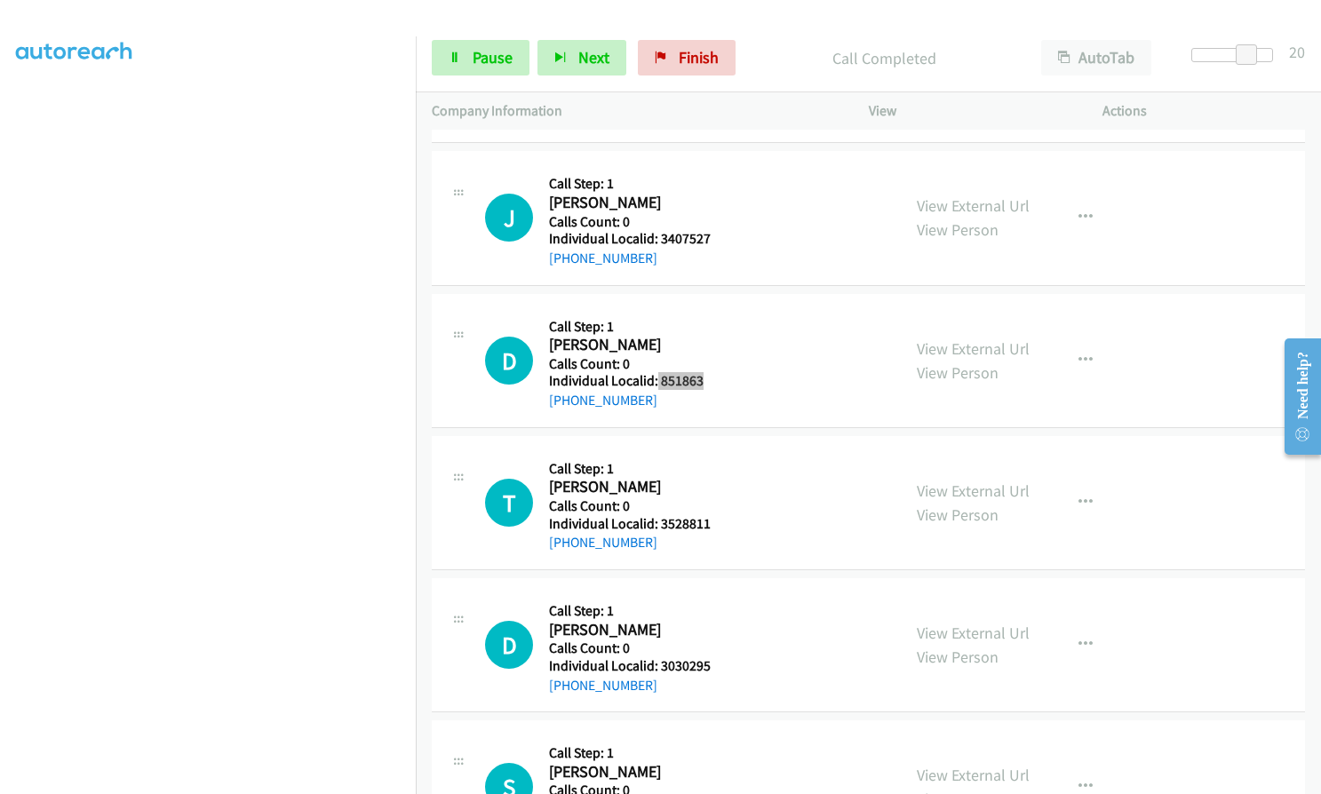
scroll to position [6853, 0]
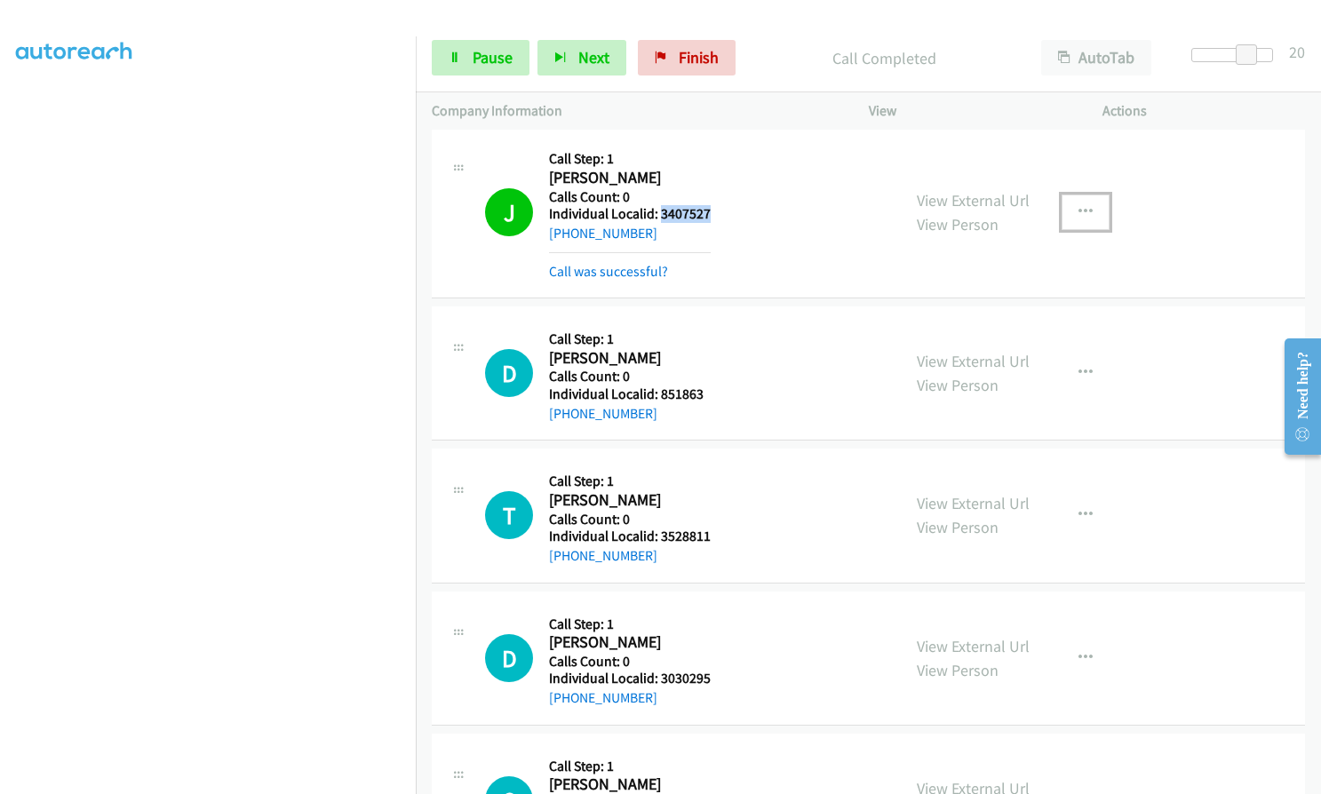
click at [1078, 214] on icon "button" at bounding box center [1085, 212] width 14 height 14
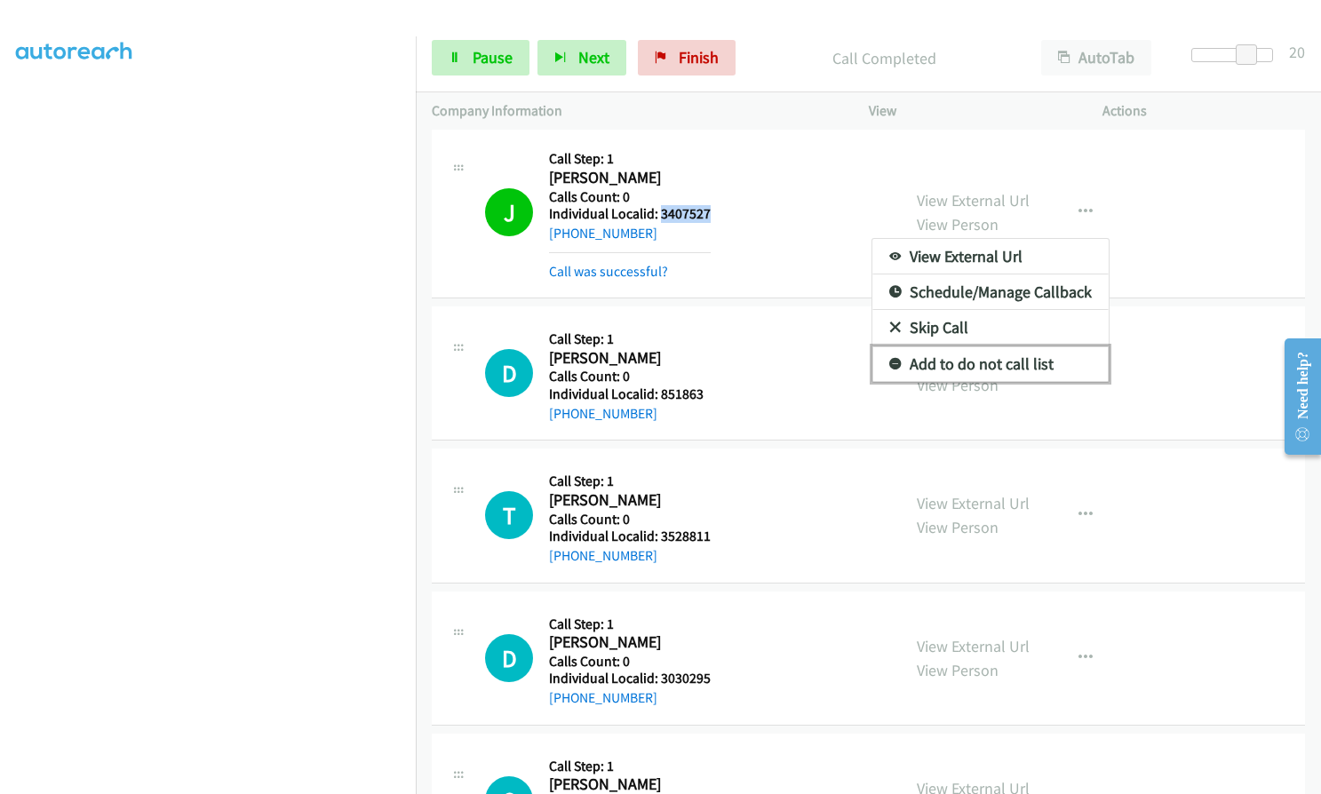
click at [892, 362] on icon at bounding box center [895, 365] width 12 height 12
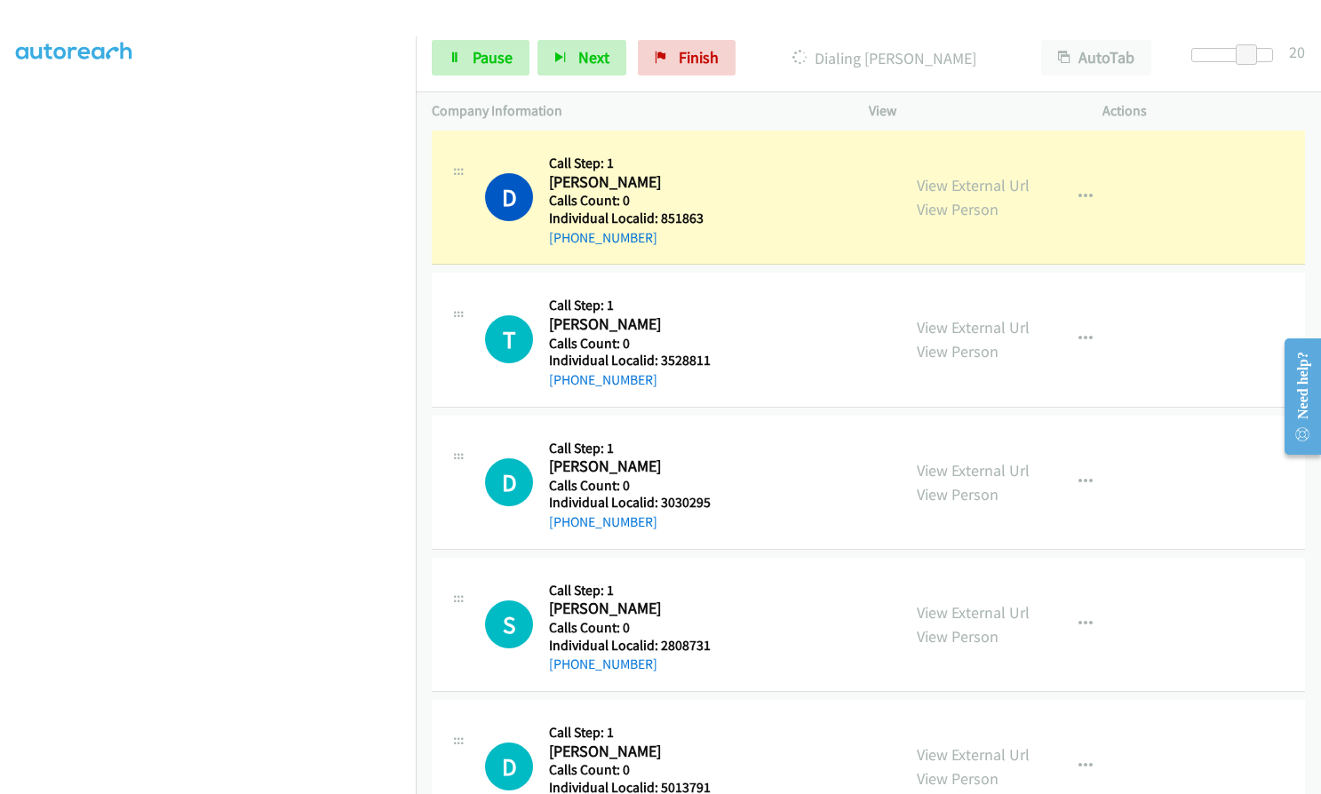
scroll to position [7031, 0]
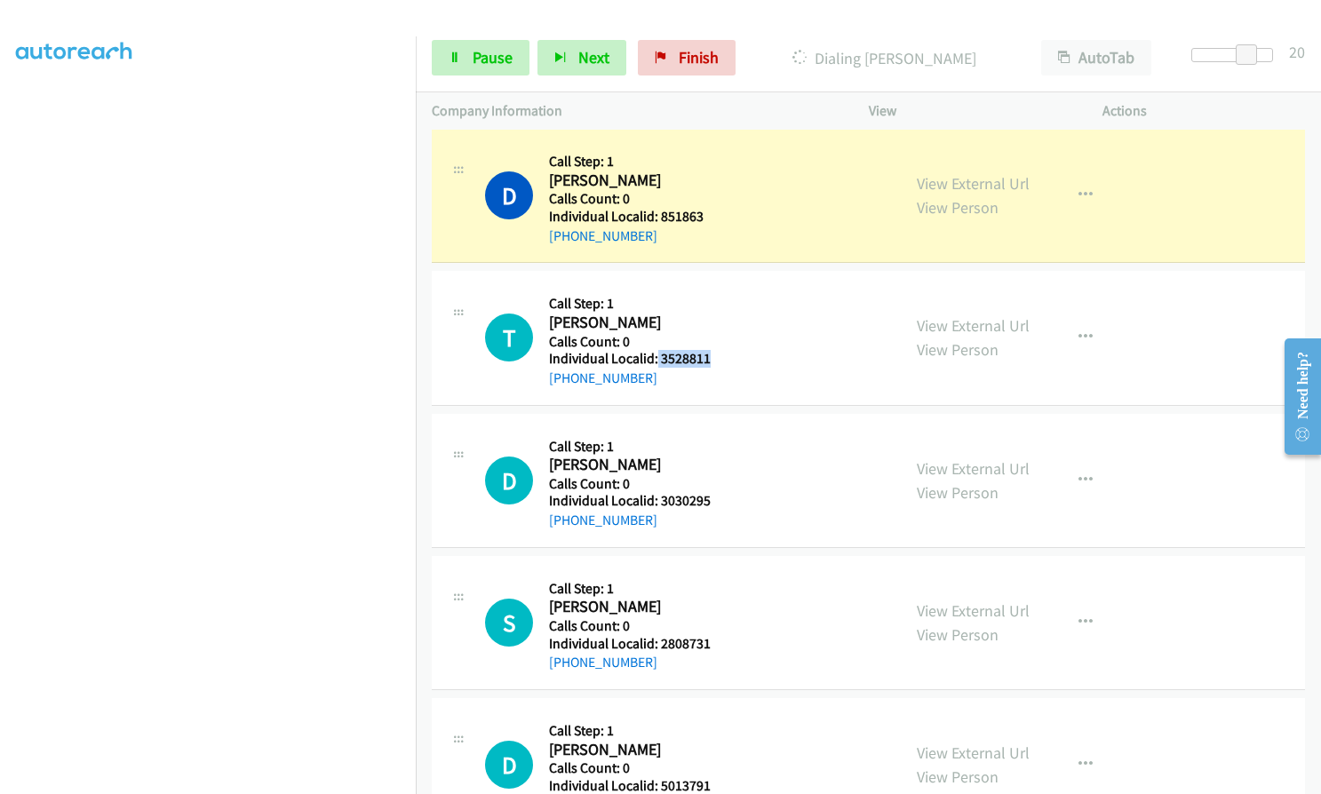
drag, startPoint x: 659, startPoint y: 354, endPoint x: 716, endPoint y: 354, distance: 56.9
click at [716, 354] on div "T Callback Scheduled Call Step: 1 [PERSON_NAME] America/New_York Calls Count: 0…" at bounding box center [685, 337] width 400 height 101
drag, startPoint x: 658, startPoint y: 500, endPoint x: 714, endPoint y: 500, distance: 56.0
click at [714, 500] on div "D Callback Scheduled Call Step: 1 [PERSON_NAME] America/Los_Angeles Calls Count…" at bounding box center [685, 480] width 400 height 101
drag, startPoint x: 658, startPoint y: 646, endPoint x: 713, endPoint y: 644, distance: 55.1
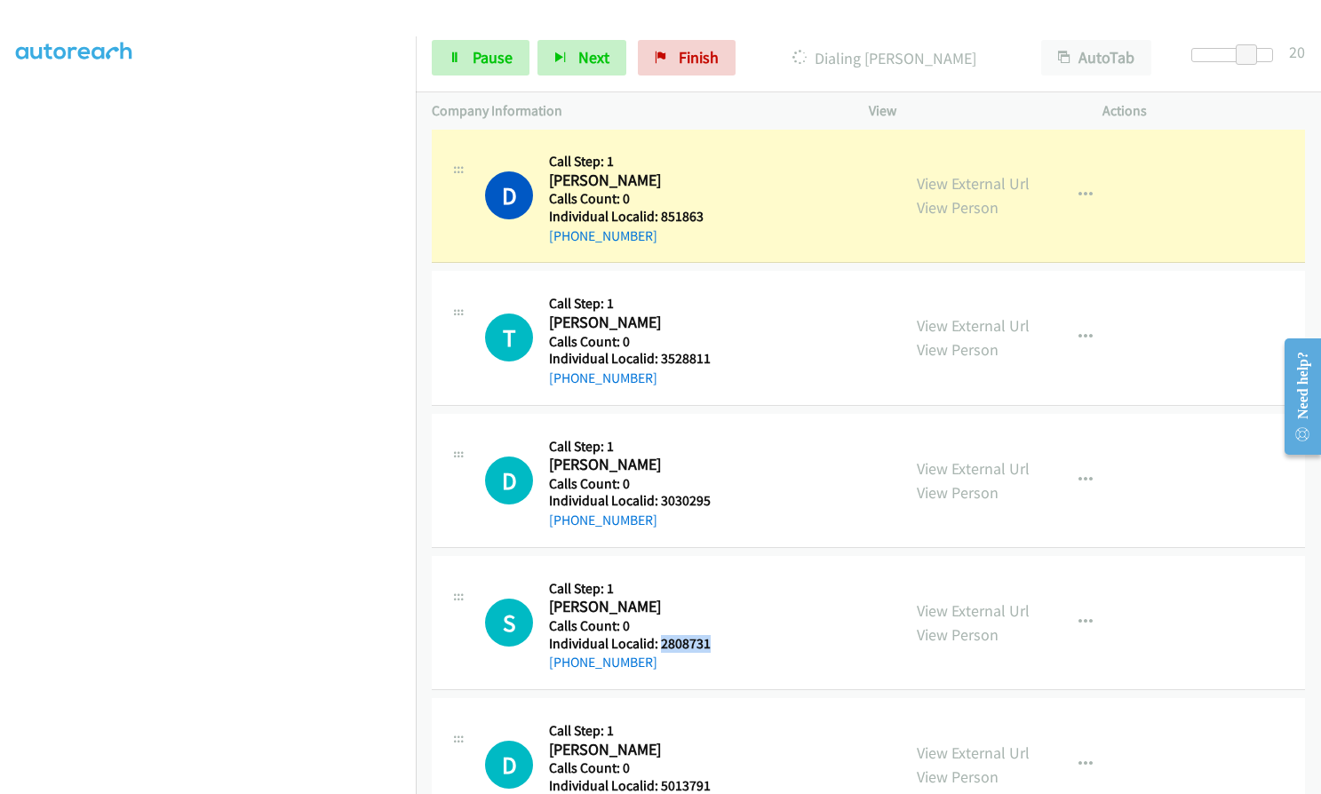
click at [713, 644] on div "S Callback Scheduled Call Step: 1 [PERSON_NAME] America/[GEOGRAPHIC_DATA] Calls…" at bounding box center [685, 622] width 400 height 101
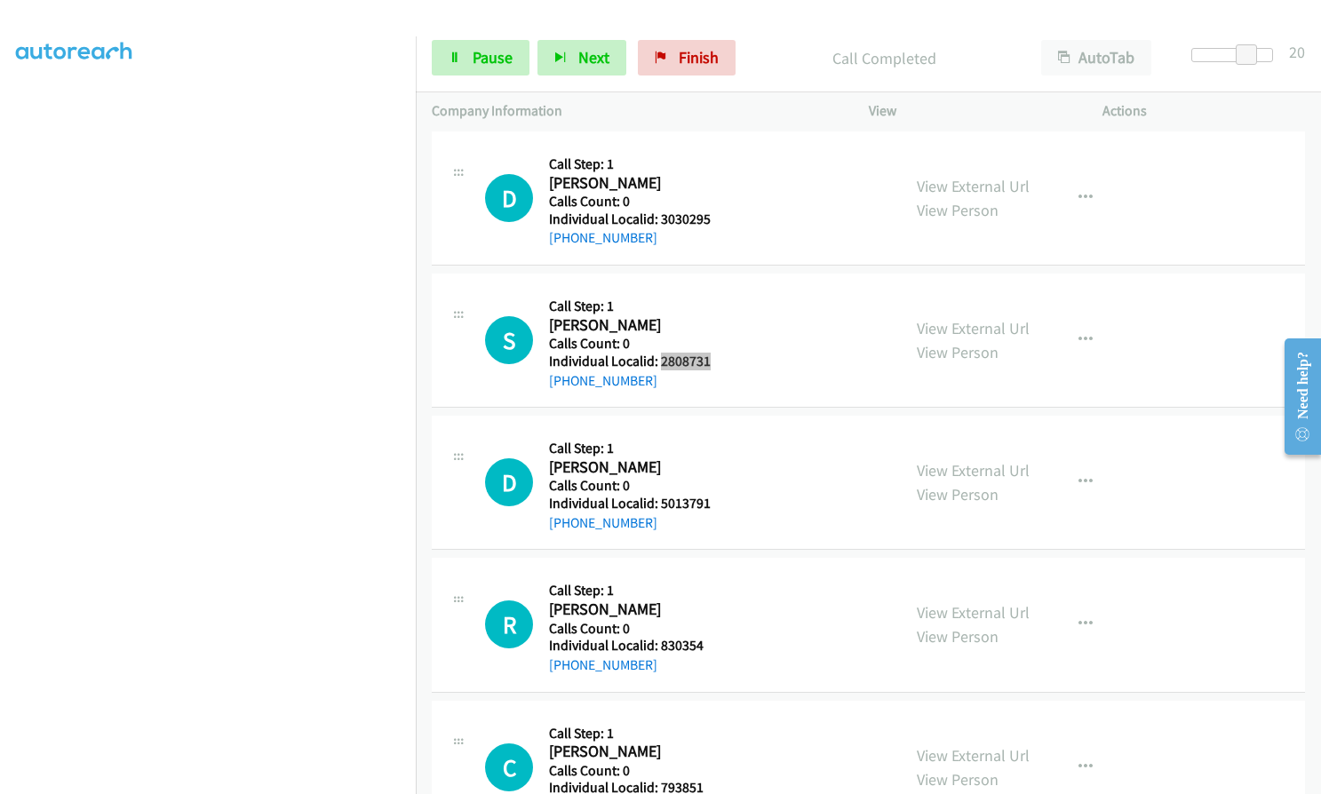
scroll to position [7408, 0]
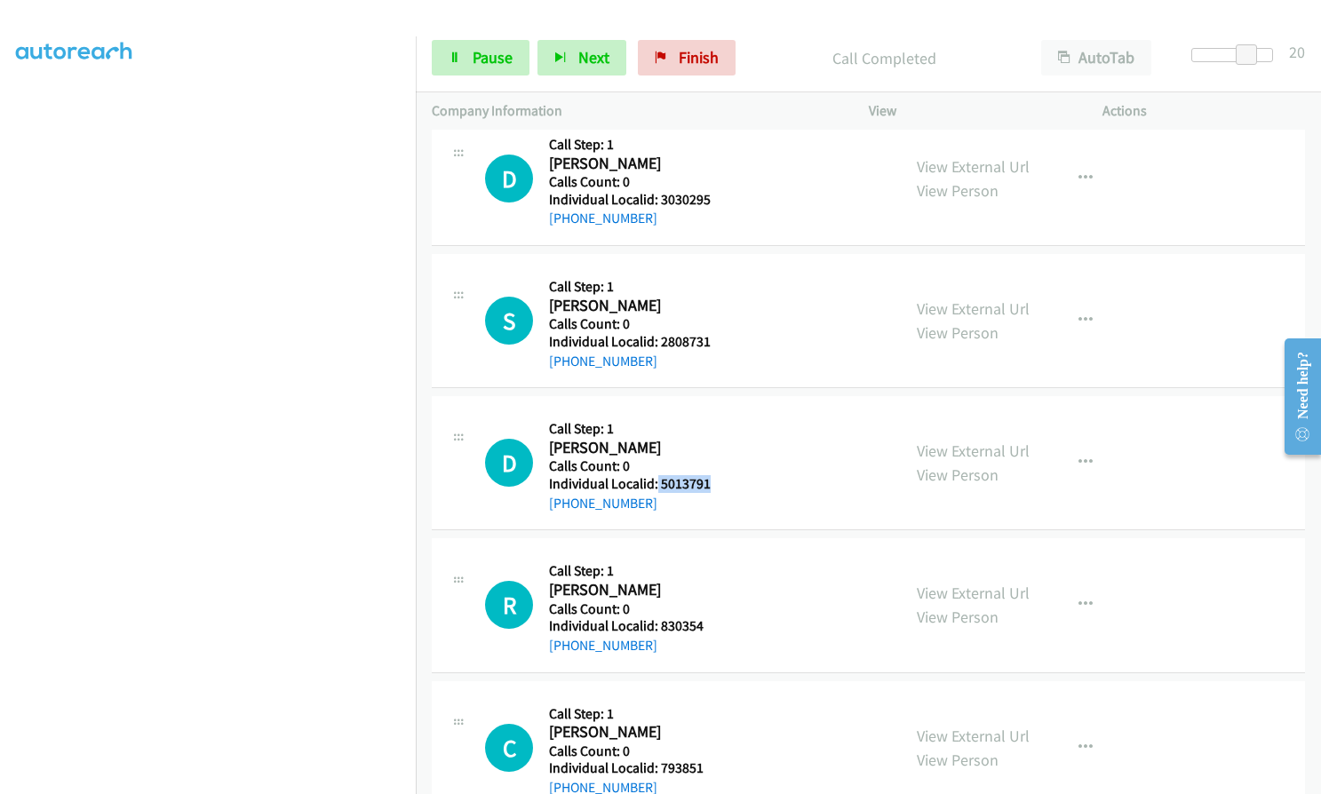
drag, startPoint x: 656, startPoint y: 482, endPoint x: 714, endPoint y: 482, distance: 57.7
click at [714, 482] on div "D Callback Scheduled Call Step: 1 [PERSON_NAME] America/New_York Calls Count: 0…" at bounding box center [685, 462] width 400 height 101
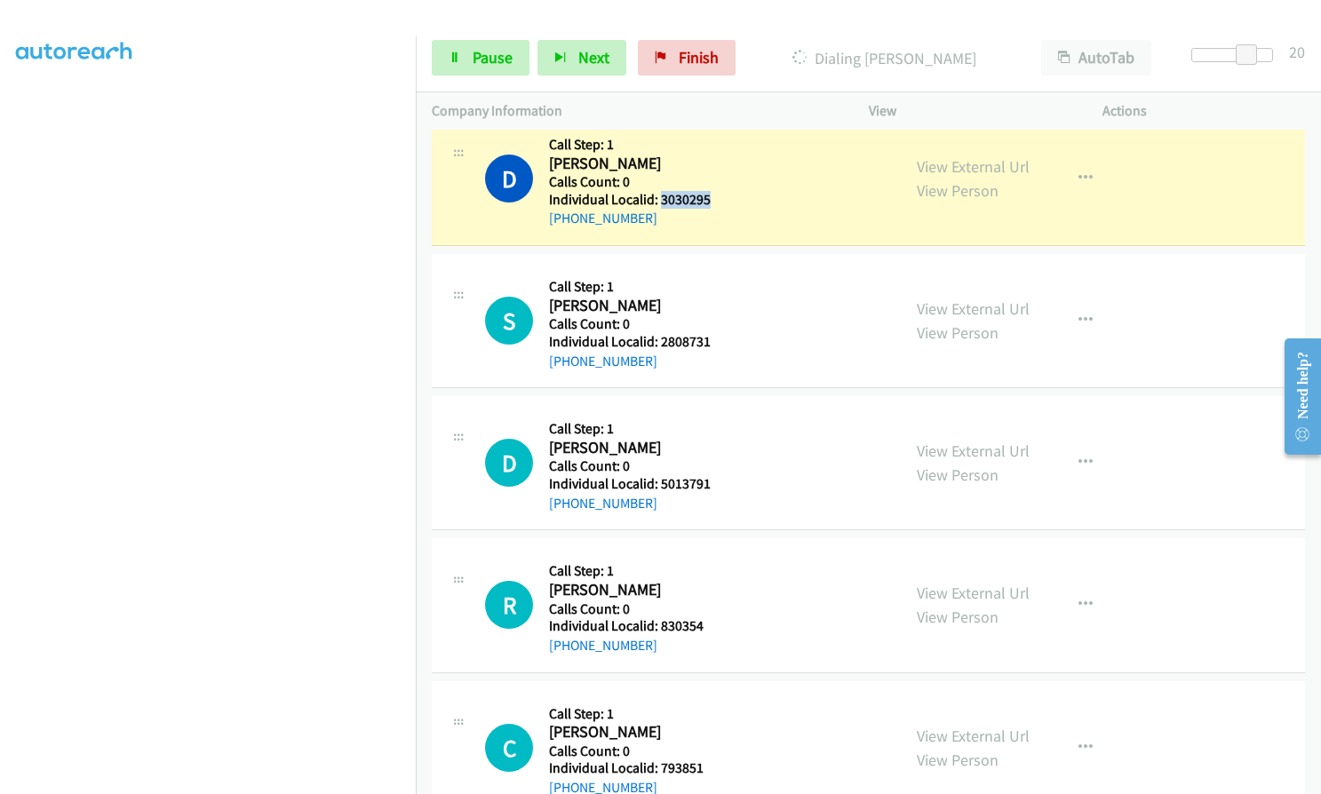
drag, startPoint x: 660, startPoint y: 198, endPoint x: 721, endPoint y: 199, distance: 61.3
click at [722, 199] on div "D Callback Scheduled Call Step: 1 [PERSON_NAME] America/Los_Angeles Calls Count…" at bounding box center [685, 178] width 400 height 101
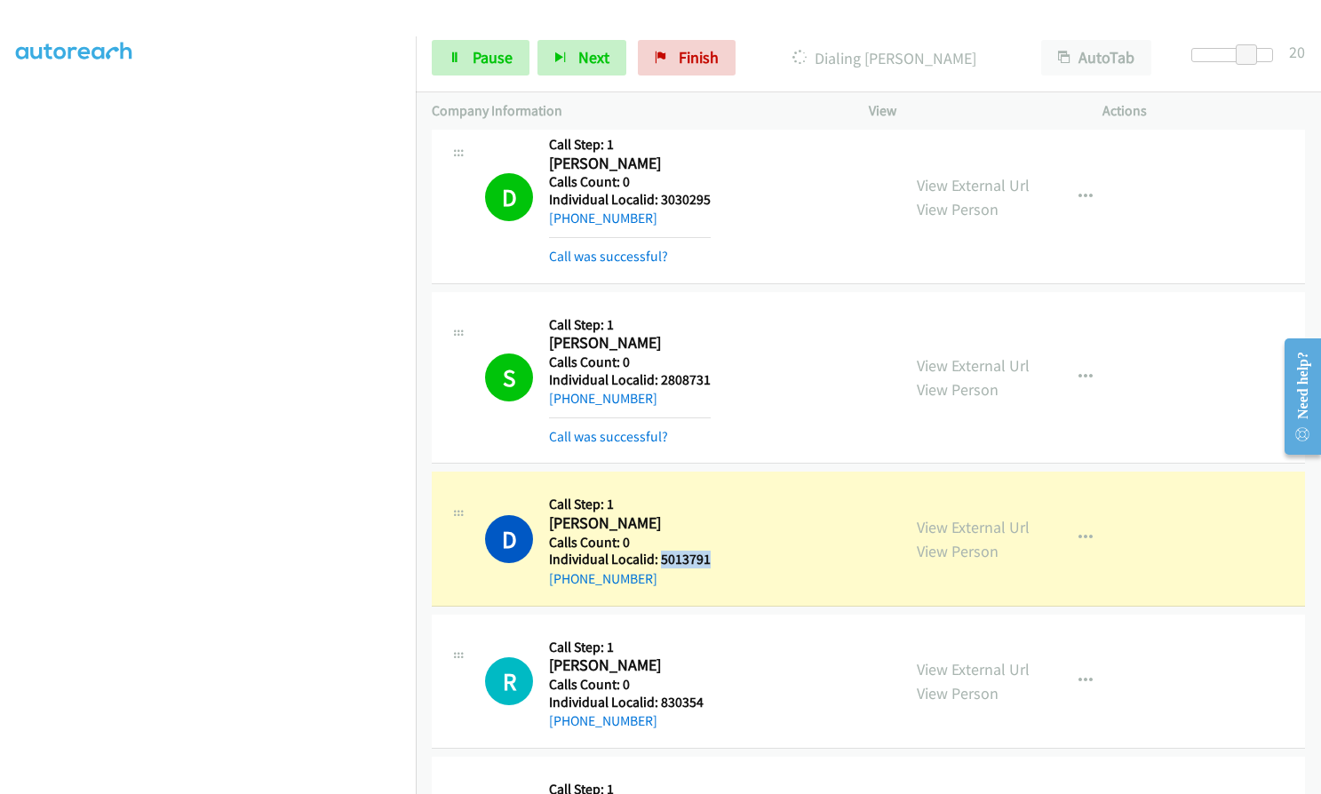
drag, startPoint x: 657, startPoint y: 559, endPoint x: 685, endPoint y: 562, distance: 27.8
click at [741, 563] on div "D Callback Scheduled Call Step: 1 [PERSON_NAME] America/New_York Calls Count: 0…" at bounding box center [685, 538] width 400 height 101
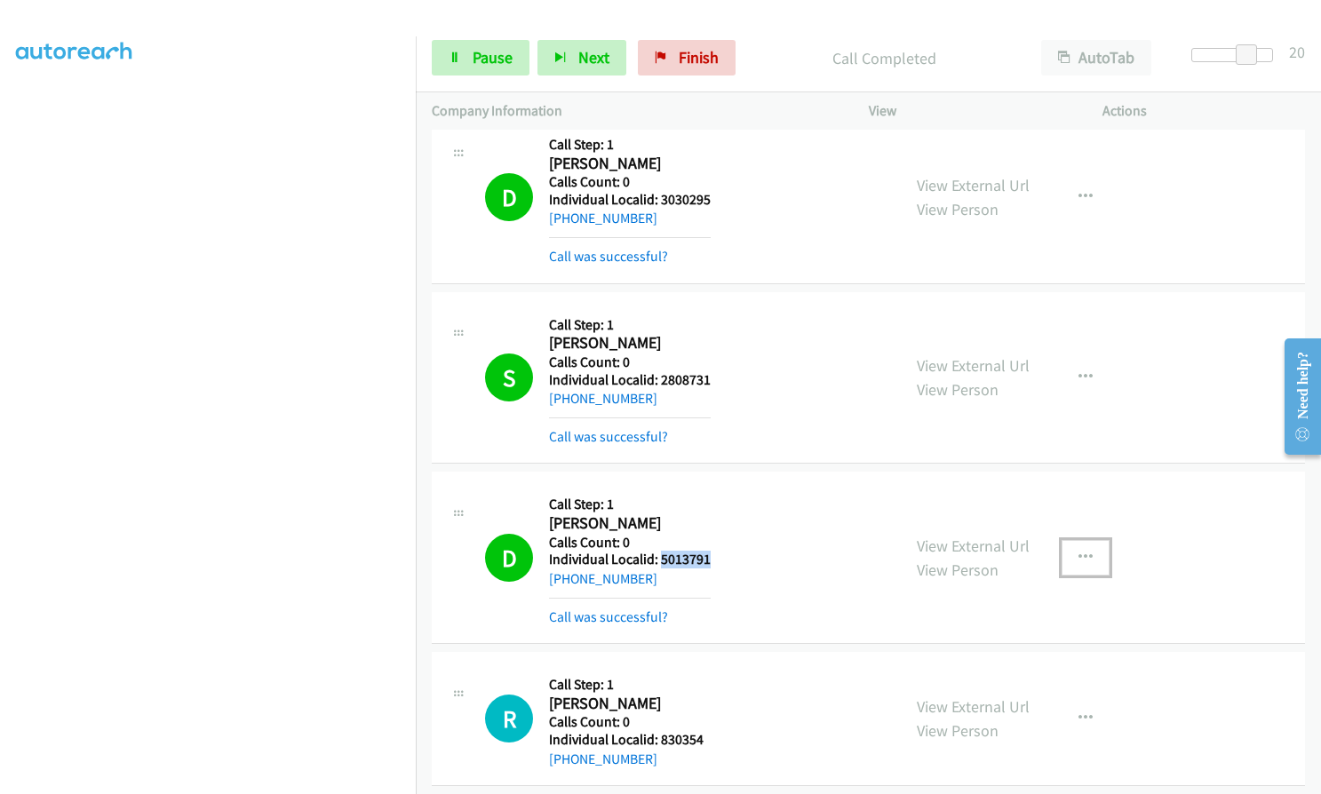
drag, startPoint x: 1097, startPoint y: 553, endPoint x: 1087, endPoint y: 553, distance: 9.8
click at [1094, 553] on button "button" at bounding box center [1086, 558] width 48 height 36
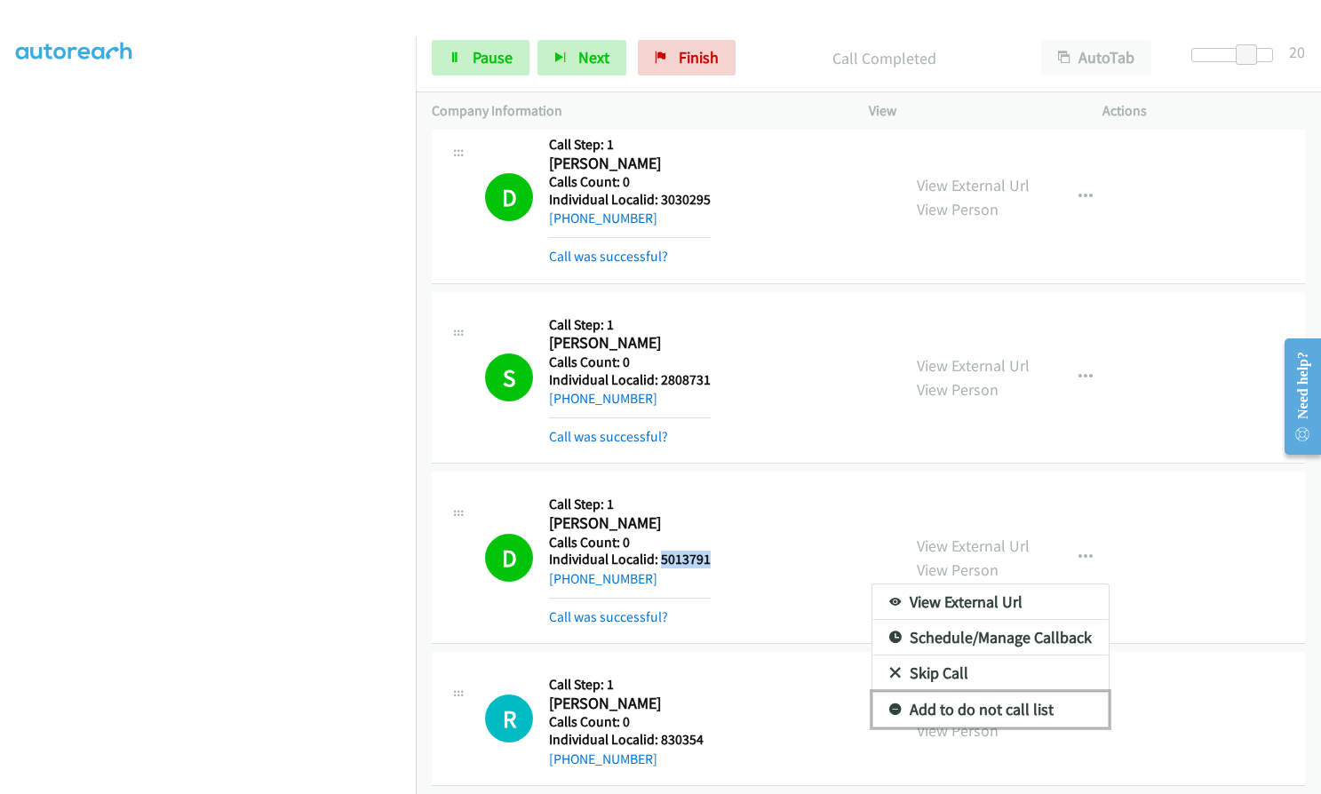
click at [892, 706] on icon at bounding box center [895, 710] width 12 height 12
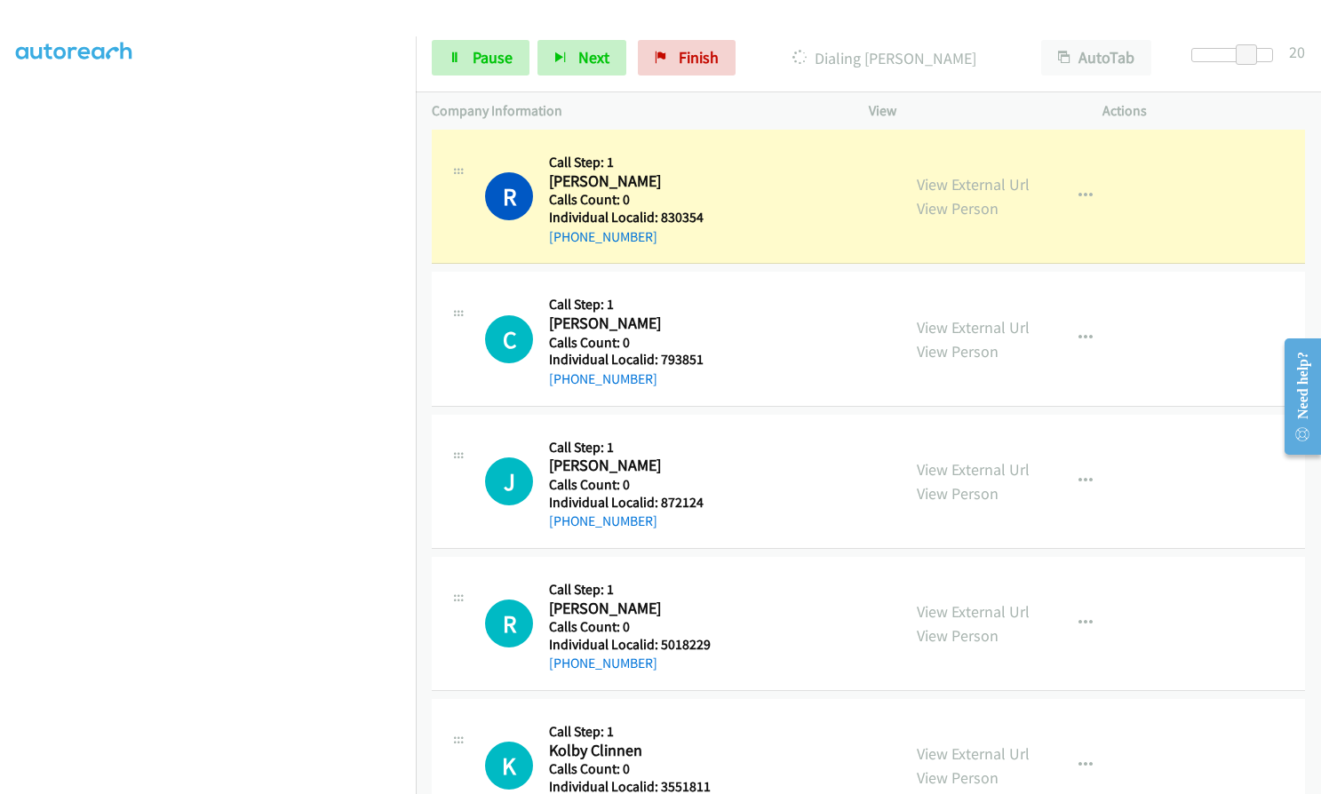
scroll to position [7941, 0]
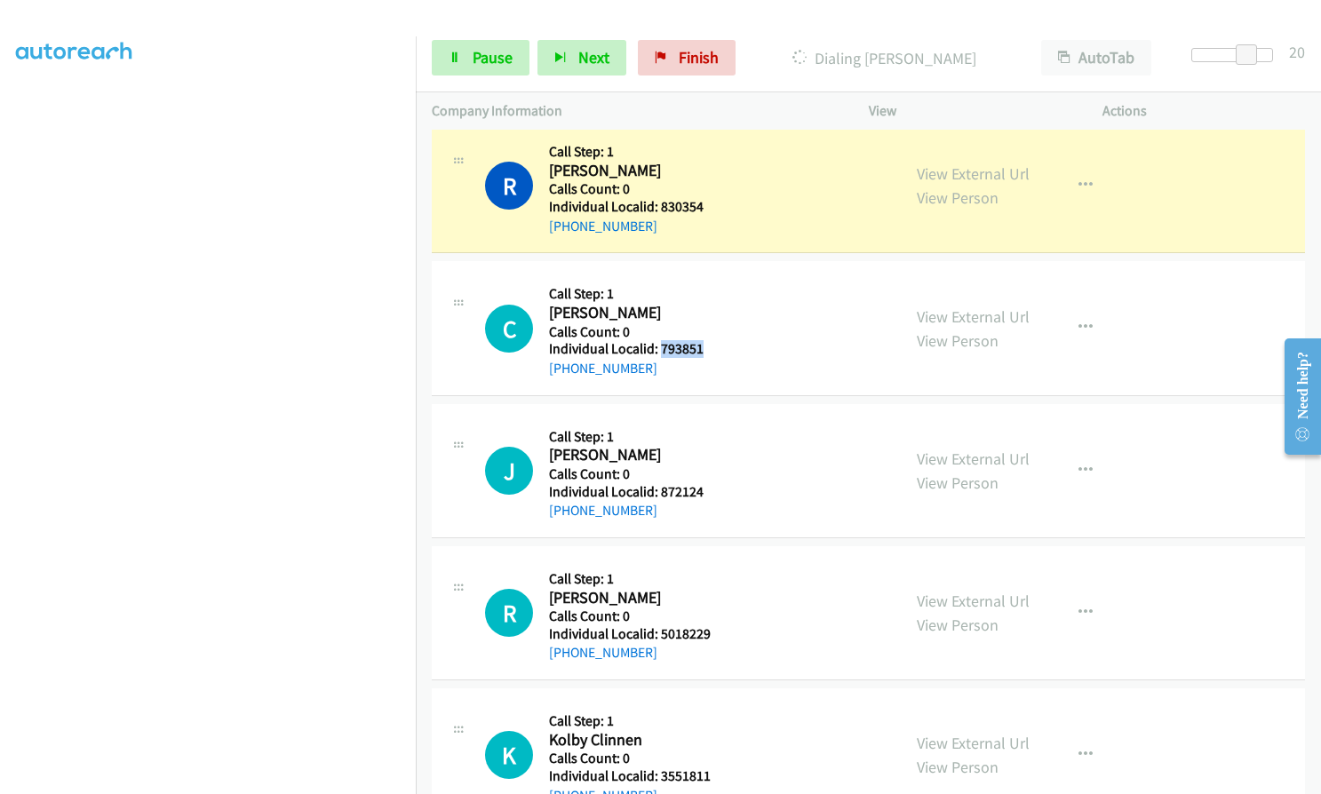
drag, startPoint x: 661, startPoint y: 350, endPoint x: 707, endPoint y: 348, distance: 46.2
click at [707, 348] on div "C Callback Scheduled Call Step: 1 [PERSON_NAME] America/New_York Calls Count: 0…" at bounding box center [685, 327] width 400 height 101
drag, startPoint x: 660, startPoint y: 494, endPoint x: 704, endPoint y: 492, distance: 43.6
click at [704, 492] on div "J Callback Scheduled Call Step: 1 [PERSON_NAME] America/New_York Calls Count: 0…" at bounding box center [685, 470] width 400 height 101
drag, startPoint x: 656, startPoint y: 637, endPoint x: 709, endPoint y: 635, distance: 52.4
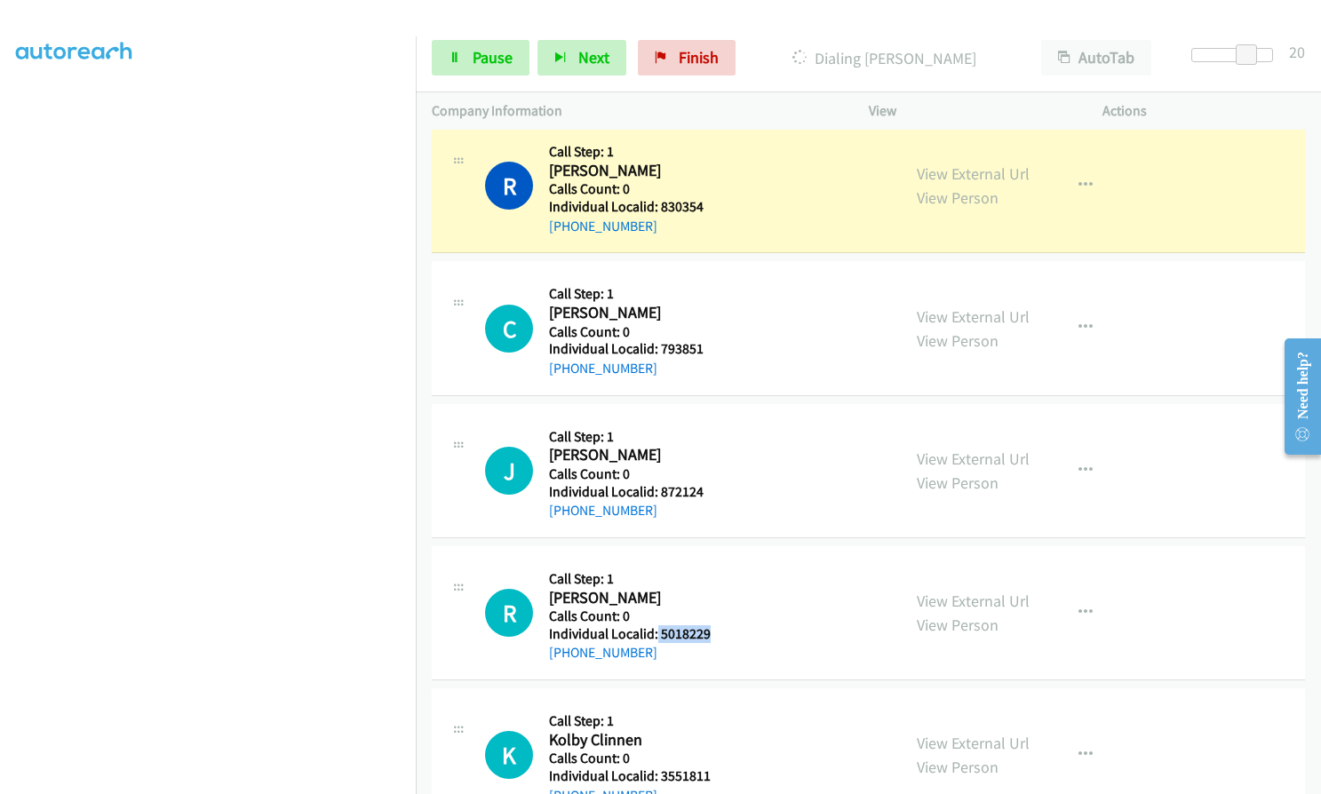
click at [709, 635] on div "R Callback Scheduled Call Step: 1 [PERSON_NAME] America/New_York Calls Count: 0…" at bounding box center [685, 612] width 400 height 101
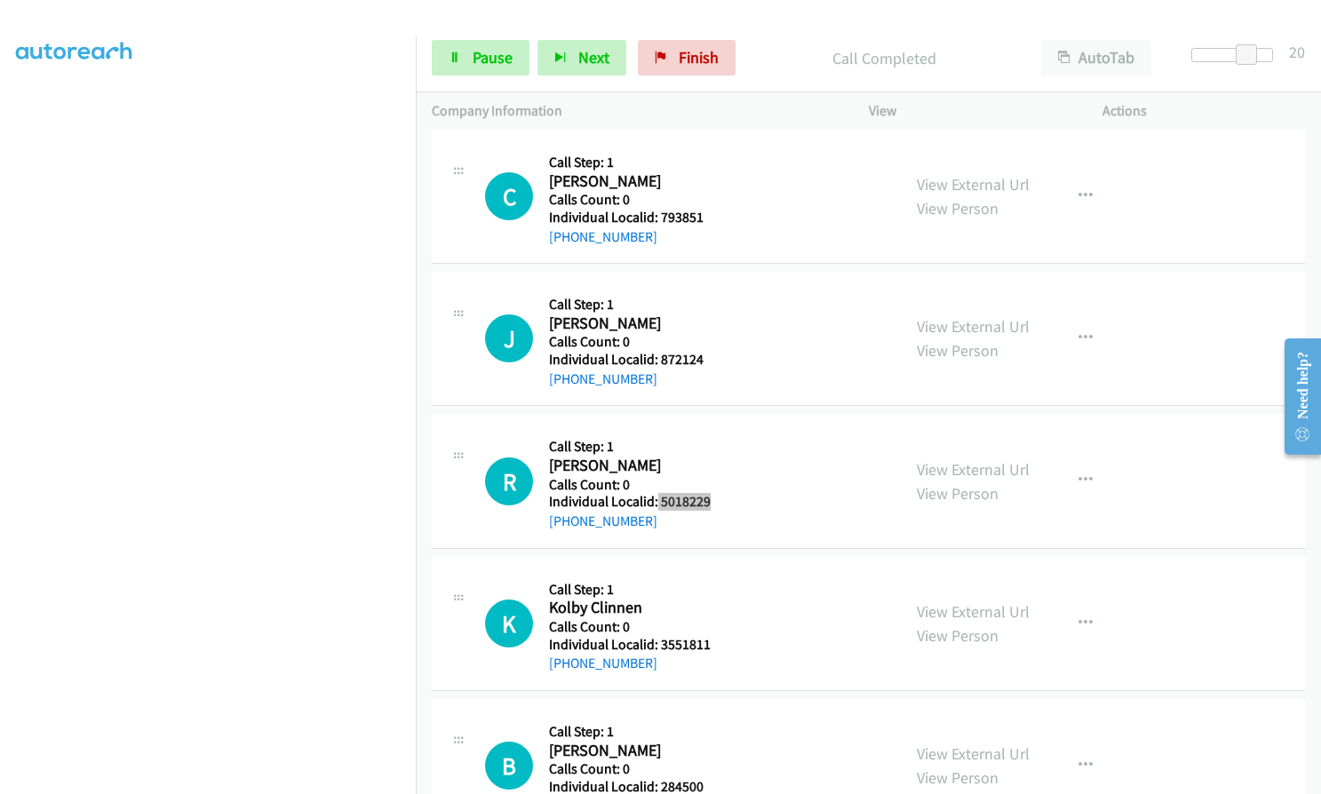
scroll to position [8119, 0]
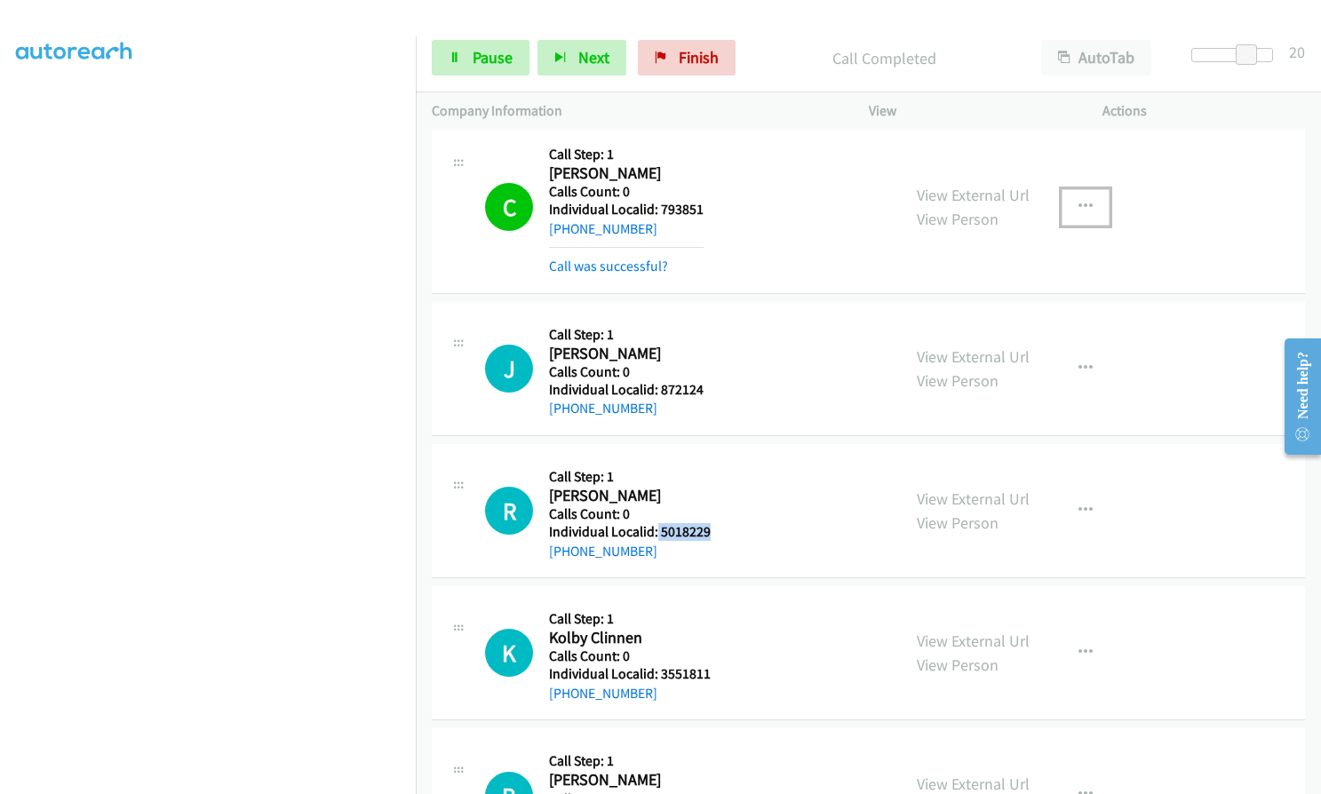
click at [1080, 196] on button "button" at bounding box center [1086, 207] width 48 height 36
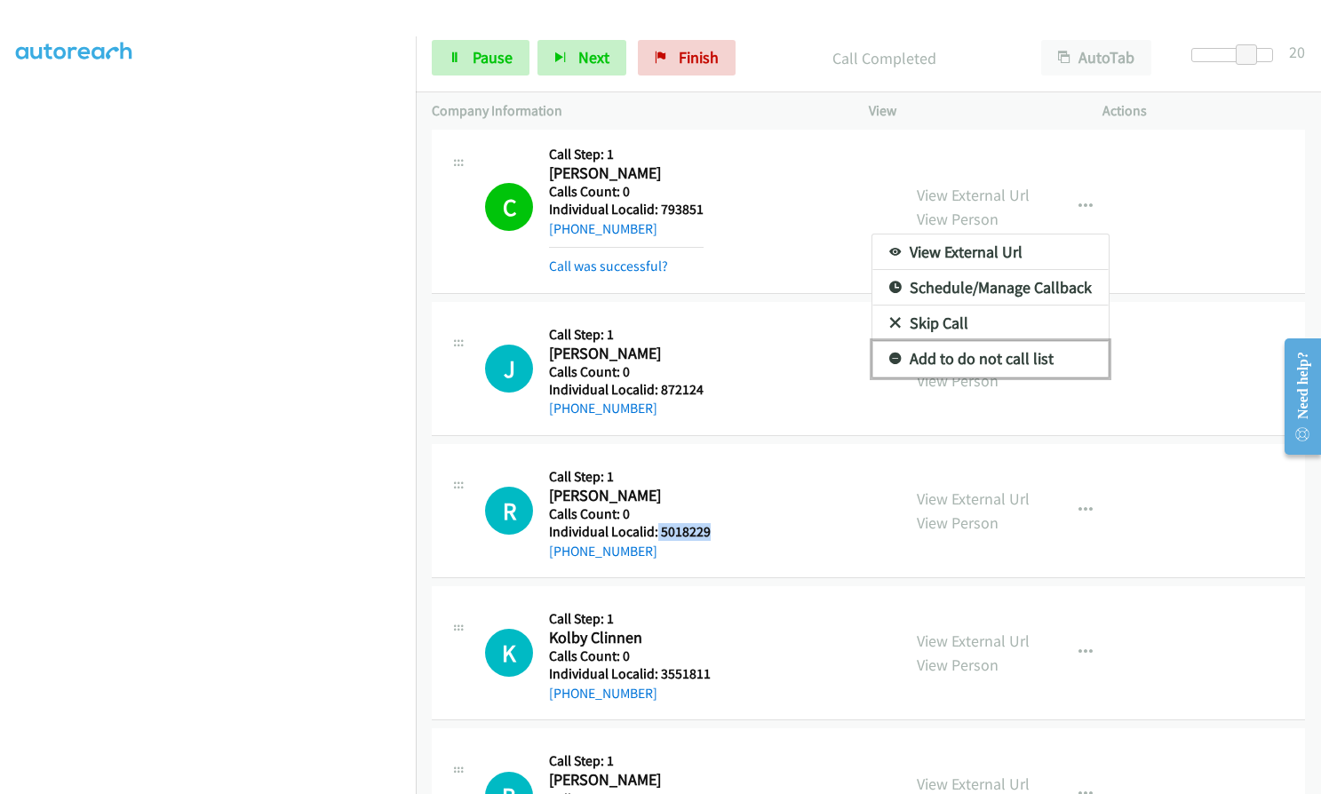
click at [890, 358] on icon at bounding box center [895, 360] width 12 height 12
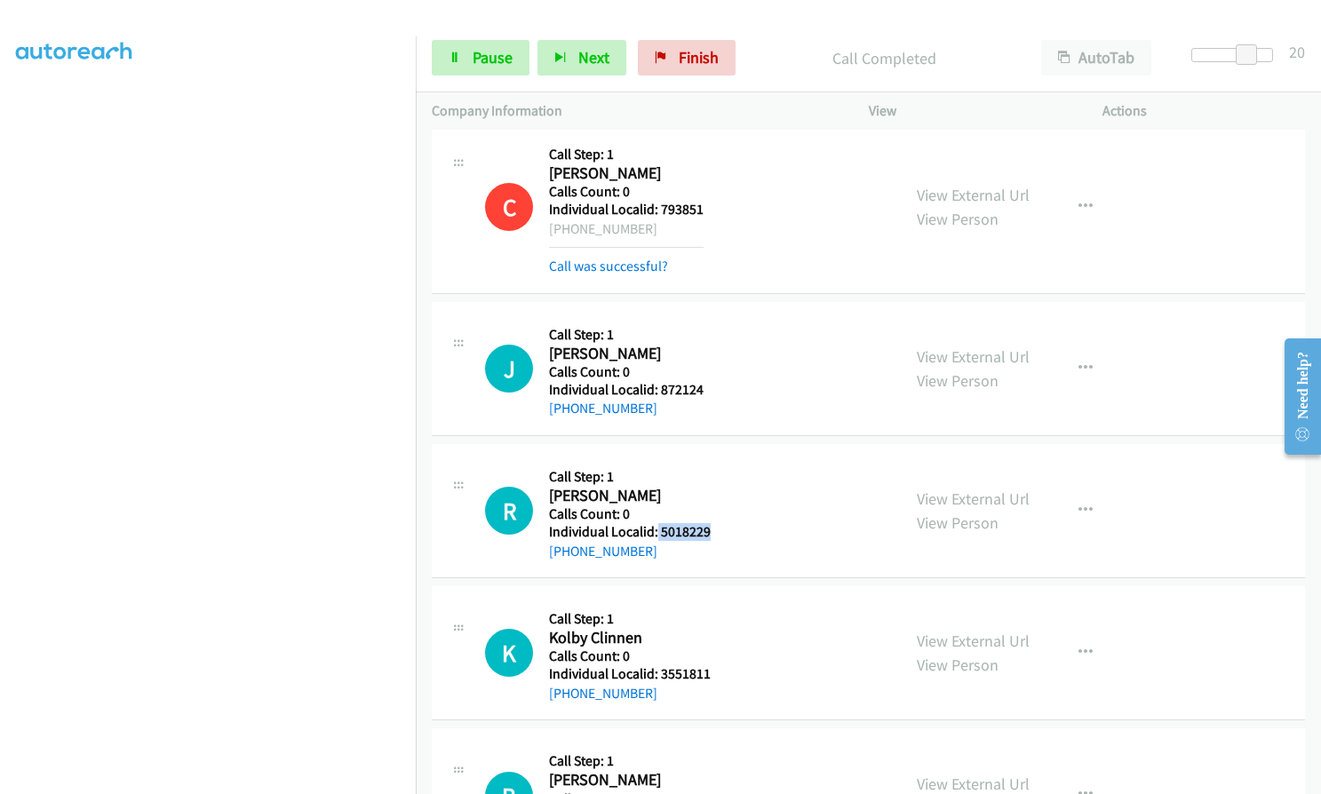
drag, startPoint x: 566, startPoint y: 227, endPoint x: 648, endPoint y: 226, distance: 81.7
click at [648, 226] on div "[PHONE_NUMBER]" at bounding box center [626, 229] width 155 height 21
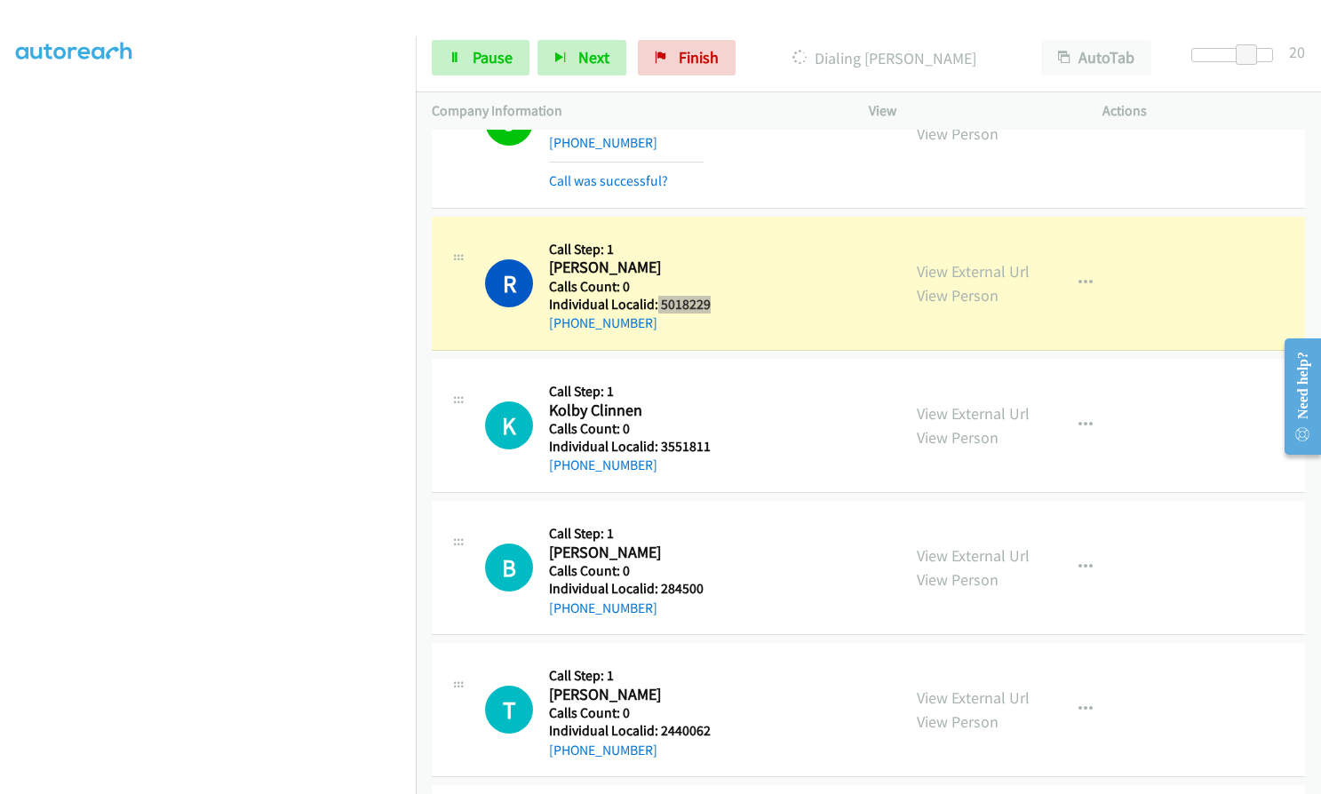
scroll to position [8386, 0]
drag, startPoint x: 656, startPoint y: 445, endPoint x: 717, endPoint y: 438, distance: 60.8
click at [717, 438] on div "K Callback Scheduled Call Step: 1 Kolby Clinnen America/[GEOGRAPHIC_DATA] Calls…" at bounding box center [685, 424] width 400 height 101
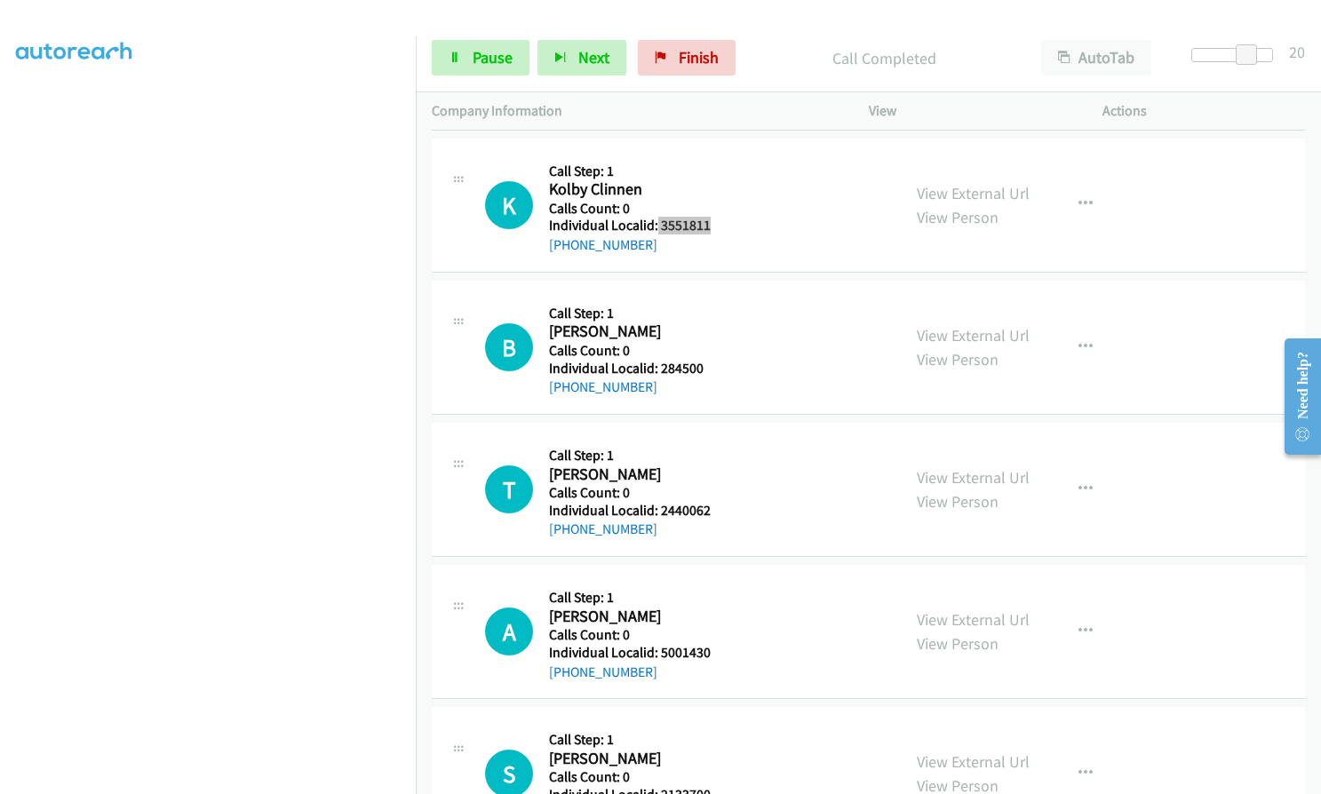
scroll to position [8652, 0]
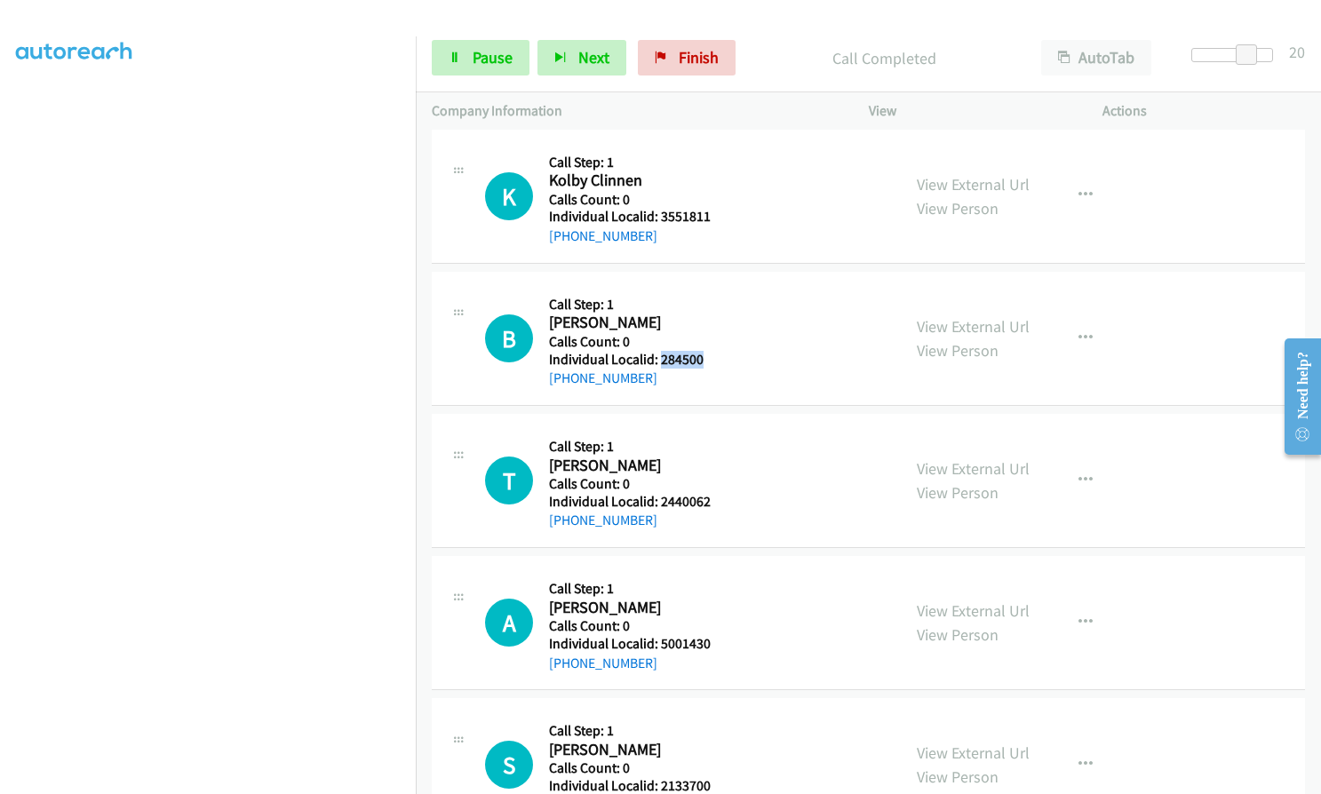
drag, startPoint x: 663, startPoint y: 358, endPoint x: 707, endPoint y: 358, distance: 44.4
click at [707, 358] on div "B Callback Scheduled Call Step: 1 [PERSON_NAME] America/New_York Calls Count: 0…" at bounding box center [685, 338] width 400 height 101
drag, startPoint x: 657, startPoint y: 500, endPoint x: 720, endPoint y: 498, distance: 62.2
click at [720, 498] on div "T Callback Scheduled Call Step: 1 [PERSON_NAME] America/Los_Angeles Calls Count…" at bounding box center [685, 480] width 400 height 101
drag, startPoint x: 657, startPoint y: 643, endPoint x: 720, endPoint y: 638, distance: 62.4
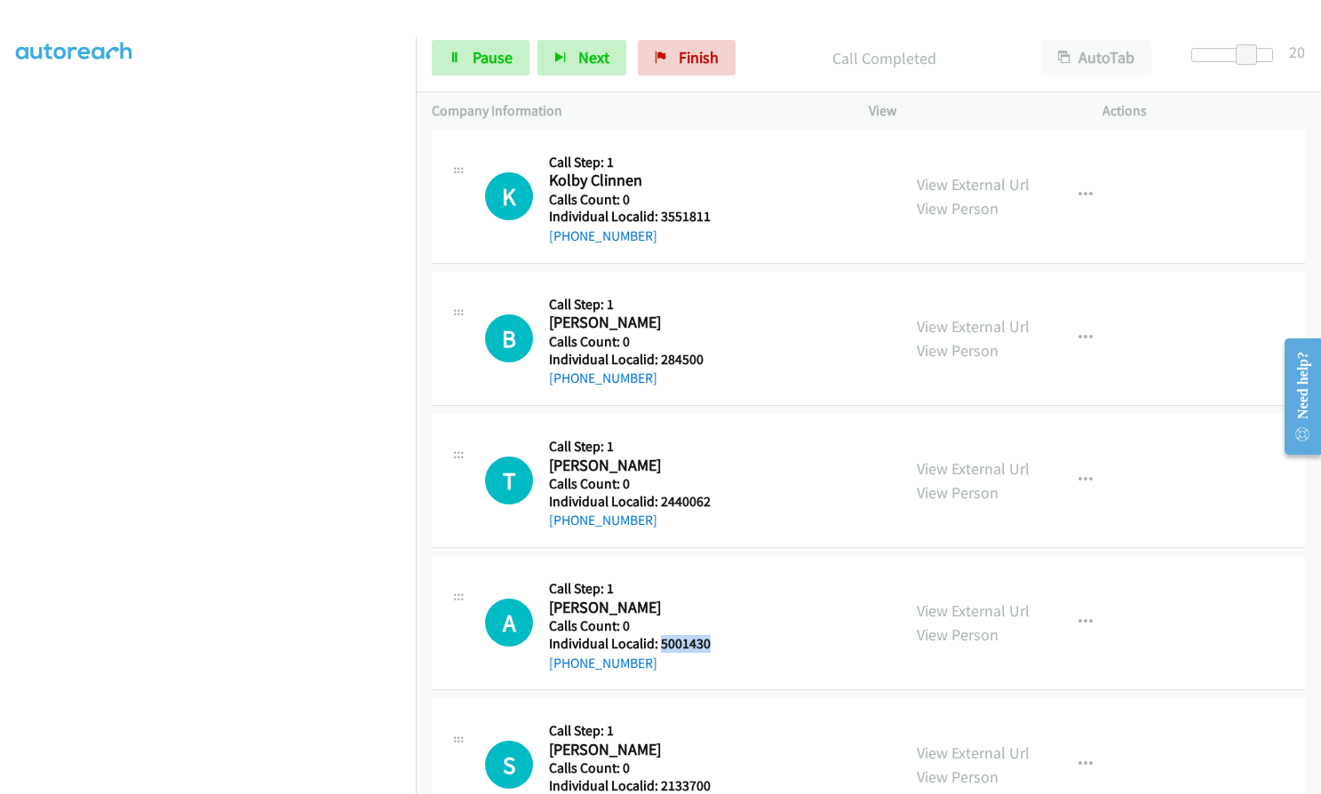
click at [720, 638] on div "A Callback Scheduled Call Step: 1 [PERSON_NAME] America/New_York Calls Count: 0…" at bounding box center [685, 622] width 400 height 101
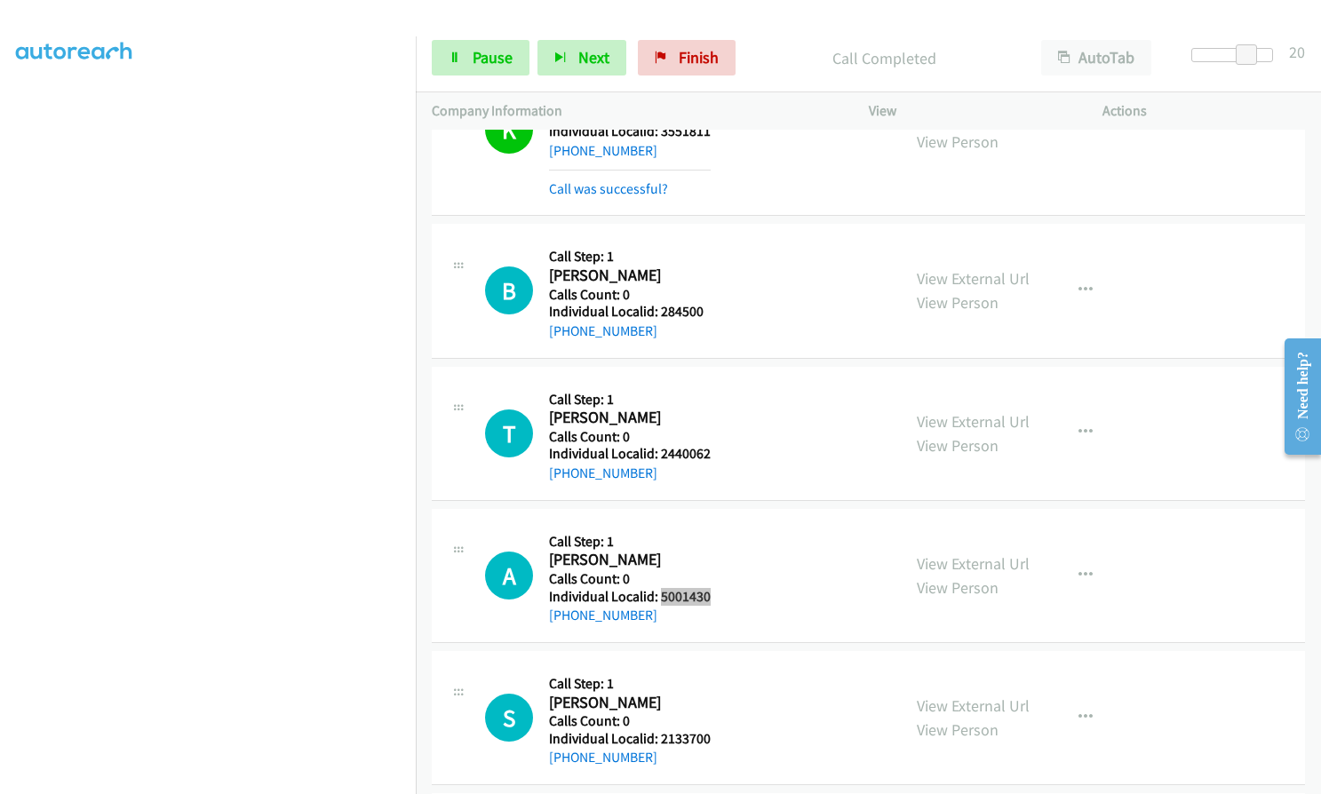
scroll to position [8785, 0]
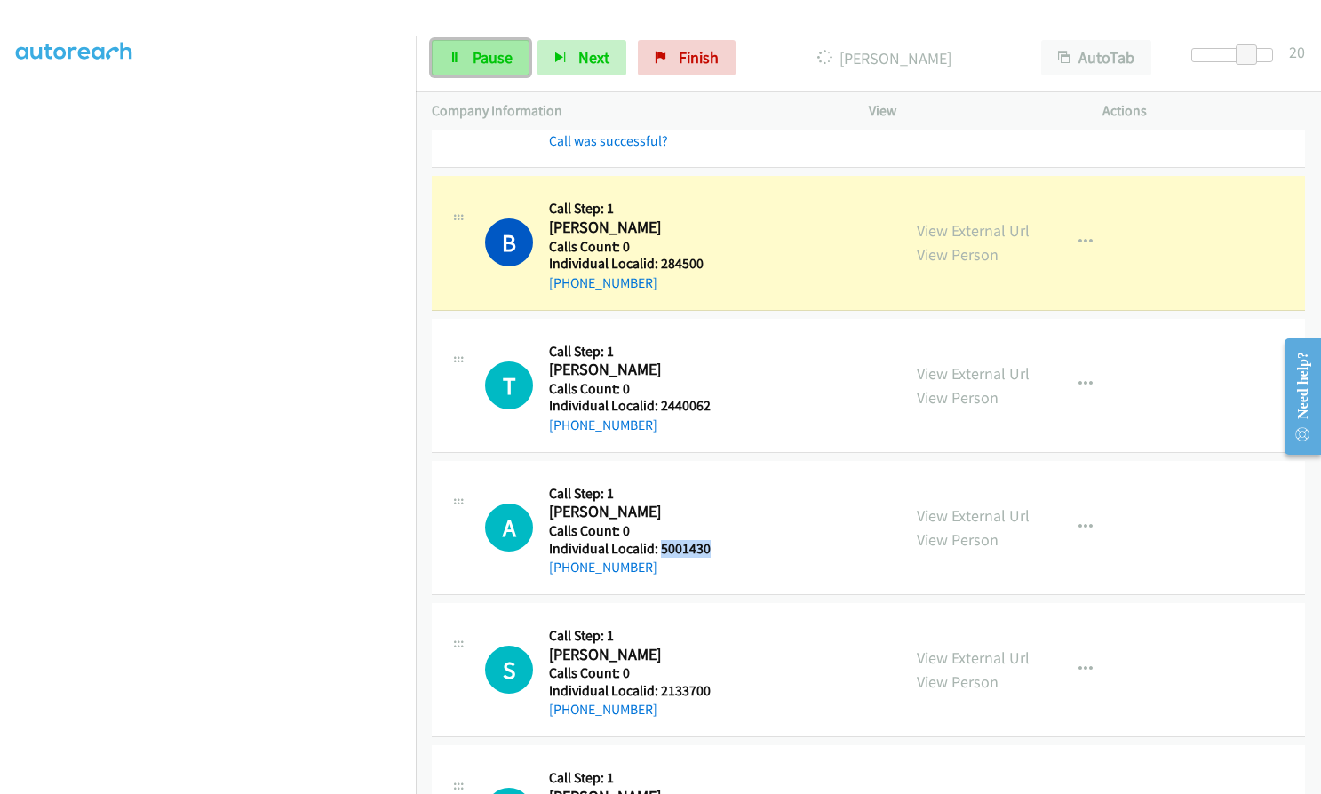
click at [467, 53] on link "Pause" at bounding box center [481, 58] width 98 height 36
